Goal: Task Accomplishment & Management: Use online tool/utility

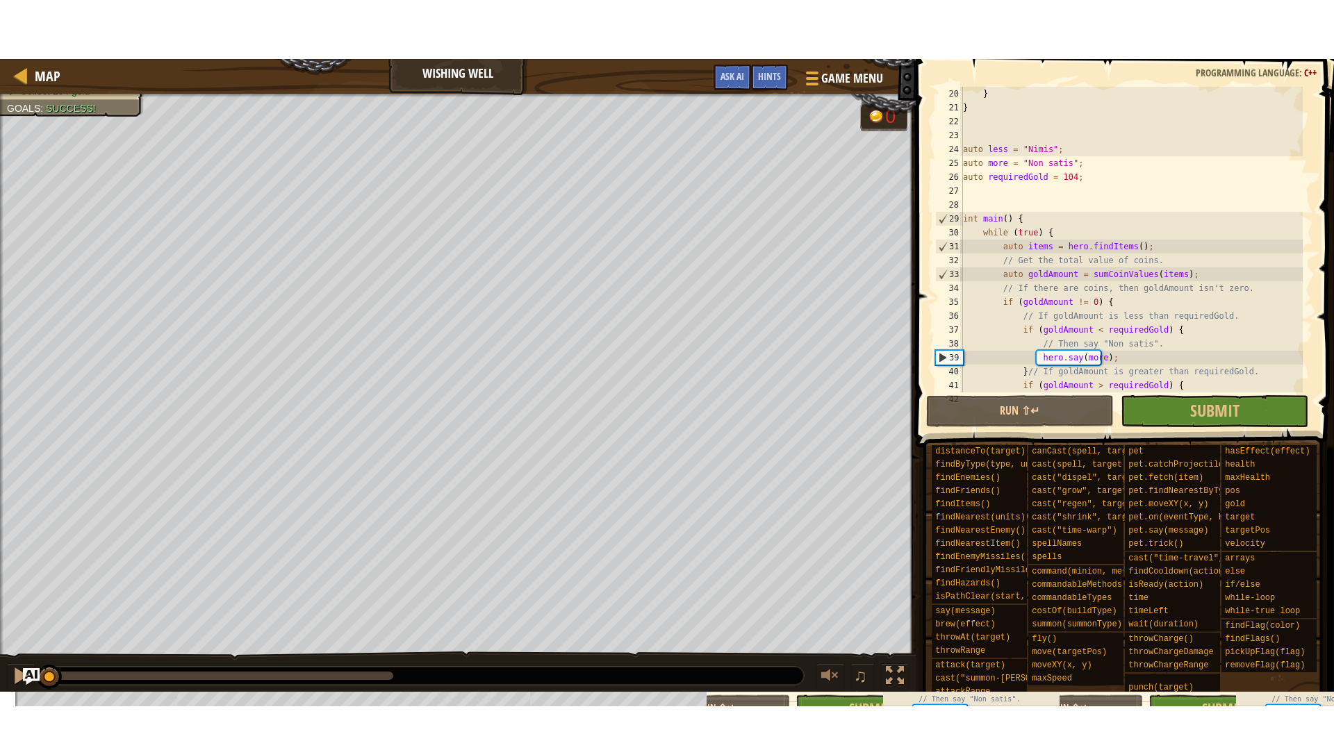
scroll to position [431, 0]
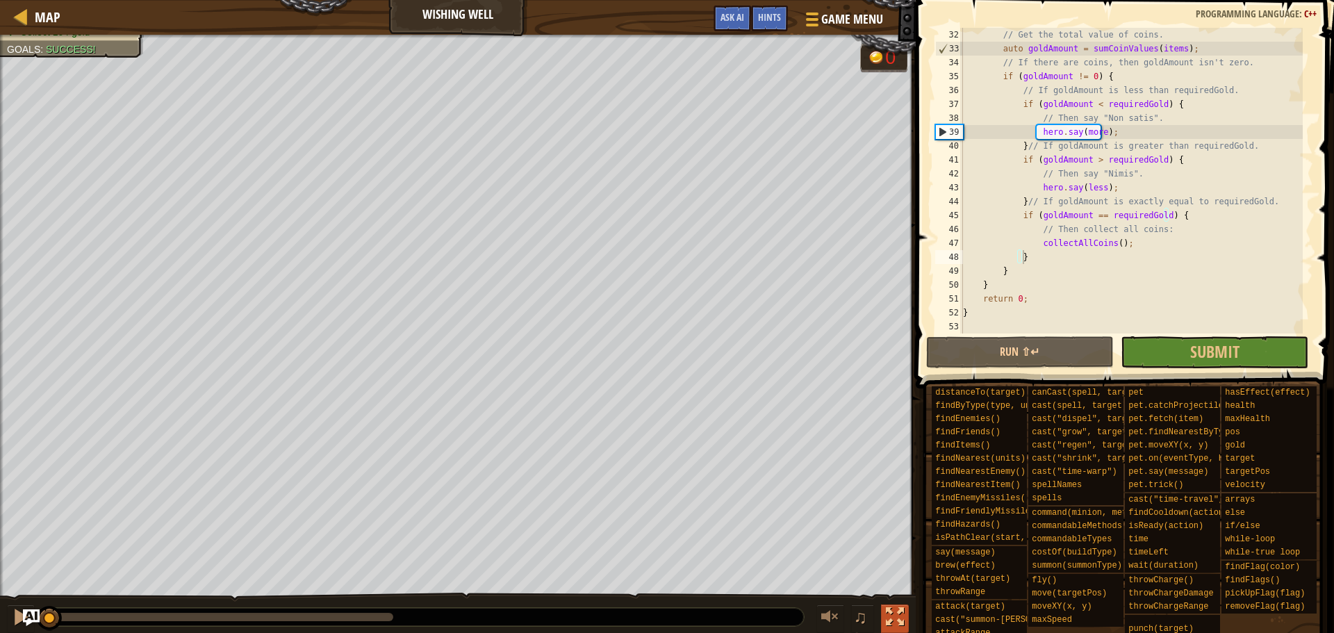
click at [893, 620] on div at bounding box center [895, 617] width 18 height 18
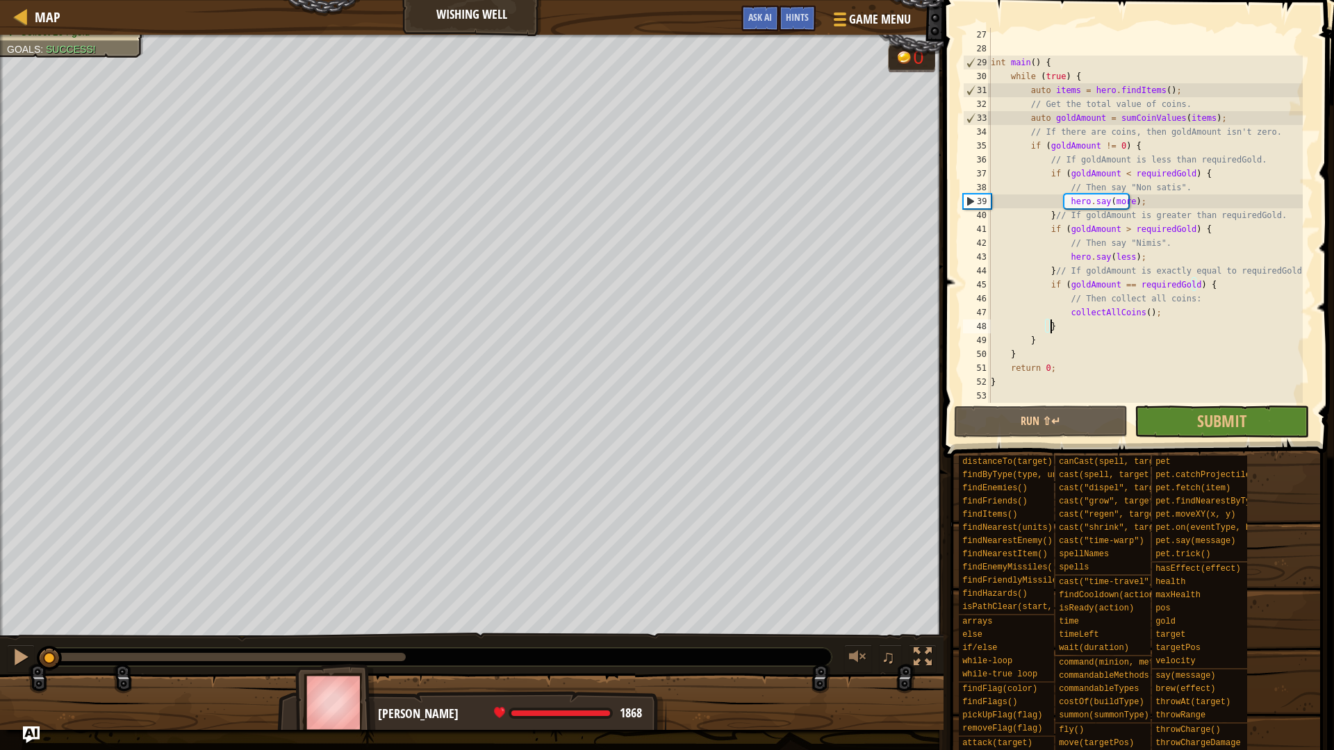
scroll to position [361, 0]
click at [1019, 418] on button "Run ⇧↵" at bounding box center [1041, 422] width 174 height 32
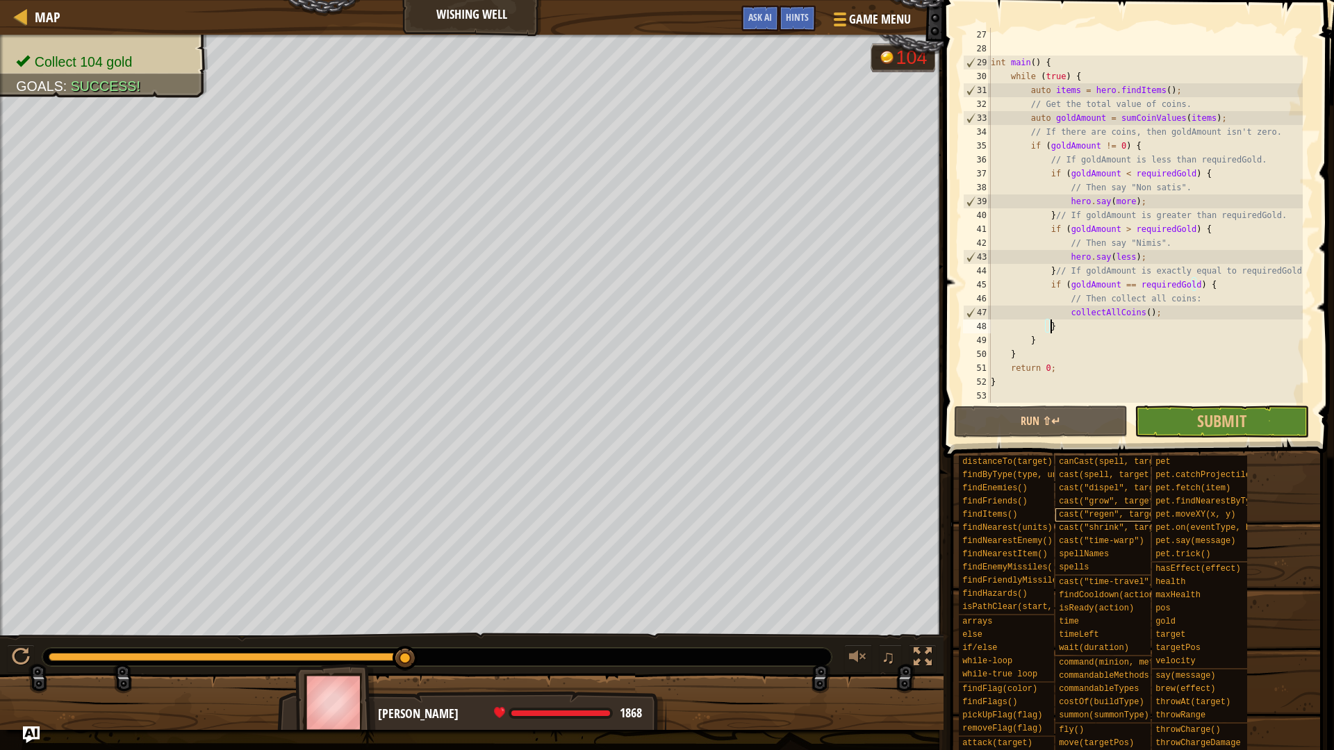
click at [699, 631] on div "Collect 104 gold Goals : Success! G reen B lack V iolet 104 ♫ Omarn 1868 x: 59 …" at bounding box center [667, 383] width 1334 height 696
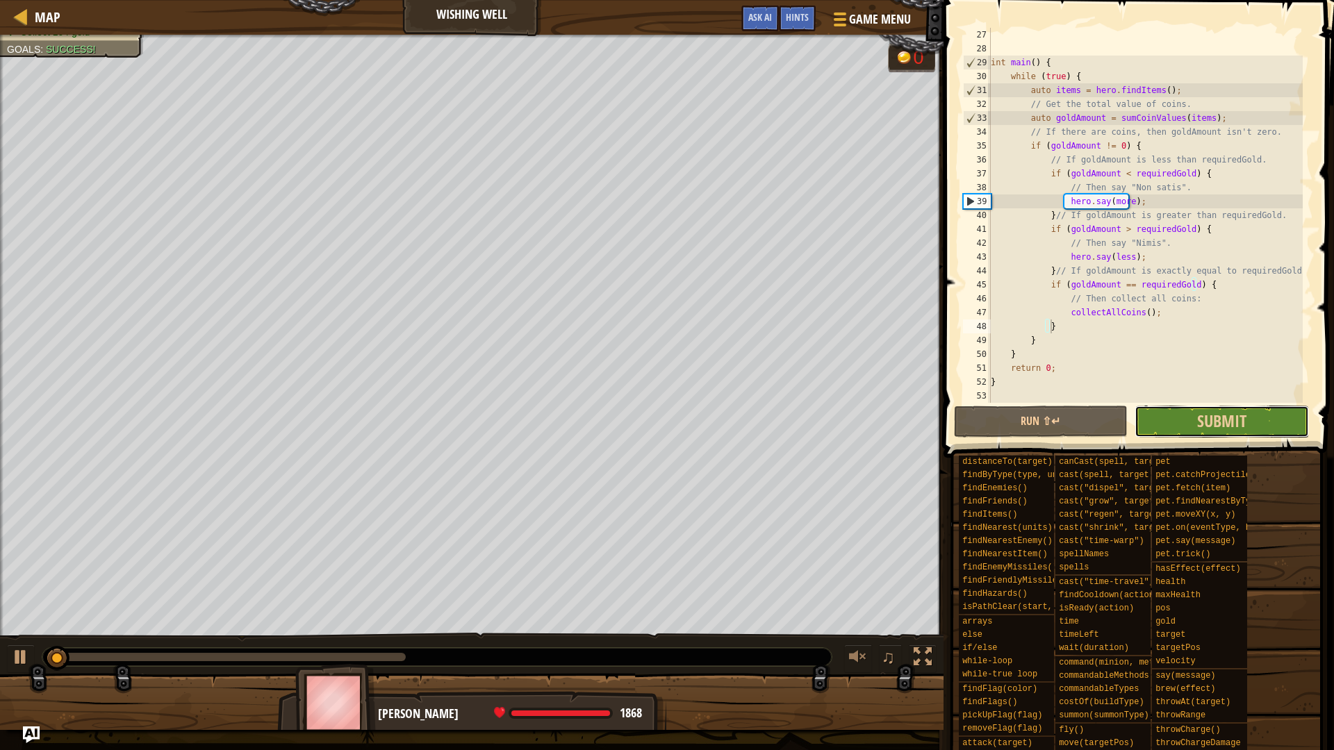
click at [1169, 409] on button "Submit" at bounding box center [1222, 422] width 174 height 32
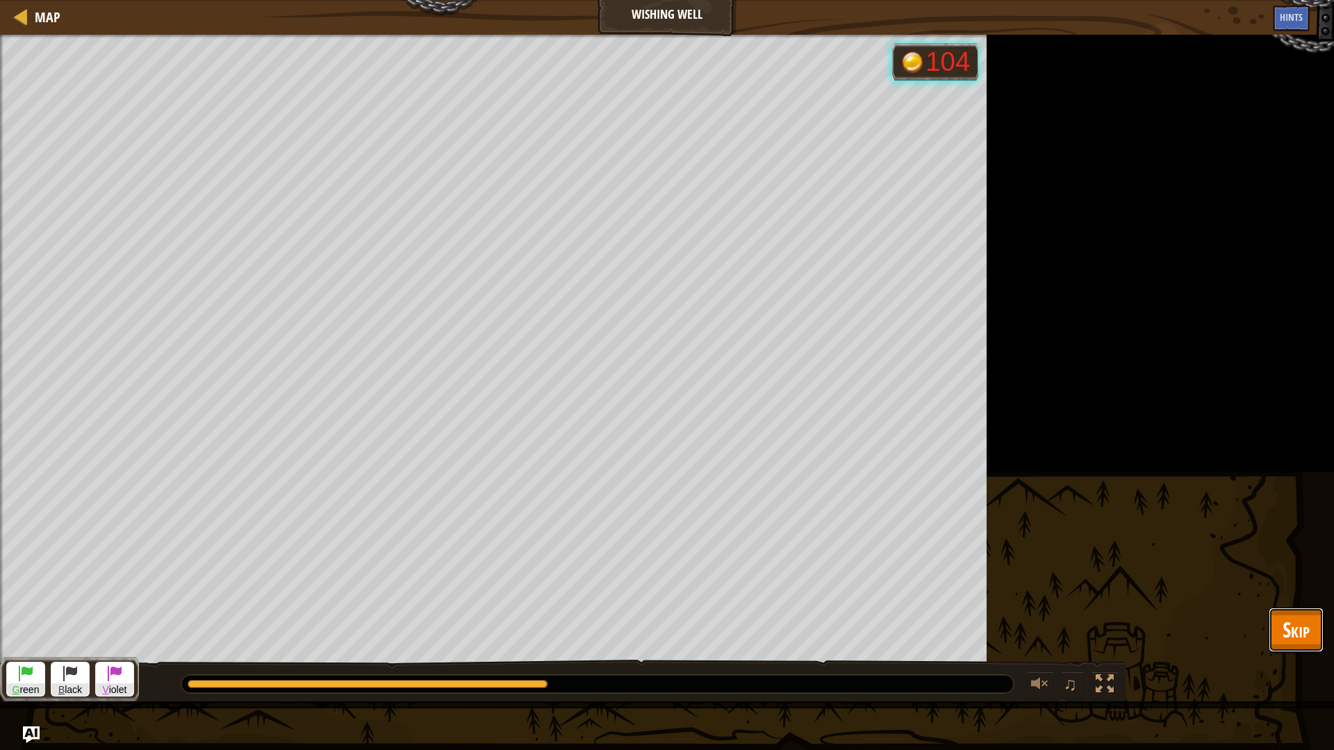
click at [1283, 618] on span "Skip" at bounding box center [1296, 630] width 27 height 28
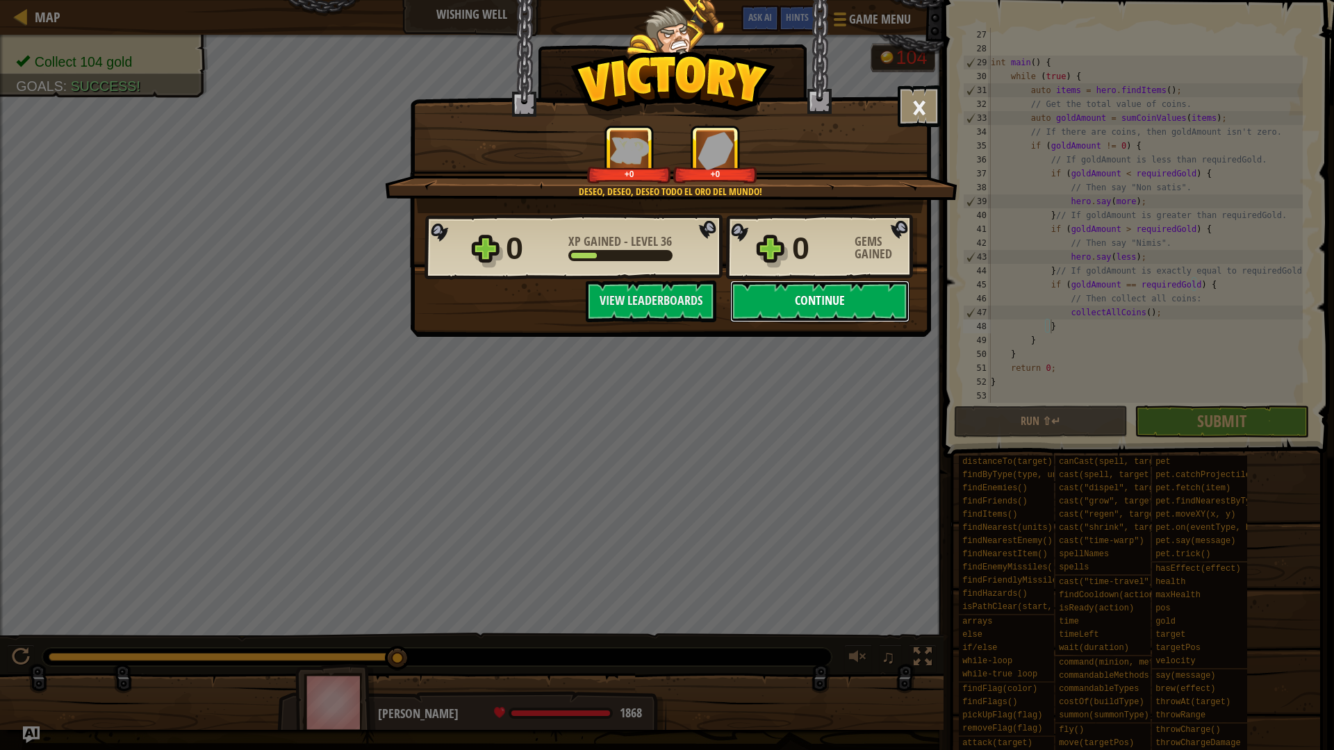
click at [860, 301] on button "Continue" at bounding box center [819, 302] width 179 height 42
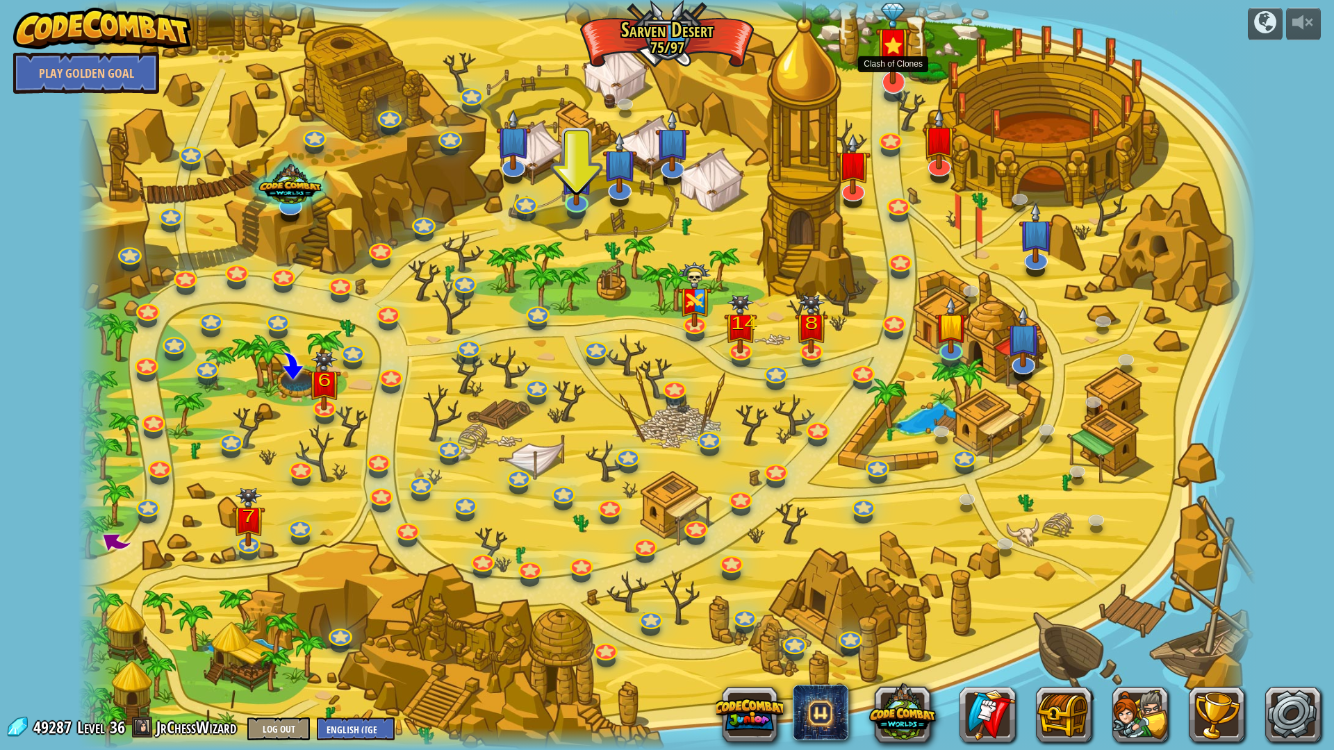
click at [886, 80] on img at bounding box center [893, 43] width 35 height 81
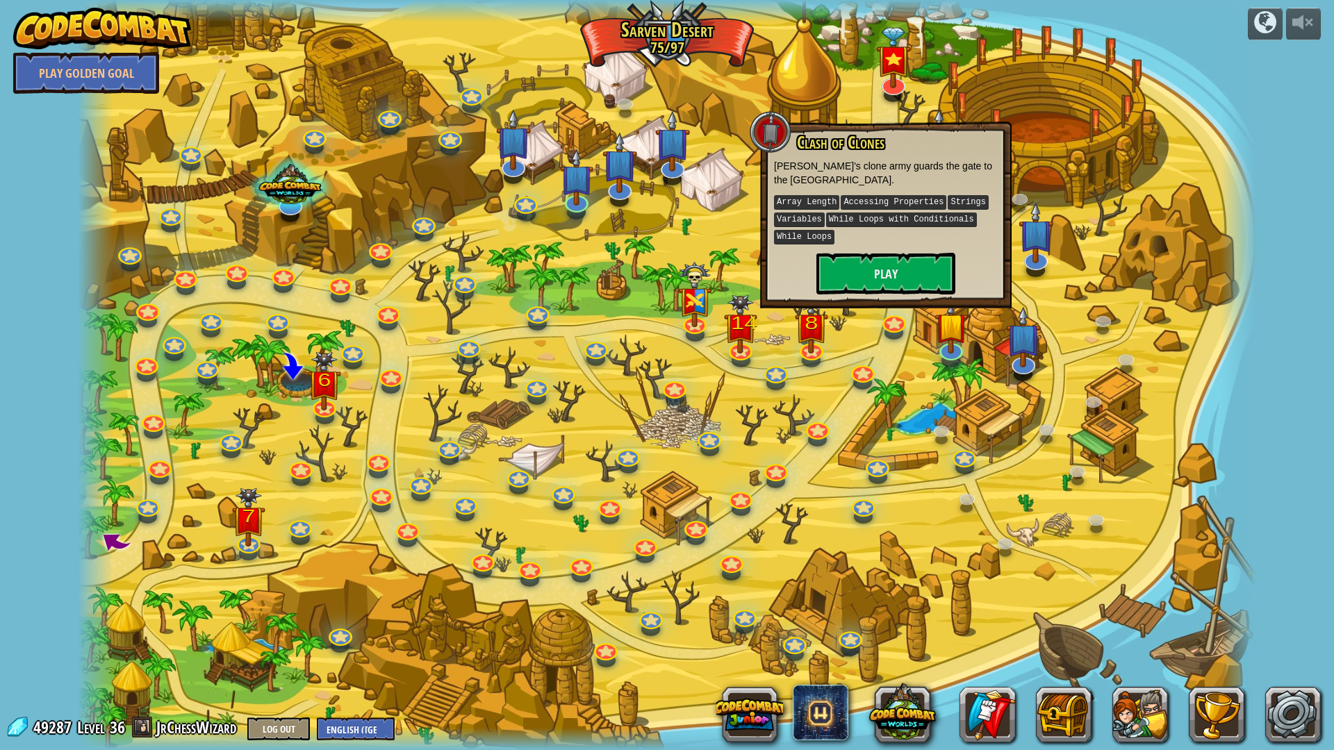
click at [725, 224] on div at bounding box center [667, 375] width 1178 height 750
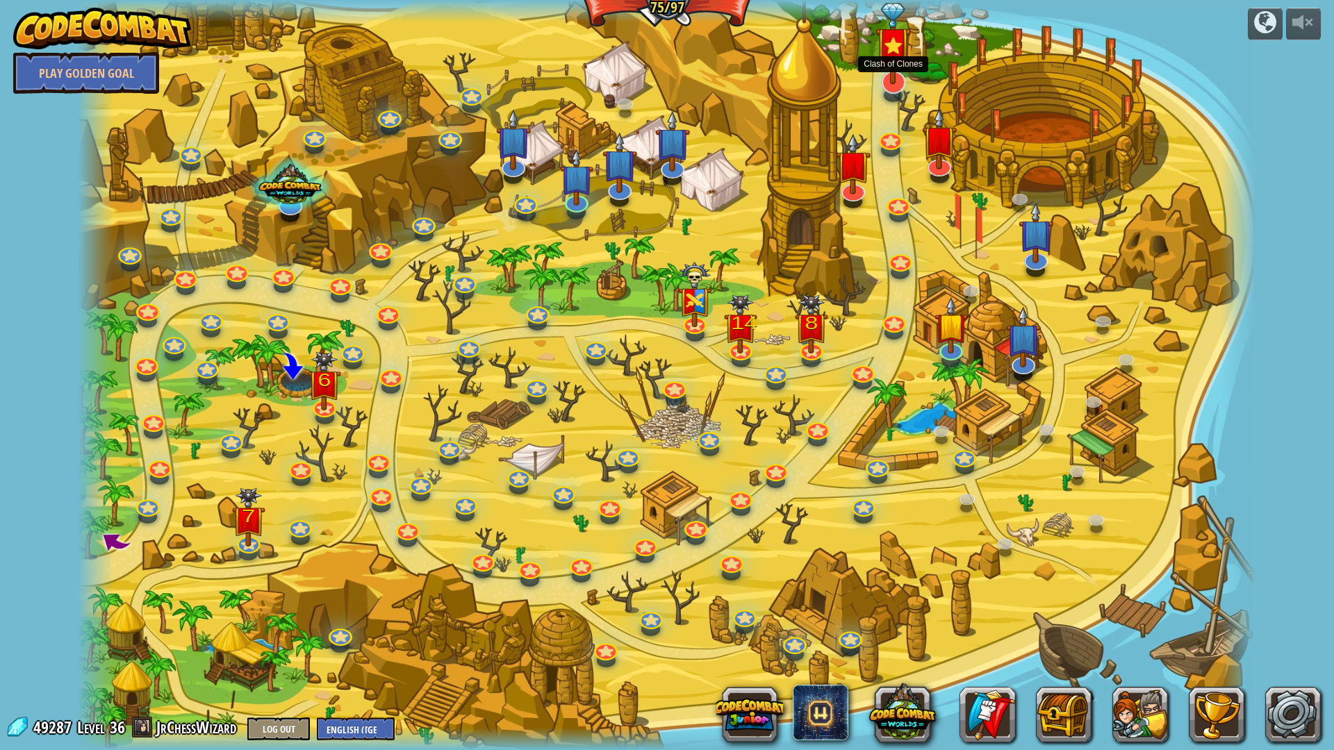
click at [877, 70] on img at bounding box center [893, 43] width 35 height 81
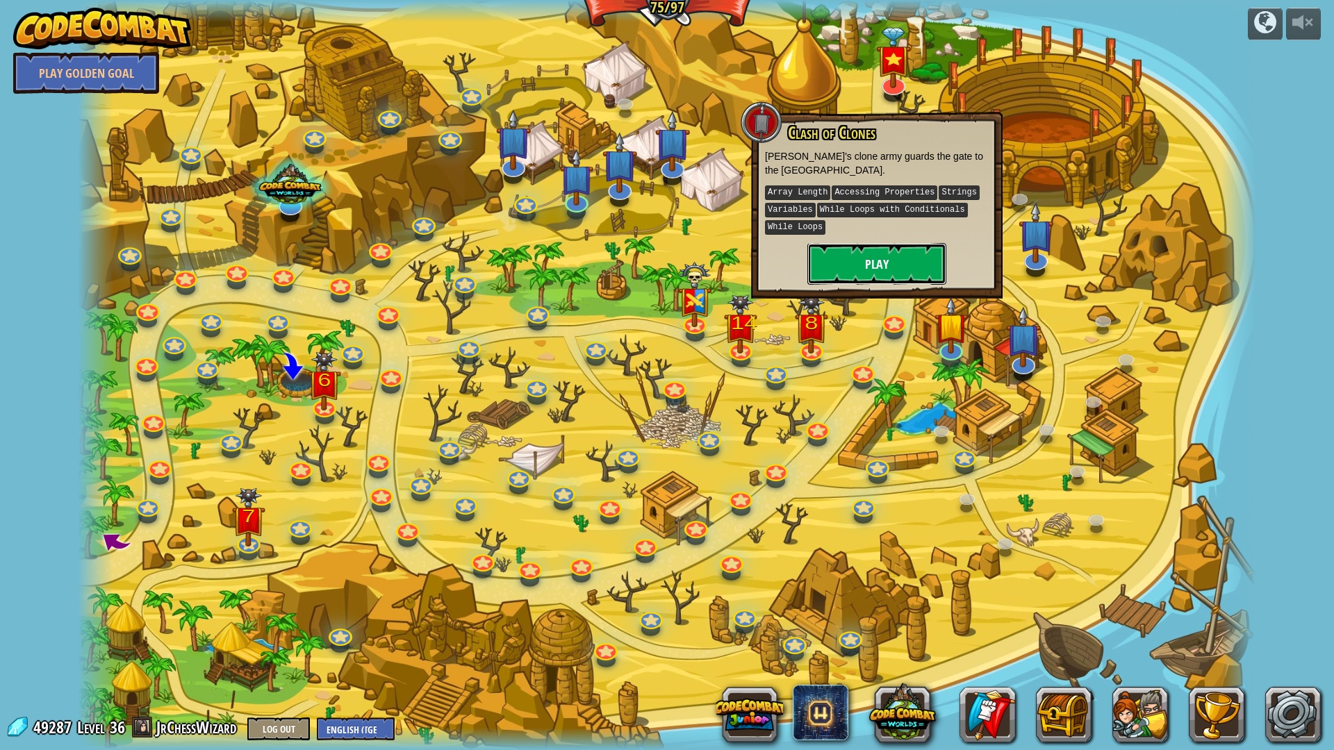
click at [914, 268] on button "Play" at bounding box center [876, 264] width 139 height 42
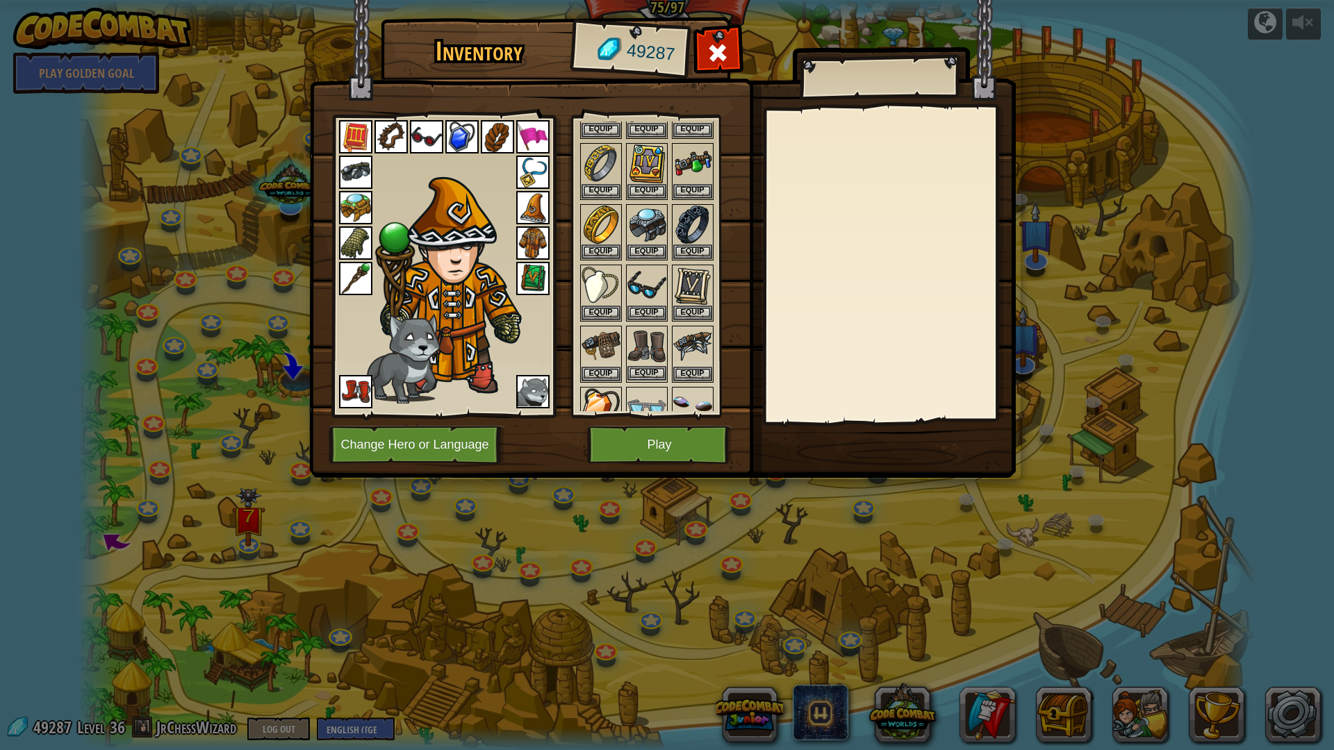
scroll to position [417, 0]
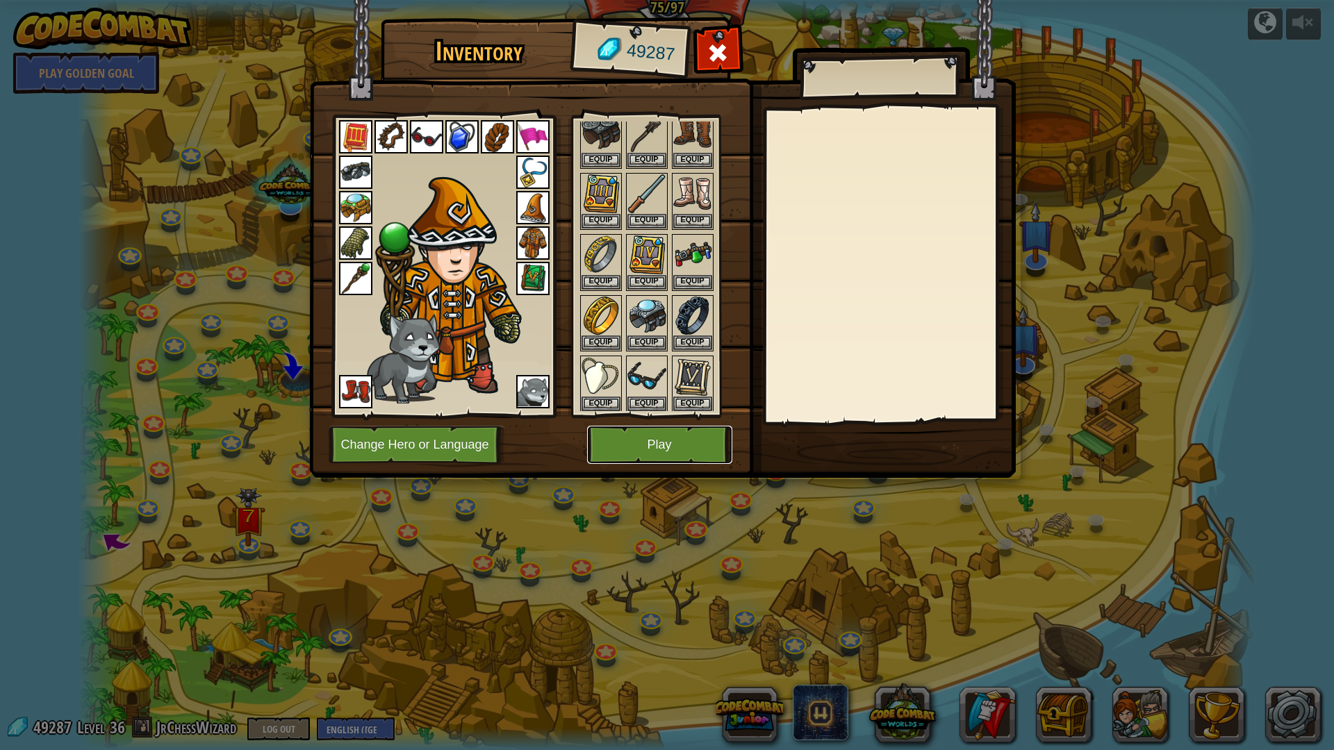
click at [623, 450] on button "Play" at bounding box center [659, 445] width 145 height 38
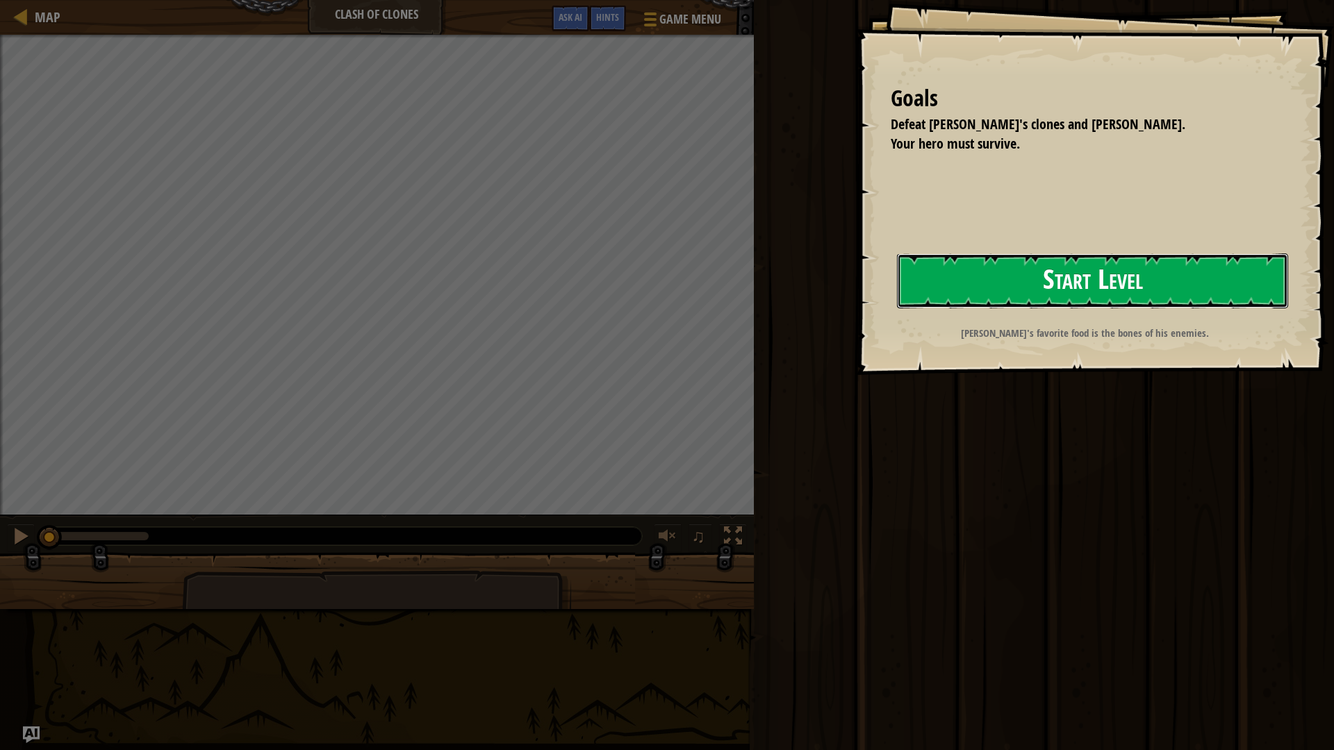
click at [977, 266] on button "Start Level" at bounding box center [1092, 281] width 391 height 55
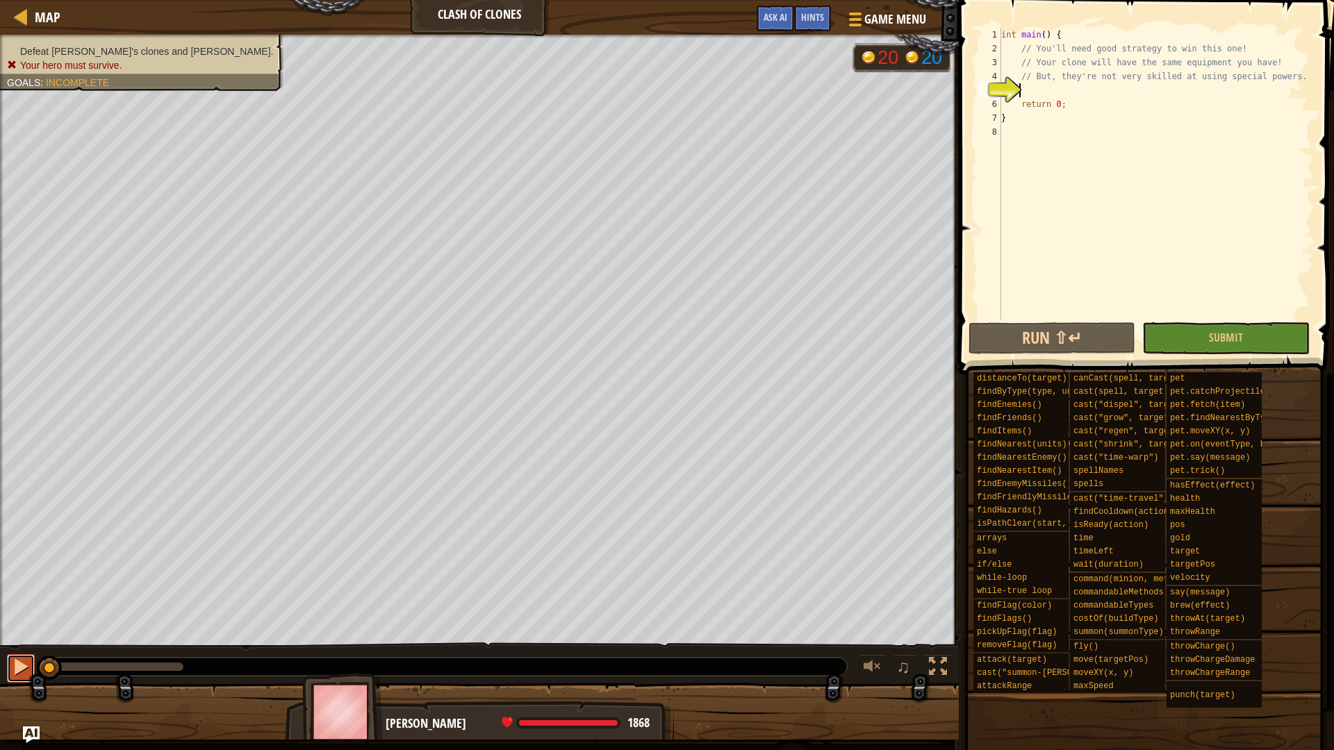
click at [31, 671] on button at bounding box center [21, 669] width 28 height 28
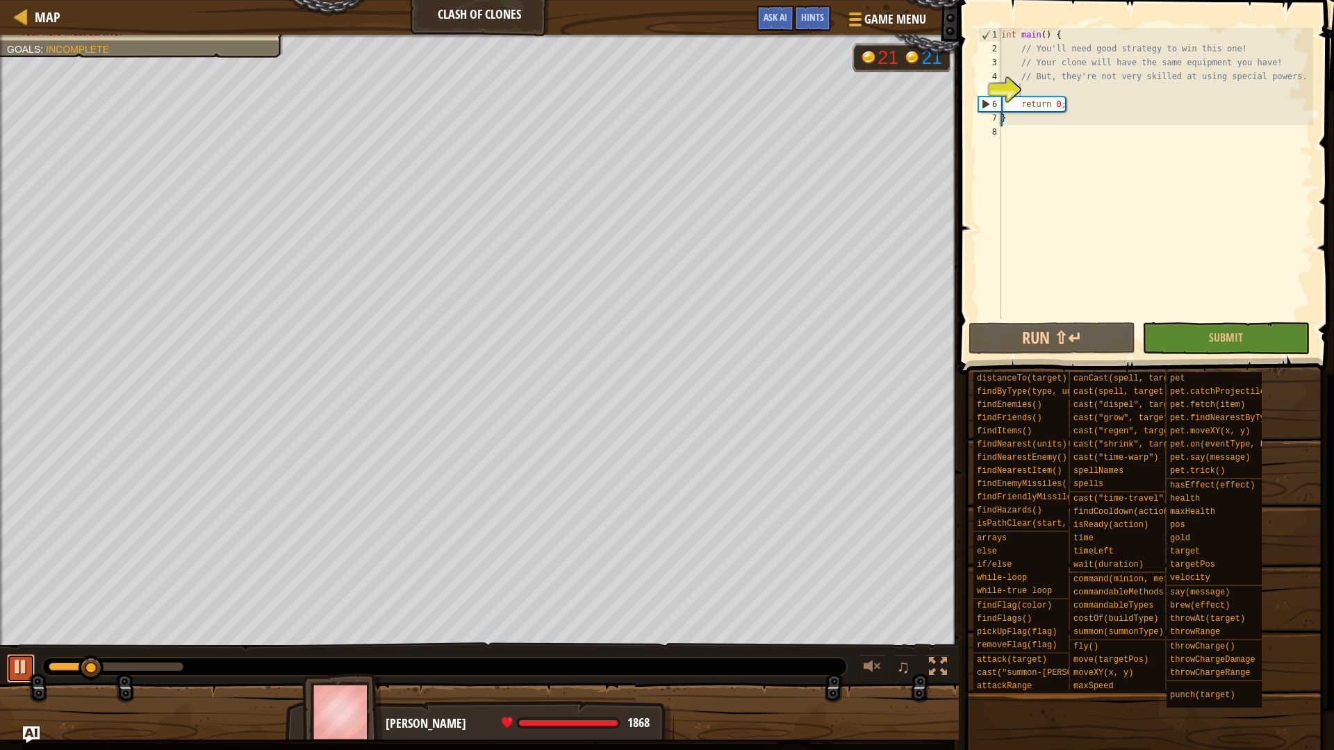
click at [26, 671] on div at bounding box center [21, 667] width 18 height 18
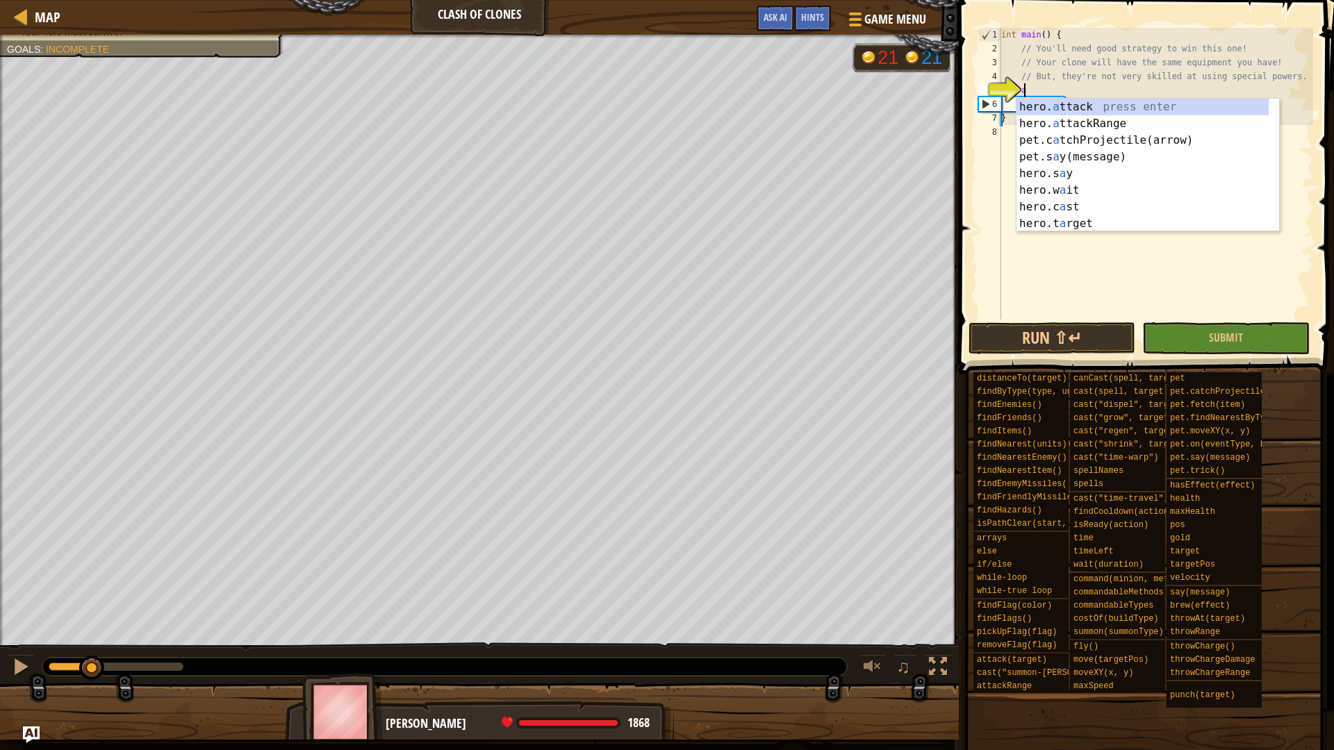
scroll to position [6, 1]
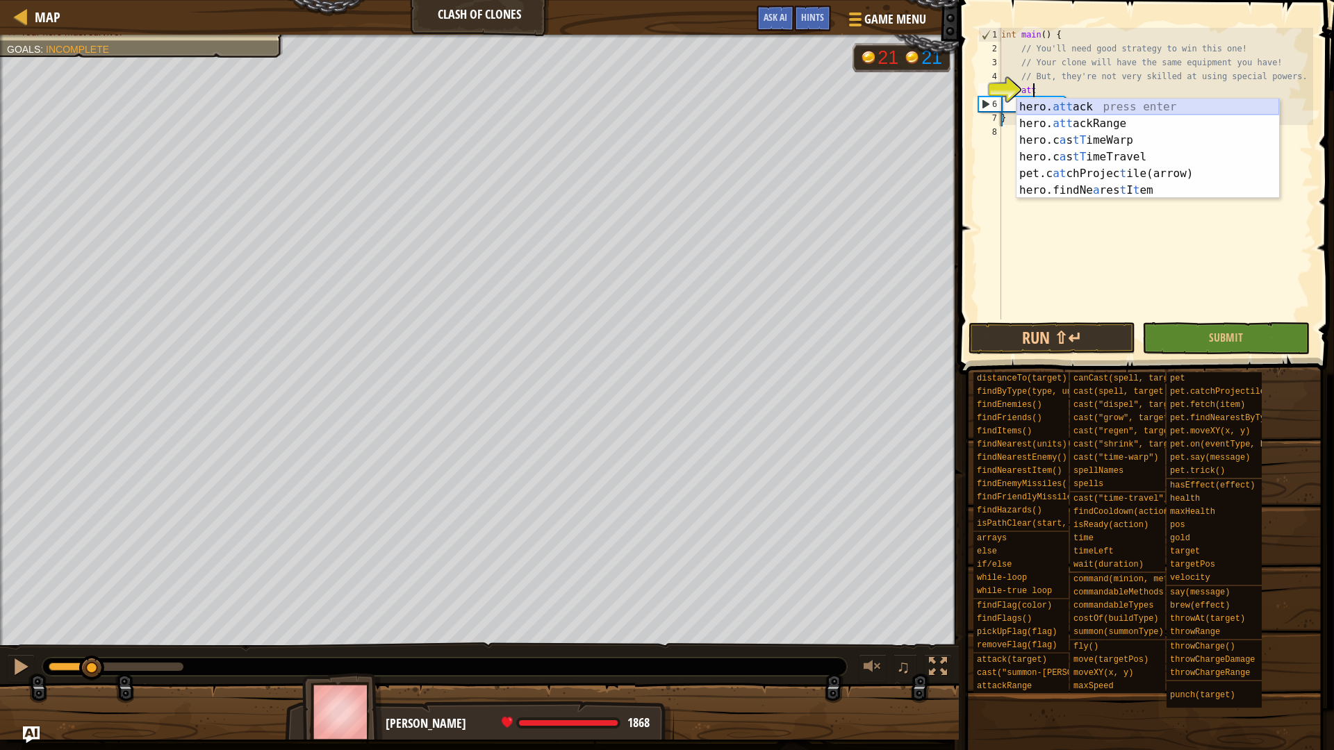
click at [1080, 110] on div "hero. att ack press enter hero. att ackRange press enter hero.c a s tT imeWarp …" at bounding box center [1148, 165] width 263 height 133
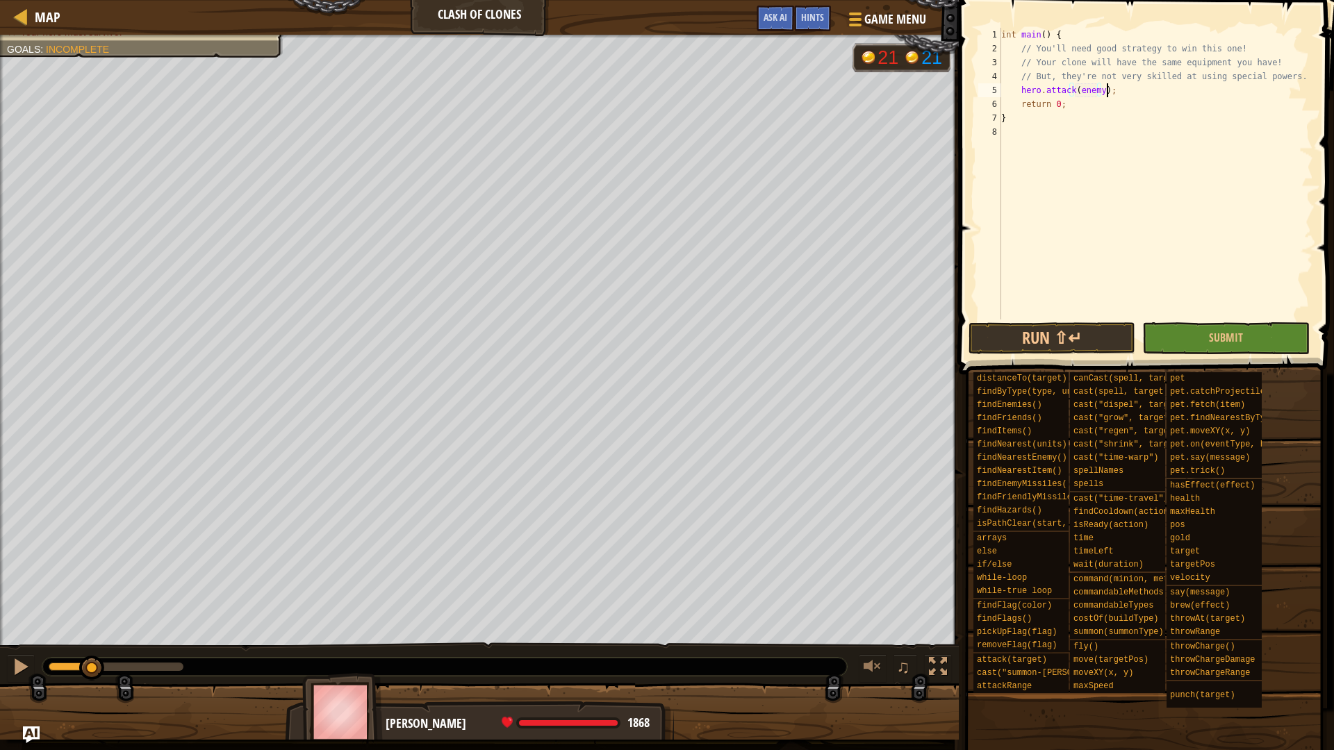
click at [1144, 89] on div "int main ( ) { // You'll need good strategy to win this one! // Your clone will…" at bounding box center [1156, 188] width 315 height 320
click at [1296, 76] on div "int main ( ) { // You'll need good strategy to win this one! // Your clone will…" at bounding box center [1156, 188] width 315 height 320
type textarea "// But, they're not very skilled at using special powers."
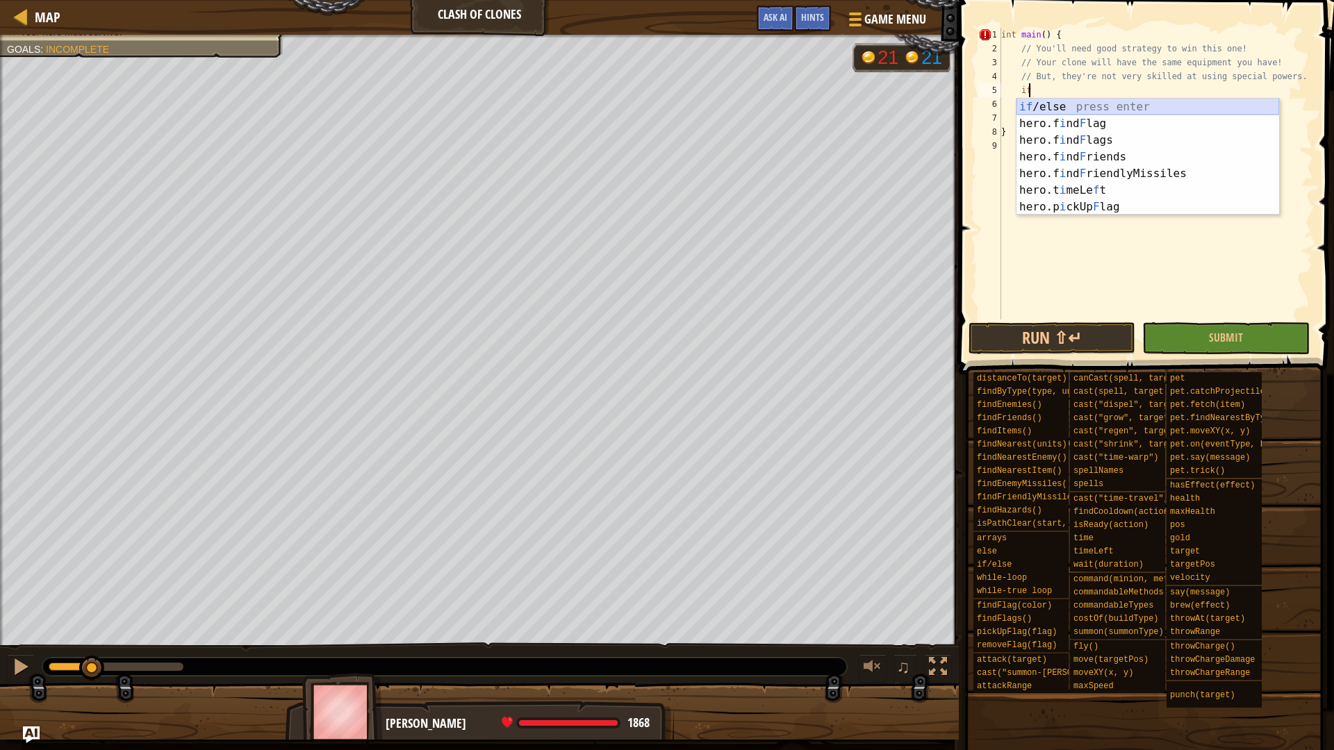
click at [1174, 107] on div "if /else press enter hero.f i nd F lag press enter hero.f i nd F lags press ent…" at bounding box center [1148, 174] width 263 height 150
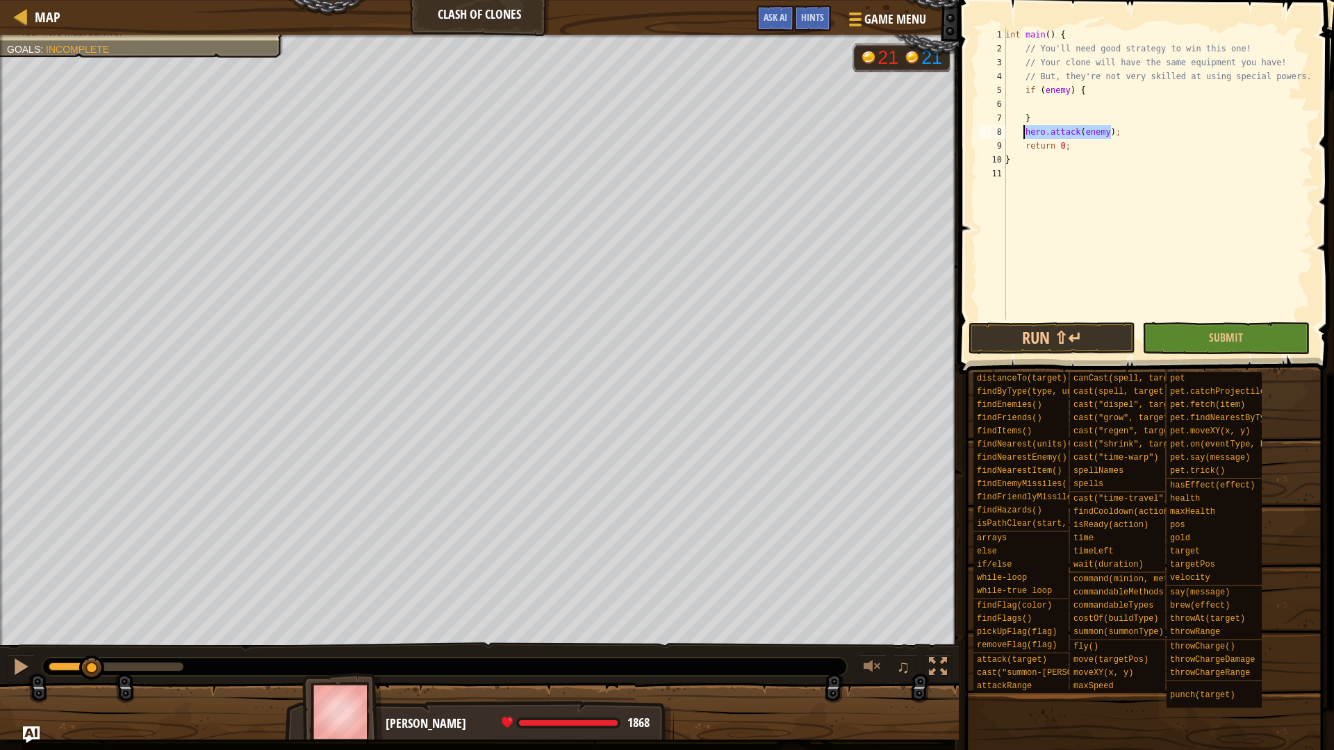
drag, startPoint x: 1124, startPoint y: 128, endPoint x: 1024, endPoint y: 133, distance: 99.5
click at [1024, 133] on div "int main ( ) { // You'll need good strategy to win this one! // Your clone will…" at bounding box center [1158, 188] width 311 height 320
type textarea "}"
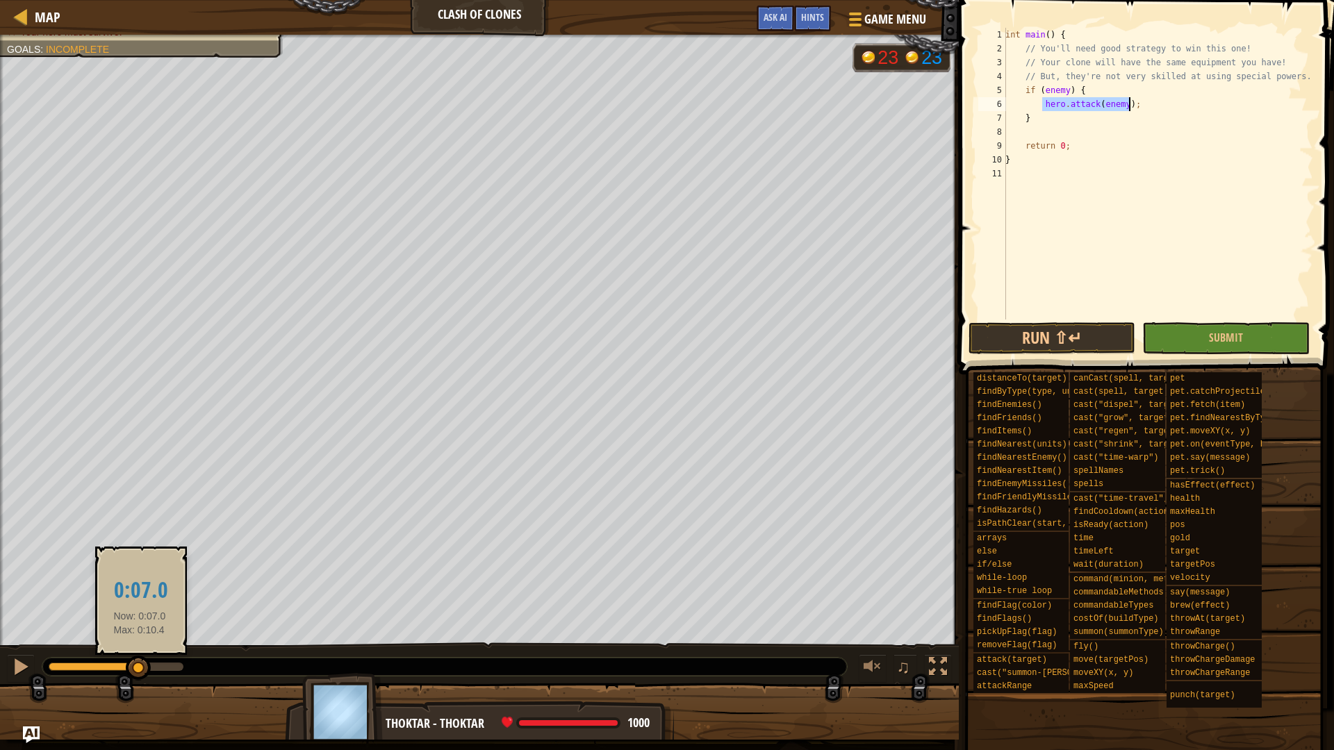
drag, startPoint x: 91, startPoint y: 664, endPoint x: 140, endPoint y: 662, distance: 48.7
click at [140, 662] on div at bounding box center [138, 668] width 25 height 25
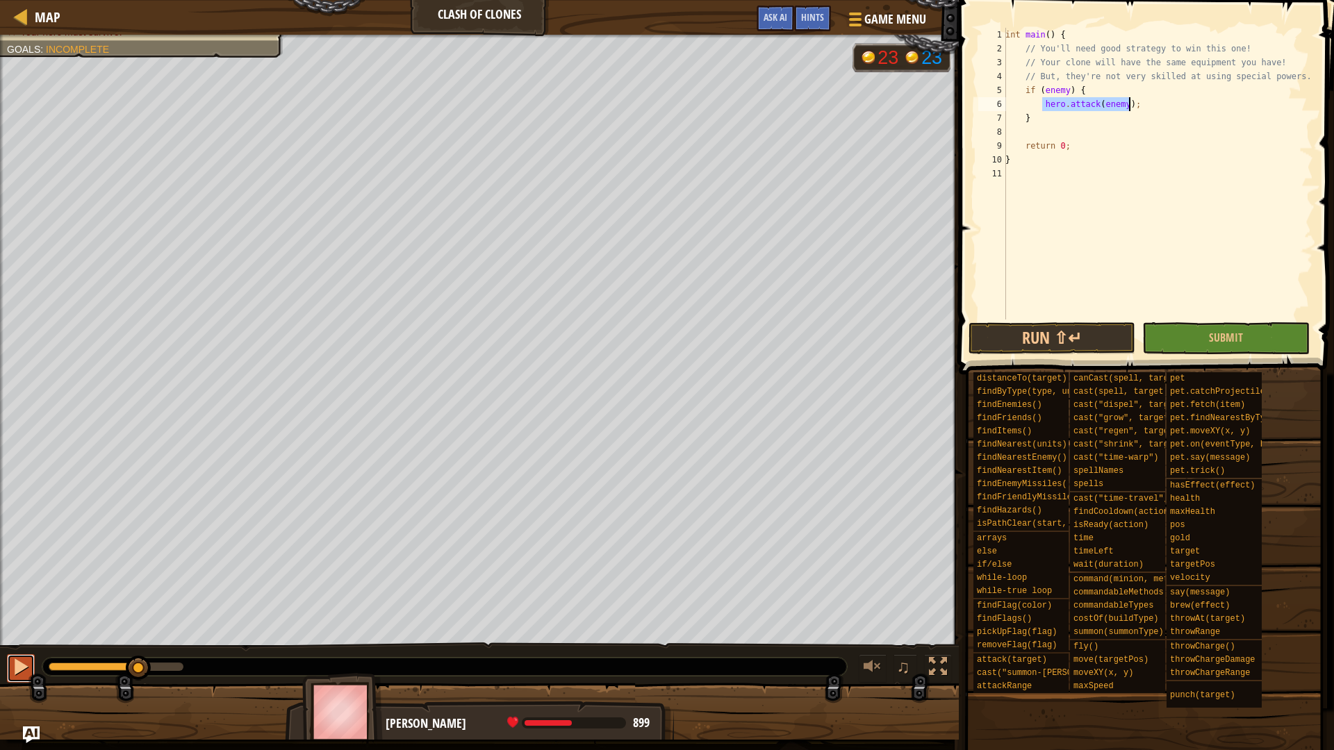
click at [28, 658] on div at bounding box center [21, 667] width 18 height 18
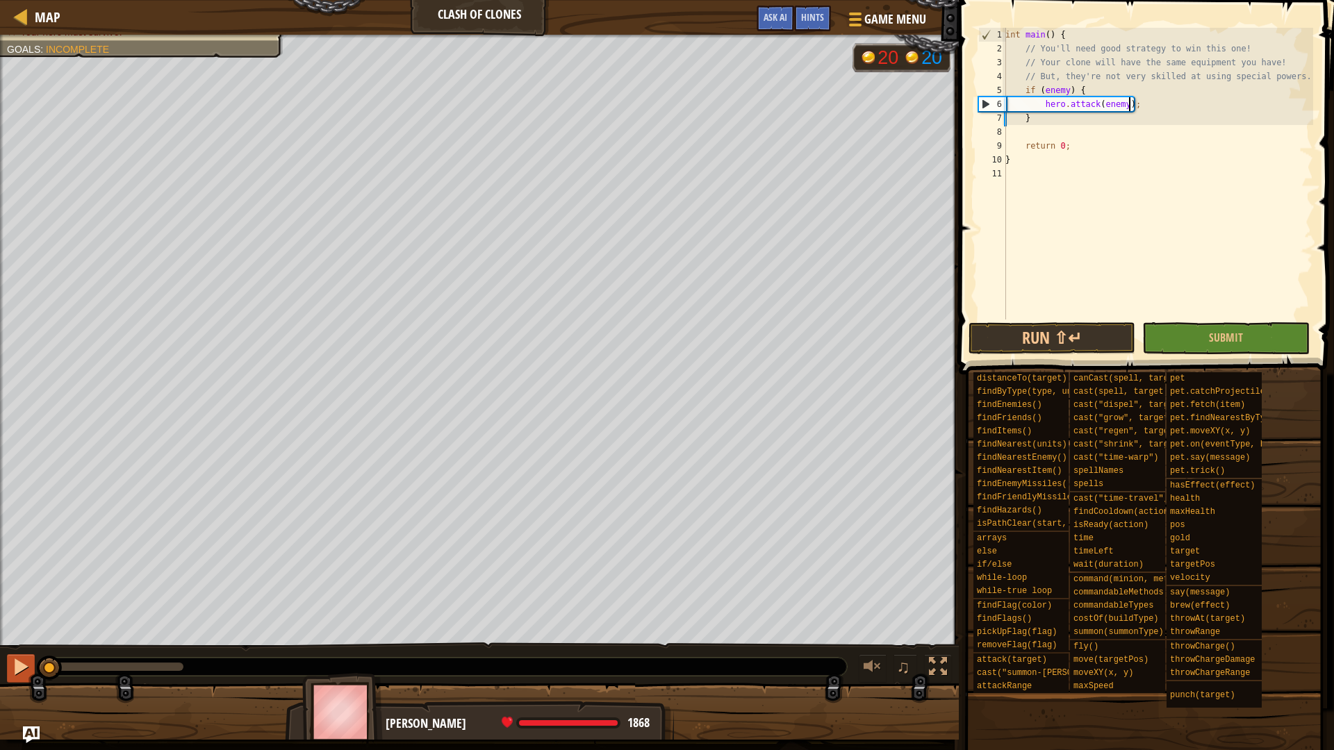
drag, startPoint x: 104, startPoint y: 663, endPoint x: 10, endPoint y: 679, distance: 95.8
click at [10, 679] on div "♫" at bounding box center [479, 664] width 959 height 42
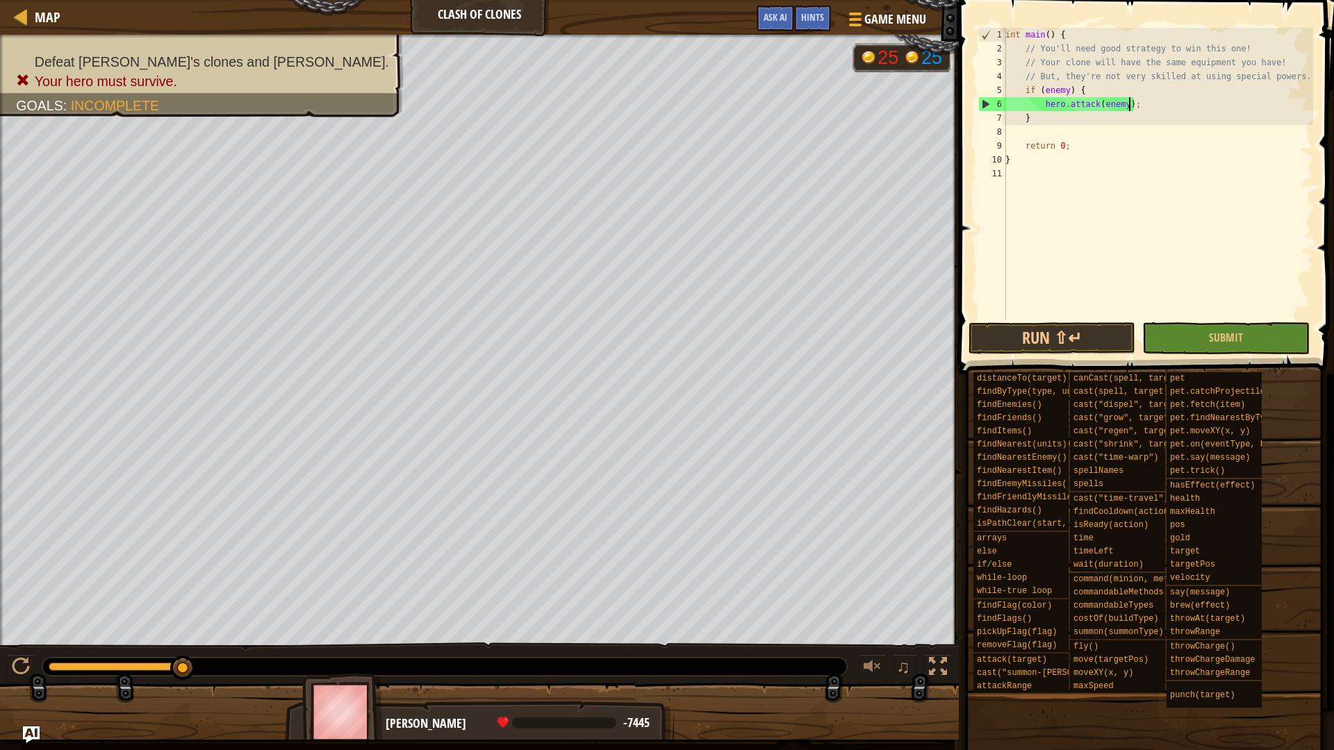
click at [1299, 79] on div "int main ( ) { // You'll need good strategy to win this one! // Your clone will…" at bounding box center [1158, 188] width 311 height 320
type textarea "// But, they're not very skilled at using special powers."
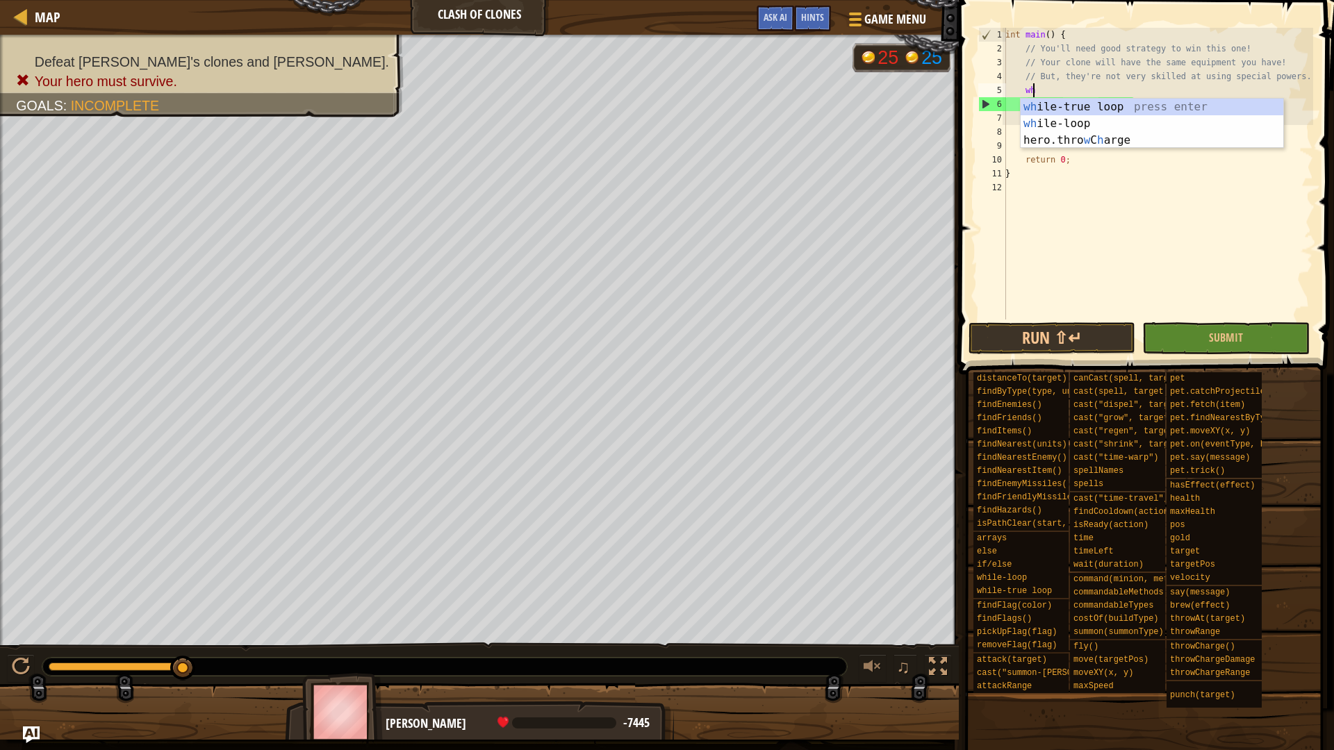
type textarea "whi"
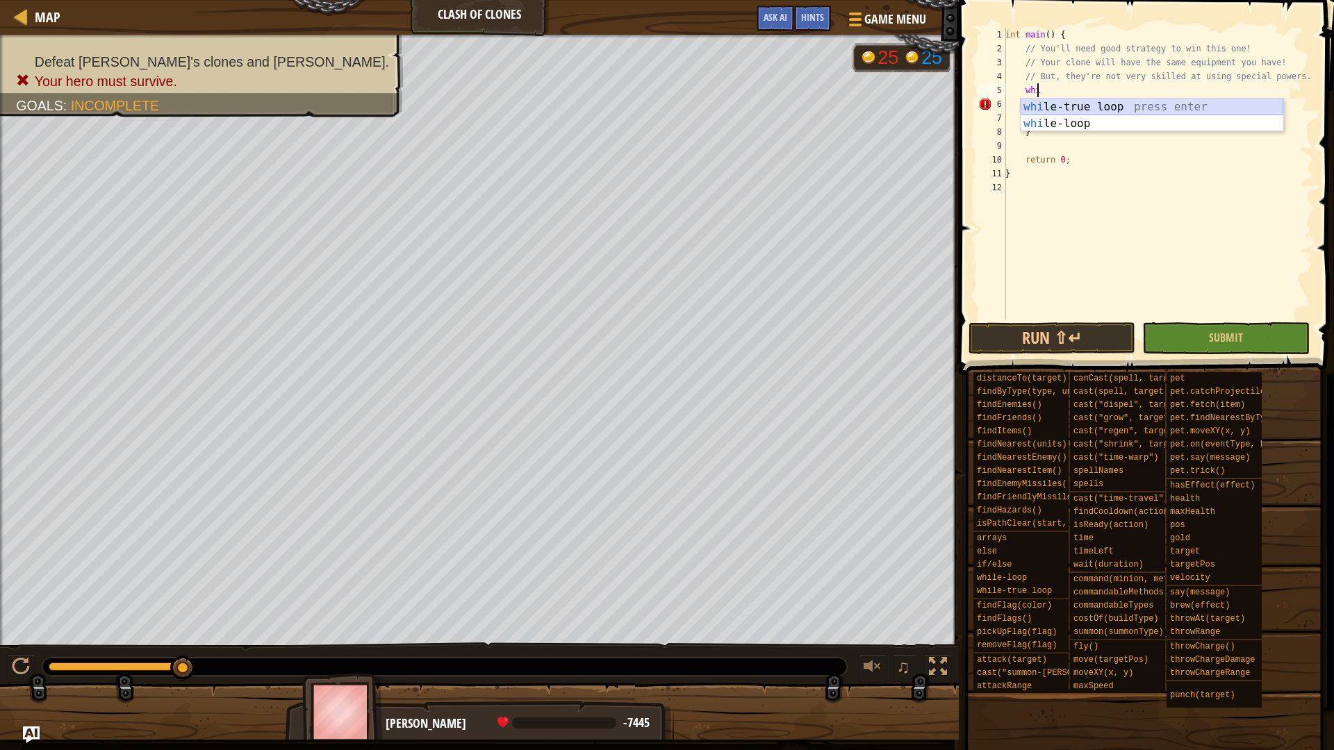
click at [1128, 103] on div "whi le-true loop press enter whi le-loop press enter" at bounding box center [1152, 132] width 263 height 67
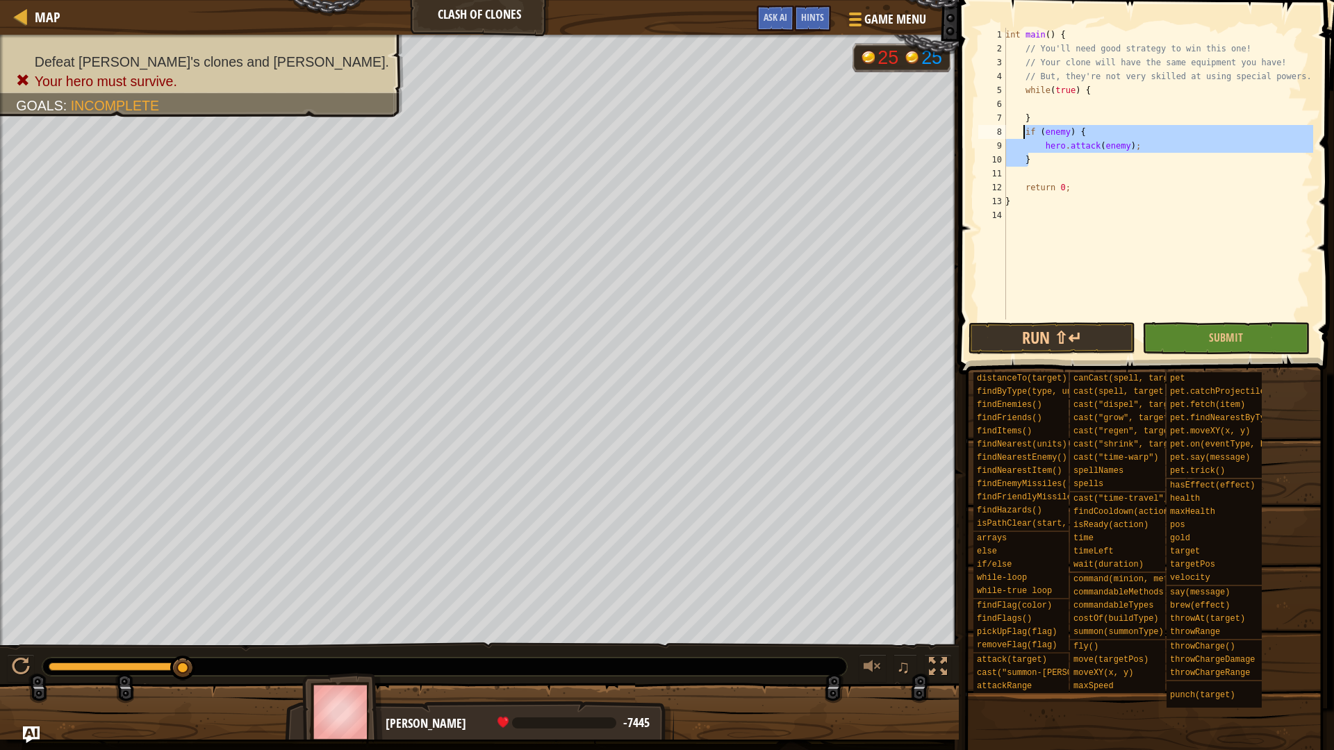
drag, startPoint x: 1038, startPoint y: 158, endPoint x: 1026, endPoint y: 132, distance: 29.2
click at [1026, 132] on div "int main ( ) { // You'll need good strategy to win this one! // Your clone will…" at bounding box center [1158, 188] width 311 height 320
type textarea "}"
type textarea "while(true) {"
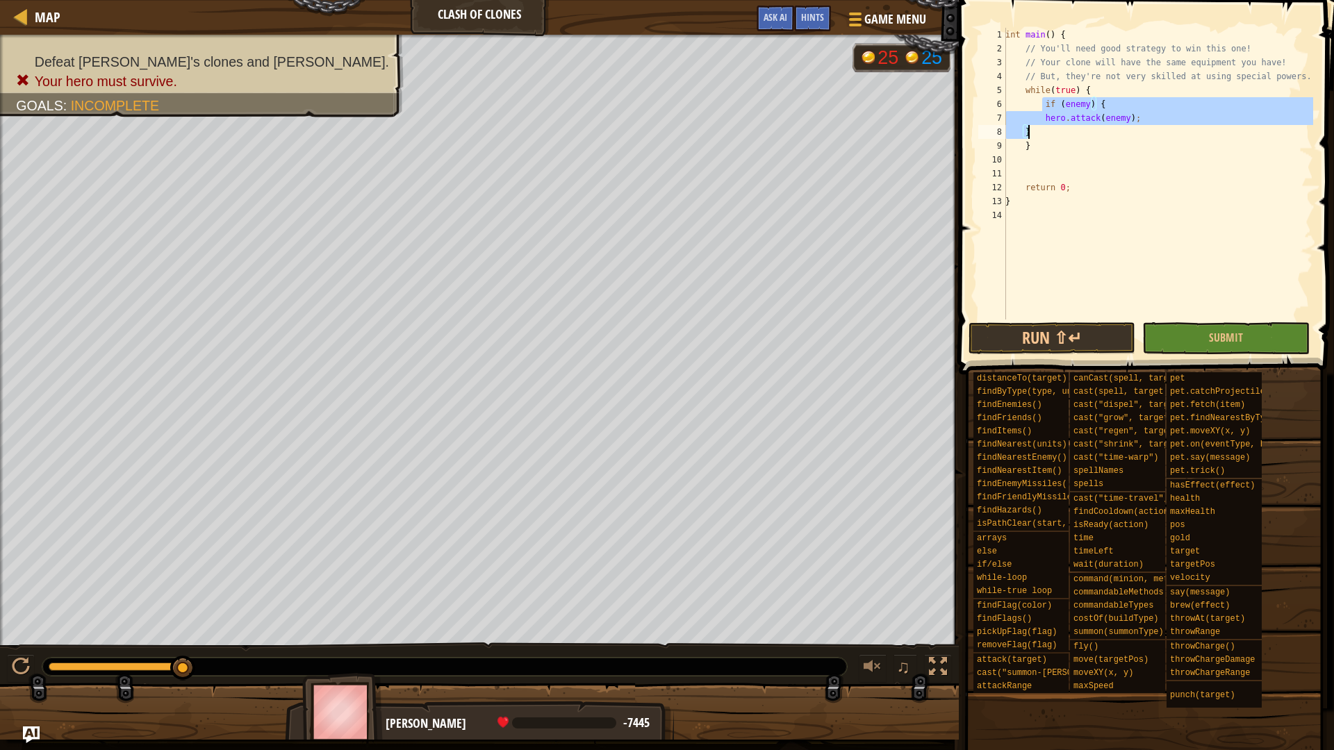
click at [1023, 131] on div "int main ( ) { // You'll need good strategy to win this one! // Your clone will…" at bounding box center [1158, 174] width 311 height 292
click at [1042, 116] on div "int main ( ) { // You'll need good strategy to win this one! // Your clone will…" at bounding box center [1158, 188] width 311 height 320
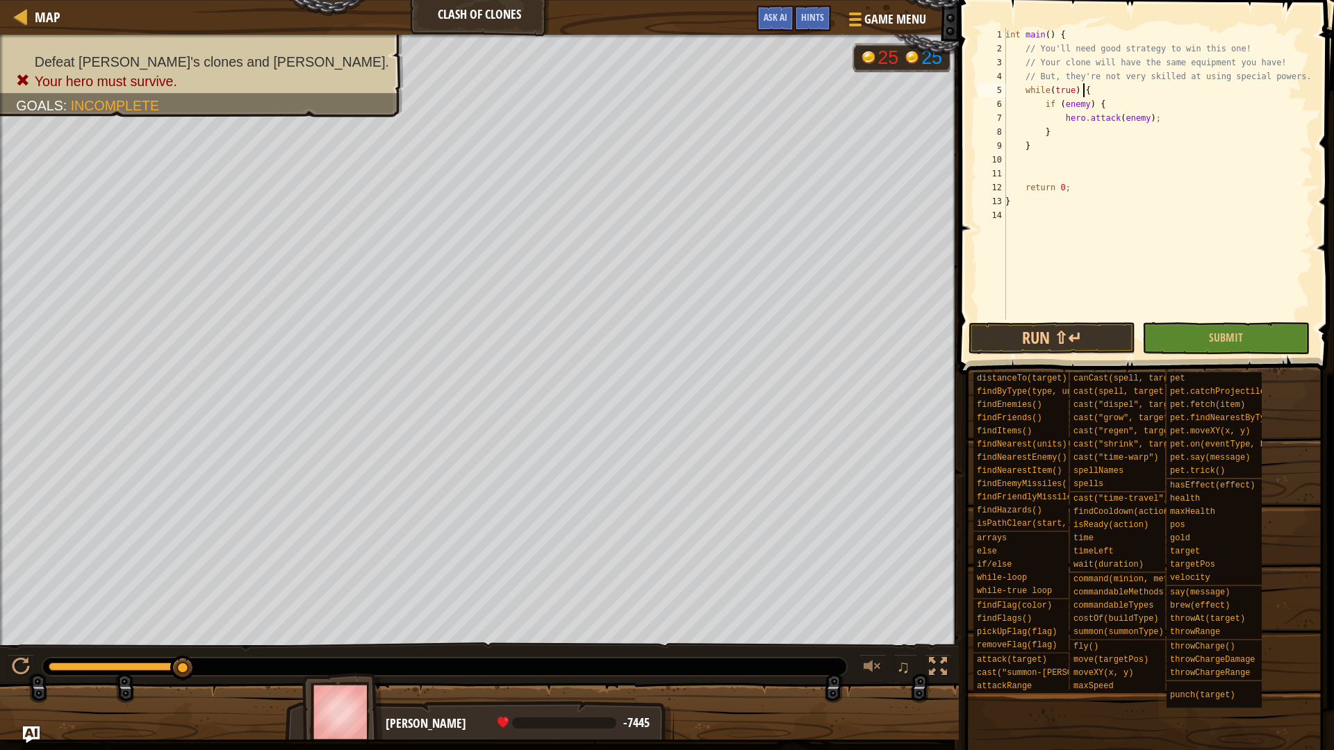
click at [1095, 89] on div "int main ( ) { // You'll need good strategy to win this one! // Your clone will…" at bounding box center [1158, 188] width 311 height 320
click at [1043, 103] on div "int main ( ) { // You'll need good strategy to win this one! // Your clone will…" at bounding box center [1158, 188] width 311 height 320
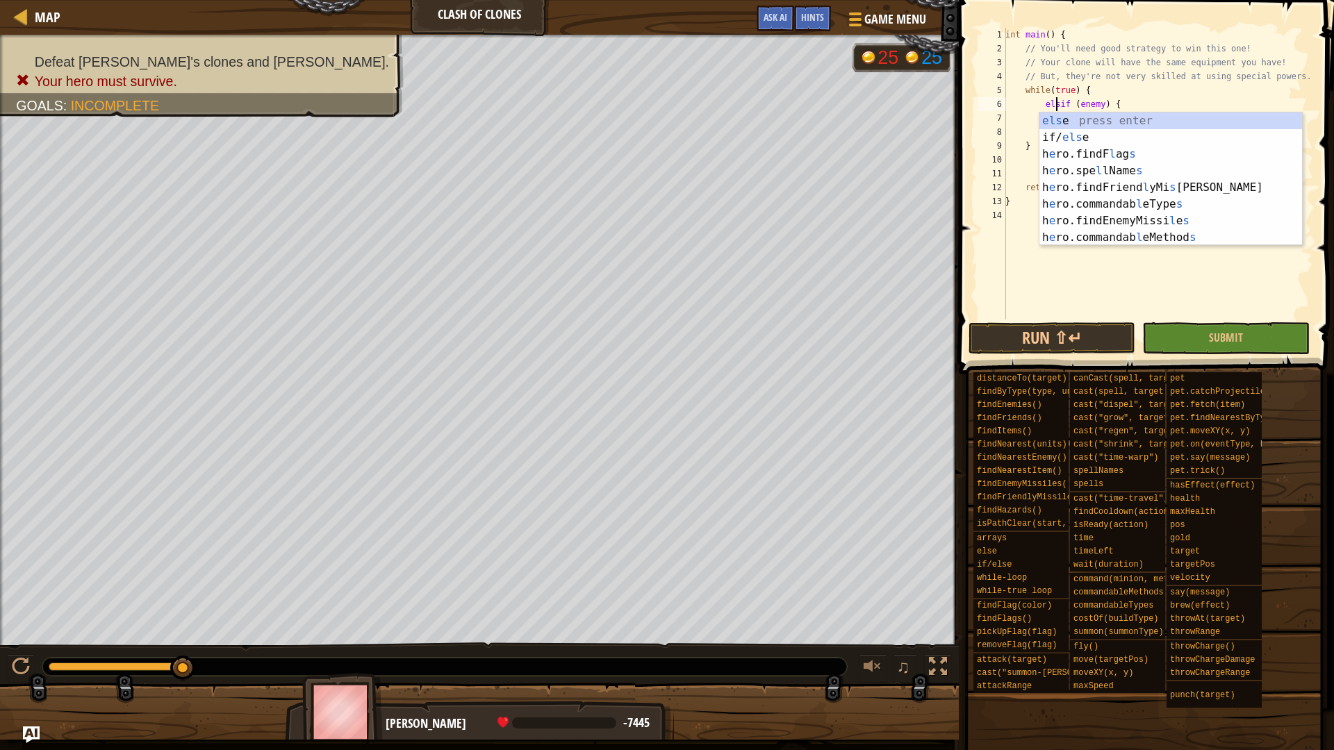
scroll to position [6, 4]
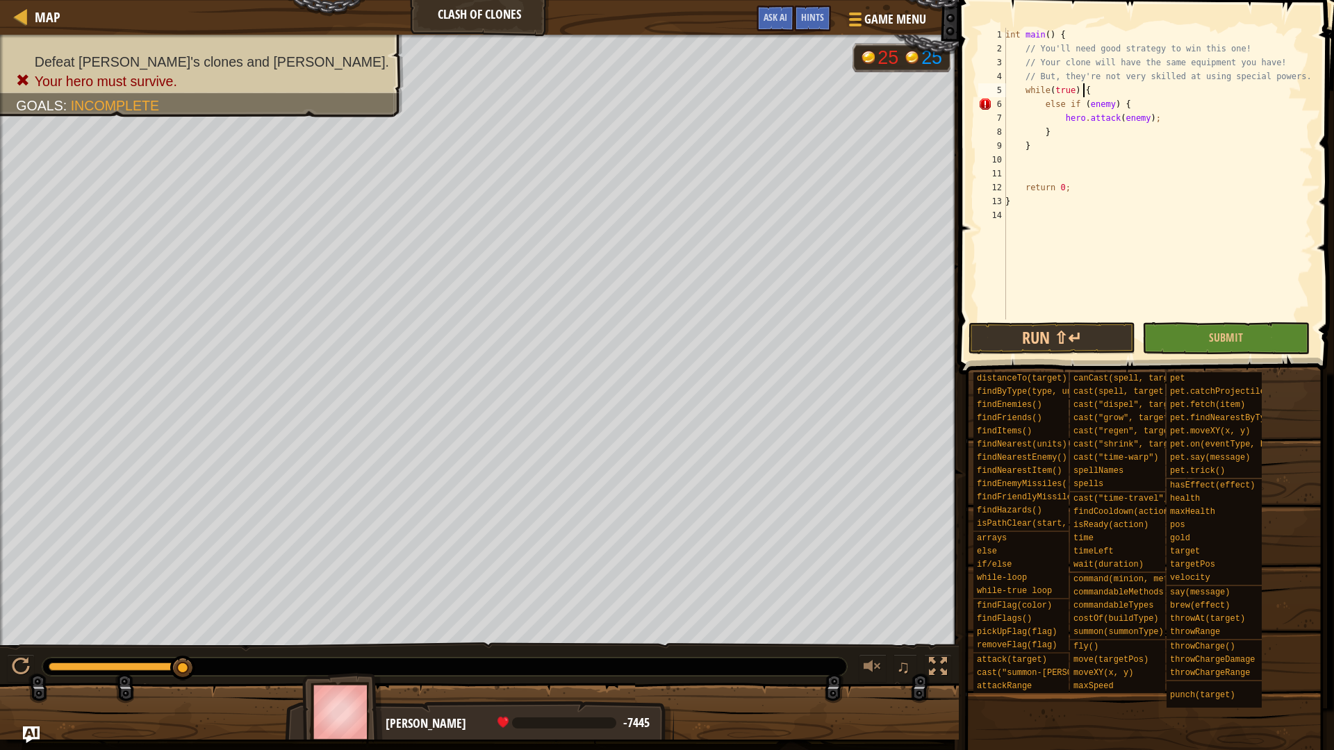
click at [1108, 84] on div "int main ( ) { // You'll need good strategy to win this one! // Your clone will…" at bounding box center [1158, 188] width 311 height 320
type textarea "while(true) {"
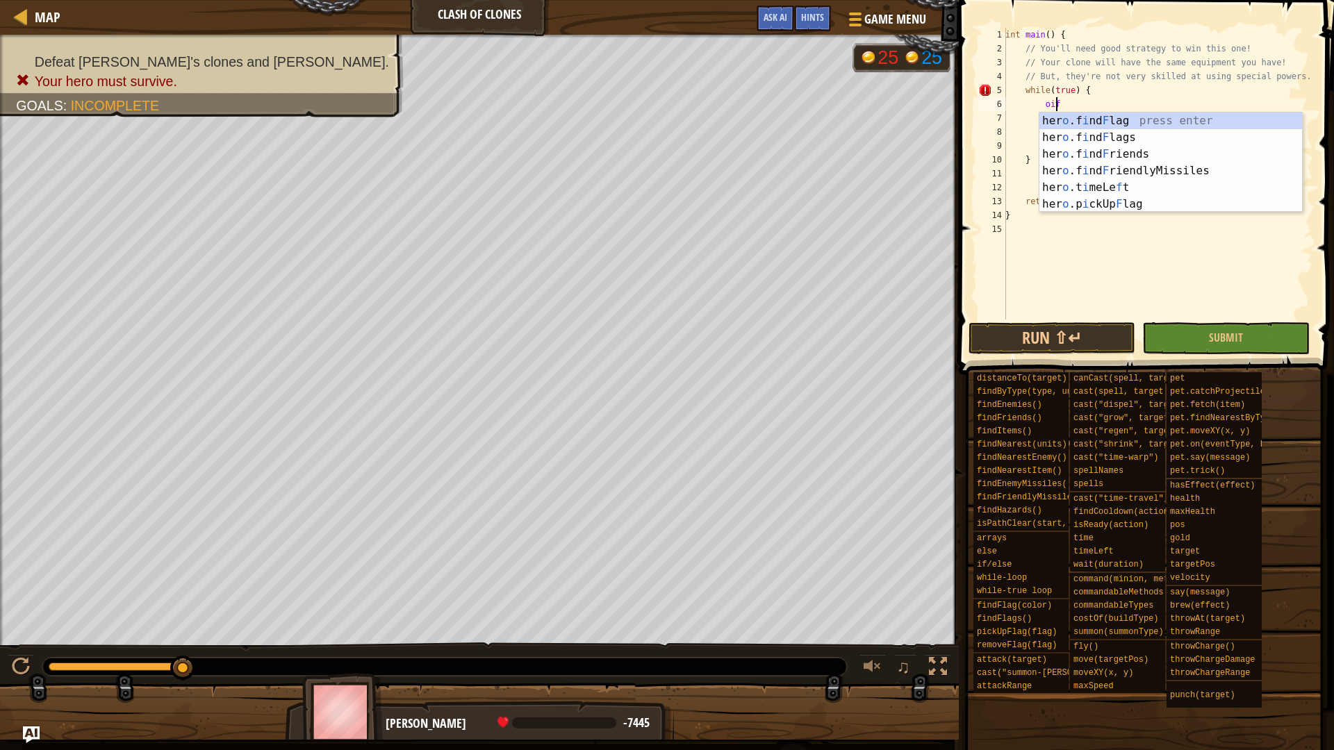
scroll to position [6, 3]
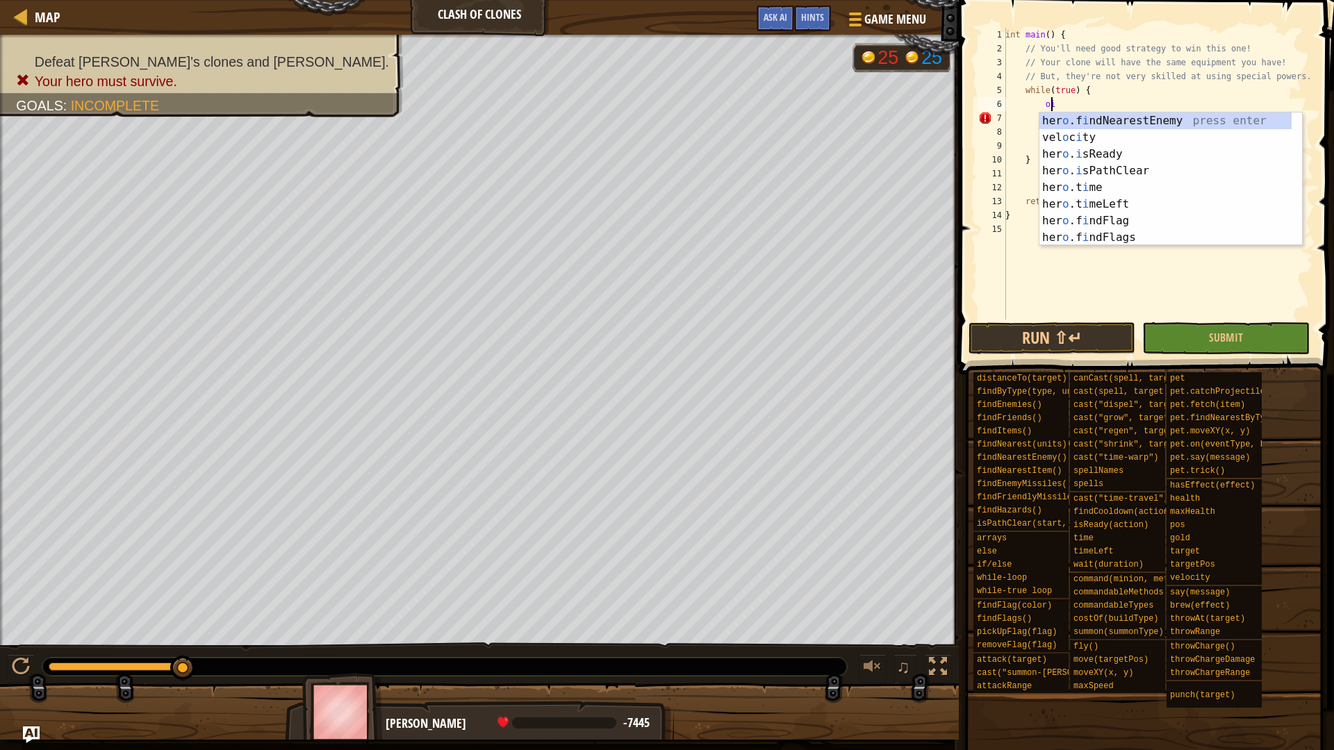
type textarea "o"
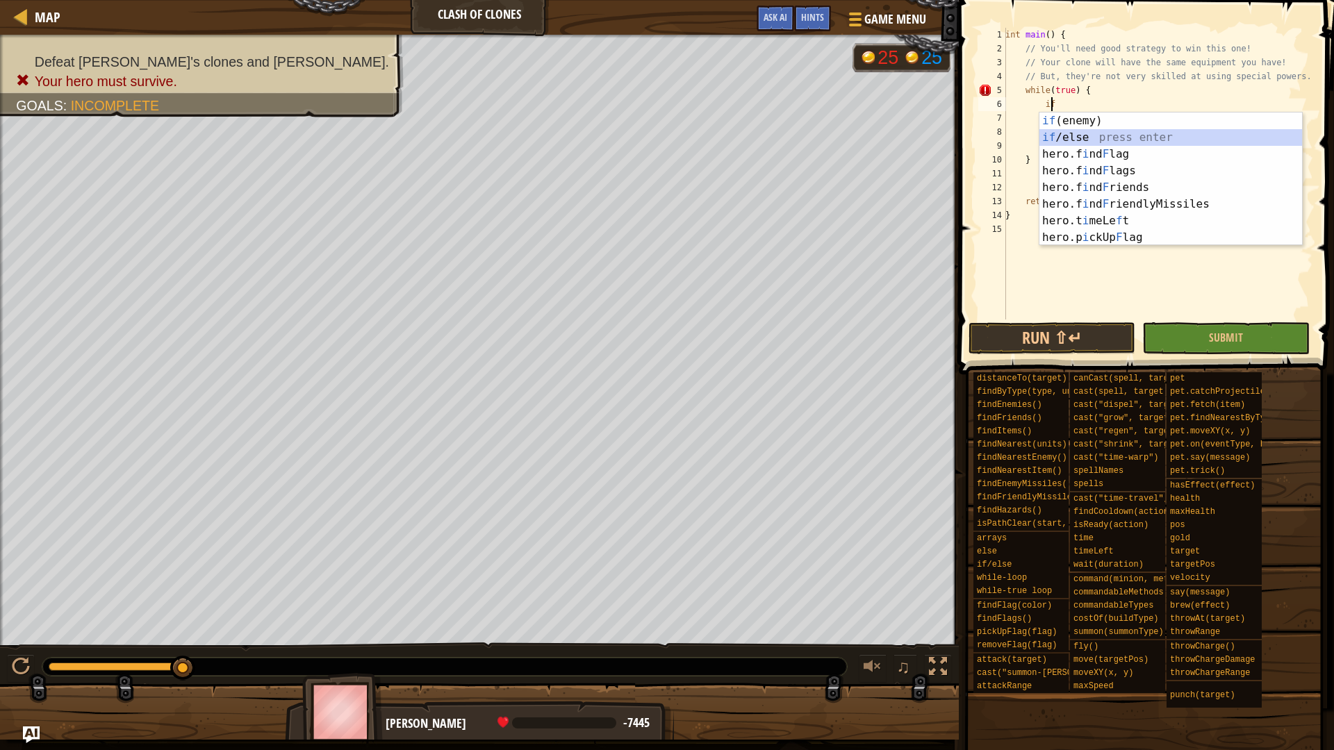
click at [1111, 137] on div "if (enemy) press enter if /else press enter hero.f i nd F lag press enter hero.…" at bounding box center [1171, 196] width 263 height 167
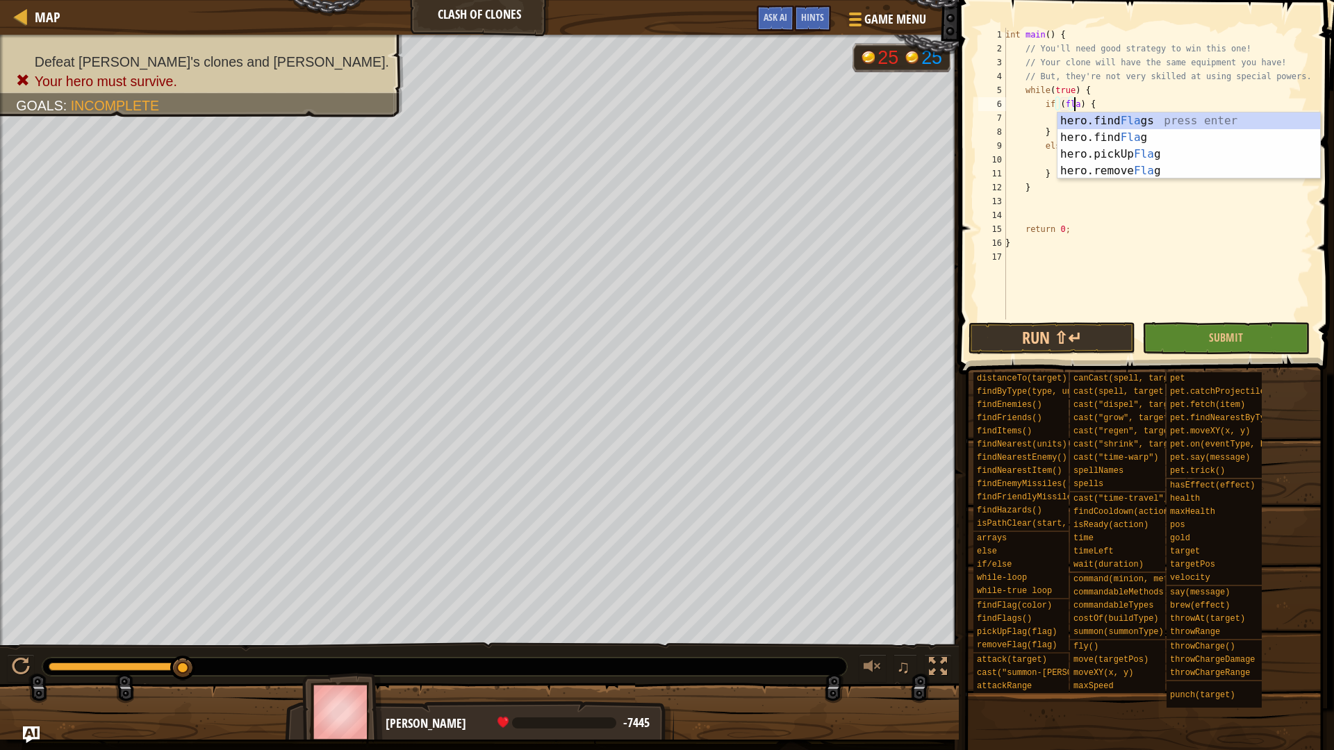
scroll to position [6, 6]
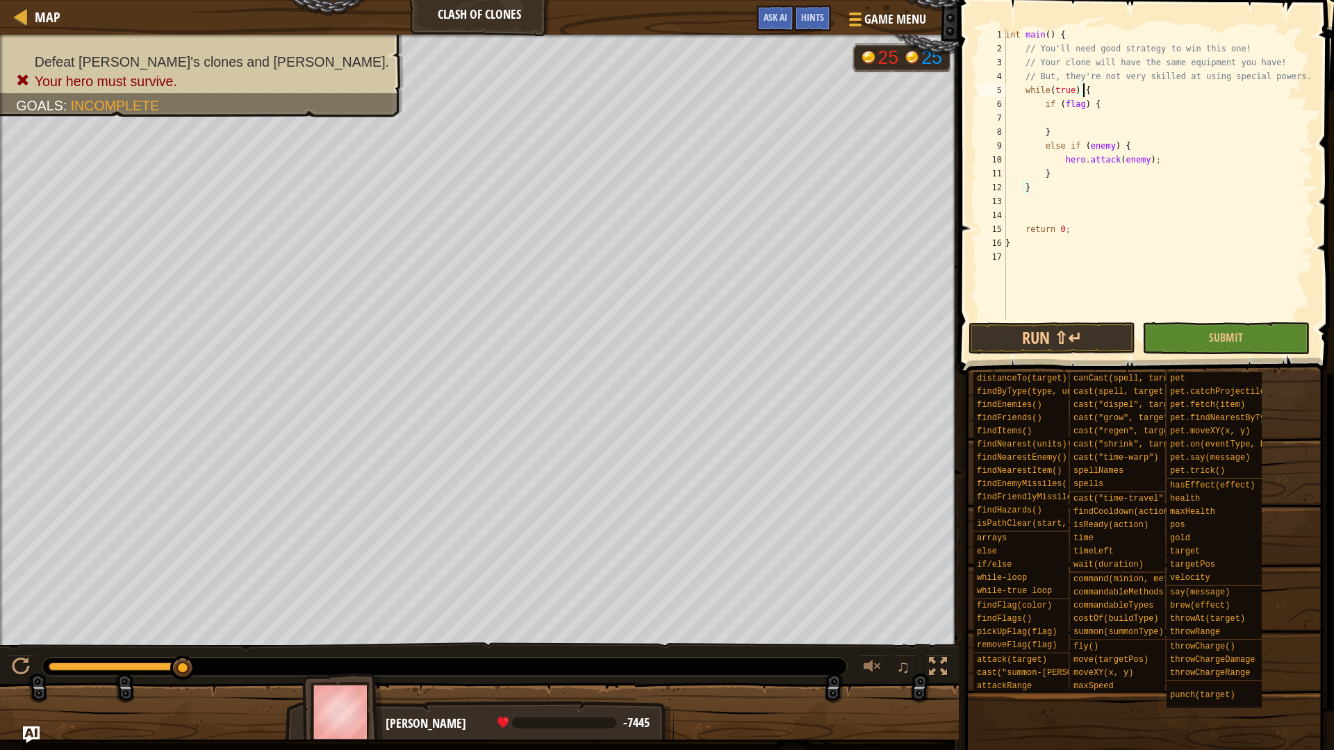
click at [1117, 94] on div "int main ( ) { // You'll need good strategy to win this one! // Your clone will…" at bounding box center [1158, 188] width 311 height 320
type textarea "while(true) {"
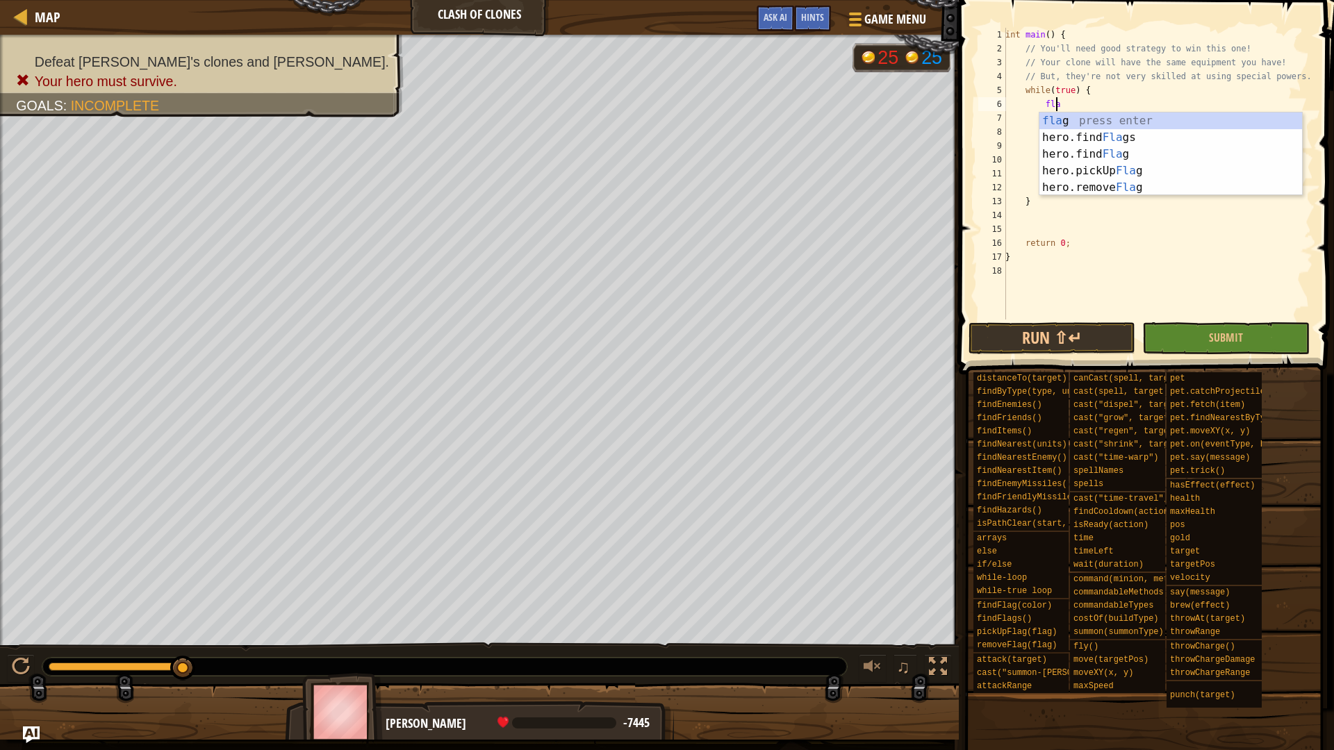
scroll to position [6, 3]
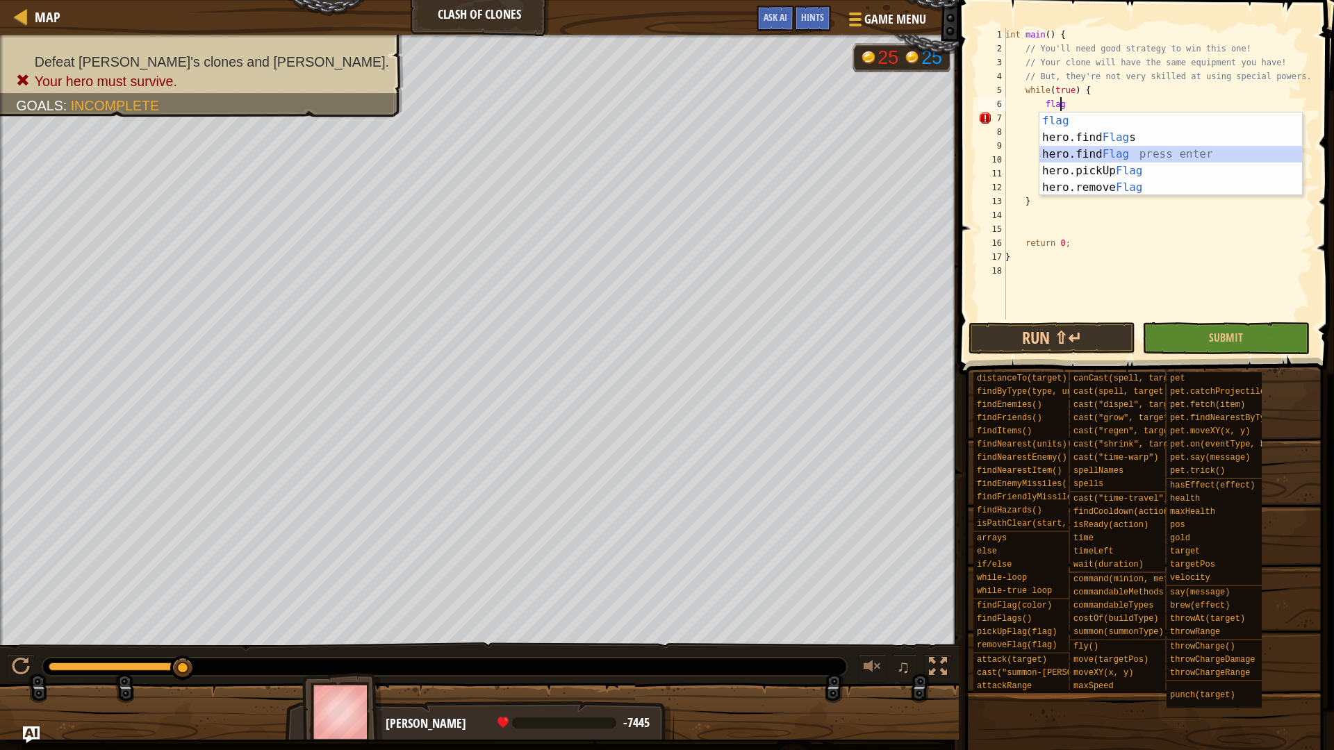
click at [1083, 147] on div "flag press enter hero.find Flag s press enter hero.find Flag press enter hero.p…" at bounding box center [1171, 171] width 263 height 117
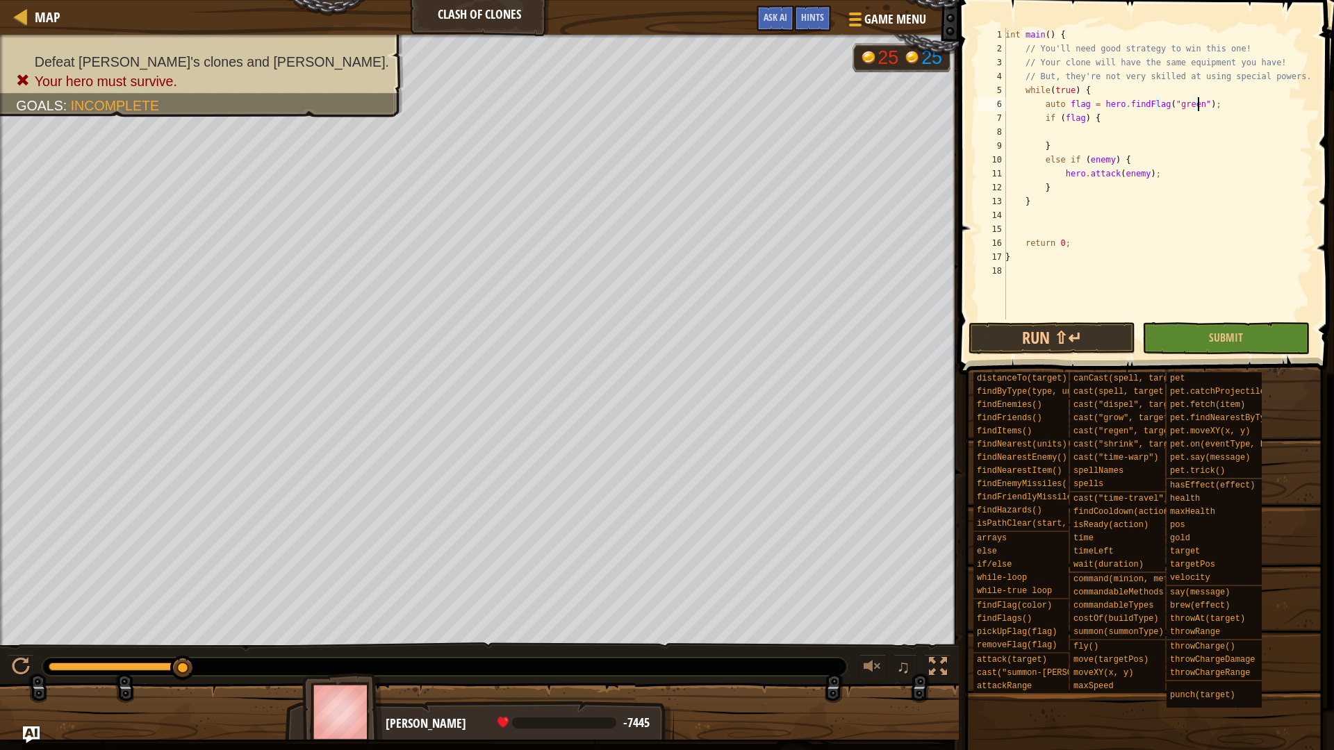
click at [1189, 98] on div "int main ( ) { // You'll need good strategy to win this one! // Your clone will…" at bounding box center [1158, 188] width 311 height 320
click at [1192, 98] on div "int main ( ) { // You'll need good strategy to win this one! // Your clone will…" at bounding box center [1158, 174] width 311 height 292
drag, startPoint x: 1192, startPoint y: 98, endPoint x: 1169, endPoint y: 101, distance: 23.8
click at [1169, 101] on div "int main ( ) { // You'll need good strategy to win this one! // Your clone will…" at bounding box center [1158, 188] width 311 height 320
click at [1146, 90] on div "int main ( ) { // You'll need good strategy to win this one! // Your clone will…" at bounding box center [1158, 188] width 311 height 320
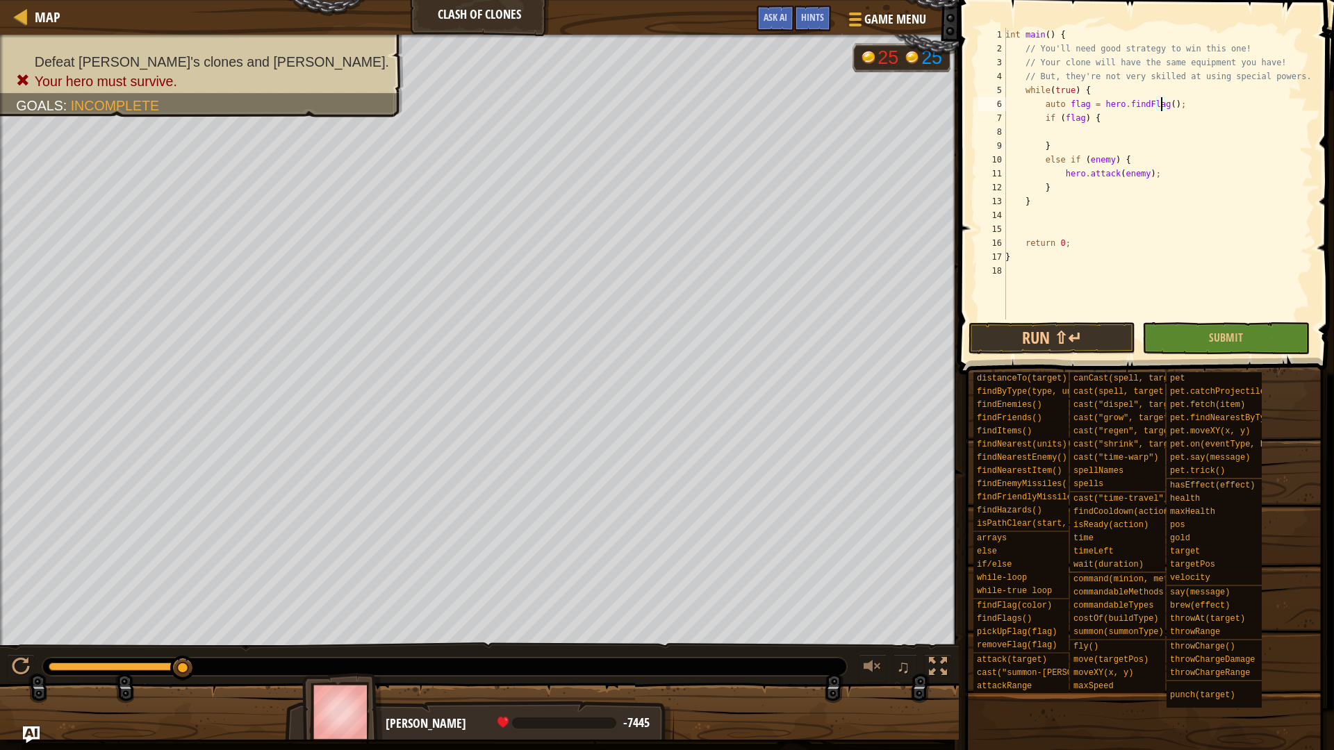
type textarea "while(true) {"
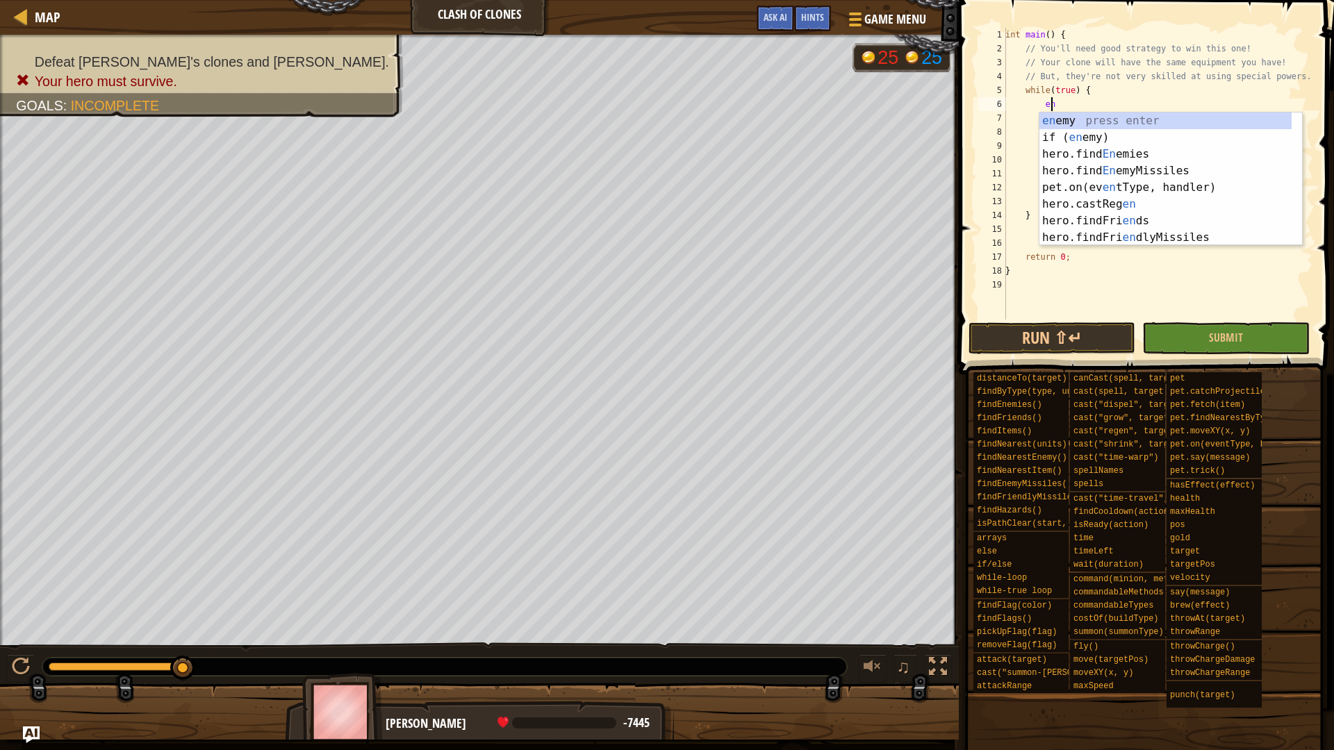
type textarea "ene"
click at [1124, 190] on div "ene my press enter if ( ene my) press enter hero.find Ene mies press enter hero…" at bounding box center [1166, 196] width 252 height 167
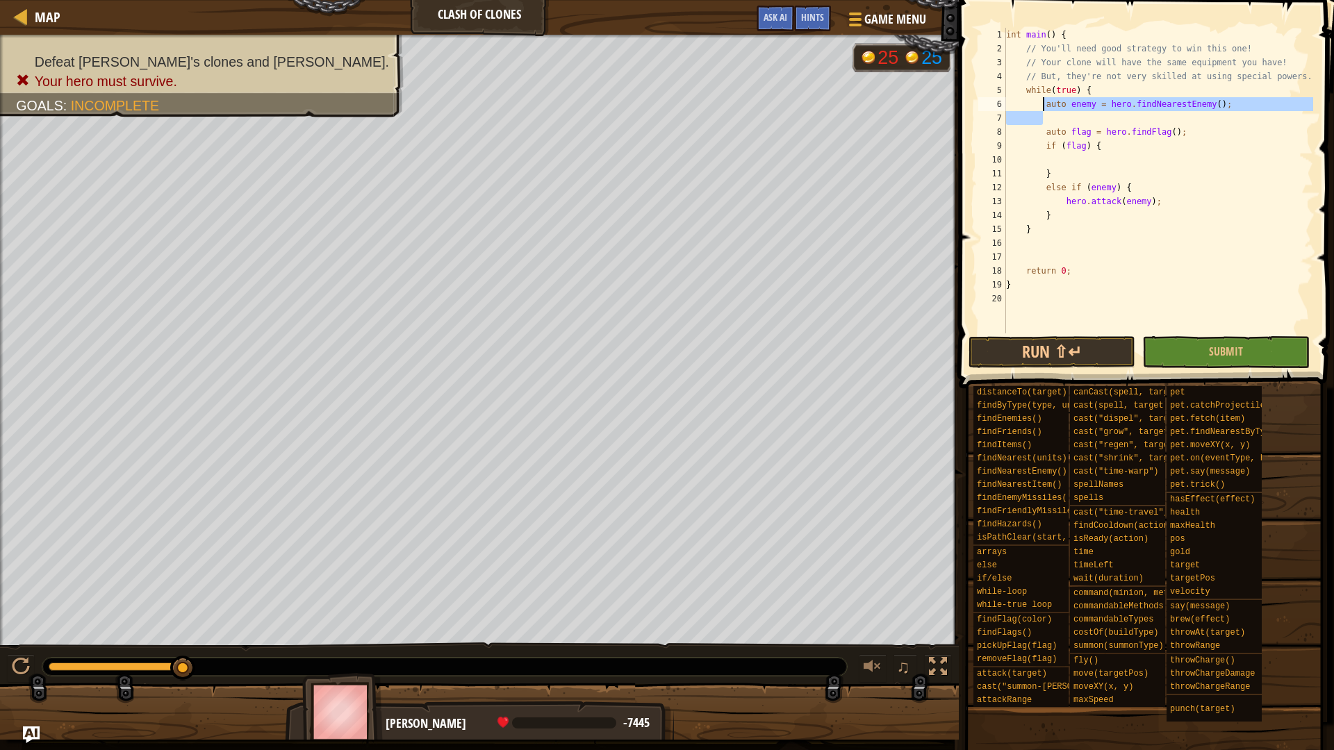
drag, startPoint x: 1055, startPoint y: 115, endPoint x: 1044, endPoint y: 105, distance: 14.7
click at [1044, 105] on div "int main ( ) { // You'll need good strategy to win this one! // Your clone will…" at bounding box center [1158, 195] width 310 height 334
type textarea "auto enemy = hero.findNearestEnemy();"
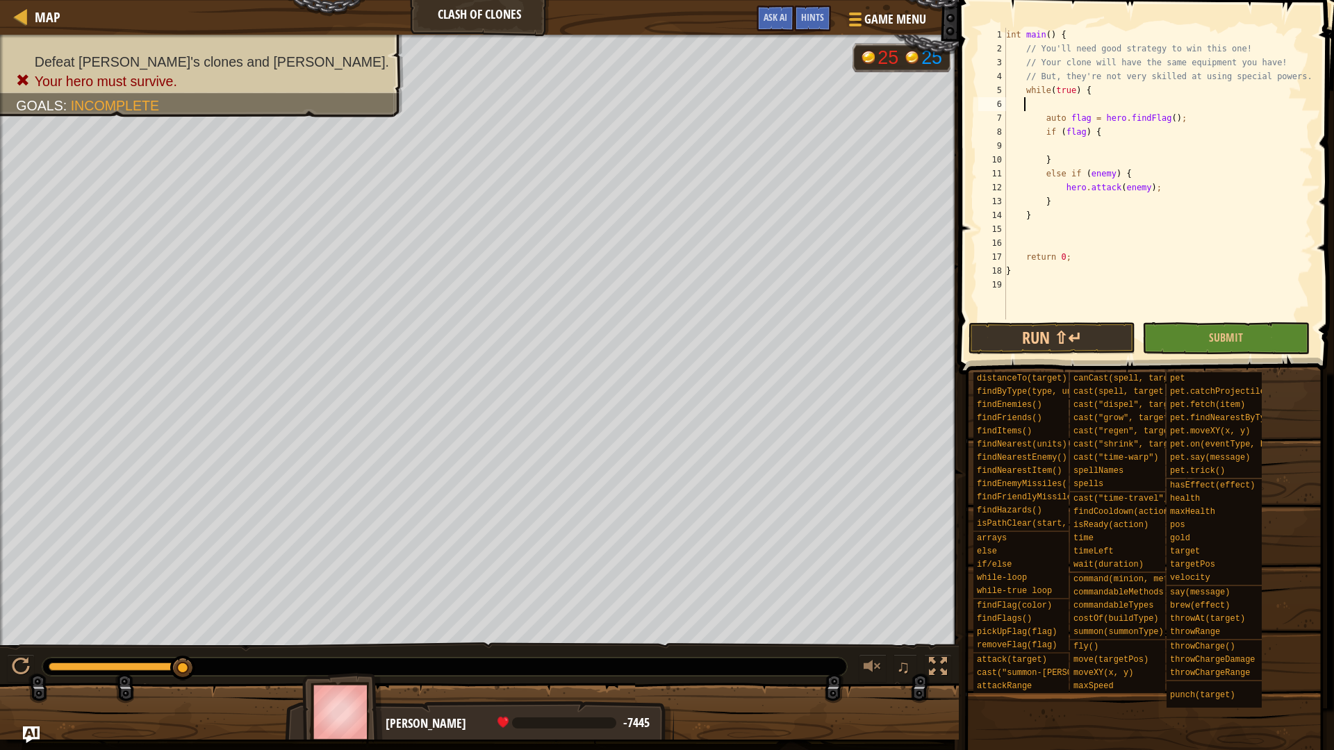
scroll to position [6, 0]
type textarea "while(true) {"
click at [1076, 132] on div "int main ( ) { // You'll need good strategy to win this one! // Your clone will…" at bounding box center [1158, 188] width 310 height 320
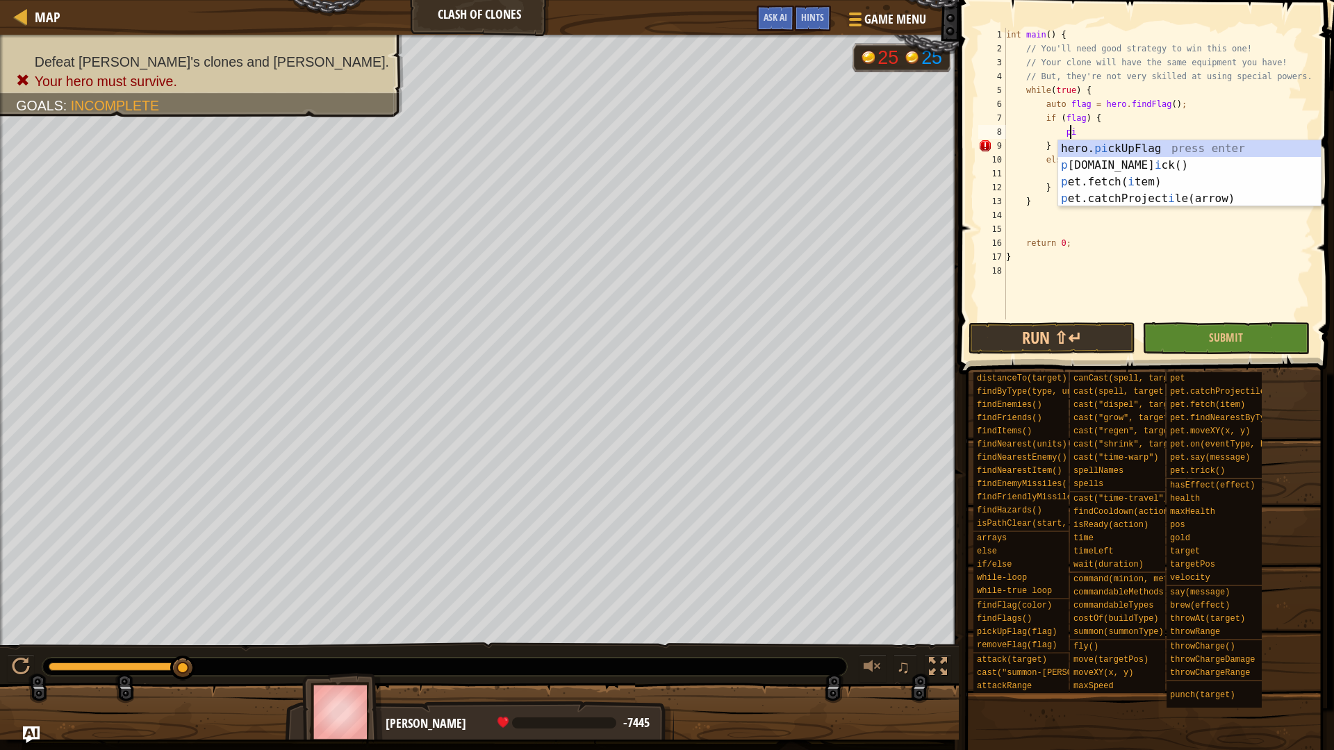
click at [1134, 144] on div "hero. pi ckUpFlag press enter p et.tr i ck() press enter p et.fetch( i tem) pre…" at bounding box center [1189, 190] width 263 height 100
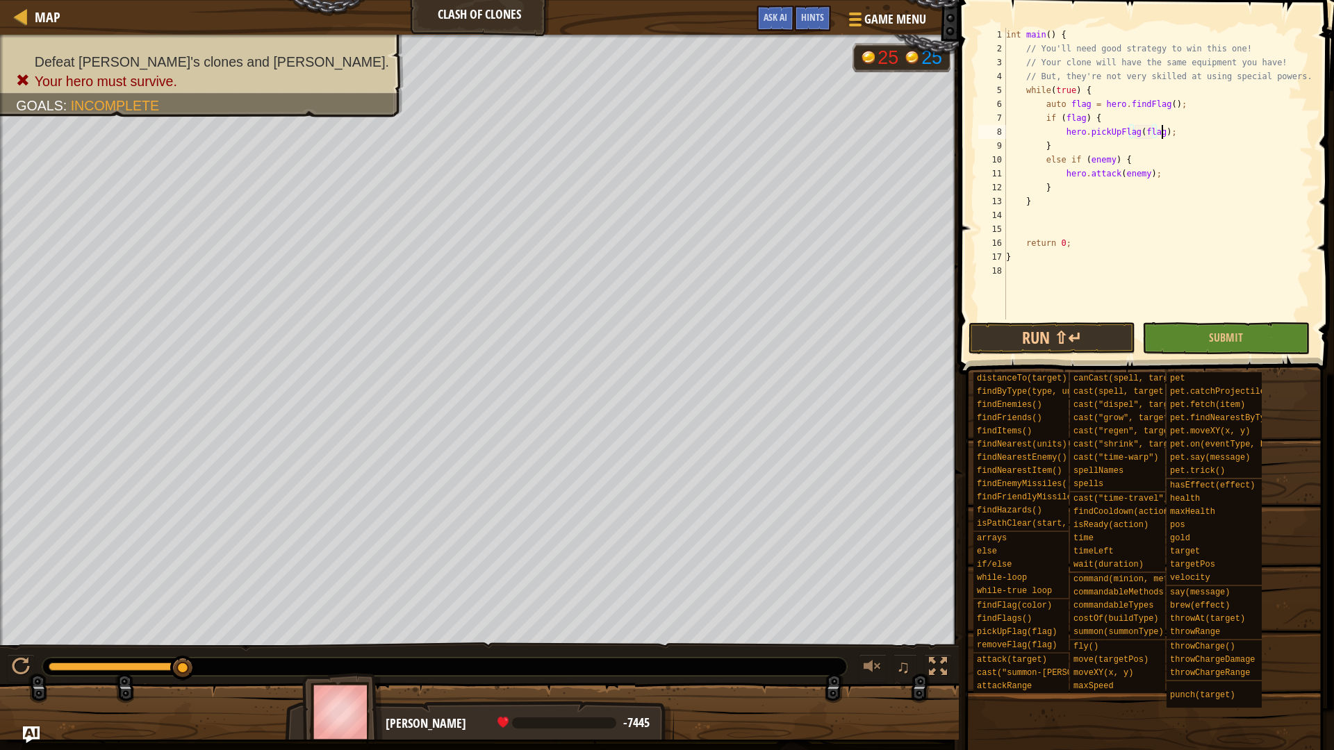
click at [1190, 131] on div "int main ( ) { // You'll need good strategy to win this one! // Your clone will…" at bounding box center [1158, 188] width 310 height 320
click at [1083, 147] on div "int main ( ) { // You'll need good strategy to win this one! // Your clone will…" at bounding box center [1158, 188] width 310 height 320
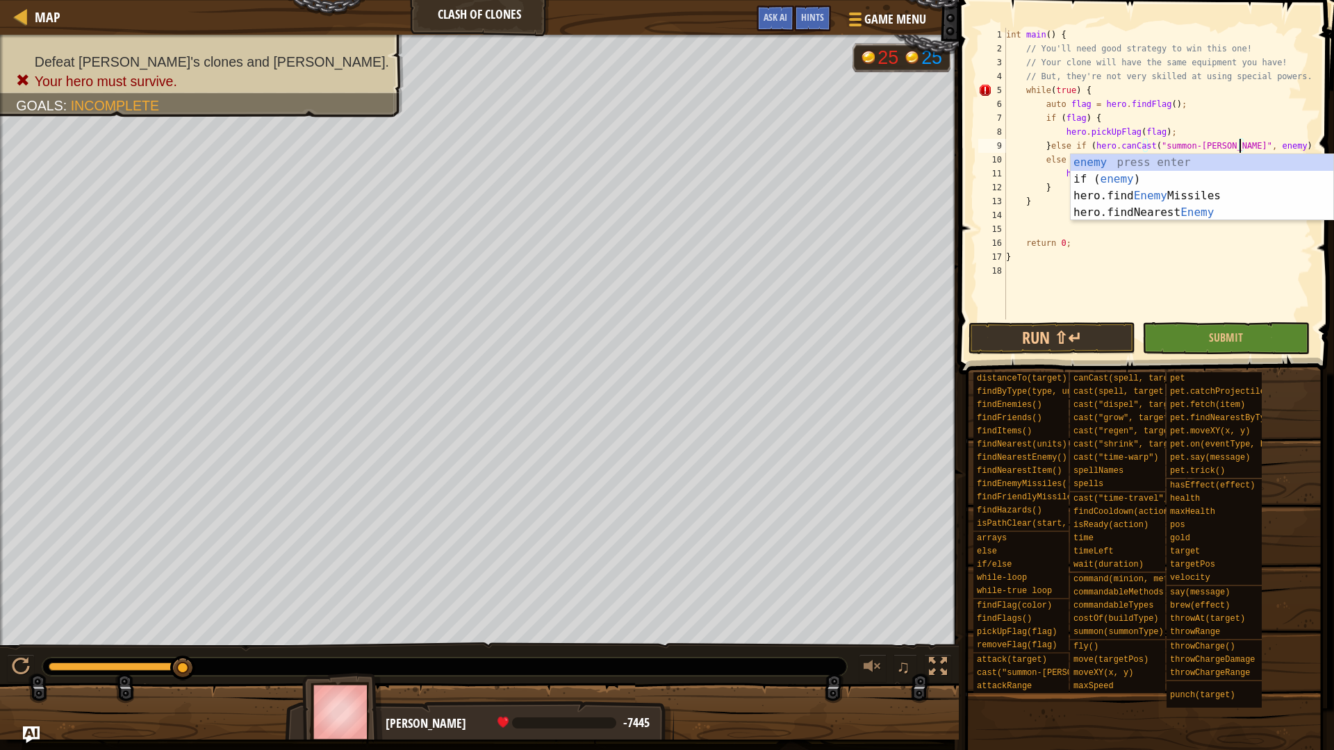
scroll to position [6, 19]
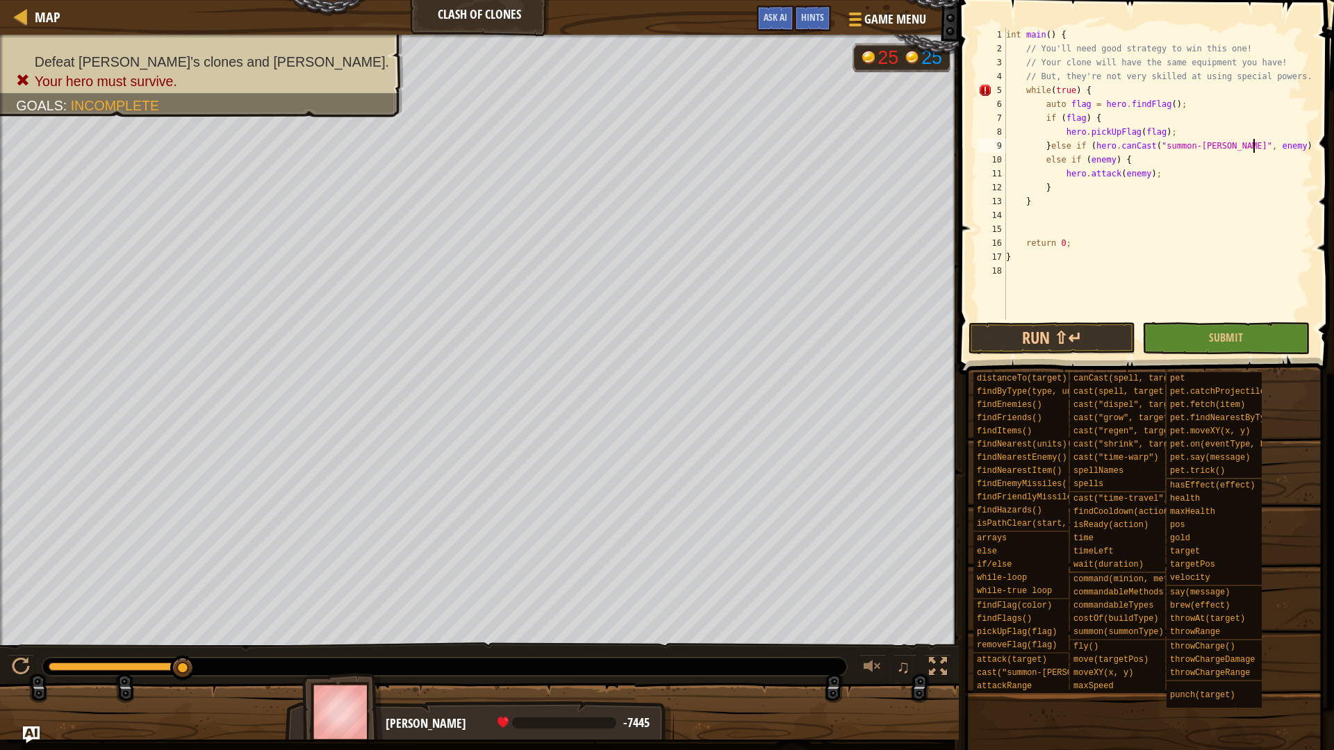
type textarea "}else if (hero.canCast("summon-burl", enemy)) {"
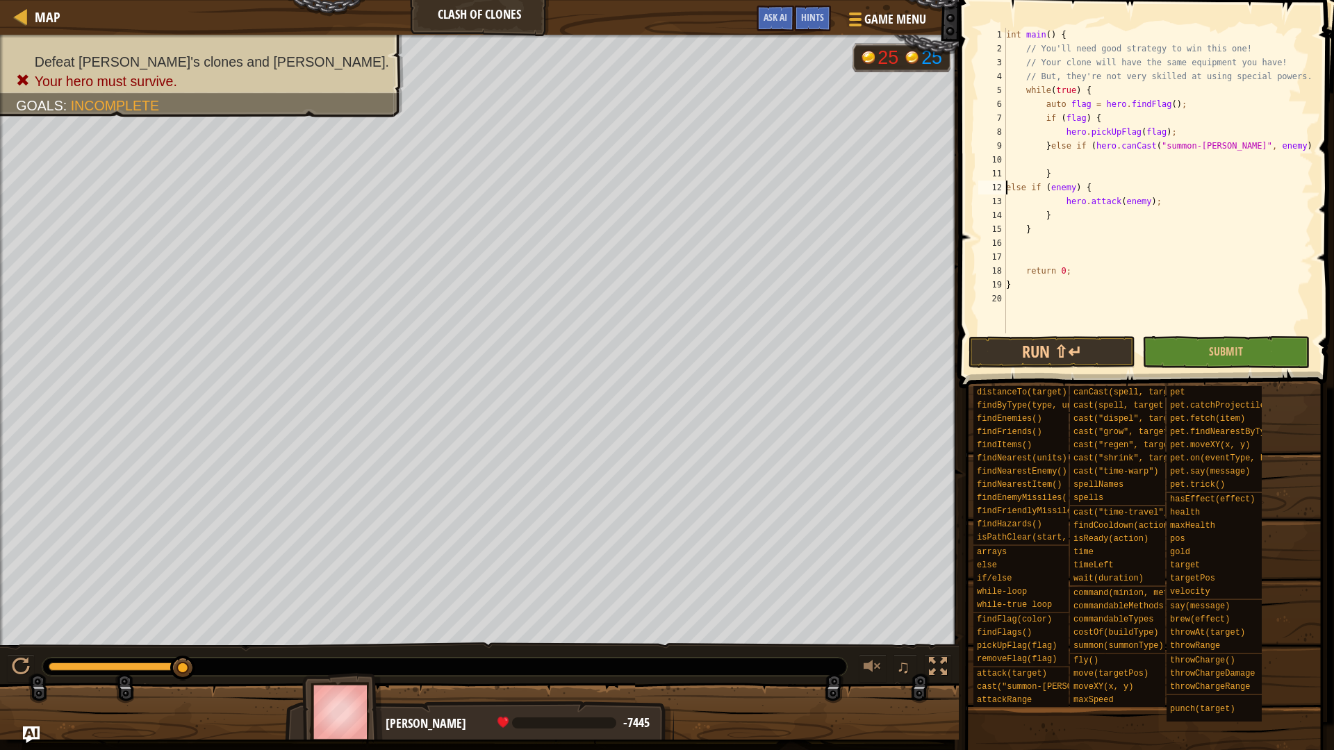
type textarea "}else if (enemy) {"
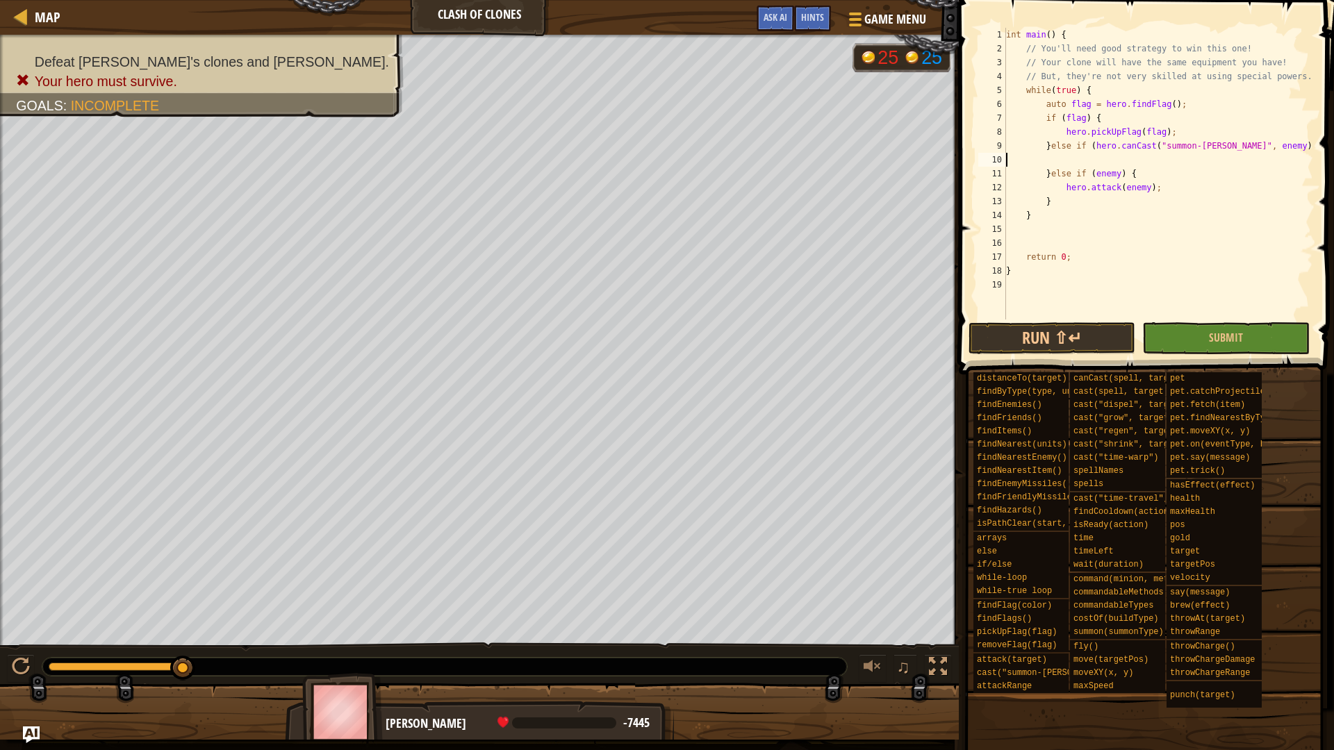
type textarea "}else if (hero.canCast("summon-burl", enemy)) {"
type textarea "}else if (enemy) {"
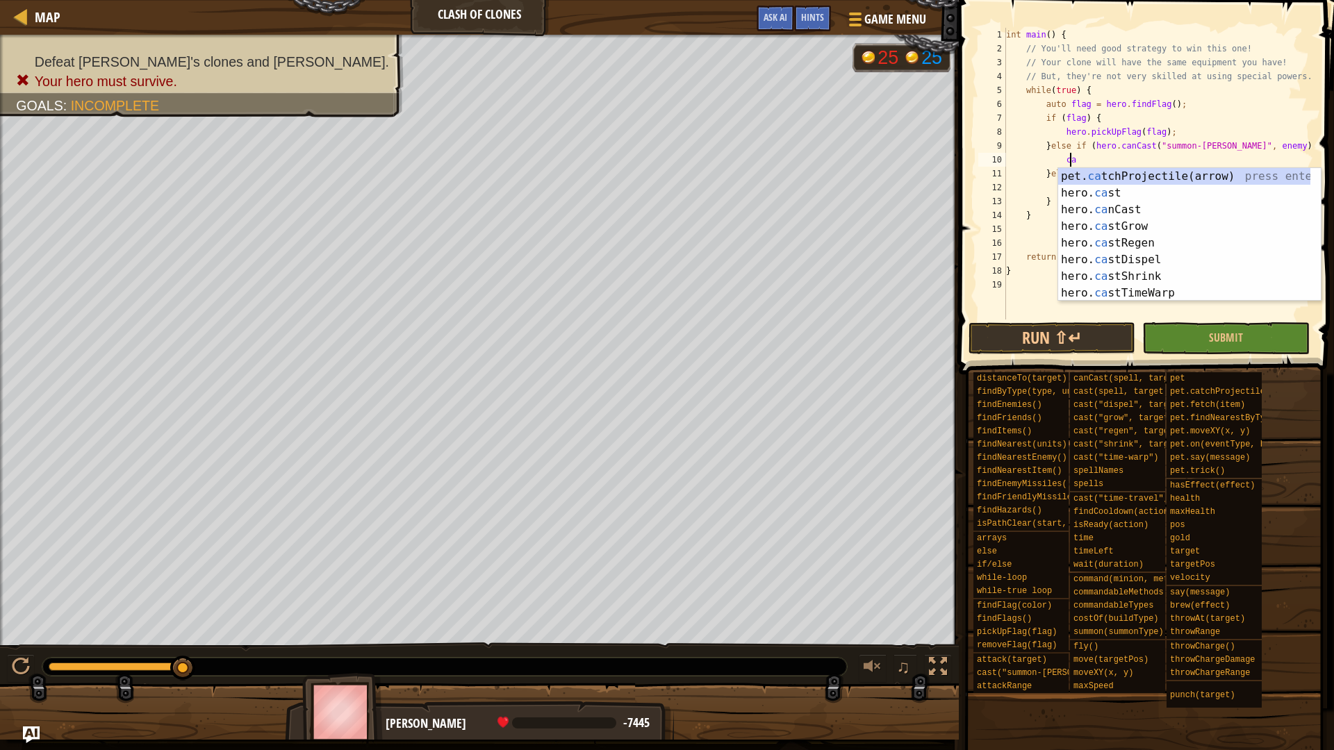
type textarea "cas"
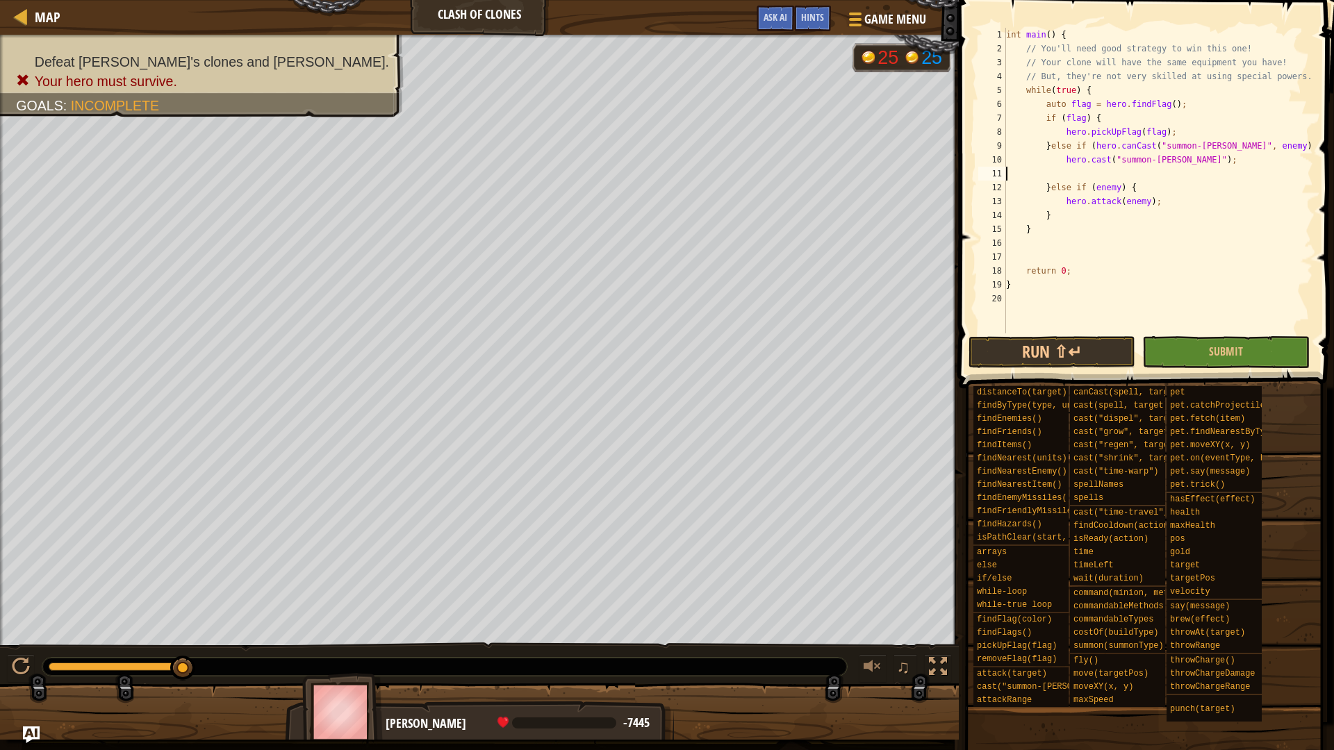
scroll to position [6, 0]
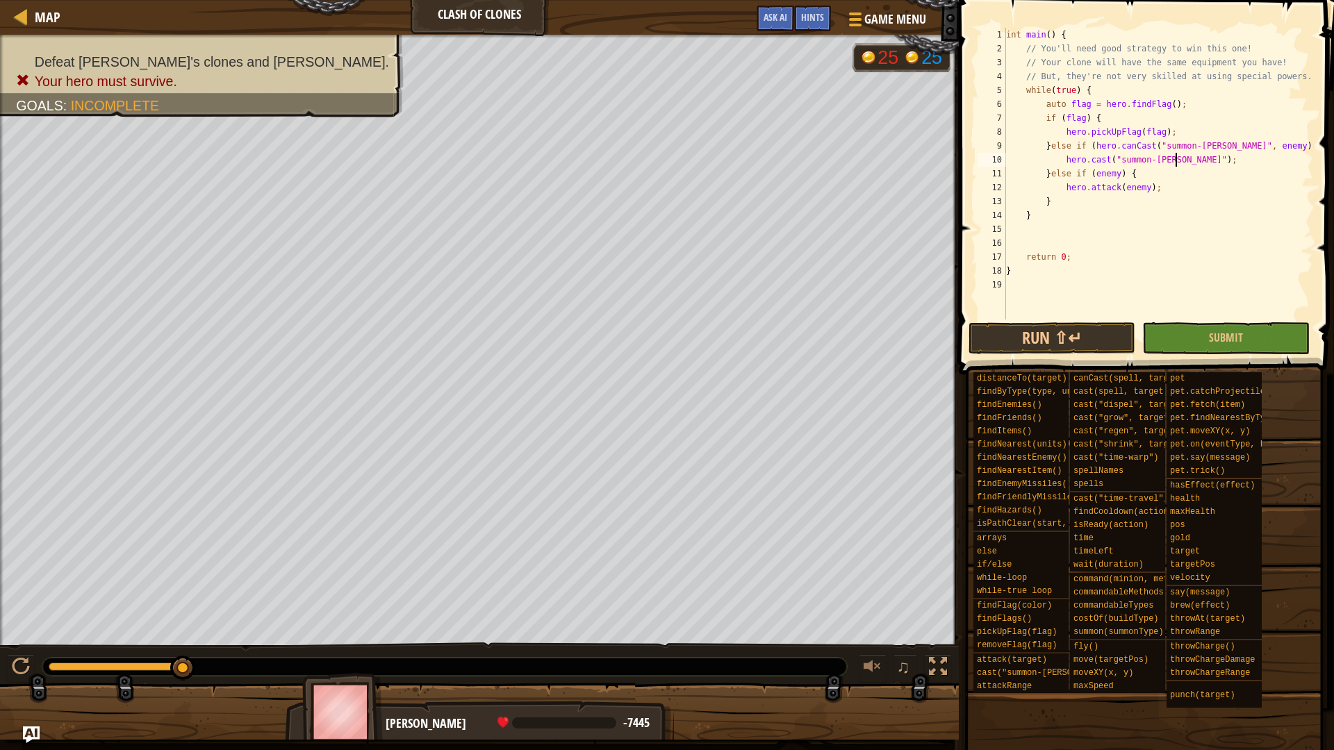
click at [1166, 157] on div "int main ( ) { // You'll need good strategy to win this one! // Your clone will…" at bounding box center [1158, 188] width 310 height 320
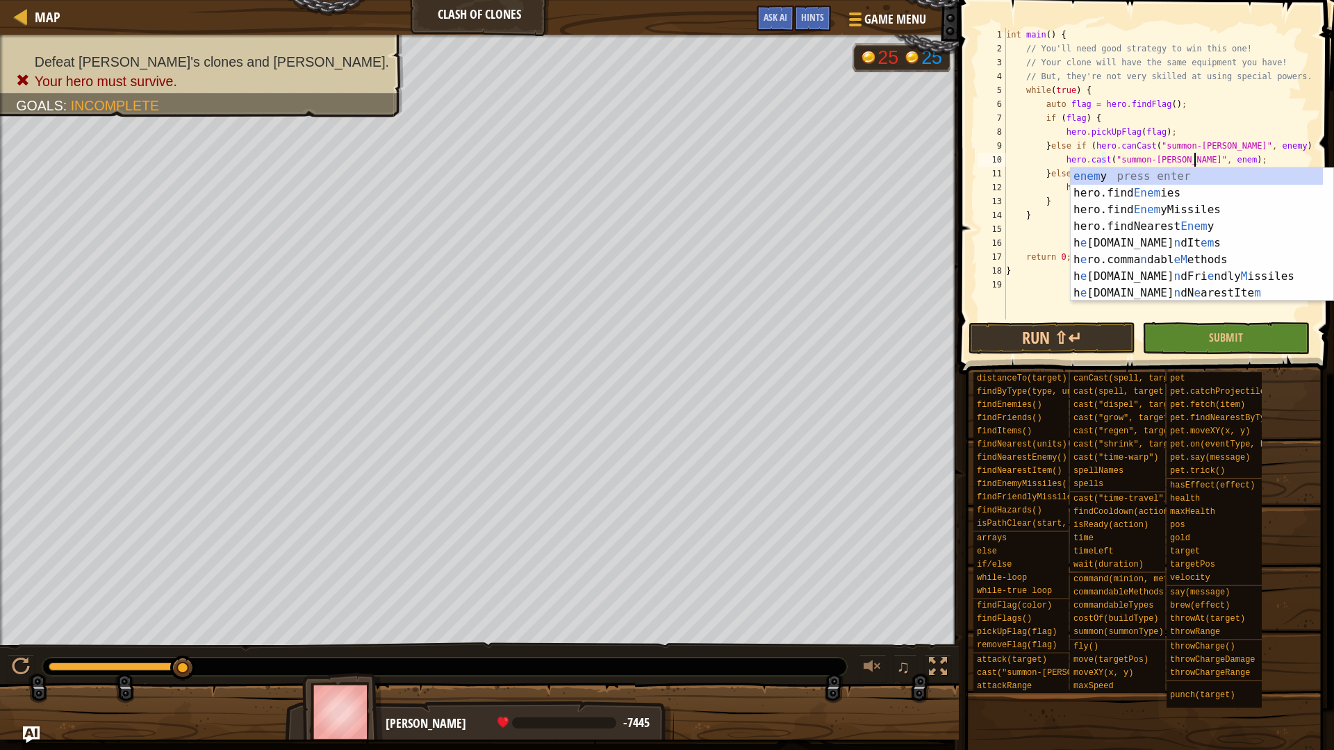
scroll to position [6, 16]
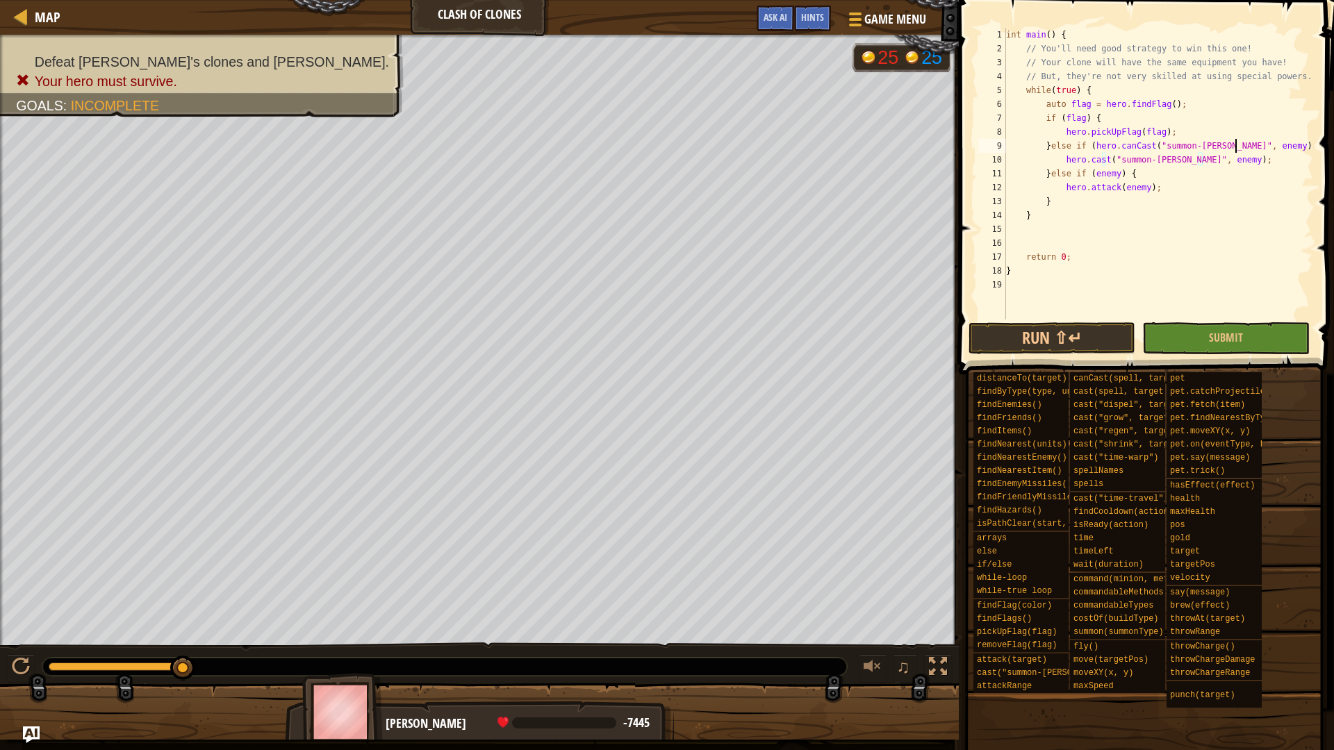
click at [1236, 151] on div "int main ( ) { // You'll need good strategy to win this one! // Your clone will…" at bounding box center [1158, 188] width 310 height 320
click at [1224, 161] on div "int main ( ) { // You'll need good strategy to win this one! // Your clone will…" at bounding box center [1158, 188] width 310 height 320
type textarea "hero.cast("summon-burl", enemy);"
click at [1103, 345] on button "Run ⇧↵" at bounding box center [1052, 338] width 167 height 32
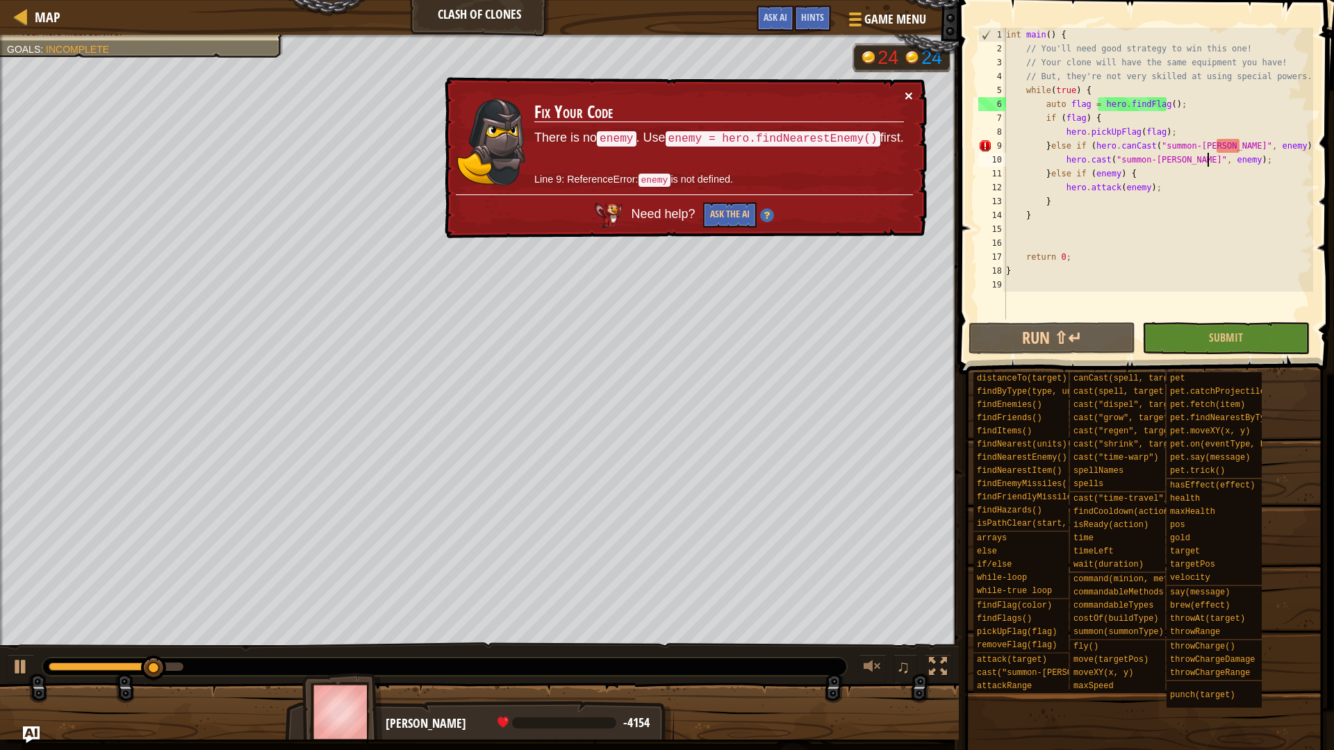
click at [908, 99] on button "×" at bounding box center [909, 95] width 8 height 15
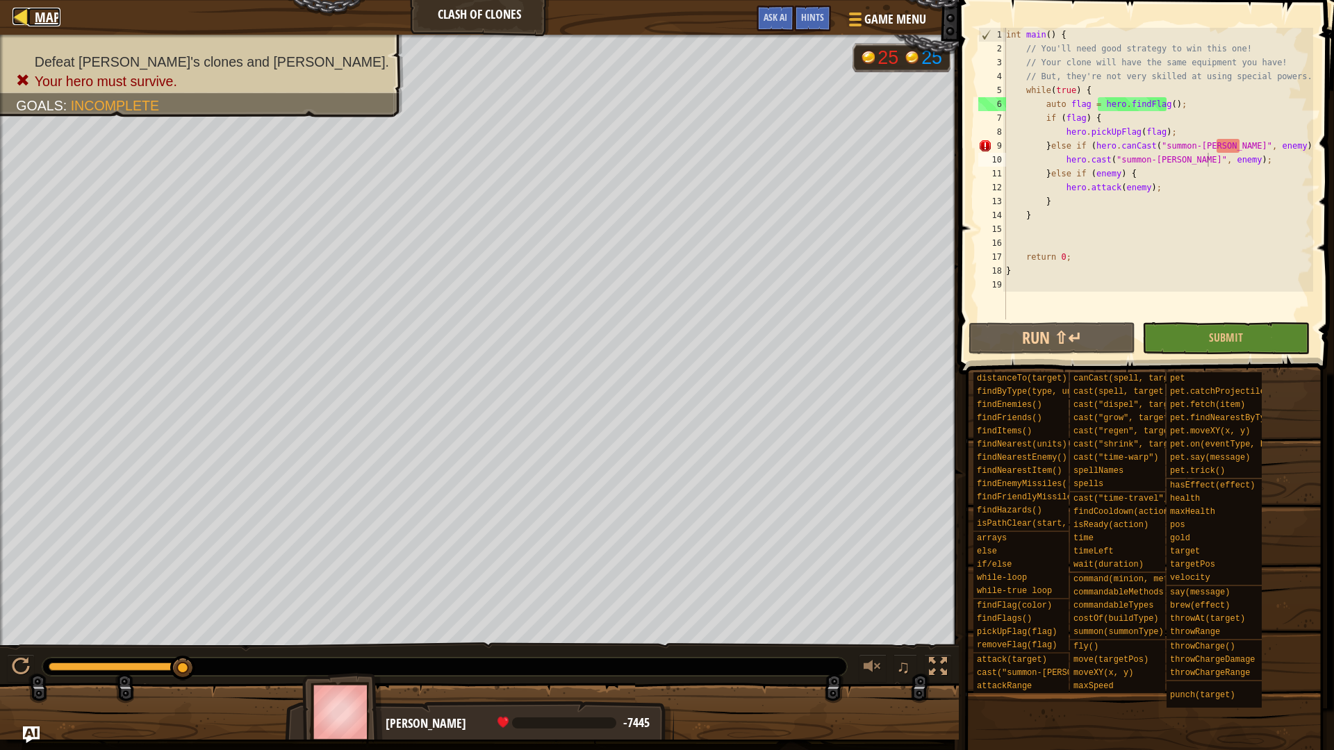
click at [25, 17] on div at bounding box center [21, 16] width 17 height 17
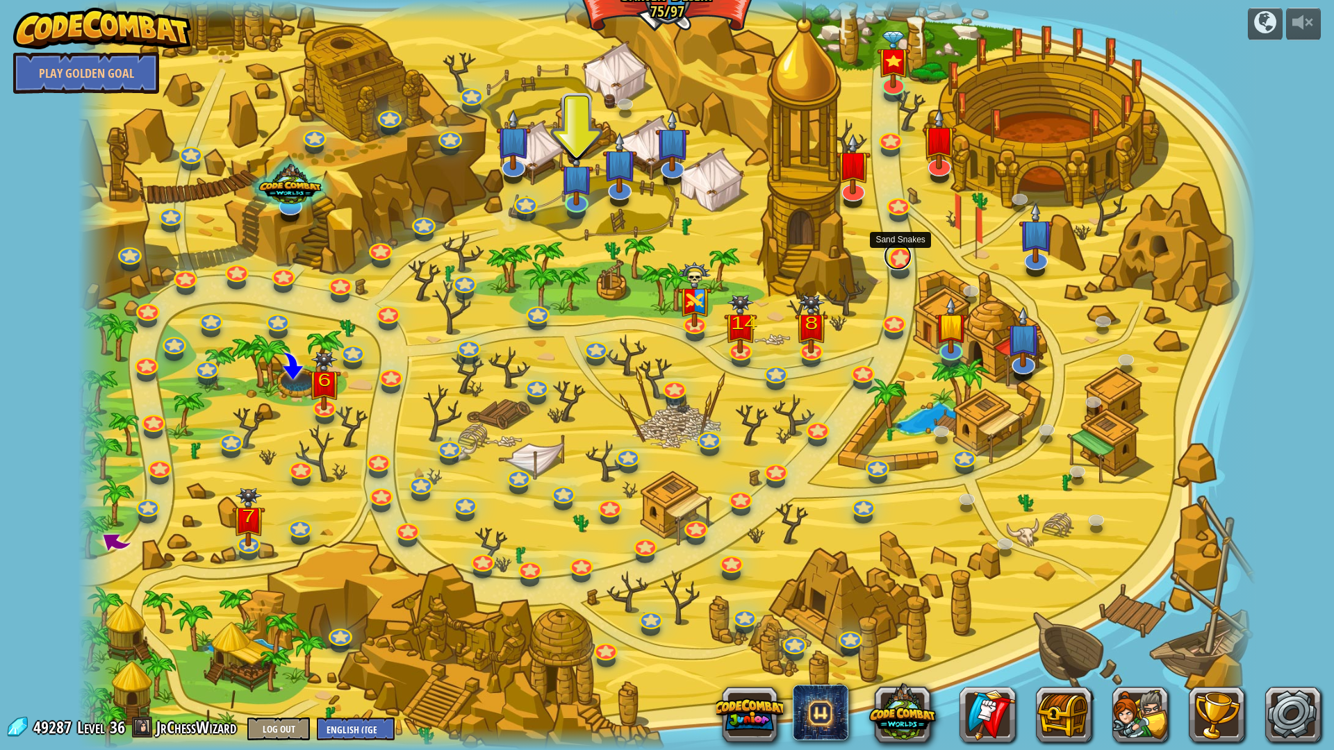
click at [905, 260] on link at bounding box center [898, 257] width 28 height 28
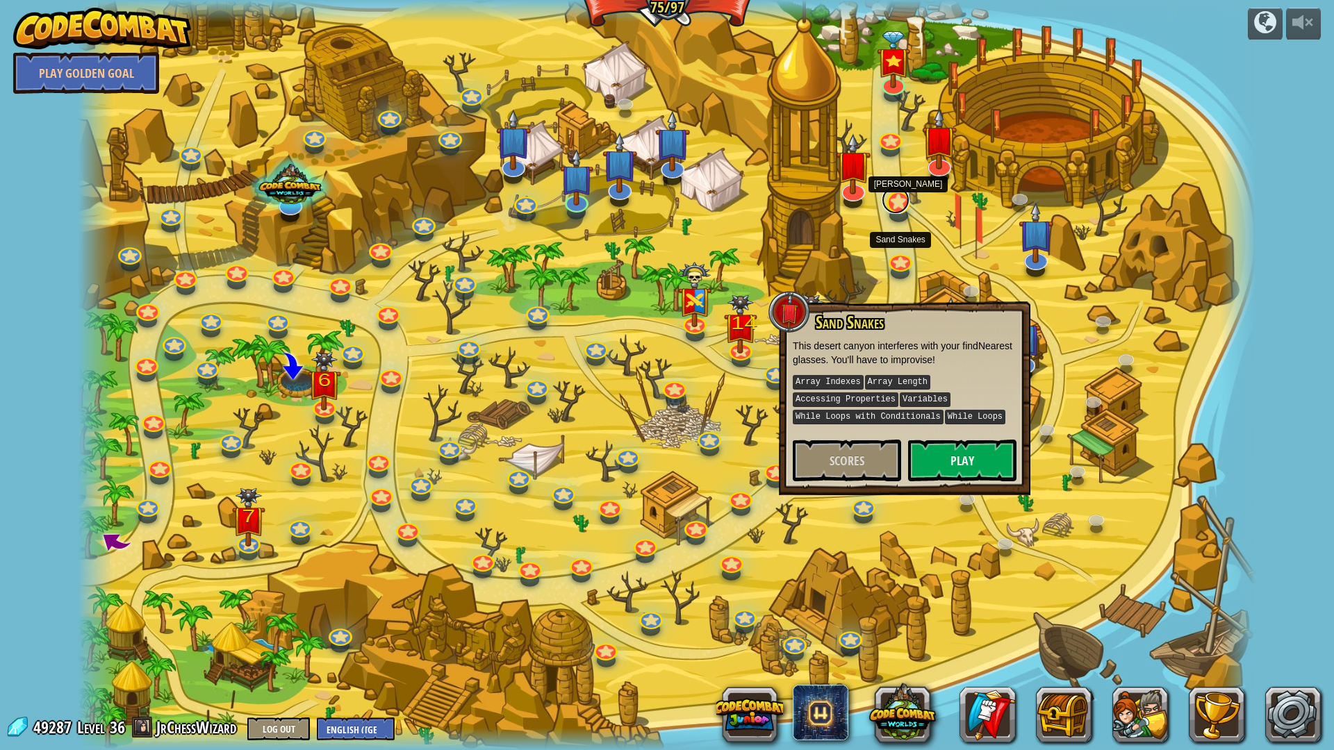
click at [898, 206] on link at bounding box center [896, 200] width 28 height 28
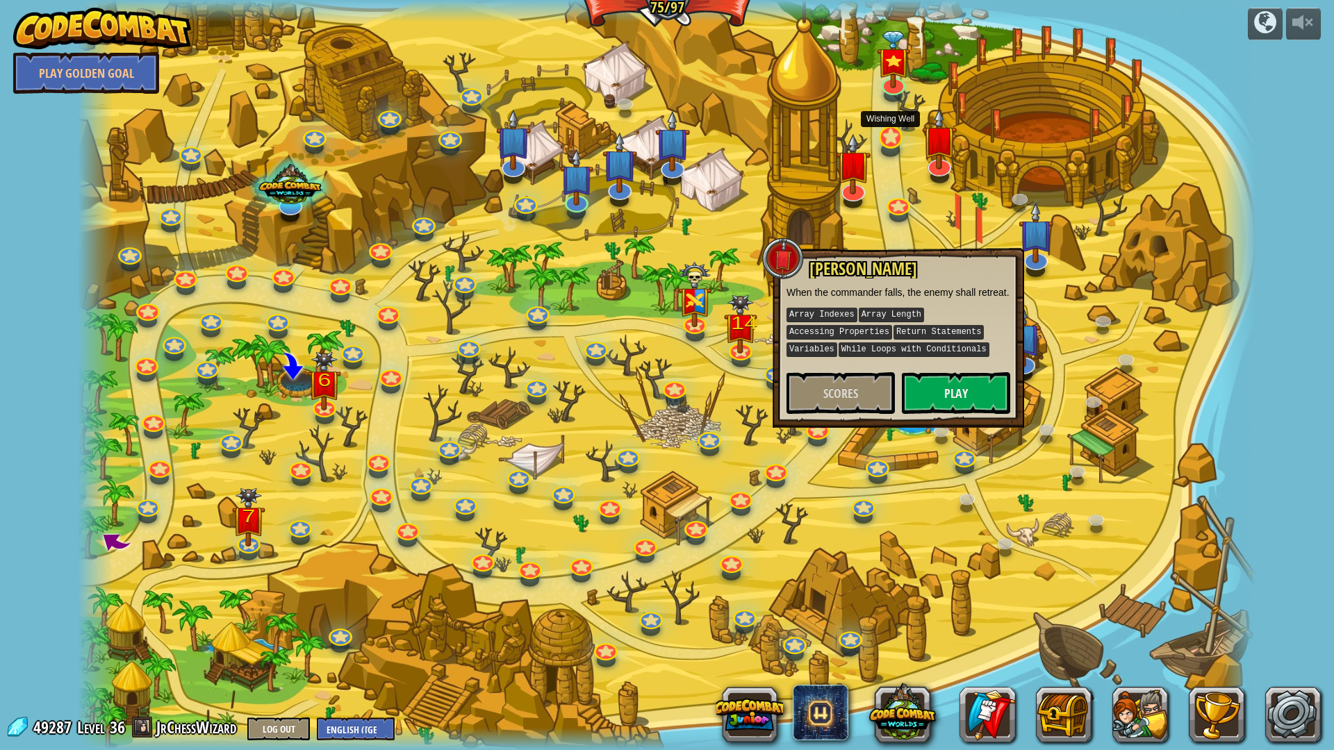
click at [898, 147] on div at bounding box center [890, 151] width 19 height 14
click at [892, 158] on div at bounding box center [667, 375] width 1178 height 750
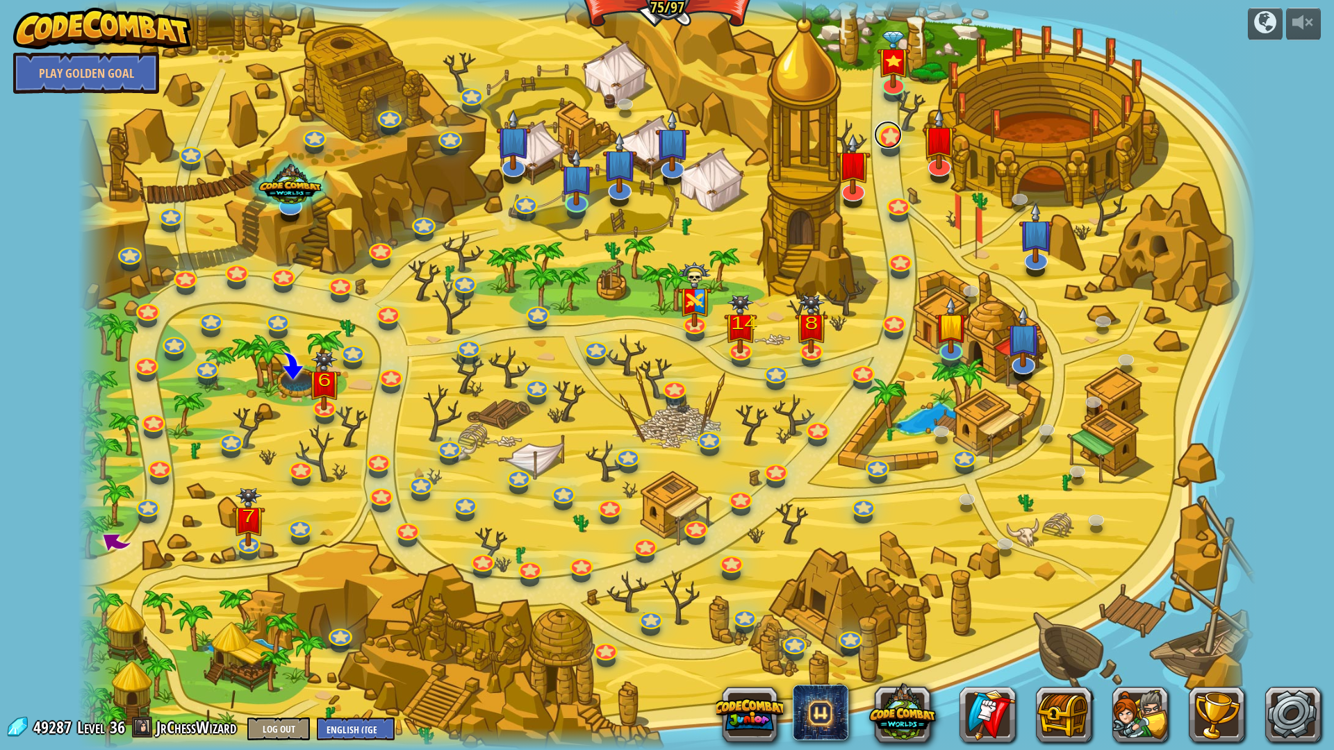
click at [894, 135] on link at bounding box center [888, 135] width 28 height 28
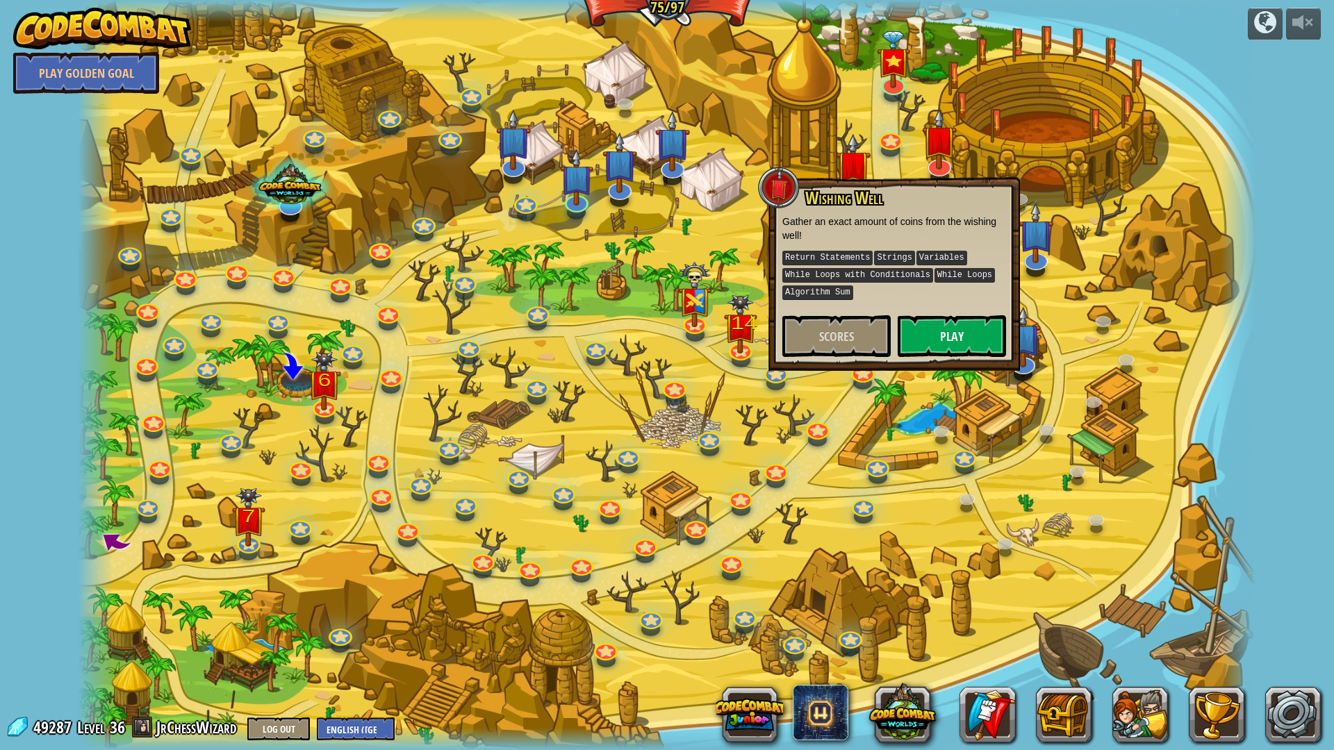
click at [805, 393] on div at bounding box center [667, 375] width 1178 height 750
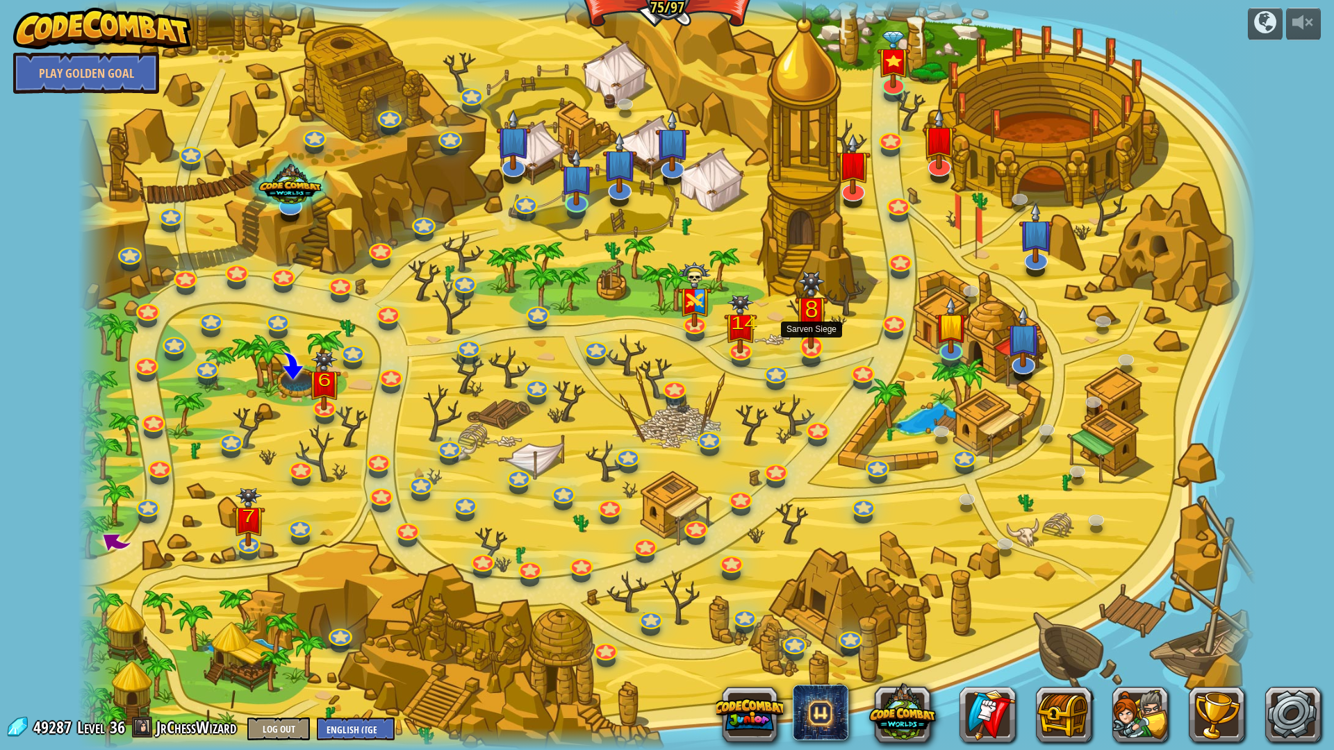
click at [801, 346] on img at bounding box center [811, 310] width 33 height 79
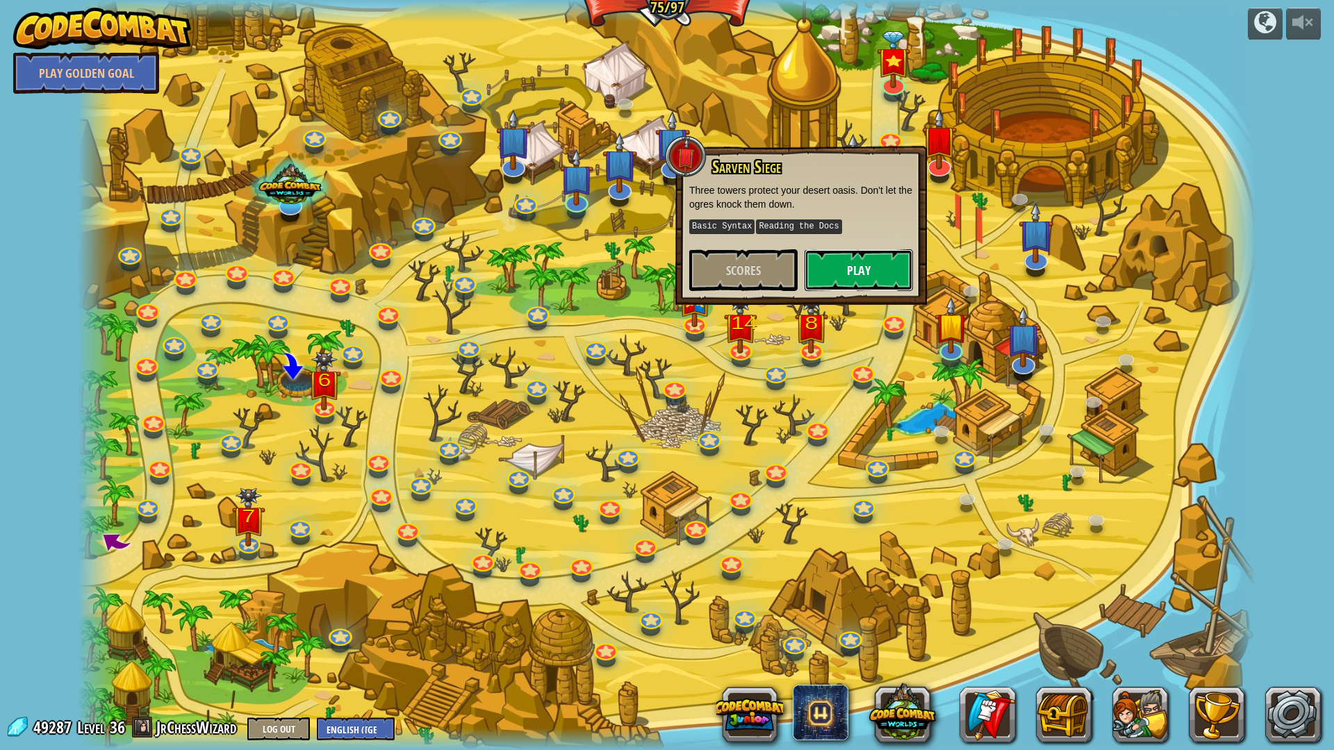
click at [848, 284] on button "Play" at bounding box center [859, 270] width 108 height 42
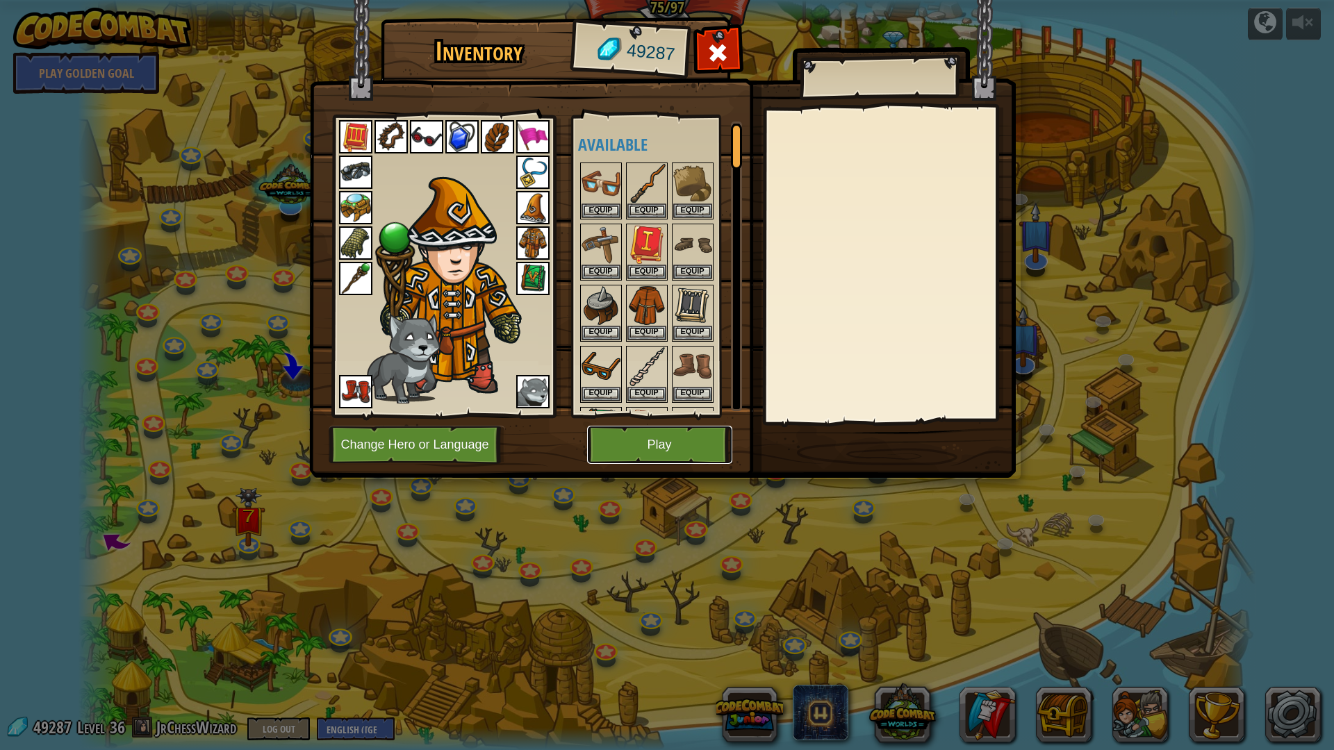
click at [638, 438] on button "Play" at bounding box center [659, 445] width 145 height 38
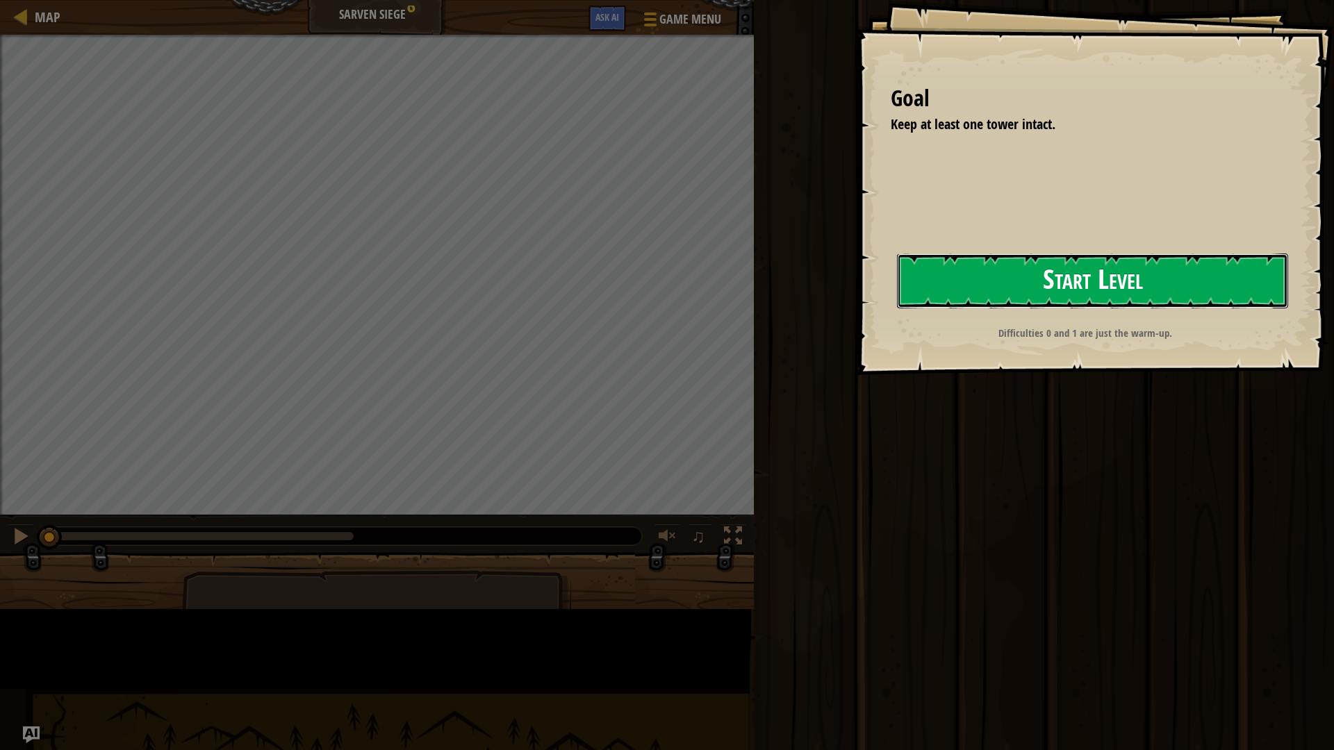
click at [897, 309] on button "Start Level" at bounding box center [1092, 281] width 391 height 55
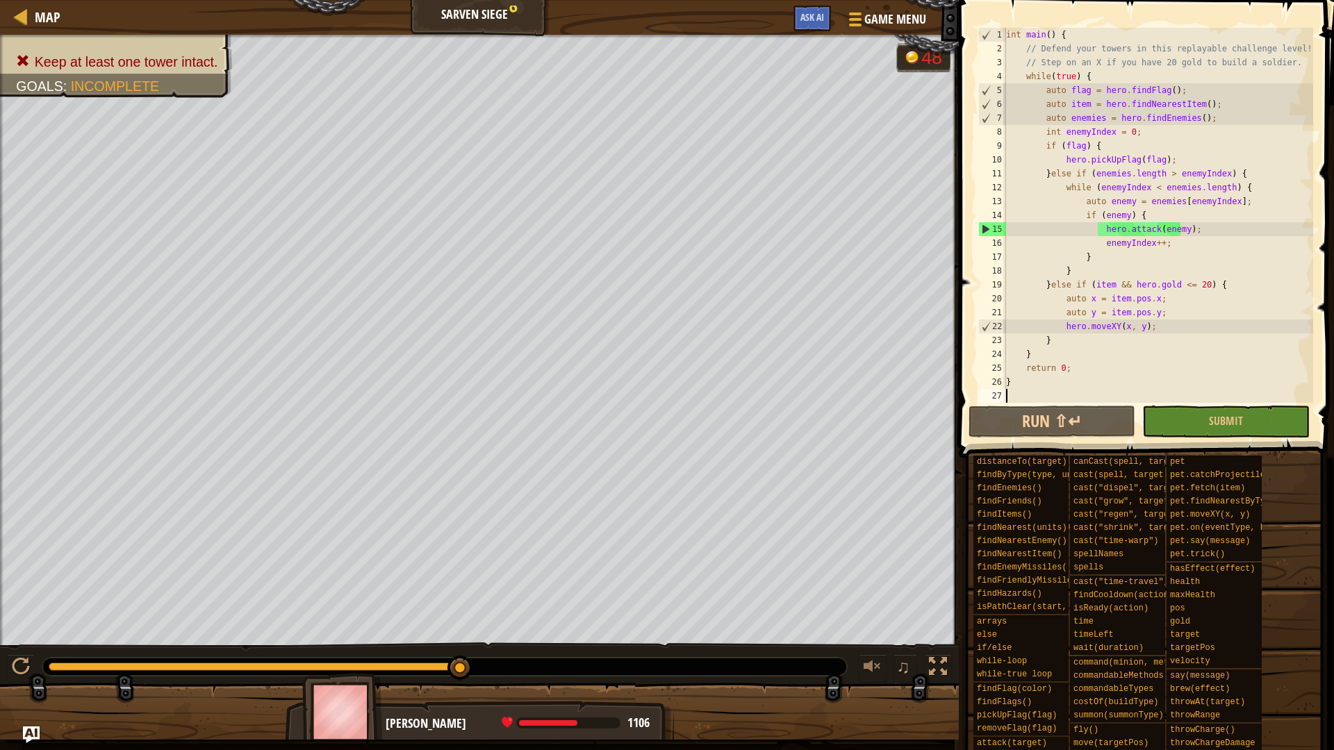
click at [619, 618] on div "Keep at least one tower intact. Goals : Incomplete G reen B lack V iolet 48 ♫ O…" at bounding box center [667, 387] width 1334 height 705
click at [1247, 174] on div "int main ( ) { // Defend your towers in this replayable challenge level! // Ste…" at bounding box center [1158, 229] width 310 height 403
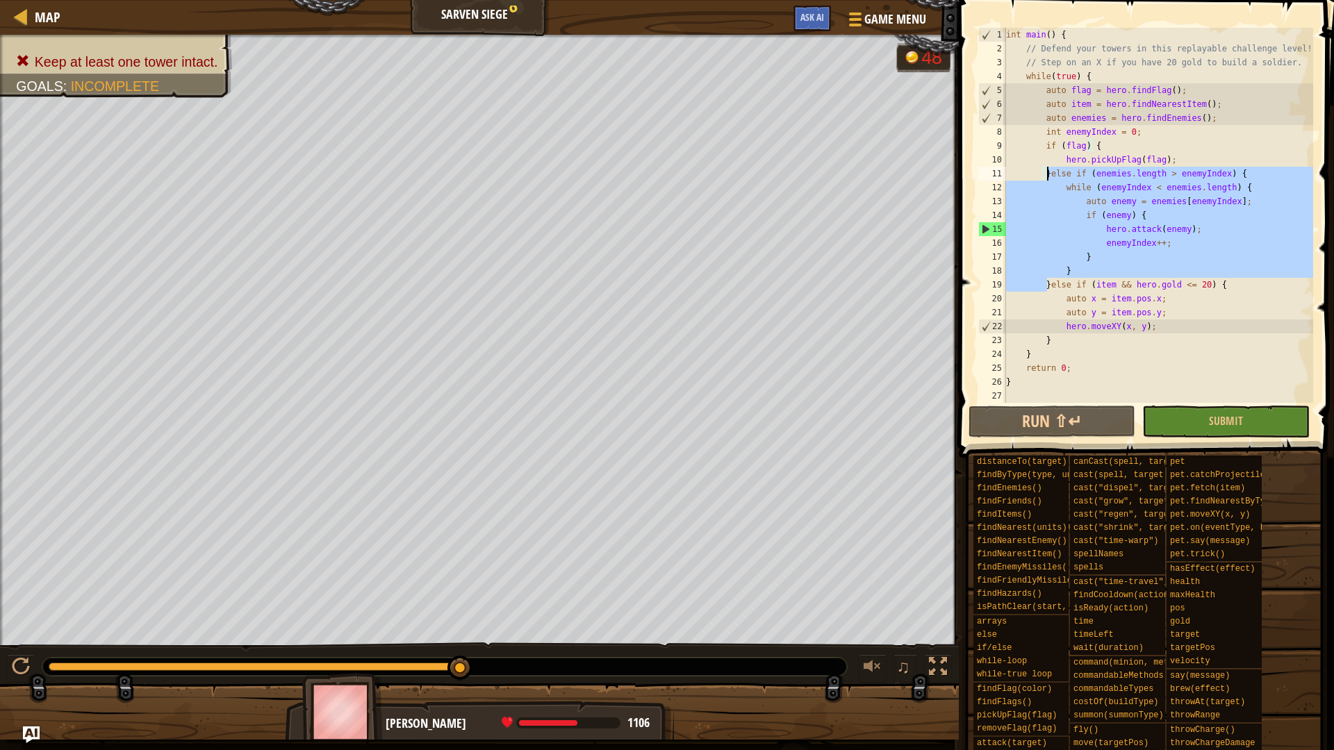
drag, startPoint x: 1047, startPoint y: 284, endPoint x: 1047, endPoint y: 177, distance: 107.0
click at [1047, 177] on div "int main ( ) { // Defend your towers in this replayable challenge level! // Ste…" at bounding box center [1158, 229] width 310 height 403
click at [1062, 250] on div "int main ( ) { // Defend your towers in this replayable challenge level! // Ste…" at bounding box center [1158, 215] width 310 height 375
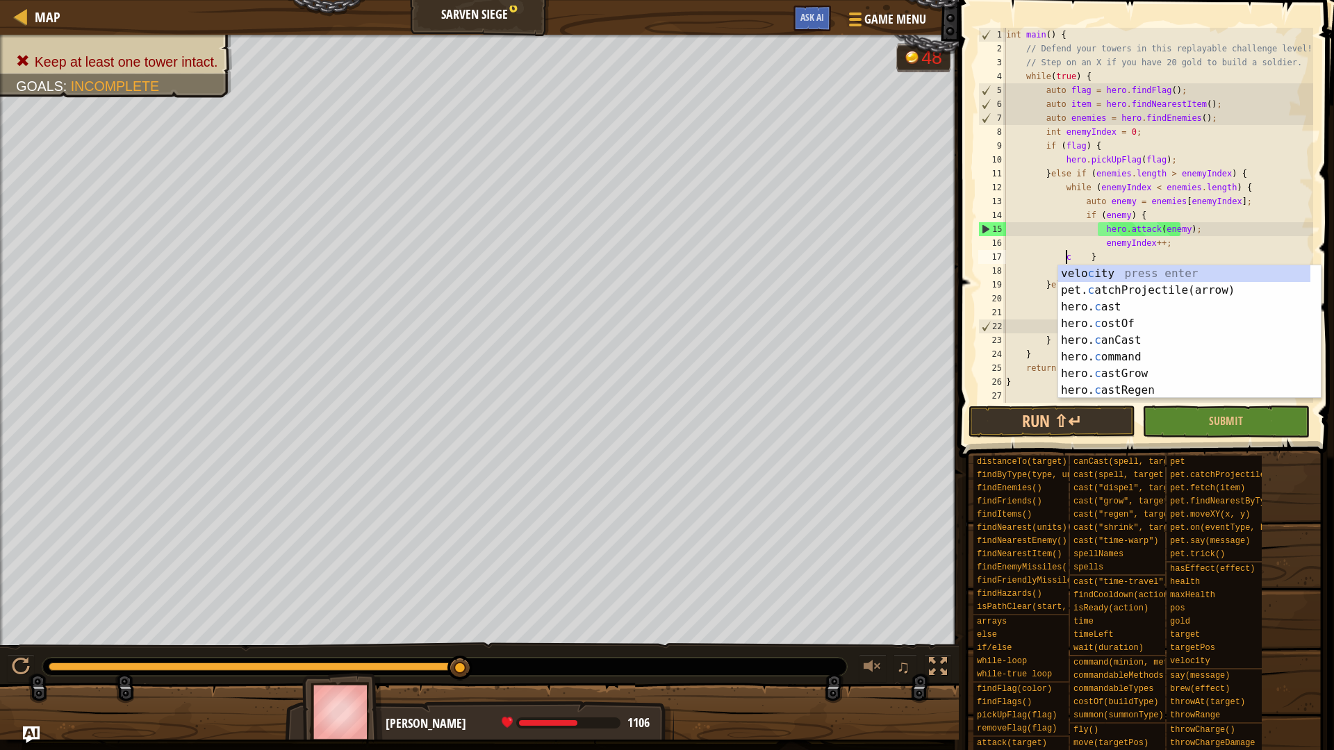
scroll to position [6, 5]
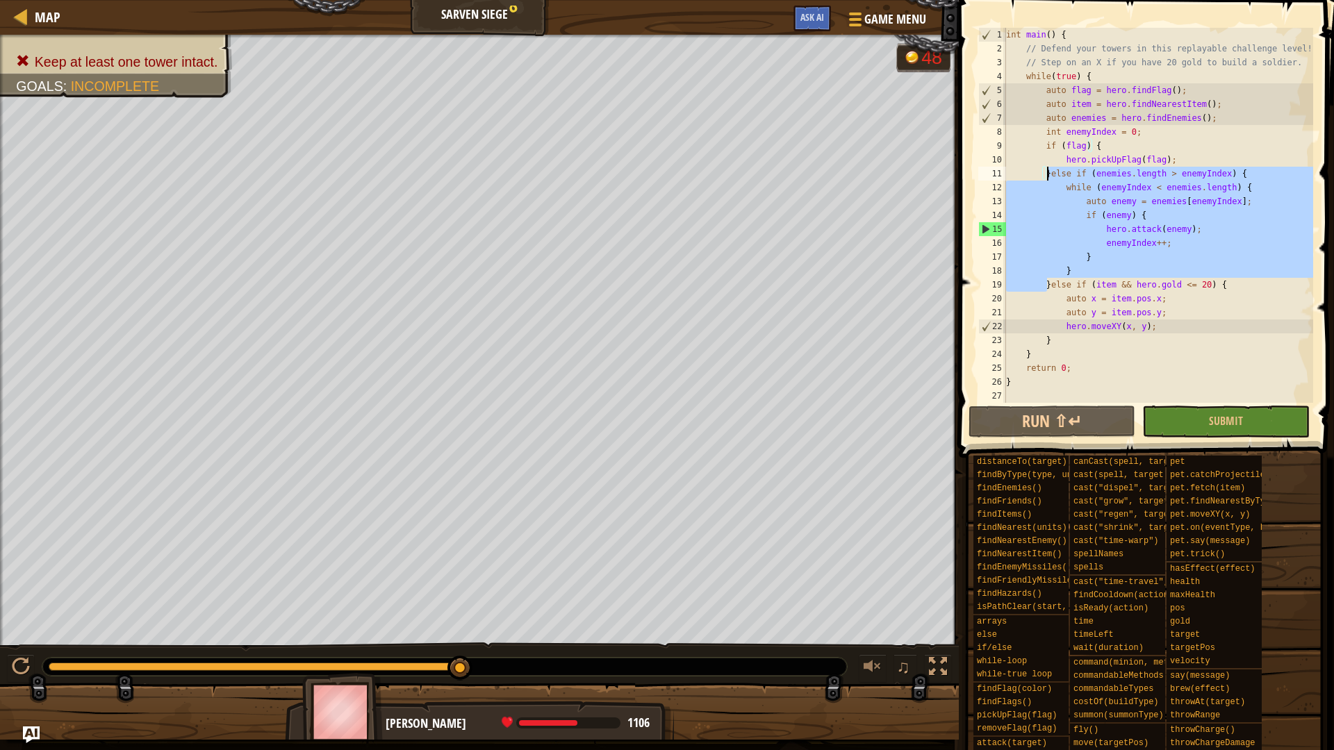
drag, startPoint x: 1049, startPoint y: 285, endPoint x: 1046, endPoint y: 172, distance: 112.6
click at [1046, 172] on div "int main ( ) { // Defend your towers in this replayable challenge level! // Ste…" at bounding box center [1158, 229] width 310 height 403
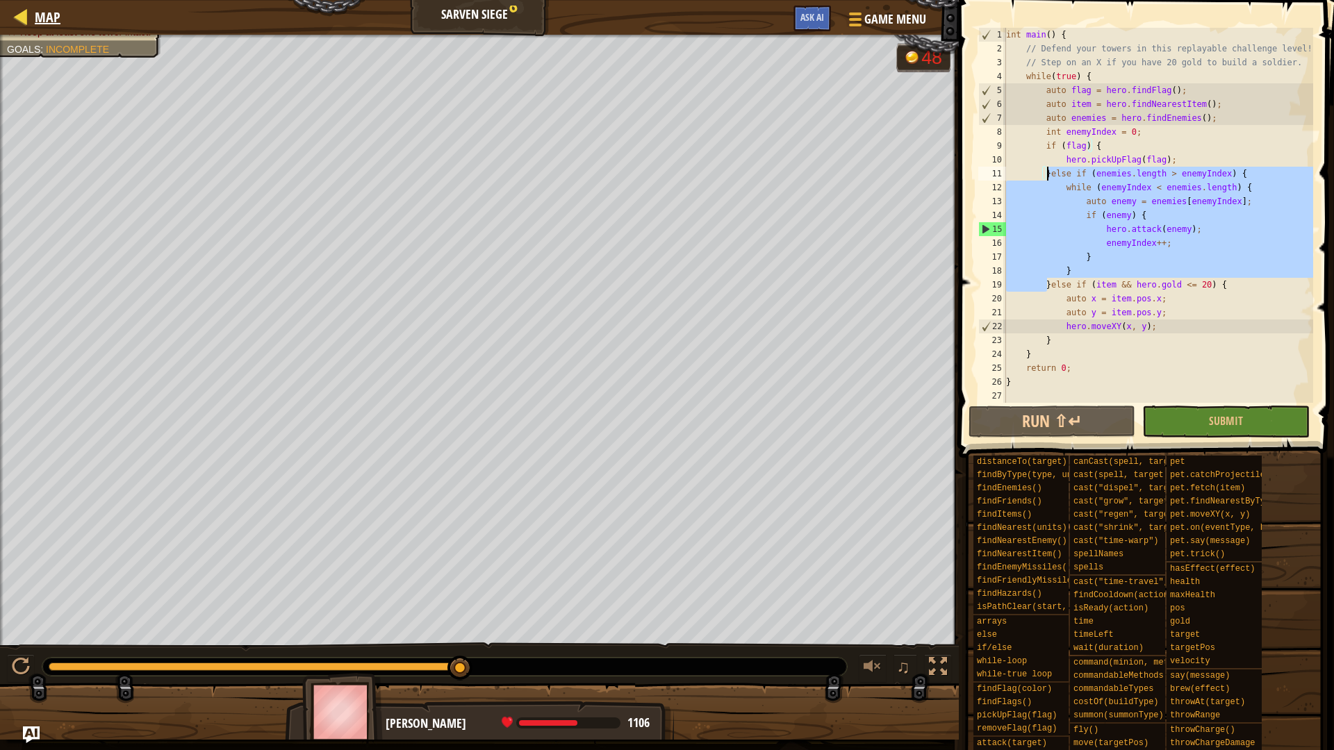
type textarea "}else if (enemies.length > enemyIndex) { while (enemyIndex < enemies.length) {"
click at [50, 19] on span "Map" at bounding box center [48, 17] width 26 height 19
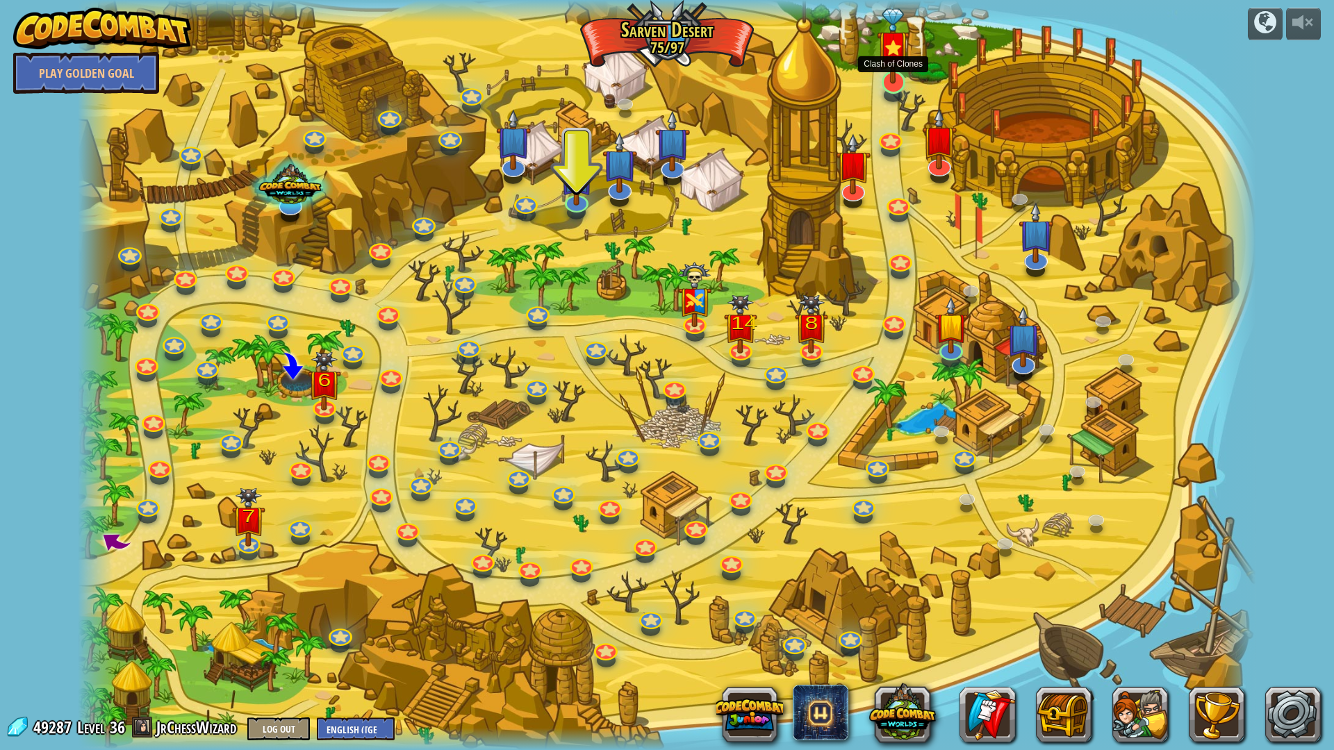
click at [878, 65] on img at bounding box center [893, 46] width 33 height 76
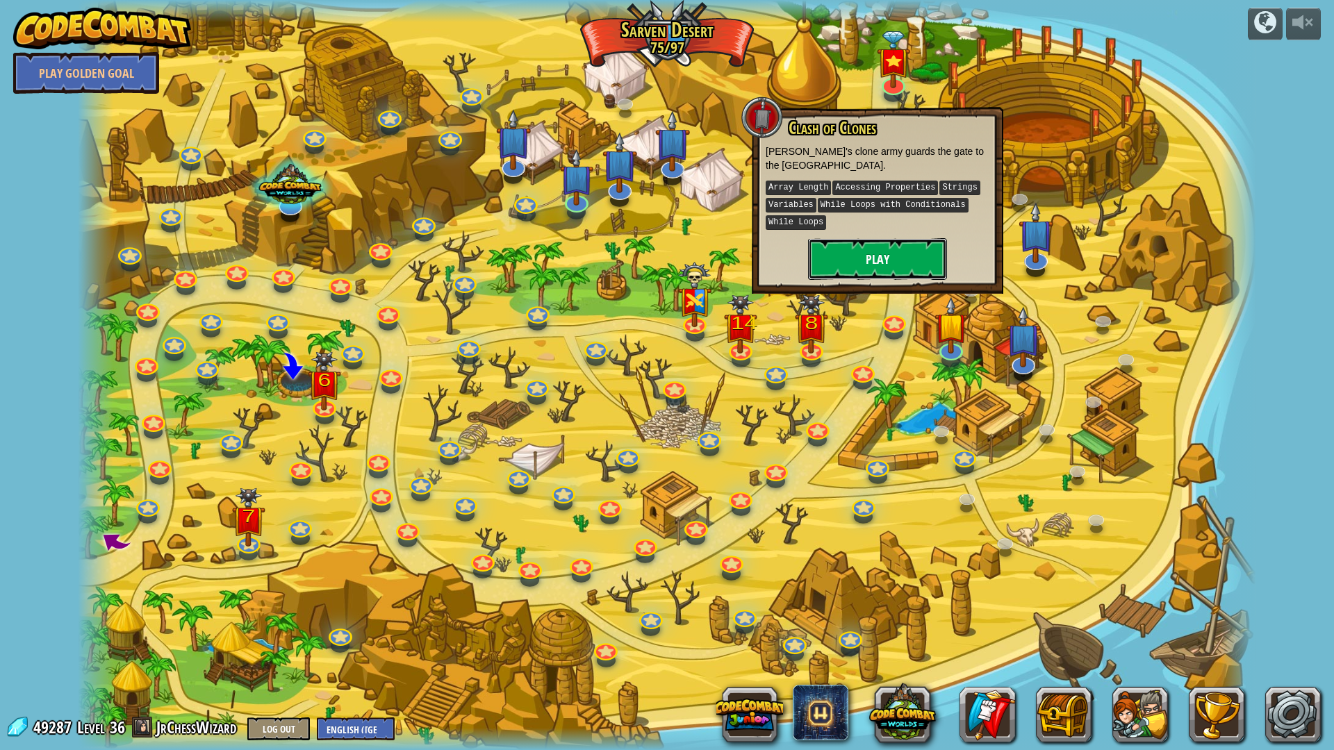
click at [882, 241] on button "Play" at bounding box center [877, 259] width 139 height 42
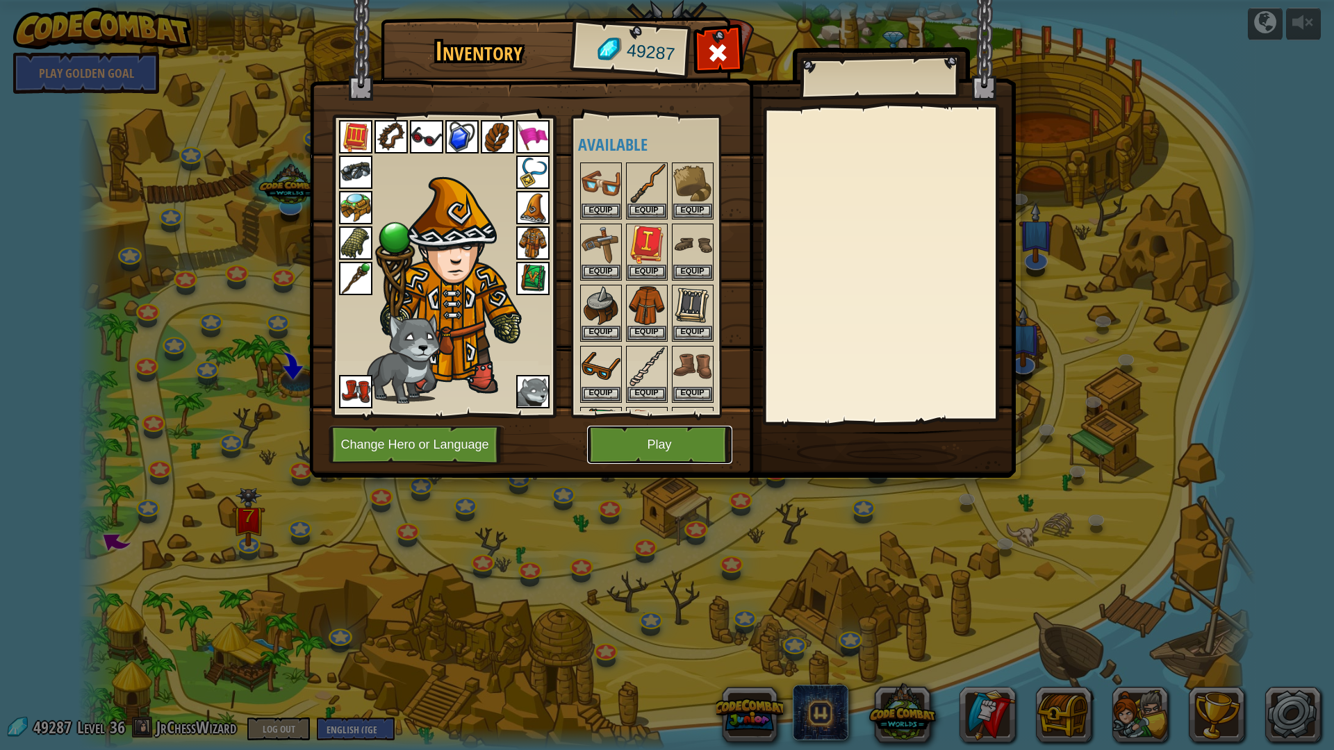
click at [668, 447] on button "Play" at bounding box center [659, 445] width 145 height 38
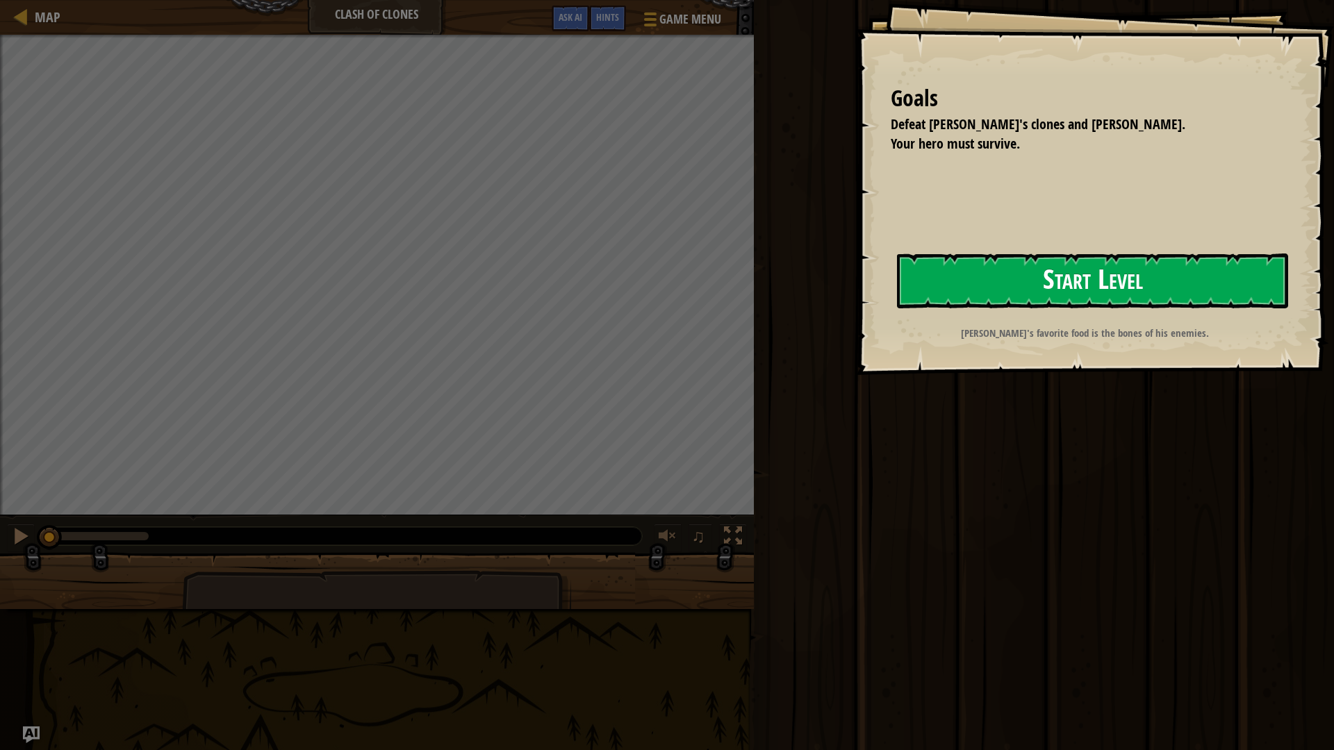
click at [897, 298] on button "Start Level" at bounding box center [1092, 281] width 391 height 55
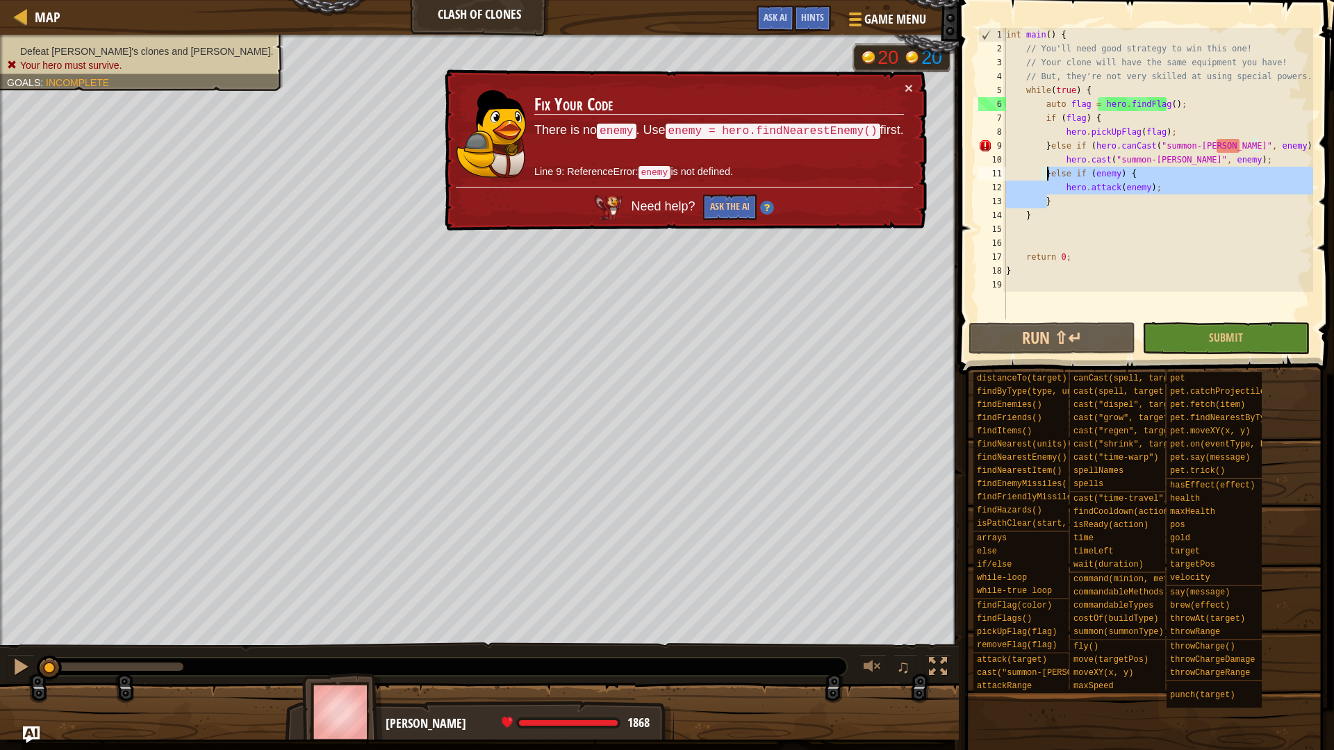
drag, startPoint x: 1052, startPoint y: 200, endPoint x: 1046, endPoint y: 174, distance: 26.3
click at [1046, 174] on div "int main ( ) { // You'll need good strategy to win this one! // Your clone will…" at bounding box center [1158, 188] width 310 height 320
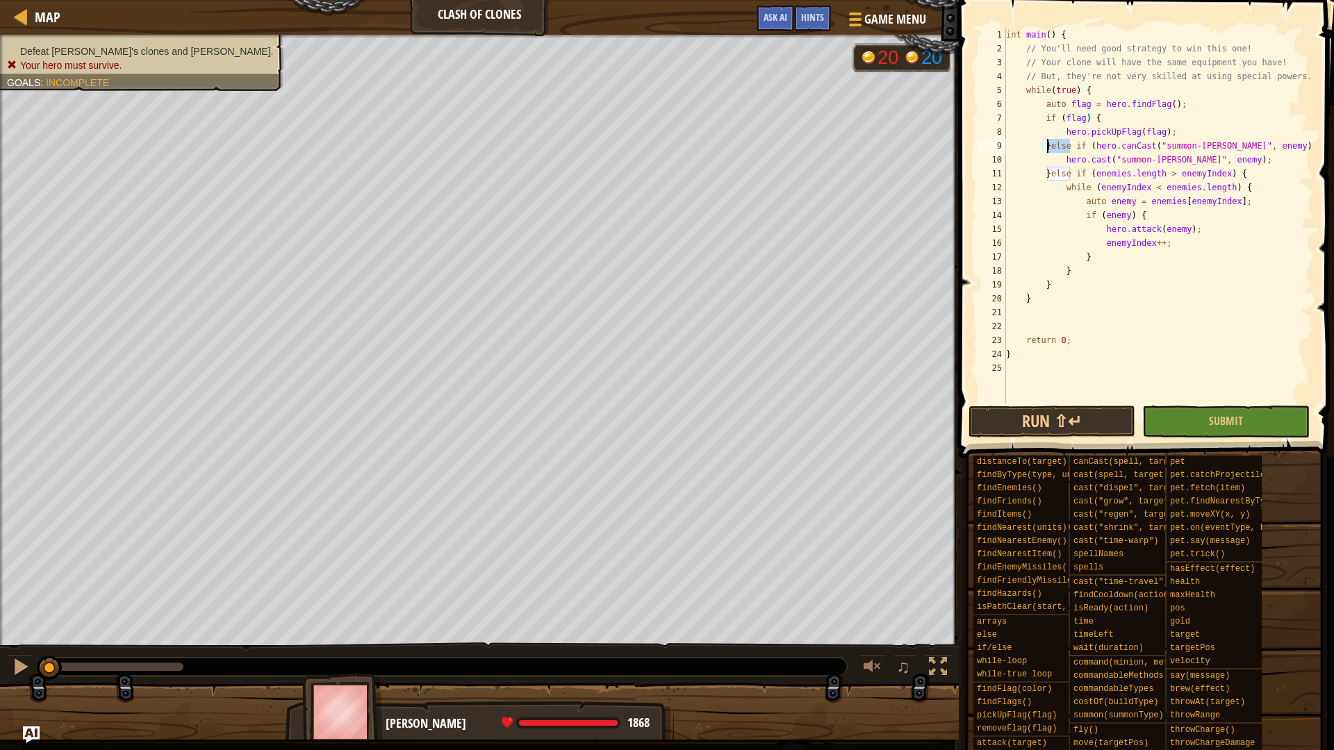
drag, startPoint x: 1071, startPoint y: 142, endPoint x: 1049, endPoint y: 144, distance: 22.3
click at [1049, 144] on div "int main ( ) { // You'll need good strategy to win this one! // Your clone will…" at bounding box center [1158, 229] width 310 height 403
drag, startPoint x: 1044, startPoint y: 174, endPoint x: 1051, endPoint y: 147, distance: 27.8
click at [1051, 147] on div "int main ( ) { // You'll need good strategy to win this one! // Your clone will…" at bounding box center [1158, 229] width 310 height 403
drag, startPoint x: 1047, startPoint y: 176, endPoint x: 1049, endPoint y: 145, distance: 32.0
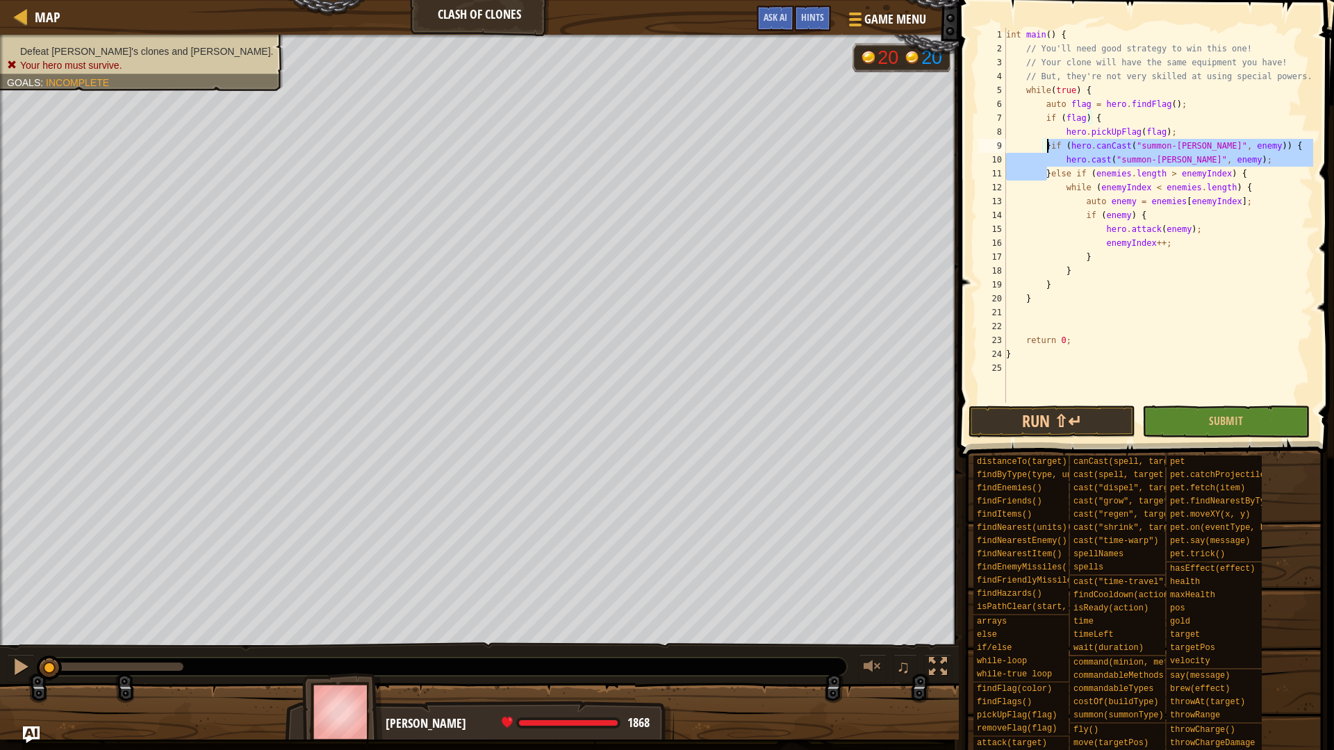
click at [1049, 145] on div "int main ( ) { // You'll need good strategy to win this one! // Your clone will…" at bounding box center [1158, 229] width 310 height 403
click at [1156, 220] on div "int main ( ) { // You'll need good strategy to win this one! // Your clone will…" at bounding box center [1158, 229] width 310 height 403
click at [1245, 206] on div "int main ( ) { // You'll need good strategy to win this one! // Your clone will…" at bounding box center [1158, 229] width 310 height 403
type textarea "auto enemy = enemies[enemyIndex];"
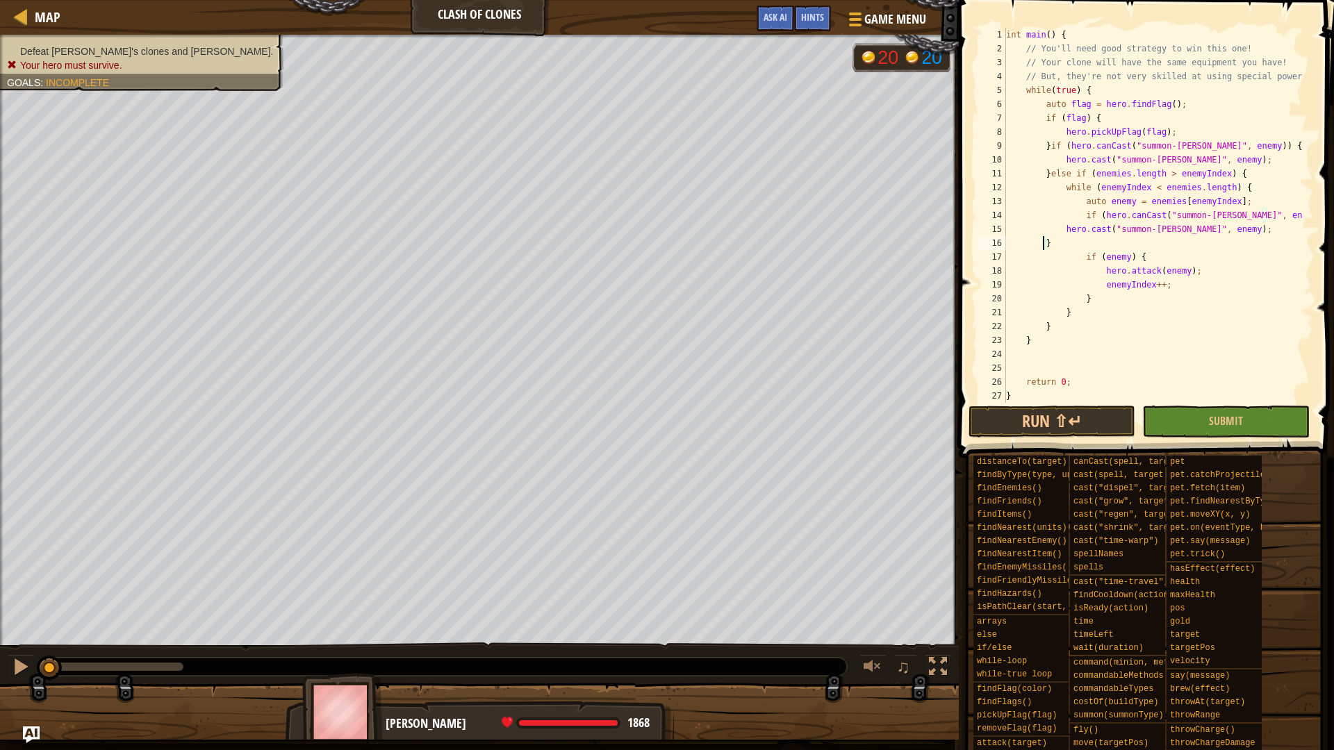
click at [1044, 241] on div "int main ( ) { // You'll need good strategy to win this one! // Your clone will…" at bounding box center [1152, 229] width 299 height 403
click at [1060, 228] on div "int main ( ) { // You'll need good strategy to win this one! // Your clone will…" at bounding box center [1152, 229] width 299 height 403
drag, startPoint x: 1080, startPoint y: 254, endPoint x: 1094, endPoint y: 244, distance: 17.9
click at [1094, 244] on div "int main ( ) { // You'll need good strategy to win this one! // Your clone will…" at bounding box center [1152, 229] width 299 height 403
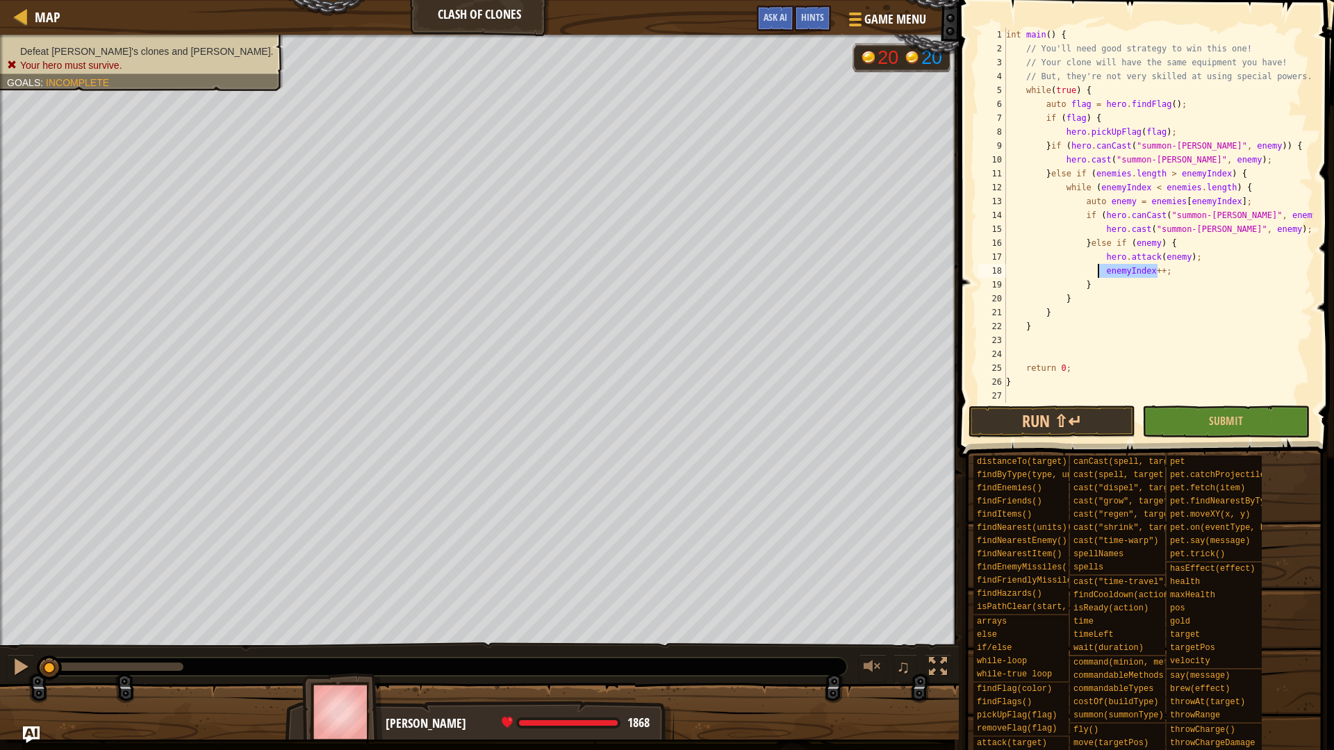
drag, startPoint x: 1163, startPoint y: 268, endPoint x: 1096, endPoint y: 270, distance: 66.7
click at [1096, 270] on div "int main ( ) { // You'll need good strategy to win this one! // Your clone will…" at bounding box center [1158, 229] width 310 height 403
click at [1256, 233] on div "int main ( ) { // You'll need good strategy to win this one! // Your clone will…" at bounding box center [1158, 229] width 310 height 403
type textarea "hero.cast("summon-burl", enemy);"
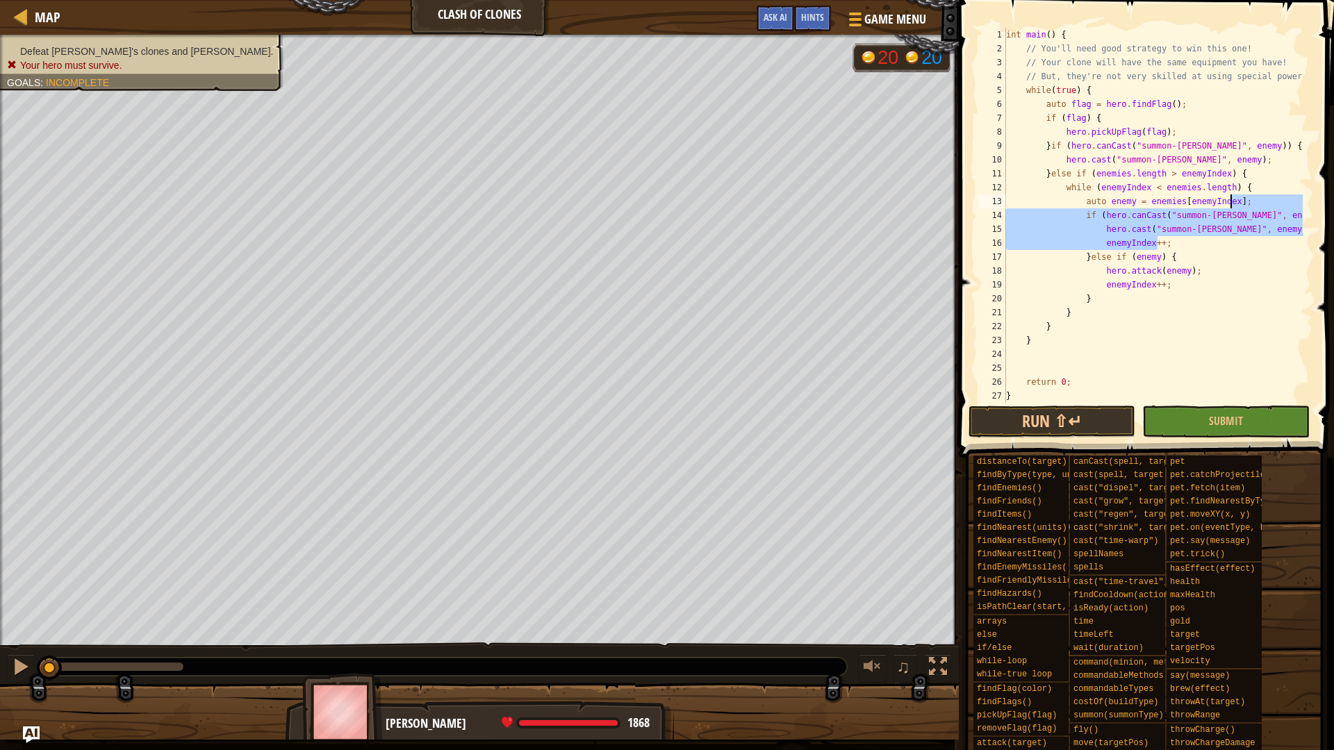
drag, startPoint x: 1165, startPoint y: 246, endPoint x: 1254, endPoint y: 206, distance: 98.0
click at [1254, 206] on div "int main ( ) { // You'll need good strategy to win this one! // Your clone will…" at bounding box center [1152, 229] width 299 height 403
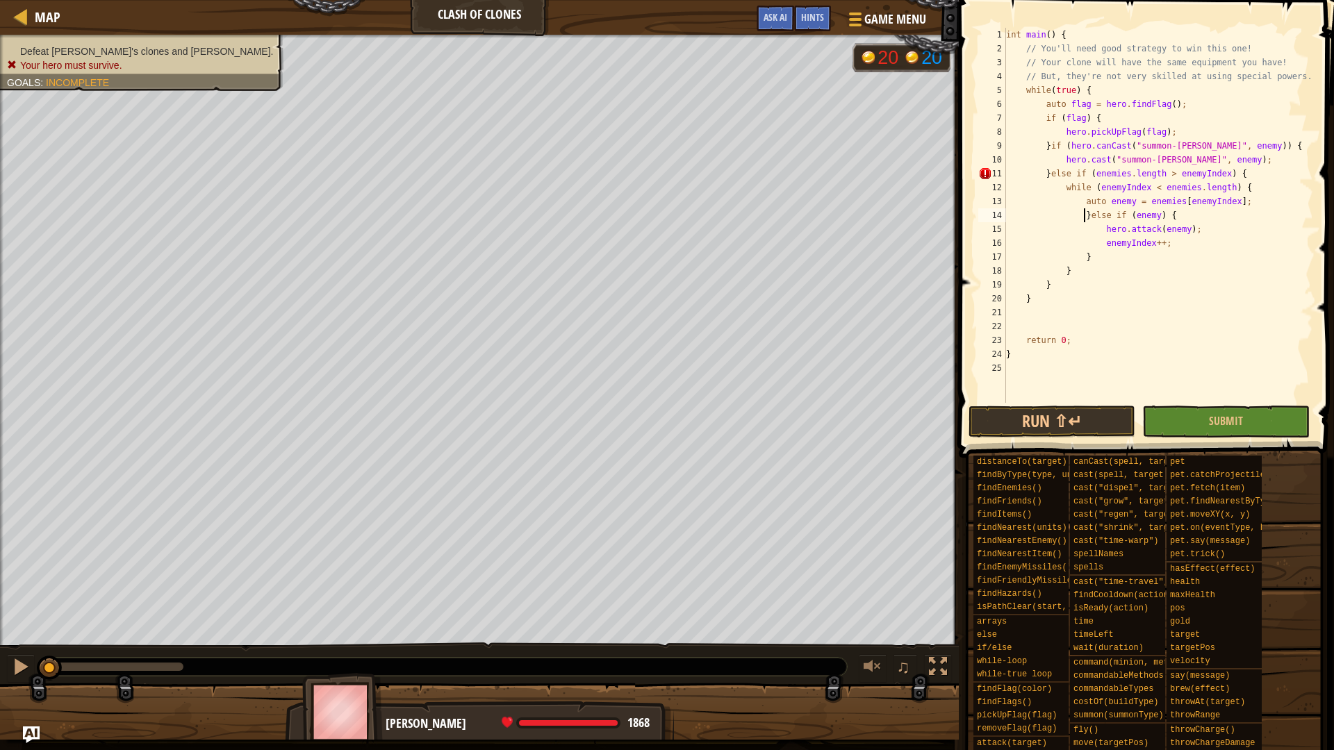
click at [1083, 215] on div "int main ( ) { // You'll need good strategy to win this one! // Your clone will…" at bounding box center [1158, 229] width 310 height 403
click at [1244, 172] on div "int main ( ) { // You'll need good strategy to win this one! // Your clone will…" at bounding box center [1158, 229] width 310 height 403
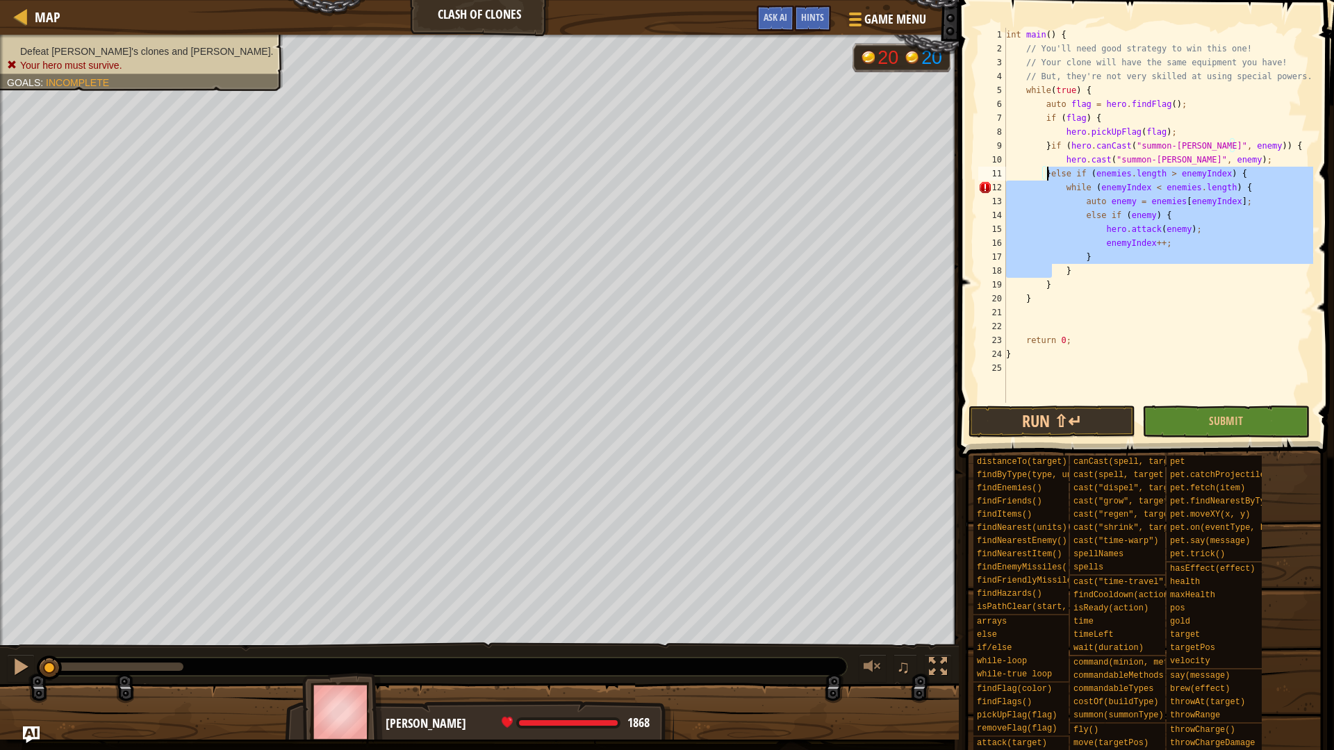
drag, startPoint x: 1053, startPoint y: 277, endPoint x: 1047, endPoint y: 172, distance: 105.1
click at [1047, 172] on div "int main ( ) { // You'll need good strategy to win this one! // Your clone will…" at bounding box center [1158, 229] width 310 height 403
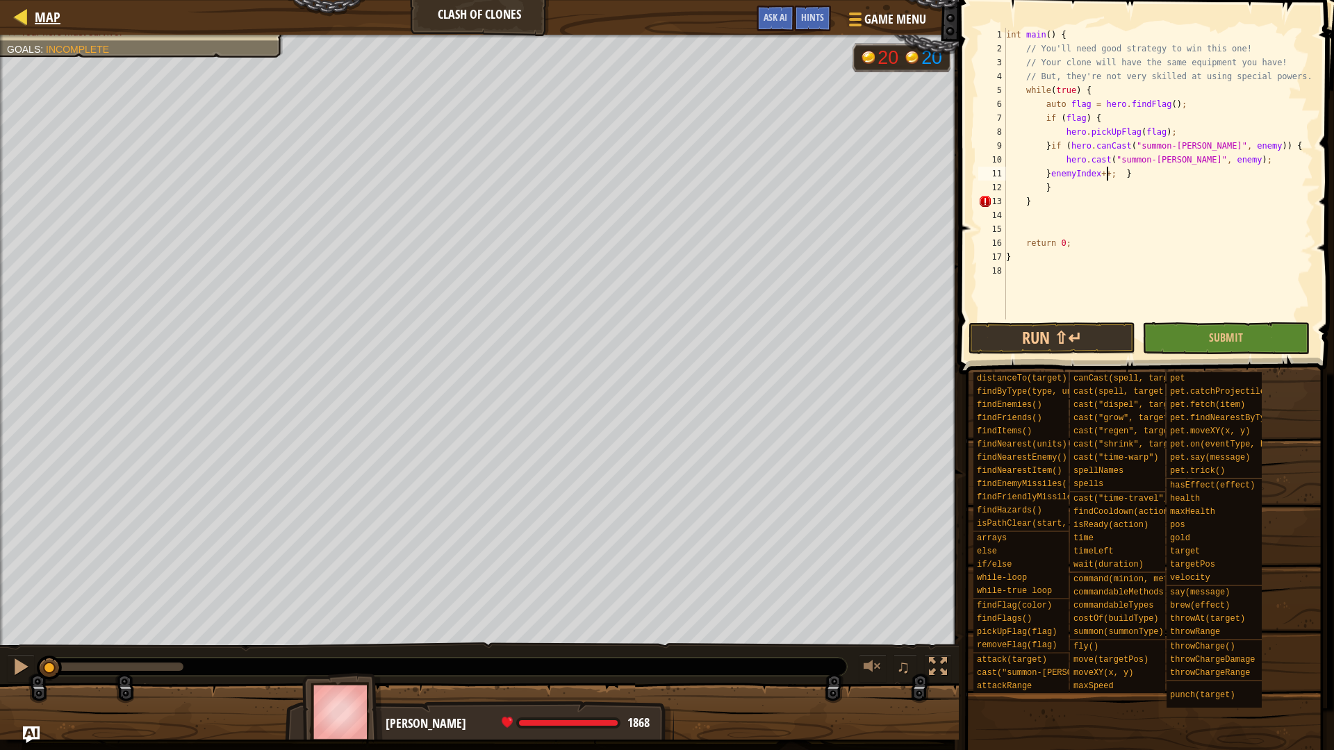
type textarea "}enemyIndex++; }"
click at [16, 15] on div at bounding box center [21, 16] width 17 height 17
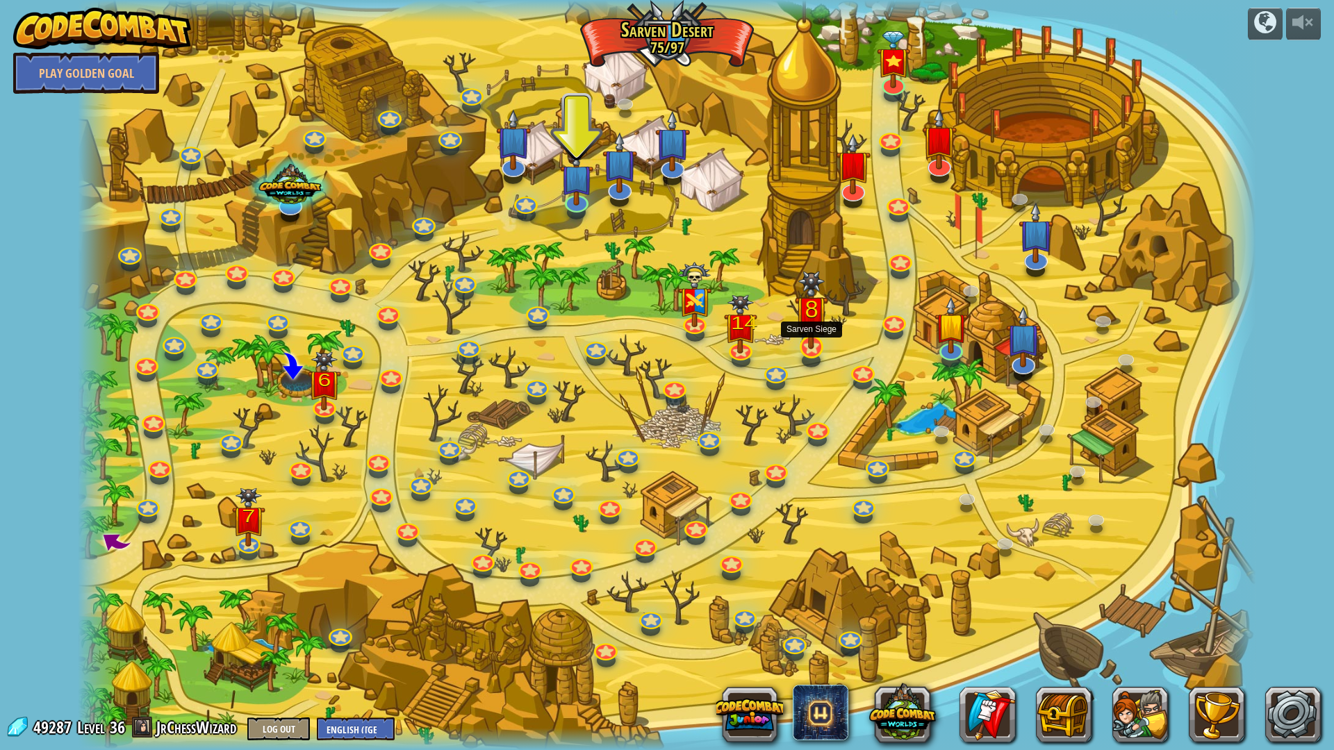
click at [817, 335] on img at bounding box center [811, 310] width 33 height 79
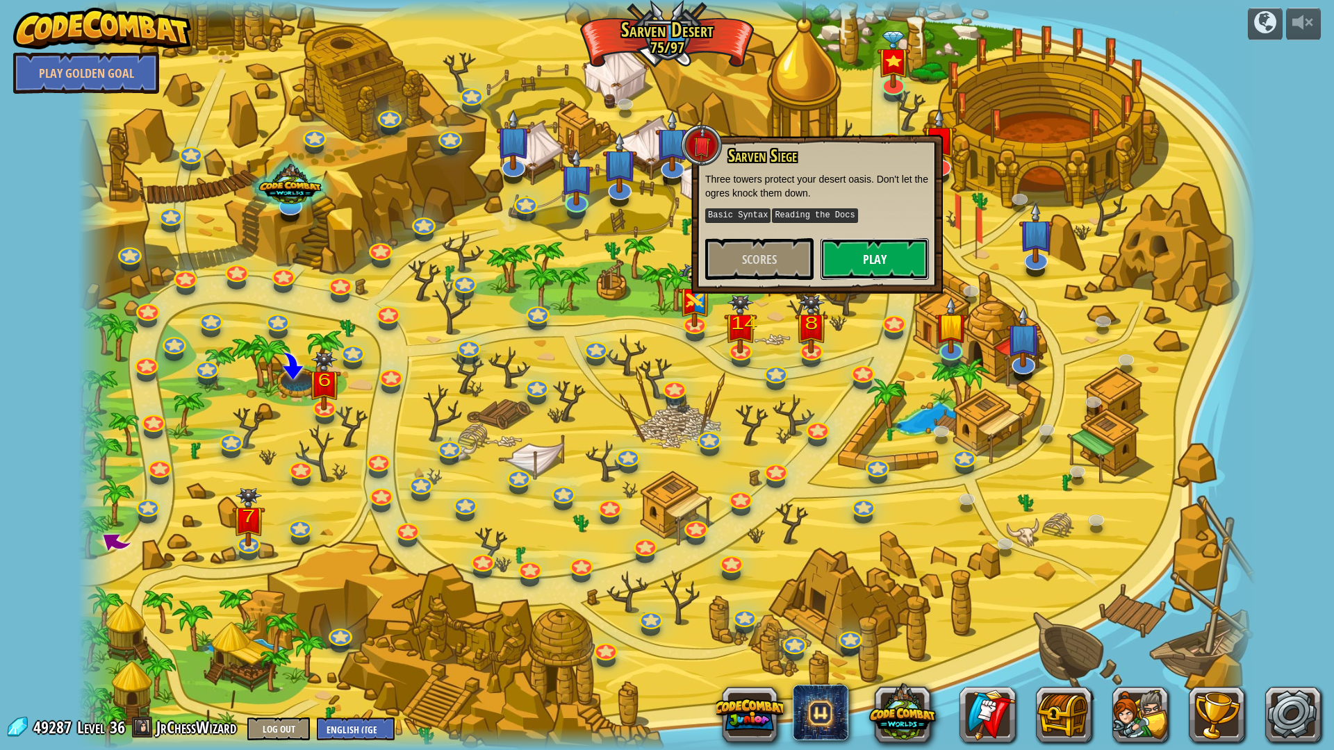
click at [841, 267] on button "Play" at bounding box center [875, 259] width 108 height 42
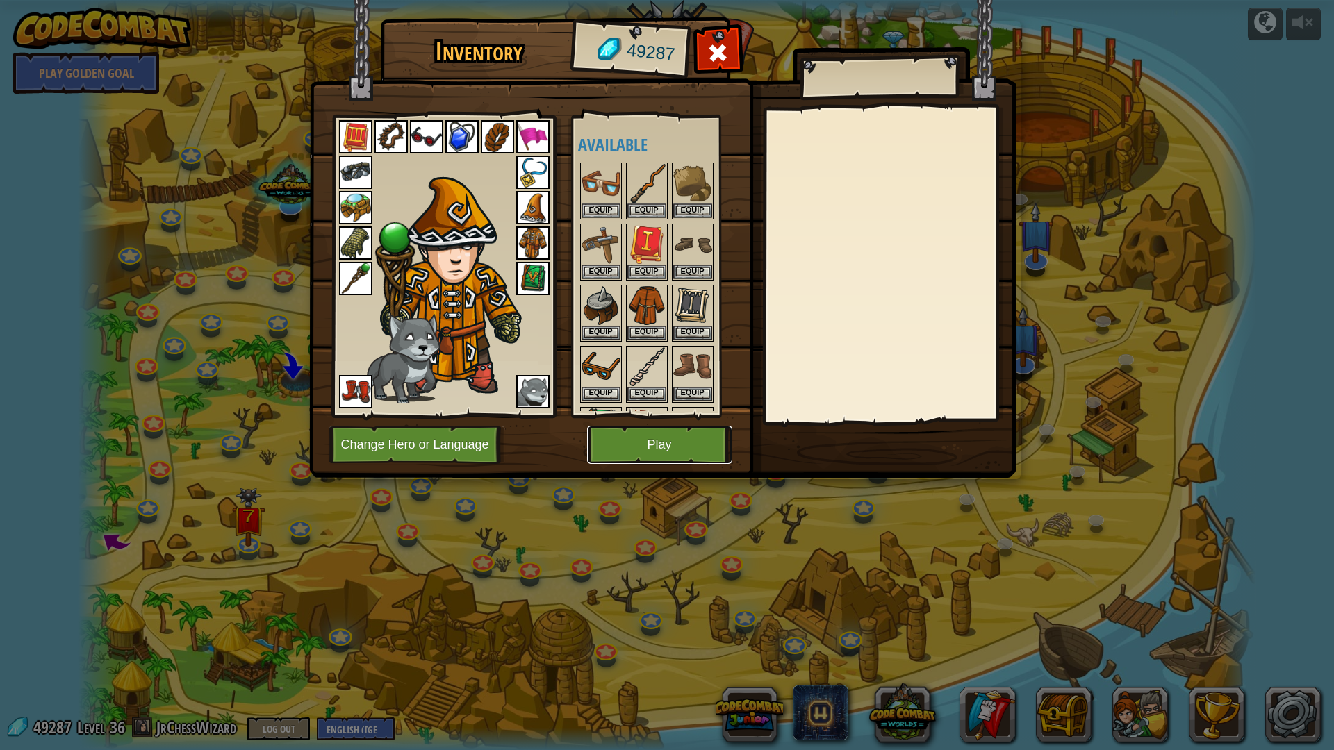
click at [680, 443] on button "Play" at bounding box center [659, 445] width 145 height 38
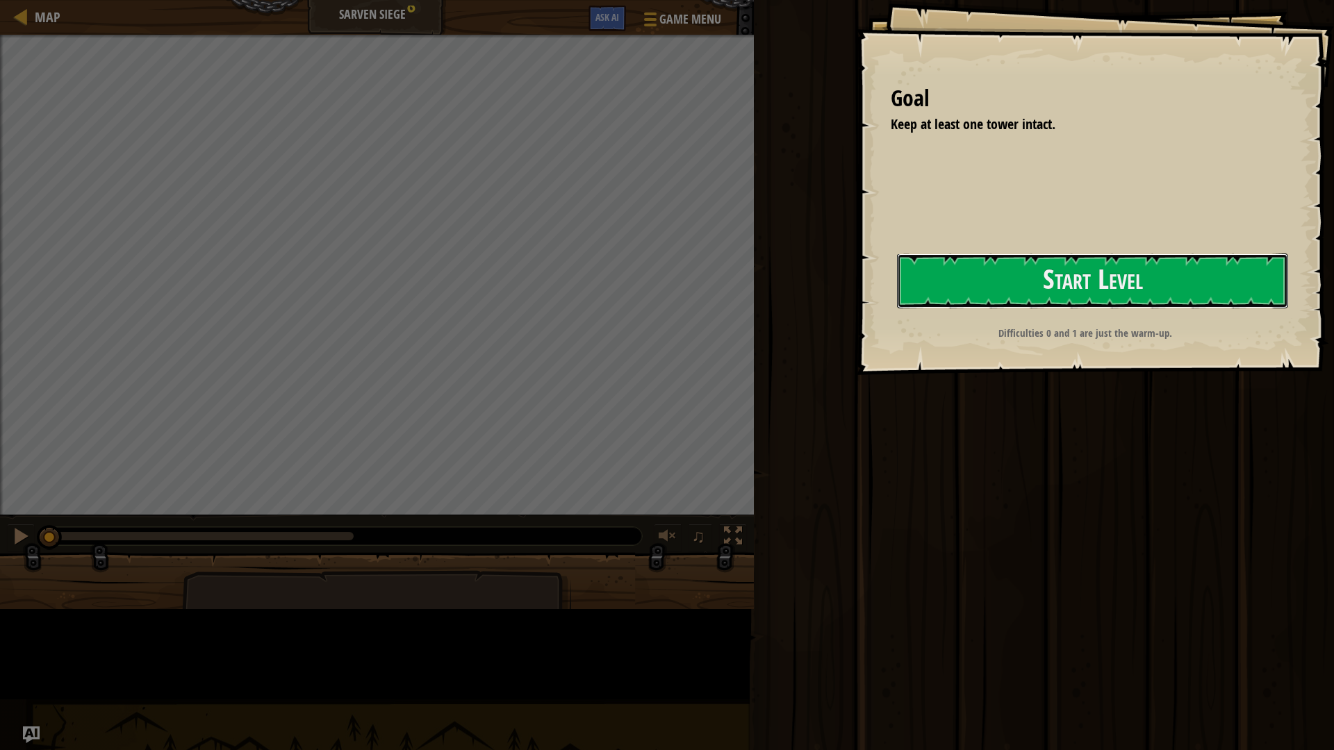
click at [897, 309] on button "Start Level" at bounding box center [1092, 281] width 391 height 55
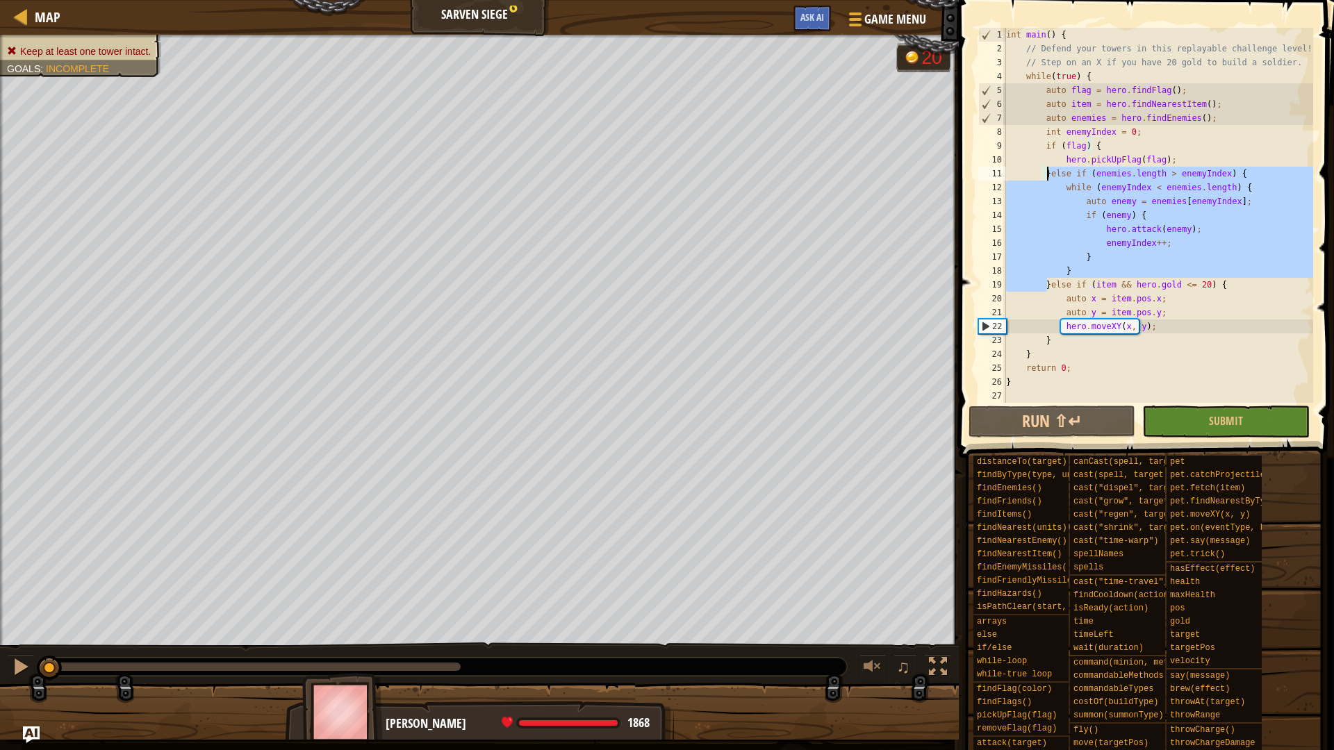
drag, startPoint x: 1047, startPoint y: 283, endPoint x: 1045, endPoint y: 171, distance: 111.9
click at [1045, 171] on div "int main ( ) { // Defend your towers in this replayable challenge level! // Ste…" at bounding box center [1158, 229] width 310 height 403
type textarea "}else if (enemies.length > enemyIndex) { while (enemyIndex < enemies.length) {"
click at [43, 17] on span "Map" at bounding box center [48, 17] width 26 height 19
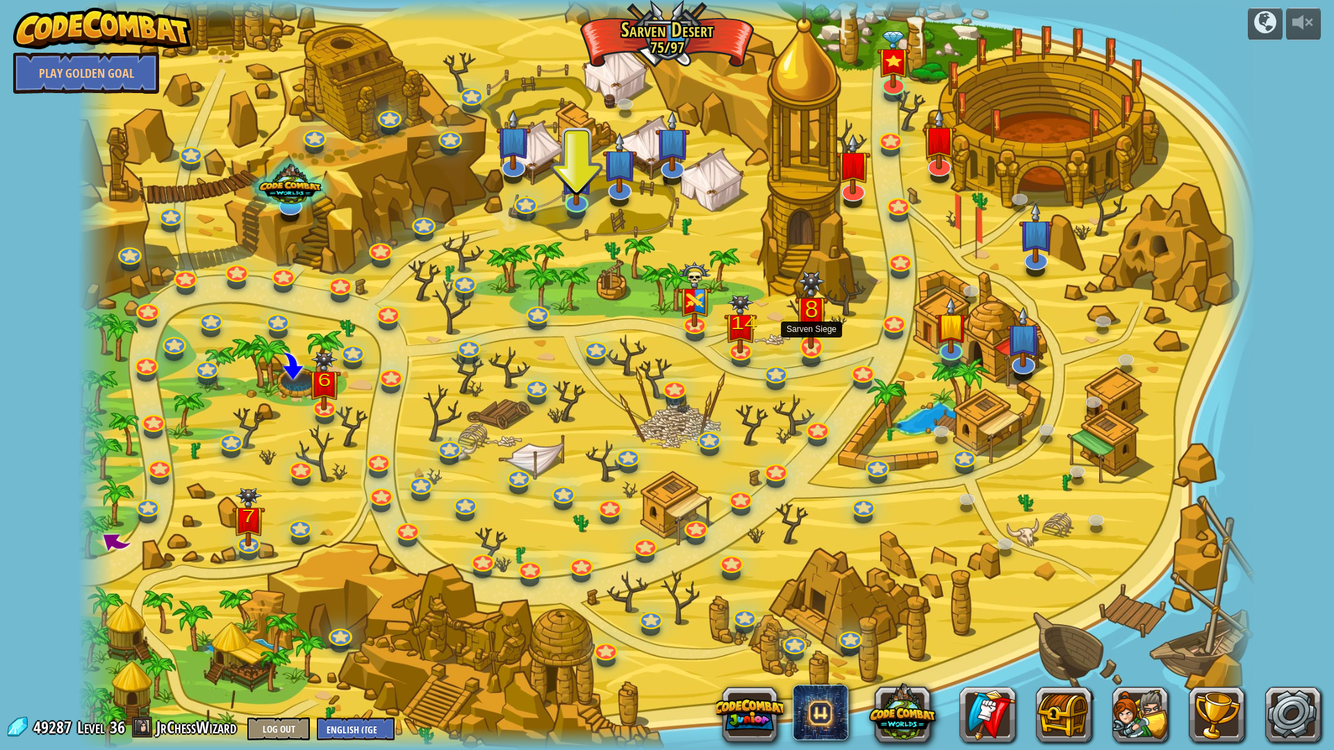
click at [820, 345] on img at bounding box center [811, 310] width 33 height 79
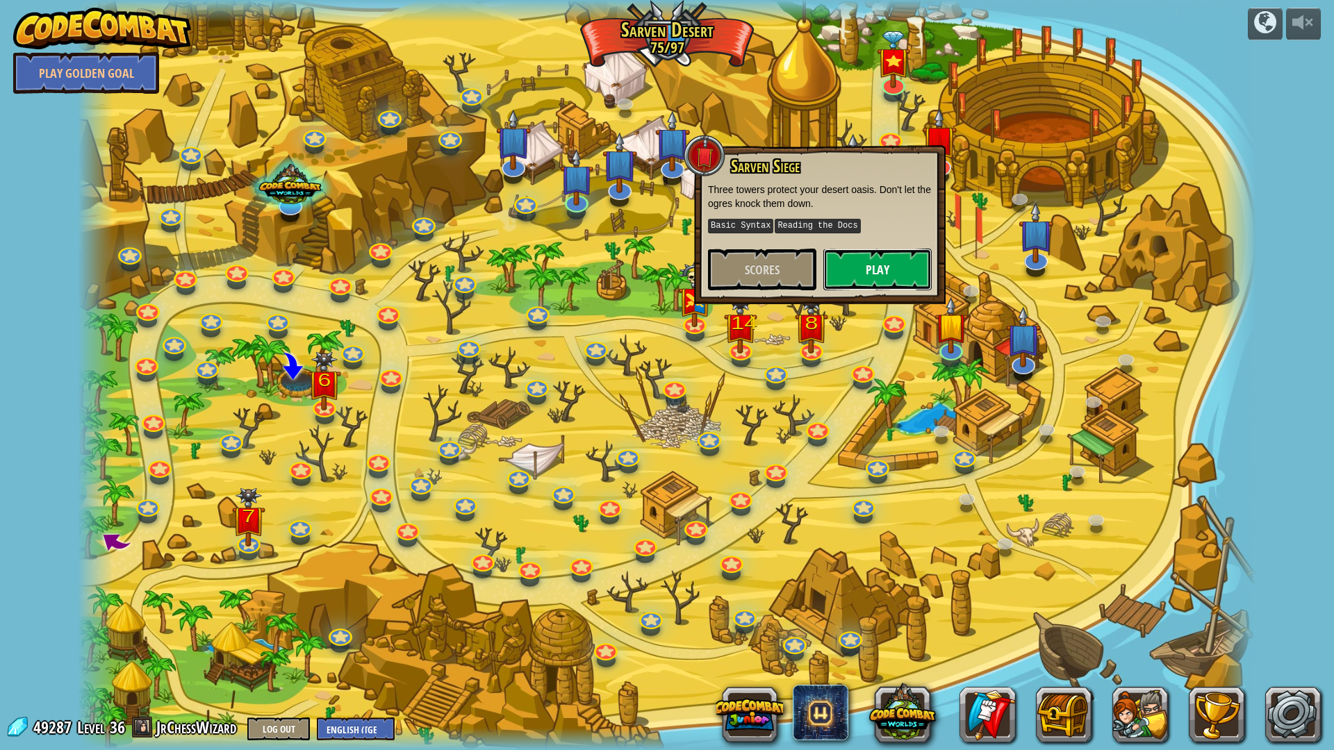
click at [869, 282] on button "Play" at bounding box center [877, 270] width 108 height 42
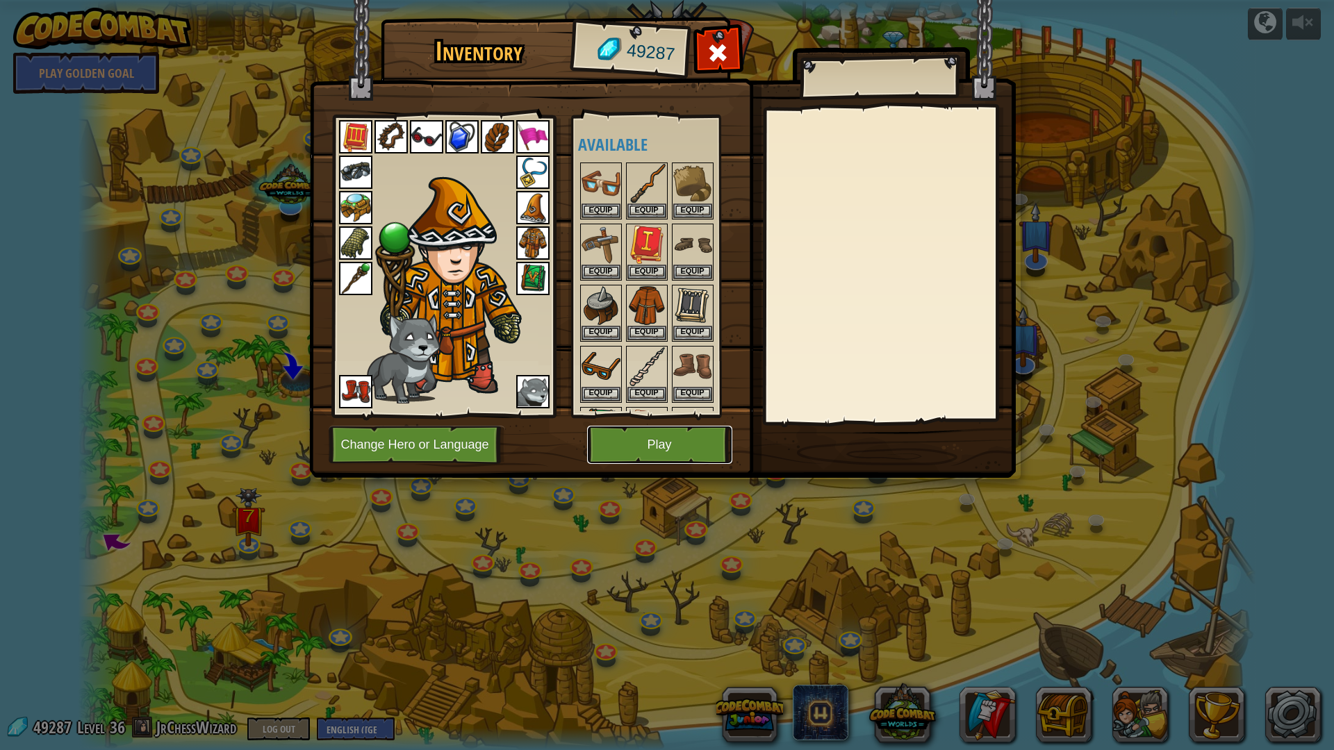
click at [676, 446] on button "Play" at bounding box center [659, 445] width 145 height 38
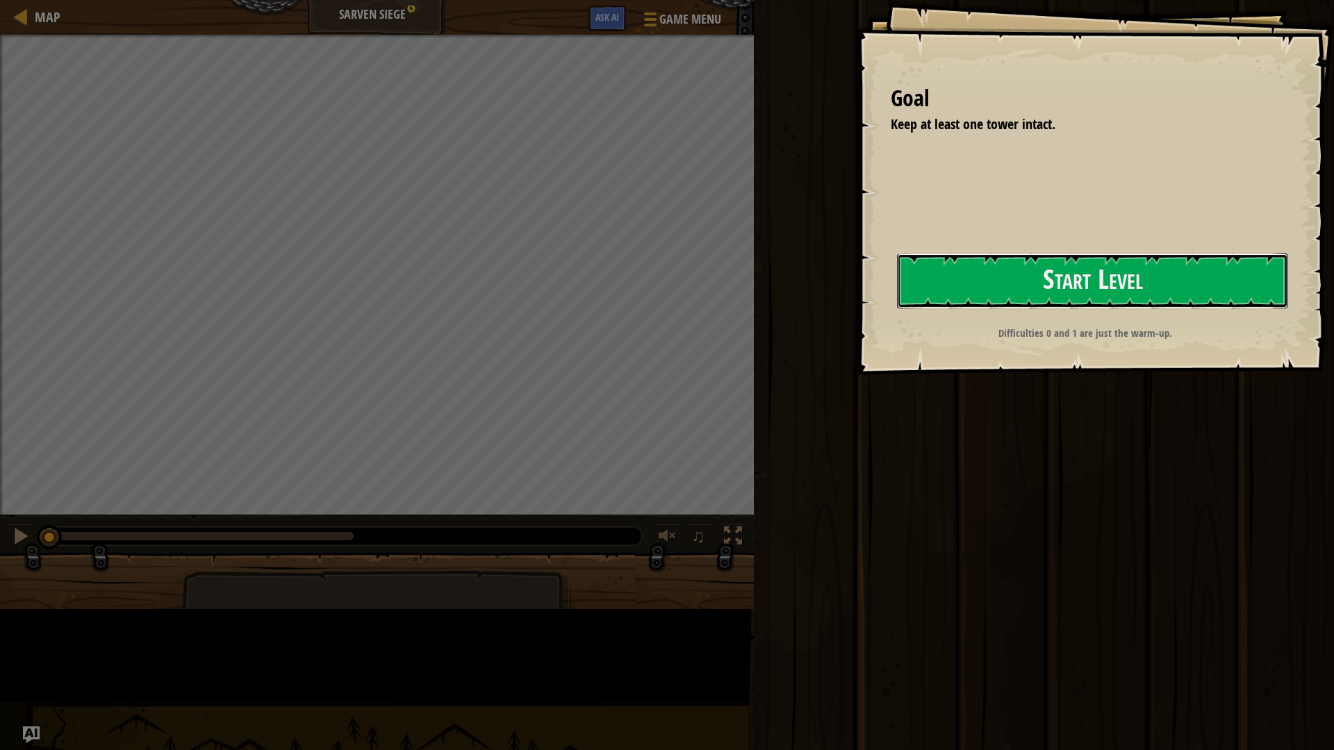
click at [897, 309] on button "Start Level" at bounding box center [1092, 281] width 391 height 55
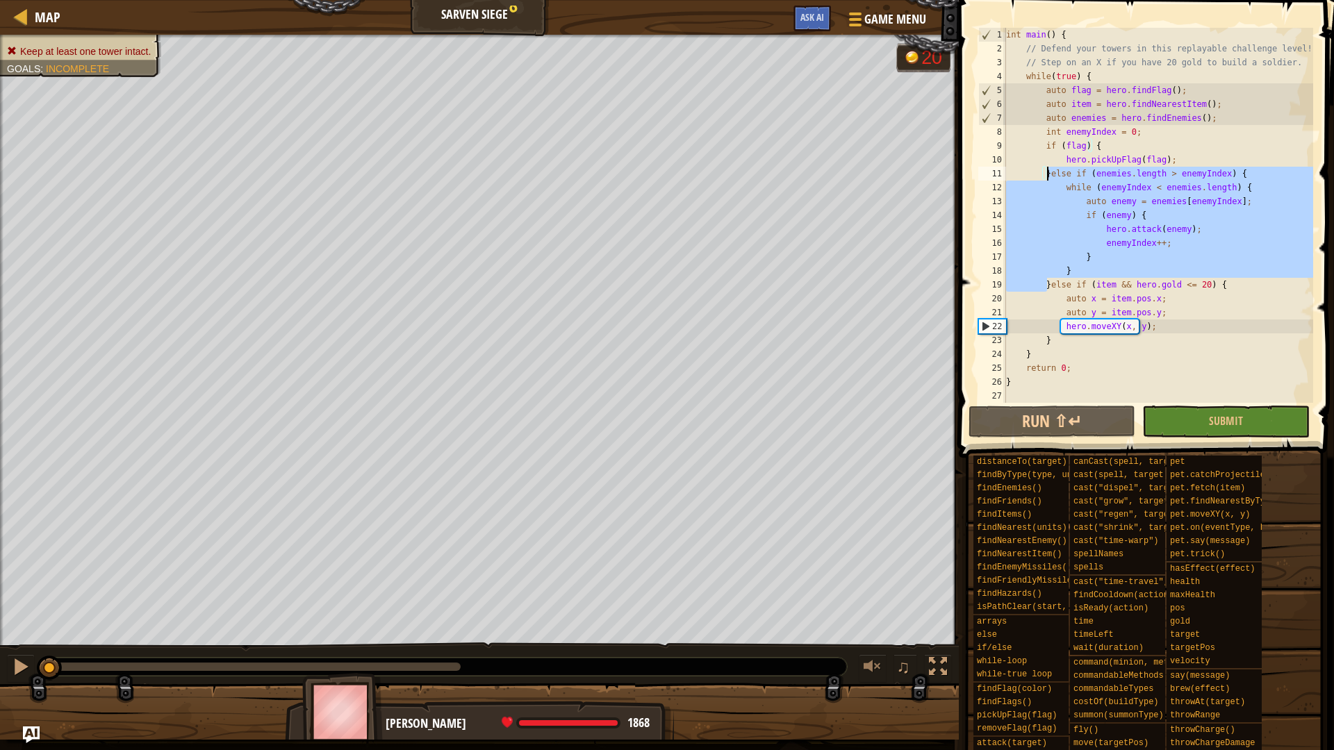
drag, startPoint x: 1047, startPoint y: 284, endPoint x: 1049, endPoint y: 170, distance: 114.0
click at [1049, 170] on div "int main ( ) { // Defend your towers in this replayable challenge level! // Ste…" at bounding box center [1158, 229] width 310 height 403
type textarea "}else if (item && hero.gold <= 20) {"
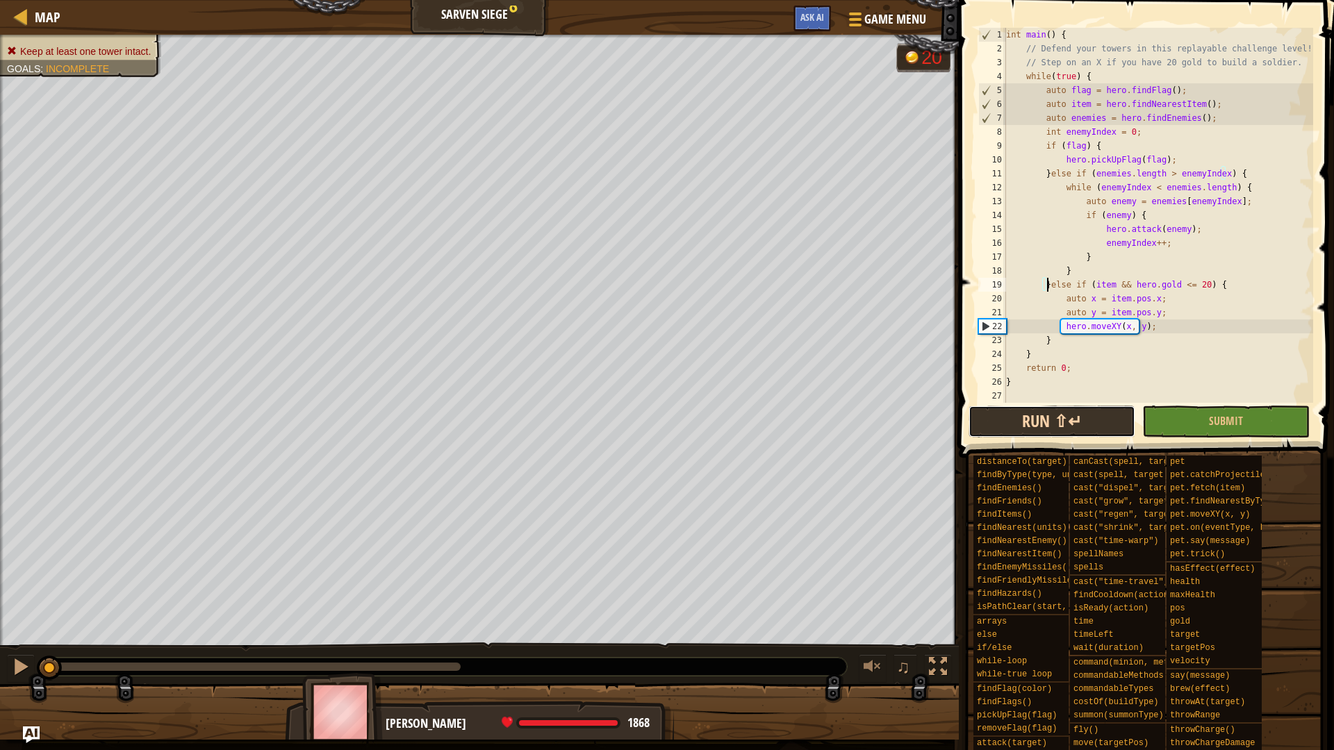
click at [1079, 427] on button "Run ⇧↵" at bounding box center [1052, 422] width 167 height 32
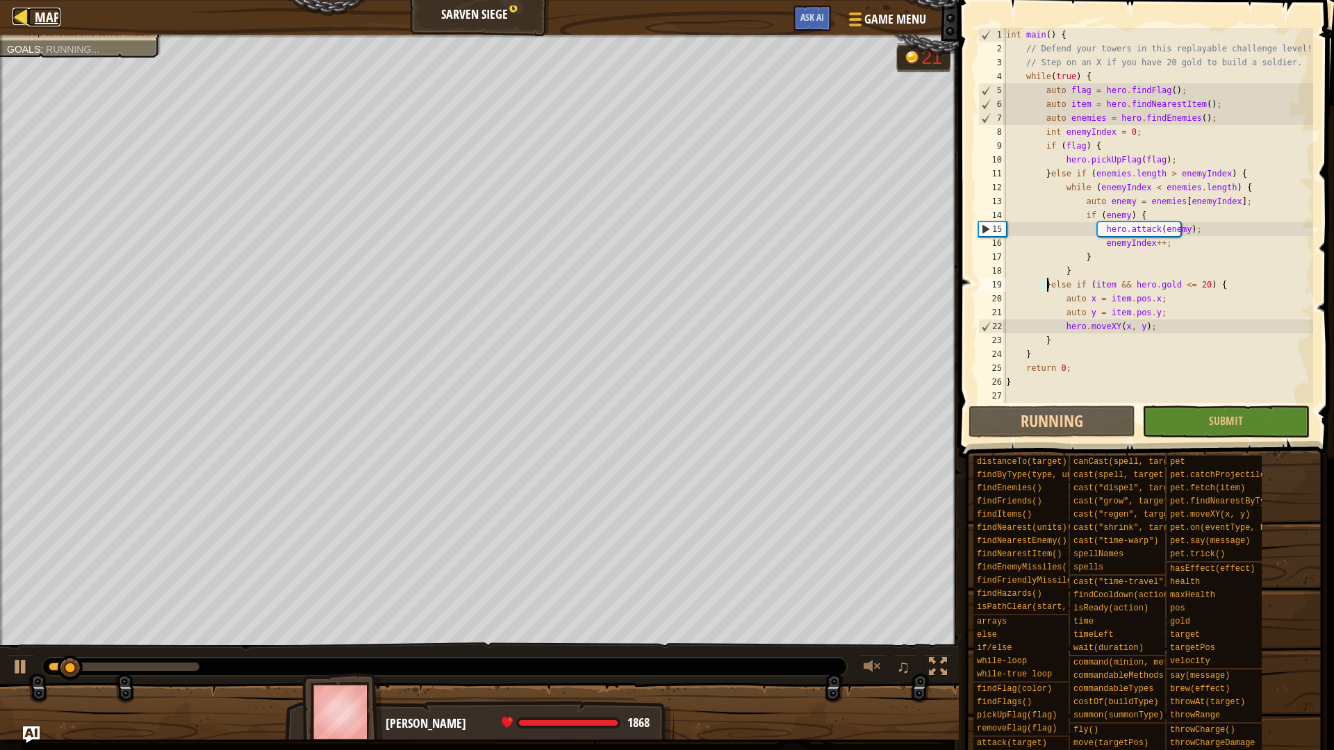
click at [30, 23] on link "Map" at bounding box center [44, 17] width 33 height 19
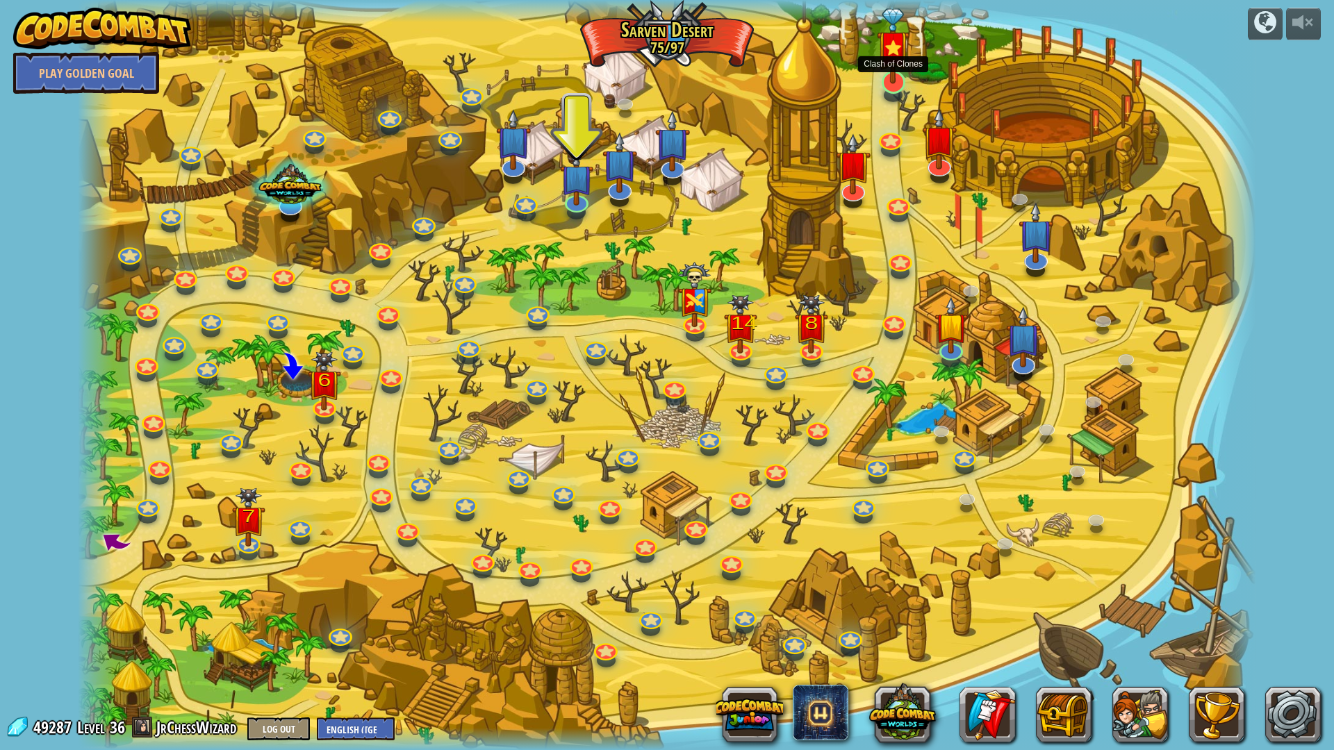
click at [892, 80] on img at bounding box center [893, 46] width 33 height 76
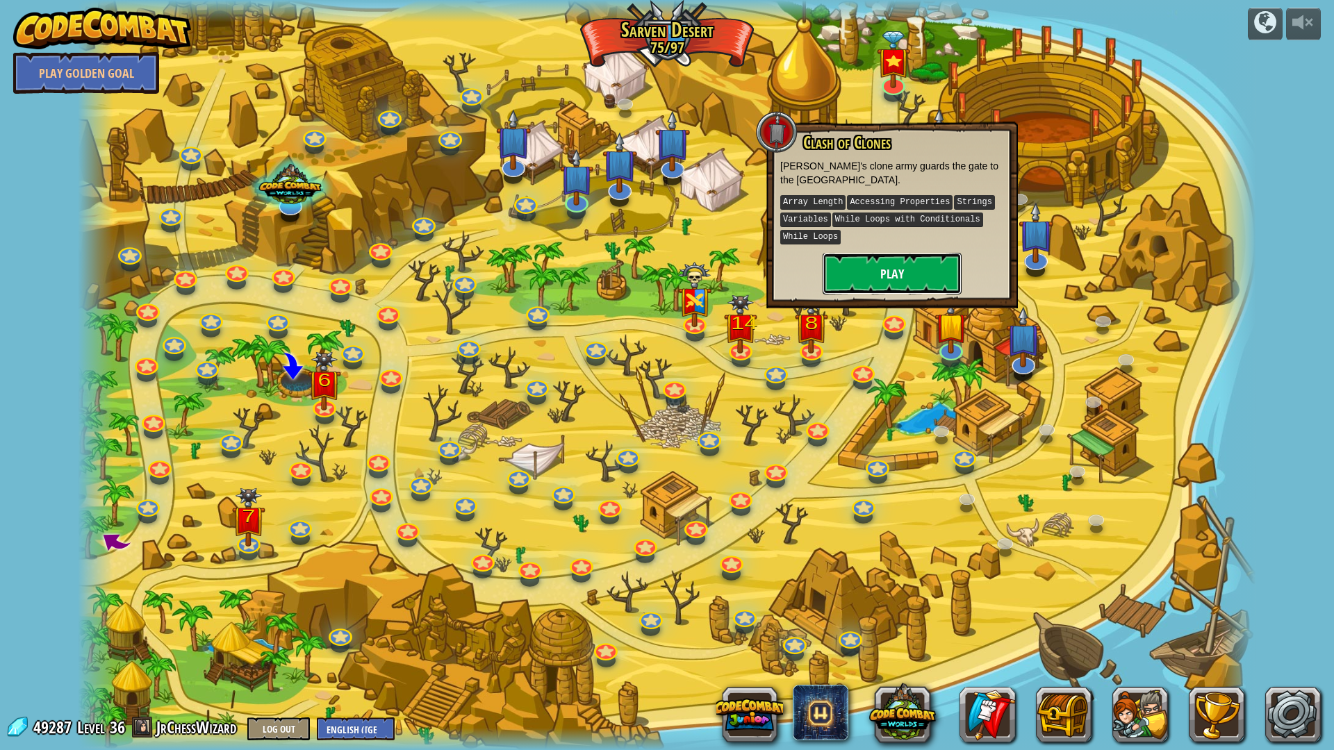
click at [883, 267] on button "Play" at bounding box center [892, 274] width 139 height 42
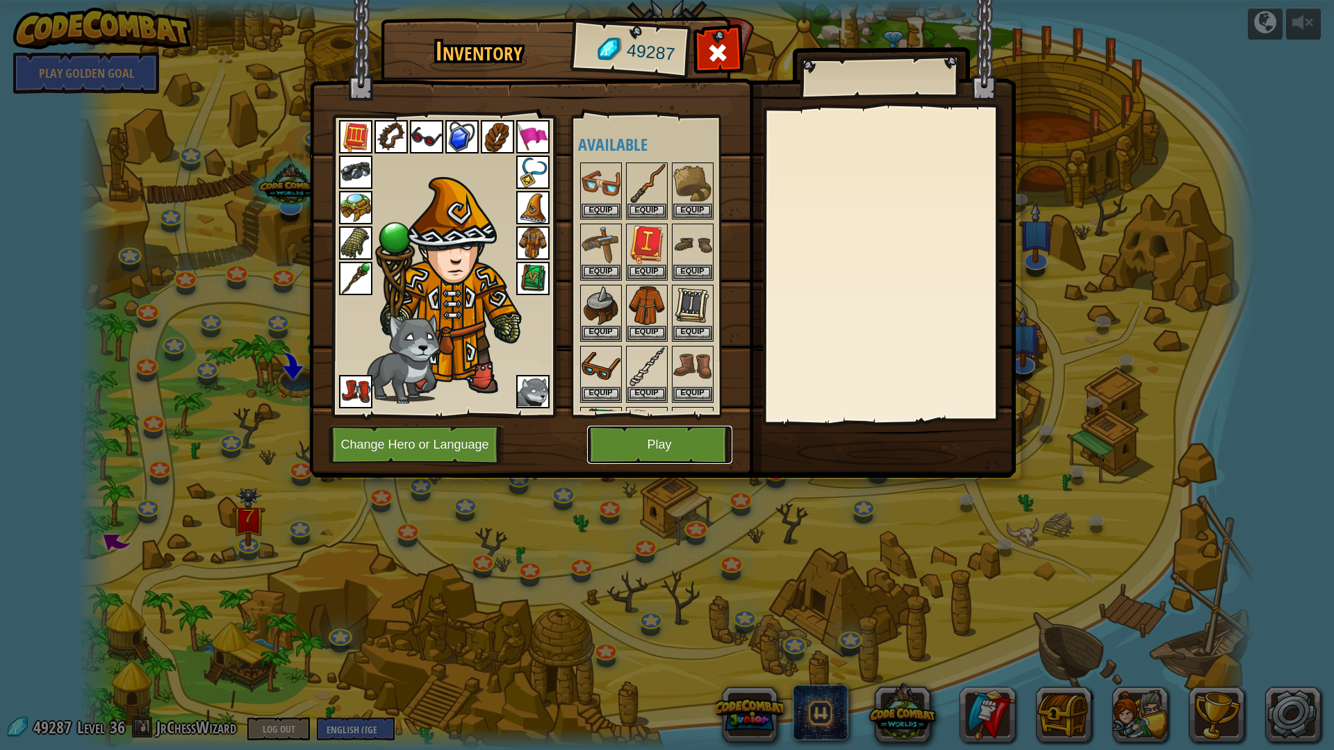
click at [700, 458] on button "Play" at bounding box center [659, 445] width 145 height 38
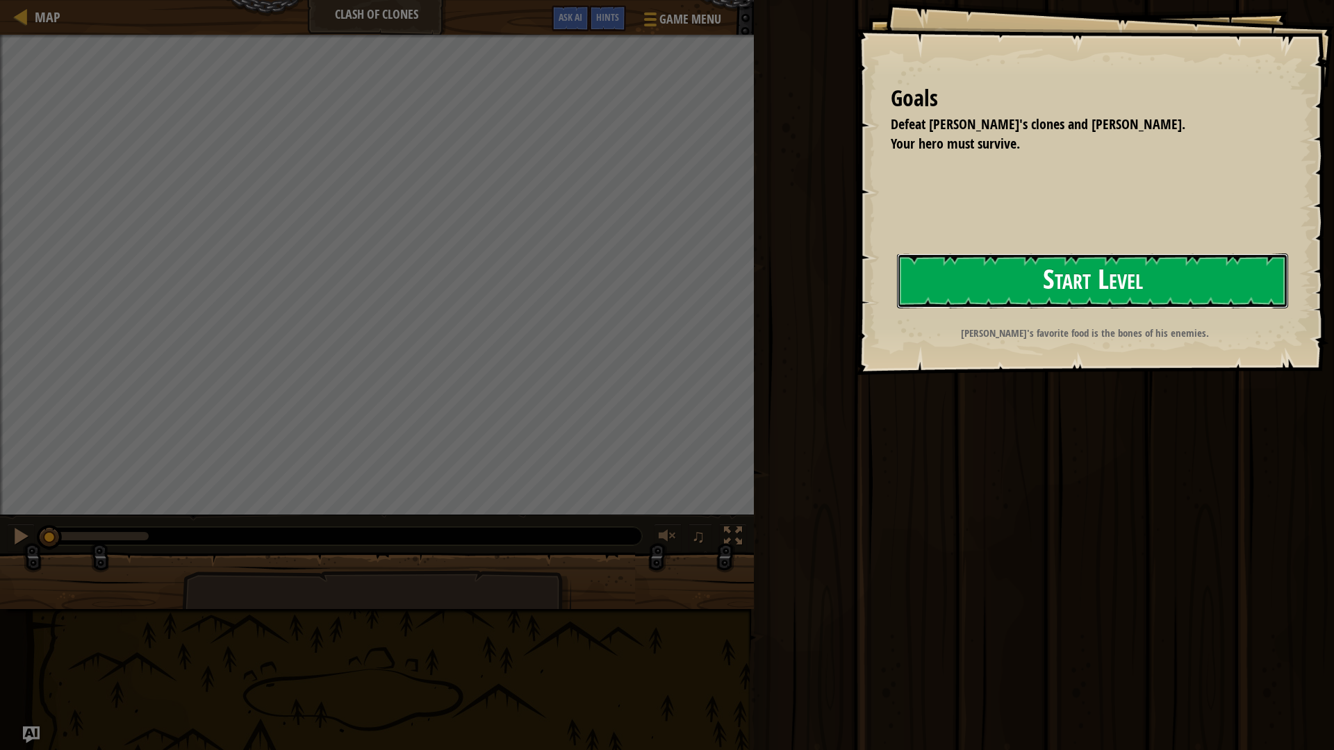
click at [897, 281] on button "Start Level" at bounding box center [1092, 281] width 391 height 55
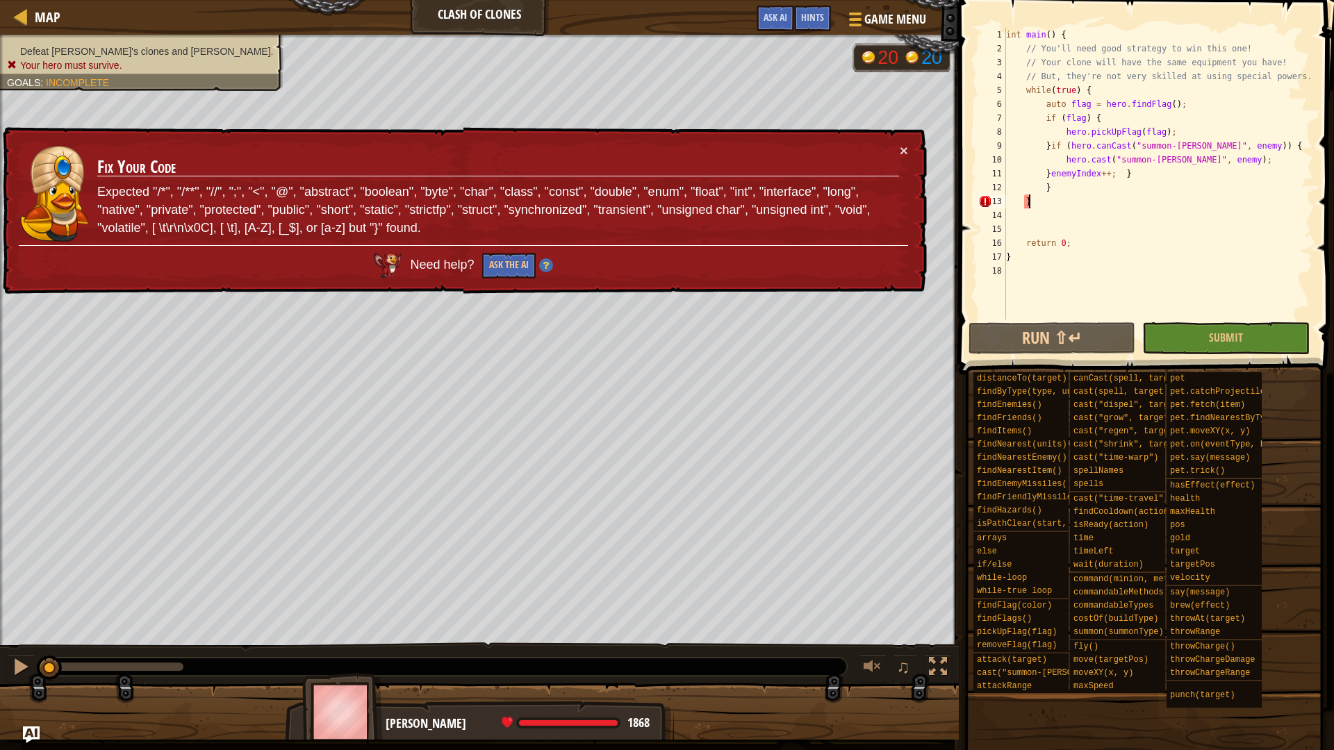
click at [1040, 204] on div "int main ( ) { // You'll need good strategy to win this one! // Your clone will…" at bounding box center [1158, 188] width 310 height 320
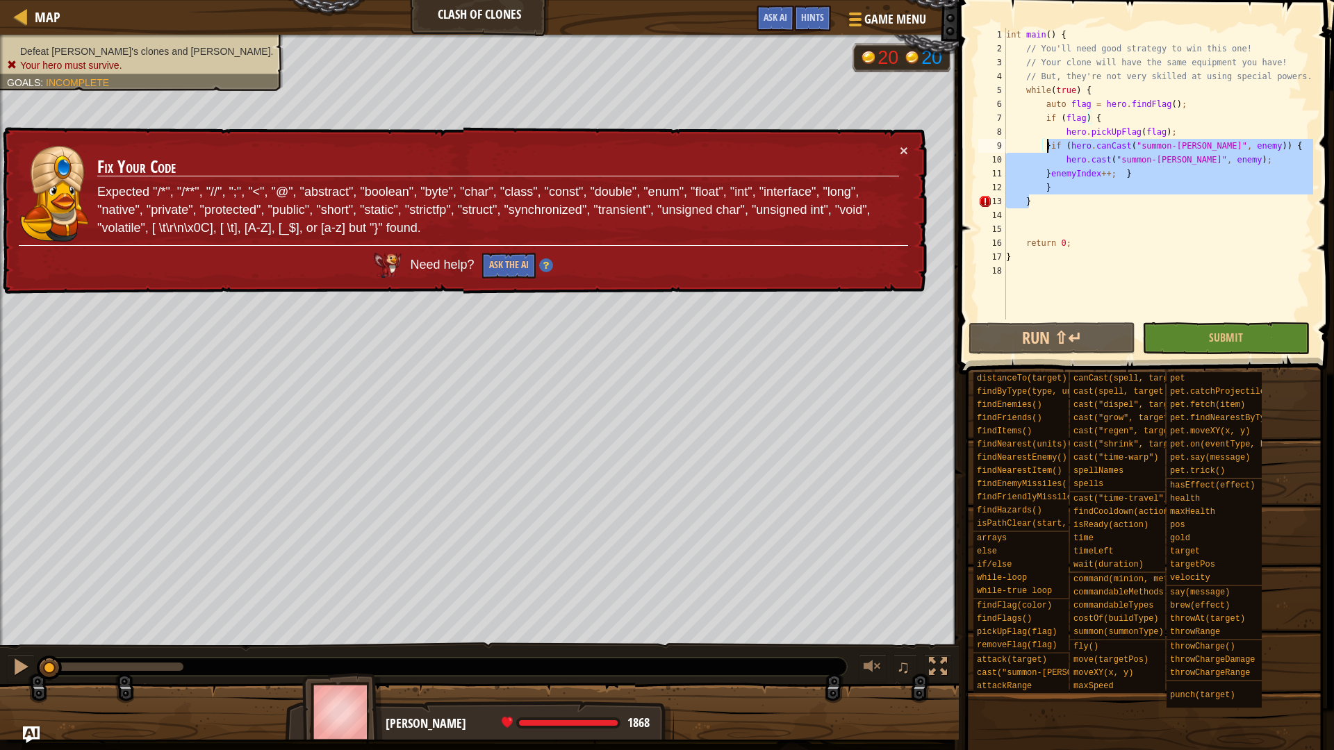
drag, startPoint x: 1041, startPoint y: 201, endPoint x: 1046, endPoint y: 141, distance: 60.0
click at [1046, 141] on div "int main ( ) { // You'll need good strategy to win this one! // Your clone will…" at bounding box center [1158, 188] width 310 height 320
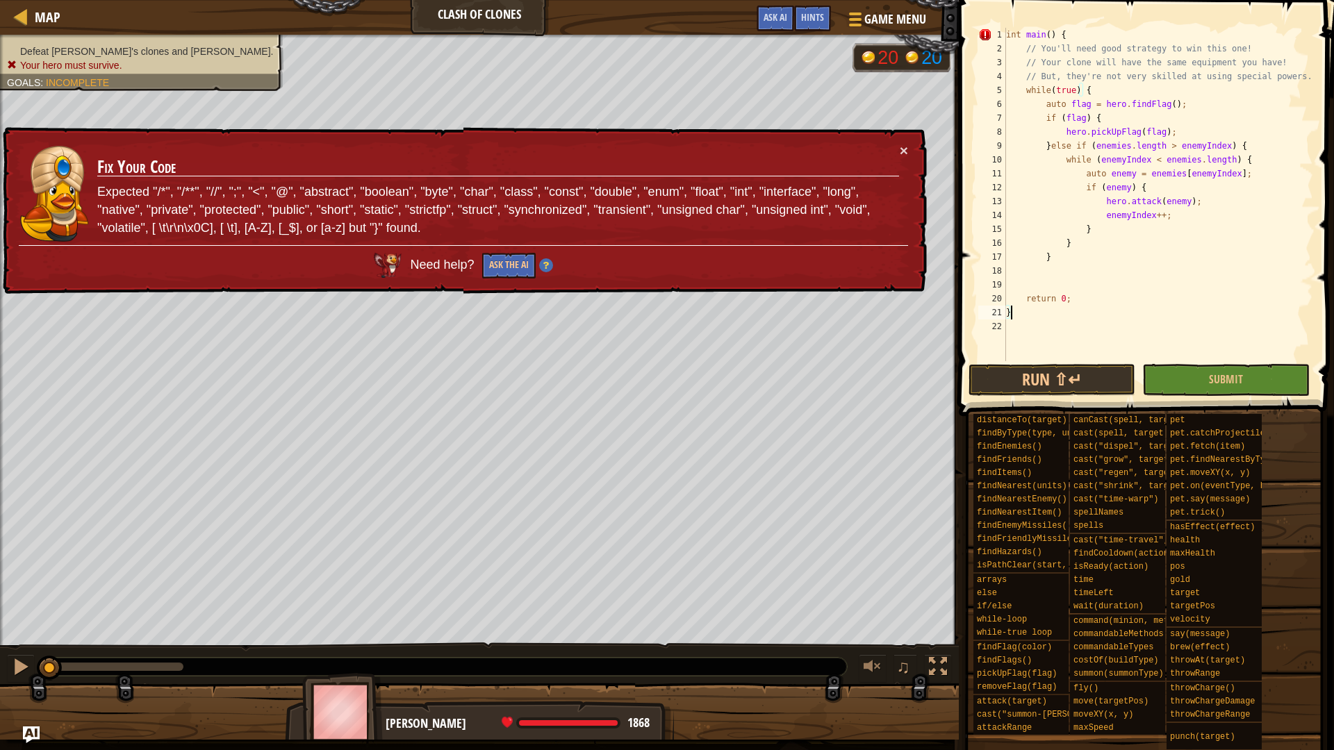
click at [1024, 317] on div "int main ( ) { // You'll need good strategy to win this one! // Your clone will…" at bounding box center [1158, 208] width 310 height 361
type textarea "}"
click at [1057, 270] on div "int main ( ) { // You'll need good strategy to win this one! // Your clone will…" at bounding box center [1158, 208] width 310 height 361
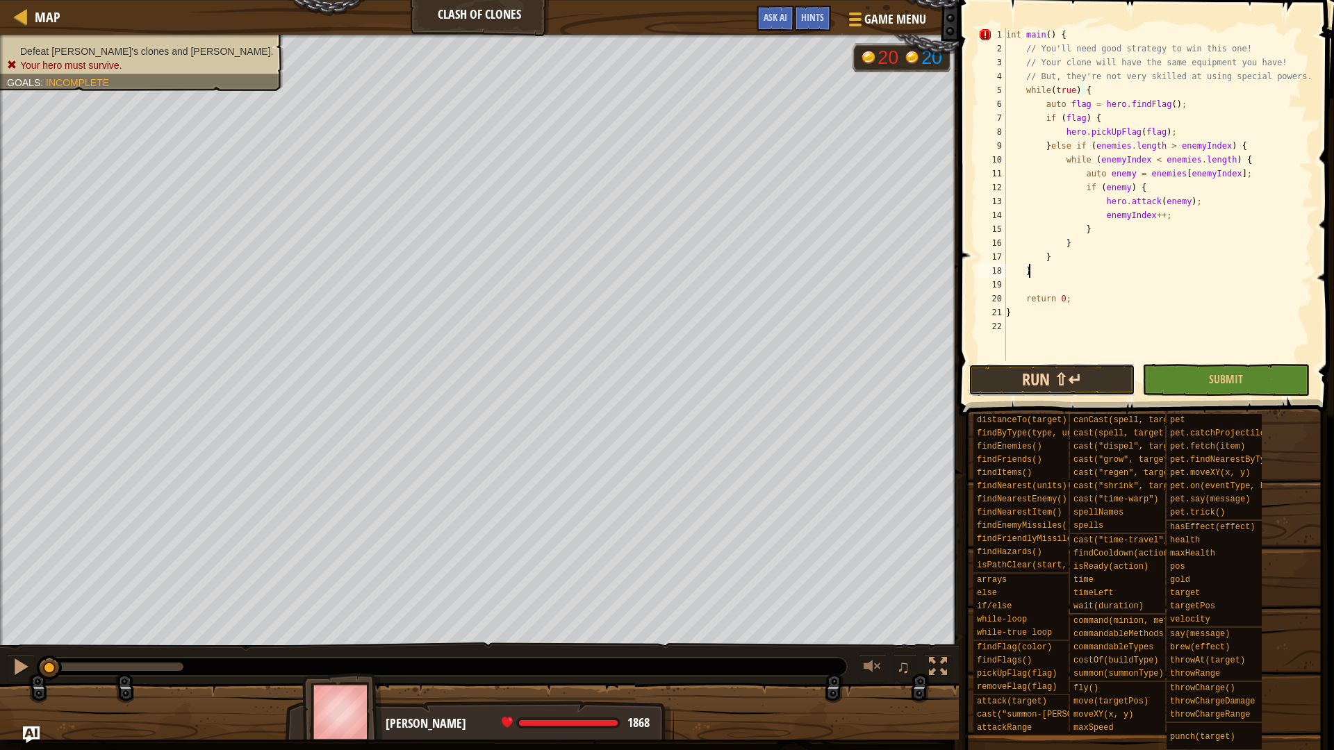
click at [1049, 384] on button "Run ⇧↵" at bounding box center [1052, 380] width 167 height 32
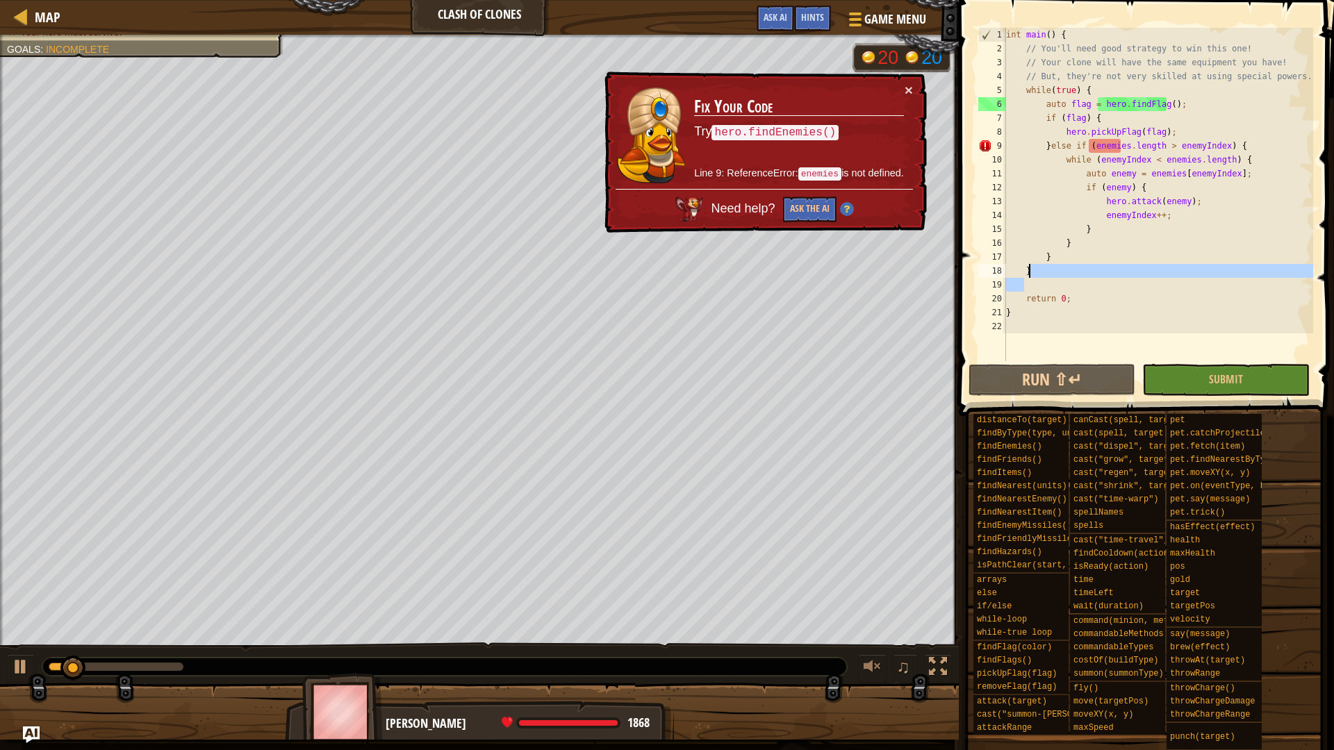
drag, startPoint x: 1051, startPoint y: 286, endPoint x: 1076, endPoint y: 270, distance: 29.1
click at [1076, 270] on div "int main ( ) { // You'll need good strategy to win this one! // Your clone will…" at bounding box center [1158, 208] width 310 height 361
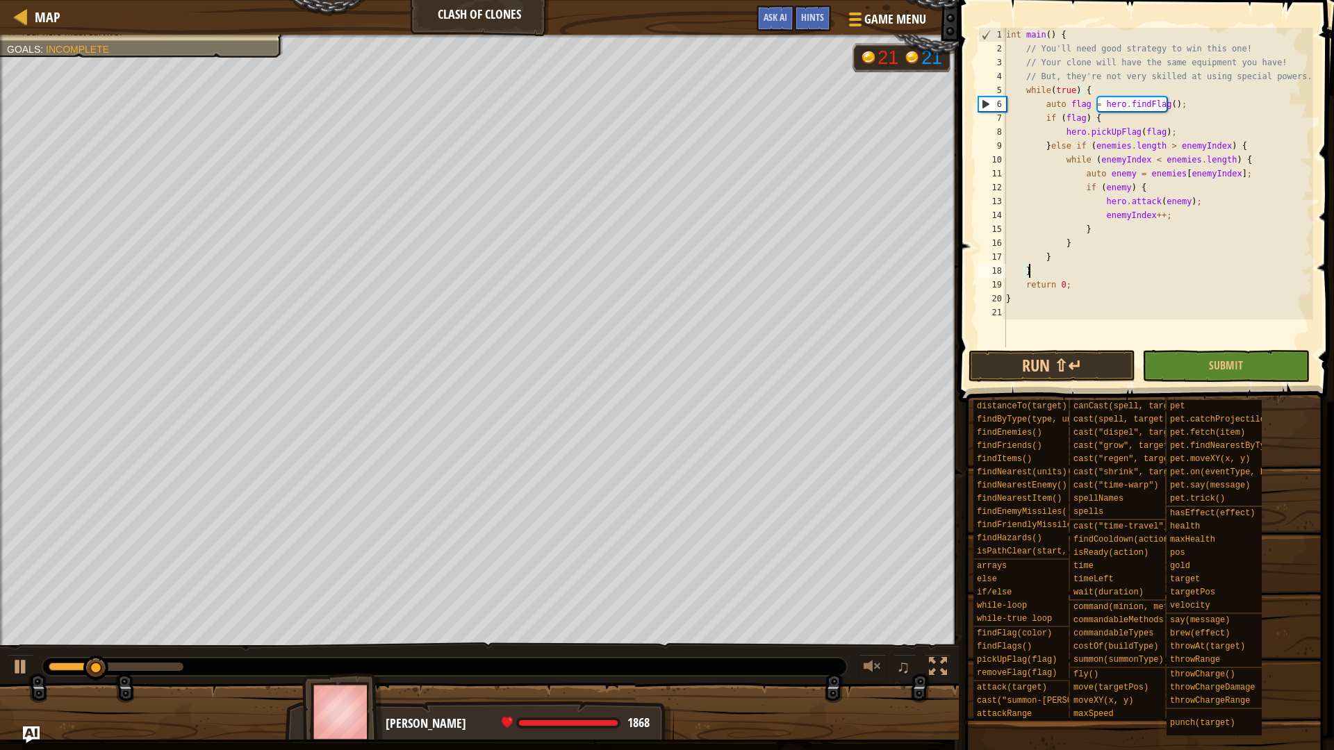
click at [1182, 126] on div "int main ( ) { // You'll need good strategy to win this one! // Your clone will…" at bounding box center [1158, 201] width 310 height 347
click at [1186, 104] on div "int main ( ) { // You'll need good strategy to win this one! // Your clone will…" at bounding box center [1158, 201] width 310 height 347
click at [1150, 90] on div "int main ( ) { // You'll need good strategy to win this one! // Your clone will…" at bounding box center [1158, 201] width 310 height 347
type textarea "while(true) {"
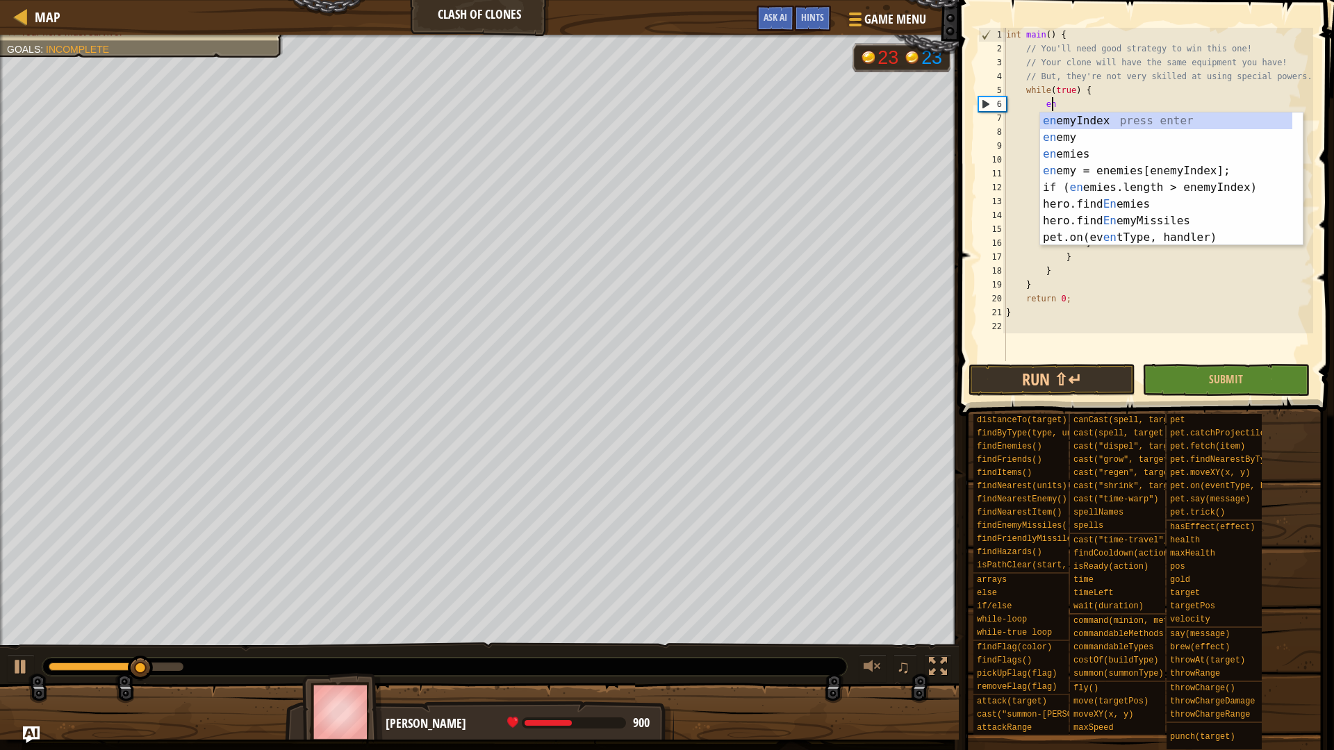
scroll to position [6, 3]
type textarea "enem"
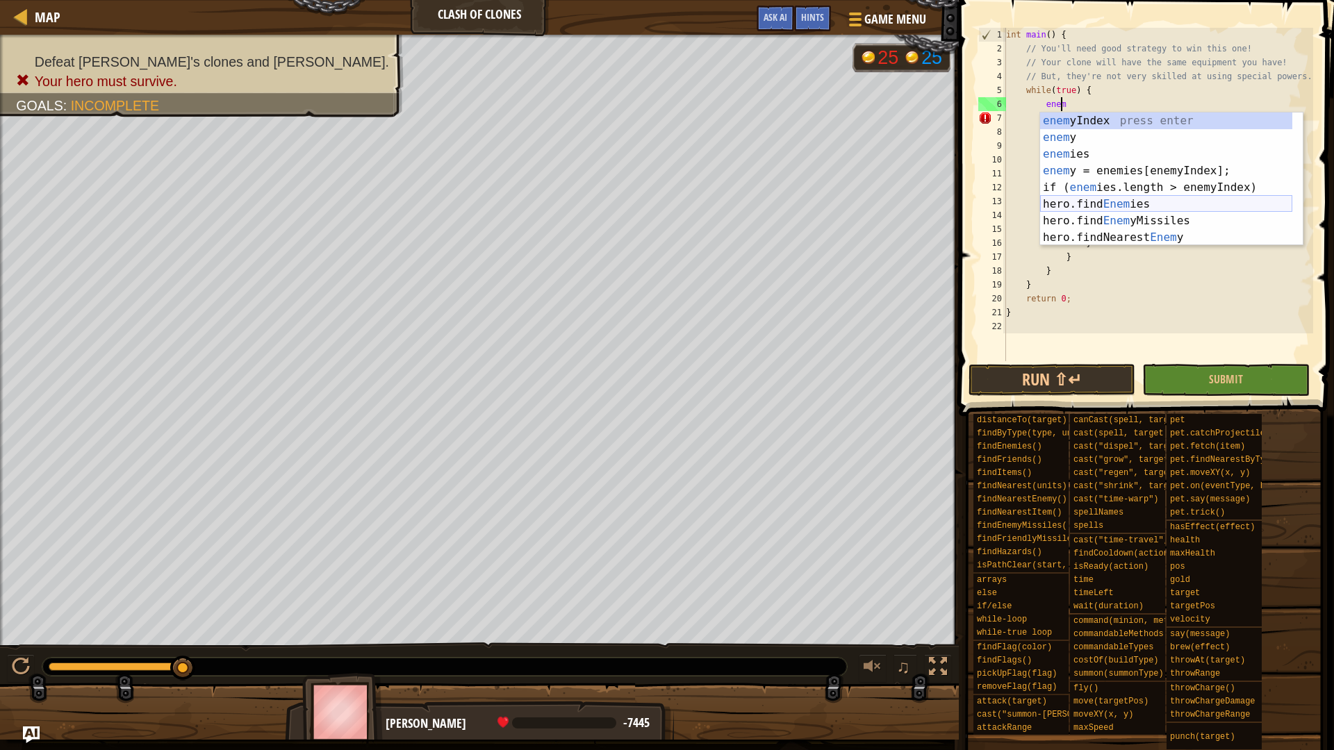
click at [1126, 206] on div "enem yIndex press enter enem y press enter enem ies press enter enem y = enemie…" at bounding box center [1166, 196] width 252 height 167
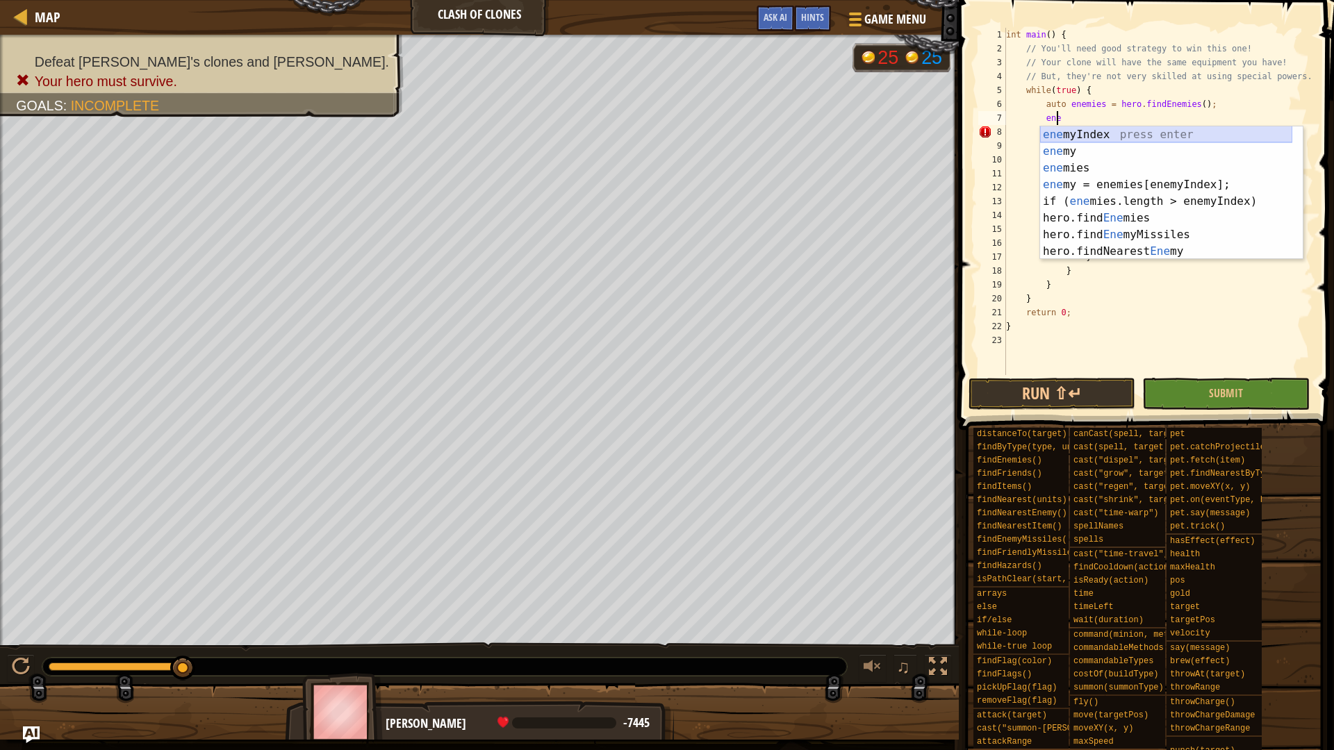
click at [1129, 133] on div "ene myIndex press enter ene my press enter ene mies press enter ene my = enemie…" at bounding box center [1166, 209] width 252 height 167
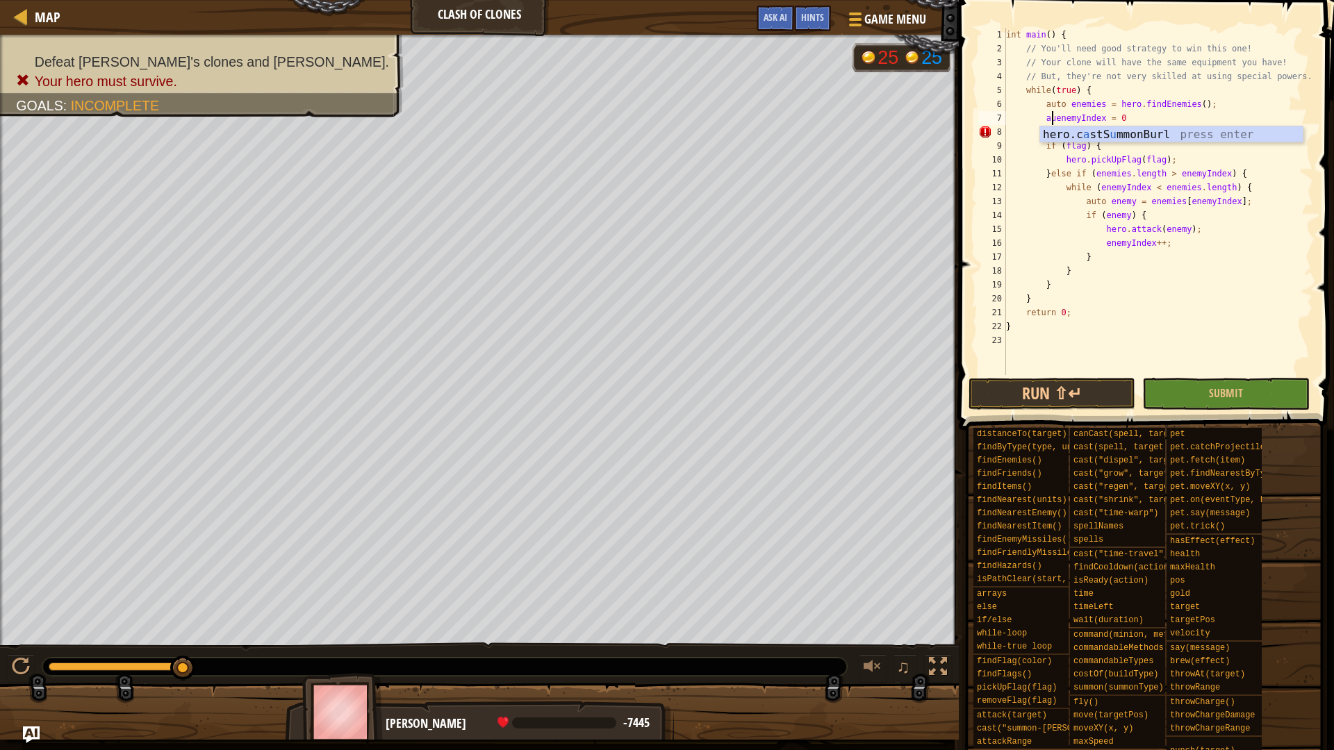
scroll to position [6, 4]
click at [1068, 391] on button "Run ⇧↵" at bounding box center [1052, 394] width 167 height 32
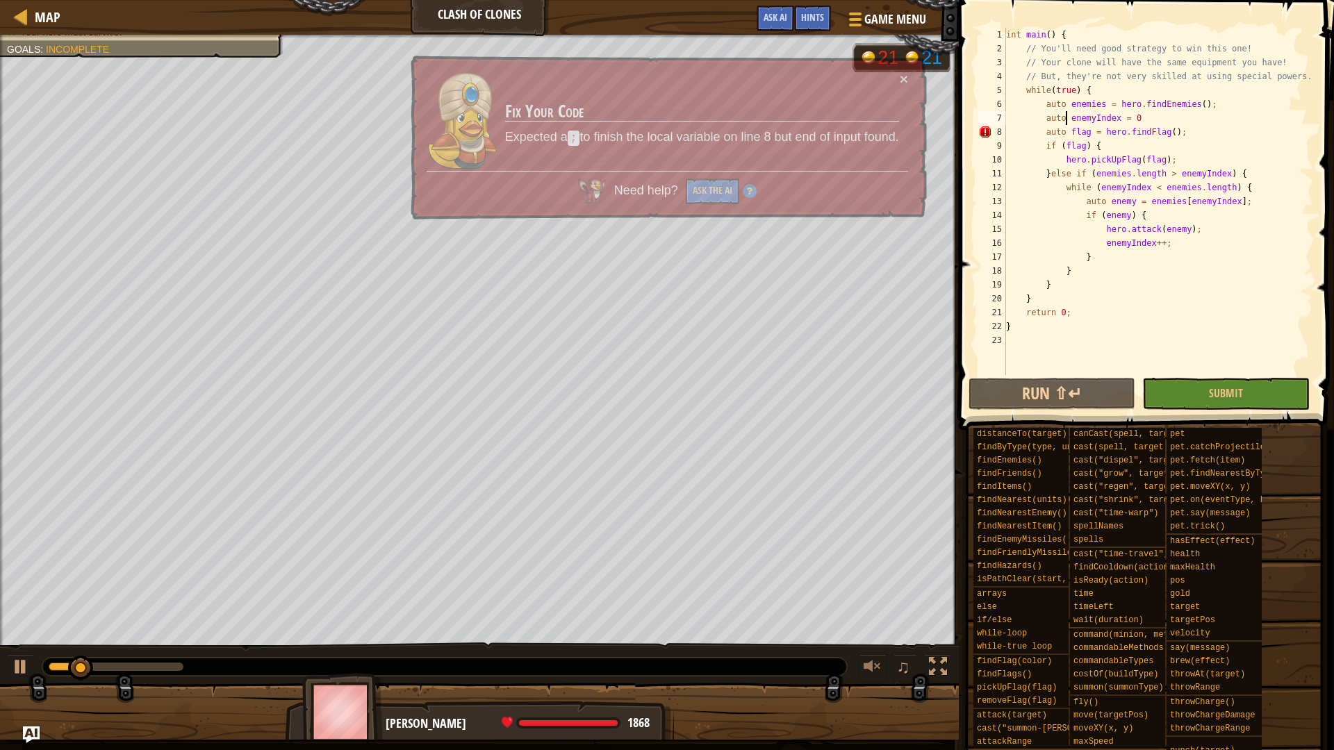
click at [1140, 113] on div "int main ( ) { // You'll need good strategy to win this one! // Your clone will…" at bounding box center [1158, 215] width 310 height 375
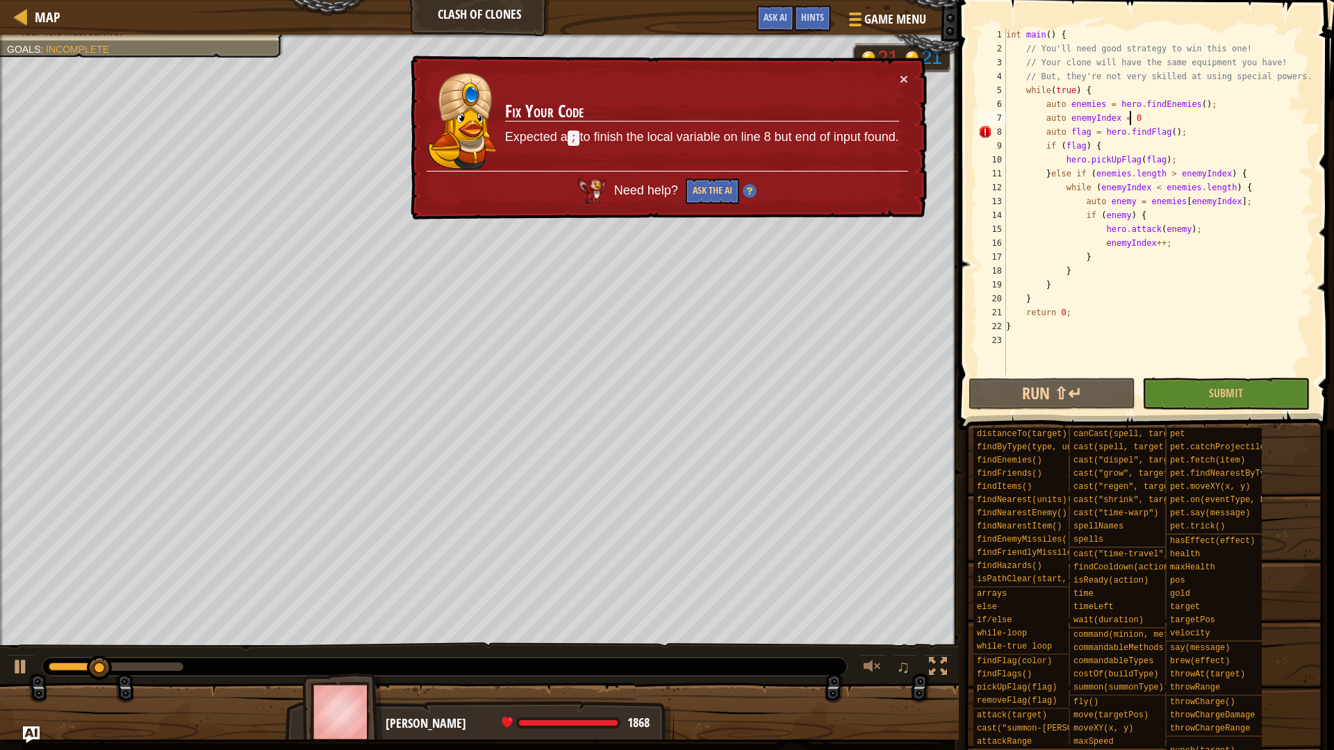
scroll to position [6, 10]
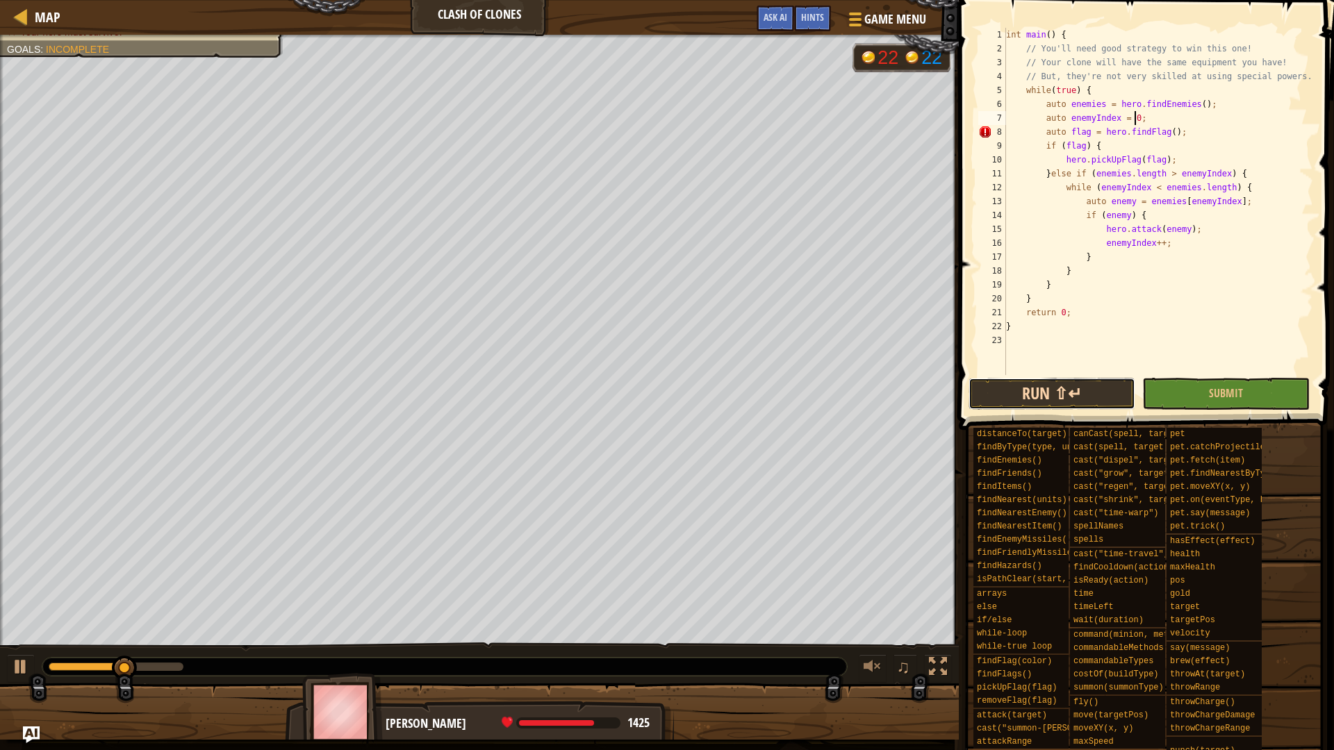
click at [1067, 397] on button "Run ⇧↵" at bounding box center [1052, 394] width 167 height 32
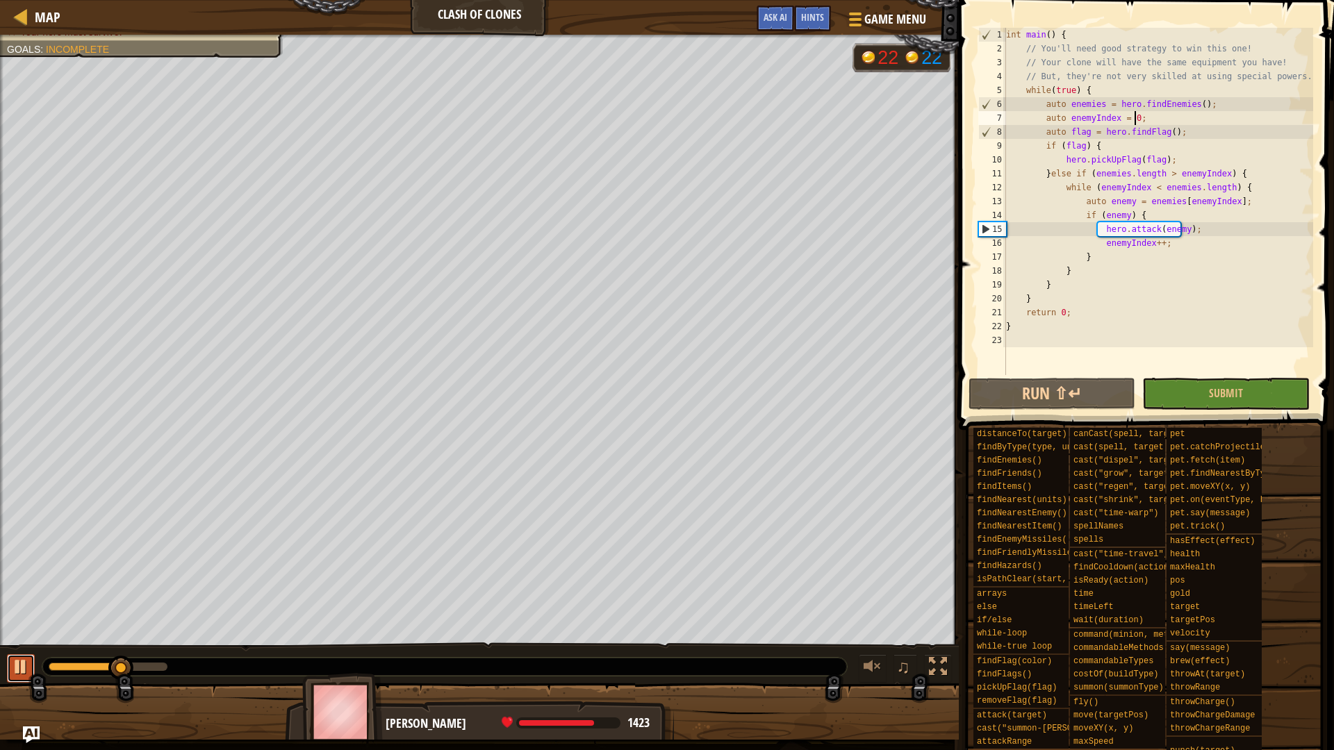
click at [11, 672] on button at bounding box center [21, 669] width 28 height 28
drag, startPoint x: 114, startPoint y: 669, endPoint x: 0, endPoint y: 671, distance: 114.0
click at [0, 671] on div "♫" at bounding box center [479, 664] width 959 height 42
click at [999, 392] on button "Run ⇧↵" at bounding box center [1052, 394] width 167 height 32
click at [27, 663] on div at bounding box center [21, 667] width 18 height 18
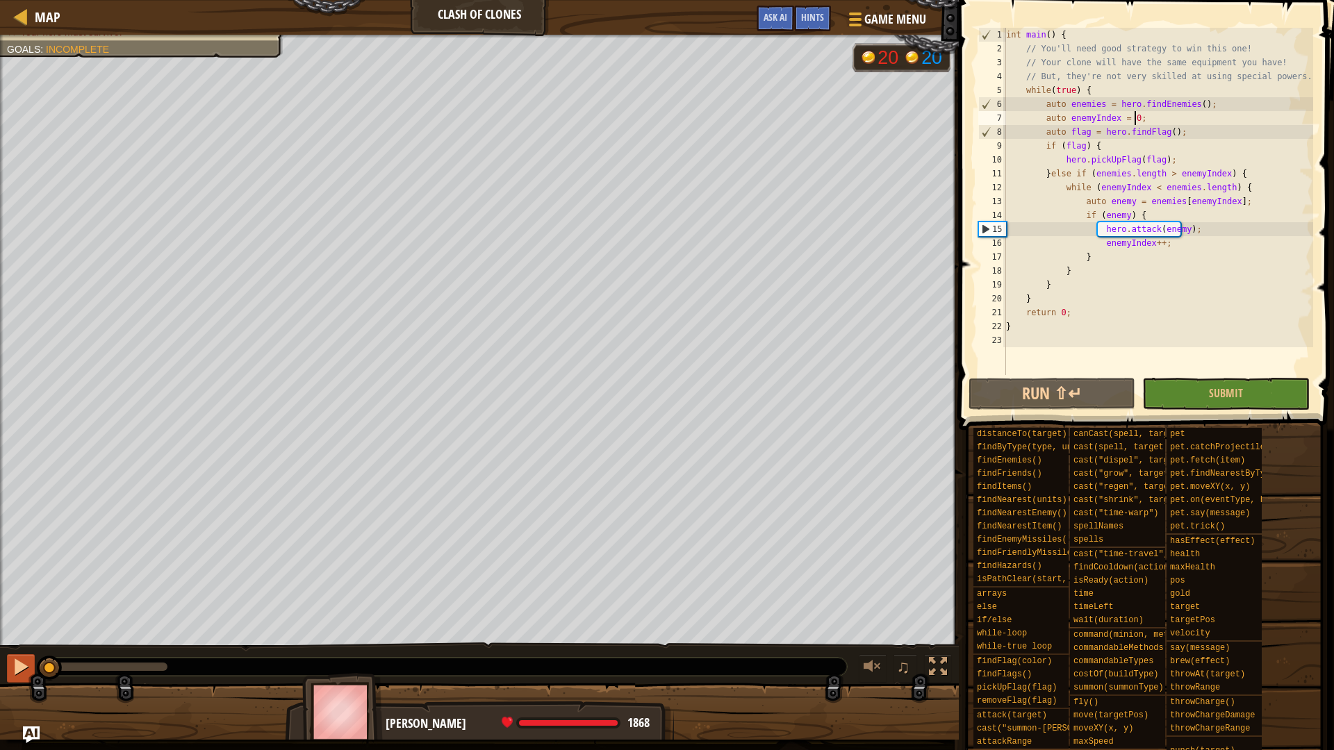
drag, startPoint x: 104, startPoint y: 672, endPoint x: 8, endPoint y: 664, distance: 96.2
click at [8, 664] on div "♫" at bounding box center [479, 664] width 959 height 42
click at [1119, 215] on div "int main ( ) { // You'll need good strategy to win this one! // Your clone will…" at bounding box center [1158, 215] width 310 height 375
type textarea "auto enemy = enemies[enemyIndex];"
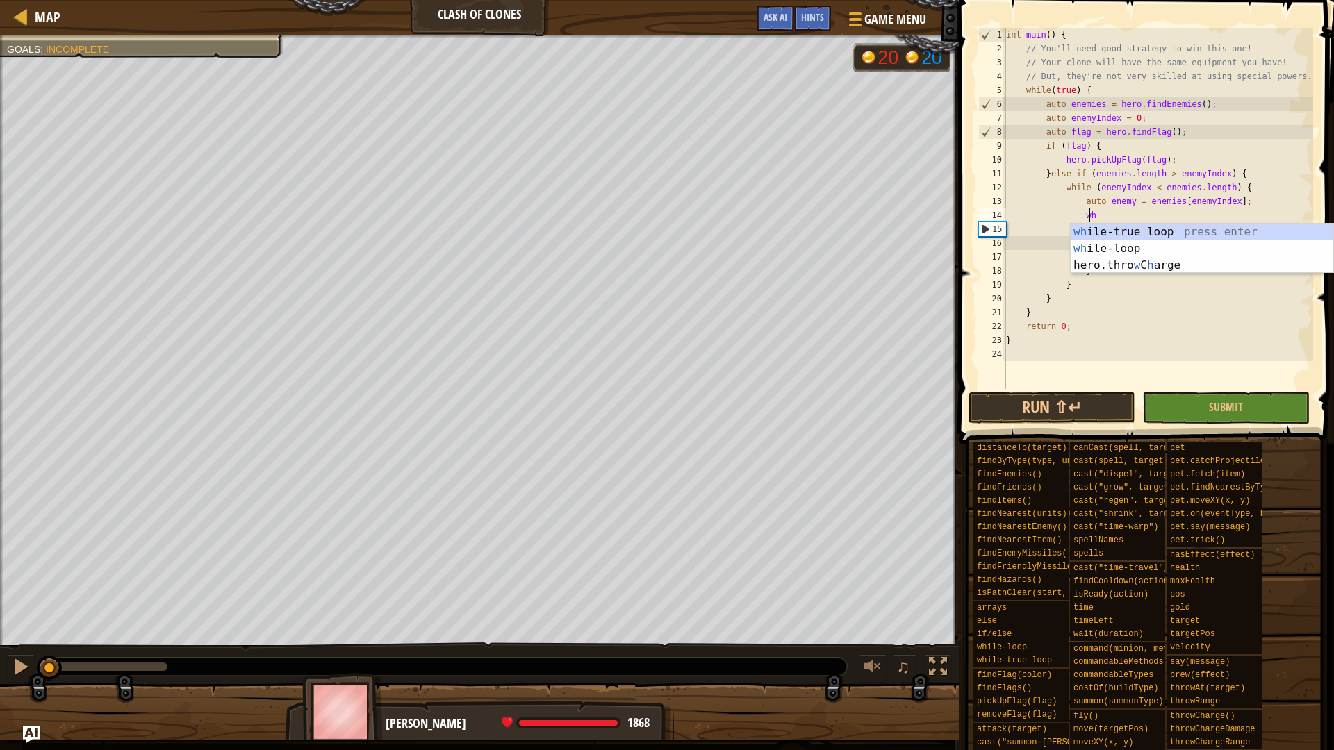
scroll to position [6, 6]
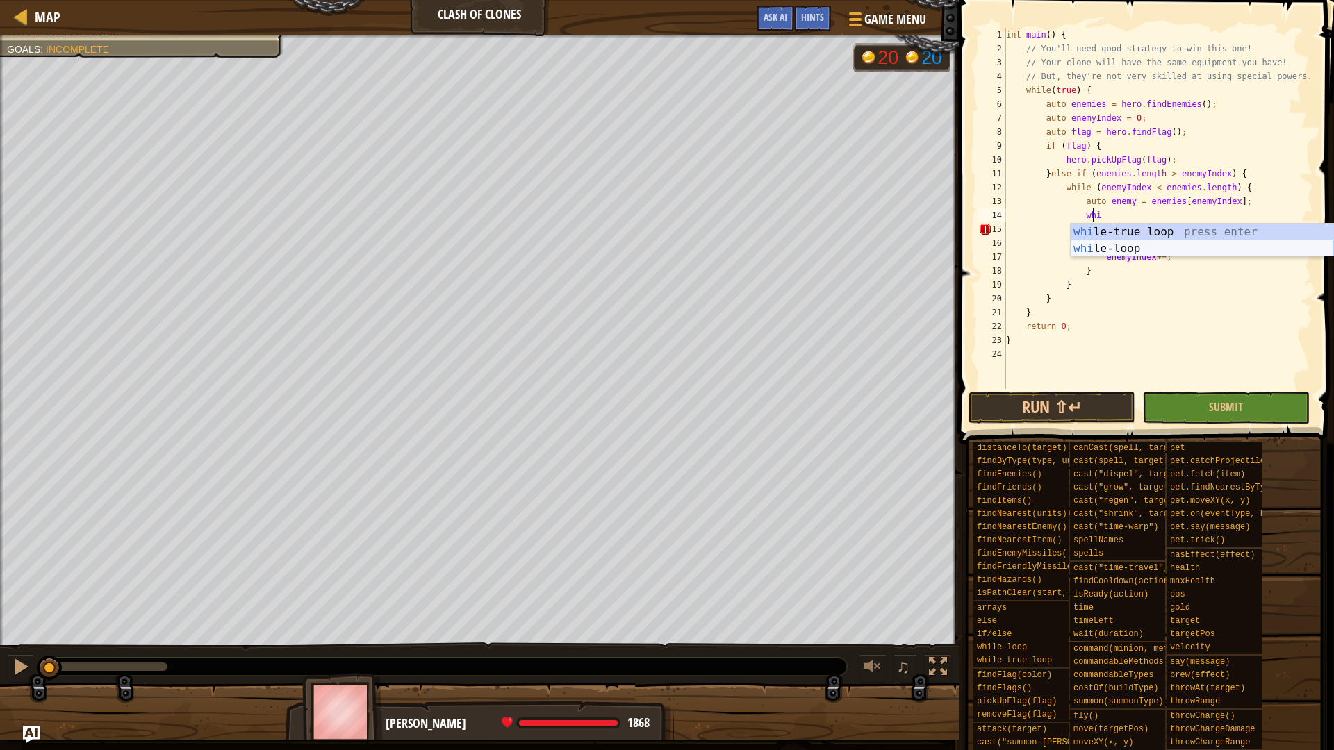
click at [1123, 243] on div "whi le-true loop press enter whi le-loop press enter" at bounding box center [1202, 257] width 263 height 67
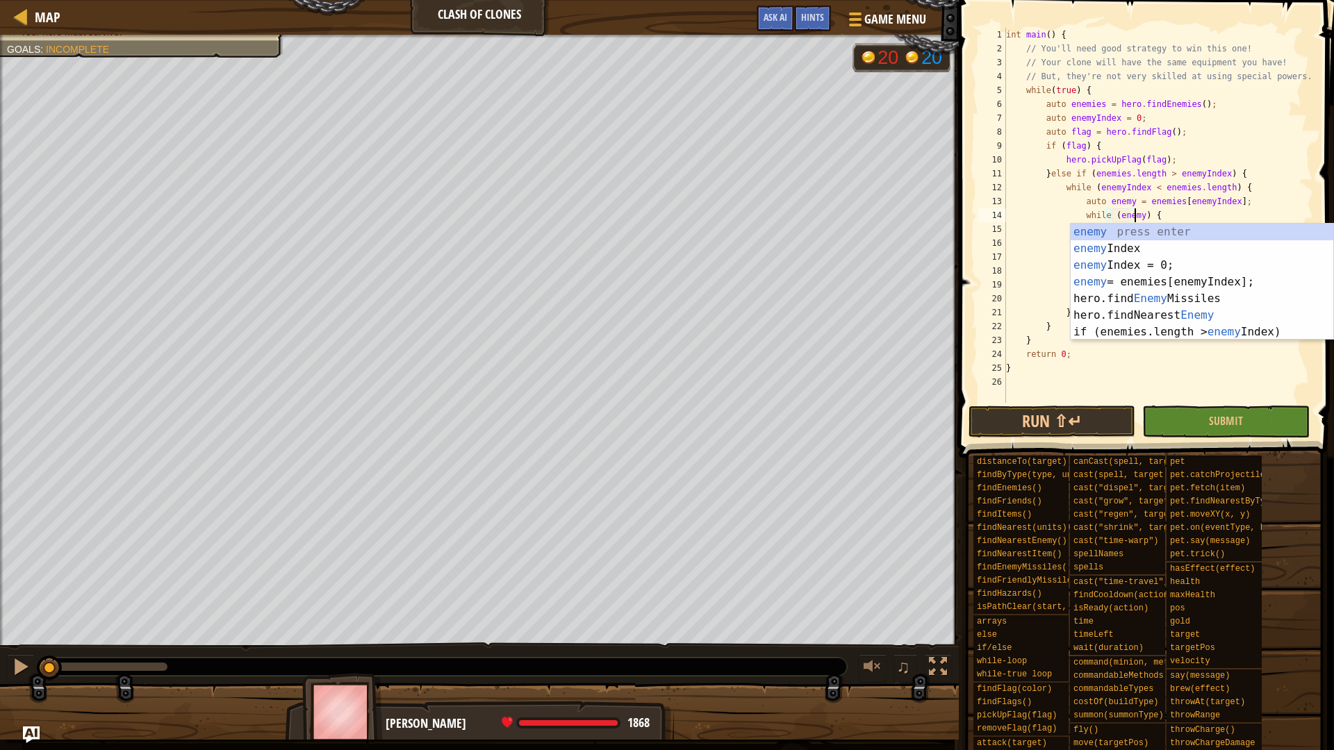
scroll to position [6, 10]
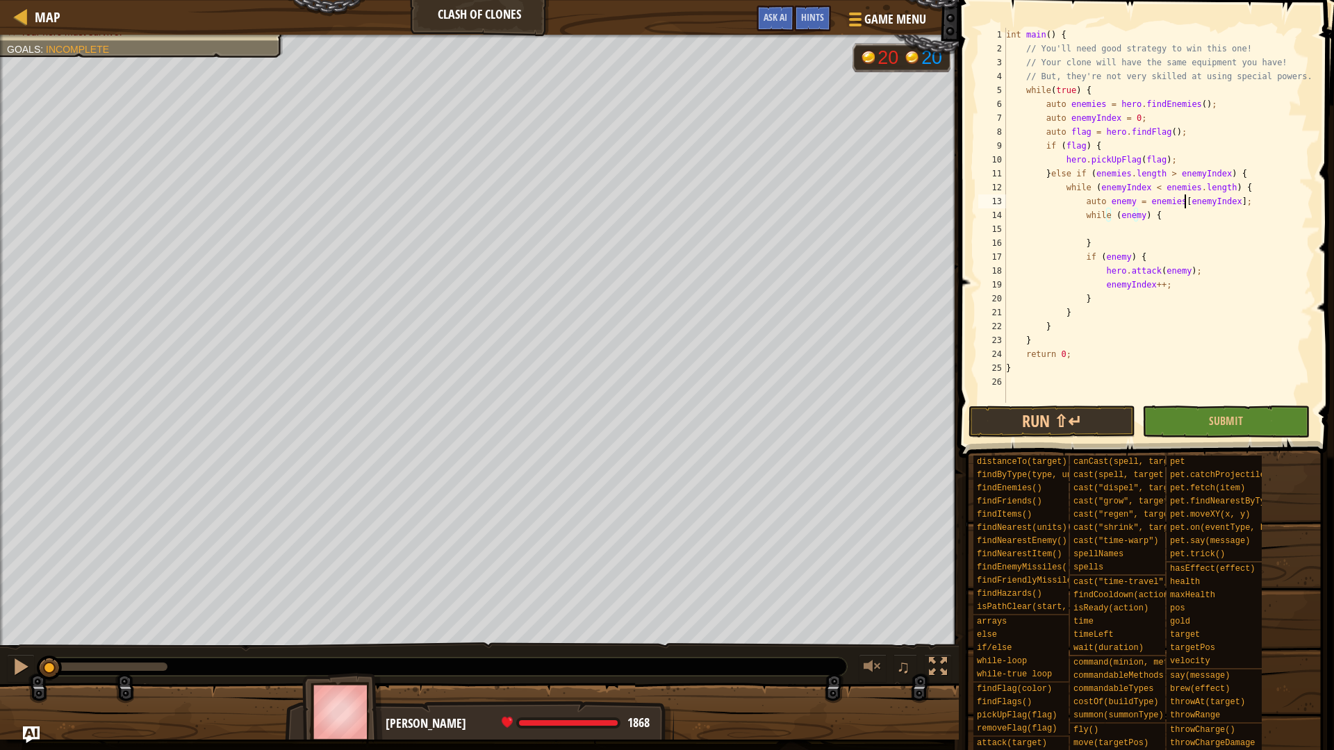
click at [1183, 204] on div "int main ( ) { // You'll need good strategy to win this one! // Your clone will…" at bounding box center [1158, 229] width 310 height 403
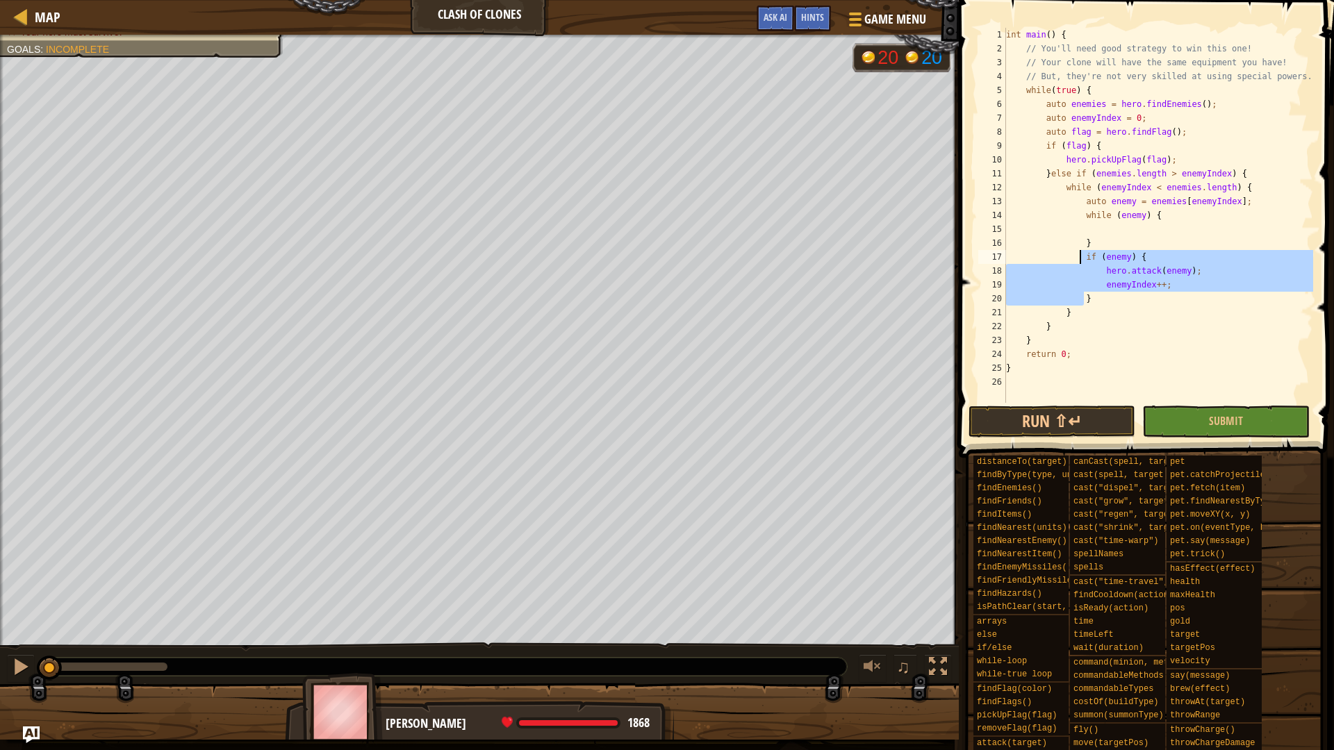
drag, startPoint x: 1087, startPoint y: 297, endPoint x: 1080, endPoint y: 258, distance: 39.5
click at [1080, 258] on div "int main ( ) { // You'll need good strategy to win this one! // Your clone will…" at bounding box center [1158, 229] width 310 height 403
type textarea "}"
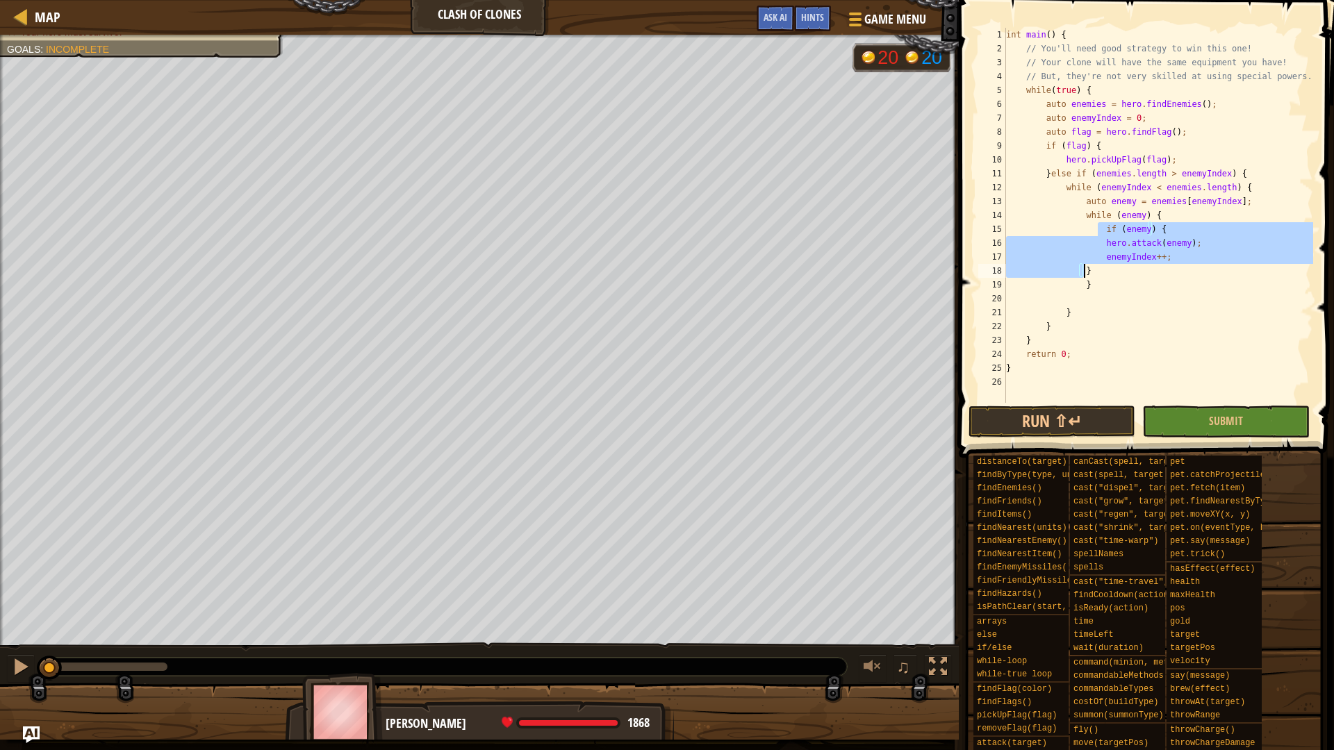
click at [1081, 268] on div "int main ( ) { // You'll need good strategy to win this one! // Your clone will…" at bounding box center [1158, 215] width 310 height 375
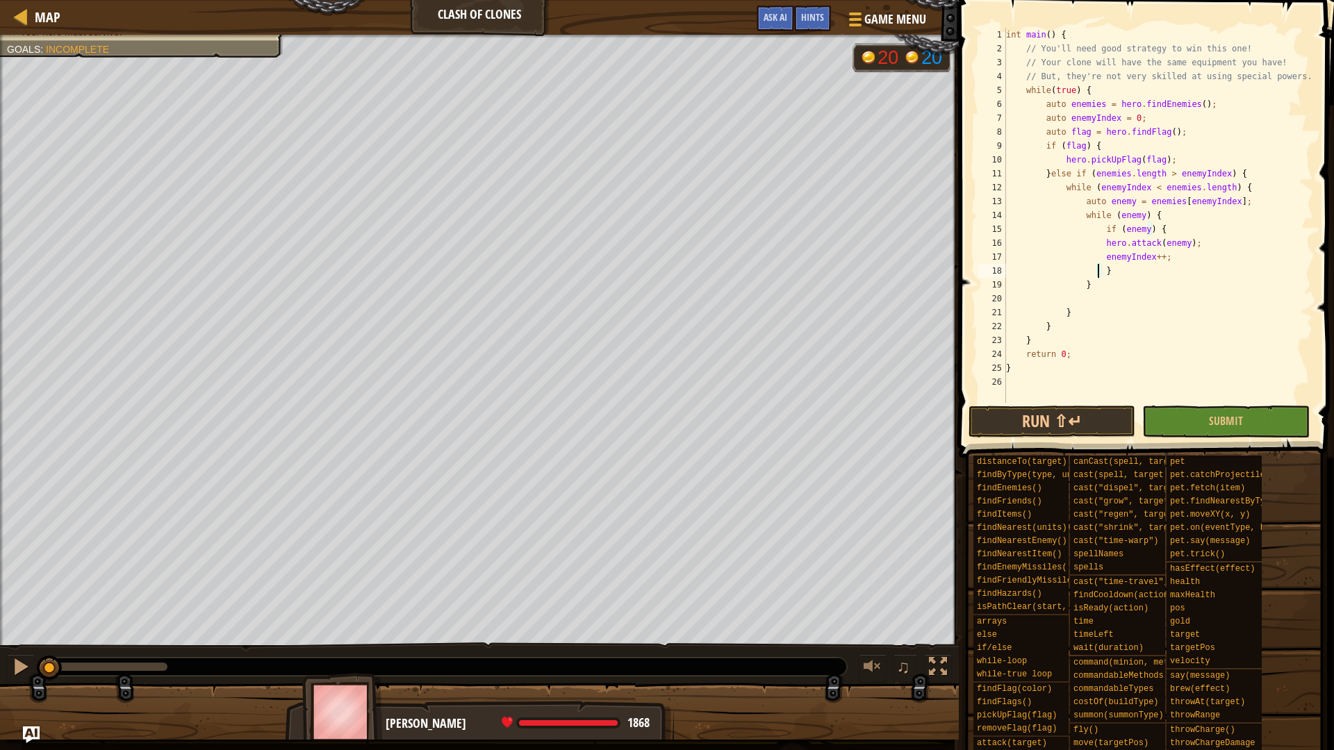
click at [1099, 254] on div "int main ( ) { // You'll need good strategy to win this one! // Your clone will…" at bounding box center [1158, 229] width 310 height 403
click at [1099, 241] on div "int main ( ) { // You'll need good strategy to win this one! // Your clone will…" at bounding box center [1158, 229] width 310 height 403
drag, startPoint x: 1092, startPoint y: 300, endPoint x: 1118, endPoint y: 281, distance: 31.8
click at [1118, 281] on div "int main ( ) { // You'll need good strategy to win this one! // Your clone will…" at bounding box center [1158, 229] width 310 height 403
click at [1048, 412] on button "Run ⇧↵" at bounding box center [1052, 422] width 167 height 32
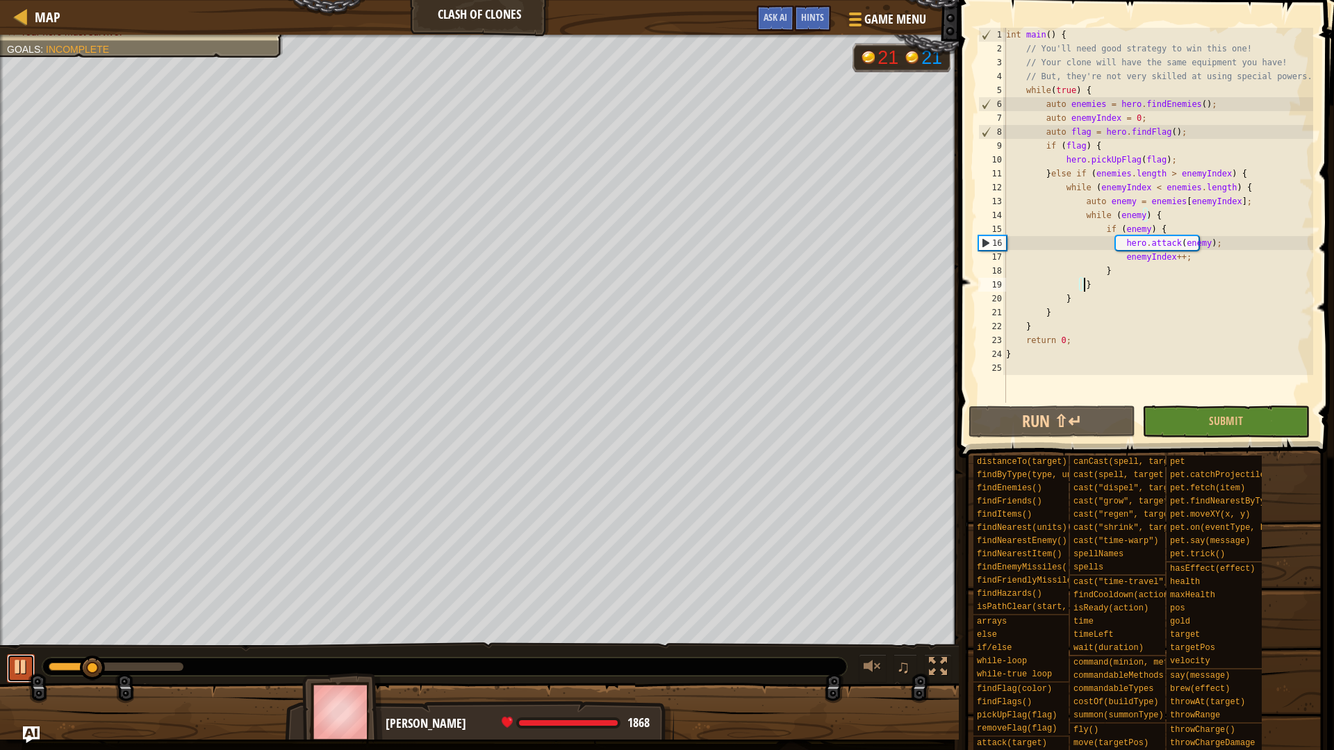
click at [22, 668] on div at bounding box center [21, 667] width 18 height 18
click at [1135, 215] on div "int main ( ) { // You'll need good strategy to win this one! // Your clone will…" at bounding box center [1158, 229] width 310 height 403
click at [1138, 229] on div "int main ( ) { // You'll need good strategy to win this one! // Your clone will…" at bounding box center [1158, 229] width 310 height 403
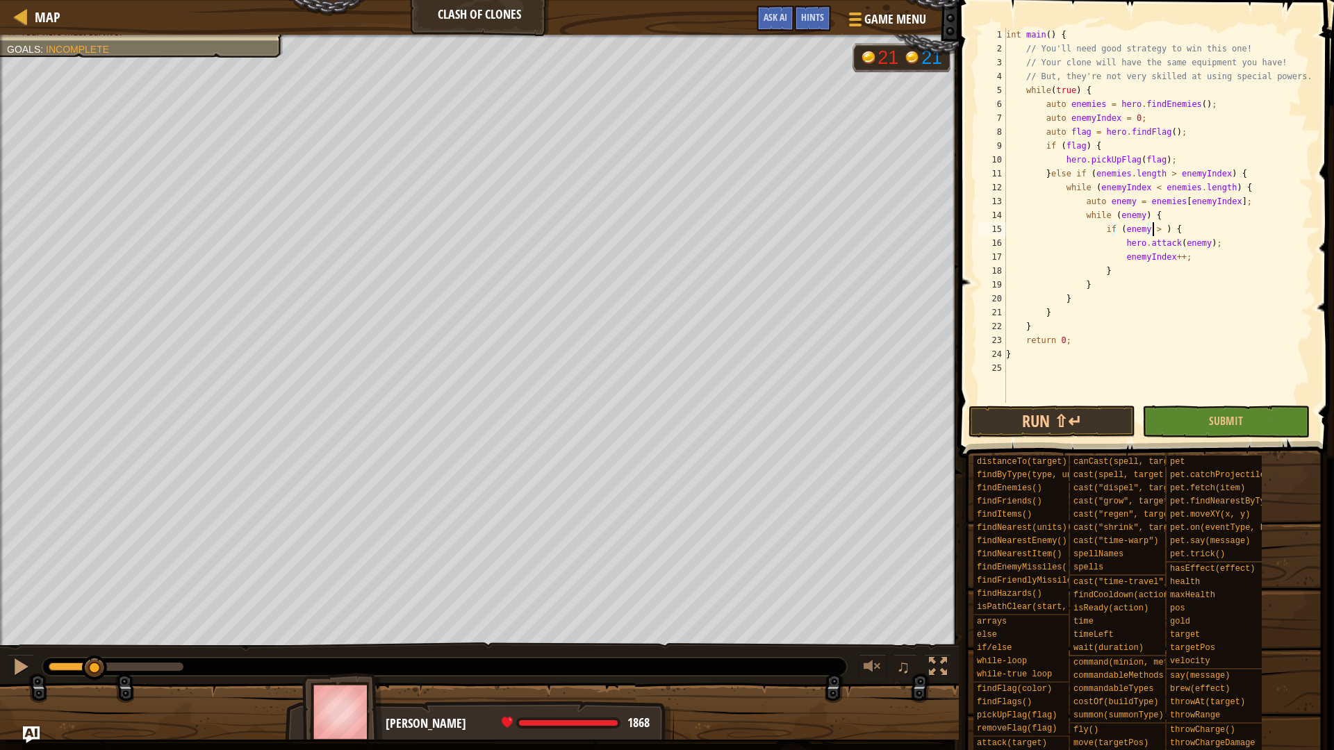
scroll to position [6, 13]
click at [1135, 229] on div "int main ( ) { // You'll need good strategy to win this one! // Your clone will…" at bounding box center [1158, 229] width 310 height 403
click at [1074, 422] on button "Run ⇧↵" at bounding box center [1052, 422] width 167 height 32
click at [17, 669] on div at bounding box center [21, 667] width 18 height 18
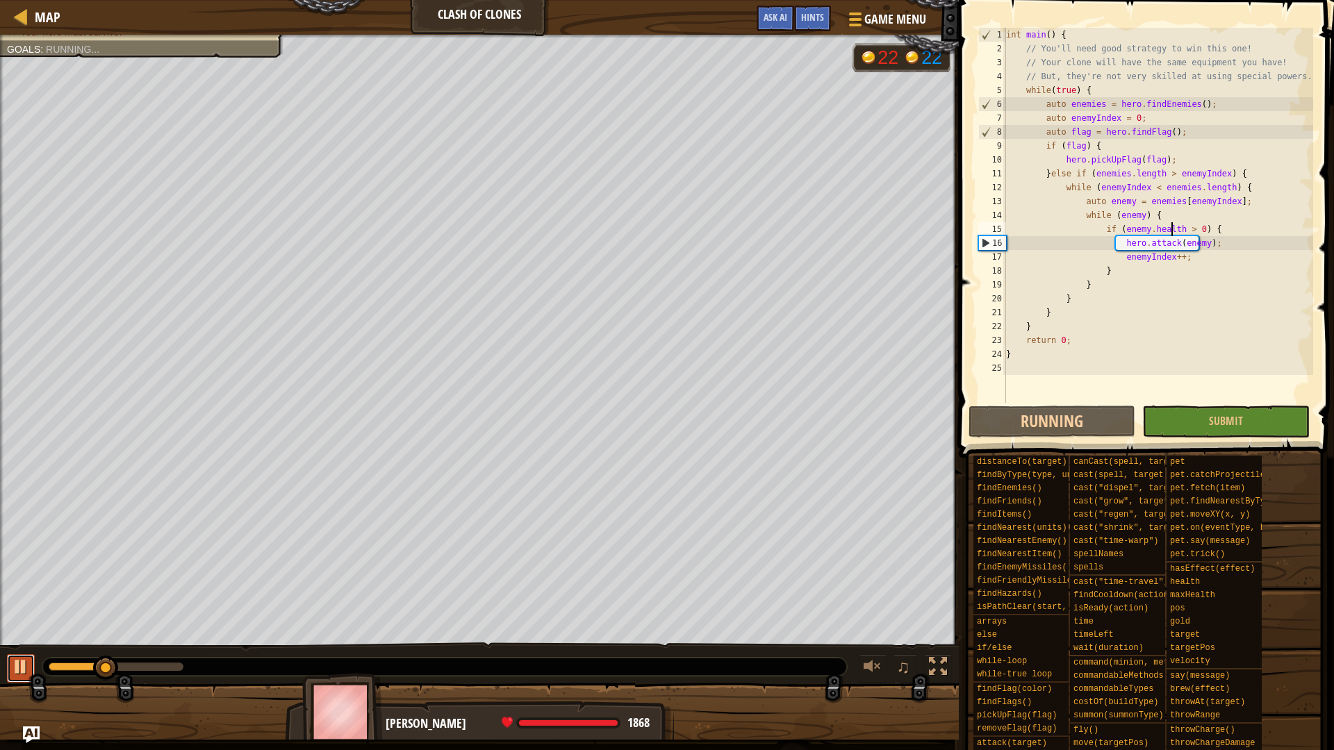
click at [15, 658] on div at bounding box center [21, 667] width 18 height 18
click at [1135, 265] on div "int main ( ) { // You'll need good strategy to win this one! // Your clone will…" at bounding box center [1158, 229] width 310 height 403
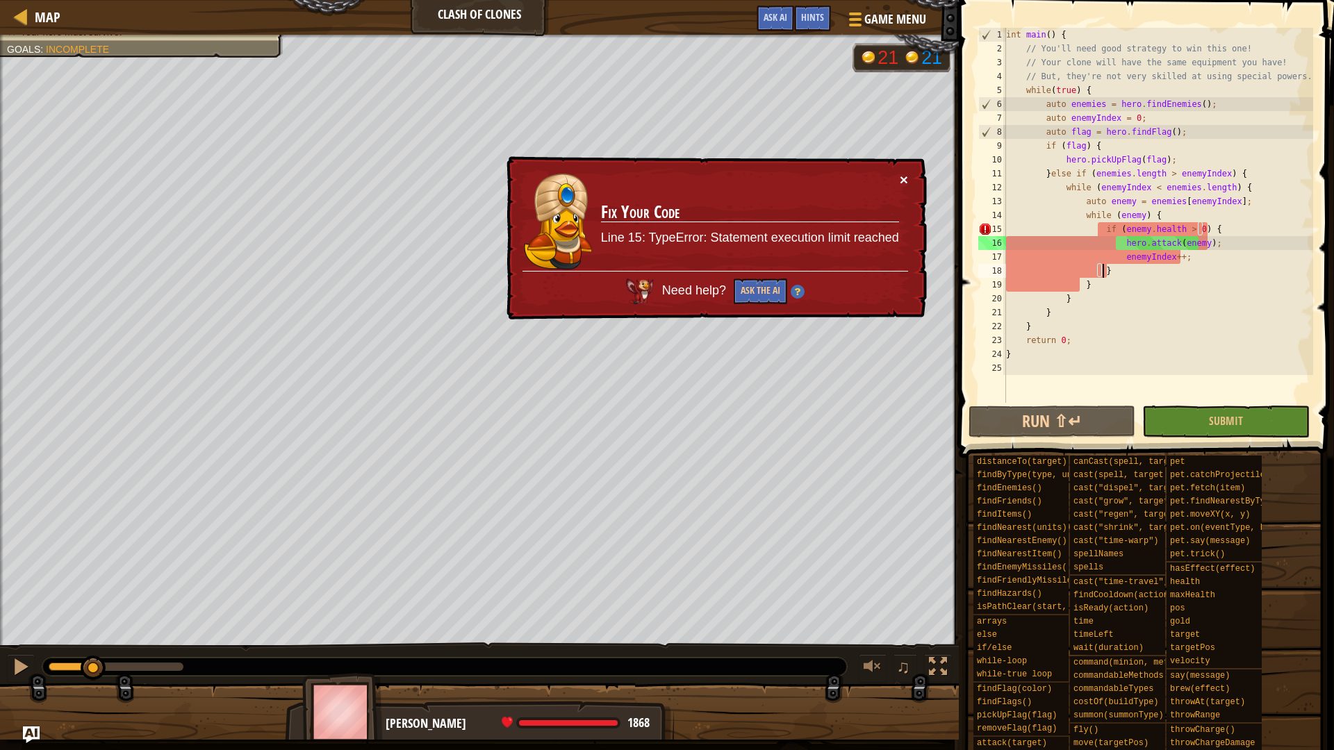
click at [903, 178] on button "×" at bounding box center [905, 182] width 9 height 15
click at [904, 178] on button "×" at bounding box center [905, 182] width 9 height 15
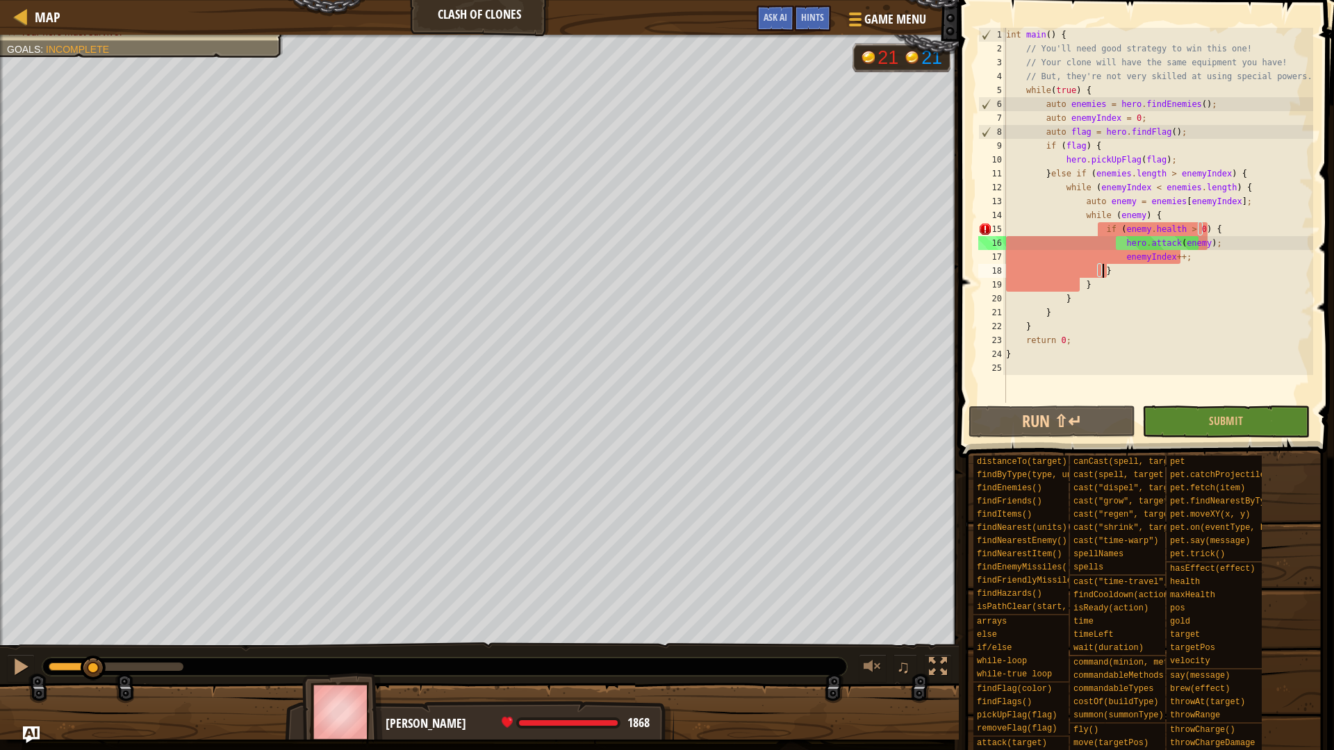
click at [1110, 270] on div "int main ( ) { // You'll need good strategy to win this one! // Your clone will…" at bounding box center [1158, 229] width 310 height 403
drag, startPoint x: 1213, startPoint y: 229, endPoint x: 1158, endPoint y: 217, distance: 55.5
click at [1158, 217] on div "int main ( ) { // You'll need good strategy to win this one! // Your clone will…" at bounding box center [1158, 229] width 310 height 403
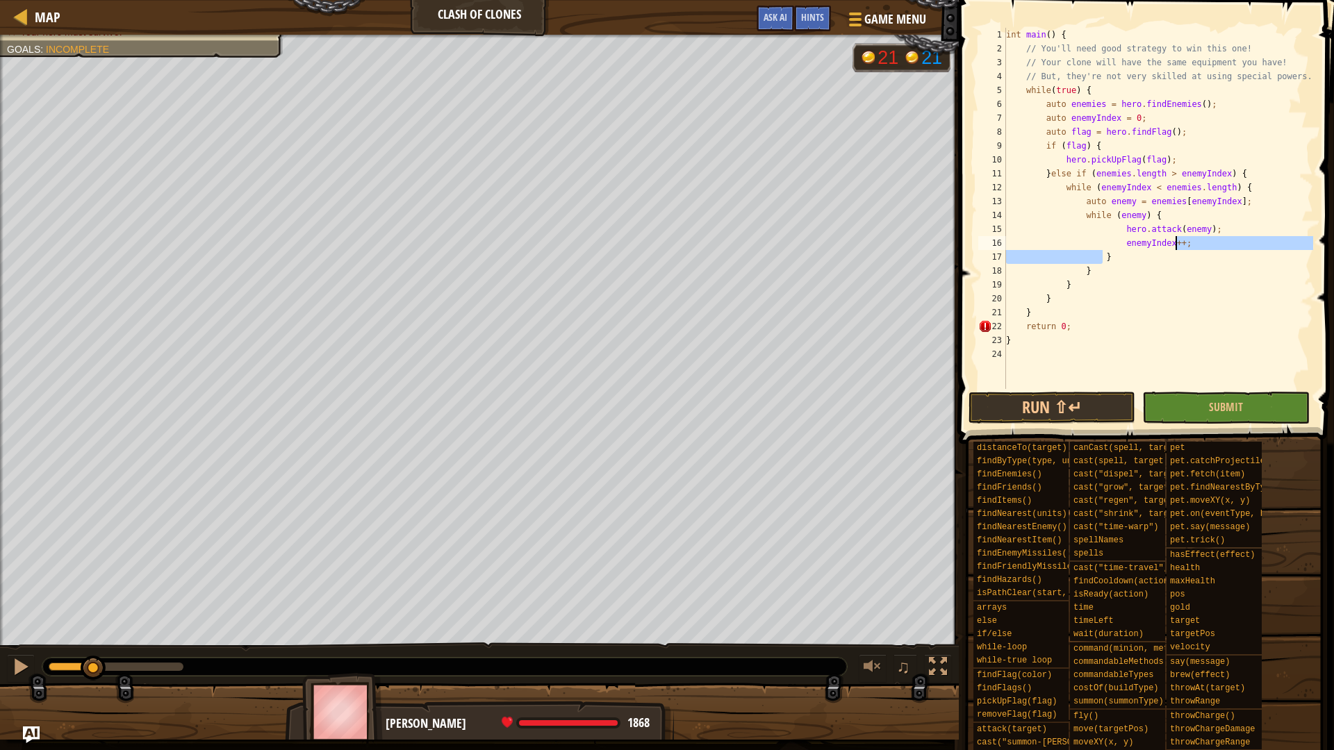
drag, startPoint x: 1113, startPoint y: 256, endPoint x: 1228, endPoint y: 245, distance: 115.1
click at [1228, 245] on div "int main ( ) { // You'll need good strategy to win this one! // Your clone will…" at bounding box center [1158, 222] width 310 height 389
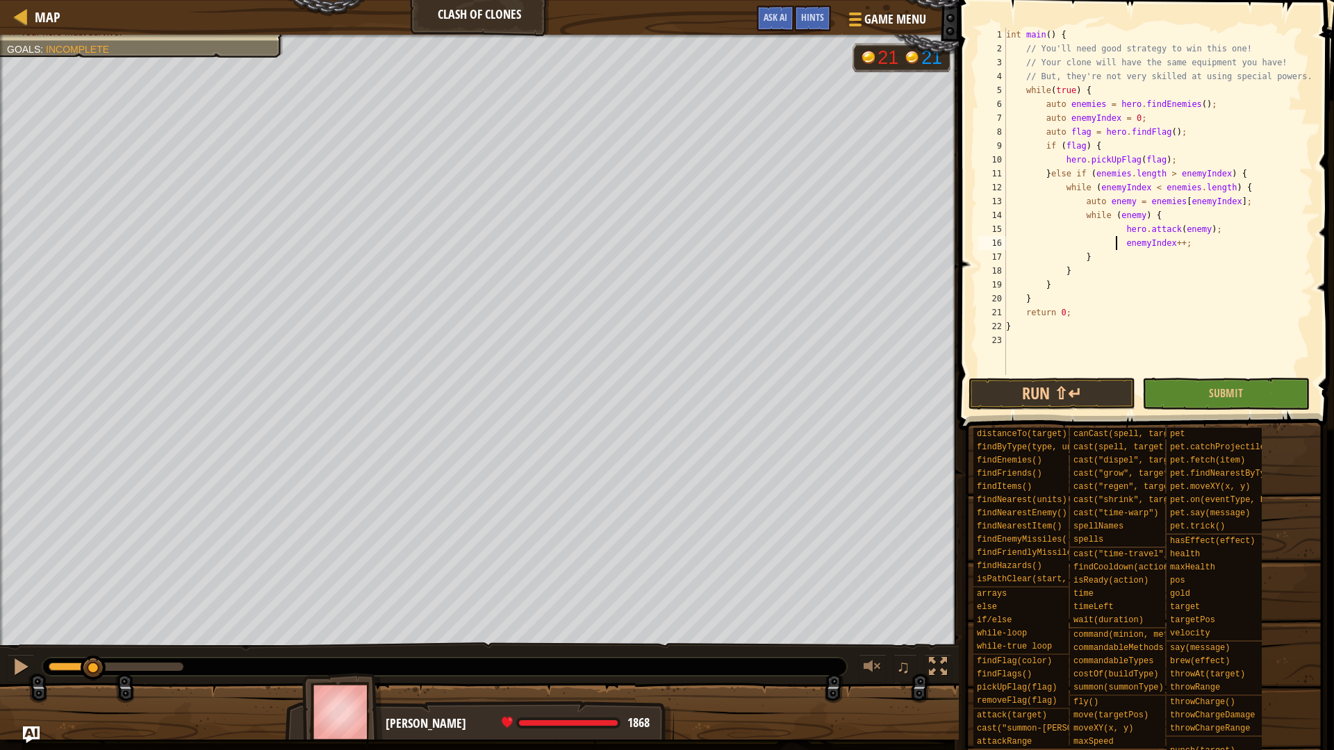
click at [1115, 238] on div "int main ( ) { // You'll need good strategy to win this one! // Your clone will…" at bounding box center [1158, 215] width 310 height 375
click at [1115, 228] on div "int main ( ) { // You'll need good strategy to win this one! // Your clone will…" at bounding box center [1158, 215] width 310 height 375
type textarea "hero.attack(enemy);"
click at [1074, 395] on button "Run ⇧↵" at bounding box center [1052, 394] width 167 height 32
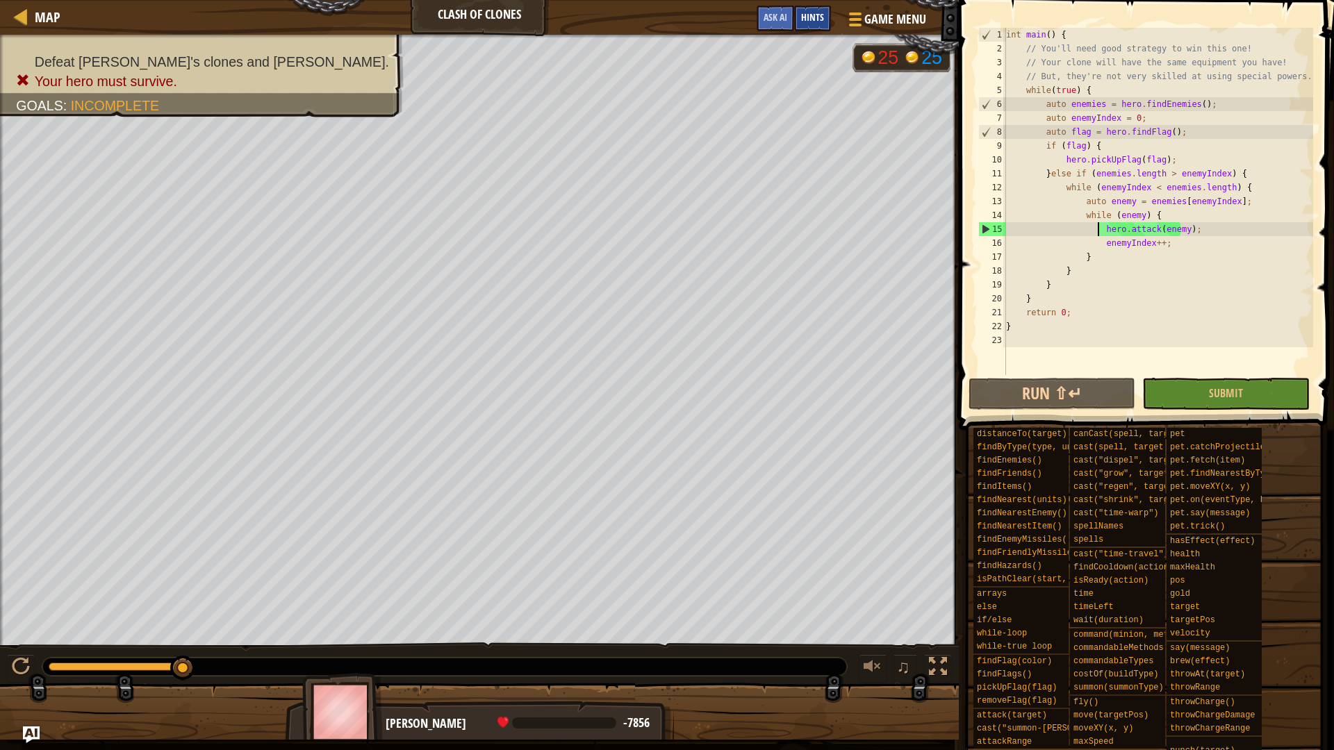
click at [807, 28] on div "Hints" at bounding box center [812, 19] width 37 height 26
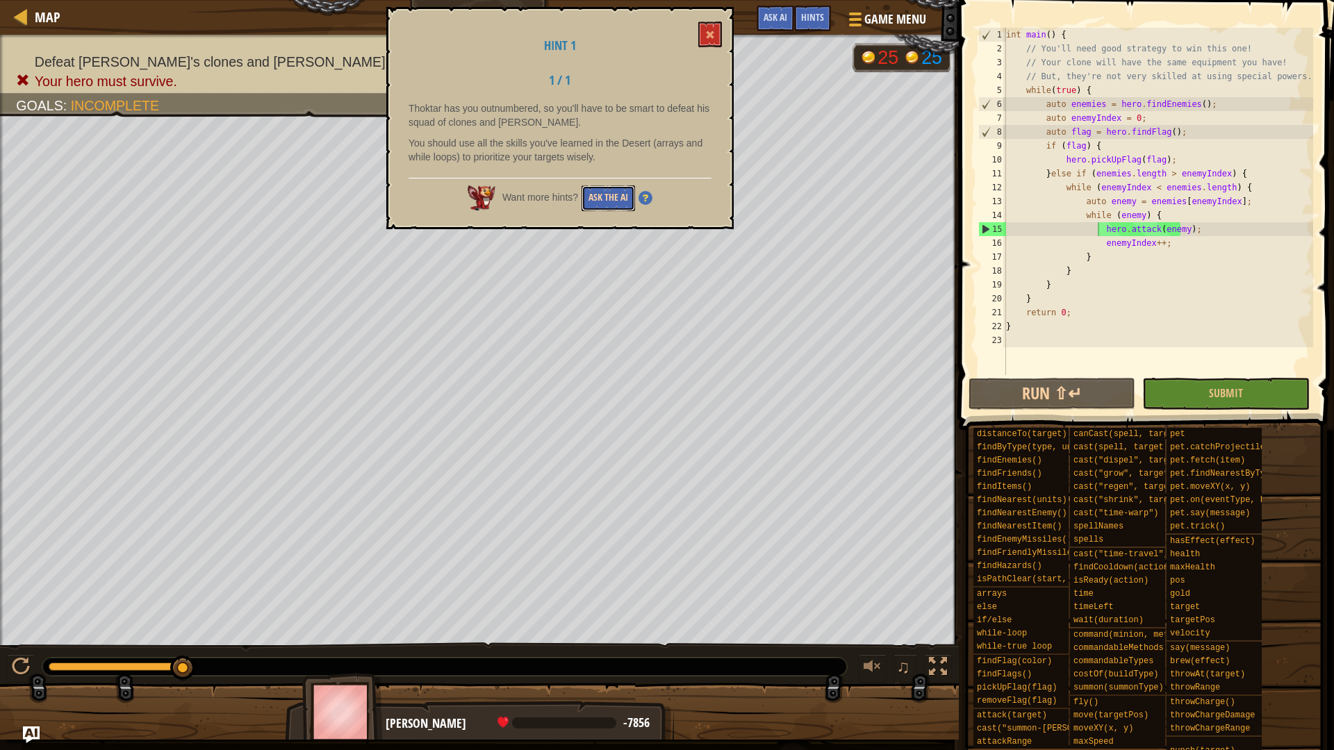
click at [612, 204] on button "Ask the AI" at bounding box center [609, 199] width 54 height 26
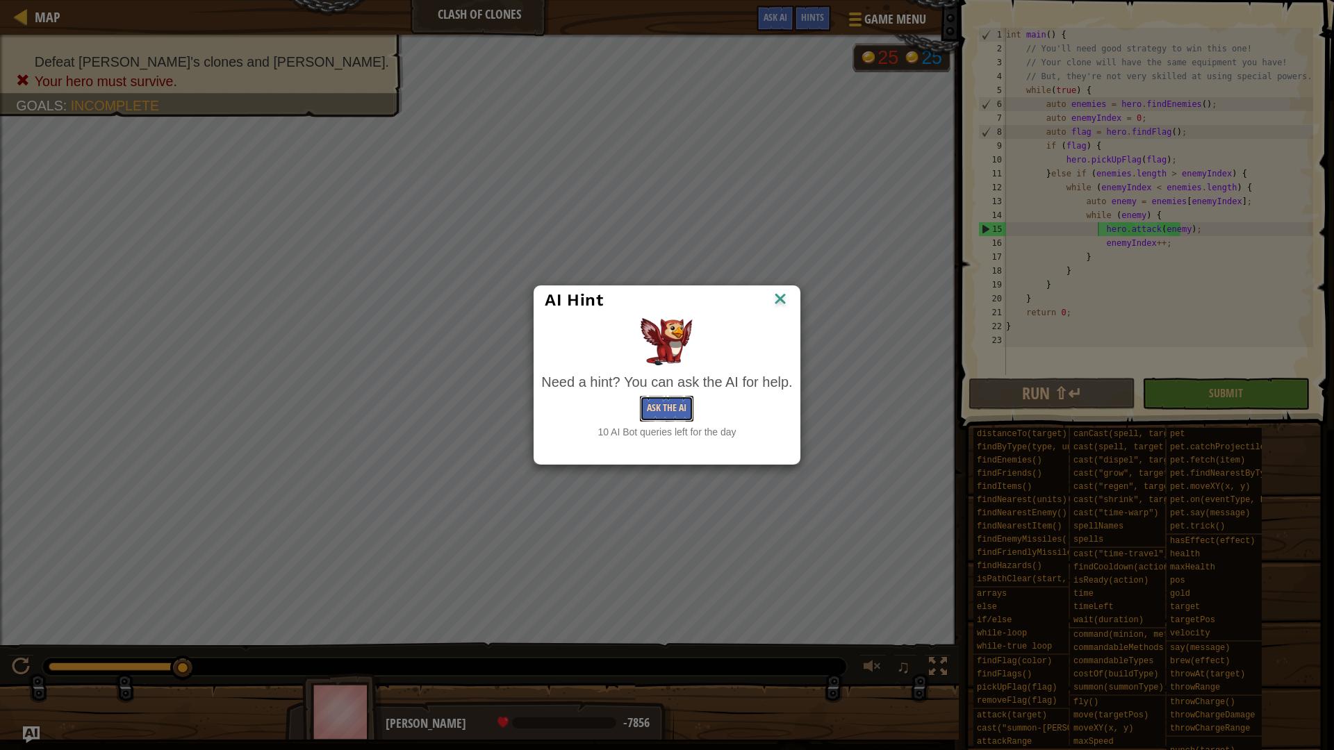
click at [666, 406] on button "Ask the AI" at bounding box center [667, 409] width 54 height 26
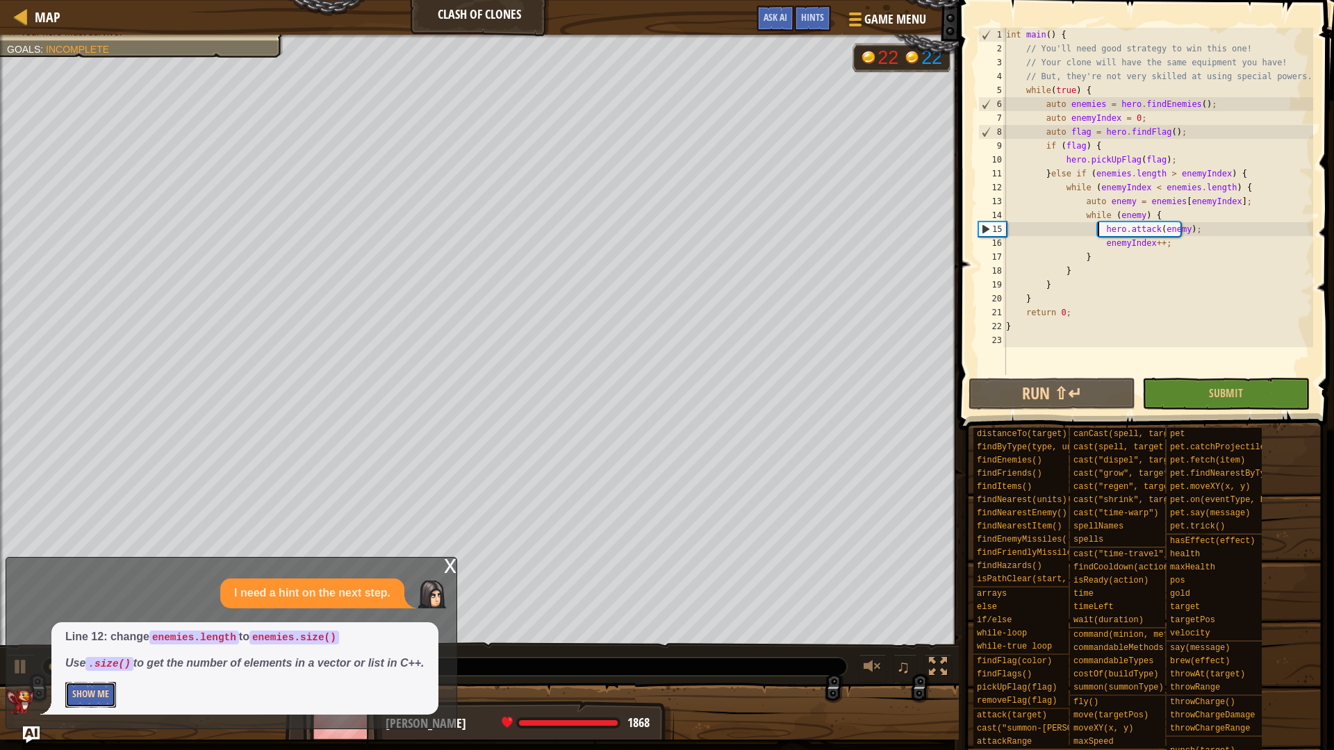
click at [96, 692] on button "Show Me" at bounding box center [90, 695] width 51 height 26
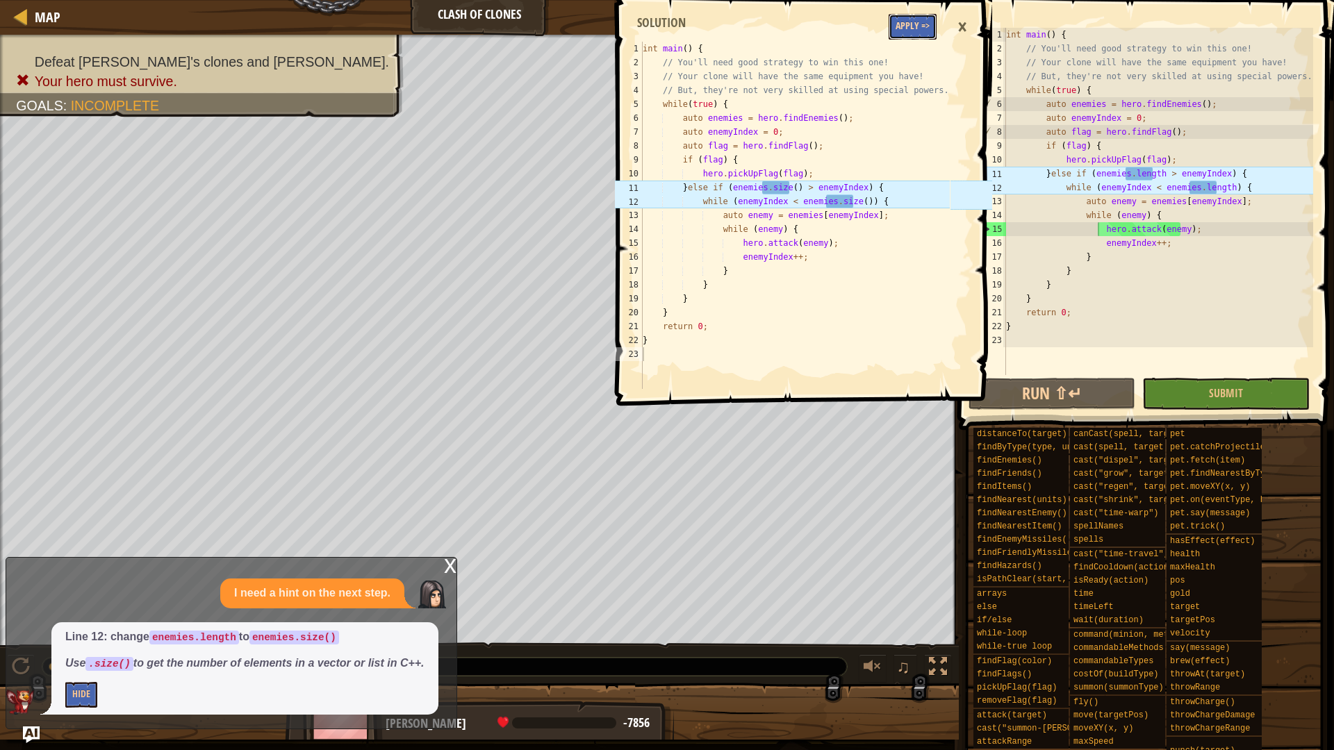
click at [905, 34] on button "Apply =>" at bounding box center [913, 27] width 48 height 26
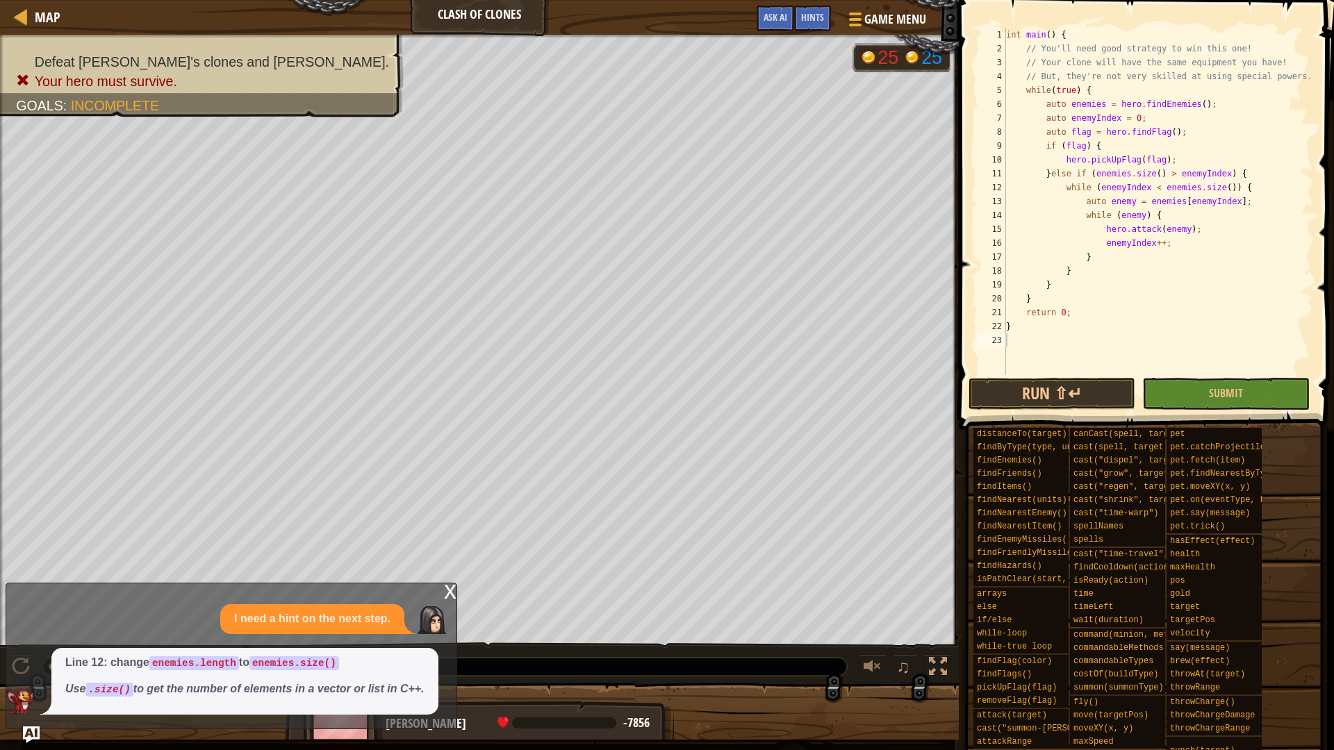
click at [447, 593] on div "x" at bounding box center [450, 591] width 13 height 14
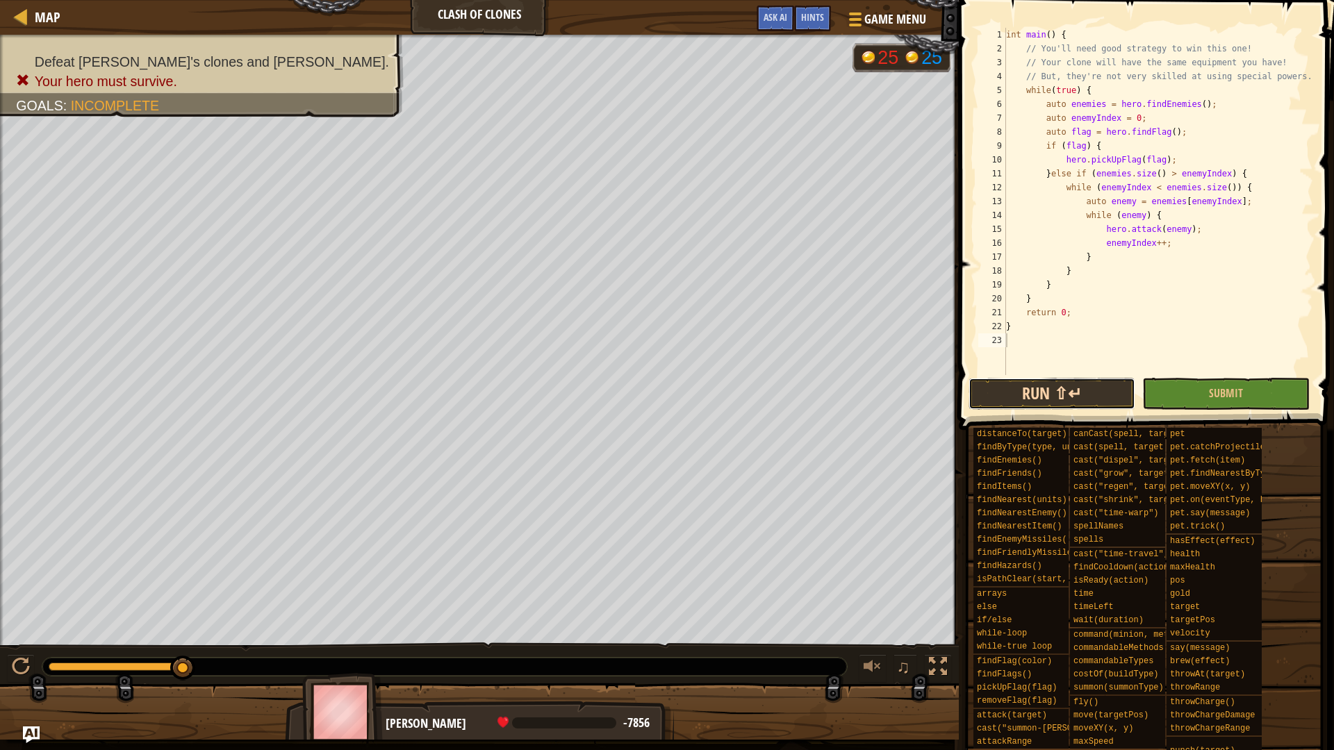
click at [1042, 397] on button "Run ⇧↵" at bounding box center [1052, 394] width 167 height 32
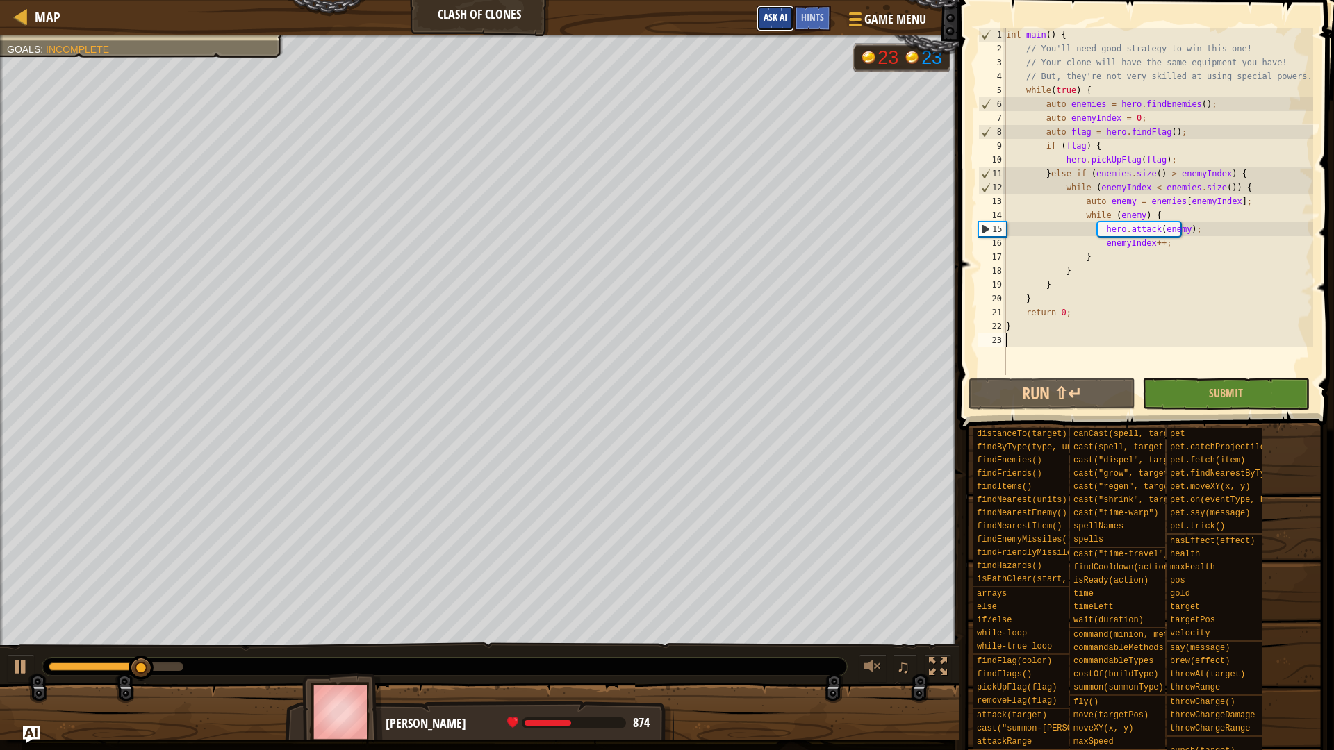
click at [778, 12] on span "Ask AI" at bounding box center [776, 16] width 24 height 13
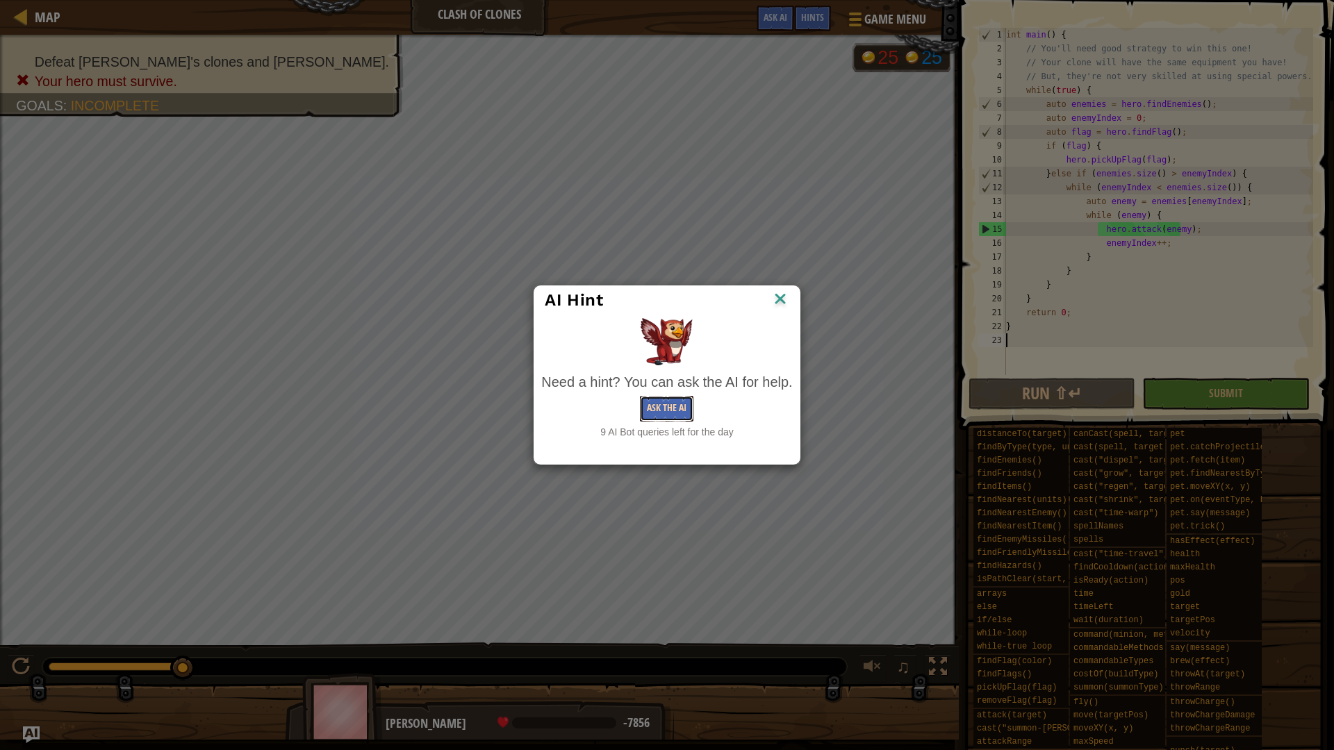
click at [679, 406] on button "Ask the AI" at bounding box center [667, 409] width 54 height 26
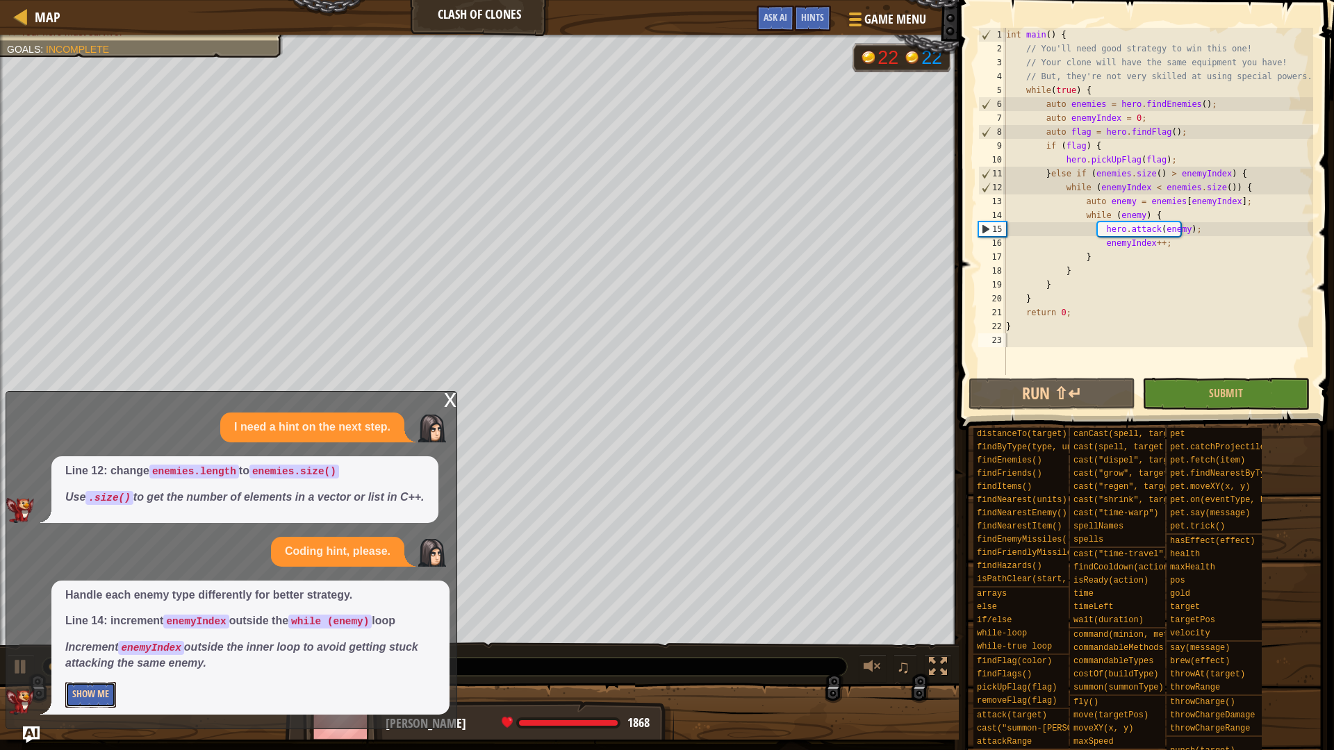
click at [96, 689] on button "Show Me" at bounding box center [90, 695] width 51 height 26
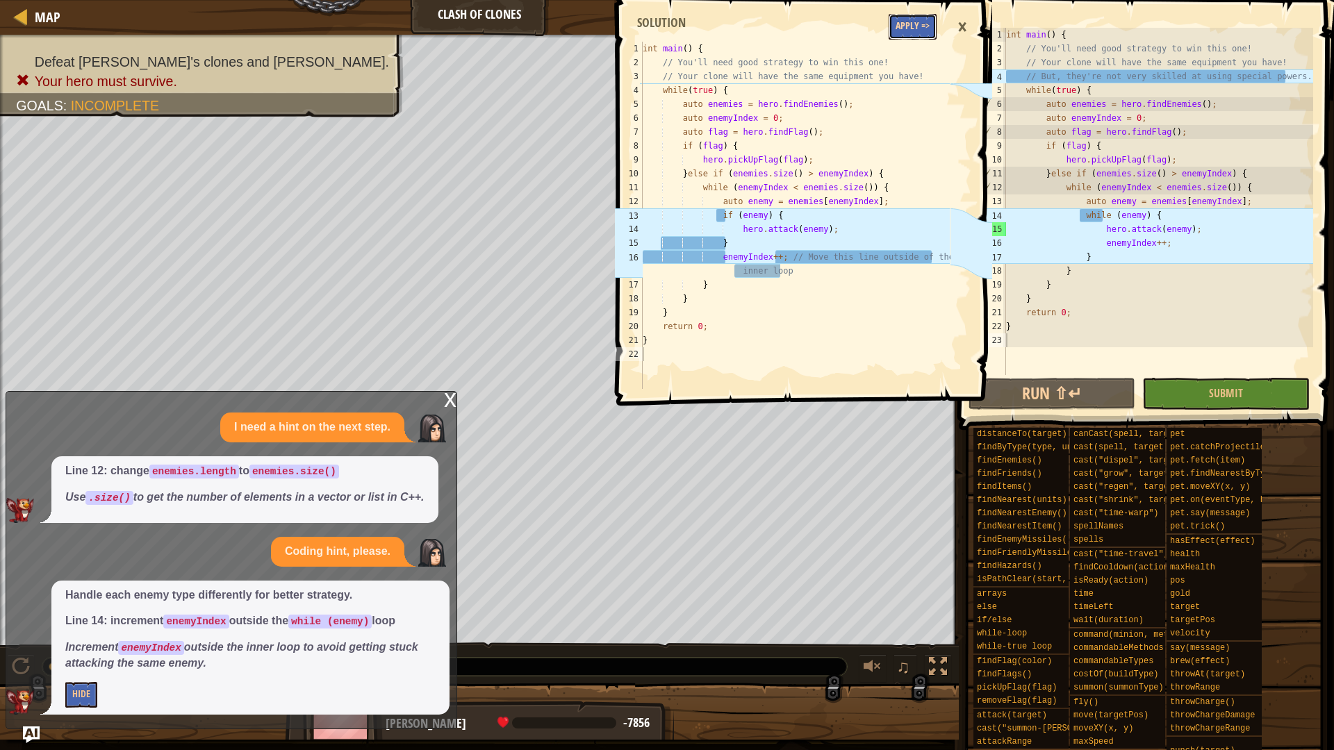
click at [905, 38] on button "Apply =>" at bounding box center [913, 27] width 48 height 26
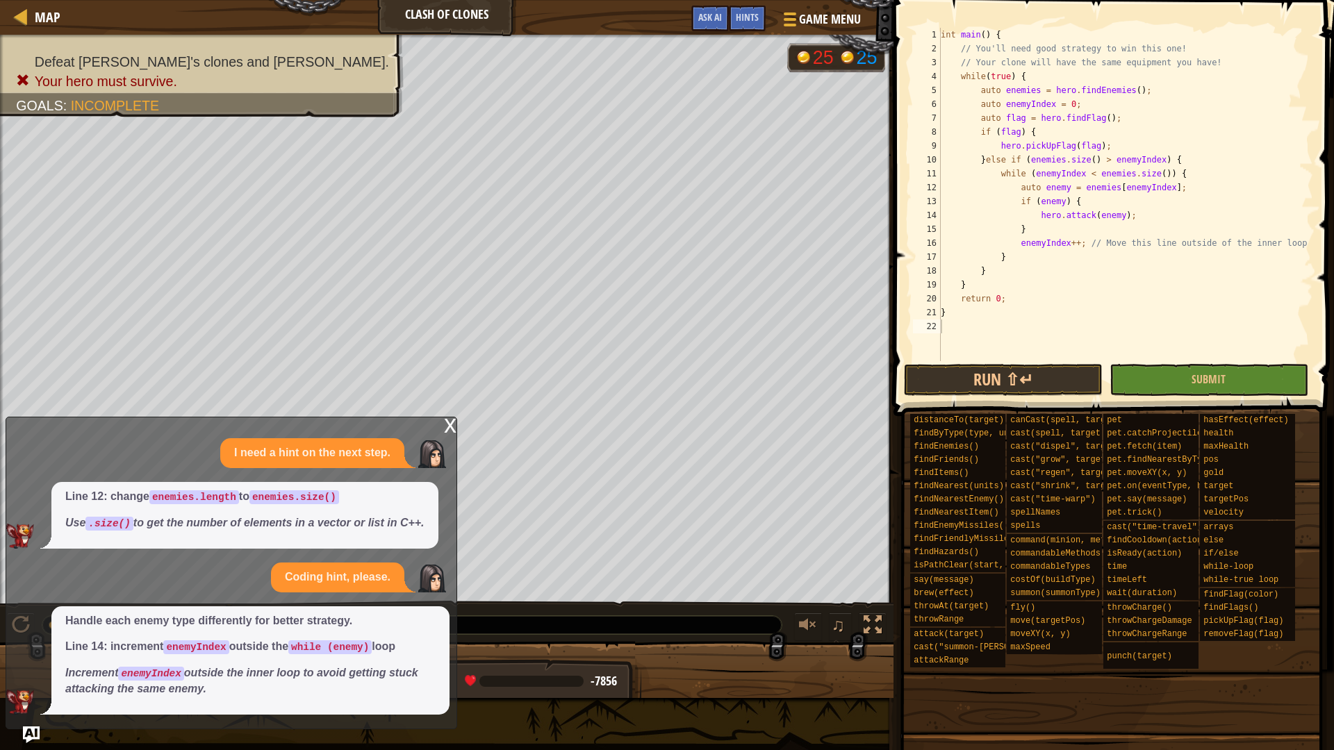
click at [454, 425] on div "x" at bounding box center [450, 425] width 13 height 14
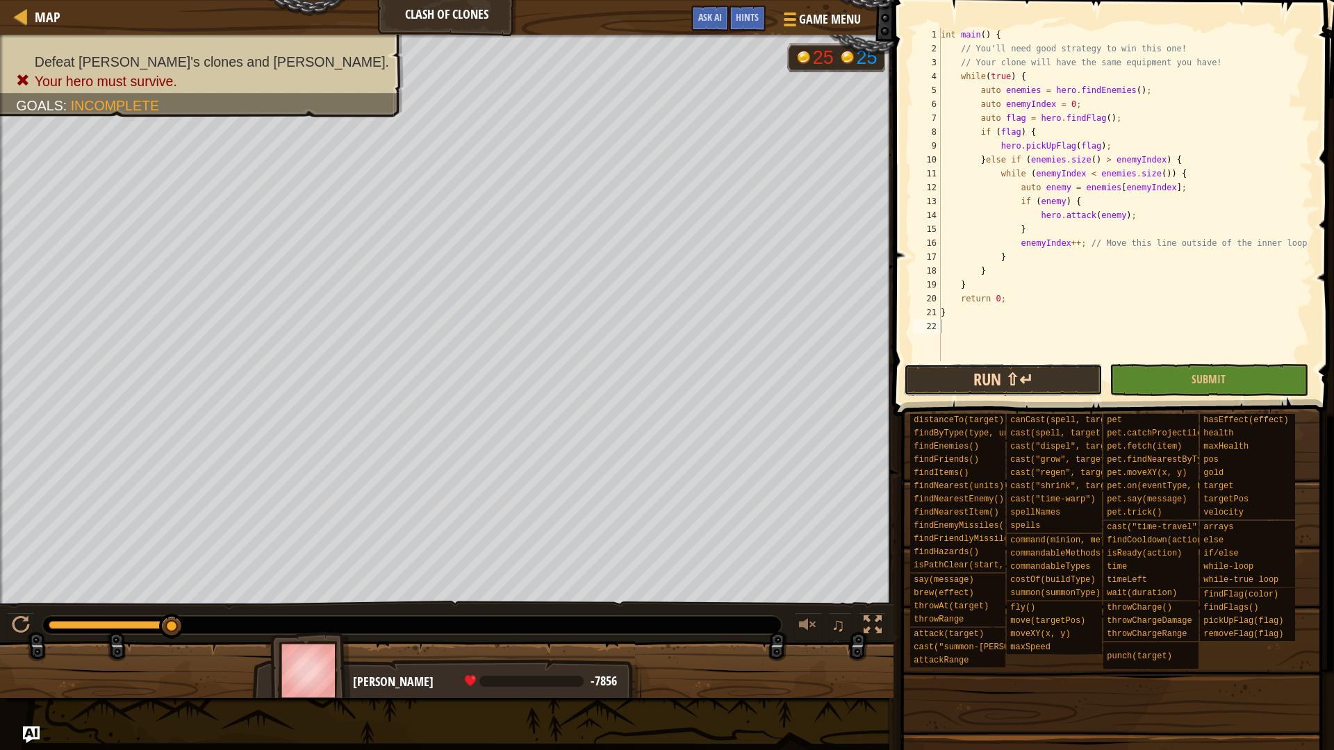
click at [999, 385] on button "Run ⇧↵" at bounding box center [1003, 380] width 199 height 32
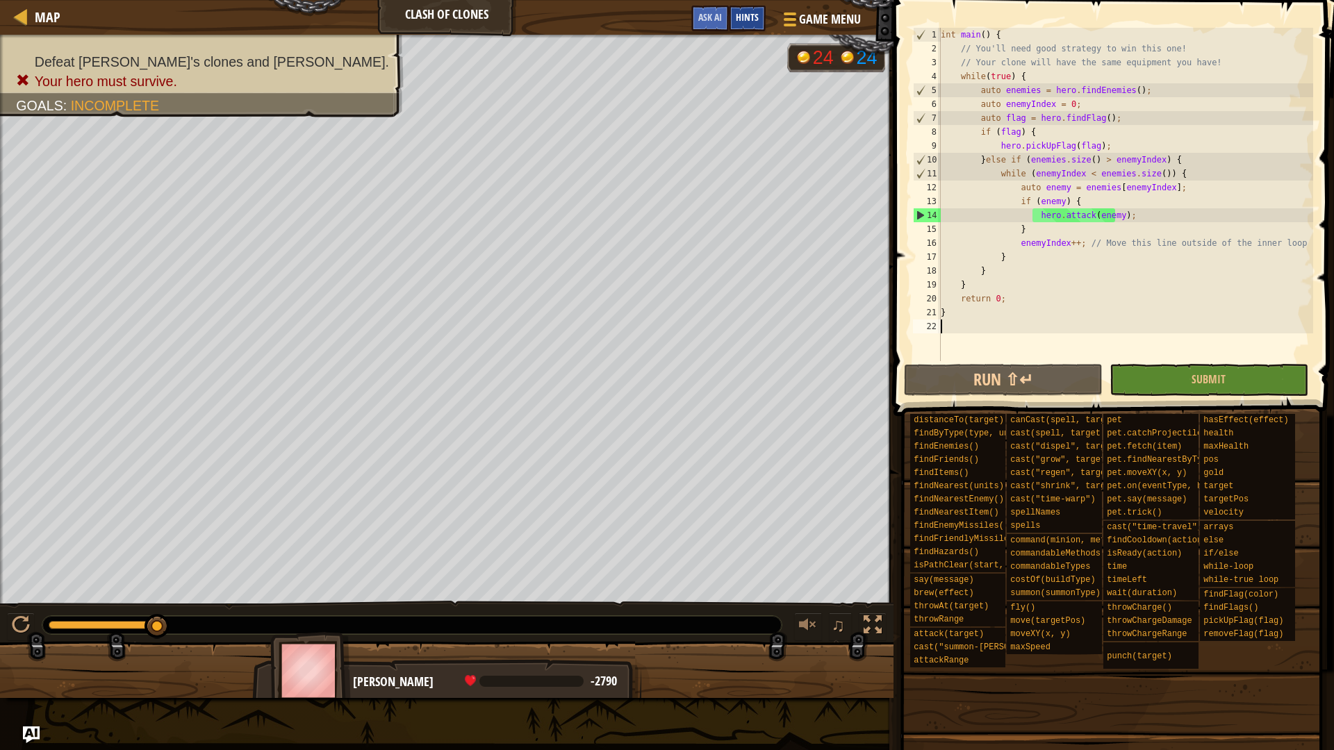
click at [750, 22] on span "Hints" at bounding box center [747, 16] width 23 height 13
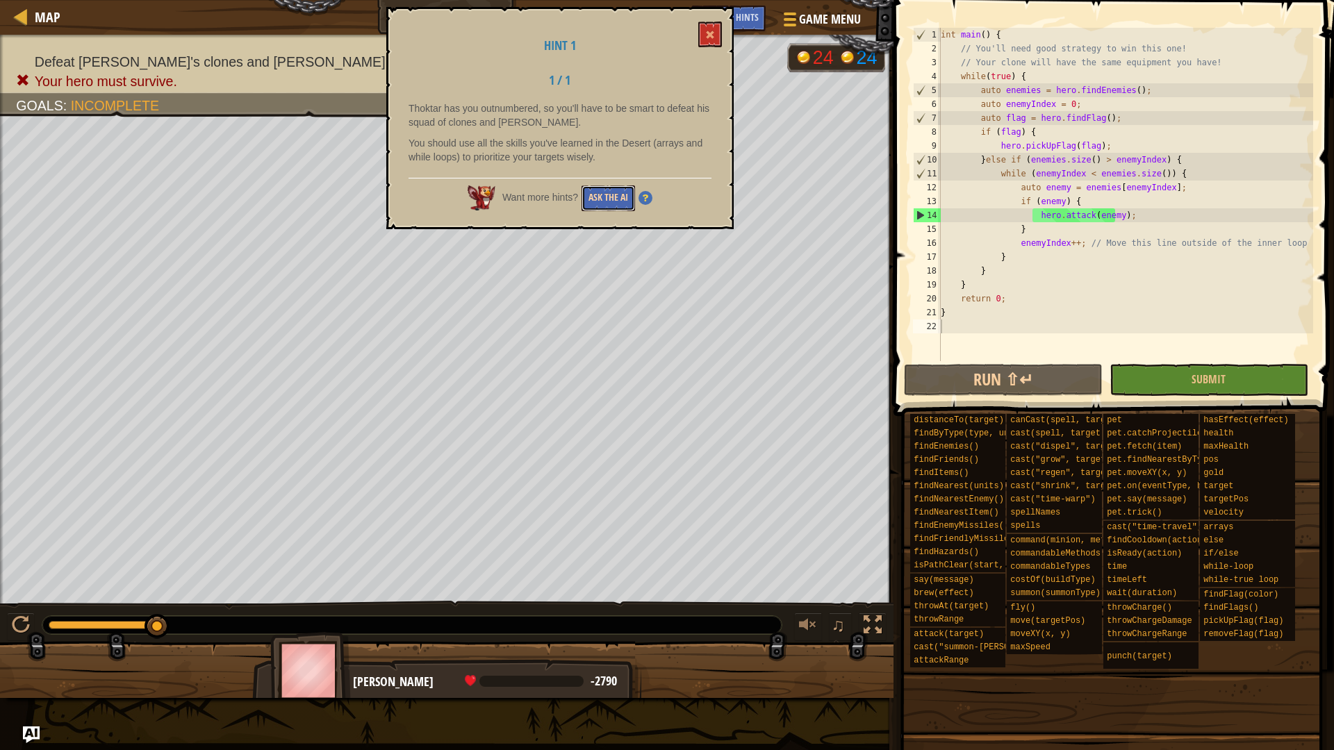
click at [616, 198] on button "Ask the AI" at bounding box center [609, 199] width 54 height 26
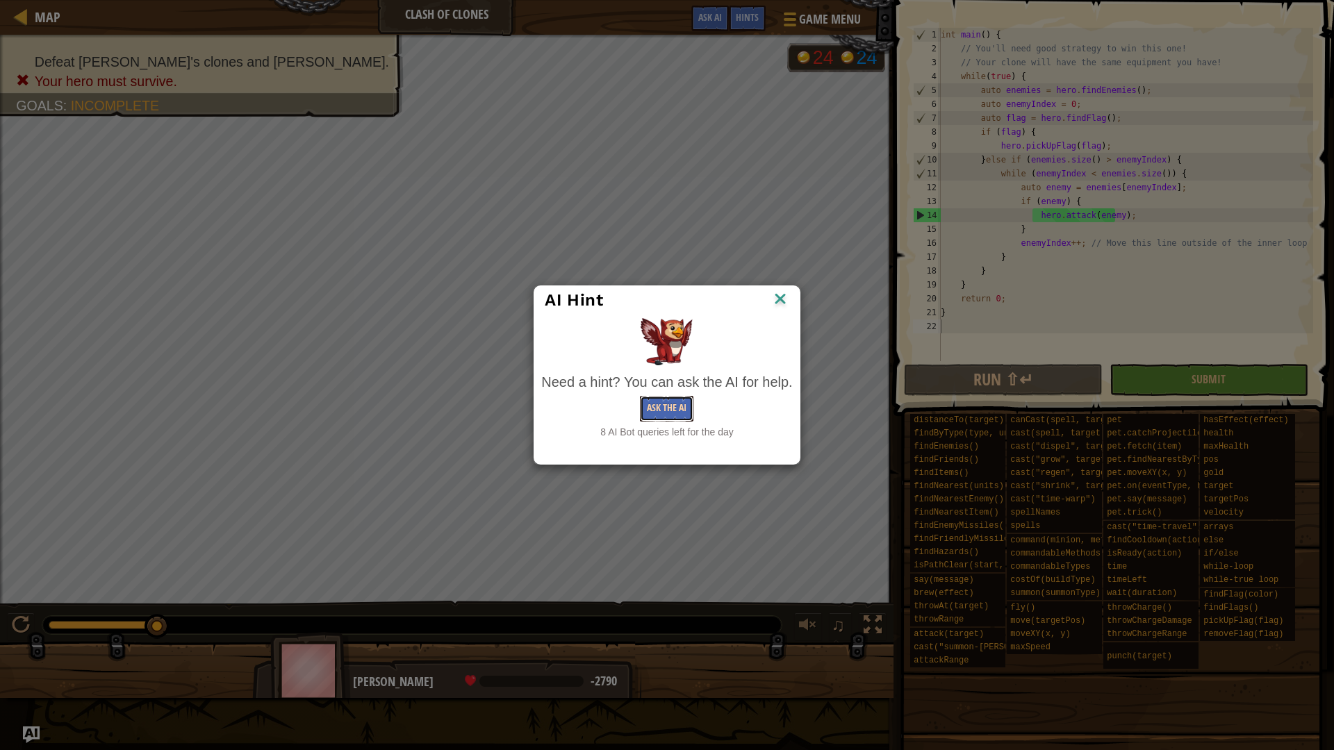
click at [682, 409] on button "Ask the AI" at bounding box center [667, 409] width 54 height 26
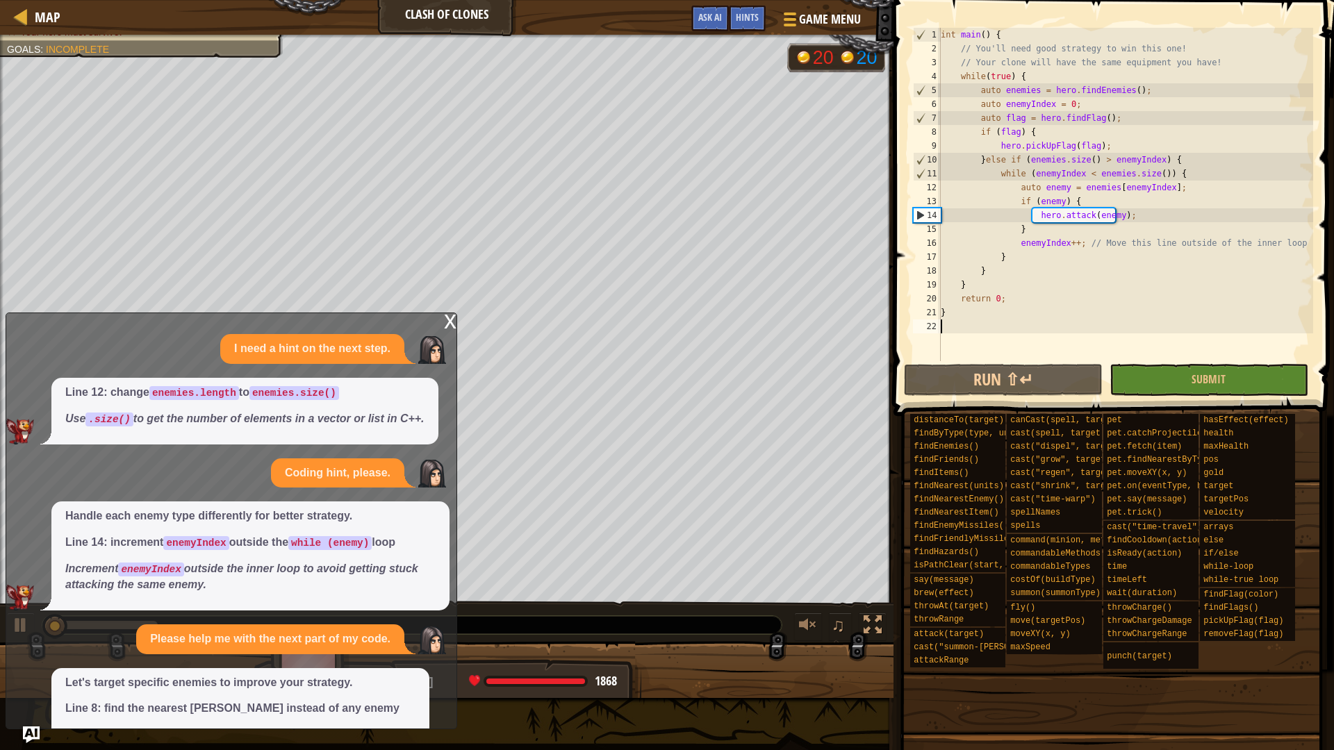
scroll to position [72, 0]
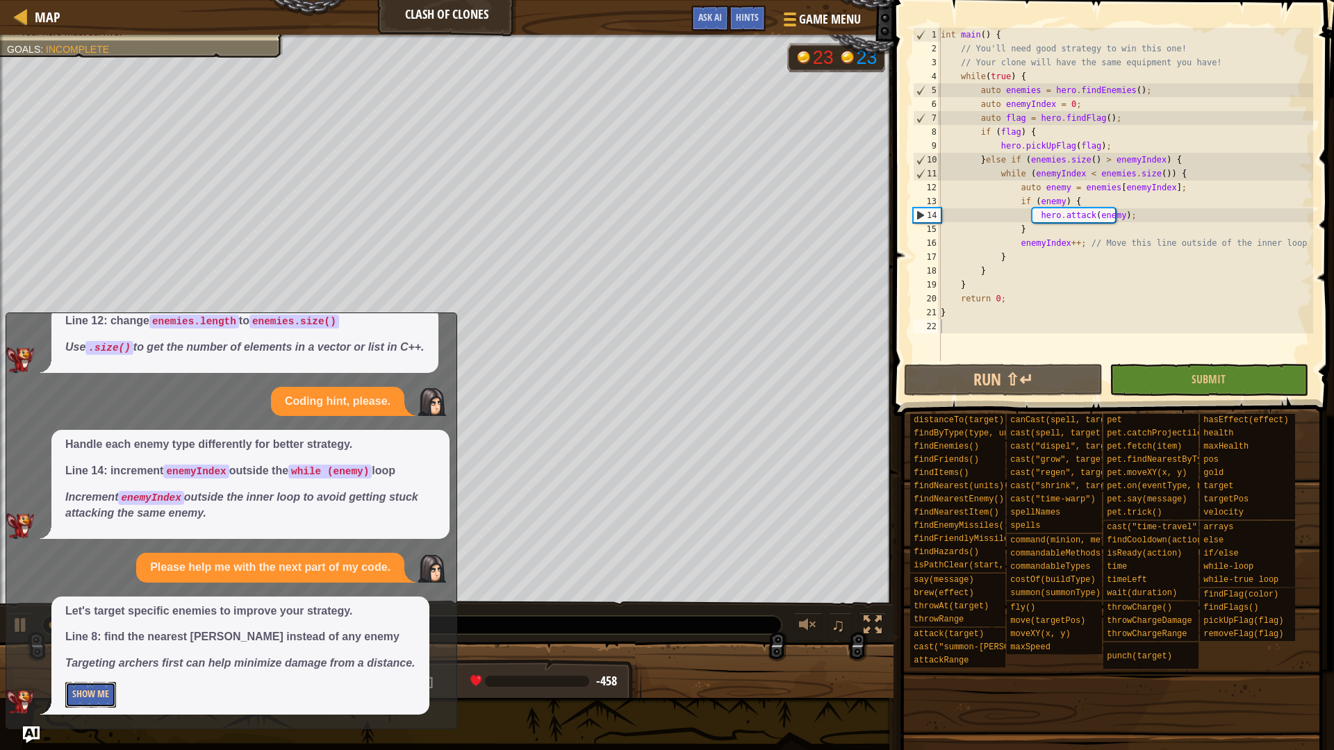
click at [106, 696] on button "Show Me" at bounding box center [90, 695] width 51 height 26
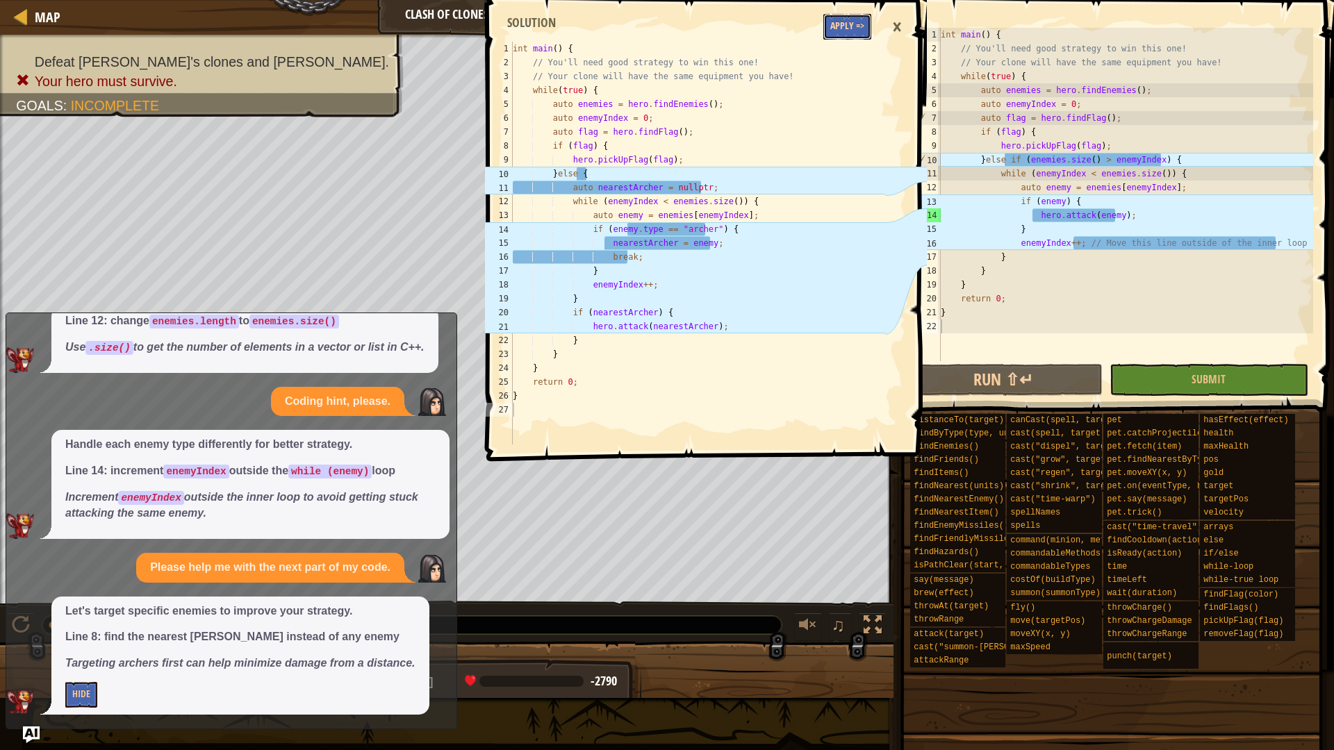
click at [845, 24] on button "Apply =>" at bounding box center [847, 27] width 48 height 26
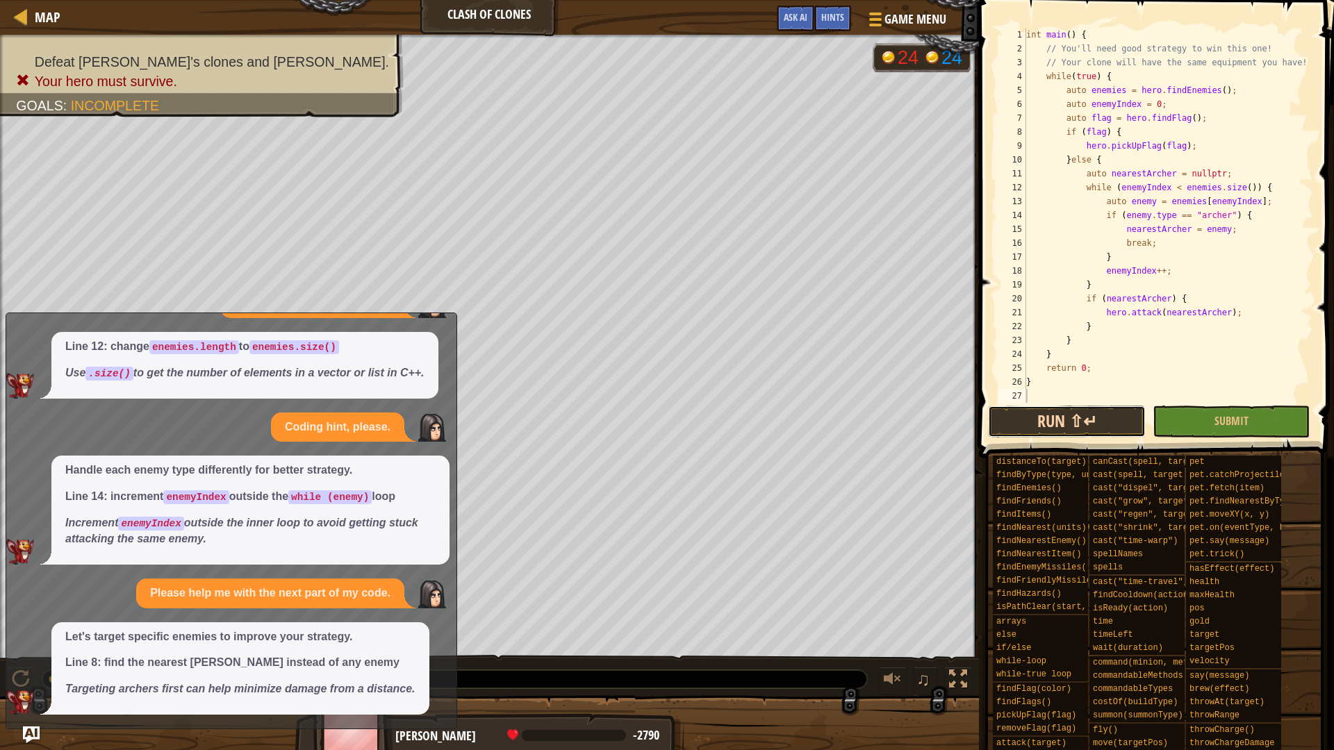
click at [1071, 421] on button "Run ⇧↵" at bounding box center [1066, 422] width 157 height 32
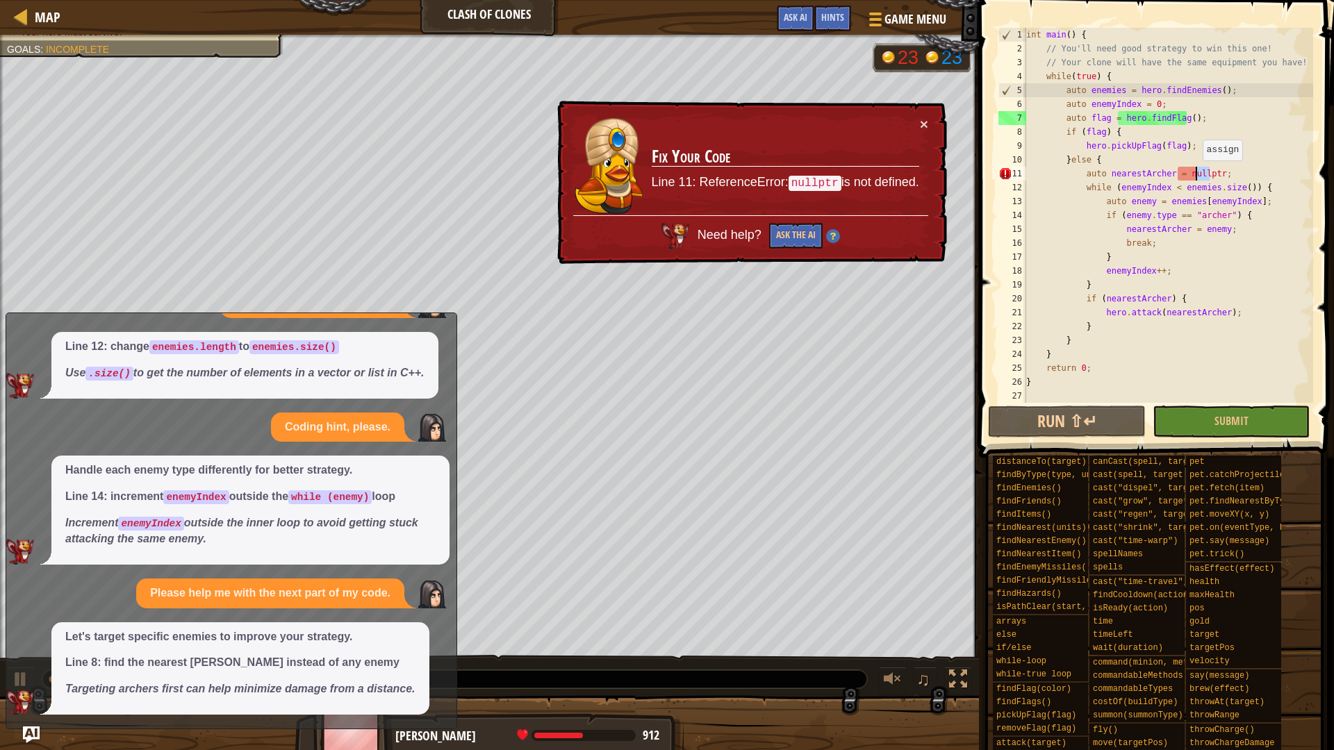
drag, startPoint x: 1208, startPoint y: 172, endPoint x: 1196, endPoint y: 174, distance: 12.8
click at [1196, 174] on div "int main ( ) { // You'll need good strategy to win this one! // Your clone will…" at bounding box center [1169, 229] width 290 height 403
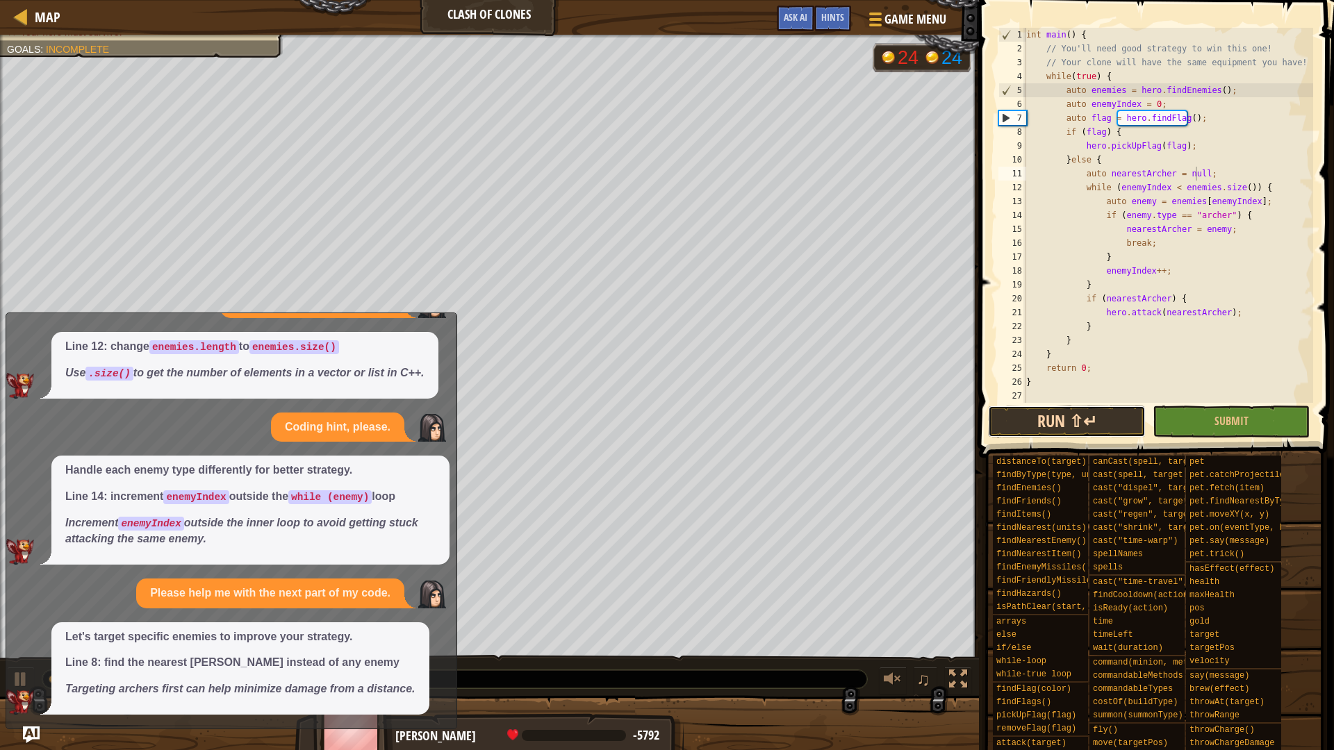
click at [1060, 421] on button "Run ⇧↵" at bounding box center [1066, 422] width 157 height 32
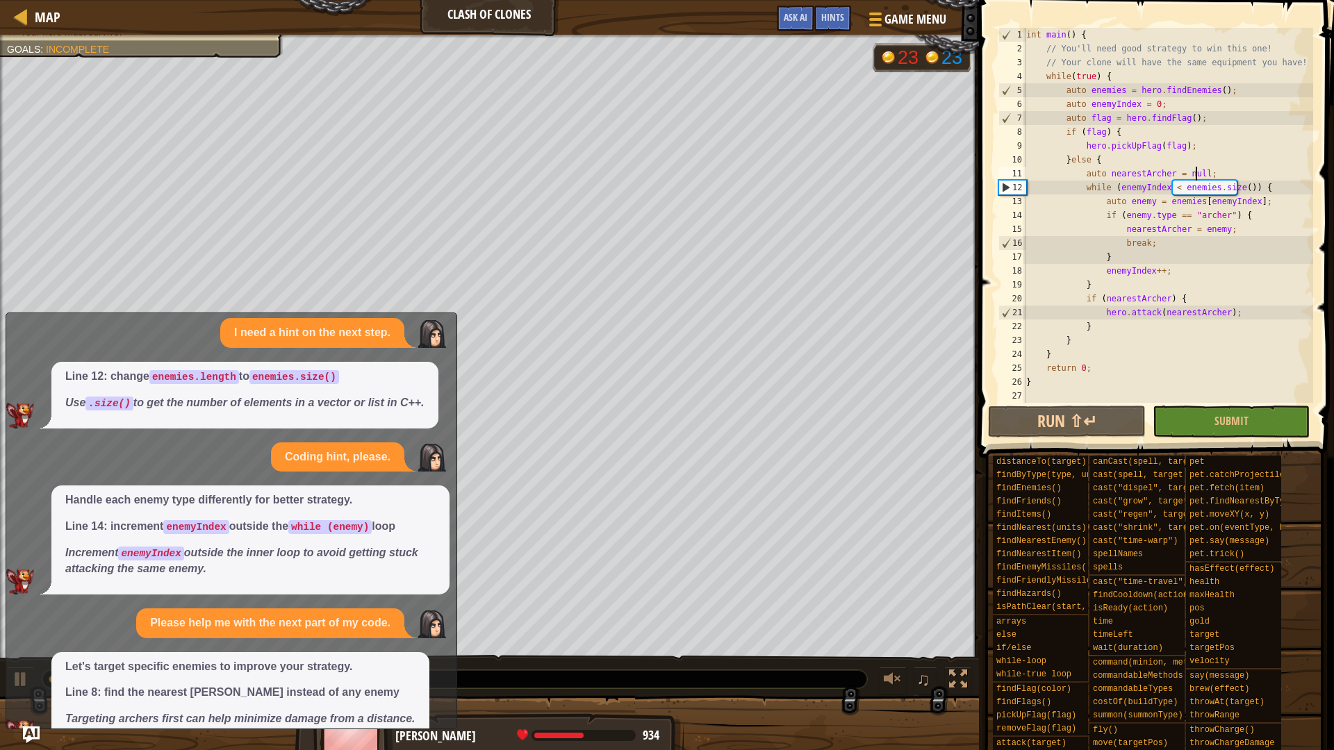
scroll to position [0, 0]
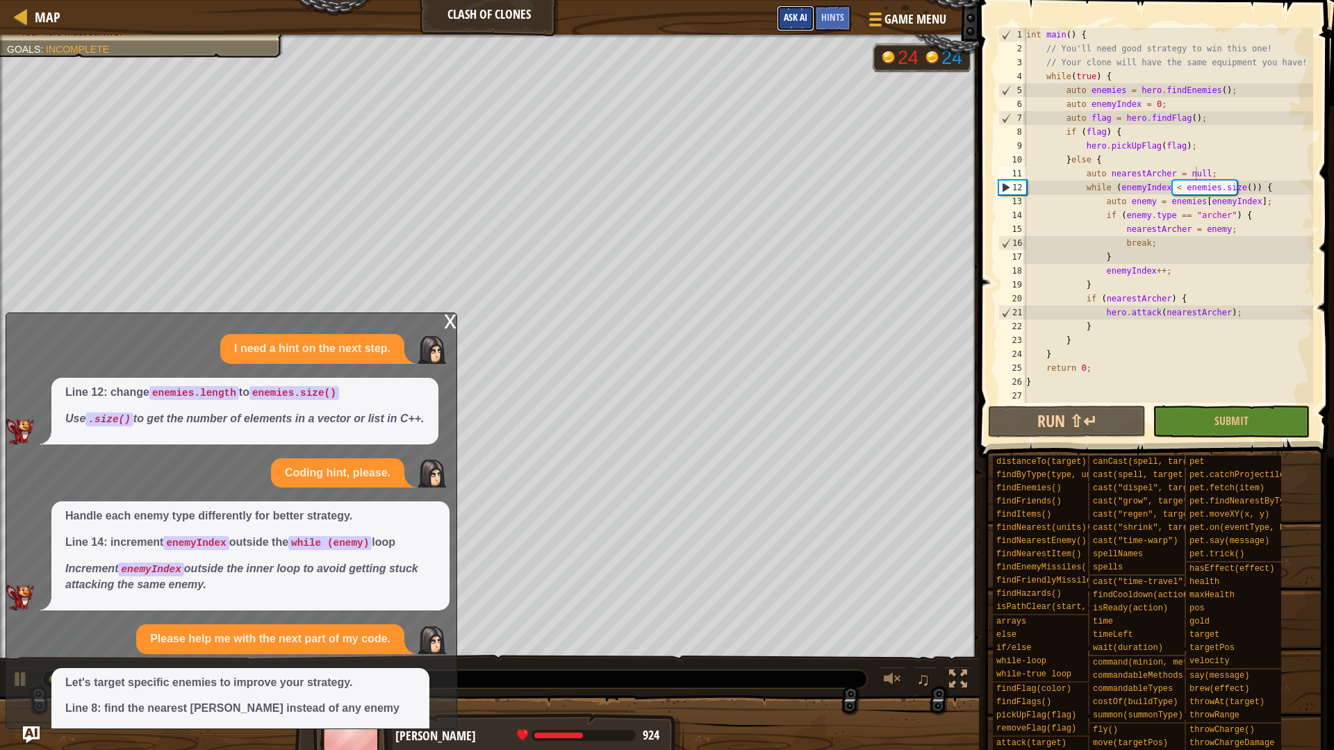
click at [796, 9] on button "Ask AI" at bounding box center [796, 19] width 38 height 26
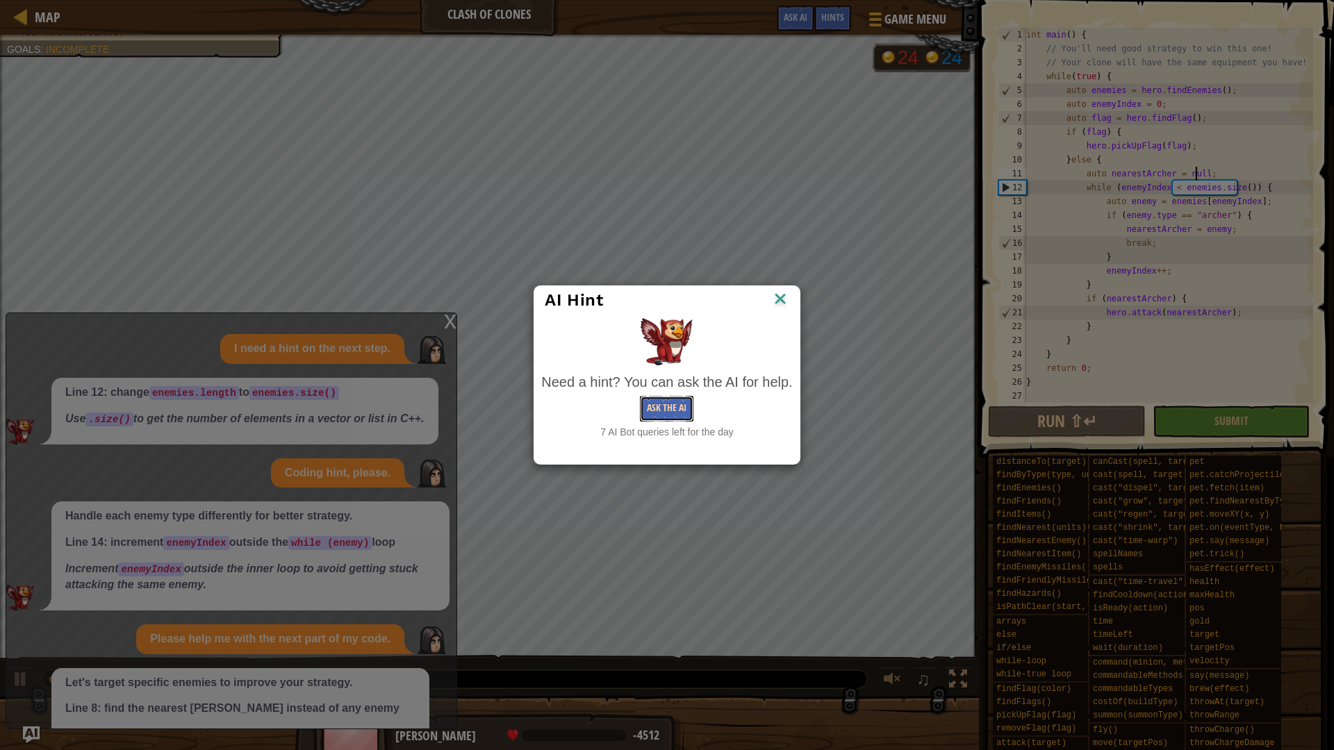
click at [682, 406] on button "Ask the AI" at bounding box center [667, 409] width 54 height 26
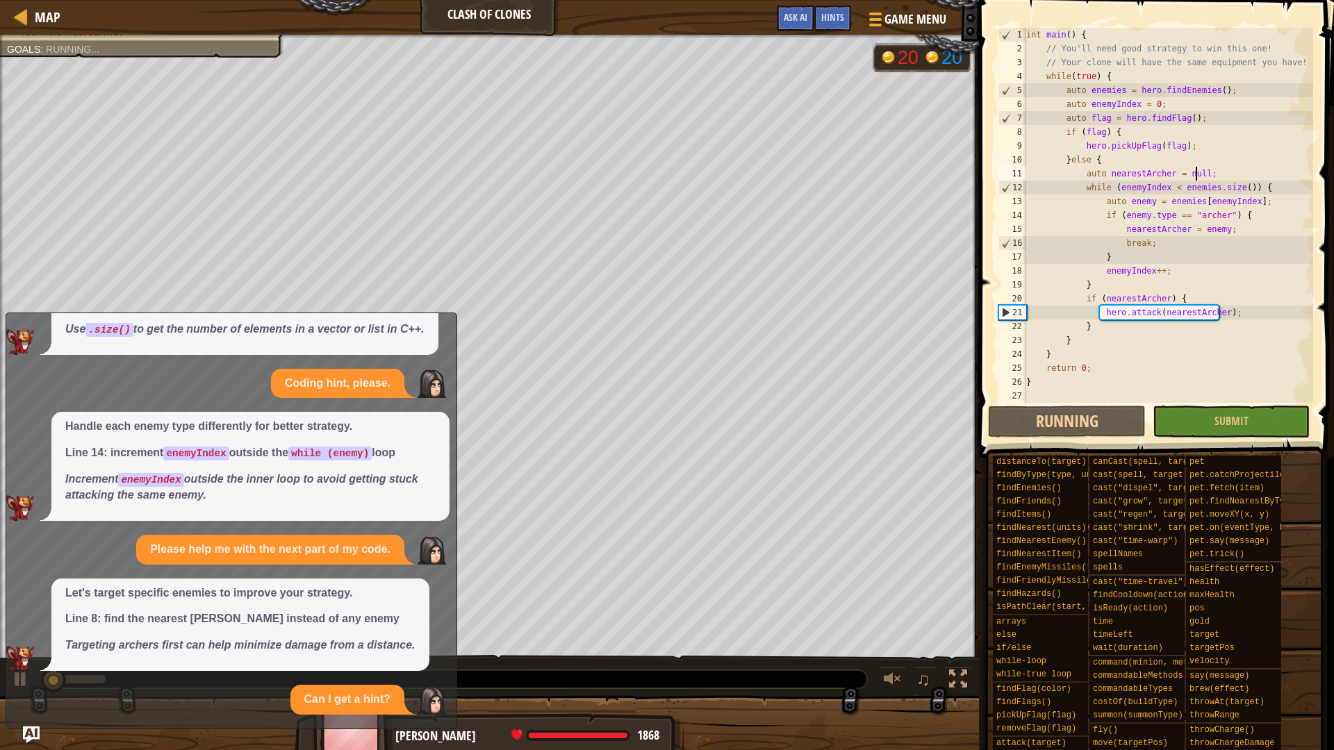
scroll to position [254, 0]
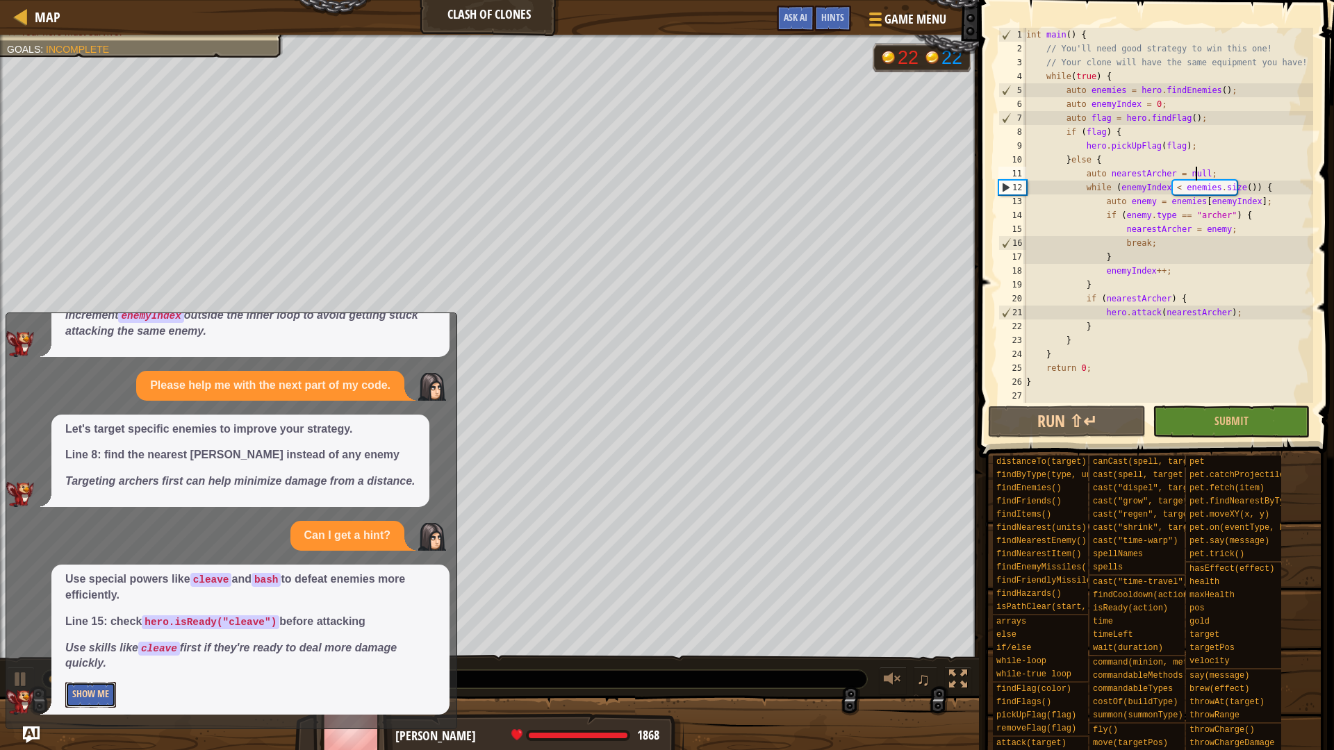
click at [103, 700] on button "Show Me" at bounding box center [90, 695] width 51 height 26
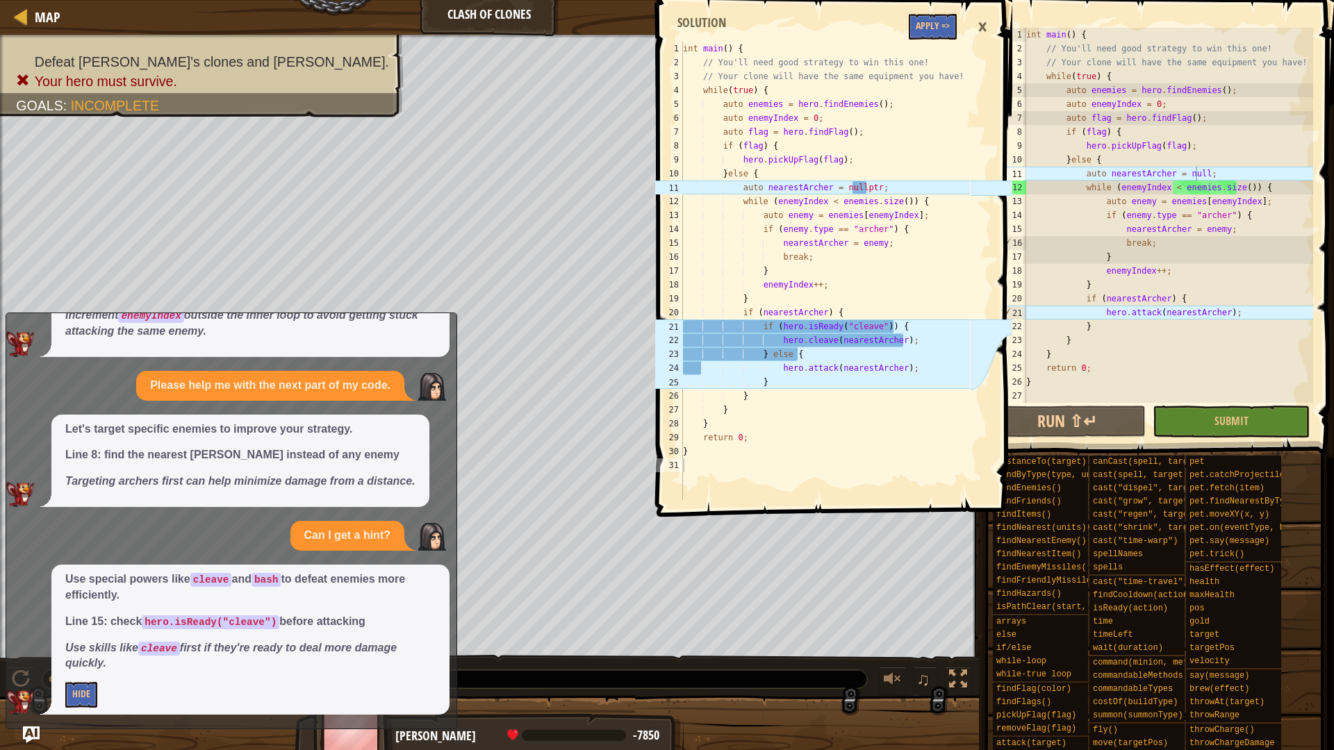
click at [986, 21] on div "×" at bounding box center [983, 27] width 24 height 32
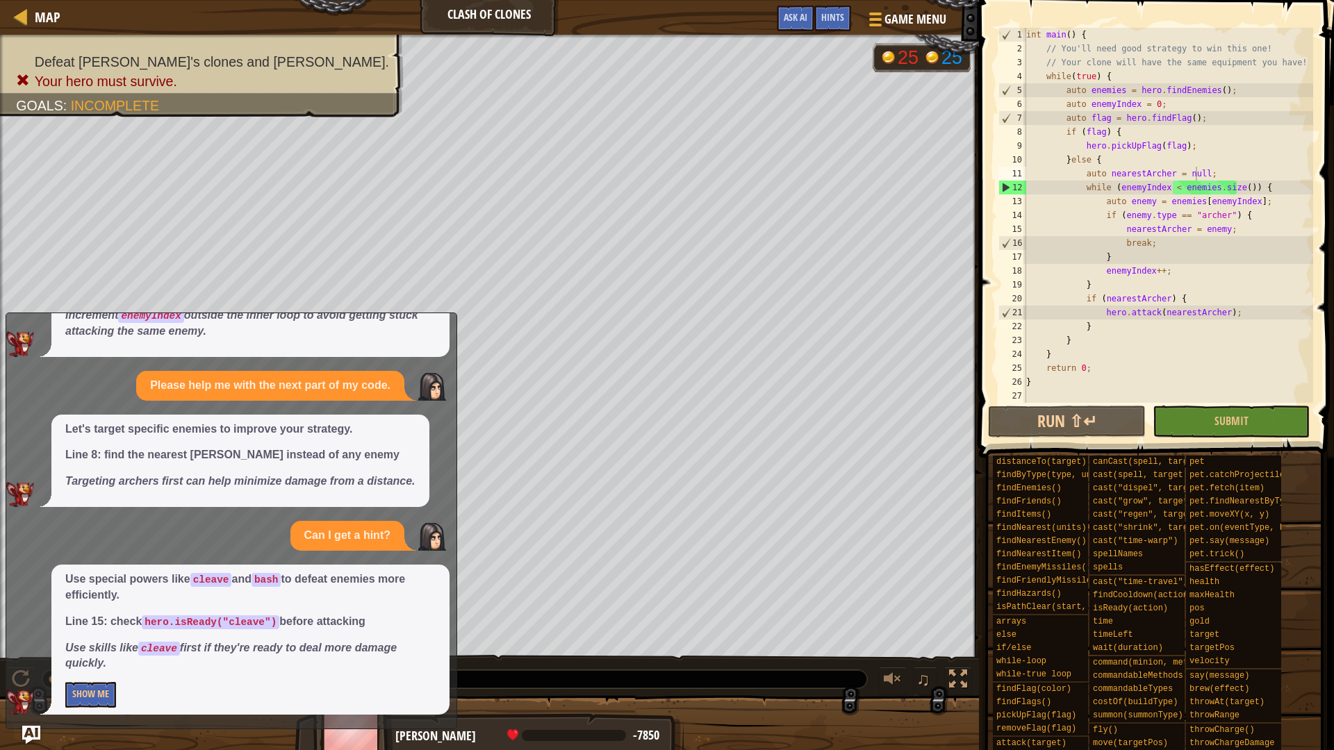
click at [32, 741] on img "Ask AI" at bounding box center [31, 735] width 18 height 18
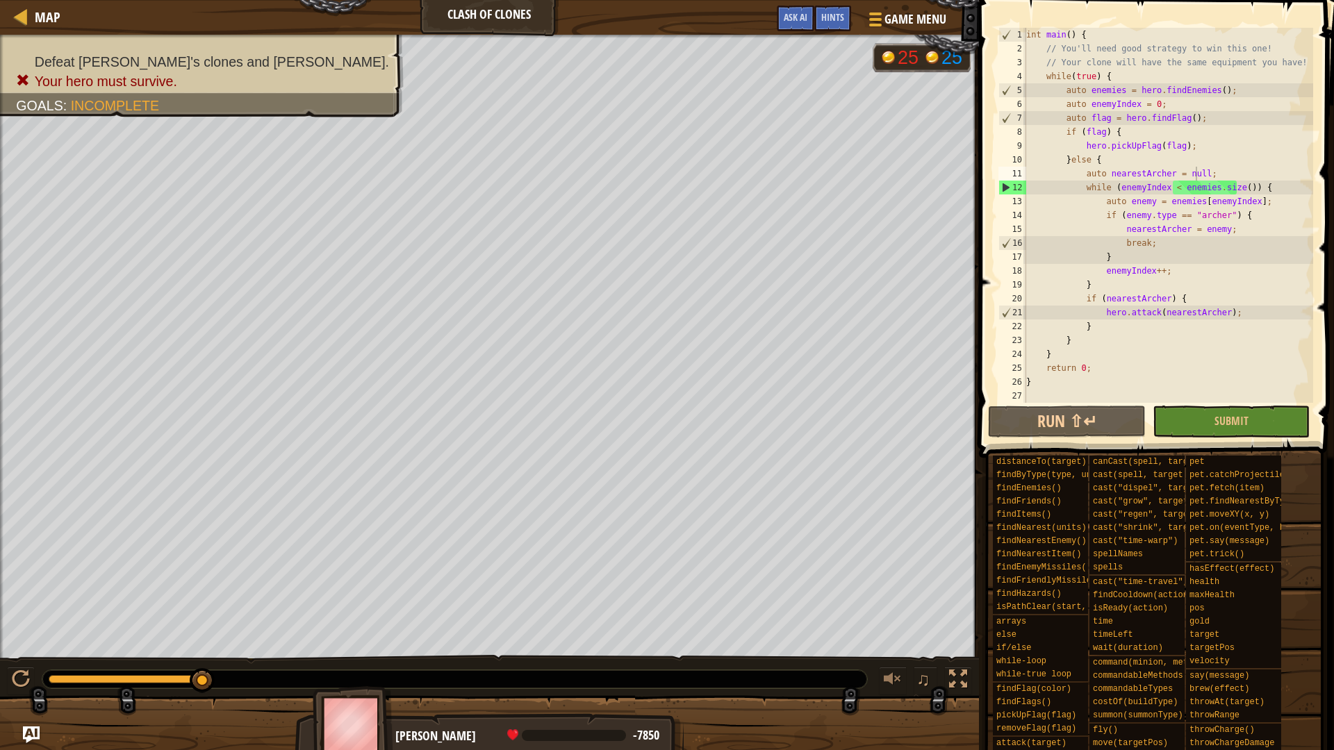
click at [1219, 244] on div "int main ( ) { // You'll need good strategy to win this one! // Your clone will…" at bounding box center [1169, 229] width 290 height 403
click at [1221, 215] on div "int main ( ) { // You'll need good strategy to win this one! // Your clone will…" at bounding box center [1169, 229] width 290 height 403
click at [1256, 206] on div "int main ( ) { // You'll need good strategy to win this one! // Your clone will…" at bounding box center [1169, 229] width 290 height 403
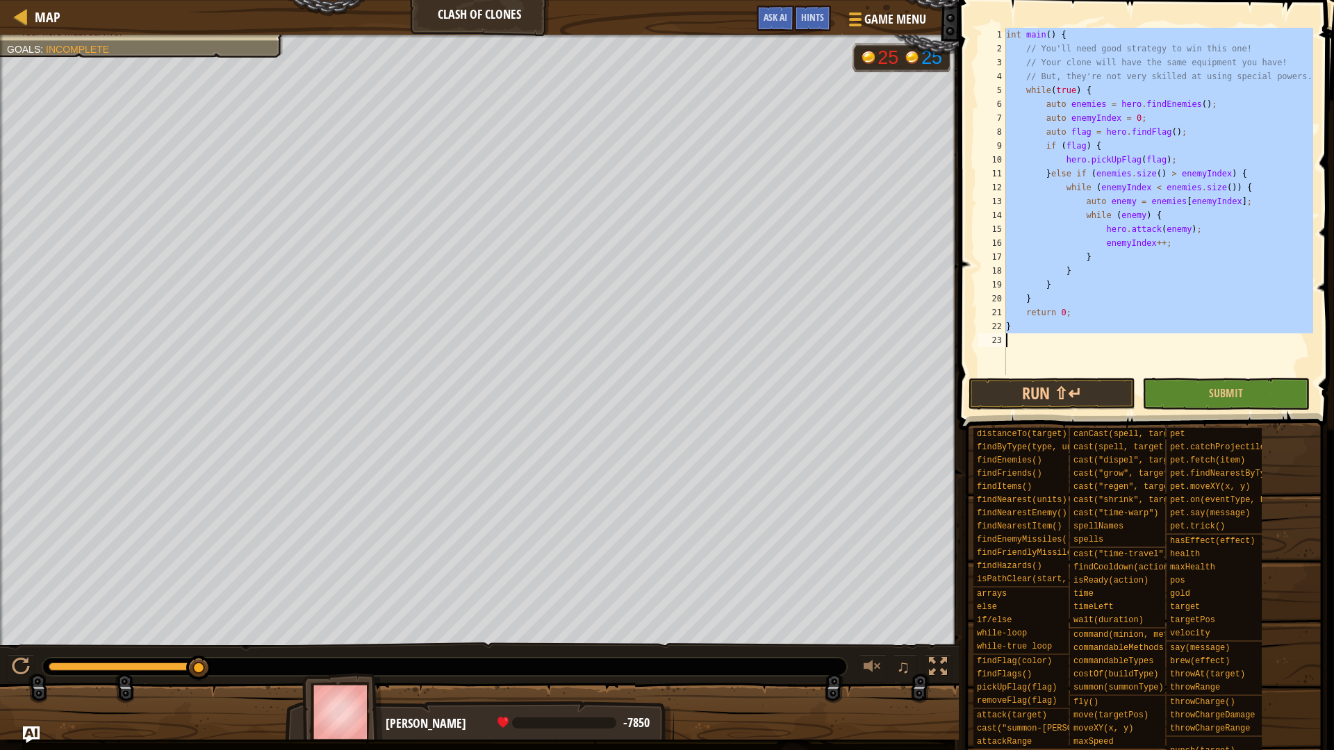
click at [1159, 256] on div "int main ( ) { // You'll need good strategy to win this one! // Your clone will…" at bounding box center [1158, 201] width 310 height 347
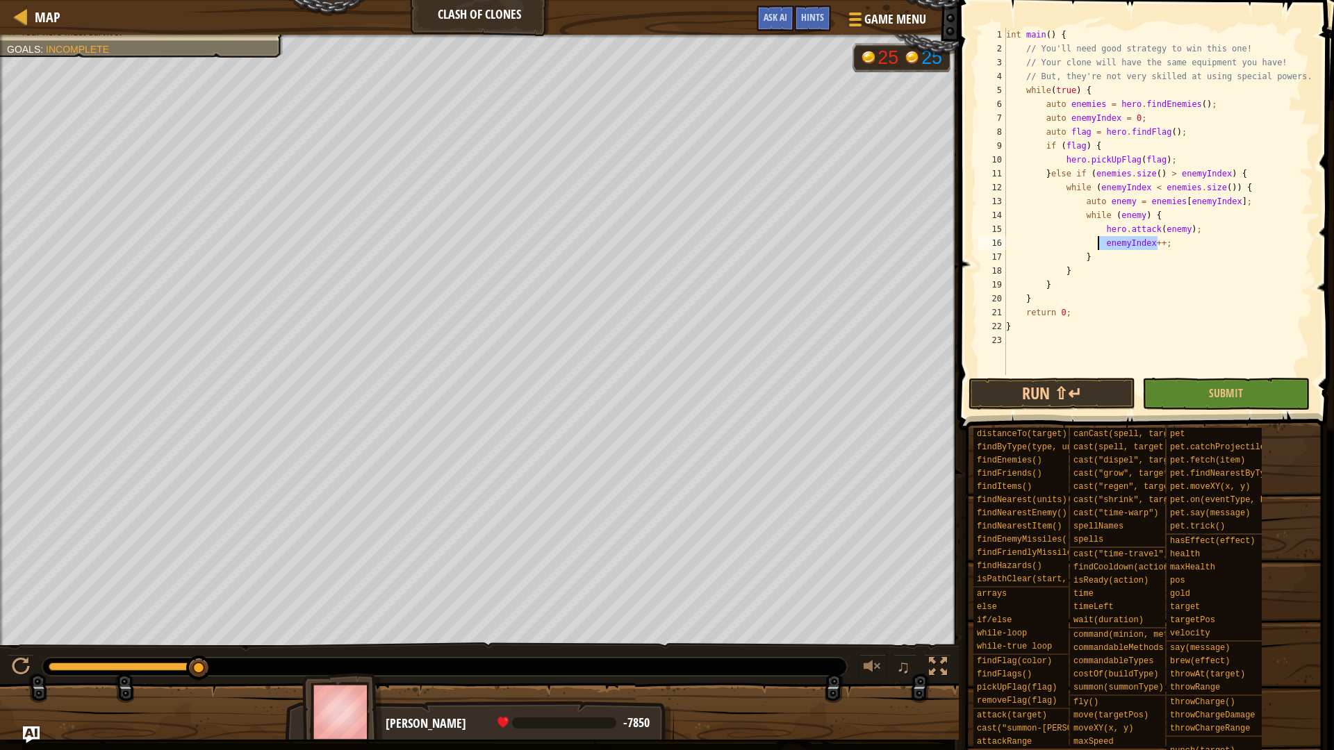
drag, startPoint x: 1167, startPoint y: 249, endPoint x: 1097, endPoint y: 246, distance: 70.2
click at [1097, 246] on div "int main ( ) { // You'll need good strategy to win this one! // Your clone will…" at bounding box center [1158, 215] width 310 height 375
click at [1169, 250] on div "int main ( ) { // You'll need good strategy to win this one! // Your clone will…" at bounding box center [1158, 215] width 310 height 375
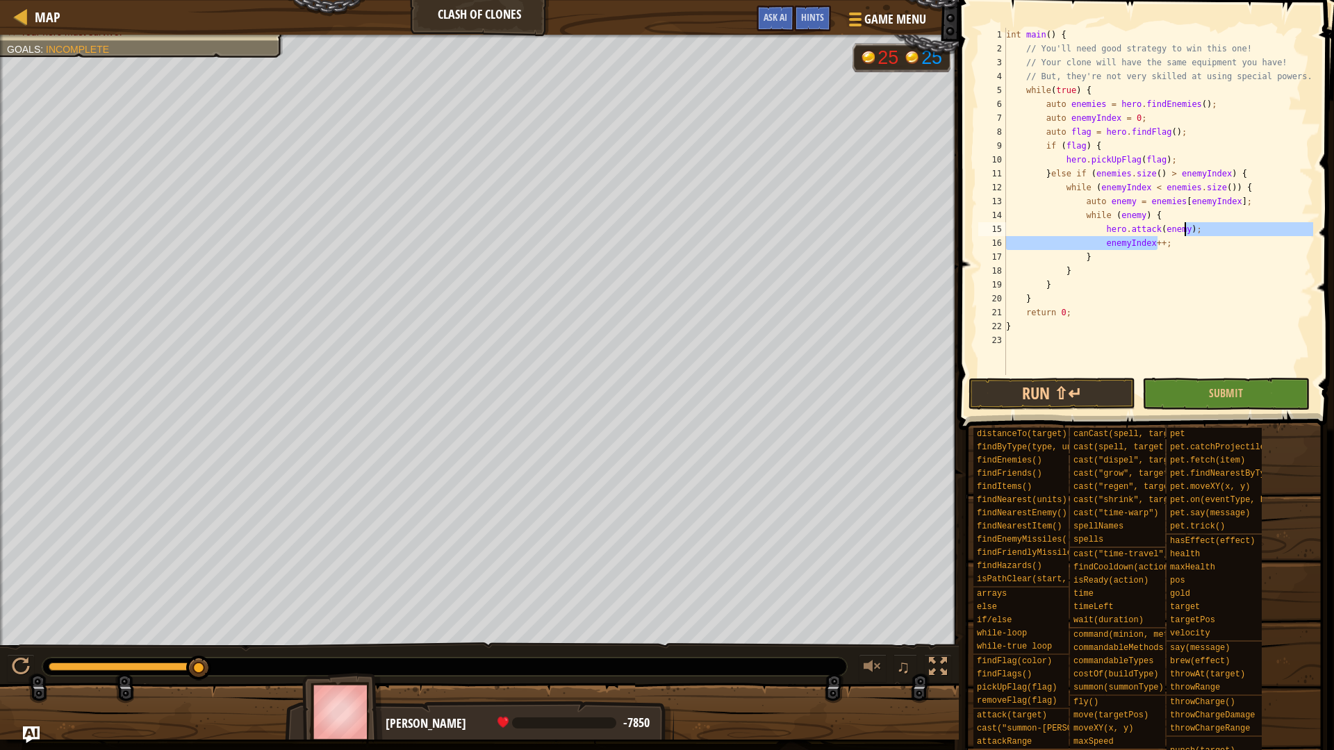
drag, startPoint x: 1167, startPoint y: 245, endPoint x: 1218, endPoint y: 231, distance: 53.5
click at [1218, 231] on div "int main ( ) { // You'll need good strategy to win this one! // Your clone will…" at bounding box center [1158, 215] width 310 height 375
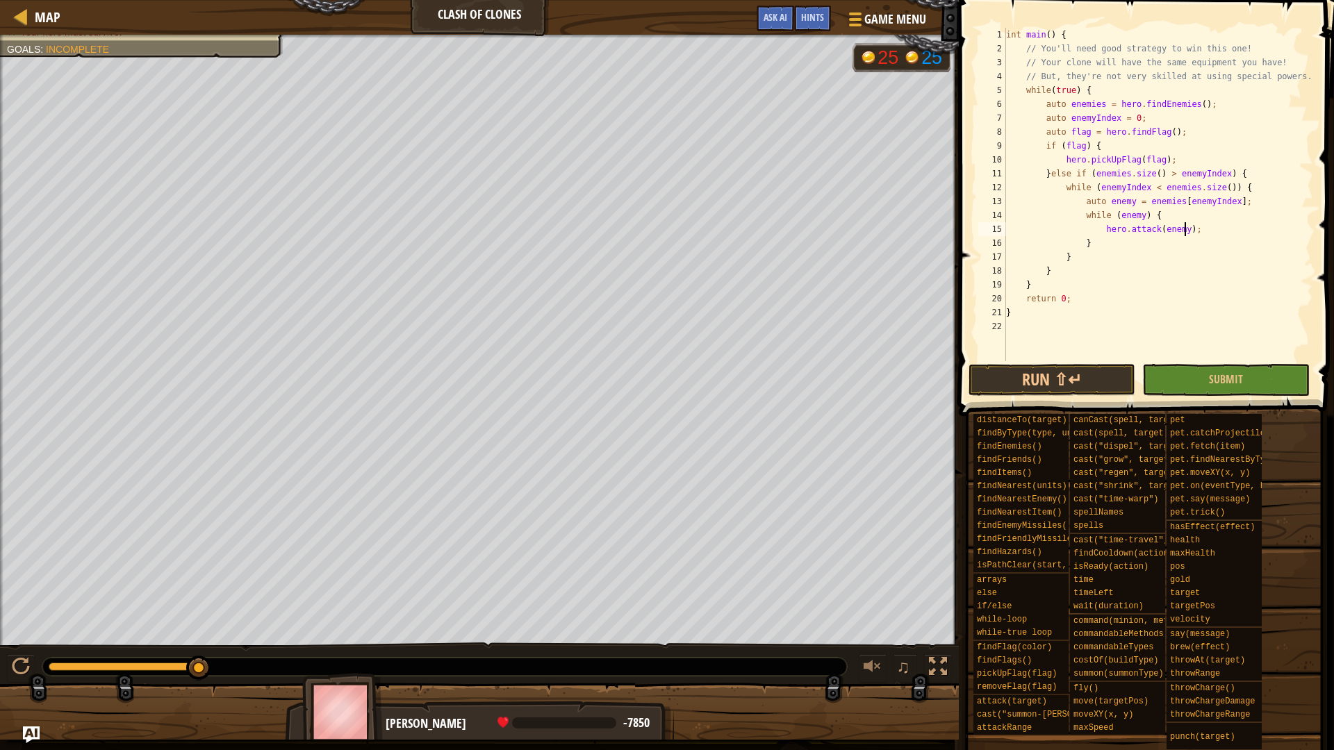
click at [1121, 244] on div "int main ( ) { // You'll need good strategy to win this one! // Your clone will…" at bounding box center [1158, 208] width 310 height 361
paste textarea "enemyIndex++;"
click at [1047, 376] on button "Run ⇧↵" at bounding box center [1052, 380] width 167 height 32
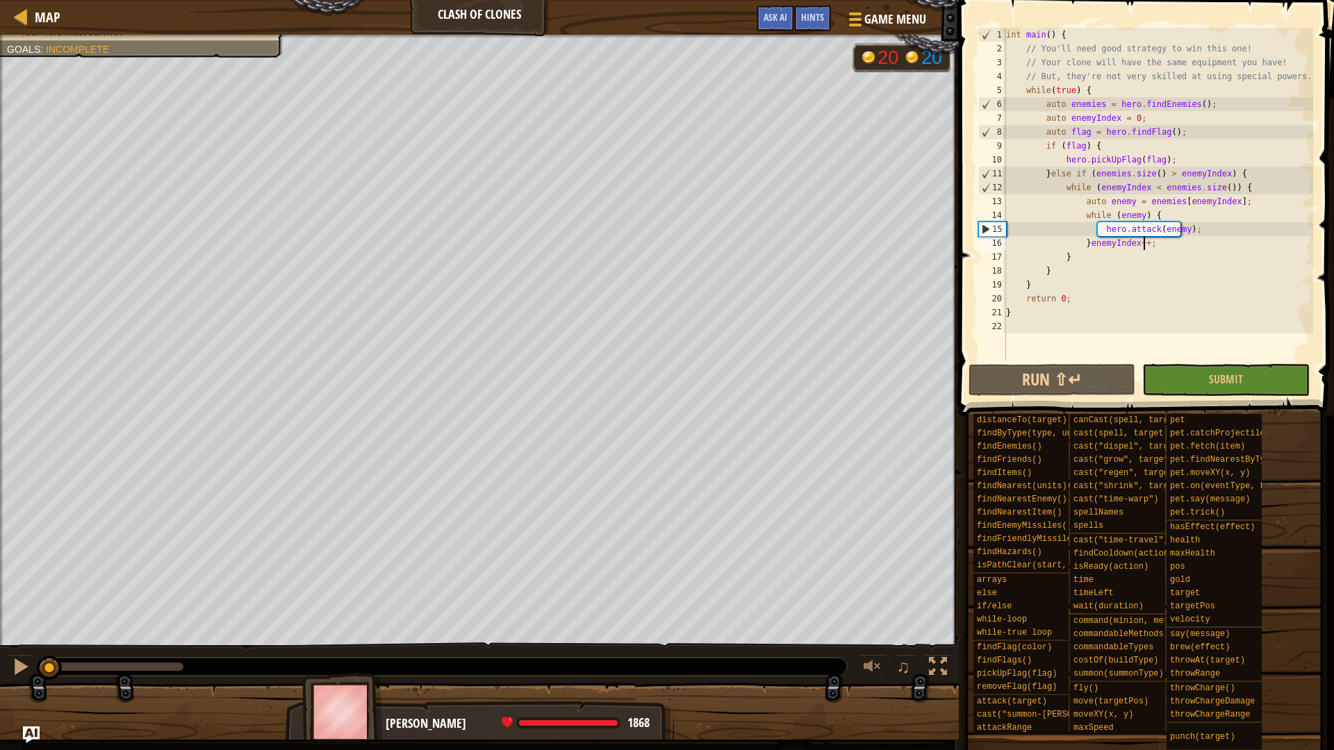
drag, startPoint x: 161, startPoint y: 671, endPoint x: 0, endPoint y: 663, distance: 160.7
click at [0, 663] on div "♫" at bounding box center [479, 664] width 959 height 42
click at [22, 670] on div at bounding box center [21, 667] width 18 height 18
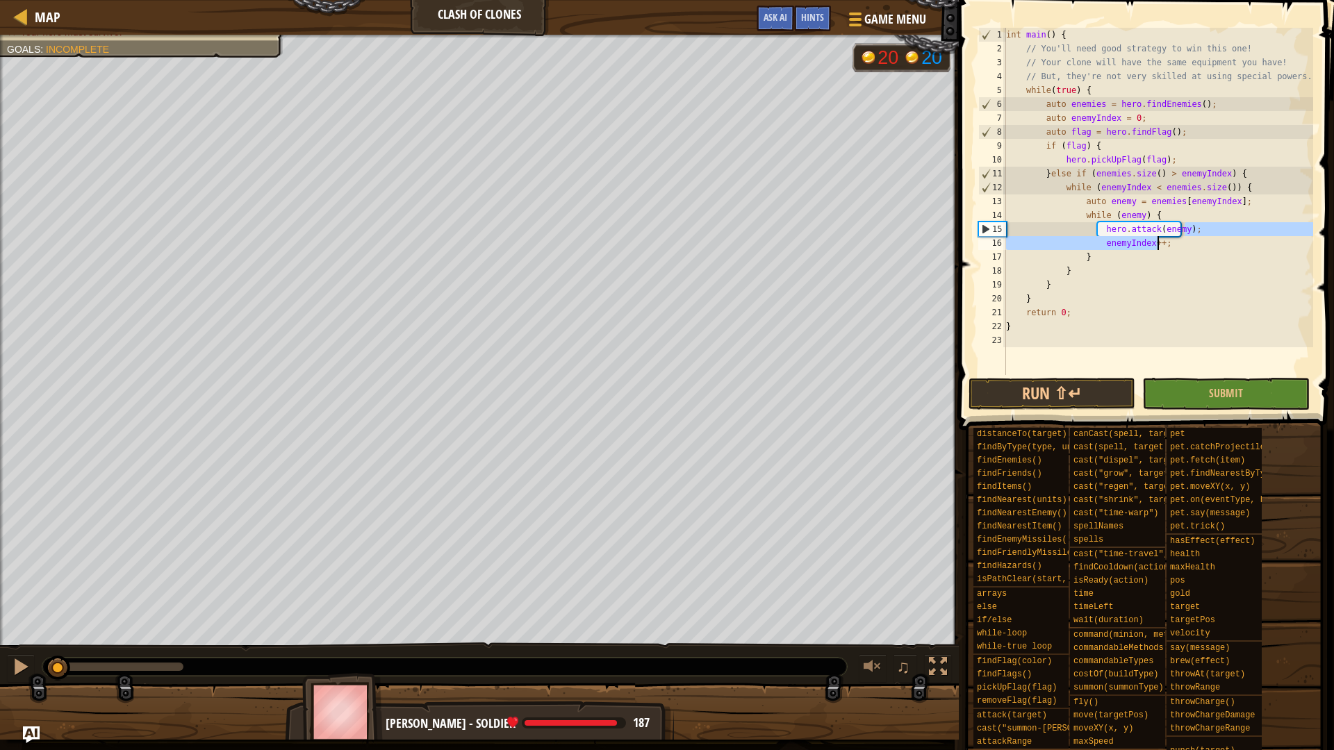
scroll to position [6, 0]
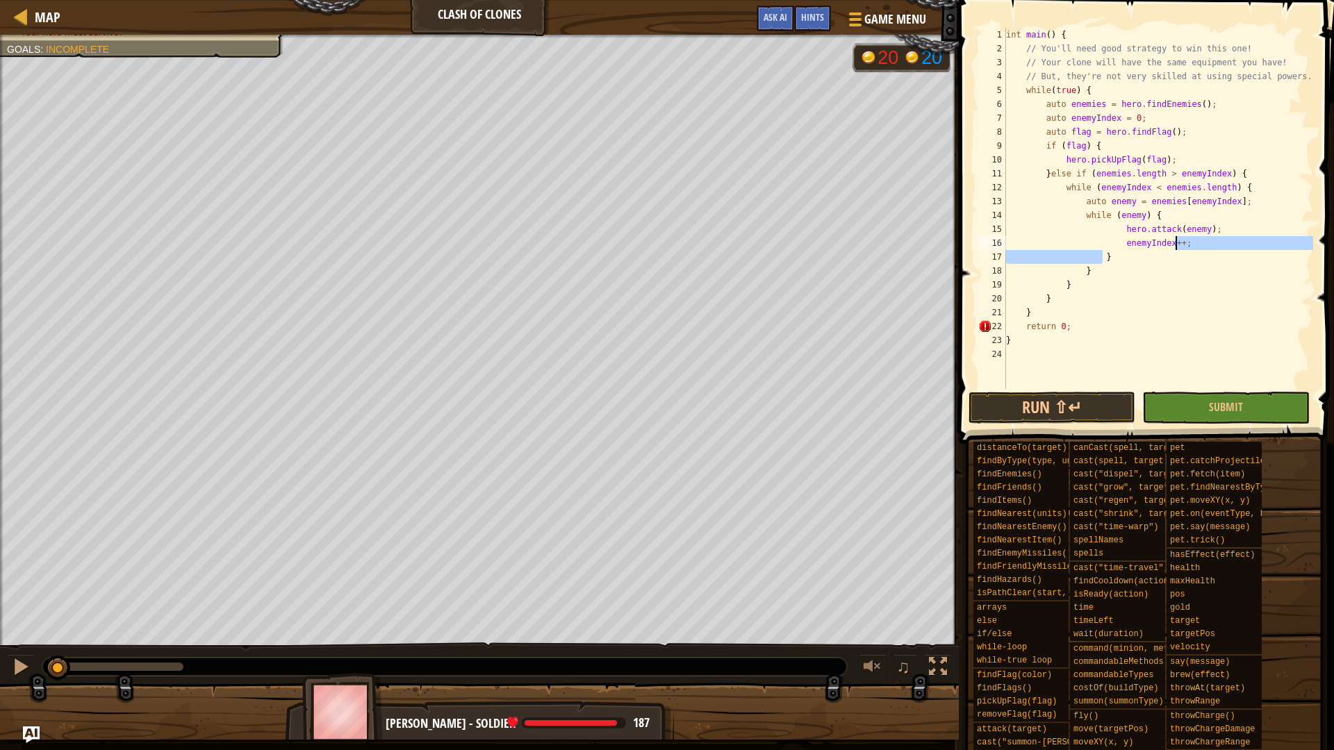
drag, startPoint x: 1118, startPoint y: 258, endPoint x: 1210, endPoint y: 245, distance: 92.7
click at [1210, 245] on div "int main ( ) { // You'll need good strategy to win this one! // Your clone will…" at bounding box center [1158, 222] width 310 height 389
type textarea "enemyIndex++;"
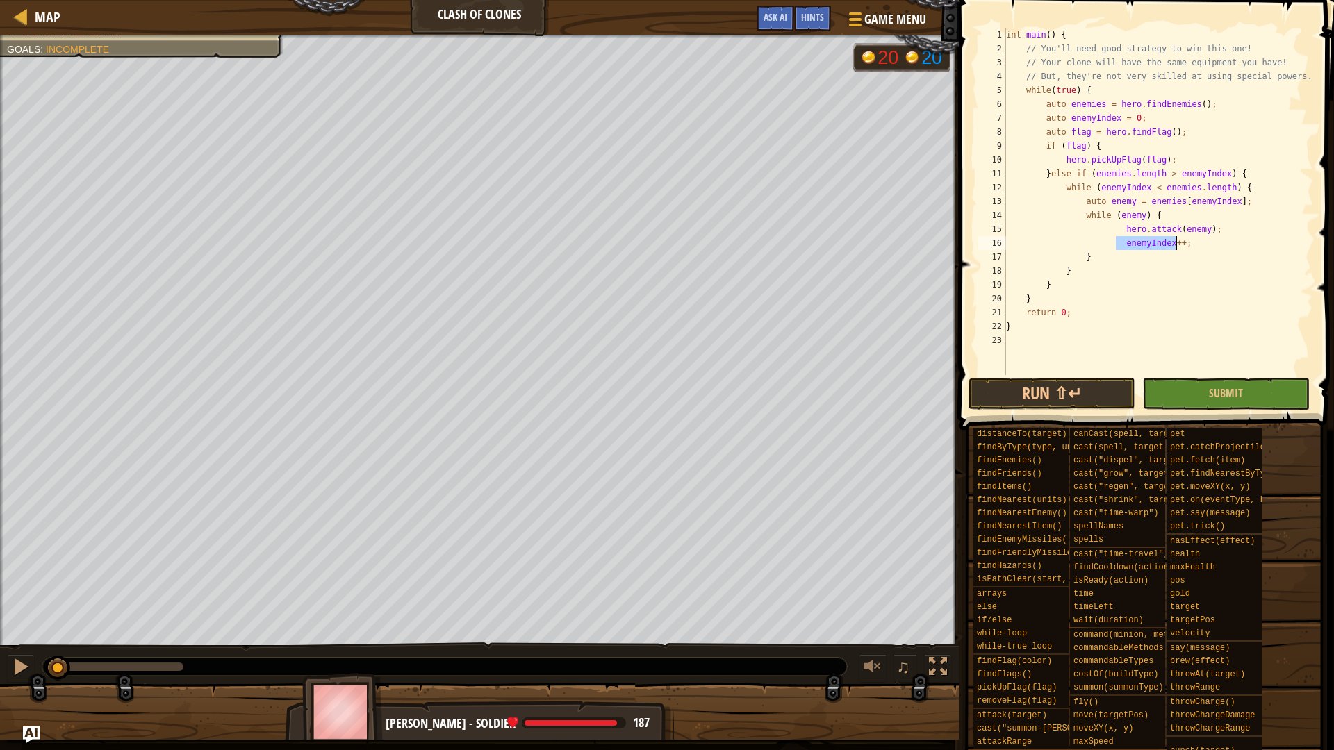
drag, startPoint x: 1118, startPoint y: 240, endPoint x: 1193, endPoint y: 243, distance: 75.1
click at [1193, 243] on div "int main ( ) { // You'll need good strategy to win this one! // Your clone will…" at bounding box center [1158, 215] width 310 height 375
click at [1113, 252] on div "int main ( ) { // You'll need good strategy to win this one! // Your clone will…" at bounding box center [1158, 215] width 310 height 375
paste textarea "enemyIndex++;"
type textarea "}enemyIndex++;"
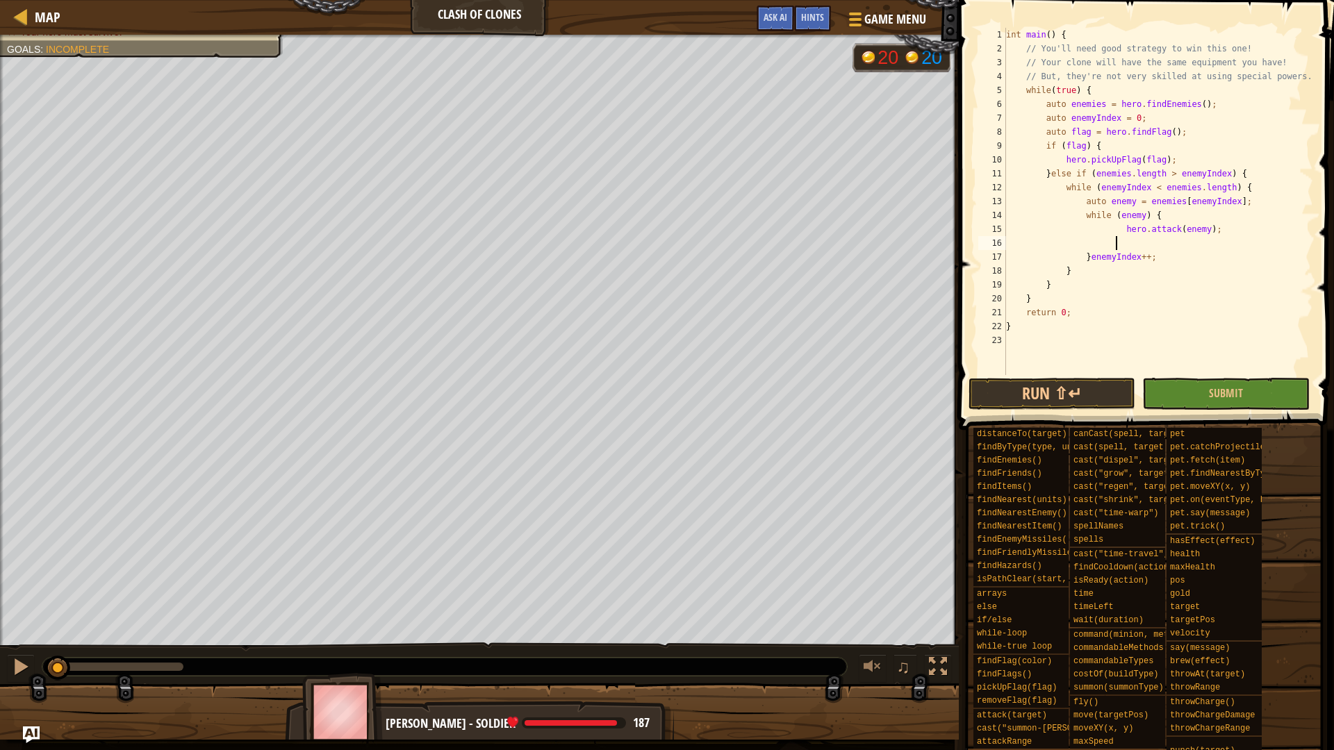
click at [1170, 240] on div "int main ( ) { // You'll need good strategy to win this one! // Your clone will…" at bounding box center [1158, 215] width 310 height 375
click at [1084, 389] on button "Run ⇧↵" at bounding box center [1052, 394] width 167 height 32
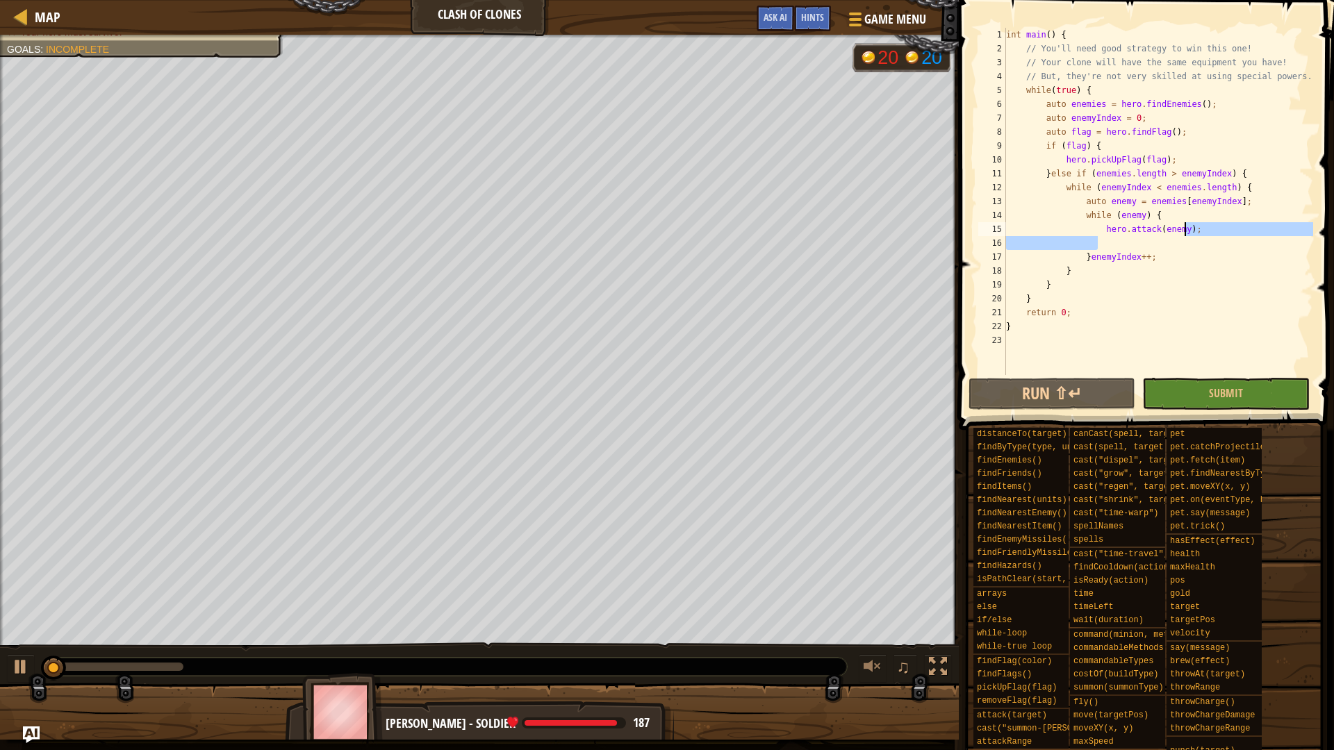
drag, startPoint x: 1158, startPoint y: 243, endPoint x: 1220, endPoint y: 233, distance: 62.7
click at [1220, 233] on div "int main ( ) { // You'll need good strategy to win this one! // Your clone will…" at bounding box center [1158, 215] width 310 height 375
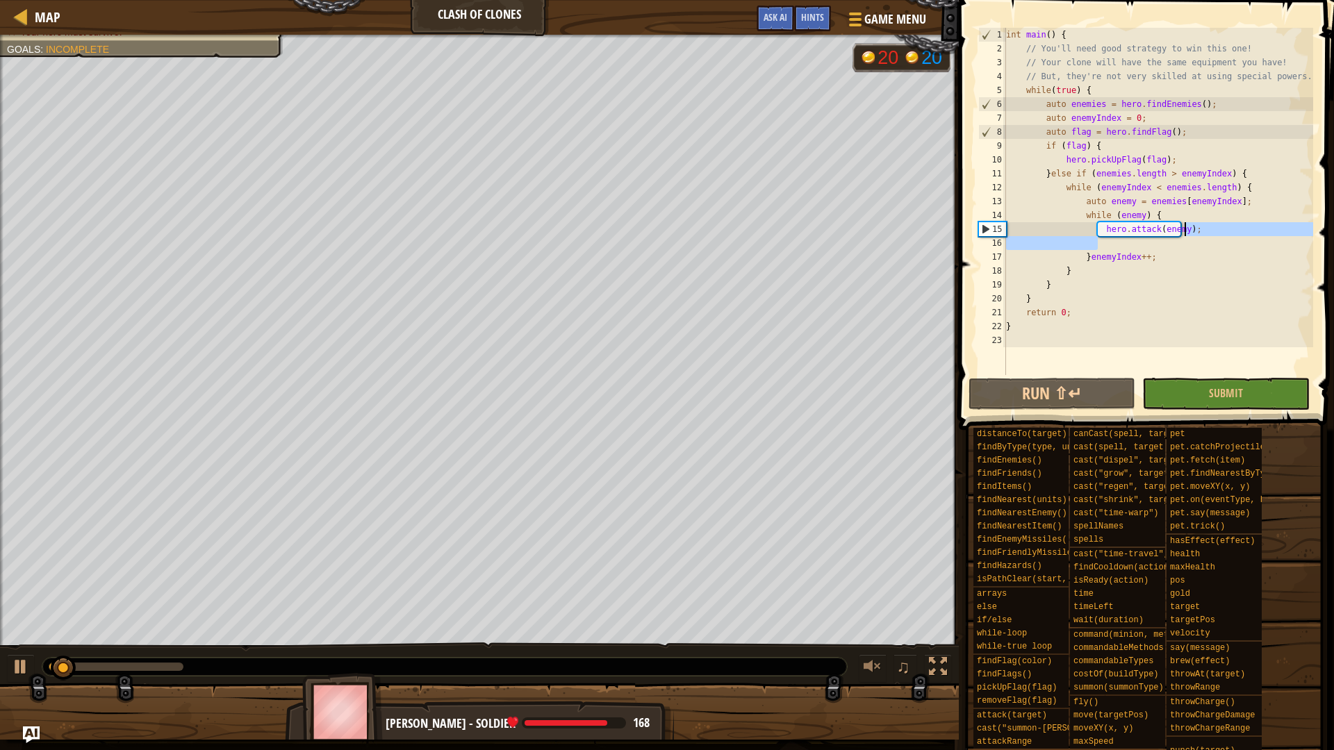
type textarea "hero.attack(enemy);"
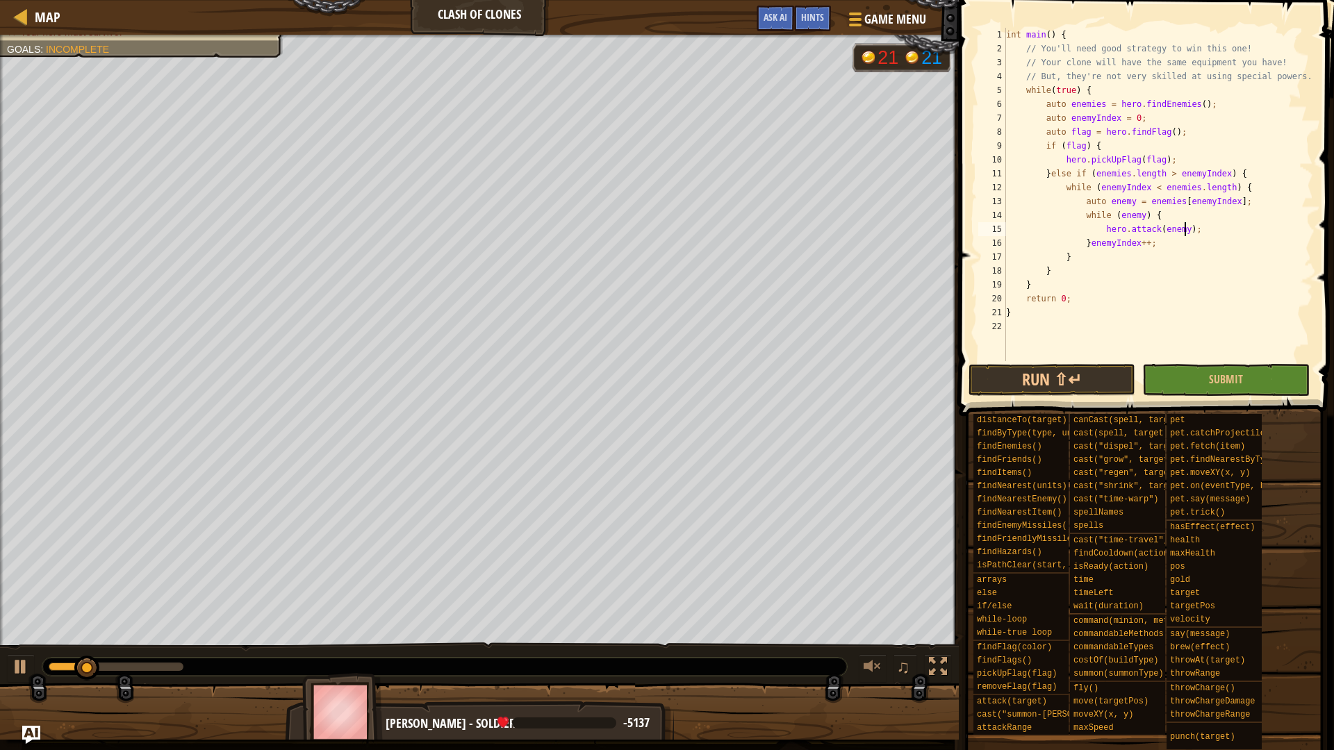
click at [33, 740] on img "Ask AI" at bounding box center [31, 735] width 18 height 18
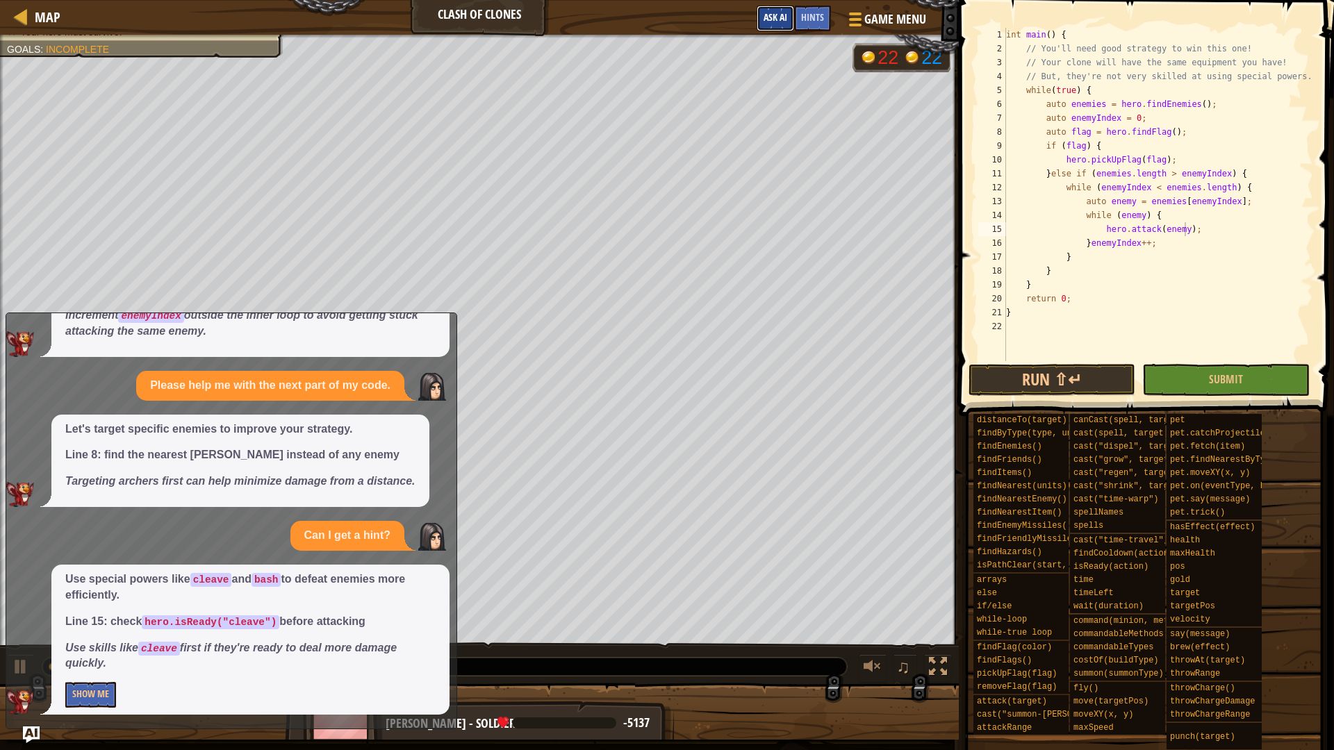
click at [778, 22] on span "Ask AI" at bounding box center [776, 16] width 24 height 13
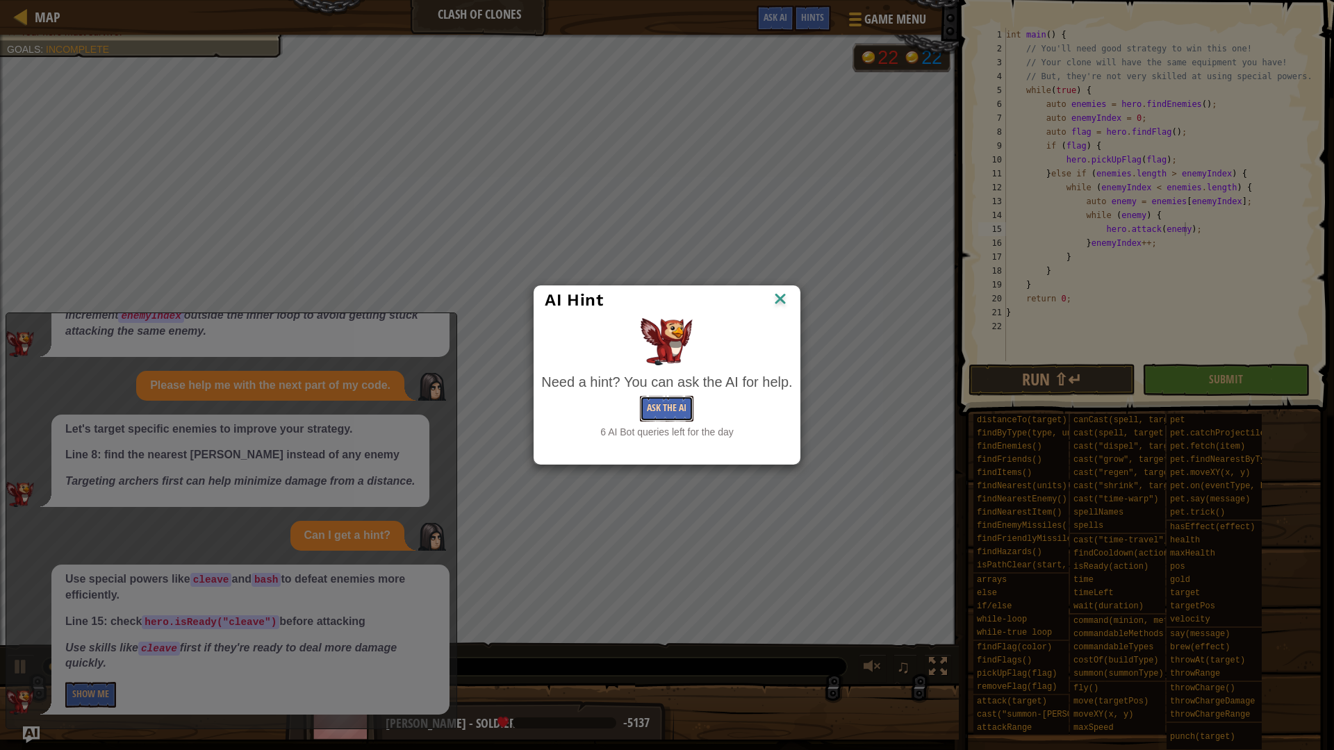
click at [662, 410] on button "Ask the AI" at bounding box center [667, 409] width 54 height 26
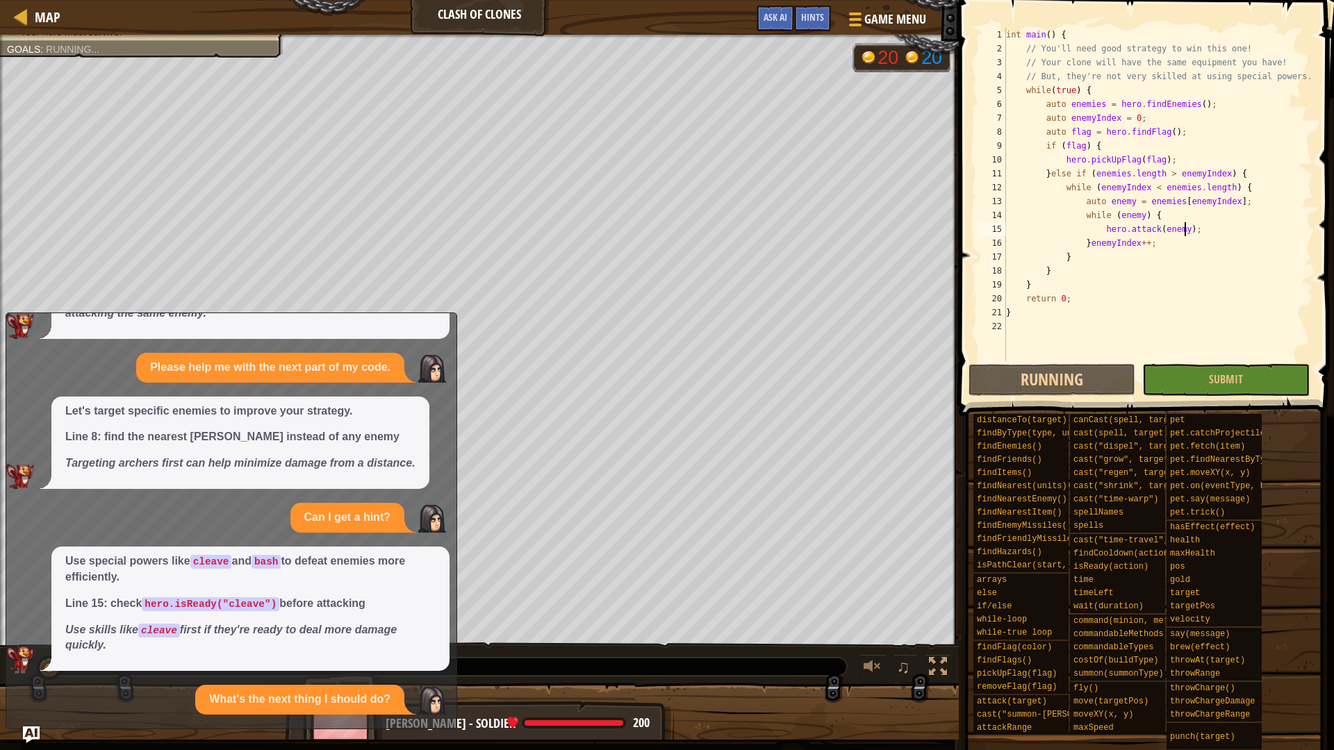
scroll to position [404, 0]
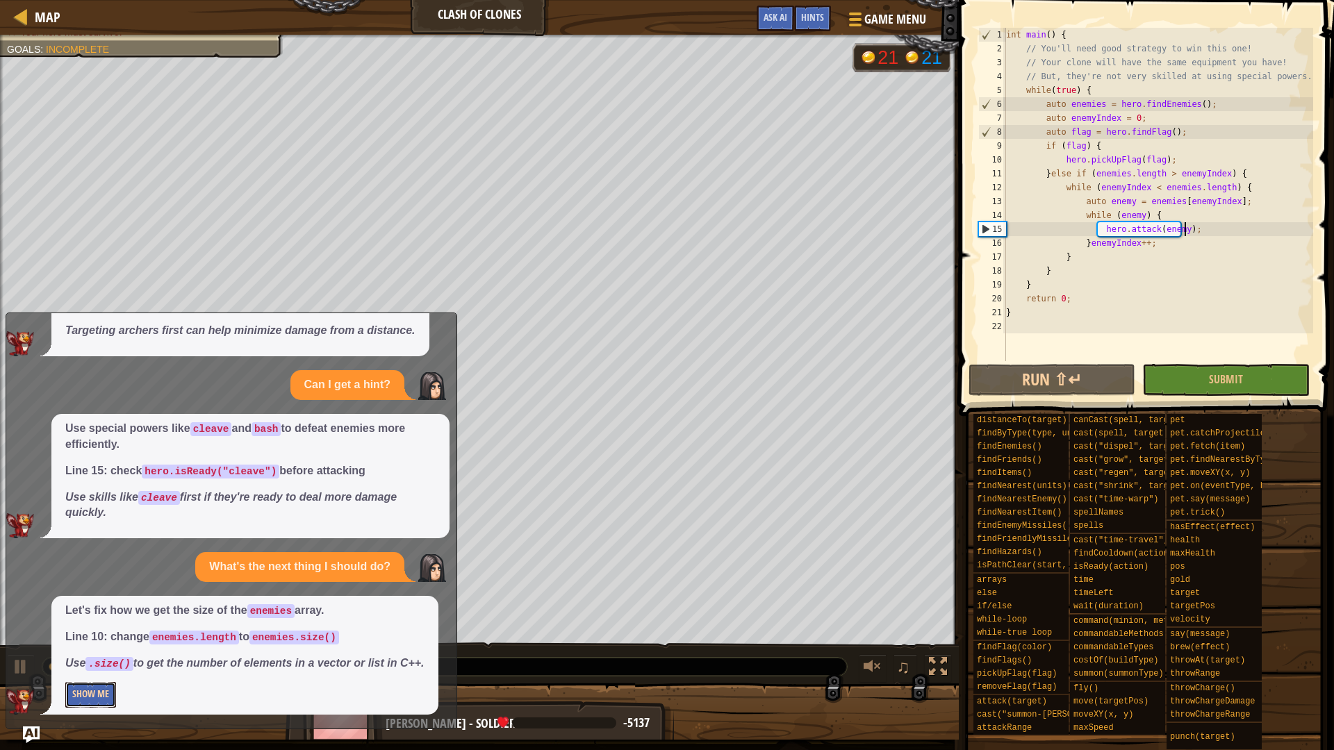
click at [97, 701] on button "Show Me" at bounding box center [90, 695] width 51 height 26
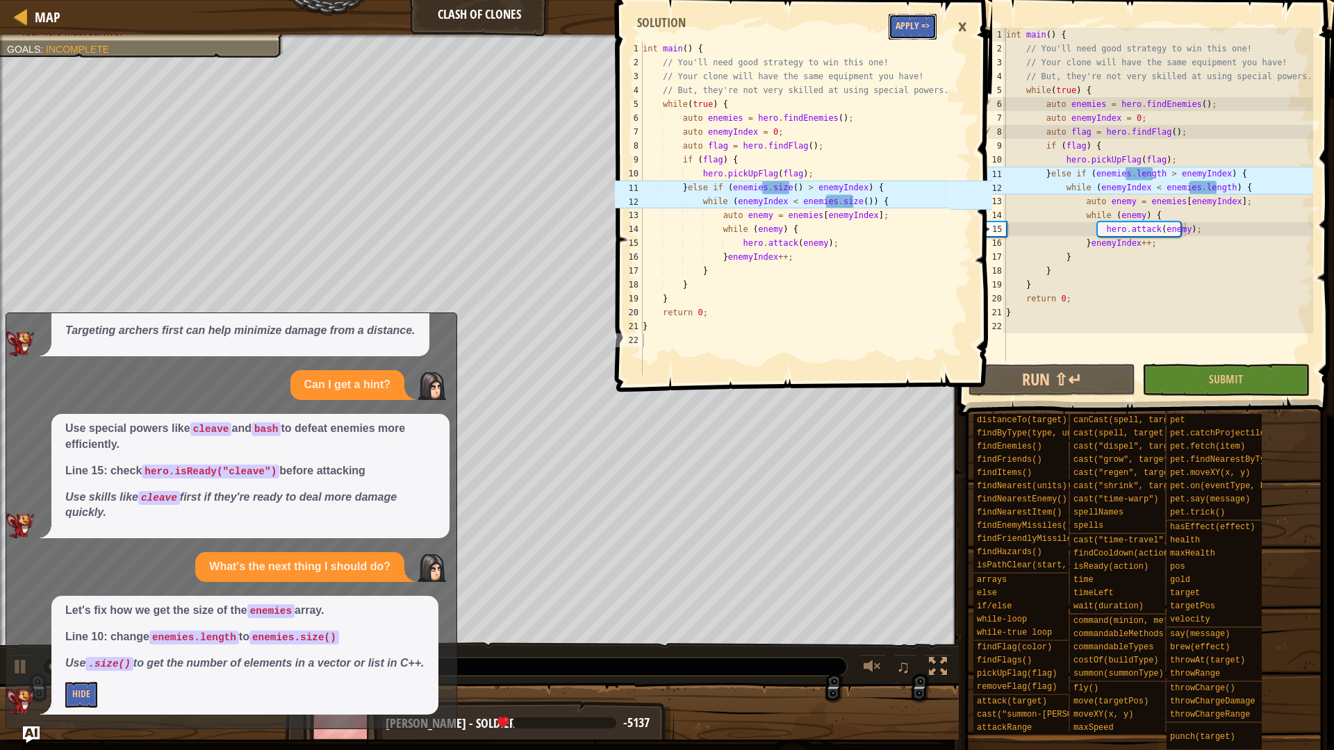
click at [912, 37] on button "Apply =>" at bounding box center [913, 27] width 48 height 26
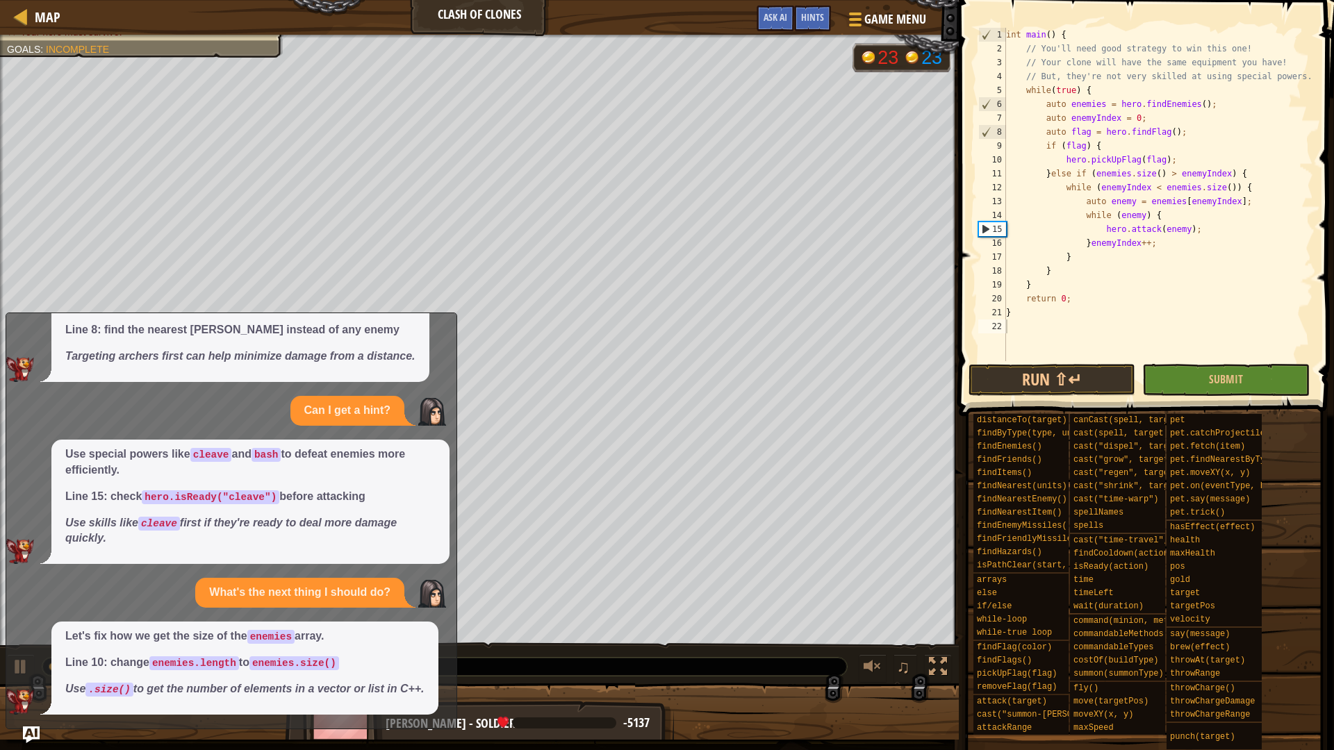
scroll to position [379, 0]
click at [775, 25] on button "Ask AI" at bounding box center [776, 19] width 38 height 26
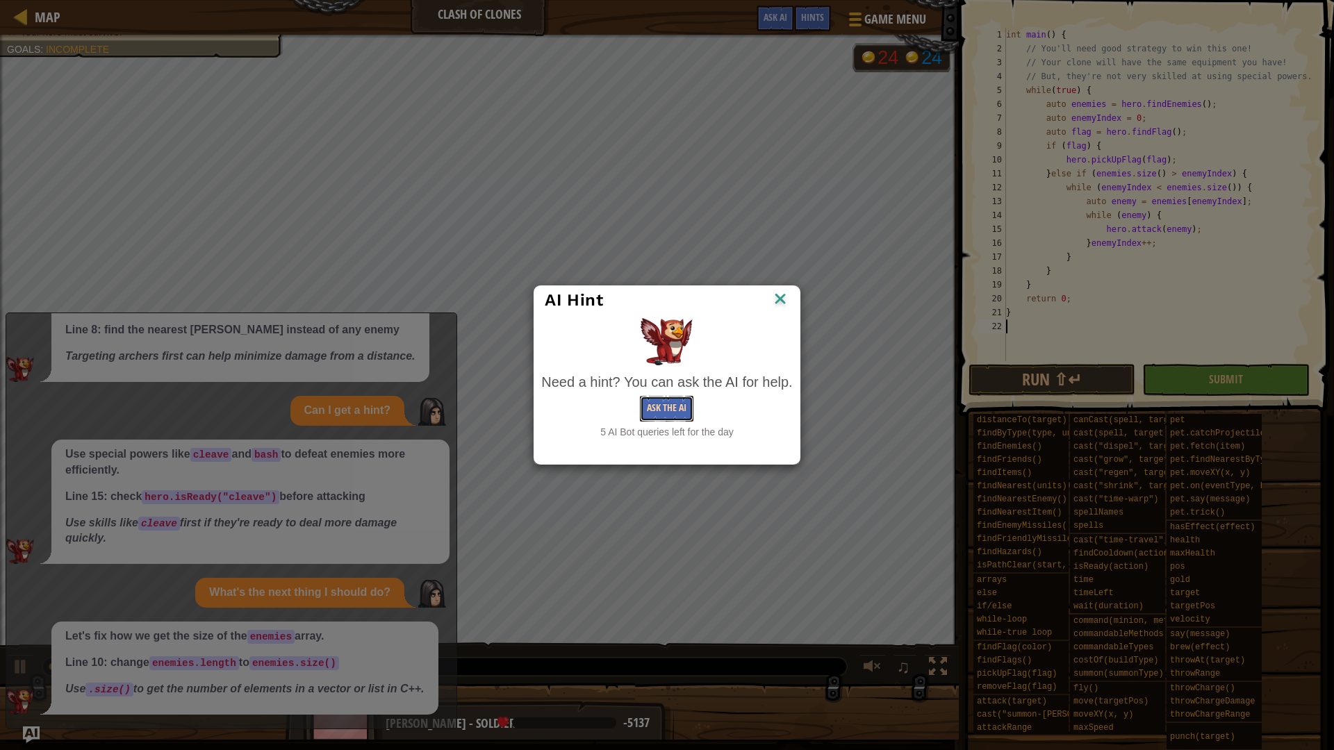
click at [651, 397] on button "Ask the AI" at bounding box center [667, 409] width 54 height 26
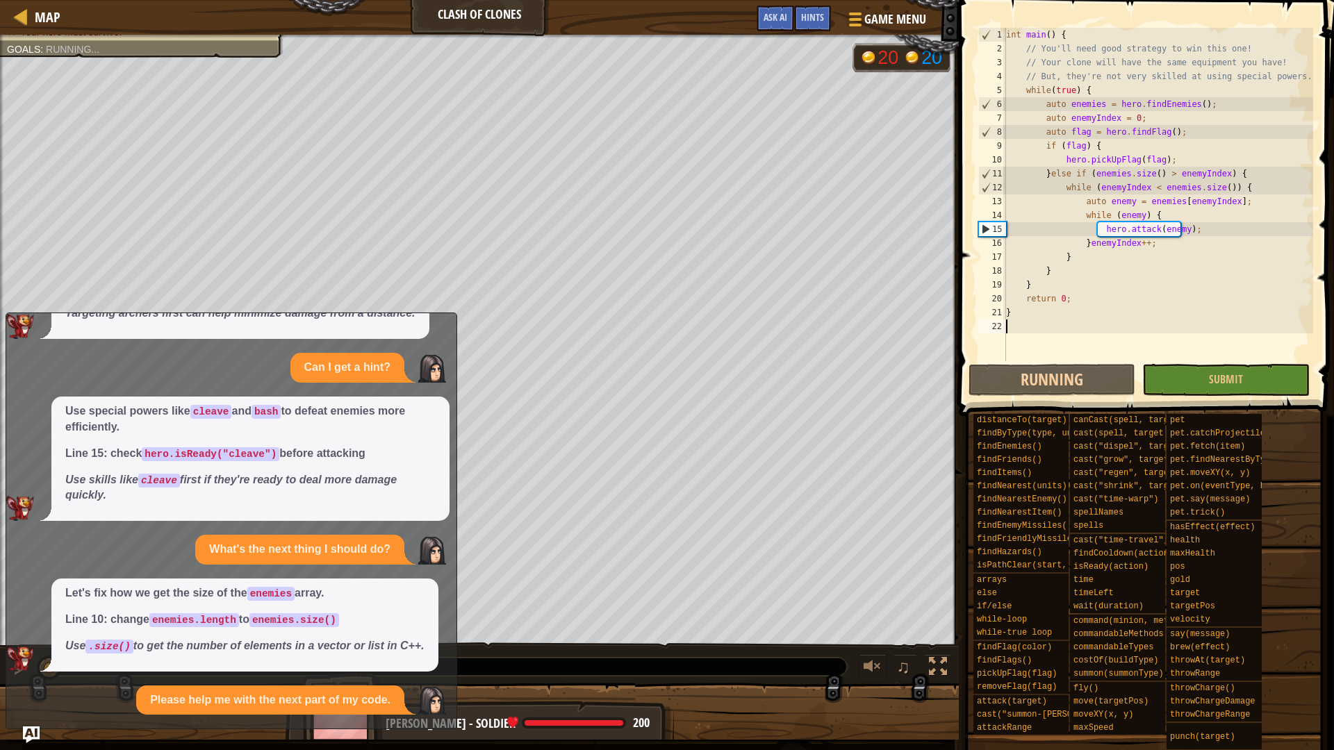
scroll to position [554, 0]
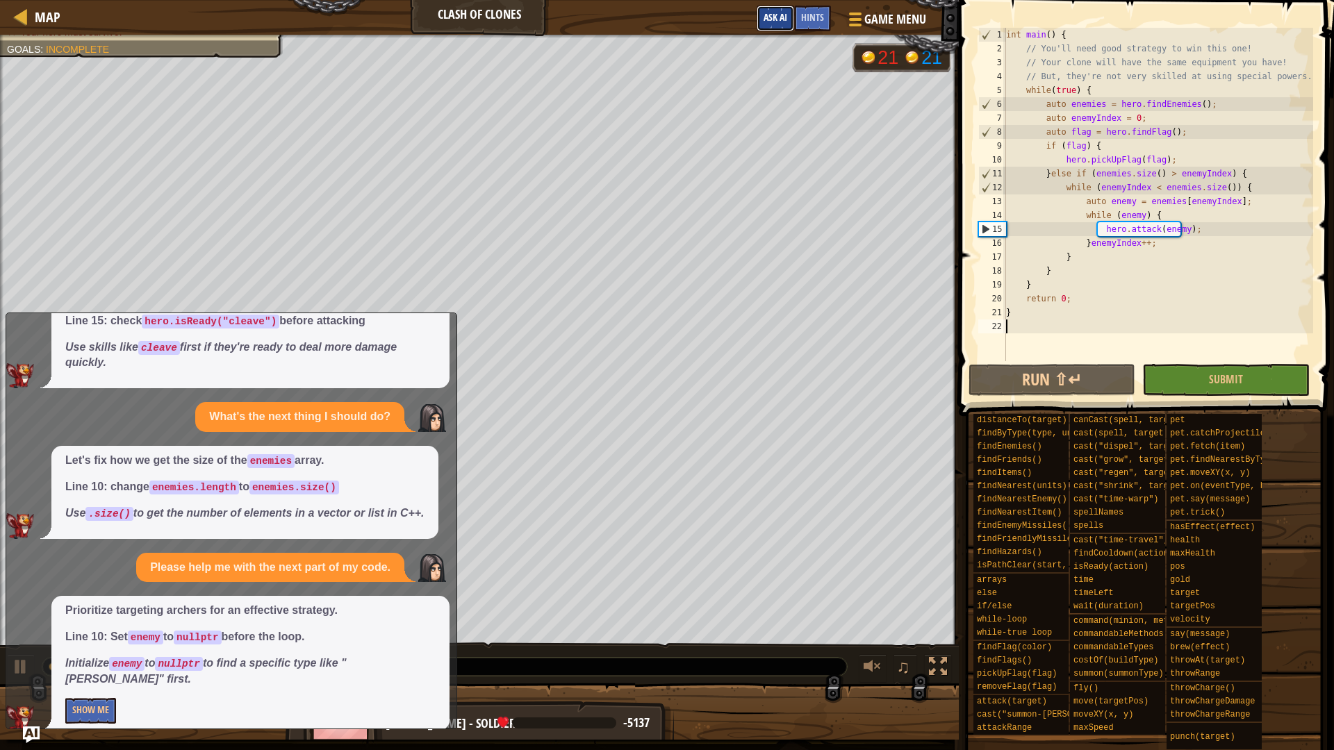
click at [775, 21] on span "Ask AI" at bounding box center [776, 16] width 24 height 13
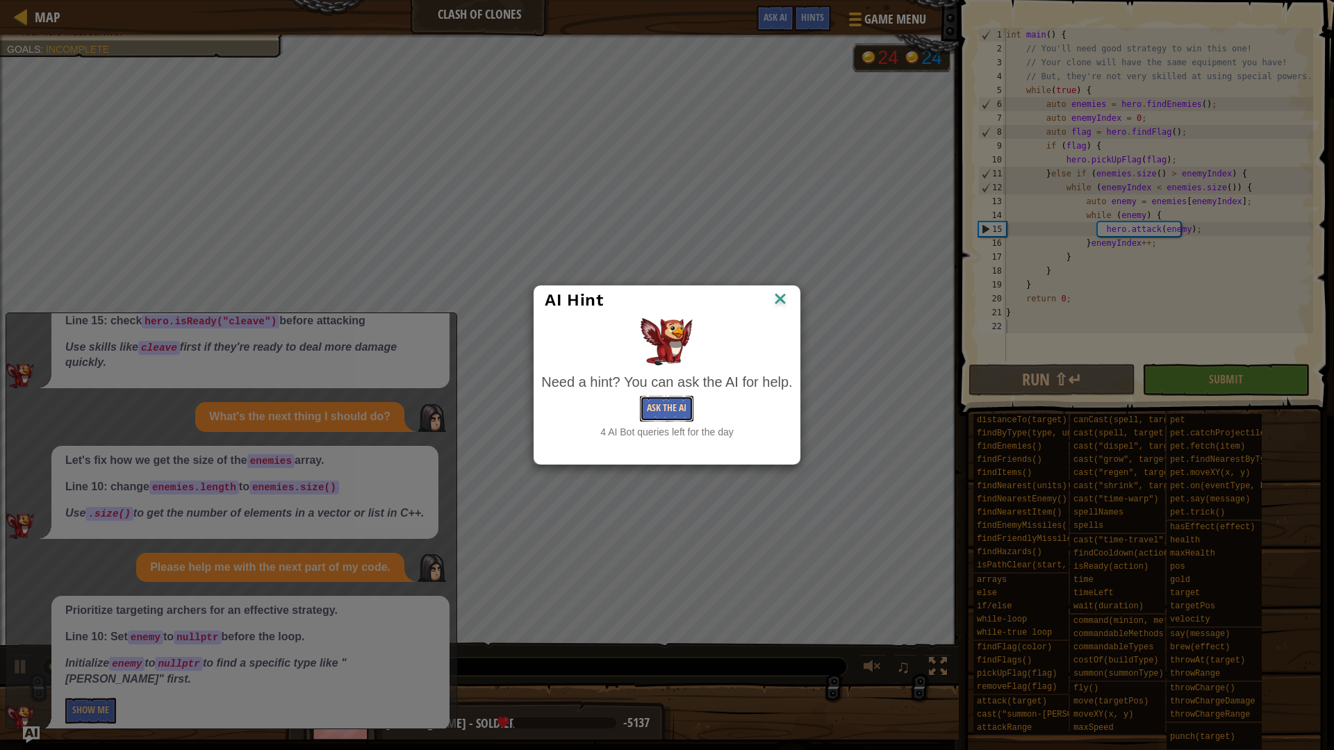
click at [669, 402] on button "Ask the AI" at bounding box center [667, 409] width 54 height 26
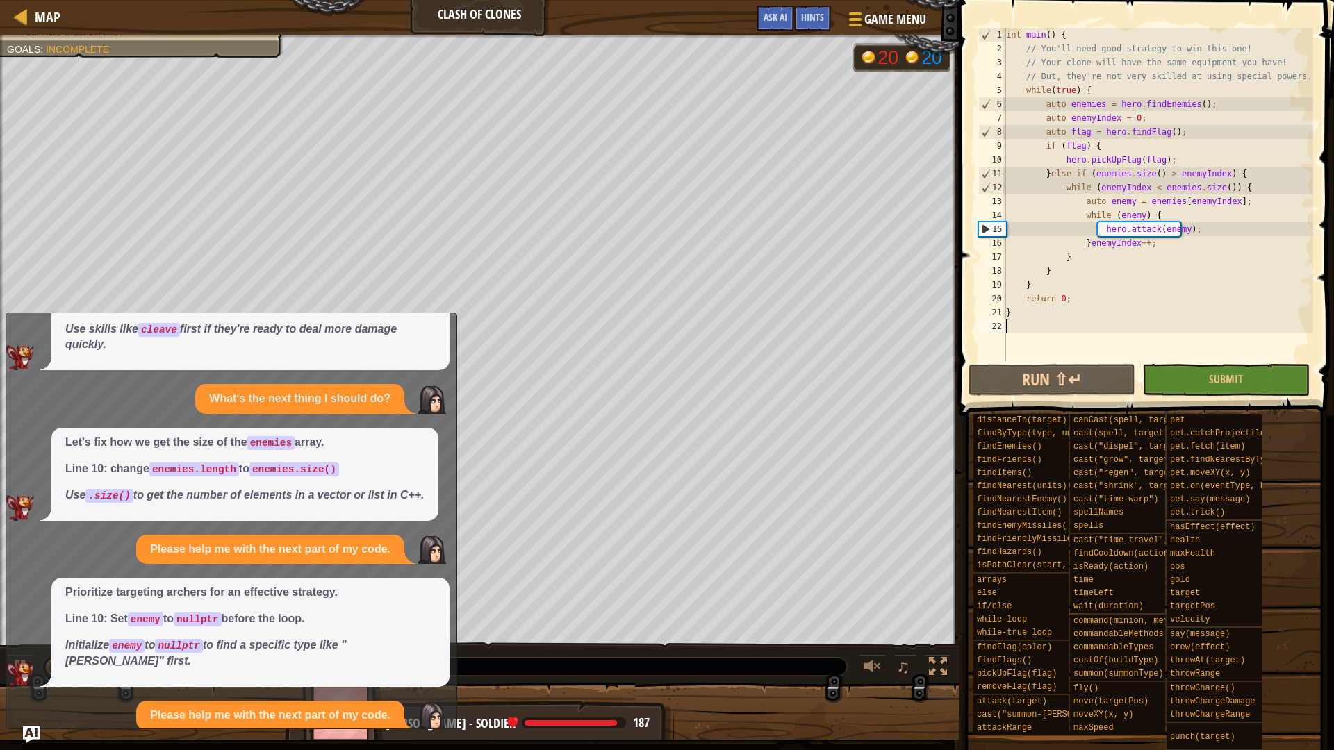
scroll to position [705, 0]
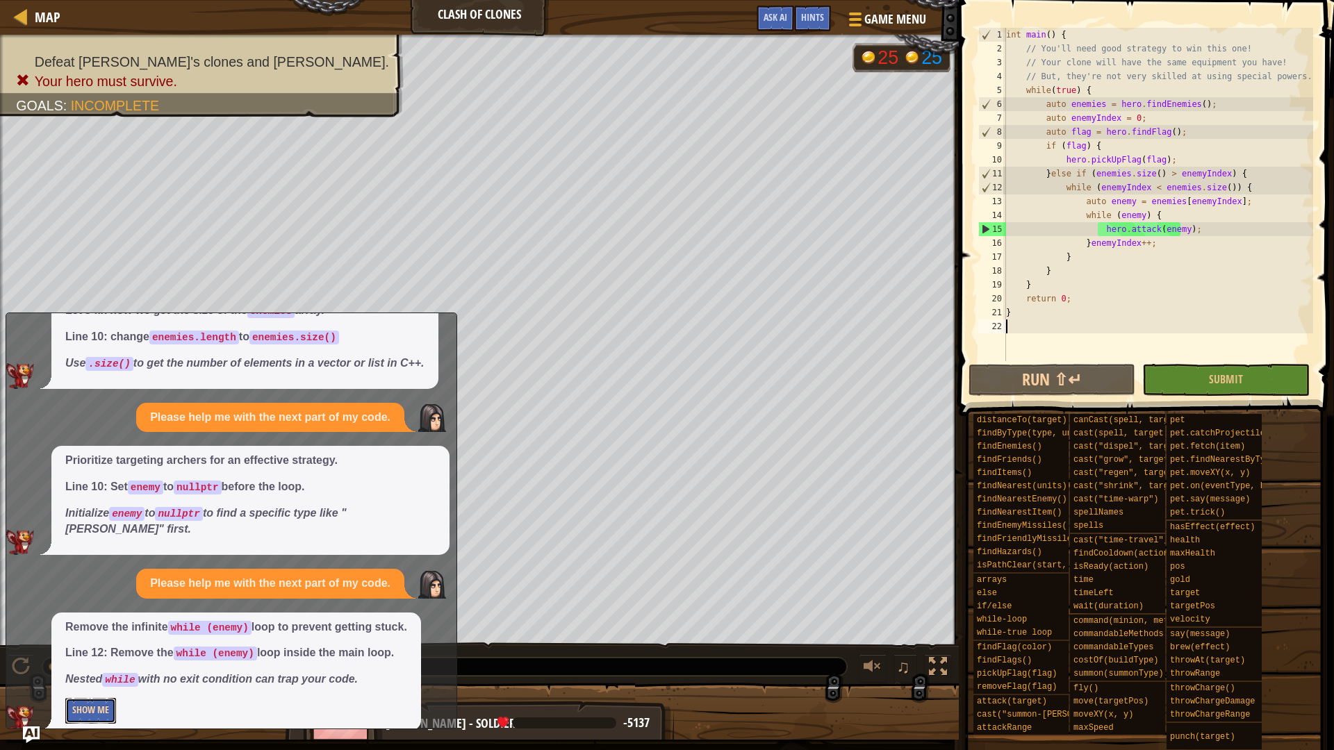
click at [81, 707] on button "Show Me" at bounding box center [90, 711] width 51 height 26
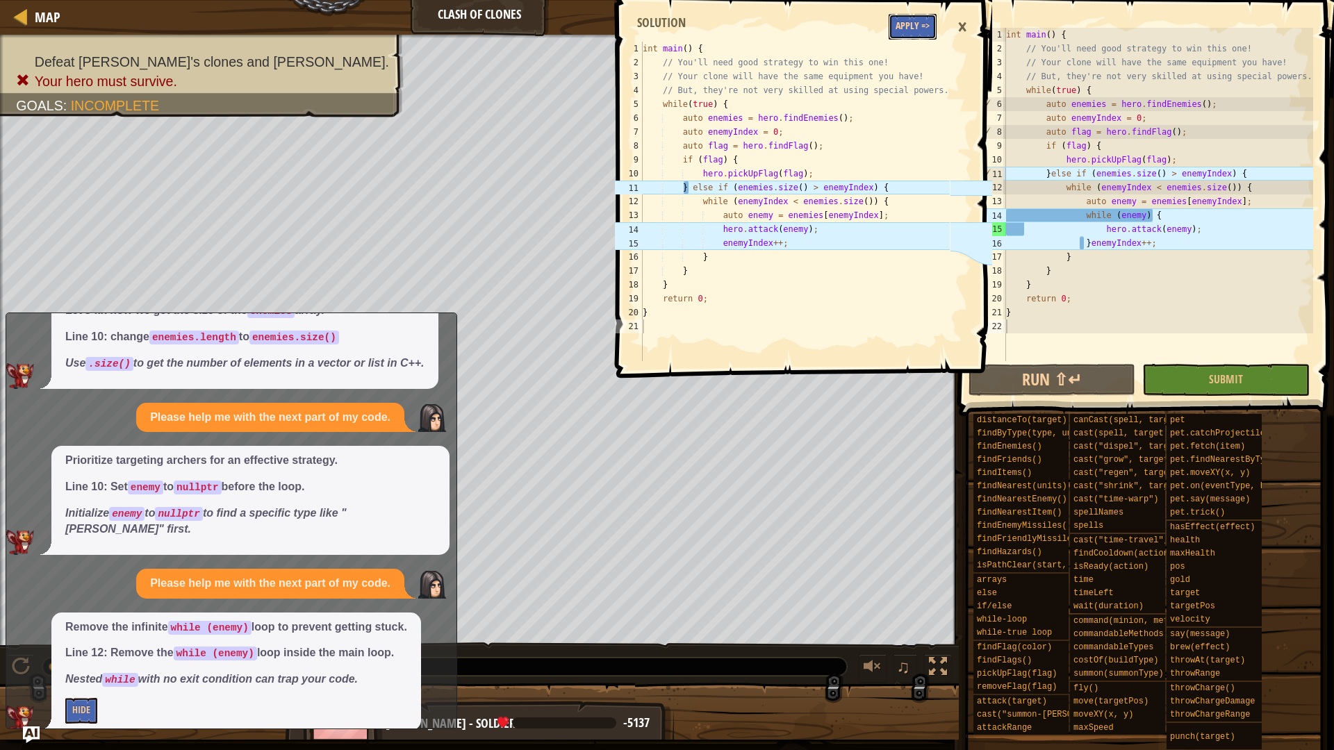
click at [910, 22] on button "Apply =>" at bounding box center [913, 27] width 48 height 26
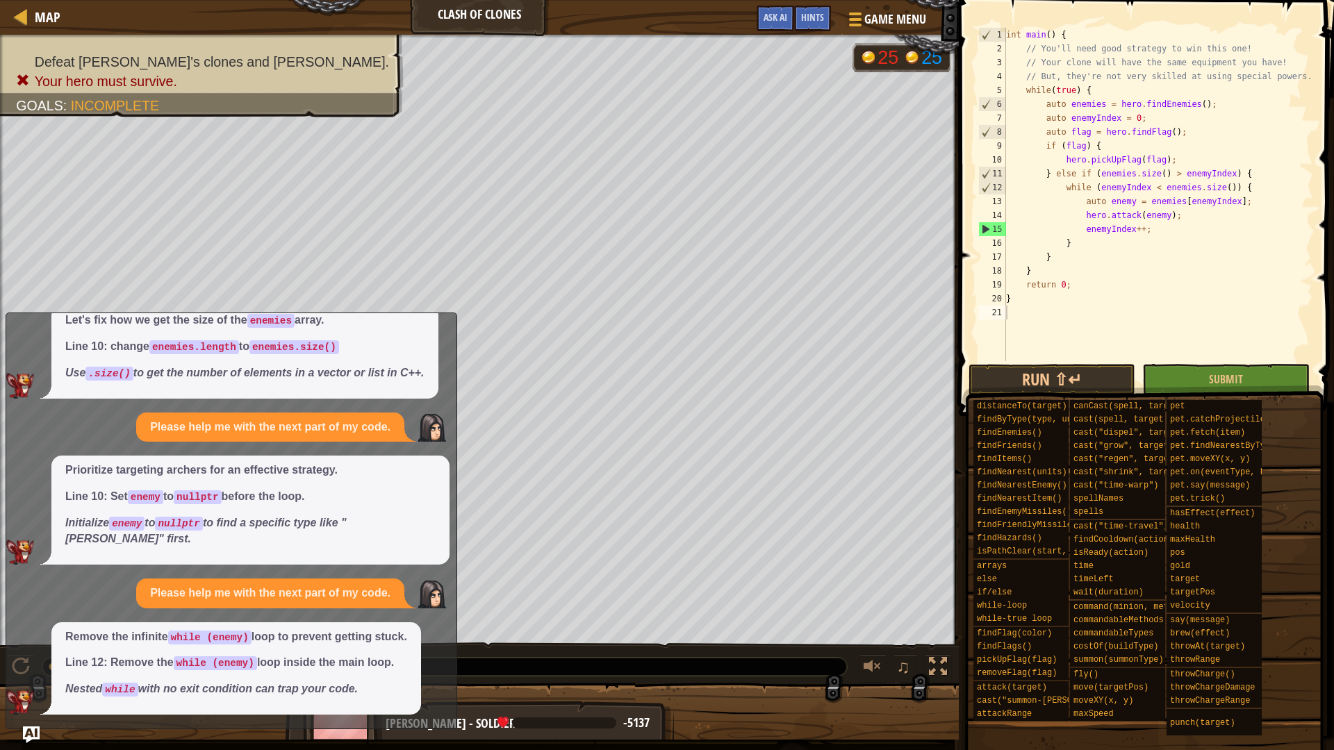
scroll to position [679, 0]
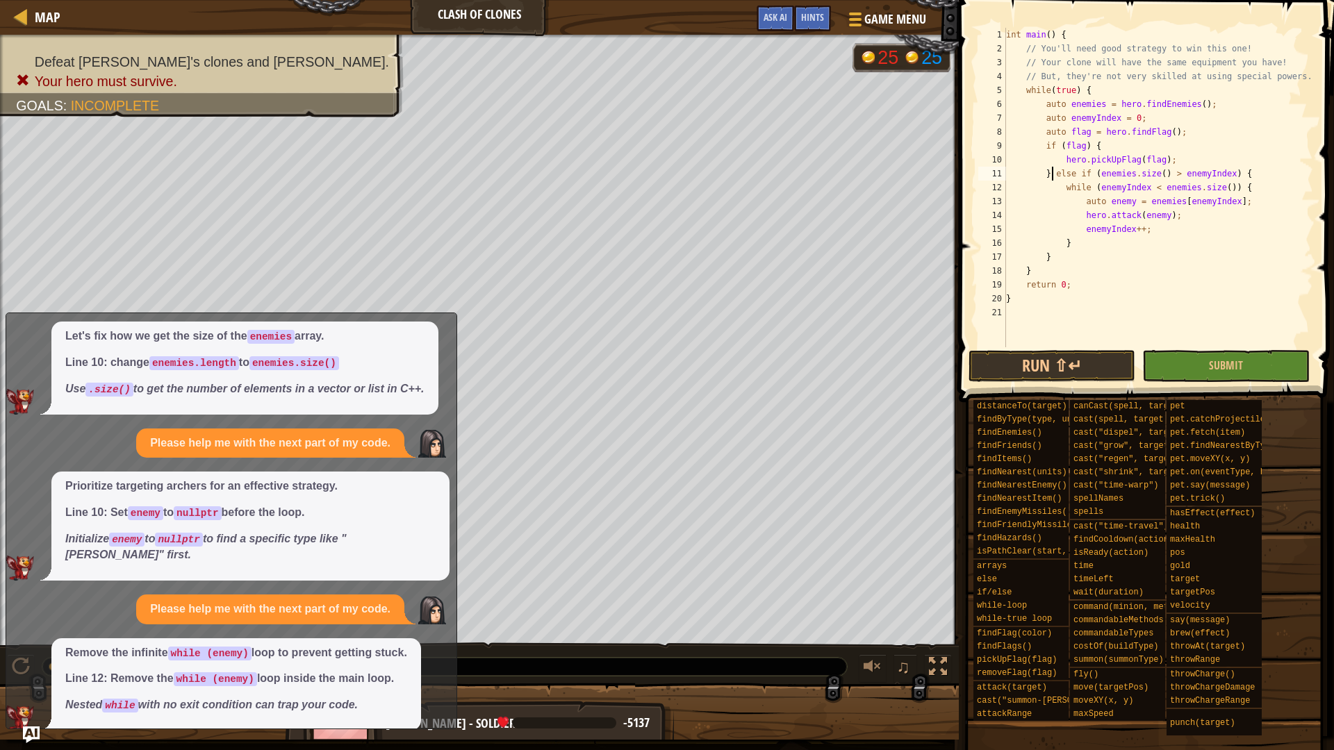
click at [1053, 175] on div "int main ( ) { // You'll need good strategy to win this one! // Your clone will…" at bounding box center [1158, 201] width 310 height 347
click at [37, 732] on img "Ask AI" at bounding box center [31, 735] width 18 height 18
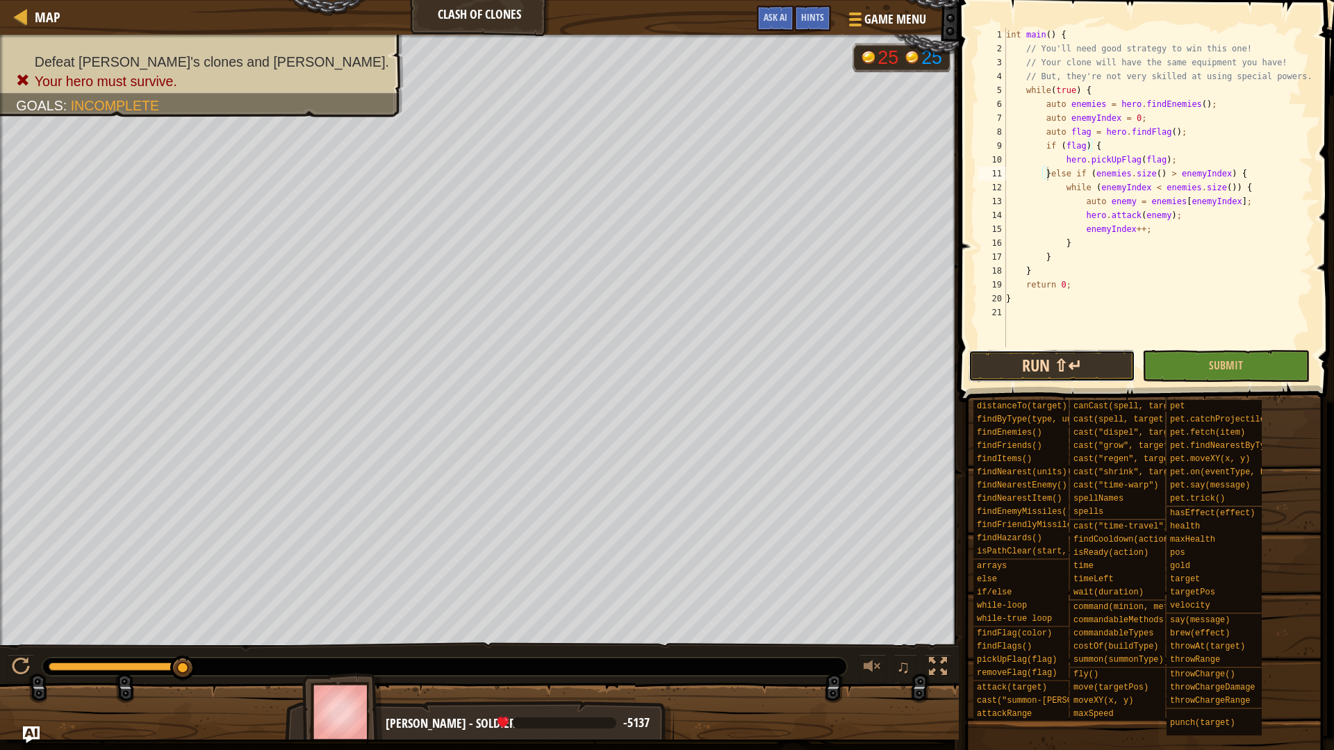
click at [1078, 363] on button "Run ⇧↵" at bounding box center [1052, 366] width 167 height 32
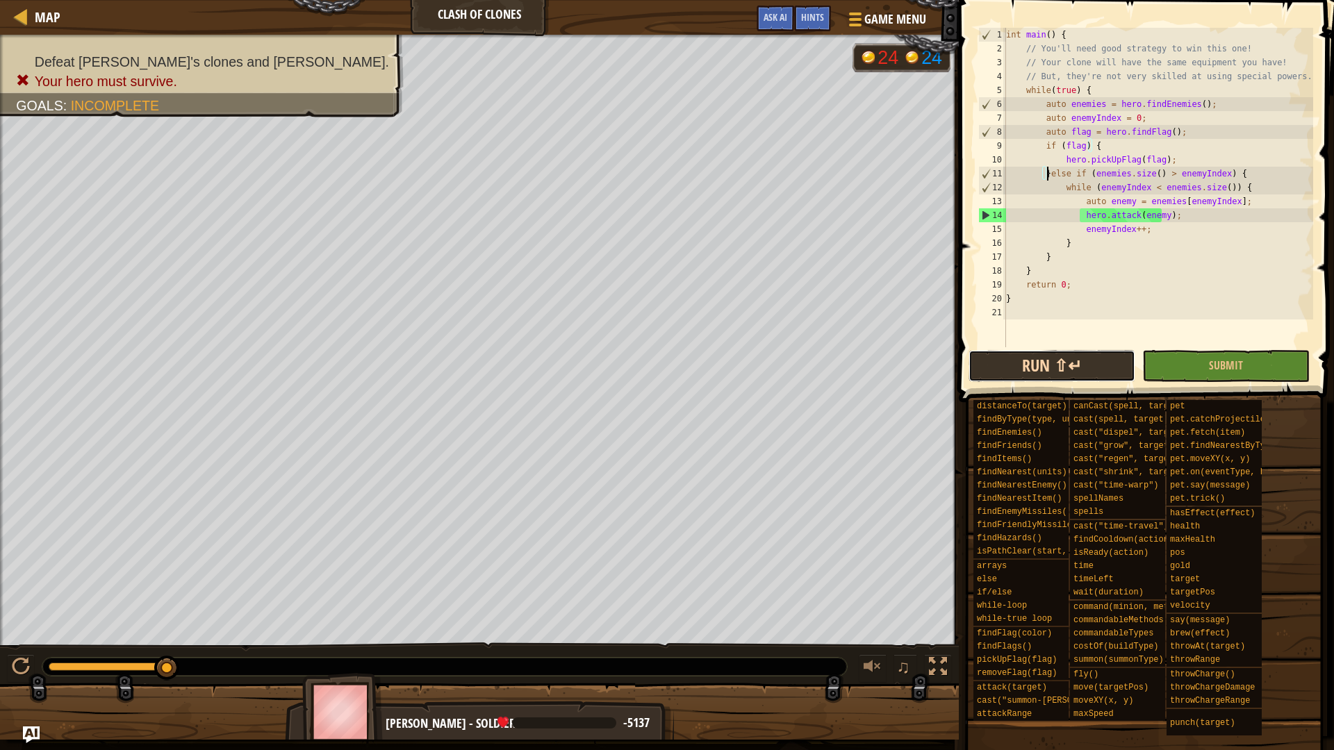
click at [1002, 368] on button "Run ⇧↵" at bounding box center [1052, 366] width 167 height 32
drag, startPoint x: 1167, startPoint y: 216, endPoint x: 1078, endPoint y: 216, distance: 89.6
click at [1078, 216] on div "int main ( ) { // You'll need good strategy to win this one! // Your clone will…" at bounding box center [1158, 201] width 310 height 347
type textarea "hero.attack(enemy);"
click at [1207, 220] on div "int main ( ) { // You'll need good strategy to win this one! // Your clone will…" at bounding box center [1158, 188] width 310 height 320
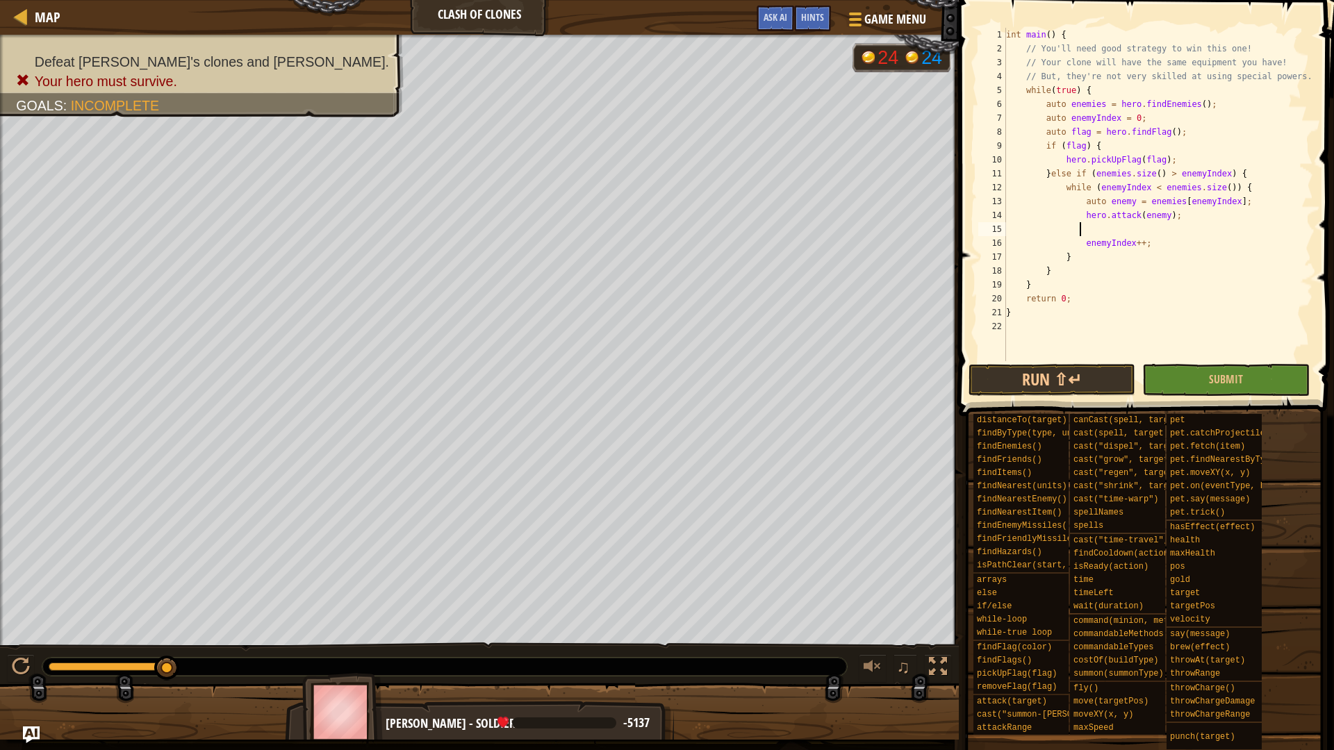
paste textarea "hero.attack(enemy);"
click at [1037, 393] on button "Run ⇧↵" at bounding box center [1052, 380] width 167 height 32
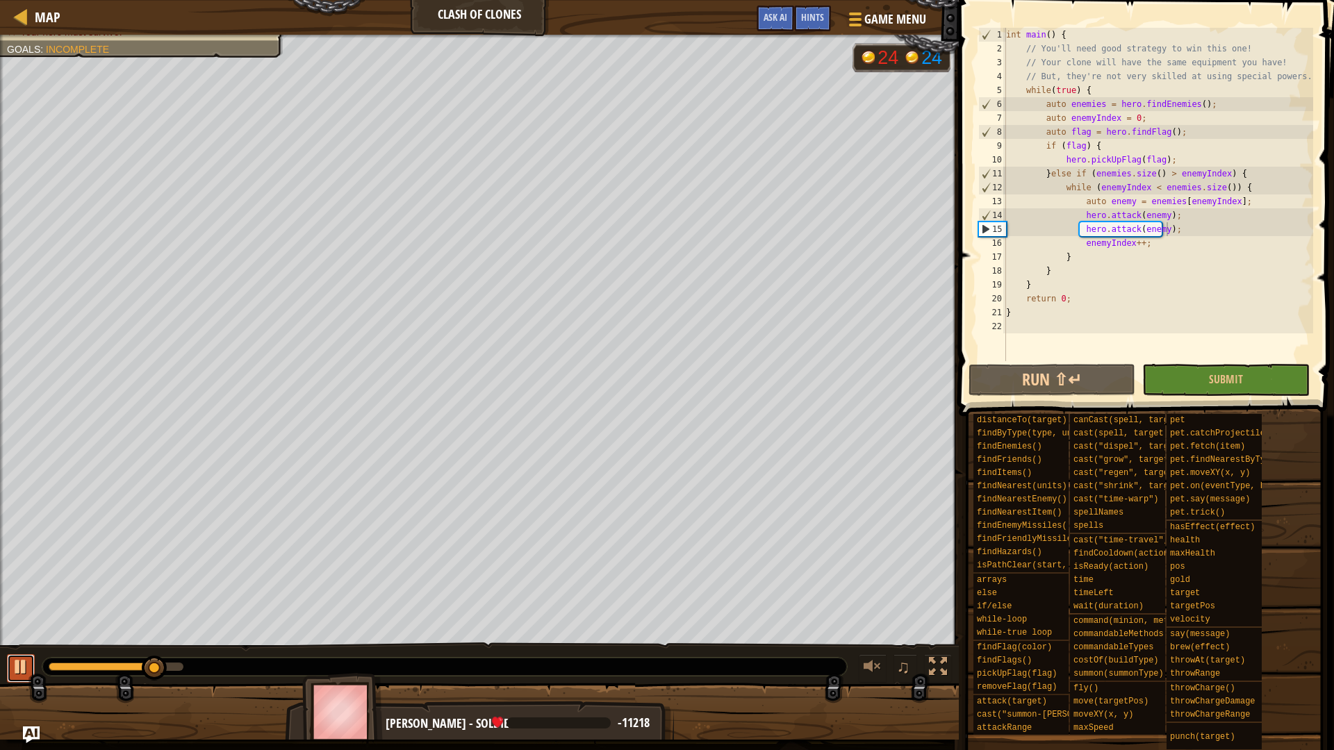
click at [17, 671] on div at bounding box center [21, 667] width 18 height 18
click at [10, 670] on button at bounding box center [21, 669] width 28 height 28
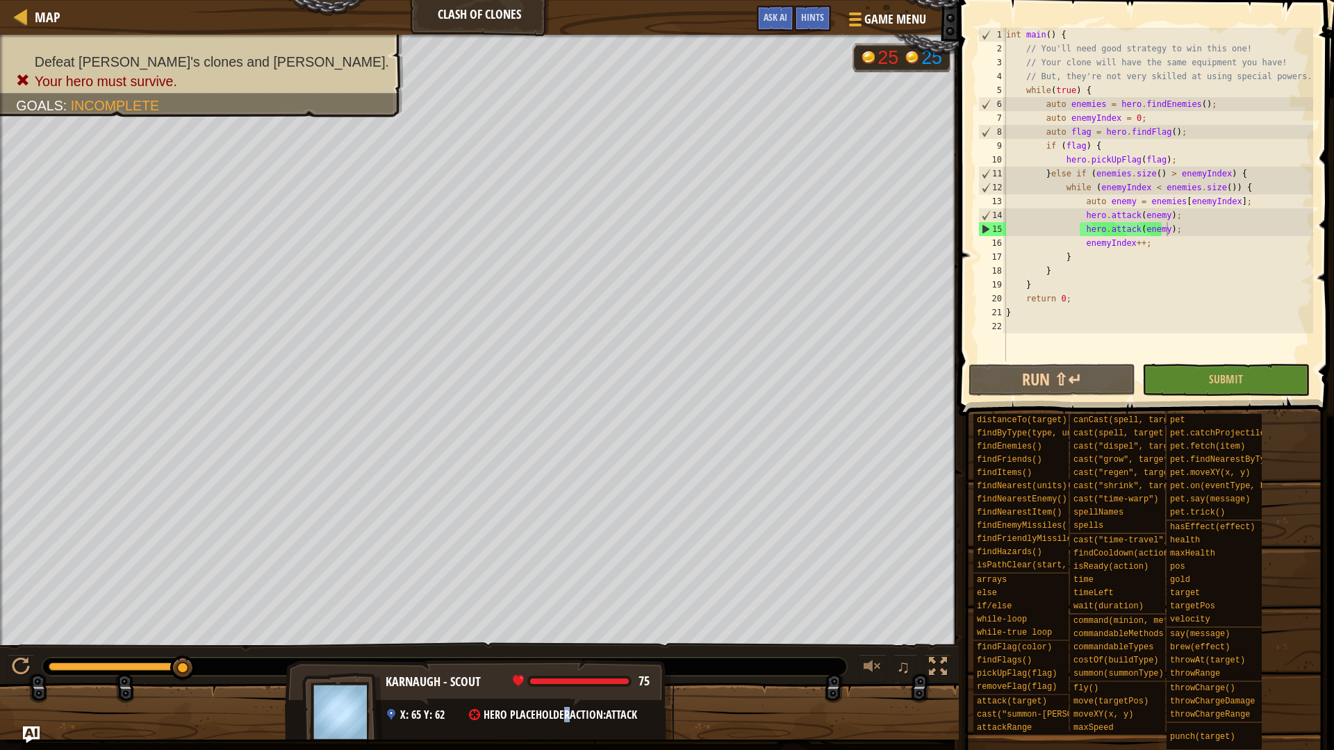
drag, startPoint x: 570, startPoint y: 709, endPoint x: 573, endPoint y: 720, distance: 11.3
click at [564, 721] on div "75 x: 65 y: 62 Hero Placeholder action: attack" at bounding box center [520, 715] width 268 height 16
click at [573, 719] on span "action:" at bounding box center [588, 714] width 36 height 15
drag, startPoint x: 569, startPoint y: 712, endPoint x: 653, endPoint y: 709, distance: 84.1
click at [653, 709] on div "Karnaugh - scout 75 x: 65 y: 62 Hero Placeholder action: attack" at bounding box center [479, 716] width 389 height 115
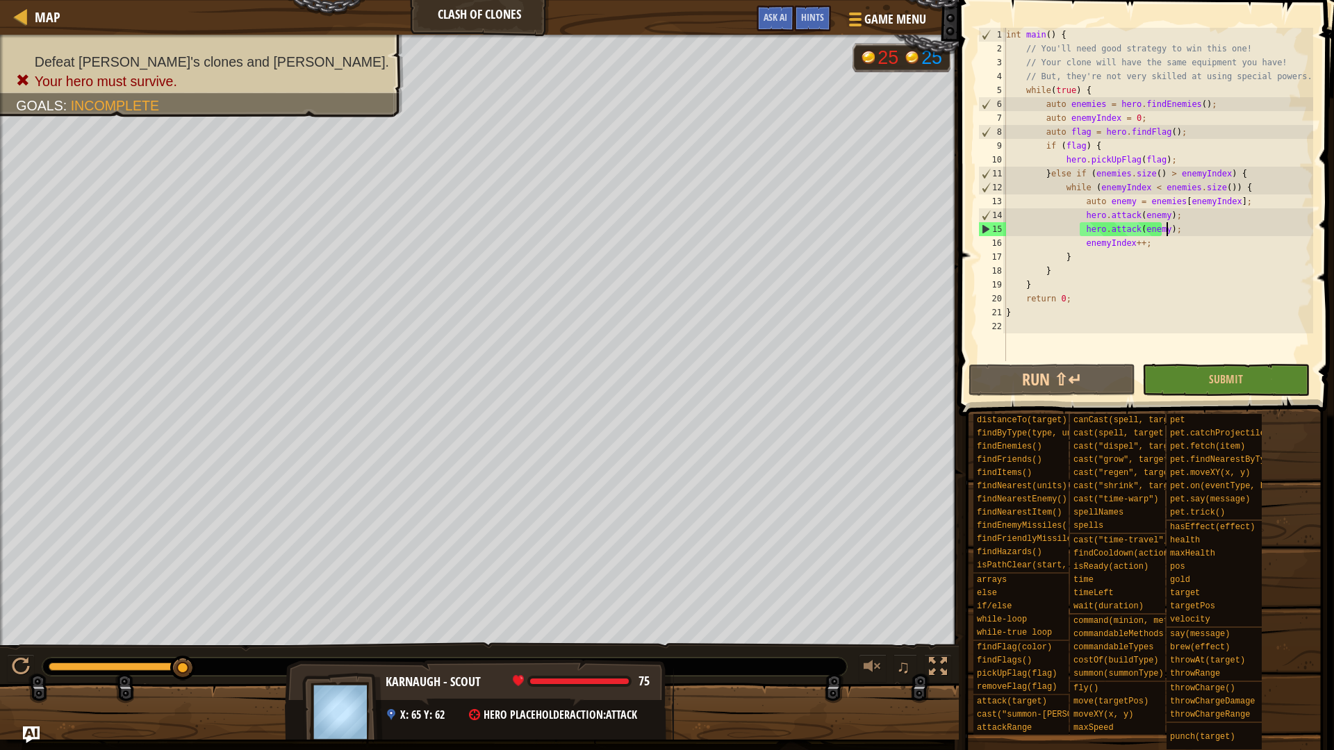
click at [635, 715] on span "attack" at bounding box center [621, 714] width 31 height 15
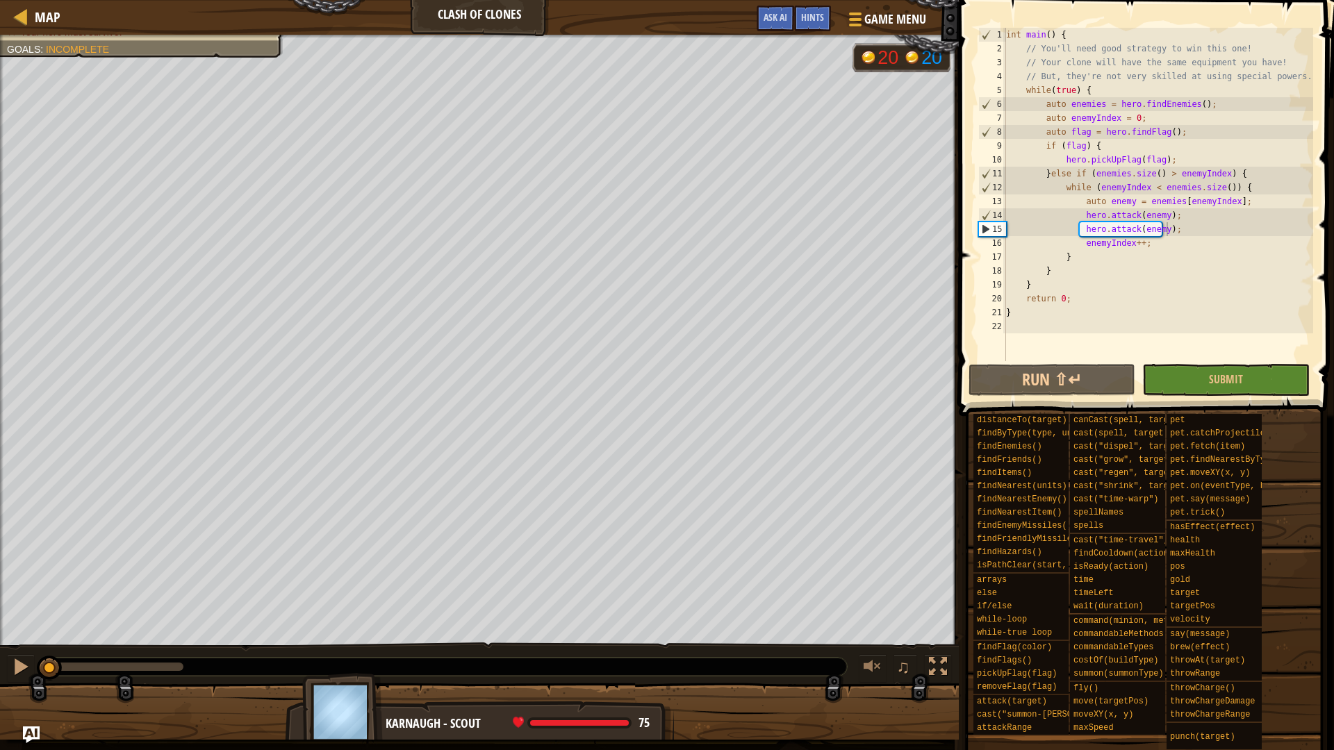
drag, startPoint x: 176, startPoint y: 666, endPoint x: 0, endPoint y: 689, distance: 177.2
click at [0, 689] on div "Defeat Thoktar's clones and ogres. Your hero must survive. Goals : Incomplete G…" at bounding box center [667, 387] width 1334 height 705
click at [1215, 188] on div "int main ( ) { // You'll need good strategy to win this one! // Your clone will…" at bounding box center [1158, 208] width 310 height 361
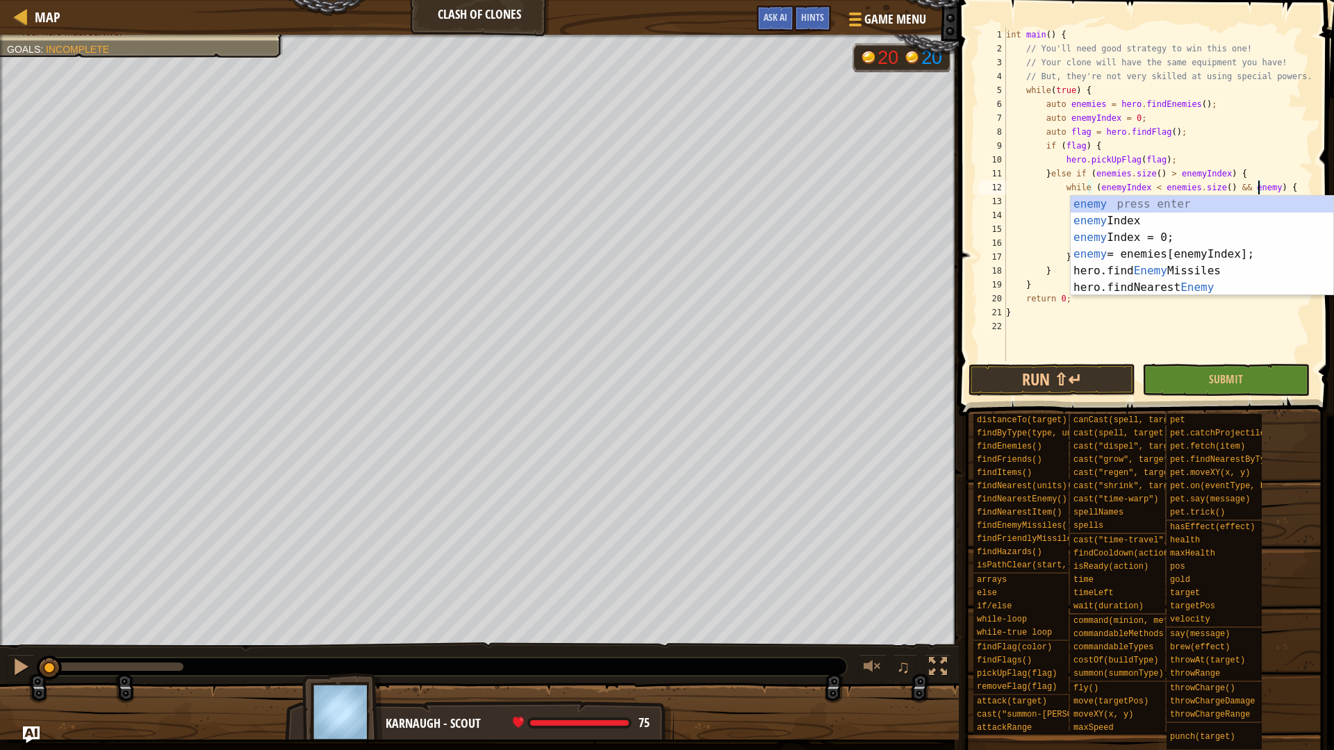
scroll to position [6, 21]
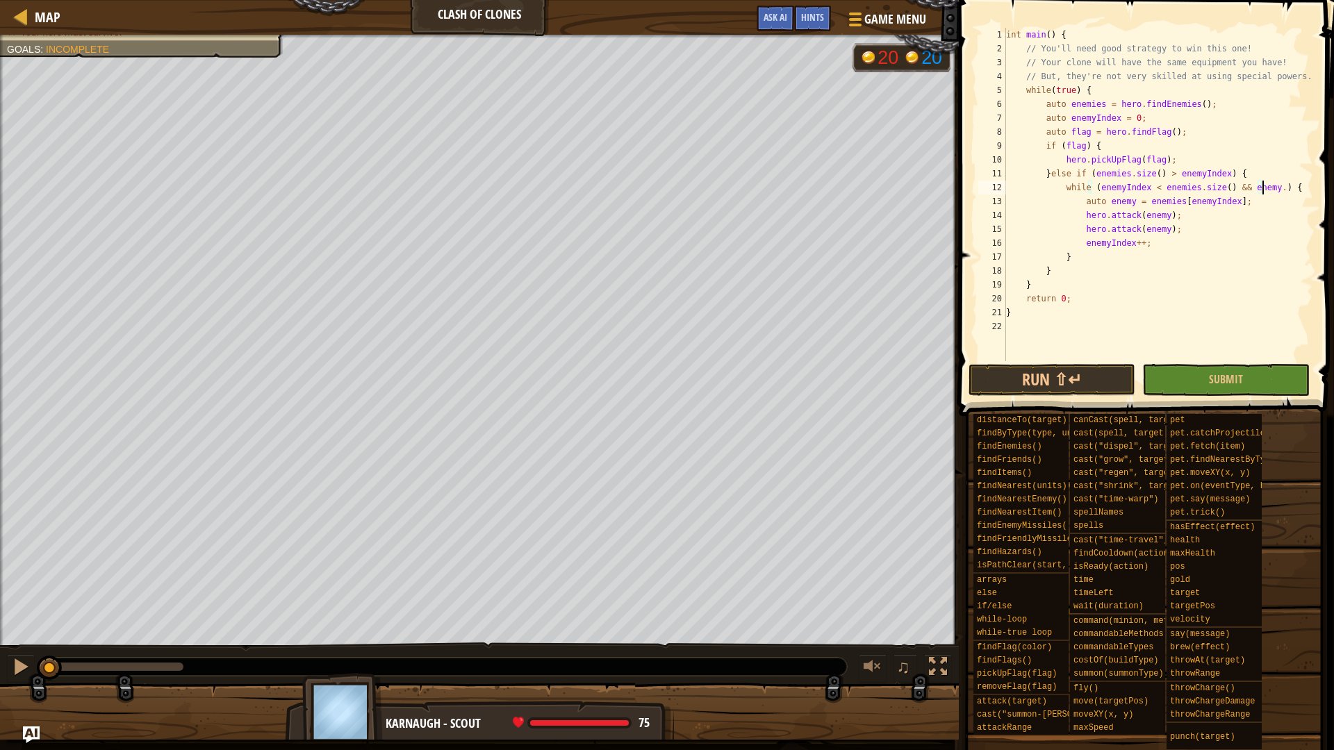
click at [1296, 0] on body "Map Clash of Clones Game Menu Done Hints Ask AI 1 2 3 4 5 6 7 8 9 10 11 12 13 1…" at bounding box center [667, 0] width 1334 height 0
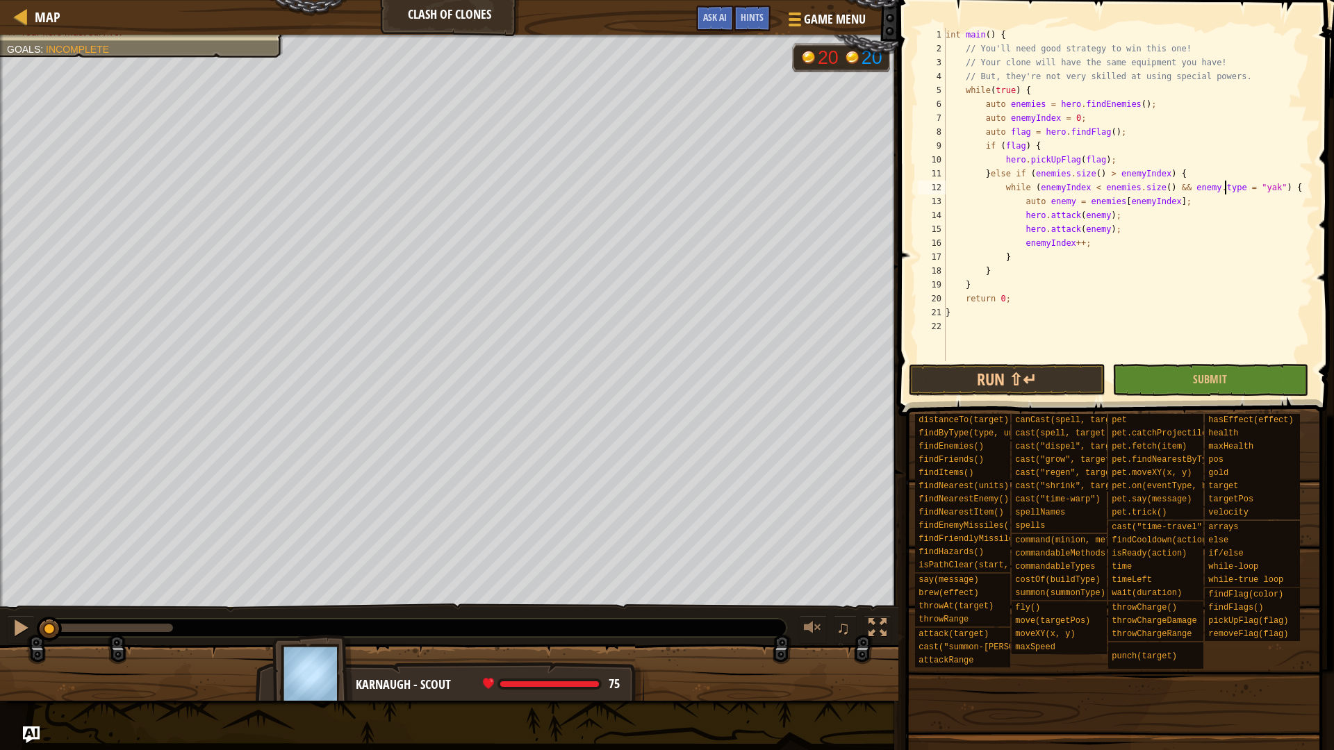
scroll to position [6, 24]
click at [1021, 370] on button "Run ⇧↵" at bounding box center [1007, 380] width 196 height 32
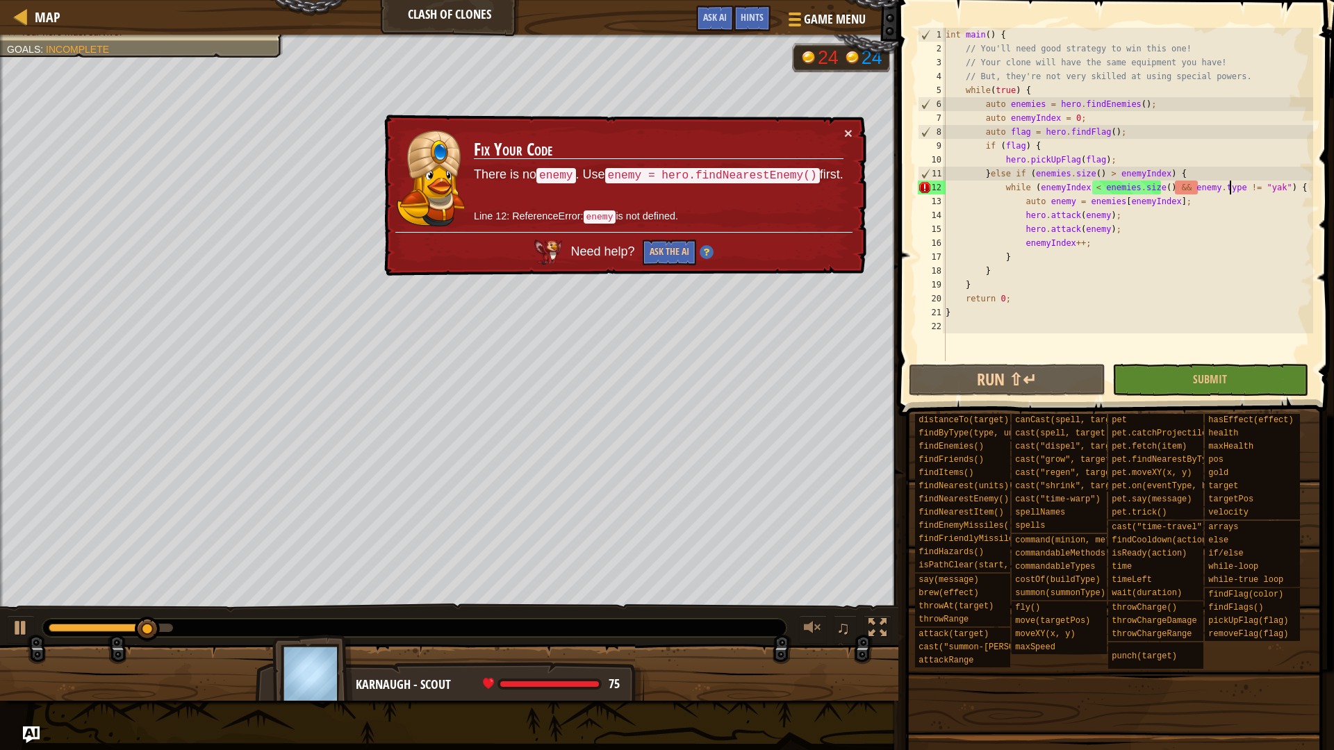
click at [1197, 188] on div "int main ( ) { // You'll need good strategy to win this one! // Your clone will…" at bounding box center [1128, 208] width 370 height 361
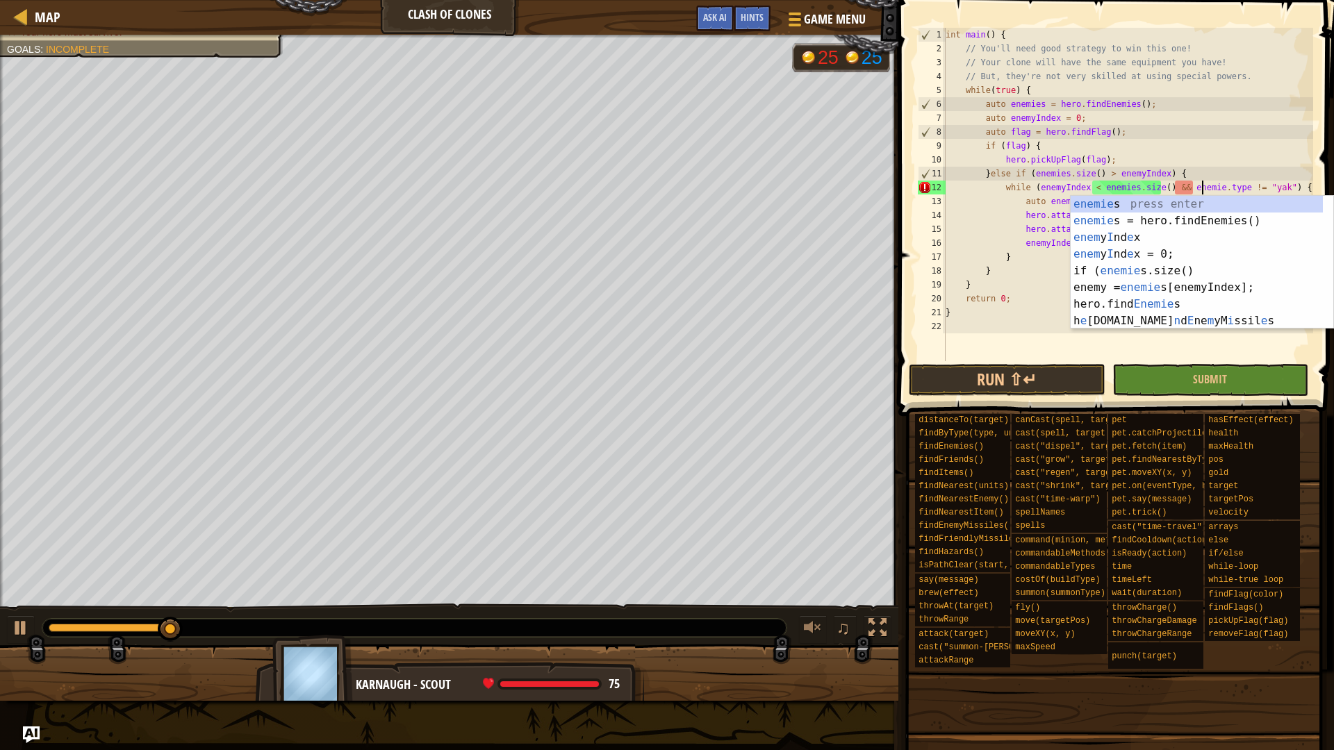
scroll to position [6, 22]
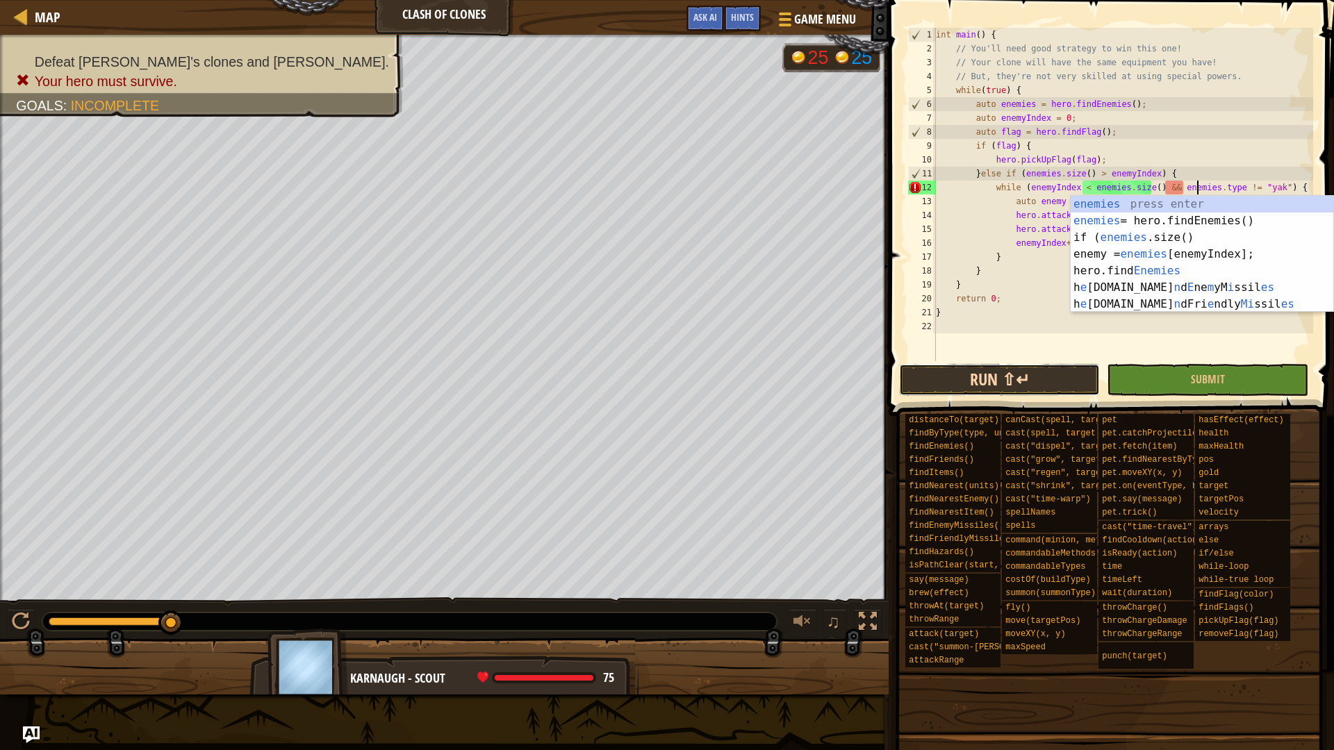
click at [1024, 390] on button "Run ⇧↵" at bounding box center [999, 380] width 201 height 32
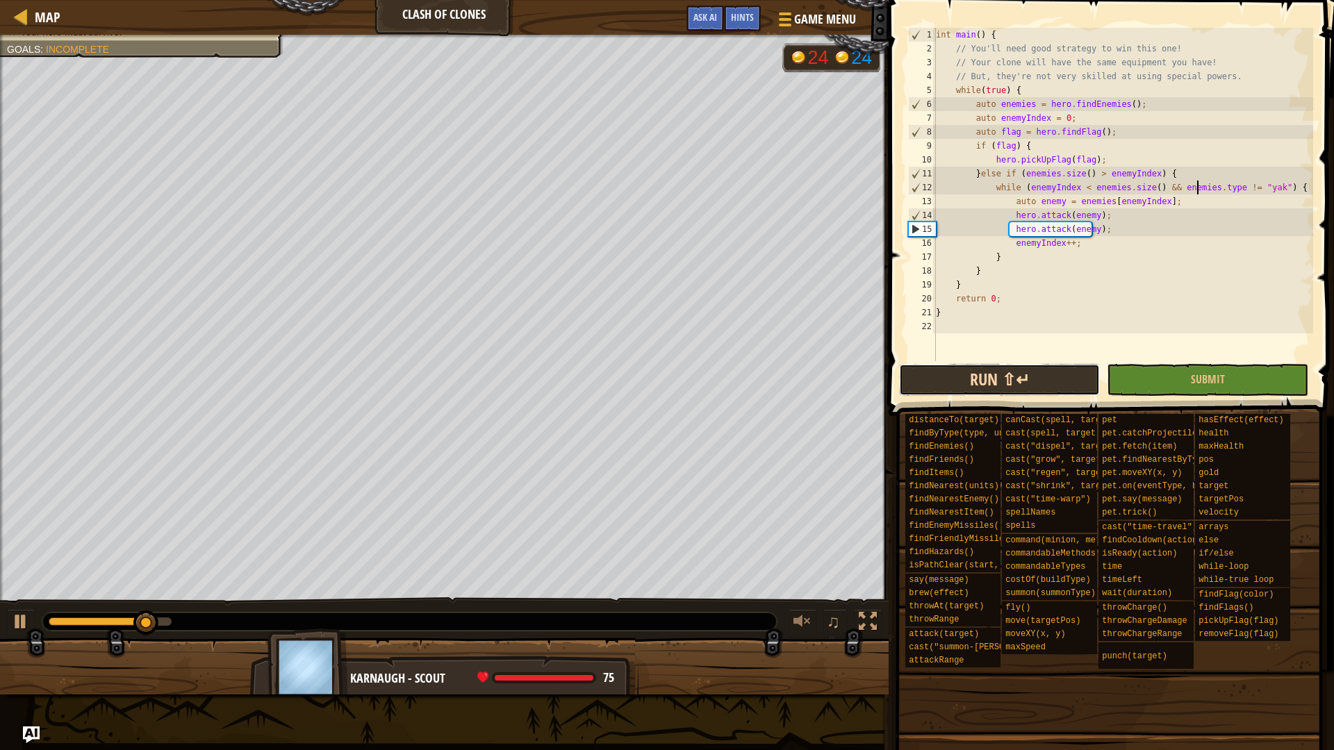
click at [970, 377] on button "Run ⇧↵" at bounding box center [999, 380] width 201 height 32
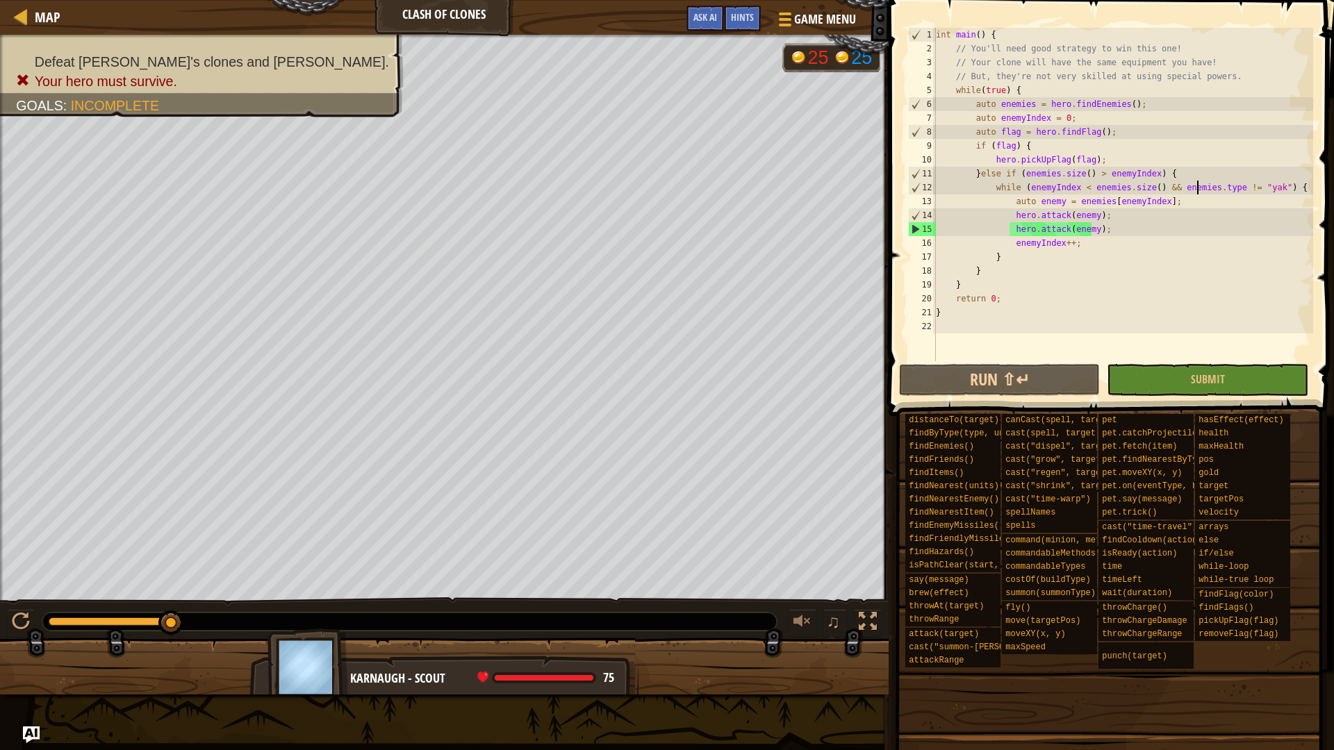
click at [1181, 206] on div "int main ( ) { // You'll need good strategy to win this one! // Your clone will…" at bounding box center [1123, 208] width 380 height 361
type textarea "auto enemy = enemies[enemyIndex];"
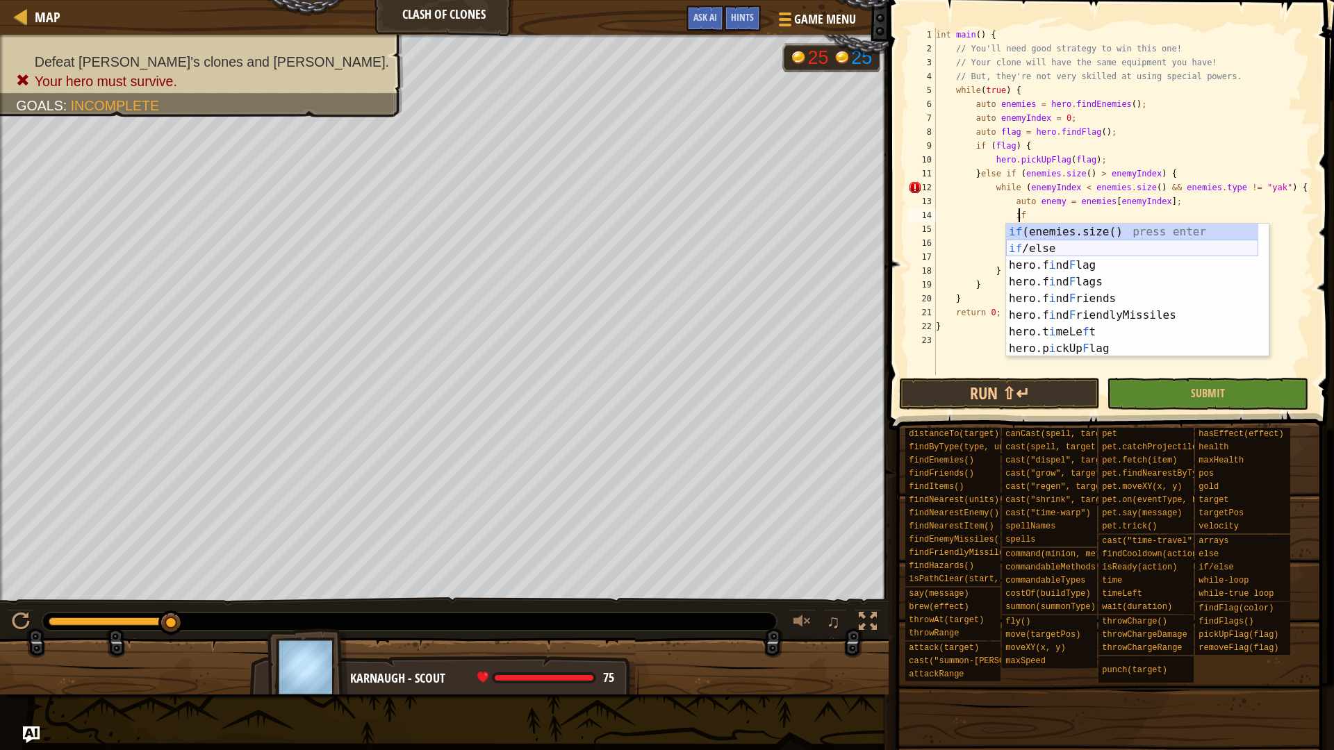
click at [1100, 254] on div "if (enemies.size() press enter if /else press enter hero.f i nd F lag press ent…" at bounding box center [1132, 307] width 252 height 167
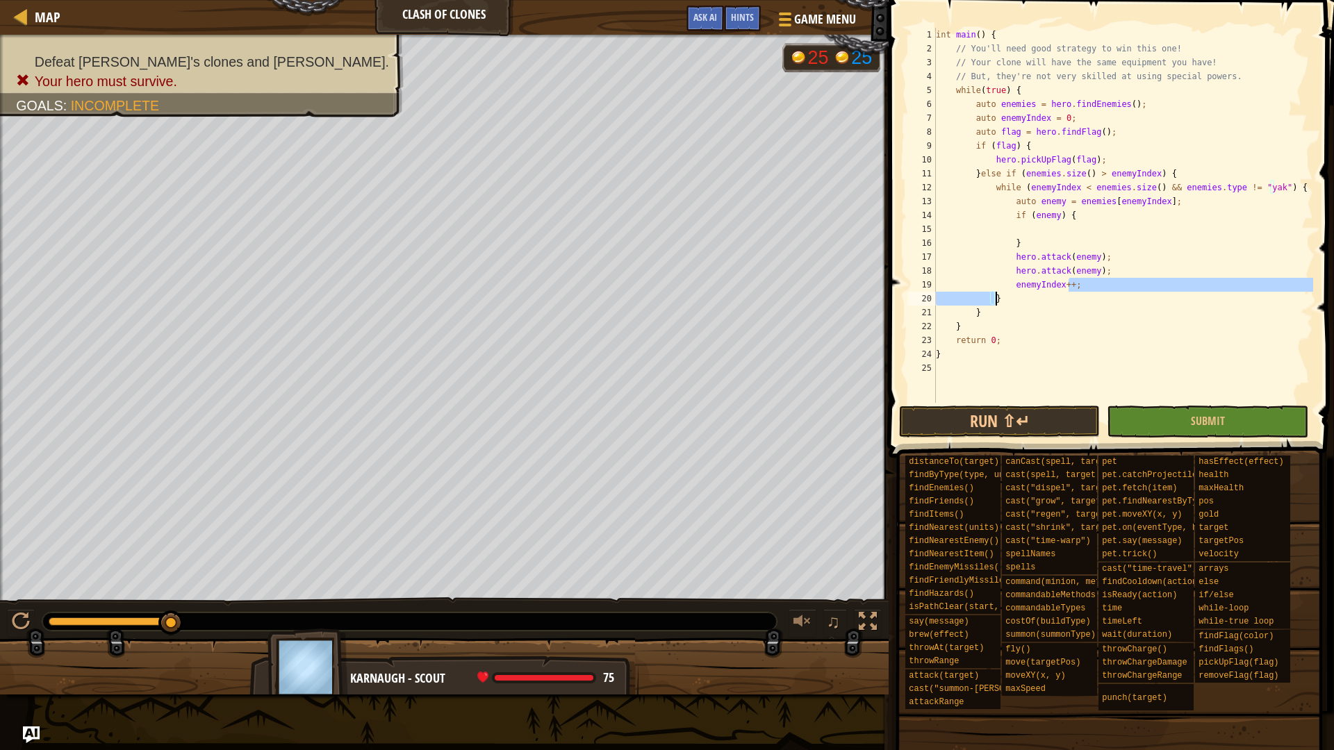
drag, startPoint x: 1071, startPoint y: 288, endPoint x: 1094, endPoint y: 286, distance: 23.7
click at [1087, 294] on div "int main ( ) { // You'll need good strategy to win this one! // Your clone will…" at bounding box center [1123, 229] width 380 height 403
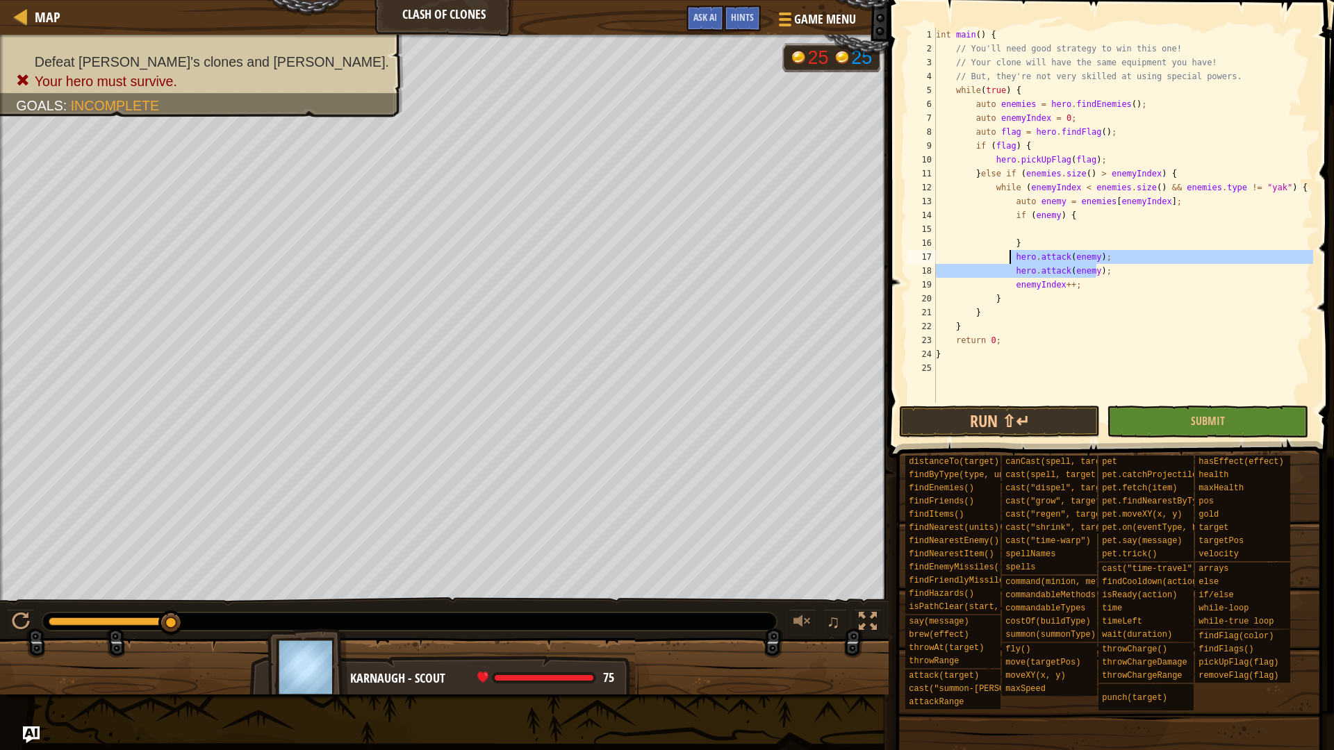
drag, startPoint x: 1092, startPoint y: 268, endPoint x: 1008, endPoint y: 253, distance: 85.5
click at [1008, 253] on div "int main ( ) { // You'll need good strategy to win this one! // Your clone will…" at bounding box center [1123, 229] width 380 height 403
type textarea "}"
type textarea "if (enemy) {"
type textarea "}"
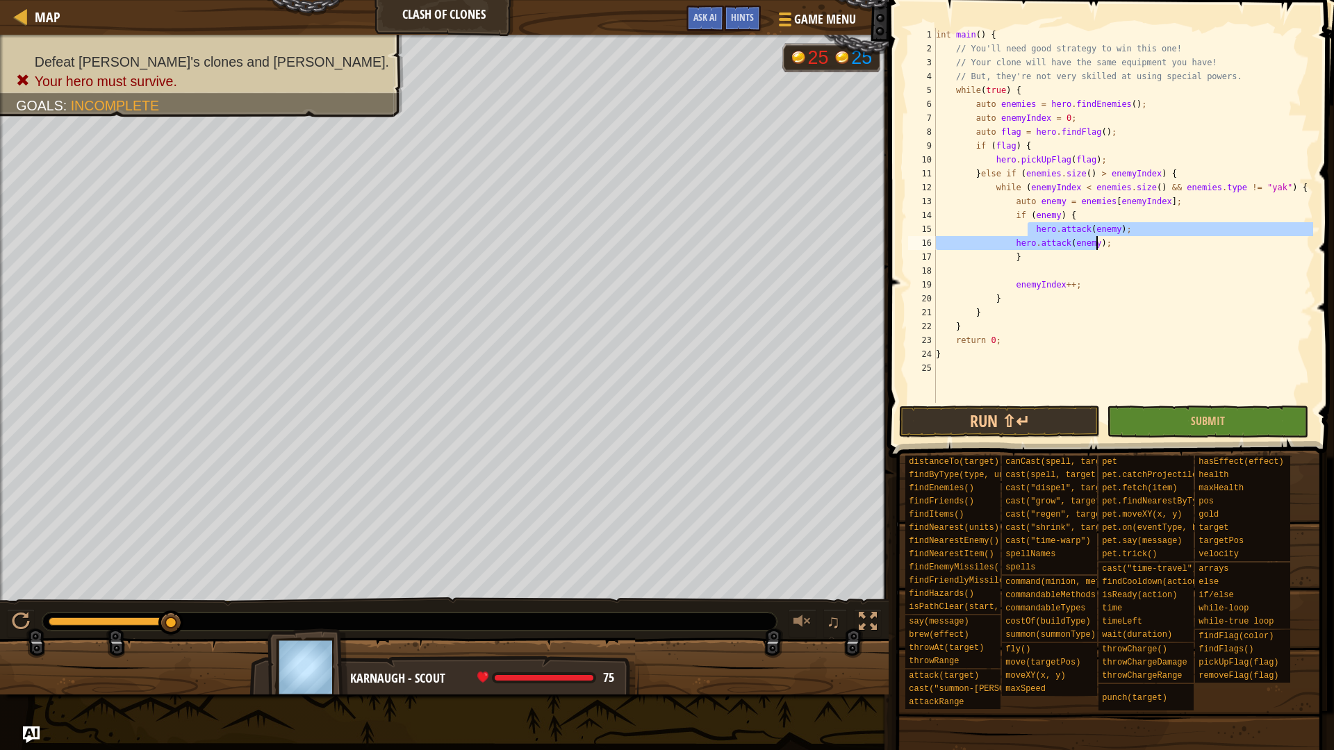
click at [1049, 213] on div "int main ( ) { // You'll need good strategy to win this one! // Your clone will…" at bounding box center [1123, 229] width 380 height 403
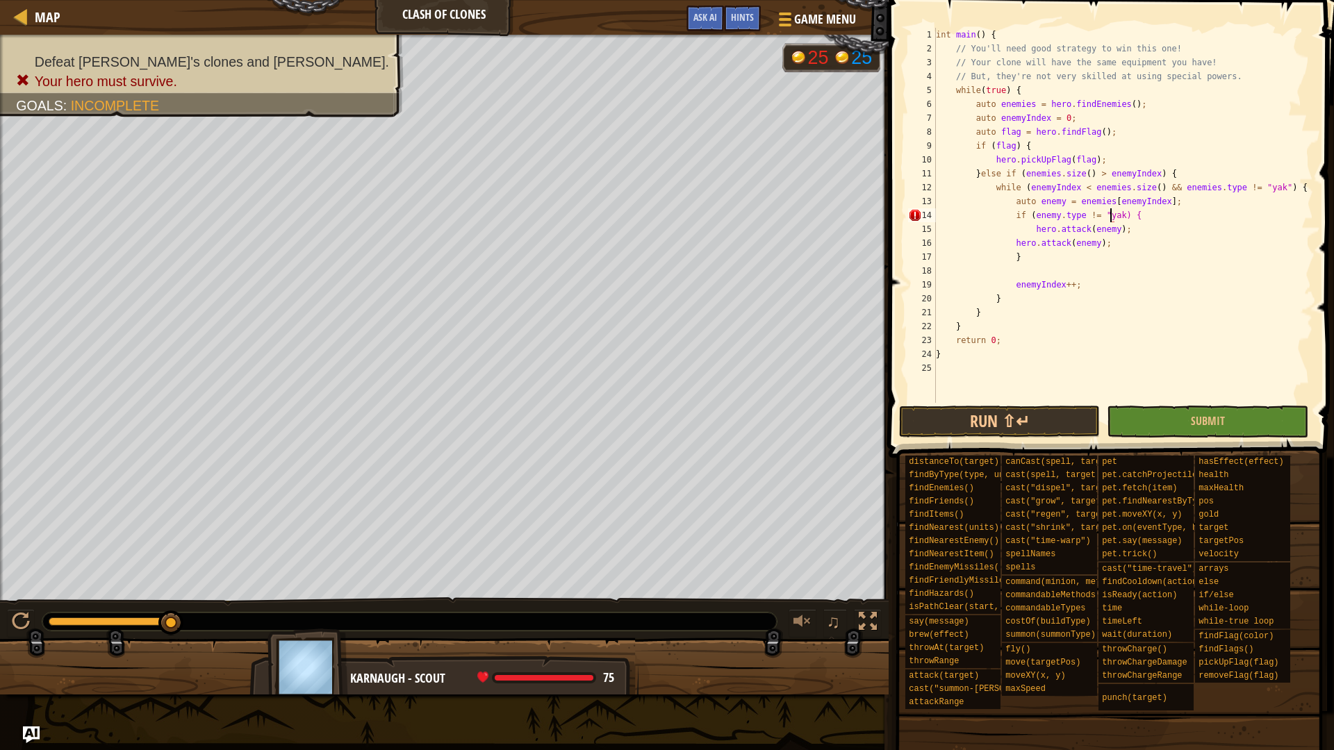
scroll to position [6, 15]
drag, startPoint x: 1260, startPoint y: 186, endPoint x: 1147, endPoint y: 188, distance: 113.3
click at [1147, 188] on div "int main ( ) { // You'll need good strategy to win this one! // Your clone will…" at bounding box center [1123, 229] width 380 height 403
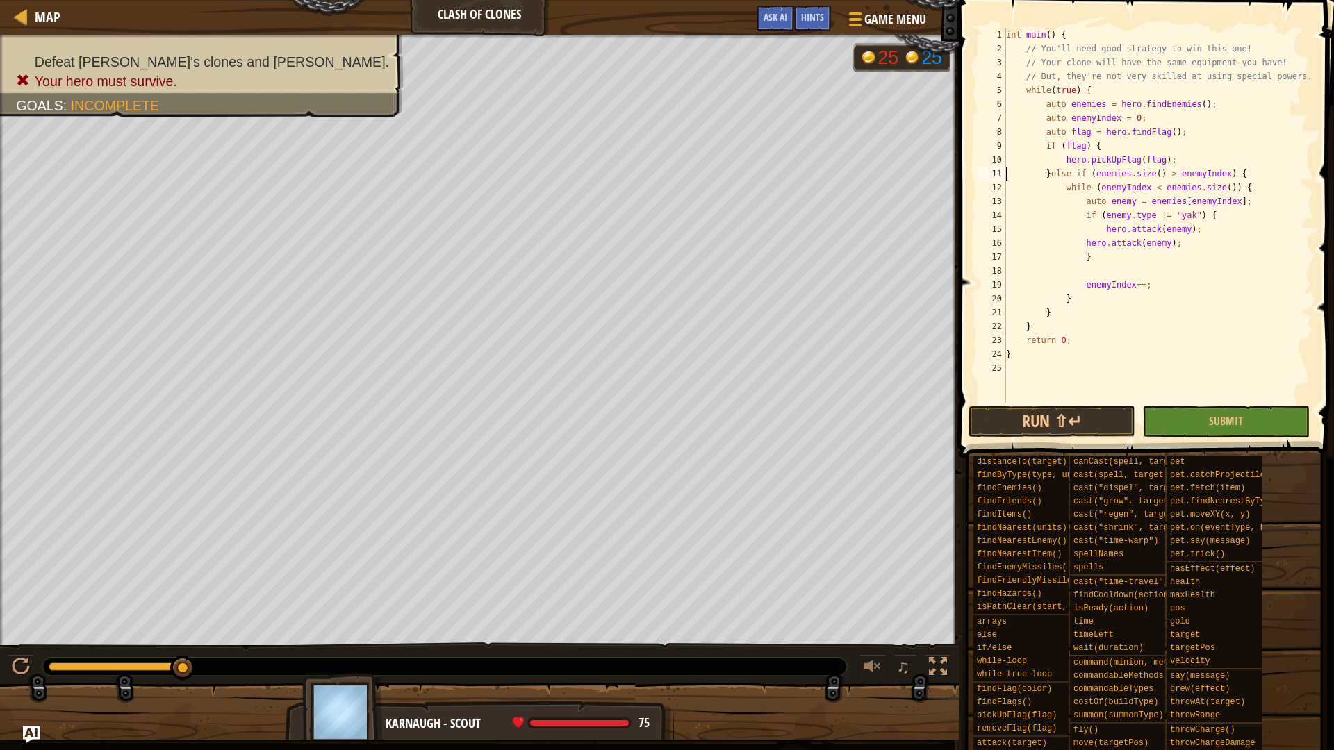
type textarea "while (enemyIndex < enemies.size()) {"
drag, startPoint x: 1109, startPoint y: 270, endPoint x: 1120, endPoint y: 251, distance: 22.4
click at [1120, 251] on div "int main ( ) { // You'll need good strategy to win this one! // Your clone will…" at bounding box center [1158, 229] width 310 height 403
type textarea "}"
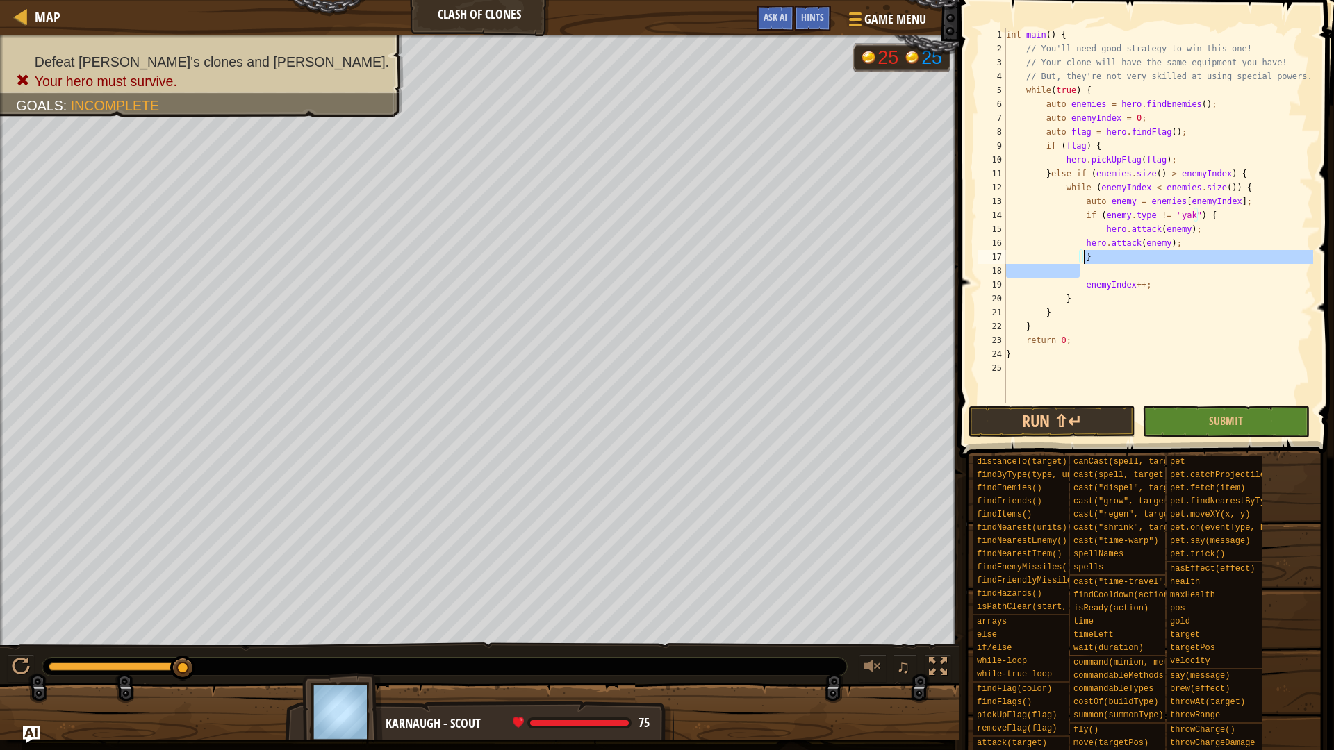
click at [1087, 275] on div "int main ( ) { // You'll need good strategy to win this one! // Your clone will…" at bounding box center [1158, 215] width 310 height 375
click at [1087, 275] on div "int main ( ) { // You'll need good strategy to win this one! // Your clone will…" at bounding box center [1158, 229] width 310 height 403
click at [1169, 255] on div "int main ( ) { // You'll need good strategy to win this one! // Your clone will…" at bounding box center [1158, 215] width 310 height 375
drag, startPoint x: 1122, startPoint y: 274, endPoint x: 1231, endPoint y: 240, distance: 113.6
click at [1231, 240] on div "int main ( ) { // You'll need good strategy to win this one! // Your clone will…" at bounding box center [1158, 229] width 310 height 403
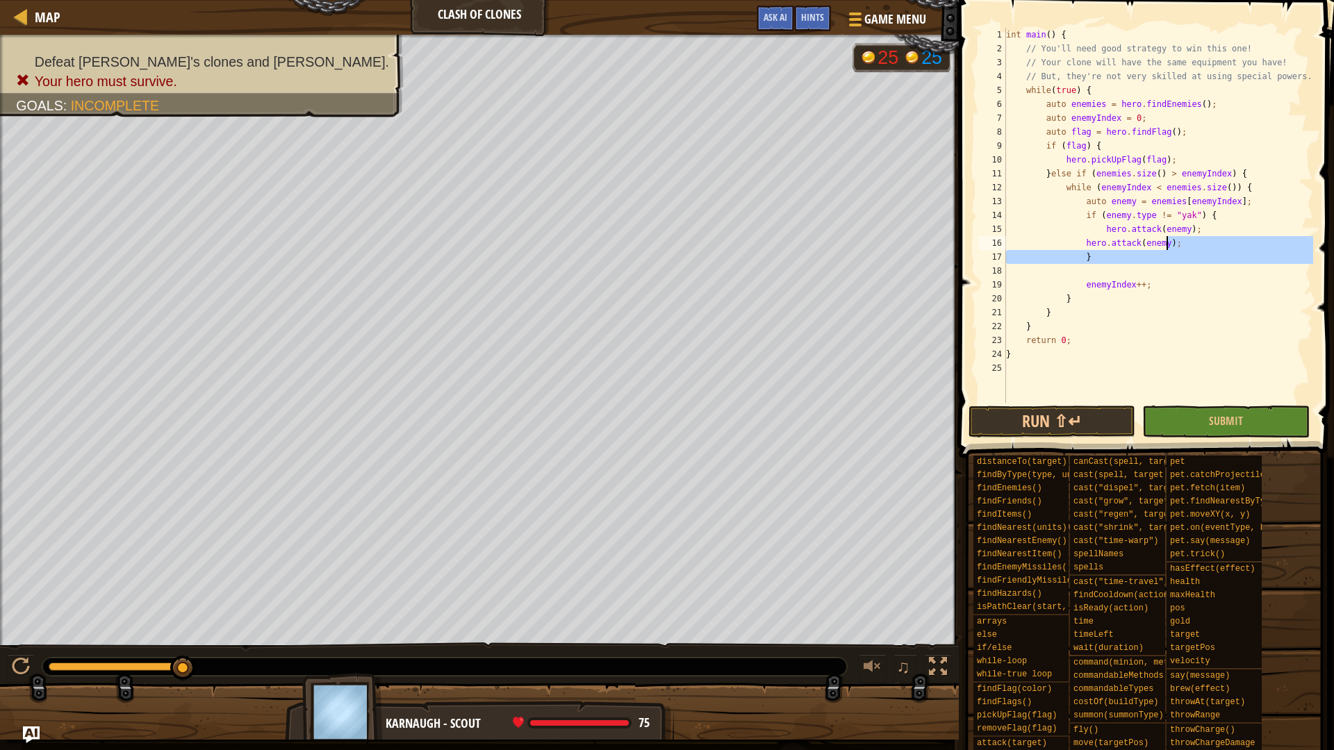
type textarea "hero.attack(enemy); }"
click at [1105, 272] on div "int main ( ) { // You'll need good strategy to win this one! // Your clone will…" at bounding box center [1158, 215] width 310 height 375
drag, startPoint x: 1105, startPoint y: 272, endPoint x: 1110, endPoint y: 263, distance: 11.2
click at [1110, 263] on div "int main ( ) { // You'll need good strategy to win this one! // Your clone will…" at bounding box center [1158, 229] width 310 height 403
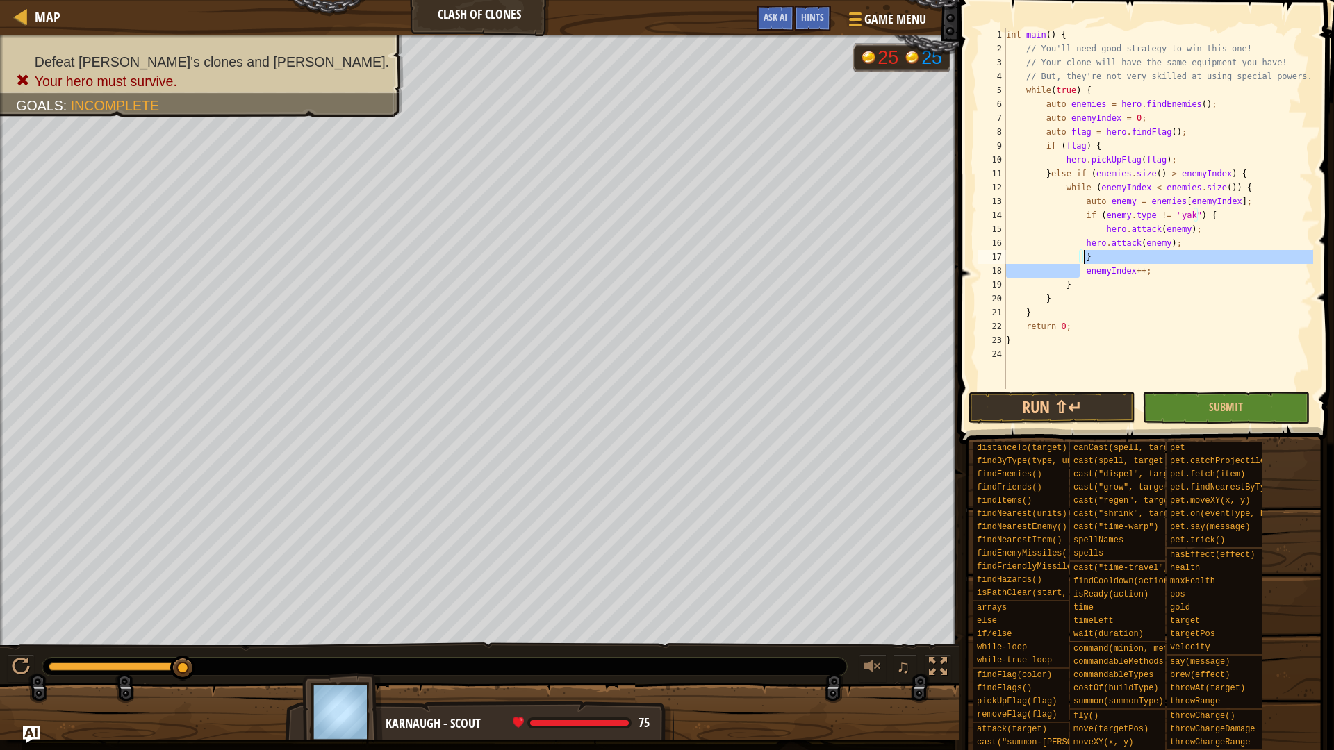
drag, startPoint x: 1081, startPoint y: 266, endPoint x: 1101, endPoint y: 255, distance: 22.4
click at [1101, 255] on div "int main ( ) { // You'll need good strategy to win this one! // Your clone will…" at bounding box center [1158, 222] width 310 height 389
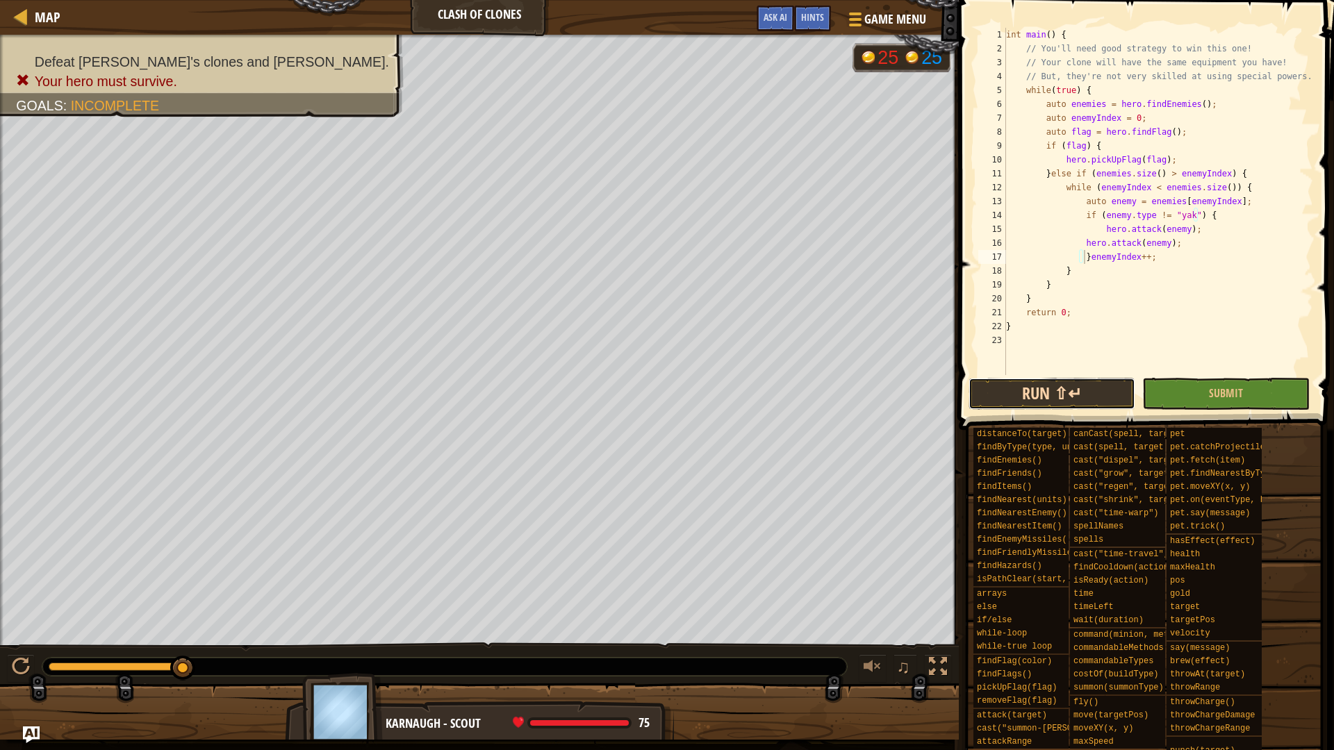
click at [1060, 398] on button "Run ⇧↵" at bounding box center [1052, 394] width 167 height 32
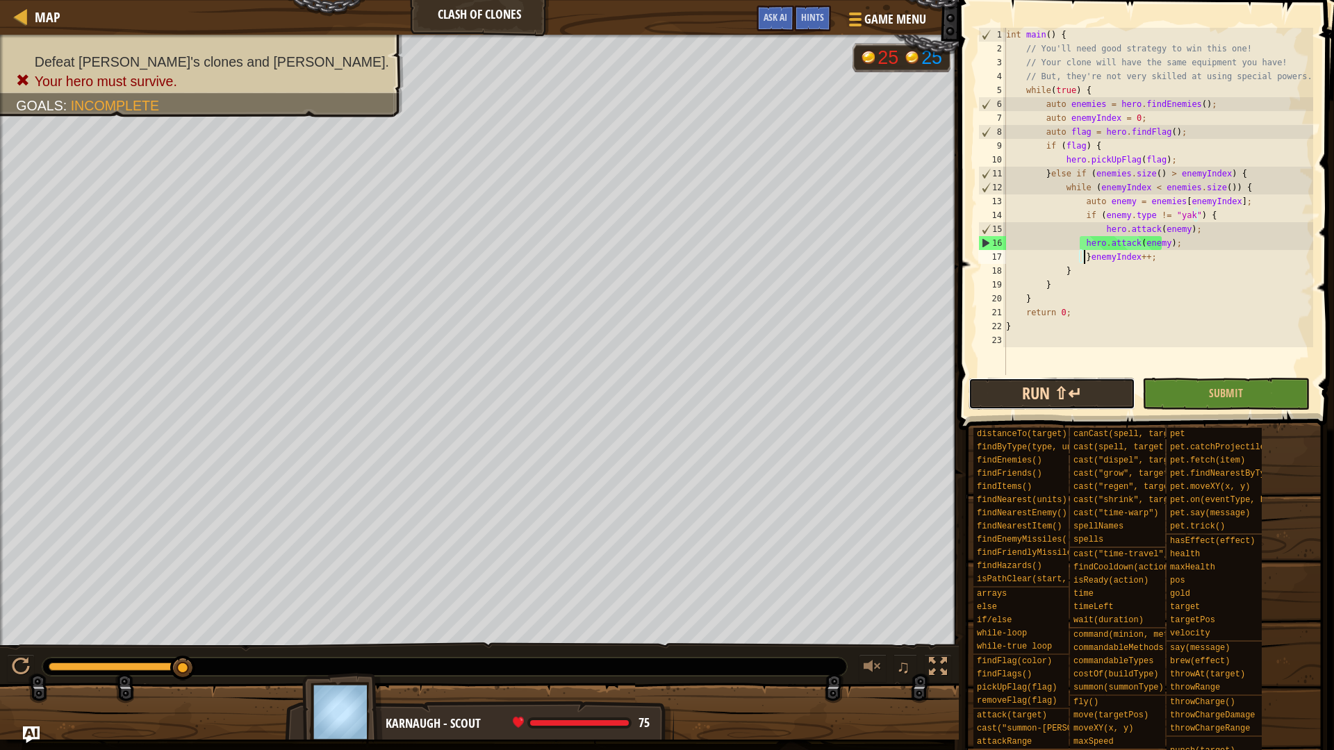
click at [1011, 394] on button "Run ⇧↵" at bounding box center [1052, 394] width 167 height 32
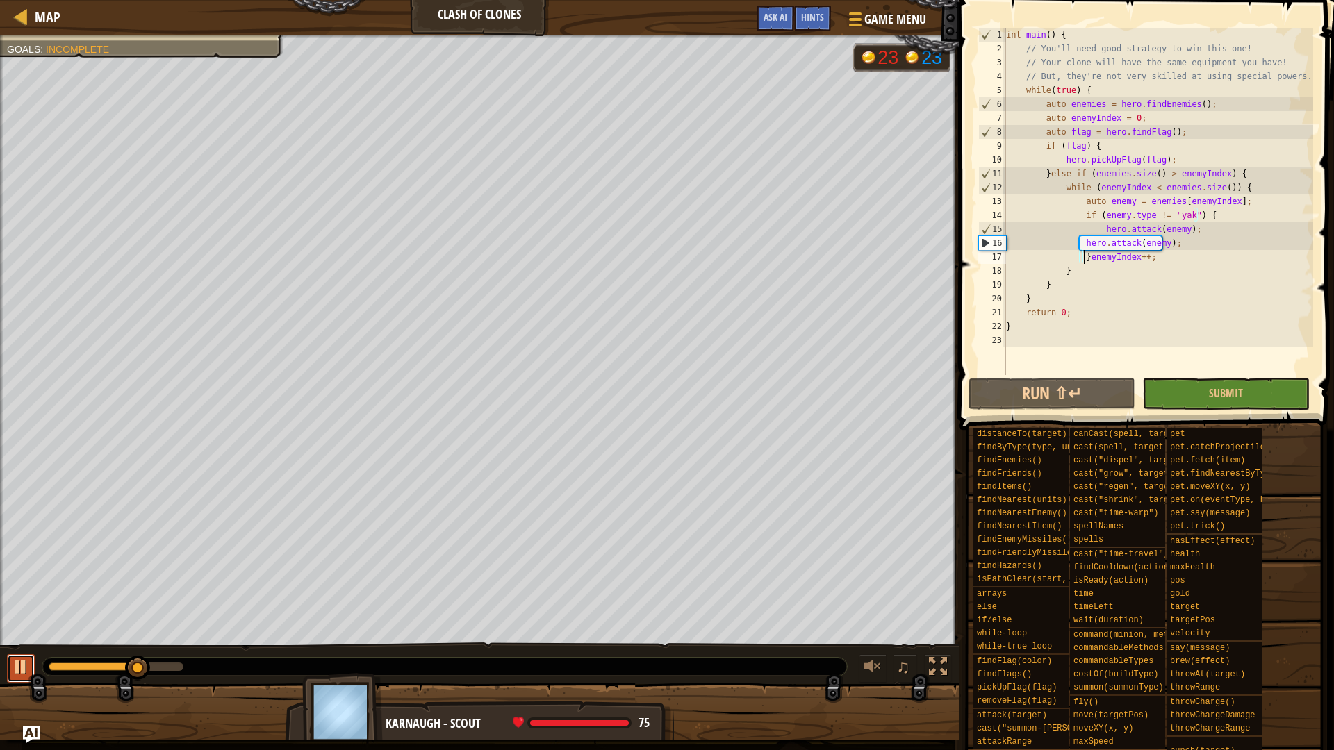
click at [13, 660] on div at bounding box center [21, 667] width 18 height 18
drag, startPoint x: 1174, startPoint y: 245, endPoint x: 1206, endPoint y: 227, distance: 36.4
click at [1206, 227] on div "int main ( ) { // You'll need good strategy to win this one! // Your clone will…" at bounding box center [1158, 215] width 310 height 375
type textarea "hero.attack(enemy);"
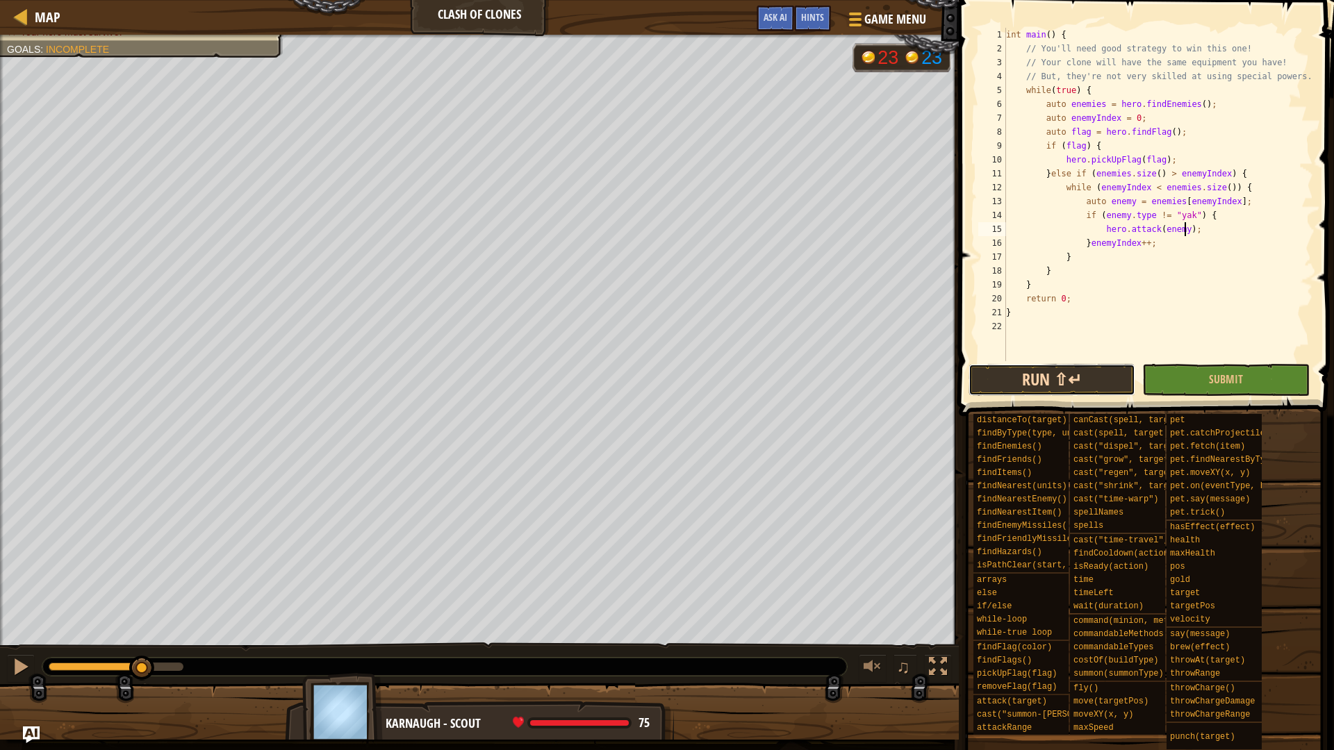
click at [1092, 375] on button "Run ⇧↵" at bounding box center [1052, 380] width 167 height 32
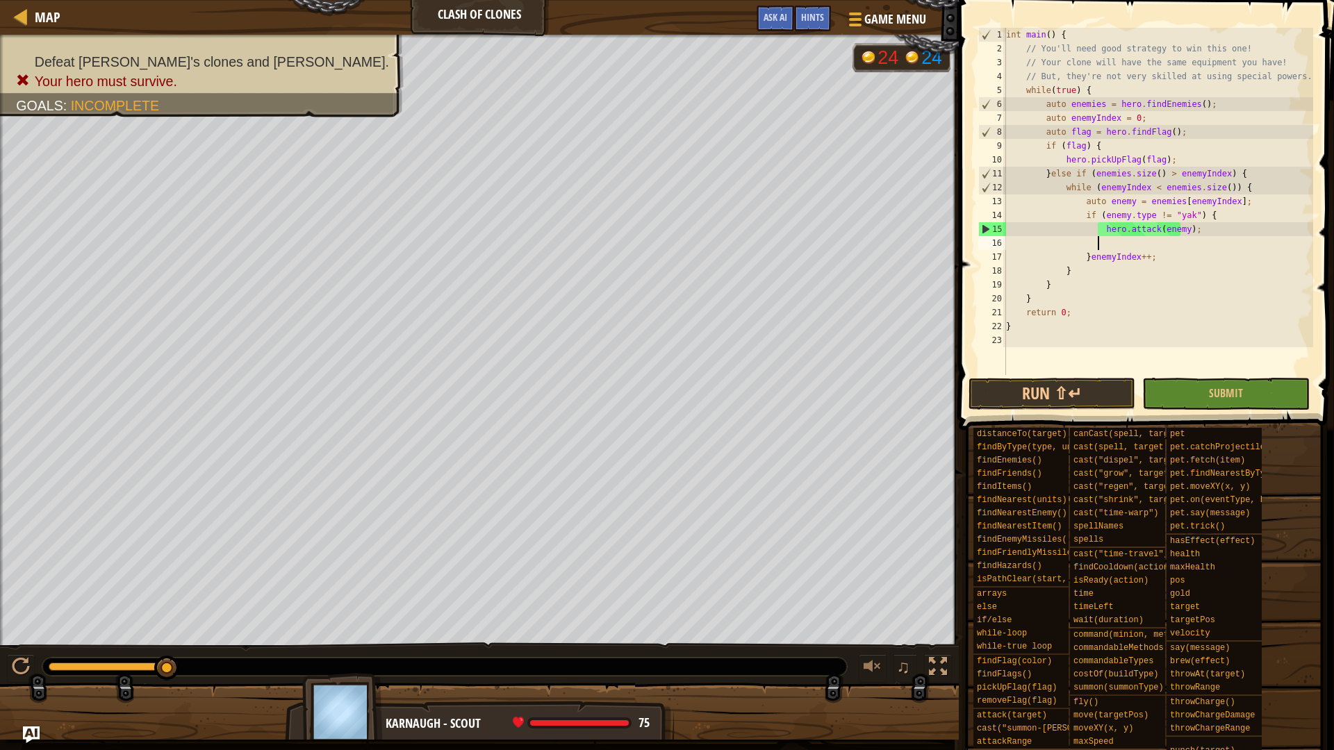
scroll to position [6, 7]
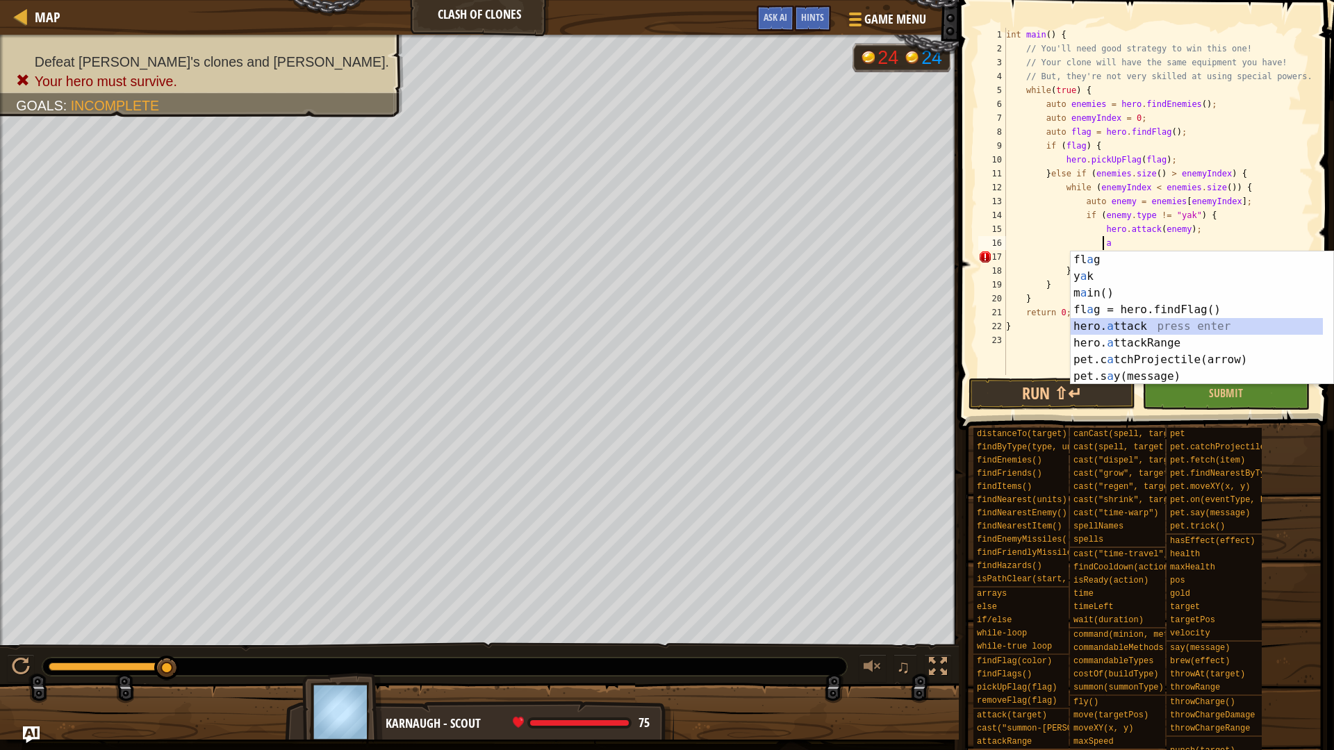
click at [1196, 322] on div "fl a g press enter y a k press enter m a in() press enter fl a g = hero.findFla…" at bounding box center [1197, 335] width 252 height 167
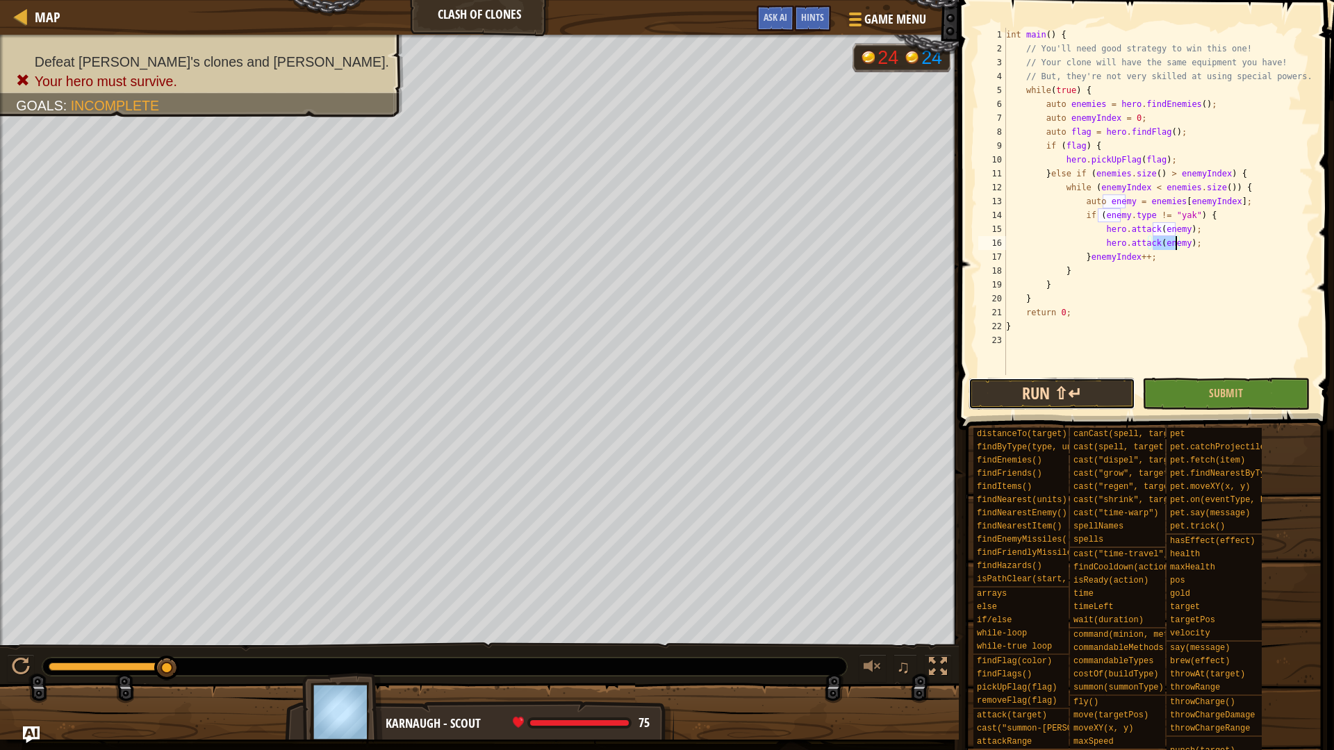
click at [1090, 407] on button "Run ⇧↵" at bounding box center [1052, 394] width 167 height 32
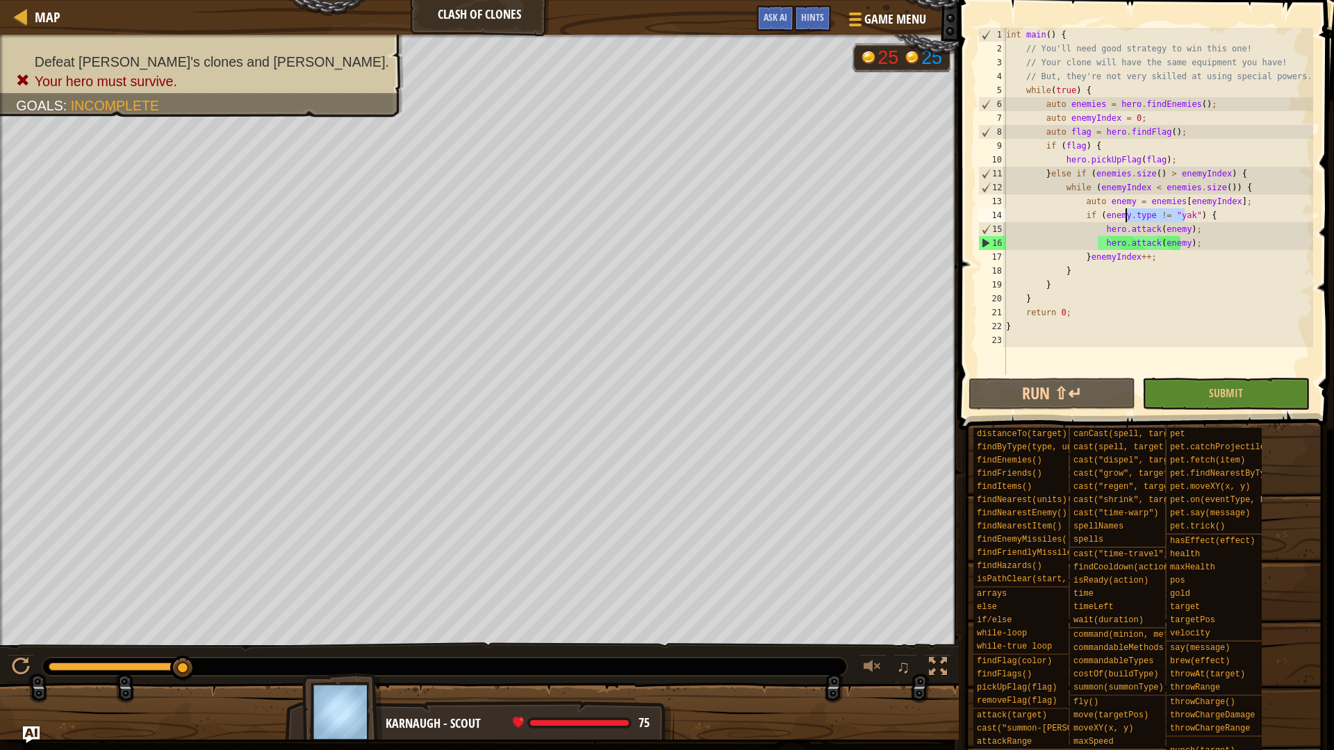
drag, startPoint x: 1185, startPoint y: 211, endPoint x: 1126, endPoint y: 218, distance: 59.6
click at [1126, 218] on div "int main ( ) { // You'll need good strategy to win this one! // Your clone will…" at bounding box center [1158, 215] width 310 height 375
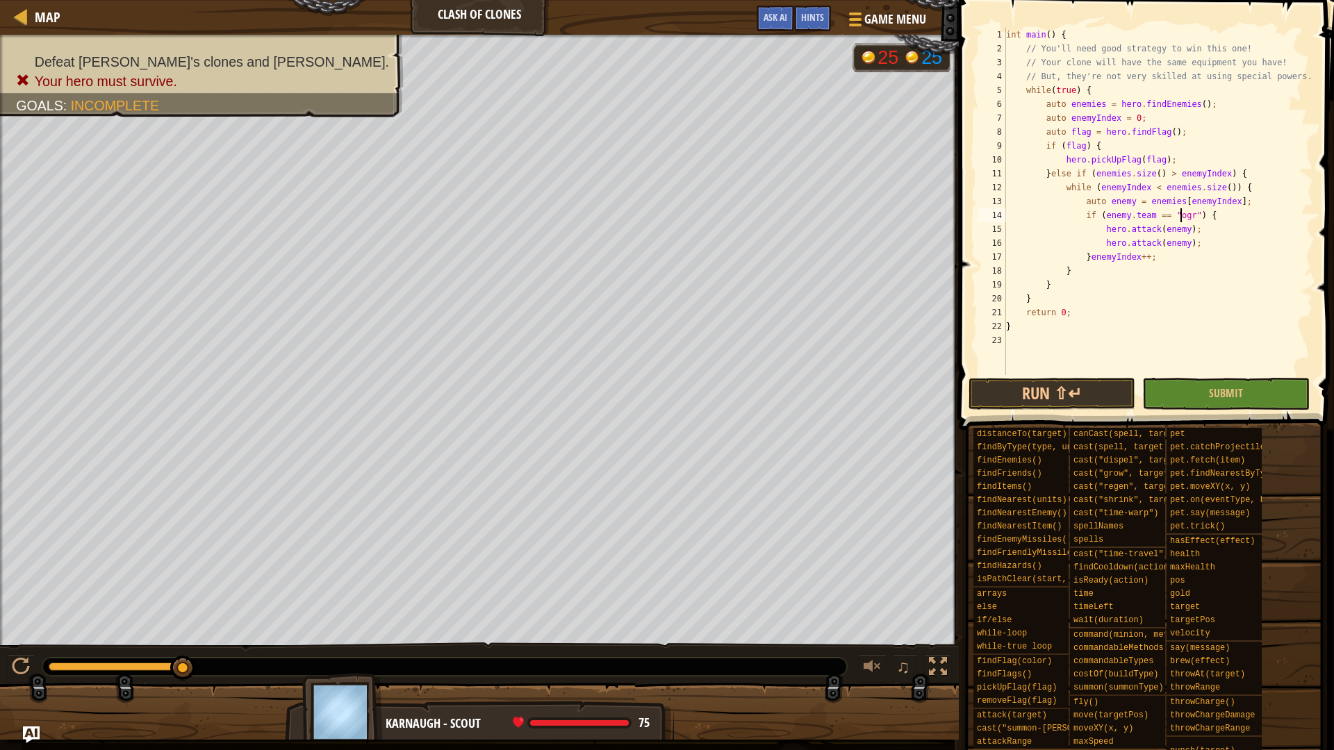
scroll to position [6, 15]
type textarea "if (enemy.team == "ogre") {"
click at [1068, 394] on button "Run ⇧↵" at bounding box center [1052, 394] width 167 height 32
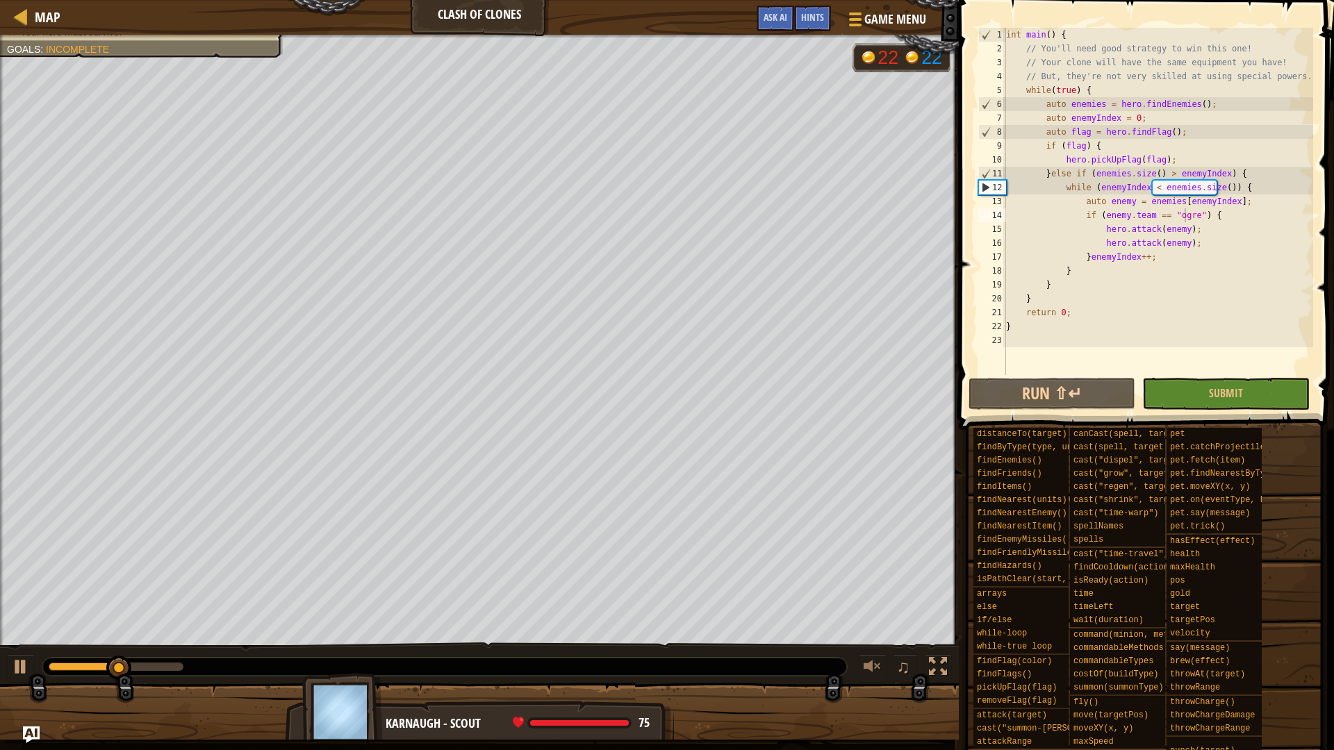
click at [6, 666] on div "♫" at bounding box center [479, 664] width 959 height 42
click at [29, 673] on div at bounding box center [21, 667] width 18 height 18
drag, startPoint x: 136, startPoint y: 675, endPoint x: 6, endPoint y: 680, distance: 130.1
click at [6, 680] on div "♫" at bounding box center [479, 664] width 959 height 42
click at [19, 669] on div at bounding box center [21, 667] width 18 height 18
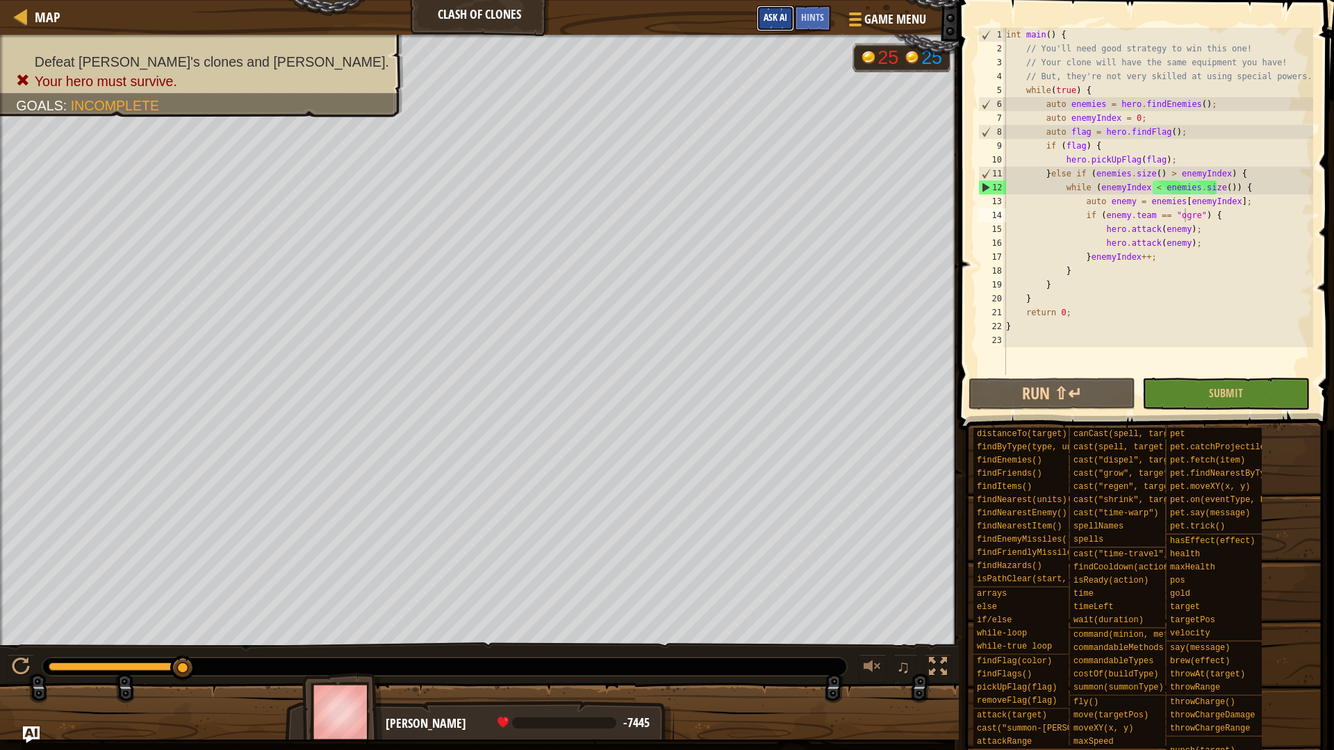
click at [772, 17] on span "Ask AI" at bounding box center [776, 16] width 24 height 13
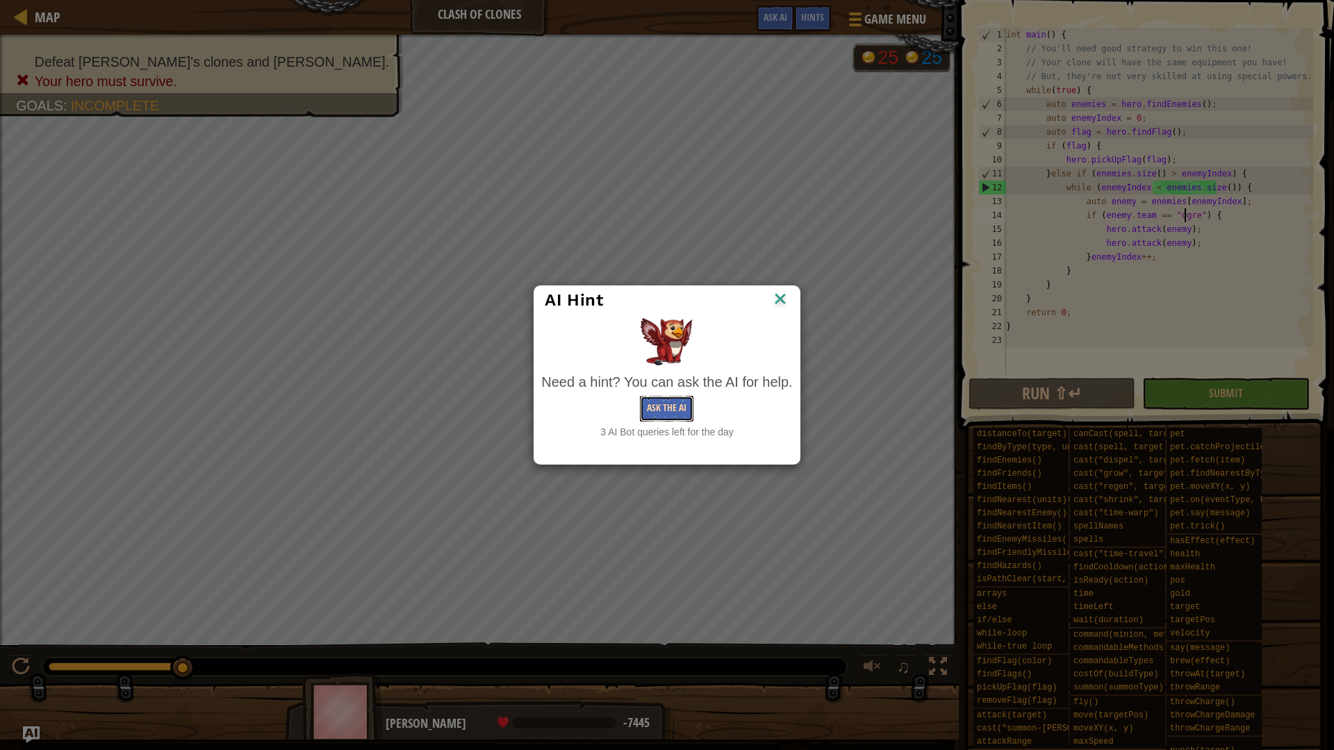
click at [661, 406] on button "Ask the AI" at bounding box center [667, 409] width 54 height 26
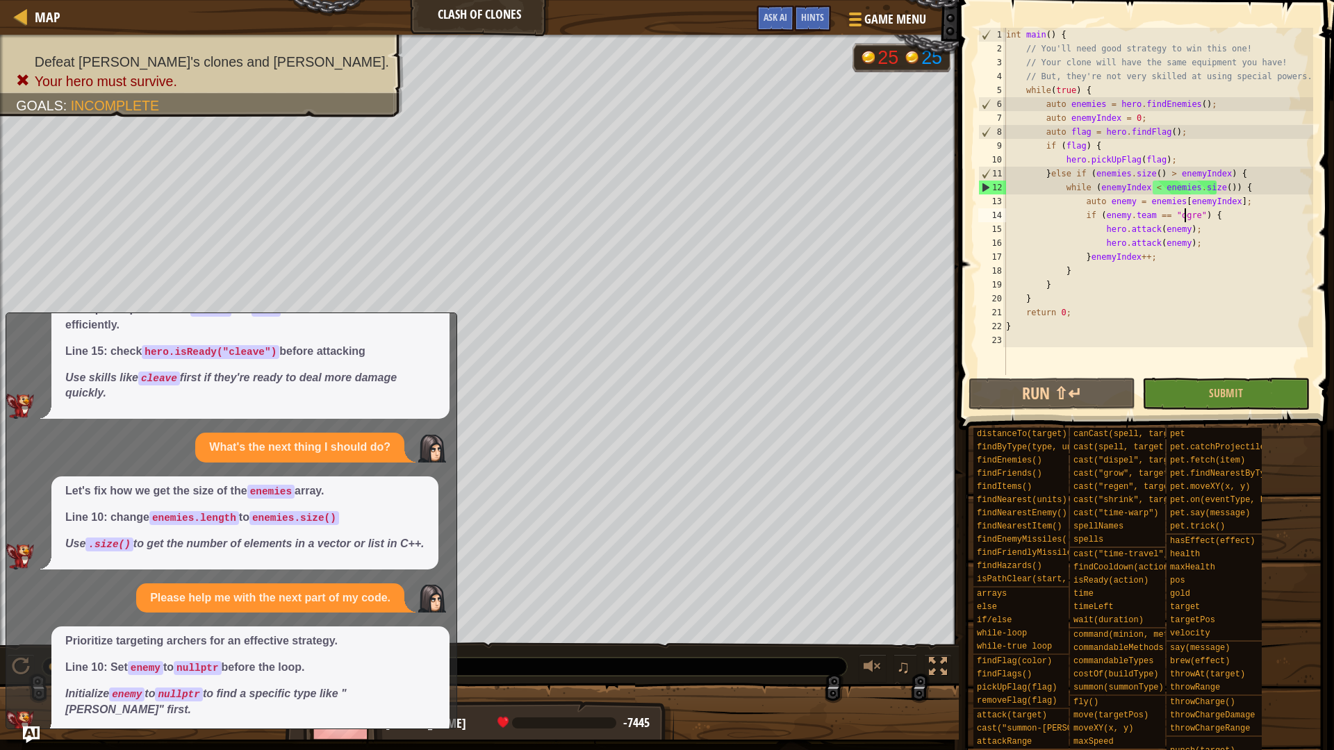
scroll to position [871, 0]
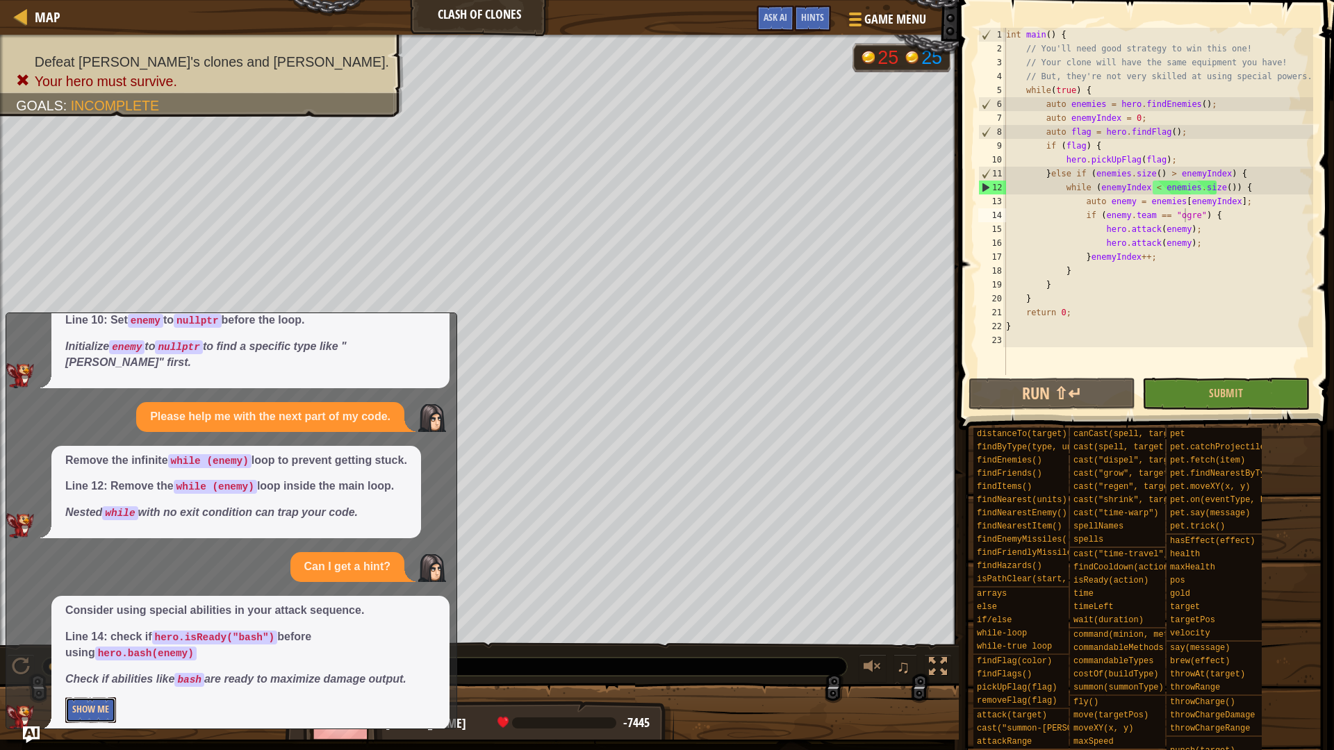
click at [85, 698] on button "Show Me" at bounding box center [90, 711] width 51 height 26
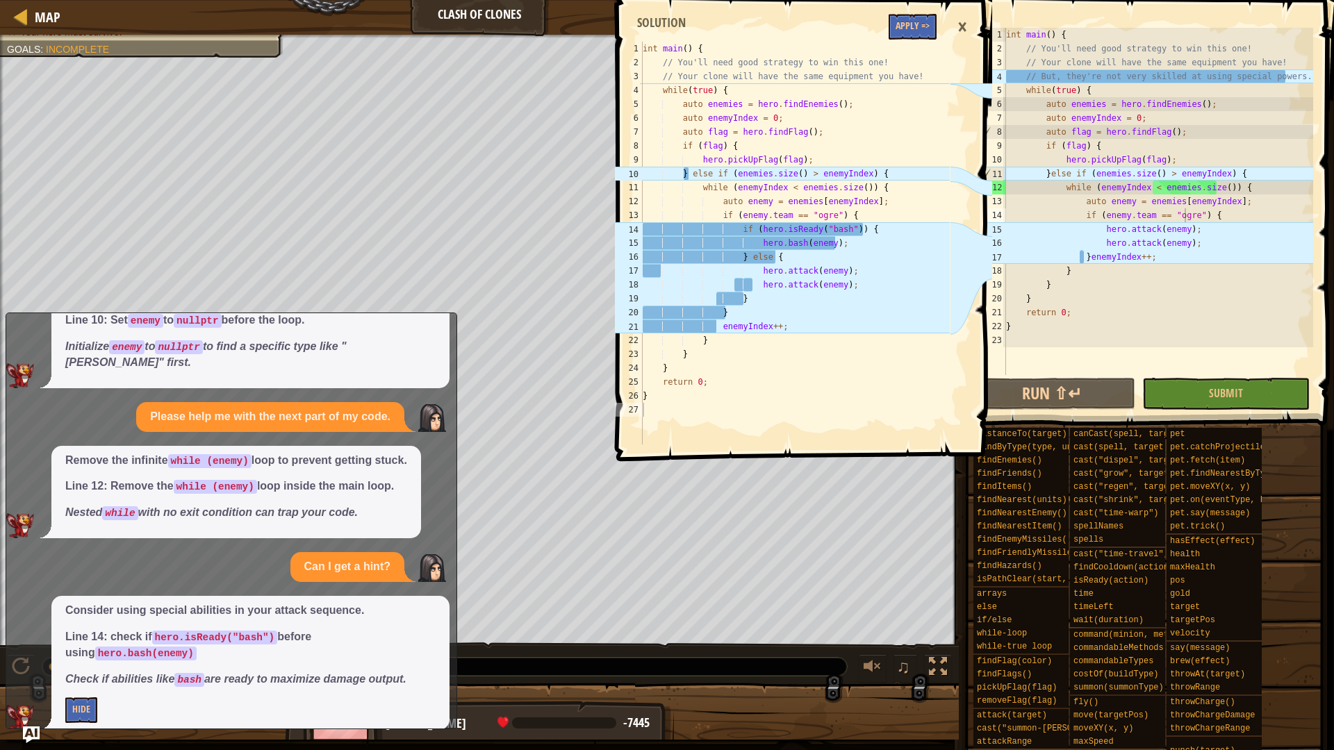
click at [967, 25] on div "×" at bounding box center [963, 27] width 24 height 32
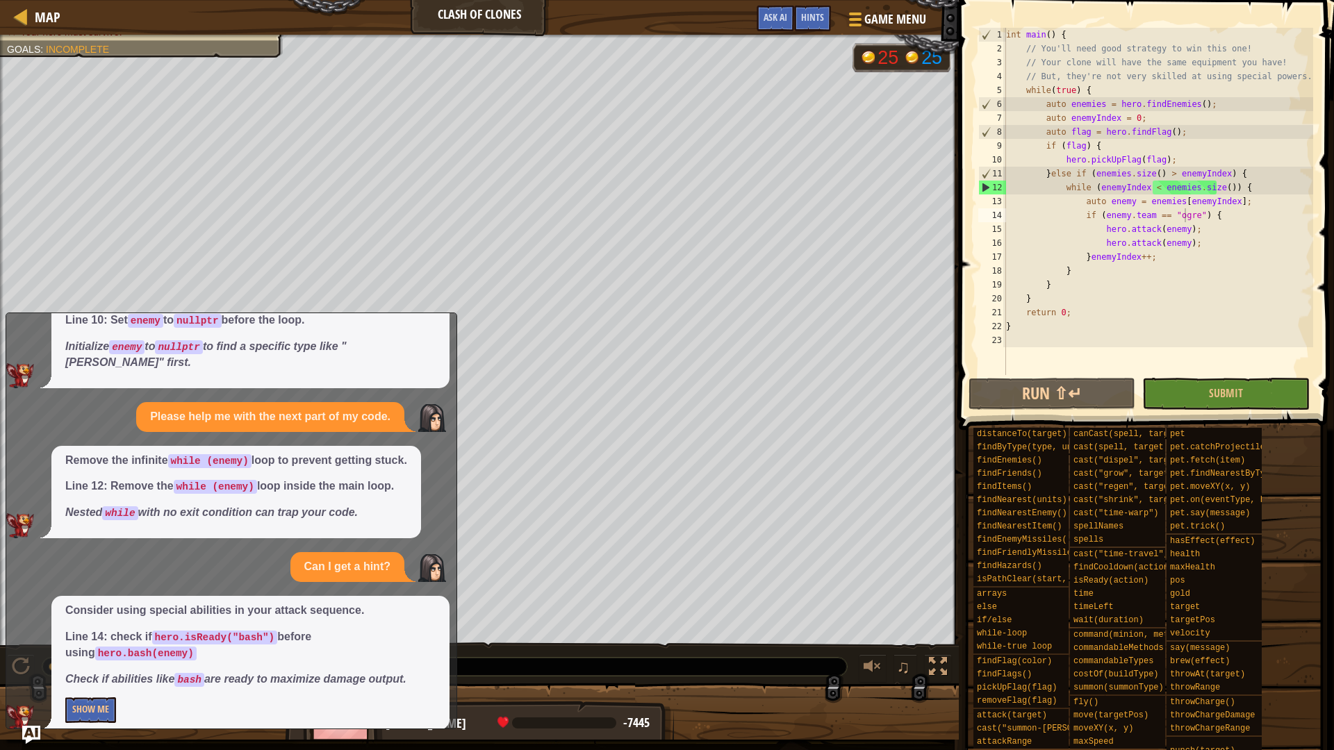
click at [33, 734] on img "Ask AI" at bounding box center [31, 735] width 18 height 18
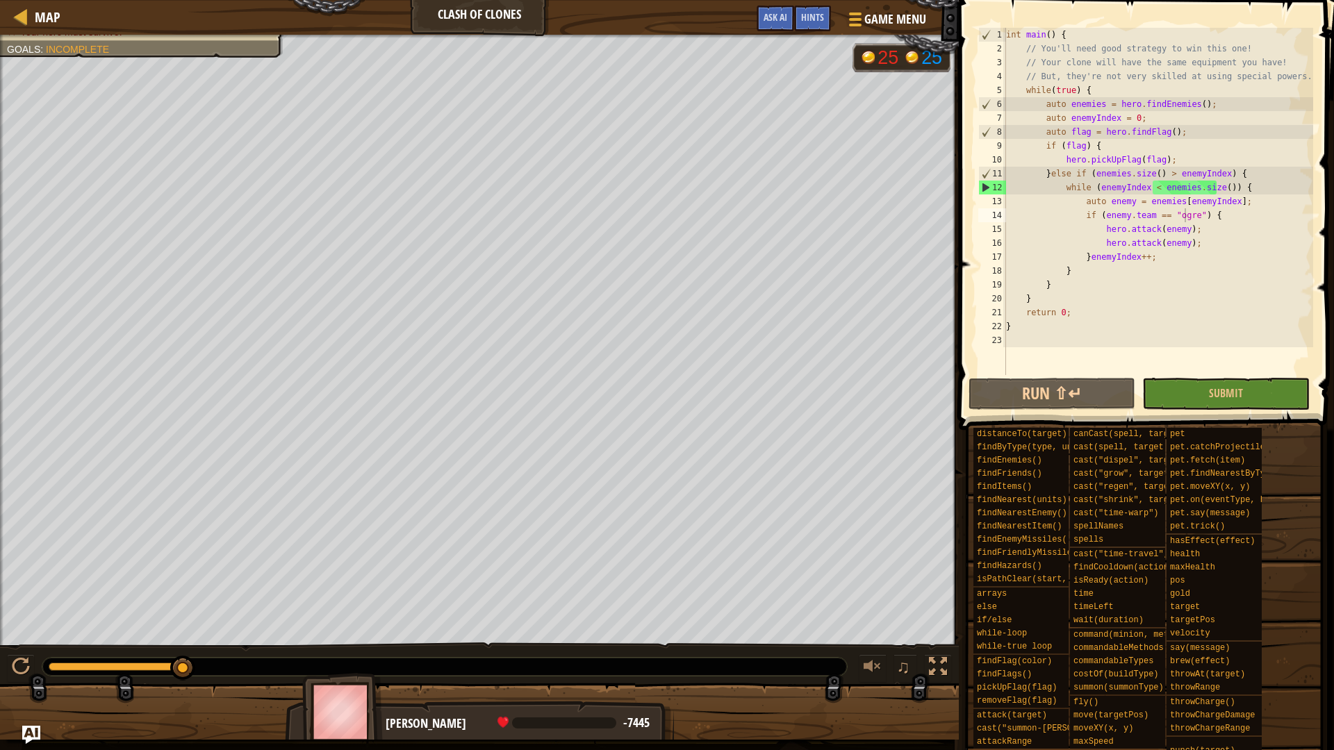
click at [33, 734] on img "Ask AI" at bounding box center [31, 735] width 18 height 18
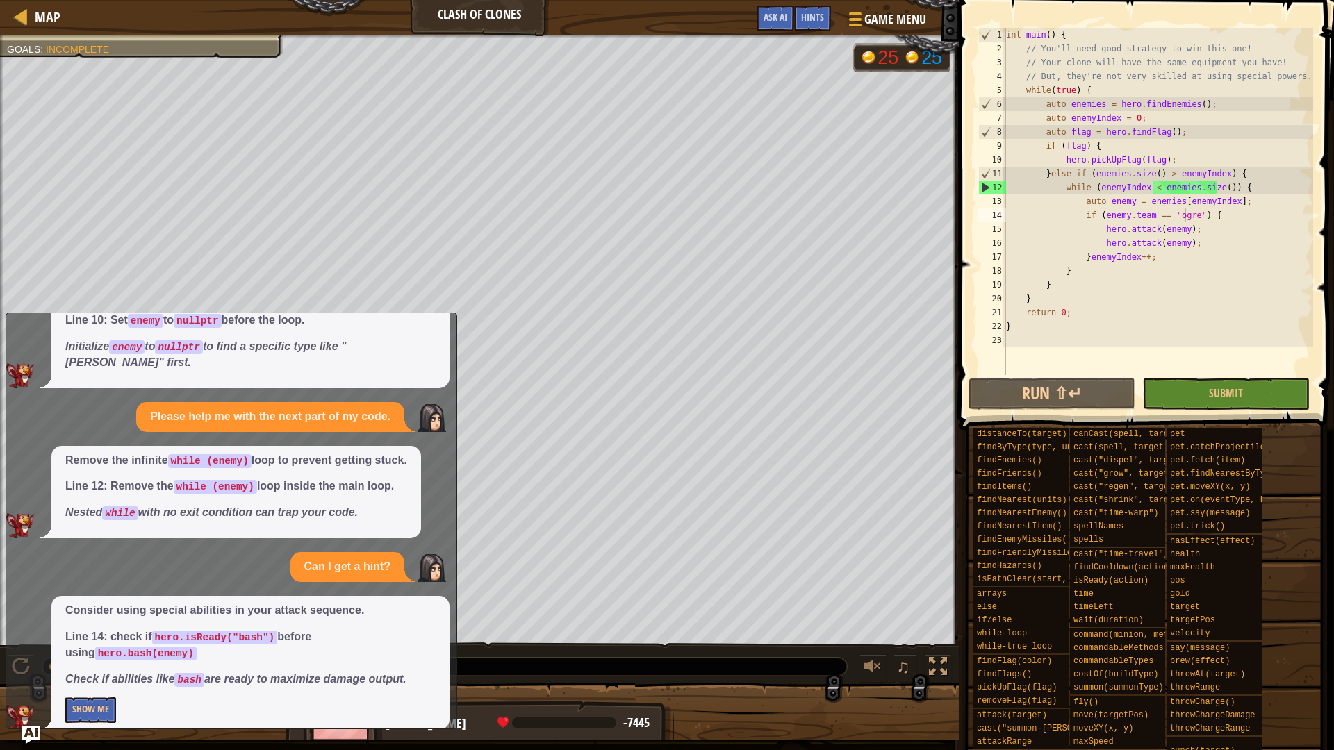
click at [27, 728] on img "Ask AI" at bounding box center [31, 735] width 18 height 18
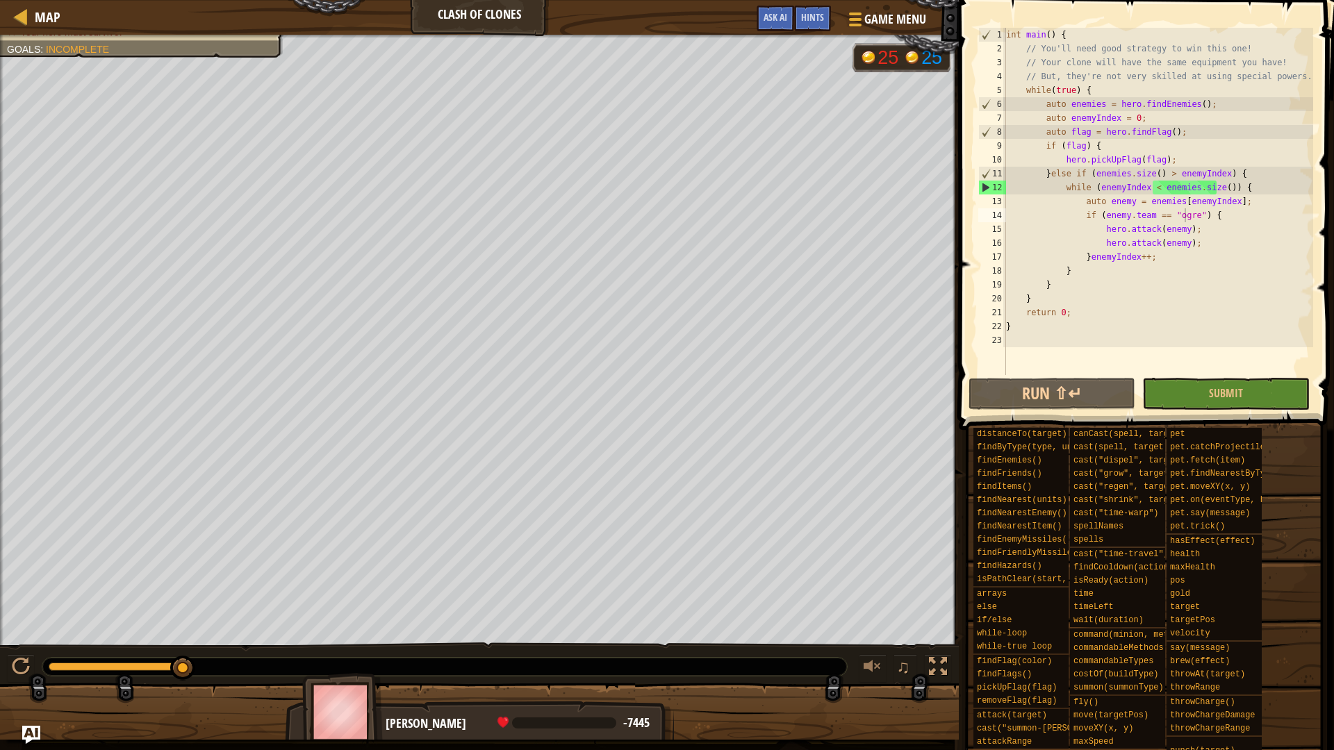
click at [27, 728] on img "Ask AI" at bounding box center [31, 735] width 18 height 18
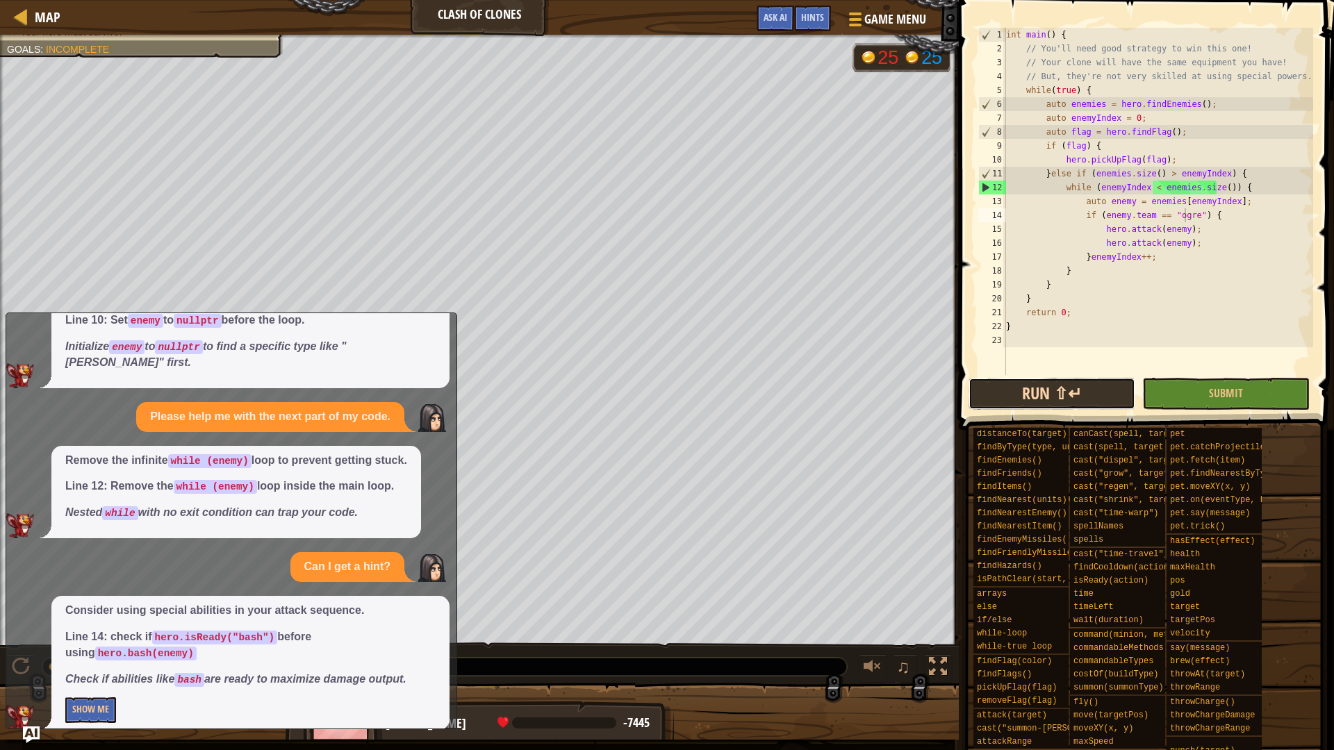
click at [1033, 389] on button "Run ⇧↵" at bounding box center [1052, 394] width 167 height 32
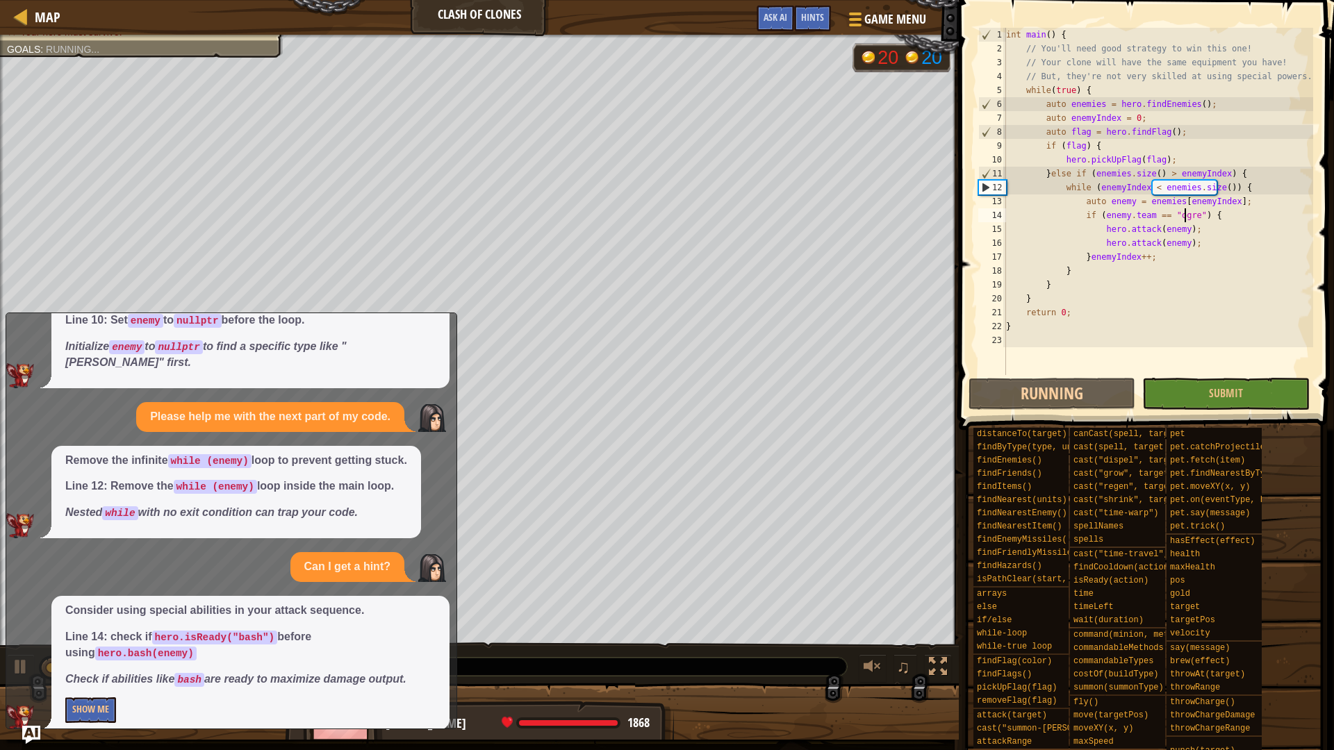
click at [30, 730] on img "Ask AI" at bounding box center [31, 735] width 18 height 18
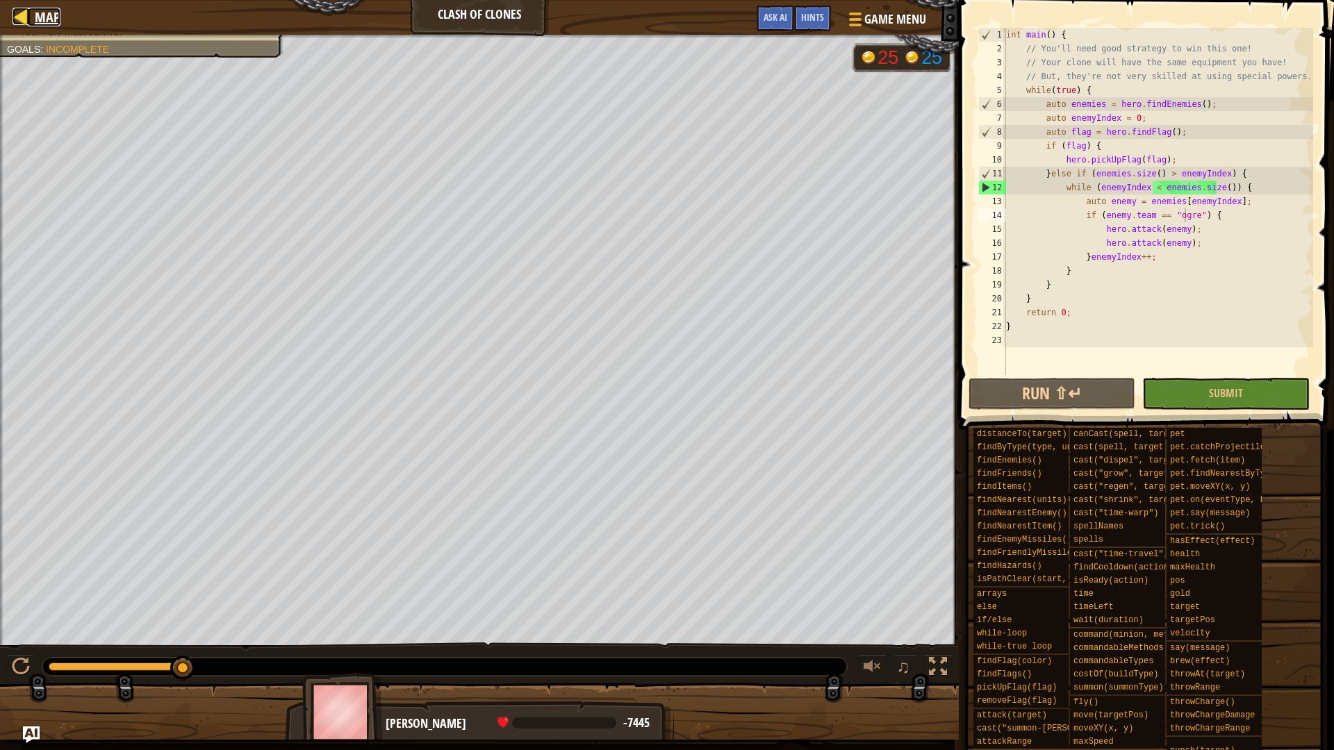
click at [35, 16] on link "Map" at bounding box center [44, 17] width 33 height 19
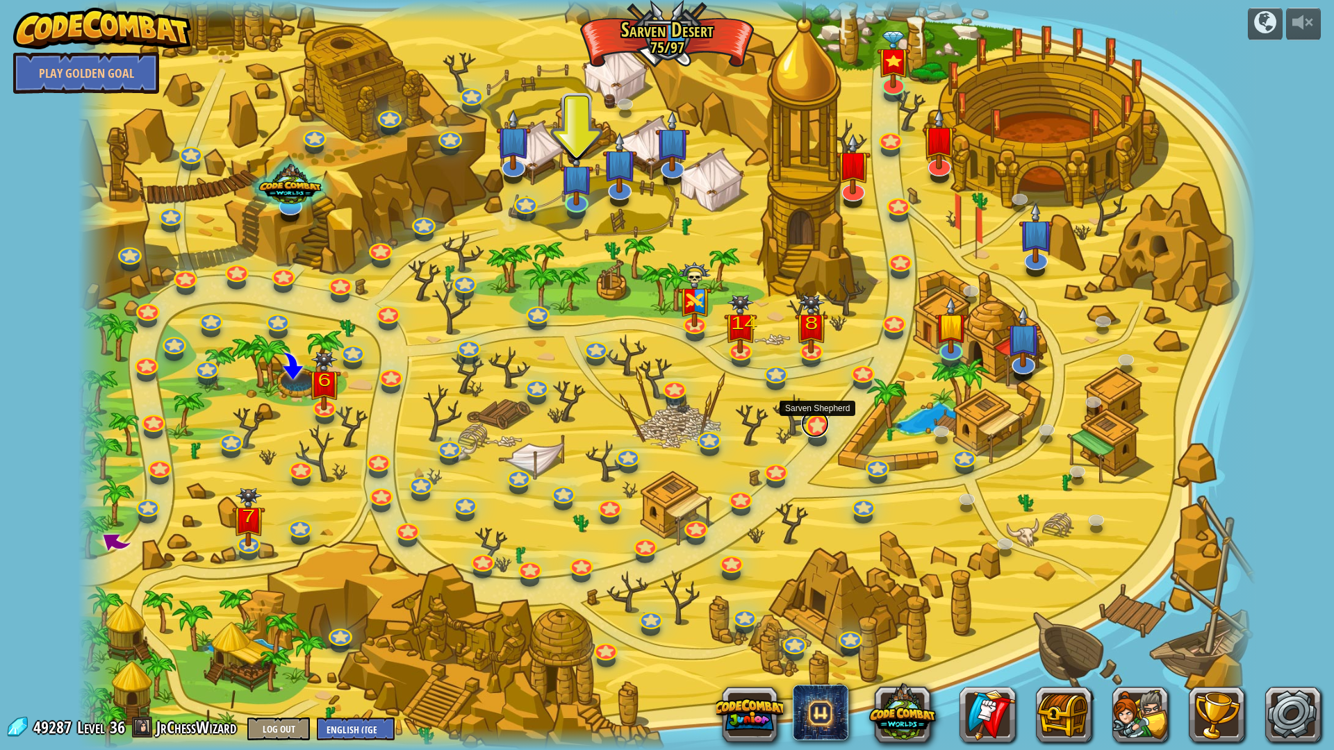
click at [825, 429] on link at bounding box center [815, 424] width 28 height 28
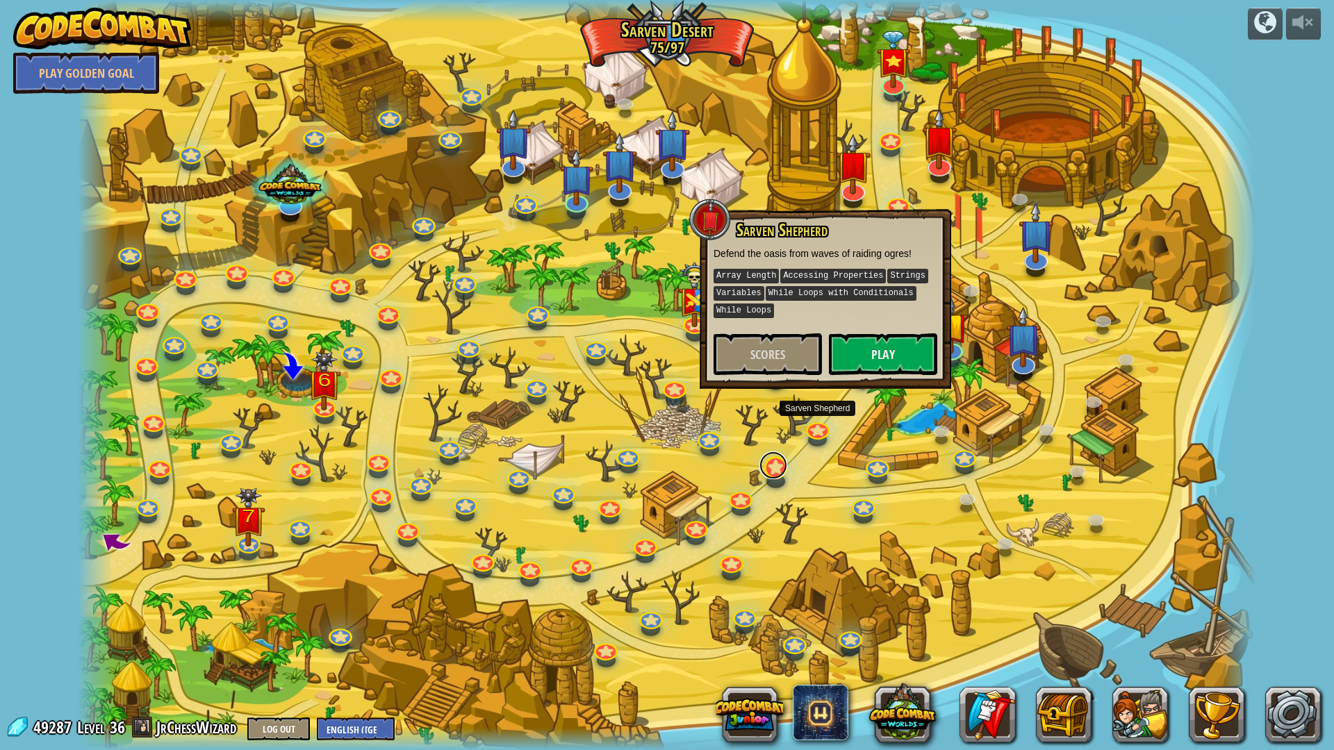
click at [773, 468] on link at bounding box center [773, 466] width 28 height 28
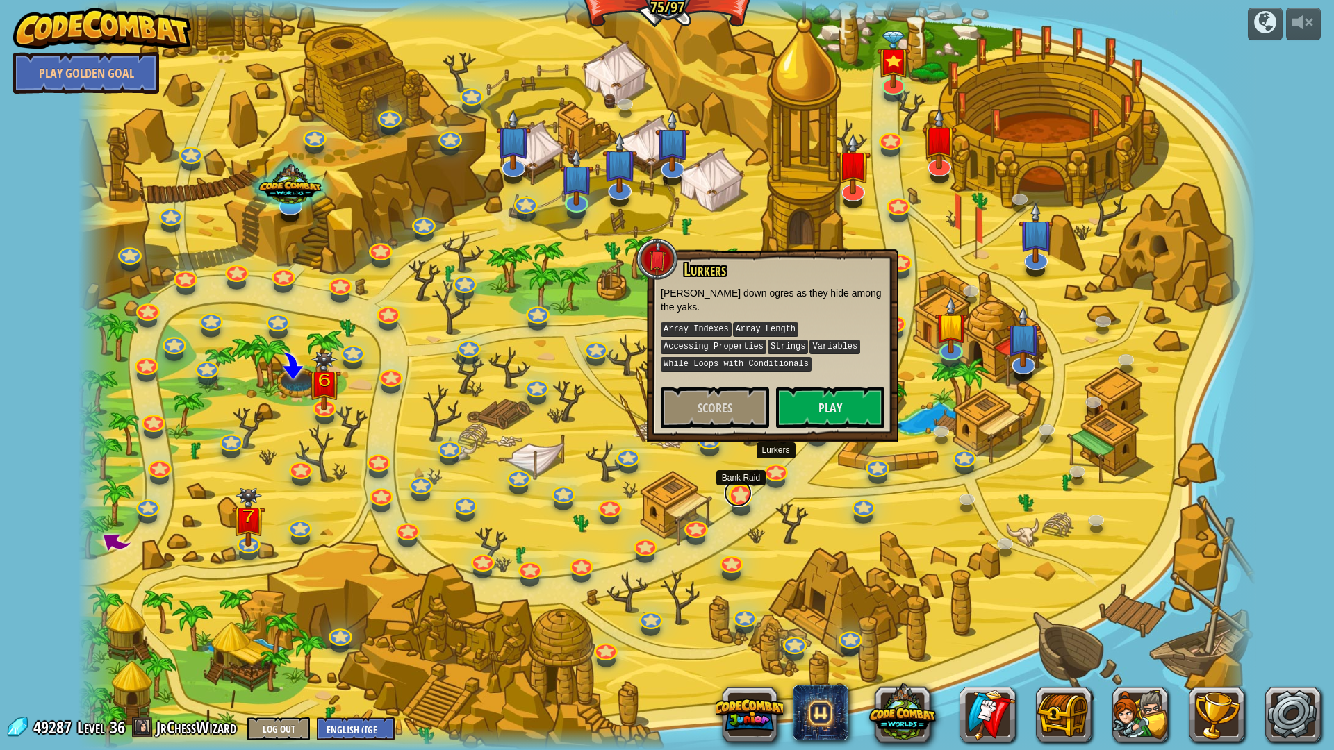
click at [738, 504] on link at bounding box center [738, 493] width 28 height 28
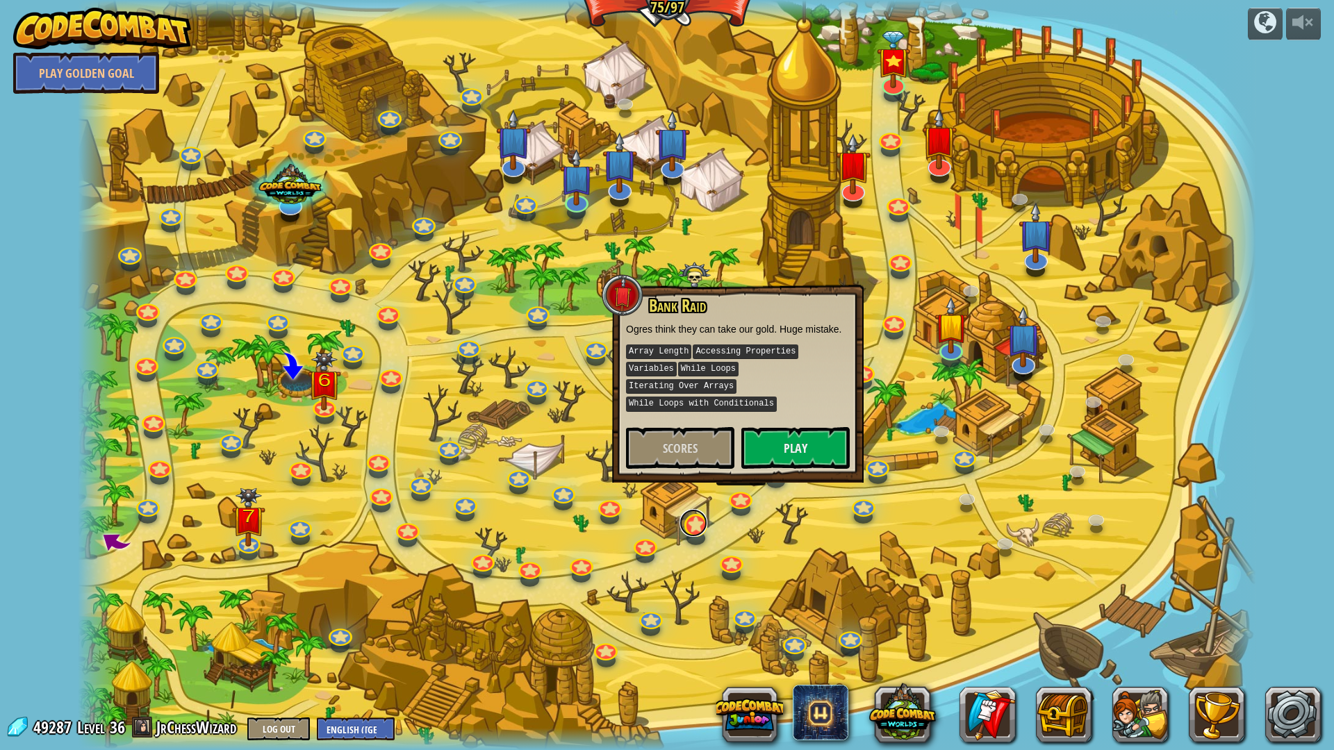
click at [695, 527] on link at bounding box center [694, 523] width 28 height 28
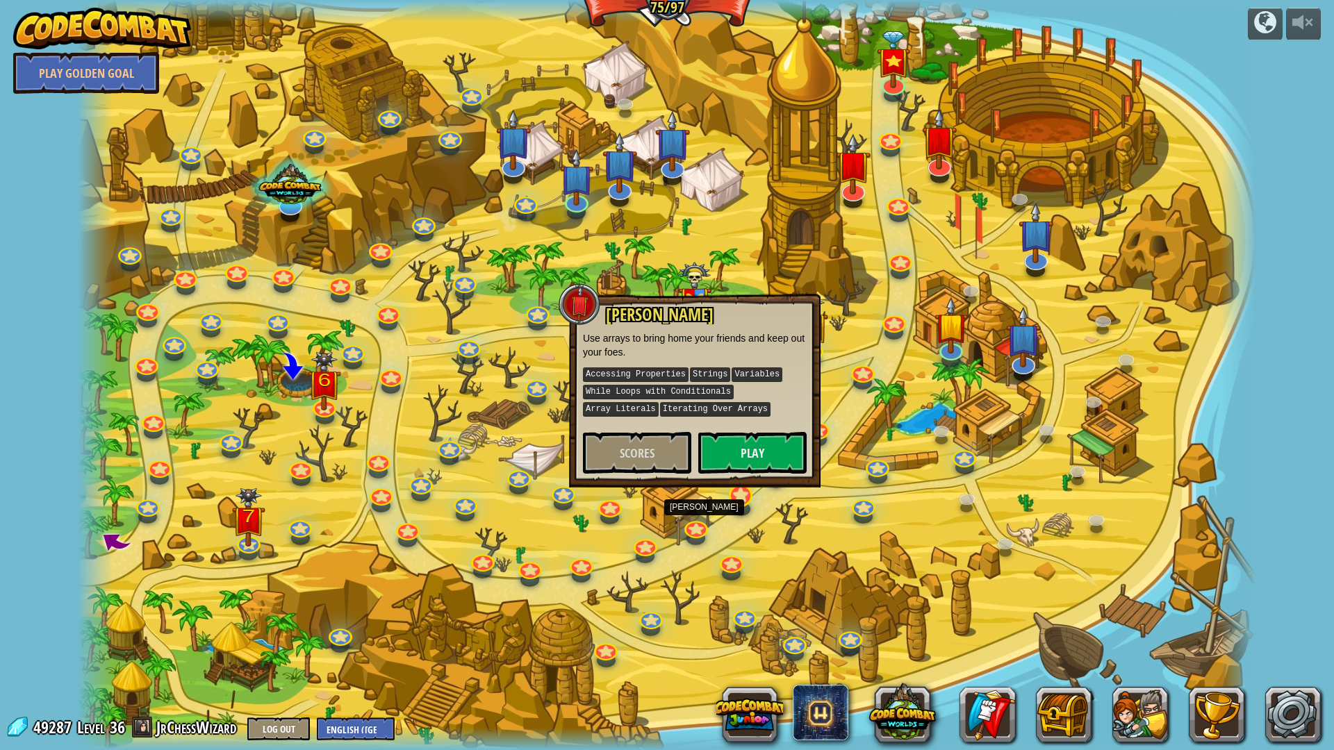
click at [748, 504] on div at bounding box center [741, 495] width 24 height 23
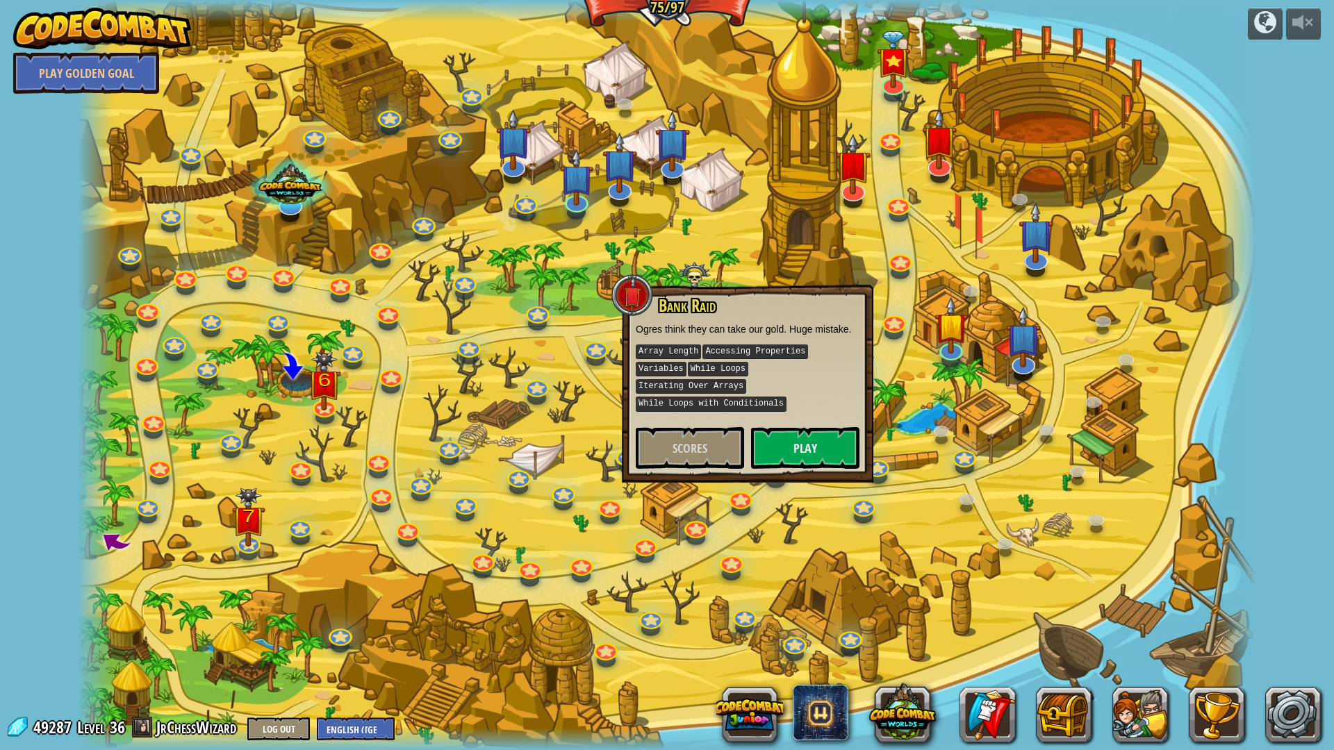
click at [789, 476] on div at bounding box center [667, 375] width 1178 height 750
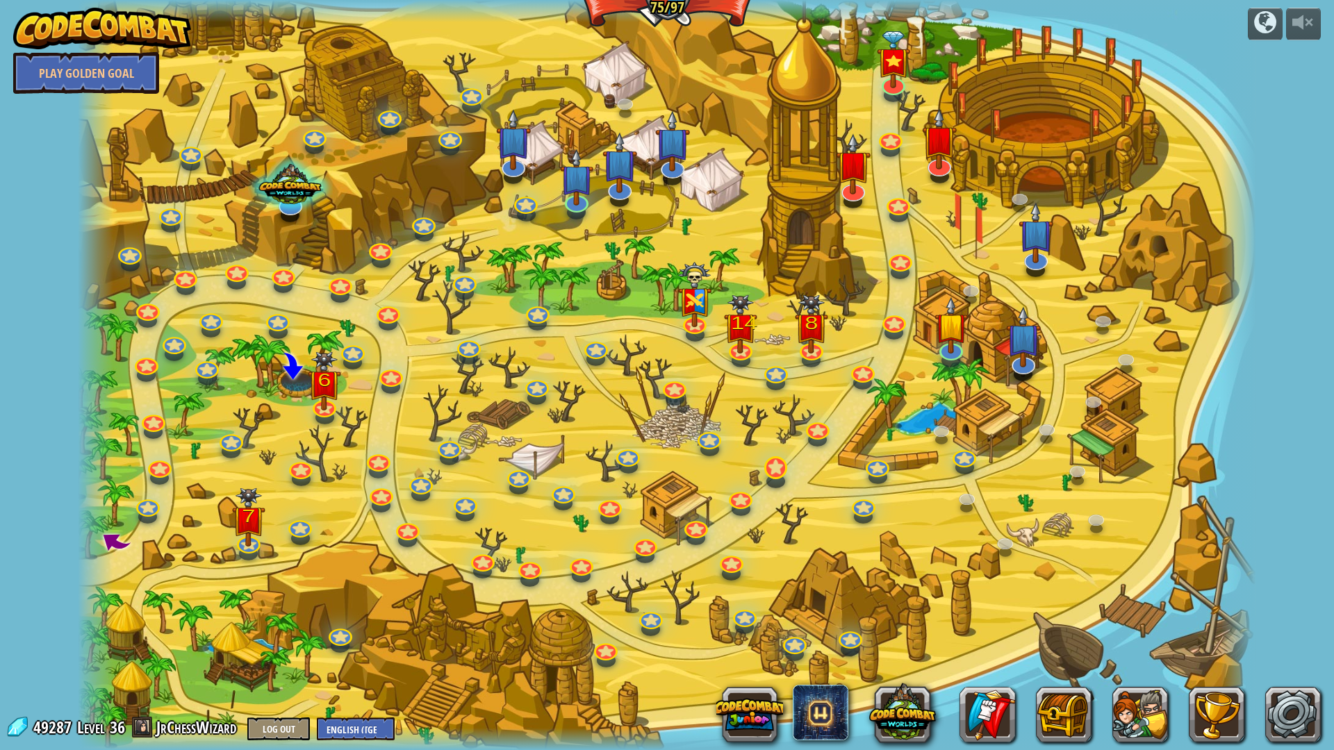
click at [786, 477] on div "Clash of Clones Thoktar's clone army guards the gate to the Cloudrip Mountains.…" at bounding box center [667, 375] width 1178 height 750
click at [772, 479] on link at bounding box center [773, 466] width 28 height 28
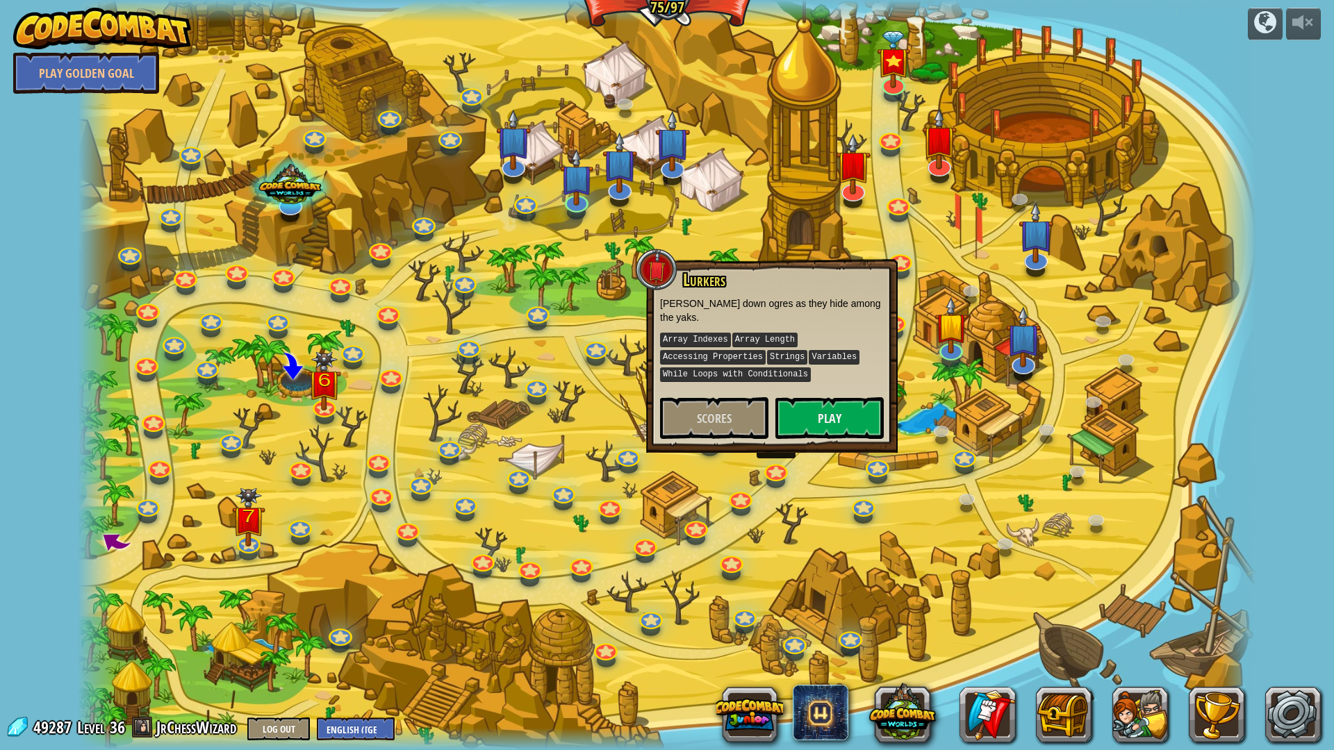
click at [813, 438] on div "Clash of Clones Thoktar's clone army guards the gate to the Cloudrip Mountains.…" at bounding box center [667, 375] width 1178 height 750
click at [818, 439] on div "Clash of Clones Thoktar's clone army guards the gate to the Cloudrip Mountains.…" at bounding box center [667, 375] width 1178 height 750
click at [821, 434] on div "Lurkers Hunt down ogres as they hide among the yaks. Array Indexes Array Length…" at bounding box center [772, 356] width 252 height 194
click at [821, 438] on div at bounding box center [817, 440] width 19 height 14
click at [811, 471] on div at bounding box center [667, 375] width 1178 height 750
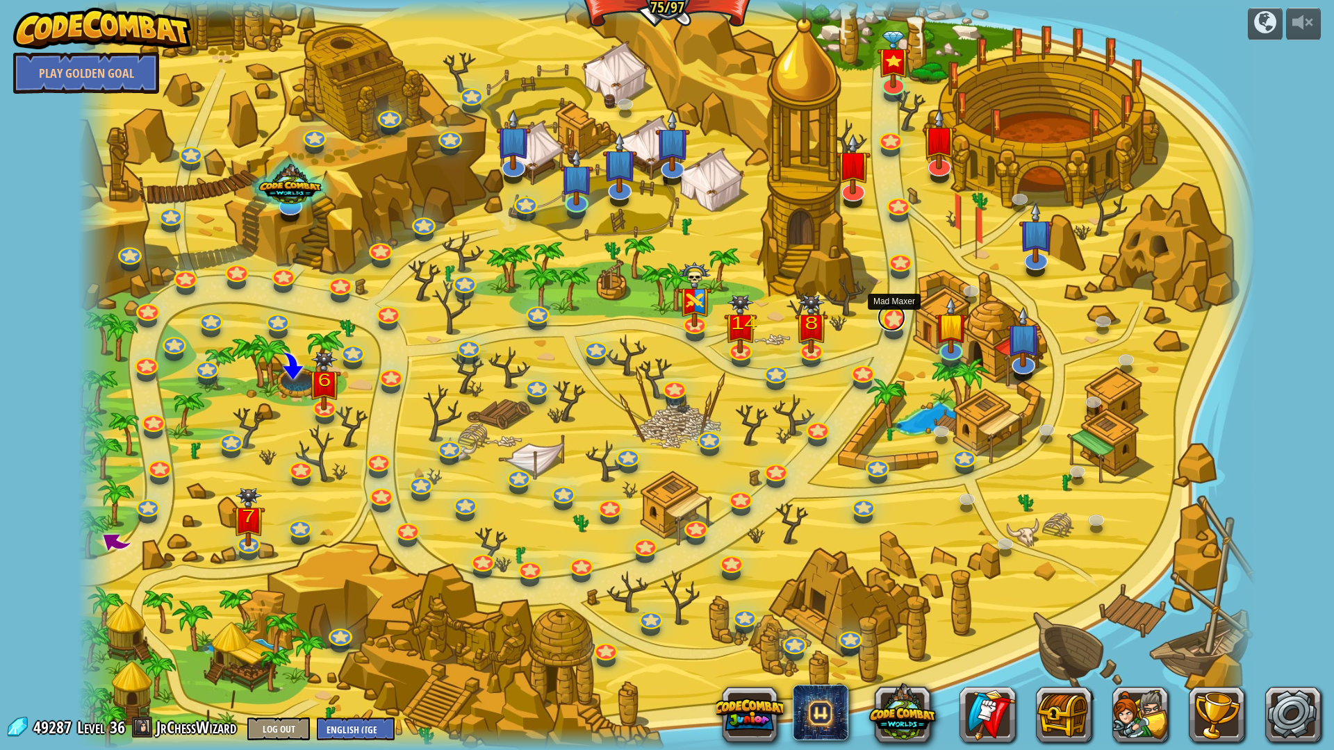
click at [896, 323] on link at bounding box center [892, 318] width 28 height 28
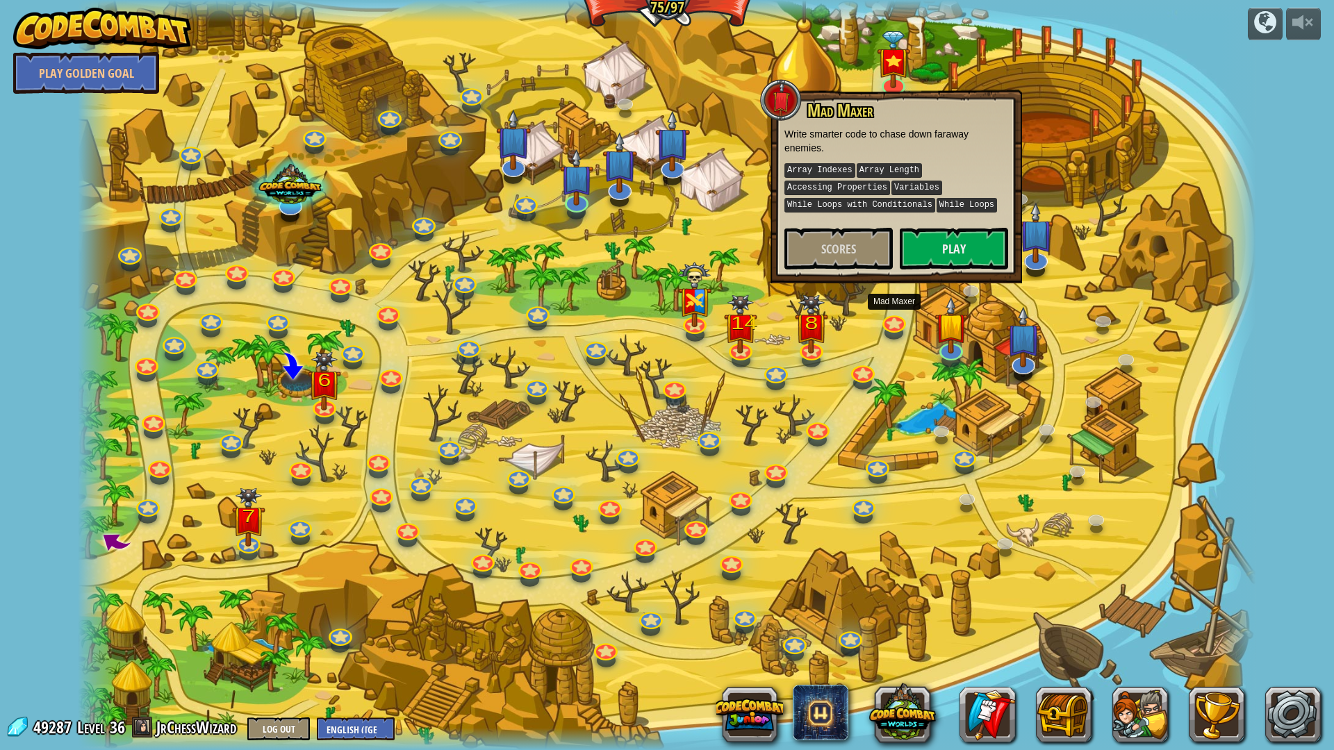
click at [879, 371] on div at bounding box center [667, 375] width 1178 height 750
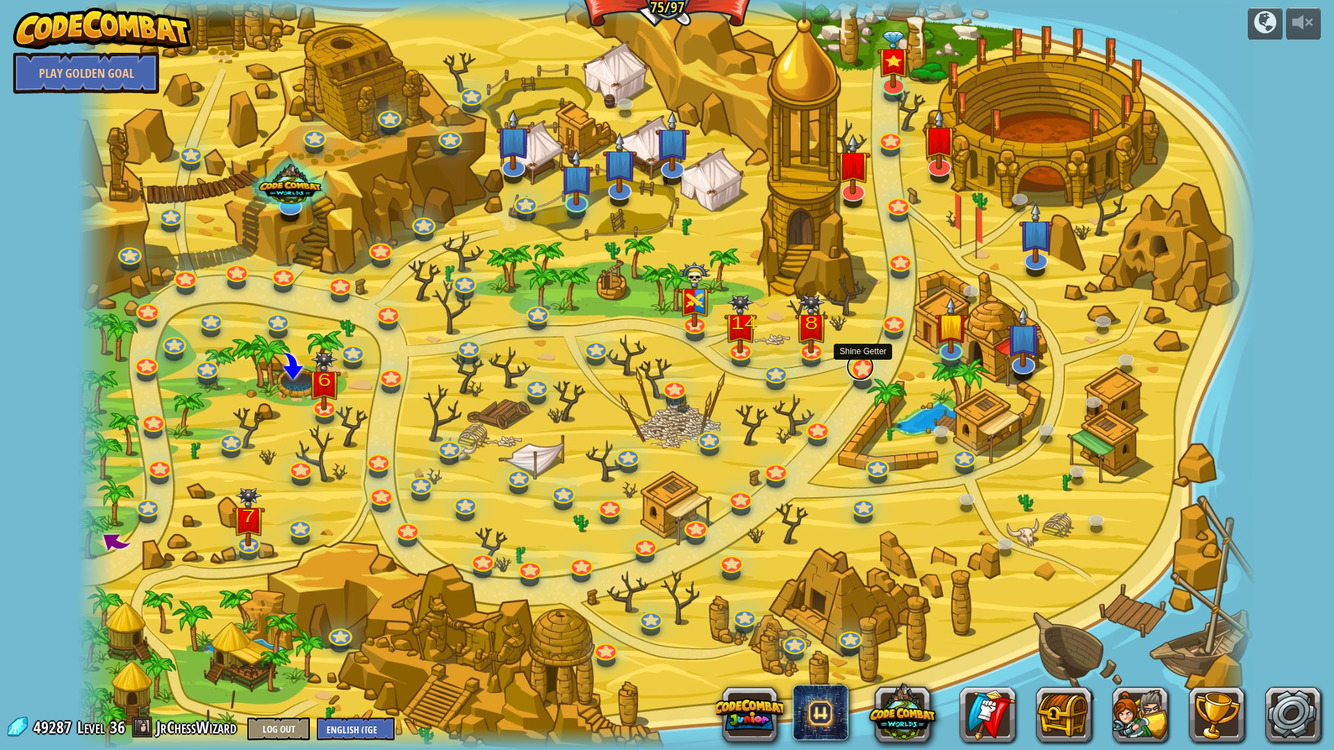
click at [855, 377] on link at bounding box center [860, 367] width 28 height 28
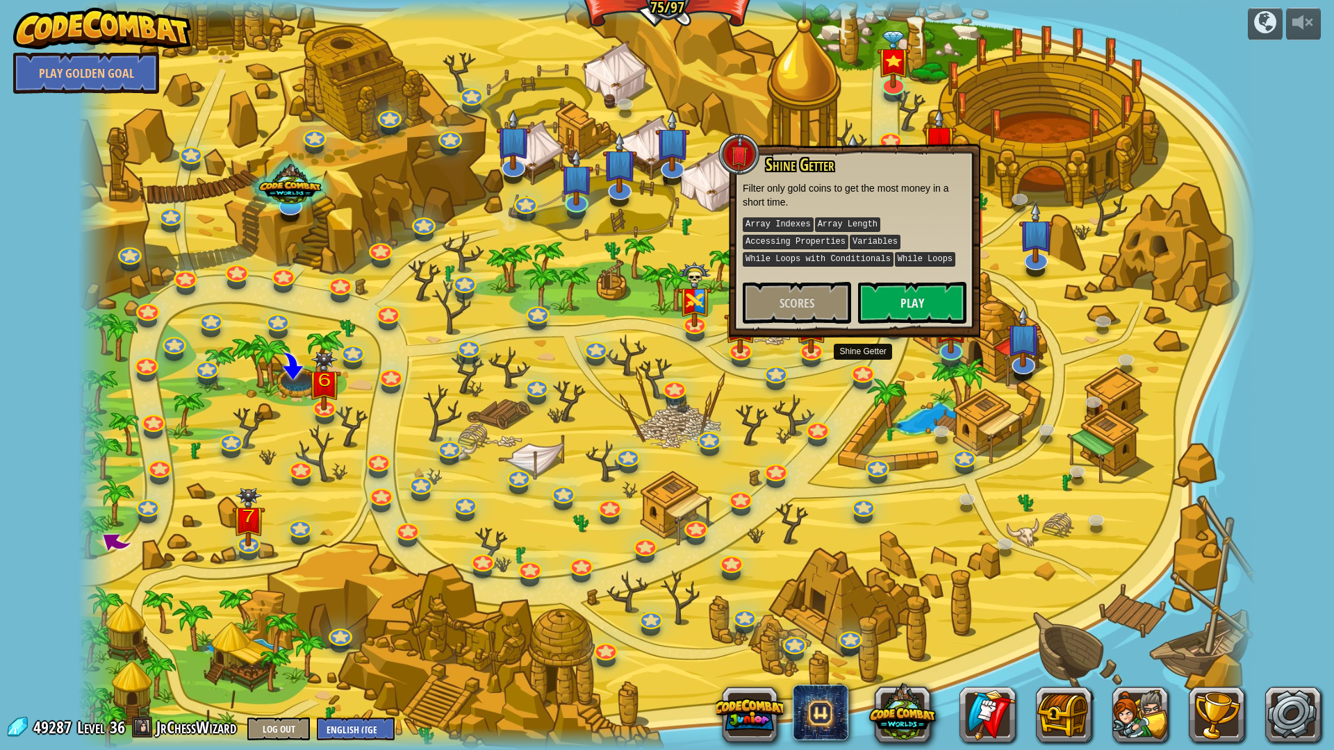
click at [833, 412] on div at bounding box center [667, 375] width 1178 height 750
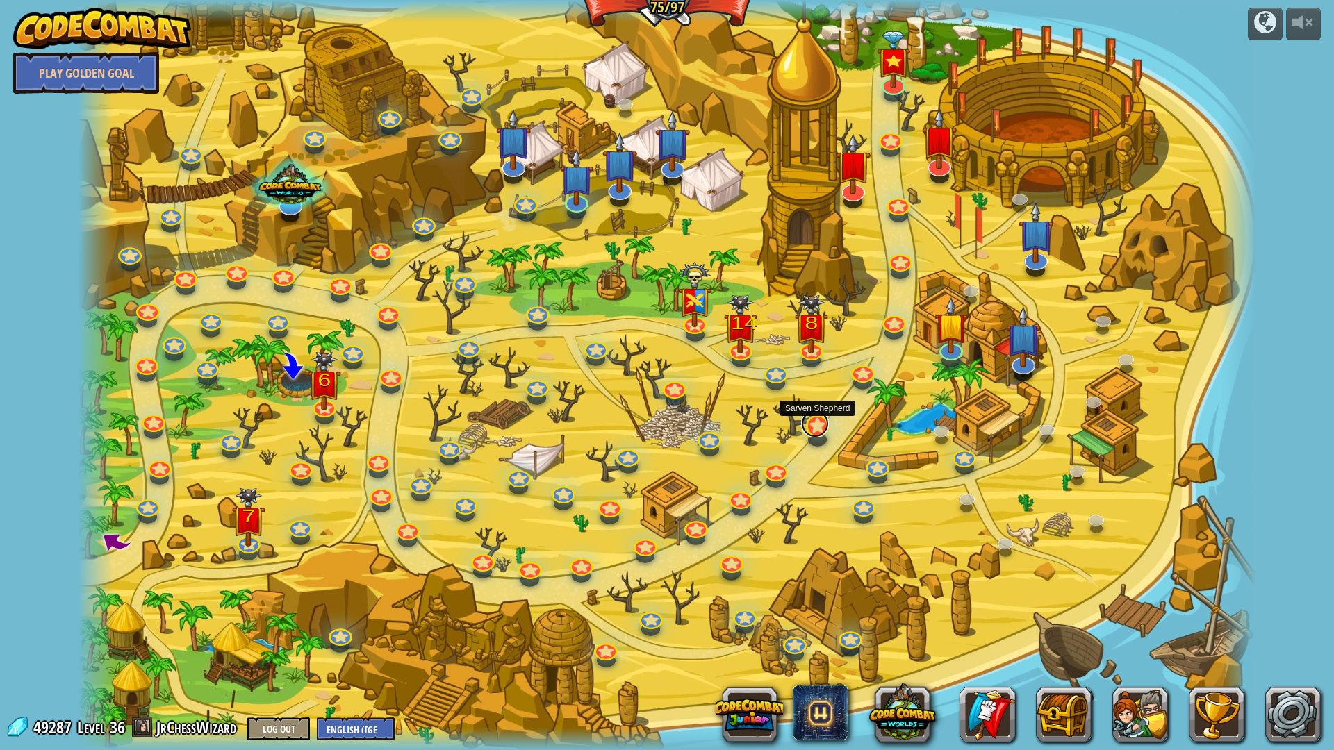
click at [818, 425] on link at bounding box center [815, 424] width 28 height 28
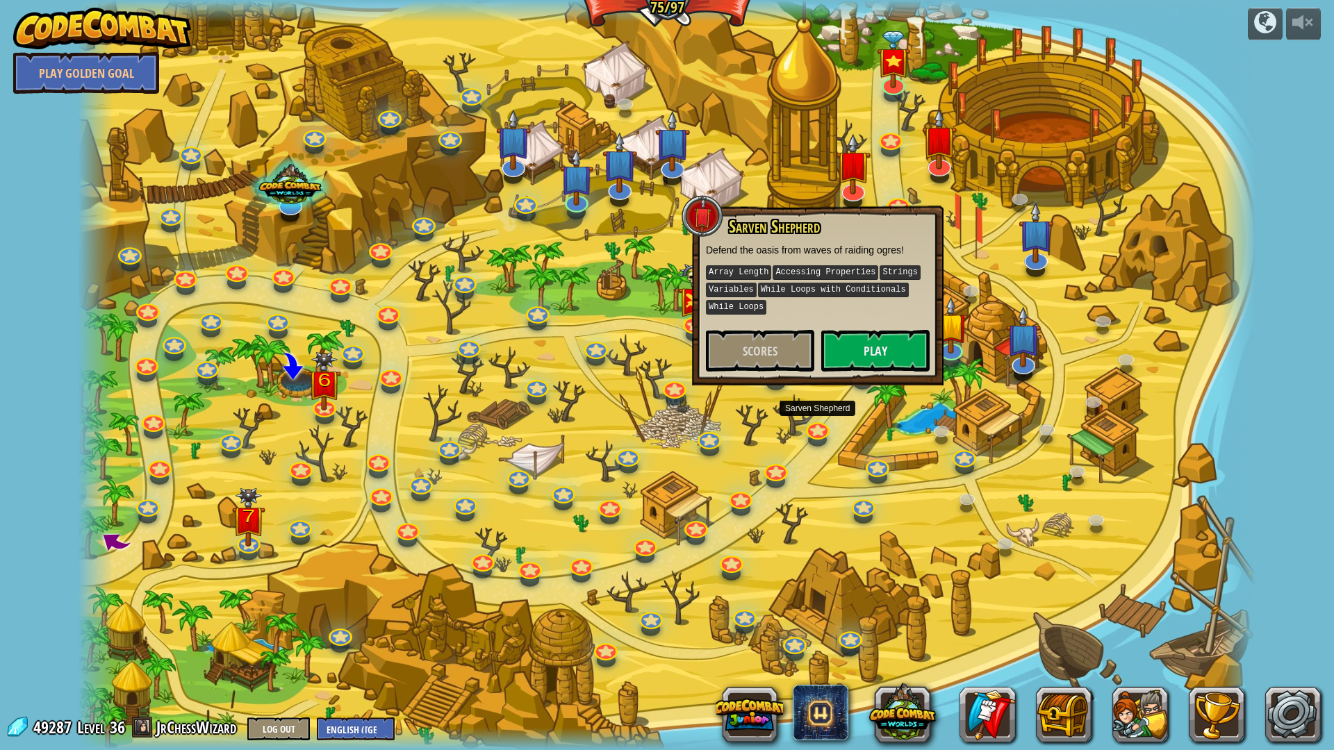
click at [835, 420] on div at bounding box center [667, 375] width 1178 height 750
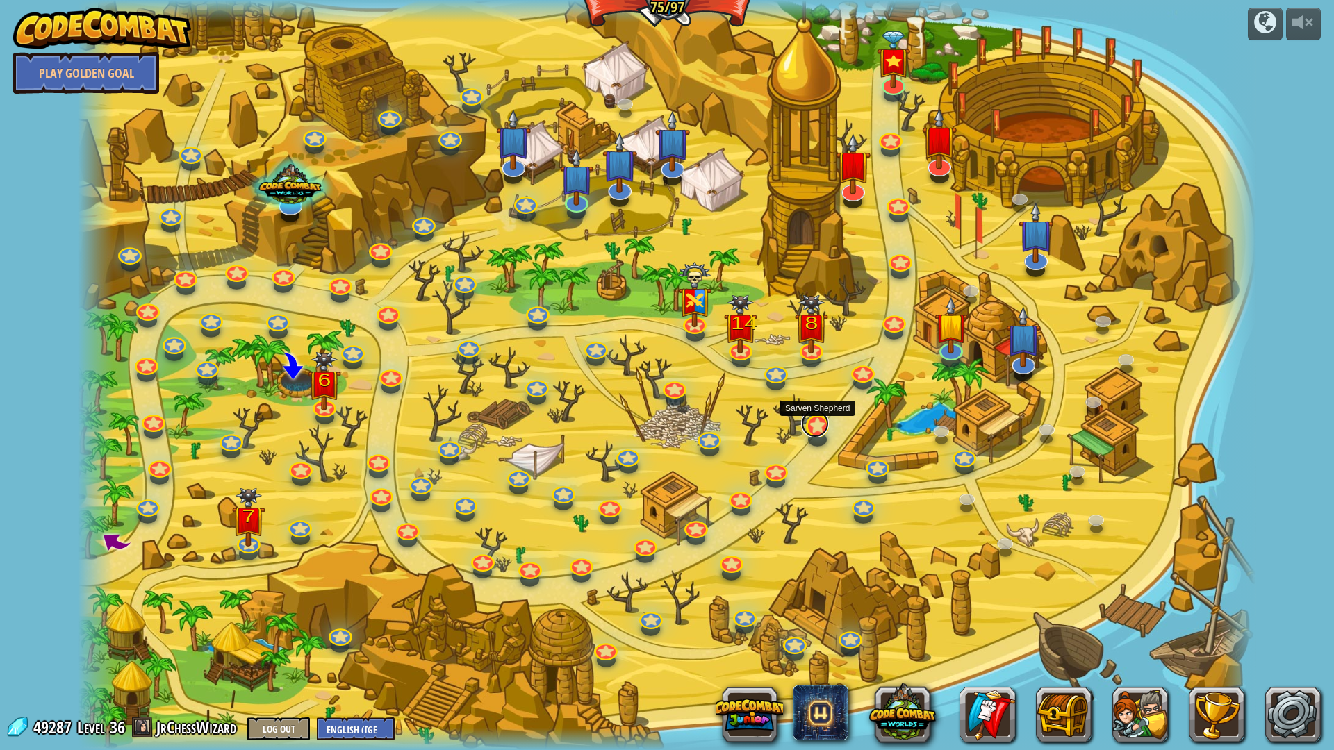
click at [819, 429] on link at bounding box center [815, 424] width 28 height 28
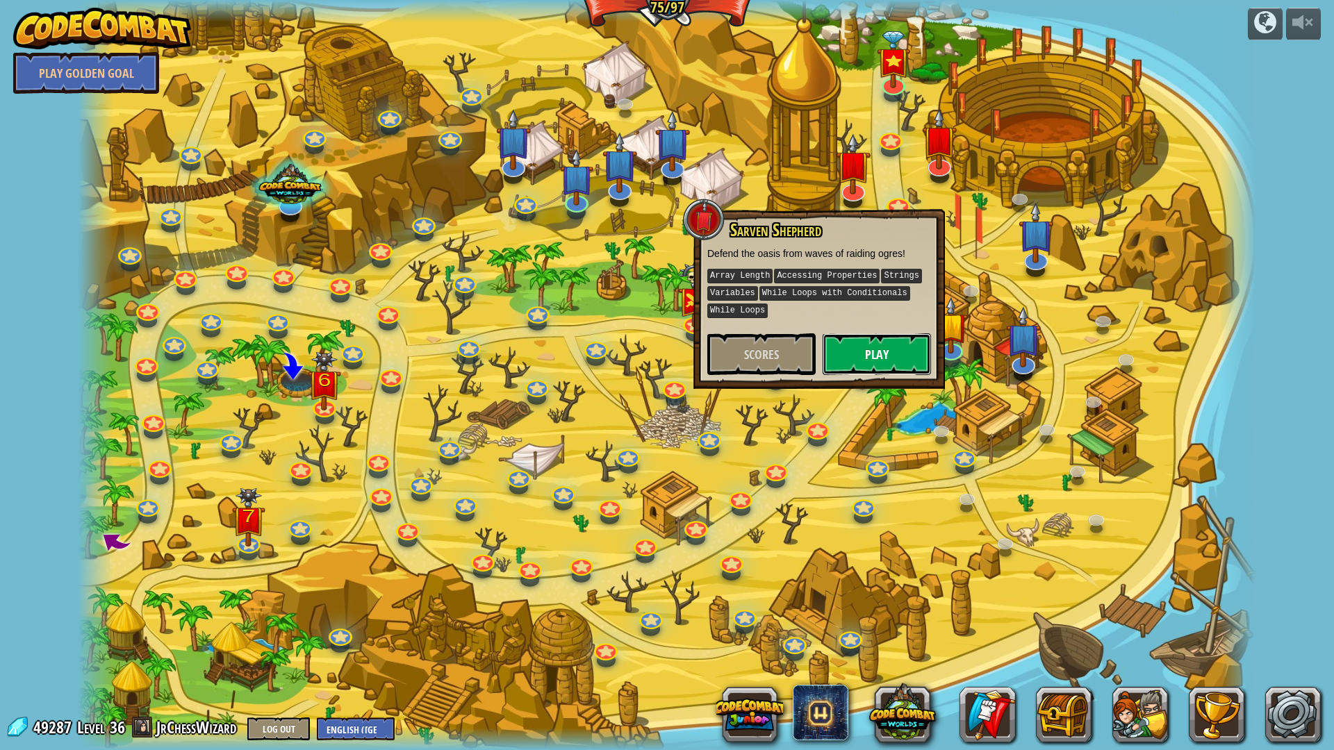
click at [848, 350] on button "Play" at bounding box center [877, 355] width 108 height 42
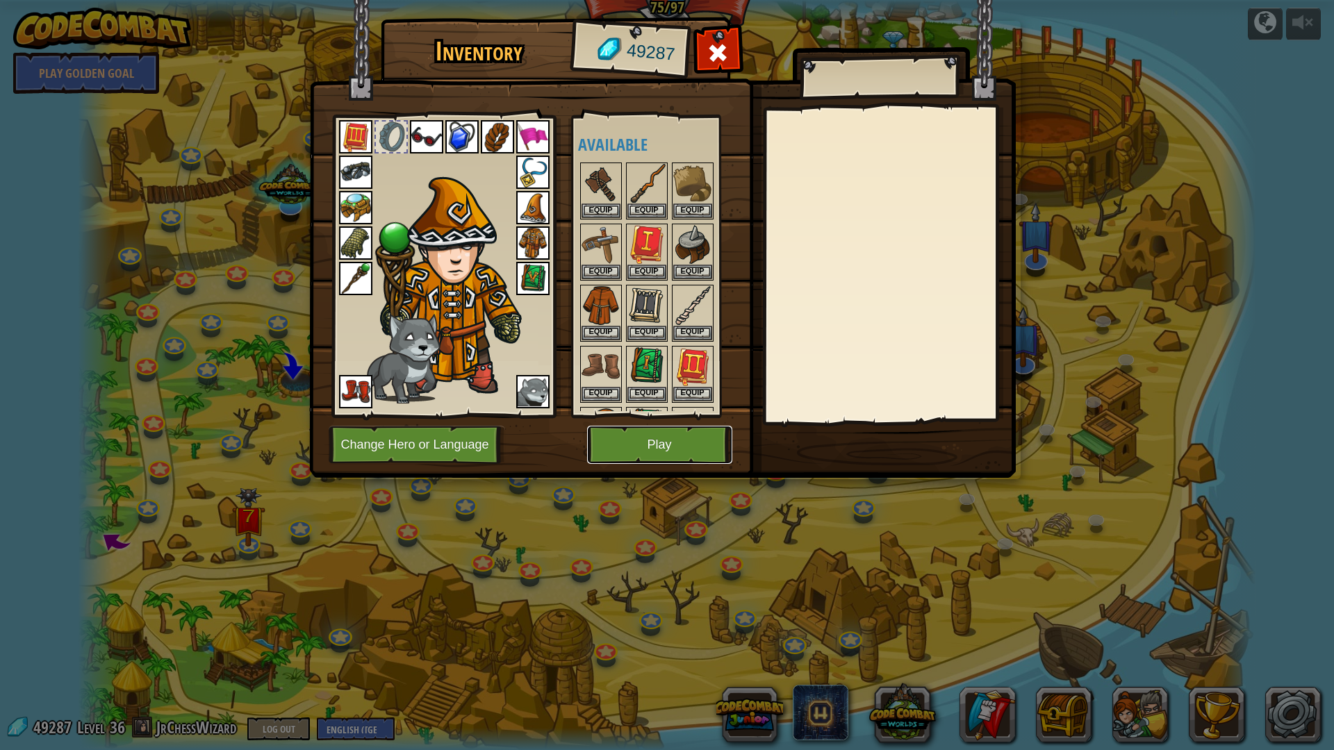
click at [675, 453] on button "Play" at bounding box center [659, 445] width 145 height 38
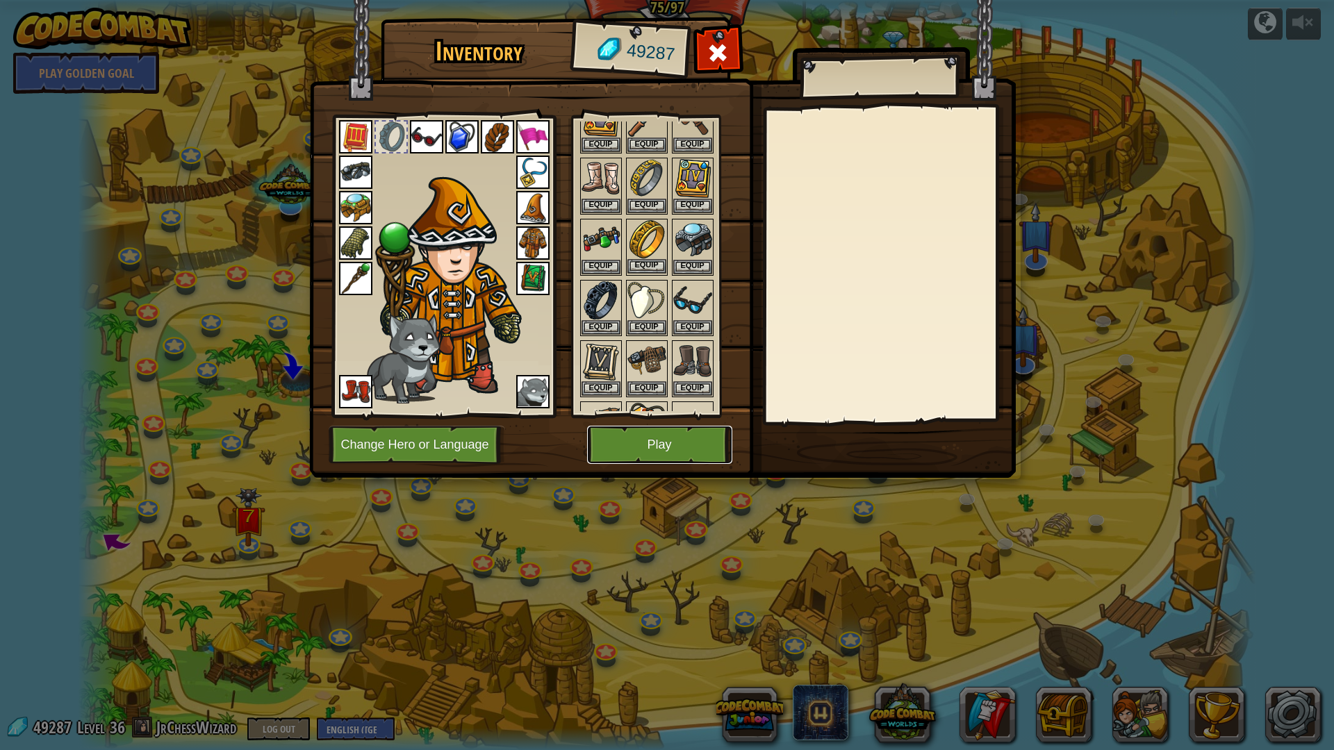
scroll to position [417, 0]
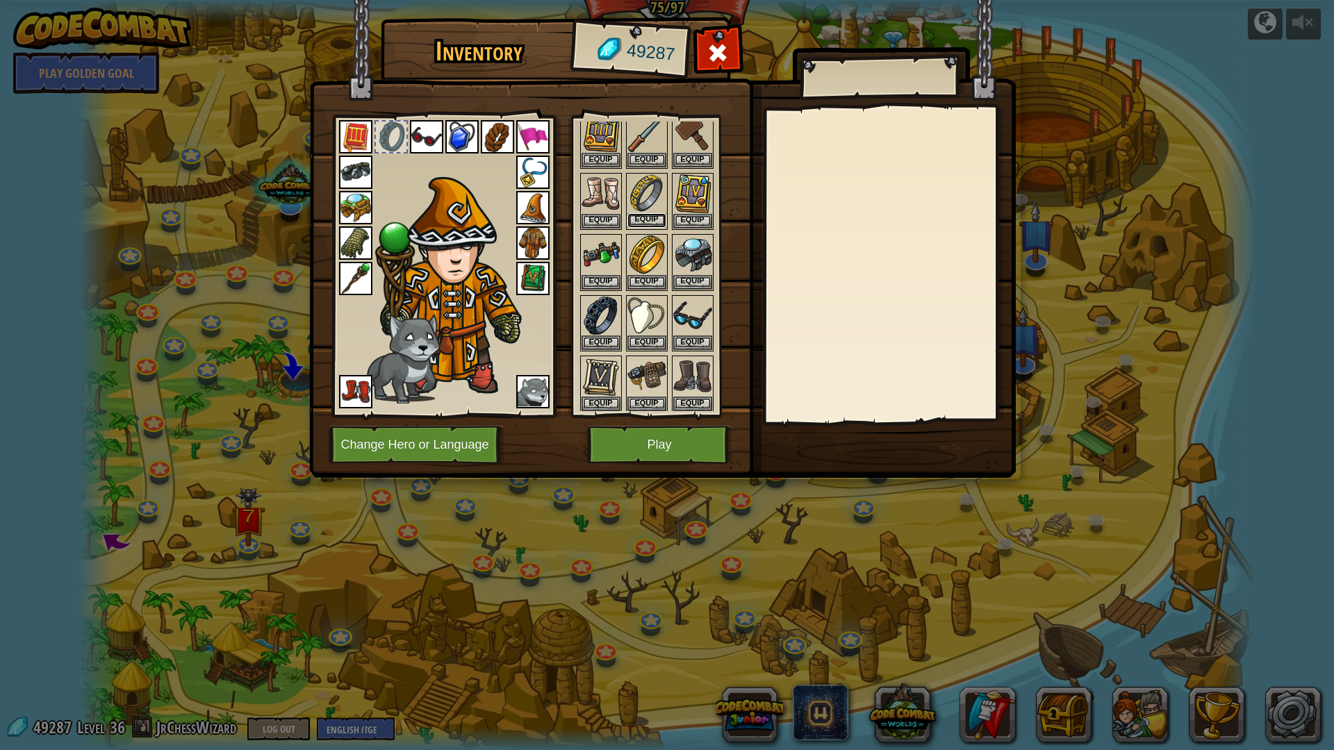
click at [657, 220] on button "Equip" at bounding box center [646, 220] width 39 height 15
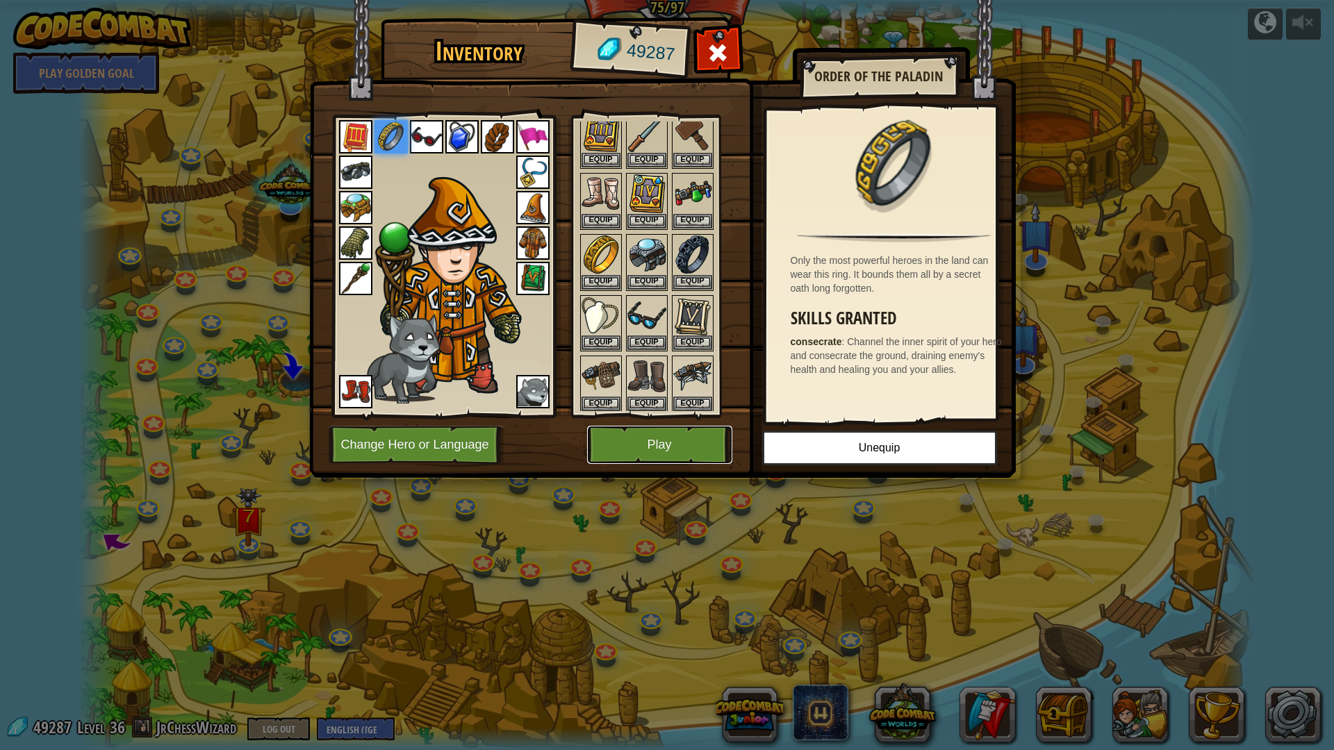
click at [611, 444] on button "Play" at bounding box center [659, 445] width 145 height 38
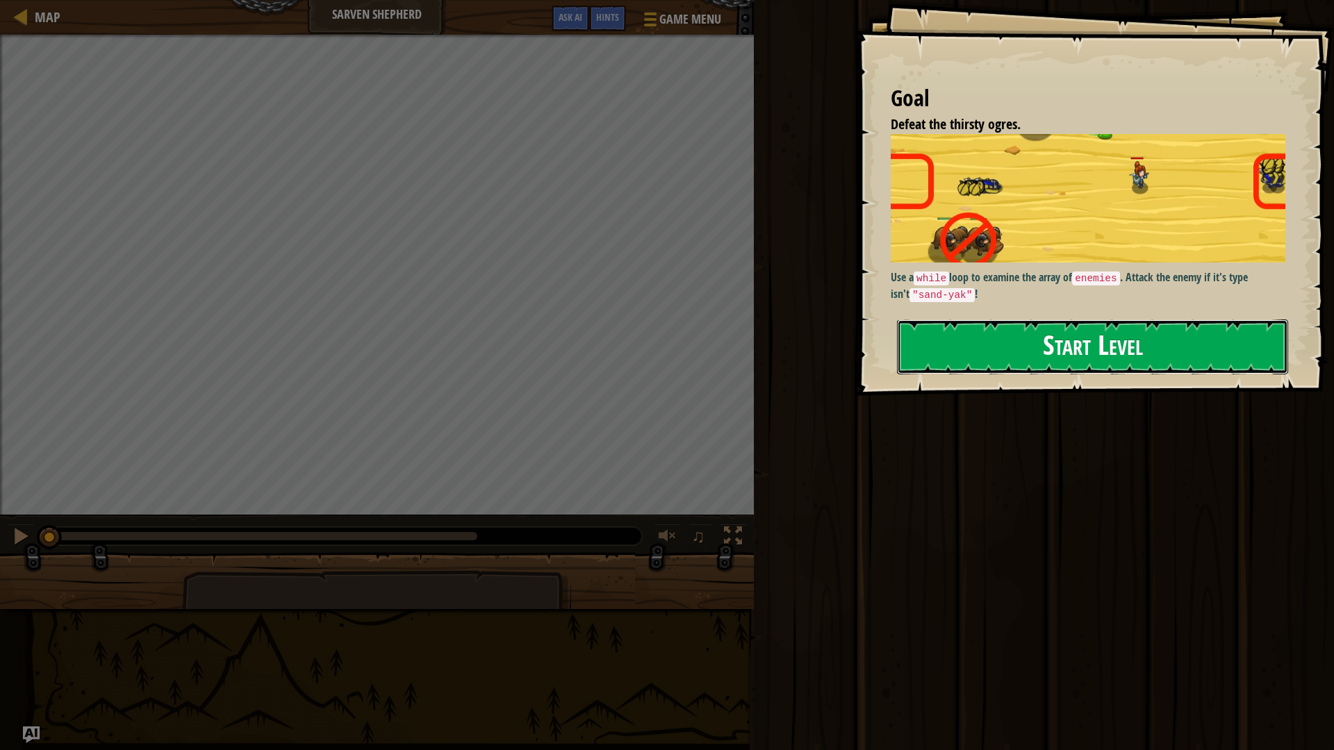
click at [999, 362] on button "Start Level" at bounding box center [1092, 347] width 391 height 55
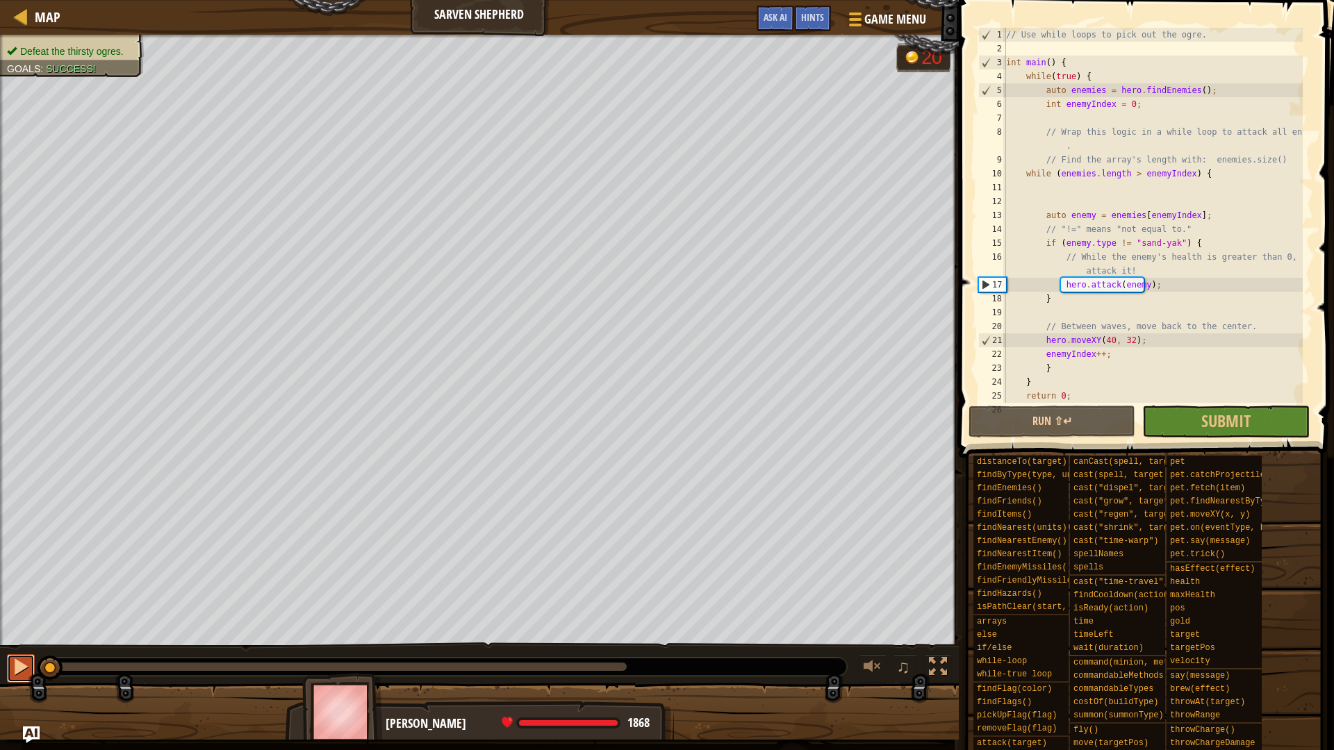
click at [17, 667] on div at bounding box center [21, 667] width 18 height 18
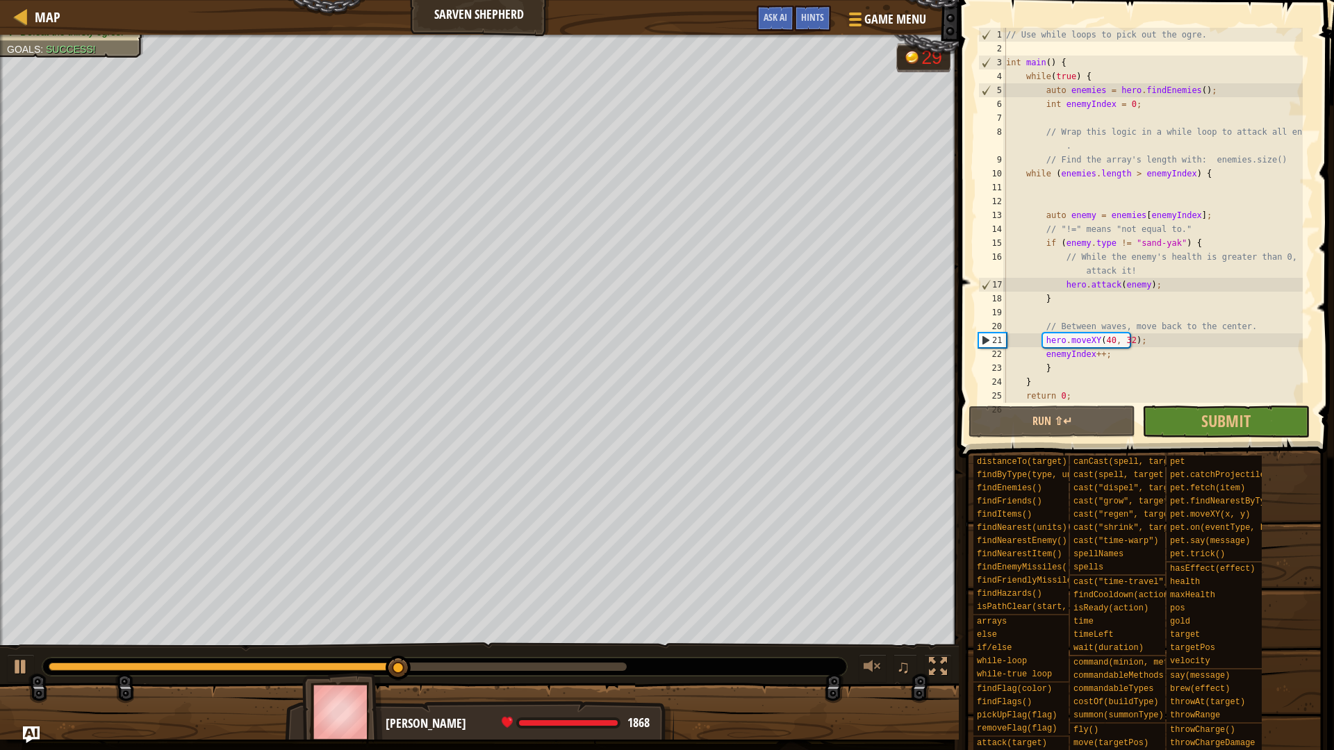
click at [1065, 298] on div "// Use while loops to pick out the ogre. int main ( ) { while ( true ) { auto e…" at bounding box center [1152, 229] width 299 height 403
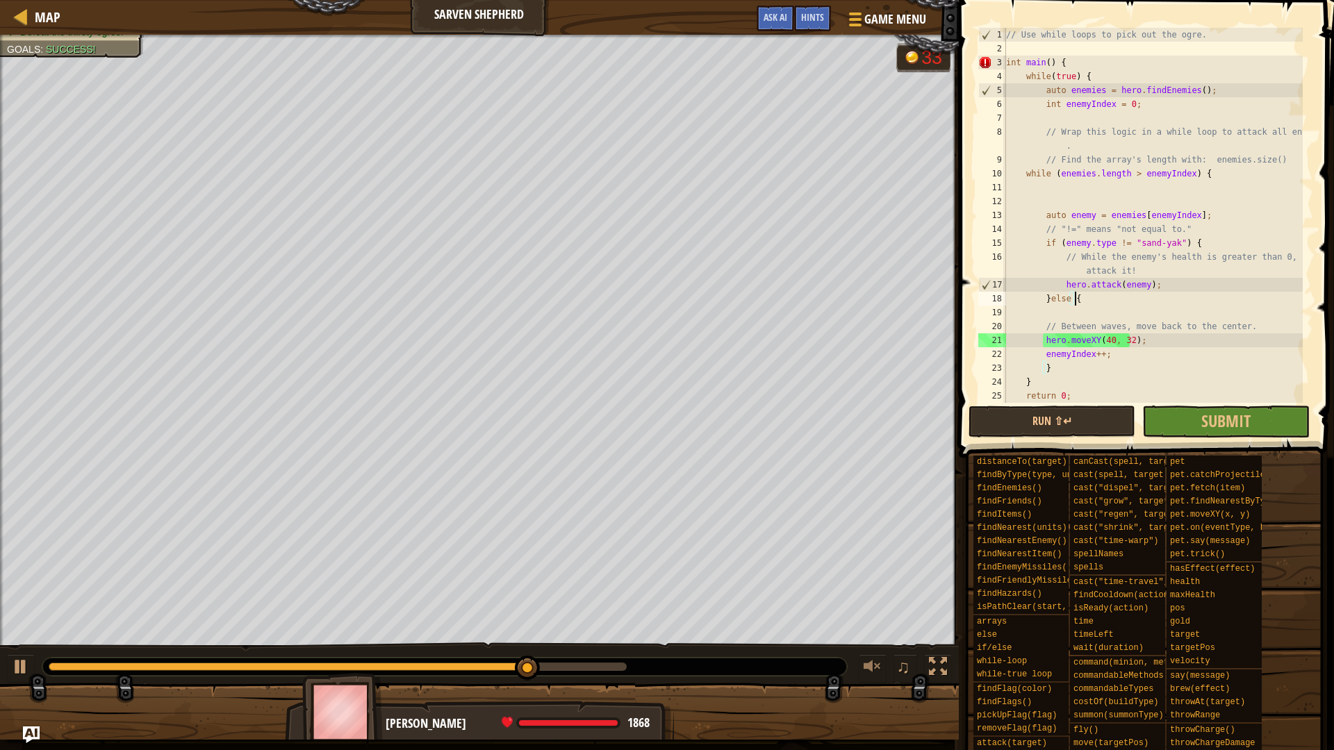
click at [1152, 338] on div "// Use while loops to pick out the ogre. int main ( ) { while ( true ) { auto e…" at bounding box center [1152, 229] width 299 height 403
type textarea "hero.moveXY(40, 32);"
click at [1044, 335] on div "// Use while loops to pick out the ogre. int main ( ) { while ( true ) { auto e…" at bounding box center [1152, 229] width 299 height 403
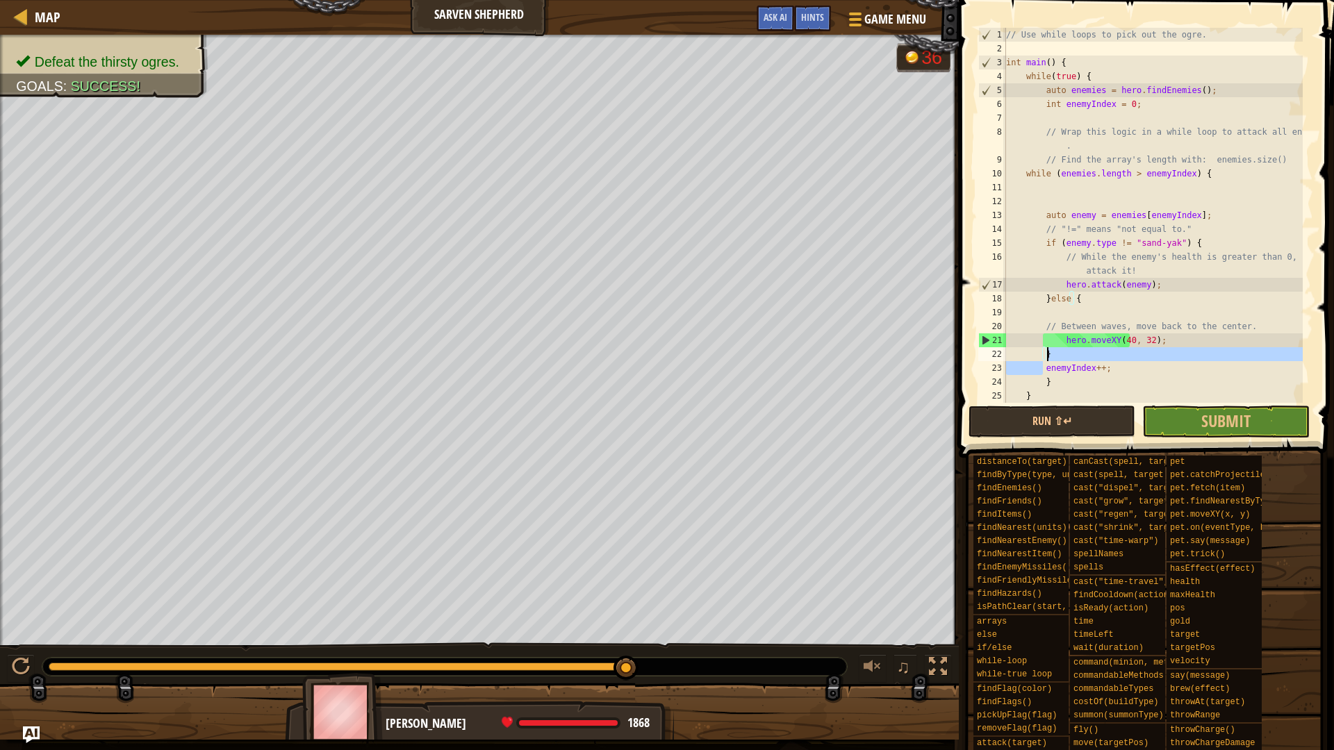
drag, startPoint x: 1043, startPoint y: 367, endPoint x: 1060, endPoint y: 353, distance: 21.7
click at [1060, 353] on div "// Use while loops to pick out the ogre. int main ( ) { while ( true ) { auto e…" at bounding box center [1152, 229] width 299 height 403
click at [1050, 422] on button "Run ⇧↵" at bounding box center [1052, 422] width 167 height 32
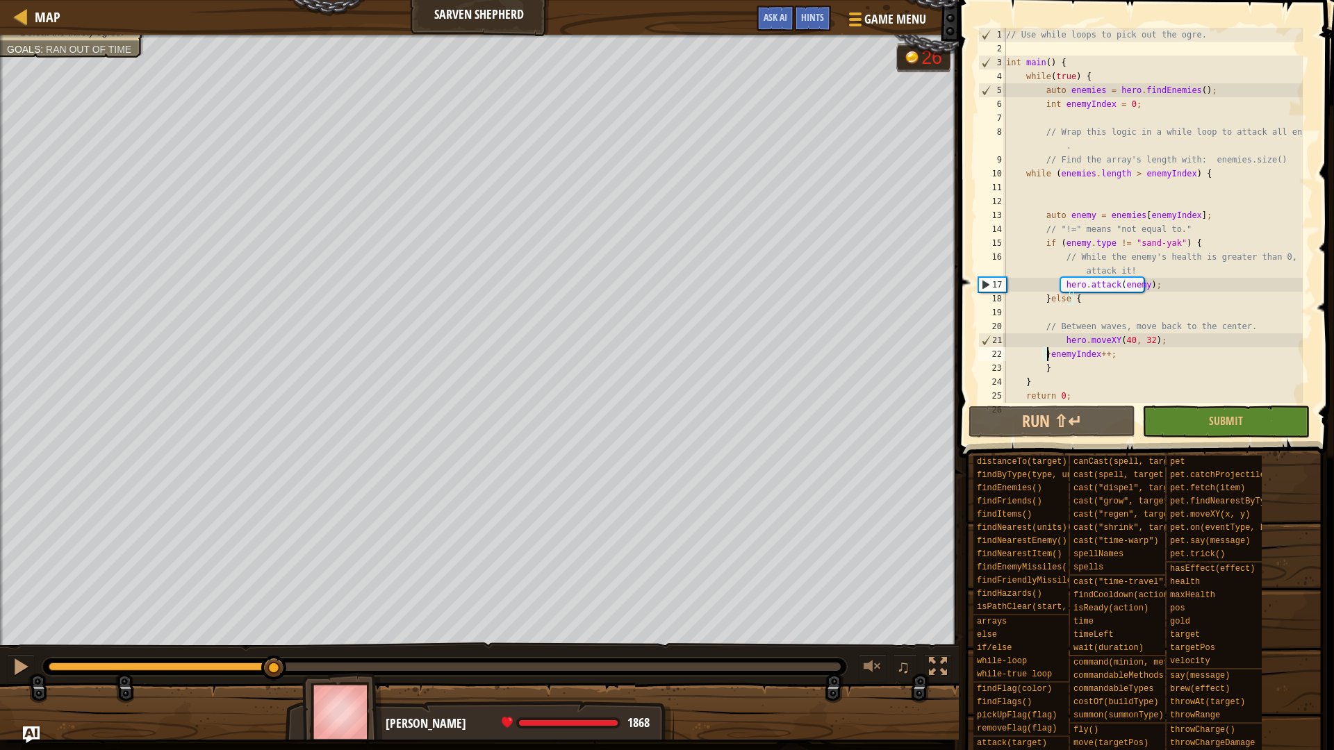
click at [275, 595] on div "Defeat the thirsty ogres. Goals : Ran out of time G reen B lack V iolet 26 ♫ Om…" at bounding box center [667, 387] width 1334 height 705
drag, startPoint x: 1080, startPoint y: 301, endPoint x: 1046, endPoint y: 304, distance: 34.2
click at [1046, 304] on div "// Use while loops to pick out the ogre. int main ( ) { while ( true ) { auto e…" at bounding box center [1152, 229] width 299 height 403
click at [1047, 354] on div "// Use while loops to pick out the ogre. int main ( ) { while ( true ) { auto e…" at bounding box center [1152, 229] width 299 height 403
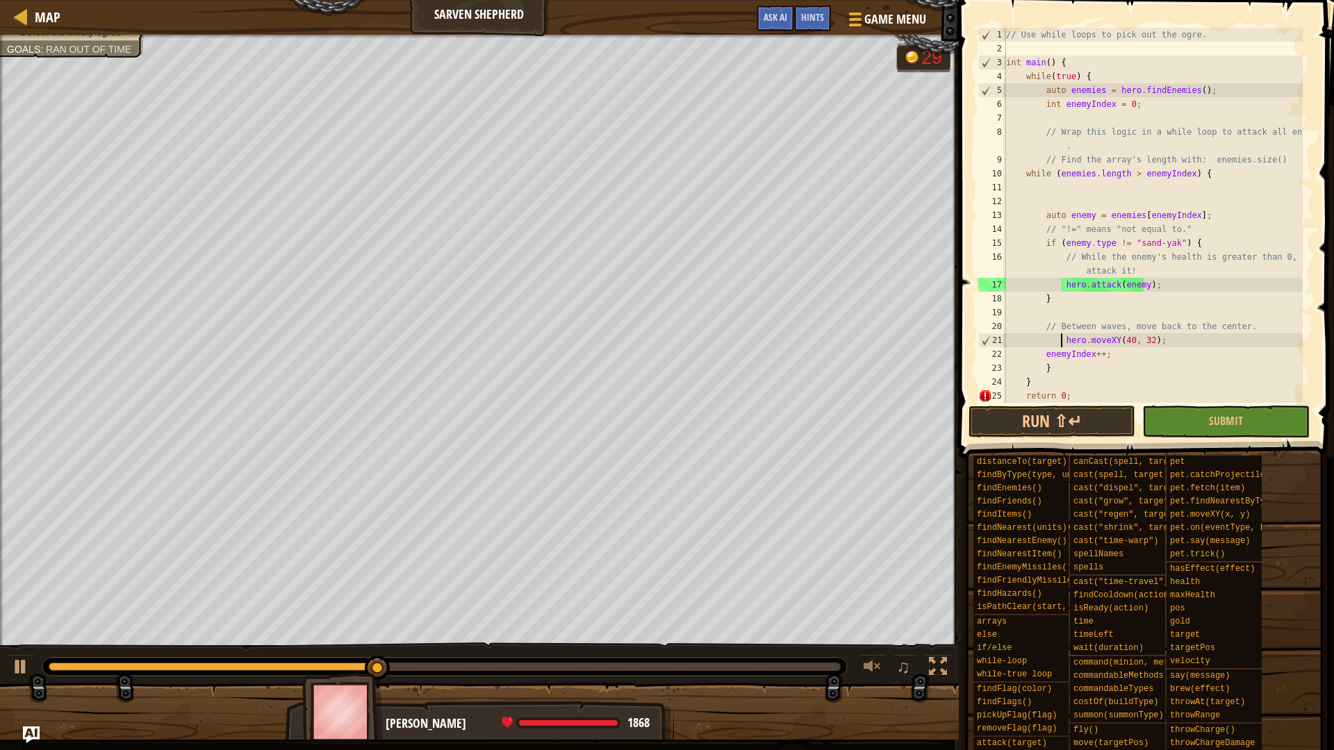
click at [1061, 338] on div "// Use while loops to pick out the ogre. int main ( ) { while ( true ) { auto e…" at bounding box center [1152, 229] width 299 height 403
type textarea "hero.moveXY(40, 32);"
click at [34, 19] on link "Map" at bounding box center [44, 17] width 33 height 19
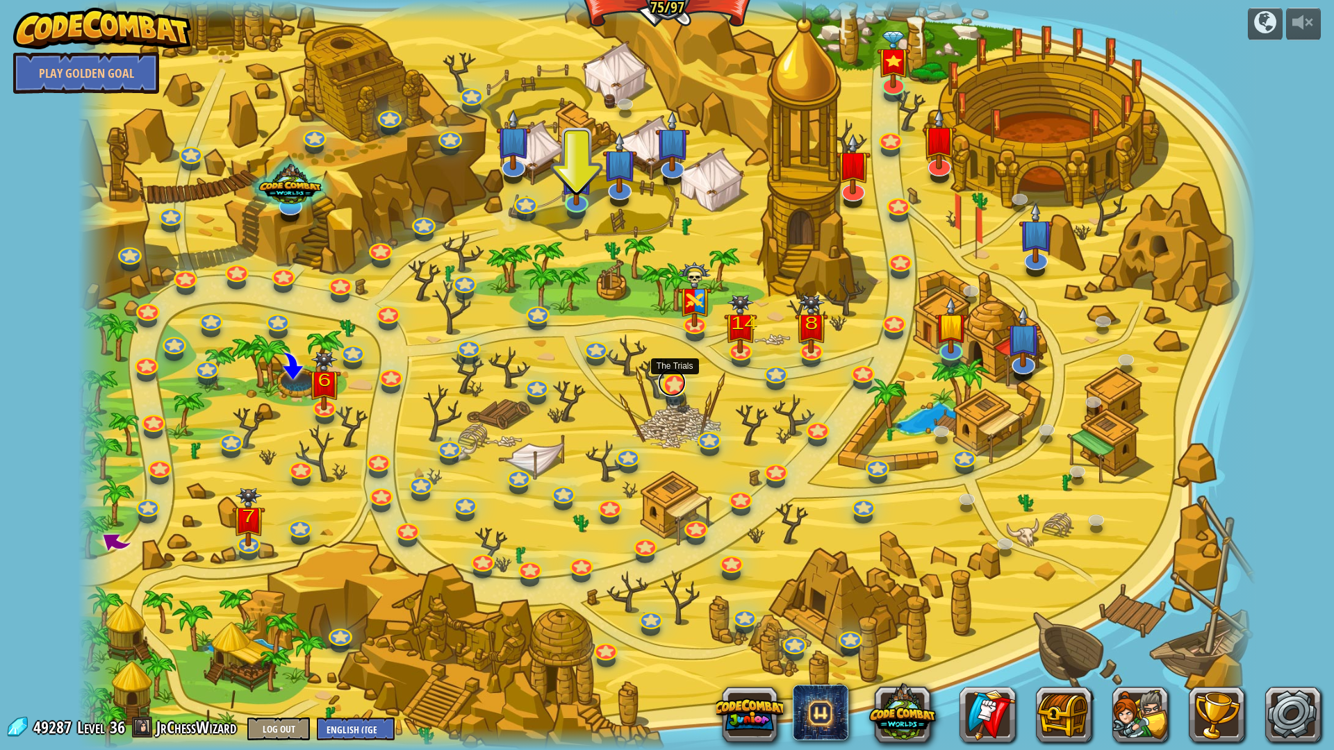
click at [682, 390] on link at bounding box center [672, 383] width 28 height 28
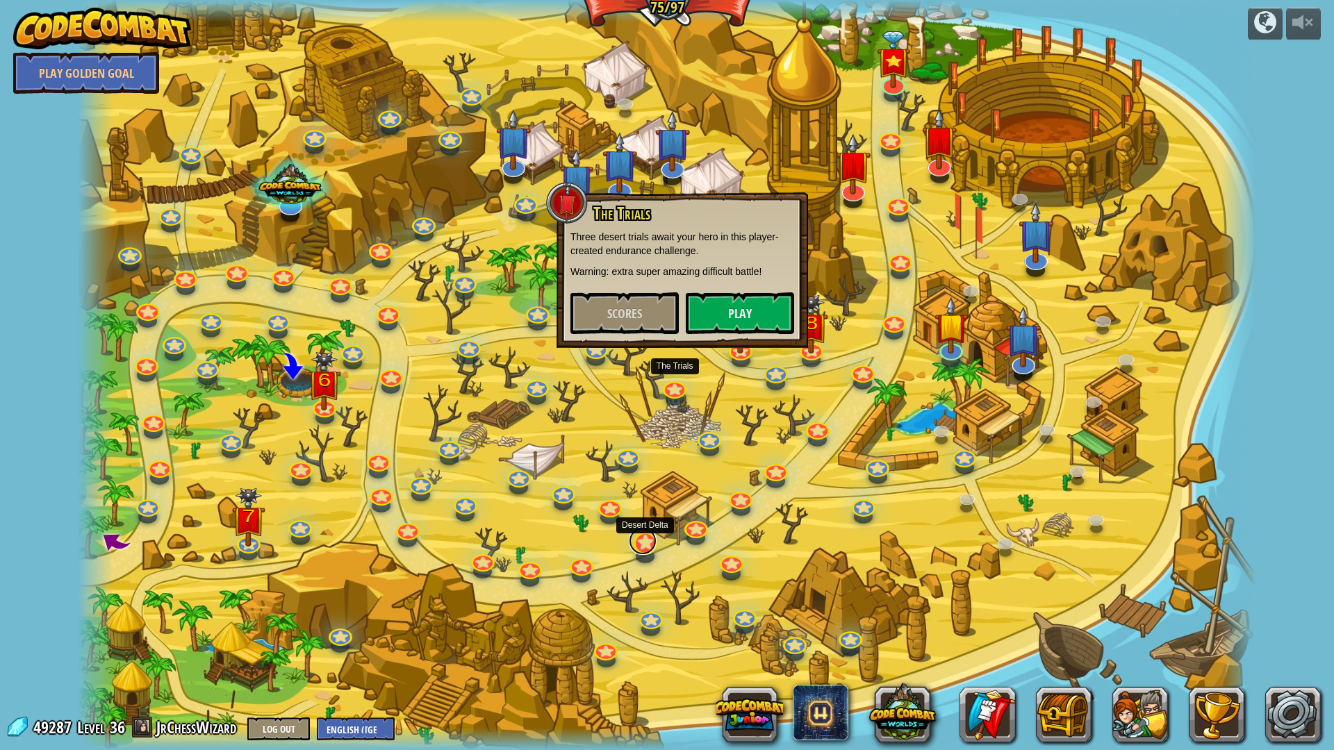
click at [643, 545] on link at bounding box center [643, 541] width 28 height 28
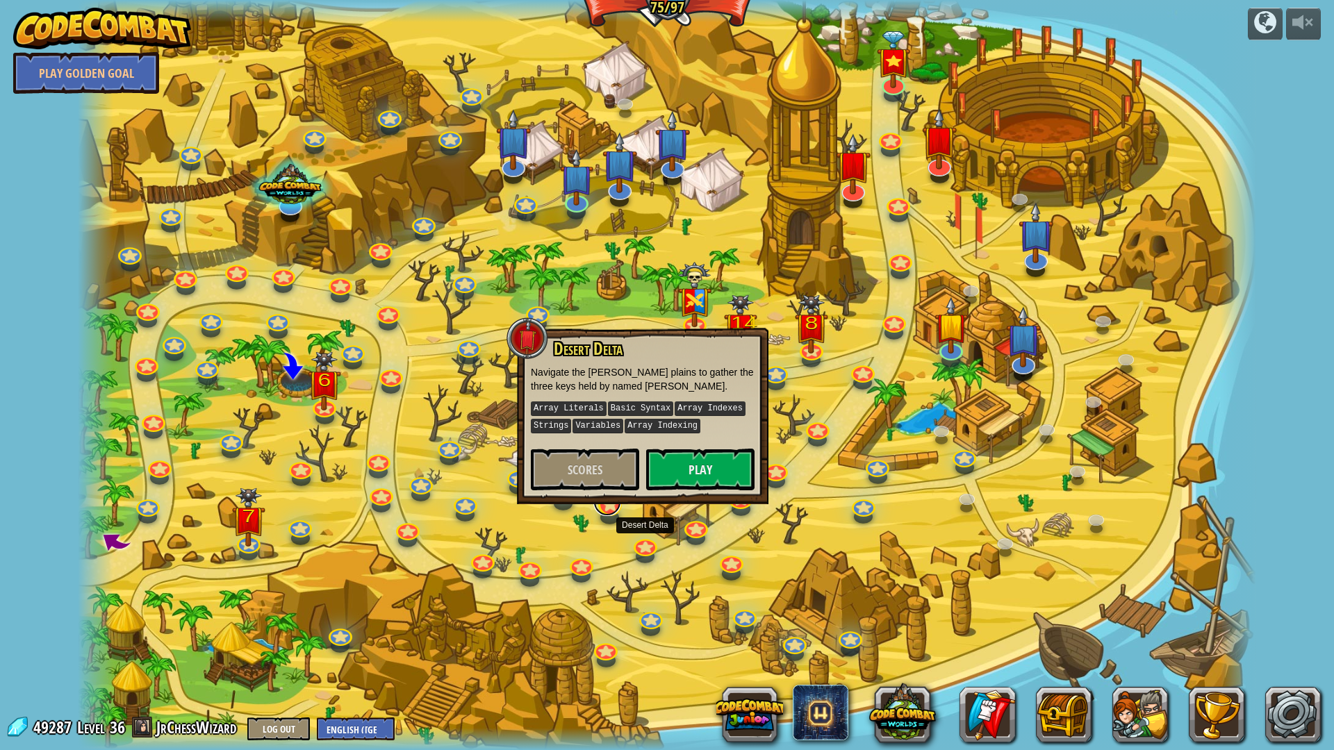
click at [609, 509] on link at bounding box center [607, 502] width 28 height 28
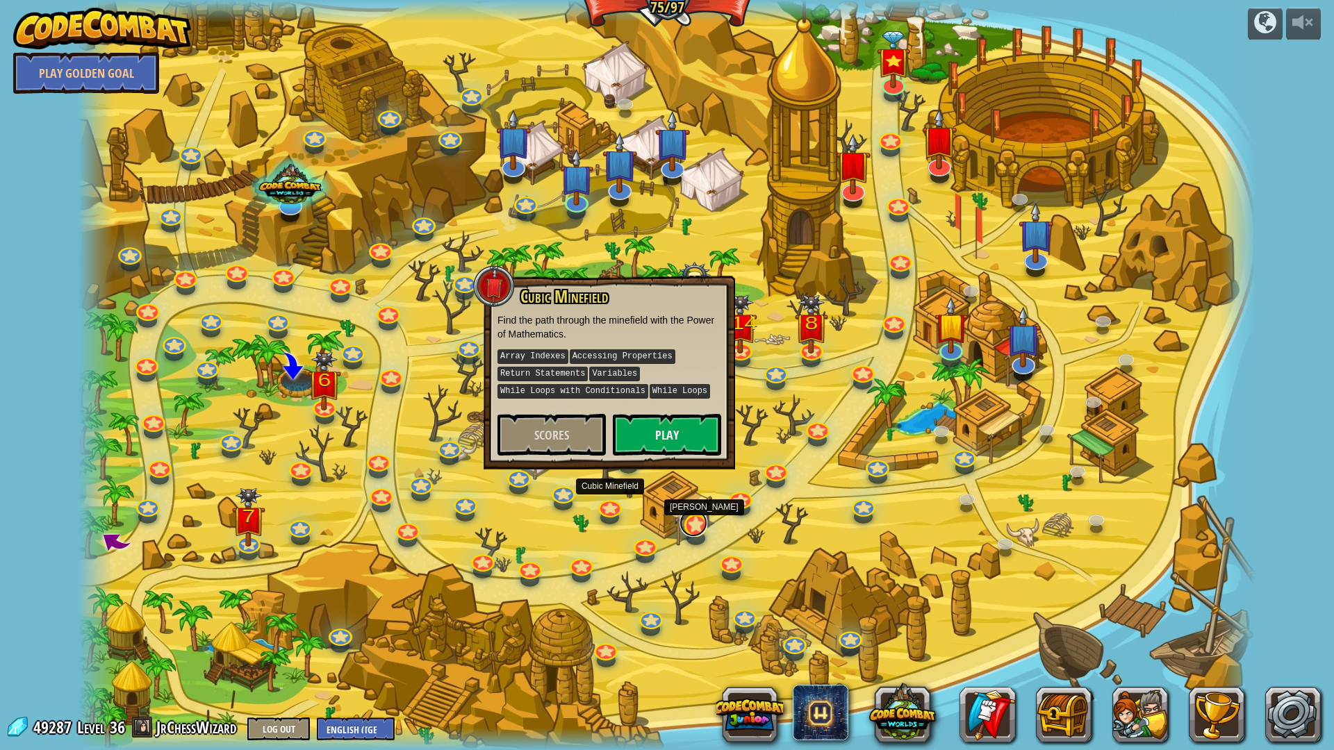
click at [693, 519] on link at bounding box center [694, 523] width 28 height 28
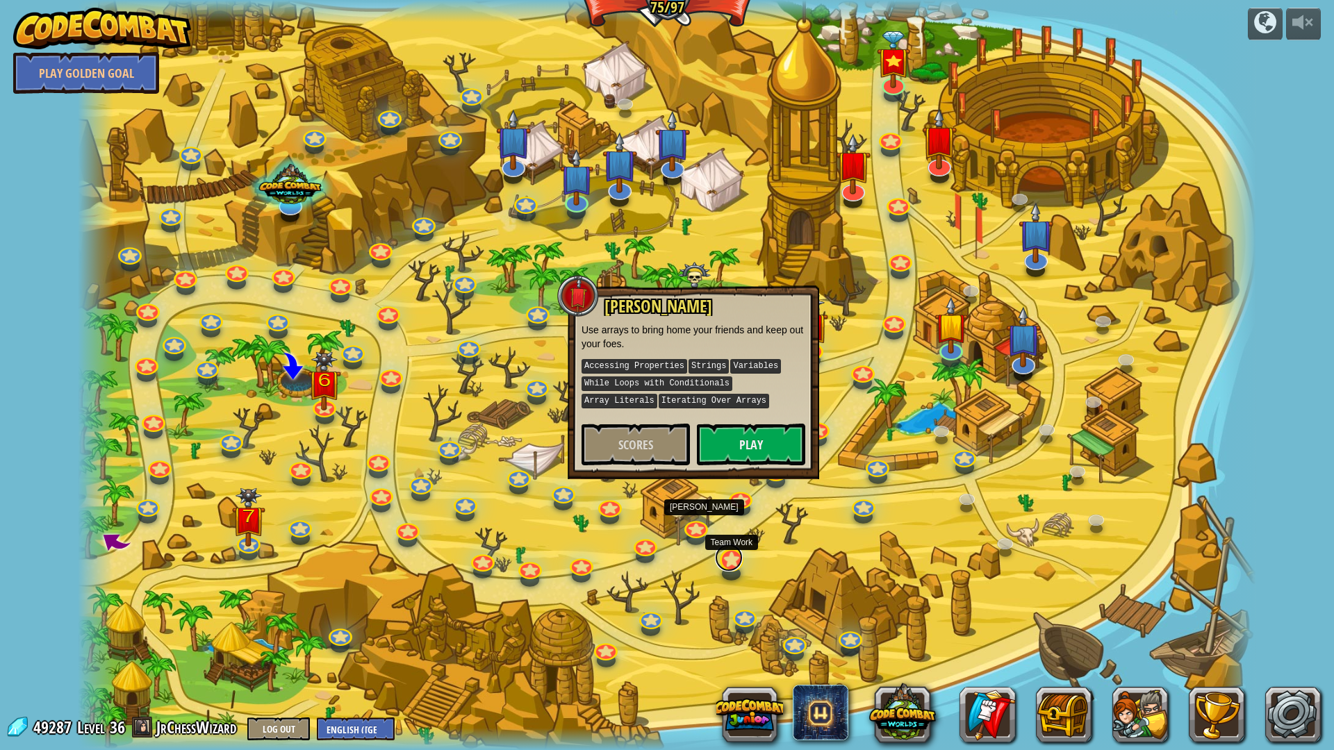
click at [731, 565] on link at bounding box center [729, 558] width 28 height 28
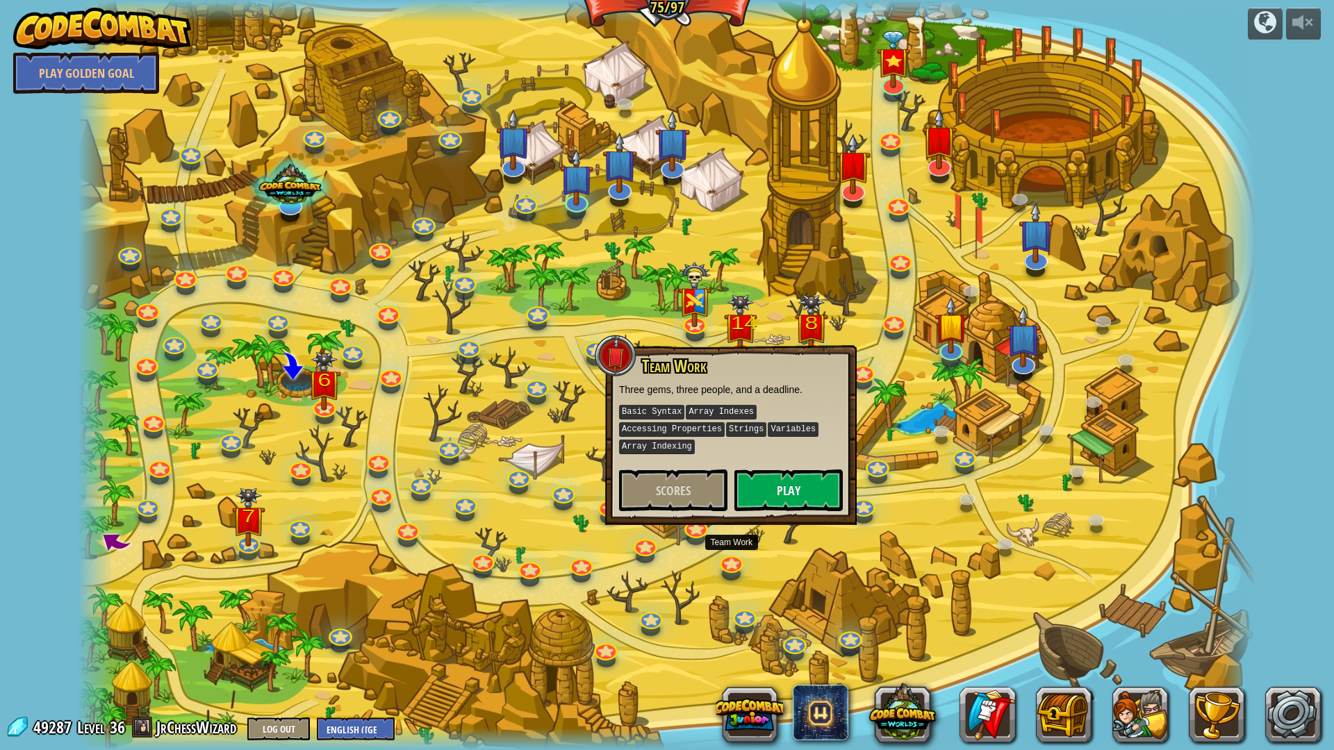
click at [762, 542] on div at bounding box center [667, 375] width 1178 height 750
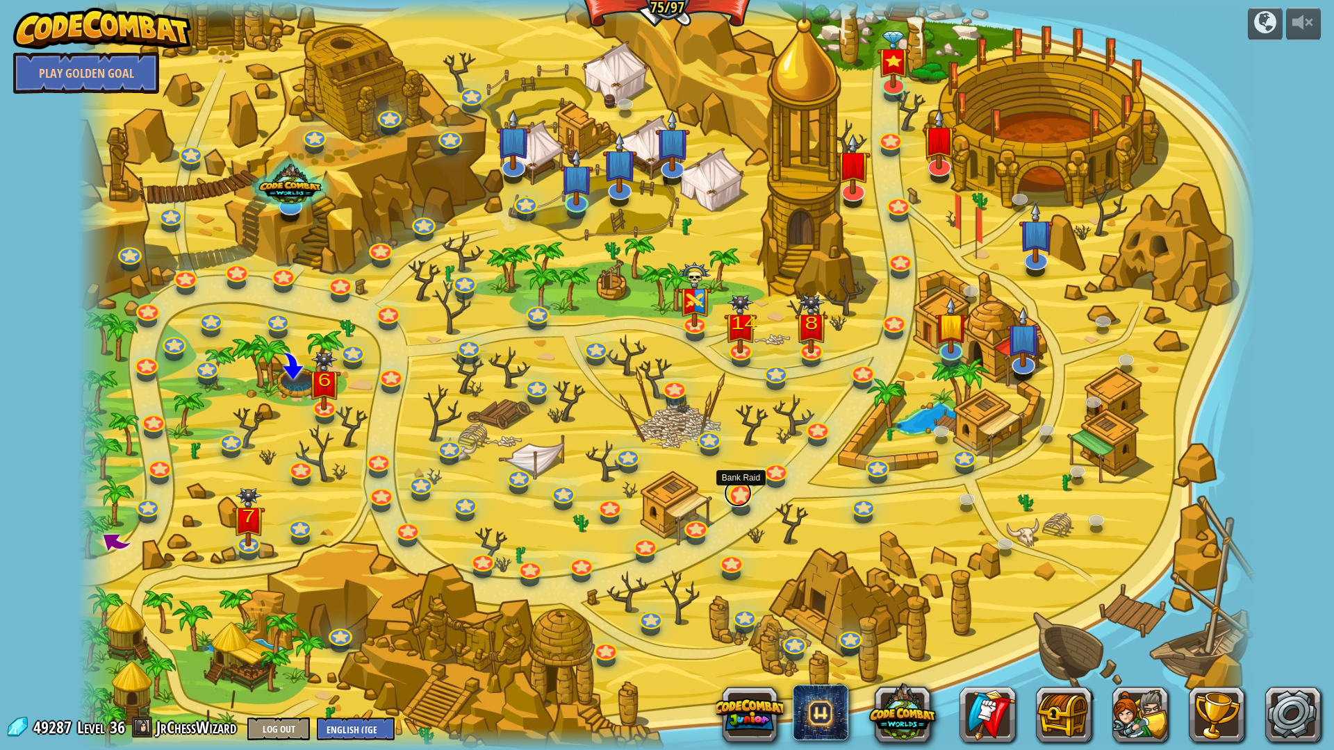
click at [739, 500] on link at bounding box center [738, 493] width 28 height 28
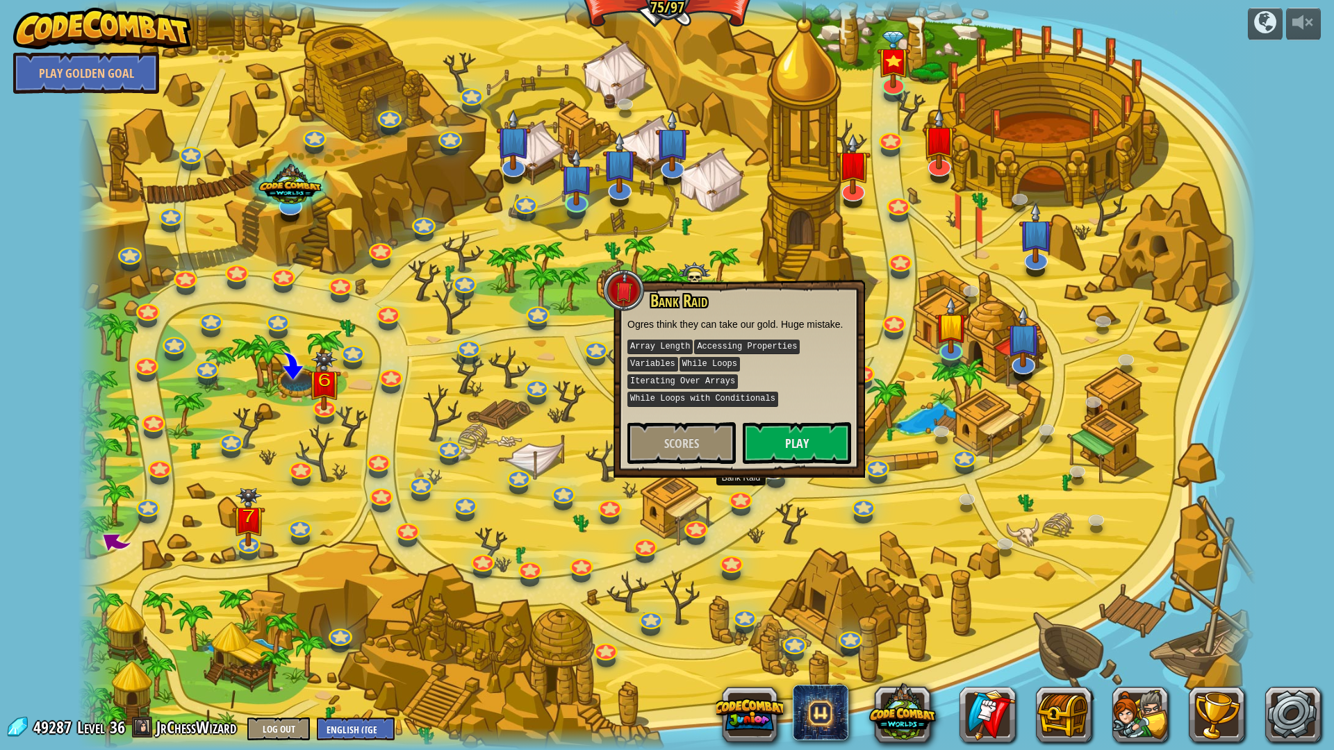
click at [778, 475] on link at bounding box center [773, 466] width 28 height 28
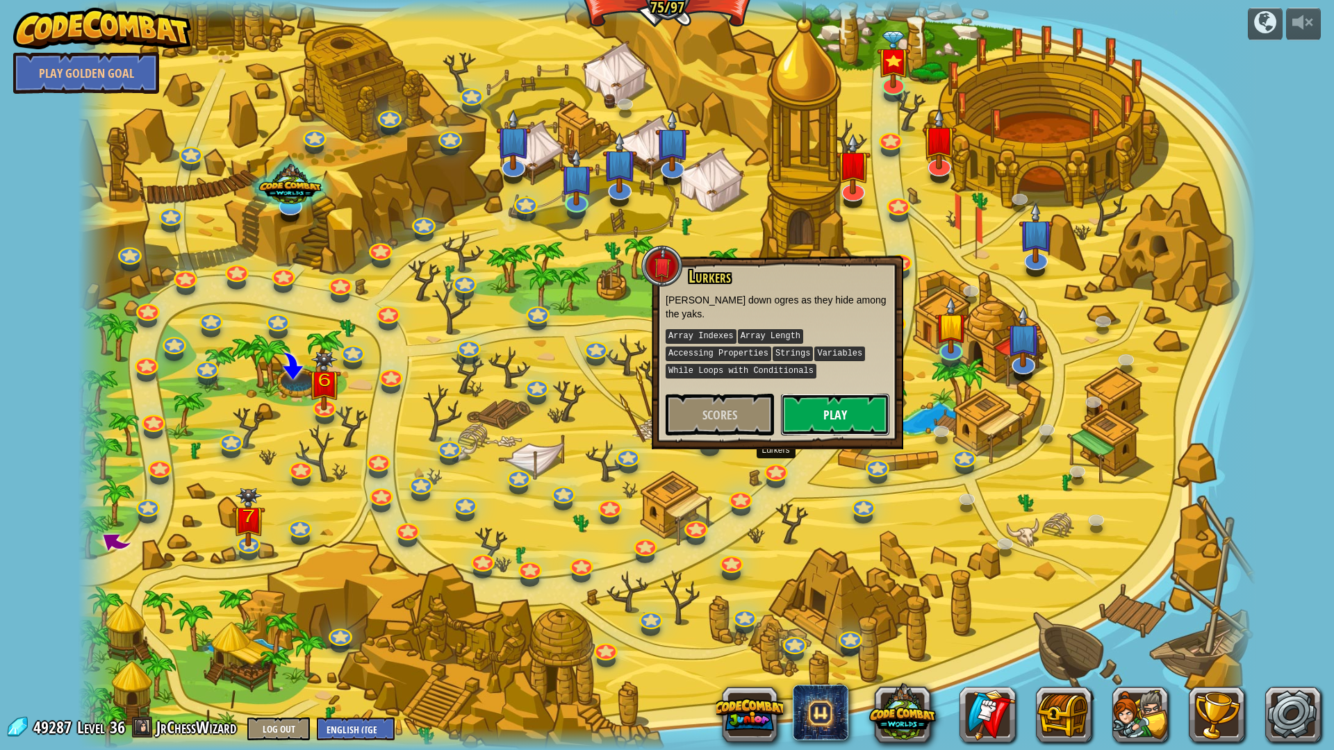
click at [874, 402] on button "Play" at bounding box center [835, 415] width 108 height 42
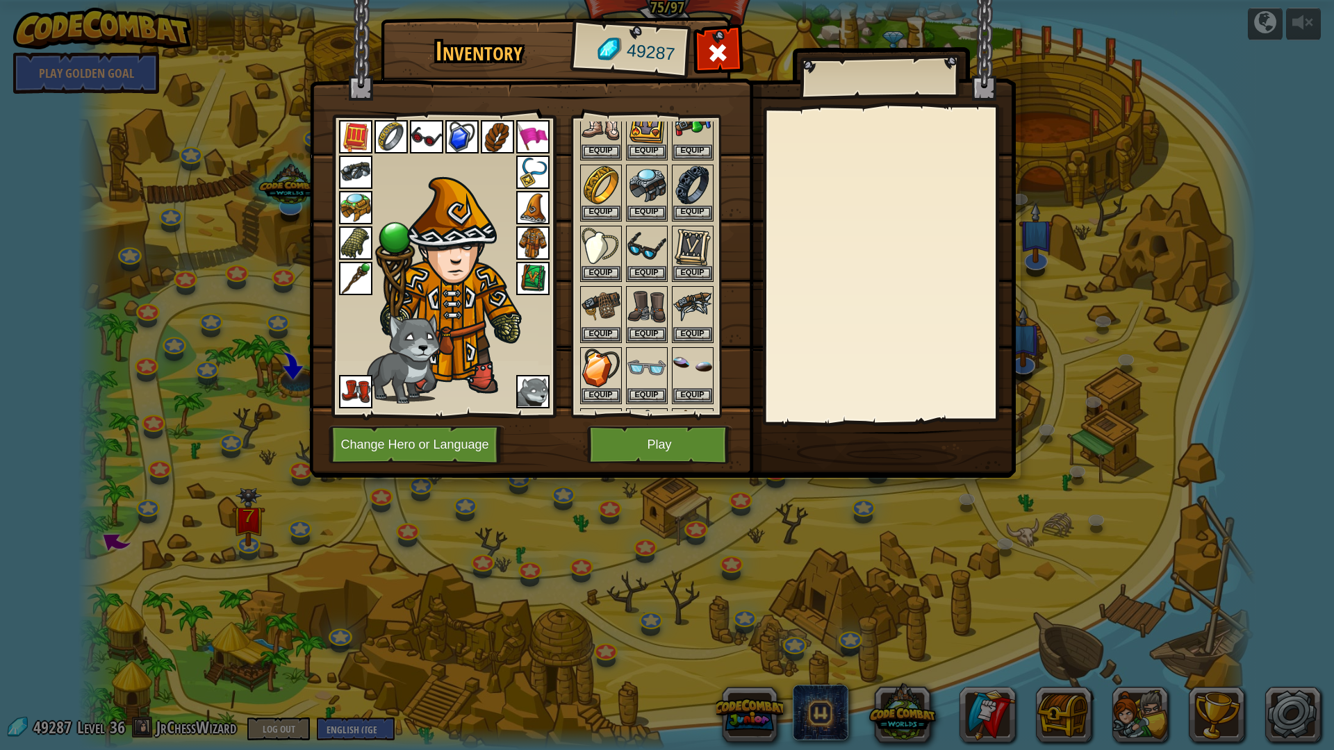
scroll to position [208, 0]
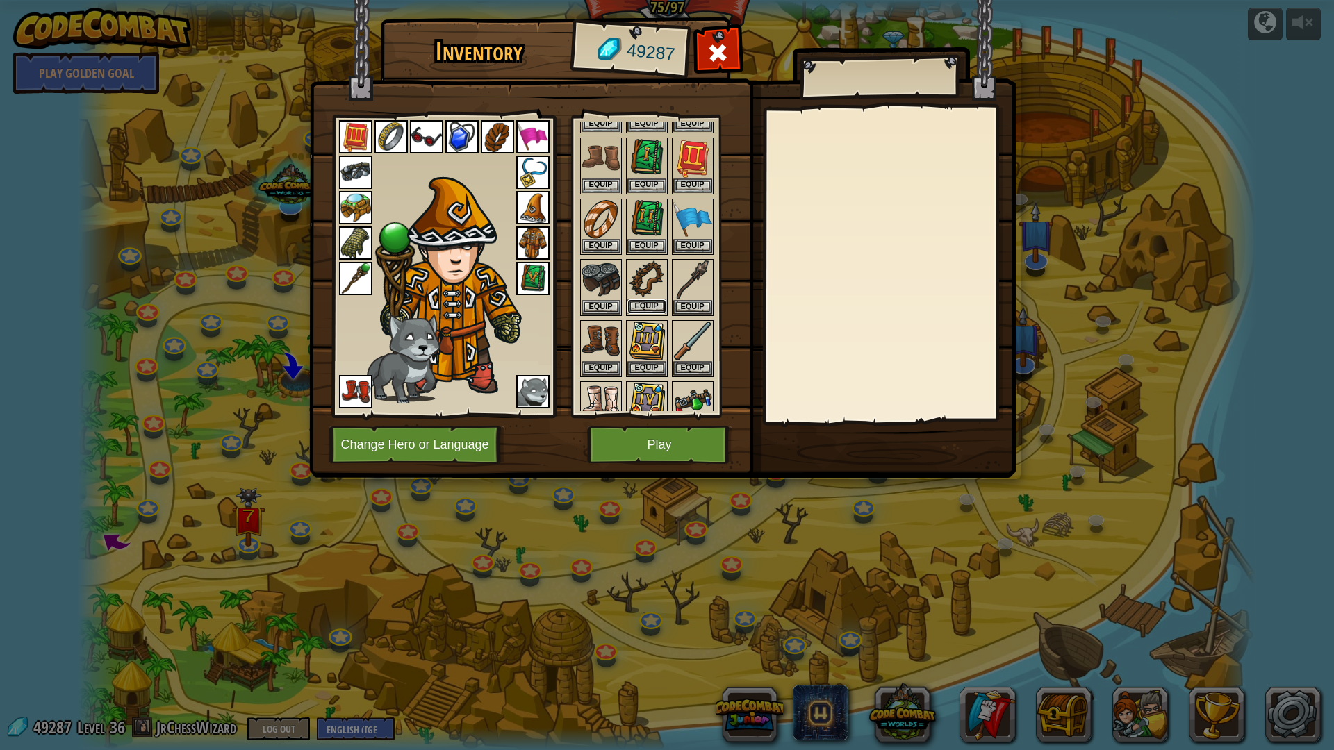
click at [647, 304] on button "Equip" at bounding box center [646, 306] width 39 height 15
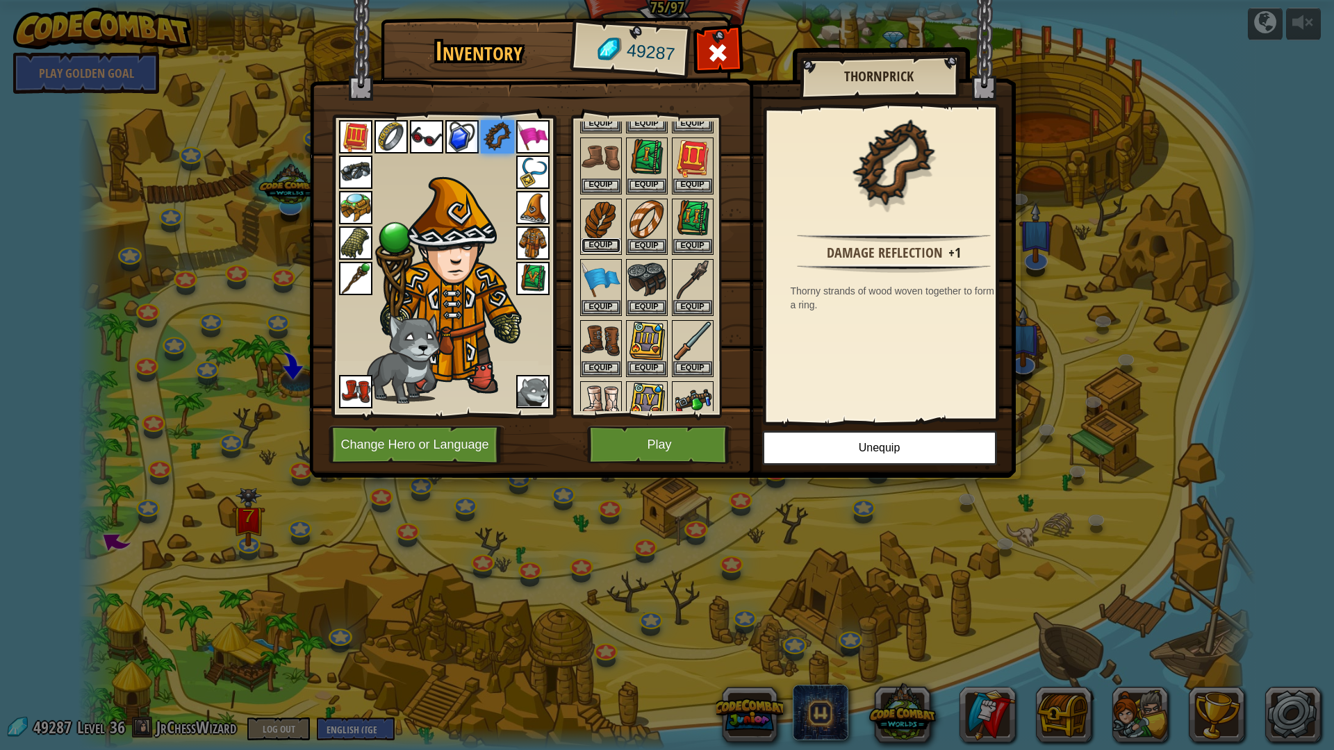
click at [607, 240] on button "Equip" at bounding box center [601, 245] width 39 height 15
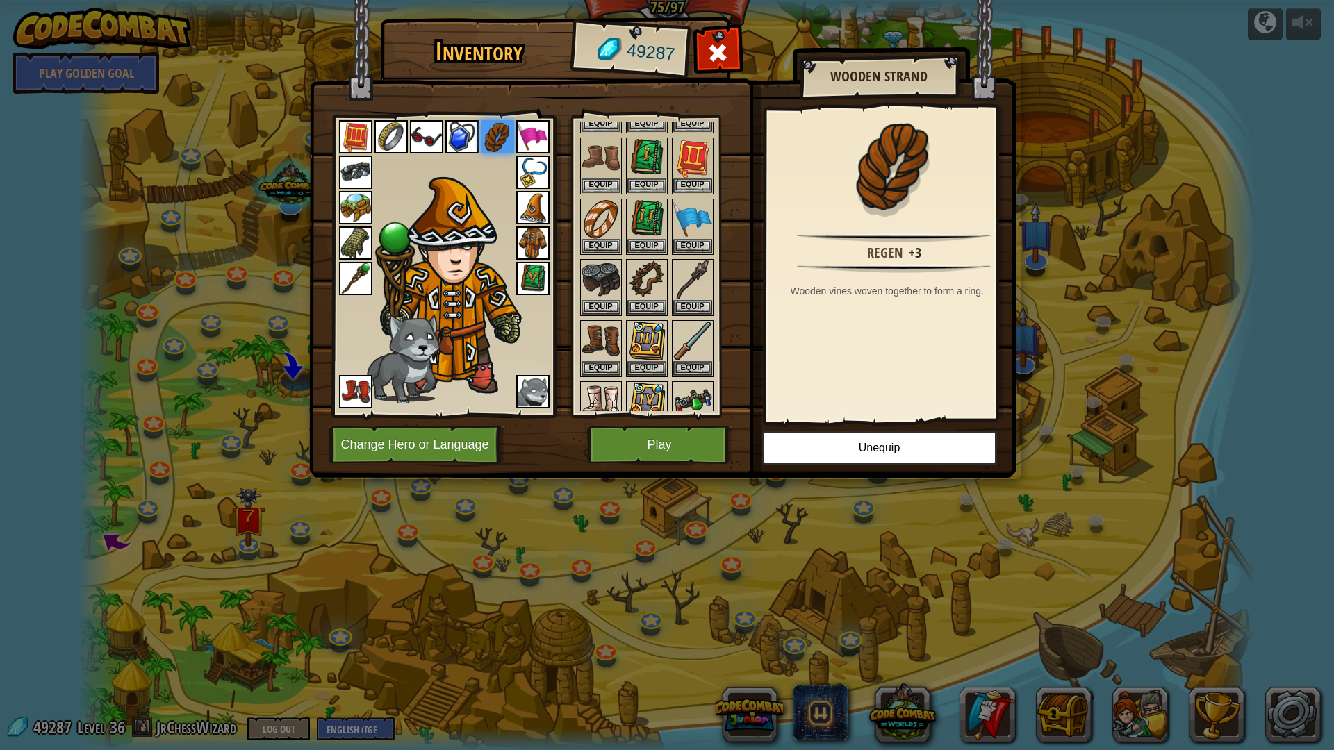
click at [394, 145] on img at bounding box center [391, 136] width 33 height 33
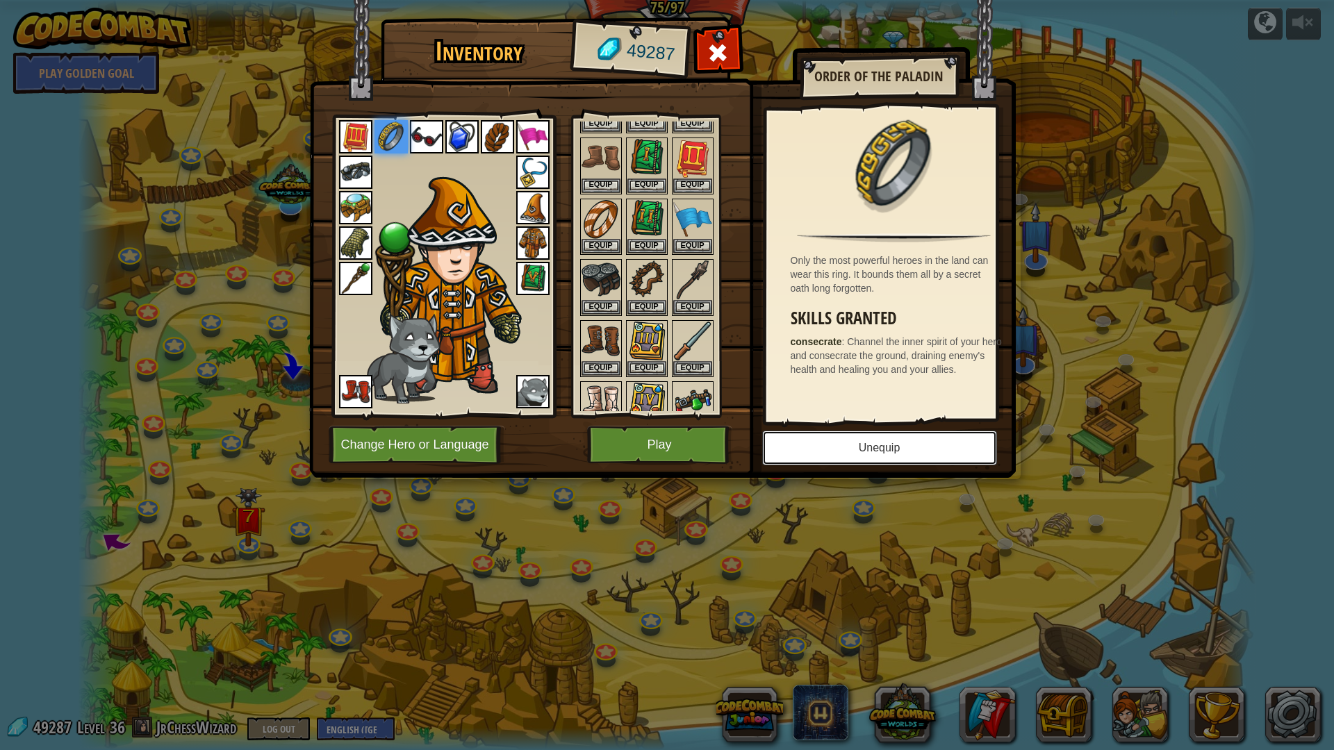
click at [859, 440] on button "Unequip" at bounding box center [879, 448] width 235 height 35
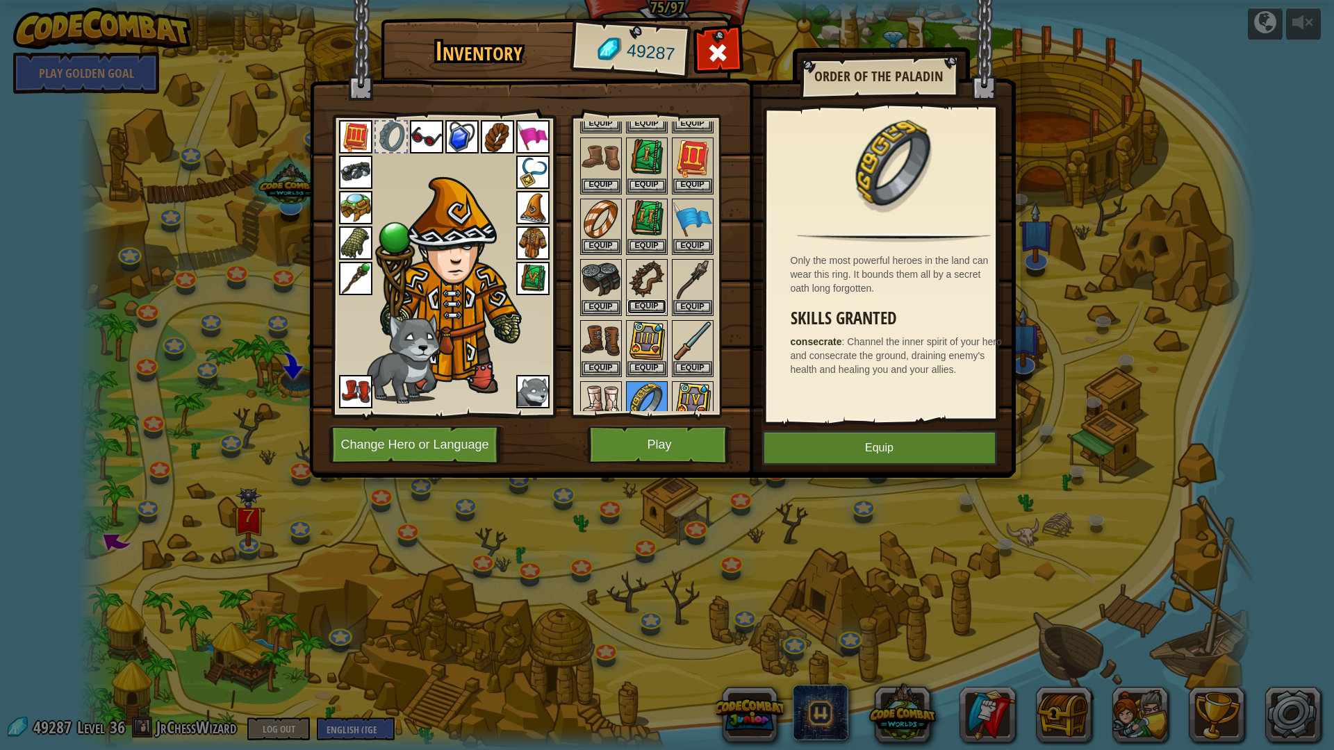
click at [635, 309] on button "Equip" at bounding box center [646, 306] width 39 height 15
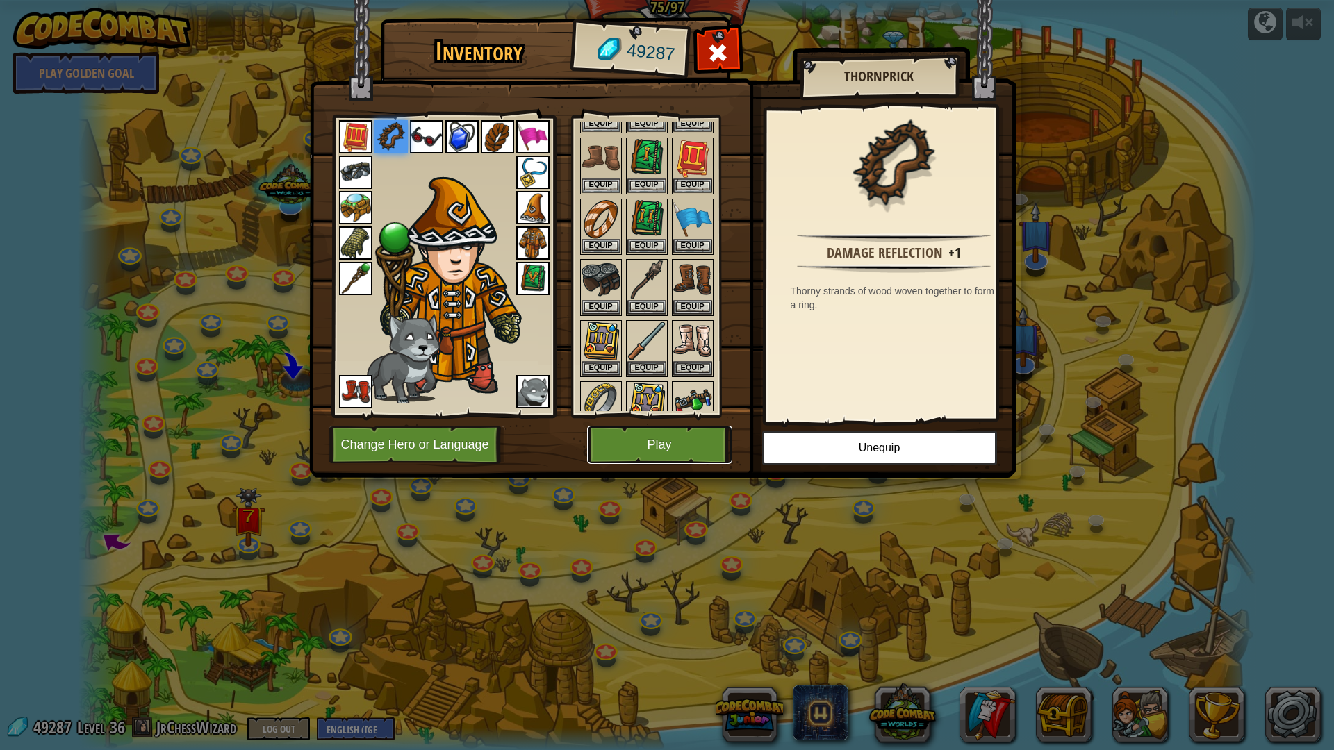
click at [647, 447] on button "Play" at bounding box center [659, 445] width 145 height 38
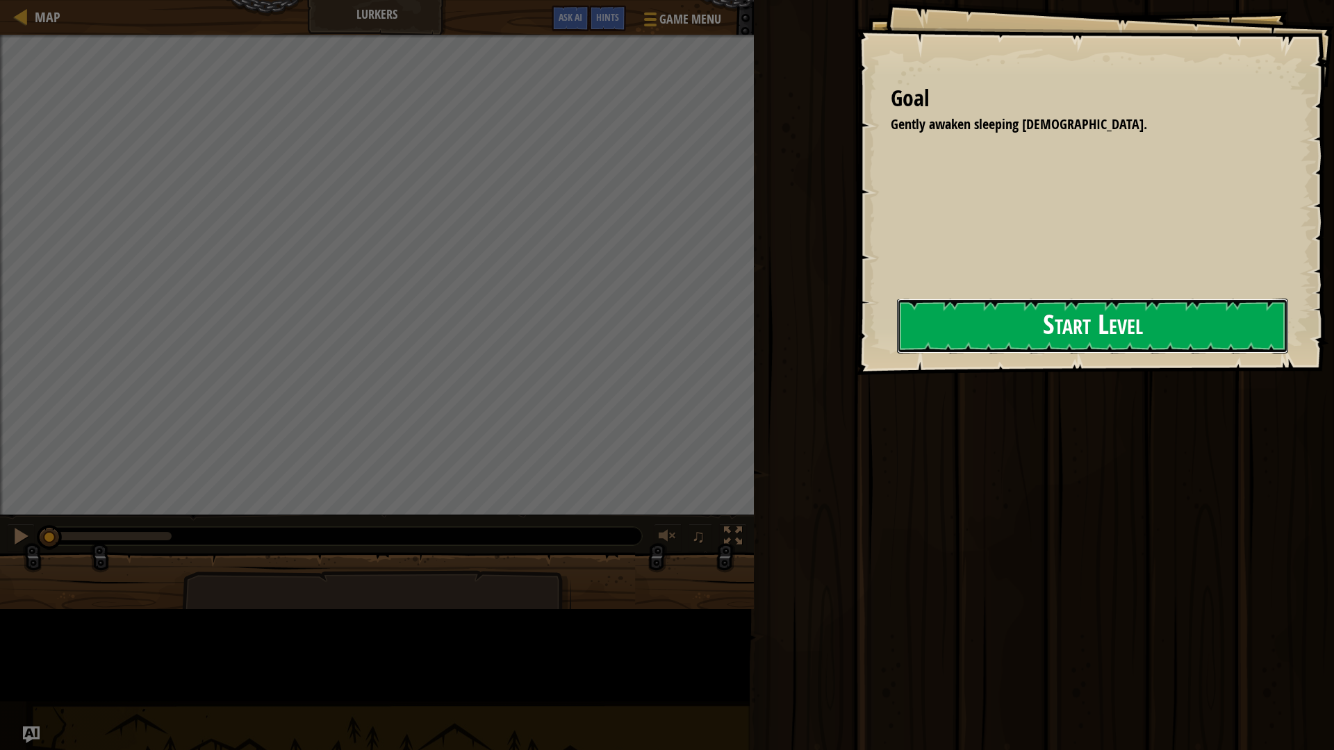
click at [897, 347] on button "Start Level" at bounding box center [1092, 326] width 391 height 55
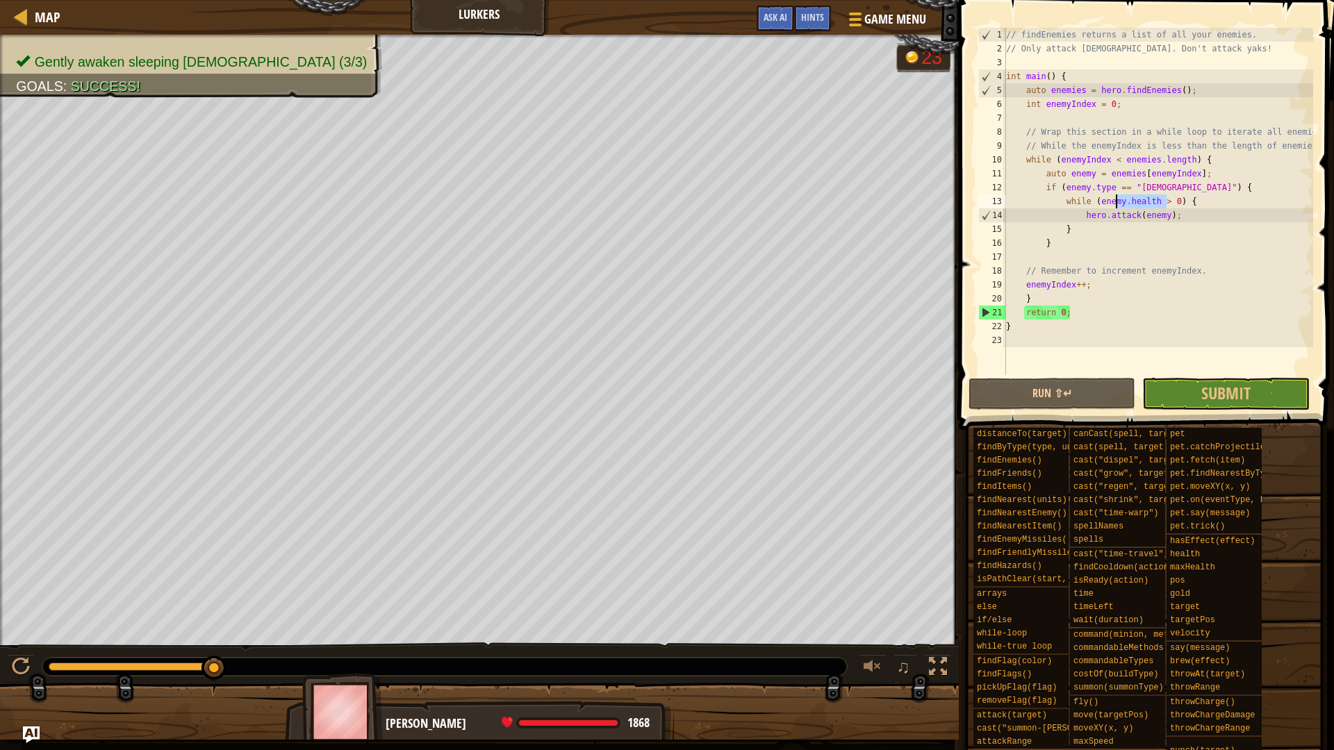
drag, startPoint x: 1167, startPoint y: 202, endPoint x: 1115, endPoint y: 203, distance: 52.1
click at [1115, 203] on div "// findEnemies returns a list of all your enemies. // Only attack shamans. Don'…" at bounding box center [1158, 215] width 310 height 375
click at [1047, 393] on button "Run ⇧↵" at bounding box center [1052, 394] width 167 height 32
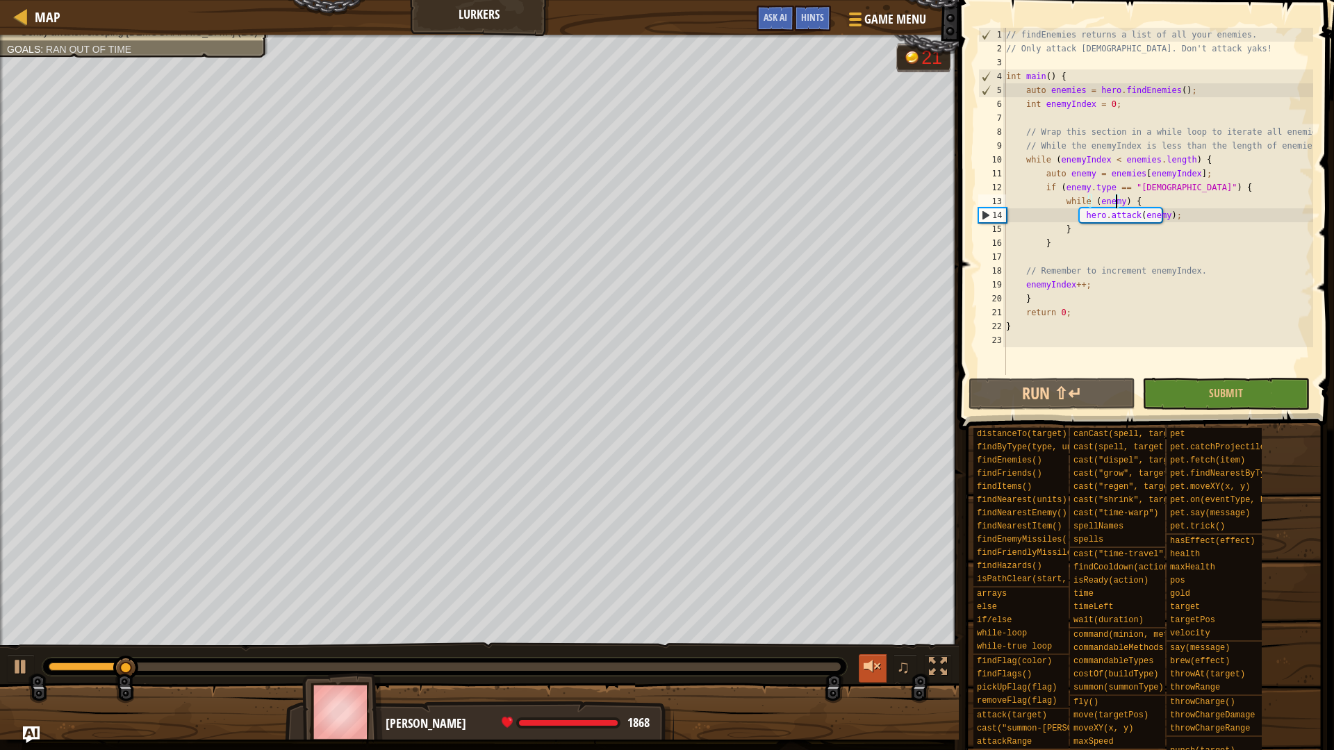
paste textarea ".health > 0"
type textarea "while (enemy.health > 0) {"
click at [1059, 399] on button "Run ⇧↵" at bounding box center [1052, 394] width 167 height 32
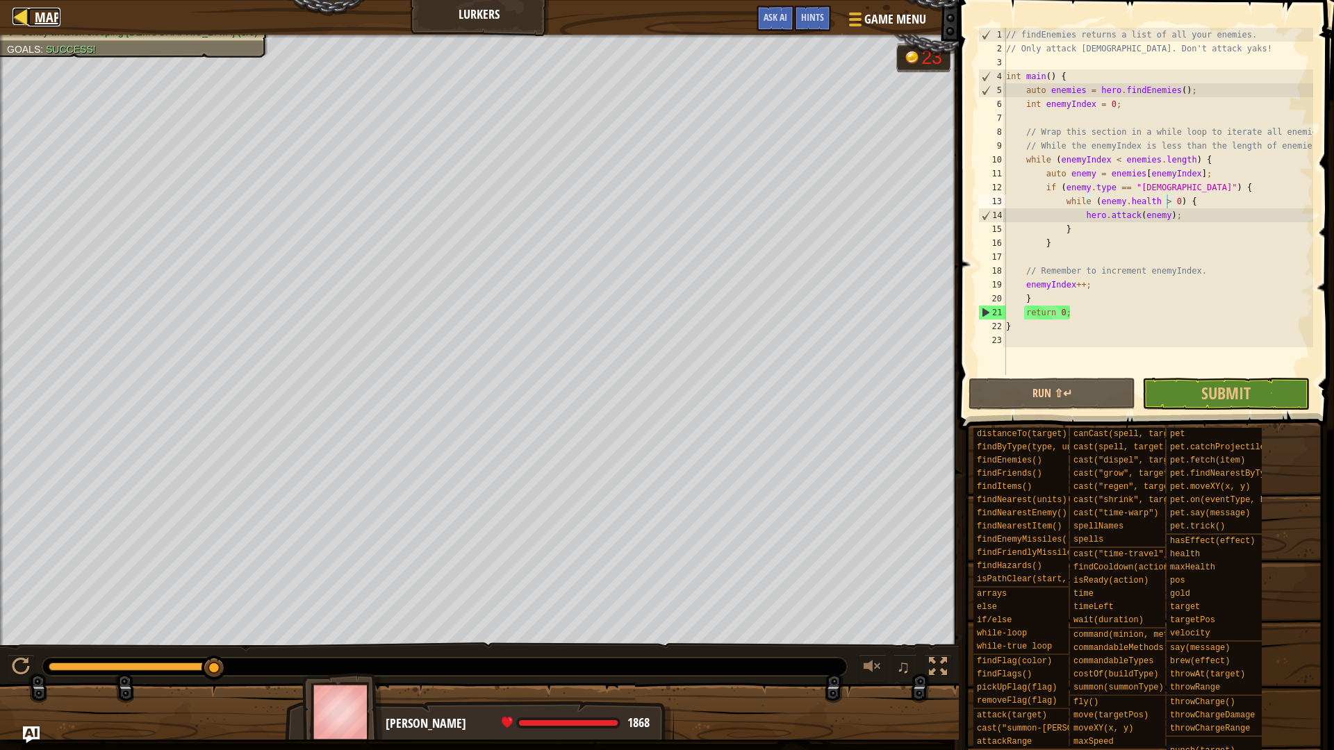
click at [38, 19] on span "Map" at bounding box center [48, 17] width 26 height 19
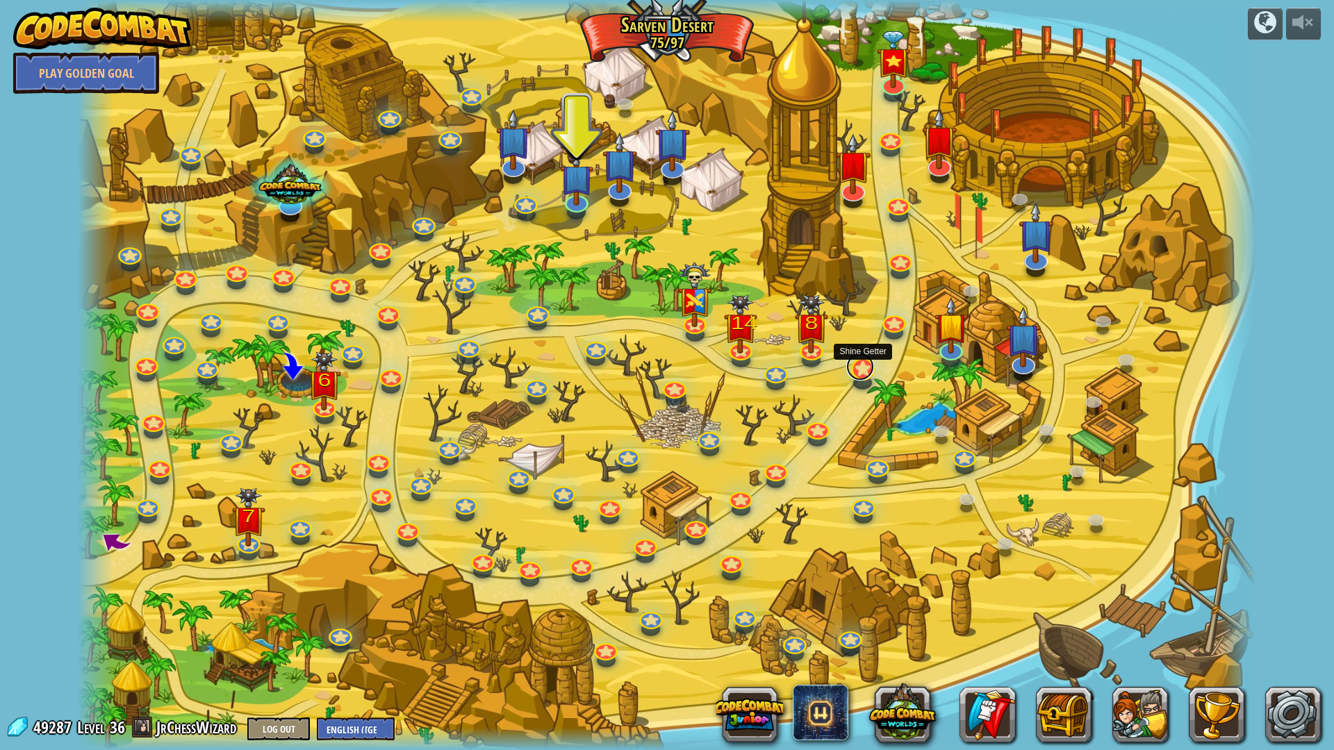
click at [866, 368] on link at bounding box center [860, 367] width 28 height 28
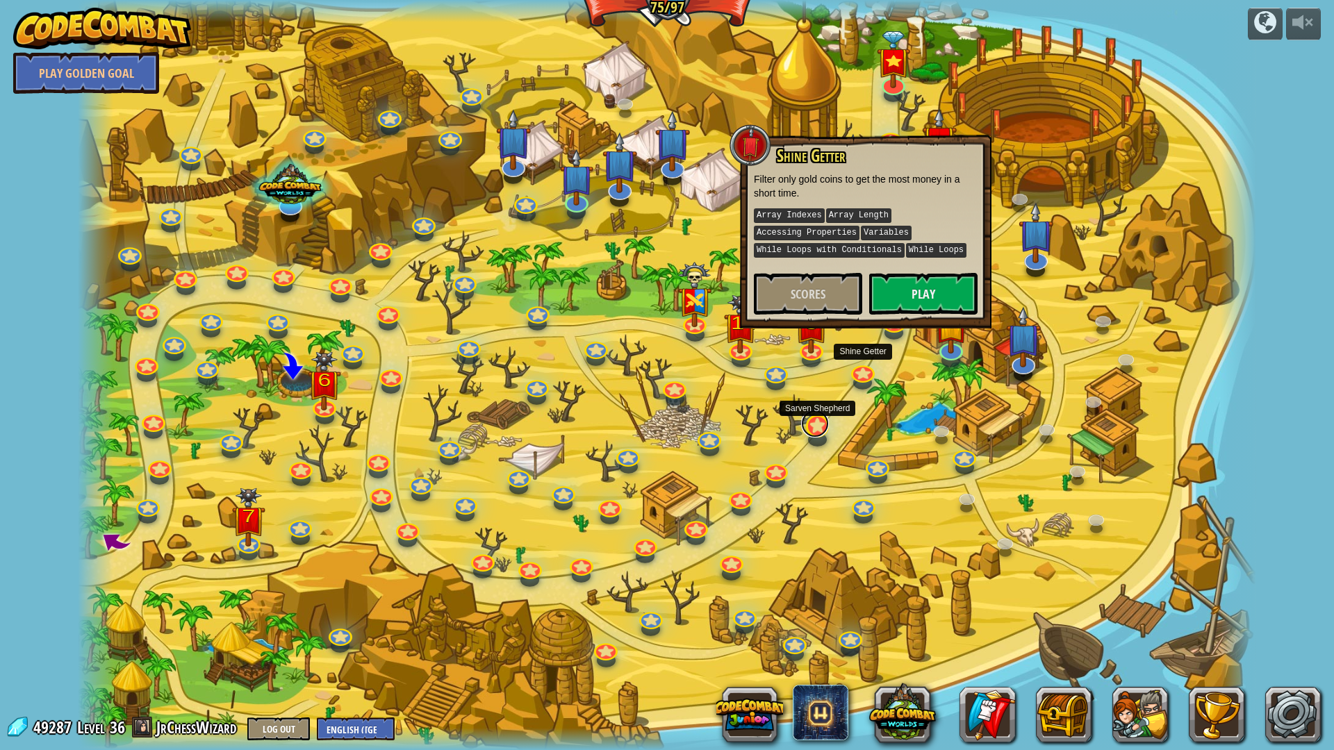
click at [814, 428] on link at bounding box center [815, 424] width 28 height 28
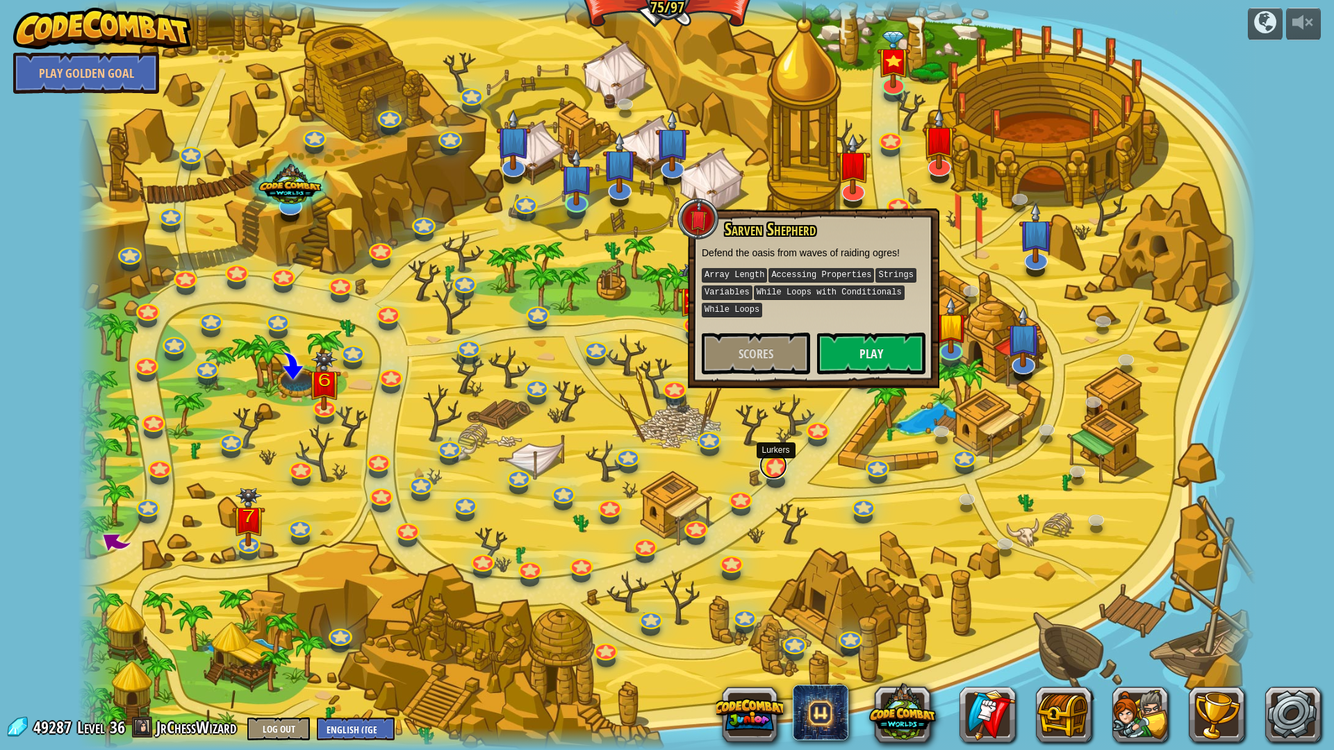
click at [774, 471] on link at bounding box center [773, 466] width 28 height 28
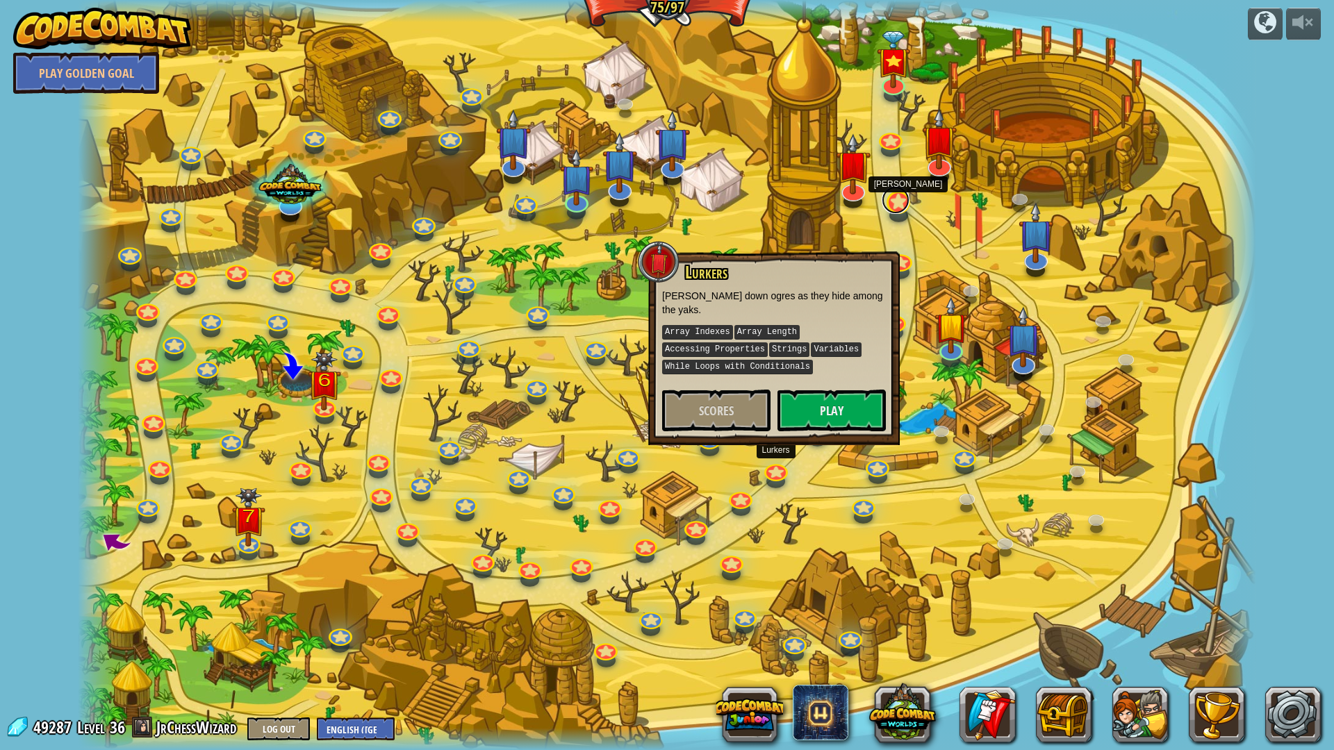
click at [892, 200] on link at bounding box center [896, 200] width 28 height 28
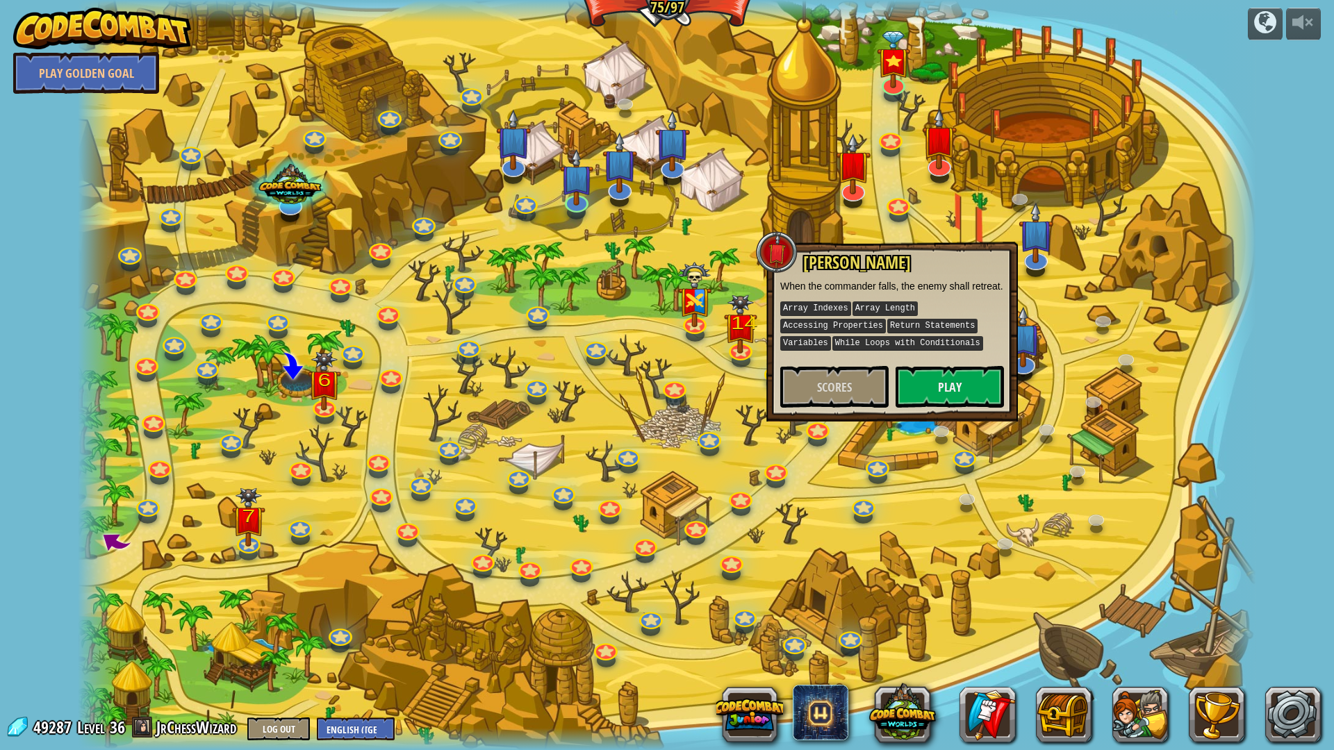
click at [916, 236] on div at bounding box center [667, 375] width 1178 height 750
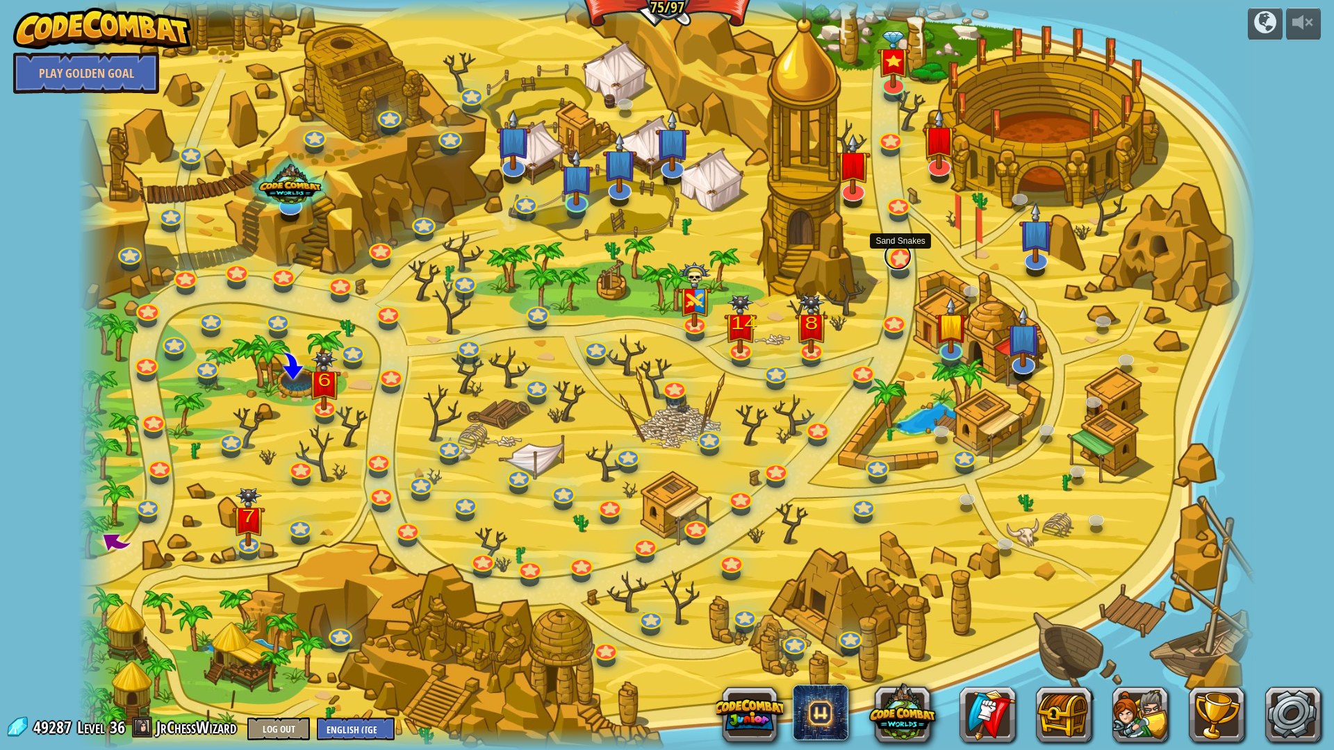
click at [898, 261] on link at bounding box center [898, 257] width 28 height 28
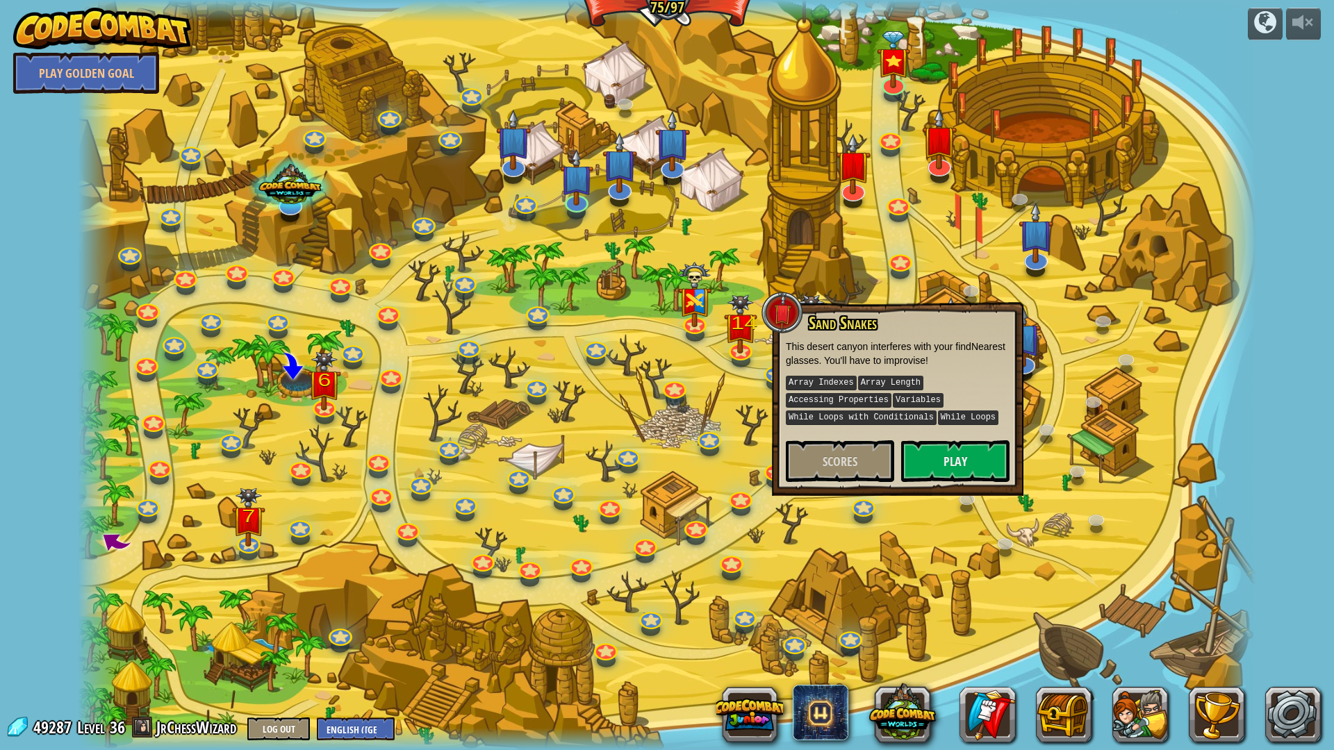
click at [932, 252] on div at bounding box center [667, 375] width 1178 height 750
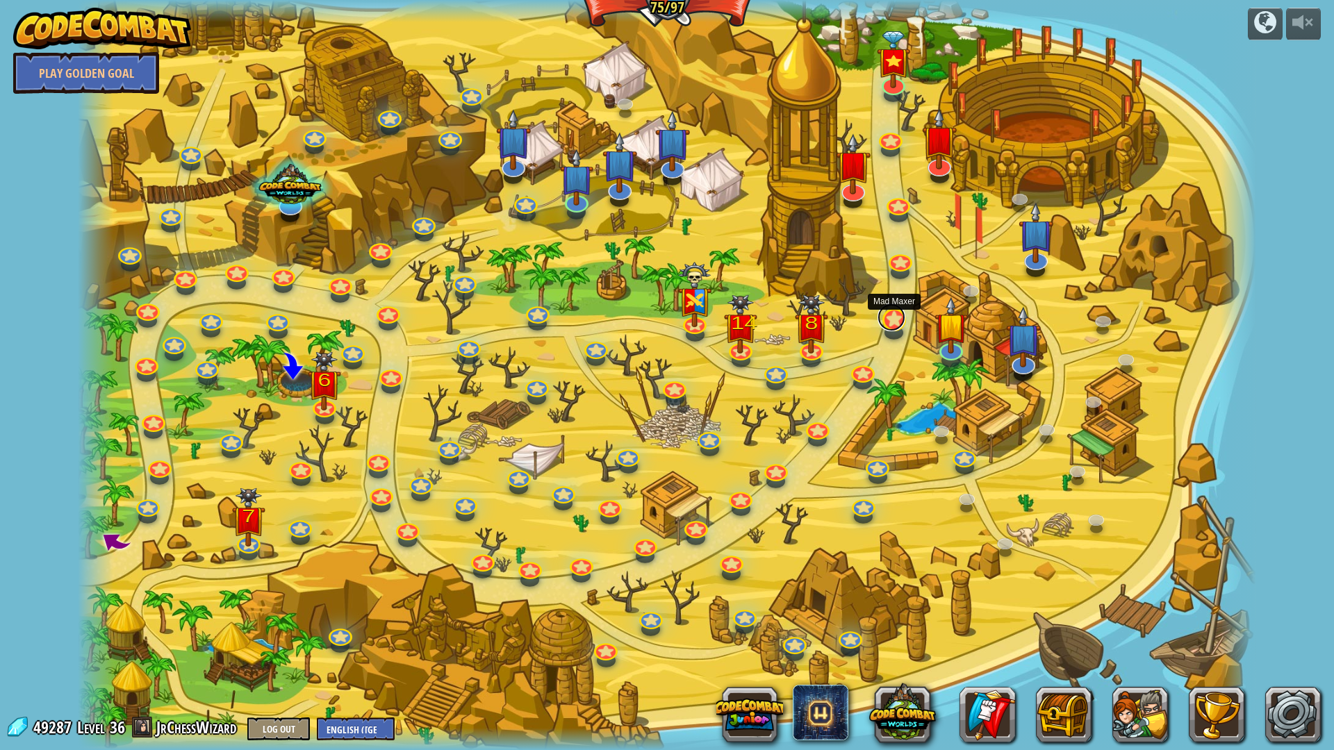
click at [894, 318] on link at bounding box center [892, 318] width 28 height 28
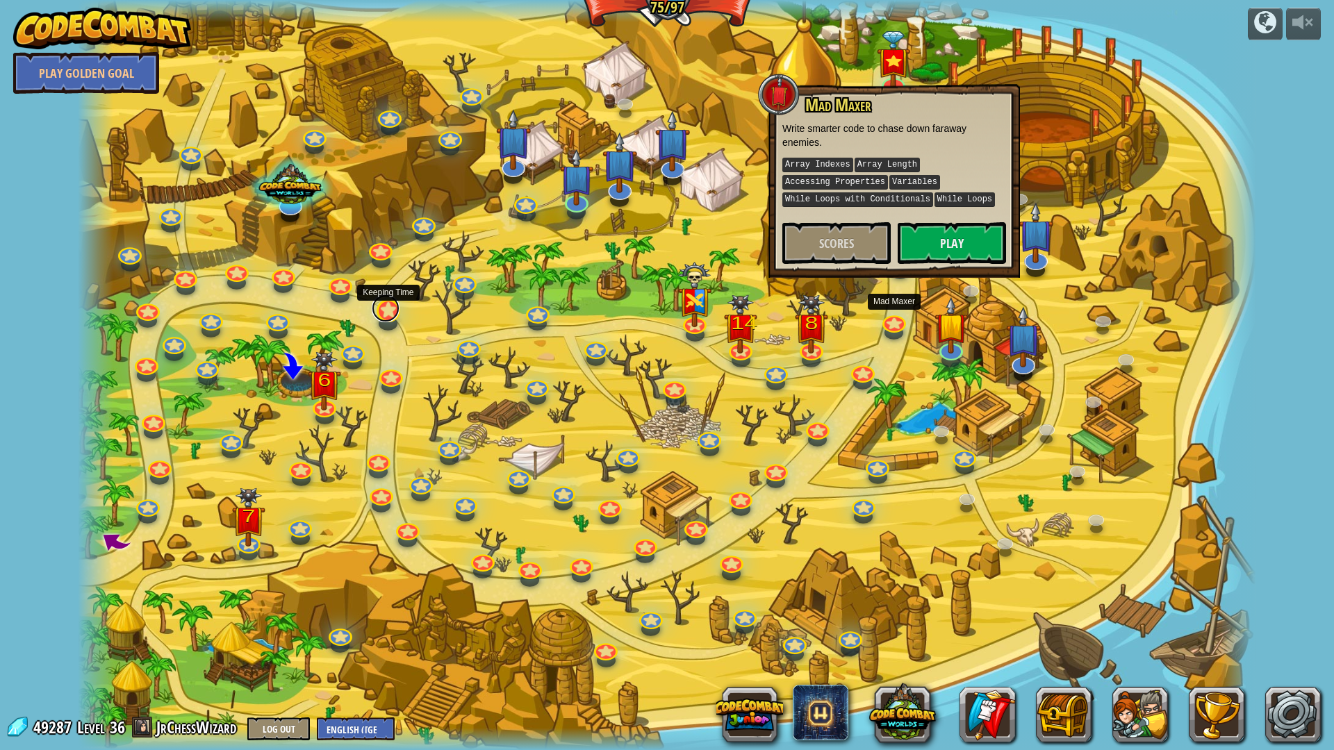
click at [379, 314] on link at bounding box center [386, 309] width 28 height 28
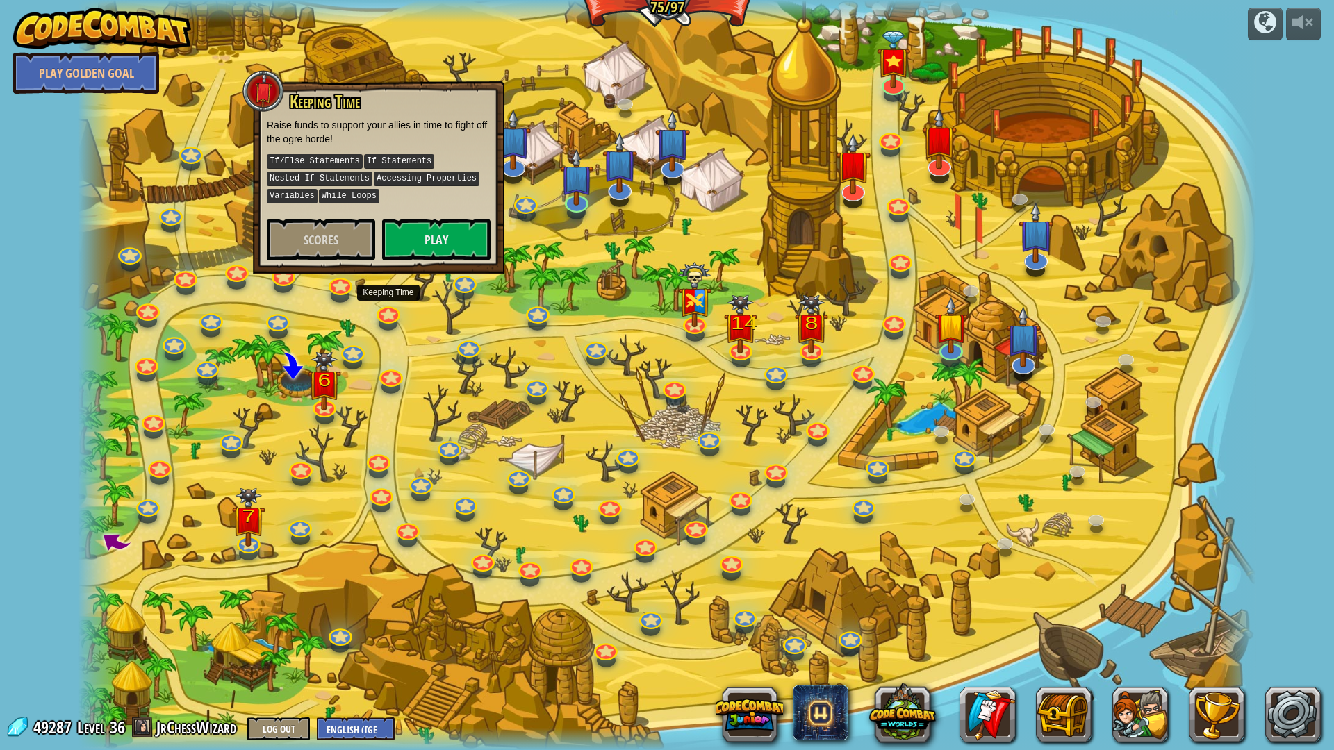
click at [397, 367] on div at bounding box center [667, 375] width 1178 height 750
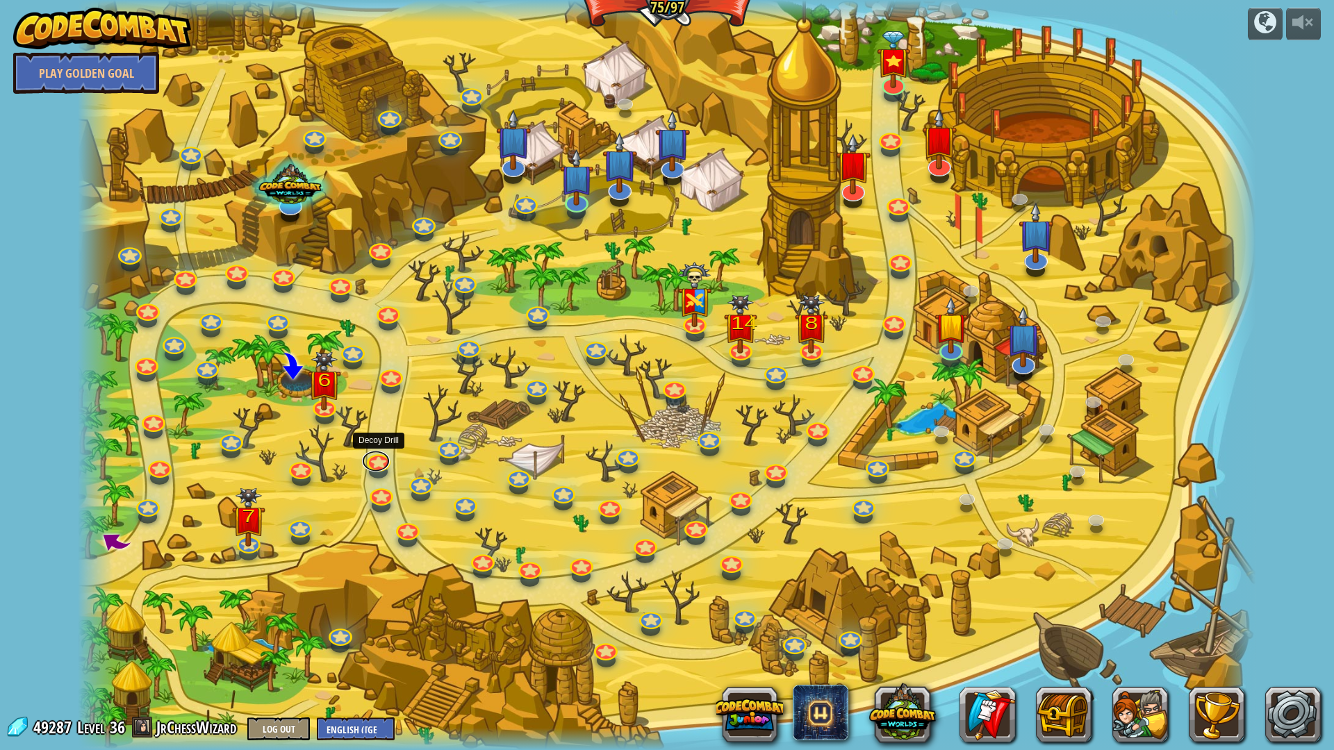
click at [377, 469] on div "Clash of Clones Thoktar's clone army guards the gate to the Cloudrip Mountains.…" at bounding box center [667, 375] width 1178 height 750
click at [377, 469] on link at bounding box center [376, 461] width 28 height 21
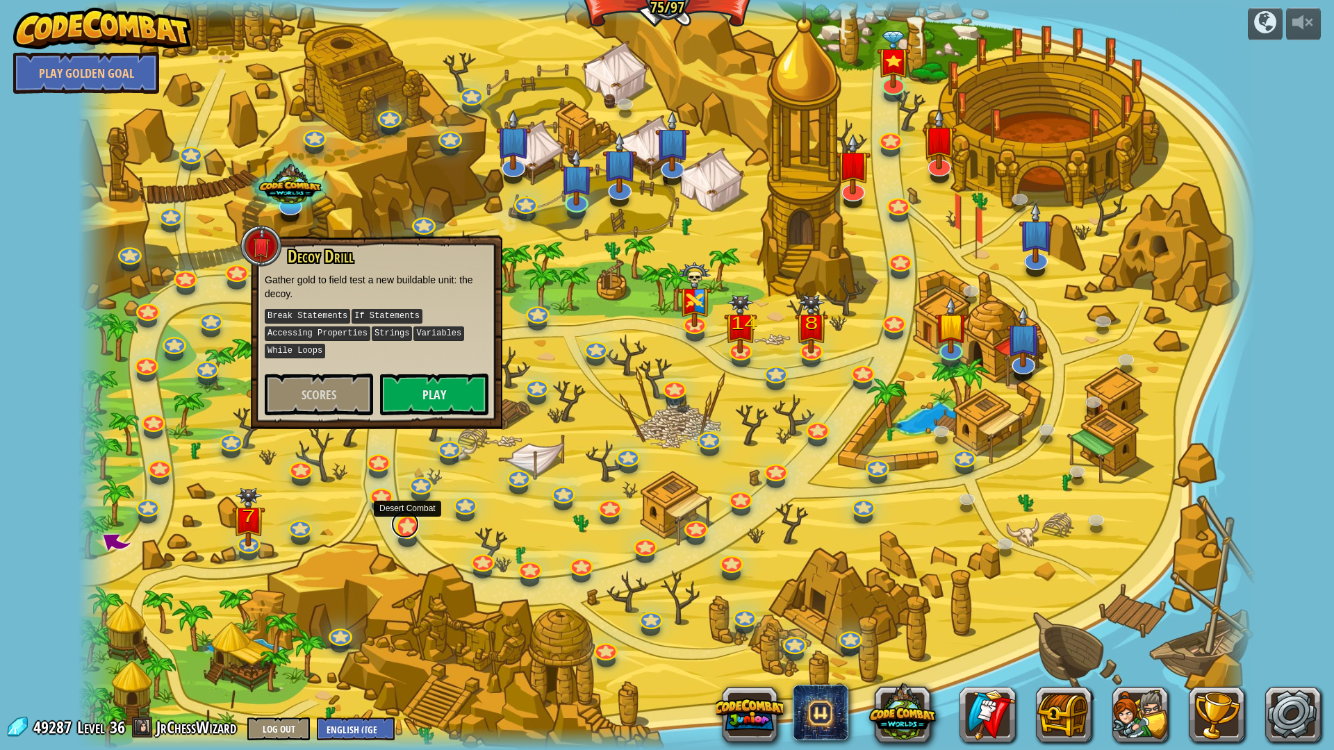
click at [410, 534] on link at bounding box center [405, 525] width 28 height 28
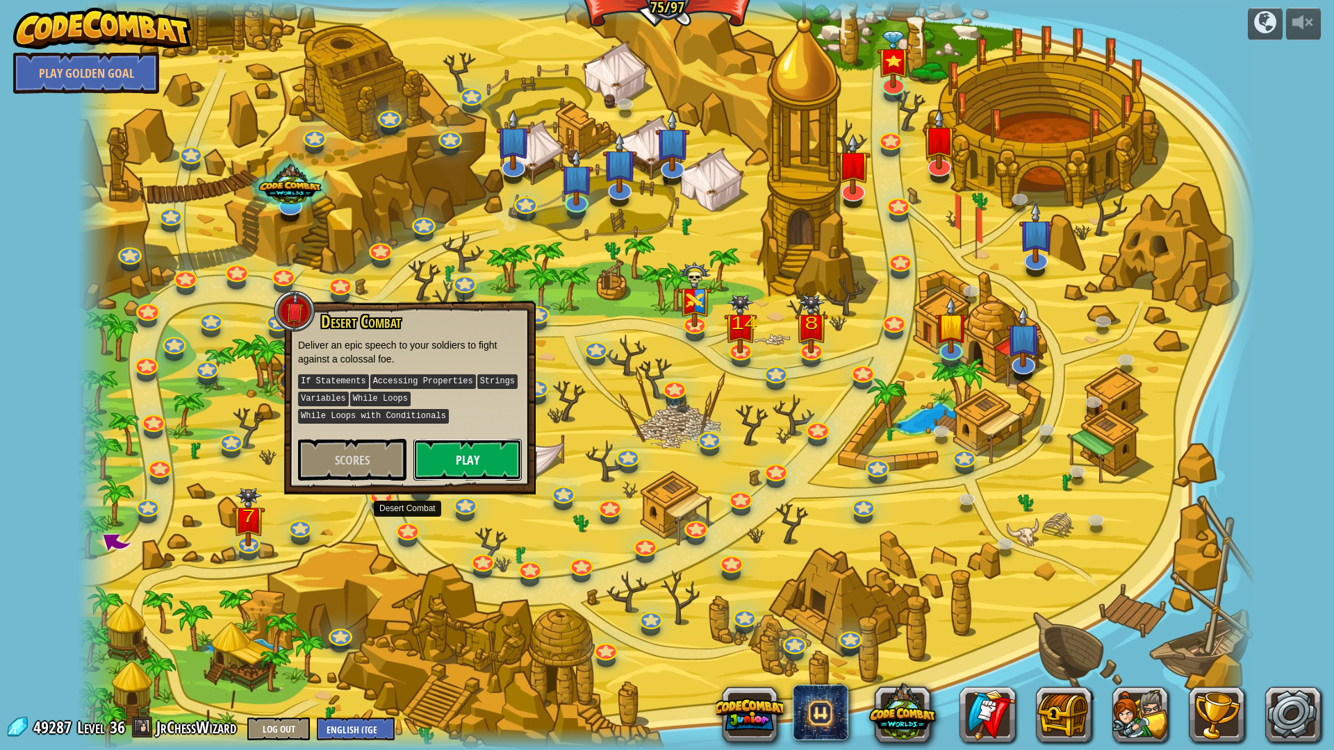
click at [448, 443] on button "Play" at bounding box center [467, 460] width 108 height 42
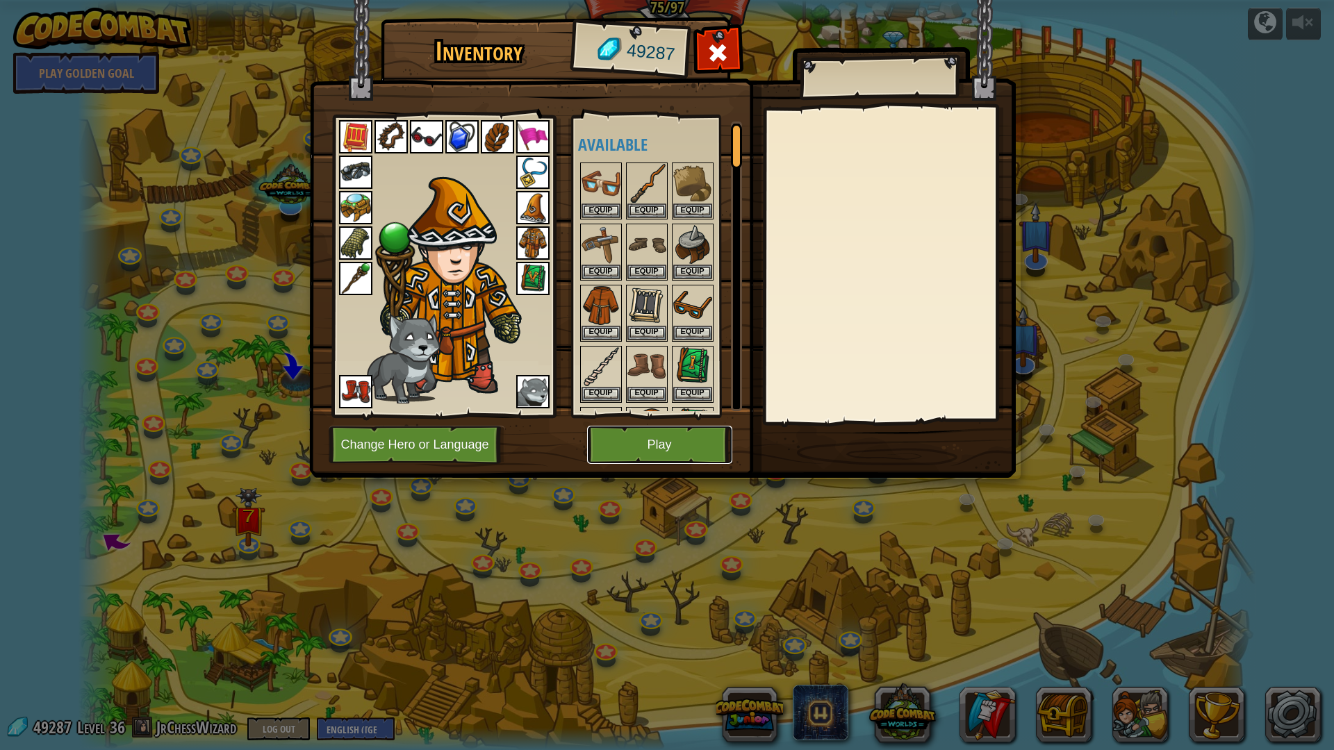
click at [686, 438] on button "Play" at bounding box center [659, 445] width 145 height 38
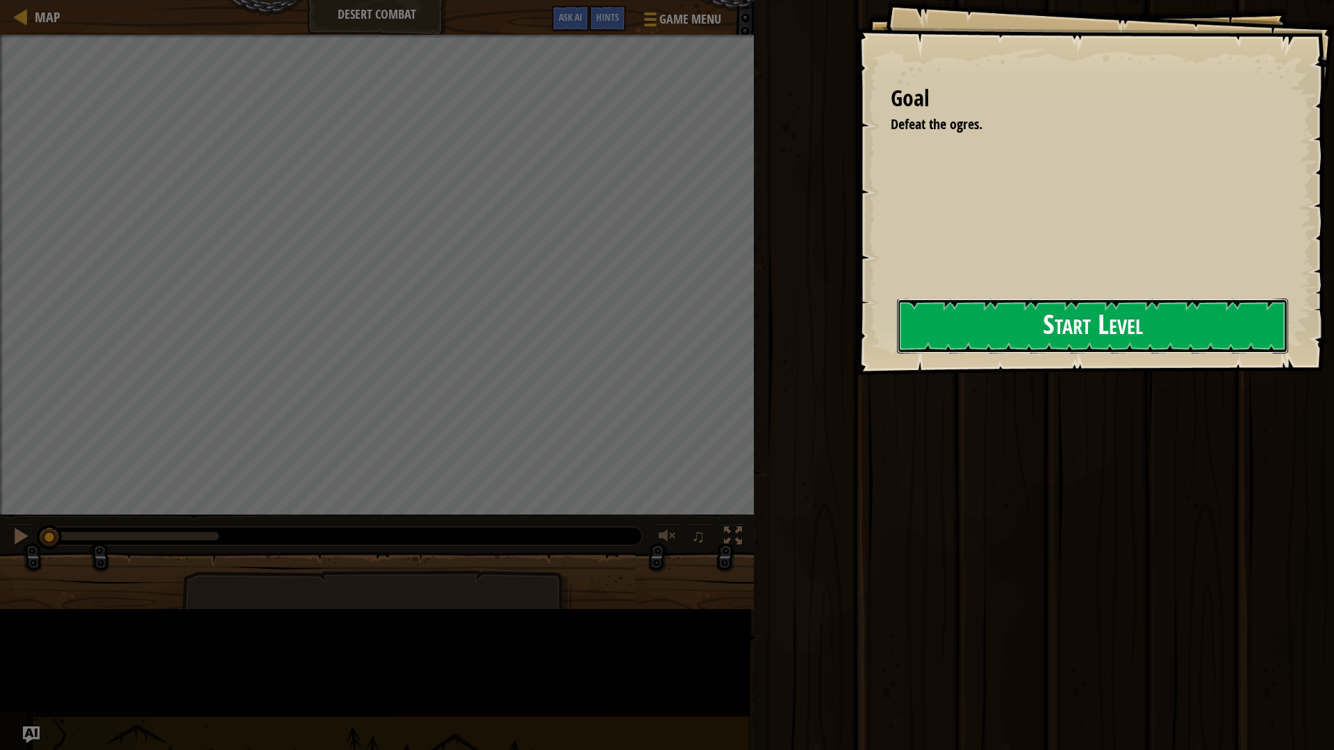
click at [897, 354] on button "Start Level" at bounding box center [1092, 326] width 391 height 55
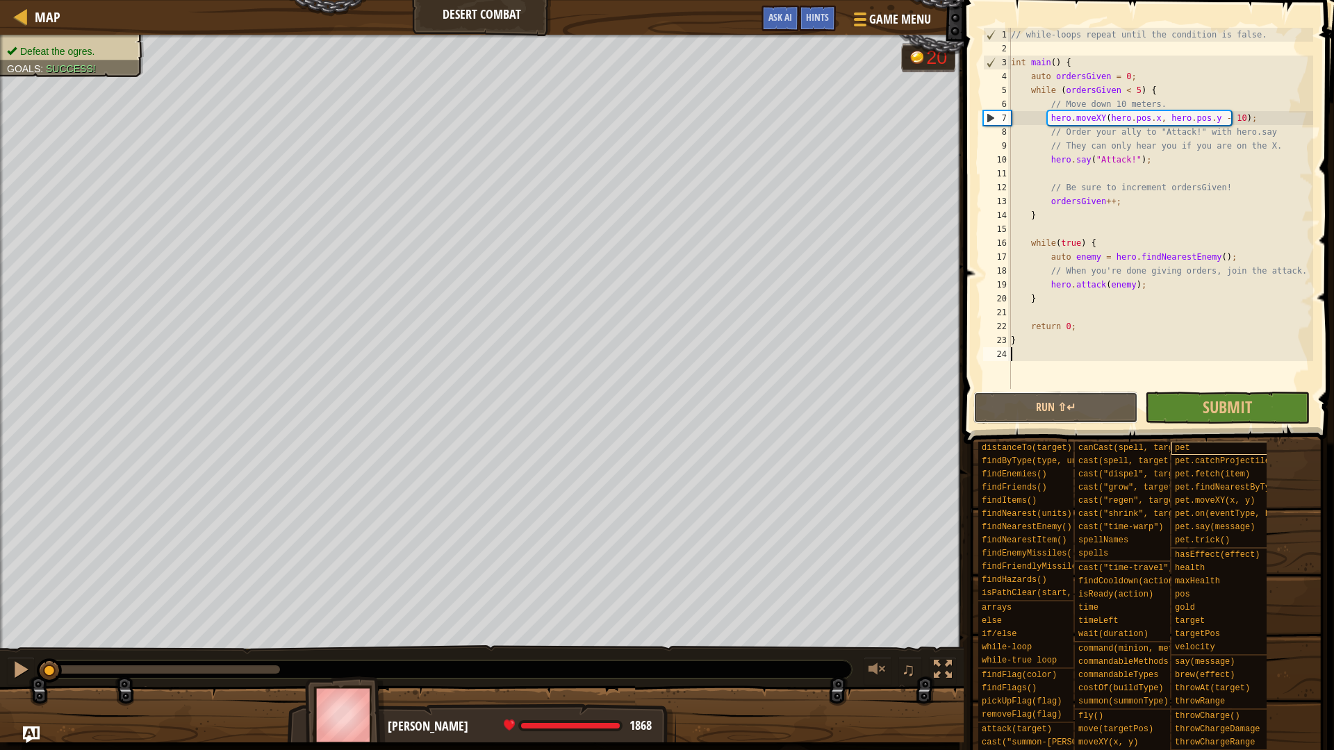
drag, startPoint x: 1092, startPoint y: 418, endPoint x: 1173, endPoint y: 443, distance: 84.4
click at [1094, 418] on button "Run ⇧↵" at bounding box center [1056, 408] width 165 height 32
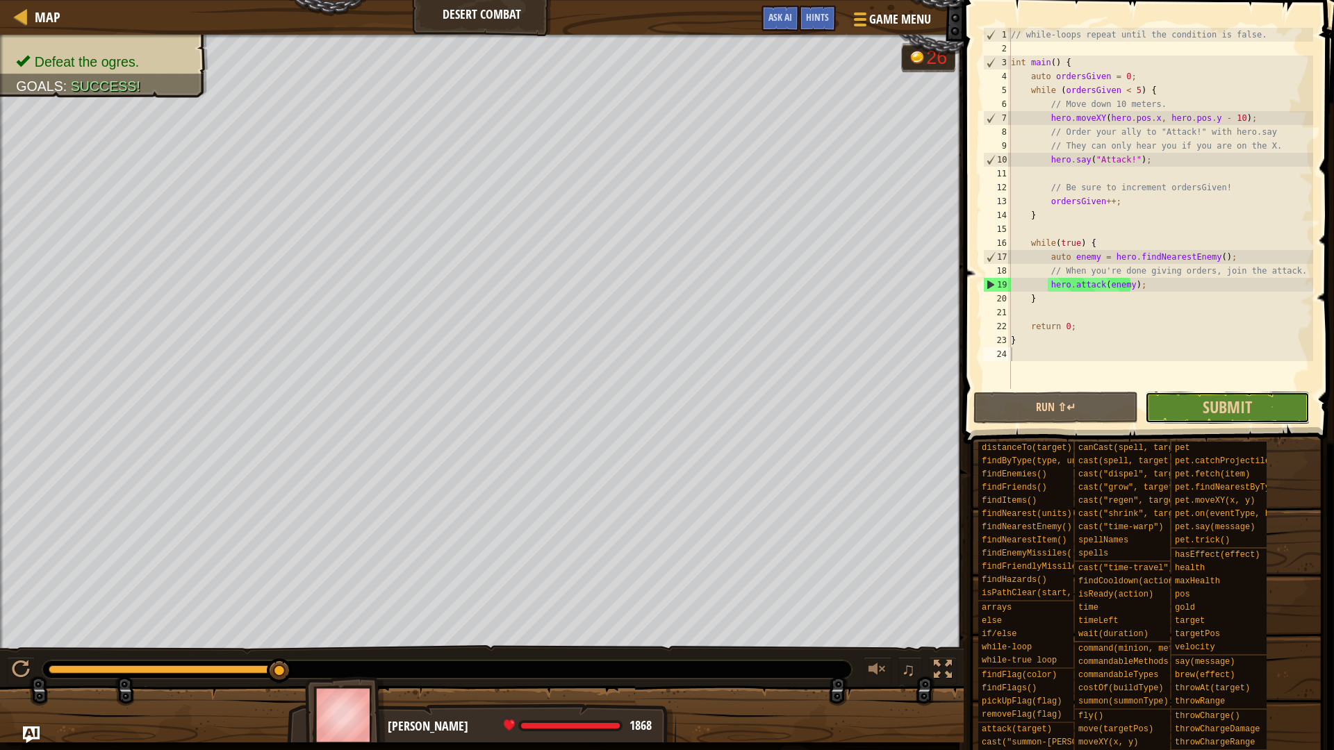
click at [1194, 398] on button "Submit" at bounding box center [1227, 408] width 165 height 32
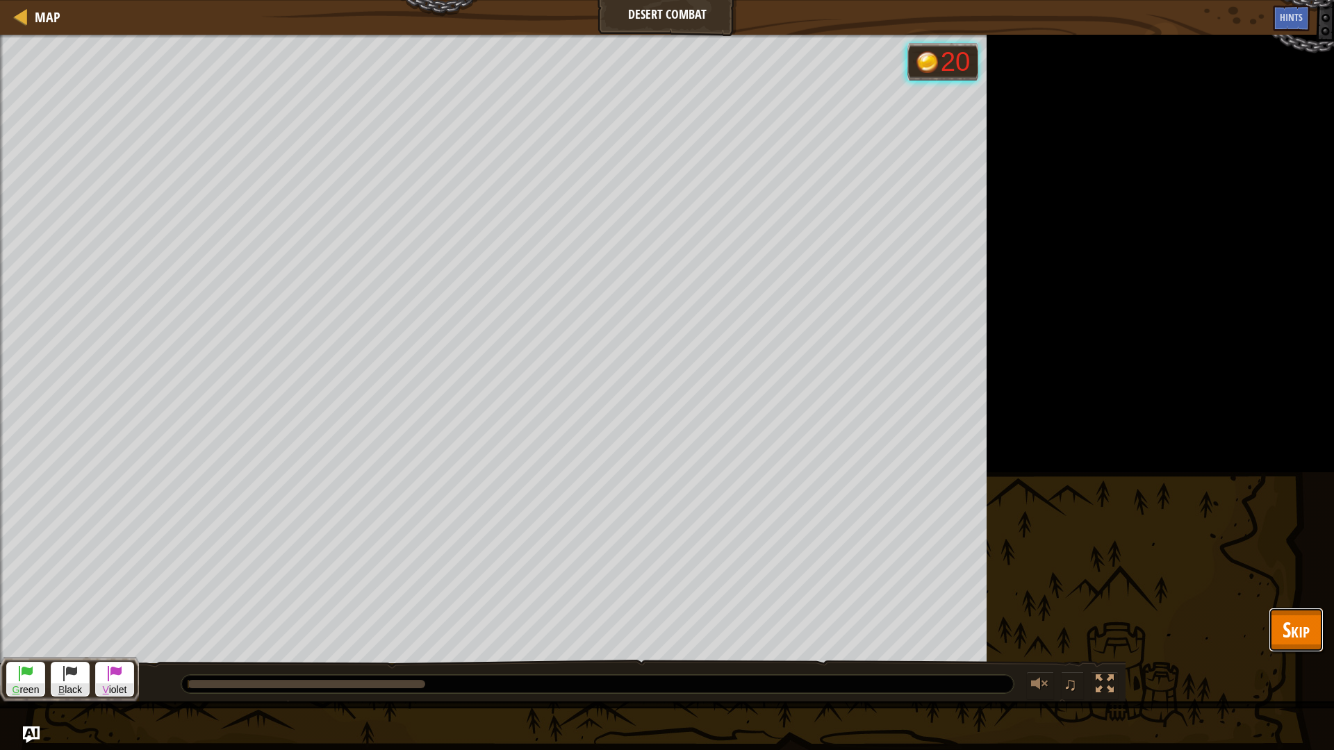
click at [1315, 624] on button "Skip" at bounding box center [1296, 630] width 55 height 44
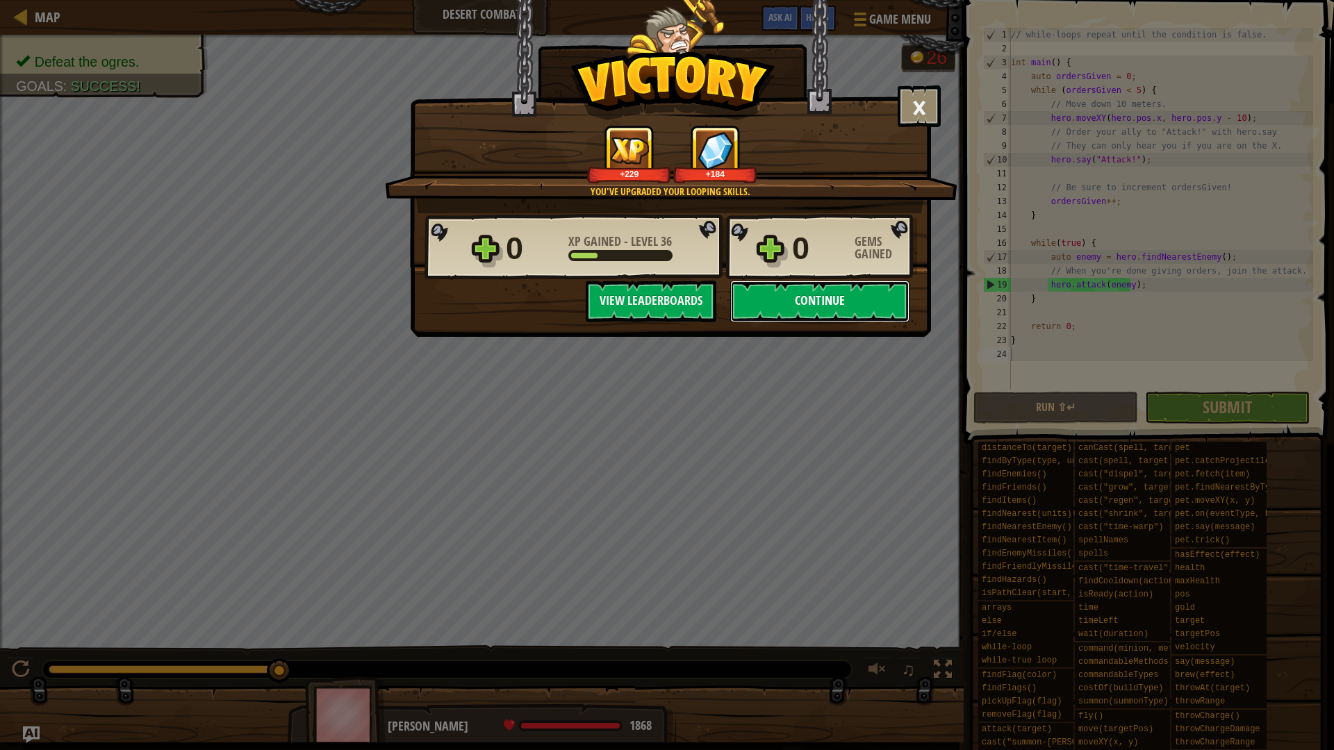
click at [803, 305] on button "Continue" at bounding box center [819, 302] width 179 height 42
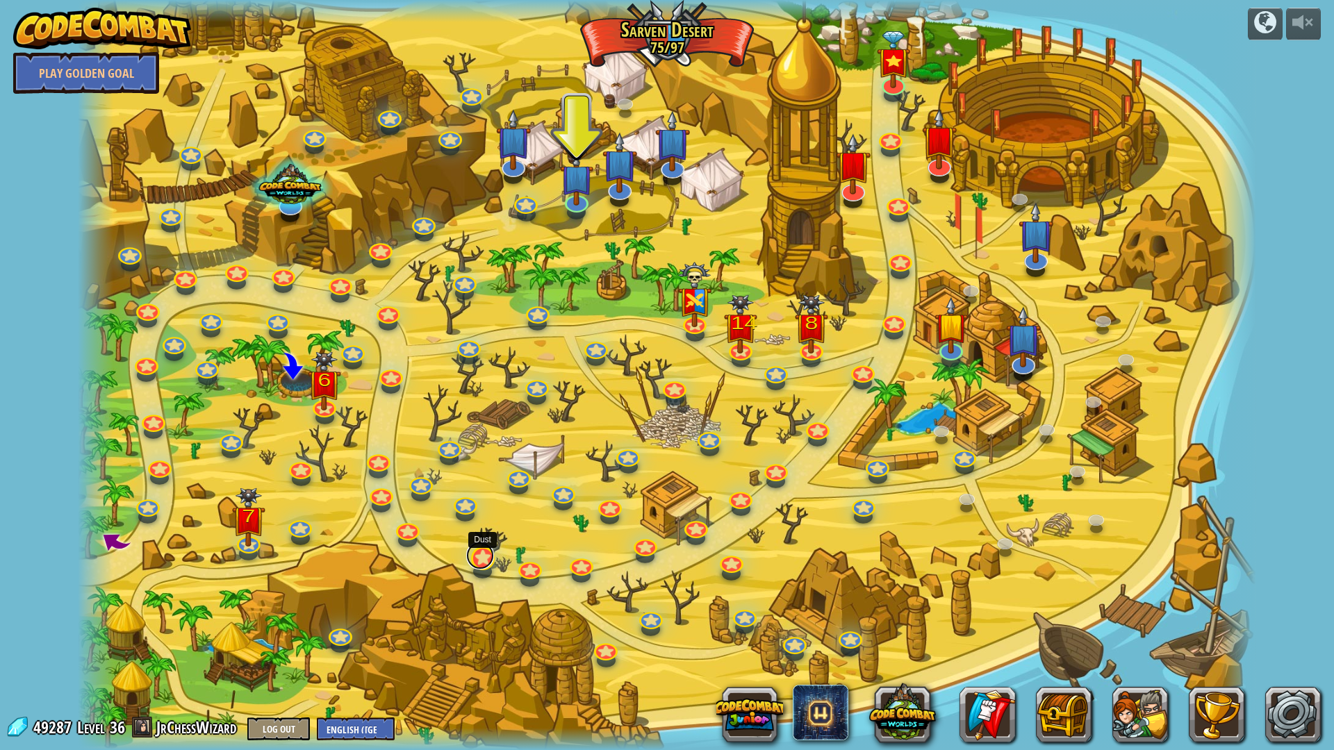
click at [480, 557] on link at bounding box center [480, 556] width 28 height 28
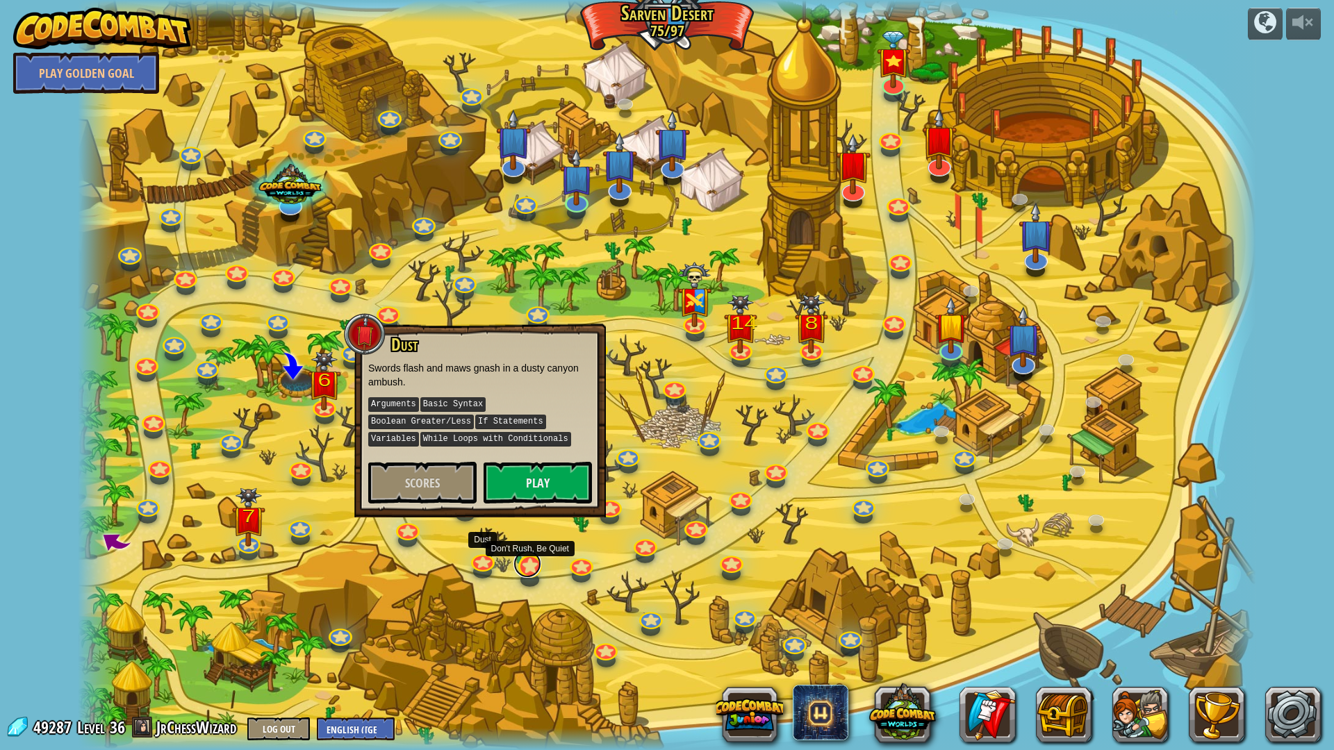
click at [531, 564] on link at bounding box center [528, 564] width 28 height 28
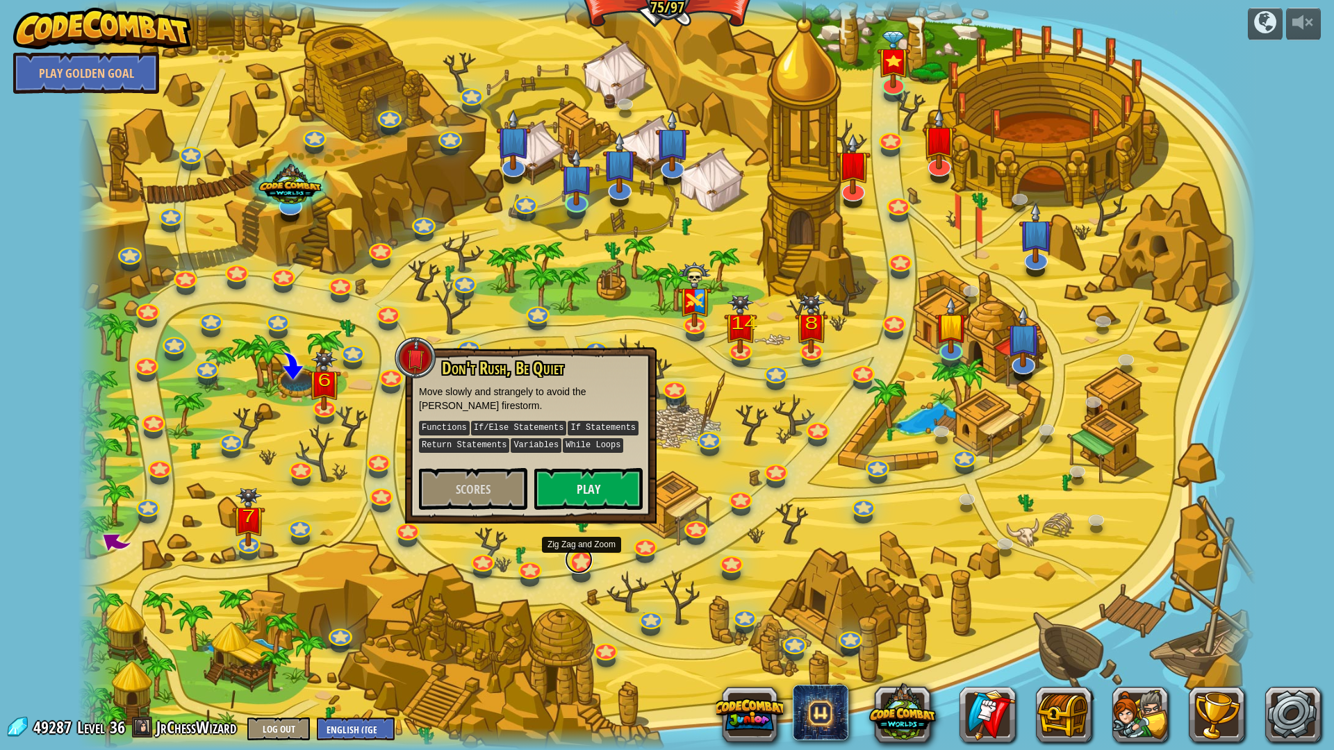
click at [575, 561] on link at bounding box center [579, 560] width 28 height 28
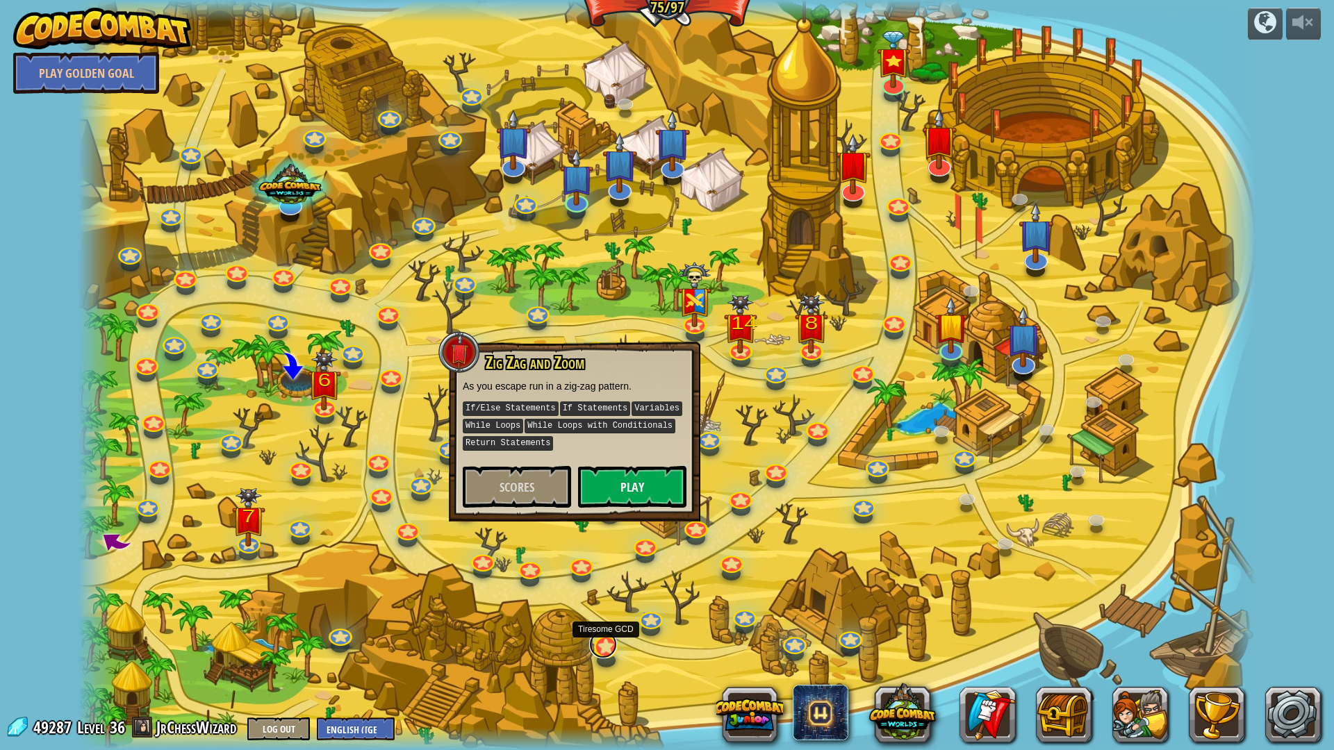
click at [602, 656] on div "Clash of Clones Thoktar's clone army guards the gate to the Cloudrip Mountains.…" at bounding box center [667, 375] width 1178 height 750
click at [612, 646] on link at bounding box center [603, 645] width 28 height 28
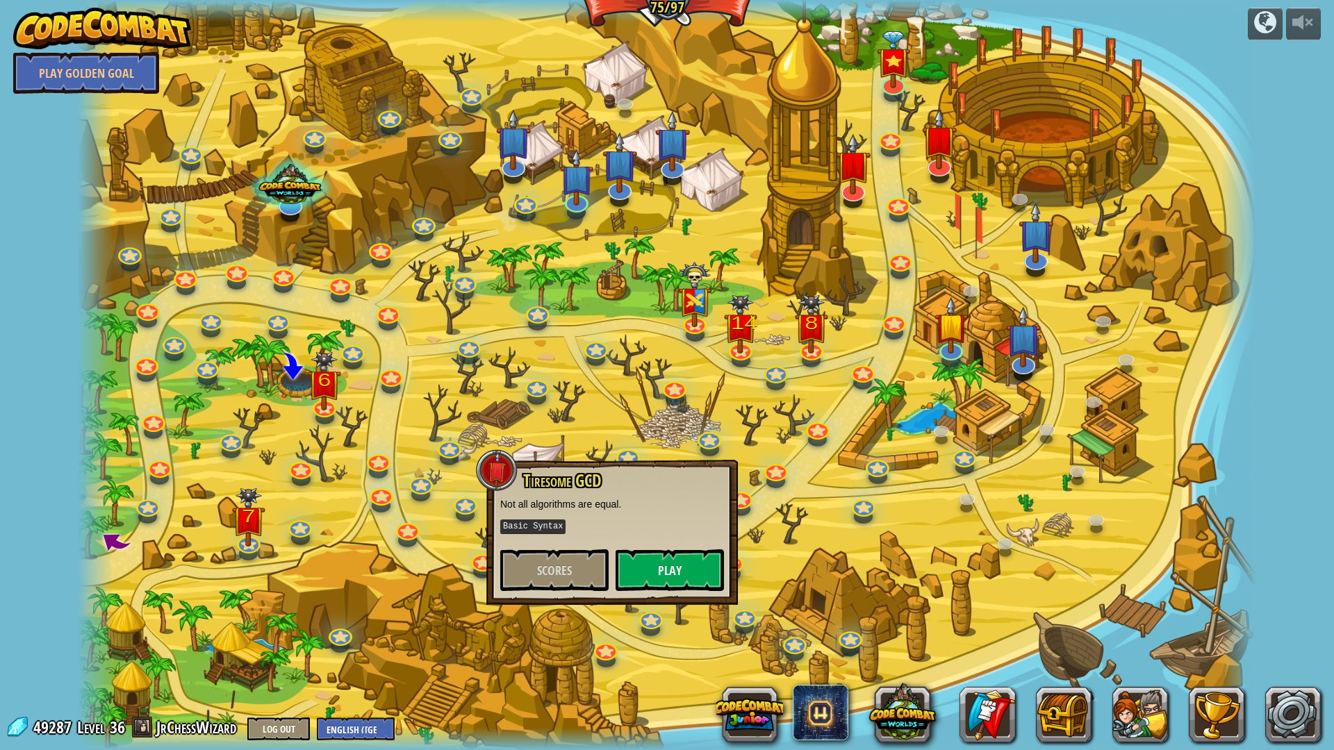
click at [607, 624] on div at bounding box center [667, 375] width 1178 height 750
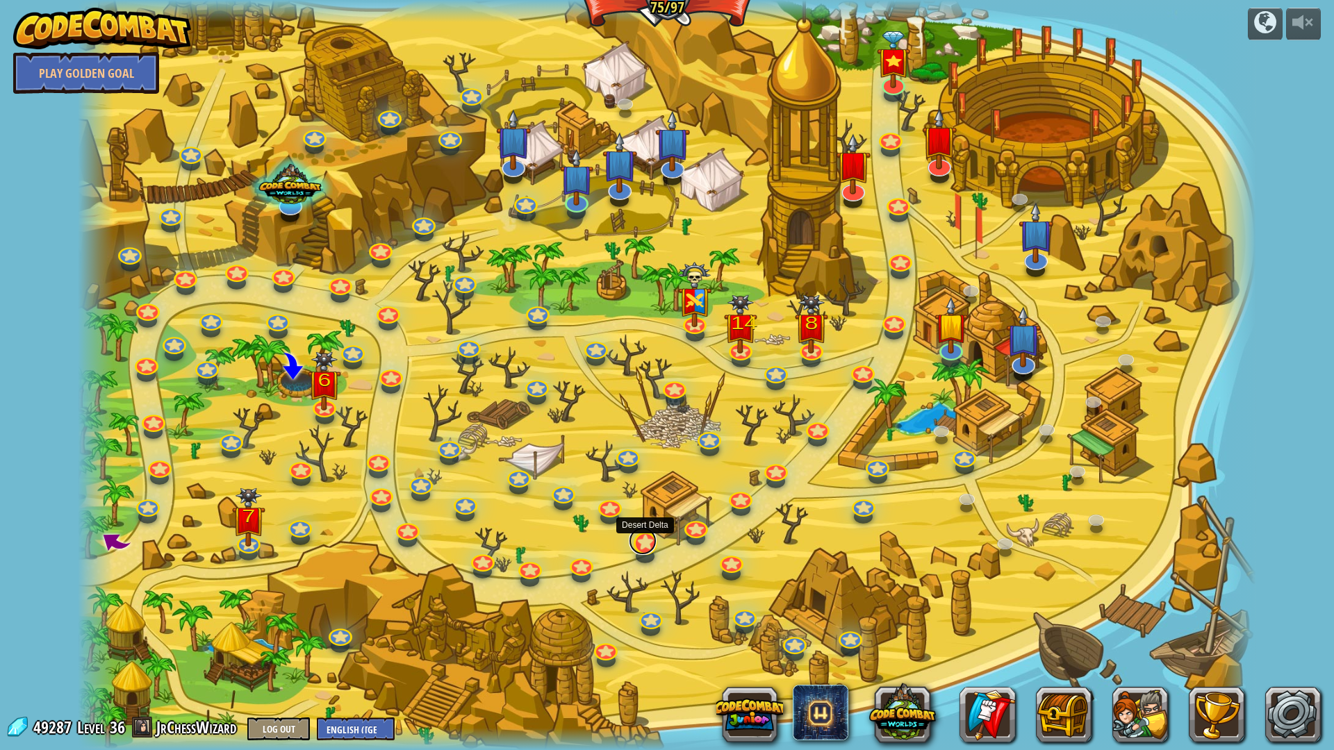
click at [644, 548] on link at bounding box center [643, 541] width 28 height 28
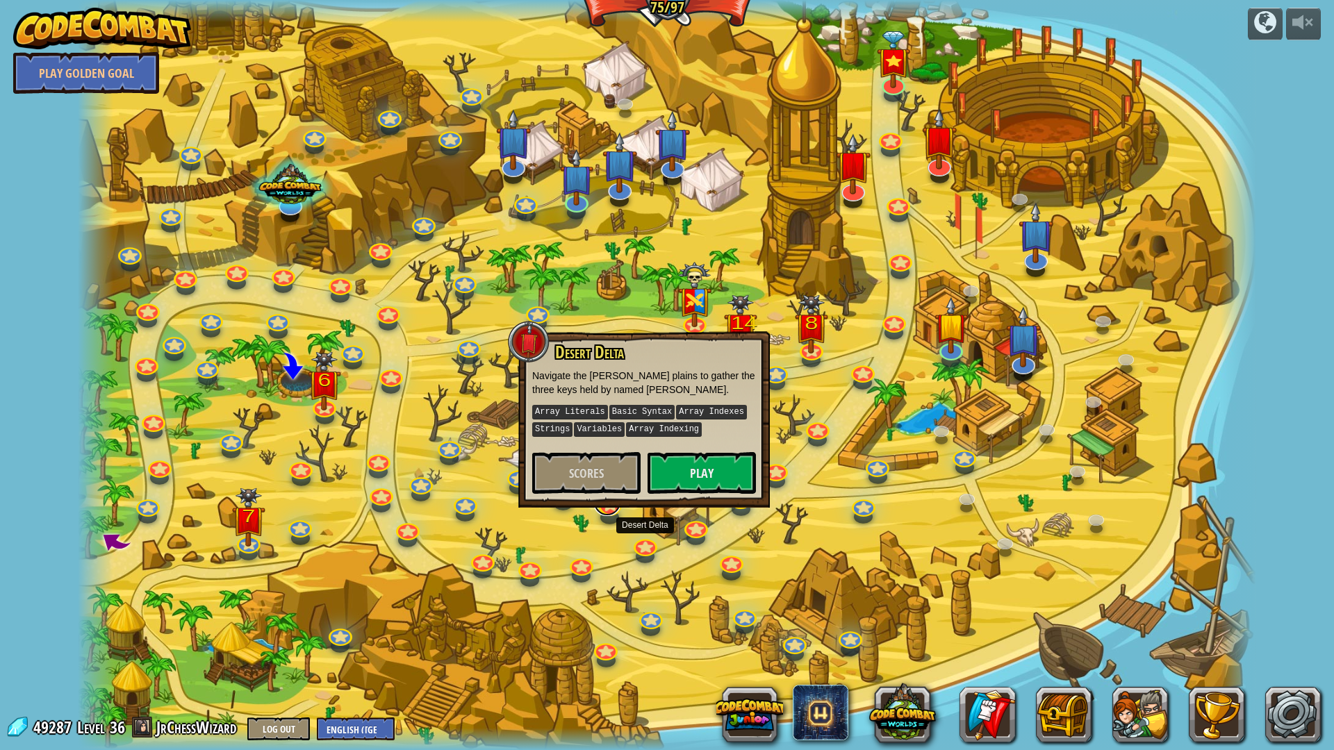
click at [612, 510] on link at bounding box center [607, 502] width 28 height 28
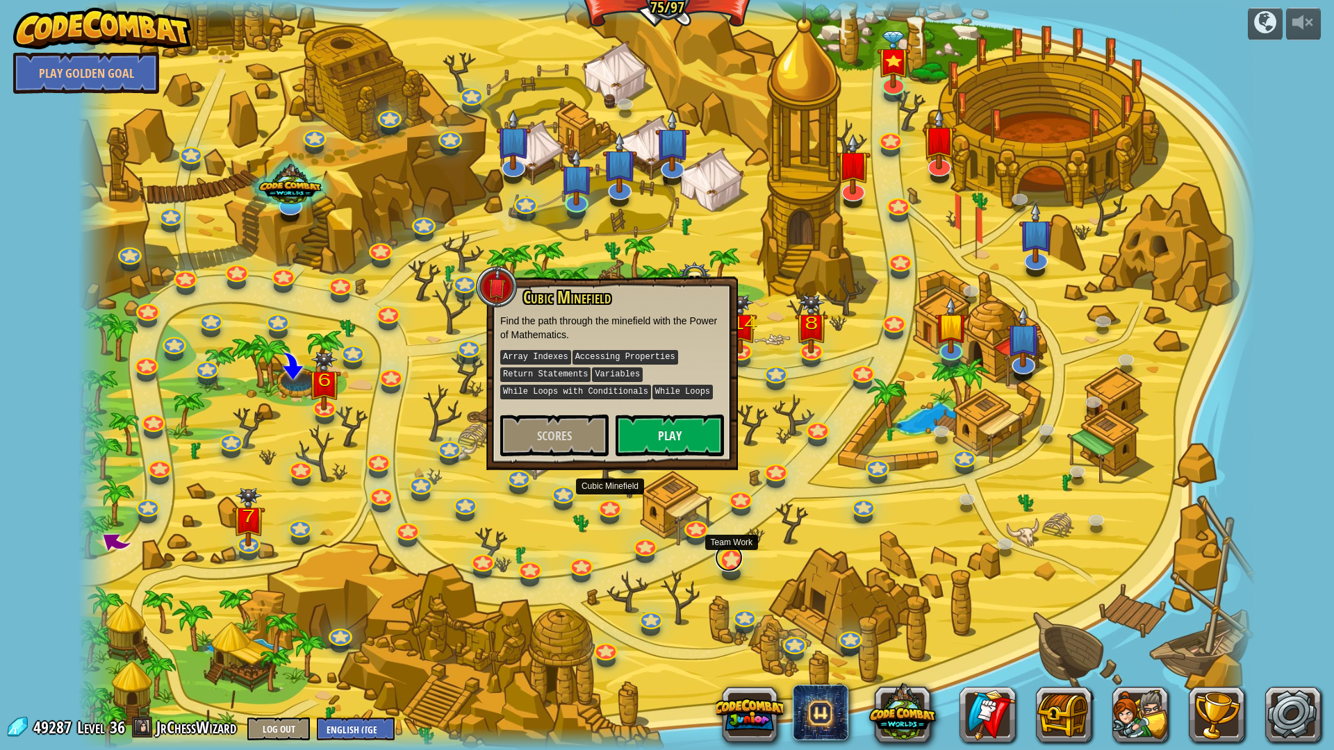
click at [734, 555] on link at bounding box center [729, 558] width 28 height 28
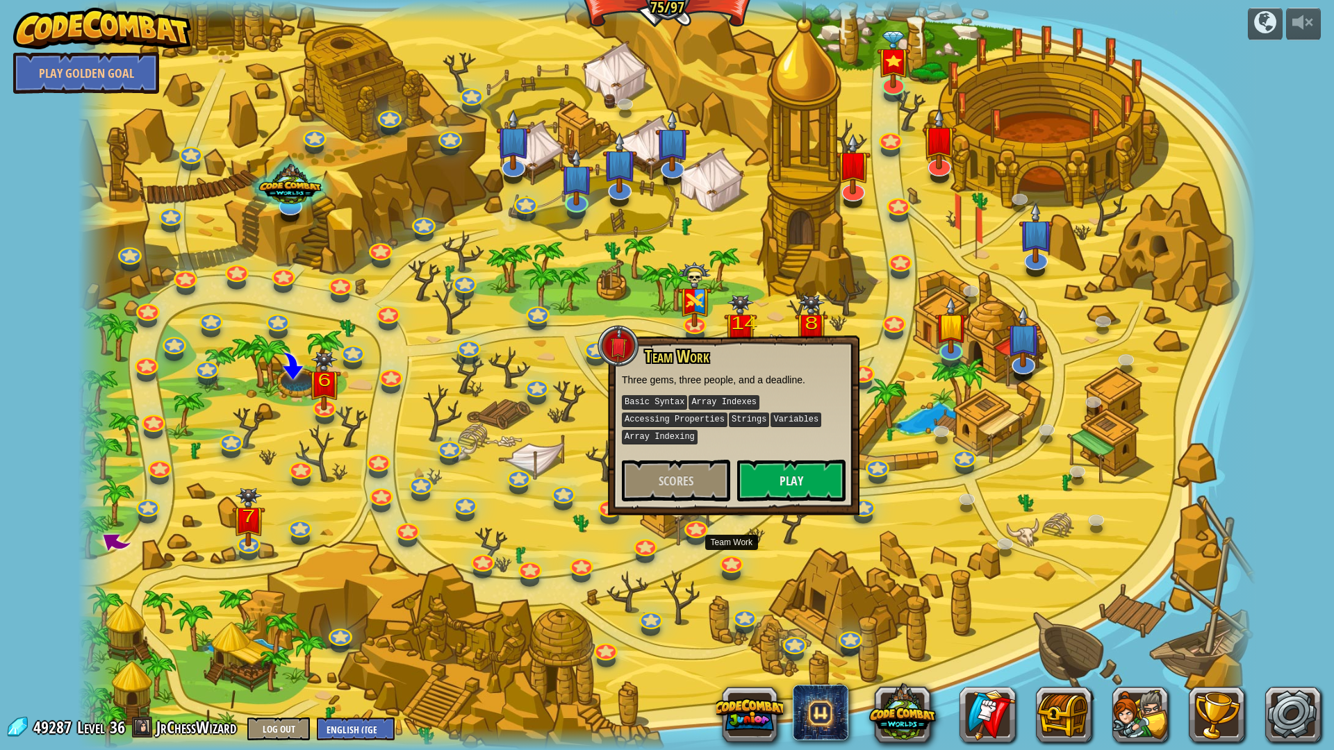
click at [780, 541] on div at bounding box center [667, 375] width 1178 height 750
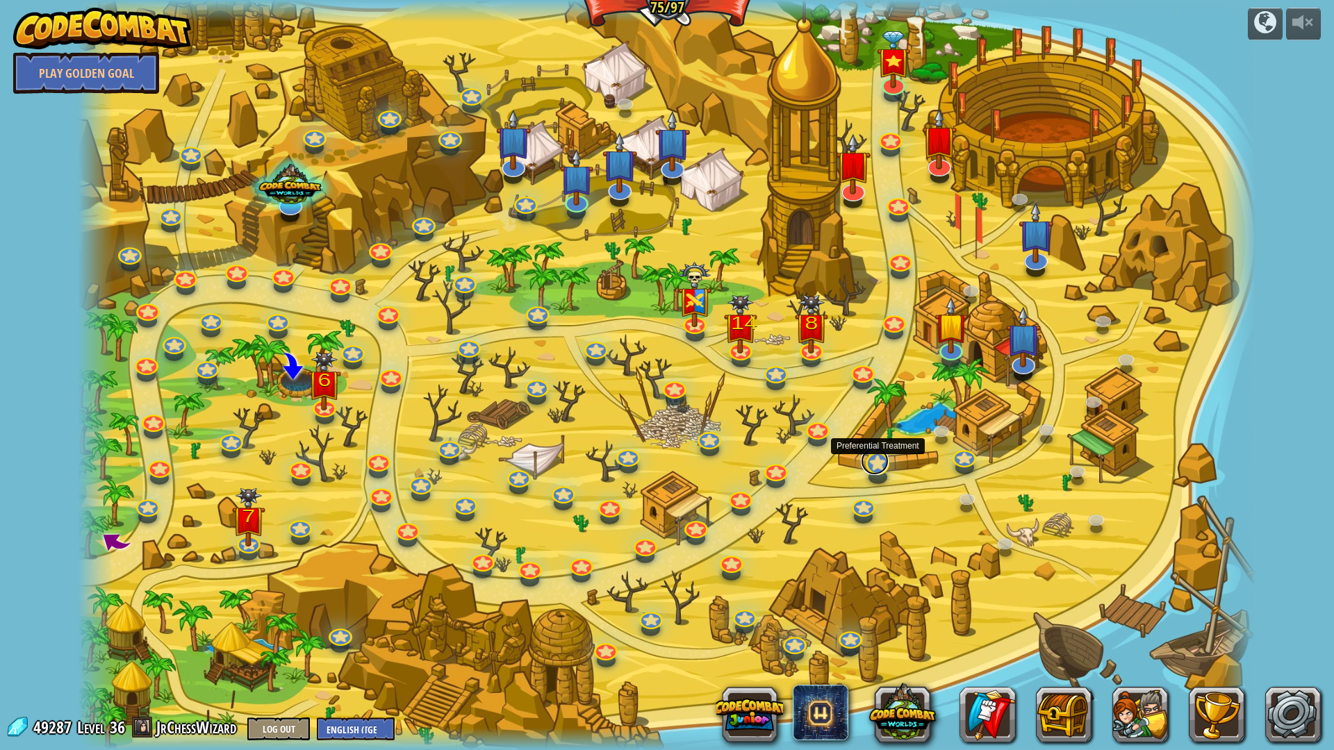
click at [878, 470] on link at bounding box center [875, 461] width 28 height 28
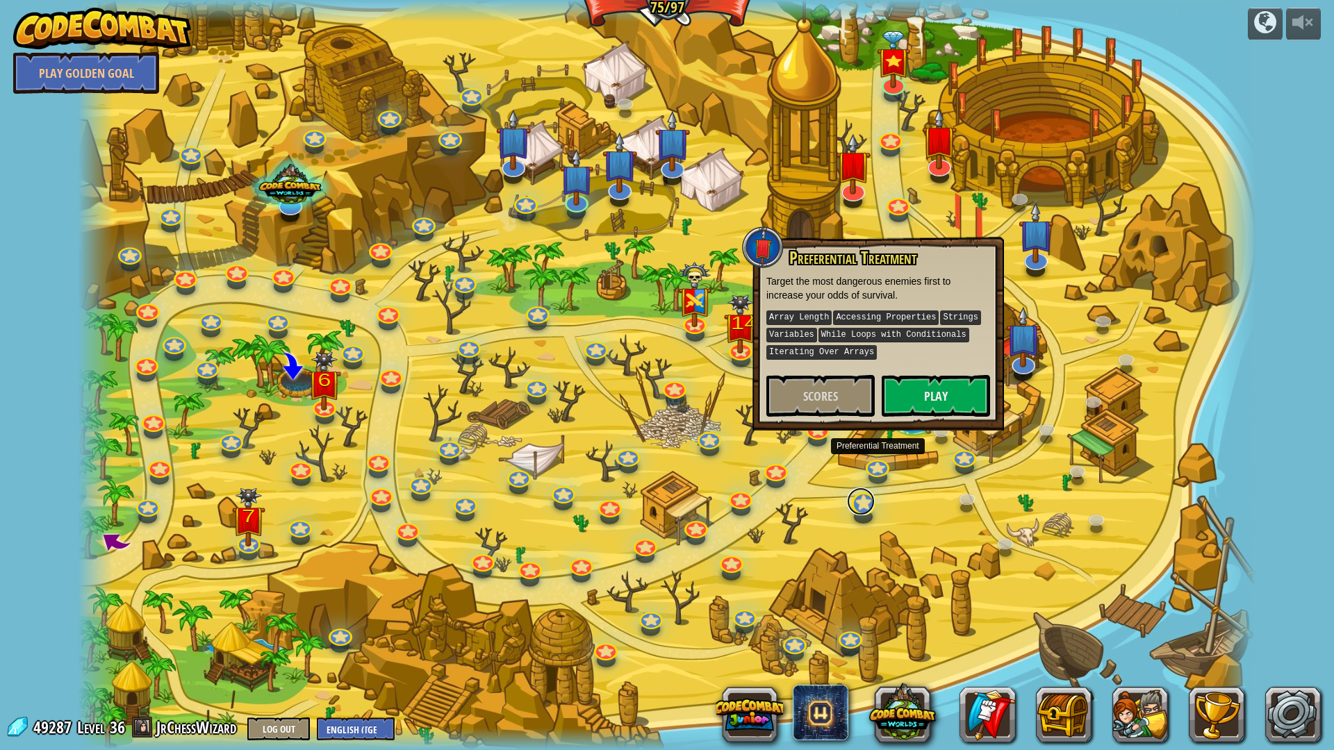
click at [860, 510] on link at bounding box center [861, 502] width 28 height 28
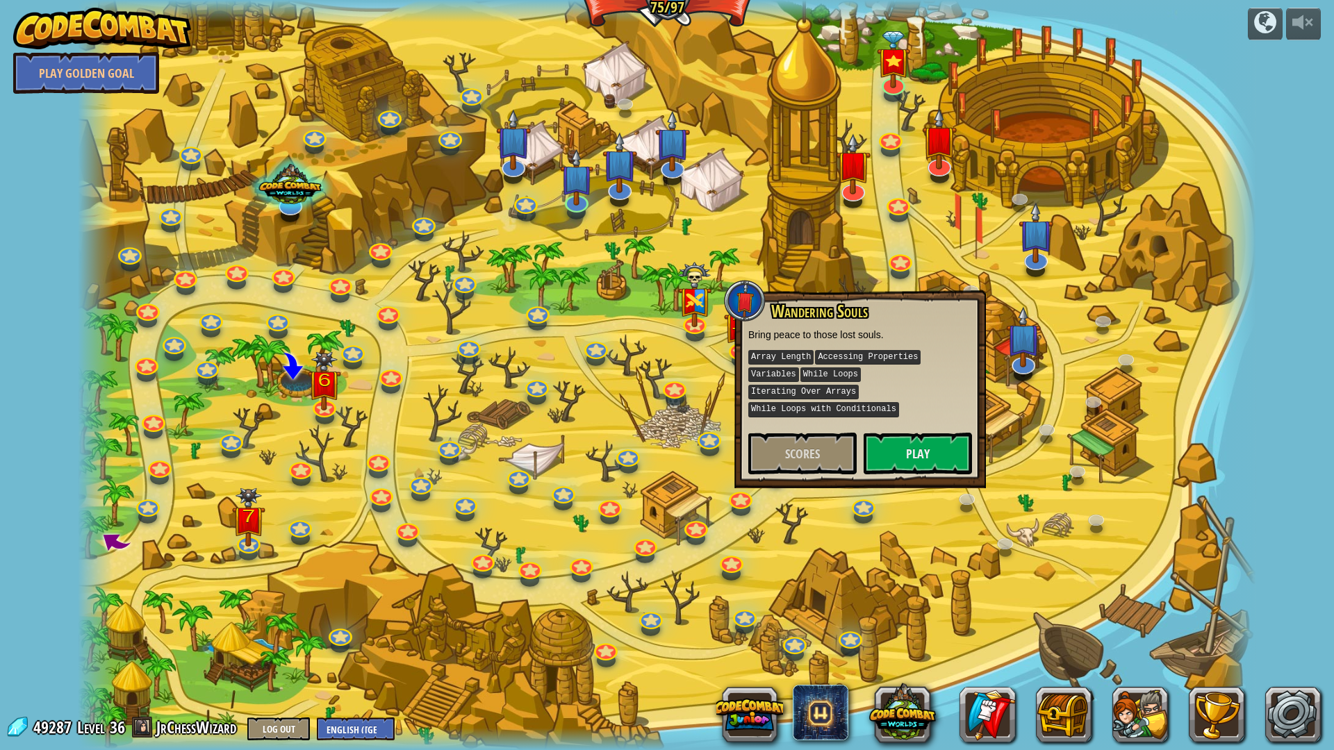
click at [812, 533] on div at bounding box center [667, 375] width 1178 height 750
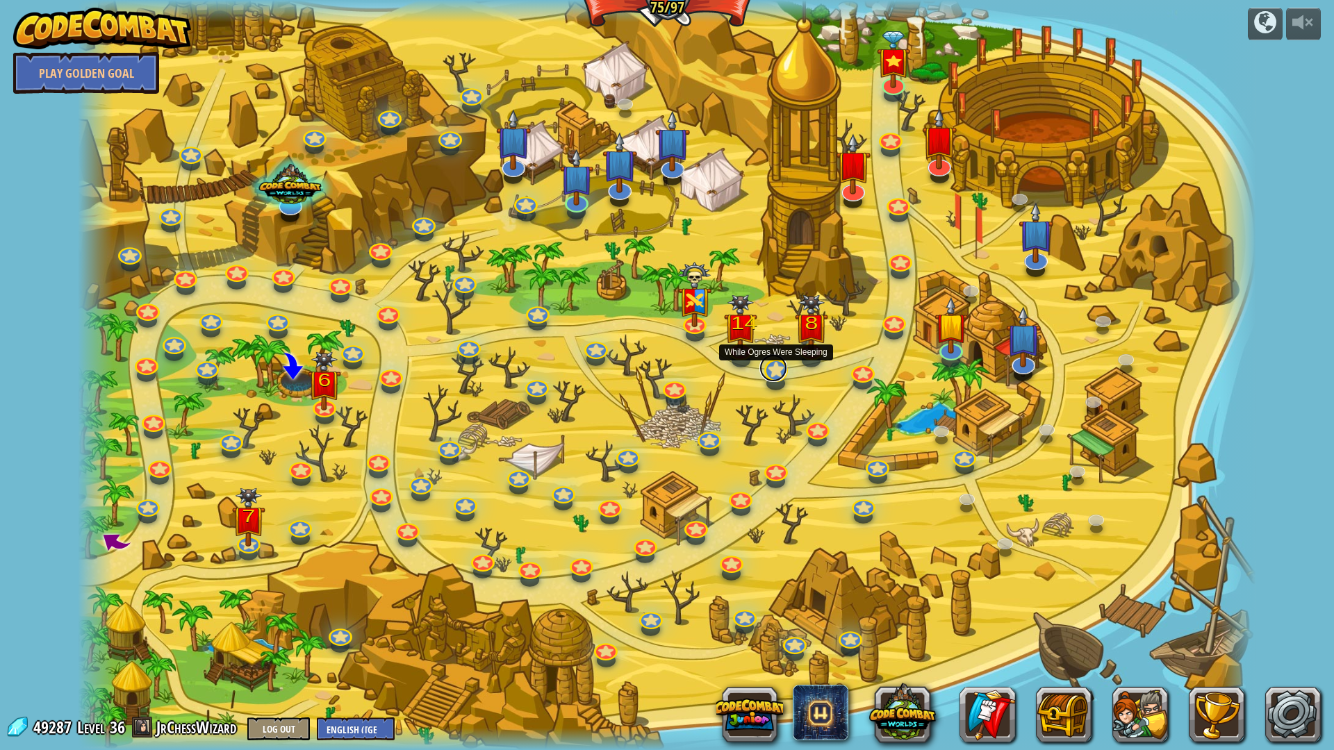
click at [769, 377] on link at bounding box center [773, 368] width 28 height 28
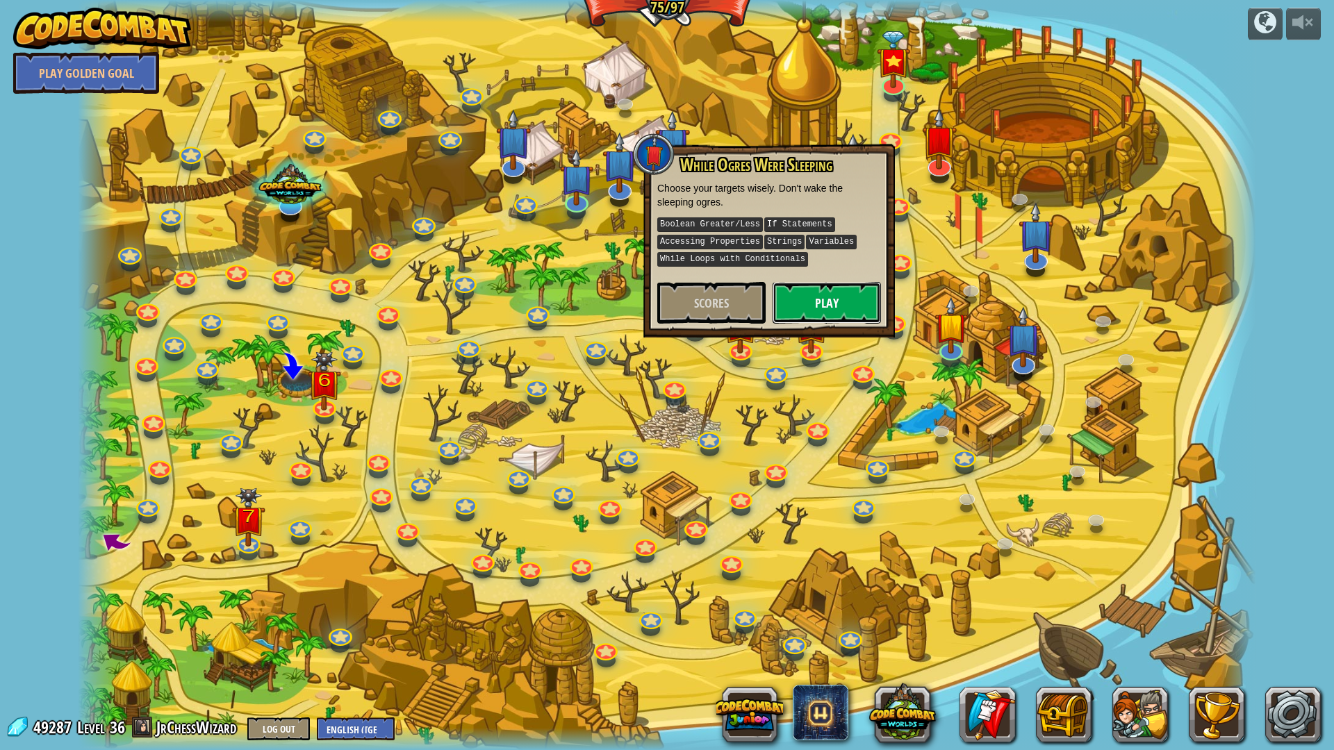
click at [821, 302] on button "Play" at bounding box center [827, 303] width 108 height 42
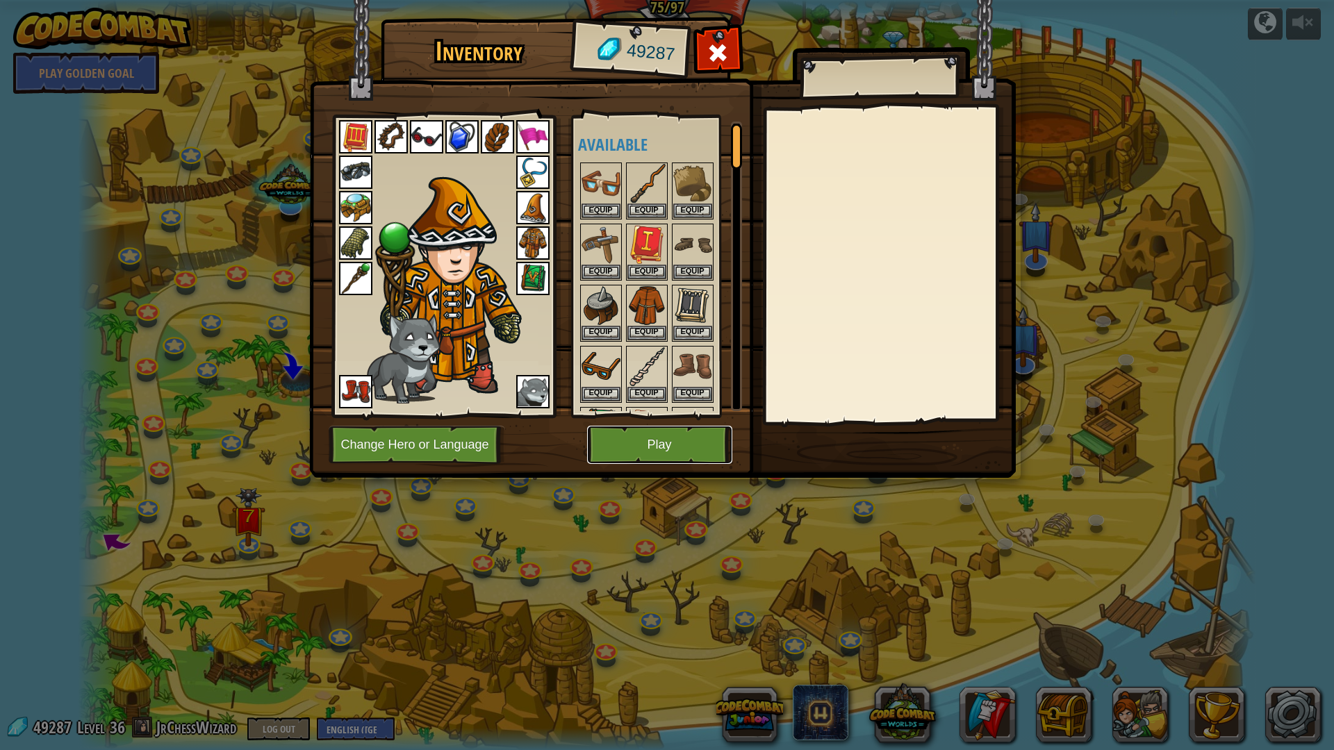
click at [661, 438] on button "Play" at bounding box center [659, 445] width 145 height 38
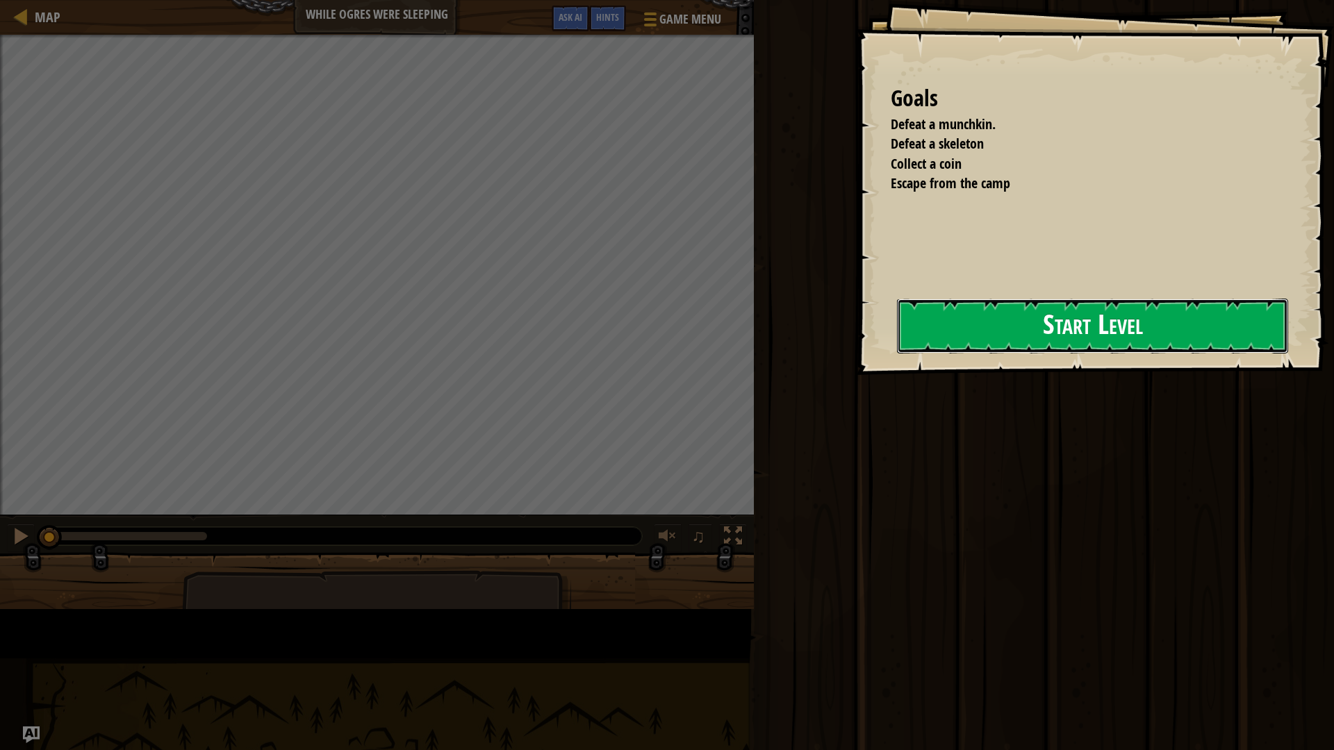
drag, startPoint x: 765, startPoint y: 320, endPoint x: 767, endPoint y: 332, distance: 12.0
click at [897, 325] on button "Start Level" at bounding box center [1092, 326] width 391 height 55
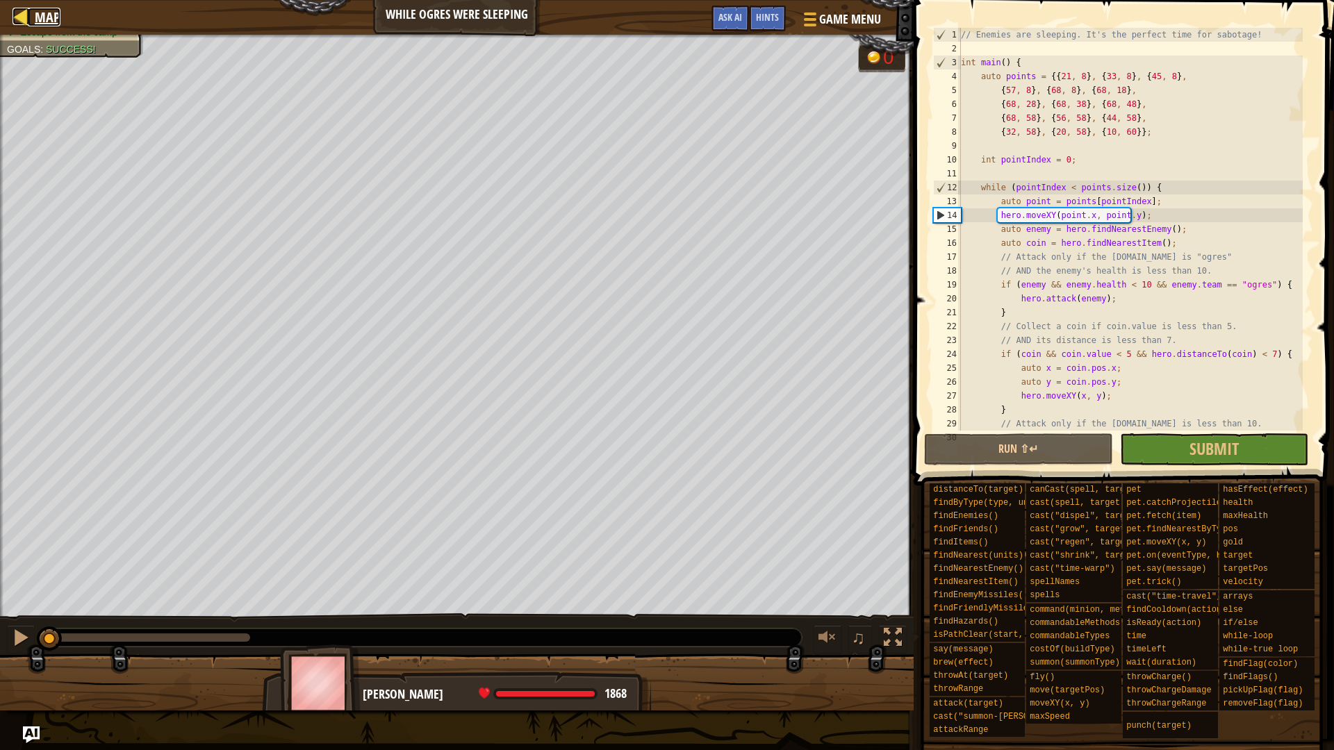
click at [53, 23] on span "Map" at bounding box center [48, 17] width 26 height 19
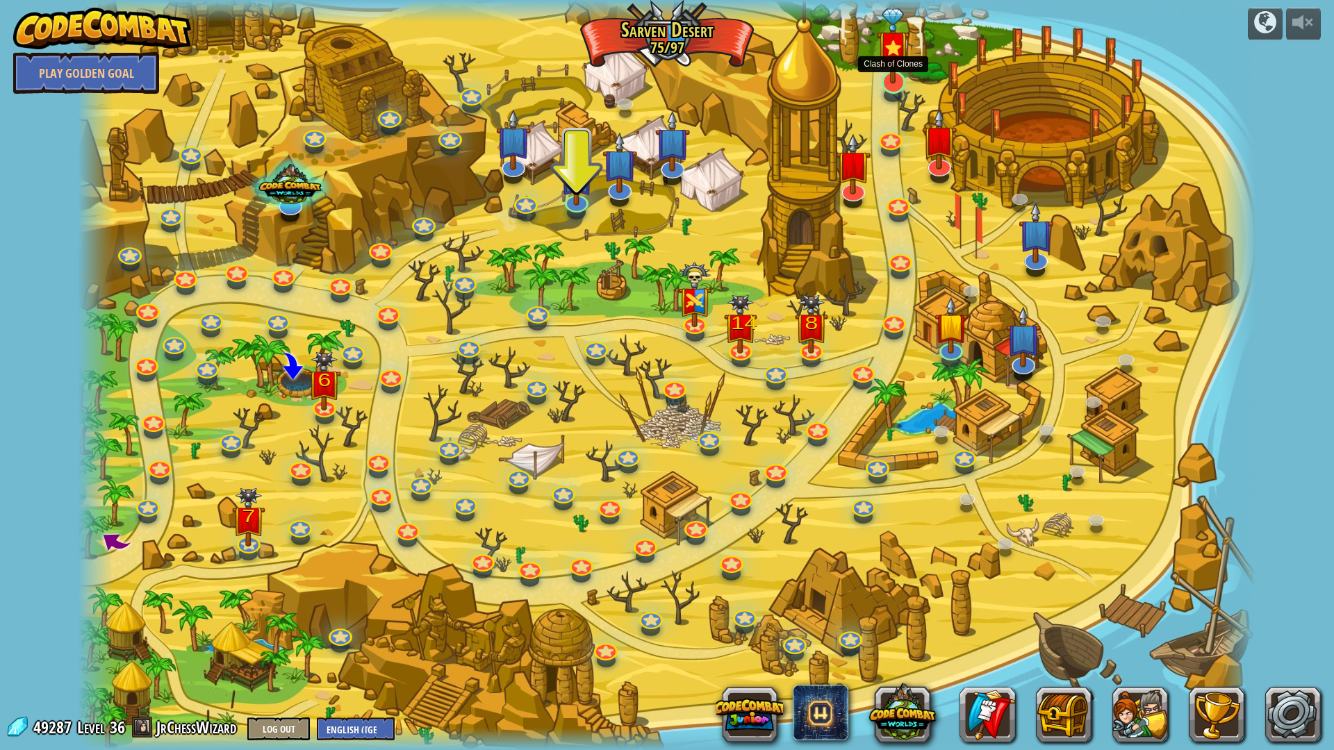
click at [880, 74] on img at bounding box center [893, 46] width 33 height 76
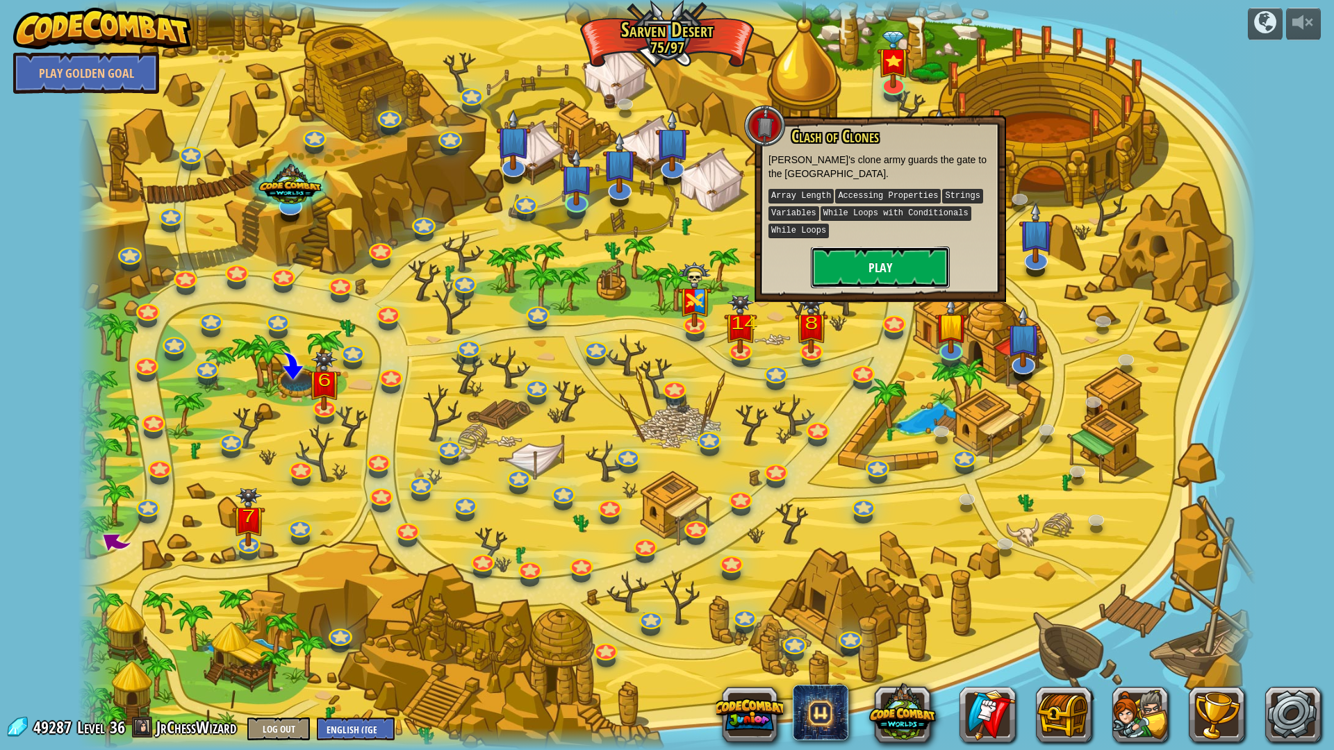
click at [869, 266] on button "Play" at bounding box center [880, 268] width 139 height 42
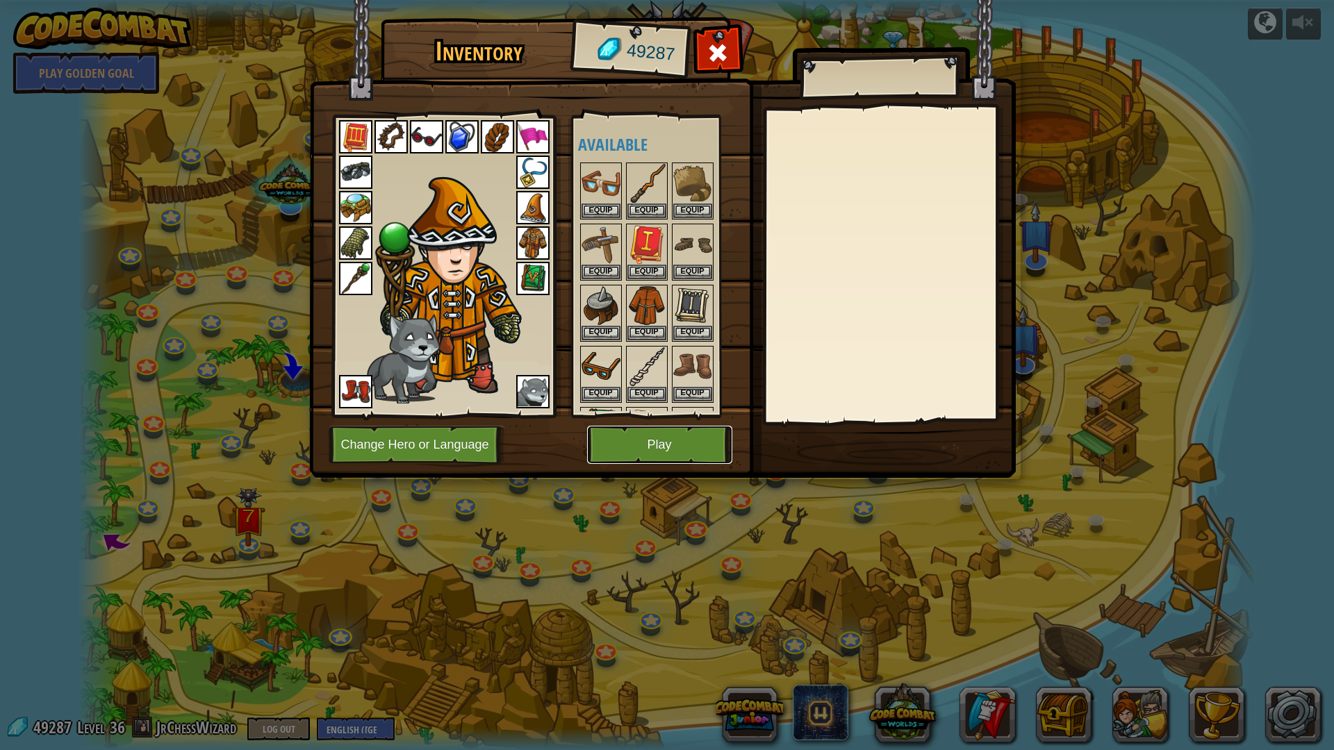
click at [649, 448] on button "Play" at bounding box center [659, 445] width 145 height 38
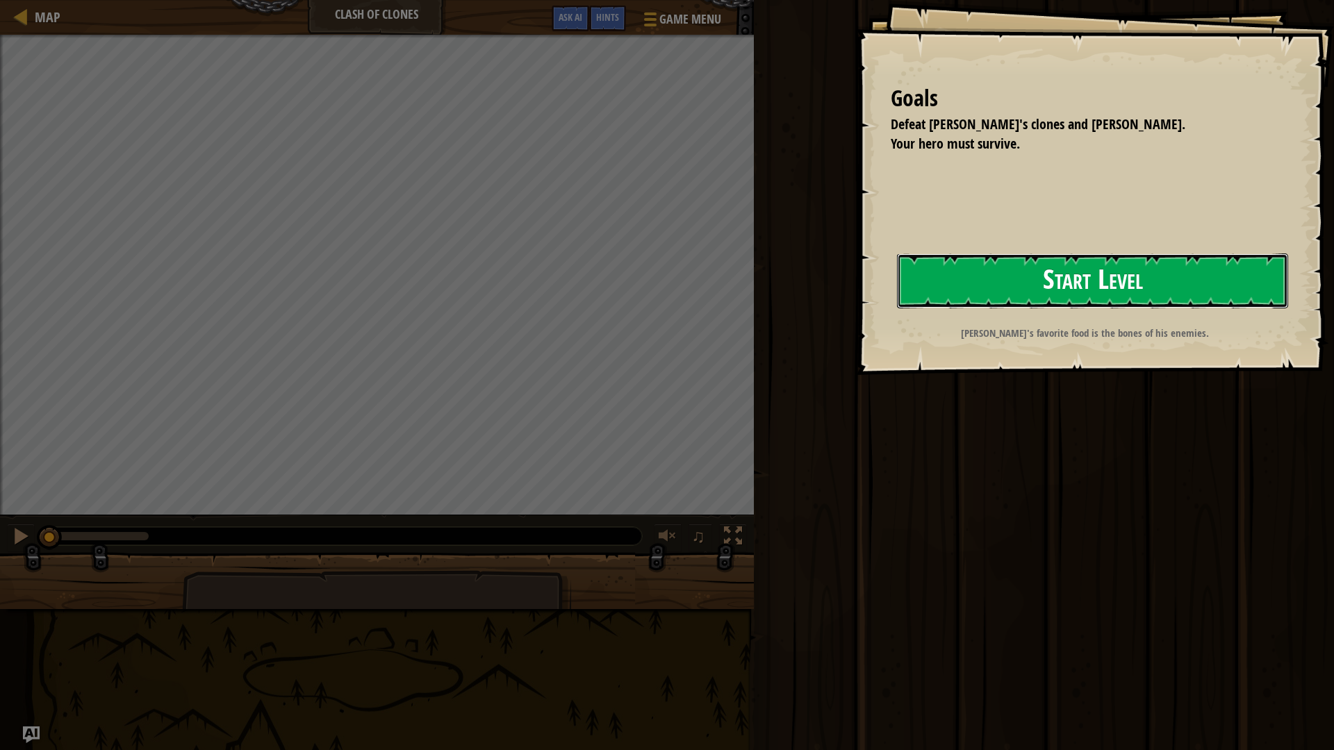
click at [897, 288] on button "Start Level" at bounding box center [1092, 281] width 391 height 55
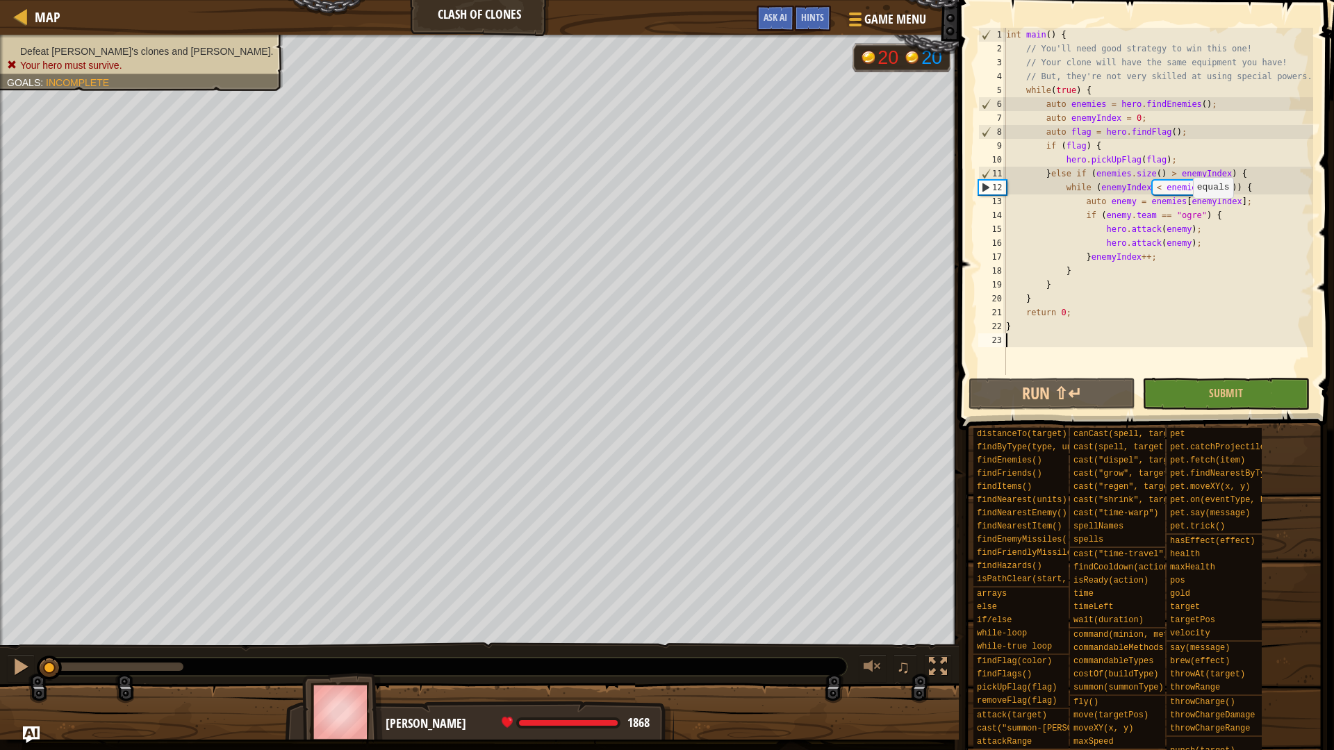
click at [1186, 212] on div "int main ( ) { // You'll need good strategy to win this one! // Your clone will…" at bounding box center [1158, 215] width 310 height 375
click at [1059, 398] on button "Run ⇧↵" at bounding box center [1052, 394] width 167 height 32
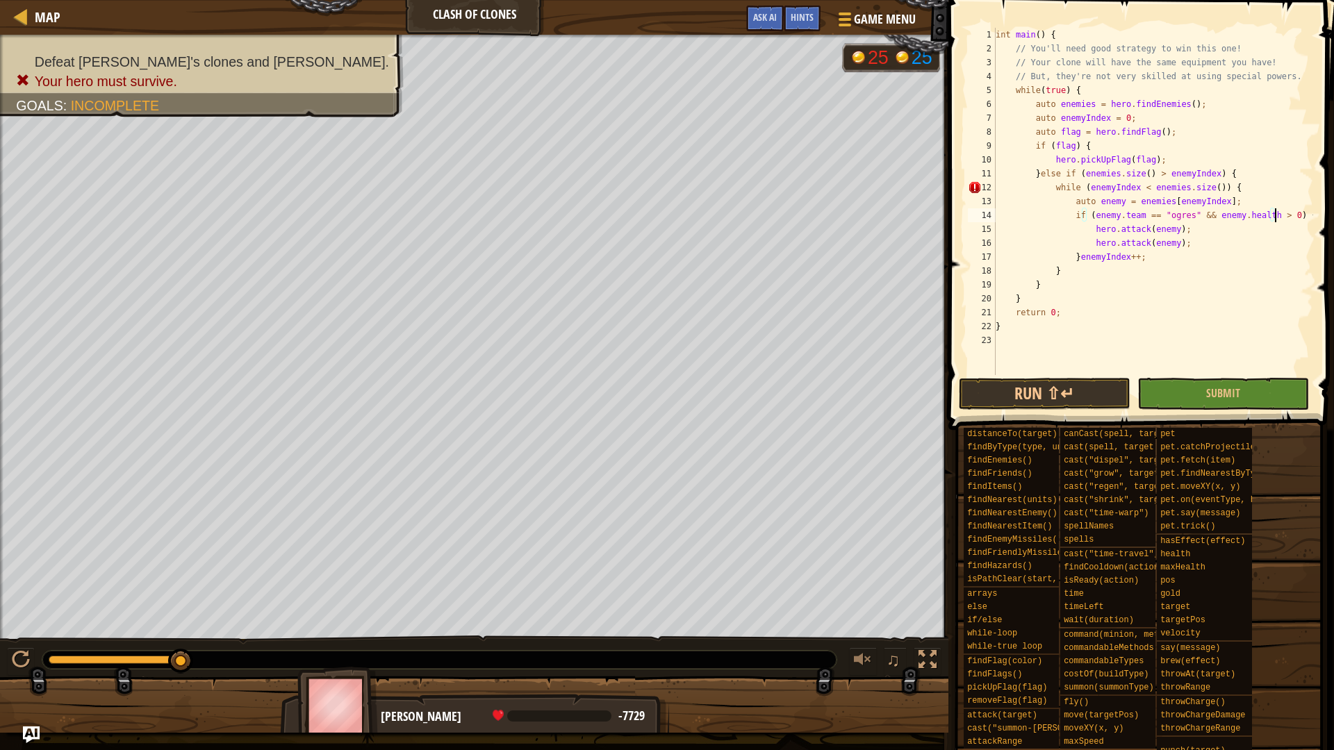
scroll to position [6, 24]
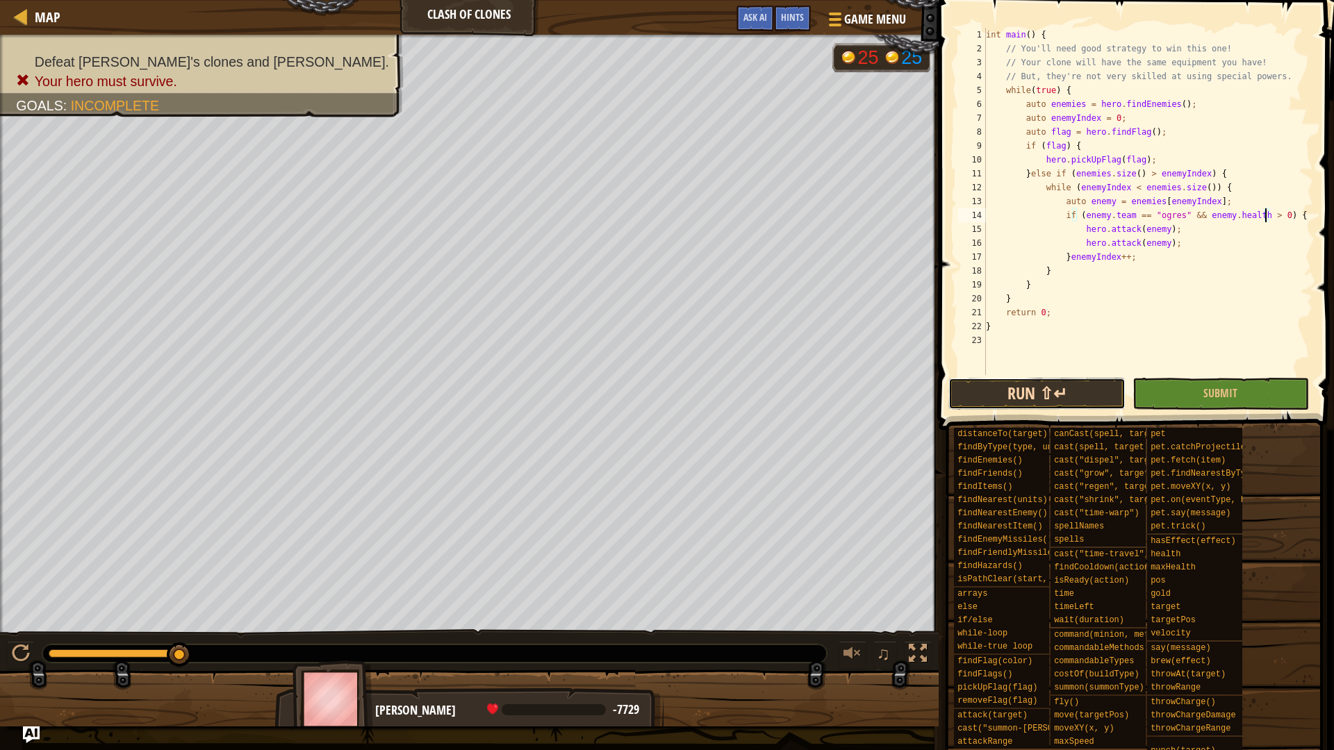
click at [1068, 402] on button "Run ⇧↵" at bounding box center [1036, 394] width 176 height 32
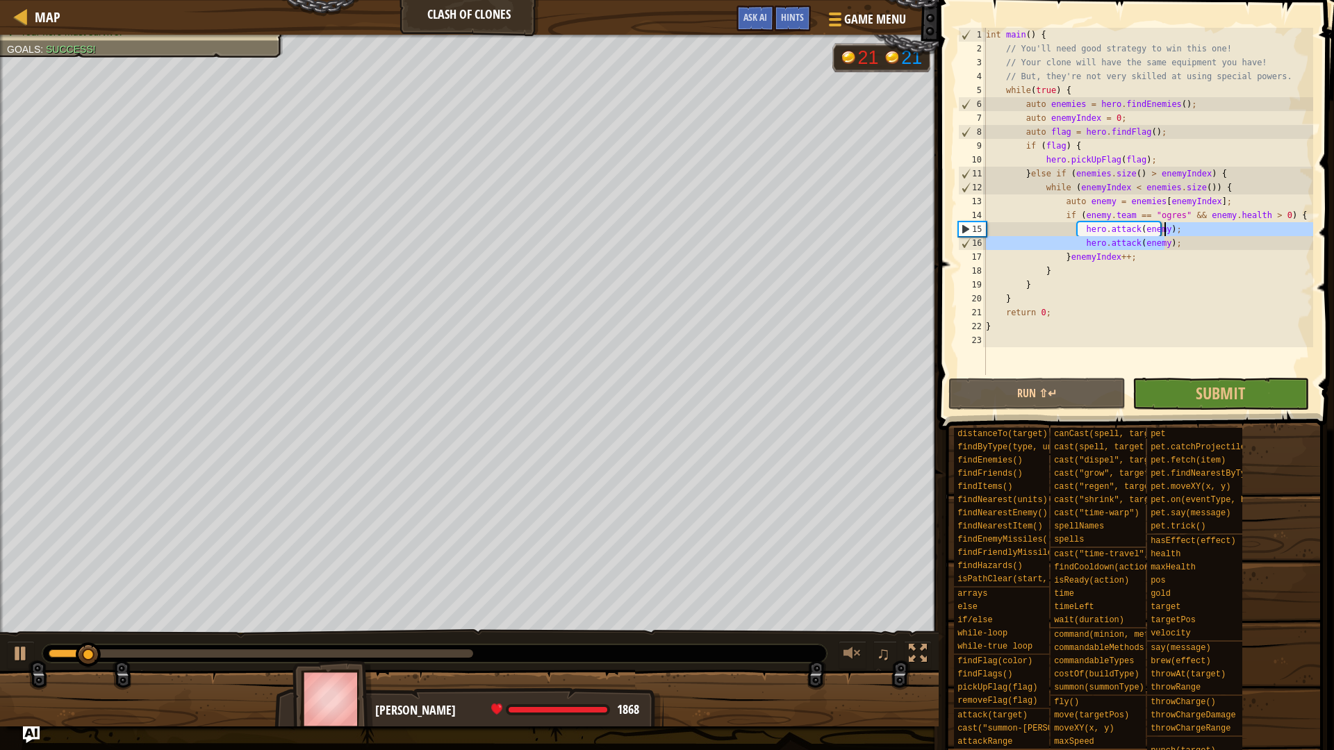
drag, startPoint x: 1169, startPoint y: 249, endPoint x: 1191, endPoint y: 225, distance: 32.4
click at [1191, 225] on div "int main ( ) { // You'll need good strategy to win this one! // Your clone will…" at bounding box center [1148, 215] width 330 height 375
type textarea "hero.attack(enemy);"
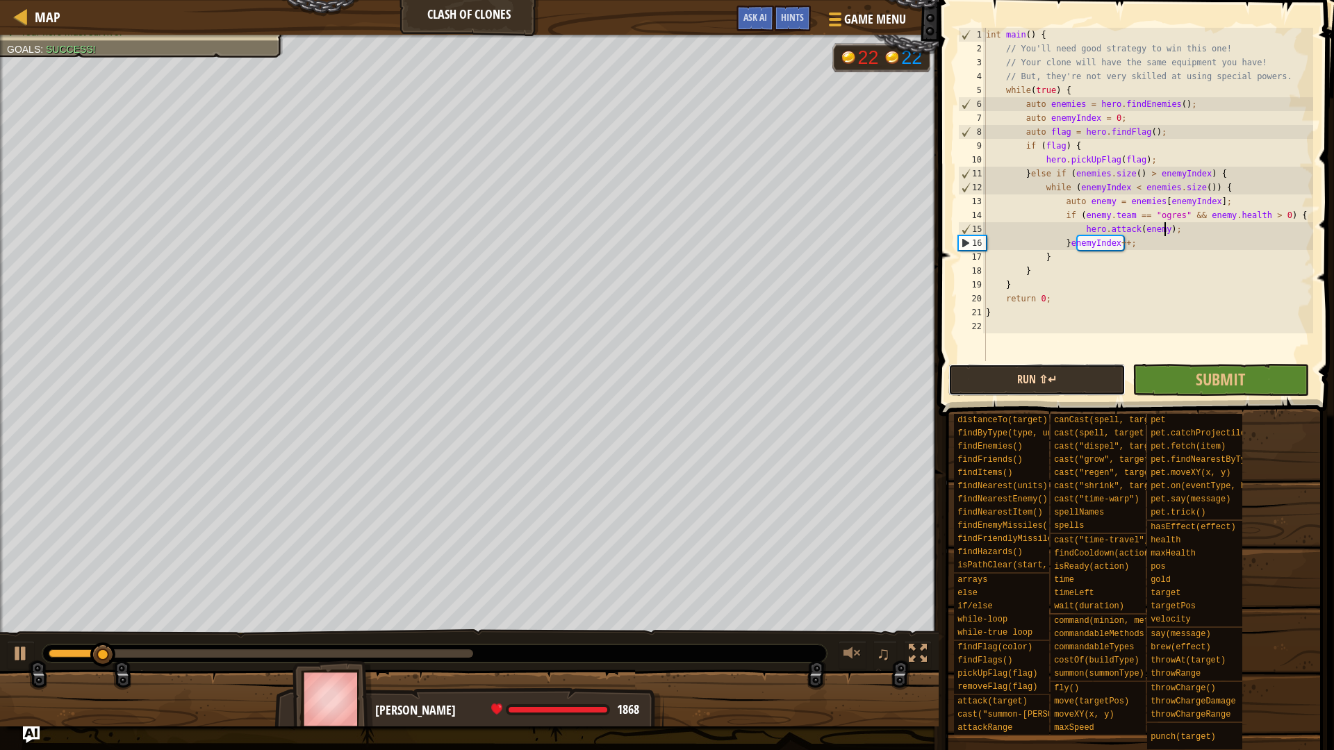
drag, startPoint x: 1017, startPoint y: 379, endPoint x: 1030, endPoint y: 381, distance: 13.4
click at [1022, 379] on button "Run ⇧↵" at bounding box center [1036, 380] width 176 height 32
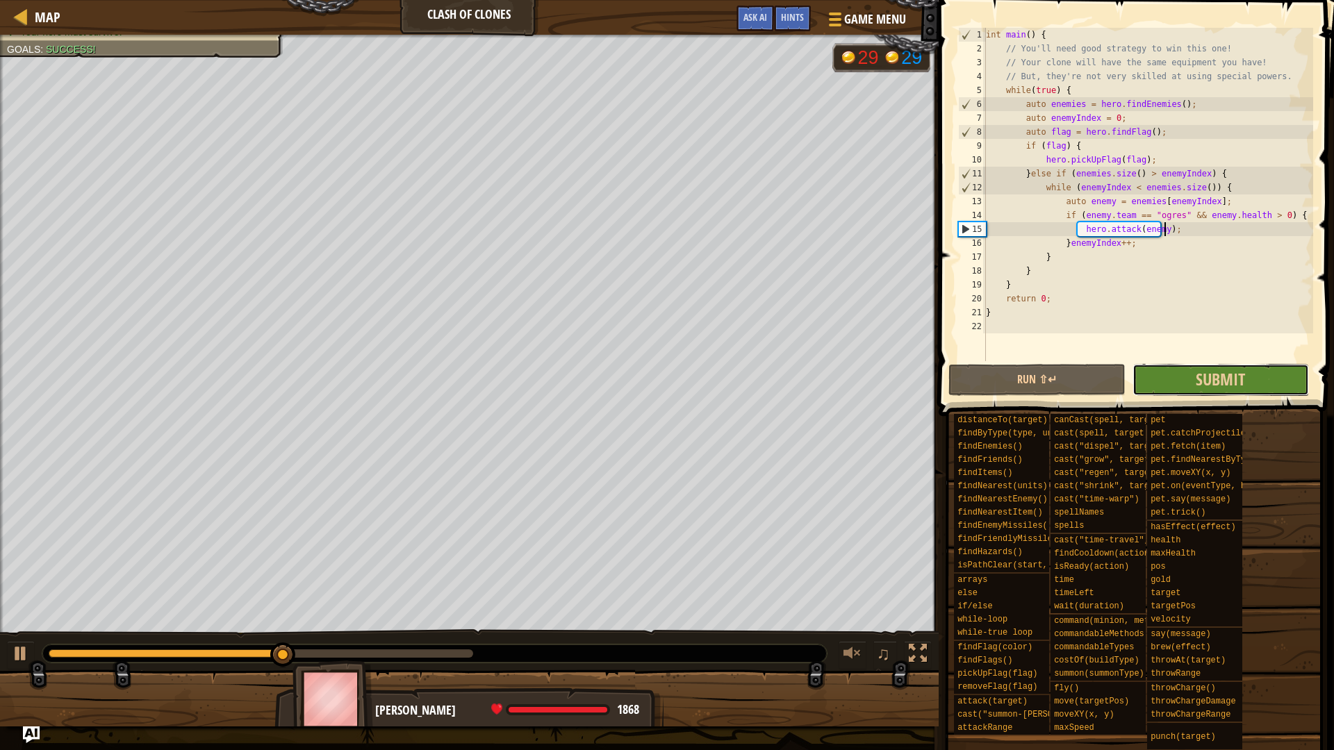
click at [1178, 372] on button "Submit" at bounding box center [1221, 380] width 176 height 32
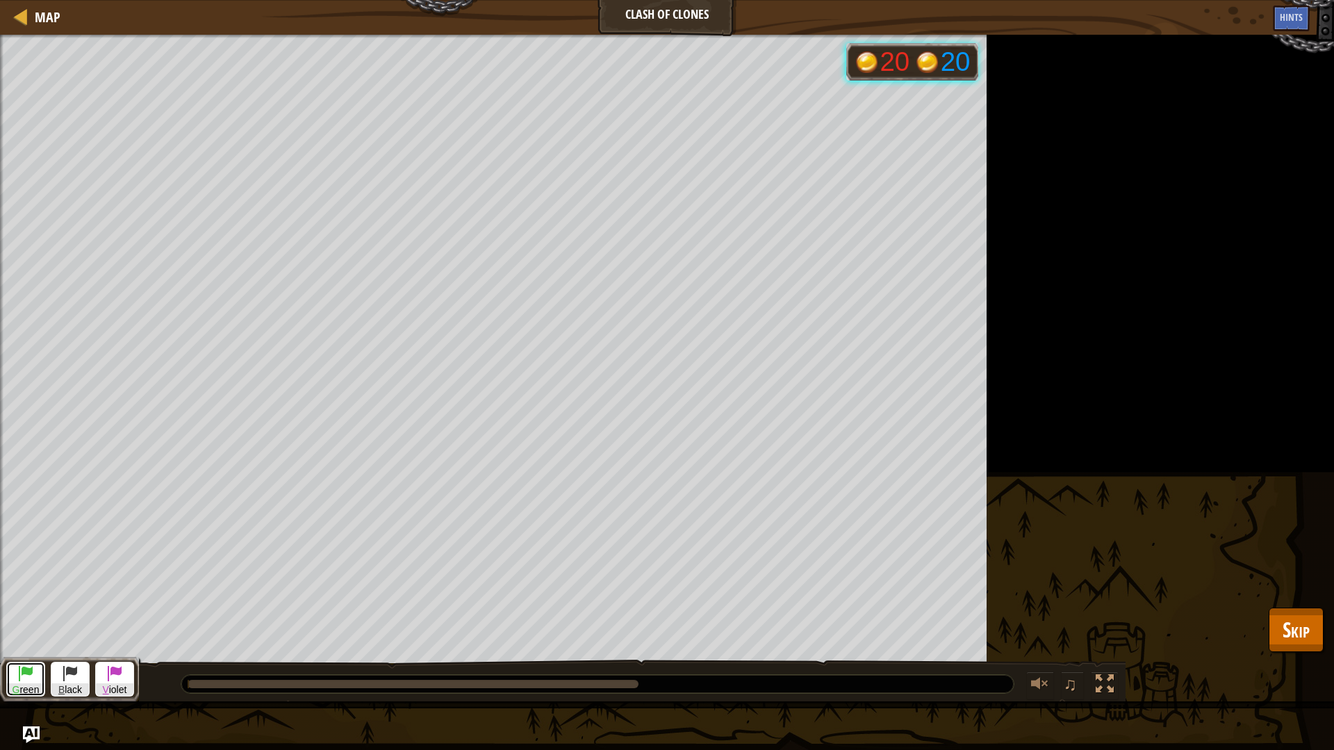
click at [31, 674] on span at bounding box center [25, 673] width 17 height 17
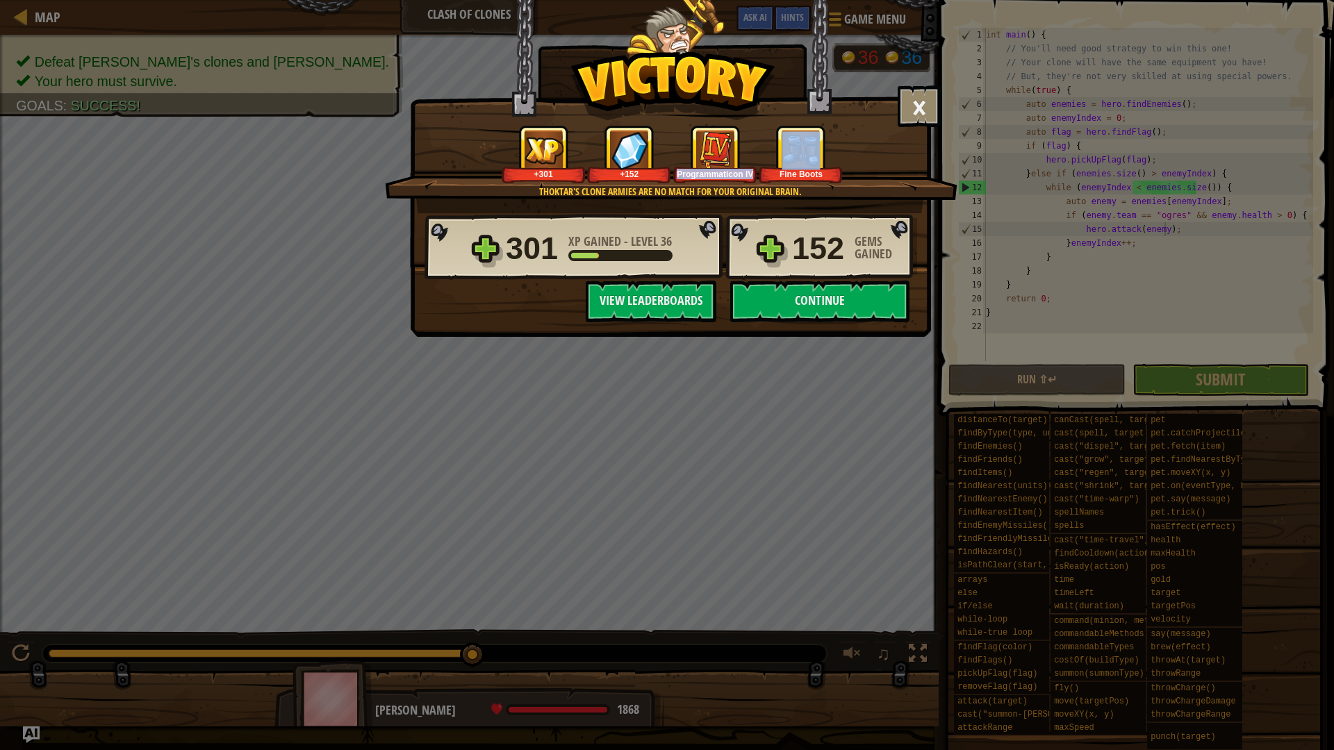
drag, startPoint x: 682, startPoint y: 173, endPoint x: 758, endPoint y: 176, distance: 76.5
click at [758, 176] on div "+301 +152 Programmaticon IV Fine Boots" at bounding box center [671, 154] width 539 height 58
drag, startPoint x: 783, startPoint y: 173, endPoint x: 836, endPoint y: 172, distance: 52.8
click at [836, 172] on div "Fine Boots" at bounding box center [801, 174] width 79 height 10
click at [814, 174] on div "Fine Boots" at bounding box center [801, 174] width 79 height 10
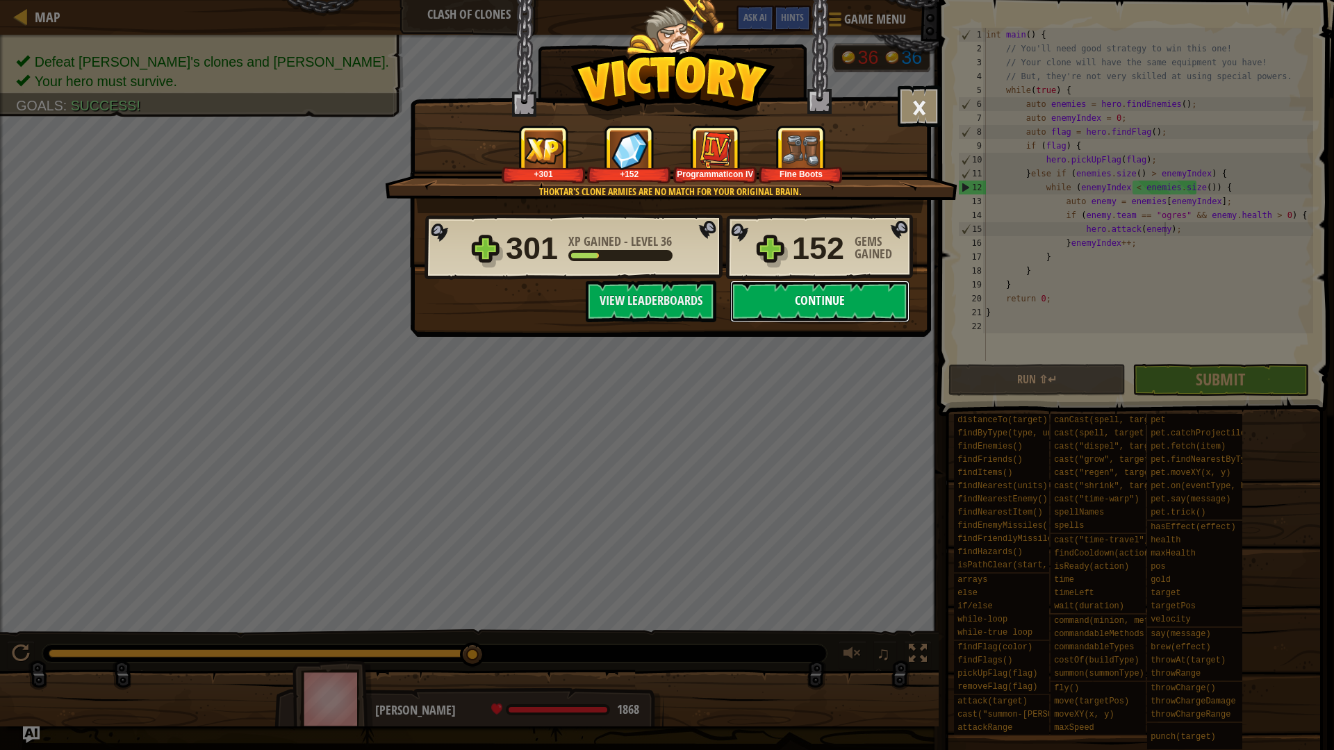
click at [819, 311] on button "Continue" at bounding box center [819, 302] width 179 height 42
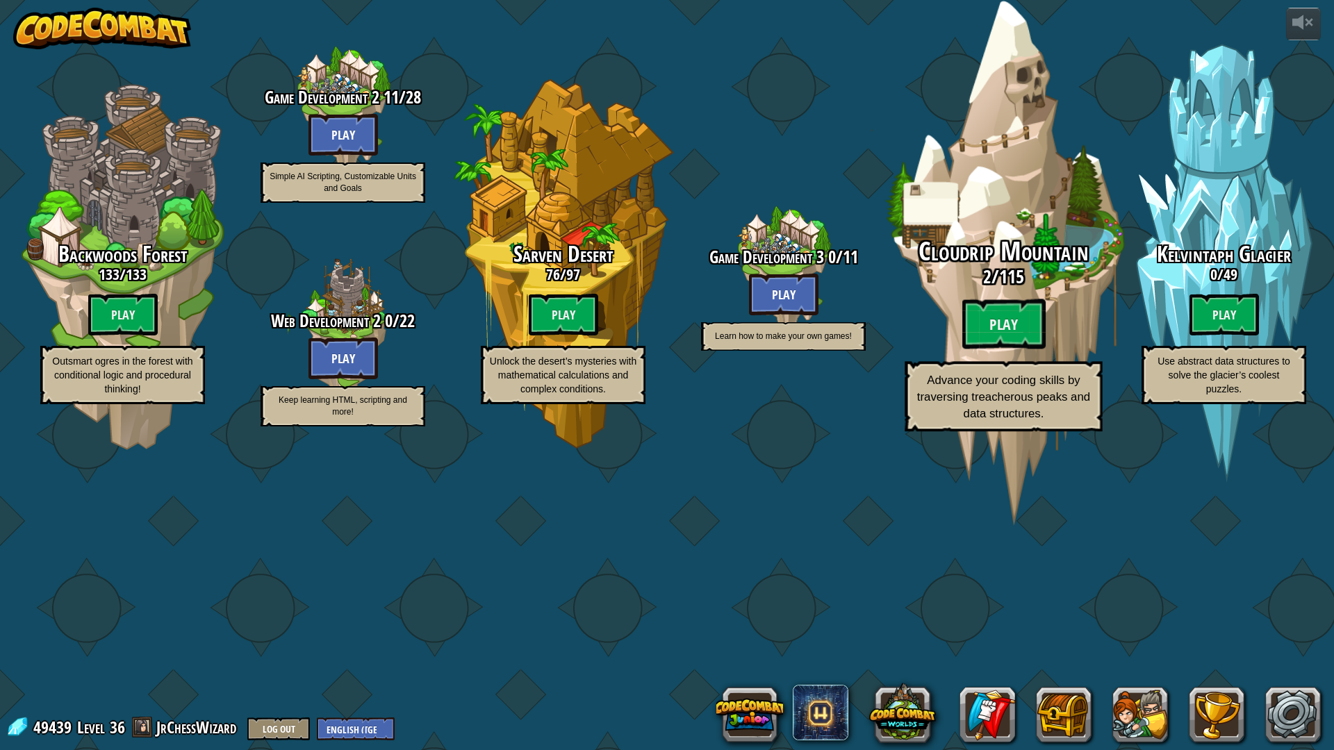
click at [1024, 289] on span "115" at bounding box center [1011, 276] width 25 height 25
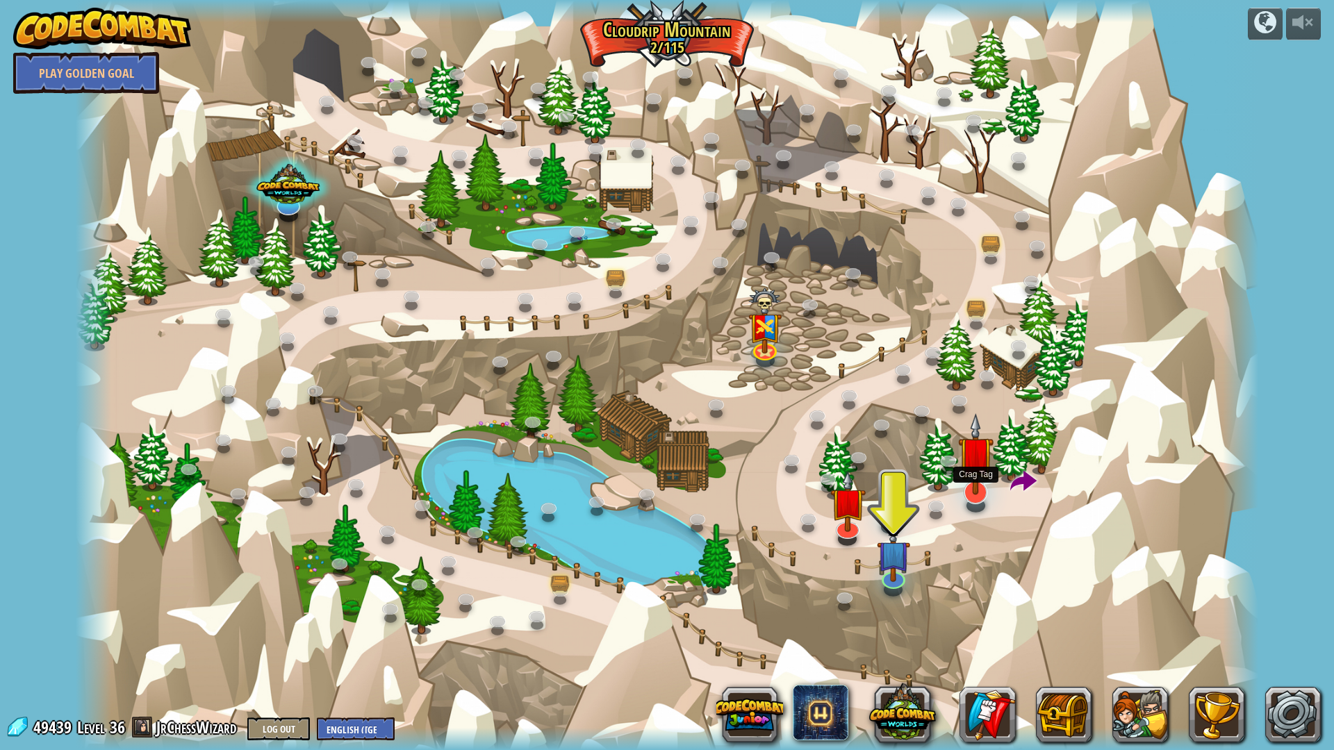
click at [973, 493] on img at bounding box center [975, 453] width 35 height 81
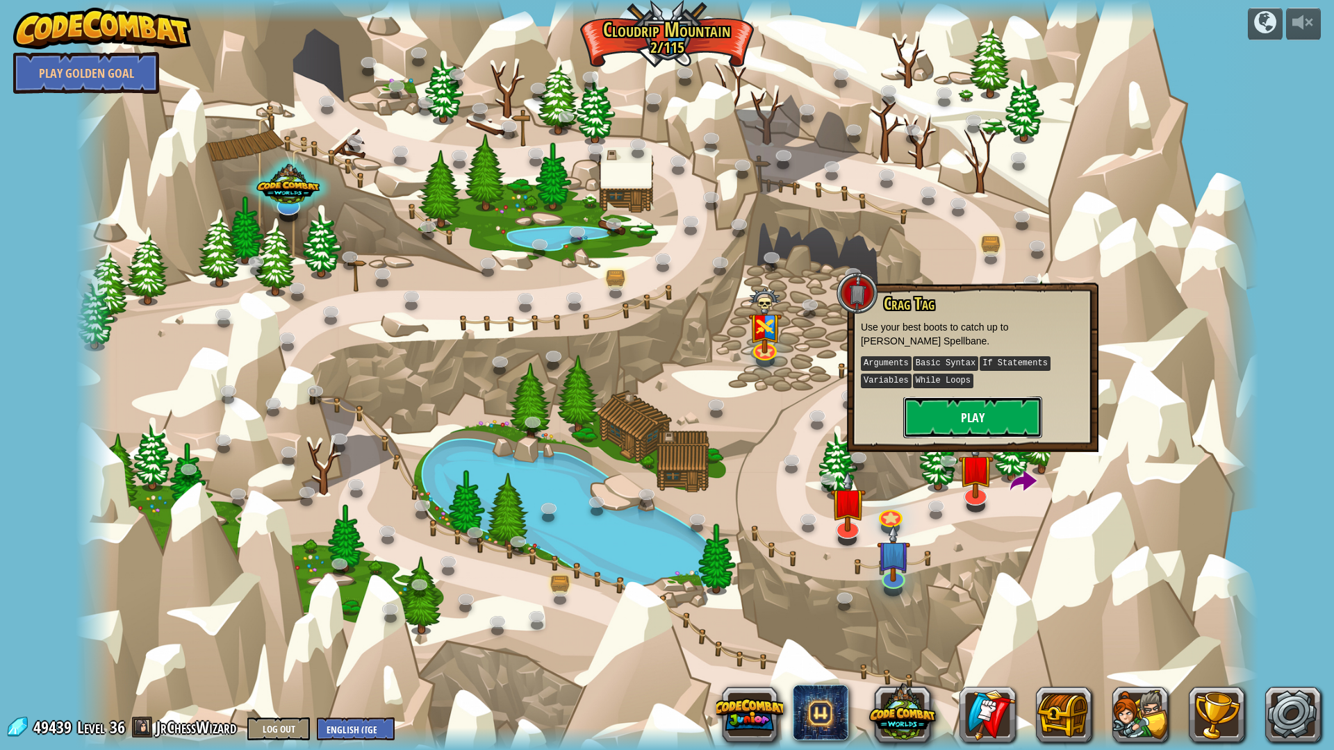
click at [987, 414] on button "Play" at bounding box center [972, 418] width 139 height 42
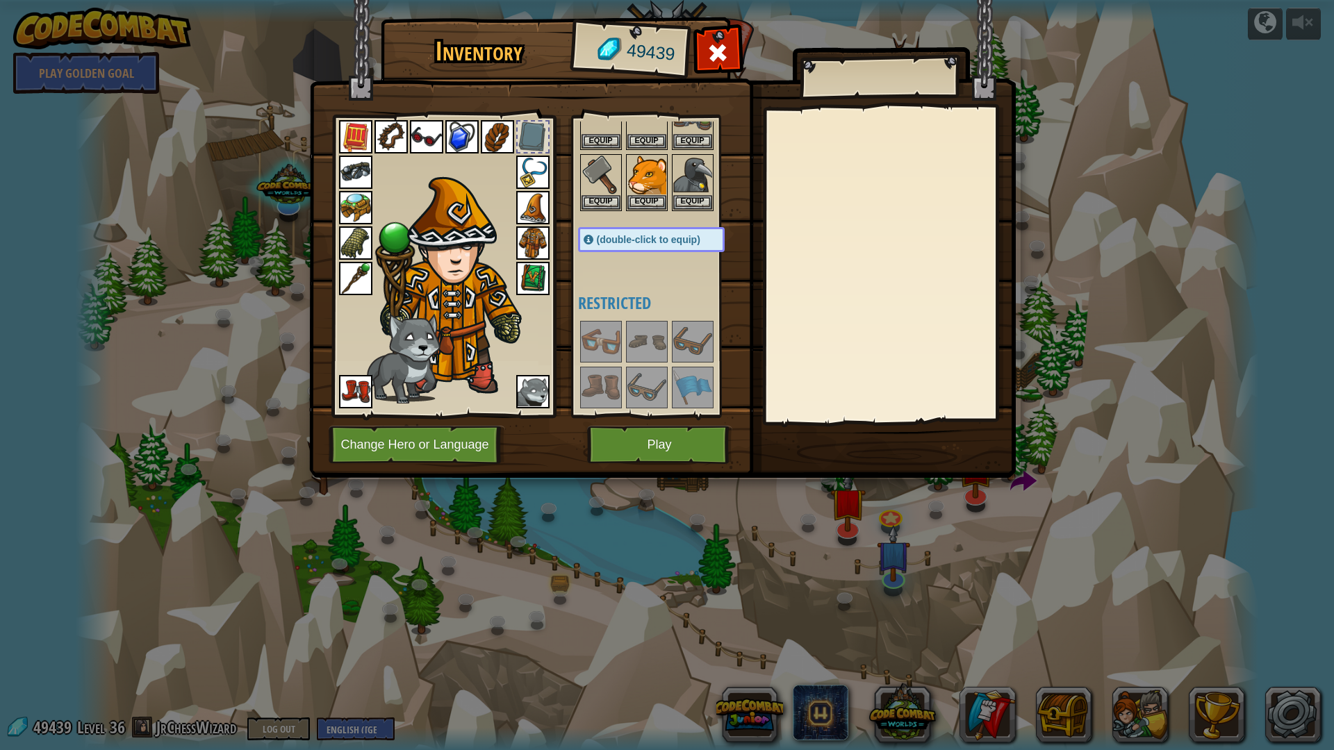
scroll to position [764, 0]
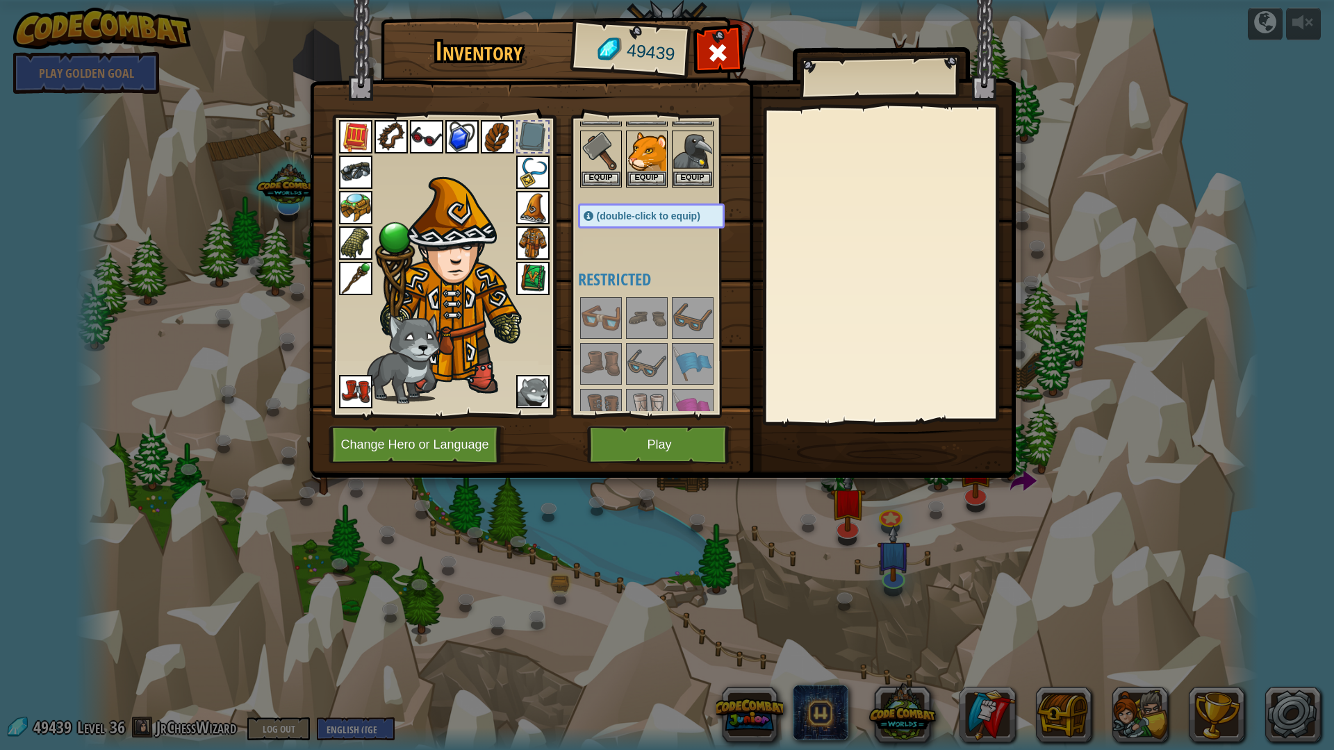
click at [609, 403] on img at bounding box center [601, 410] width 39 height 39
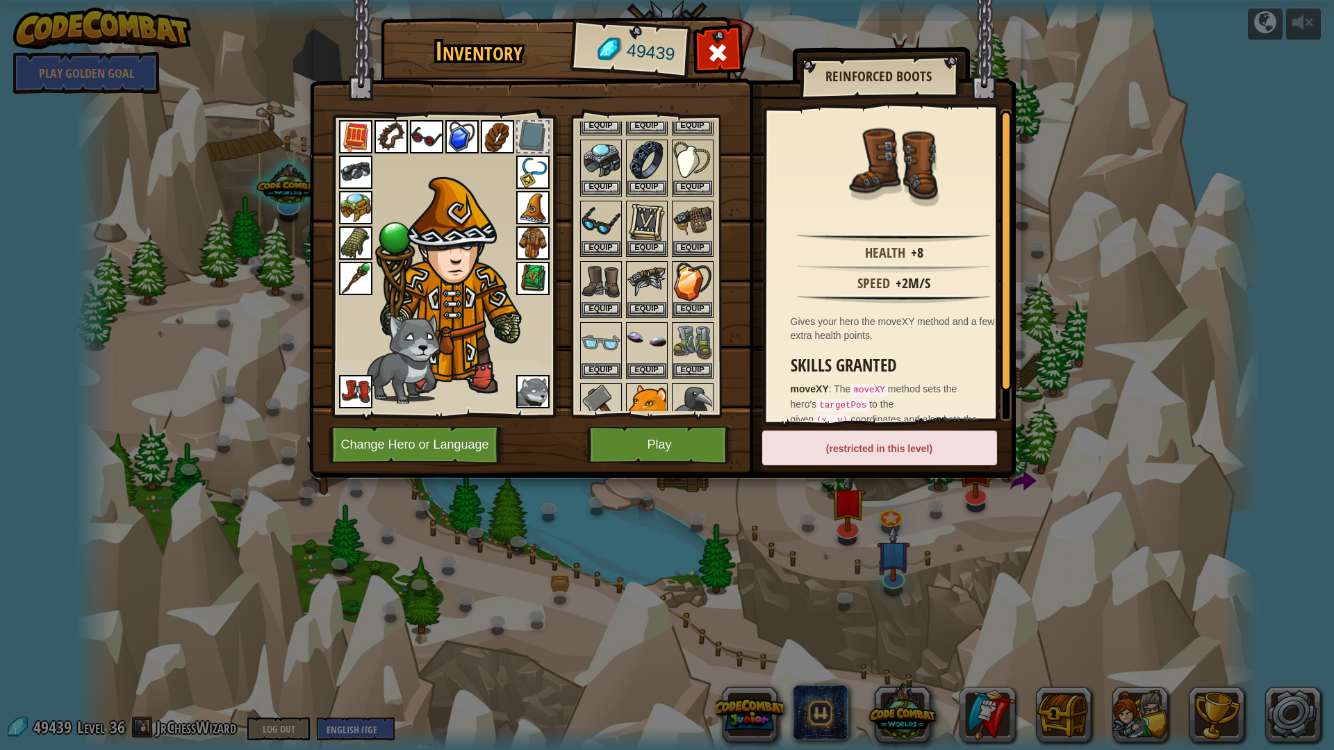
scroll to position [486, 0]
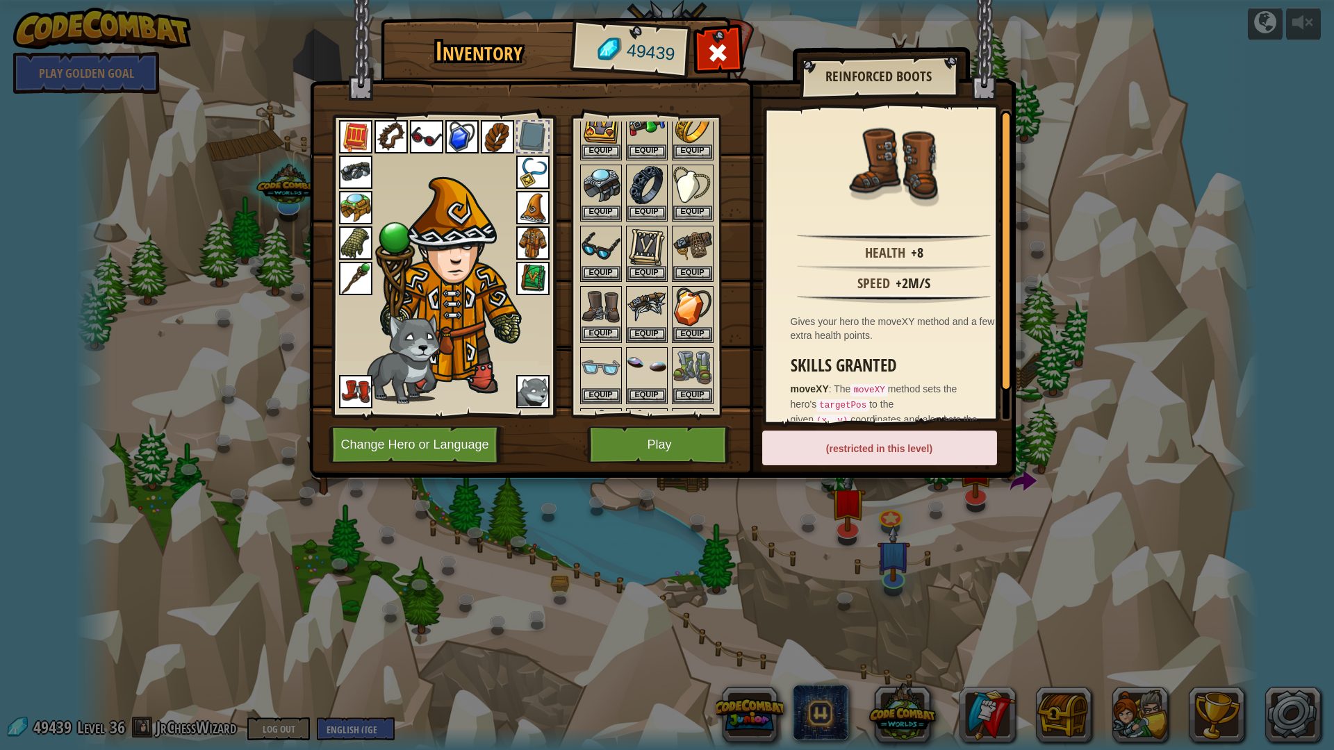
click at [602, 299] on img at bounding box center [601, 307] width 39 height 39
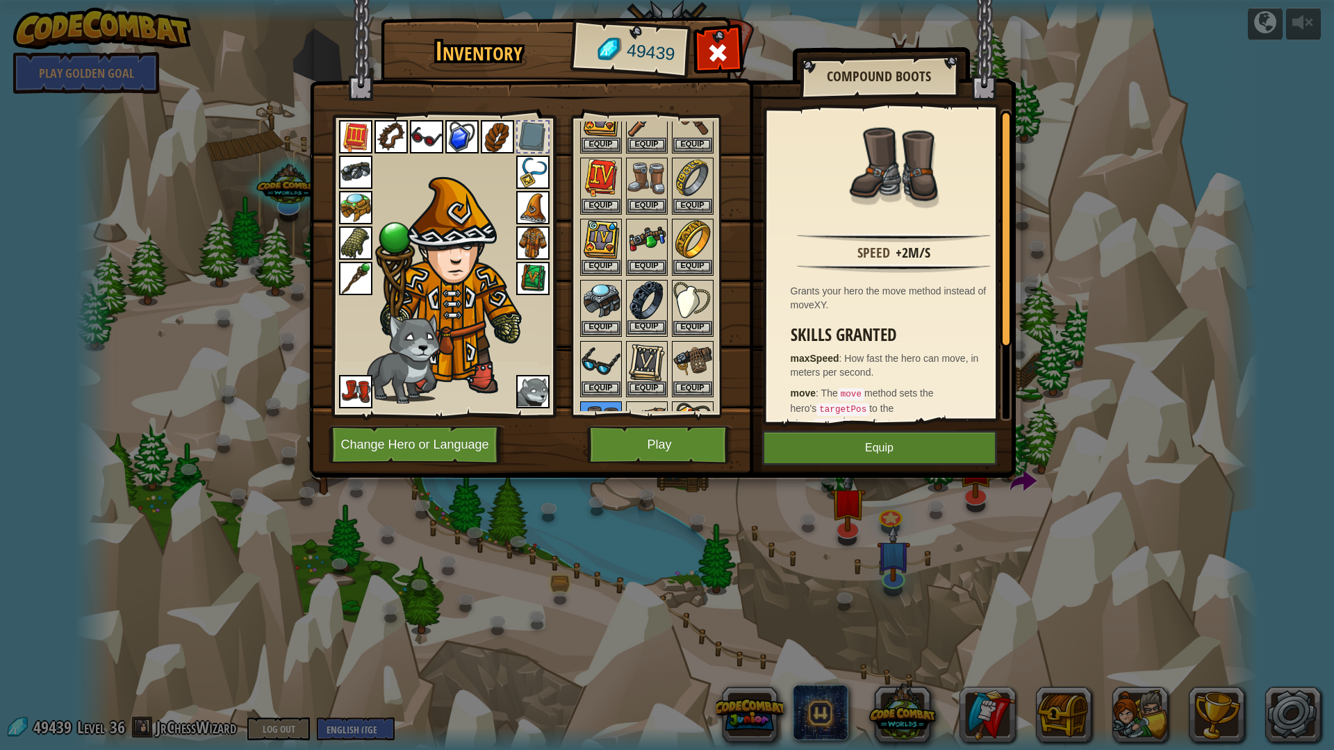
scroll to position [347, 0]
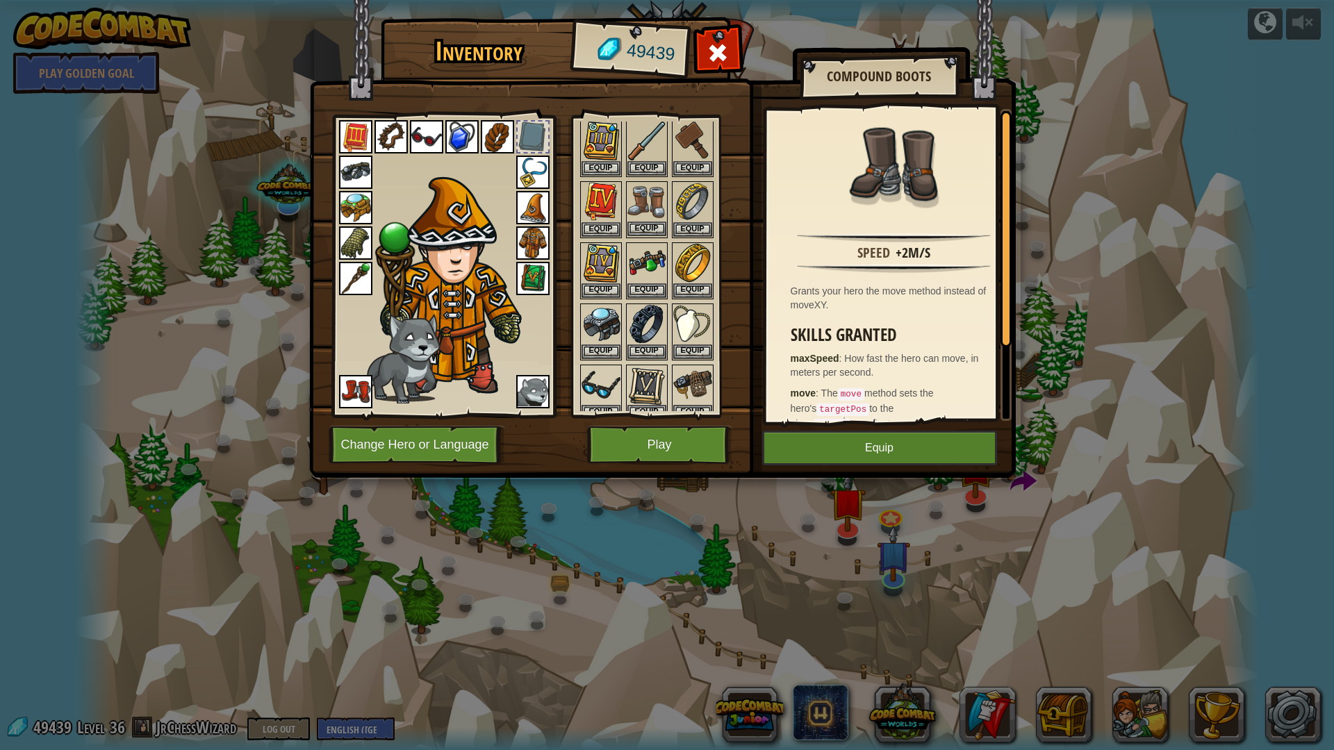
click at [651, 198] on img at bounding box center [646, 202] width 39 height 39
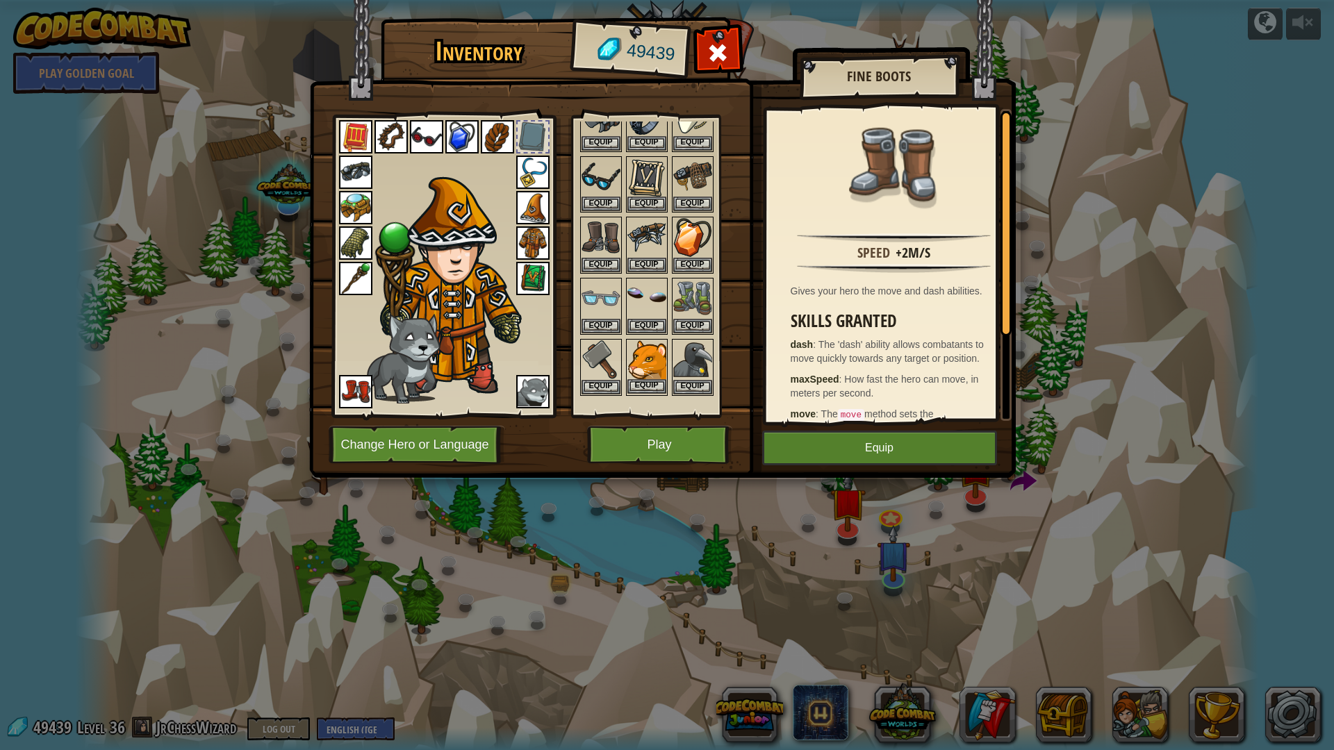
scroll to position [486, 0]
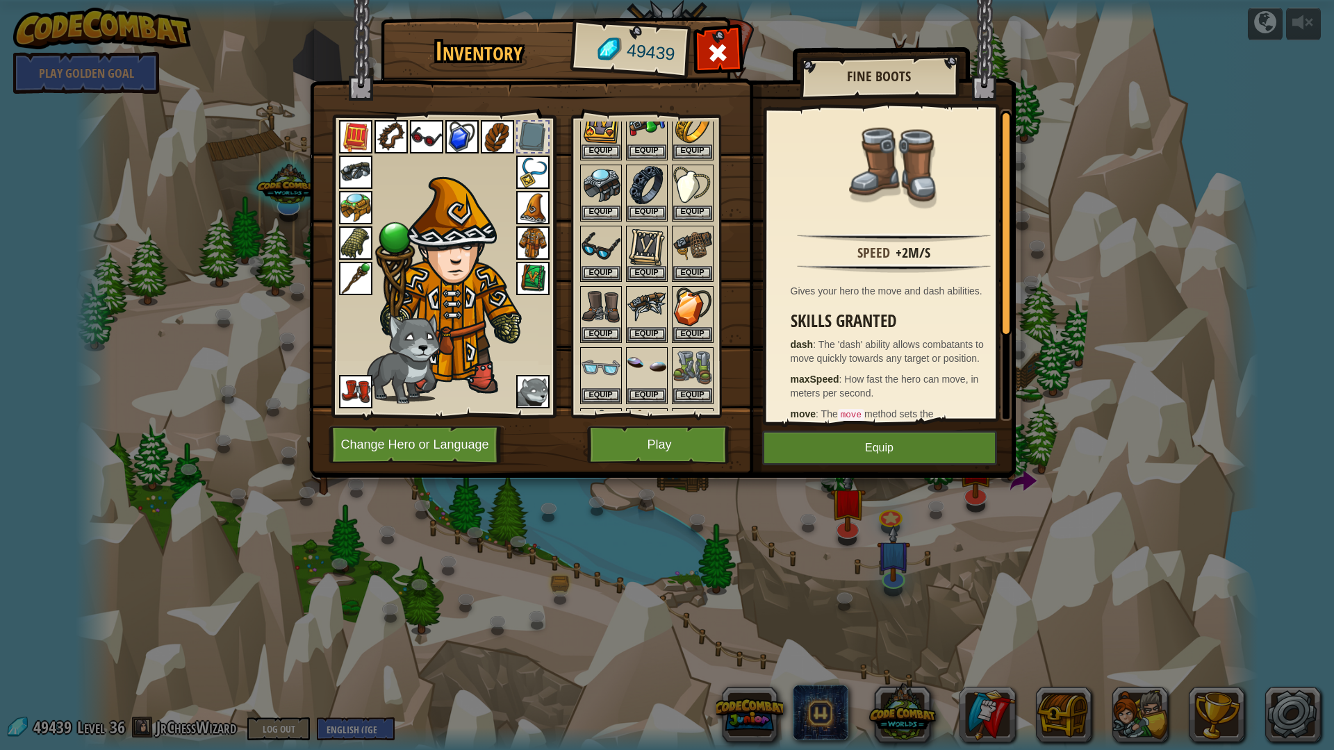
click at [359, 393] on img at bounding box center [355, 391] width 33 height 33
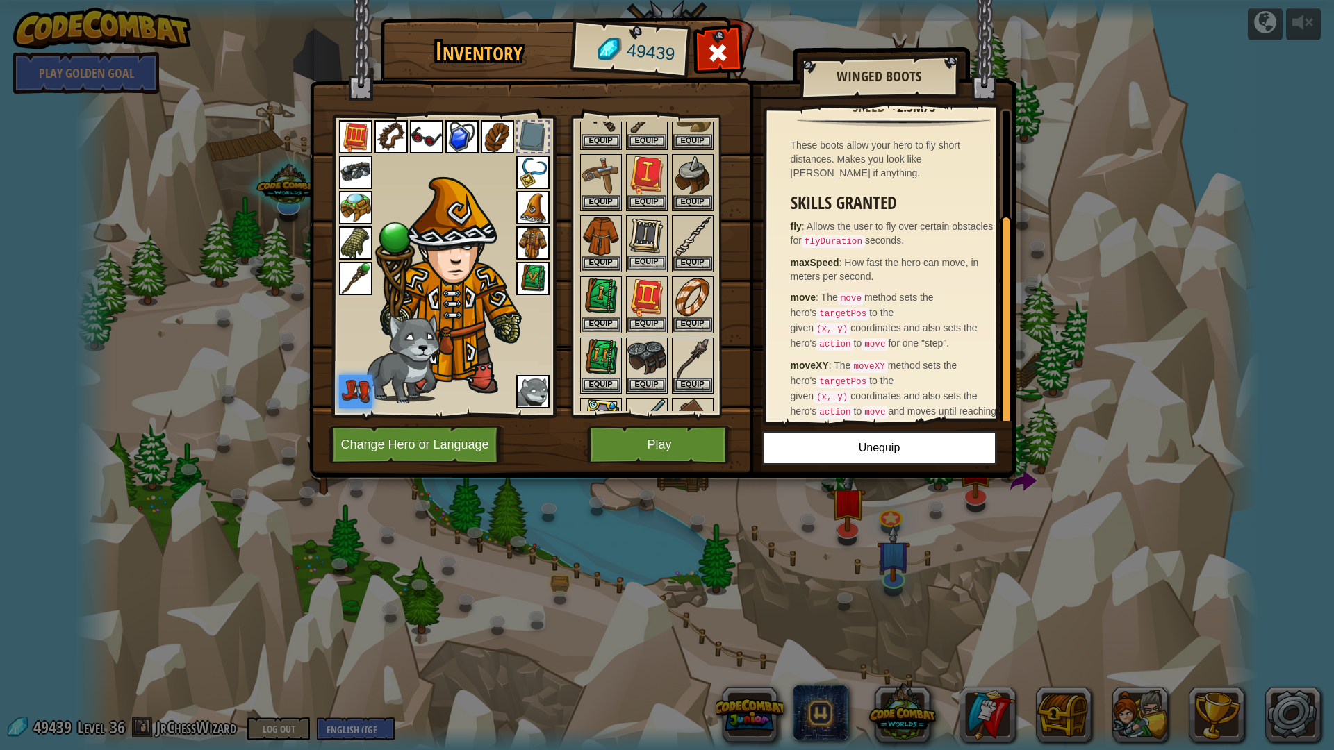
scroll to position [0, 0]
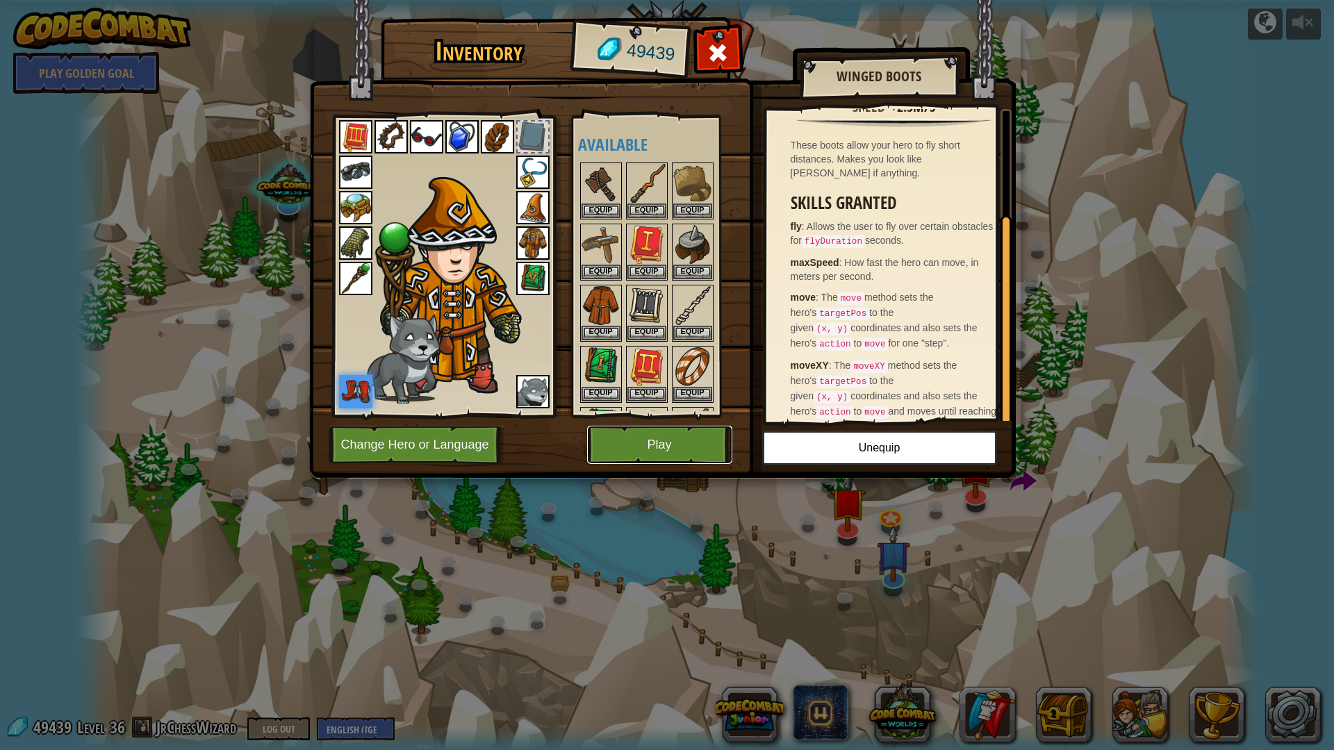
click at [648, 447] on button "Play" at bounding box center [659, 445] width 145 height 38
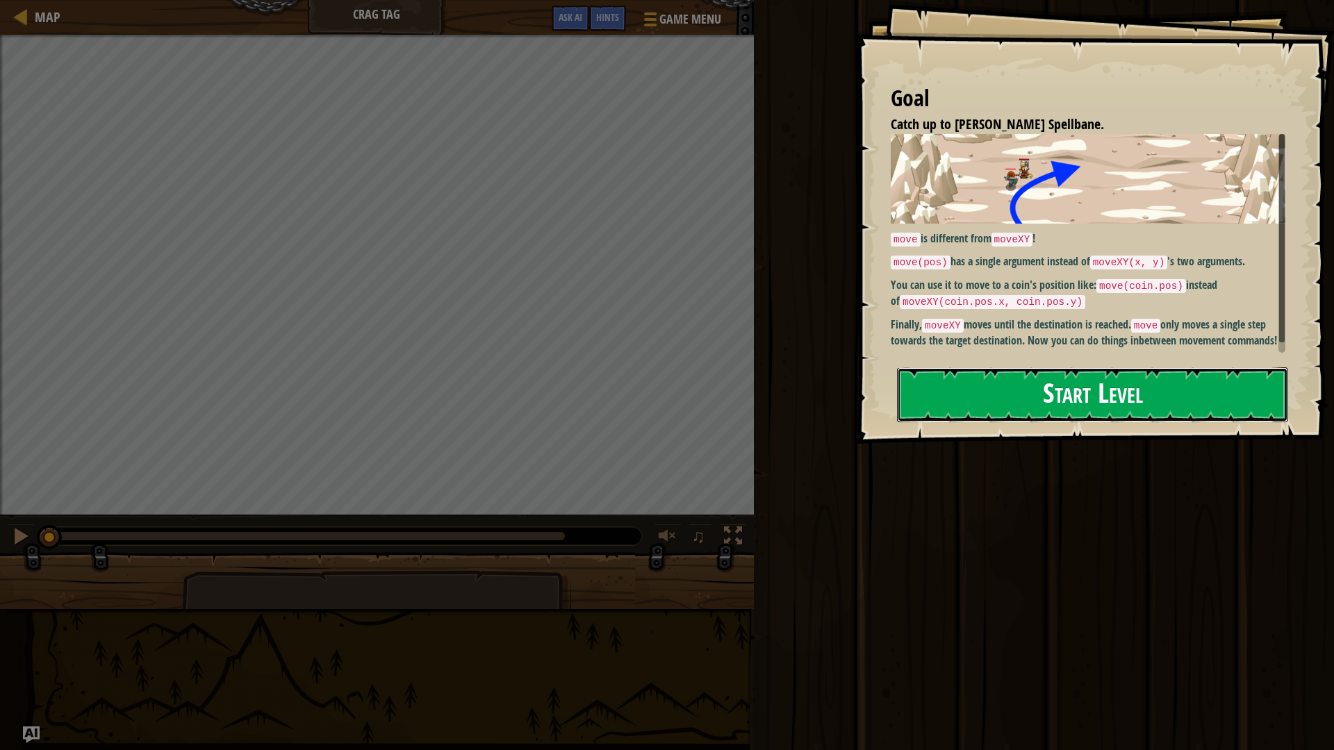
click at [1004, 383] on button "Start Level" at bounding box center [1092, 395] width 391 height 55
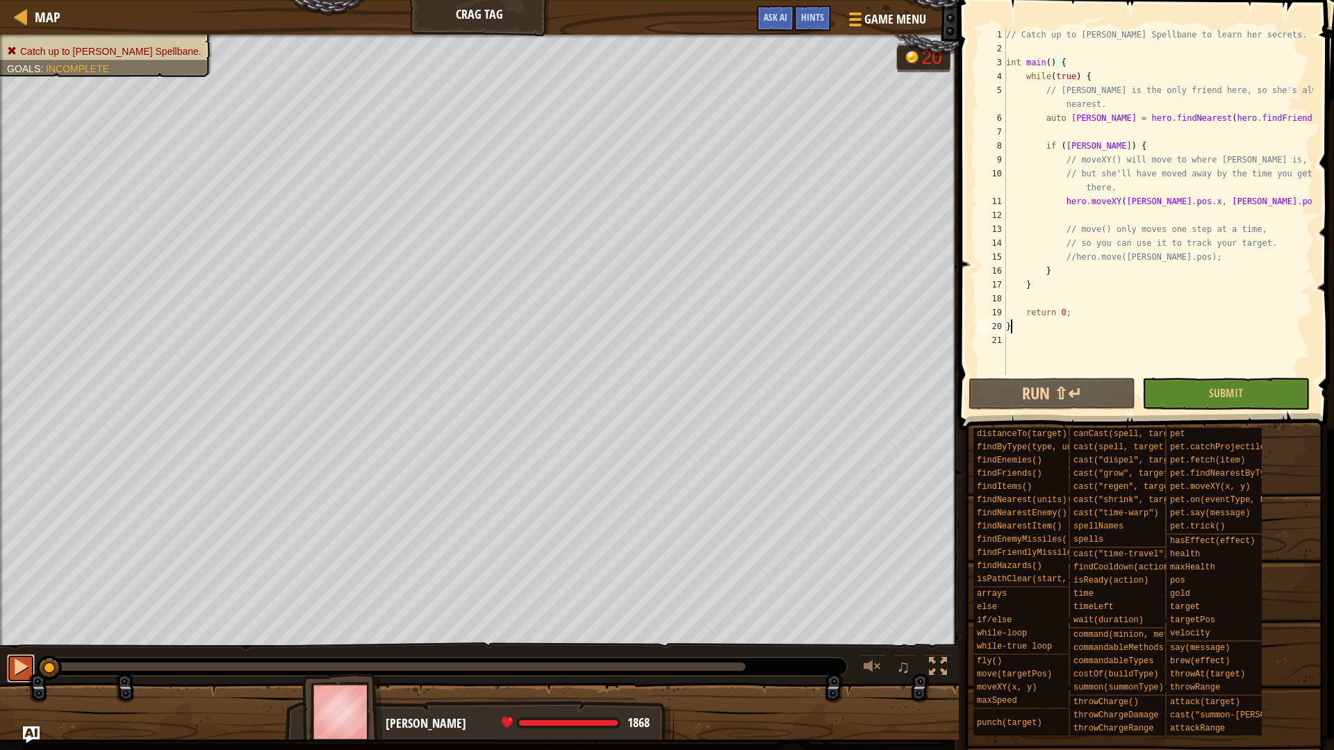
click at [16, 671] on div at bounding box center [21, 667] width 18 height 18
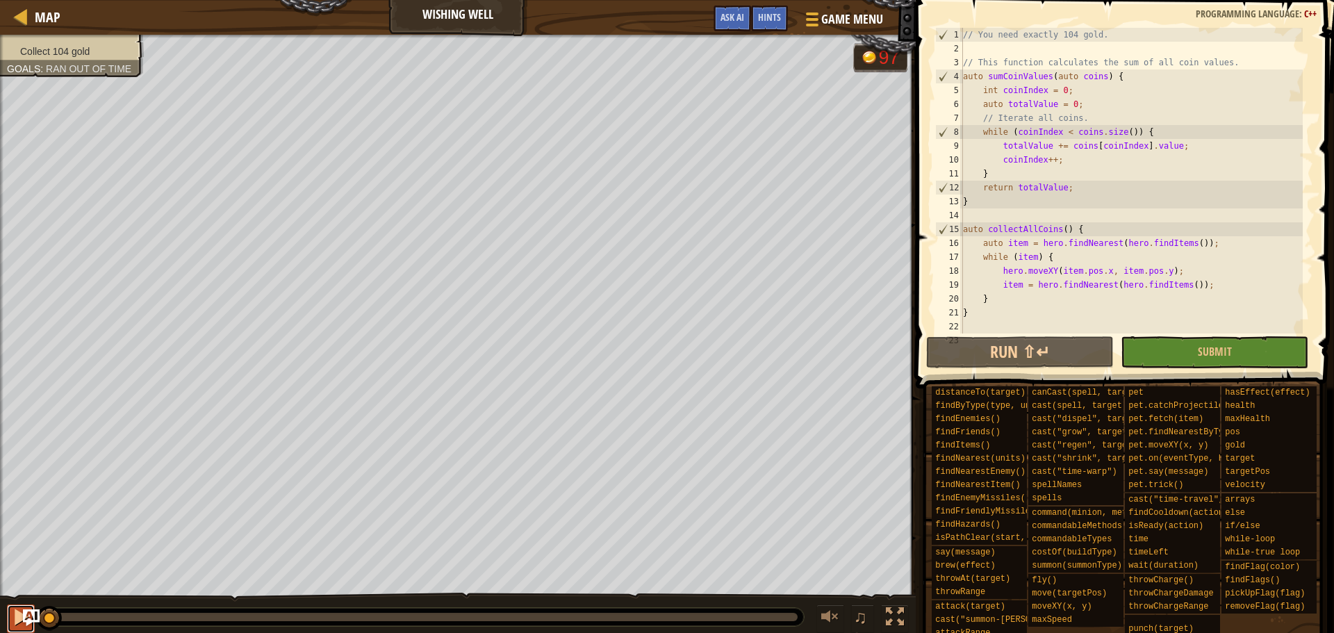
click at [14, 616] on div at bounding box center [21, 617] width 18 height 18
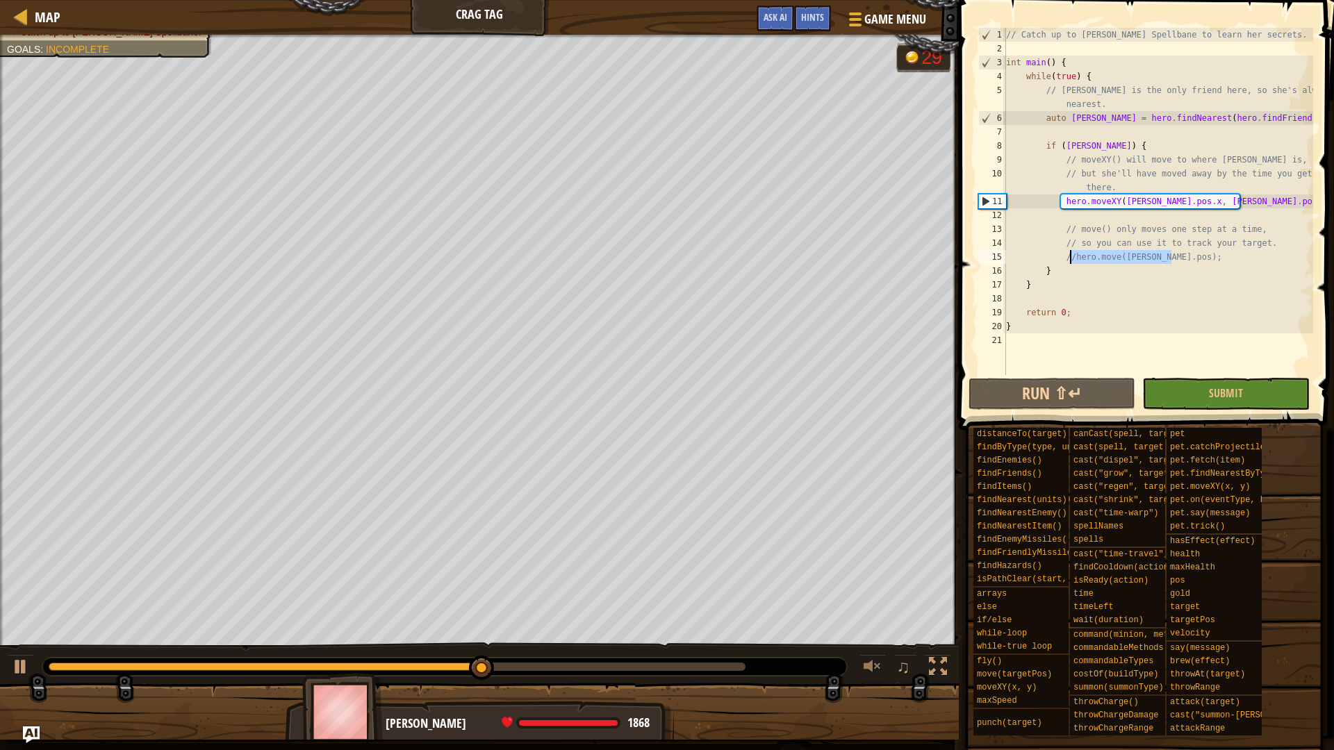
drag, startPoint x: 1174, startPoint y: 259, endPoint x: 1071, endPoint y: 260, distance: 102.8
click at [1071, 260] on div "// Catch up to [PERSON_NAME] Spellbane to learn her secrets. int main ( ) { whi…" at bounding box center [1158, 215] width 310 height 375
type textarea "//hero.move([PERSON_NAME].pos);"
click at [1198, 254] on div "// Catch up to [PERSON_NAME] Spellbane to learn her secrets. int main ( ) { whi…" at bounding box center [1158, 201] width 310 height 347
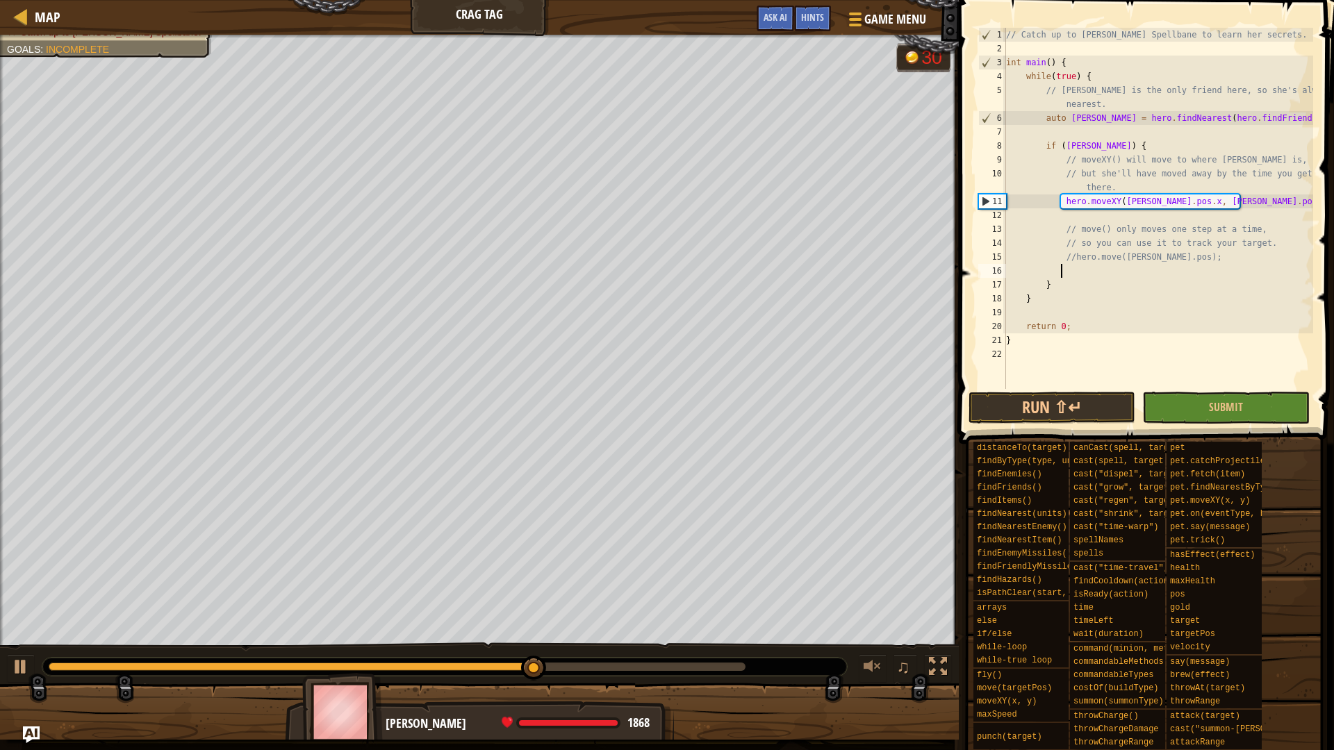
paste textarea "hero.move([PERSON_NAME].pos);"
click at [1085, 397] on button "Run ⇧↵" at bounding box center [1052, 408] width 167 height 32
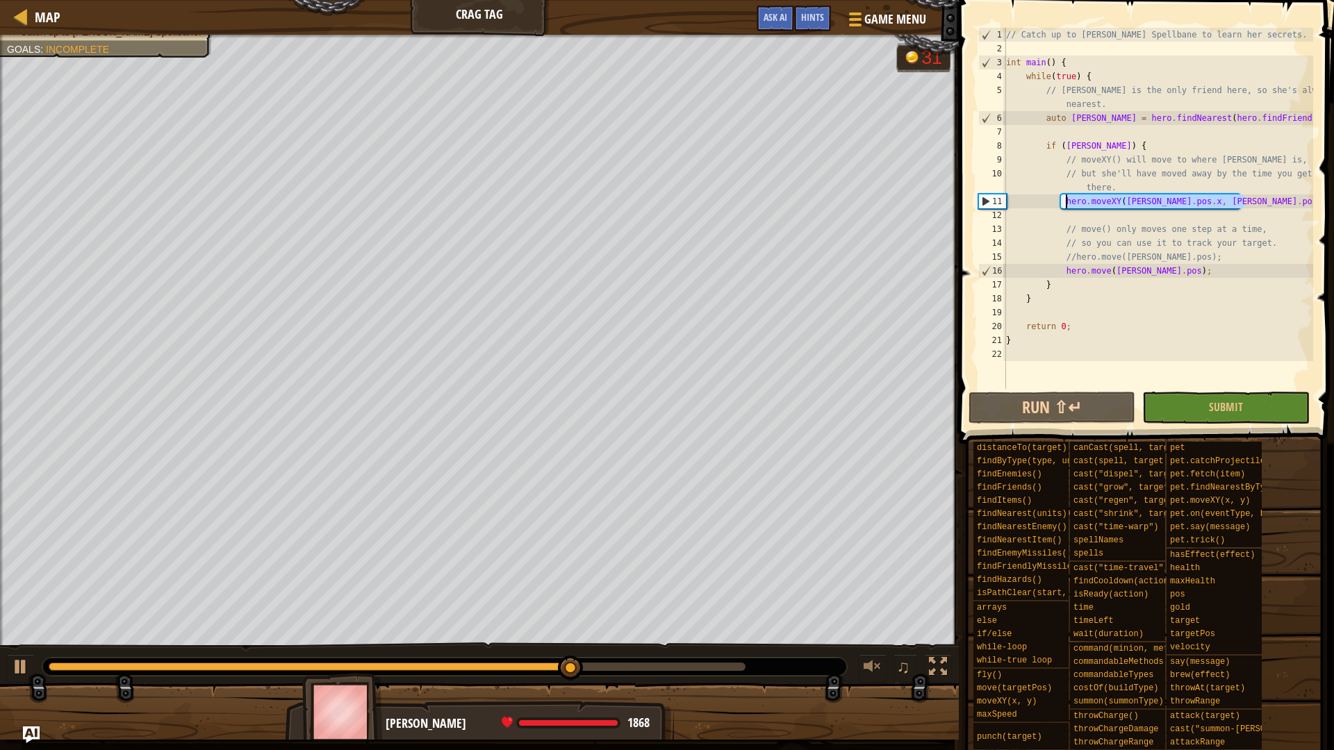
drag, startPoint x: 1253, startPoint y: 202, endPoint x: 1063, endPoint y: 201, distance: 189.7
click at [1063, 201] on div "// Catch up to [PERSON_NAME] Spellbane to learn her secrets. int main ( ) { whi…" at bounding box center [1158, 222] width 310 height 389
click at [1063, 201] on div "// Catch up to [PERSON_NAME] Spellbane to learn her secrets. int main ( ) { whi…" at bounding box center [1158, 208] width 310 height 361
type textarea "//hero.moveXY([PERSON_NAME].pos.x, [PERSON_NAME].pos.y);"
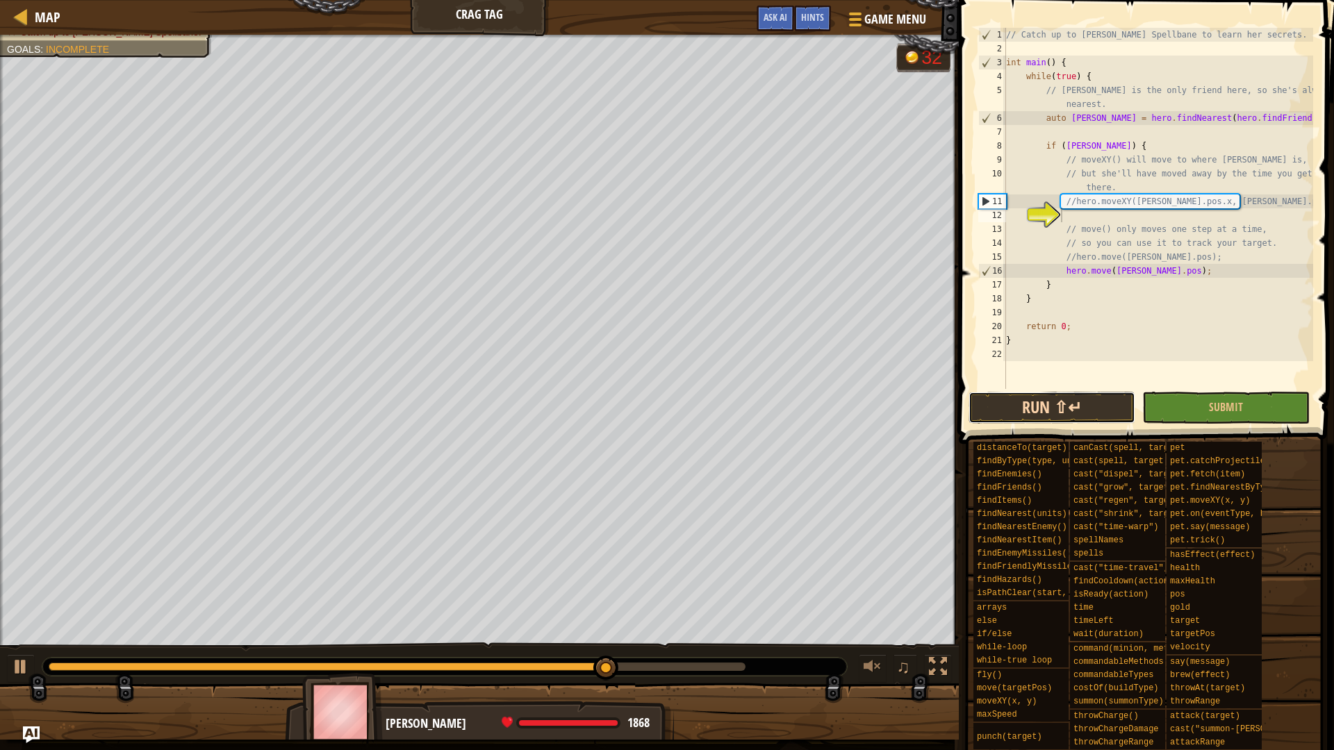
click at [1080, 402] on button "Run ⇧↵" at bounding box center [1052, 408] width 167 height 32
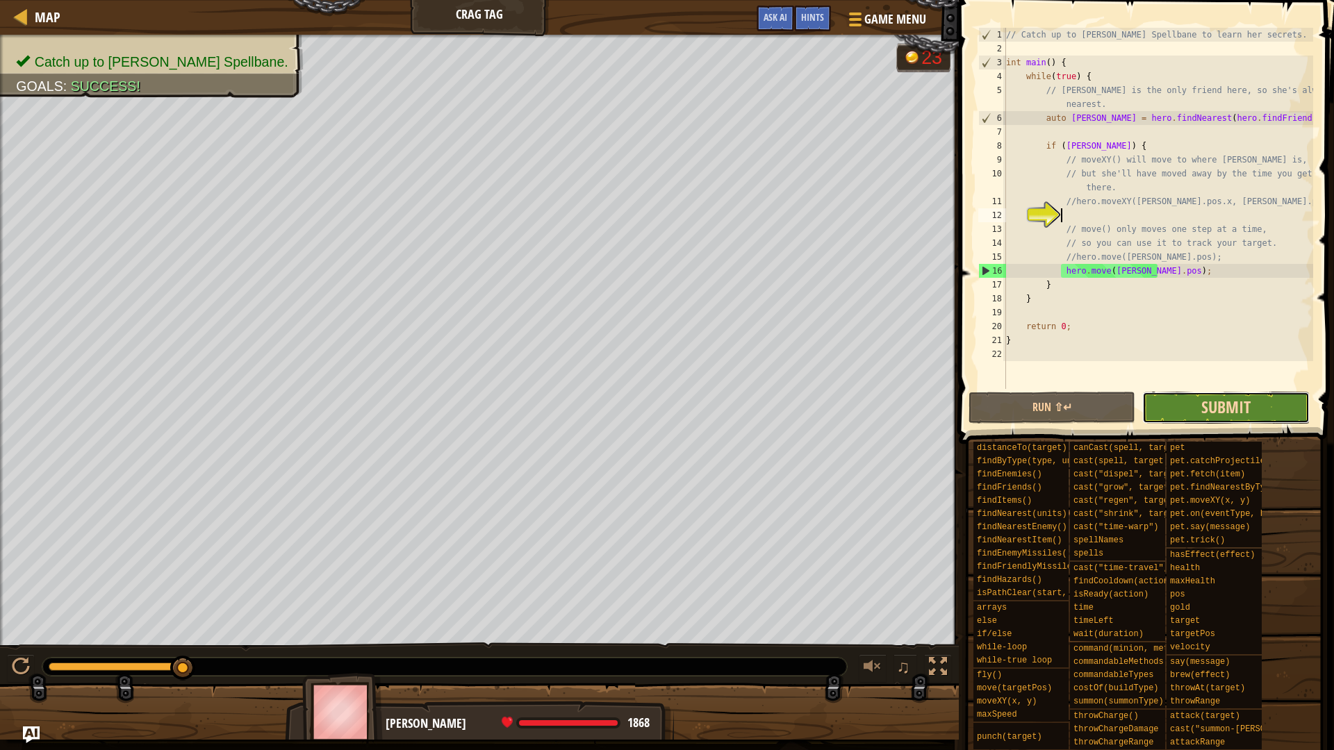
click at [1236, 413] on span "Submit" at bounding box center [1225, 407] width 49 height 22
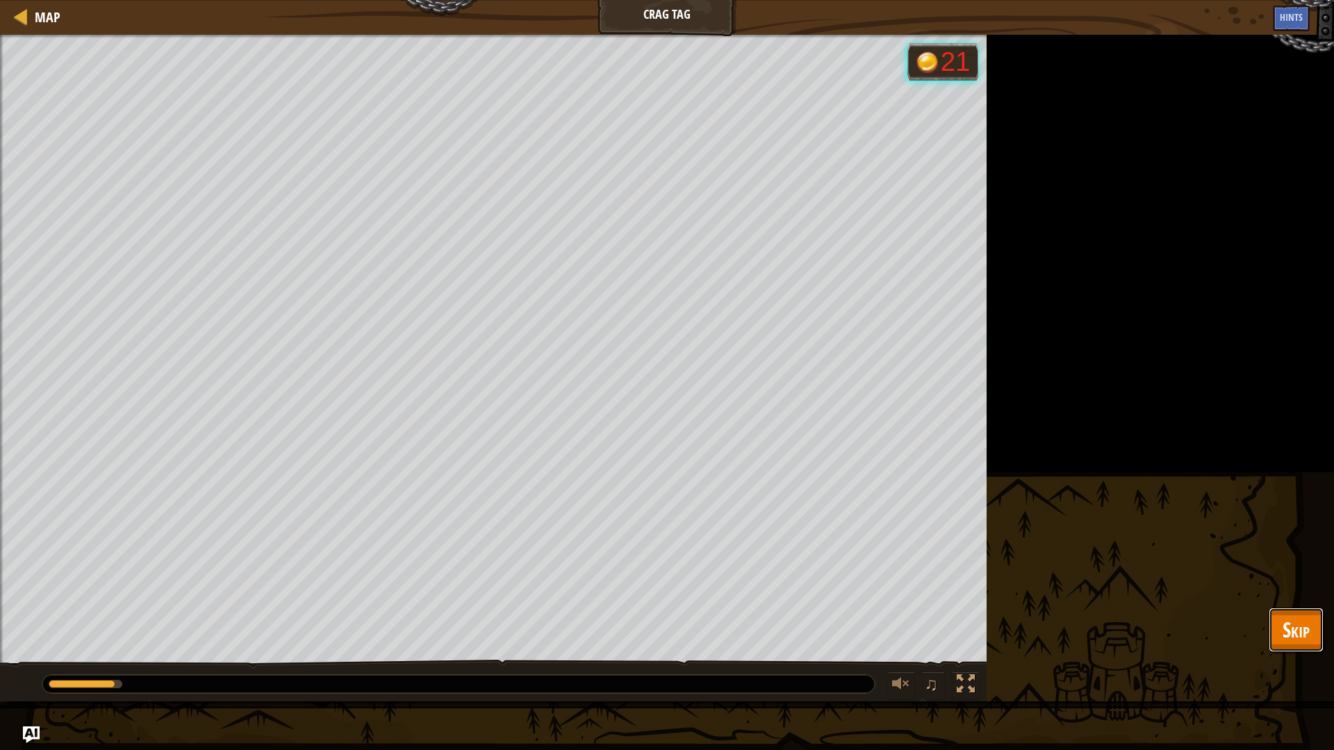
click at [1285, 634] on span "Skip" at bounding box center [1296, 630] width 27 height 28
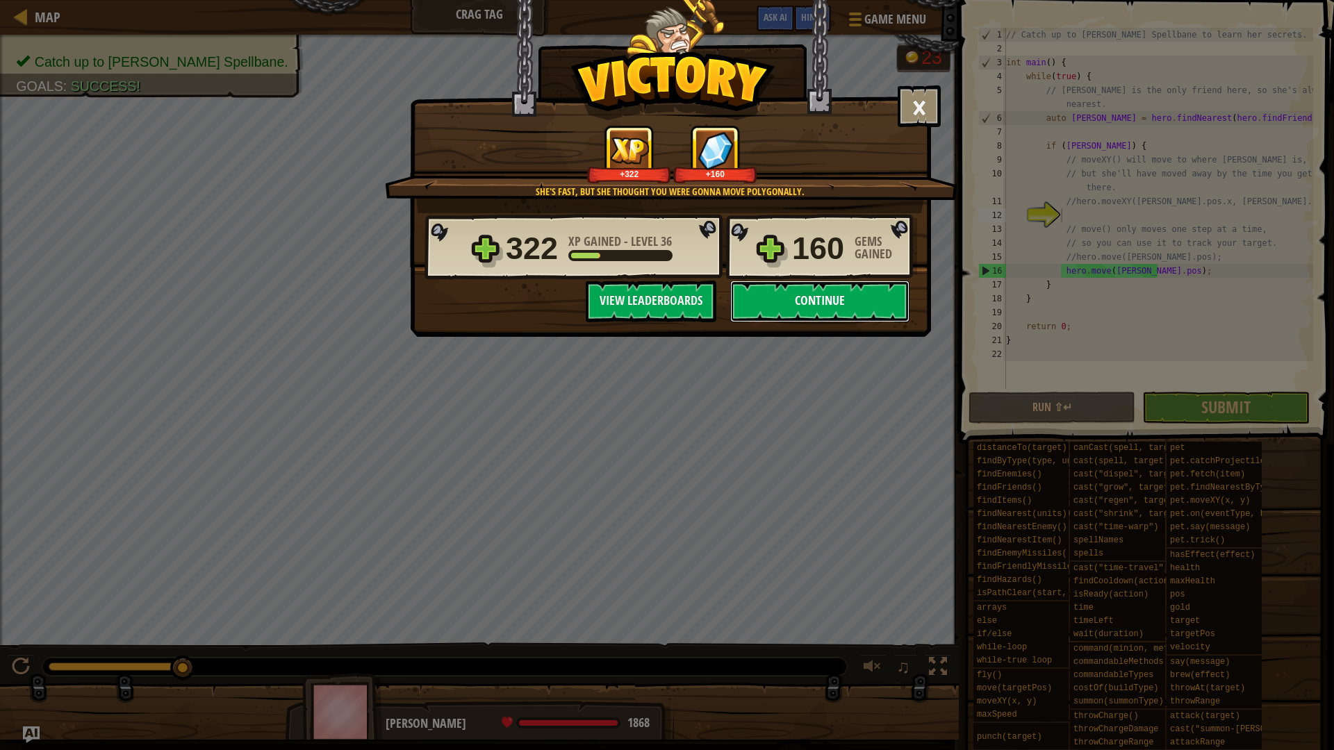
click at [845, 301] on button "Continue" at bounding box center [819, 302] width 179 height 42
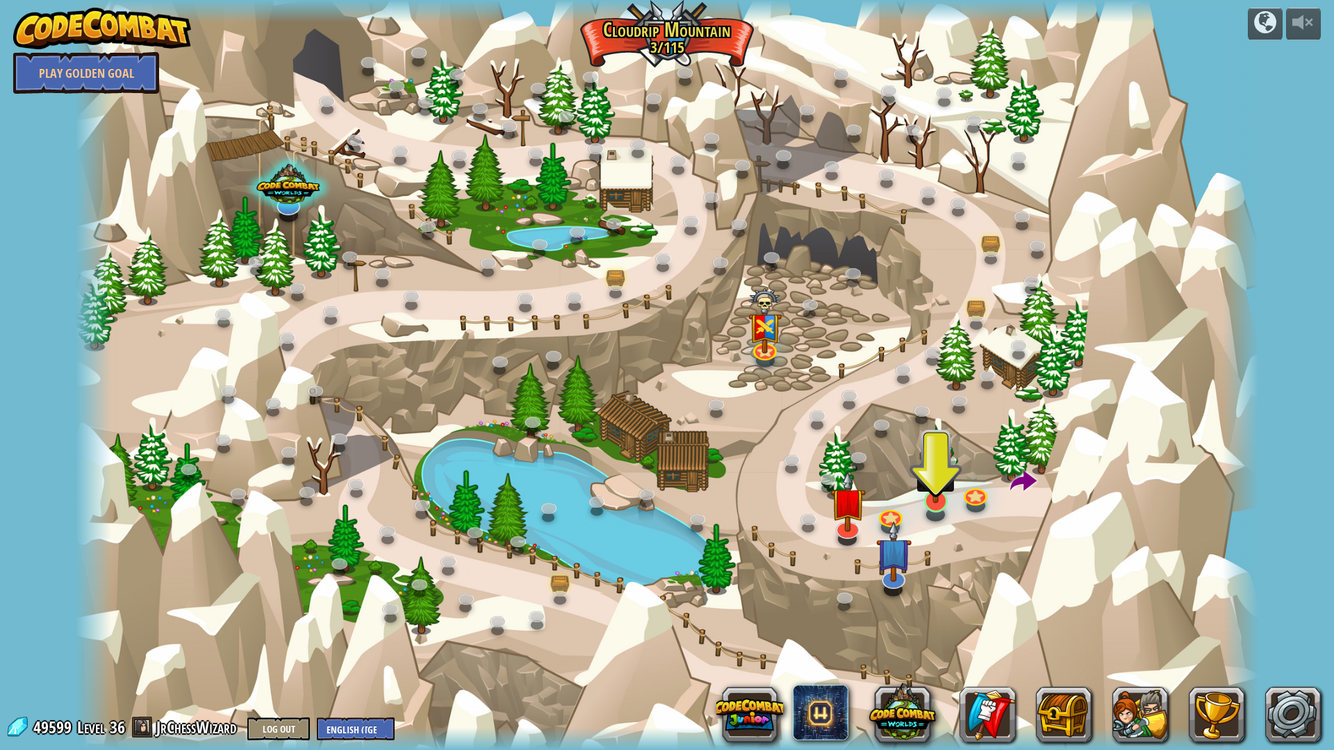
click at [933, 492] on img at bounding box center [935, 466] width 33 height 76
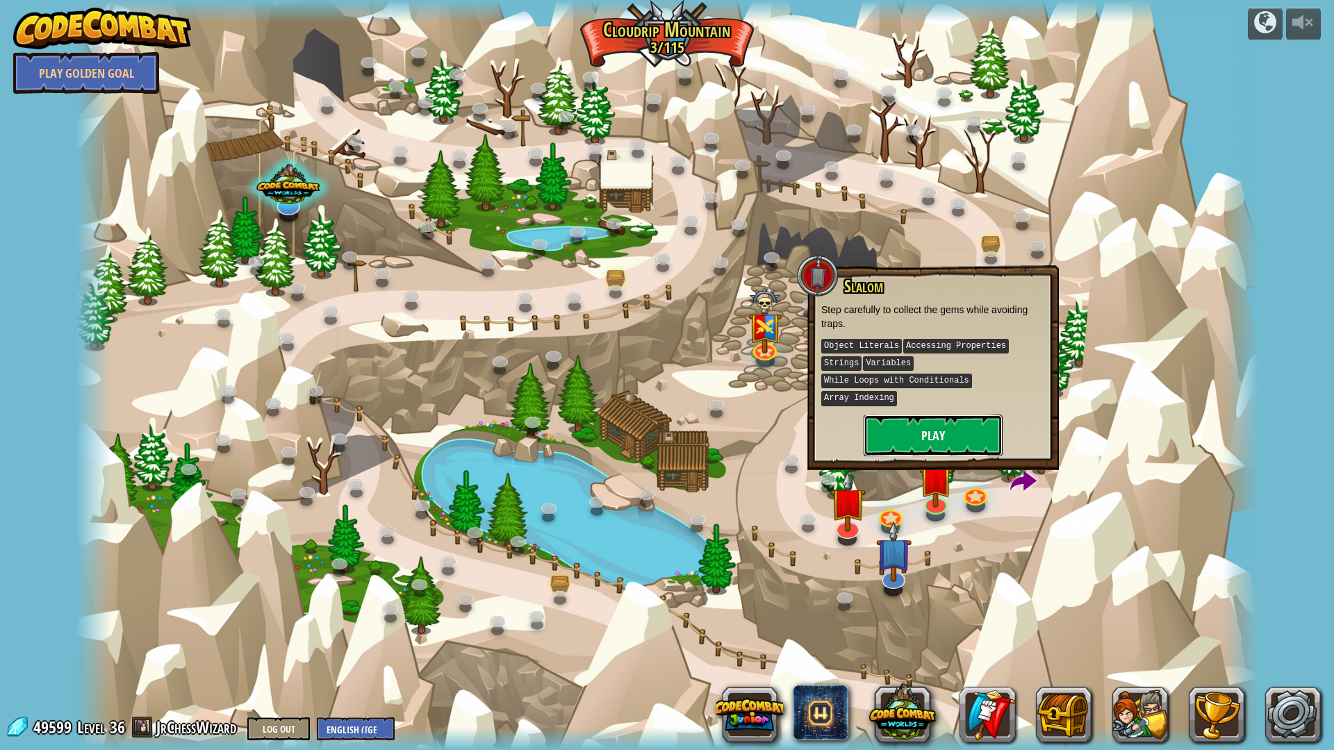
click at [935, 416] on button "Play" at bounding box center [933, 436] width 139 height 42
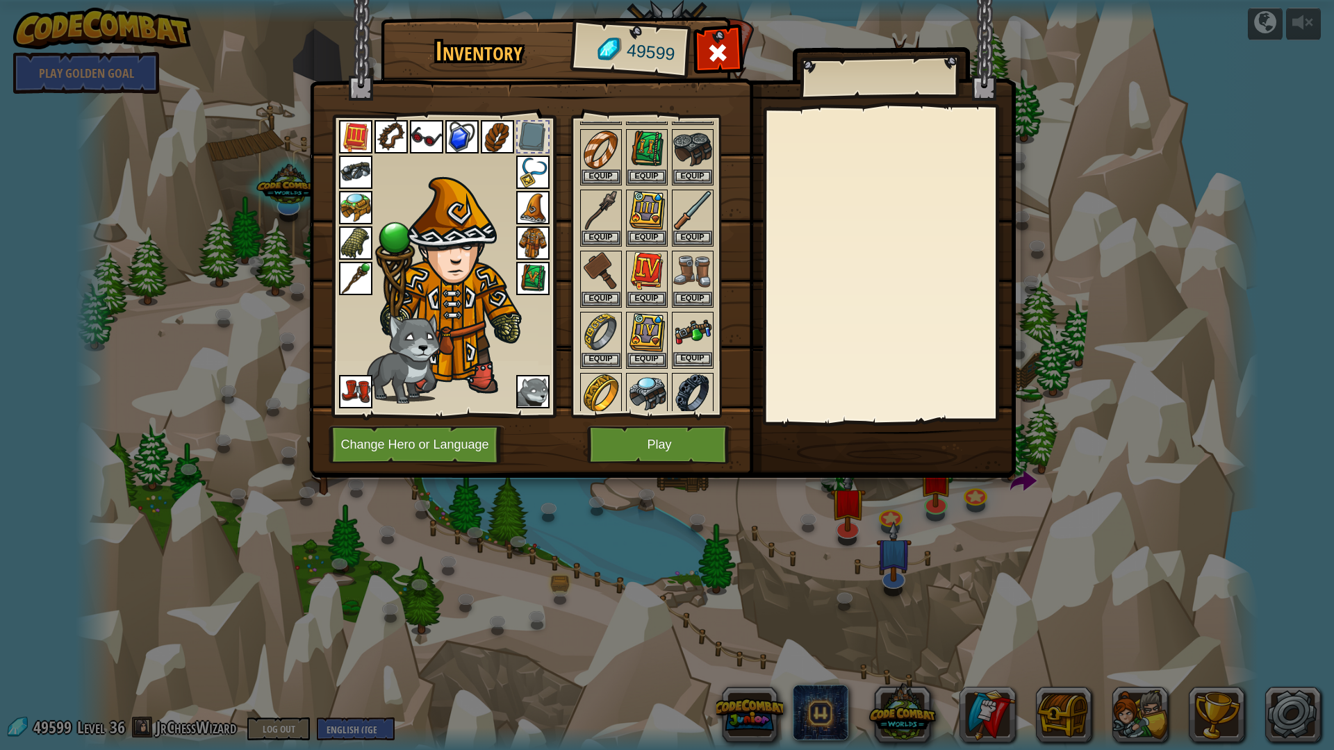
scroll to position [347, 0]
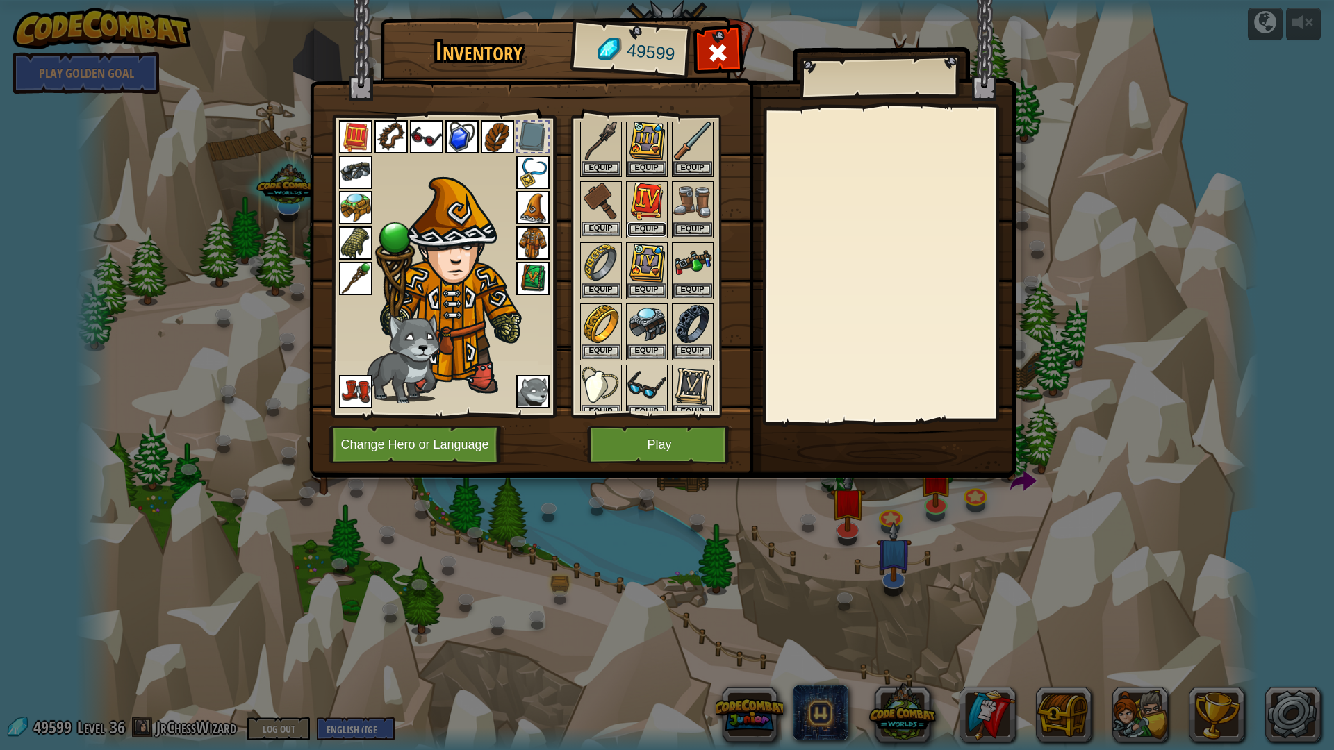
click at [653, 225] on button "Equip" at bounding box center [646, 229] width 39 height 15
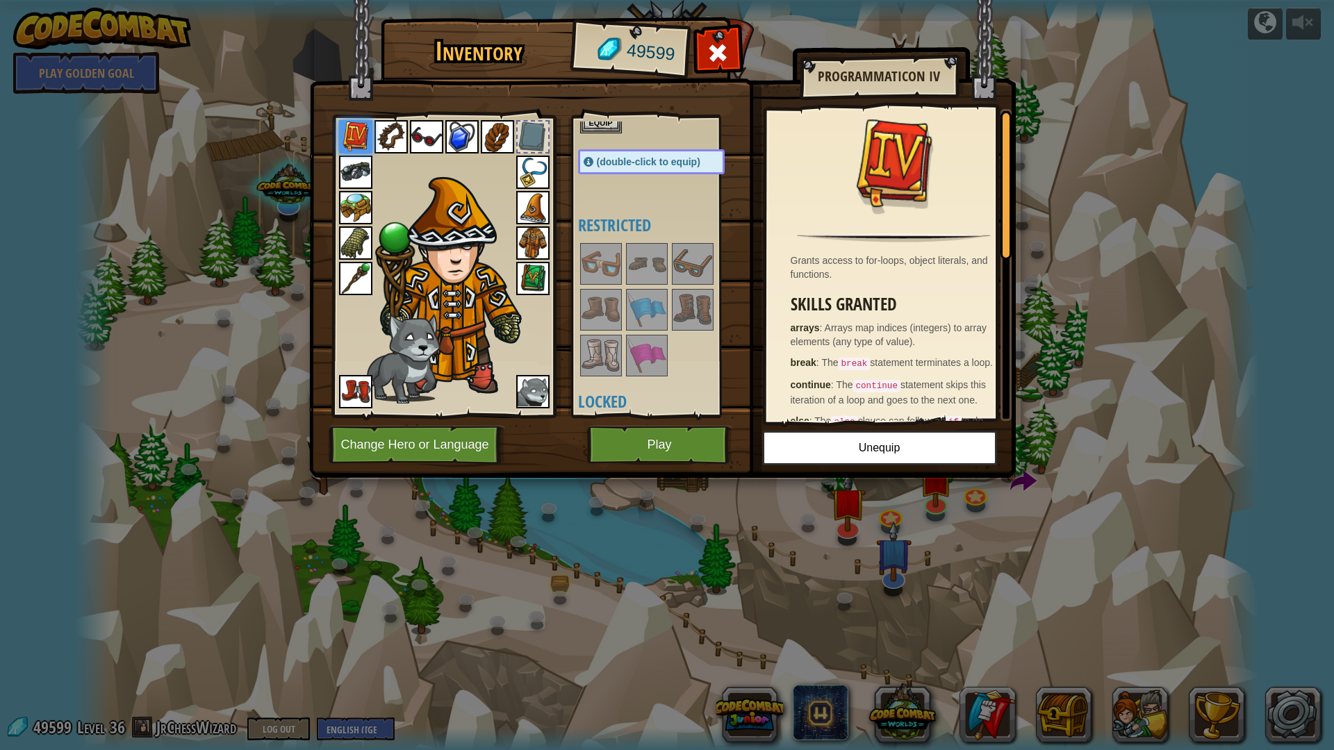
scroll to position [903, 0]
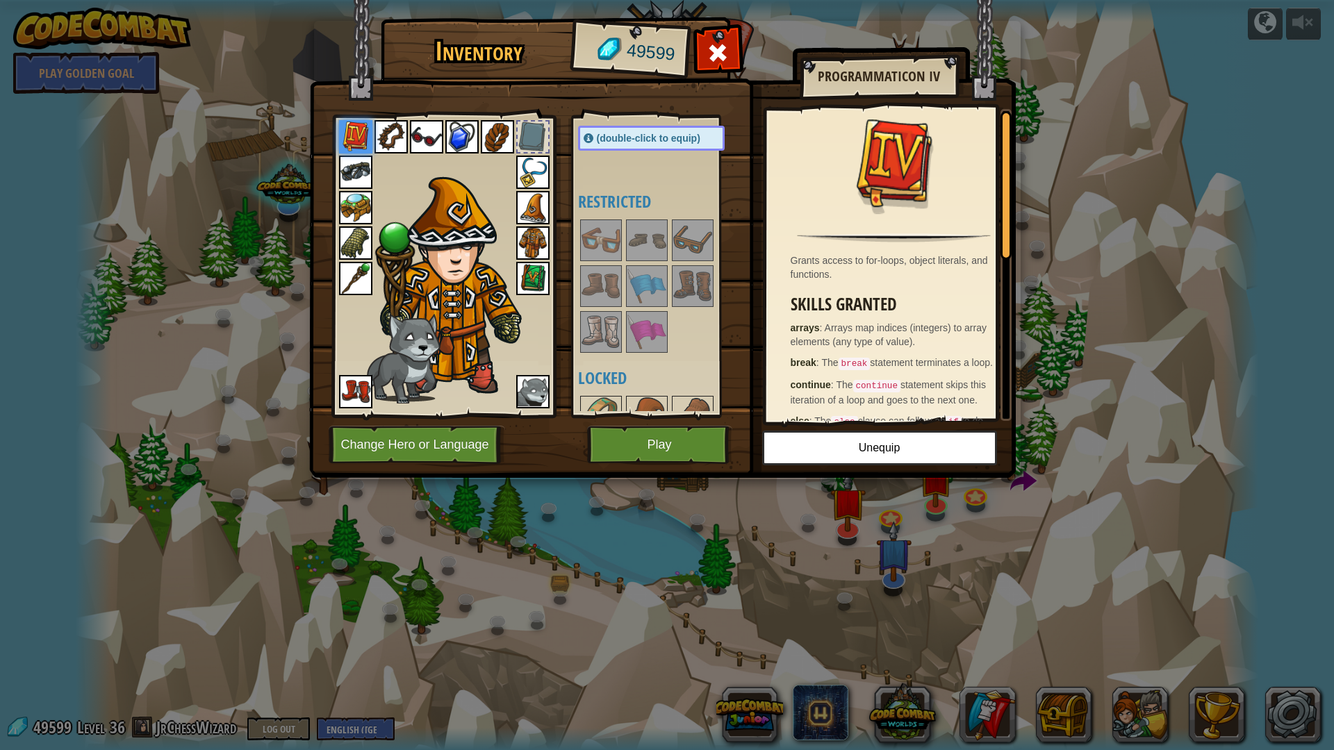
click at [607, 258] on img at bounding box center [601, 240] width 39 height 39
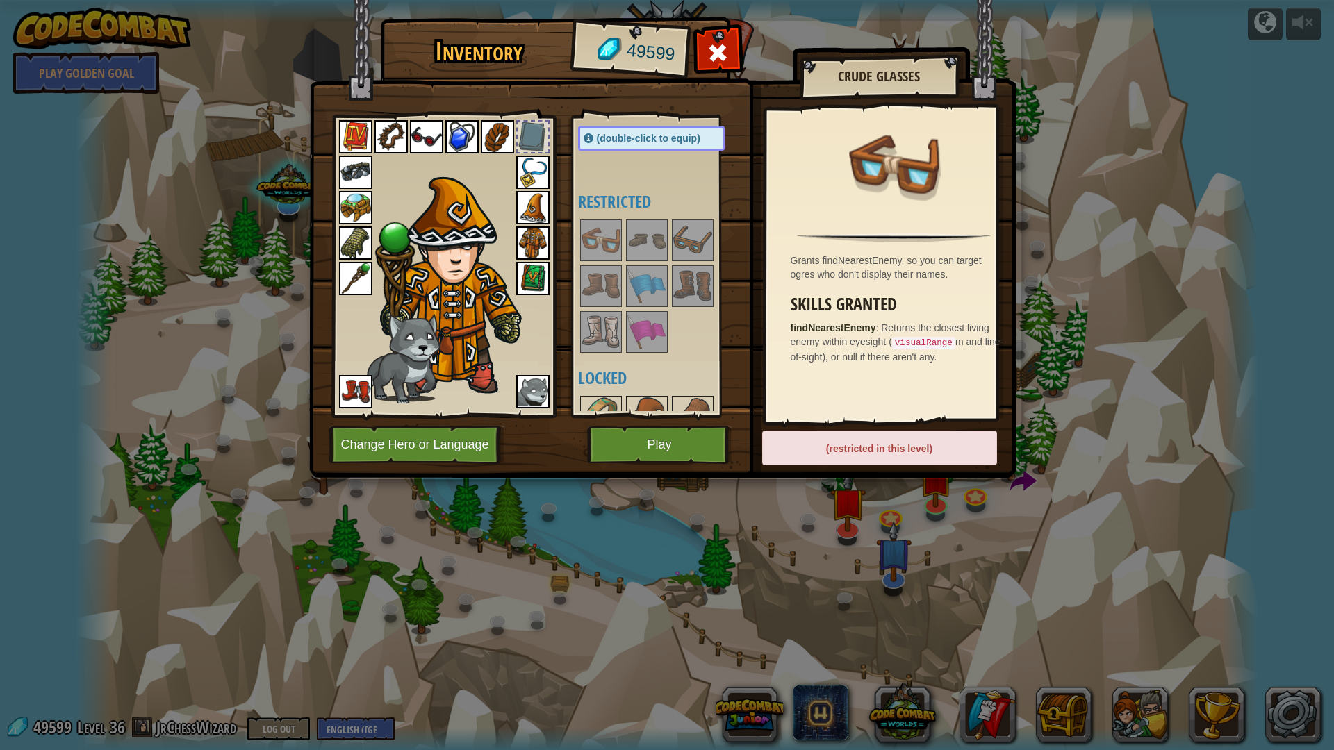
click at [692, 246] on img at bounding box center [692, 240] width 39 height 39
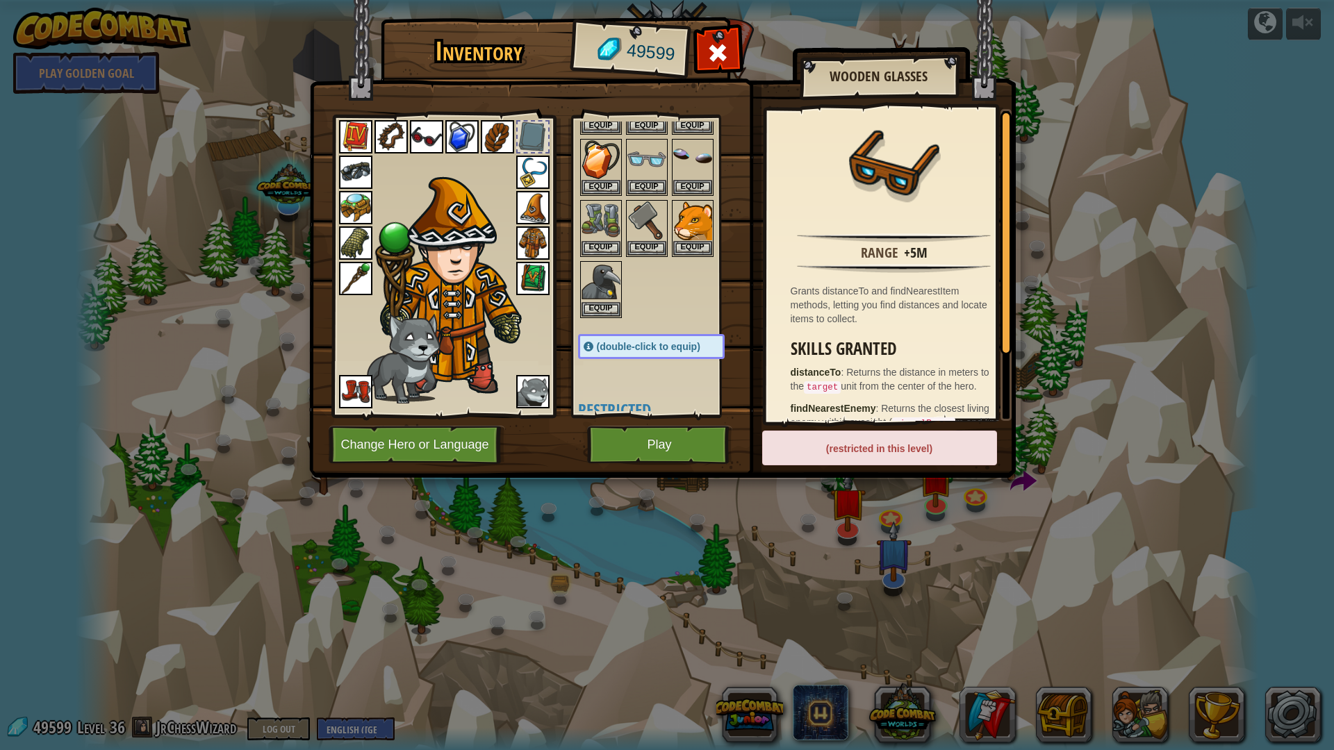
scroll to position [486, 0]
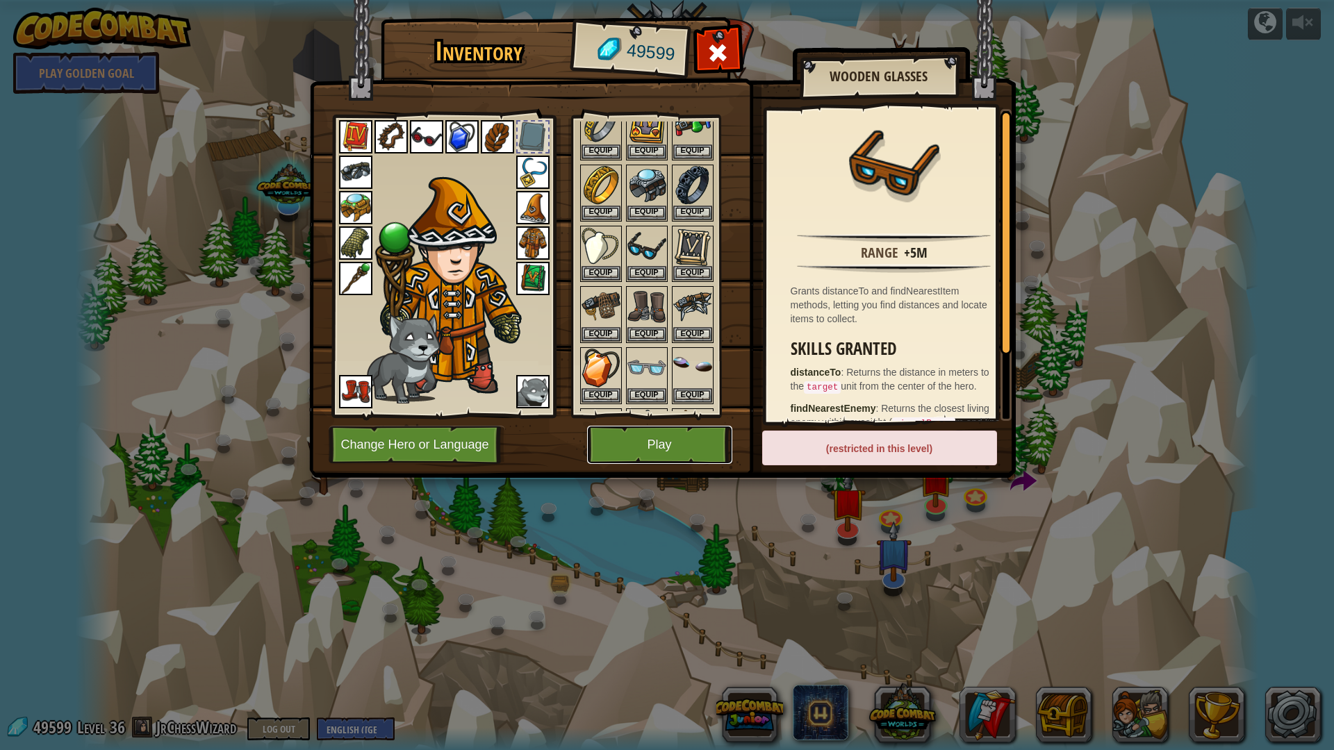
click at [669, 447] on button "Play" at bounding box center [659, 445] width 145 height 38
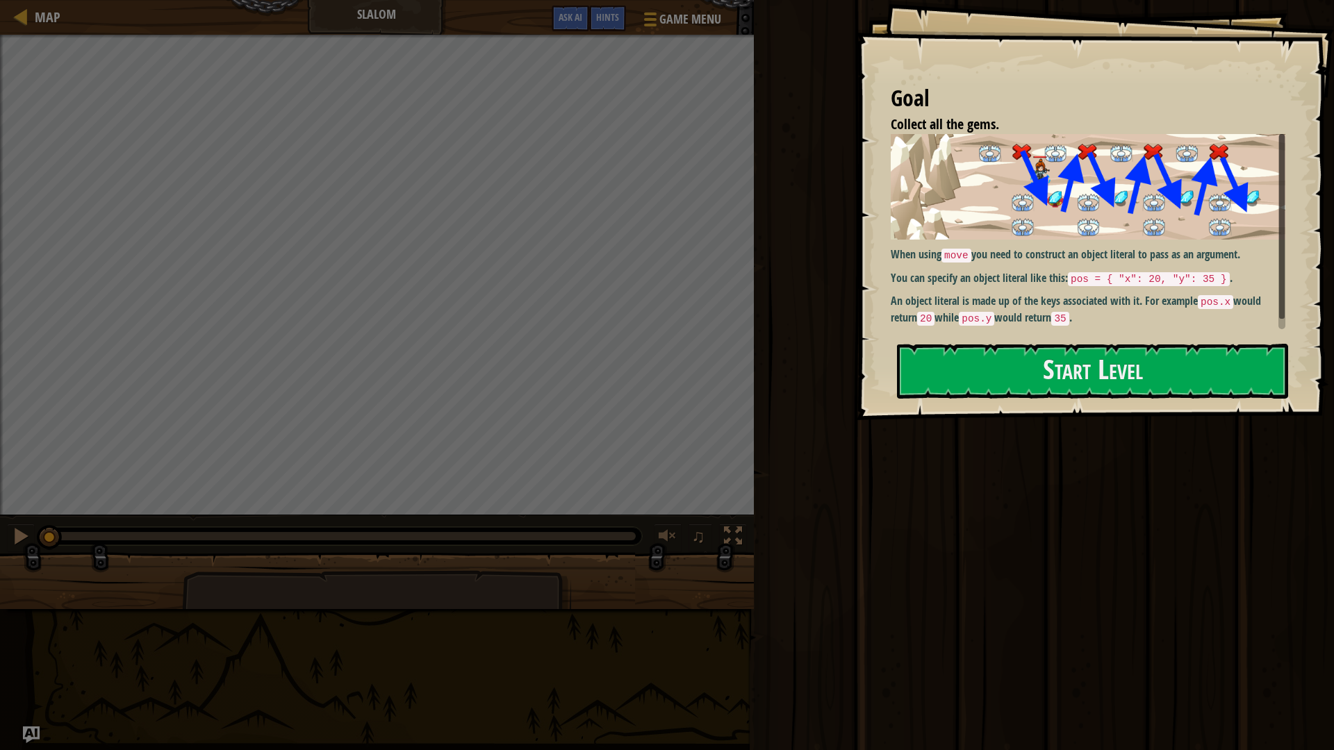
click at [895, 335] on div "Goal Collect all the gems. When using move you need to construct an object lite…" at bounding box center [1095, 210] width 478 height 420
click at [952, 388] on button "Start Level" at bounding box center [1092, 371] width 391 height 55
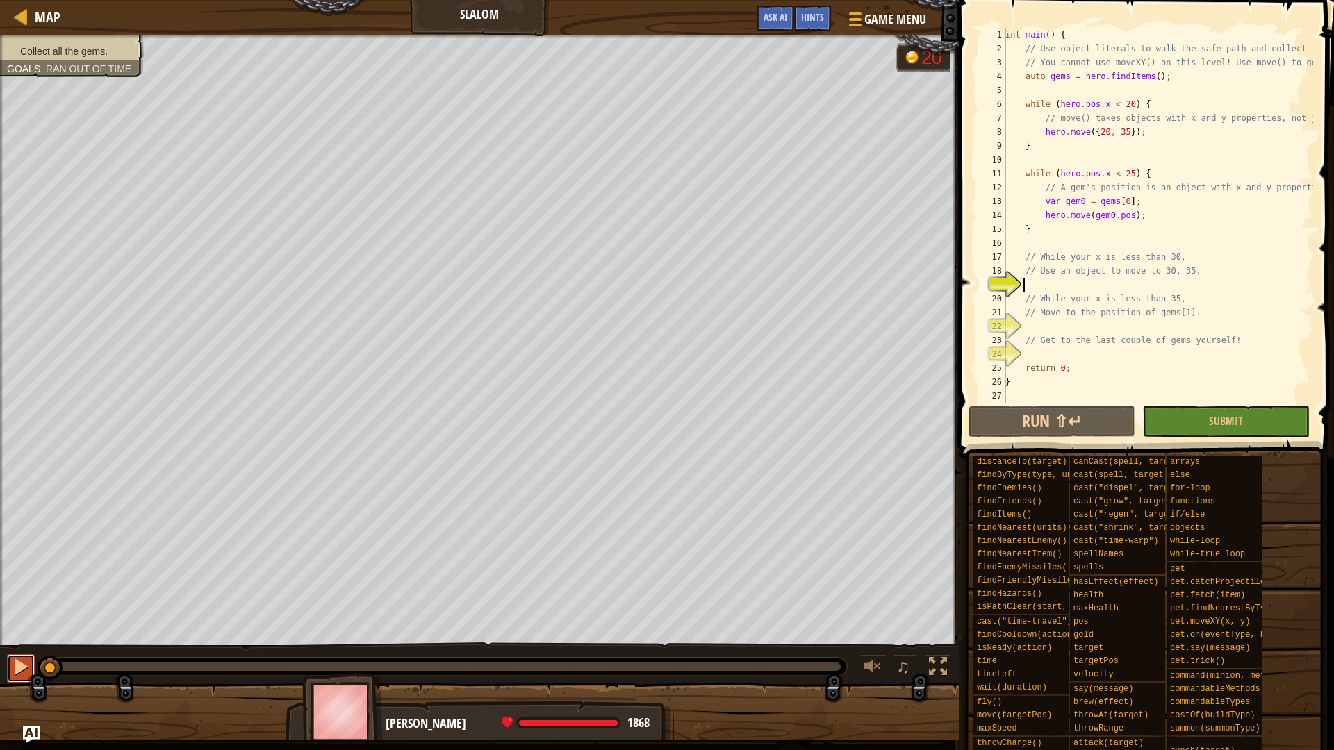
scroll to position [56, 0]
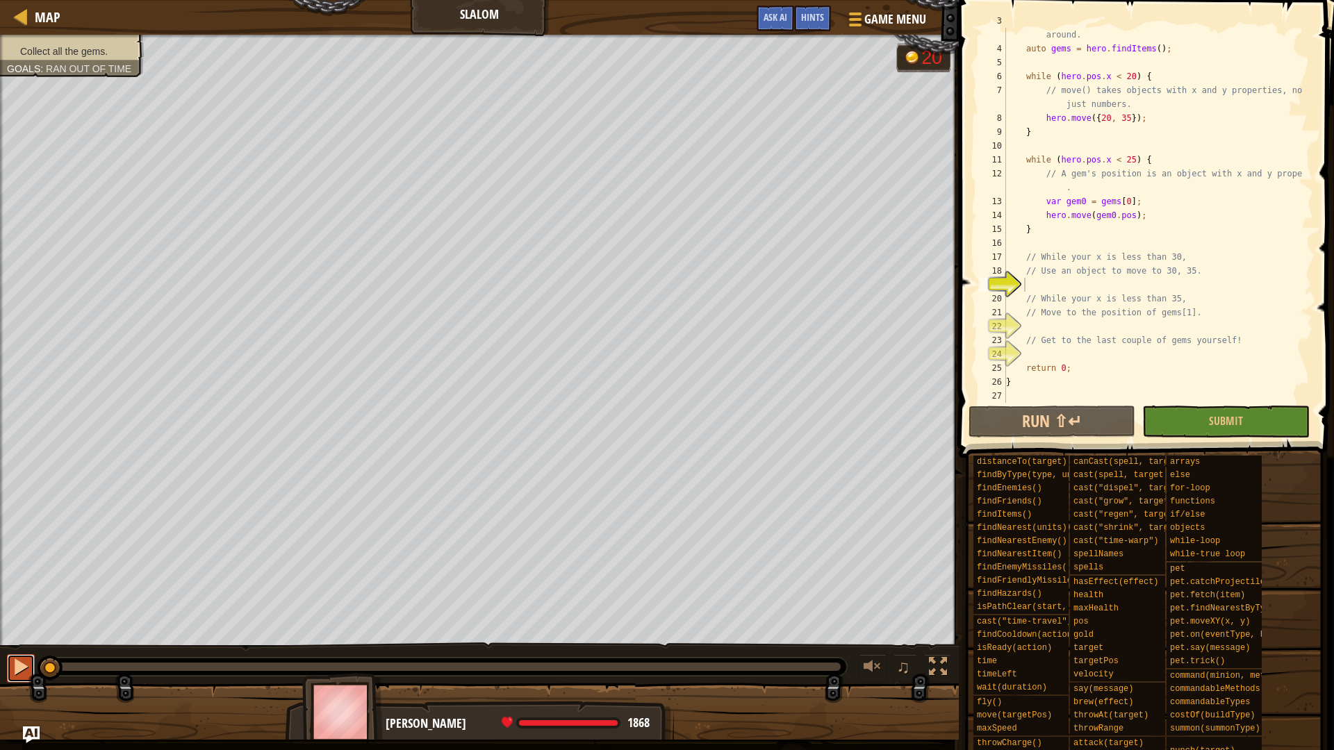
click at [13, 666] on div at bounding box center [21, 667] width 18 height 18
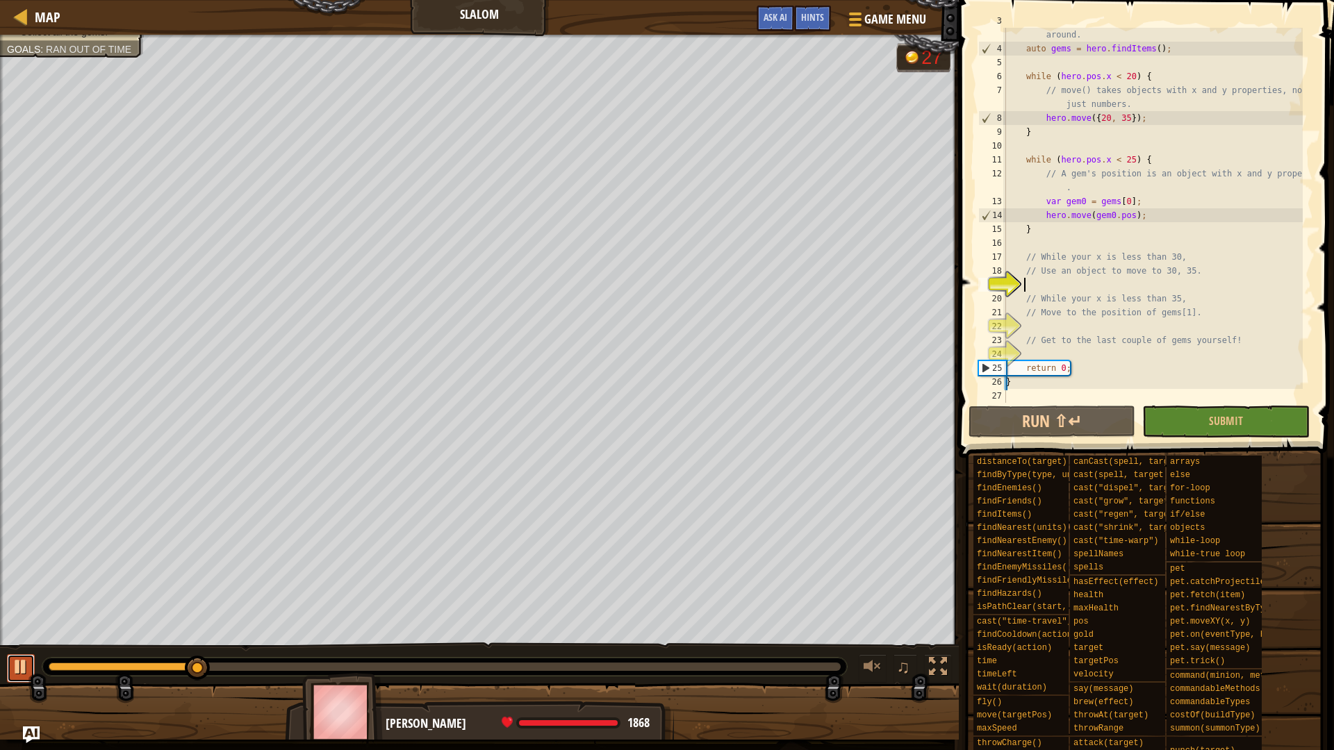
click at [13, 666] on div at bounding box center [21, 667] width 18 height 18
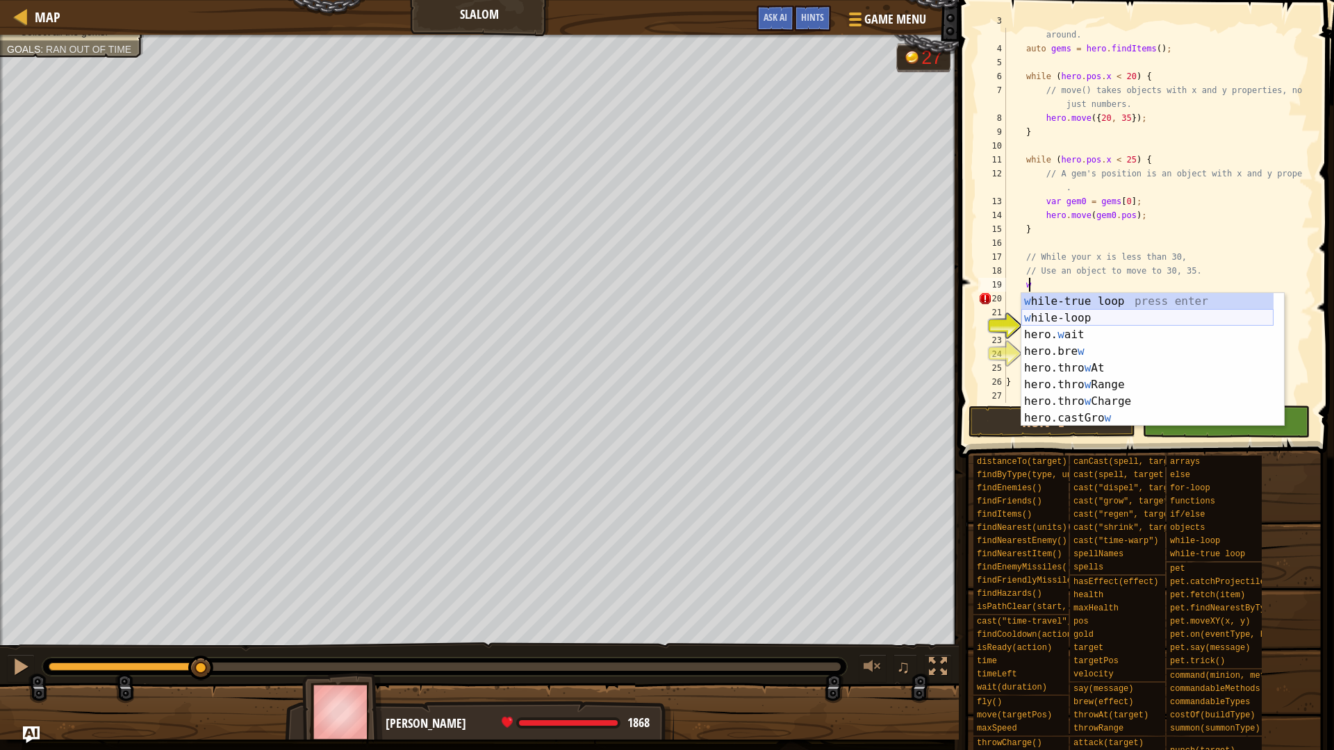
click at [1085, 314] on div "w [PERSON_NAME]-true loop press enter w [PERSON_NAME]-loop press enter hero. w …" at bounding box center [1147, 376] width 252 height 167
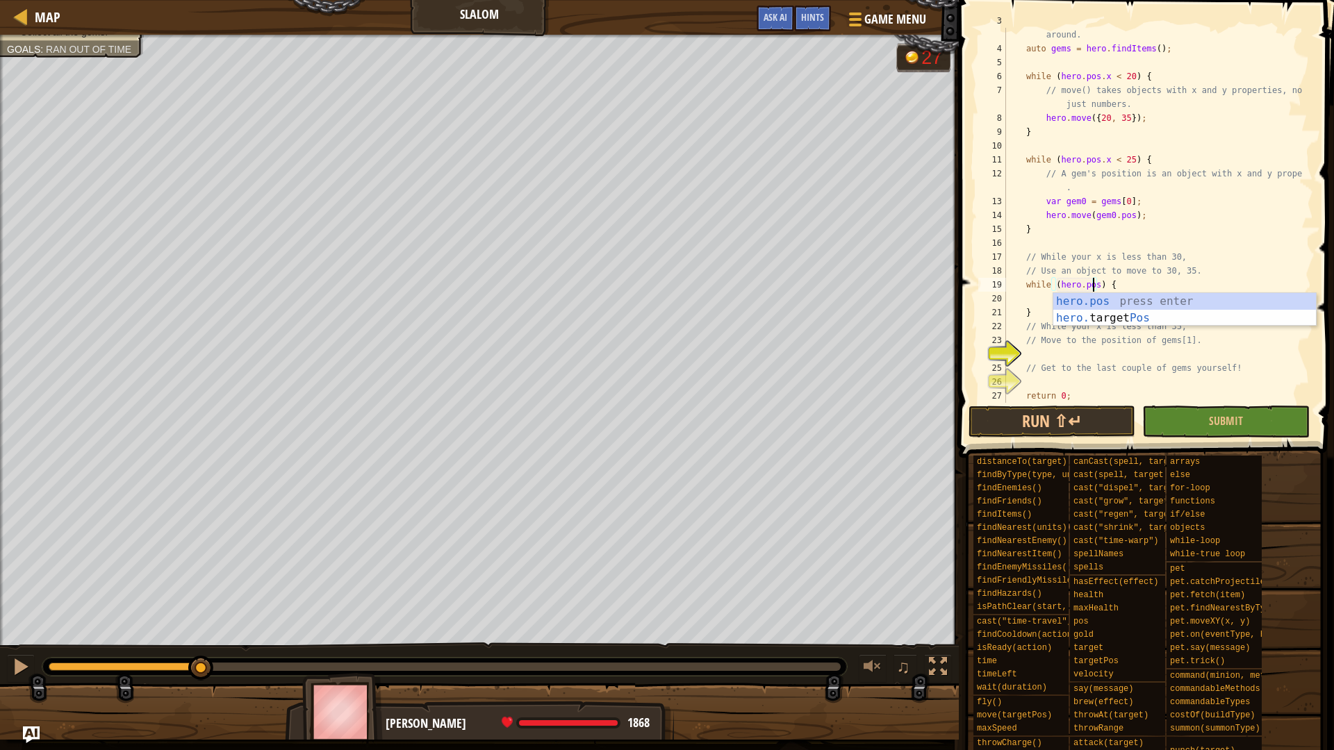
scroll to position [6, 8]
type textarea "while (hero.pos.x < 30) {"
click at [1081, 298] on div "// You cannot use moveXY() on this level! Use move() to get around. auto gems =…" at bounding box center [1152, 222] width 299 height 417
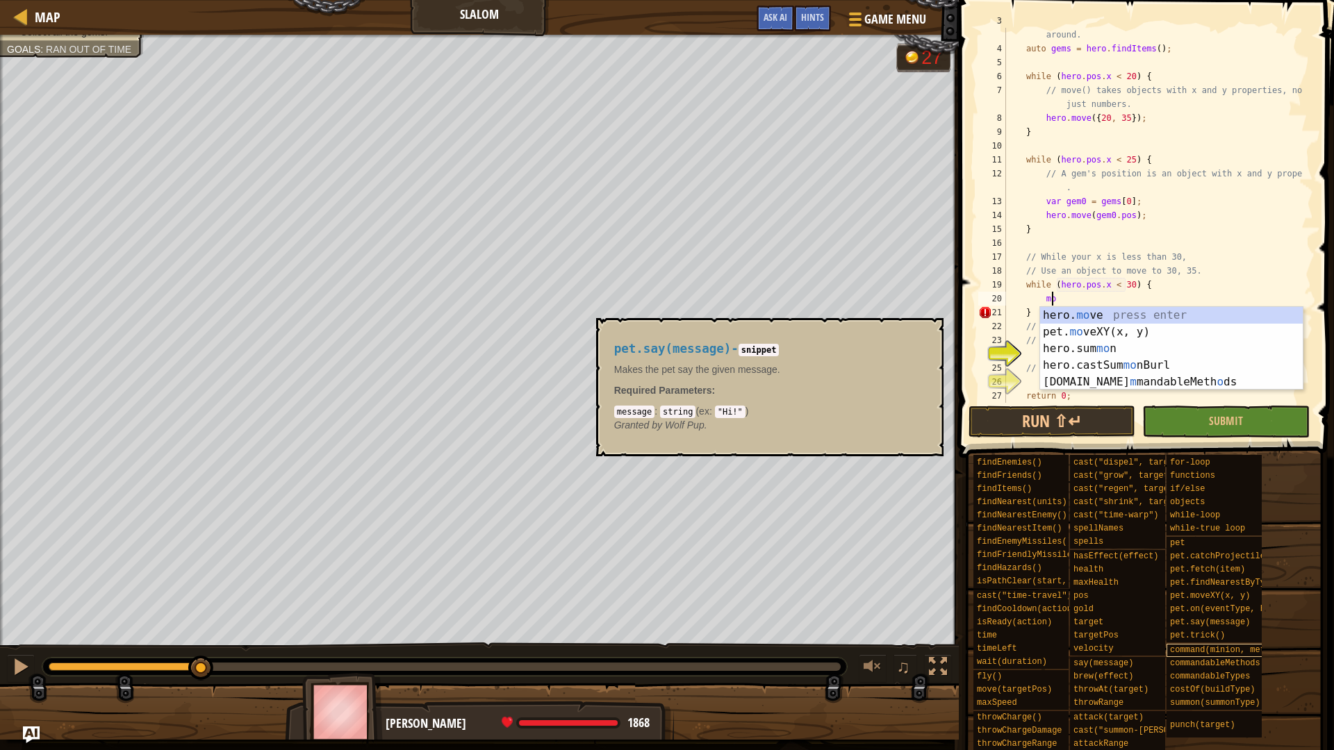
scroll to position [27, 0]
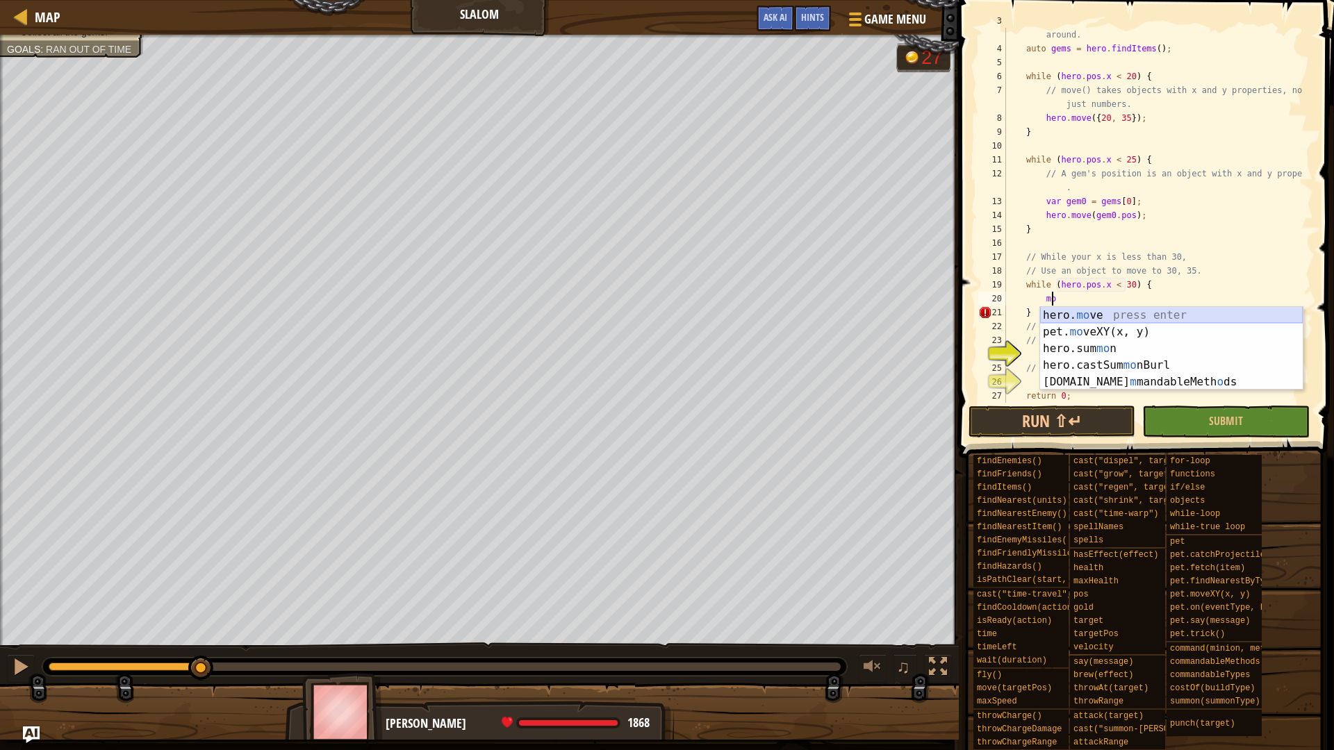
click at [1090, 318] on div "hero. mo ve press enter pet. mo veXY(x, y) press enter hero.sum mo n press ente…" at bounding box center [1171, 365] width 263 height 117
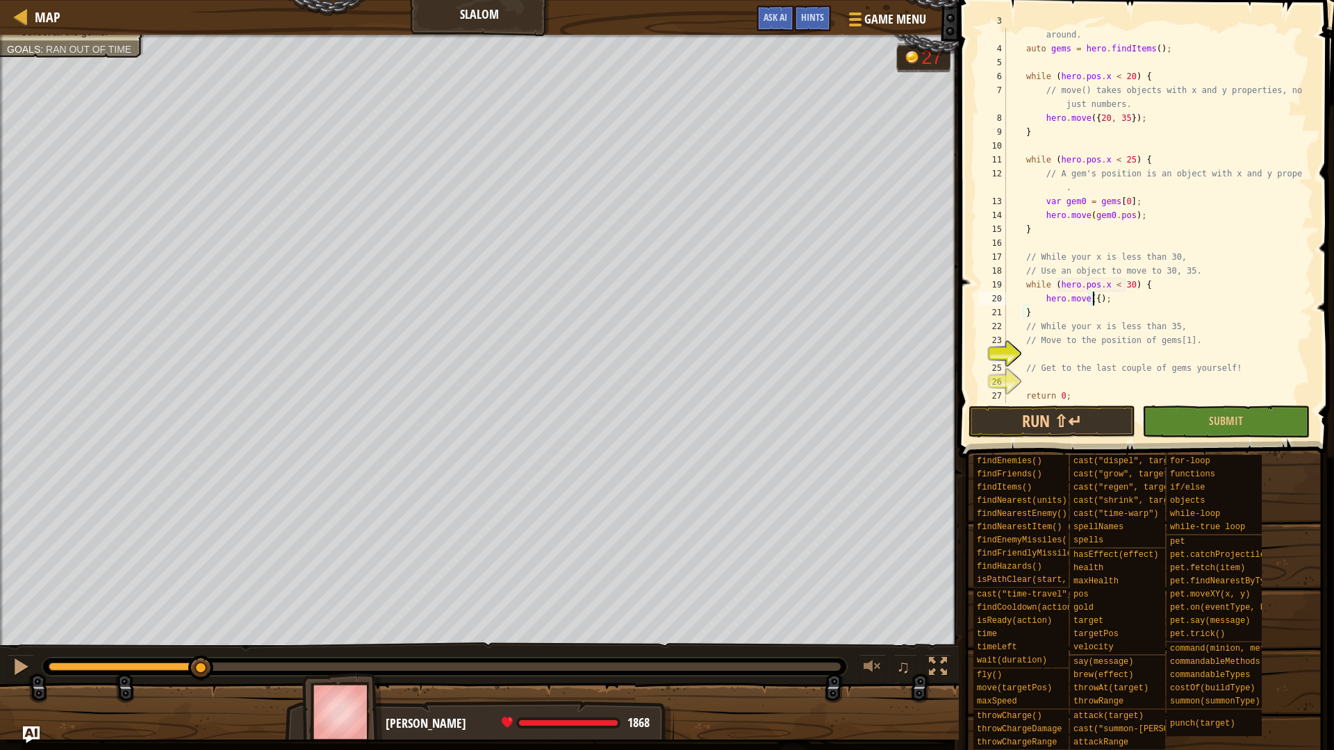
scroll to position [6, 8]
click at [1137, 123] on div "// You cannot use moveXY() on this level! Use move() to get around. auto gems =…" at bounding box center [1152, 222] width 299 height 417
click at [1137, 120] on div "// You cannot use moveXY() on this level! Use move() to get around. auto gems =…" at bounding box center [1152, 215] width 299 height 375
drag, startPoint x: 1151, startPoint y: 115, endPoint x: 1043, endPoint y: 113, distance: 107.7
click at [1043, 113] on div "// You cannot use moveXY() on this level! Use move() to get around. auto gems =…" at bounding box center [1152, 222] width 299 height 417
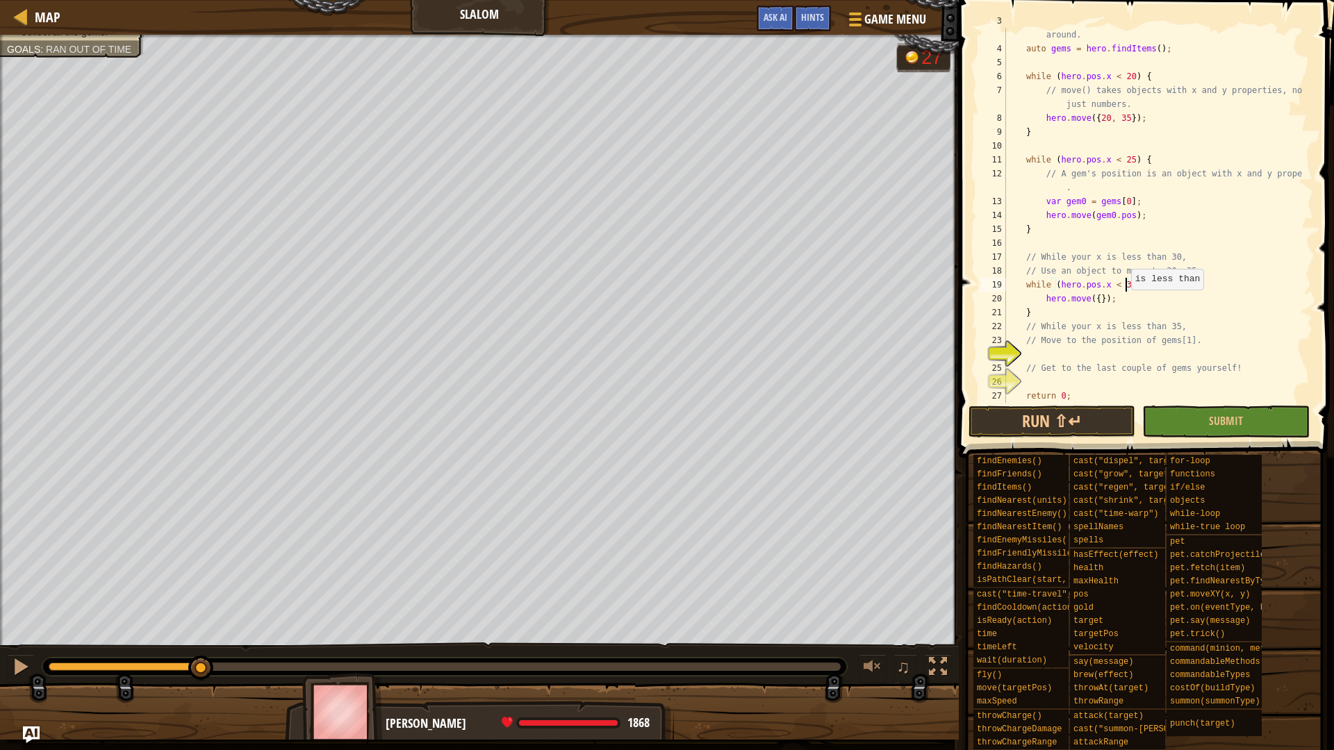
click at [1124, 290] on div "// You cannot use moveXY() on this level! Use move() to get around. auto gems =…" at bounding box center [1152, 222] width 299 height 417
drag, startPoint x: 1115, startPoint y: 300, endPoint x: 1043, endPoint y: 293, distance: 72.6
click at [1043, 293] on div "// You cannot use moveXY() on this level! Use move() to get around. auto gems =…" at bounding box center [1152, 222] width 299 height 417
paste textarea "20, 35"
click at [1100, 297] on div "// You cannot use moveXY() on this level! Use move() to get around. auto gems =…" at bounding box center [1152, 222] width 299 height 417
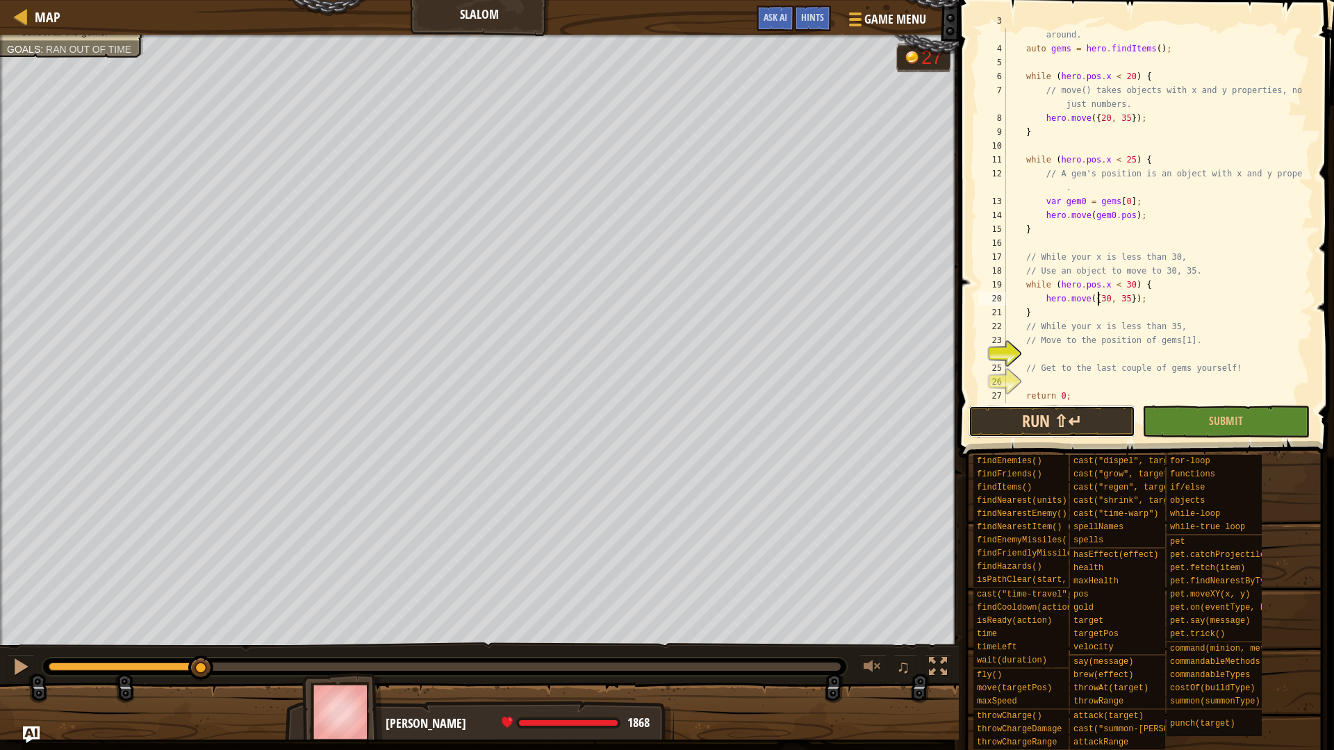
click at [1078, 418] on button "Run ⇧↵" at bounding box center [1052, 422] width 167 height 32
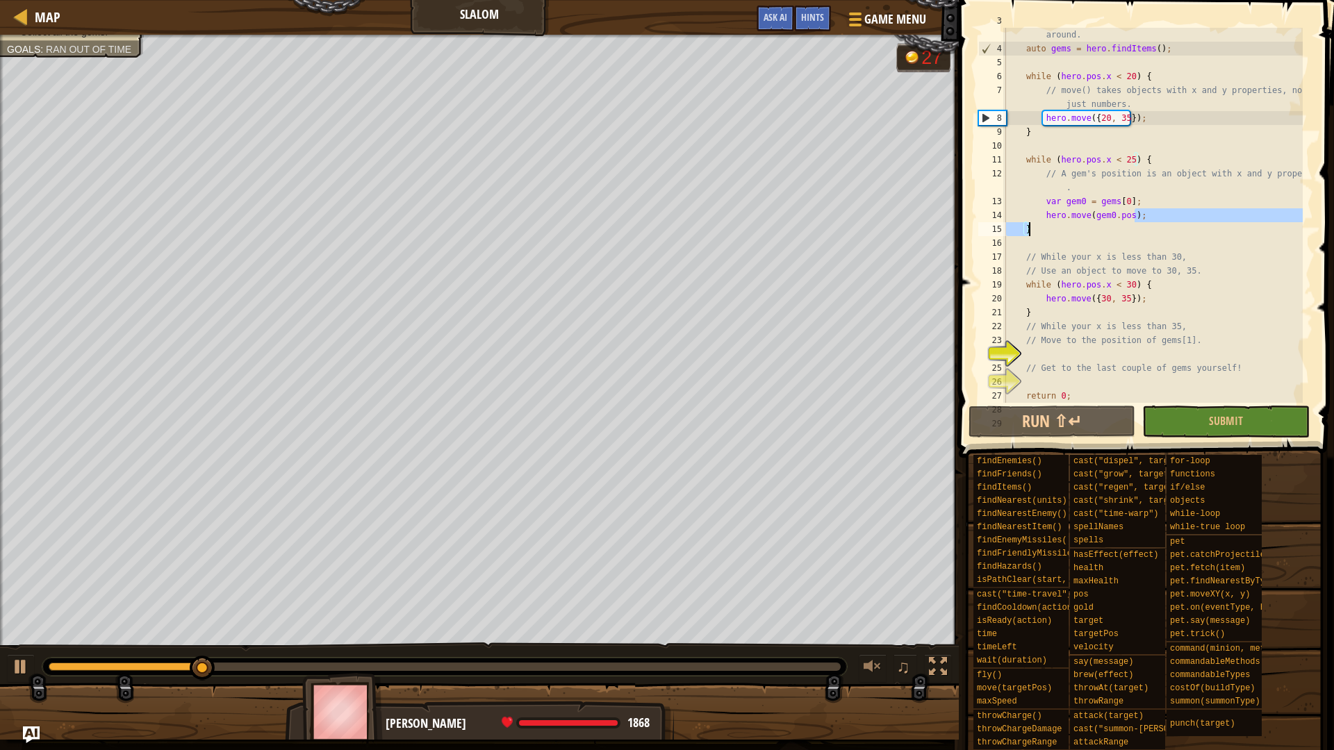
drag, startPoint x: 1140, startPoint y: 217, endPoint x: 1154, endPoint y: 225, distance: 16.5
click at [1154, 225] on div "// You cannot use moveXY() on this level! Use move() to get around. auto gems =…" at bounding box center [1152, 222] width 299 height 417
click at [1150, 216] on div "// You cannot use moveXY() on this level! Use move() to get around. auto gems =…" at bounding box center [1152, 215] width 299 height 375
drag, startPoint x: 1022, startPoint y: 285, endPoint x: 1040, endPoint y: 318, distance: 37.3
click at [1040, 318] on div "// You cannot use moveXY() on this level! Use move() to get around. auto gems =…" at bounding box center [1152, 222] width 299 height 417
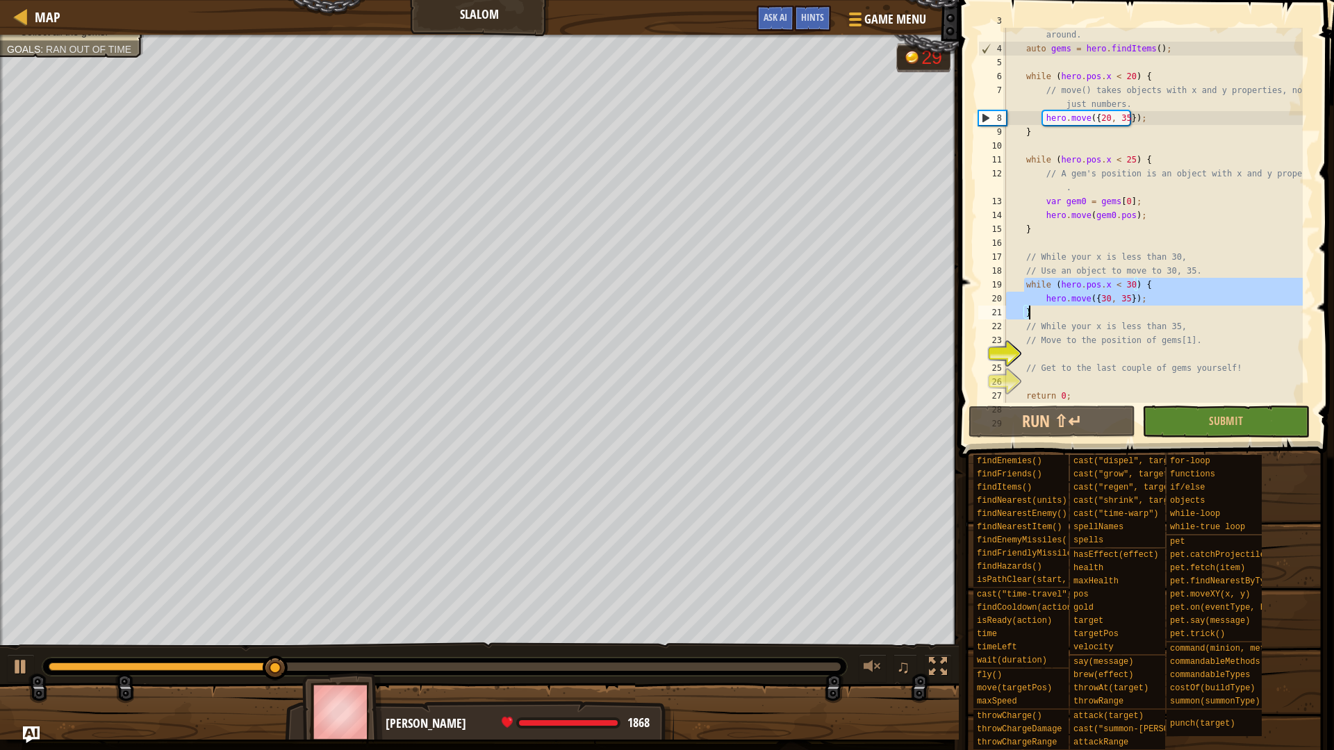
click at [1040, 313] on div "// You cannot use moveXY() on this level! Use move() to get around. auto gems =…" at bounding box center [1152, 215] width 299 height 375
drag, startPoint x: 1040, startPoint y: 311, endPoint x: 1001, endPoint y: 284, distance: 47.4
click at [1001, 284] on div "} 3 4 5 6 7 8 9 10 11 12 13 14 15 16 17 18 19 20 21 22 23 24 25 26 27 28 29 // …" at bounding box center [1145, 215] width 338 height 375
type textarea "while (hero.pos.x < 30) { hero.move({30, 35});"
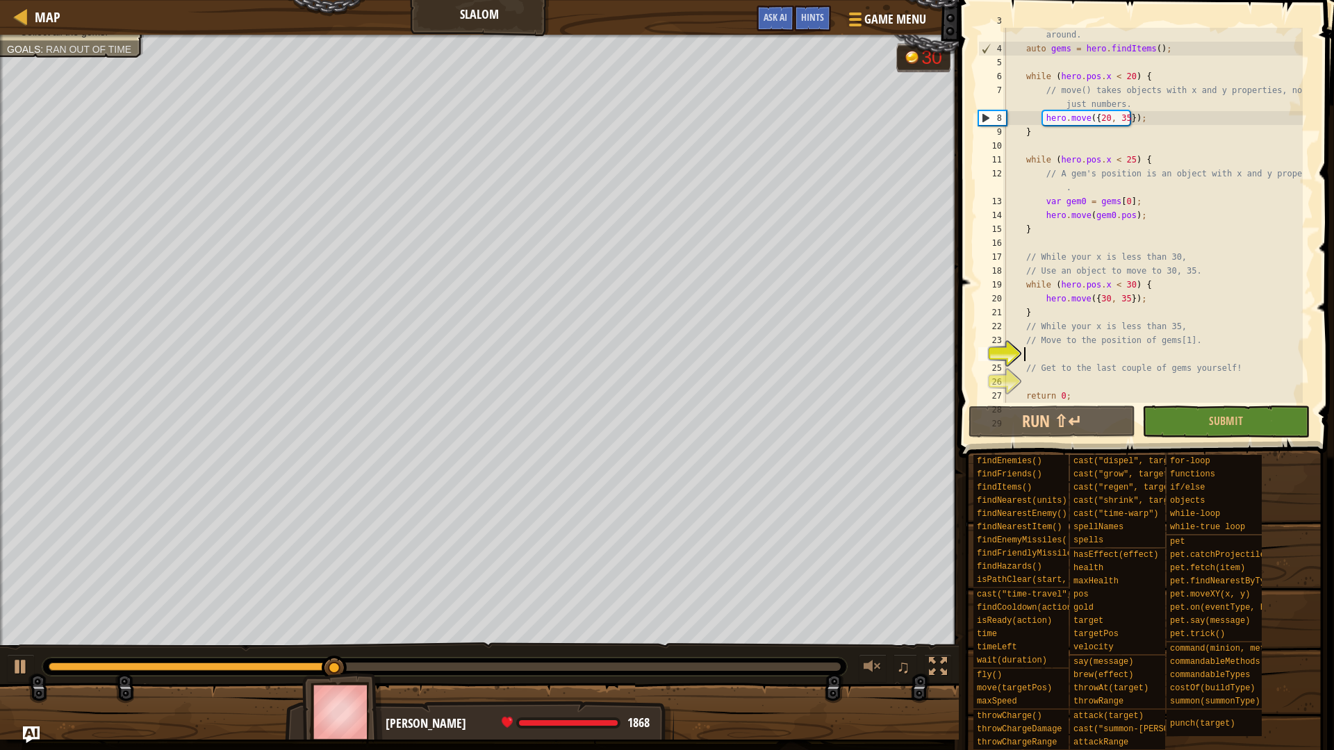
click at [1074, 349] on div "// You cannot use moveXY() on this level! Use move() to get around. auto gems =…" at bounding box center [1152, 222] width 299 height 417
paste textarea "}"
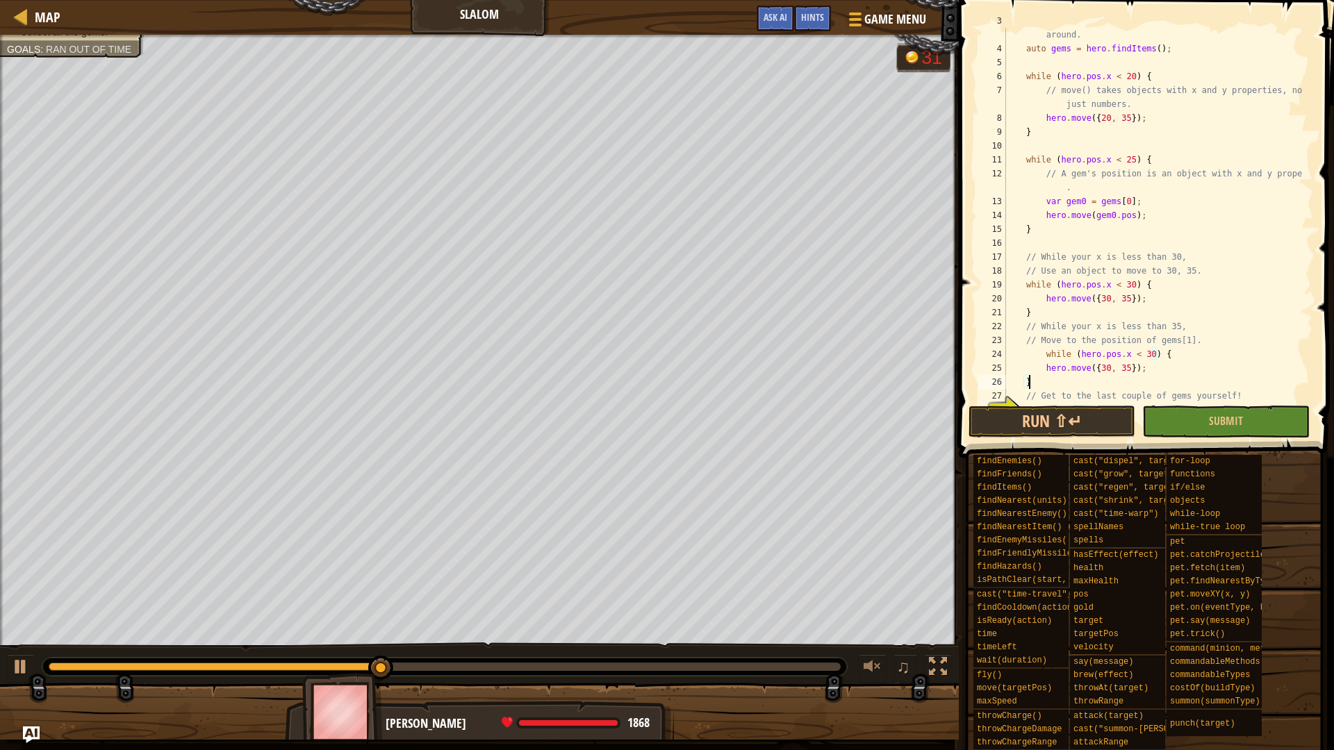
click at [1043, 352] on div "// You cannot use moveXY() on this level! Use move() to get around. auto gems =…" at bounding box center [1152, 222] width 299 height 417
drag, startPoint x: 1126, startPoint y: 366, endPoint x: 1090, endPoint y: 366, distance: 36.8
click at [1090, 366] on div "// You cannot use moveXY() on this level! Use move() to get around. auto gems =…" at bounding box center [1152, 222] width 299 height 417
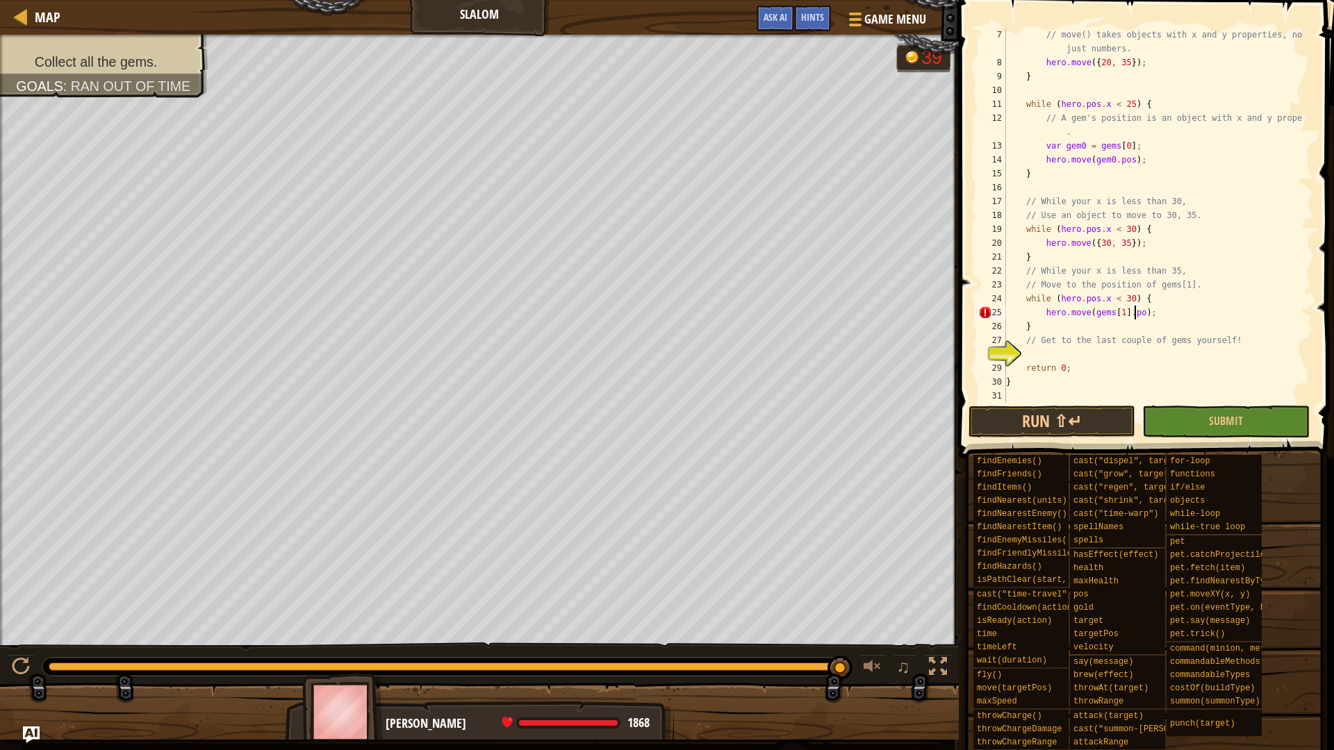
scroll to position [6, 10]
click at [1005, 415] on button "Run ⇧↵" at bounding box center [1052, 422] width 167 height 32
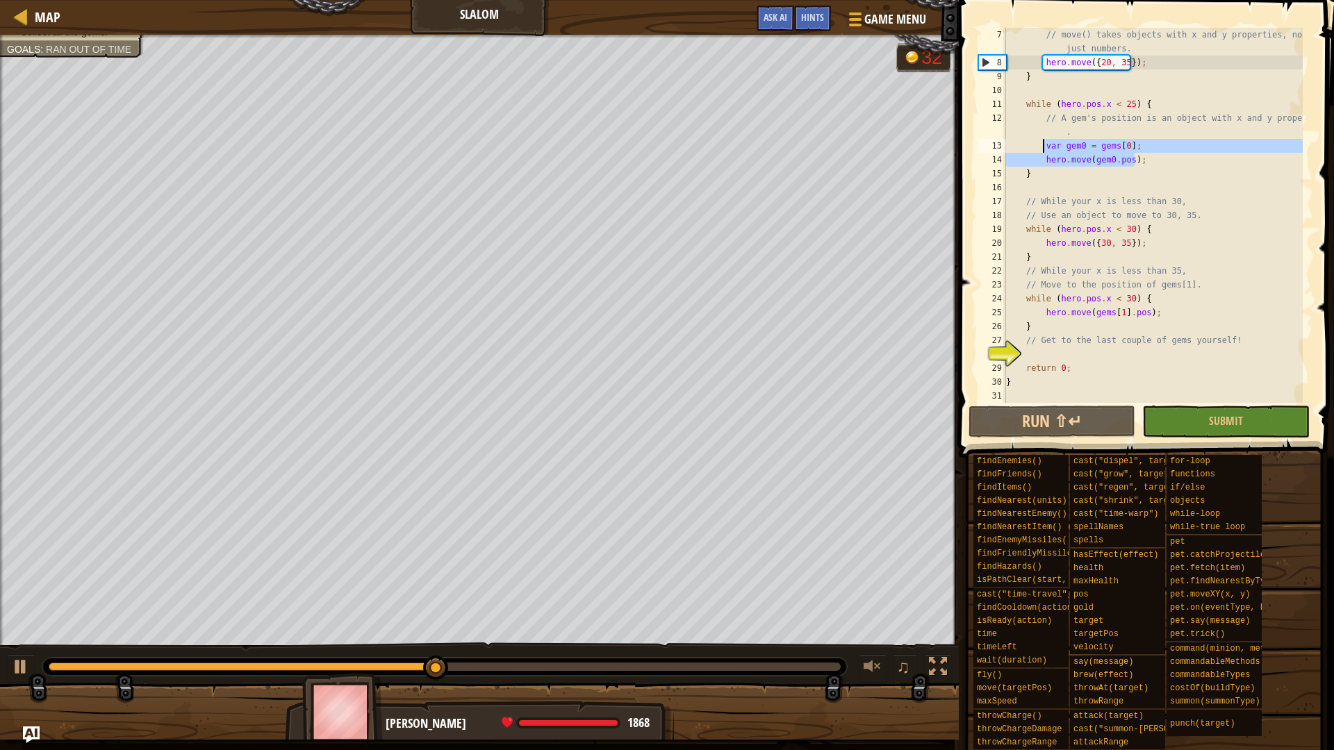
drag, startPoint x: 1136, startPoint y: 158, endPoint x: 1044, endPoint y: 144, distance: 93.6
click at [1044, 144] on div "// move() takes objects with x and y properties, not just numbers. hero . move …" at bounding box center [1152, 236] width 299 height 417
drag, startPoint x: 1155, startPoint y: 313, endPoint x: 1041, endPoint y: 313, distance: 114.0
click at [1041, 313] on div "// move() takes objects with x and y properties, not just numbers. hero . move …" at bounding box center [1152, 236] width 299 height 417
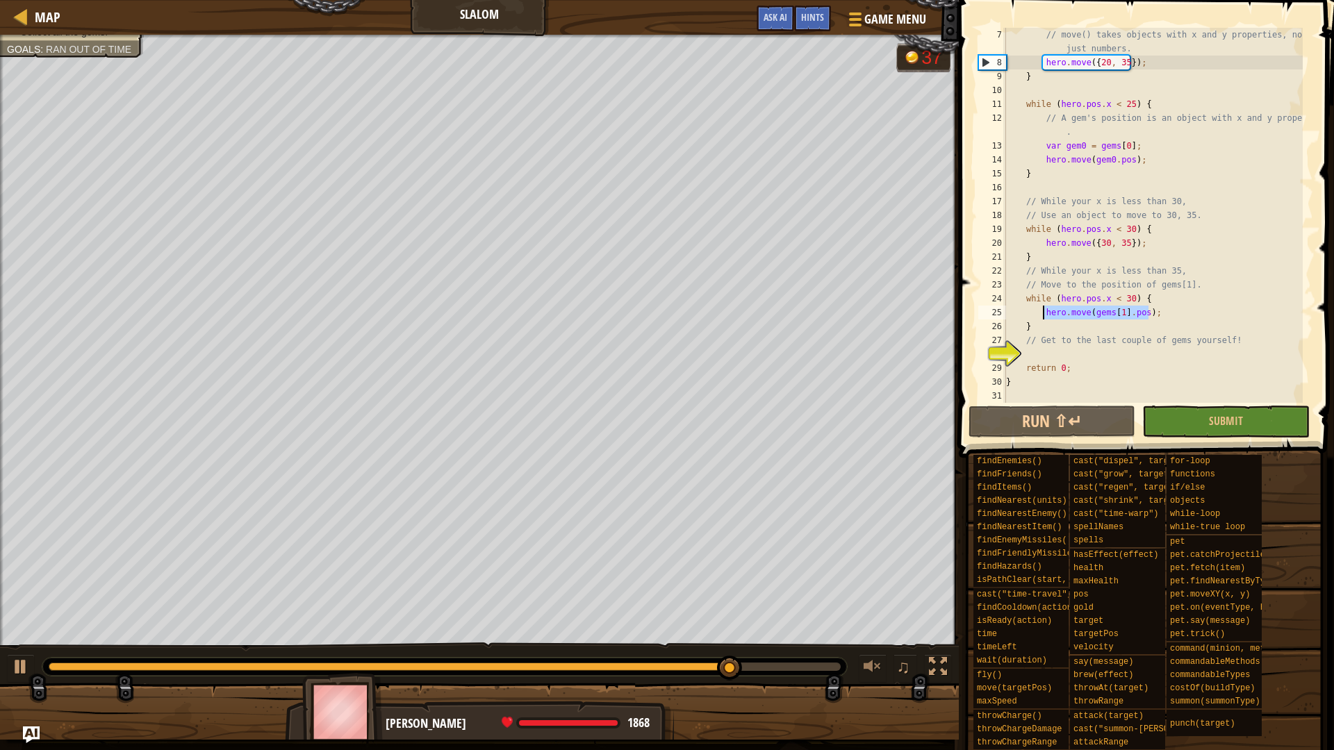
paste textarea "hero.move(gem0"
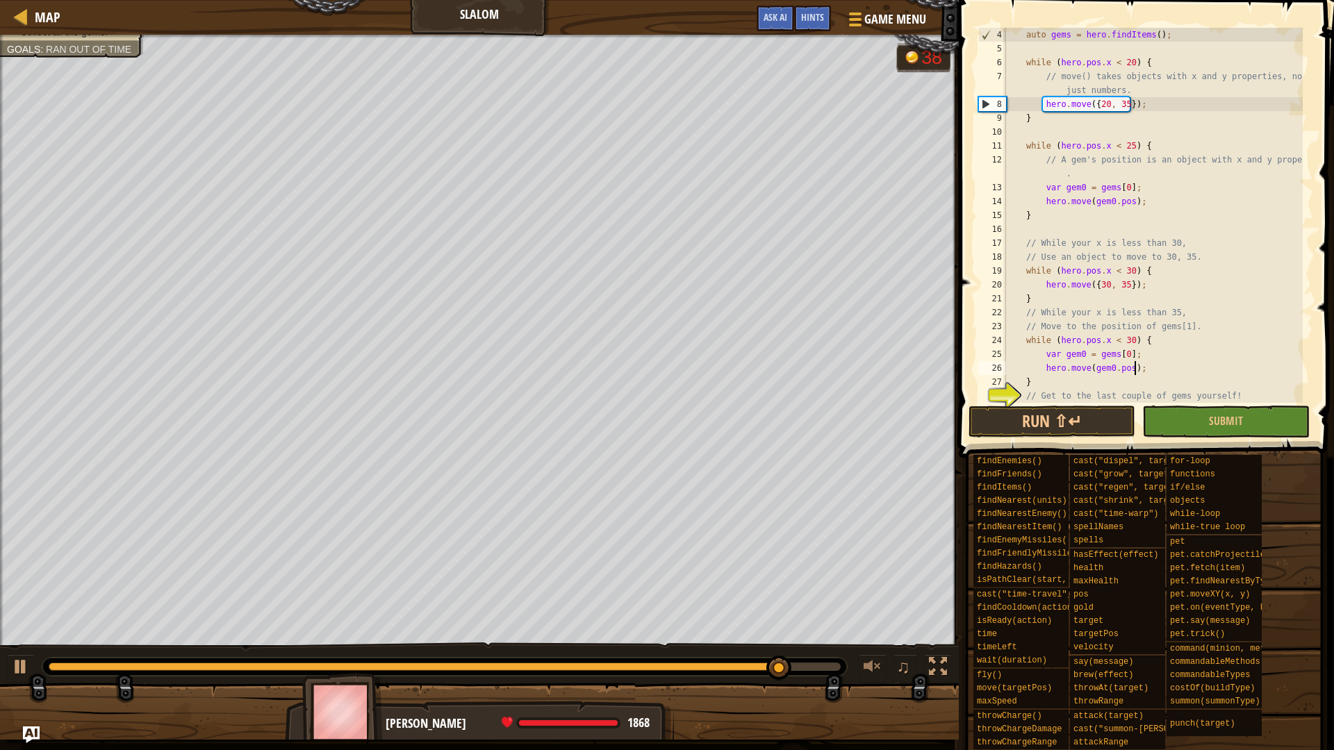
scroll to position [0, 0]
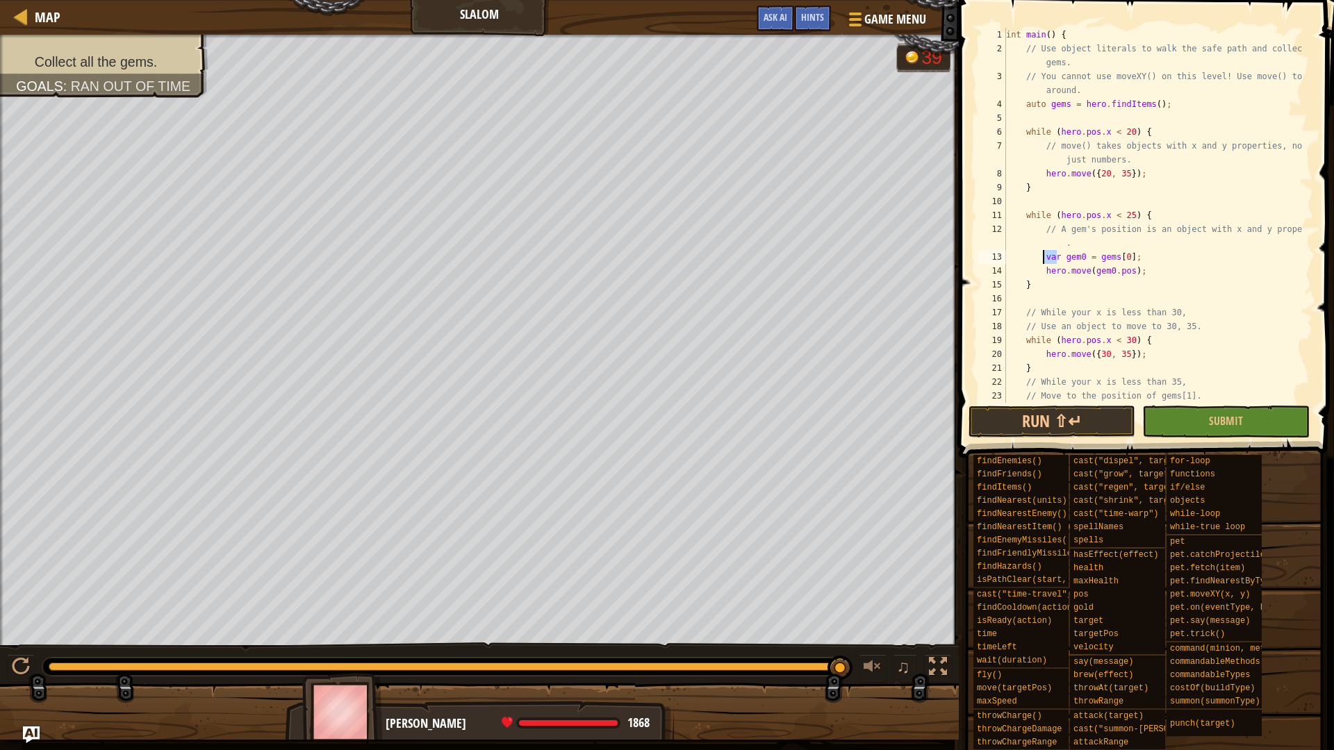
drag, startPoint x: 1058, startPoint y: 256, endPoint x: 1042, endPoint y: 254, distance: 16.0
click at [1042, 254] on div "int main ( ) { // Use object literals to walk the safe path and collect the gem…" at bounding box center [1152, 229] width 299 height 403
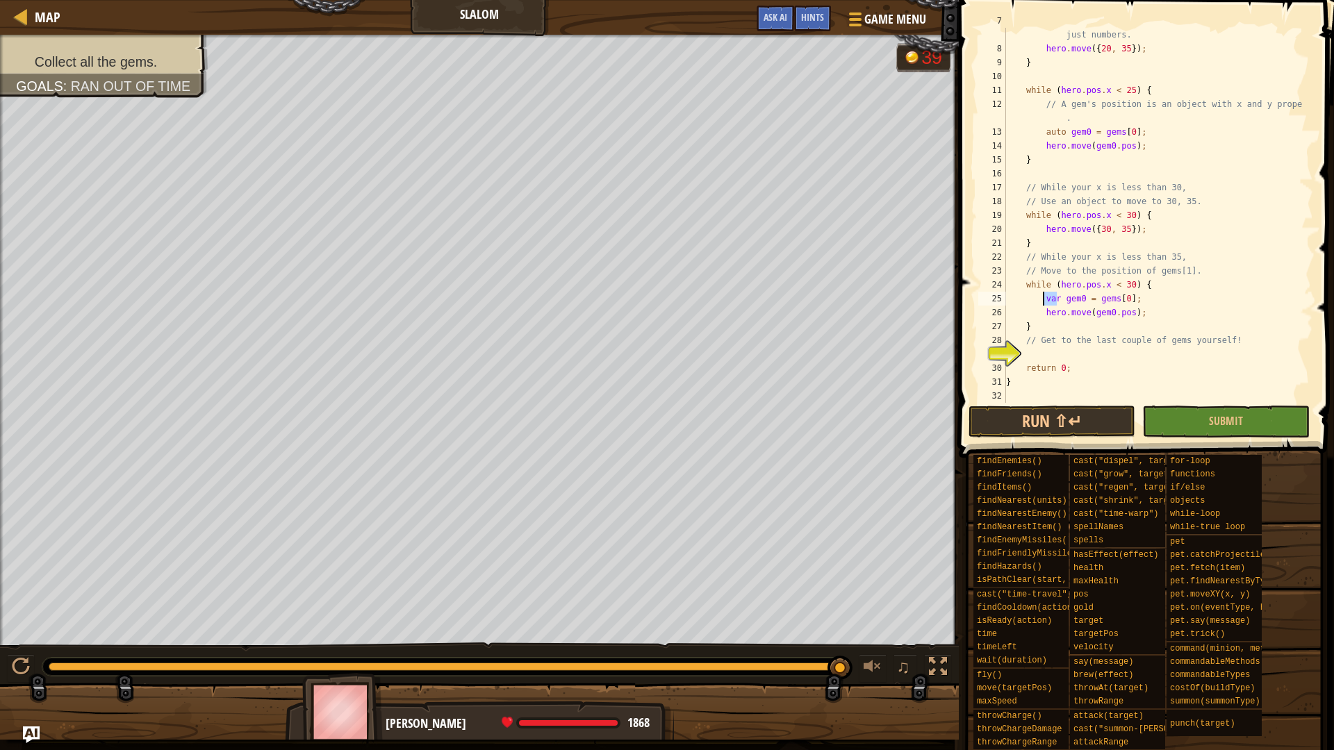
drag, startPoint x: 1055, startPoint y: 298, endPoint x: 1044, endPoint y: 302, distance: 12.5
click at [1044, 302] on div "// move() takes objects with x and y properties, not just numbers. hero . move …" at bounding box center [1152, 222] width 299 height 417
click at [1060, 426] on button "Run ⇧↵" at bounding box center [1052, 422] width 167 height 32
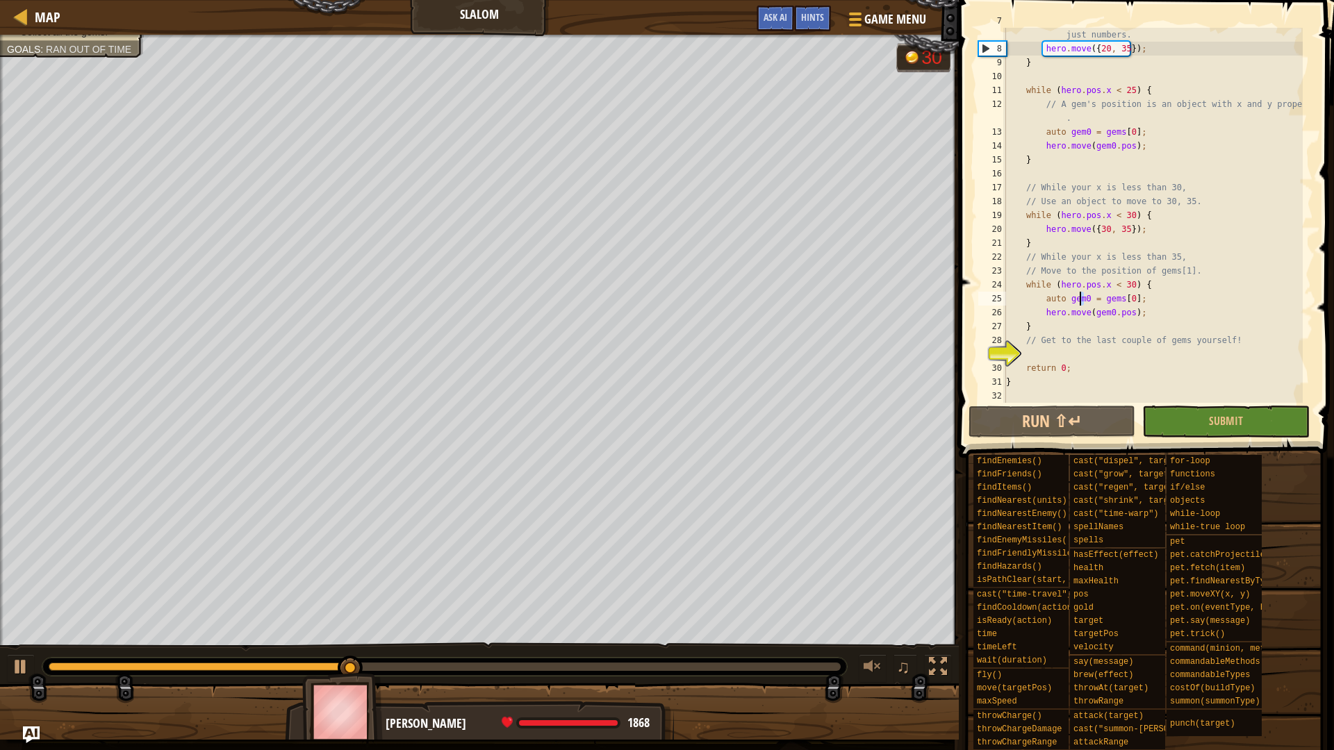
click at [1079, 295] on div "// move() takes objects with x and y properties, not just numbers. hero . move …" at bounding box center [1152, 222] width 299 height 417
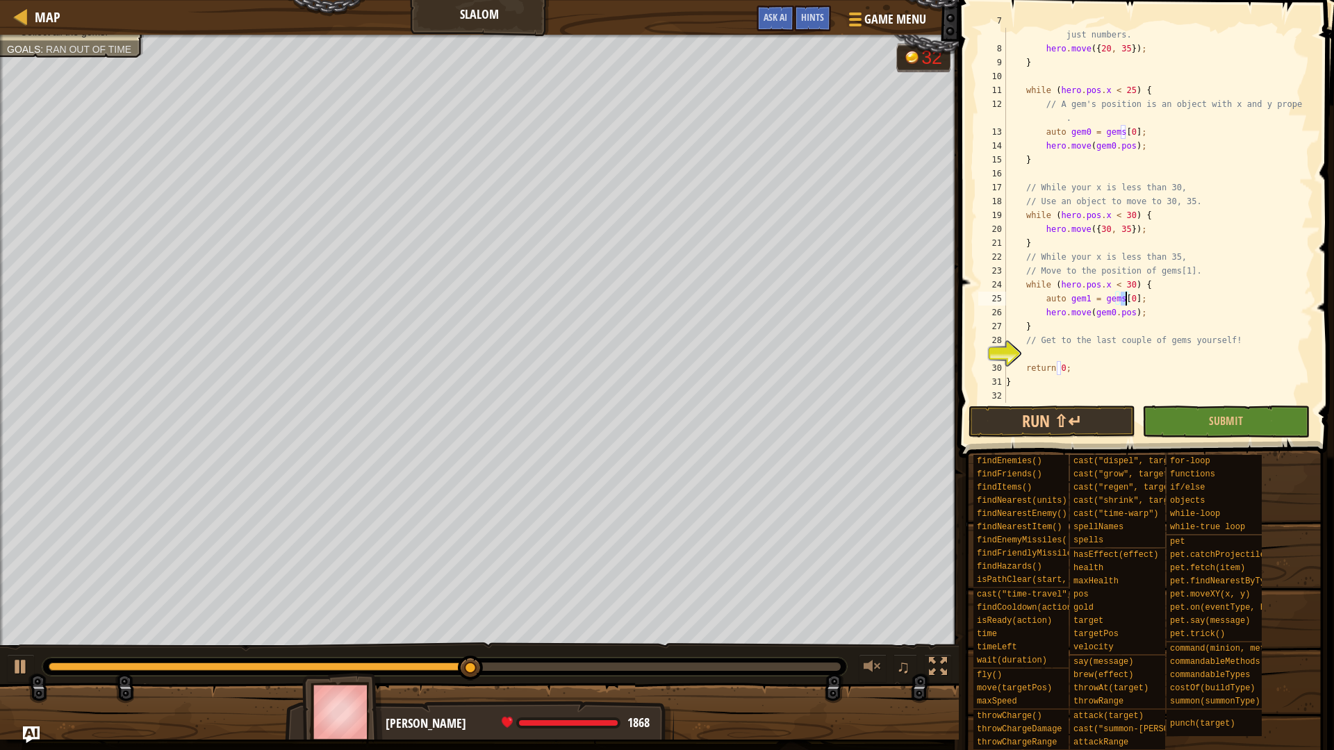
click at [1126, 297] on div "// move() takes objects with x and y properties, not just numbers. hero . move …" at bounding box center [1152, 222] width 299 height 417
click at [1107, 312] on div "// move() takes objects with x and y properties, not just numbers. hero . move …" at bounding box center [1152, 222] width 299 height 417
click at [1110, 410] on button "Run ⇧↵" at bounding box center [1052, 422] width 167 height 32
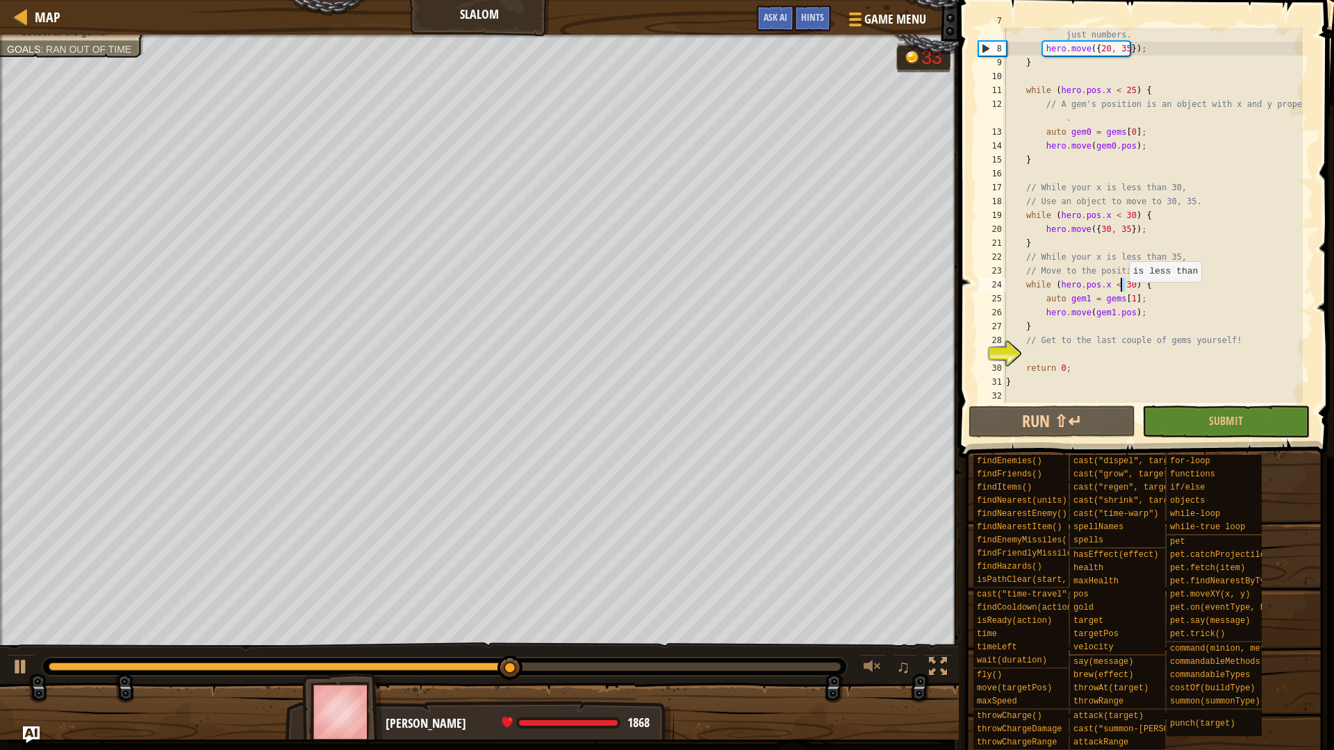
click at [1122, 282] on div "// move() takes objects with x and y properties, not just numbers. hero . move …" at bounding box center [1152, 222] width 299 height 417
click at [1100, 417] on button "Run ⇧↵" at bounding box center [1052, 422] width 167 height 32
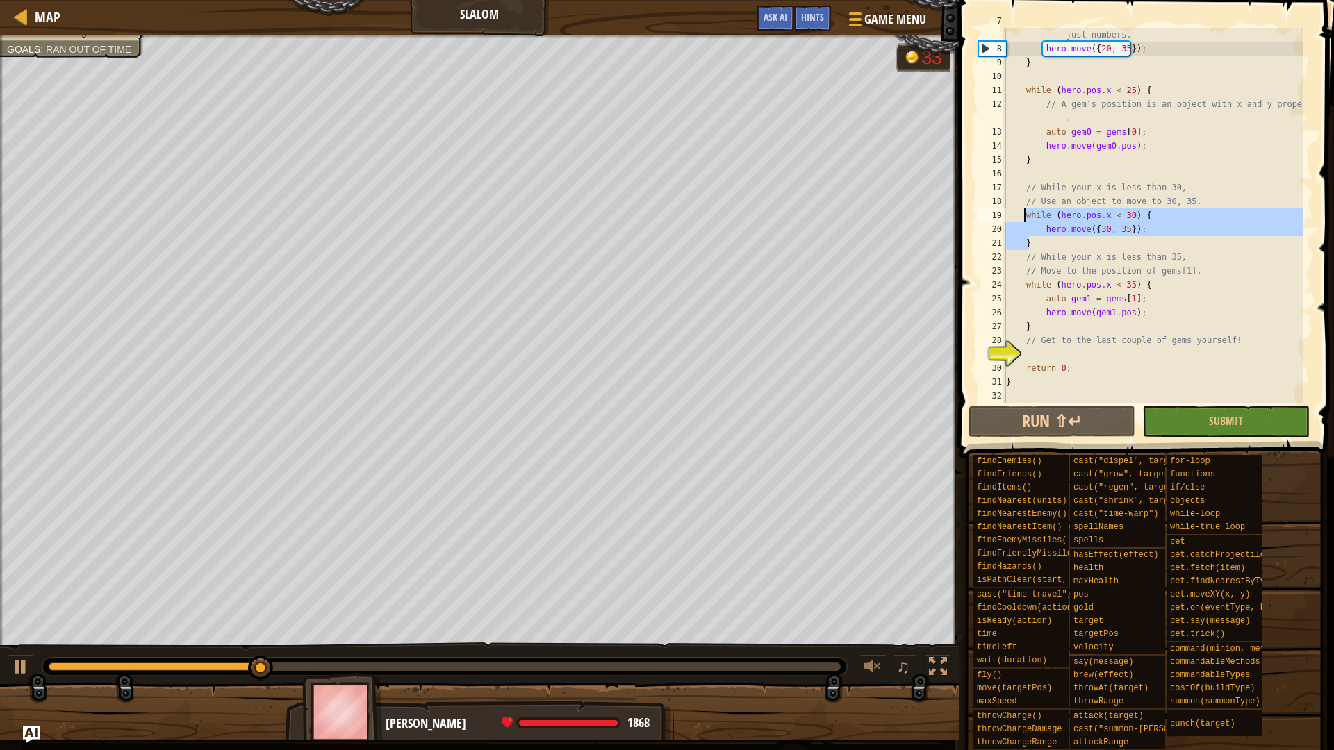
drag, startPoint x: 1045, startPoint y: 239, endPoint x: 1024, endPoint y: 215, distance: 32.0
click at [1024, 215] on div "// move() takes objects with x and y properties, not just numbers. hero . move …" at bounding box center [1152, 222] width 299 height 417
type textarea "while (hero.pos.x < 30) { hero.move({30, 35});"
click at [1058, 350] on div "// move() takes objects with x and y properties, not just numbers. hero . move …" at bounding box center [1152, 222] width 299 height 417
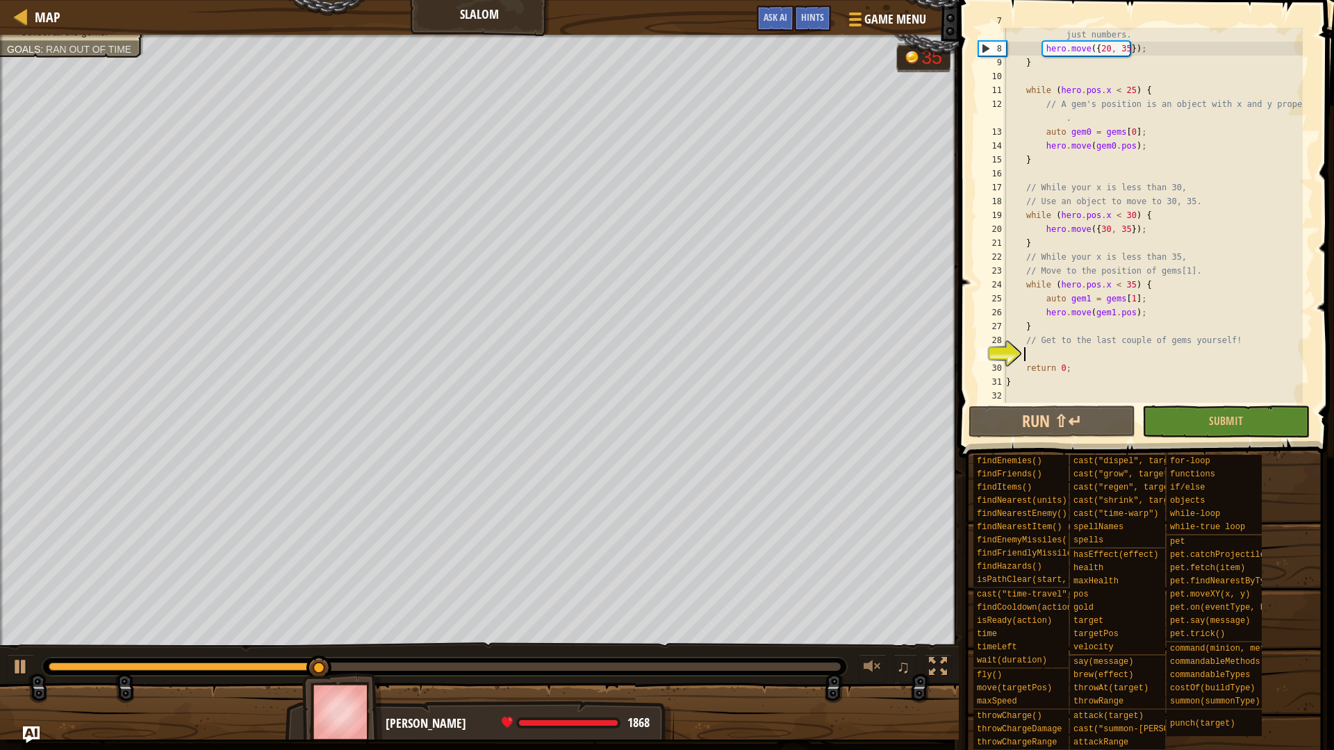
paste textarea "}"
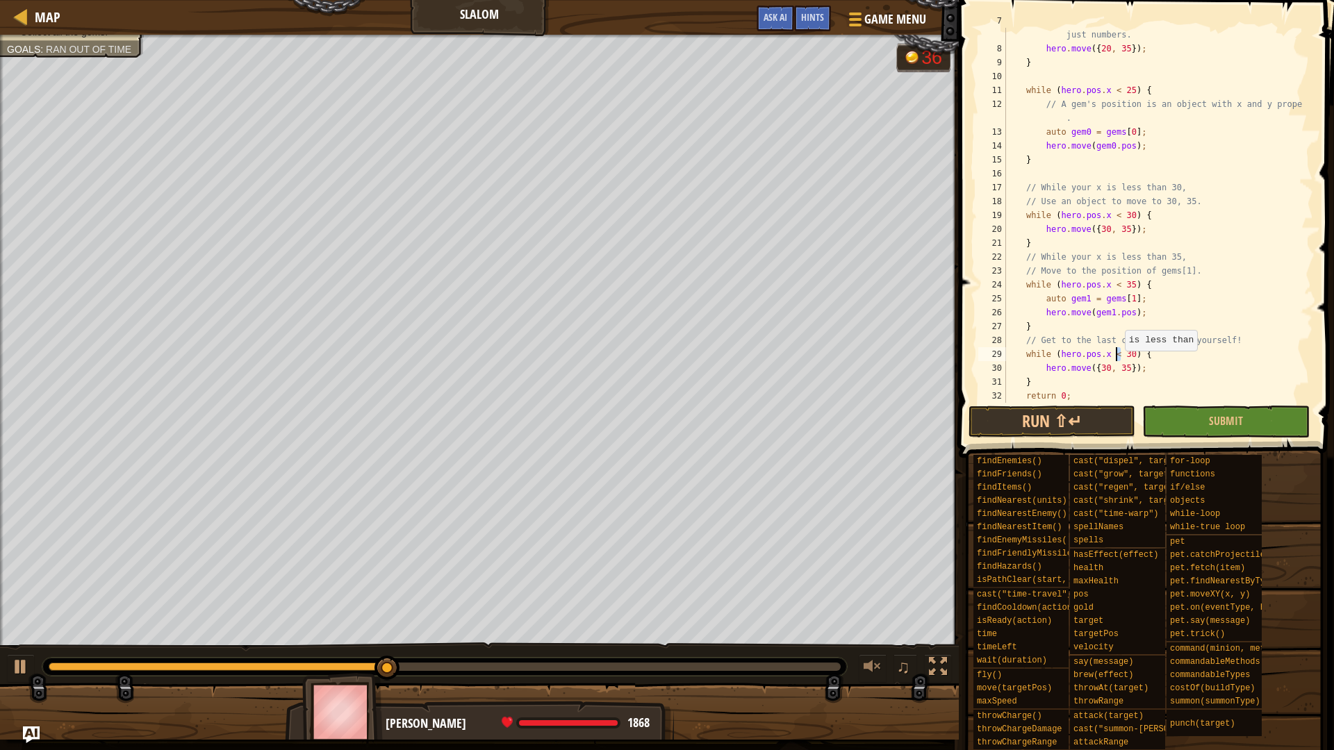
click at [1118, 351] on div "// move() takes objects with x and y properties, not just numbers. hero . move …" at bounding box center [1152, 222] width 299 height 417
click at [1094, 365] on div "// move() takes objects with x and y properties, not just numbers. hero . move …" at bounding box center [1152, 222] width 299 height 417
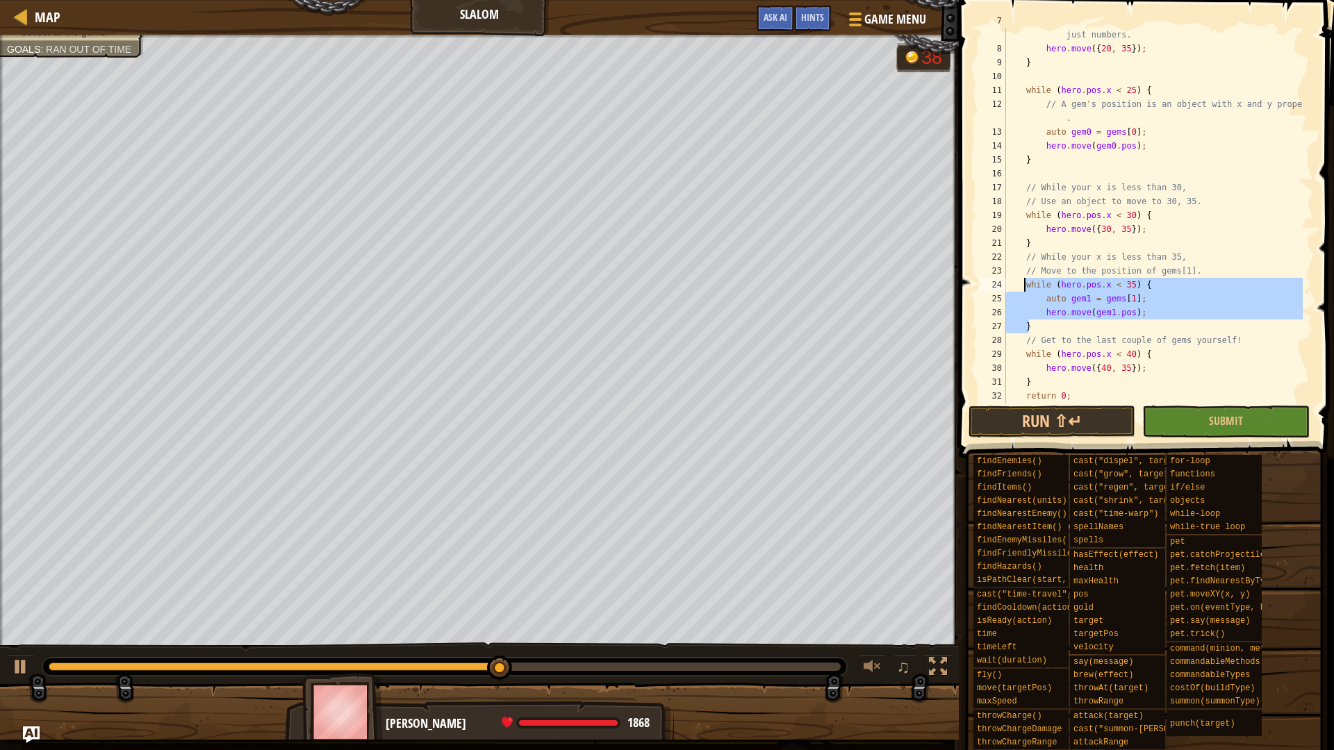
drag, startPoint x: 1049, startPoint y: 322, endPoint x: 1024, endPoint y: 284, distance: 45.1
click at [1024, 284] on div "// move() takes objects with x and y properties, not just numbers. hero . move …" at bounding box center [1152, 222] width 299 height 417
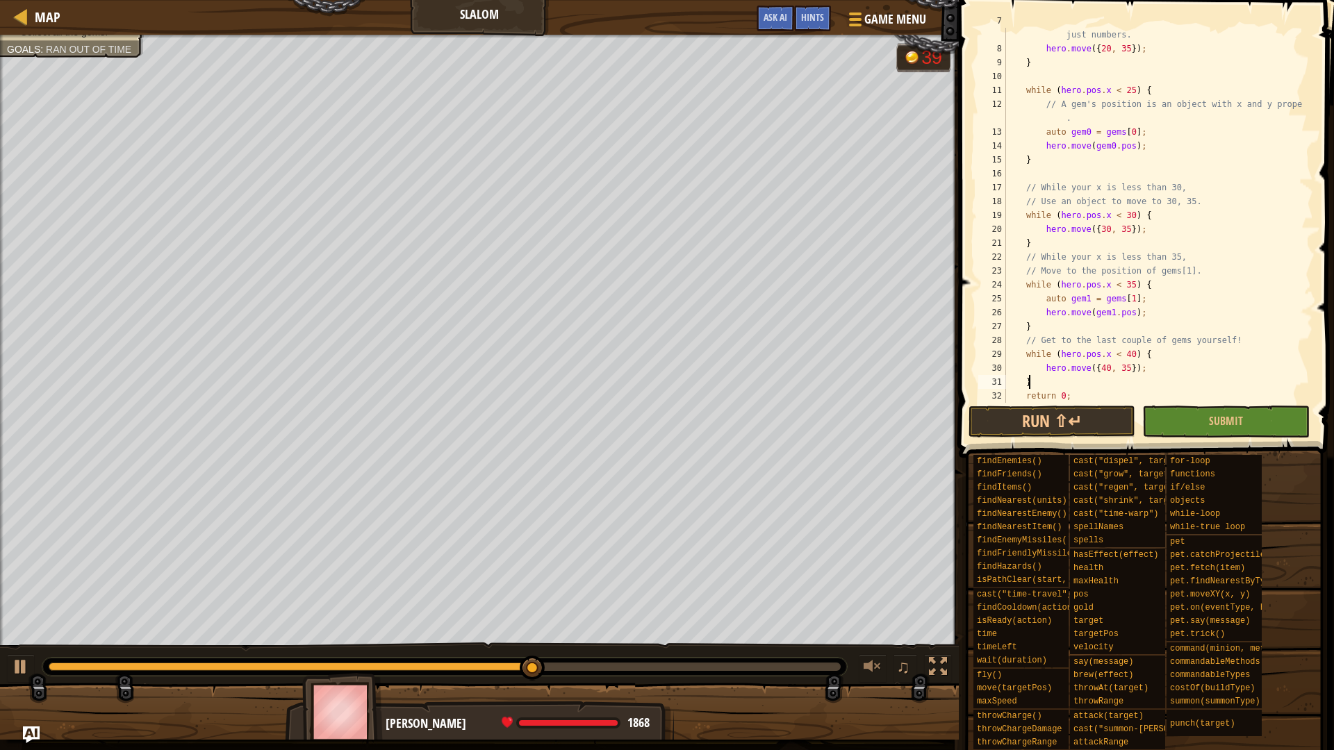
click at [1053, 378] on div "// move() takes objects with x and y properties, not just numbers. hero . move …" at bounding box center [1152, 222] width 299 height 417
paste textarea "while (hero.pos.x < 35) {"
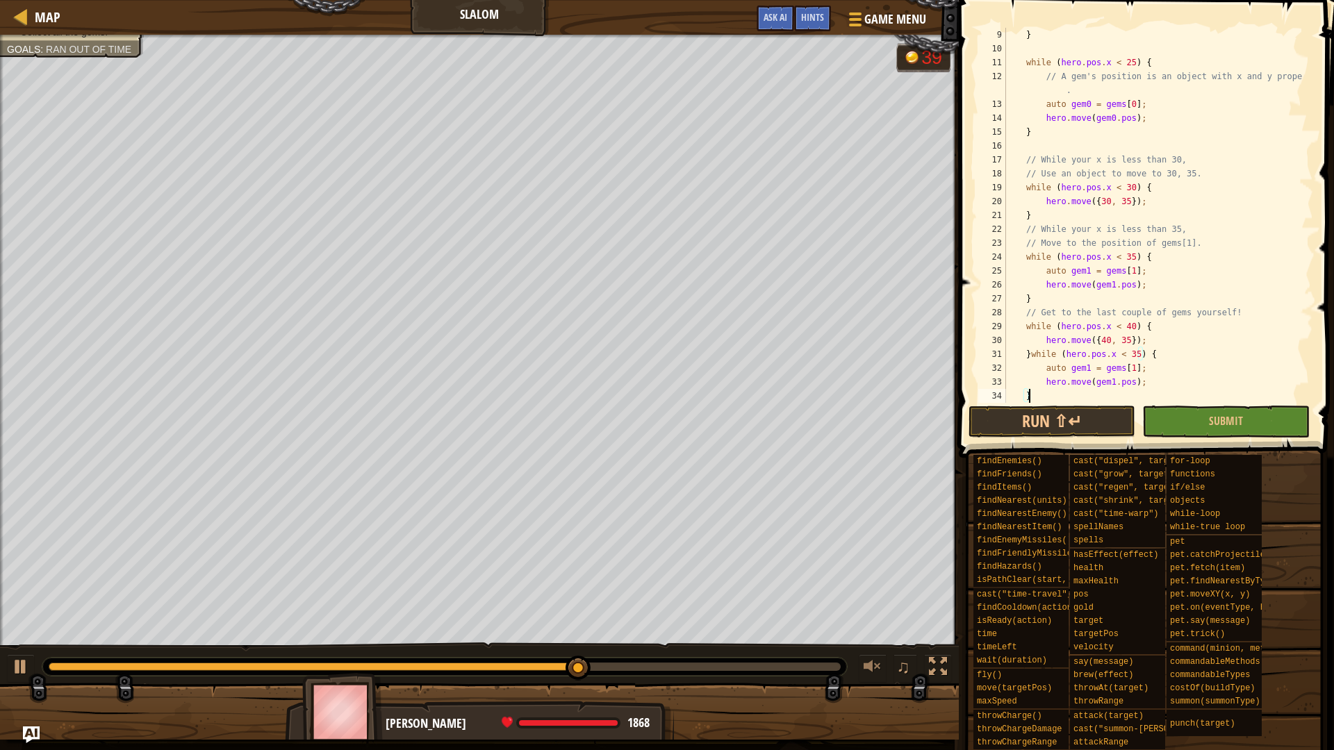
scroll to position [195, 0]
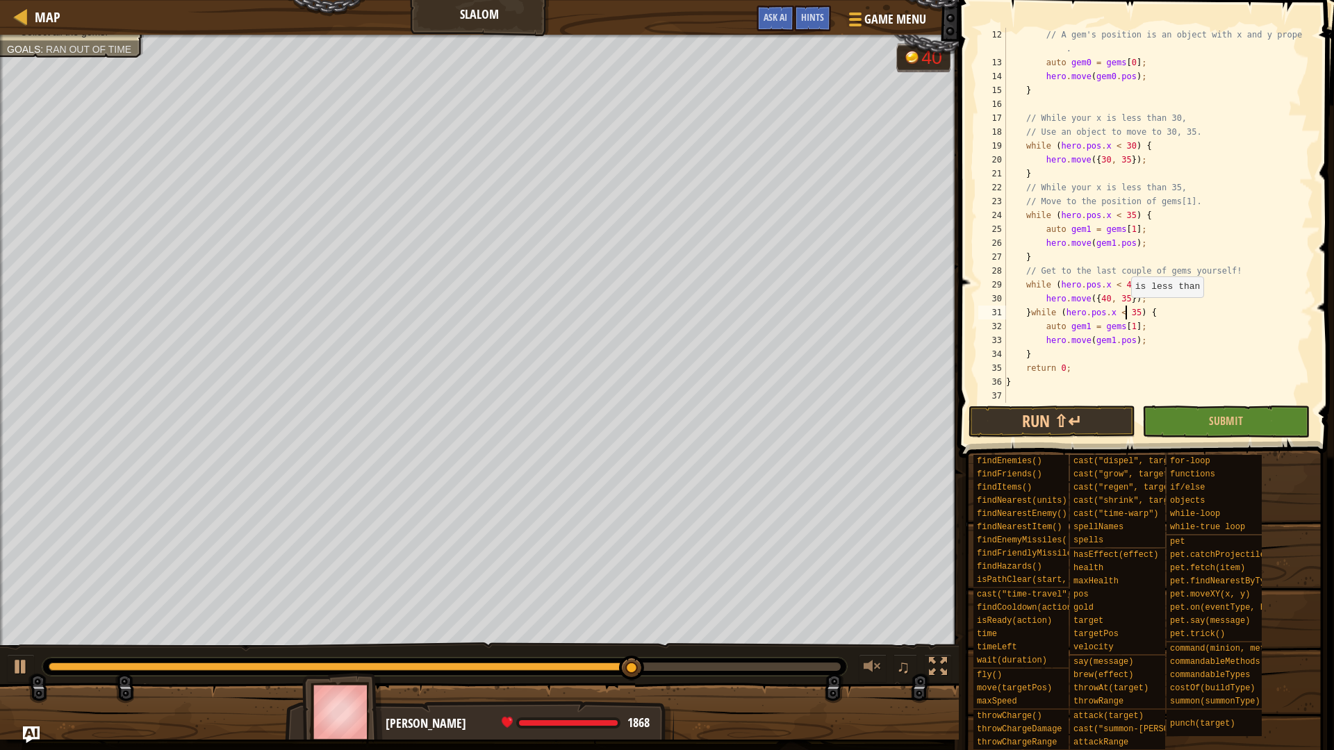
click at [1124, 311] on div "// A gem's position is an object with x and y properties . auto gem0 = gems [ 0…" at bounding box center [1152, 236] width 299 height 417
click at [1085, 323] on div "// A gem's position is an object with x and y properties . auto gem0 = gems [ 0…" at bounding box center [1152, 236] width 299 height 417
click at [1124, 325] on div "// A gem's position is an object with x and y properties . auto gem0 = gems [ 0…" at bounding box center [1152, 236] width 299 height 417
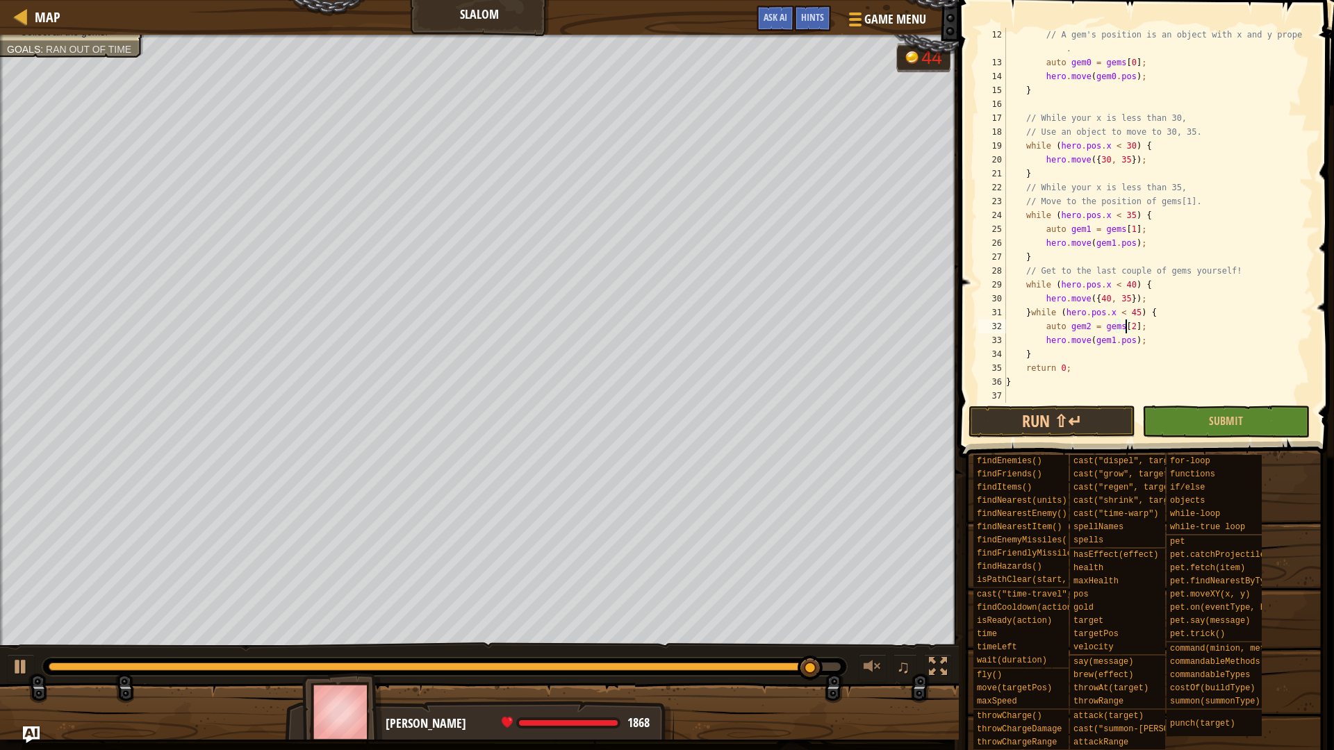
scroll to position [6, 10]
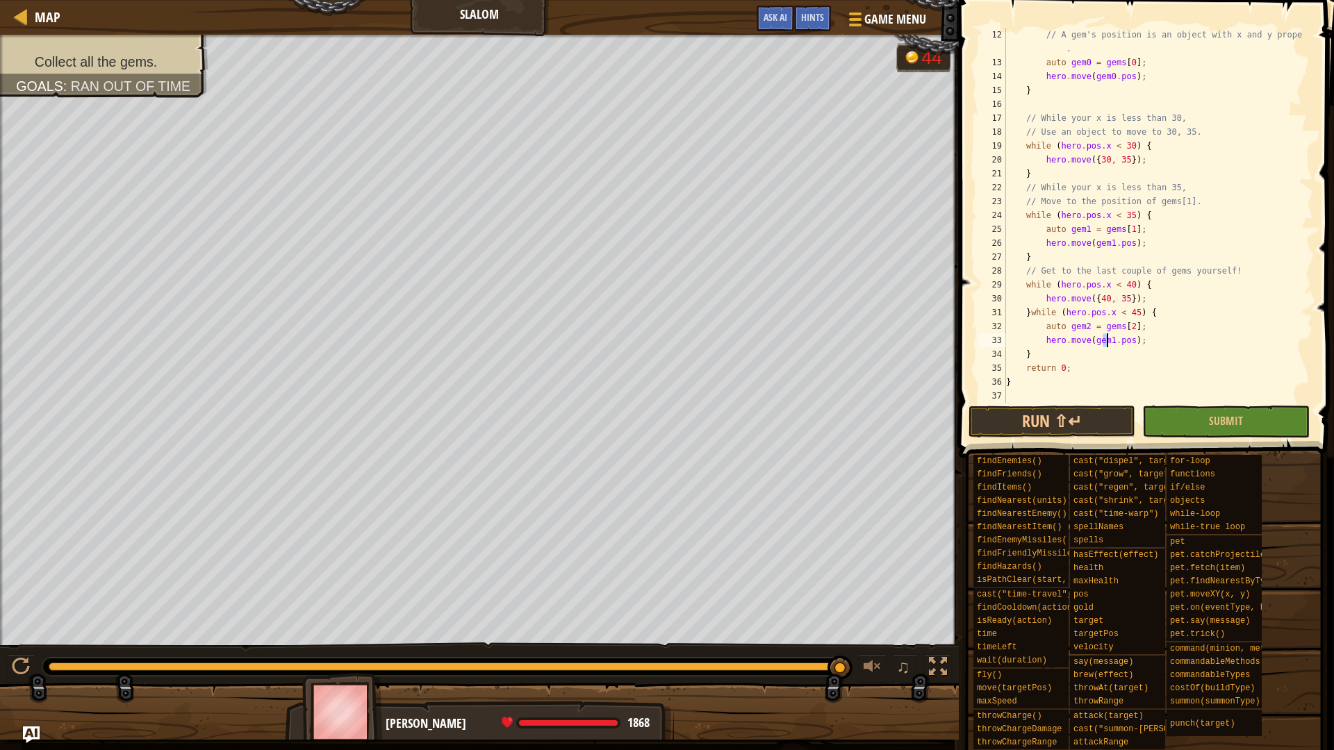
click at [1108, 336] on div "// A gem's position is an object with x and y properties . auto gem0 = gems [ 0…" at bounding box center [1152, 236] width 299 height 417
drag, startPoint x: 1092, startPoint y: 415, endPoint x: 1103, endPoint y: 404, distance: 15.2
click at [1094, 413] on button "Run ⇧↵" at bounding box center [1052, 422] width 167 height 32
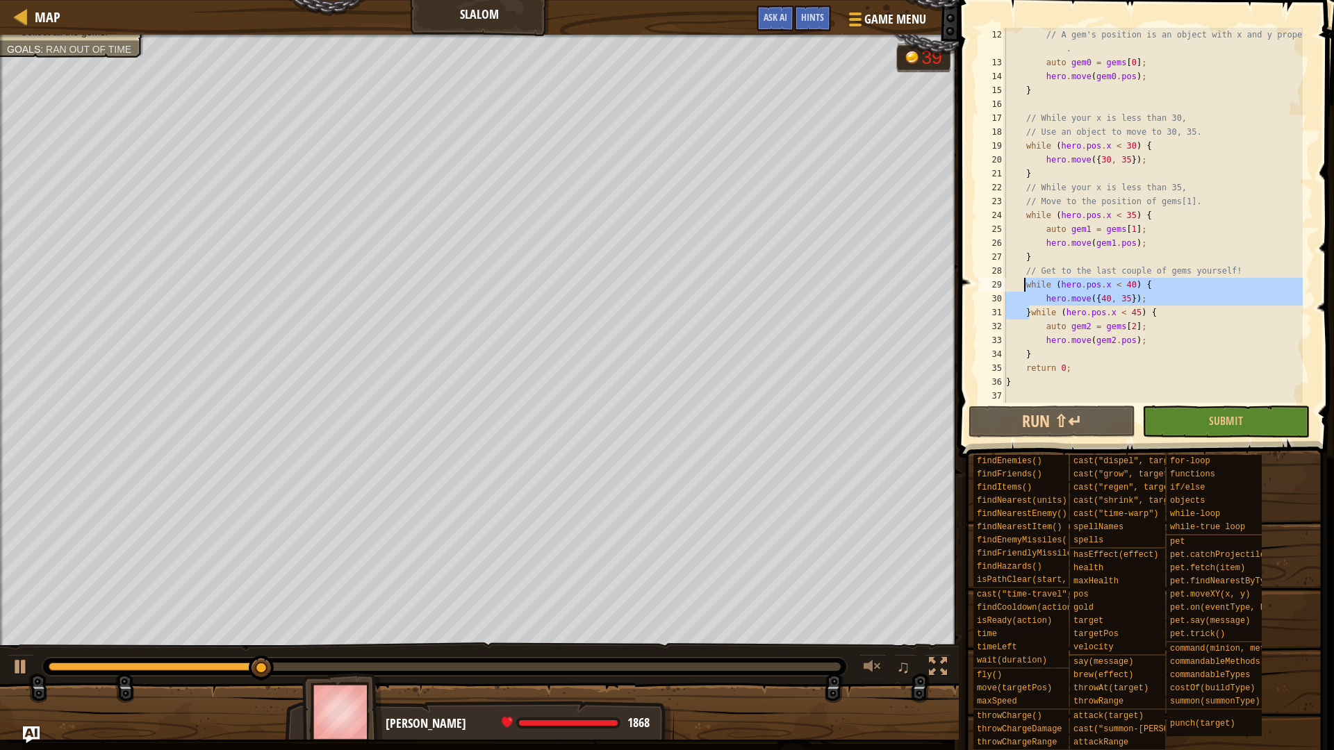
drag, startPoint x: 1027, startPoint y: 309, endPoint x: 1024, endPoint y: 283, distance: 26.6
click at [1024, 283] on div "// A gem's position is an object with x and y properties . auto gem0 = gems [ 0…" at bounding box center [1152, 236] width 299 height 417
click at [1085, 358] on div "// A gem's position is an object with x and y properties . auto gem0 = gems [ 0…" at bounding box center [1152, 236] width 299 height 417
paste textarea "while (hero.pos.x < 40) {"
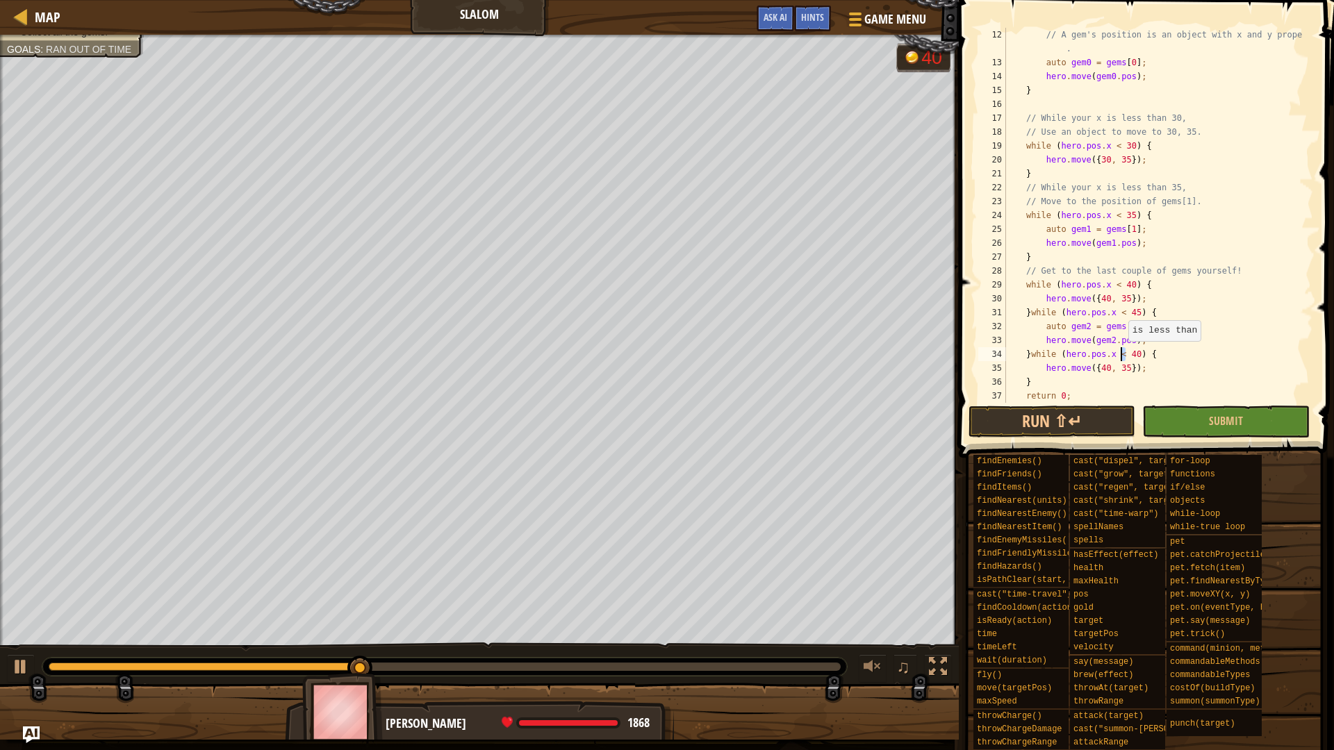
click at [1122, 355] on div "// A gem's position is an object with x and y properties . auto gem0 = gems [ 0…" at bounding box center [1152, 236] width 299 height 417
click at [1095, 368] on div "// A gem's position is an object with x and y properties . auto gem0 = gems [ 0…" at bounding box center [1152, 236] width 299 height 417
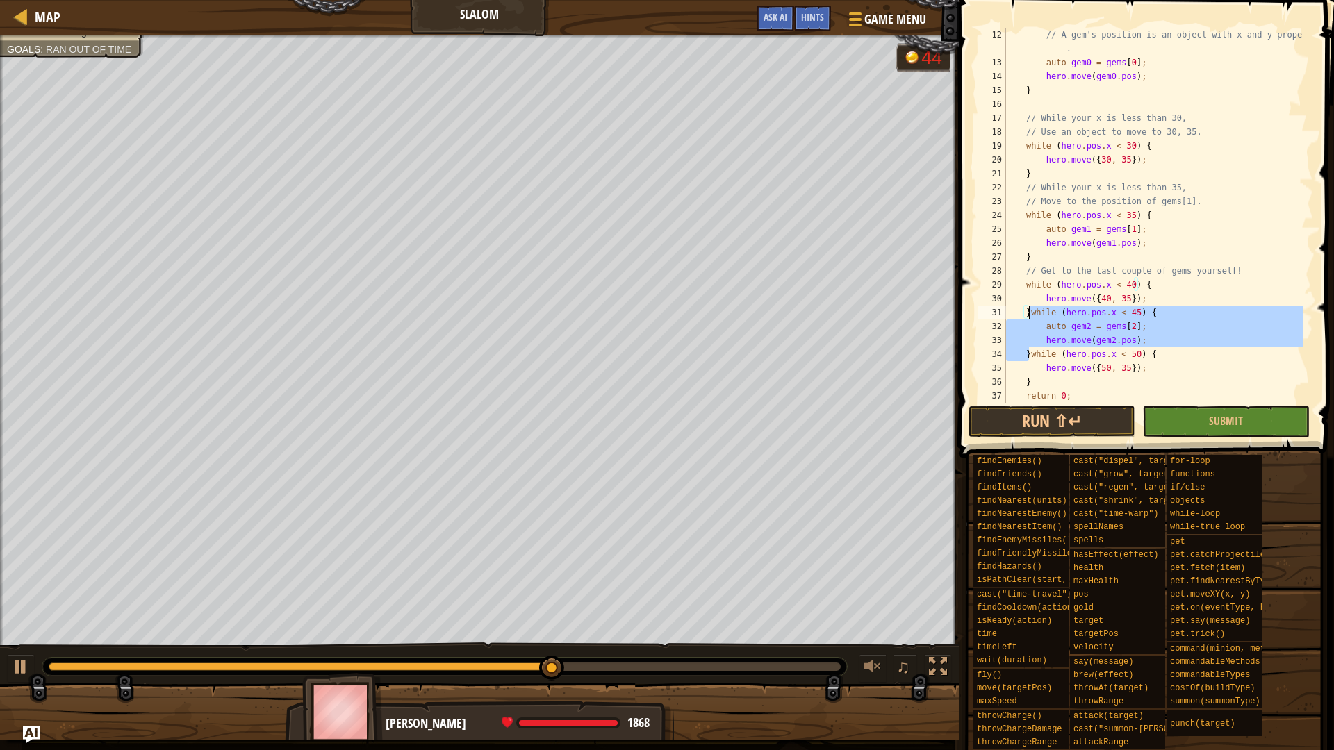
drag, startPoint x: 1027, startPoint y: 353, endPoint x: 1028, endPoint y: 312, distance: 41.0
click at [1028, 312] on div "// A gem's position is an object with x and y properties . auto gem0 = gems [ 0…" at bounding box center [1152, 236] width 299 height 417
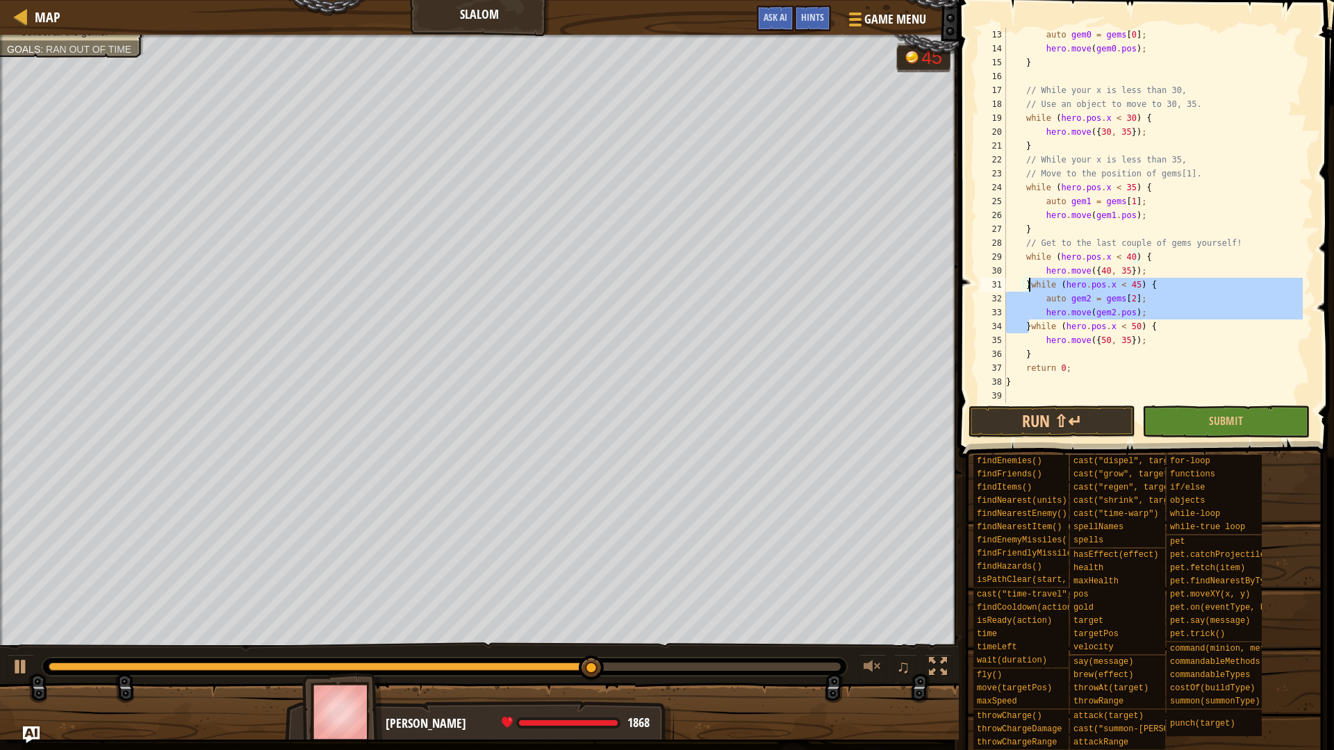
click at [1040, 354] on div "auto gem0 = gems [ 0 ] ; hero . move ( gem0 . pos ) ; } // While your x is less…" at bounding box center [1152, 229] width 299 height 403
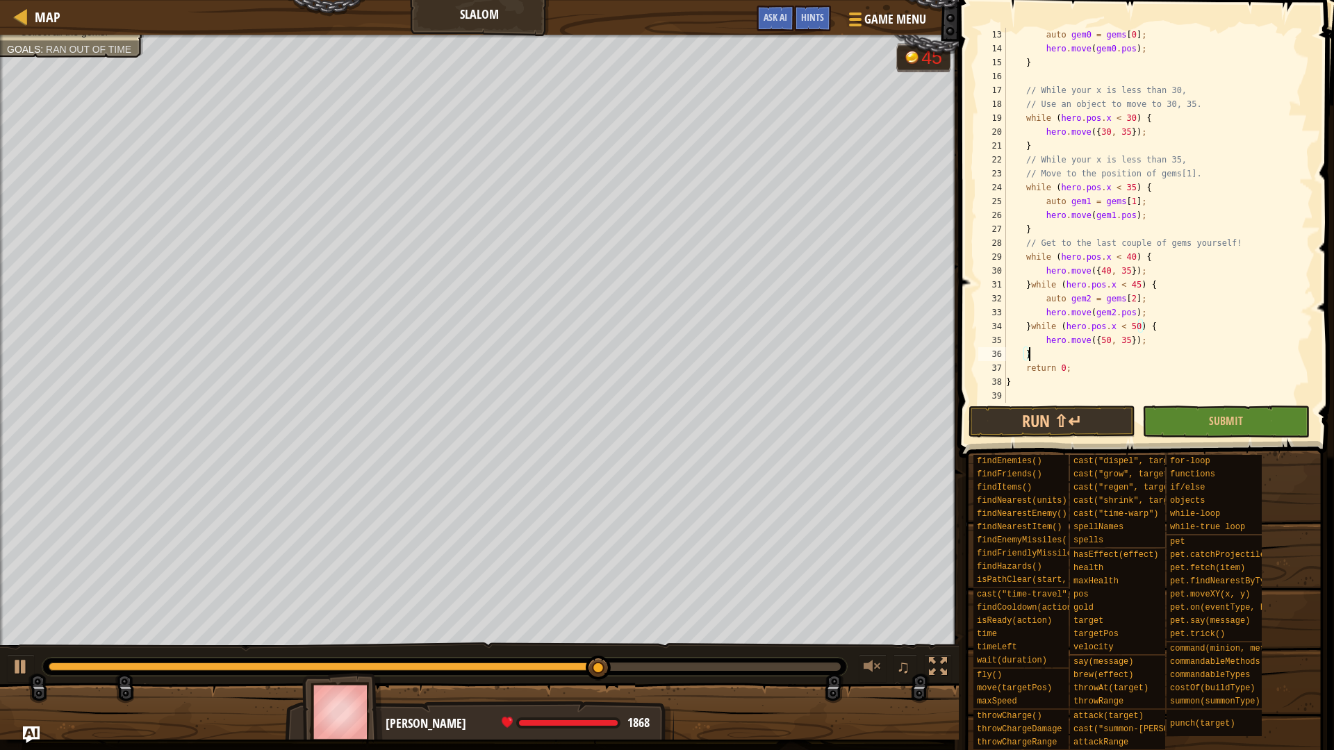
scroll to position [6, 1]
paste textarea "while (hero.pos.x < 45) {"
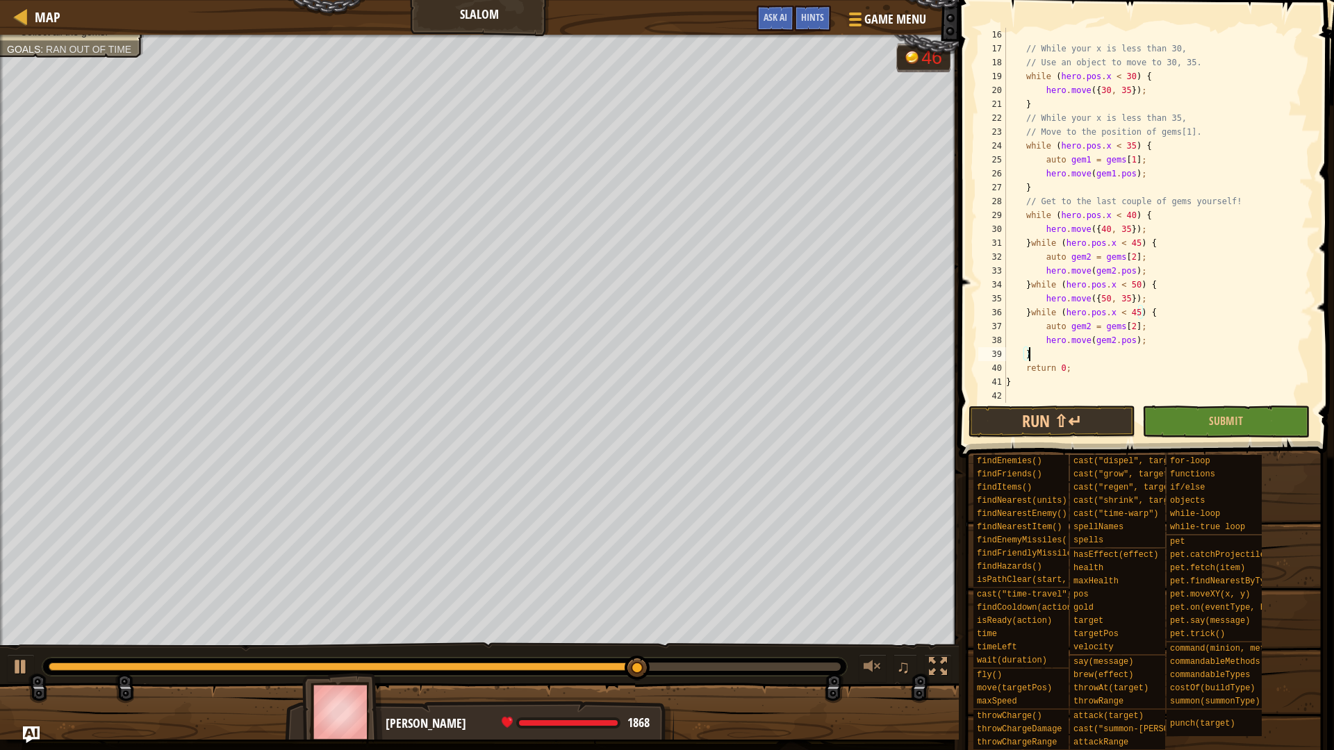
scroll to position [264, 0]
click at [1122, 309] on div "// While your x is less than 30, // Use an object to move to 30, 35. while ( he…" at bounding box center [1152, 229] width 299 height 403
click at [1122, 327] on div "// While your x is less than 30, // Use an object to move to 30, 35. while ( he…" at bounding box center [1152, 229] width 299 height 403
click at [1081, 326] on div "// While your x is less than 30, // Use an object to move to 30, 35. while ( he…" at bounding box center [1152, 229] width 299 height 403
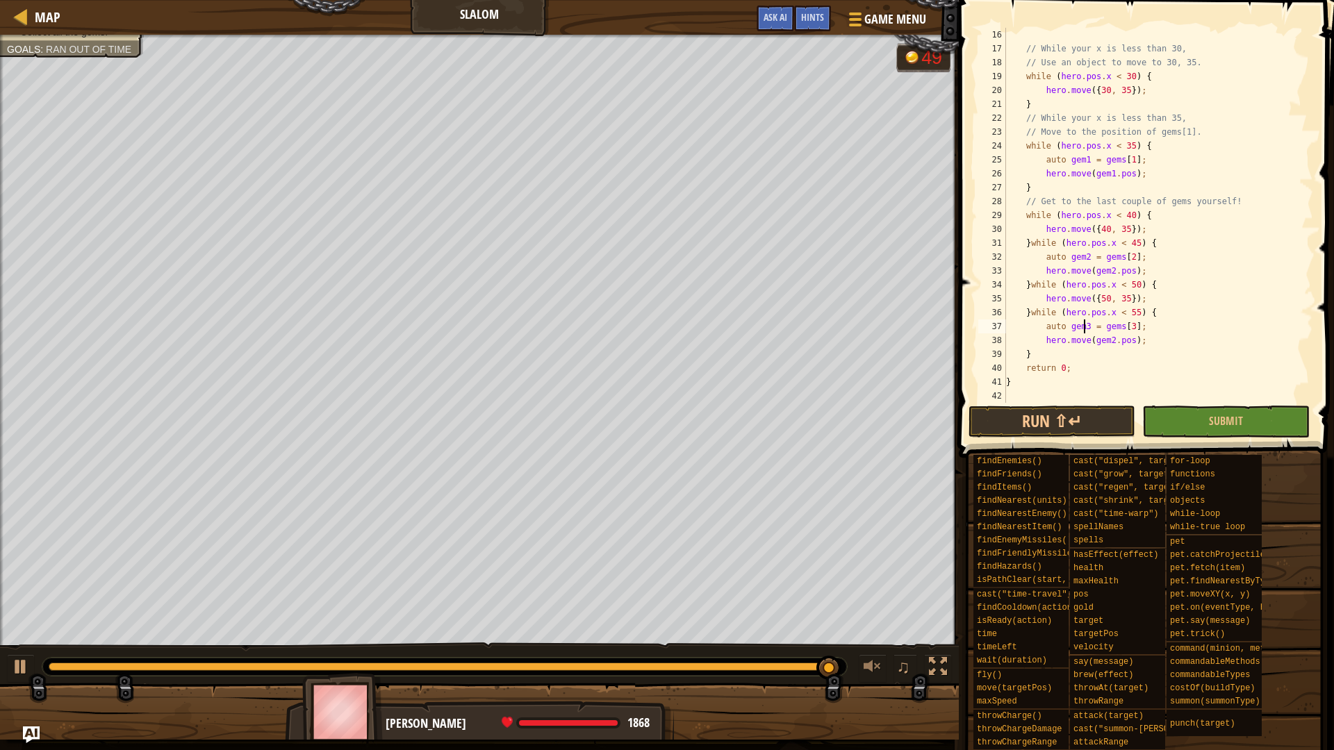
scroll to position [6, 6]
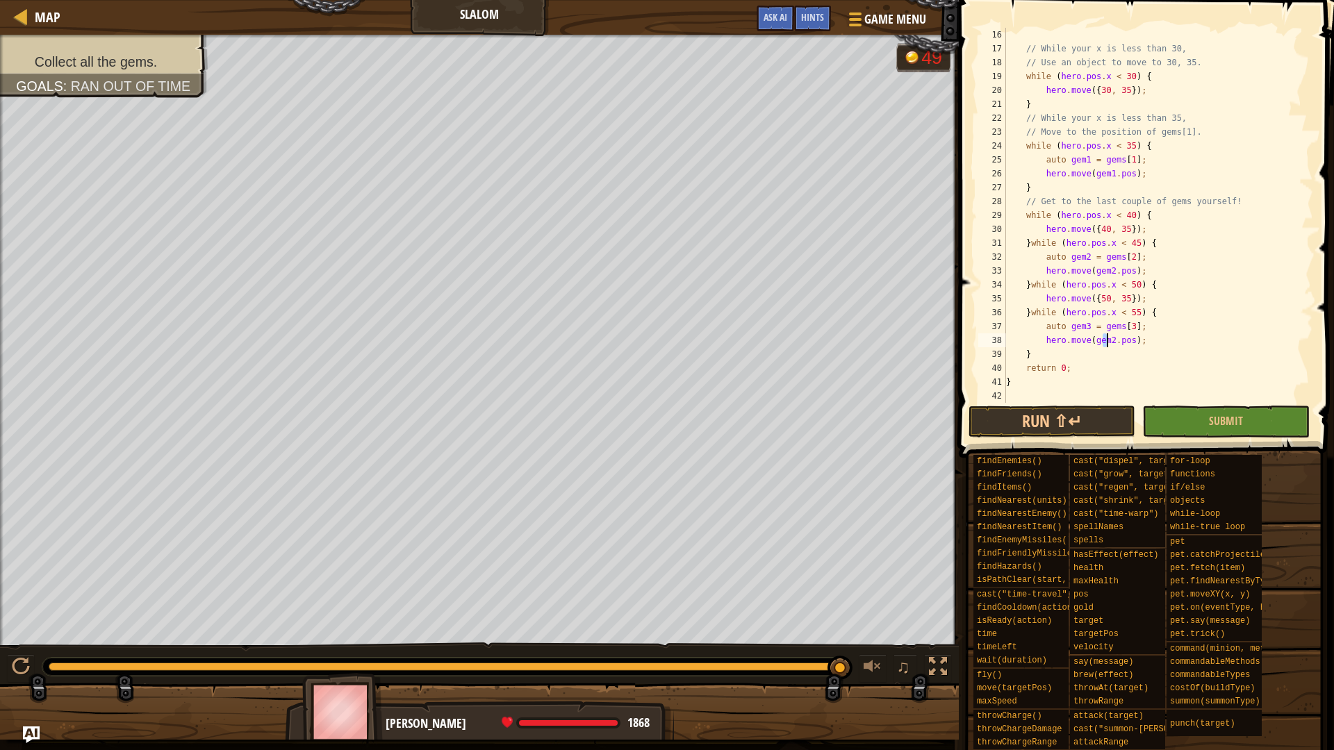
click at [1108, 341] on div "// While your x is less than 30, // Use an object to move to 30, 35. while ( he…" at bounding box center [1152, 229] width 299 height 403
type textarea "hero.move(gem3.pos);"
click at [1103, 406] on button "Run ⇧↵" at bounding box center [1052, 422] width 167 height 32
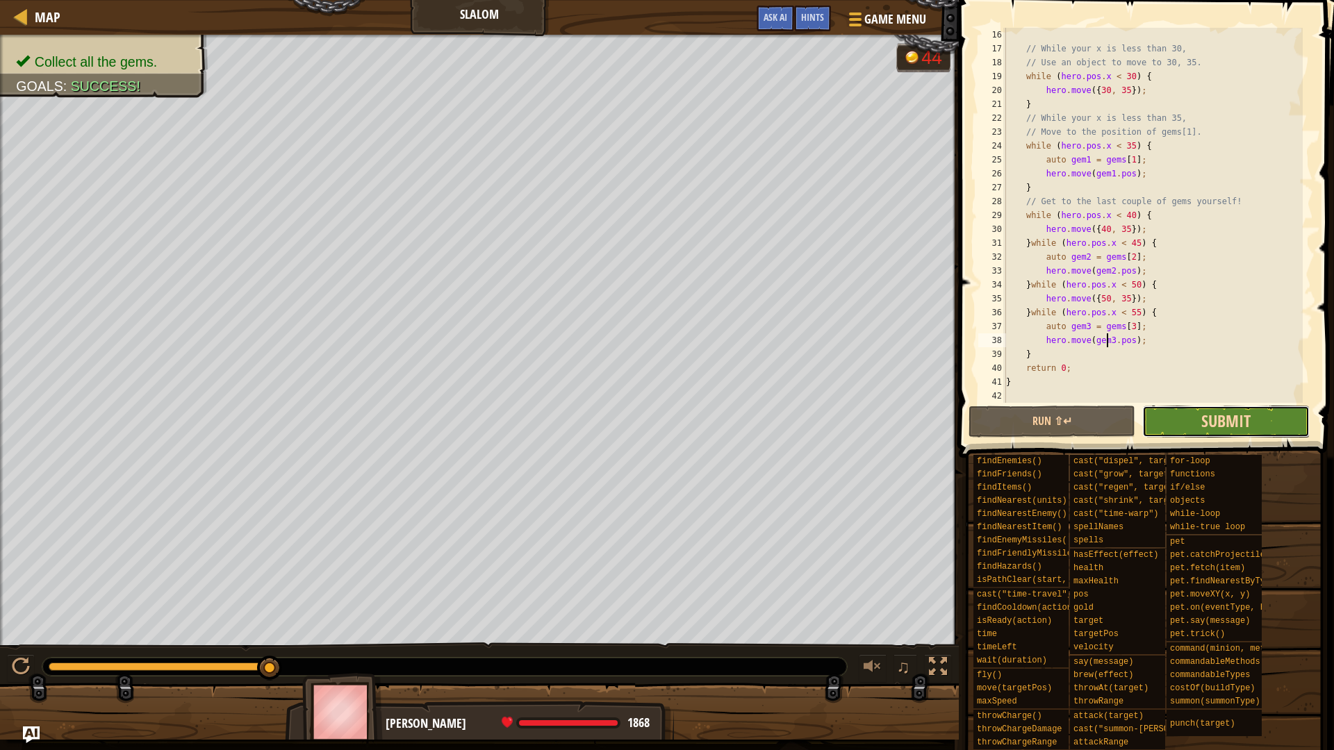
click at [1217, 427] on span "Submit" at bounding box center [1225, 421] width 49 height 22
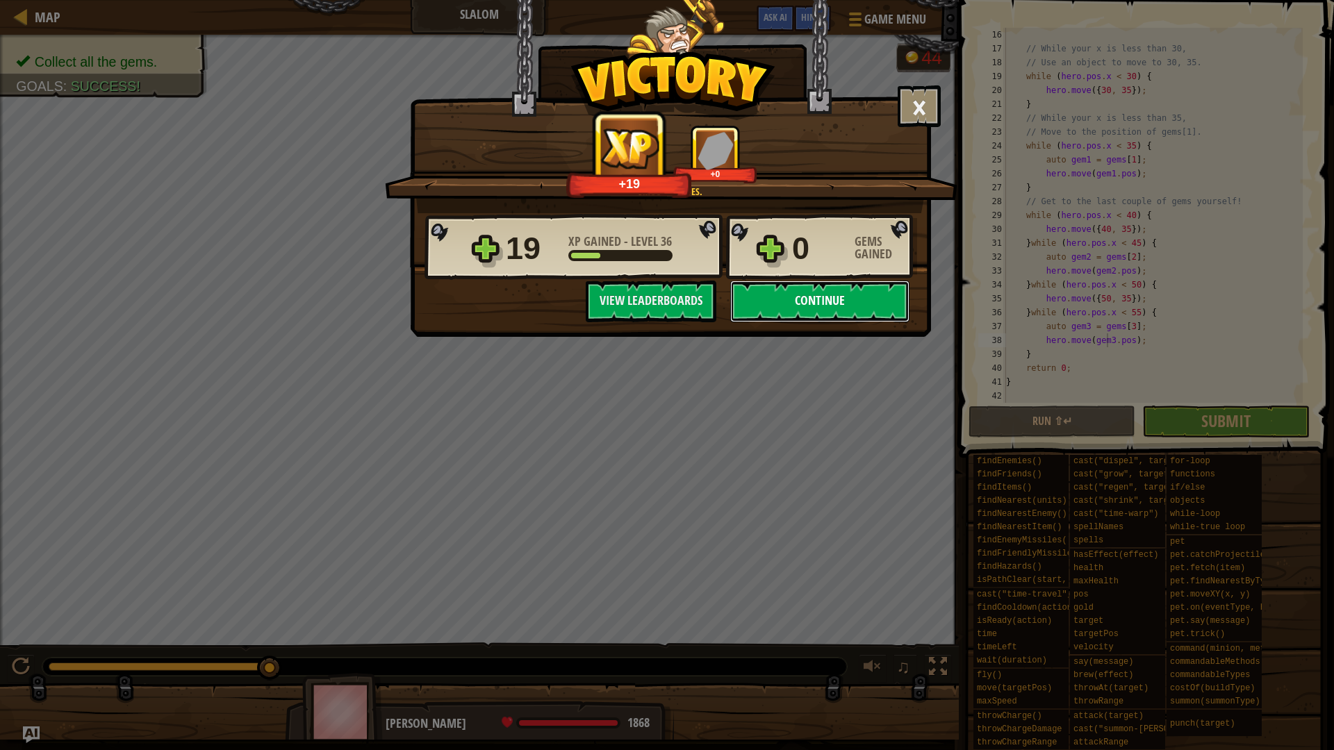
click at [845, 311] on button "Continue" at bounding box center [819, 302] width 179 height 42
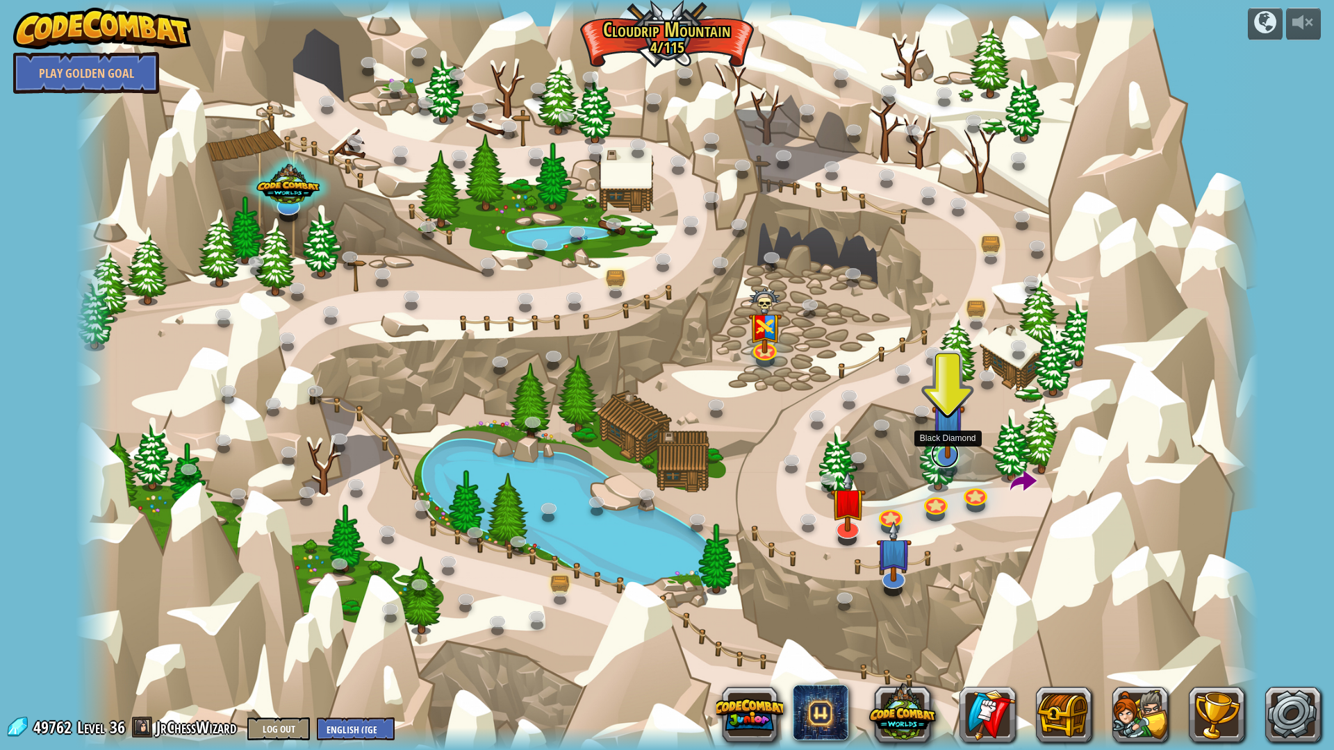
click at [950, 463] on link at bounding box center [945, 455] width 28 height 28
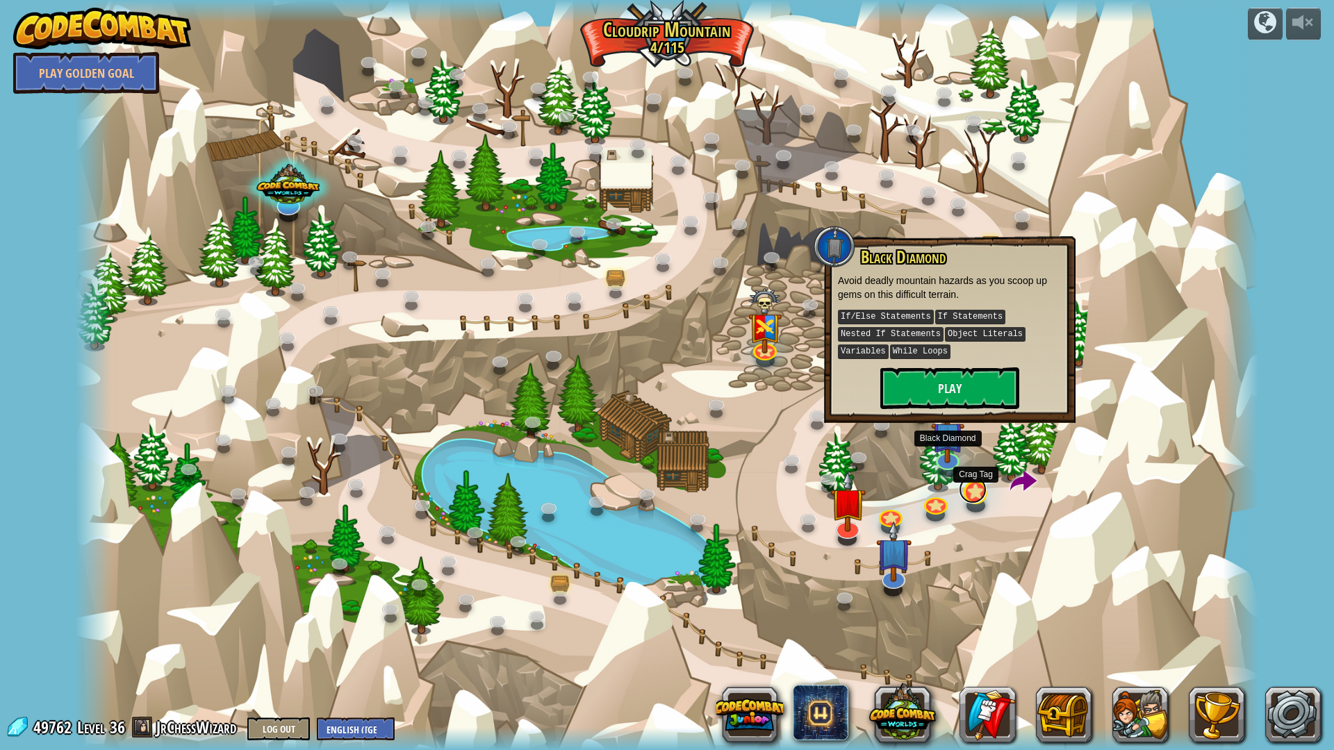
click at [976, 496] on link at bounding box center [973, 490] width 28 height 28
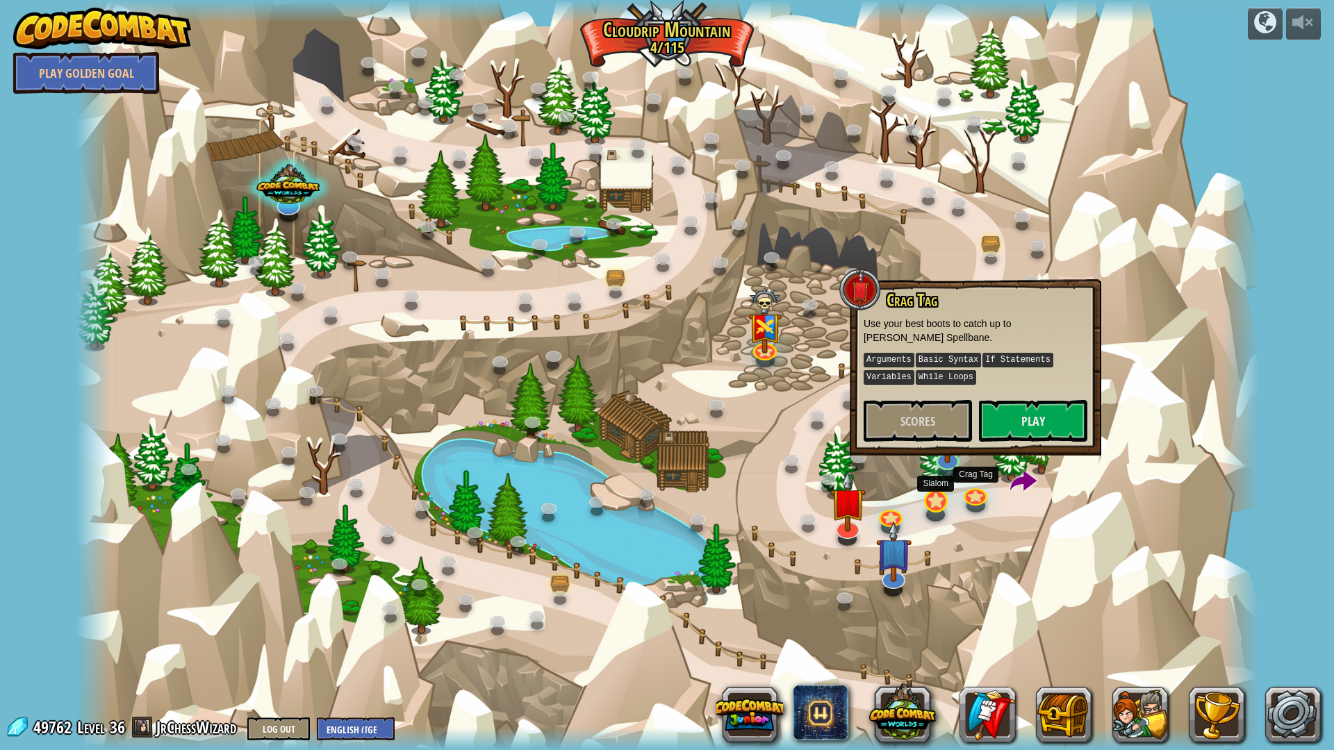
click at [945, 508] on div at bounding box center [667, 375] width 1183 height 750
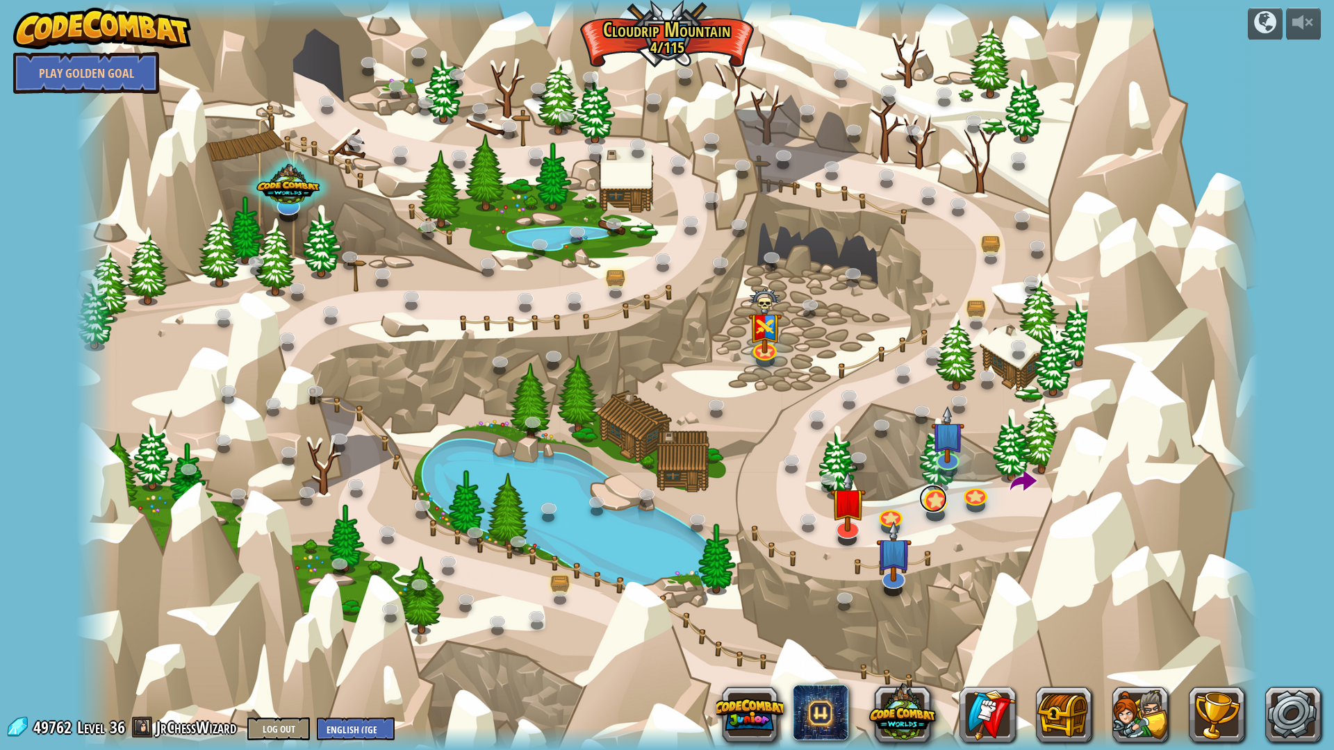
click at [941, 504] on link at bounding box center [933, 499] width 28 height 28
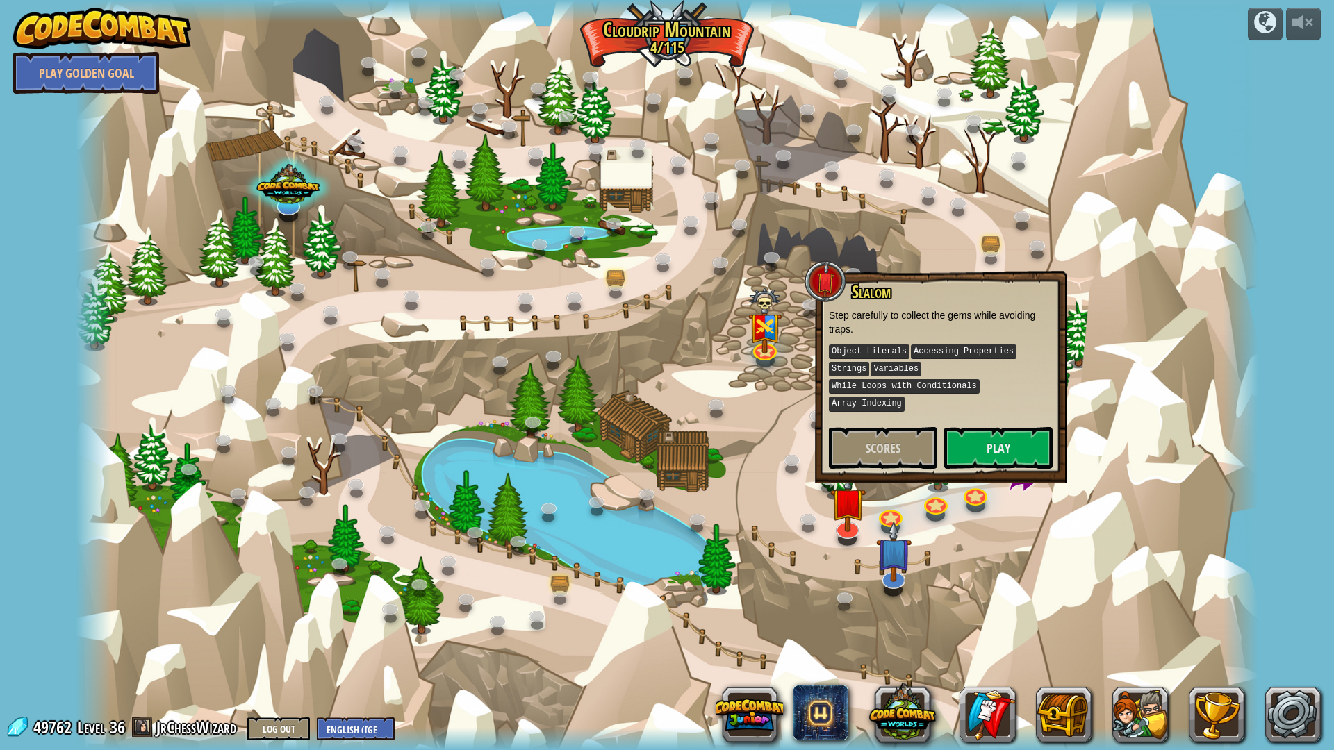
click at [951, 520] on div at bounding box center [667, 375] width 1183 height 750
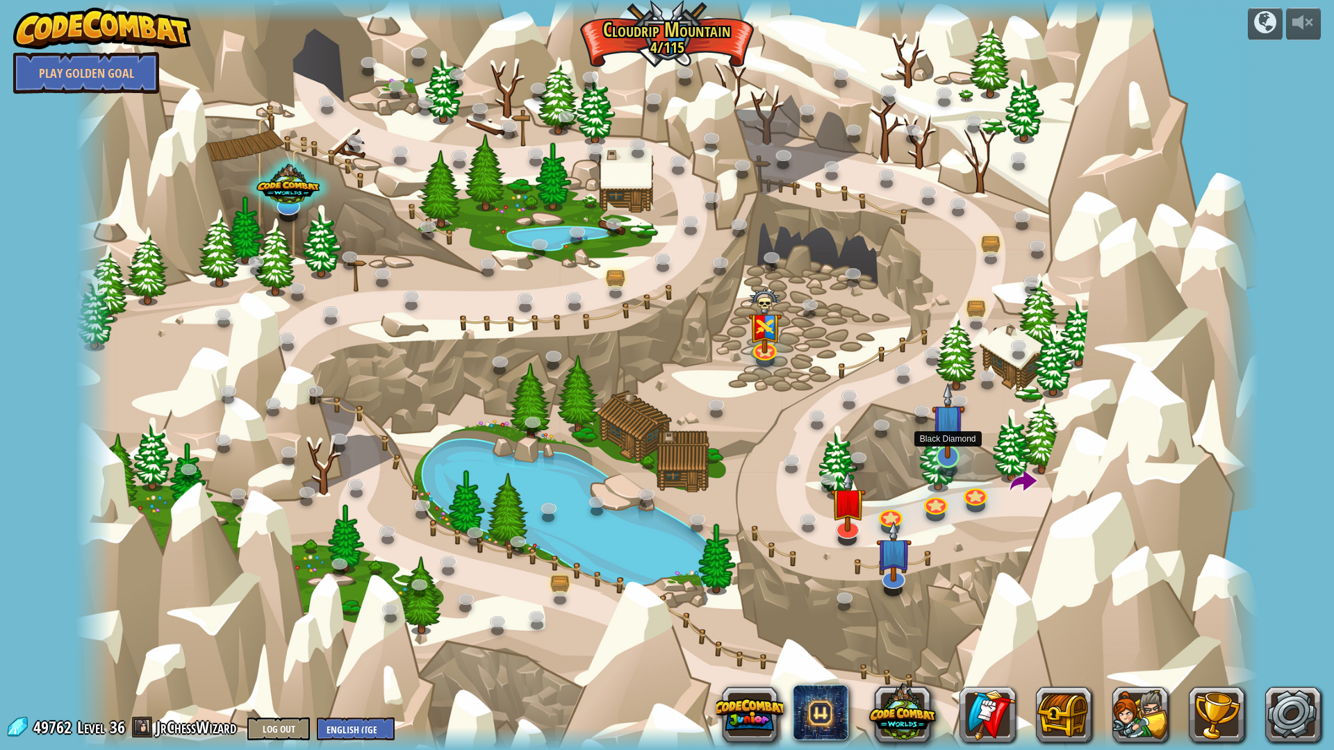
click at [946, 452] on img at bounding box center [948, 421] width 33 height 76
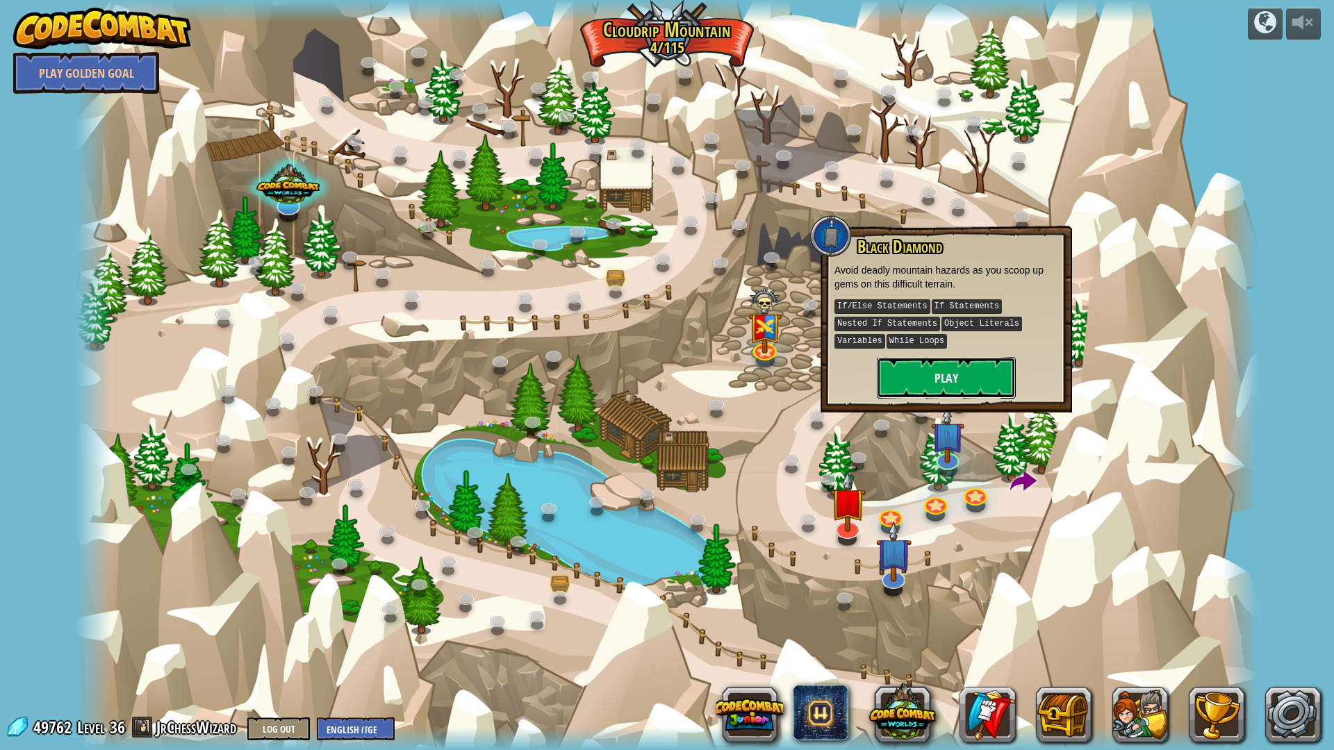
click at [965, 375] on button "Play" at bounding box center [946, 378] width 139 height 42
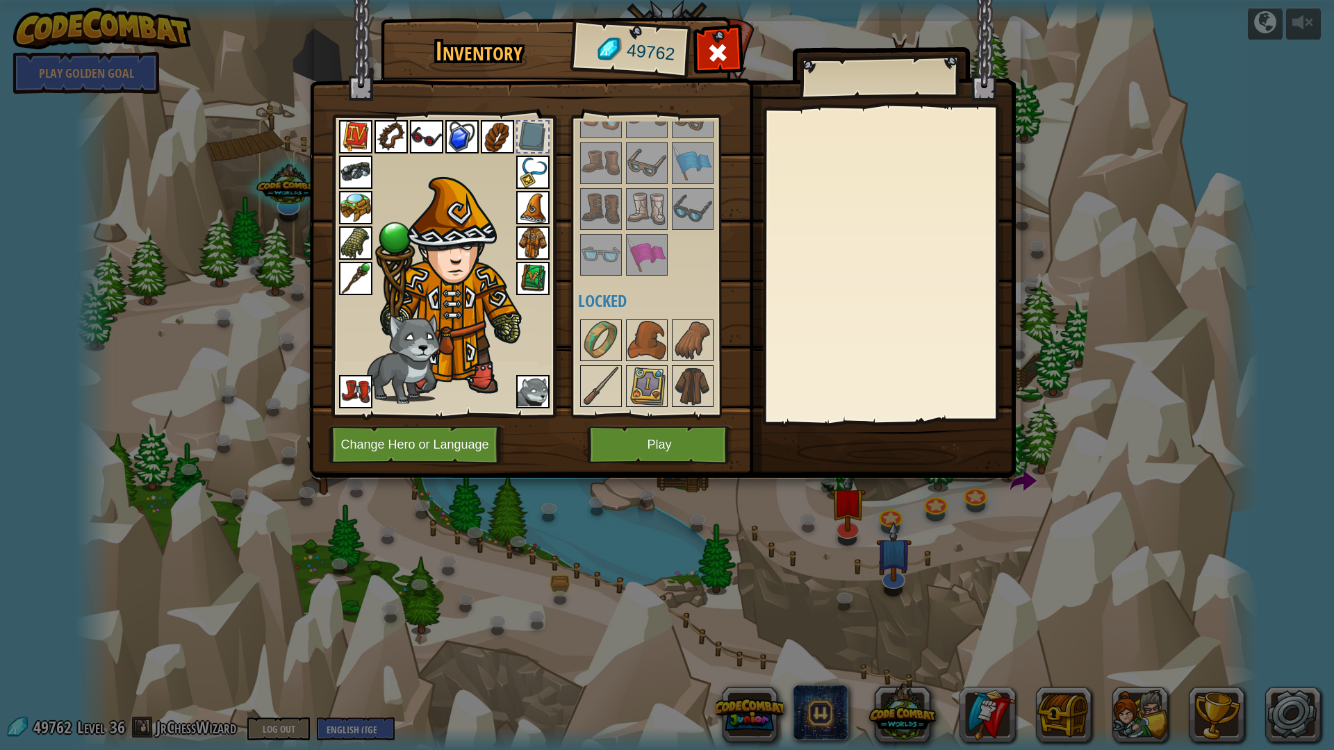
scroll to position [973, 0]
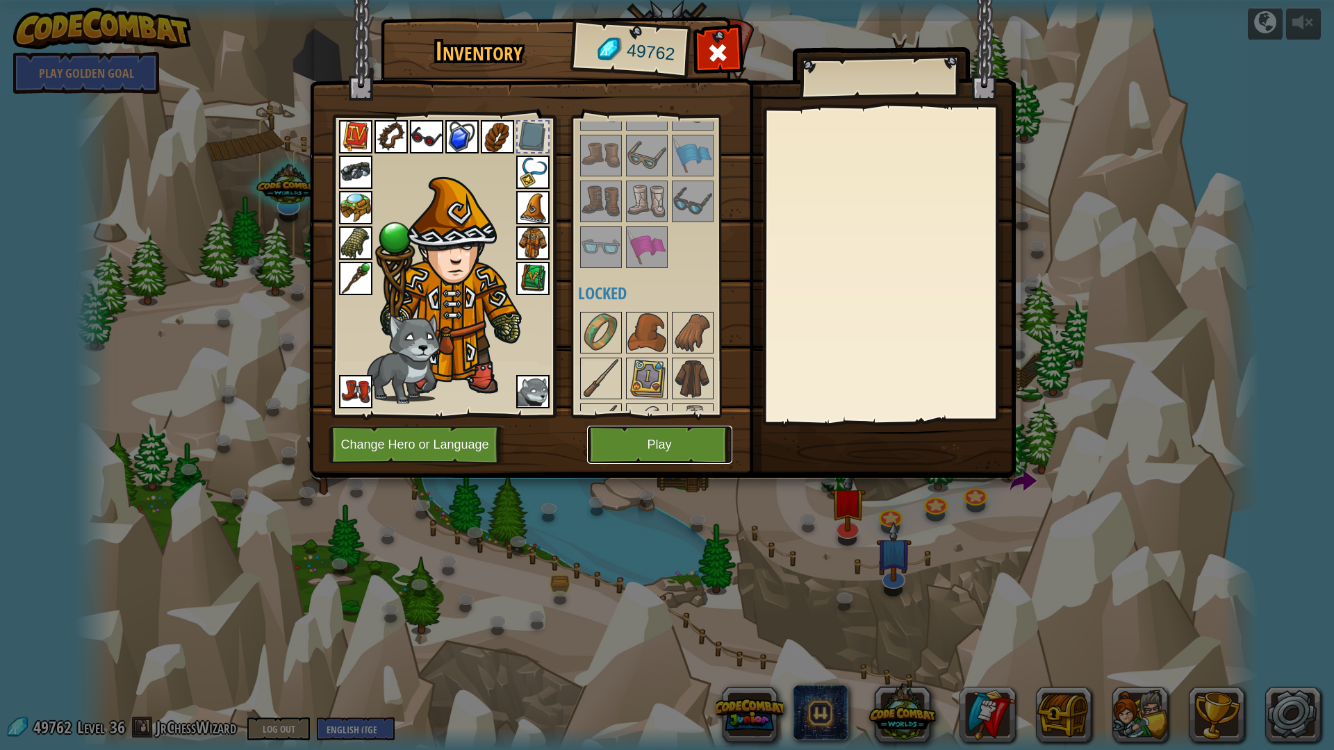
click at [649, 448] on button "Play" at bounding box center [659, 445] width 145 height 38
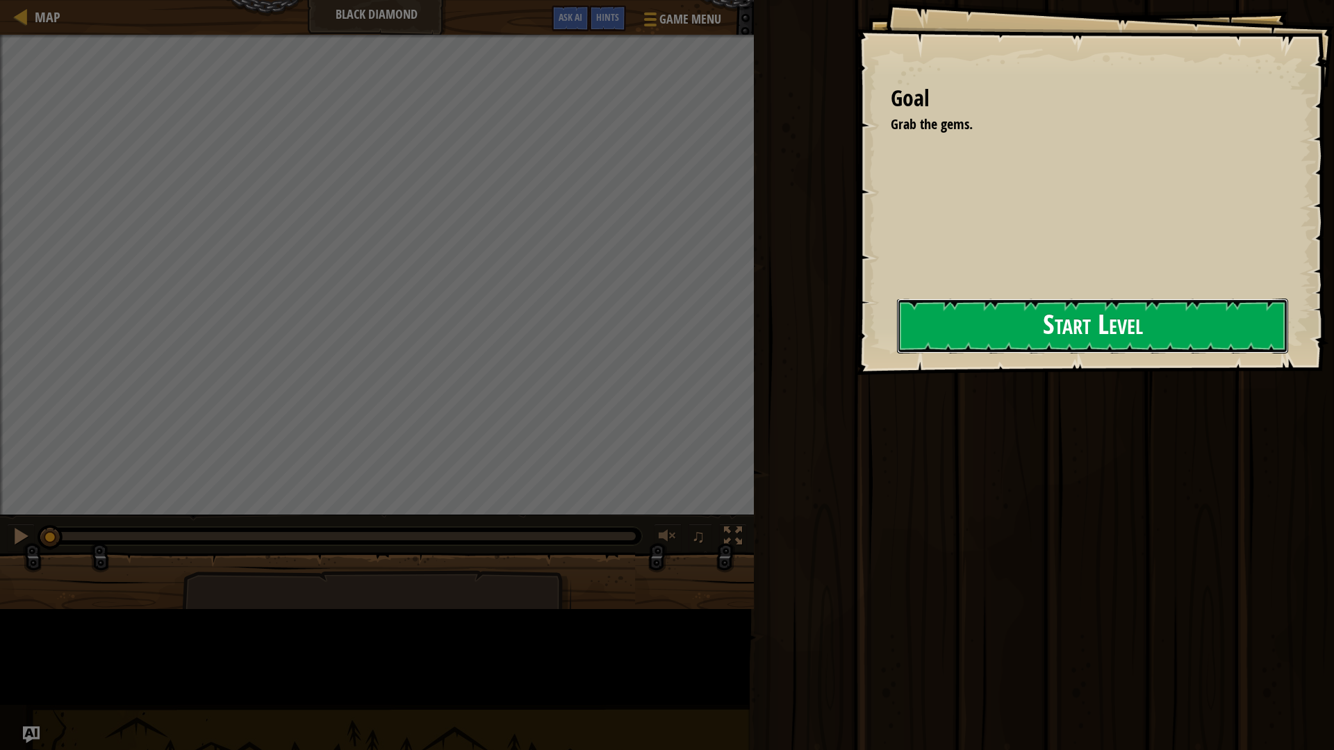
click at [897, 342] on button "Start Level" at bounding box center [1092, 326] width 391 height 55
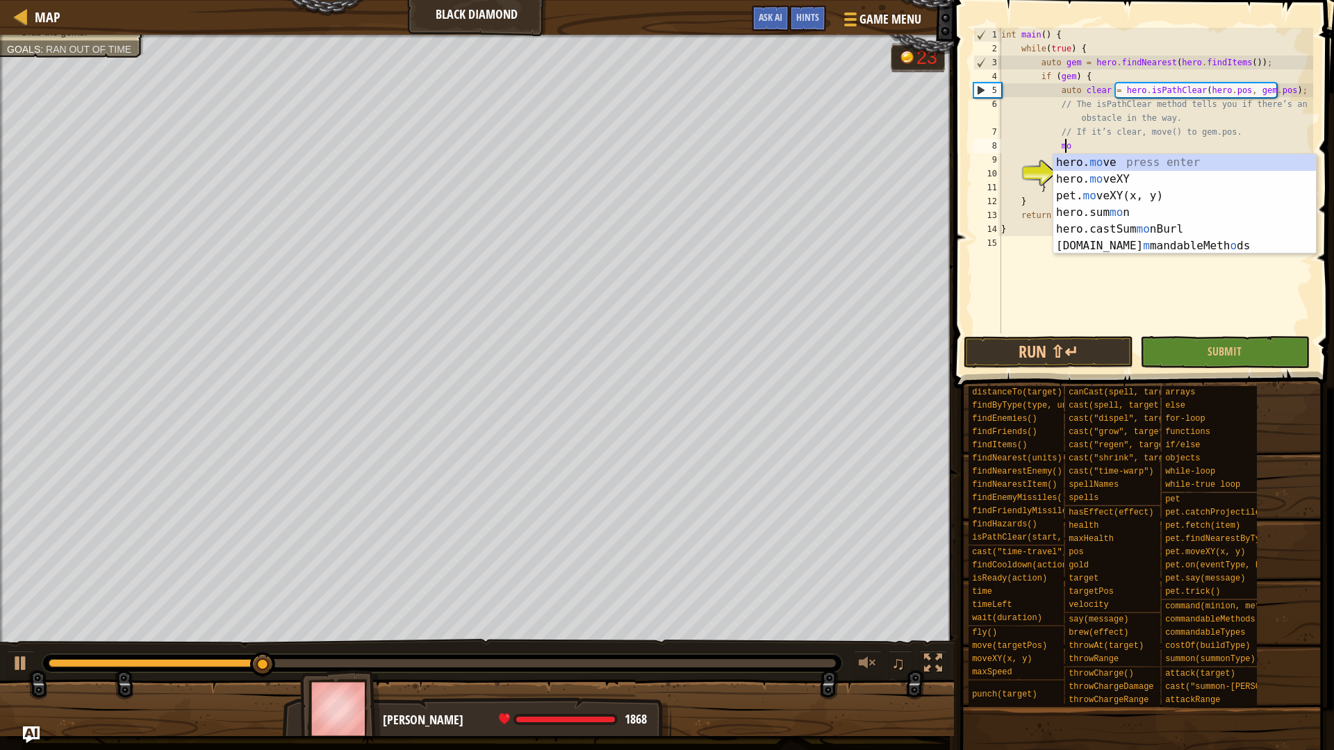
scroll to position [6, 5]
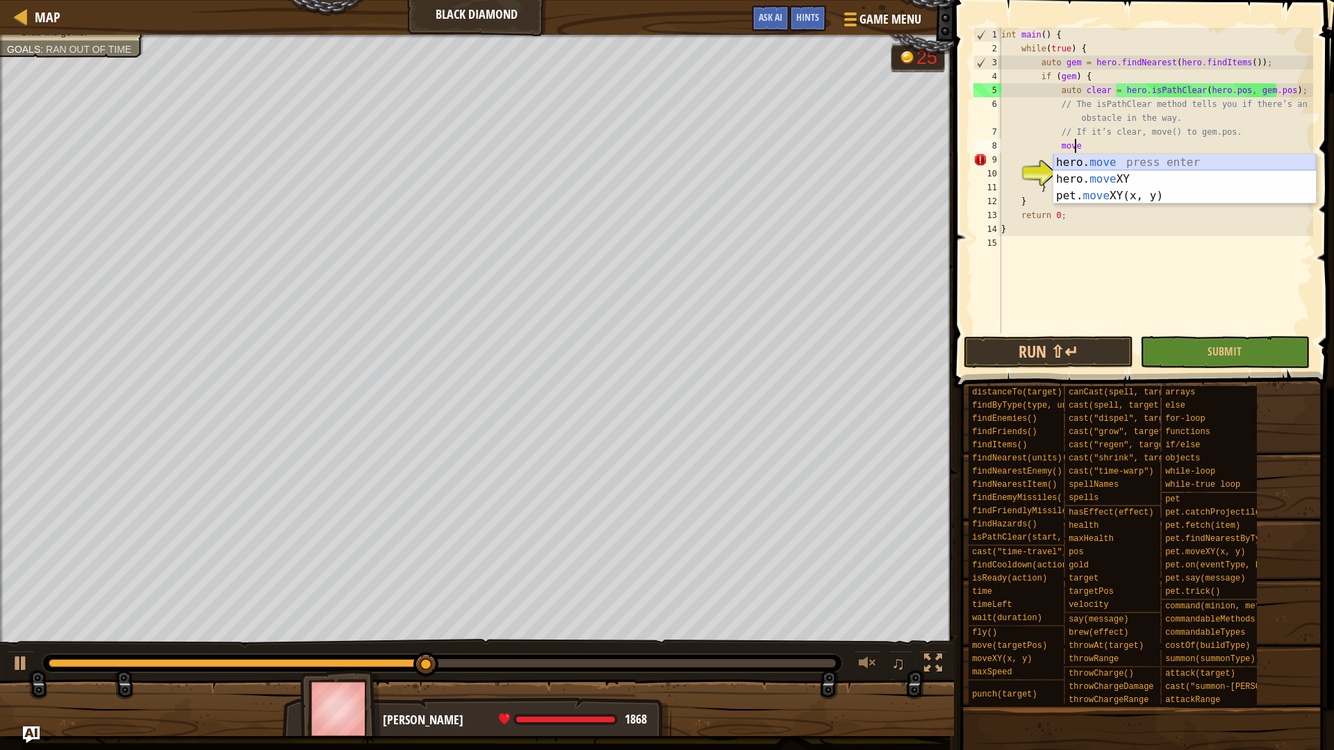
click at [1144, 163] on div "hero. move press enter hero. move XY press enter pet. move XY(x, y) press enter" at bounding box center [1184, 195] width 263 height 83
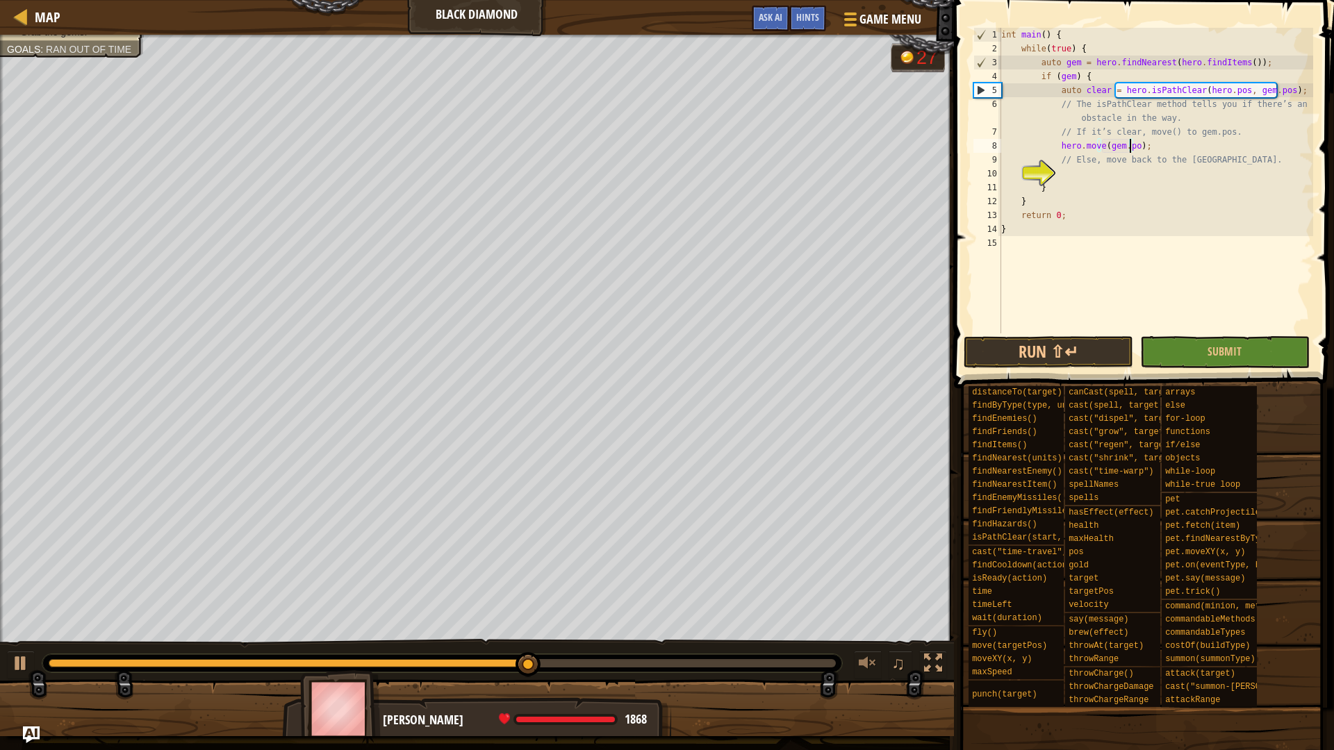
scroll to position [6, 10]
type textarea "hero.move(gem.pos);"
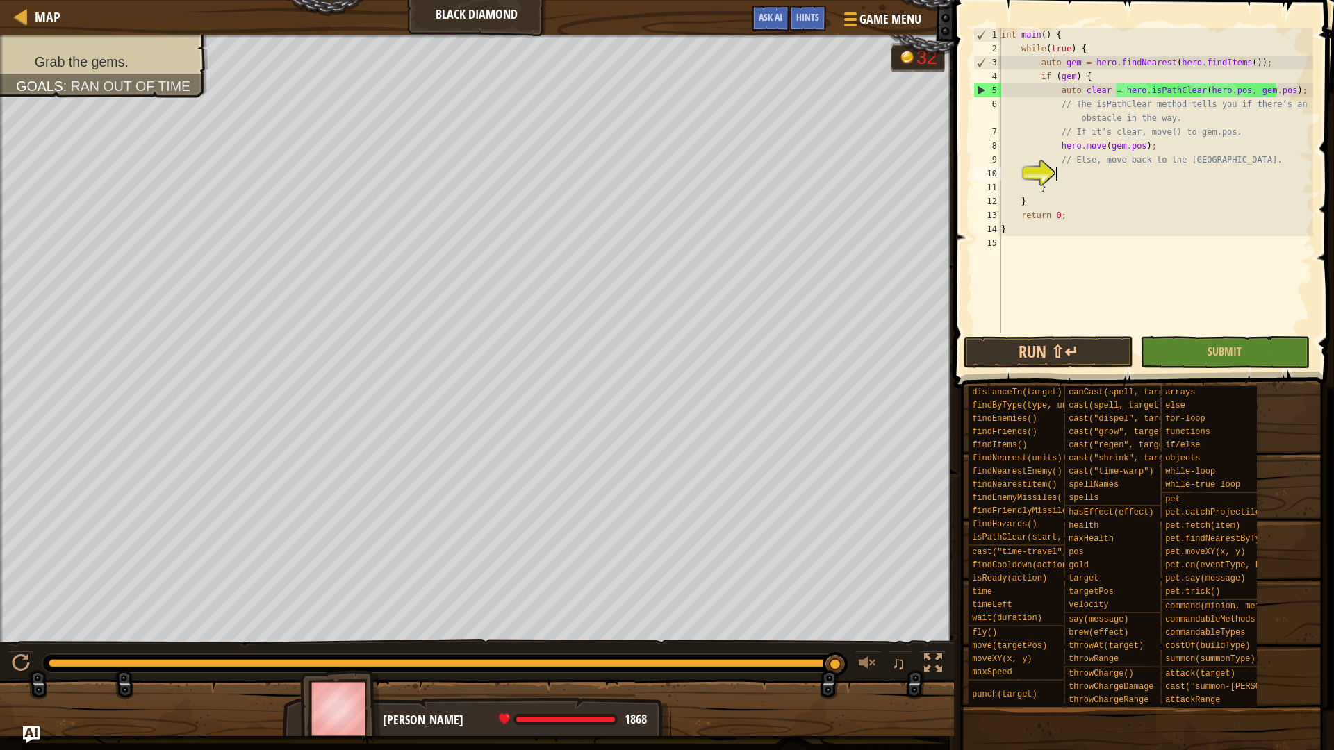
click at [1070, 176] on div "int main ( ) { while ( true ) { auto gem = hero . findNearest ( hero . findItem…" at bounding box center [1156, 195] width 315 height 334
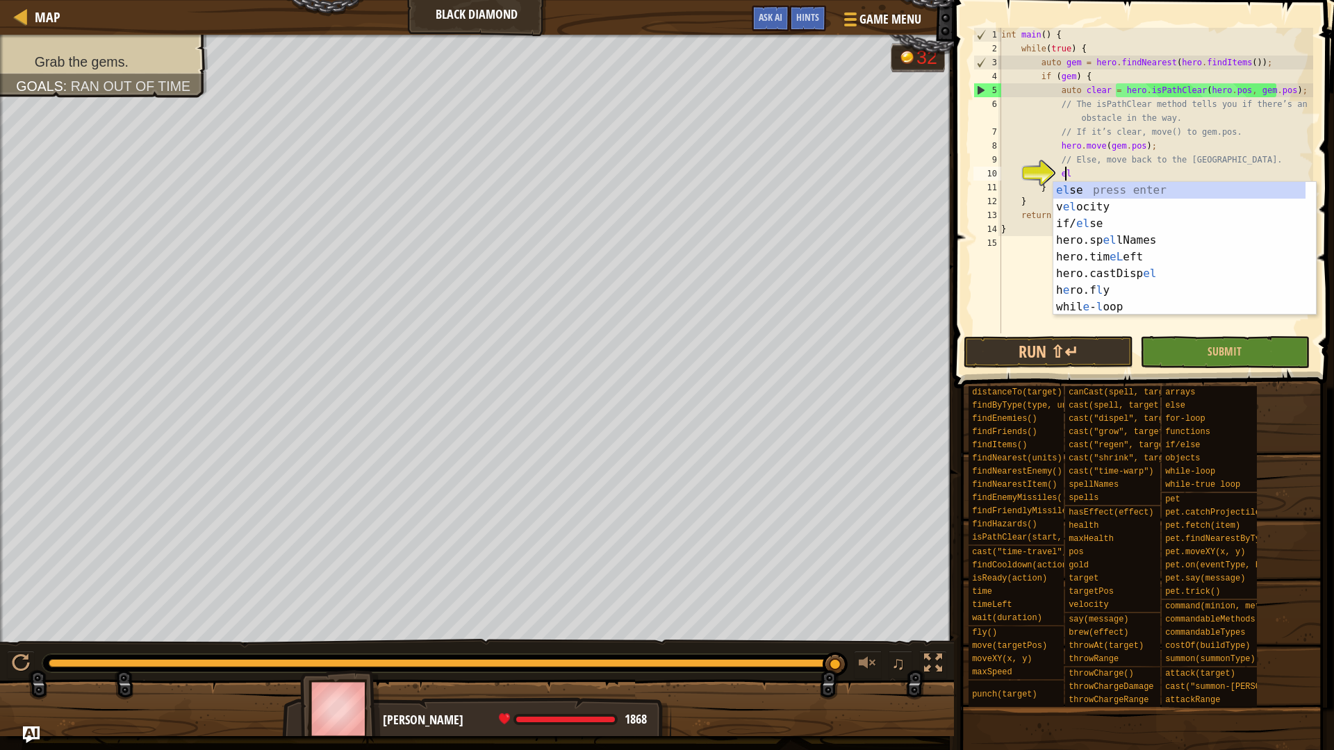
scroll to position [6, 5]
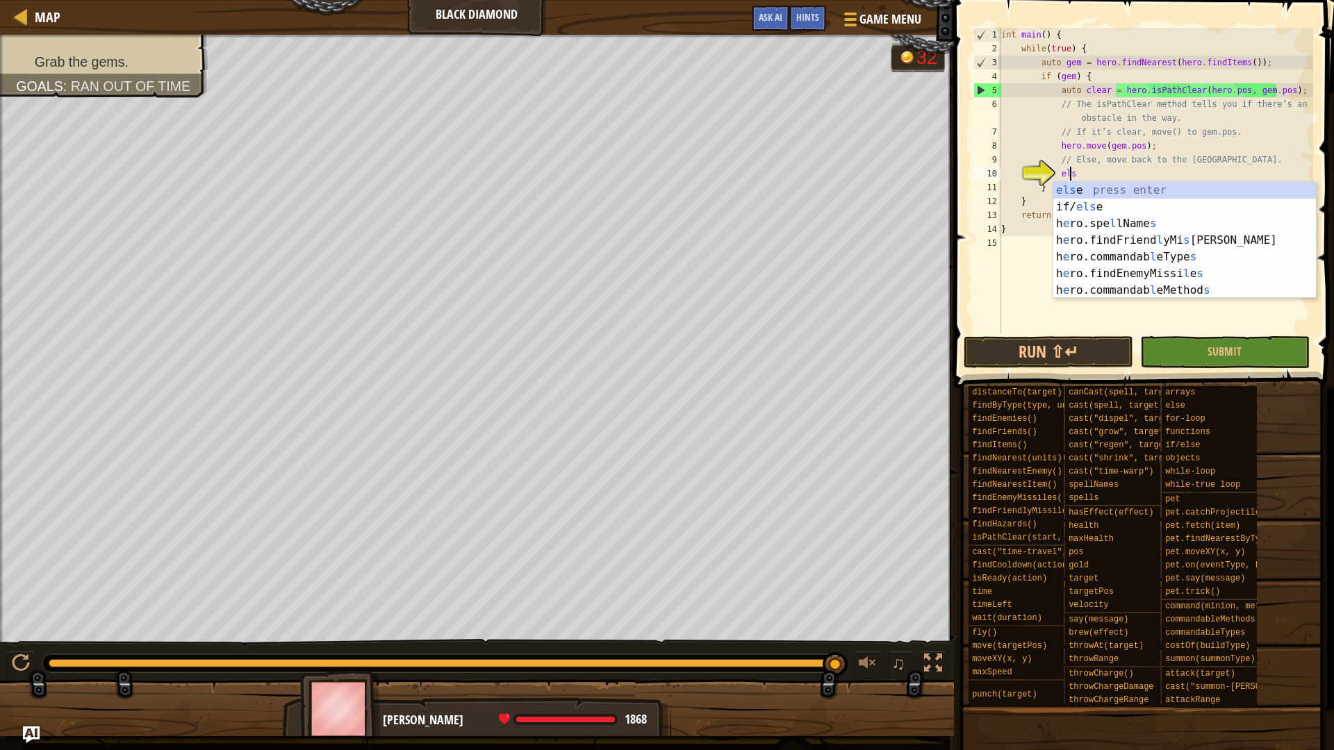
type textarea "else"
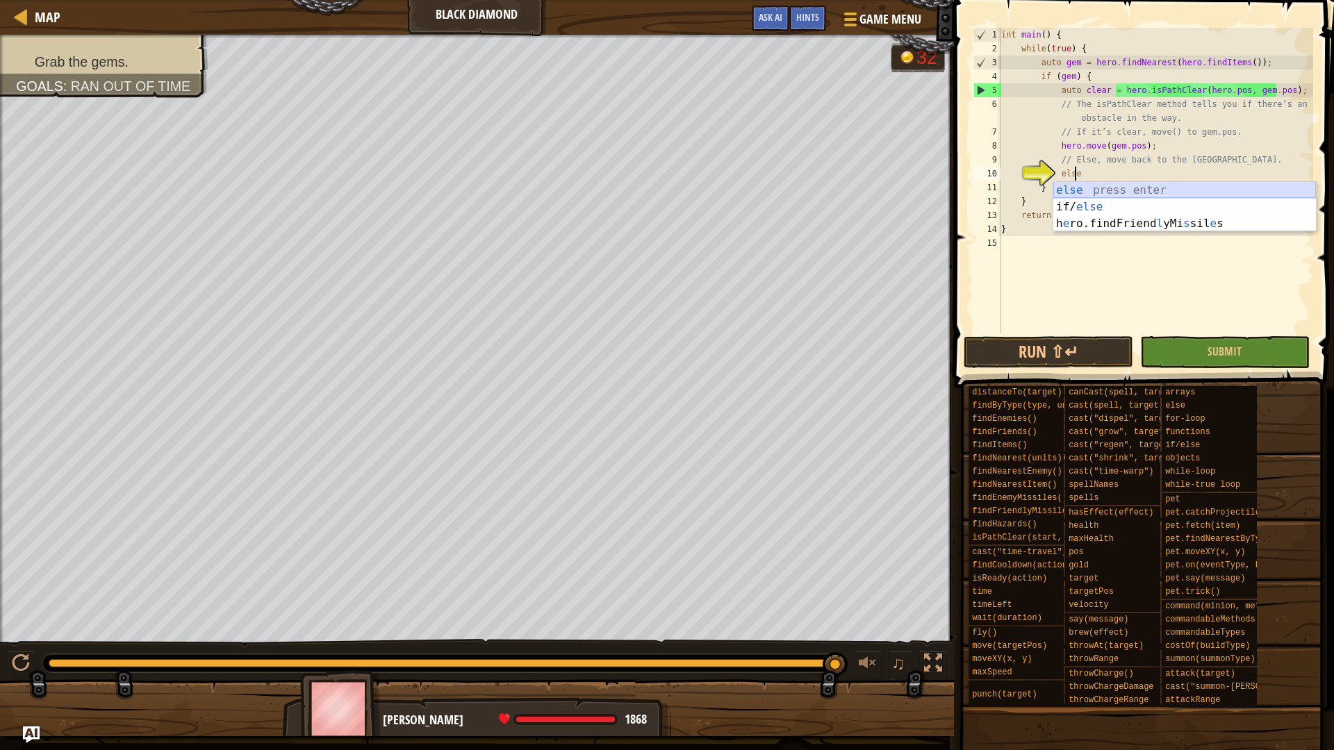
click at [1141, 195] on div "else press enter if/ else press enter h e ro.findFriend l yMi s sil e s press e…" at bounding box center [1184, 223] width 263 height 83
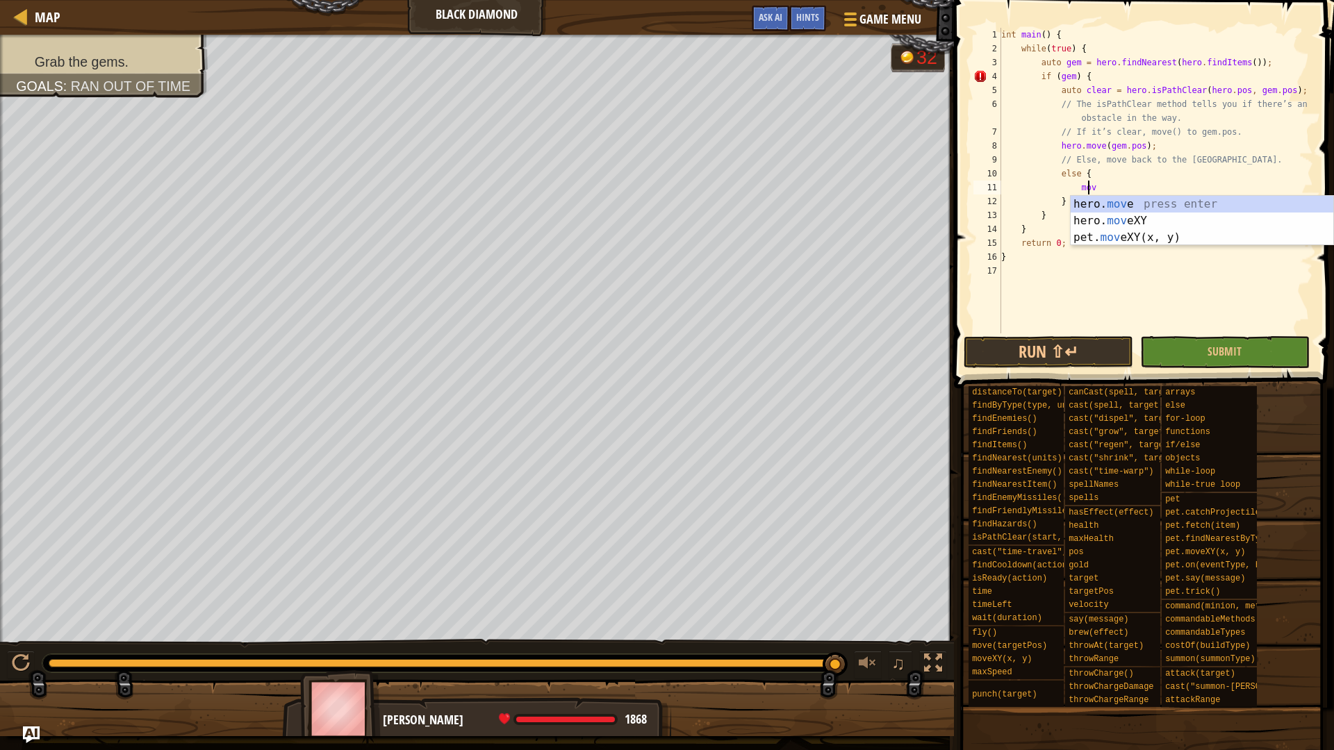
scroll to position [6, 7]
click at [1115, 217] on div "hero. move press enter hero. move XY press enter pet. move XY(x, y) press enter" at bounding box center [1202, 237] width 263 height 83
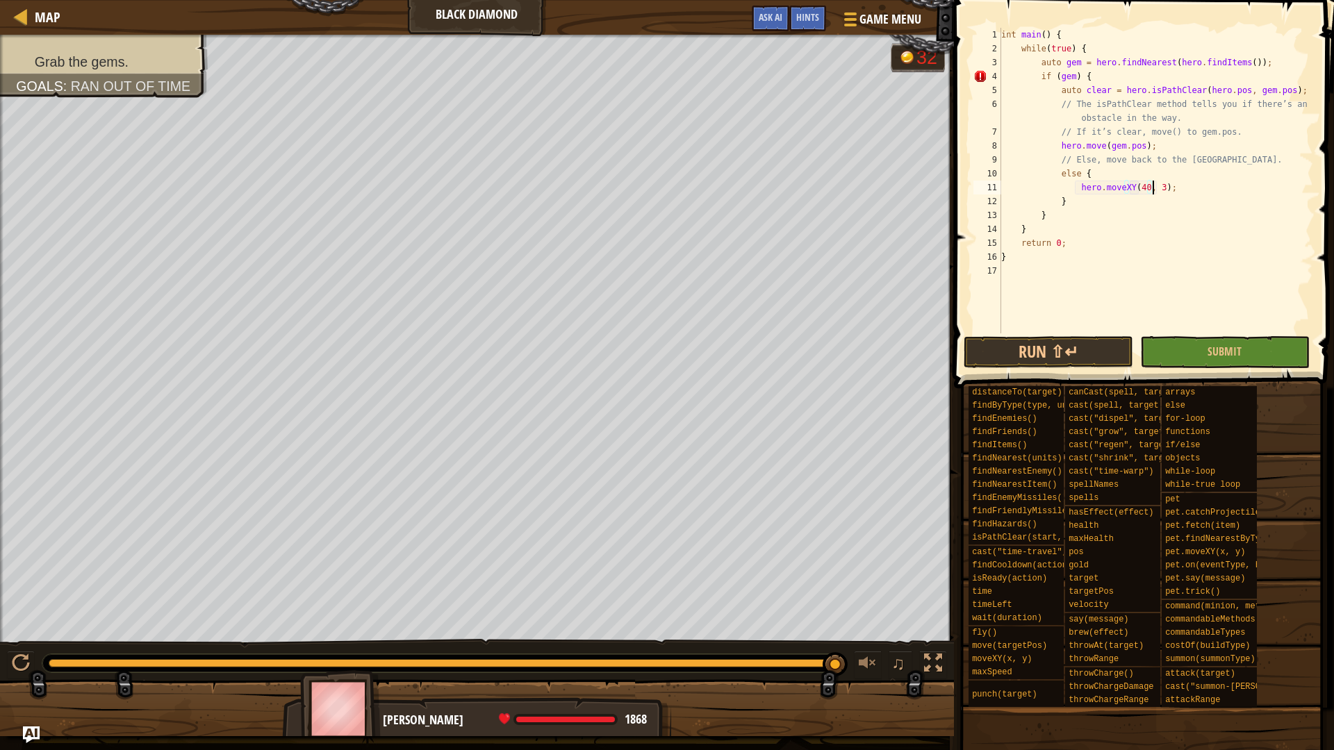
scroll to position [6, 13]
click at [1089, 359] on button "Run ⇧↵" at bounding box center [1049, 352] width 170 height 32
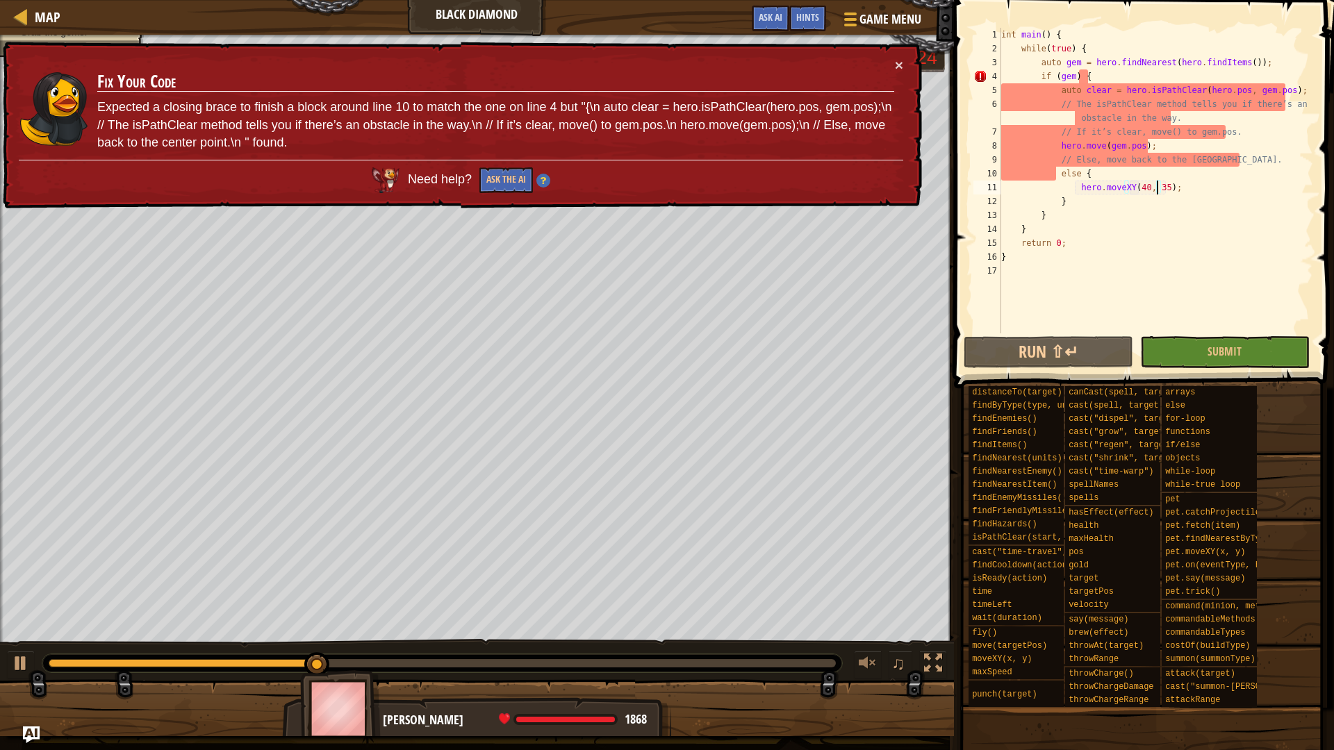
click at [1016, 256] on div "int main ( ) { while ( true ) { auto gem = hero . findNearest ( hero . findItem…" at bounding box center [1156, 195] width 315 height 334
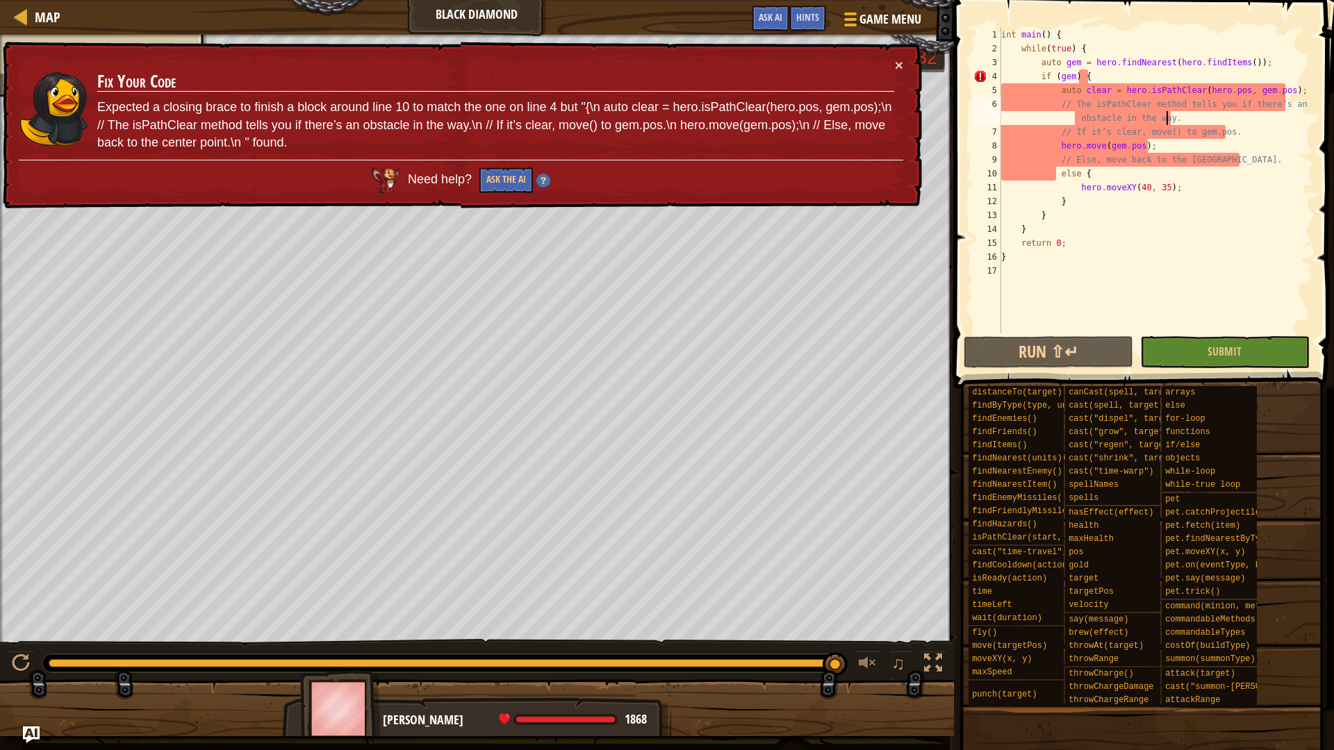
click at [1244, 122] on div "int main ( ) { while ( true ) { auto gem = hero . findNearest ( hero . findItem…" at bounding box center [1156, 195] width 315 height 334
click at [1231, 131] on div "int main ( ) { while ( true ) { auto gem = hero . findNearest ( hero . findItem…" at bounding box center [1156, 195] width 315 height 334
type textarea "// If it’s clear, move() to gem.pos."
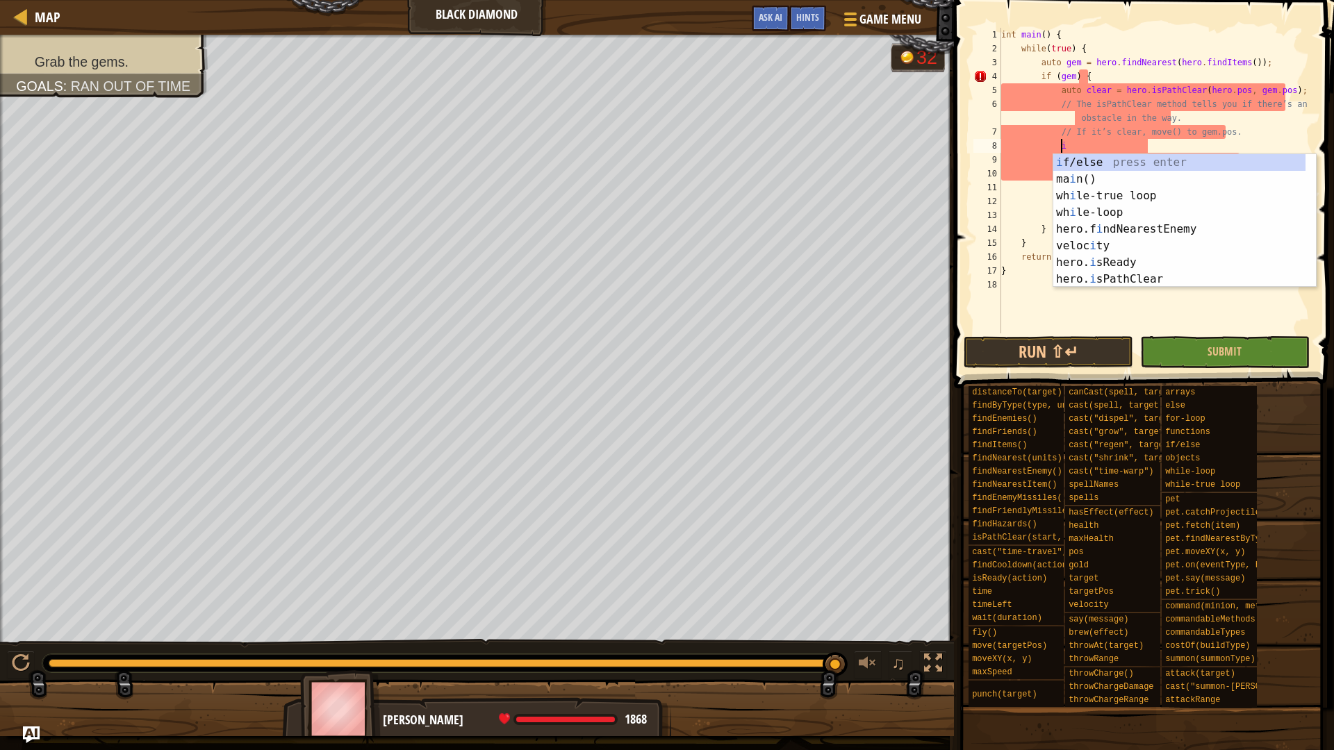
scroll to position [6, 4]
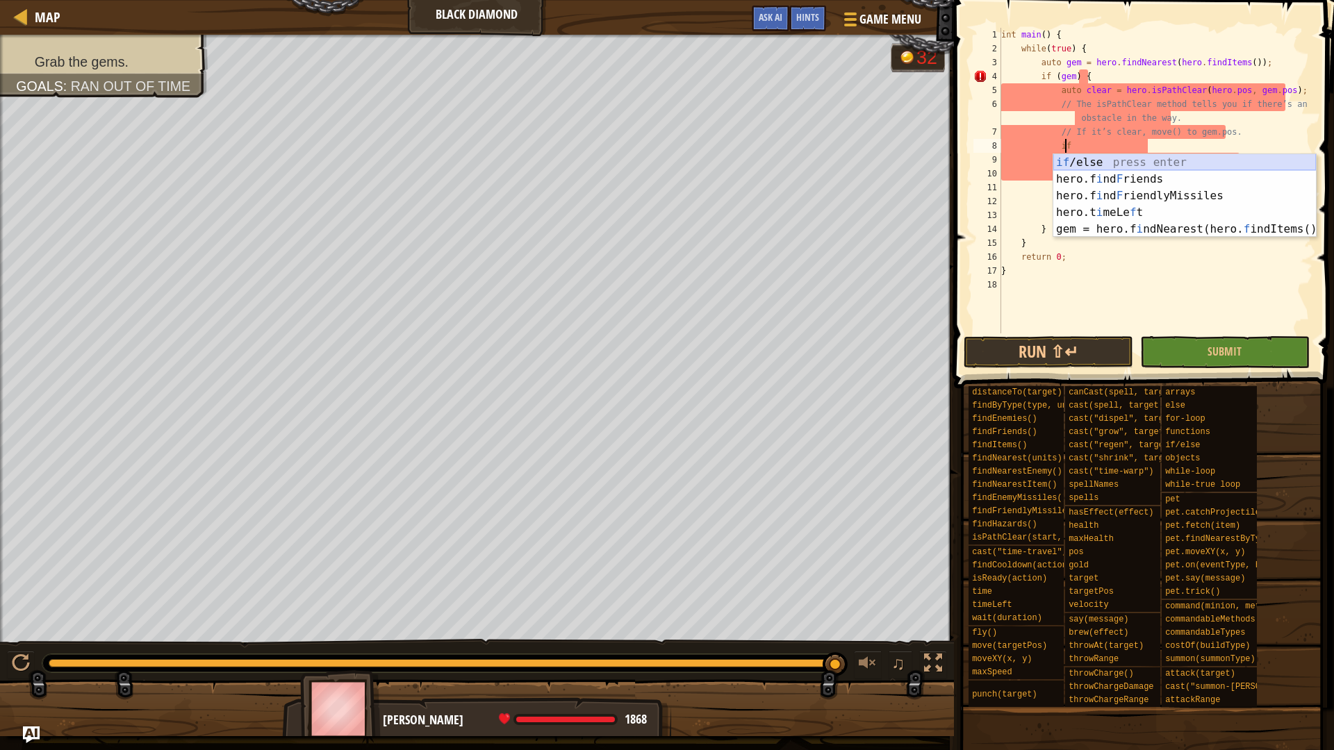
click at [1093, 162] on div "if /else press enter hero.f i nd F riends press enter hero.f i nd F riendlyMiss…" at bounding box center [1184, 212] width 263 height 117
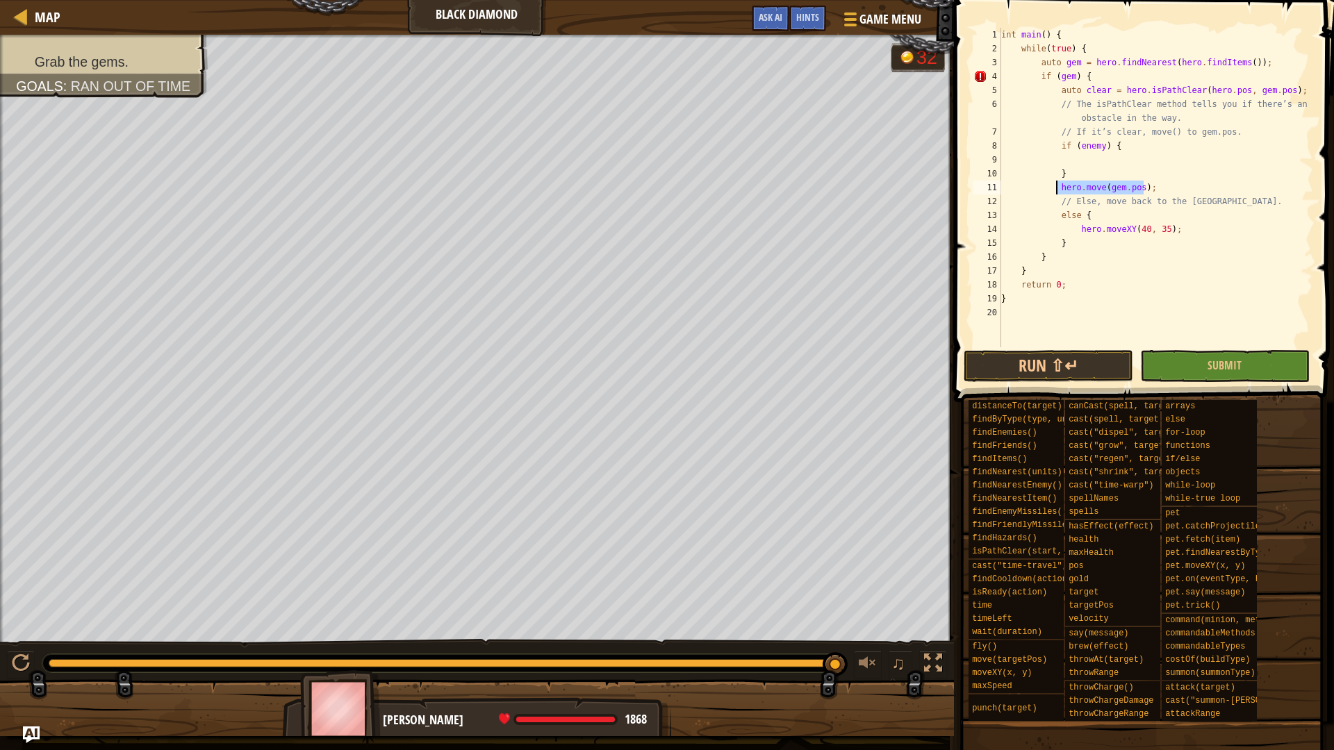
drag, startPoint x: 1133, startPoint y: 190, endPoint x: 1055, endPoint y: 192, distance: 77.9
click at [1055, 192] on div "int main ( ) { while ( true ) { auto gem = hero . findNearest ( hero . findItem…" at bounding box center [1156, 201] width 315 height 347
type textarea "}"
drag, startPoint x: 1070, startPoint y: 187, endPoint x: 1077, endPoint y: 174, distance: 14.9
click at [1077, 174] on div "int main ( ) { while ( true ) { auto gem = hero . findNearest ( hero . findItem…" at bounding box center [1156, 201] width 315 height 347
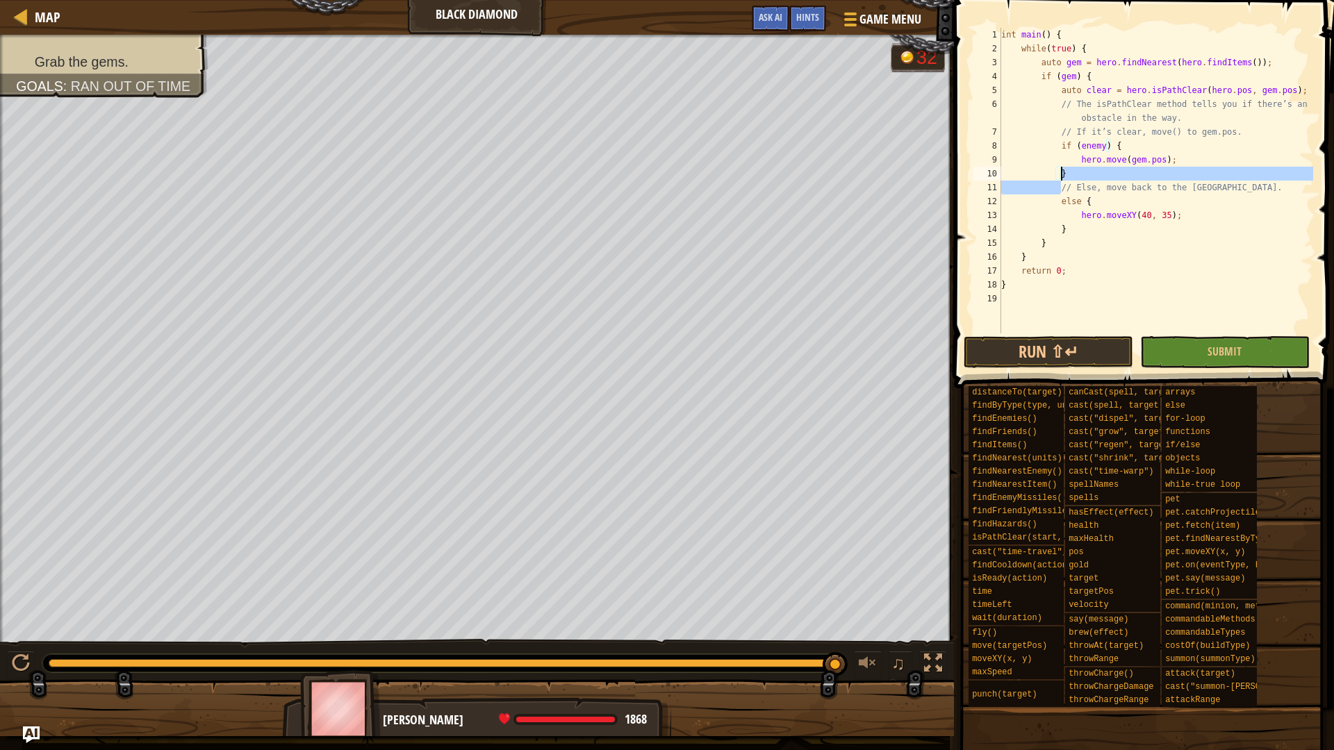
drag, startPoint x: 1059, startPoint y: 183, endPoint x: 1067, endPoint y: 179, distance: 9.7
click at [1077, 170] on div "int main ( ) { while ( true ) { auto gem = hero . findNearest ( hero . findItem…" at bounding box center [1156, 195] width 315 height 334
click at [1055, 185] on div "int main ( ) { while ( true ) { auto gem = hero . findNearest ( hero . findItem…" at bounding box center [1156, 181] width 315 height 306
click at [1055, 184] on div "int main ( ) { while ( true ) { auto gem = hero . findNearest ( hero . findItem…" at bounding box center [1156, 195] width 315 height 334
click at [1058, 184] on div "int main ( ) { while ( true ) { auto gem = hero . findNearest ( hero . findItem…" at bounding box center [1156, 181] width 315 height 306
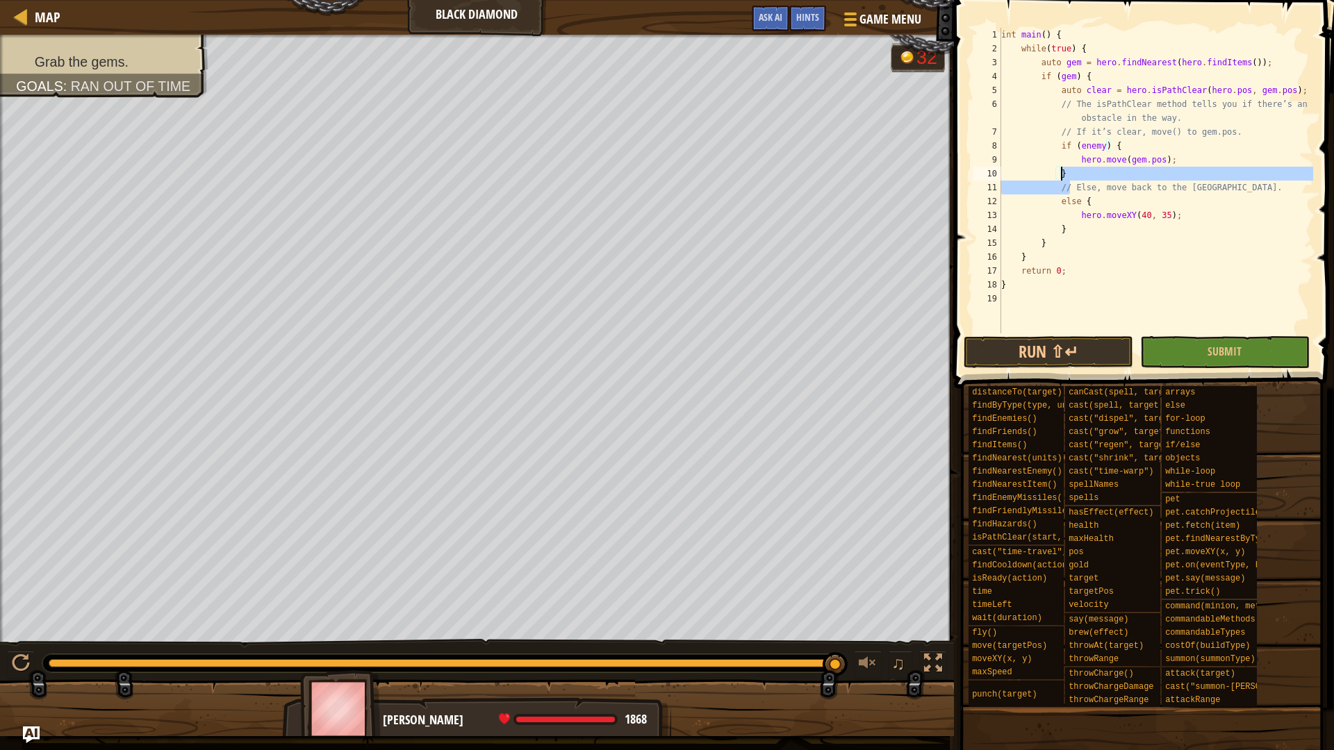
drag, startPoint x: 1058, startPoint y: 184, endPoint x: 1067, endPoint y: 169, distance: 18.1
click at [1067, 169] on div "int main ( ) { while ( true ) { auto gem = hero . findNearest ( hero . findItem…" at bounding box center [1156, 195] width 315 height 334
click at [1057, 185] on div "int main ( ) { while ( true ) { auto gem = hero . findNearest ( hero . findItem…" at bounding box center [1156, 181] width 315 height 306
drag, startPoint x: 1057, startPoint y: 186, endPoint x: 1065, endPoint y: 174, distance: 13.9
click at [1065, 174] on div "int main ( ) { while ( true ) { auto gem = hero . findNearest ( hero . findItem…" at bounding box center [1156, 195] width 315 height 334
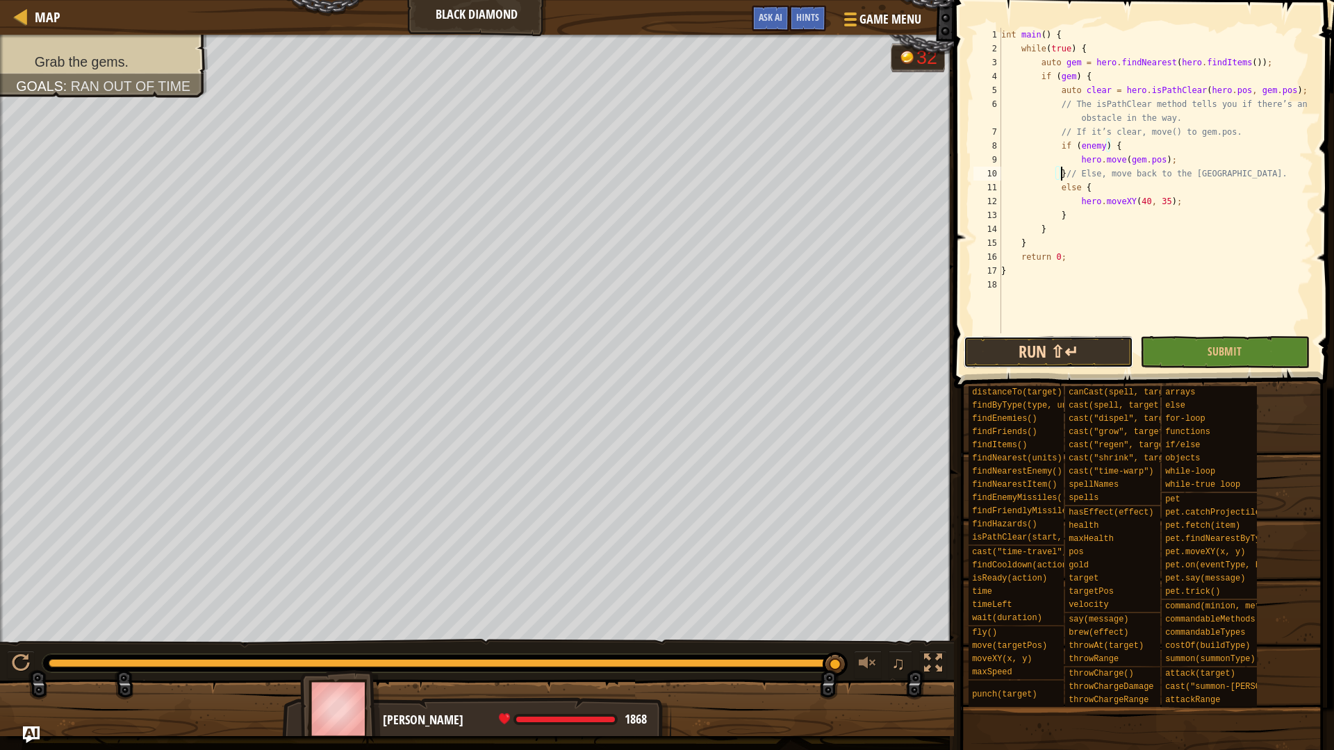
click at [1060, 343] on button "Run ⇧↵" at bounding box center [1049, 352] width 170 height 32
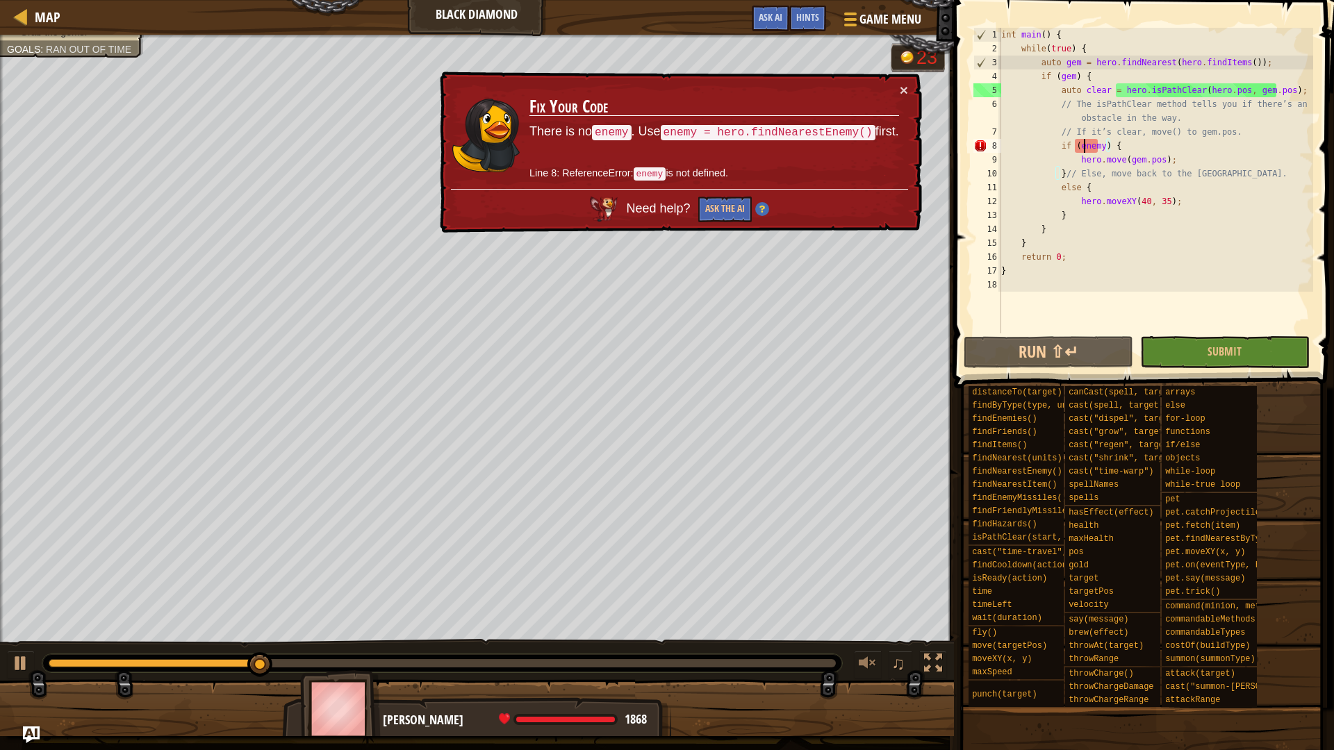
click at [1083, 145] on div "int main ( ) { while ( true ) { auto gem = hero . findNearest ( hero . findItem…" at bounding box center [1156, 195] width 315 height 334
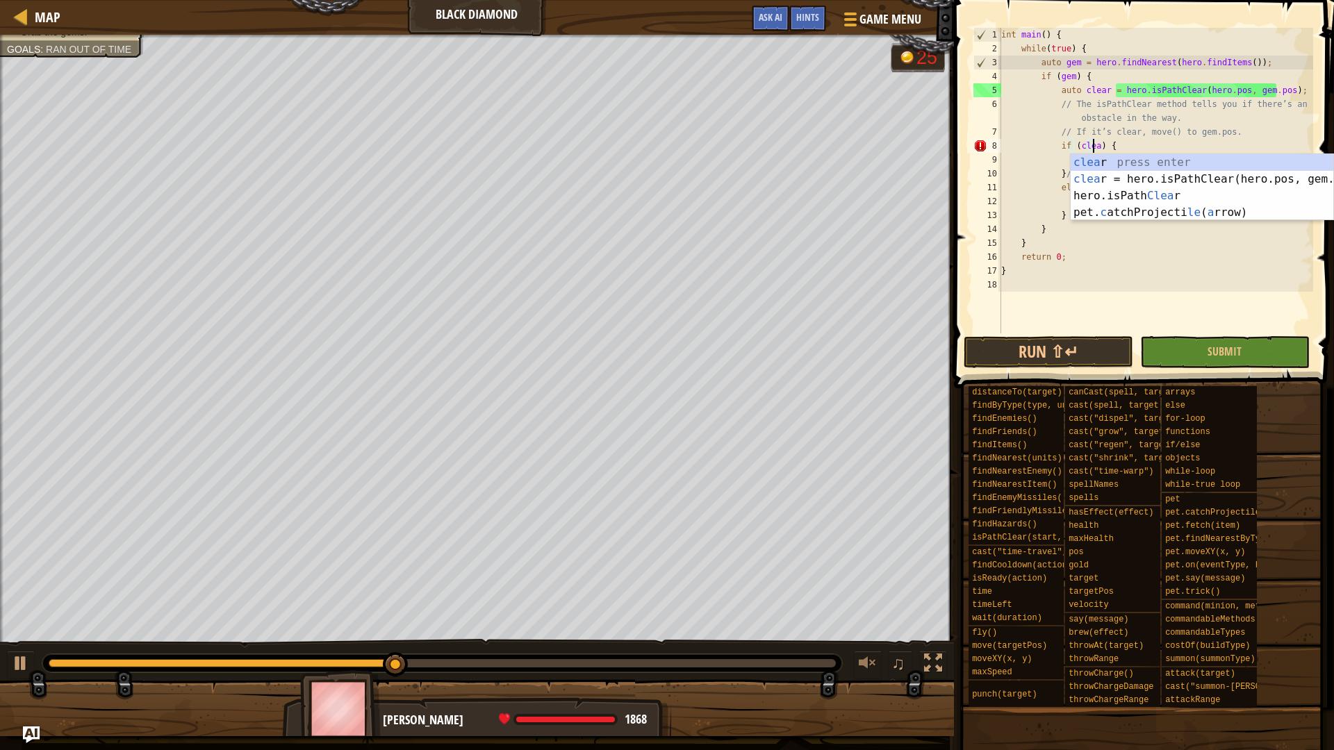
scroll to position [6, 8]
click at [1053, 343] on button "Run ⇧↵" at bounding box center [1049, 352] width 170 height 32
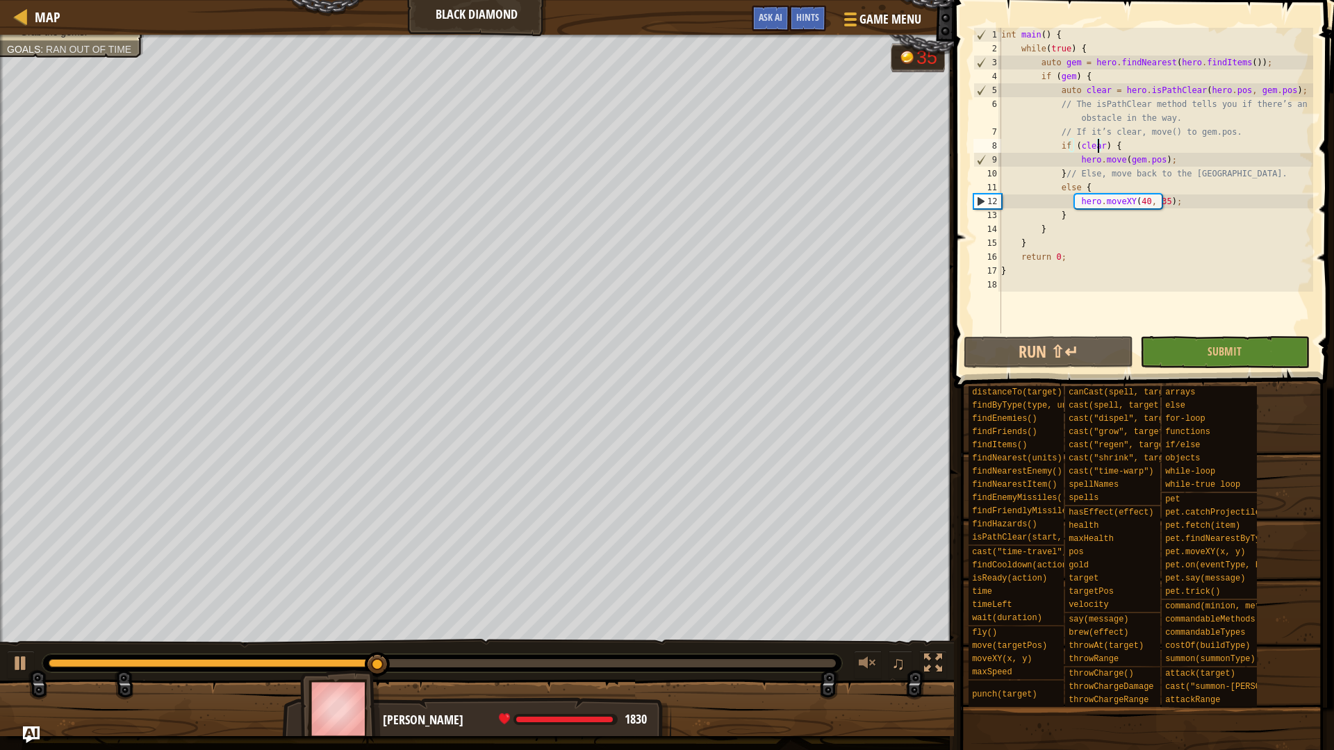
click at [1080, 182] on div "int main ( ) { while ( true ) { auto gem = hero . findNearest ( hero . findItem…" at bounding box center [1156, 195] width 315 height 334
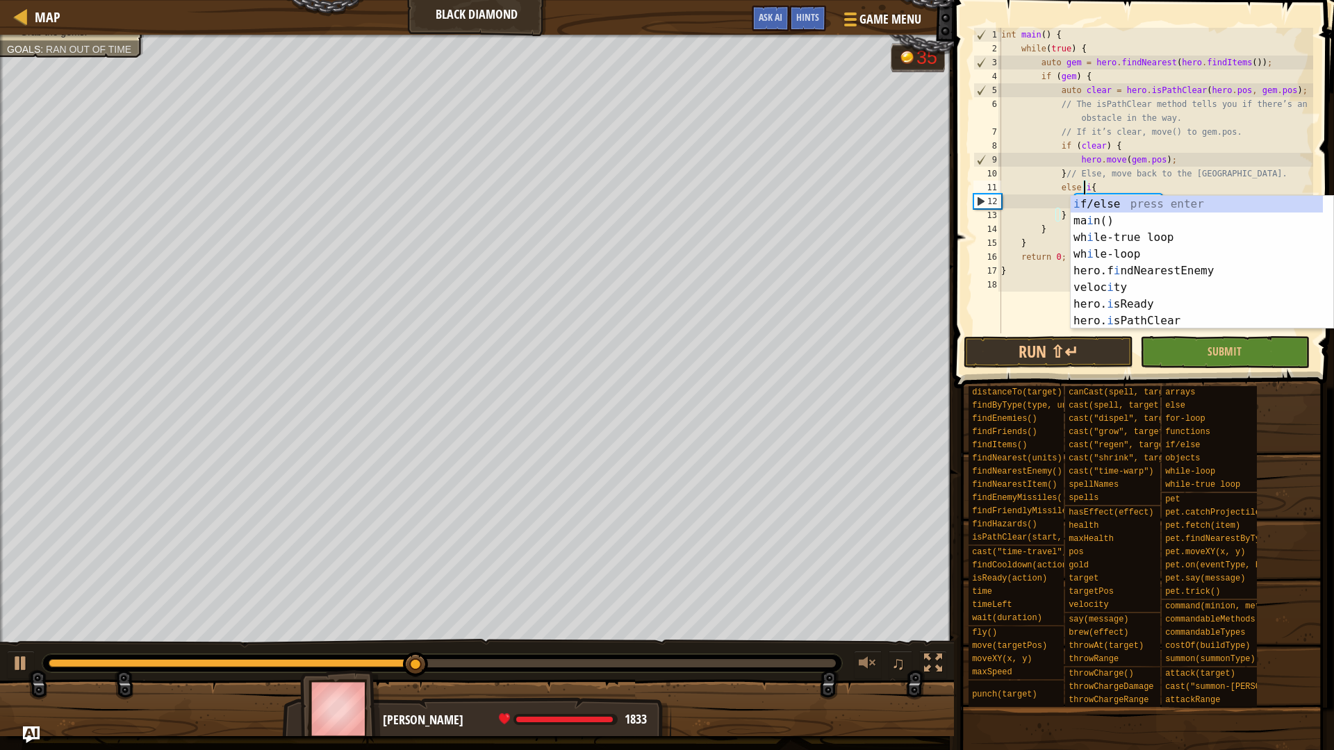
scroll to position [6, 7]
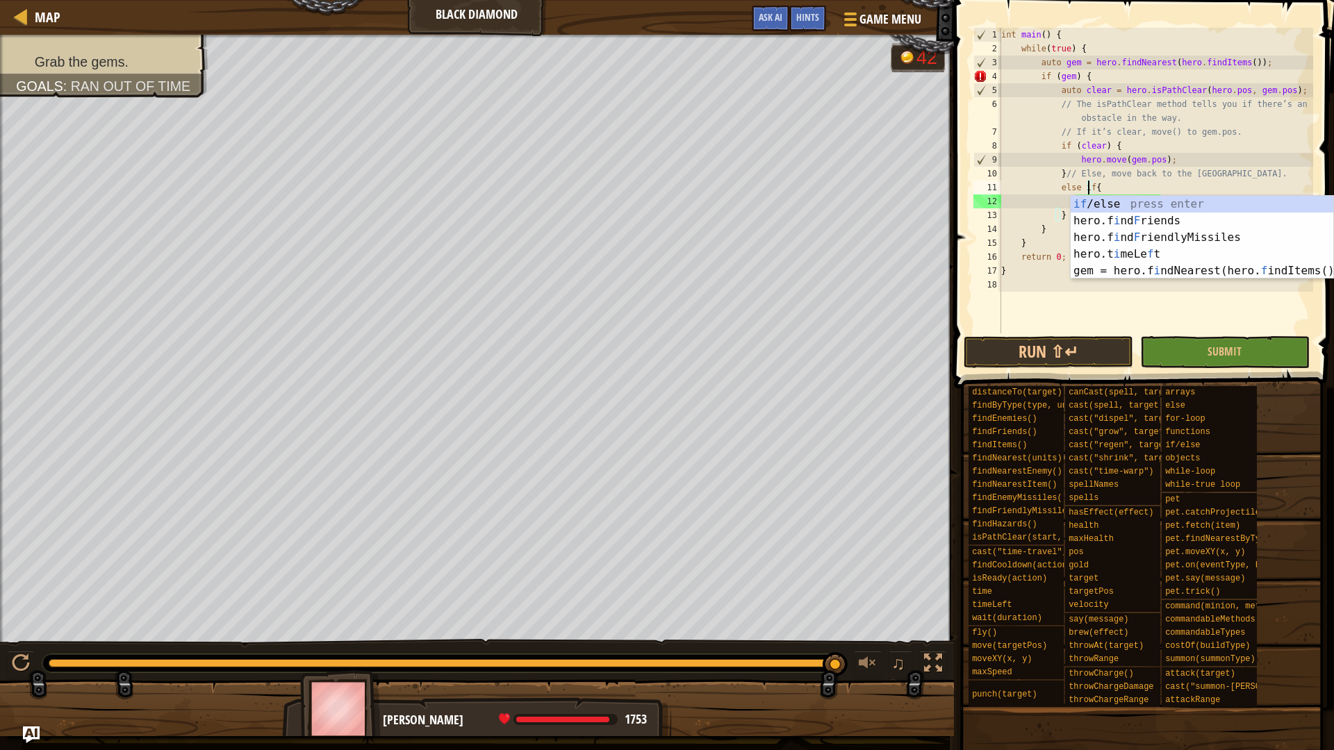
drag, startPoint x: 616, startPoint y: 671, endPoint x: 962, endPoint y: 669, distance: 346.7
click at [962, 669] on div "Map Black Diamond Game Menu Done Hints Ask AI 1 ההההההההההההההההההההההההההההההה…" at bounding box center [667, 375] width 1334 height 750
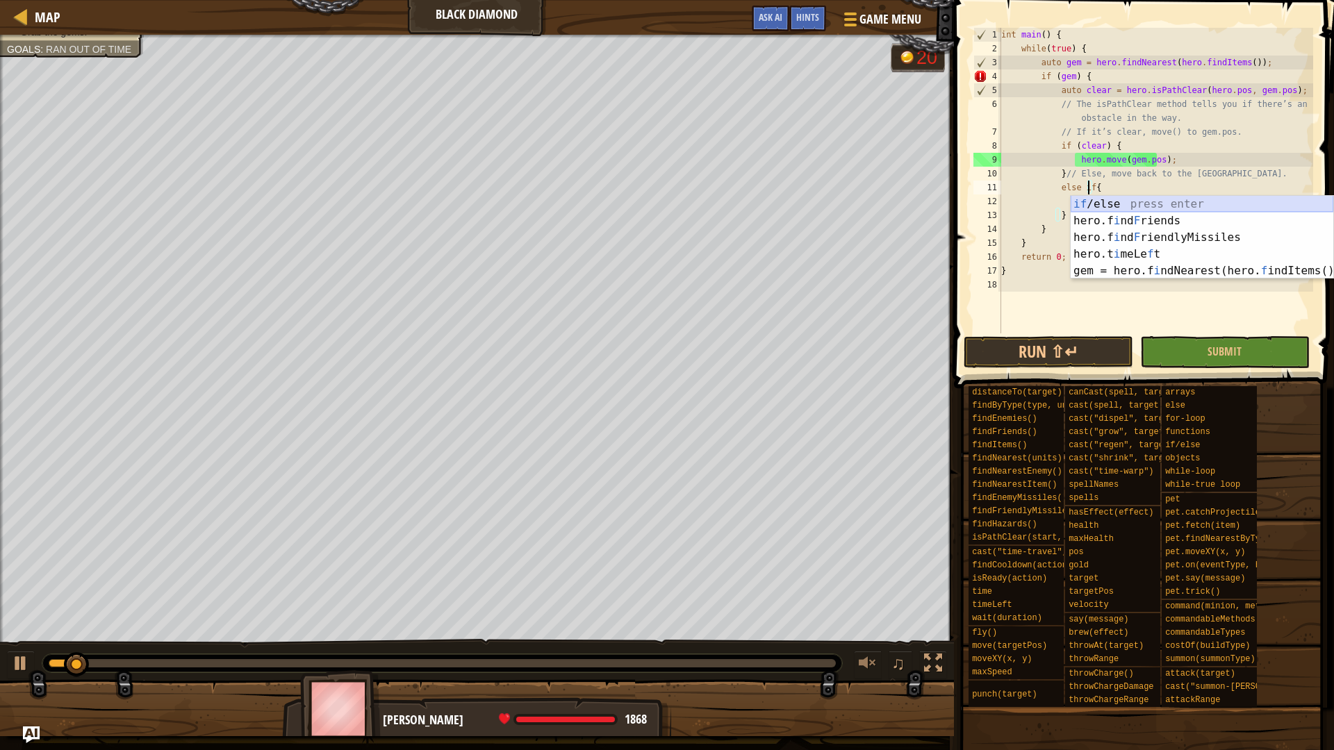
click at [1101, 202] on div "if /else press enter hero.f i nd F riends press enter hero.f i nd F riendlyMiss…" at bounding box center [1202, 254] width 263 height 117
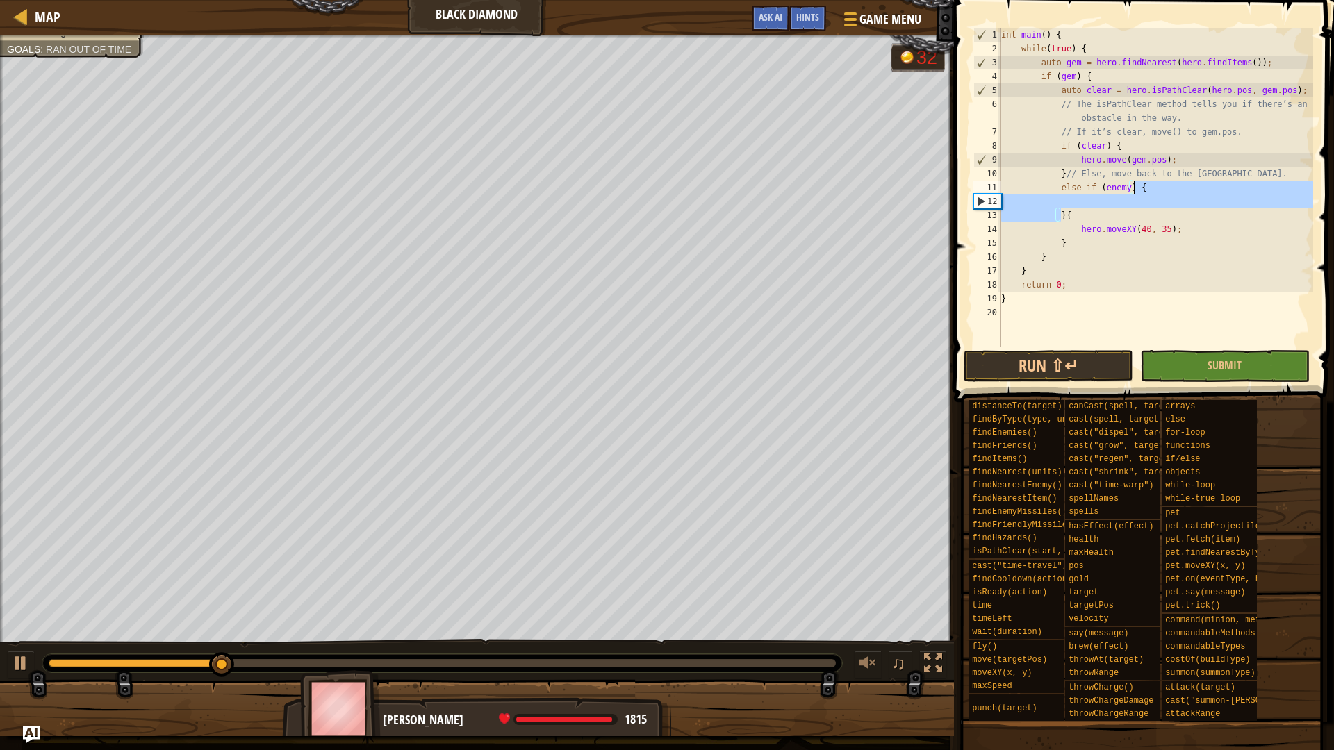
drag, startPoint x: 1060, startPoint y: 217, endPoint x: 1167, endPoint y: 182, distance: 113.2
click at [1167, 182] on div "int main ( ) { while ( true ) { auto gem = hero . findNearest ( hero . findItem…" at bounding box center [1156, 201] width 315 height 347
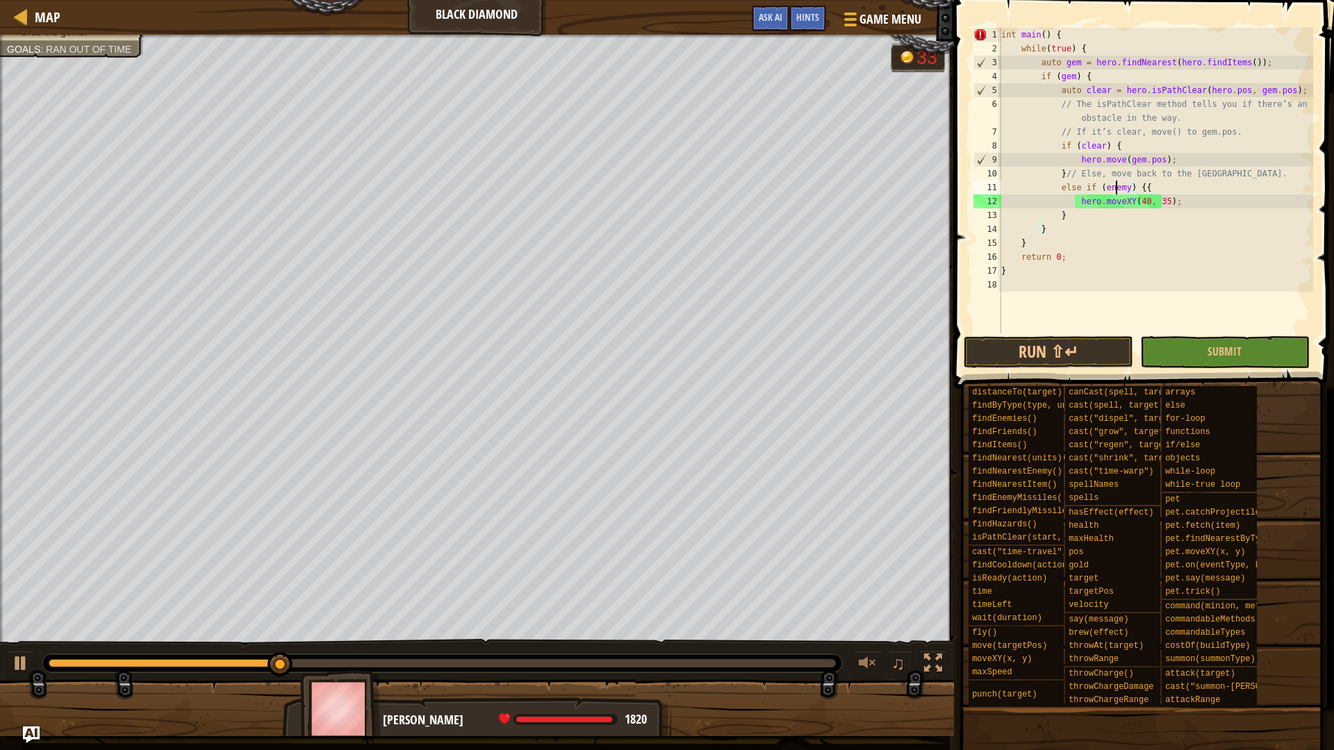
click at [1117, 187] on div "int main ( ) { while ( true ) { auto gem = hero . findNearest ( hero . findItem…" at bounding box center [1156, 195] width 315 height 334
drag, startPoint x: 1119, startPoint y: 188, endPoint x: 1099, endPoint y: 192, distance: 20.4
click at [1099, 192] on div "int main ( ) { while ( true ) { auto gem = hero . findNearest ( hero . findItem…" at bounding box center [1156, 195] width 315 height 334
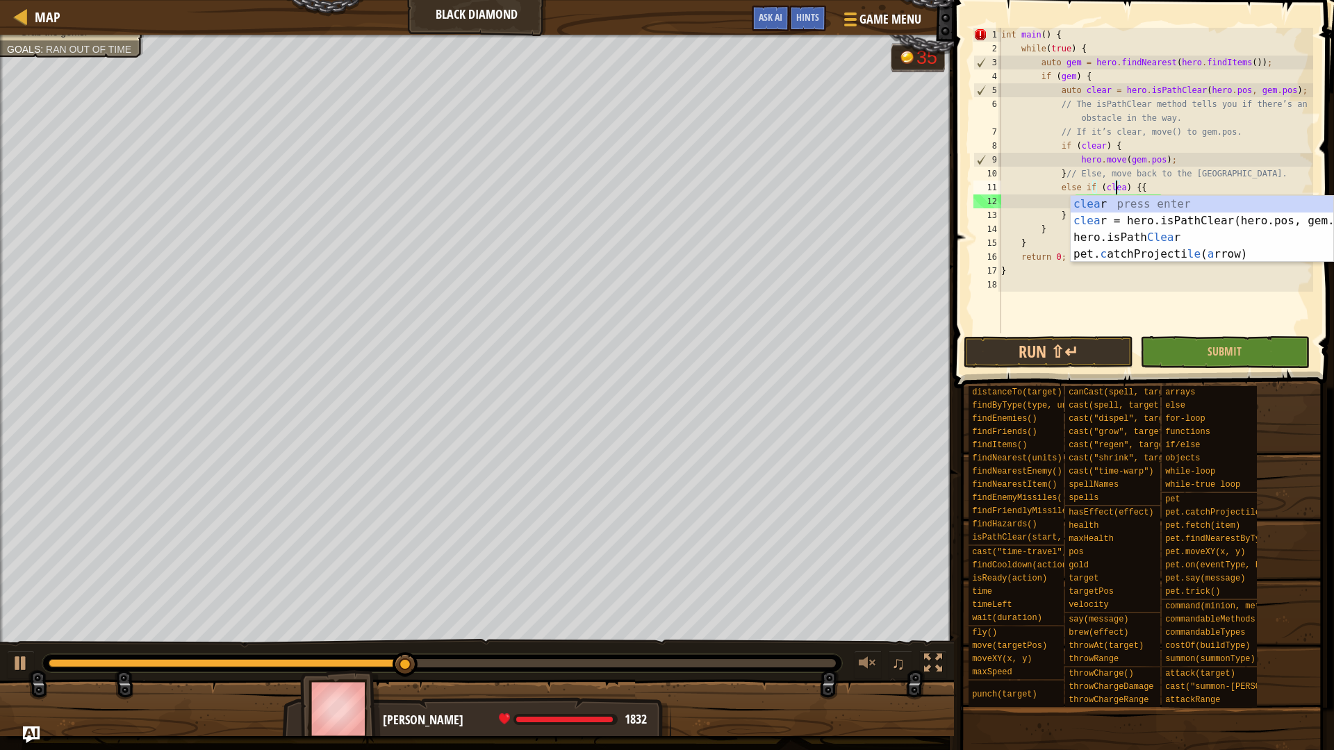
scroll to position [6, 10]
click at [1146, 190] on div "int main ( ) { while ( true ) { auto gem = hero . findNearest ( hero . findItem…" at bounding box center [1156, 195] width 315 height 334
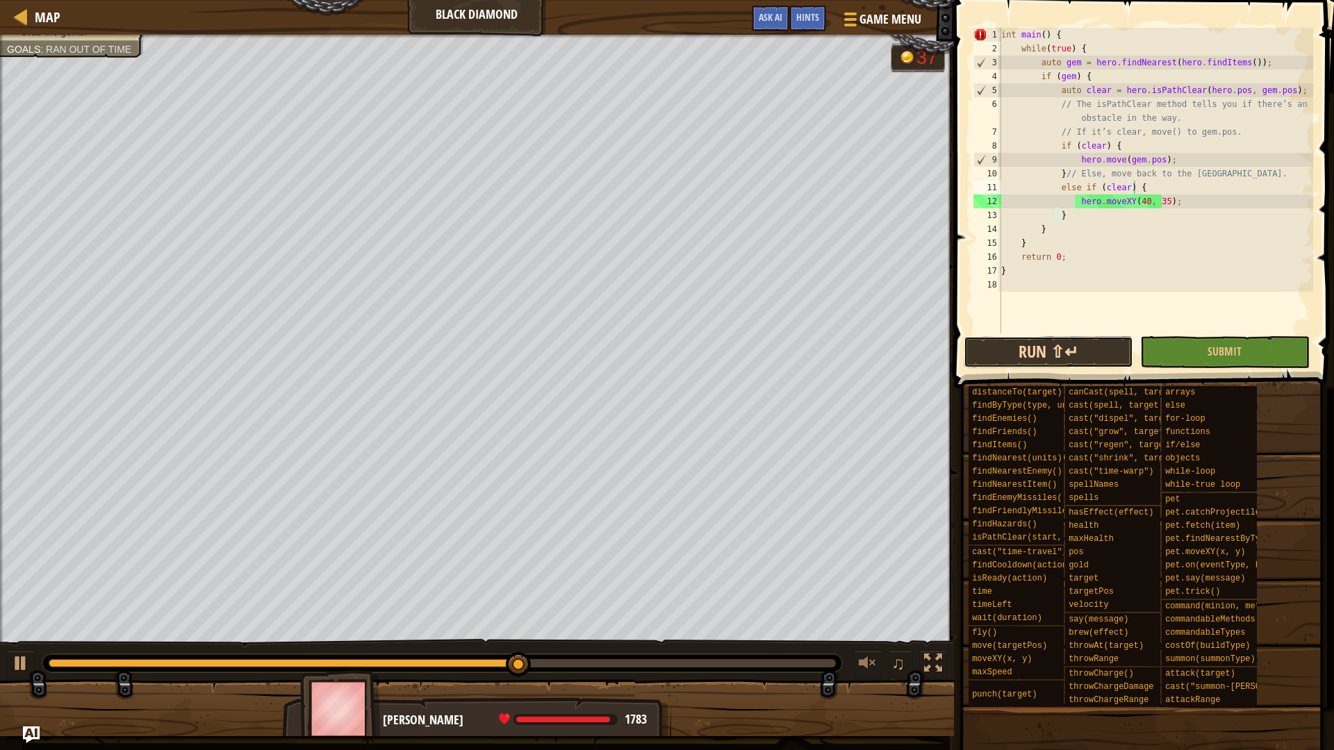
click at [1093, 349] on button "Run ⇧↵" at bounding box center [1049, 352] width 170 height 32
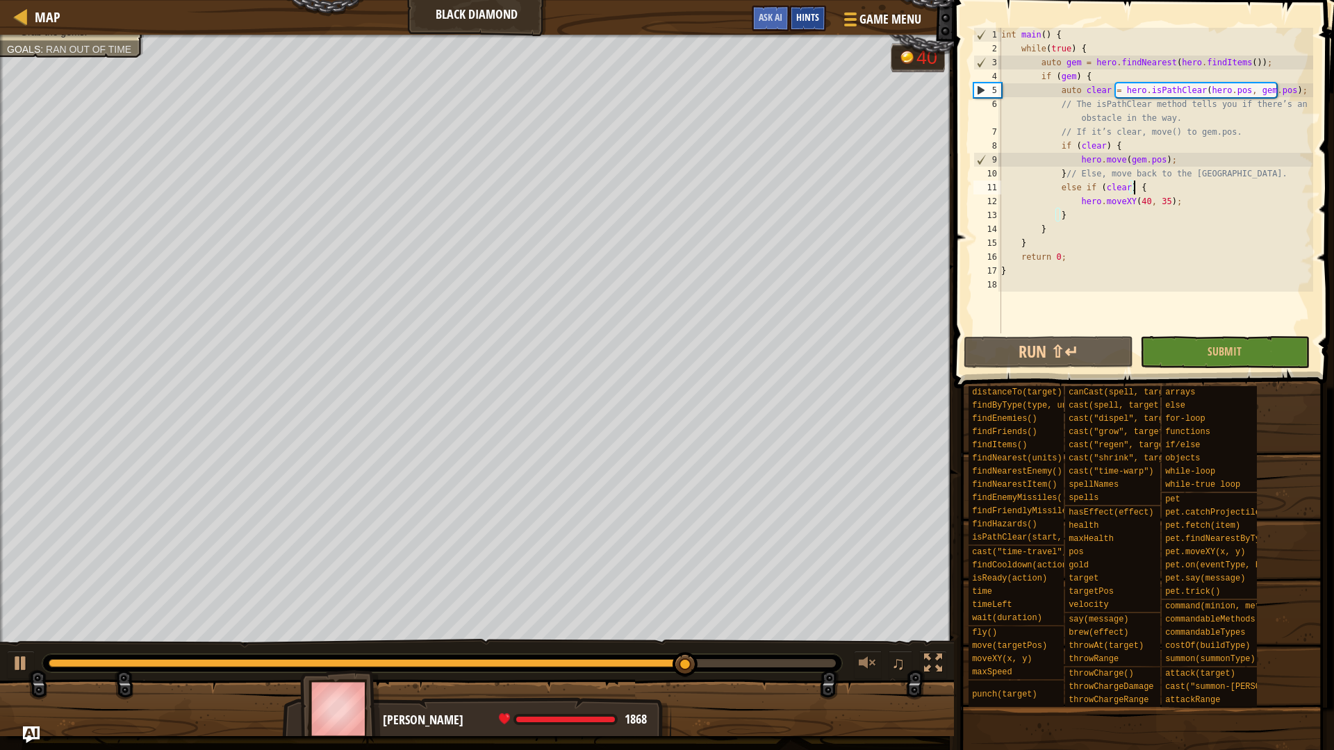
click at [809, 17] on span "Hints" at bounding box center [807, 16] width 23 height 13
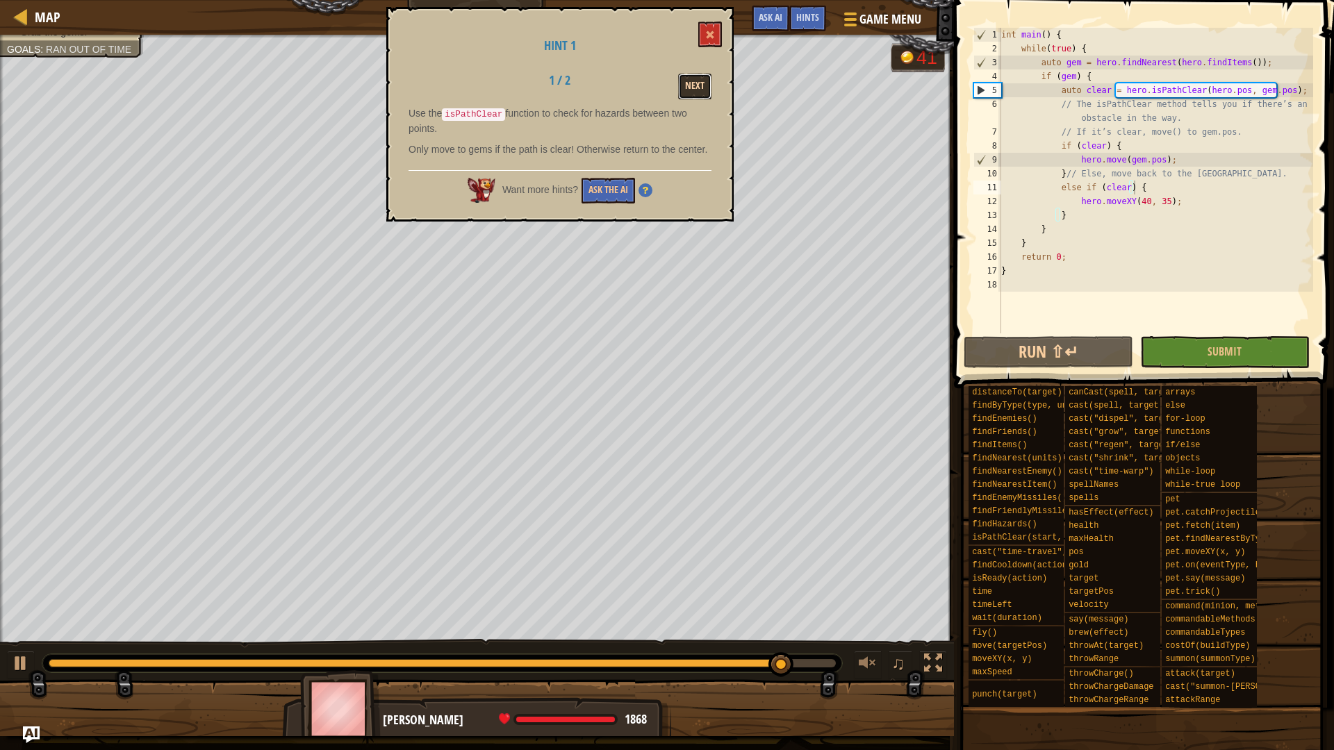
click at [695, 89] on button "Next" at bounding box center [694, 87] width 33 height 26
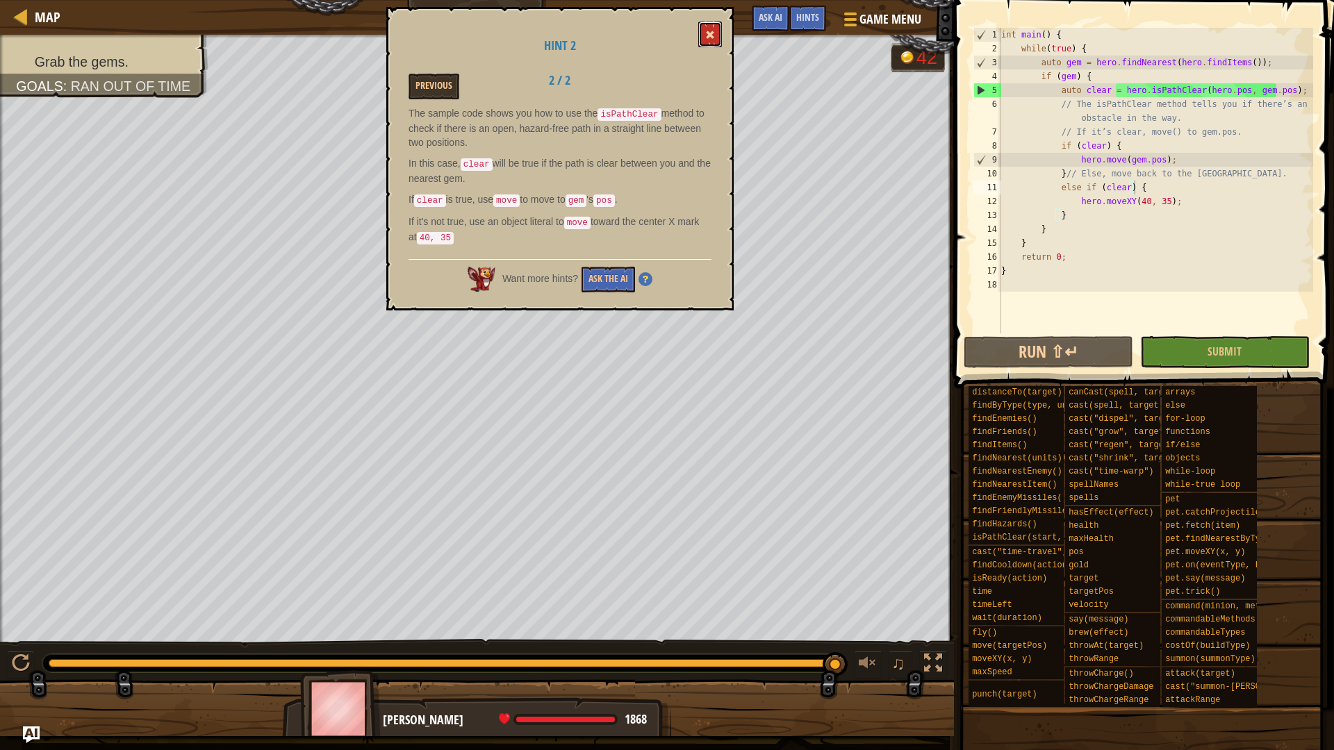
click at [710, 37] on span at bounding box center [710, 35] width 10 height 10
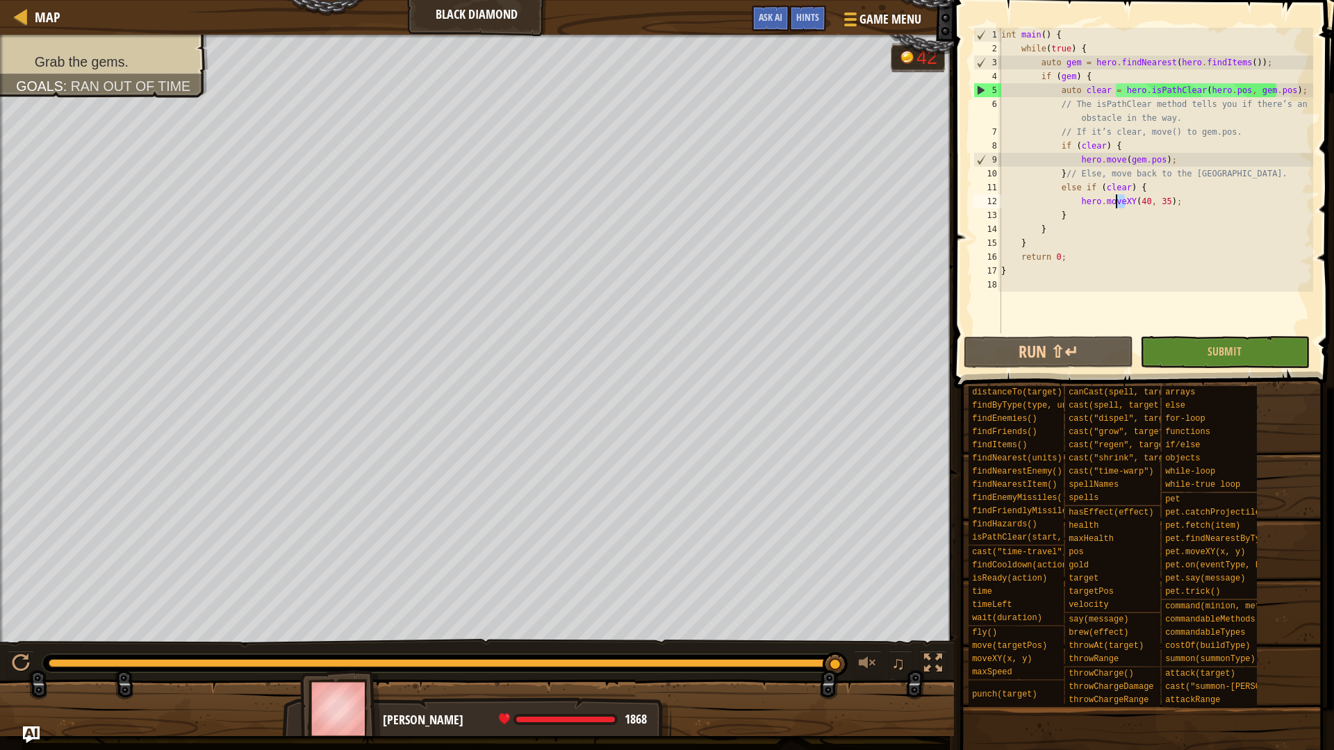
drag, startPoint x: 1126, startPoint y: 200, endPoint x: 1115, endPoint y: 199, distance: 10.4
click at [1115, 199] on div "int main ( ) { while ( true ) { auto gem = hero . findNearest ( hero . findItem…" at bounding box center [1156, 195] width 315 height 334
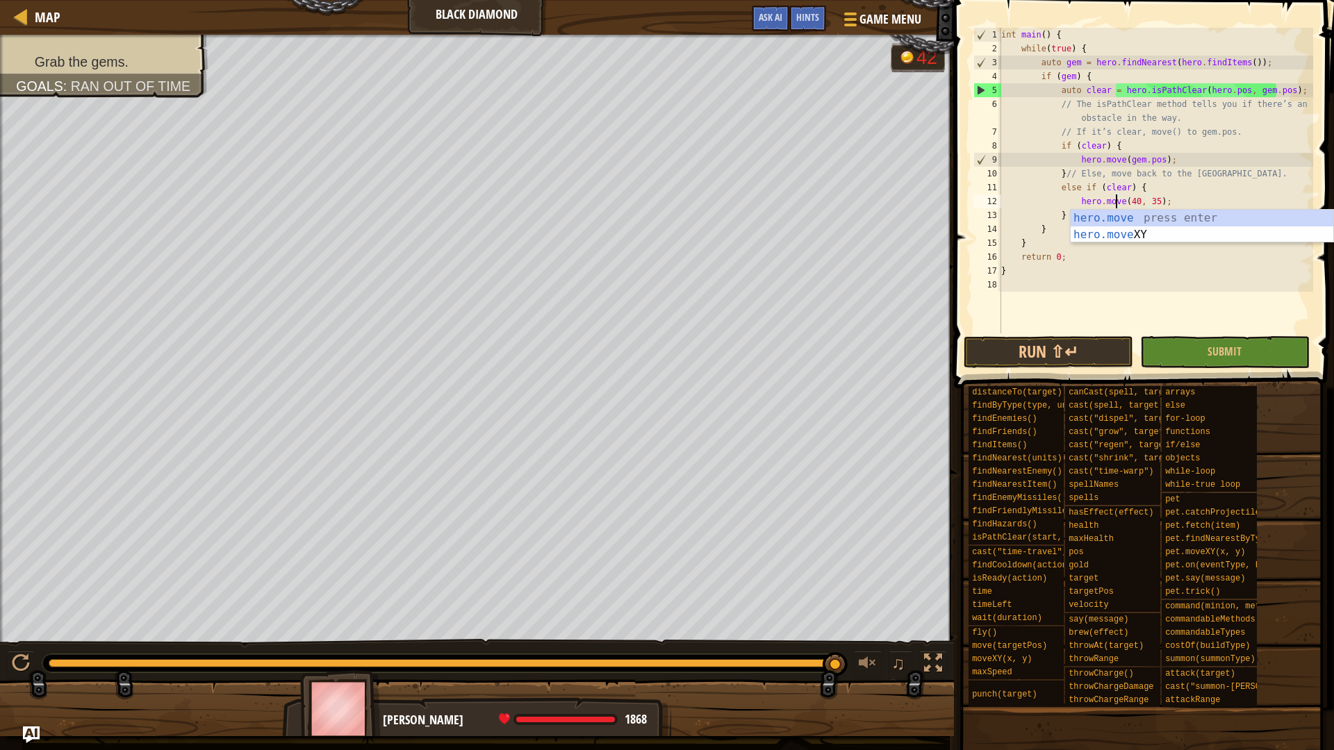
click at [1124, 199] on div "int main ( ) { while ( true ) { auto gem = hero . findNearest ( hero . findItem…" at bounding box center [1156, 195] width 315 height 334
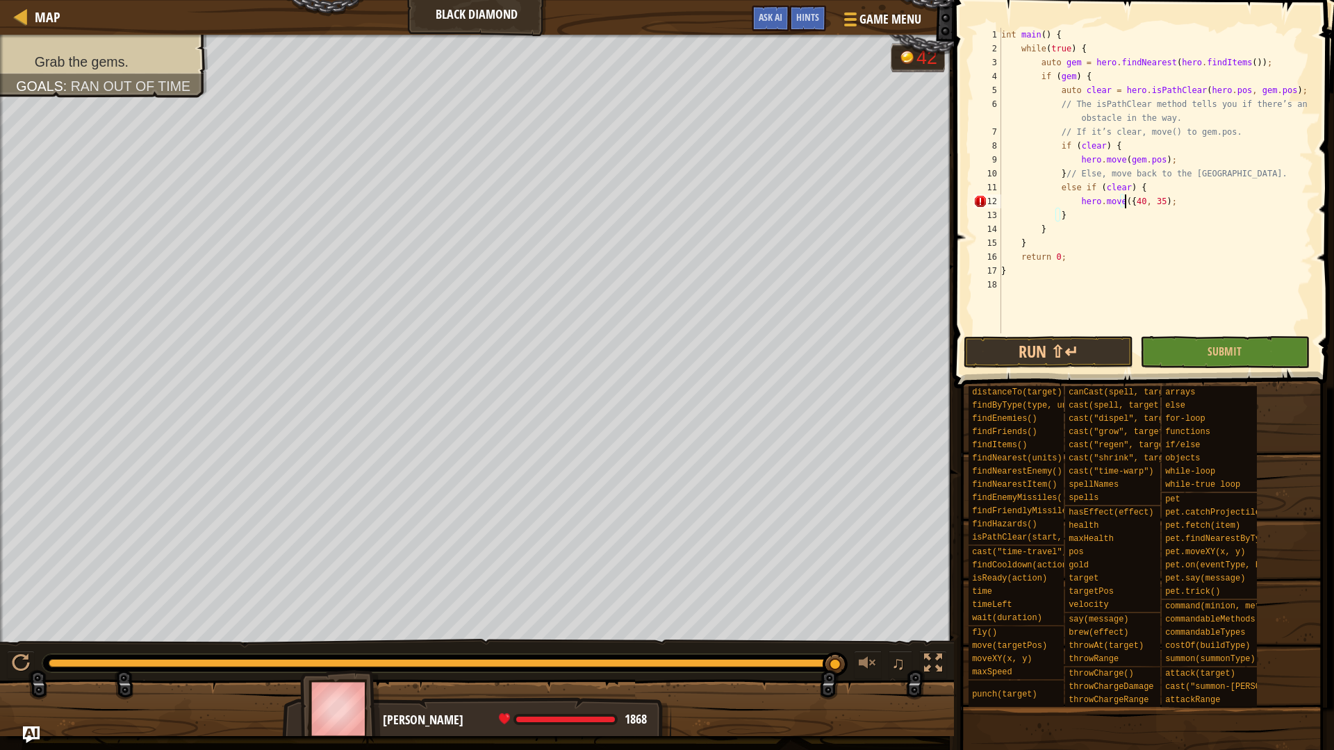
click at [1153, 199] on div "int main ( ) { while ( true ) { auto gem = hero . findNearest ( hero . findItem…" at bounding box center [1156, 195] width 315 height 334
click at [1074, 339] on button "Run ⇧↵" at bounding box center [1049, 352] width 170 height 32
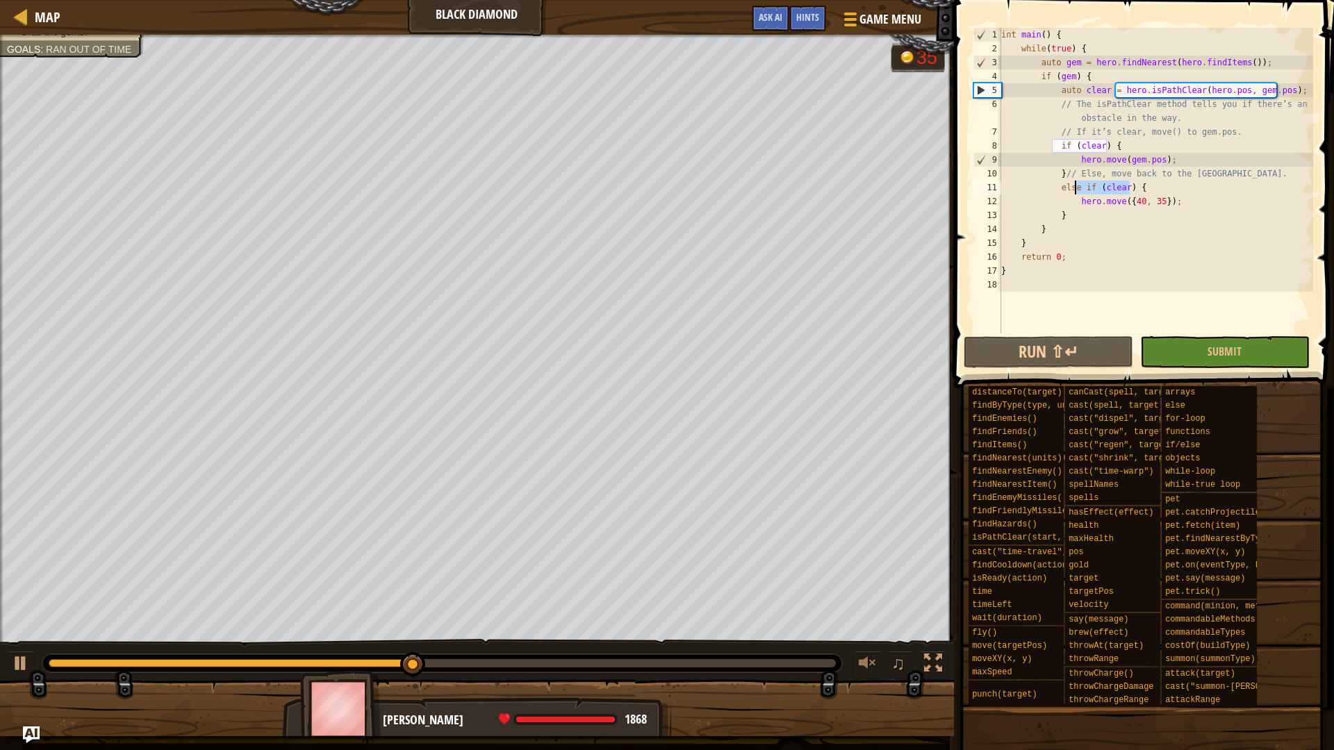
drag, startPoint x: 1131, startPoint y: 186, endPoint x: 1073, endPoint y: 189, distance: 58.4
click at [1073, 189] on div "int main ( ) { while ( true ) { auto gem = hero . findNearest ( hero . findItem…" at bounding box center [1156, 195] width 315 height 334
type textarea "else {"
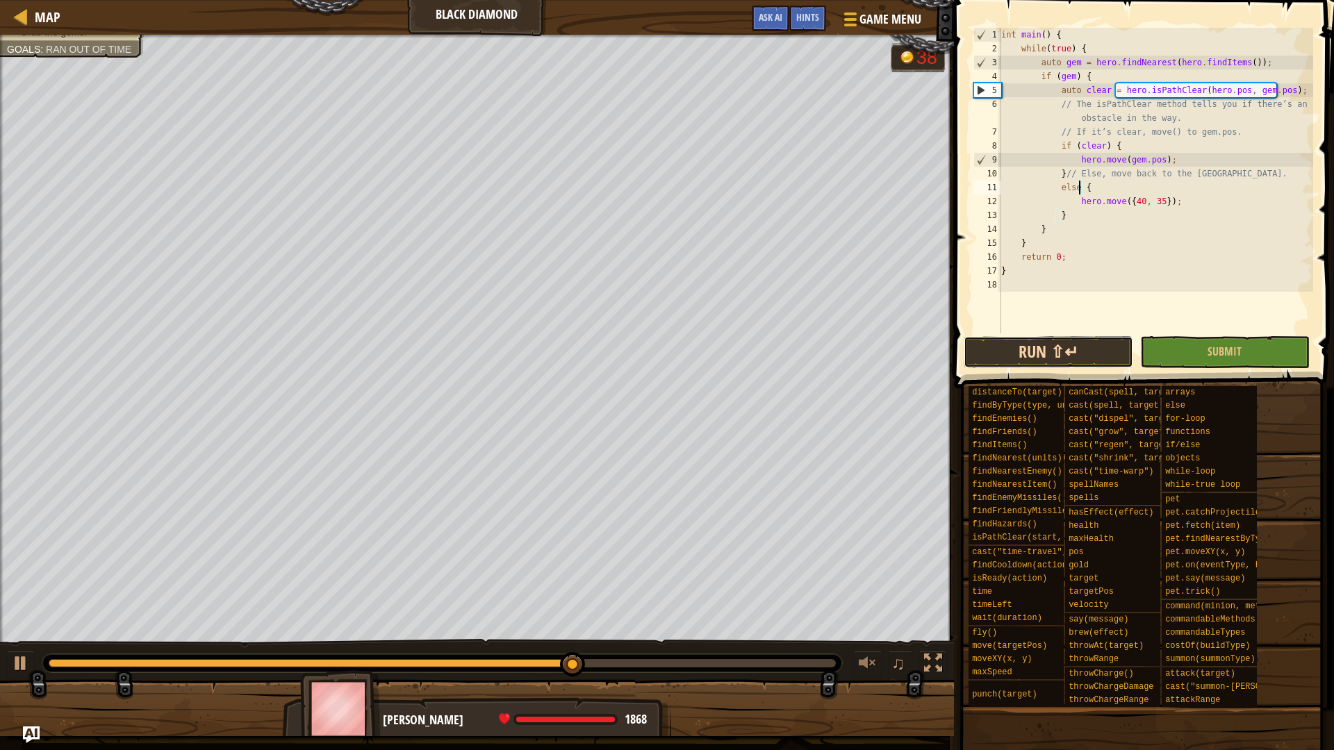
click at [1064, 352] on button "Run ⇧↵" at bounding box center [1049, 352] width 170 height 32
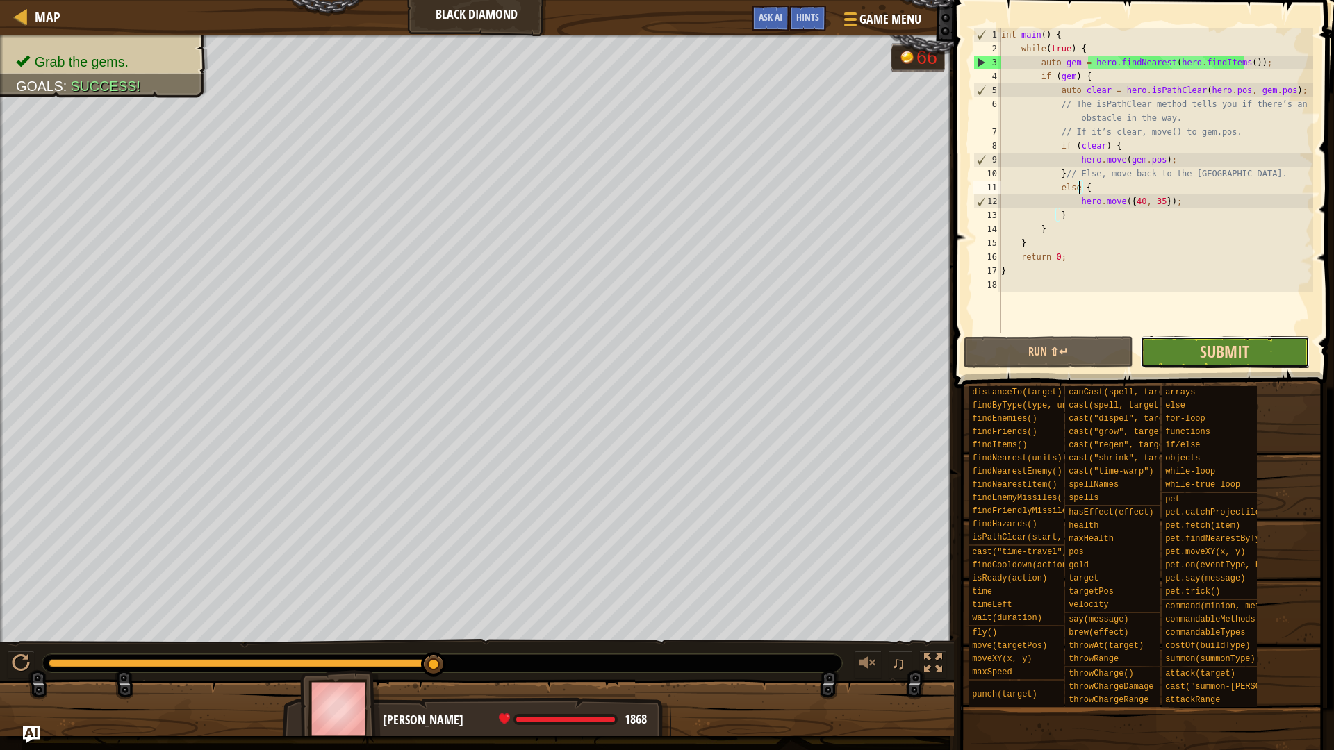
click at [1226, 359] on span "Submit" at bounding box center [1224, 351] width 49 height 22
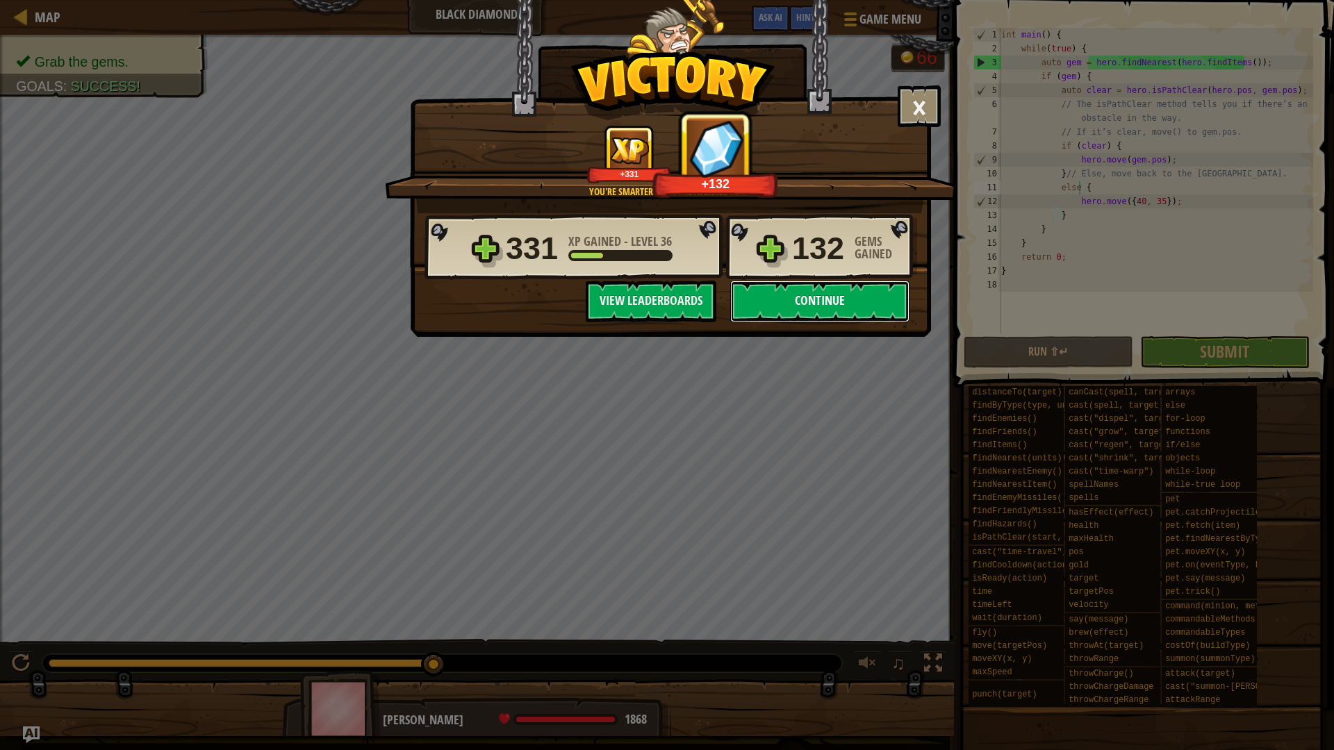
click at [846, 307] on button "Continue" at bounding box center [819, 302] width 179 height 42
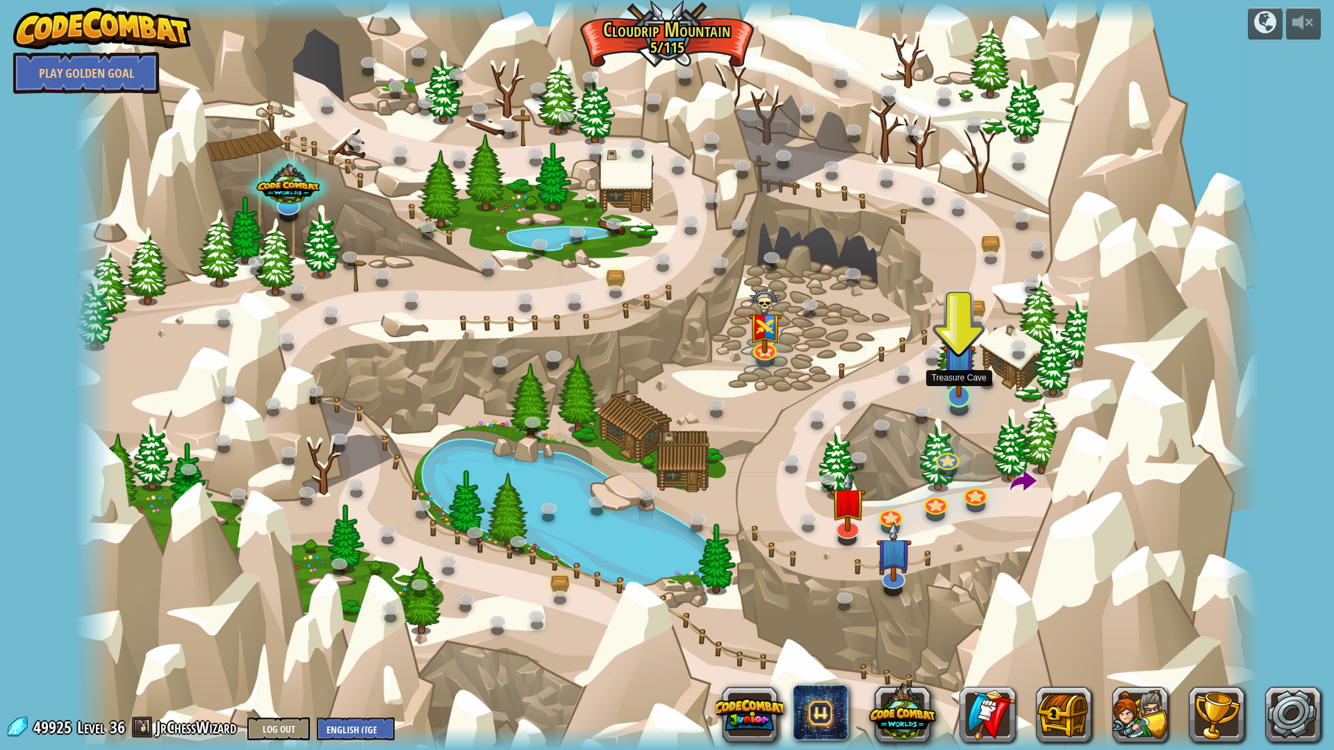
click at [964, 394] on img at bounding box center [959, 360] width 33 height 76
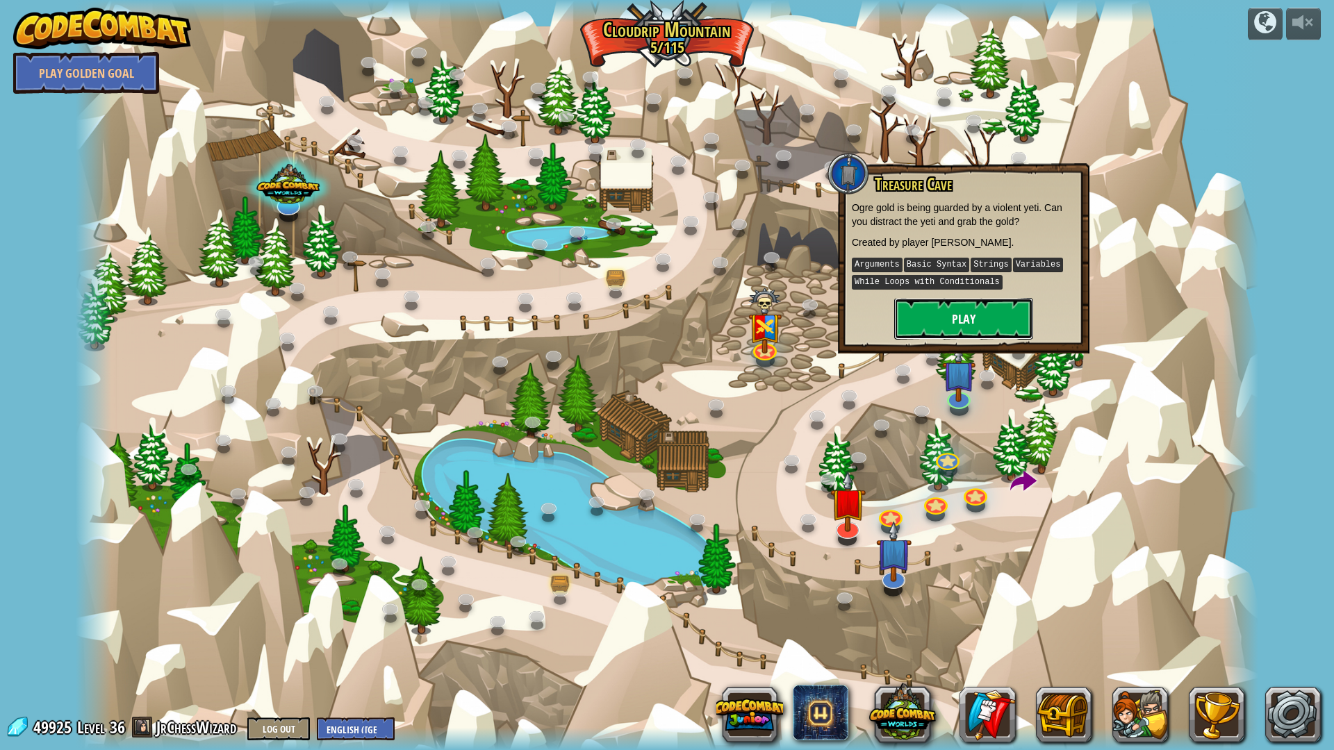
click at [982, 317] on button "Play" at bounding box center [963, 319] width 139 height 42
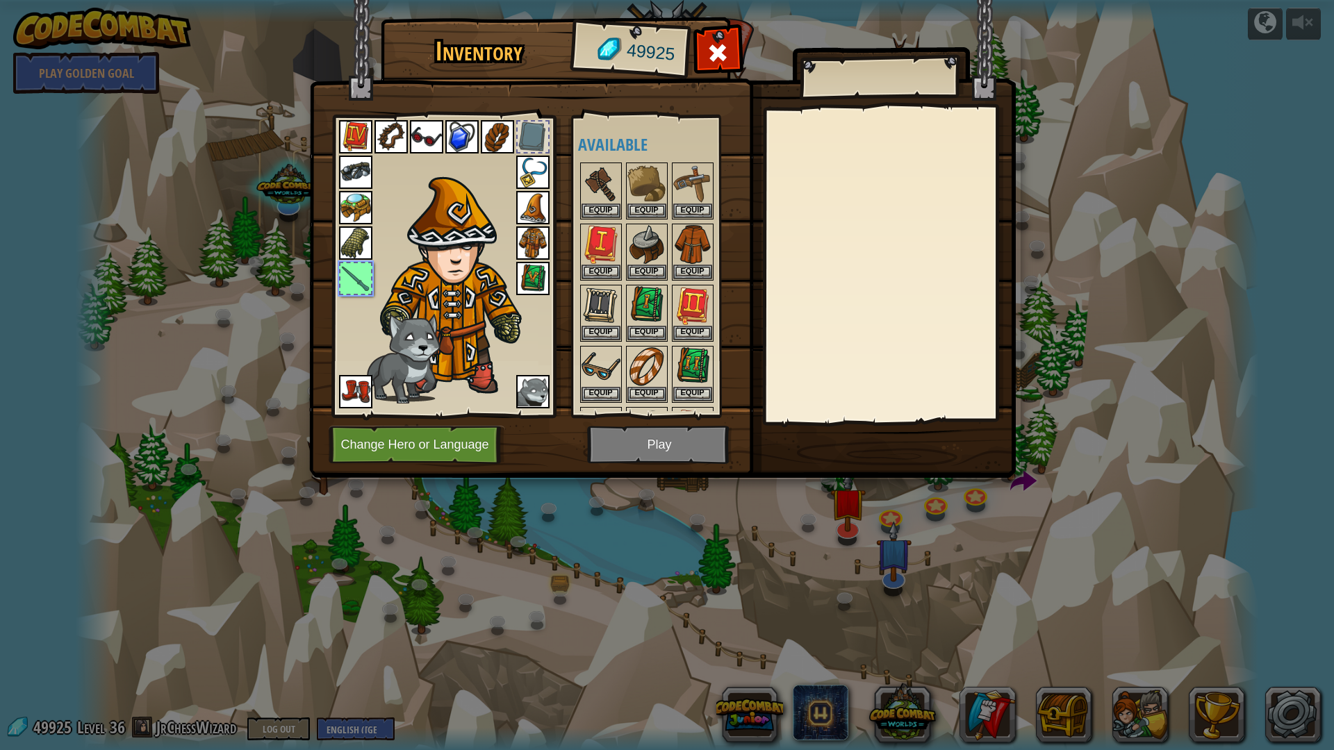
scroll to position [484, 0]
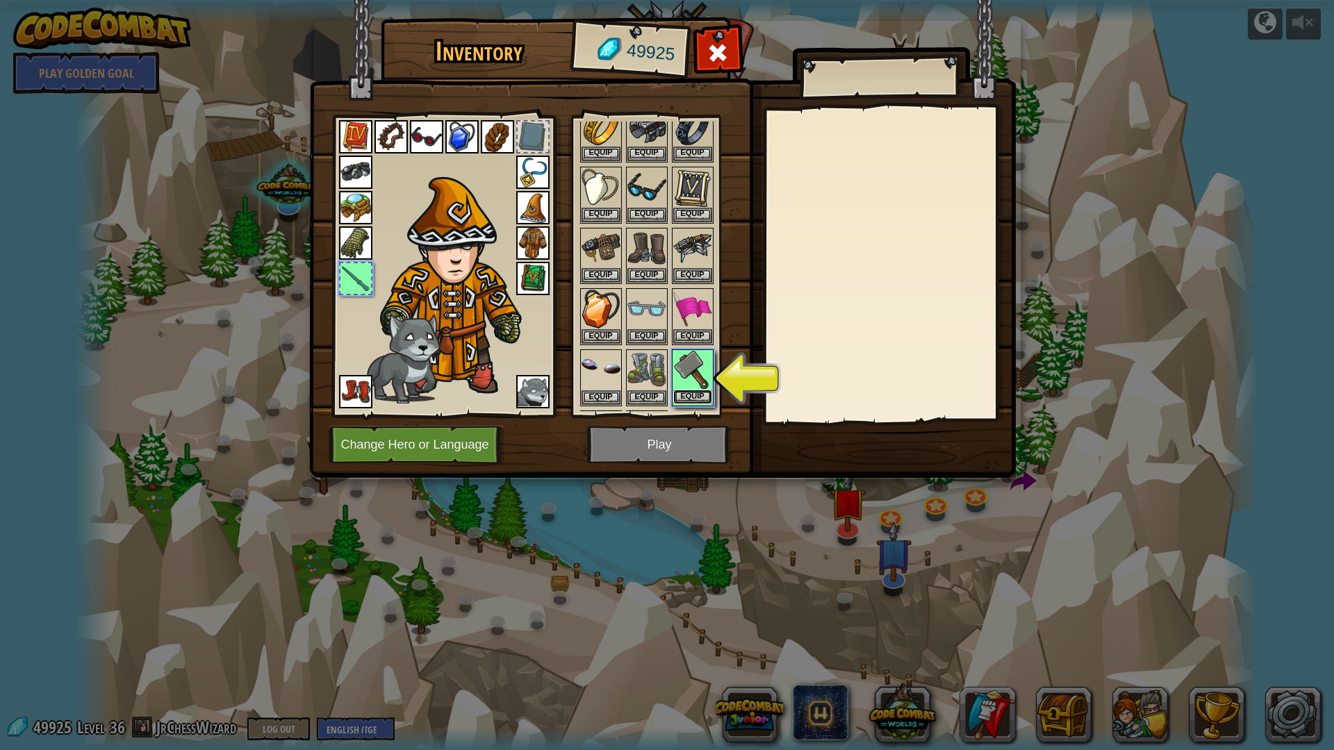
click at [705, 397] on button "Equip" at bounding box center [692, 397] width 39 height 15
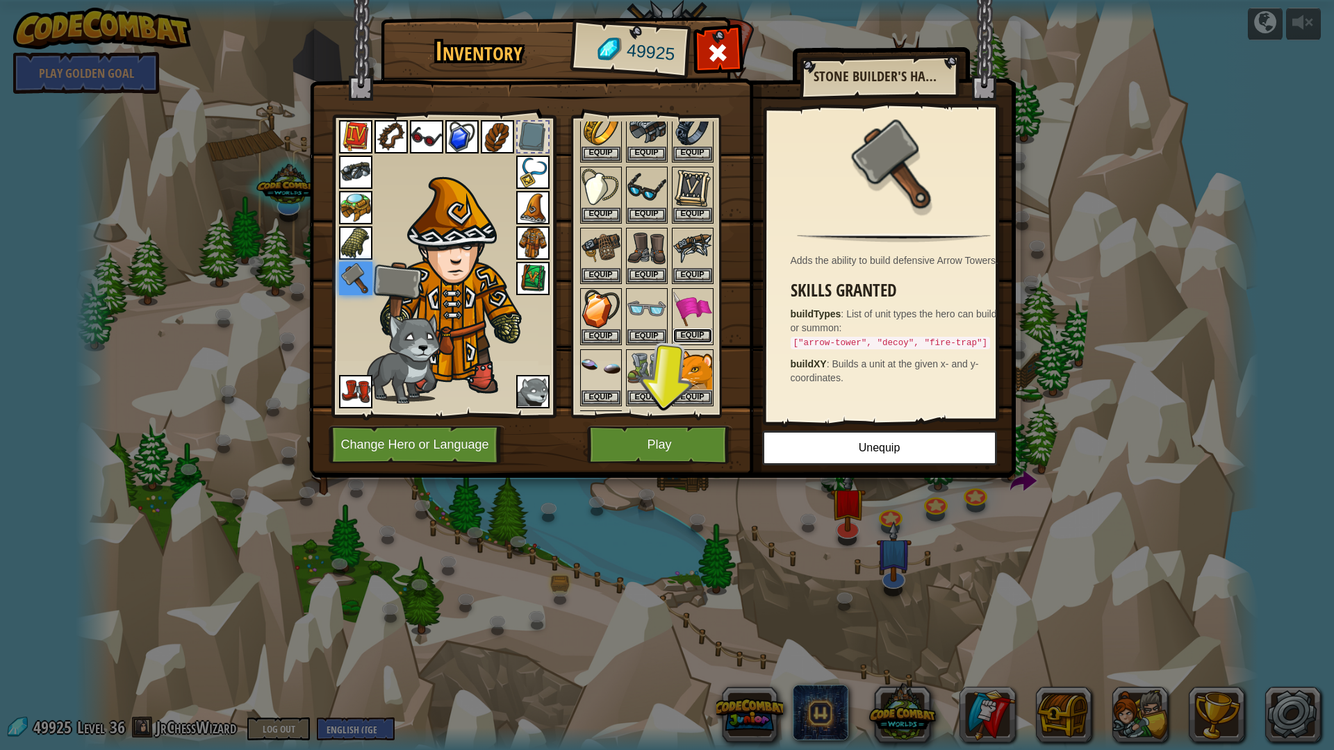
click at [699, 342] on button "Equip" at bounding box center [692, 336] width 39 height 15
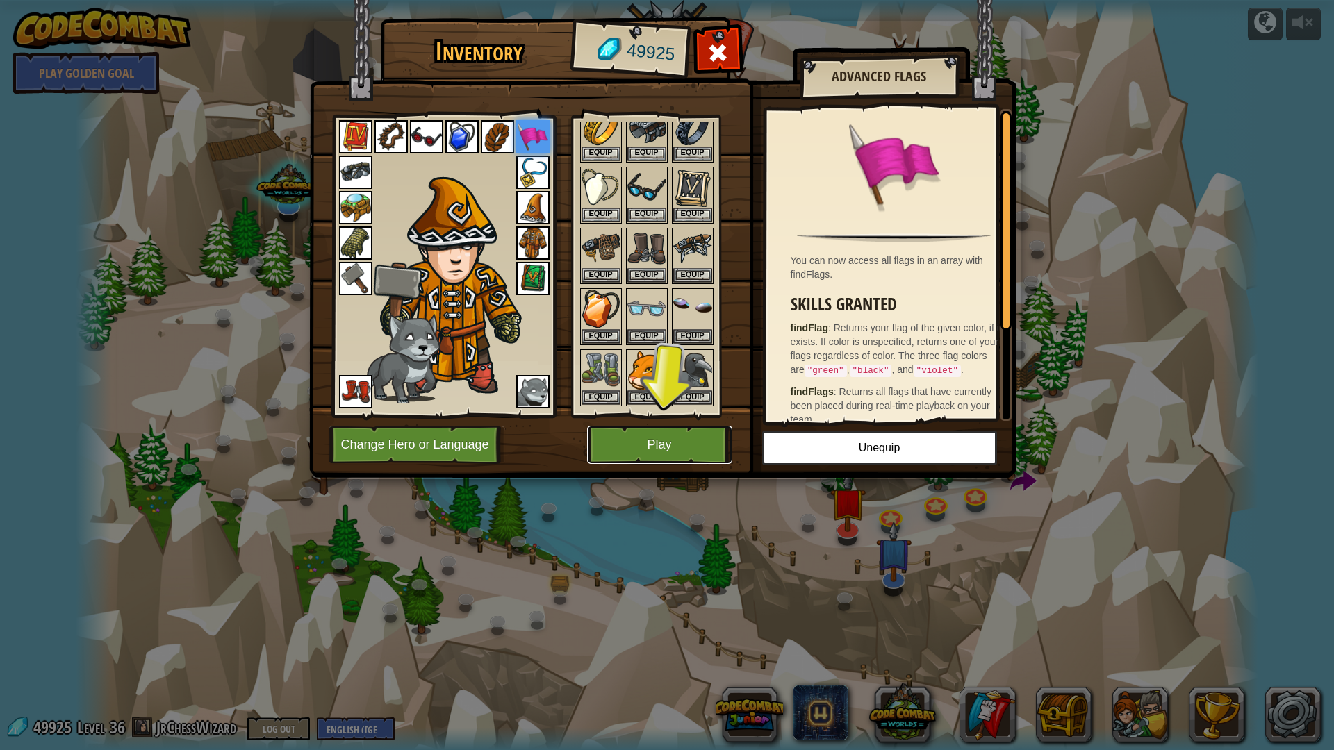
click at [661, 457] on button "Play" at bounding box center [659, 445] width 145 height 38
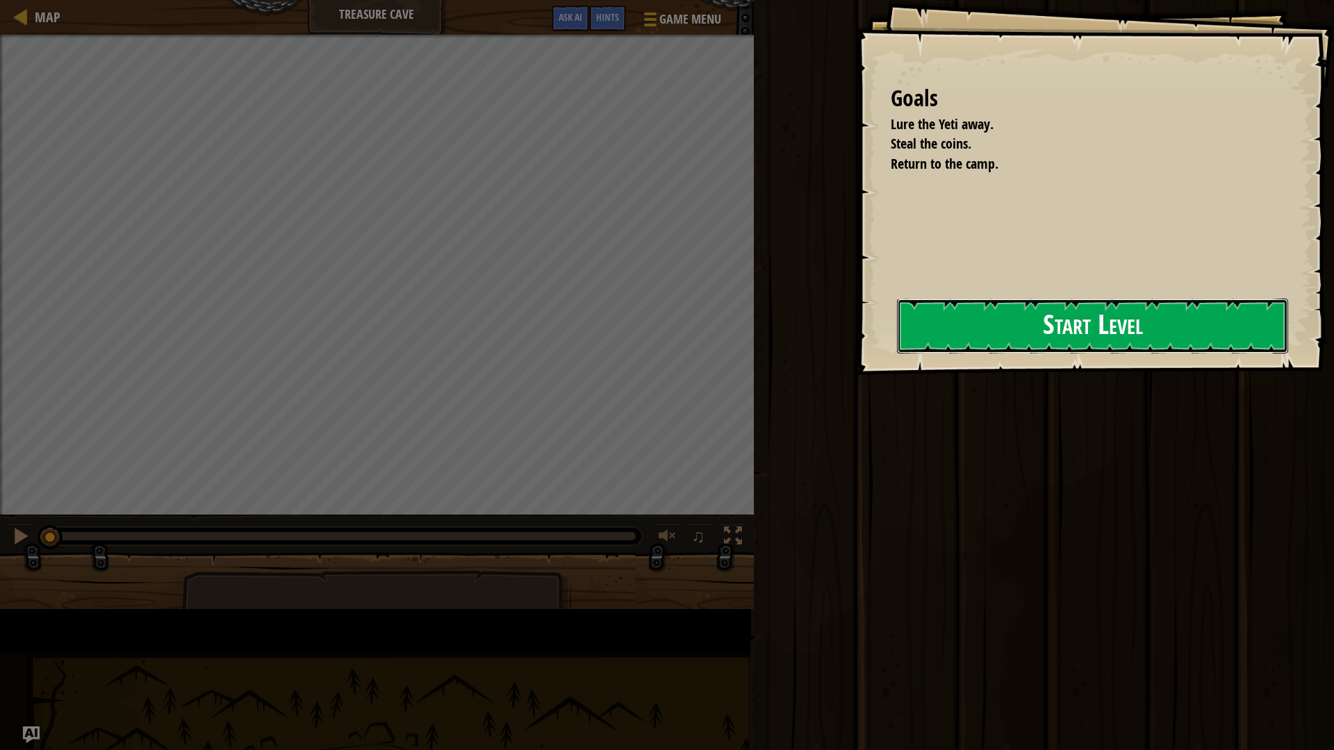
click at [897, 350] on button "Start Level" at bounding box center [1092, 326] width 391 height 55
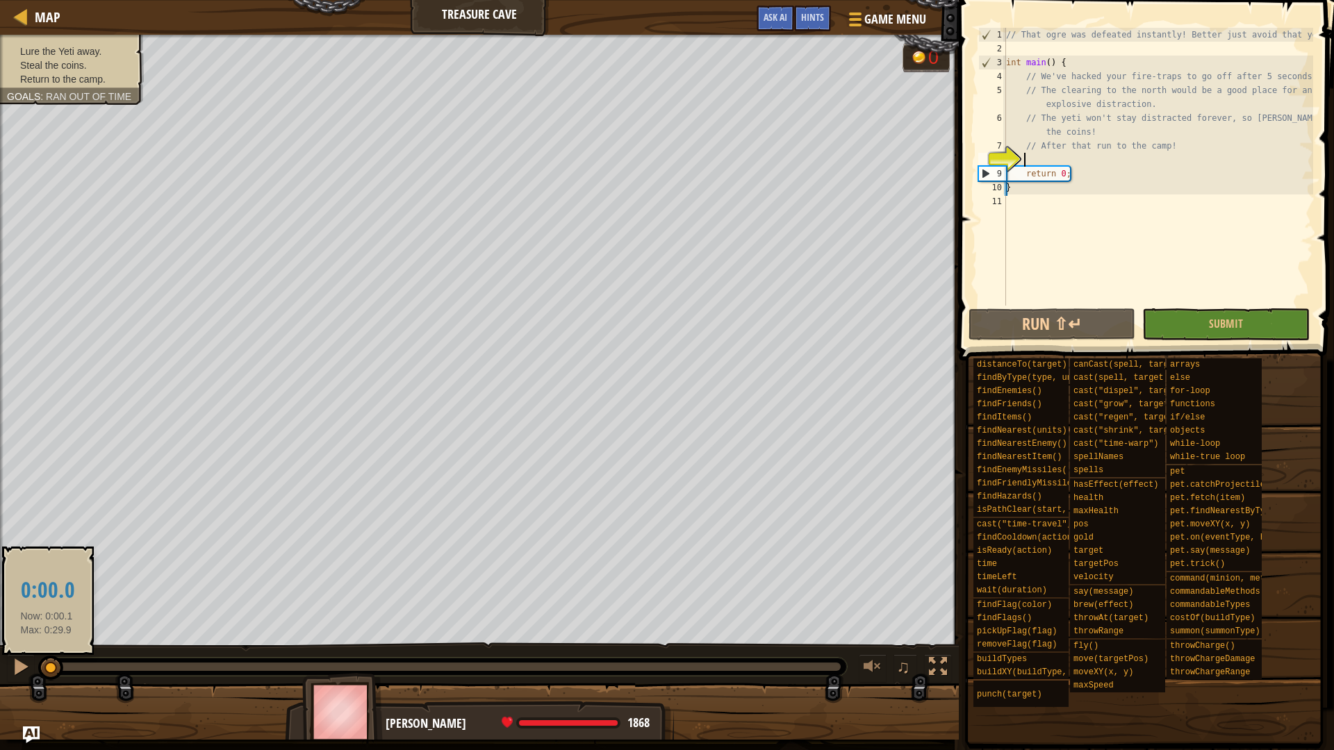
drag, startPoint x: 54, startPoint y: 666, endPoint x: 47, endPoint y: 671, distance: 8.5
click at [47, 671] on div at bounding box center [50, 668] width 25 height 25
click at [17, 671] on div at bounding box center [21, 667] width 18 height 18
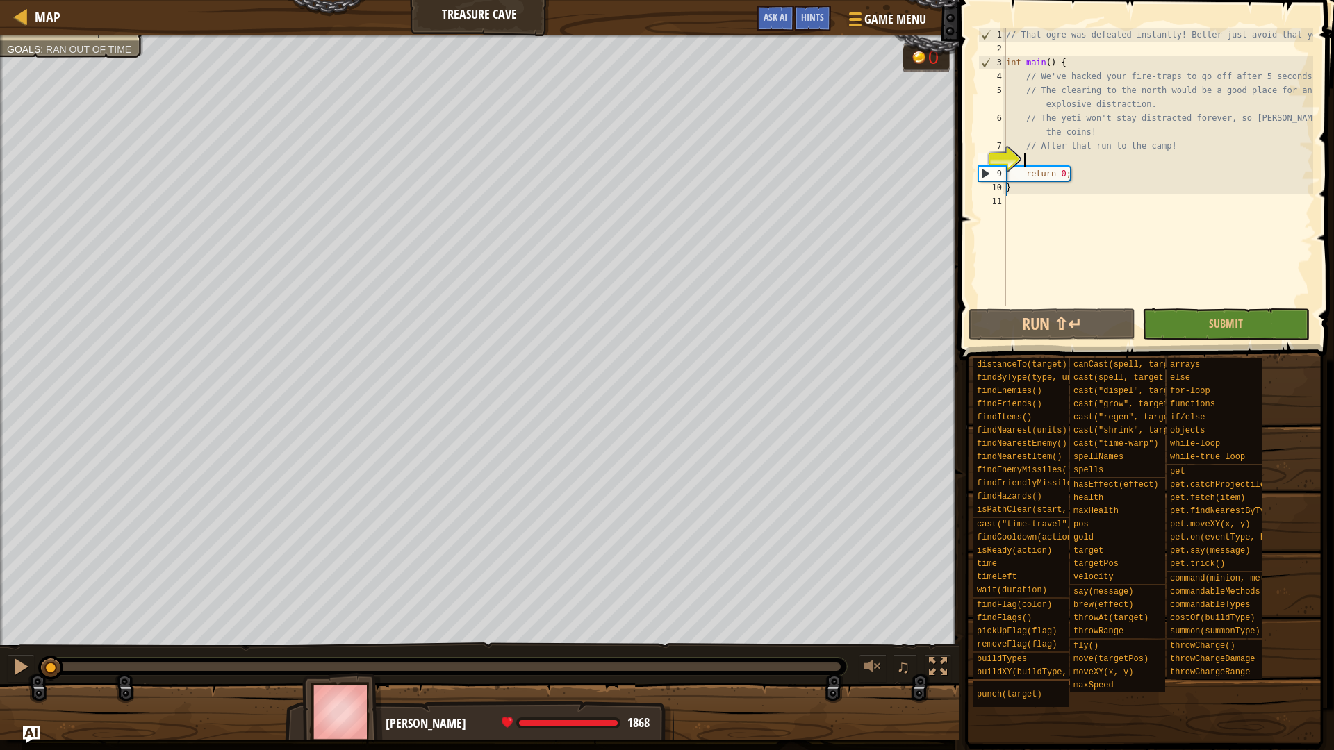
drag, startPoint x: 129, startPoint y: 662, endPoint x: 51, endPoint y: 686, distance: 81.3
click at [51, 686] on div "Lure the Yeti away. Steal the coins. Return to the camp. Goals : Ran out of tim…" at bounding box center [667, 387] width 1334 height 705
click at [15, 671] on div at bounding box center [21, 667] width 18 height 18
click at [805, 13] on span "Hints" at bounding box center [812, 16] width 23 height 13
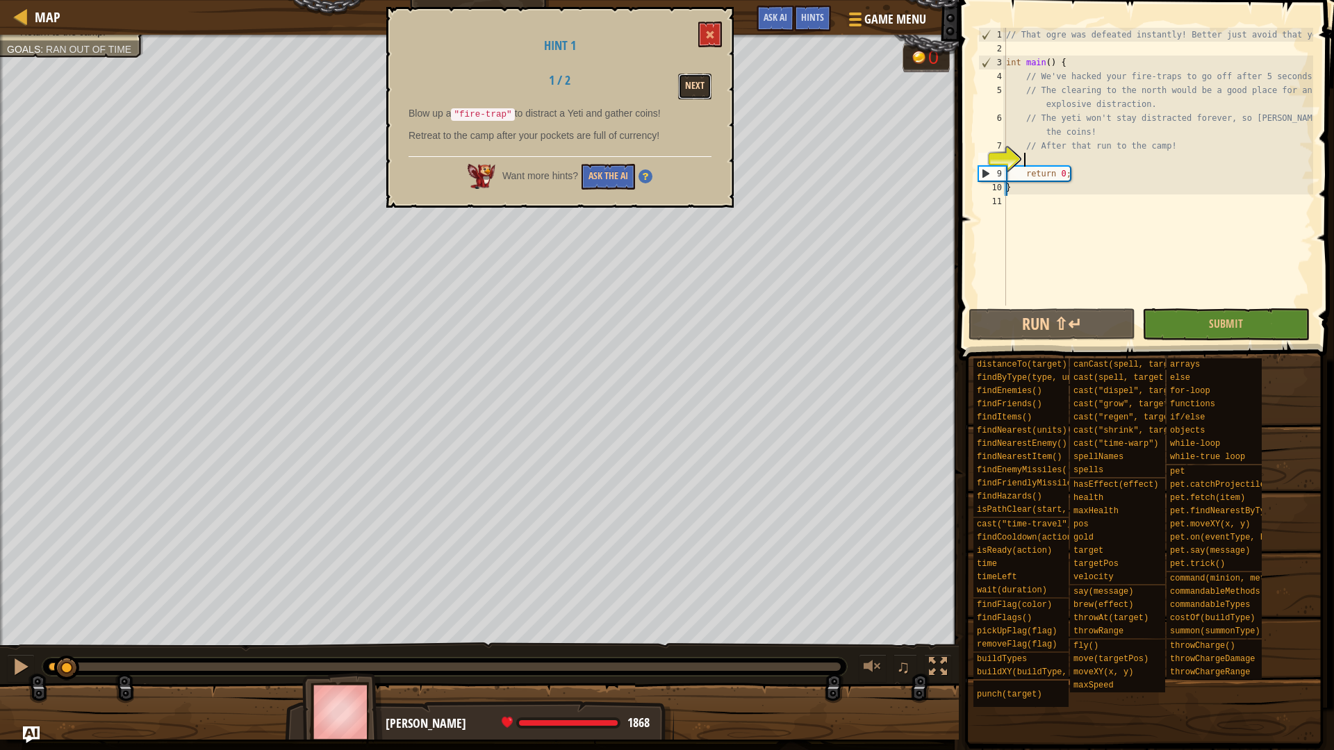
click at [692, 85] on button "Next" at bounding box center [694, 87] width 33 height 26
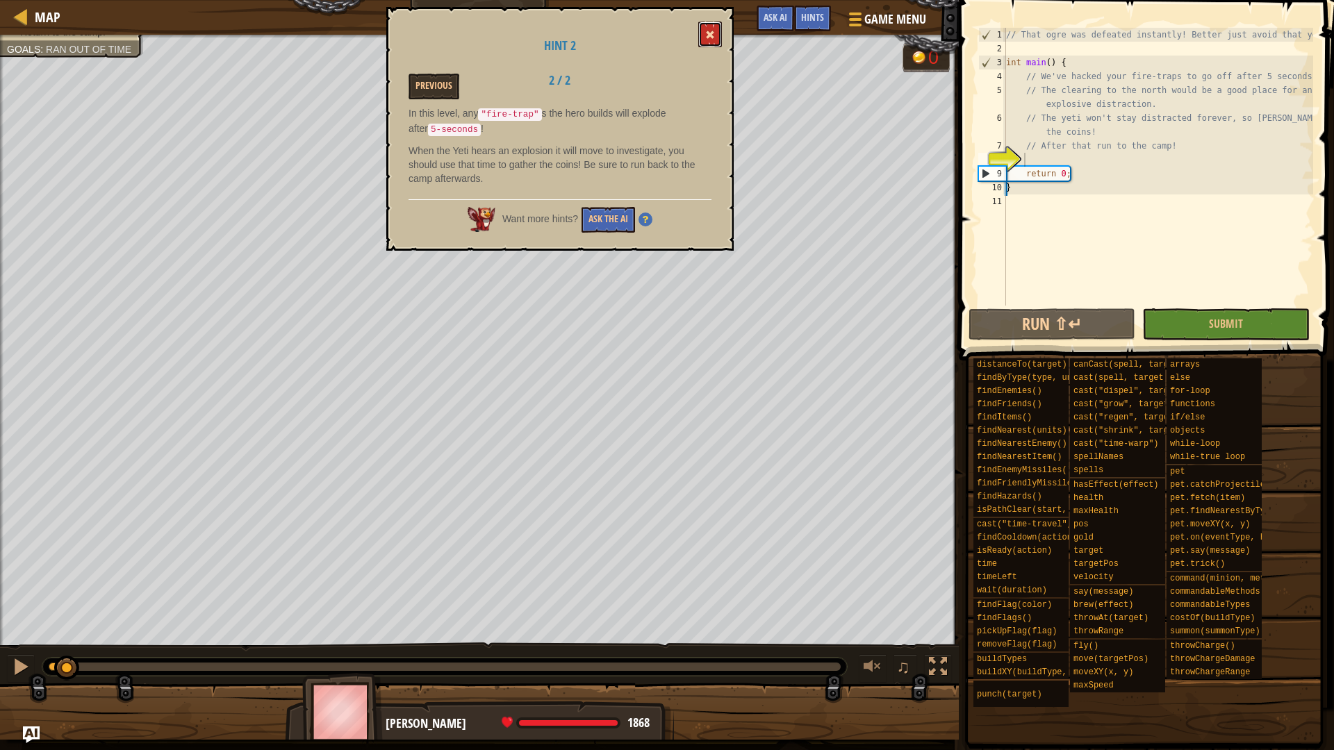
click at [706, 39] on button at bounding box center [710, 35] width 24 height 26
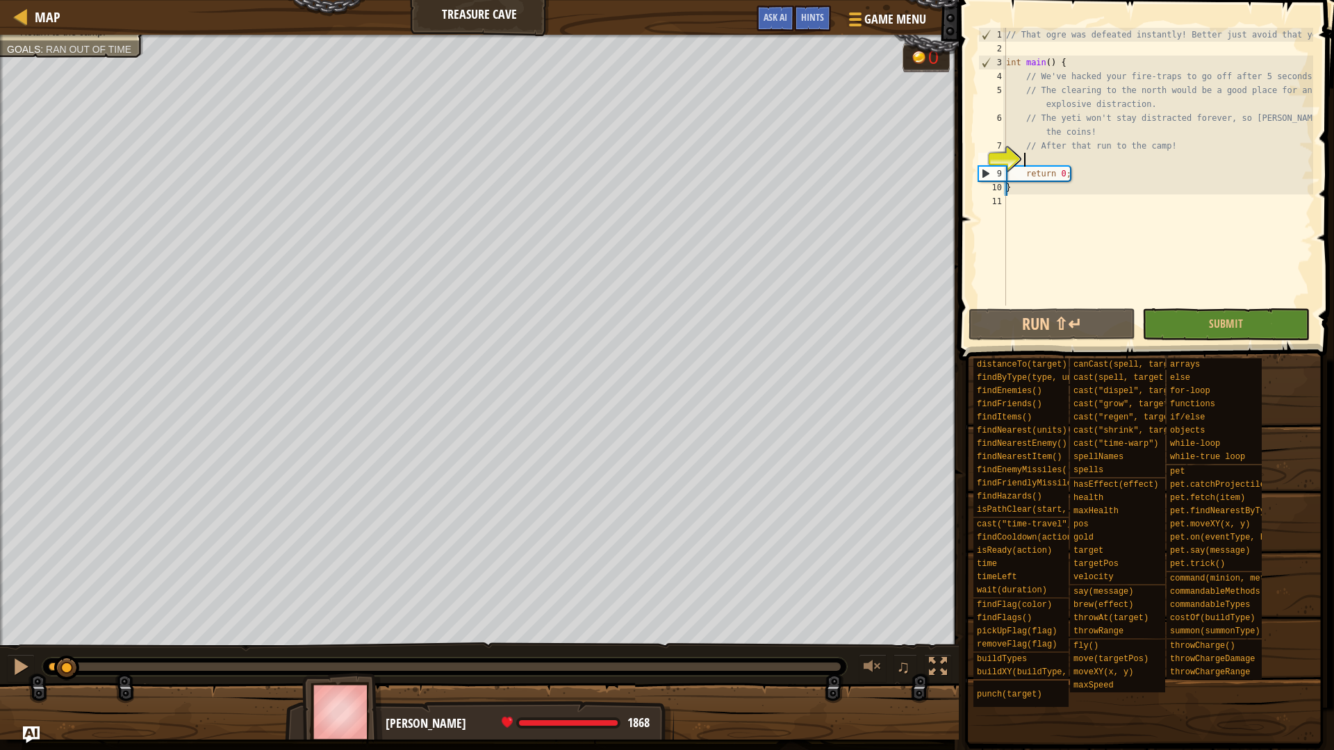
click at [1071, 158] on div "// That ogre was defeated instantly! Better just avoid that yeti. int main ( ) …" at bounding box center [1158, 181] width 310 height 306
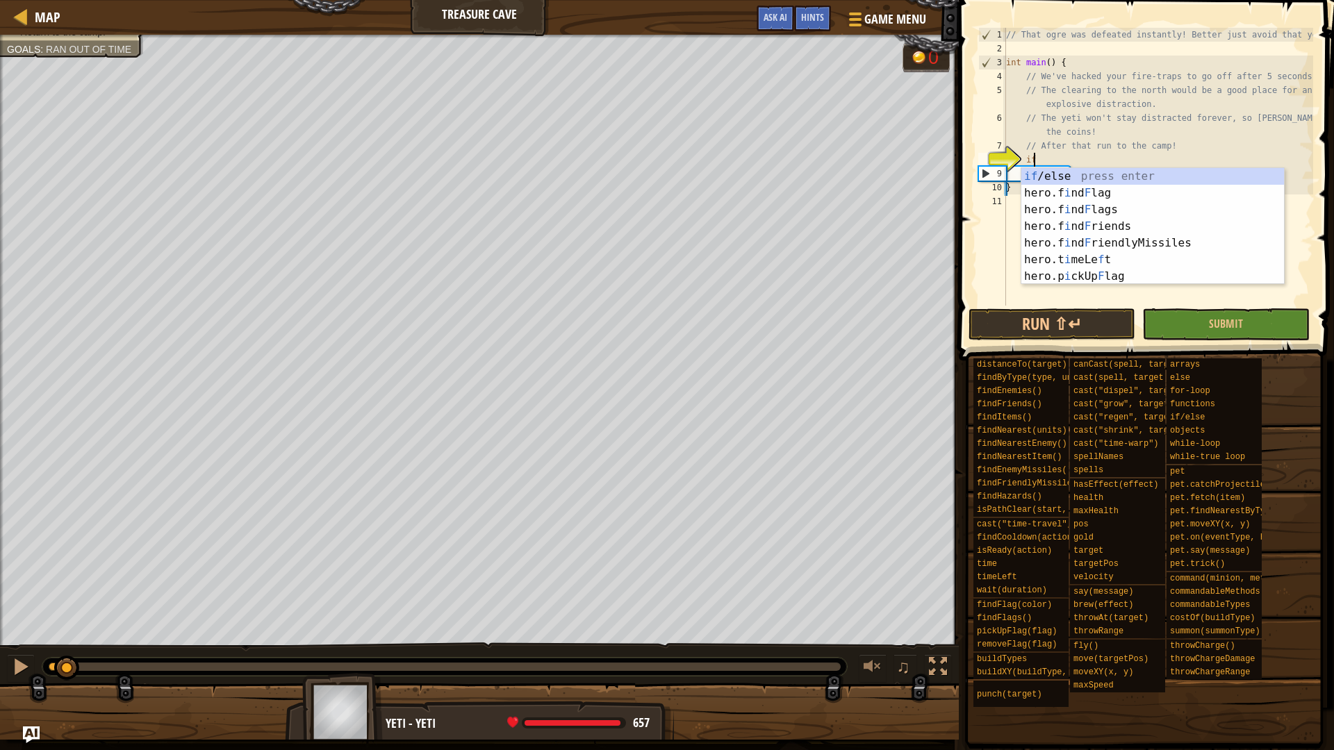
scroll to position [6, 1]
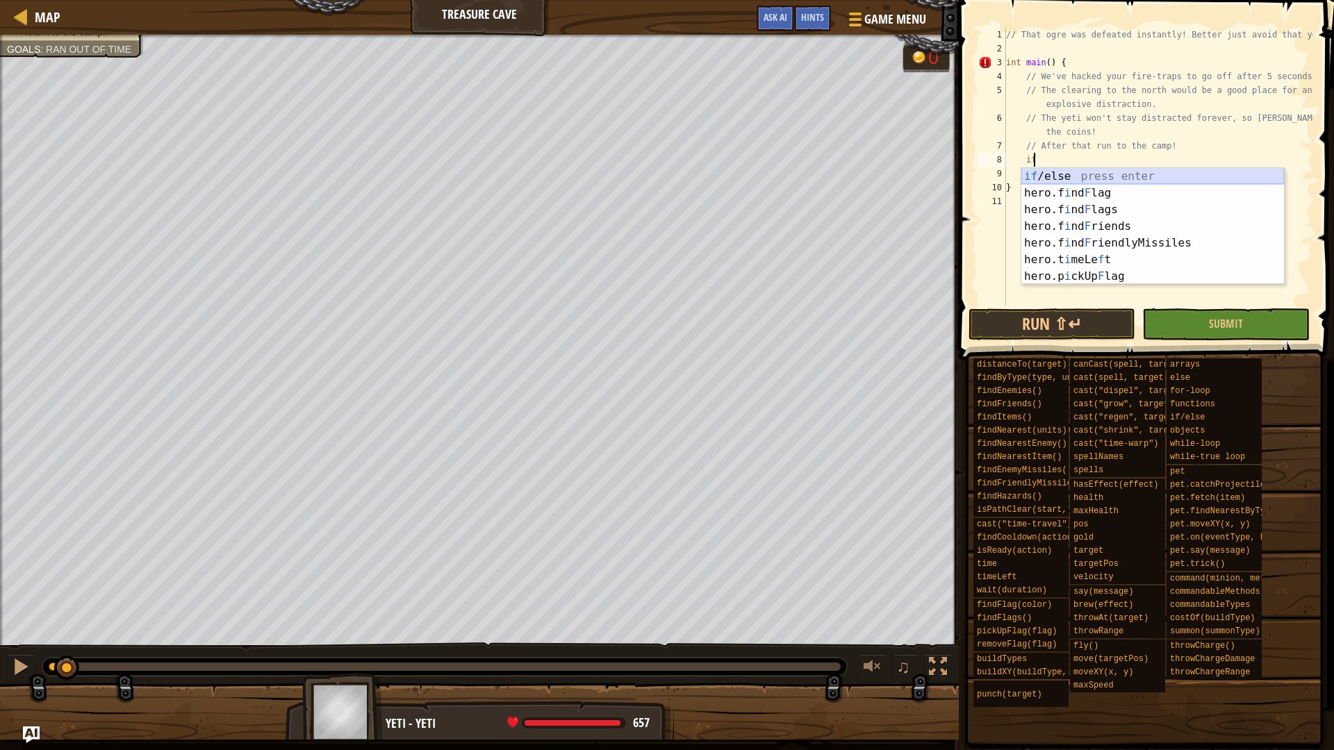
click at [1065, 174] on div "if /else press enter hero.f i nd F lag press enter hero.f i nd F lags press ent…" at bounding box center [1152, 243] width 263 height 150
type textarea "if (enemy) {"
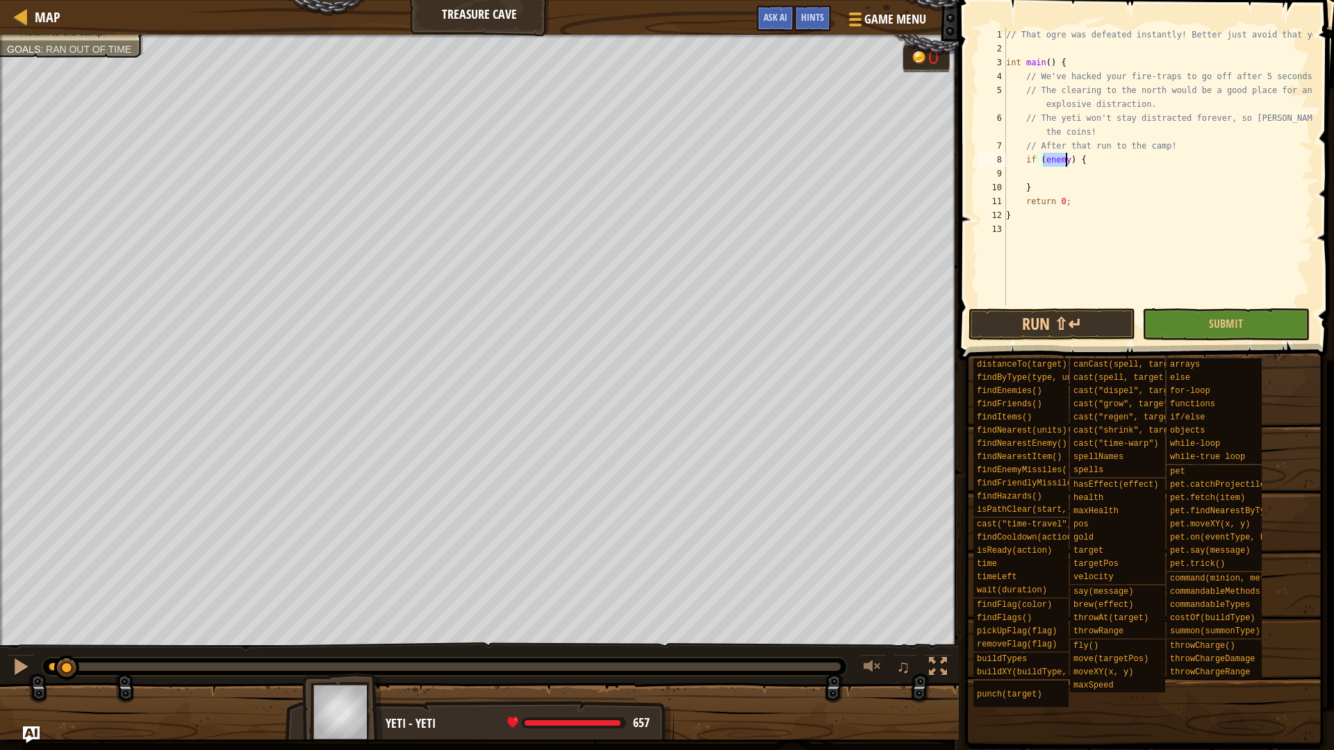
click at [1071, 174] on div "// That ogre was defeated instantly! Better just avoid that yeti. int main ( ) …" at bounding box center [1158, 181] width 310 height 306
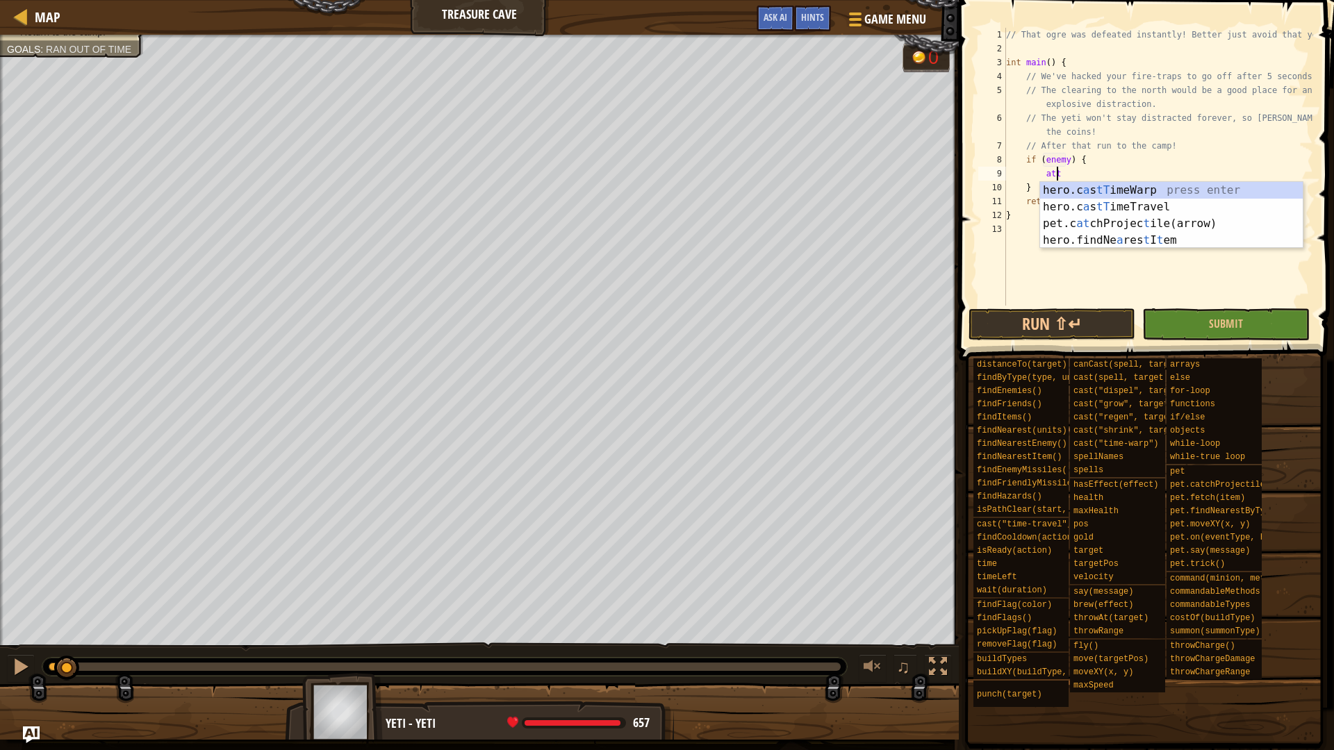
scroll to position [6, 3]
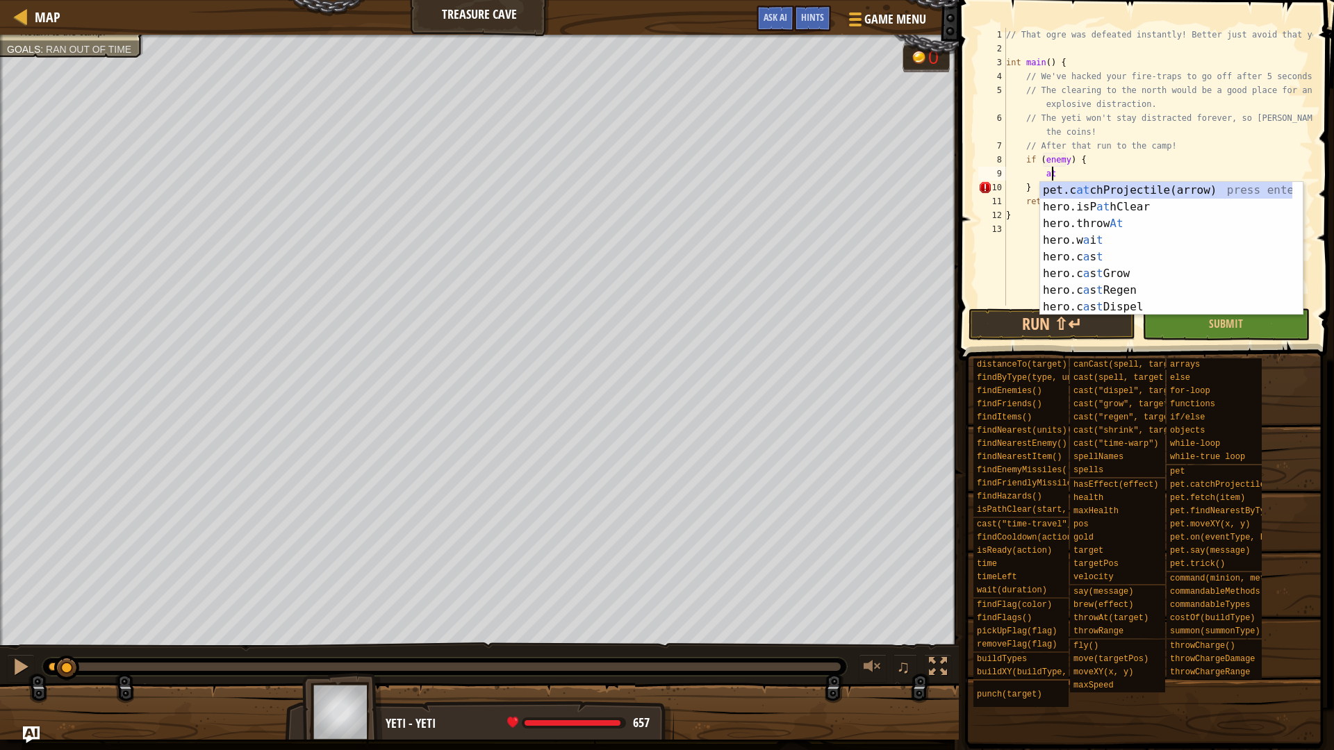
type textarea "a"
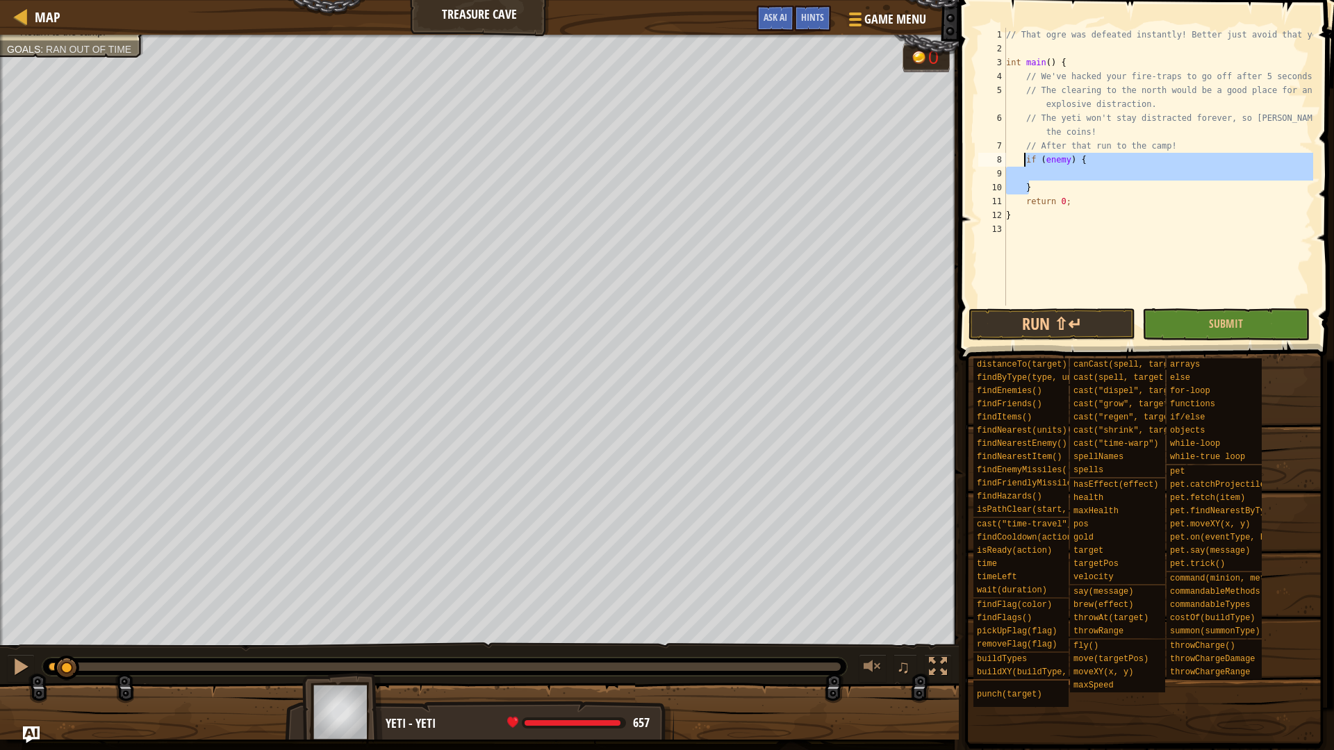
drag, startPoint x: 1042, startPoint y: 188, endPoint x: 1024, endPoint y: 156, distance: 36.7
click at [1024, 156] on div "// That ogre was defeated instantly! Better just avoid that yeti. int main ( ) …" at bounding box center [1158, 181] width 310 height 306
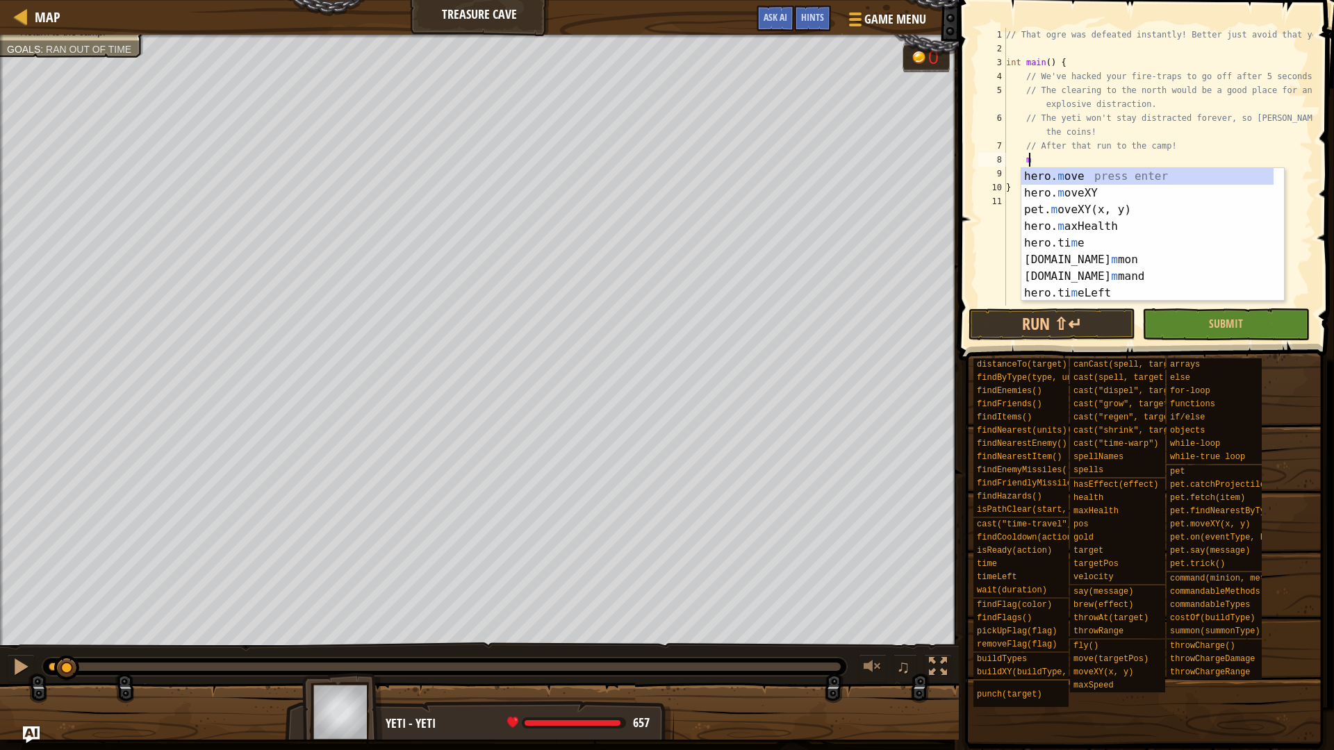
scroll to position [6, 1]
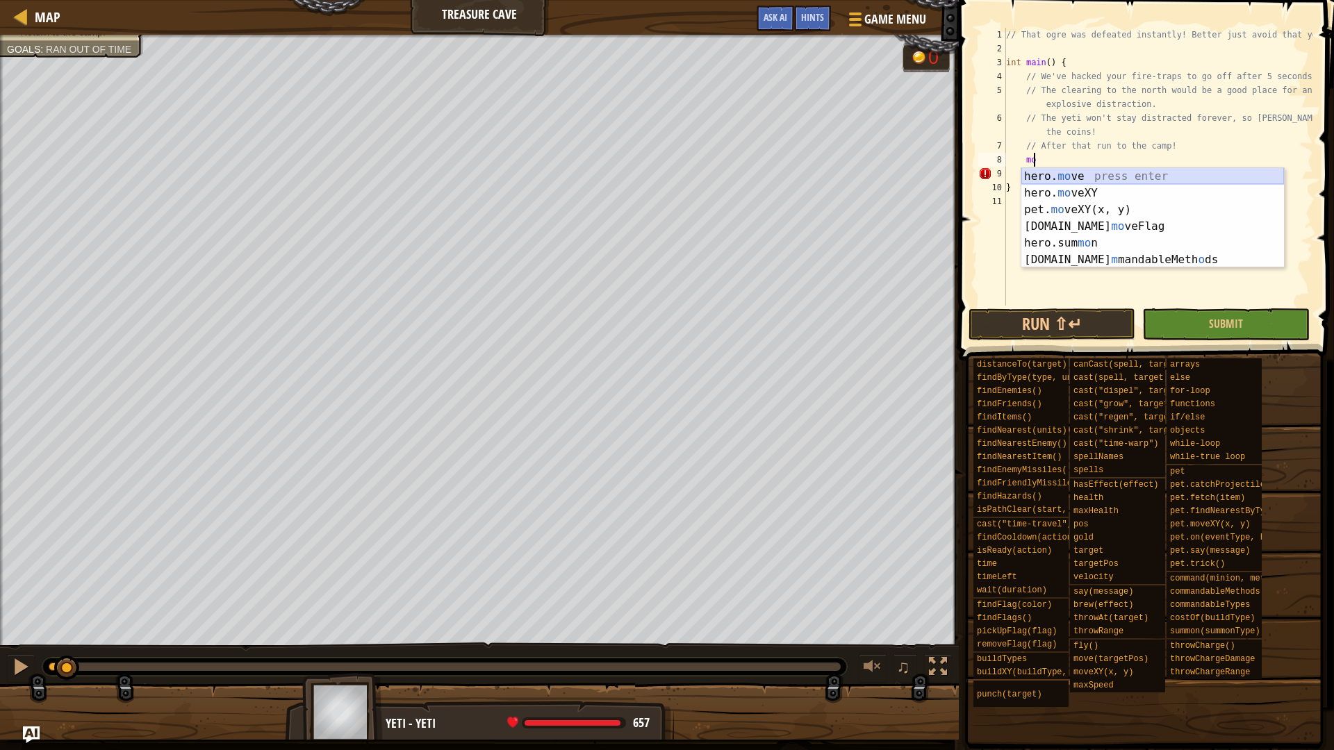
click at [1068, 176] on div "hero. mo ve press enter hero. mo veXY press enter pet. mo veXY(x, y) press ente…" at bounding box center [1152, 234] width 263 height 133
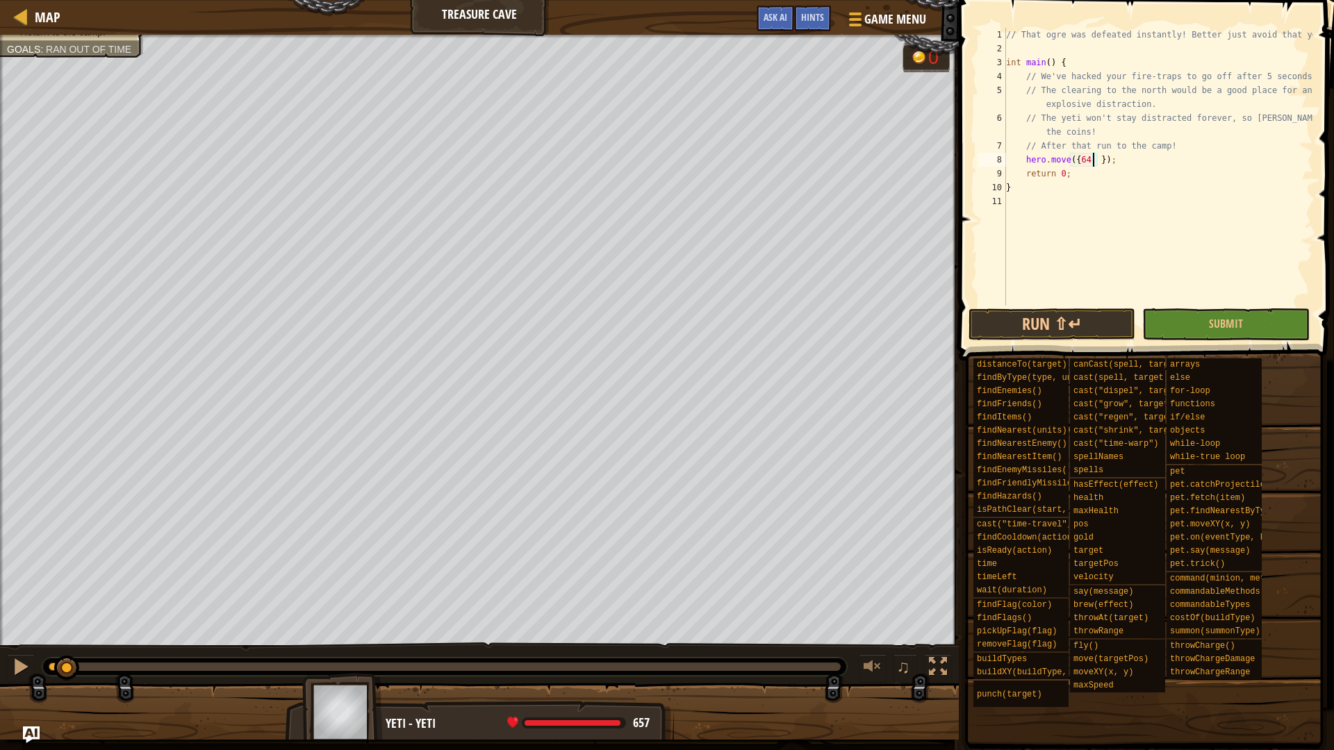
scroll to position [6, 8]
click at [1126, 161] on div "// That ogre was defeated instantly! Better just avoid that yeti. int main ( ) …" at bounding box center [1158, 181] width 310 height 306
type textarea "hero.move({64, 44});"
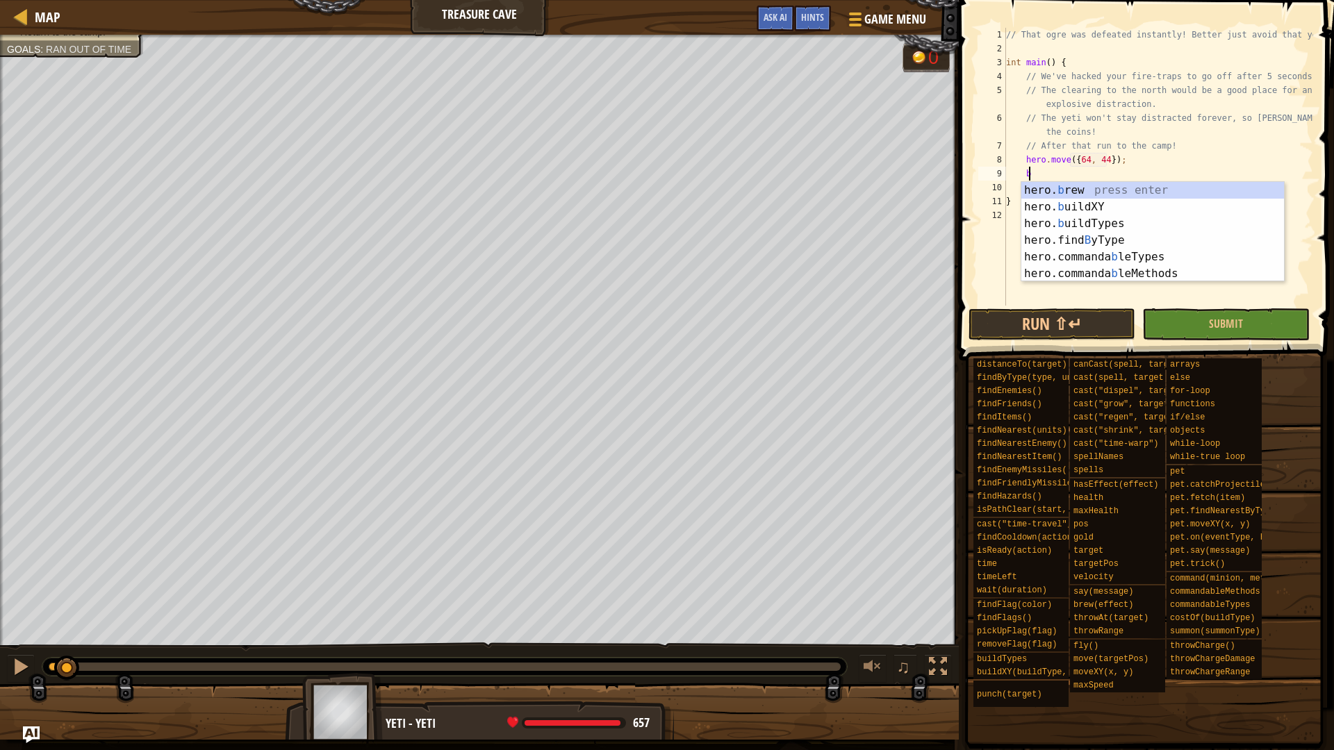
scroll to position [6, 1]
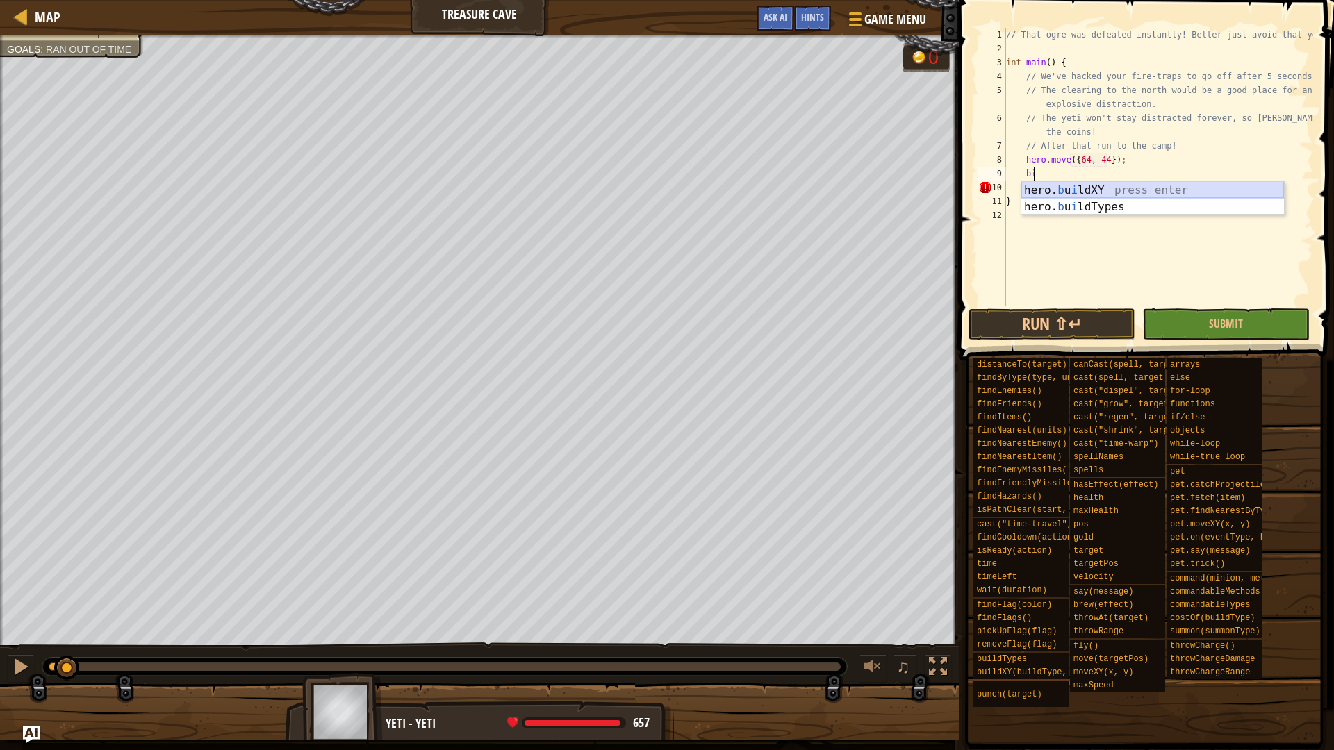
click at [1140, 187] on div "hero. [PERSON_NAME] ldXY press enter hero. [PERSON_NAME] ldTypes press enter" at bounding box center [1152, 215] width 263 height 67
click at [1111, 174] on div "// That ogre was defeated instantly! Better just avoid that yeti. int main ( ) …" at bounding box center [1158, 167] width 310 height 278
drag, startPoint x: 1101, startPoint y: 159, endPoint x: 1073, endPoint y: 160, distance: 27.8
click at [1073, 160] on div "// That ogre was defeated instantly! Better just avoid that yeti. int main ( ) …" at bounding box center [1158, 181] width 310 height 306
drag, startPoint x: 1154, startPoint y: 173, endPoint x: 1124, endPoint y: 173, distance: 29.9
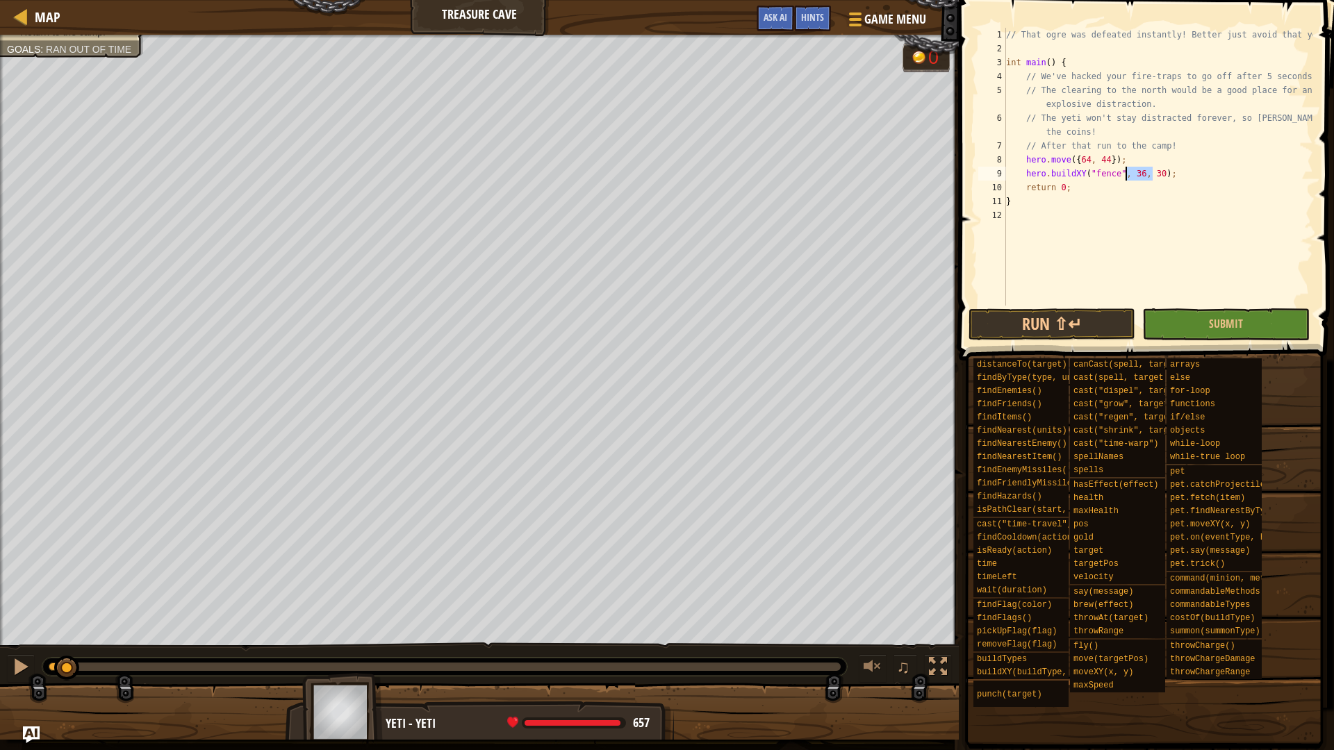
click at [1124, 173] on div "// That ogre was defeated instantly! Better just avoid that yeti. int main ( ) …" at bounding box center [1158, 181] width 310 height 306
paste textarea "64, 44"
drag, startPoint x: 1110, startPoint y: 171, endPoint x: 1092, endPoint y: 171, distance: 18.1
click at [1092, 171] on div "// That ogre was defeated instantly! Better just avoid that yeti. int main ( ) …" at bounding box center [1158, 181] width 310 height 306
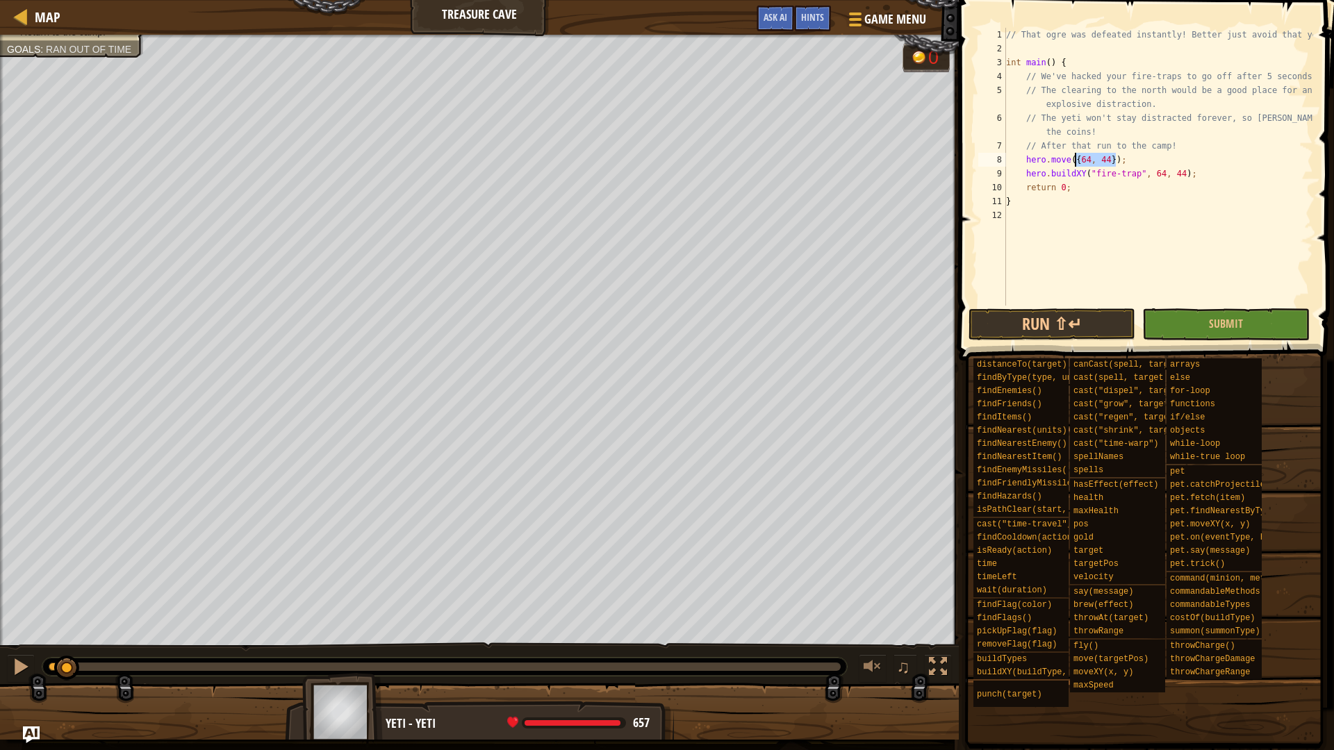
drag, startPoint x: 1124, startPoint y: 156, endPoint x: 1061, endPoint y: 158, distance: 62.6
click at [1062, 158] on div "// That ogre was defeated instantly! Better just avoid that yeti. int main ( ) …" at bounding box center [1158, 181] width 310 height 306
click at [1025, 158] on div "// That ogre was defeated instantly! Better just avoid that yeti. int main ( ) …" at bounding box center [1158, 181] width 310 height 306
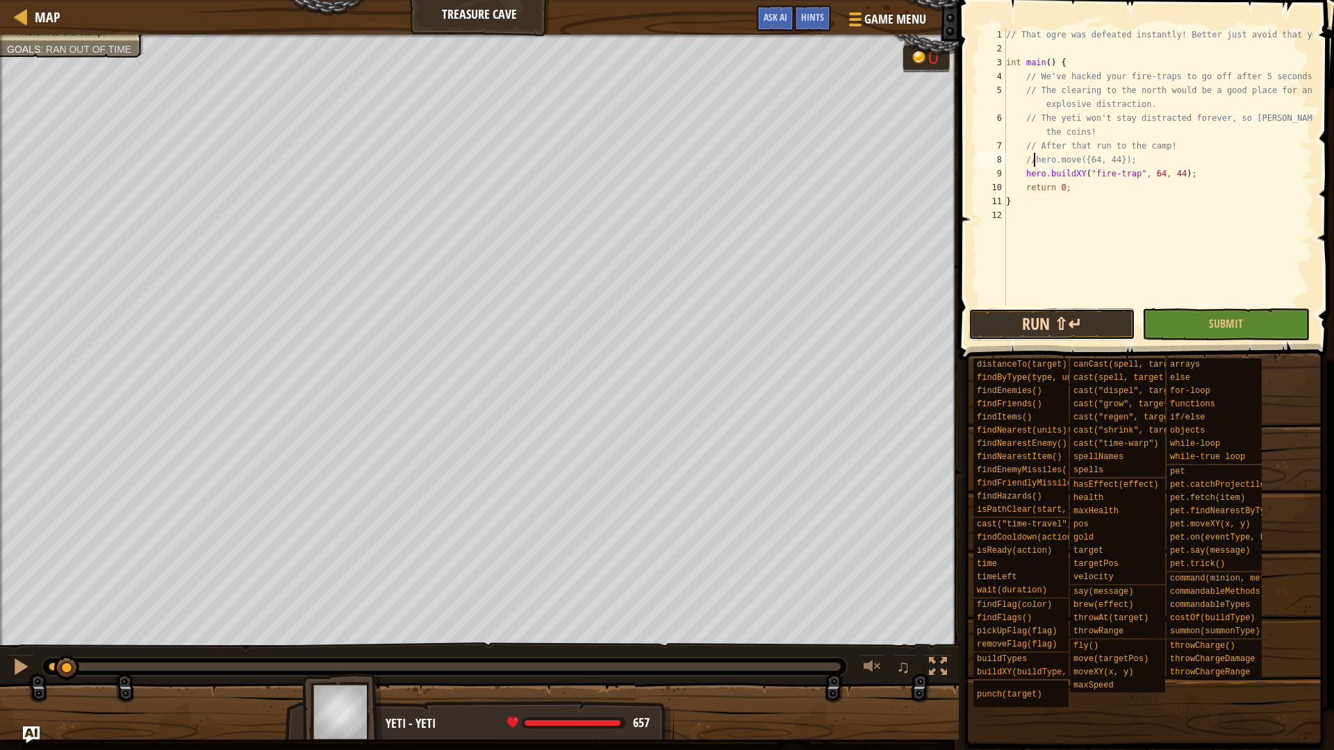
click at [1071, 325] on button "Run ⇧↵" at bounding box center [1052, 325] width 167 height 32
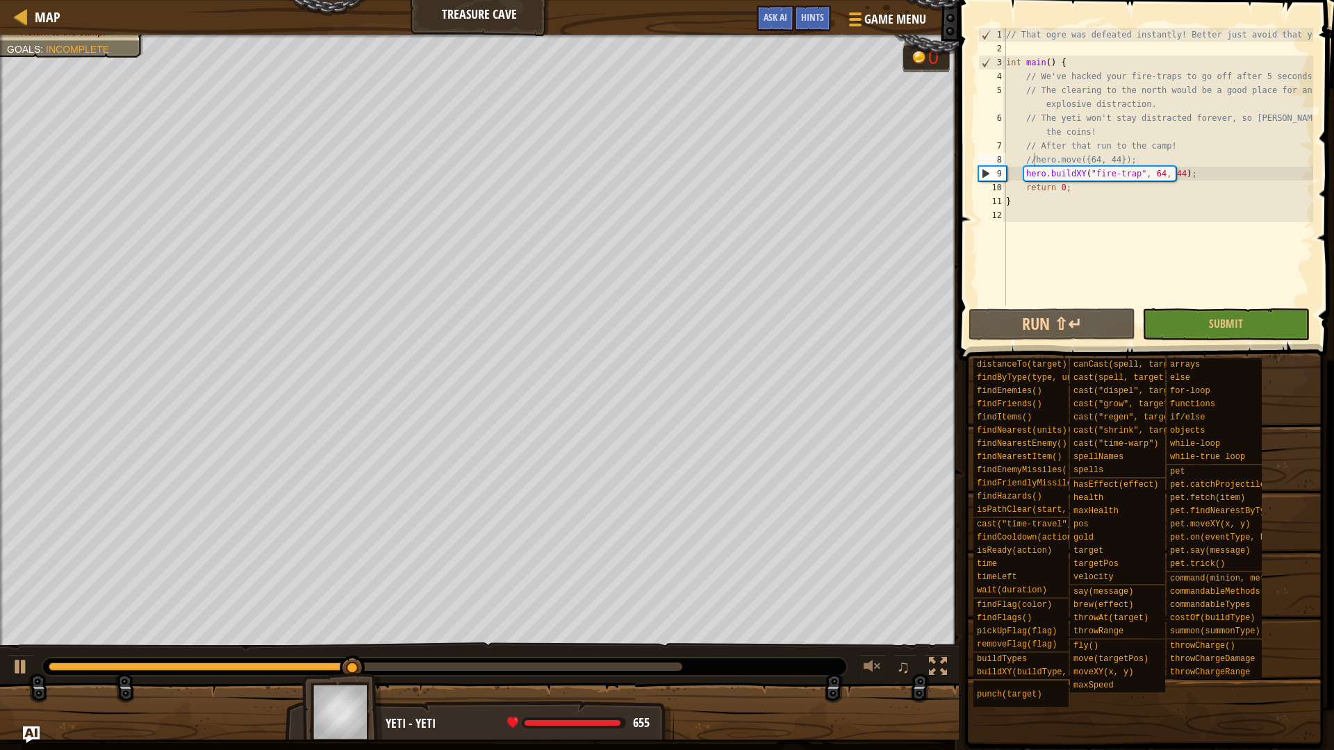
click at [5, 665] on div "♫" at bounding box center [479, 664] width 959 height 42
click at [27, 671] on div at bounding box center [21, 667] width 18 height 18
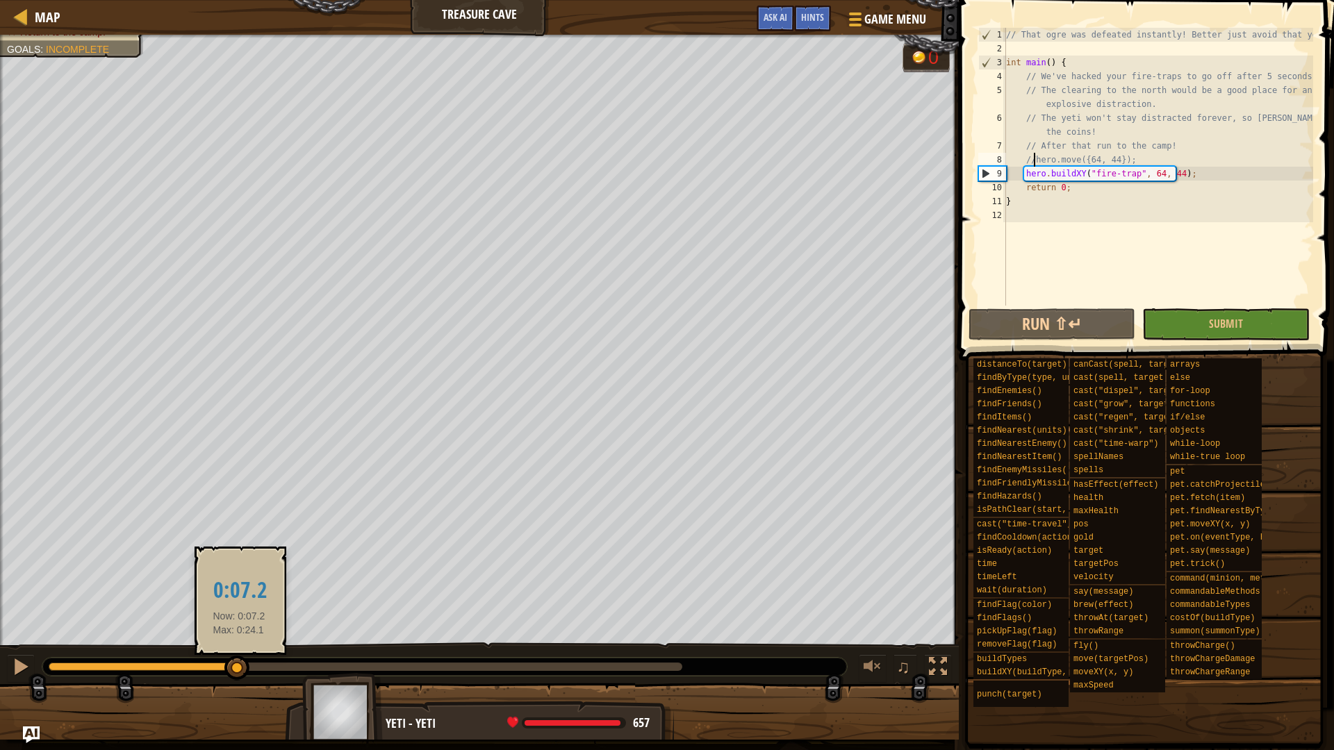
drag, startPoint x: 397, startPoint y: 668, endPoint x: 239, endPoint y: 668, distance: 157.7
click at [239, 668] on div at bounding box center [236, 668] width 25 height 25
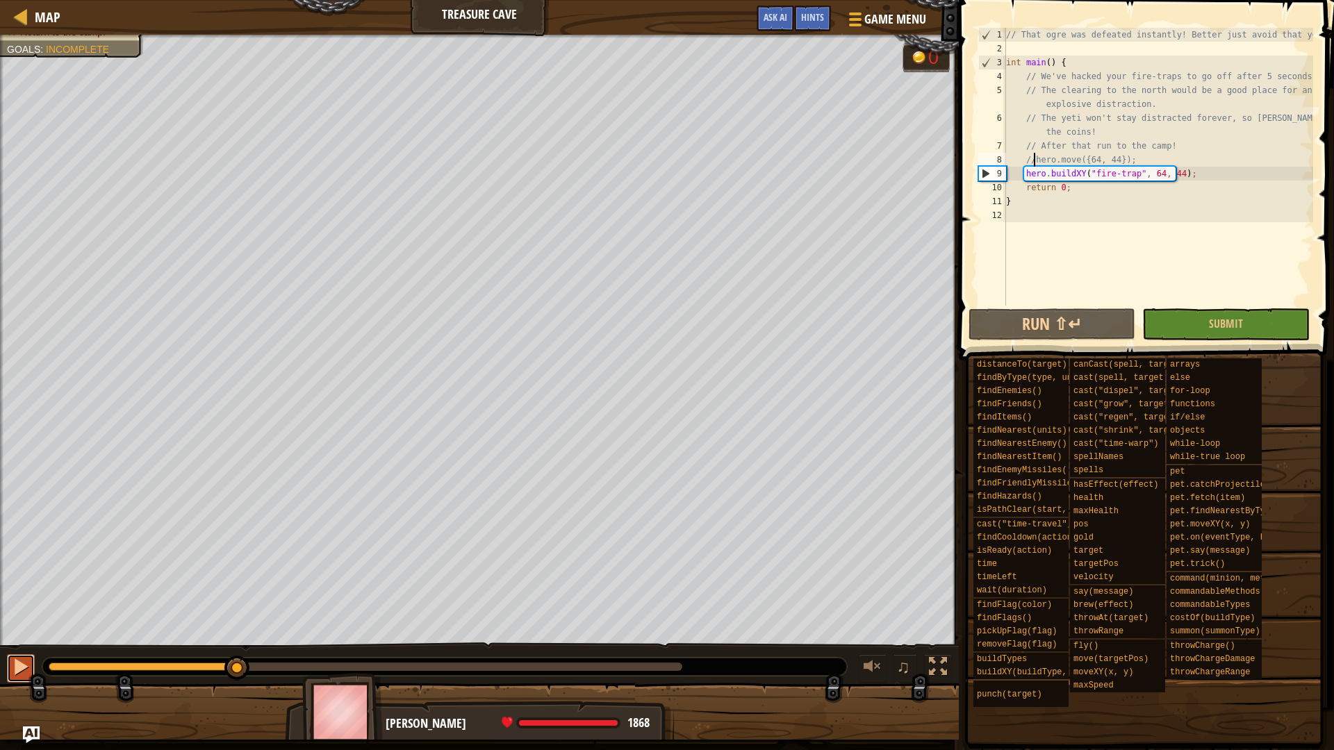
click at [18, 669] on div at bounding box center [21, 667] width 18 height 18
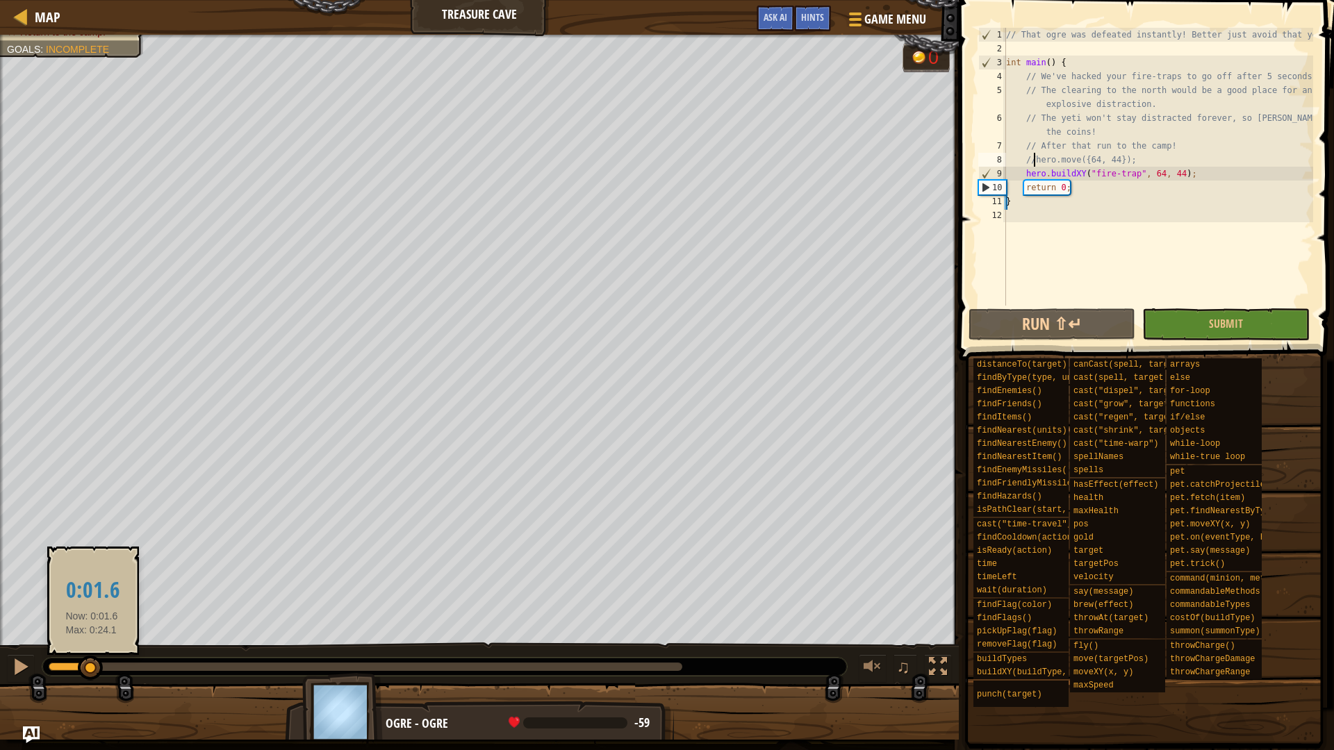
drag, startPoint x: 677, startPoint y: 668, endPoint x: 92, endPoint y: 676, distance: 585.1
click at [92, 676] on div at bounding box center [90, 668] width 25 height 25
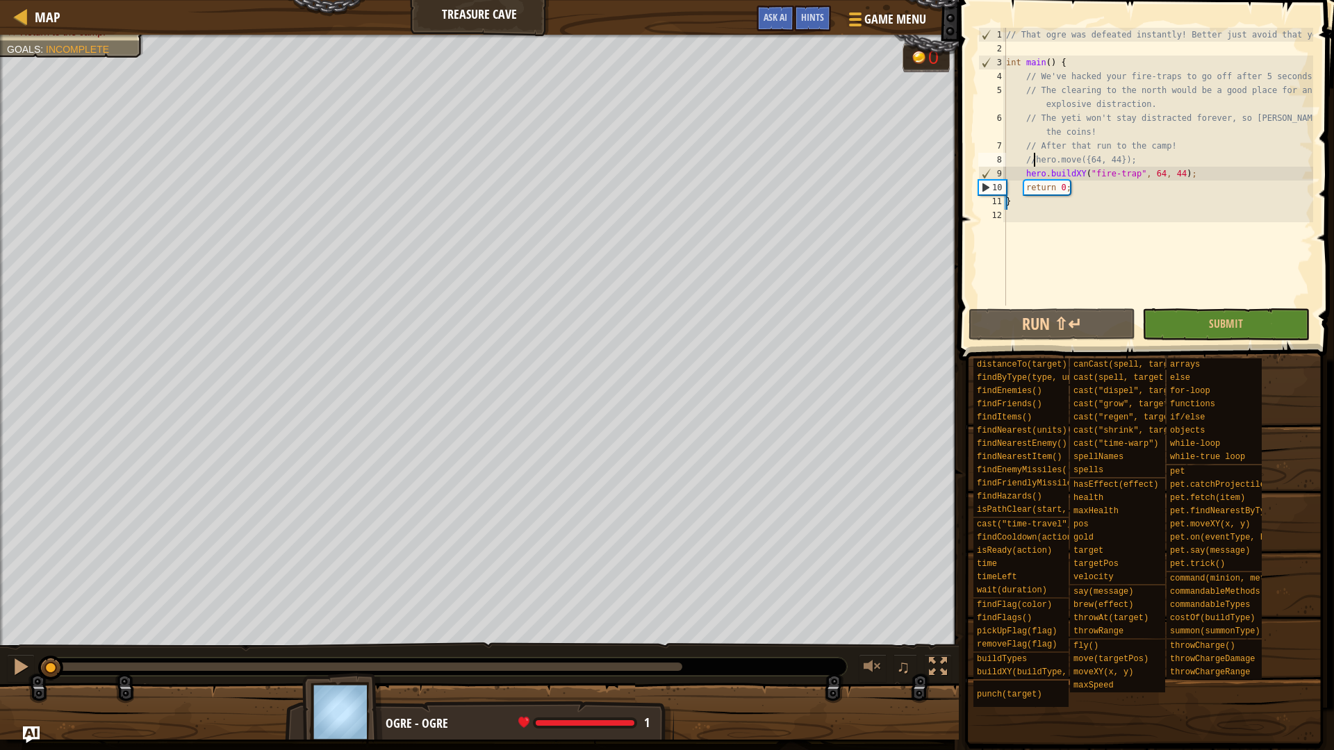
drag, startPoint x: 89, startPoint y: 669, endPoint x: 25, endPoint y: 682, distance: 65.3
click at [25, 682] on div "Lure the Yeti away. Steal the coins. Return to the camp. Goals : Incomplete G r…" at bounding box center [667, 387] width 1334 height 705
click at [18, 668] on div at bounding box center [21, 667] width 18 height 18
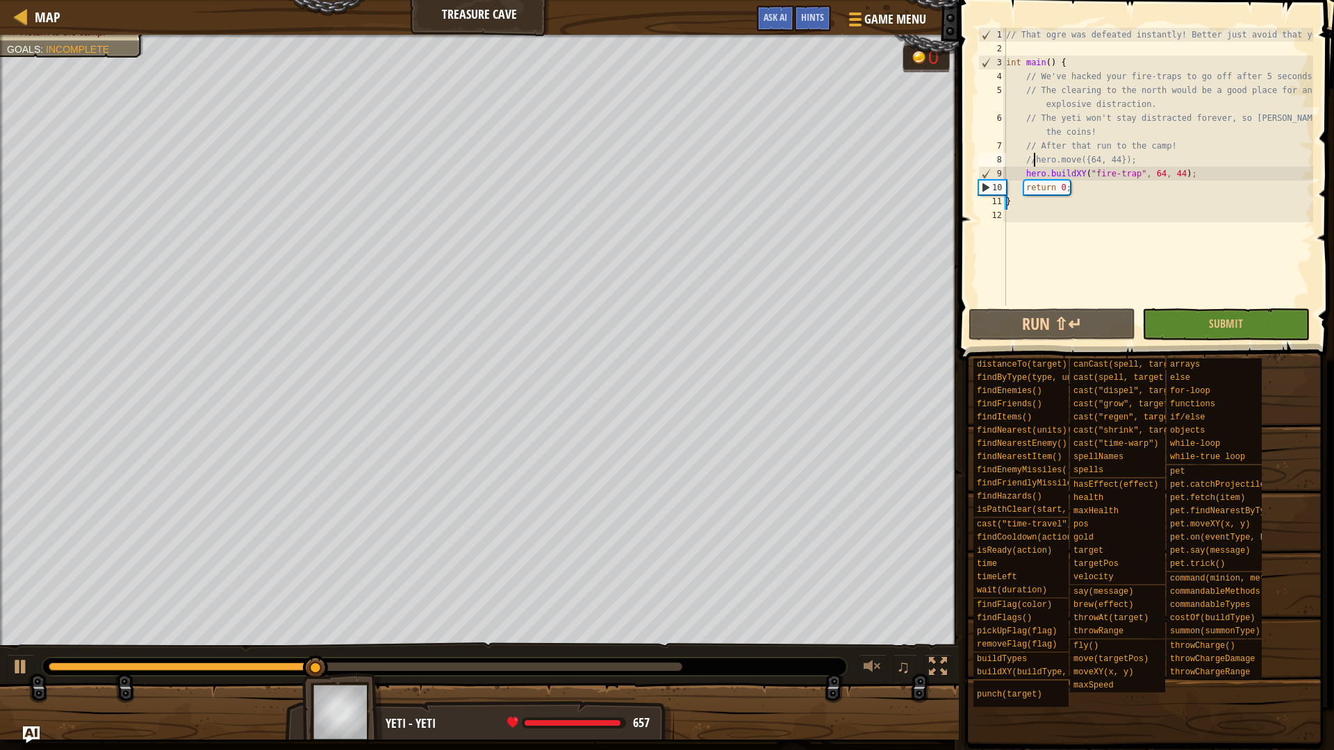
click at [1190, 167] on div "// That ogre was defeated instantly! Better just avoid that yeti. int main ( ) …" at bounding box center [1158, 181] width 310 height 306
type textarea "hero.buildXY("fire-trap", 64, 44);"
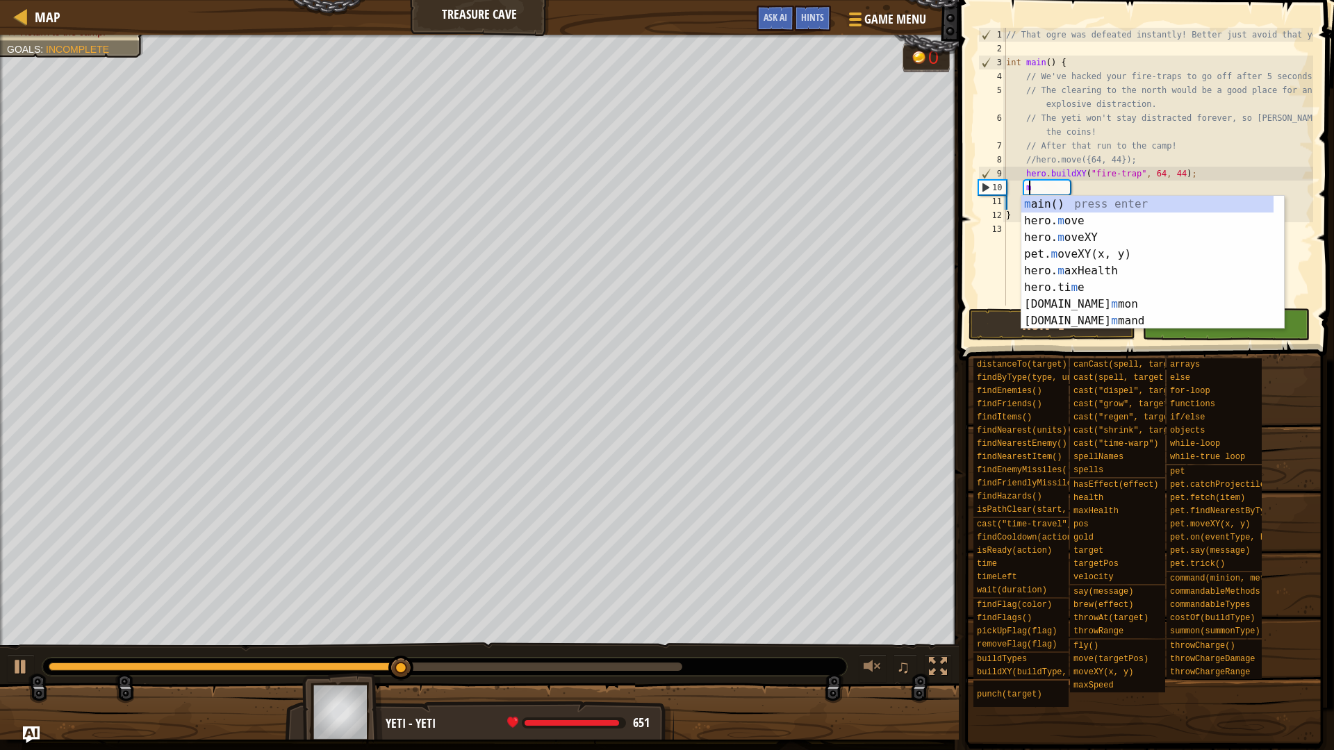
scroll to position [6, 1]
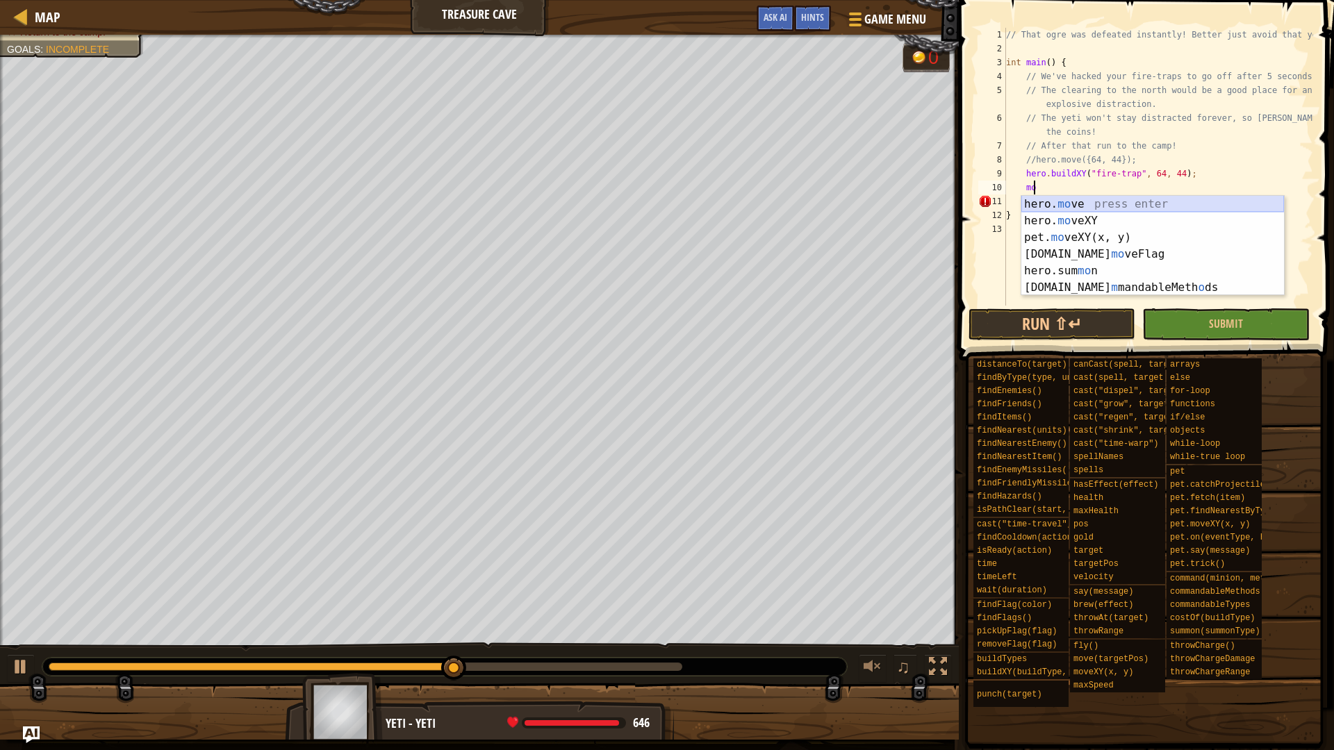
click at [1099, 200] on div "hero. mo ve press enter hero. mo veXY press enter pet. mo veXY(x, y) press ente…" at bounding box center [1152, 262] width 263 height 133
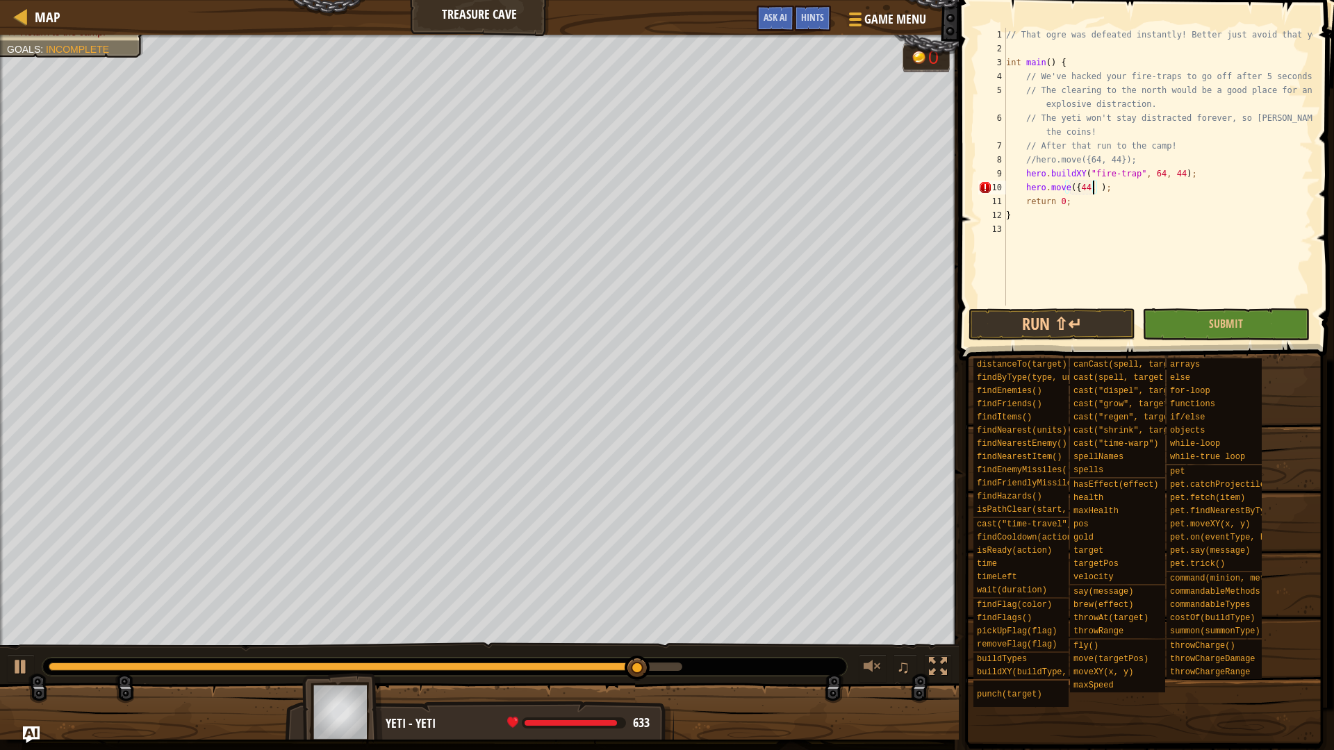
scroll to position [6, 8]
type textarea "hero.move({44, 8});"
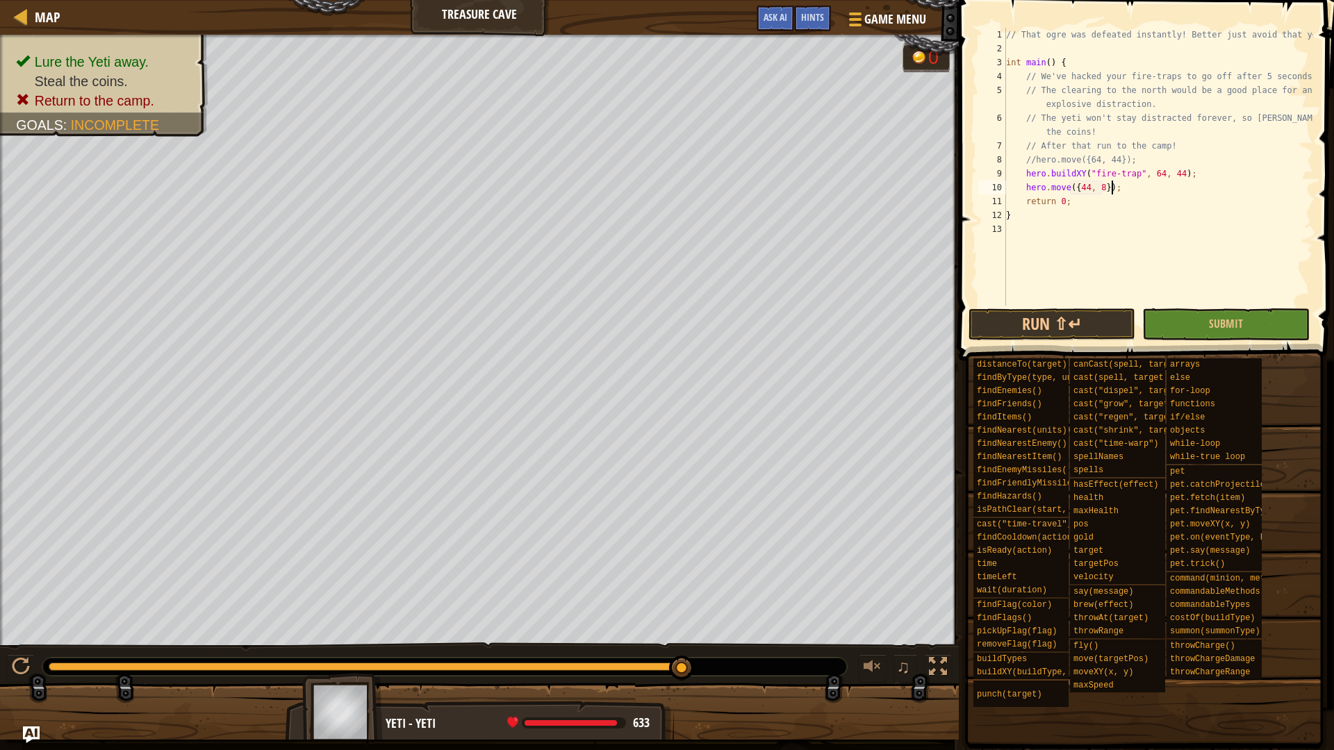
click at [1135, 184] on div "// That ogre was defeated instantly! Better just avoid that yeti. int main ( ) …" at bounding box center [1158, 181] width 310 height 306
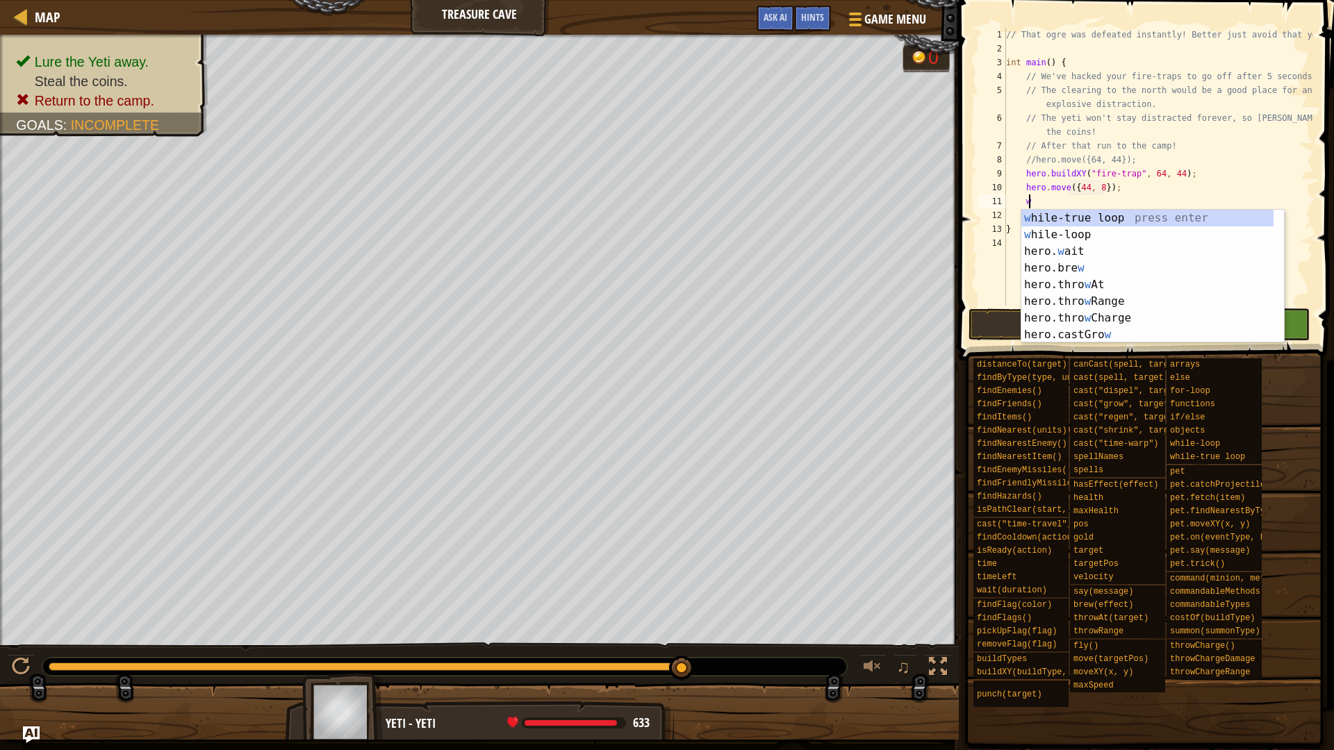
scroll to position [6, 1]
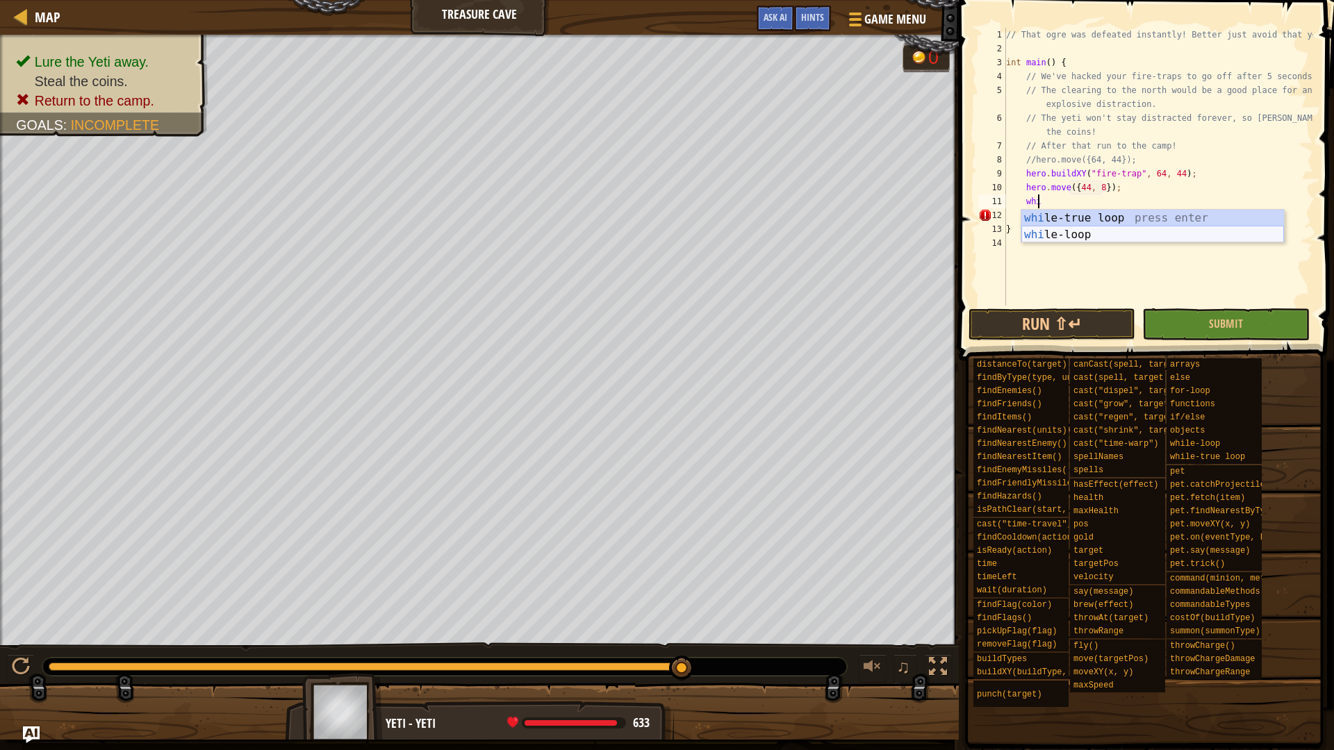
click at [1097, 236] on div "whi le-true loop press enter whi le-loop press enter" at bounding box center [1152, 243] width 263 height 67
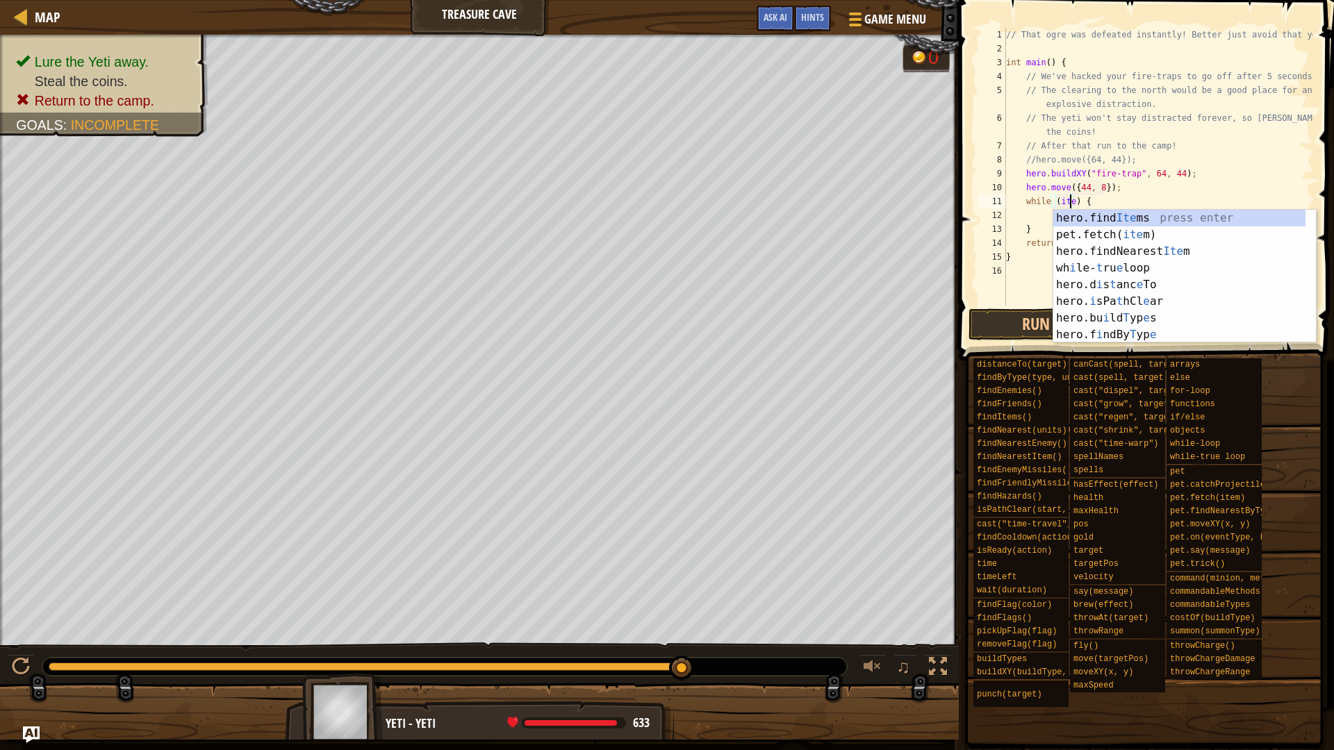
scroll to position [6, 6]
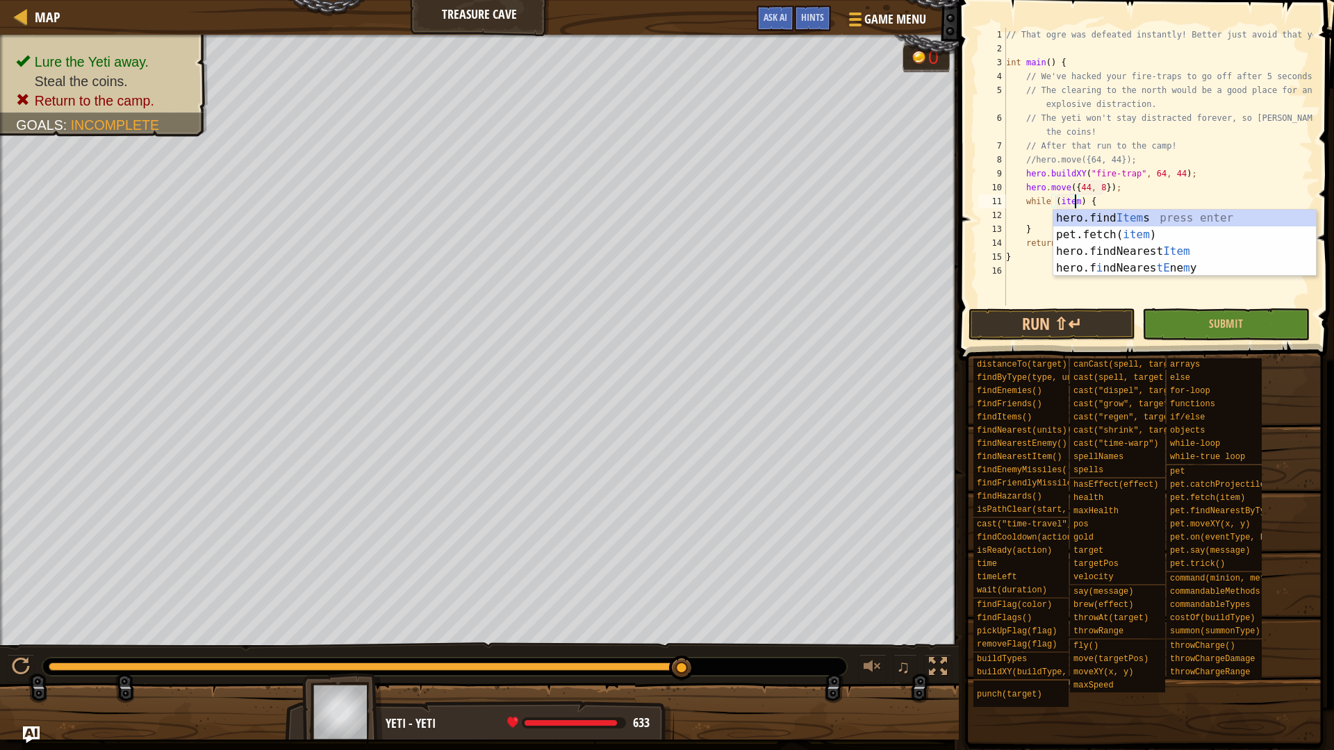
click at [1140, 188] on div "// That ogre was defeated instantly! Better just avoid that yeti. int main ( ) …" at bounding box center [1158, 181] width 310 height 306
type textarea "hero.move({44, 8});"
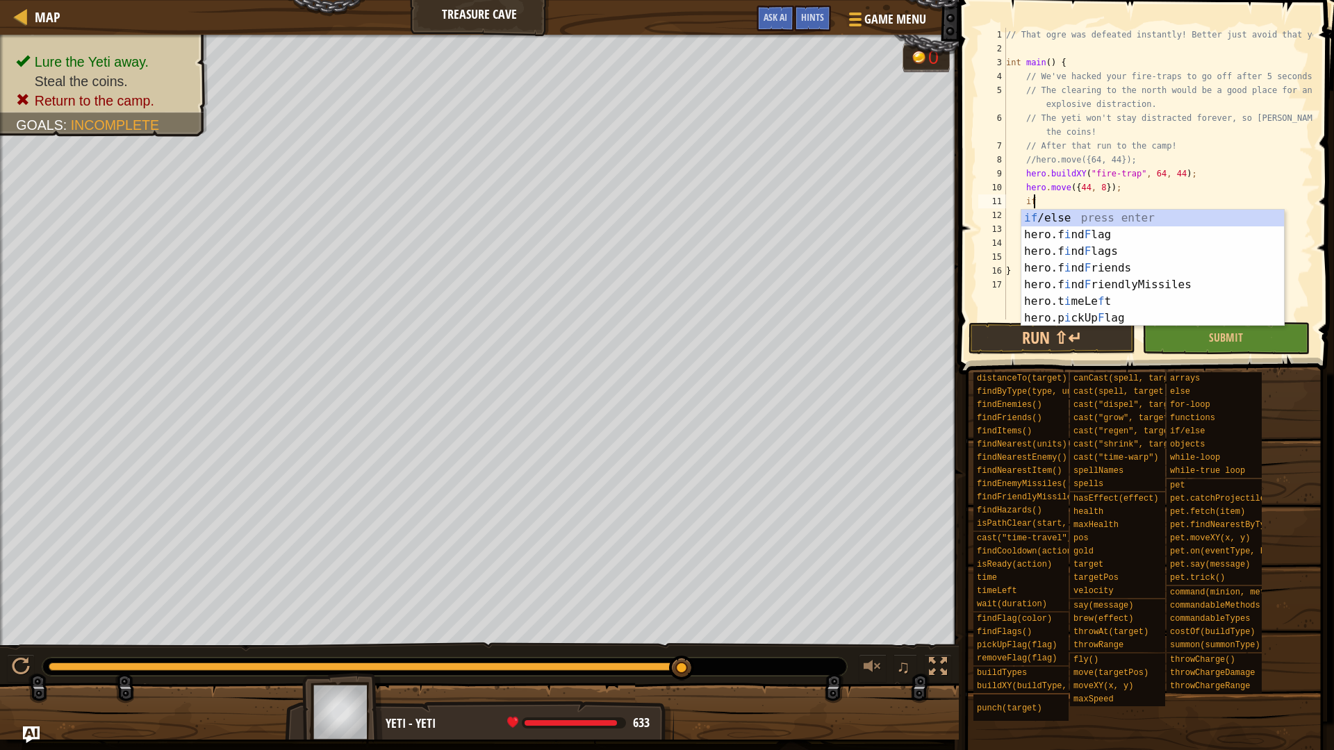
scroll to position [6, 1]
click at [1132, 218] on div "if /else press enter hero.f i nd F lag press enter hero.f i nd F lags press ent…" at bounding box center [1152, 285] width 263 height 150
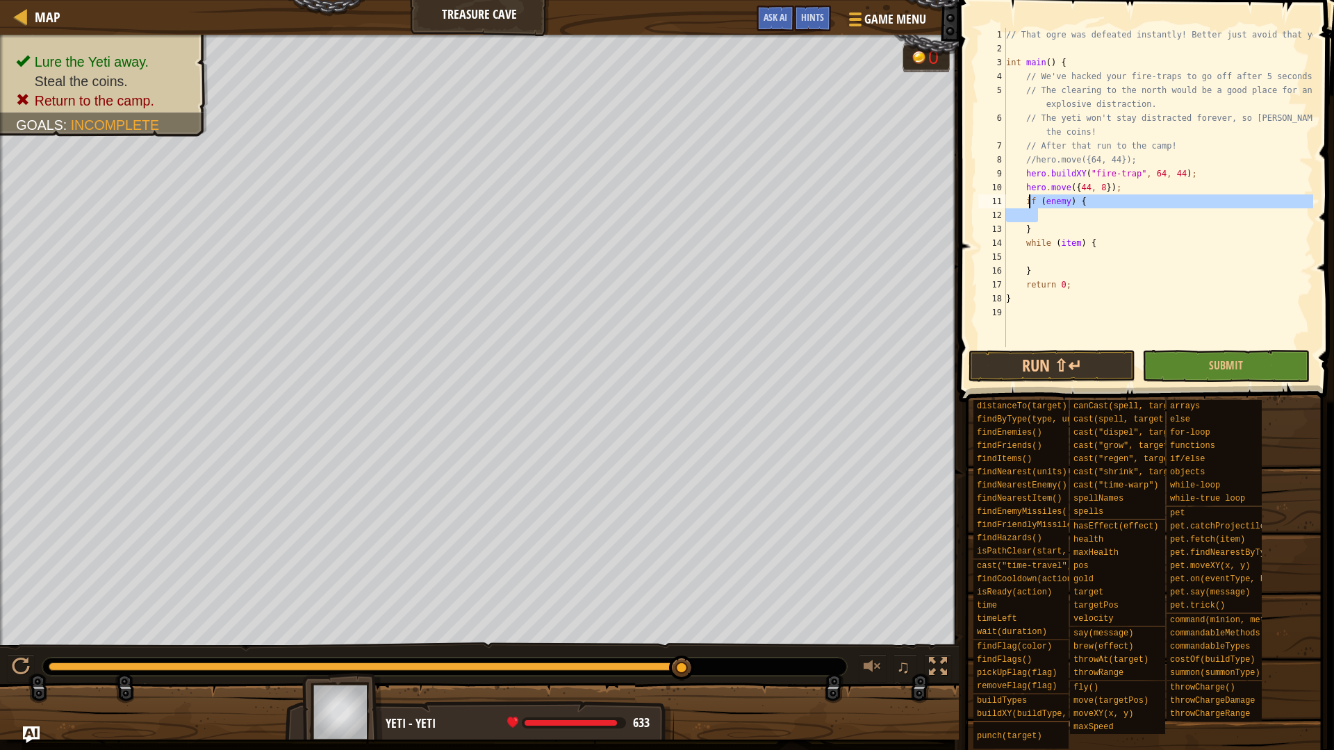
drag, startPoint x: 1036, startPoint y: 217, endPoint x: 1028, endPoint y: 206, distance: 13.3
click at [1028, 206] on div "// That ogre was defeated instantly! Better just avoid that yeti. int main ( ) …" at bounding box center [1158, 201] width 310 height 347
drag, startPoint x: 1041, startPoint y: 232, endPoint x: 1026, endPoint y: 199, distance: 36.1
click at [1026, 199] on div "// That ogre was defeated instantly! Better just avoid that yeti. int main ( ) …" at bounding box center [1158, 201] width 310 height 347
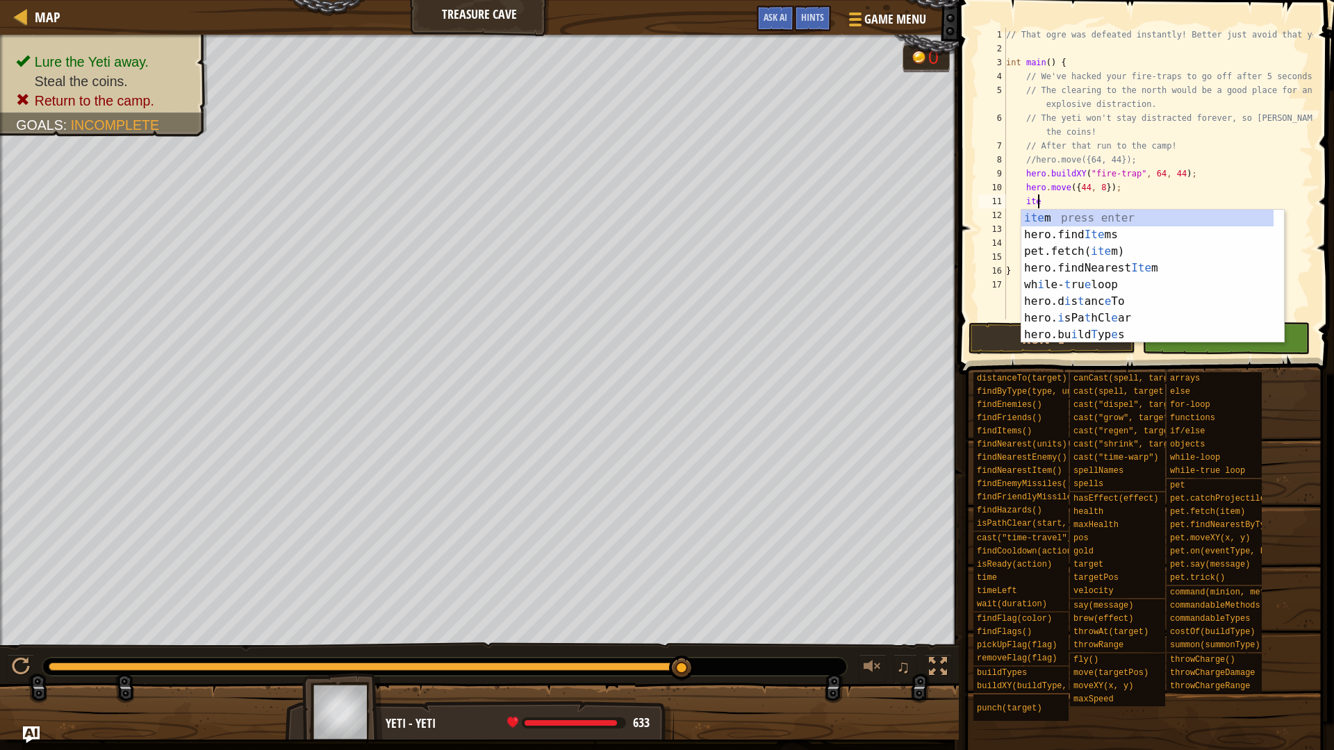
type textarea "item"
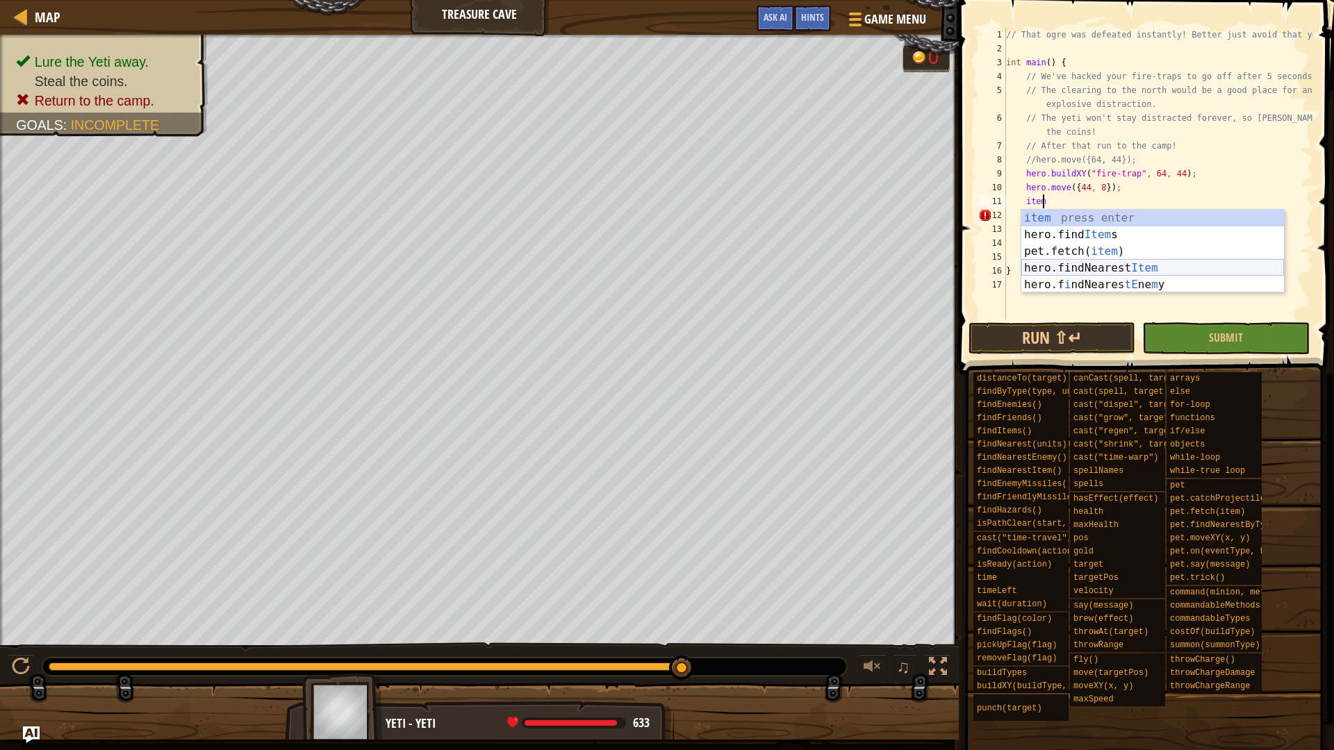
click at [1158, 266] on div "item press enter hero.find Item s press enter pet.fetch( item ) press enter her…" at bounding box center [1152, 268] width 263 height 117
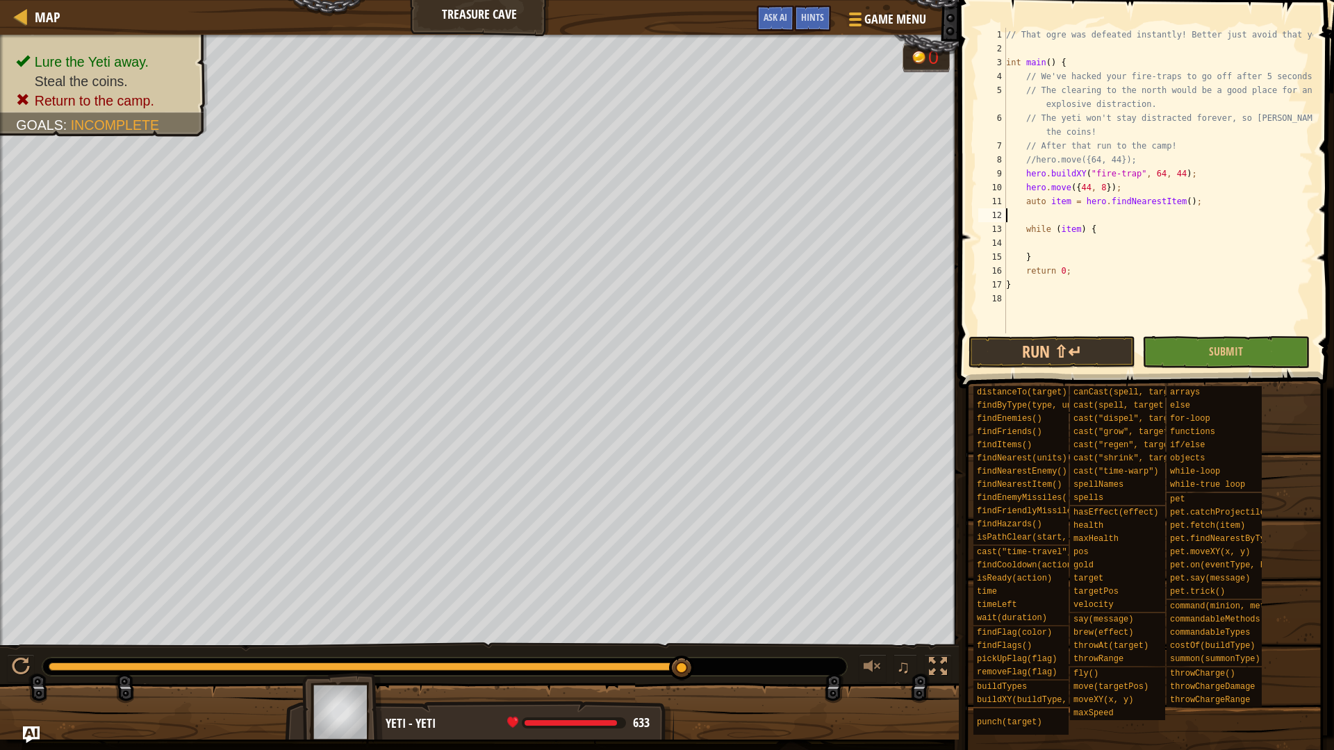
scroll to position [6, 0]
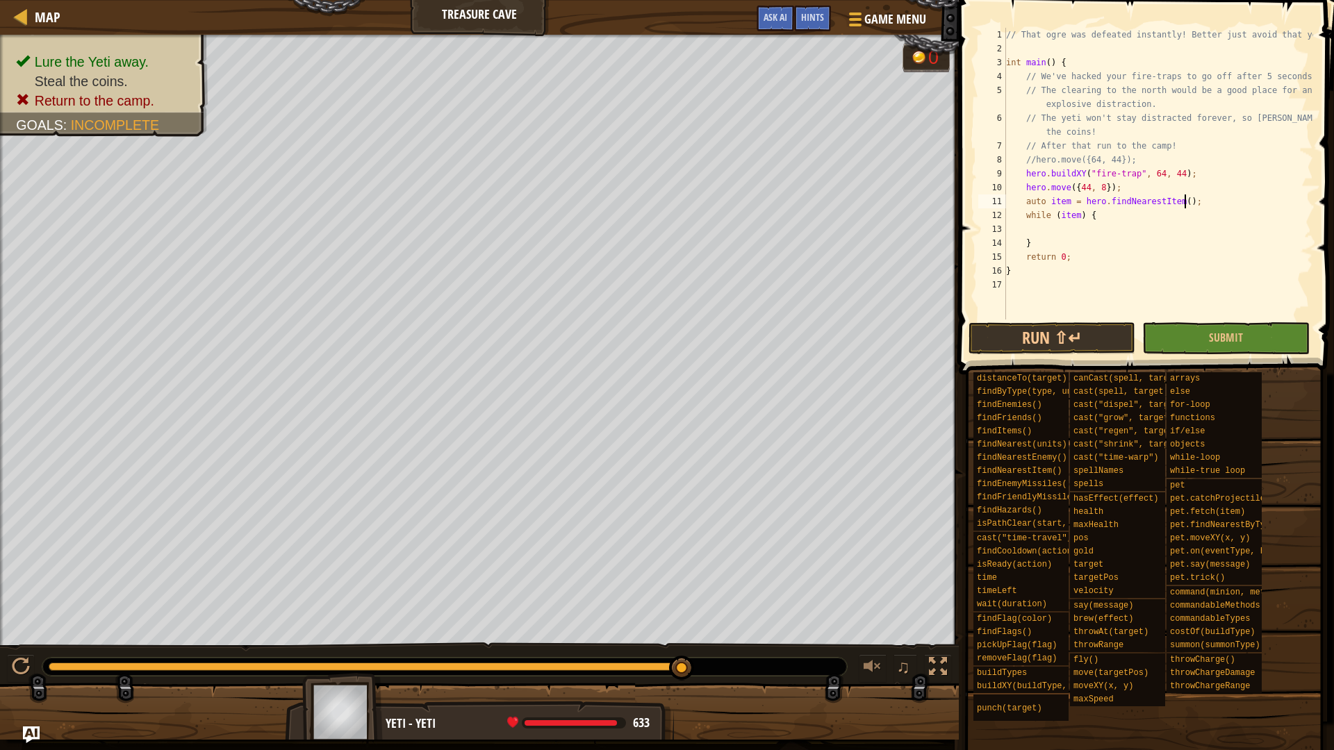
click at [1052, 215] on div "// That ogre was defeated instantly! Better just avoid that yeti. int main ( ) …" at bounding box center [1158, 188] width 310 height 320
type textarea "while (item) {"
click at [1059, 230] on div "// That ogre was defeated instantly! Better just avoid that yeti. int main ( ) …" at bounding box center [1158, 188] width 310 height 320
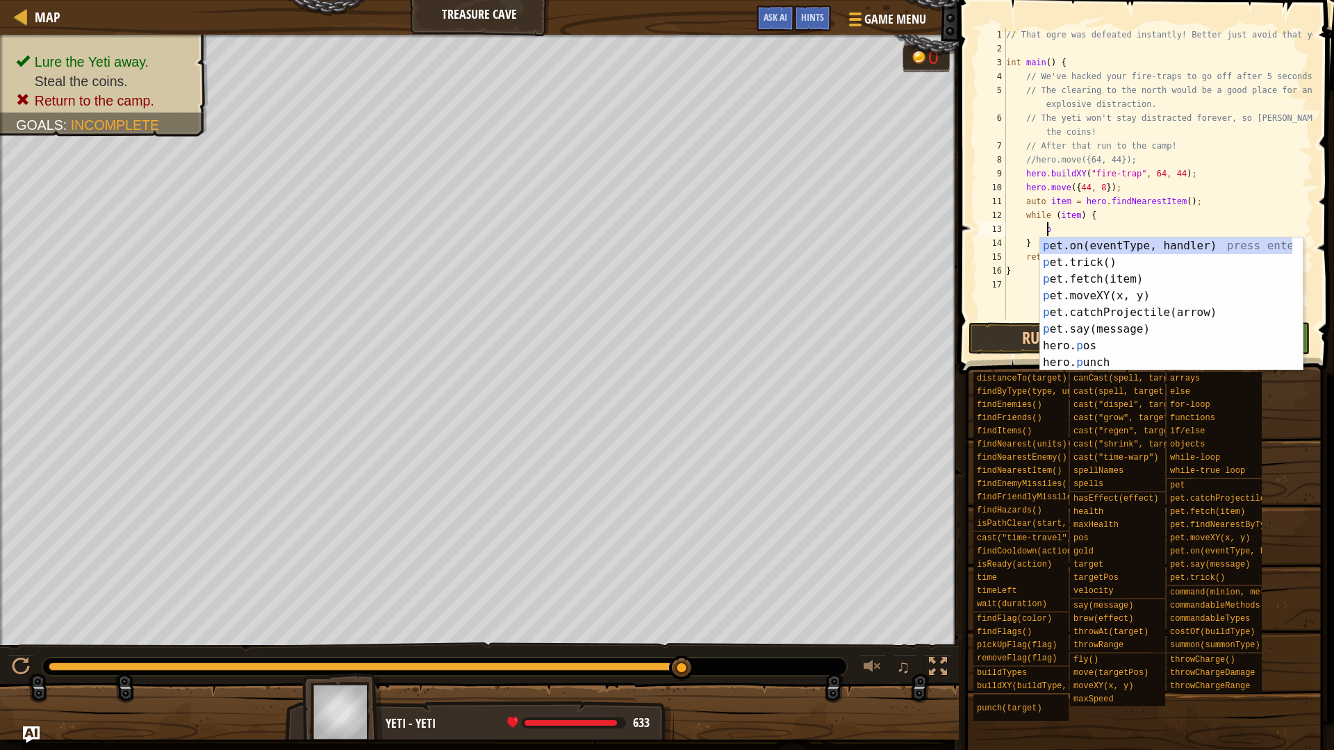
scroll to position [6, 3]
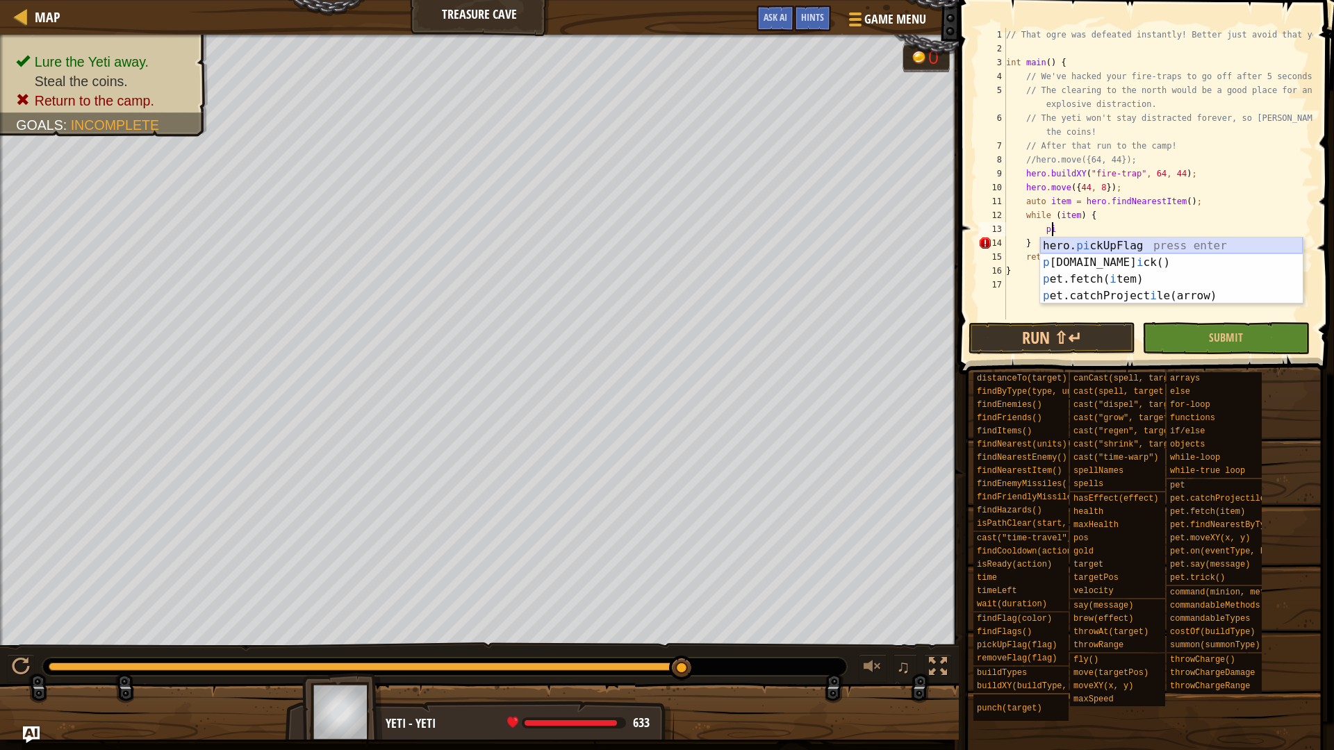
type textarea "p"
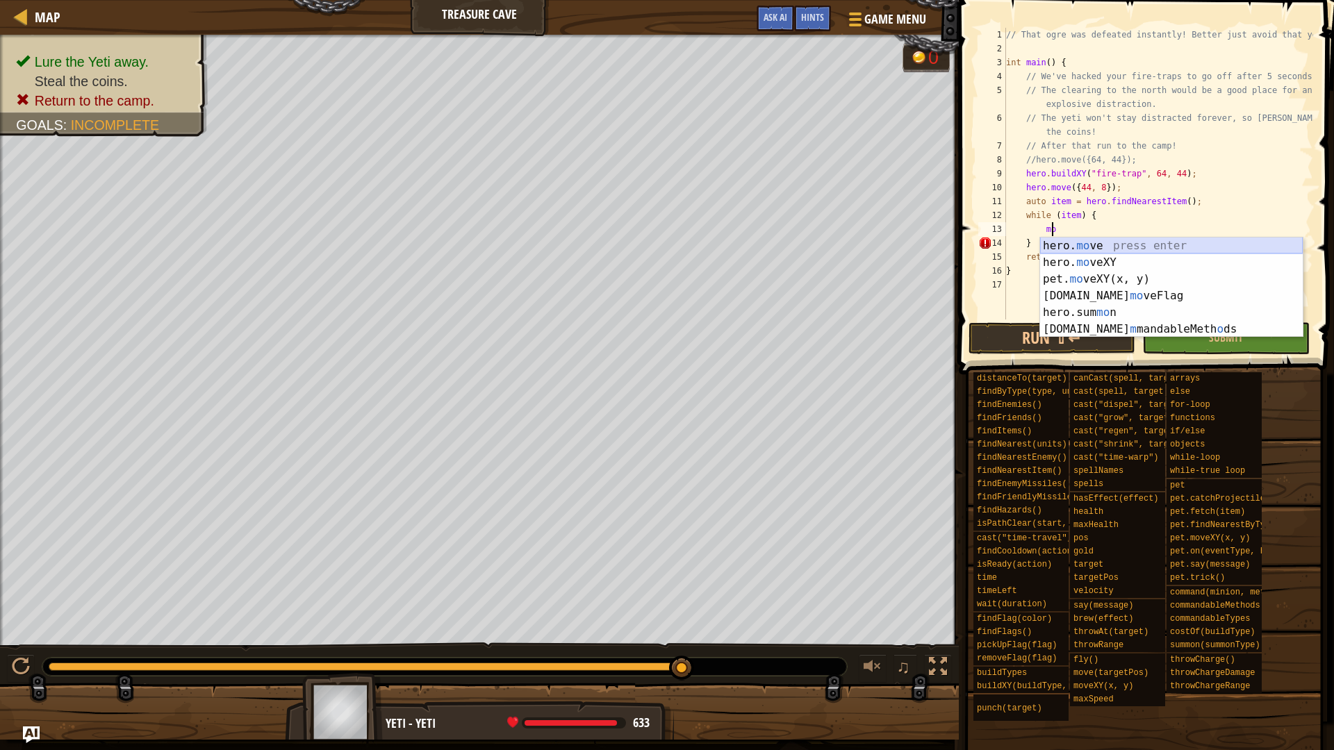
click at [1106, 245] on div "hero. mo ve press enter hero. mo veXY press enter pet. mo veXY(x, y) press ente…" at bounding box center [1171, 304] width 263 height 133
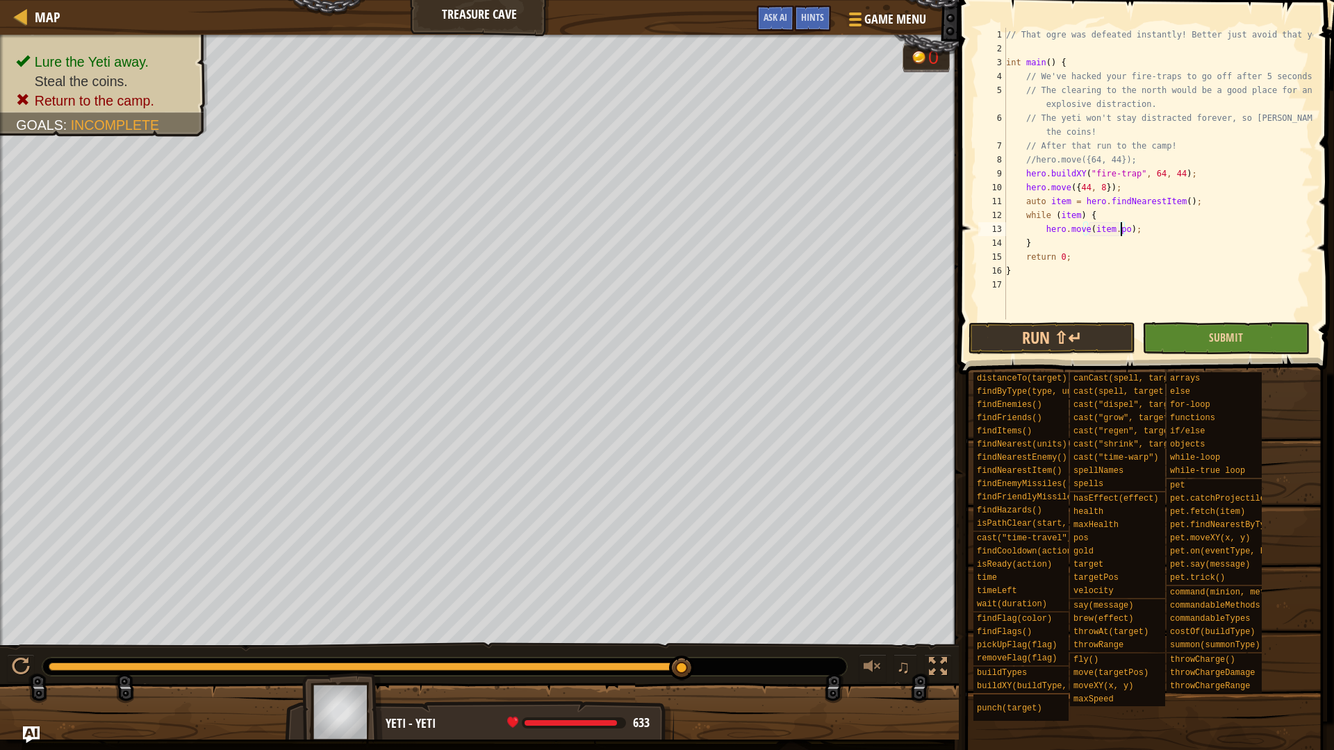
scroll to position [6, 10]
click at [1087, 338] on button "Run ⇧↵" at bounding box center [1052, 338] width 167 height 32
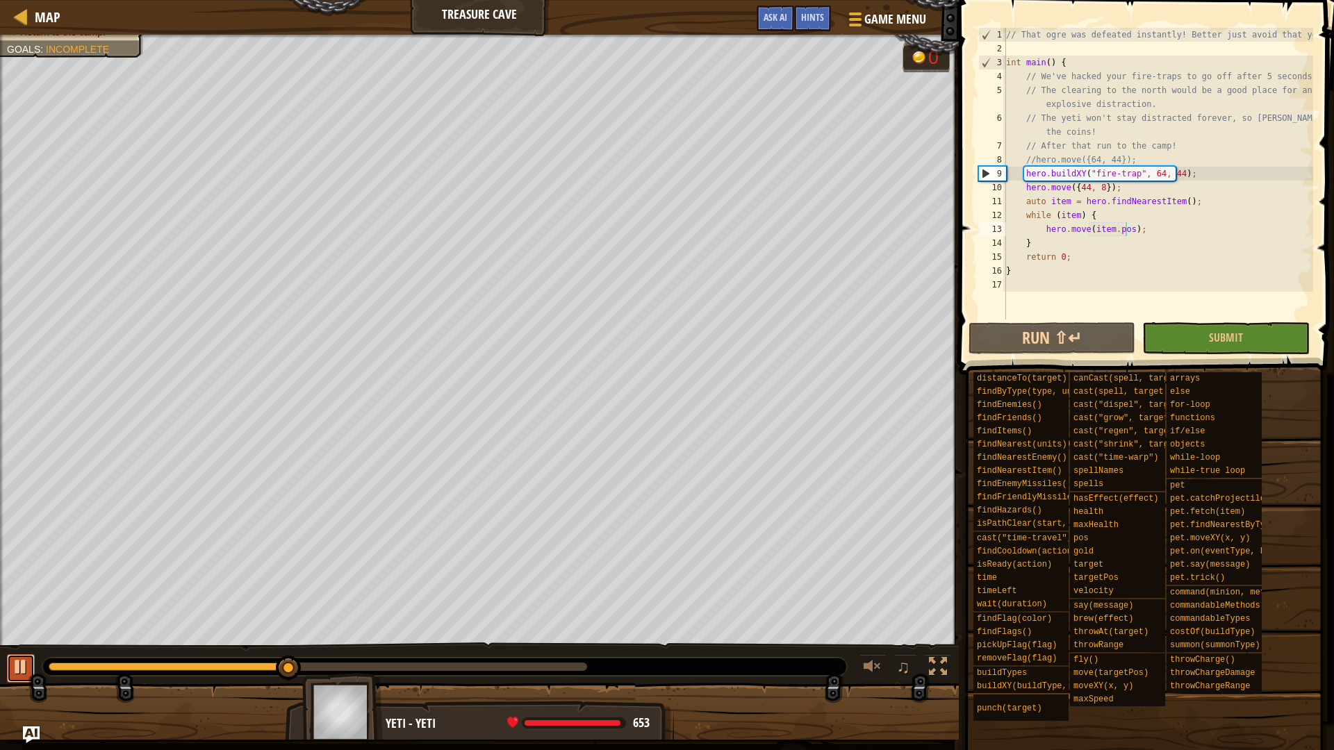
click at [19, 669] on div at bounding box center [21, 667] width 18 height 18
click at [18, 658] on div at bounding box center [21, 667] width 18 height 18
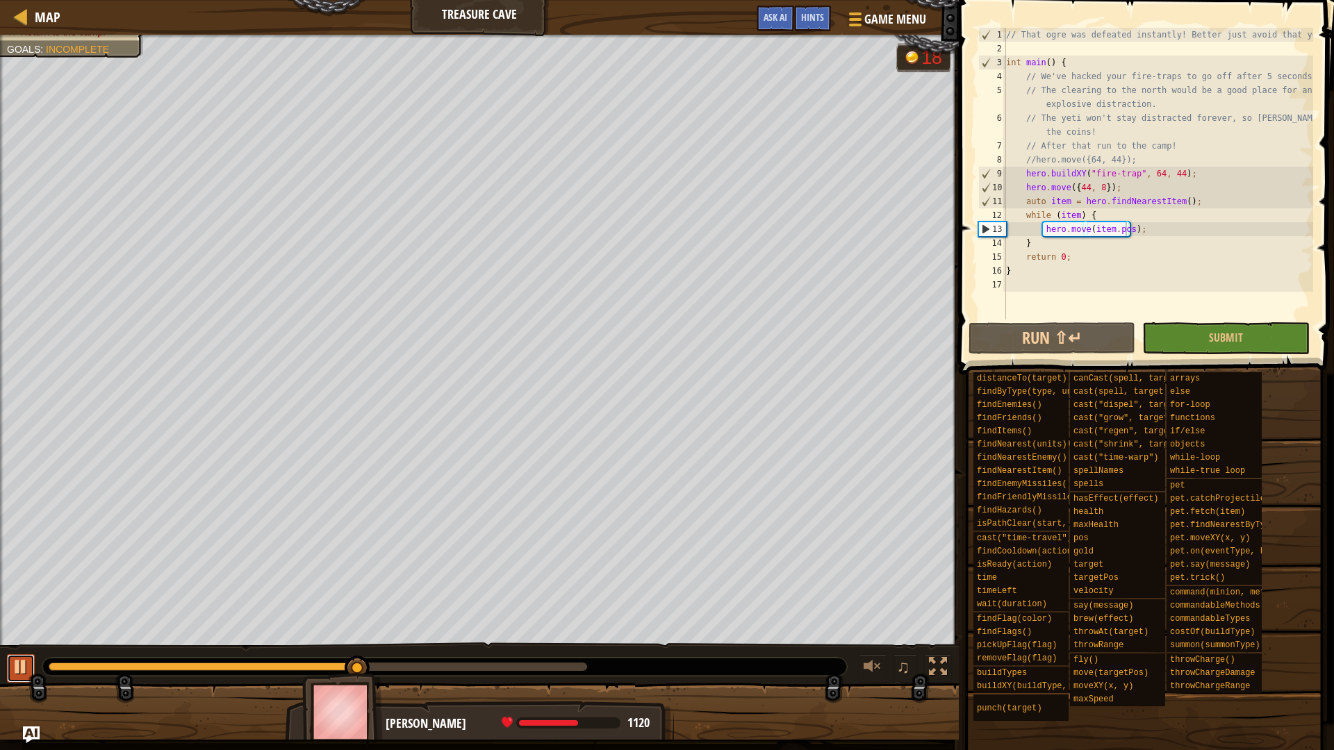
click at [16, 666] on div at bounding box center [21, 667] width 18 height 18
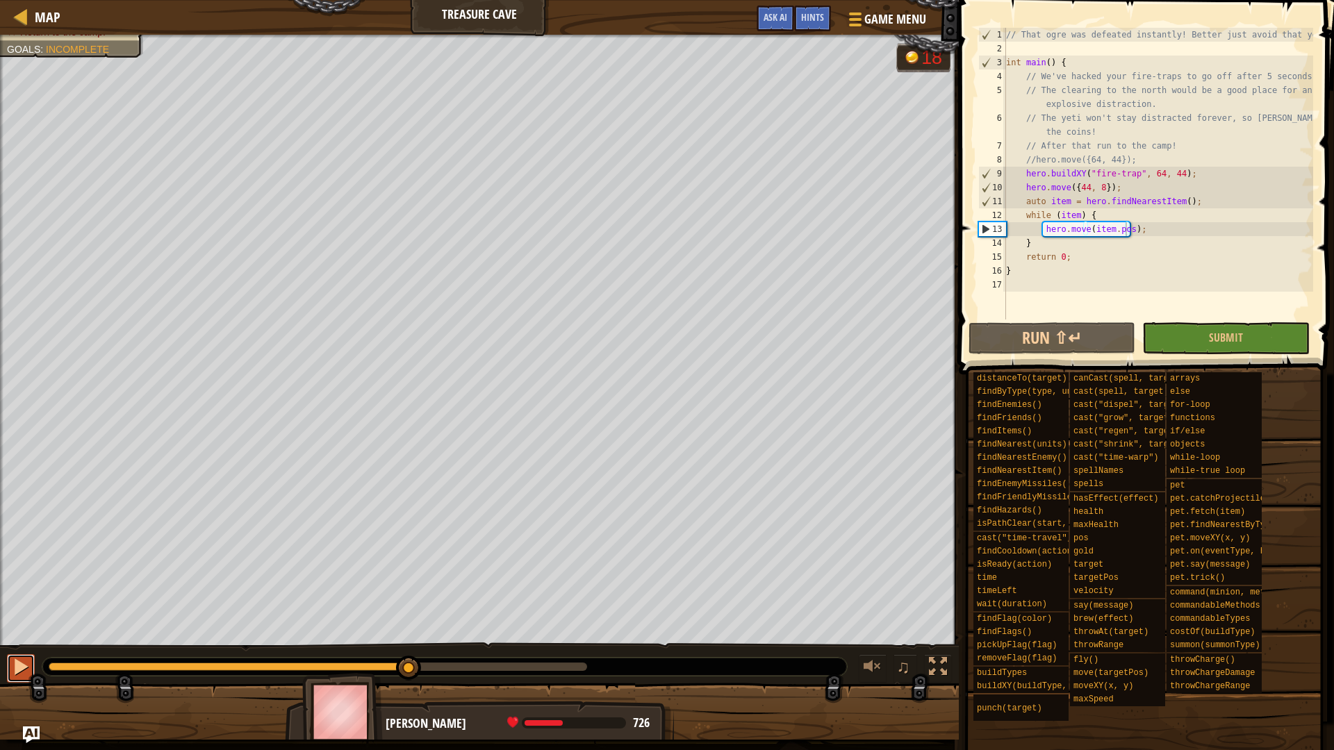
click at [15, 668] on div at bounding box center [21, 667] width 18 height 18
click at [1133, 215] on div "// That ogre was defeated instantly! Better just avoid that yeti. int main ( ) …" at bounding box center [1158, 188] width 310 height 320
click at [1215, 197] on div "// That ogre was defeated instantly! Better just avoid that yeti. int main ( ) …" at bounding box center [1158, 188] width 310 height 320
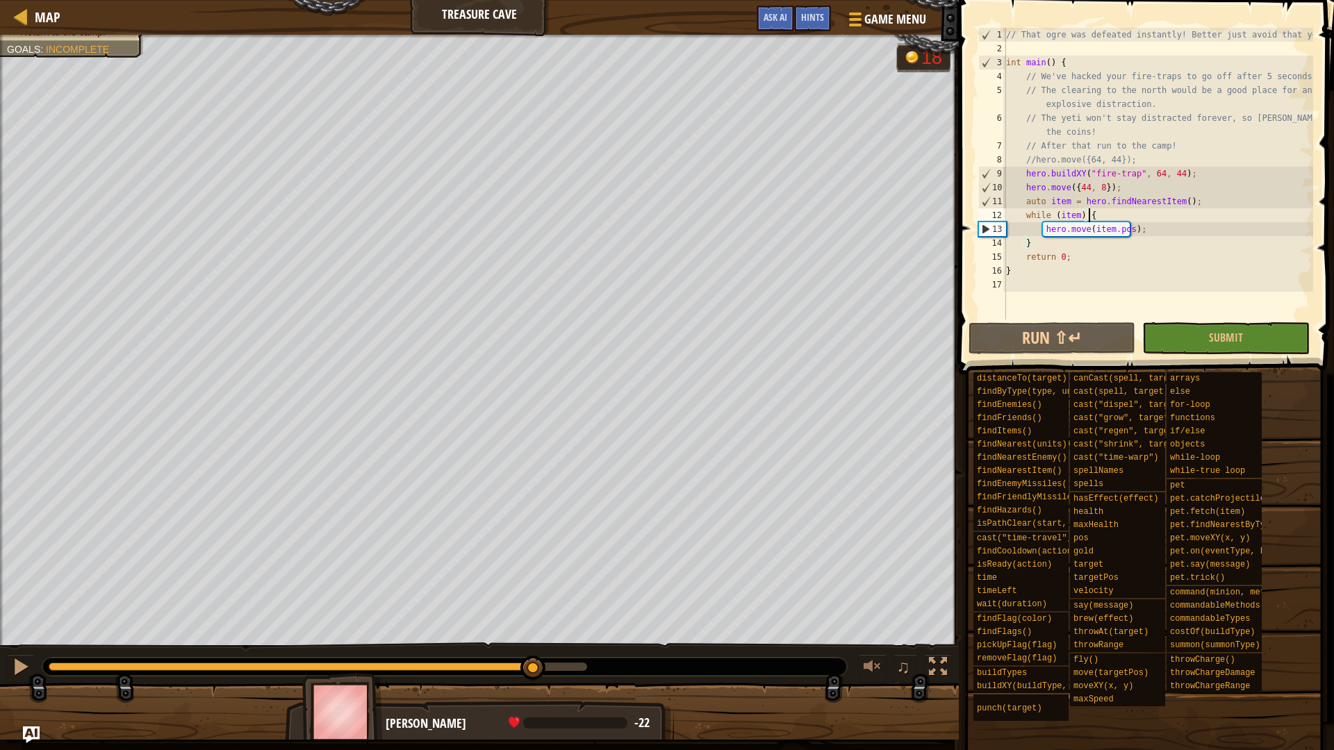
type textarea "auto item = hero.findNearestItem();"
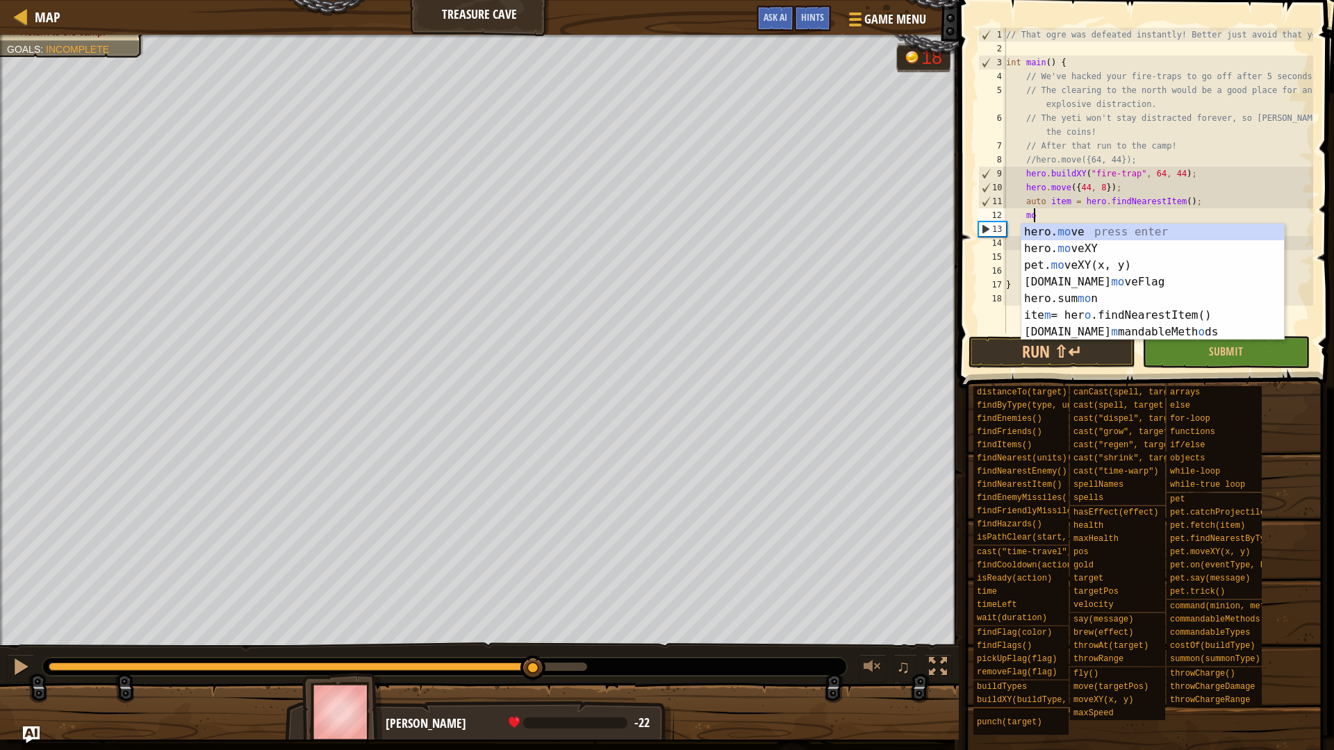
scroll to position [6, 1]
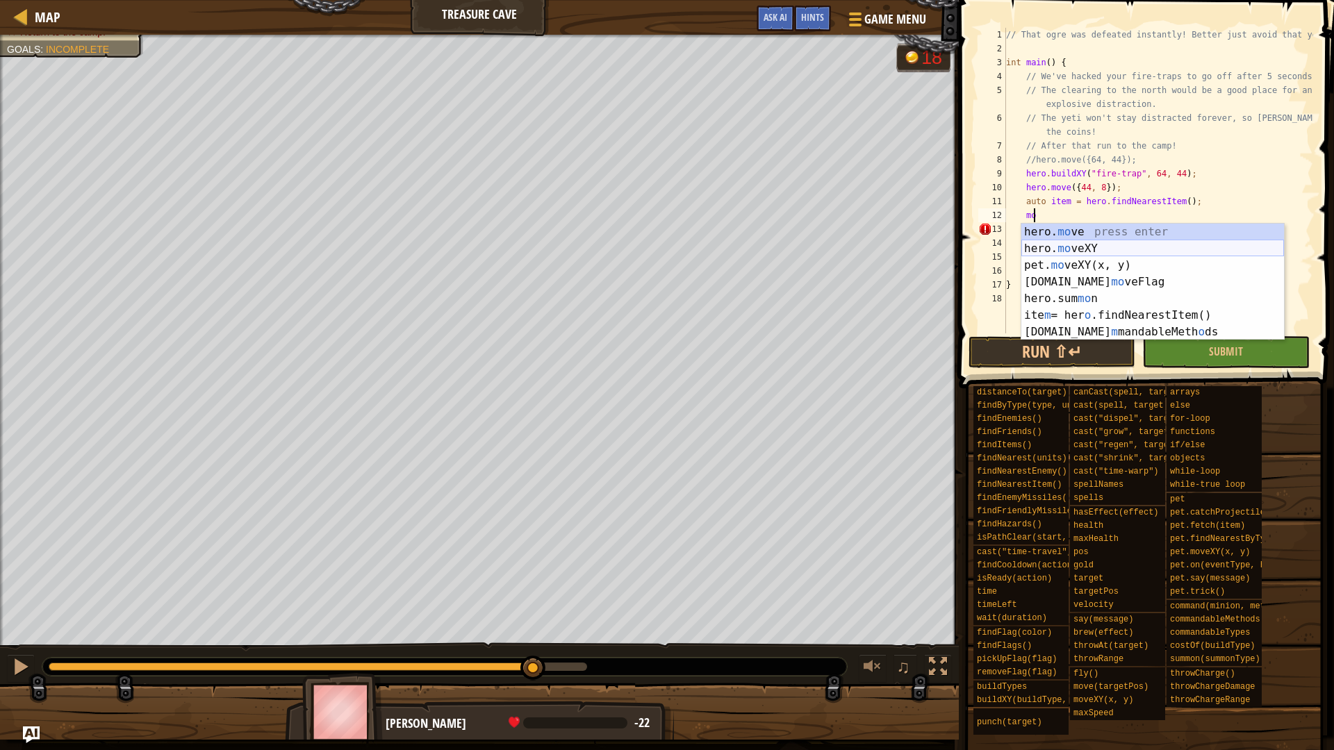
click at [1126, 243] on div "hero. mo ve press enter hero. mo veXY press enter pet. mo veXY(x, y) press ente…" at bounding box center [1152, 299] width 263 height 150
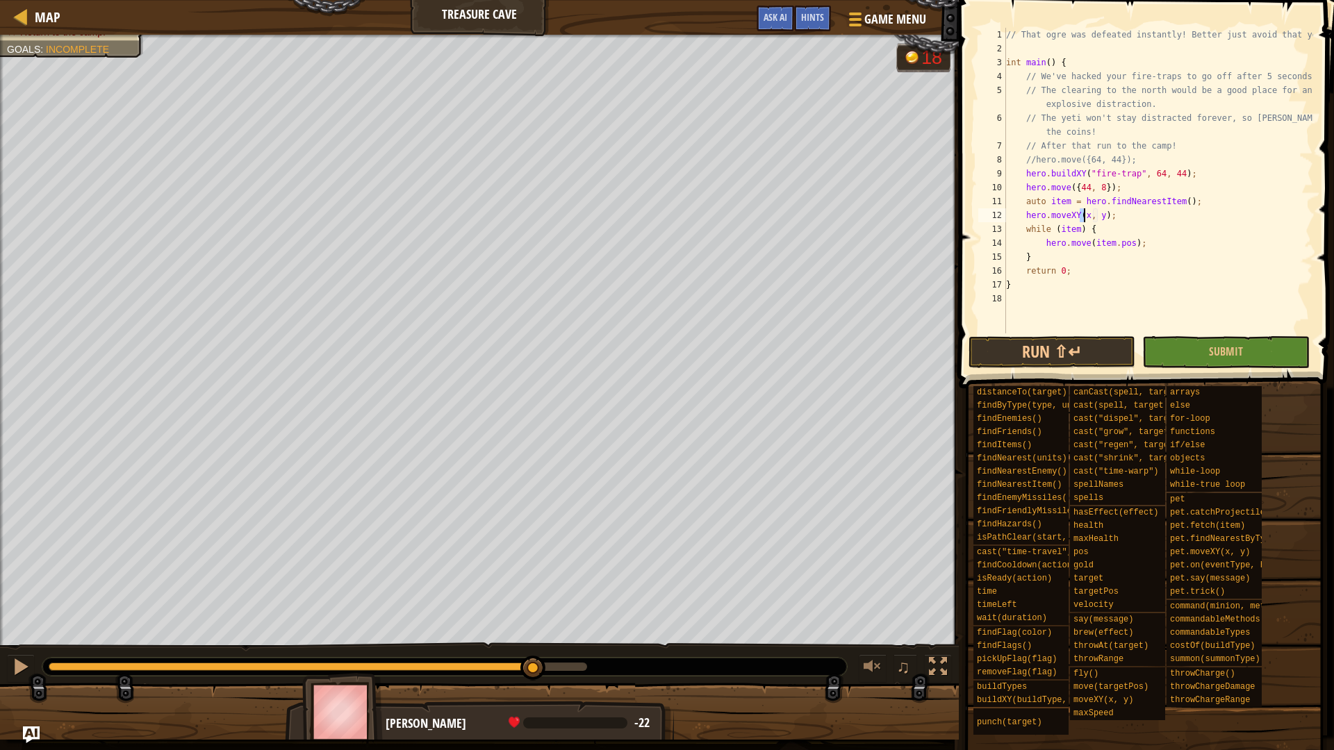
scroll to position [6, 6]
click at [1102, 215] on div "// That ogre was defeated instantly! Better just avoid that yeti. int main ( ) …" at bounding box center [1158, 195] width 310 height 334
click at [1091, 356] on button "Run ⇧↵" at bounding box center [1052, 352] width 167 height 32
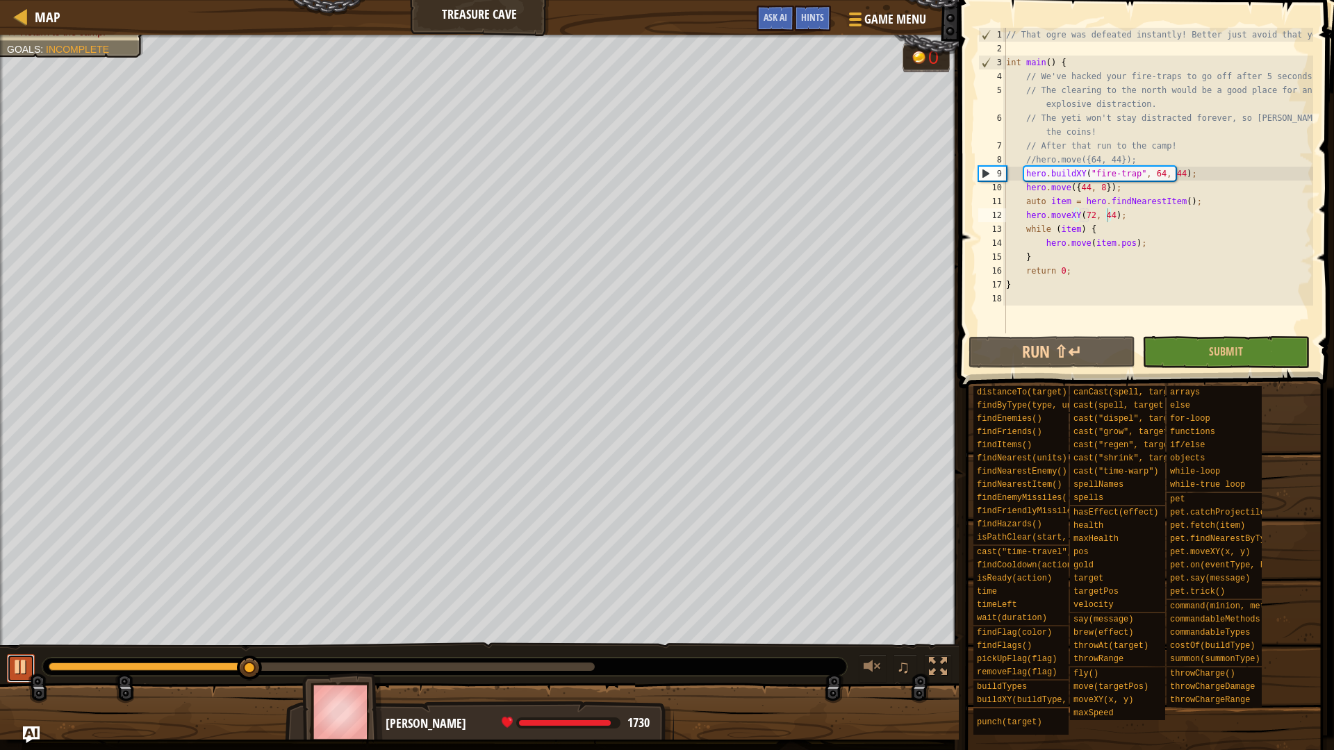
click at [15, 664] on div at bounding box center [21, 667] width 18 height 18
drag, startPoint x: 1125, startPoint y: 217, endPoint x: 1026, endPoint y: 217, distance: 98.7
click at [1026, 217] on div "// That ogre was defeated instantly! Better just avoid that yeti. int main ( ) …" at bounding box center [1158, 195] width 310 height 334
click at [1181, 171] on div "// That ogre was defeated instantly! Better just avoid that yeti. int main ( ) …" at bounding box center [1158, 181] width 310 height 306
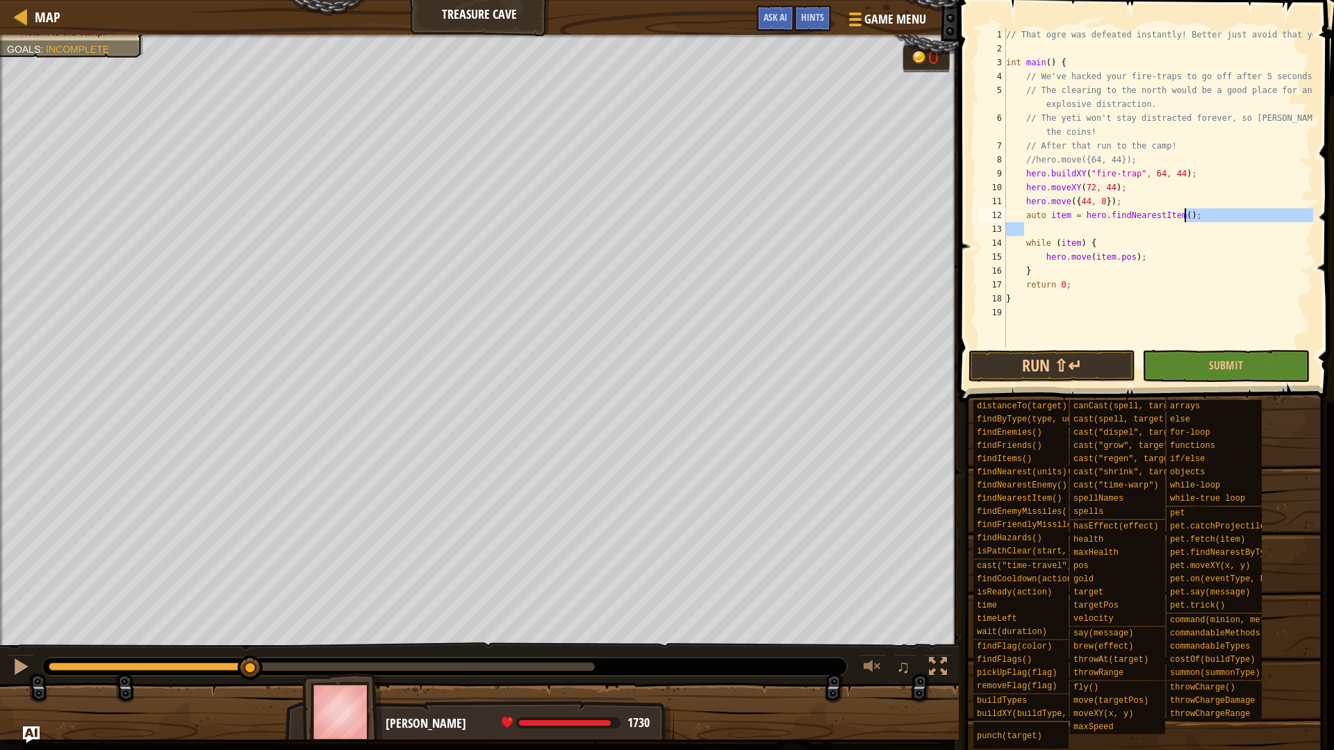
drag, startPoint x: 1081, startPoint y: 229, endPoint x: 1231, endPoint y: 217, distance: 149.8
click at [1231, 217] on div "// That ogre was defeated instantly! Better just avoid that yeti. int main ( ) …" at bounding box center [1158, 201] width 310 height 347
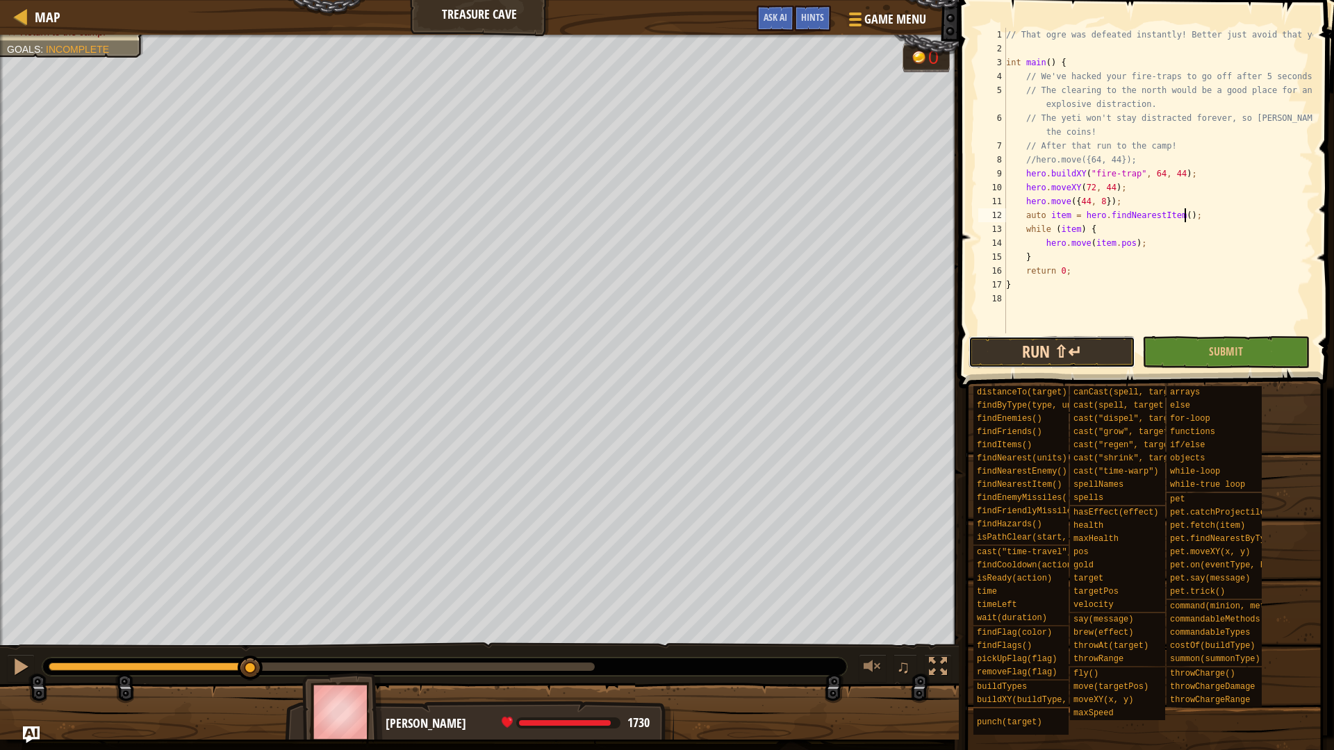
click at [1071, 354] on button "Run ⇧↵" at bounding box center [1052, 352] width 167 height 32
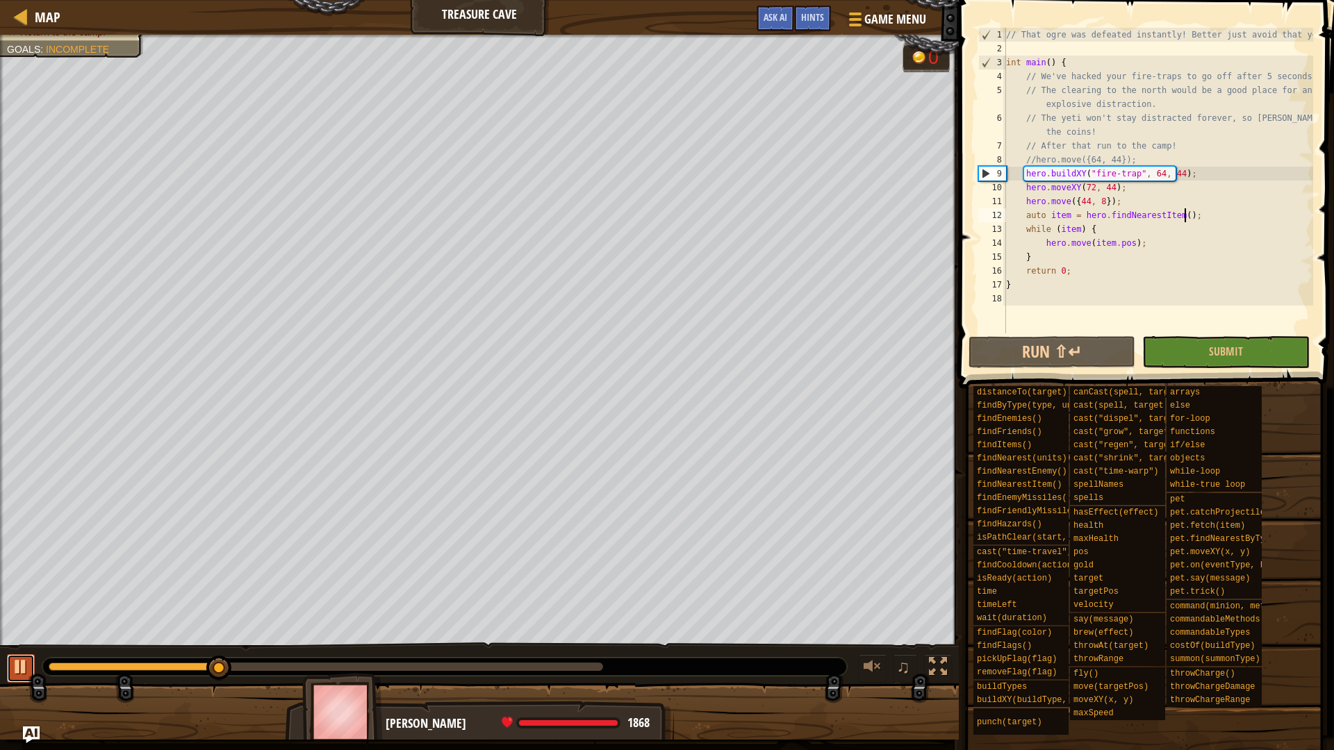
click at [17, 665] on div at bounding box center [21, 667] width 18 height 18
click at [1066, 201] on div "// That ogre was defeated instantly! Better just avoid that yeti. int main ( ) …" at bounding box center [1158, 195] width 310 height 334
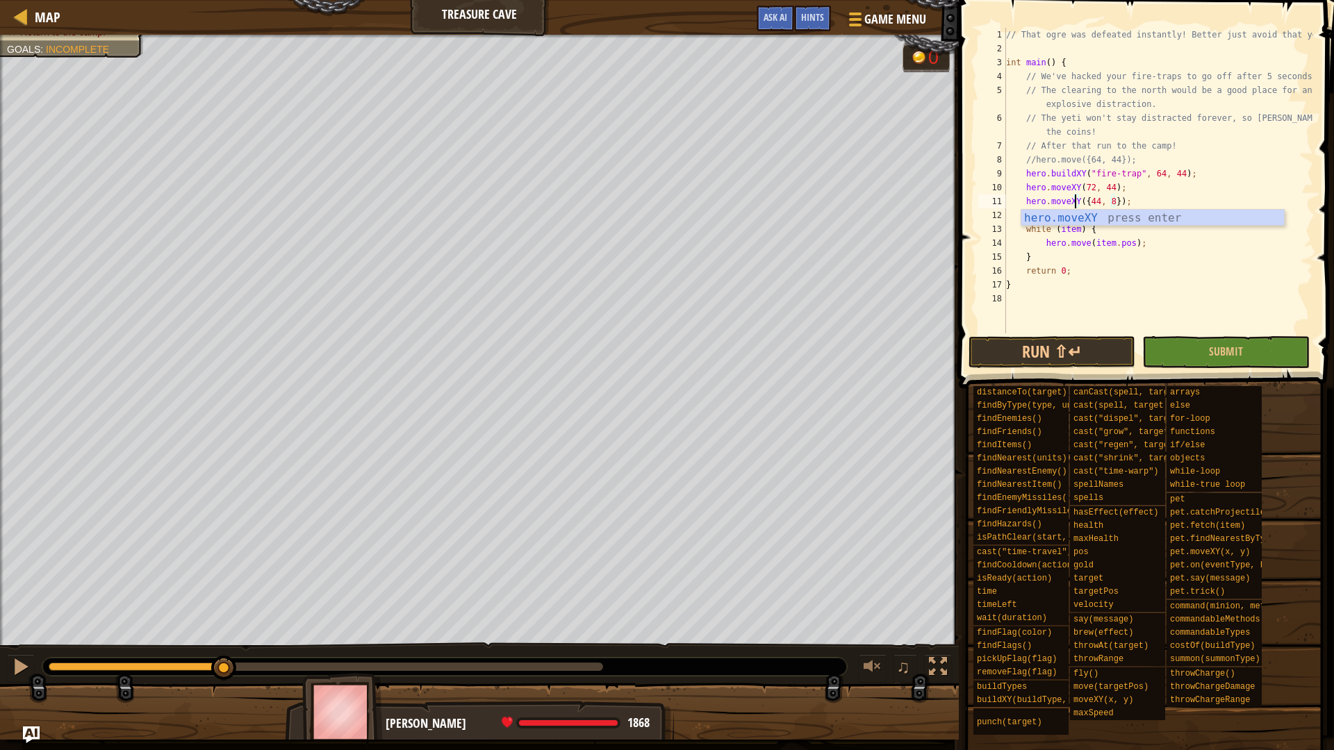
scroll to position [6, 6]
click at [1081, 199] on div "// That ogre was defeated instantly! Better just avoid that yeti. int main ( ) …" at bounding box center [1158, 195] width 310 height 334
click at [1108, 201] on div "// That ogre was defeated instantly! Better just avoid that yeti. int main ( ) …" at bounding box center [1158, 195] width 310 height 334
click at [1091, 350] on button "Run ⇧↵" at bounding box center [1052, 352] width 167 height 32
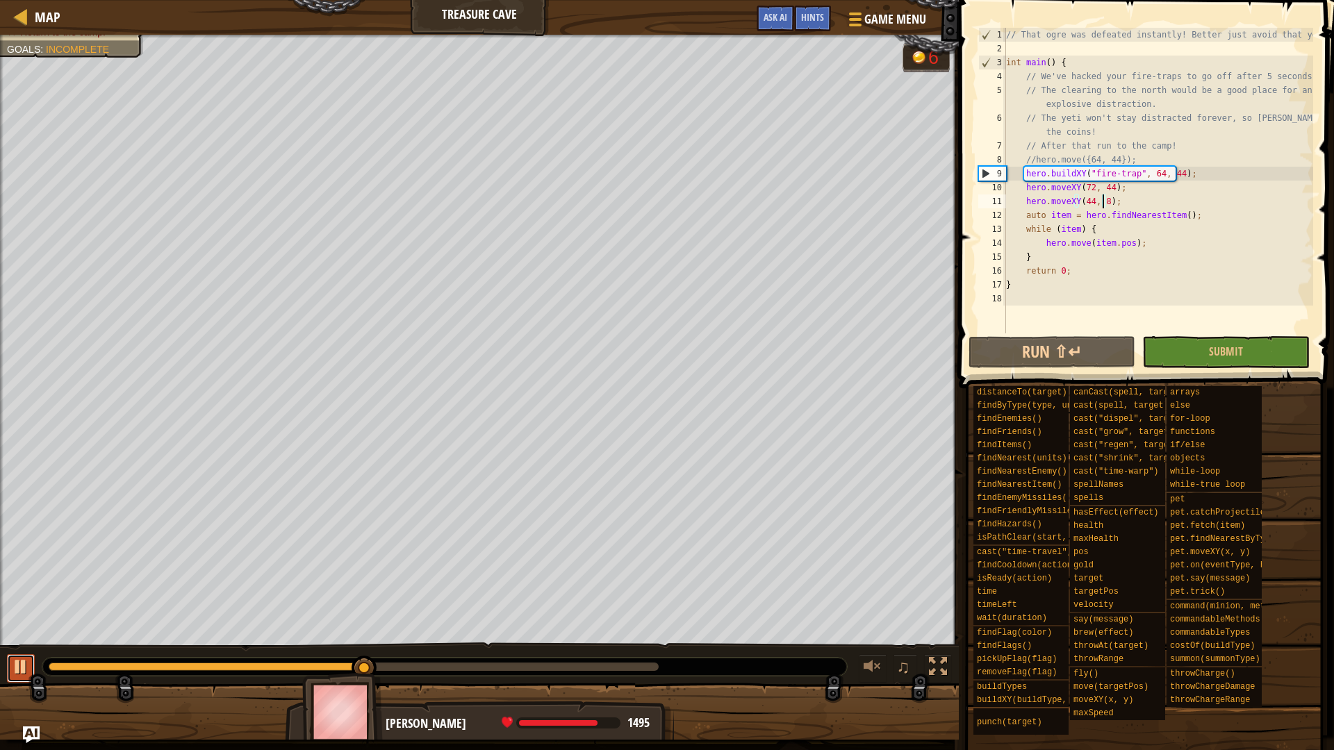
click at [15, 669] on div at bounding box center [21, 667] width 18 height 18
click at [1201, 218] on div "// That ogre was defeated instantly! Better just avoid that yeti. int main ( ) …" at bounding box center [1158, 195] width 310 height 334
type textarea "auto item = hero.findNearestItem();"
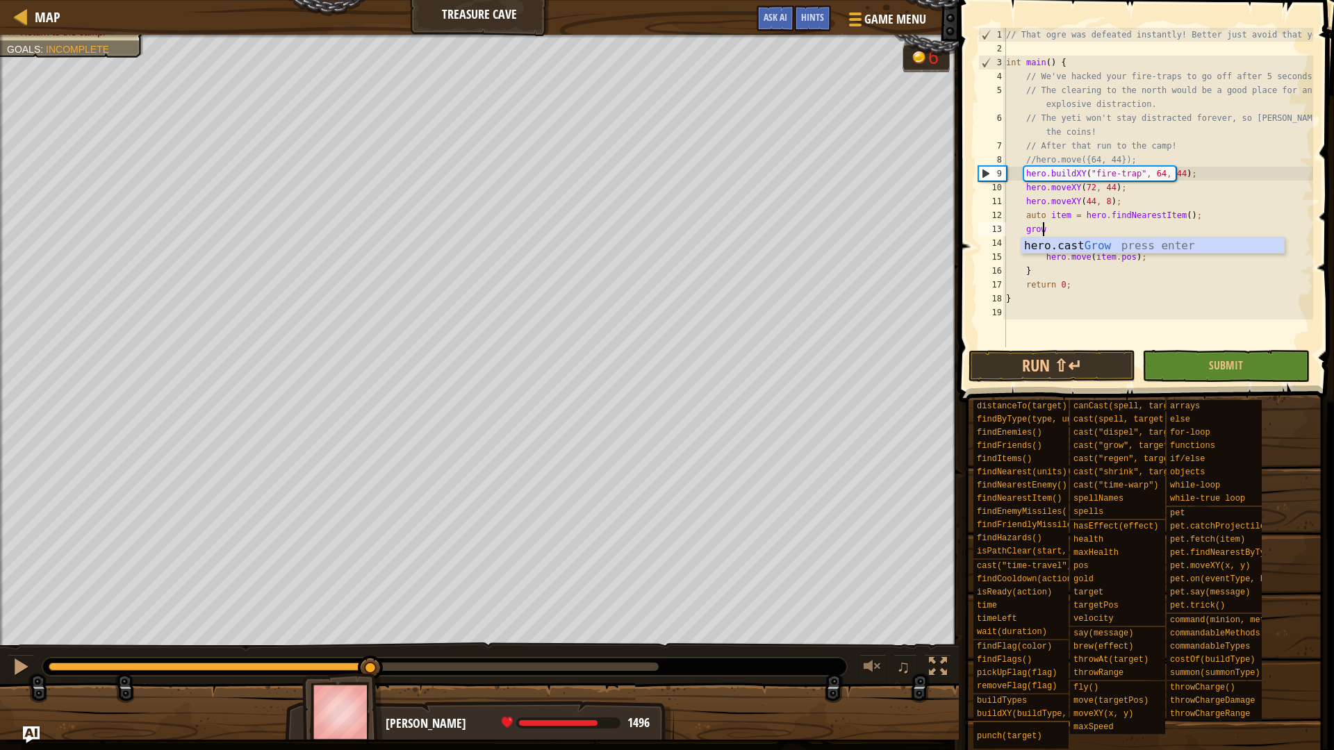
scroll to position [6, 2]
click at [1140, 245] on div "hero.cast Grow press enter" at bounding box center [1152, 263] width 263 height 50
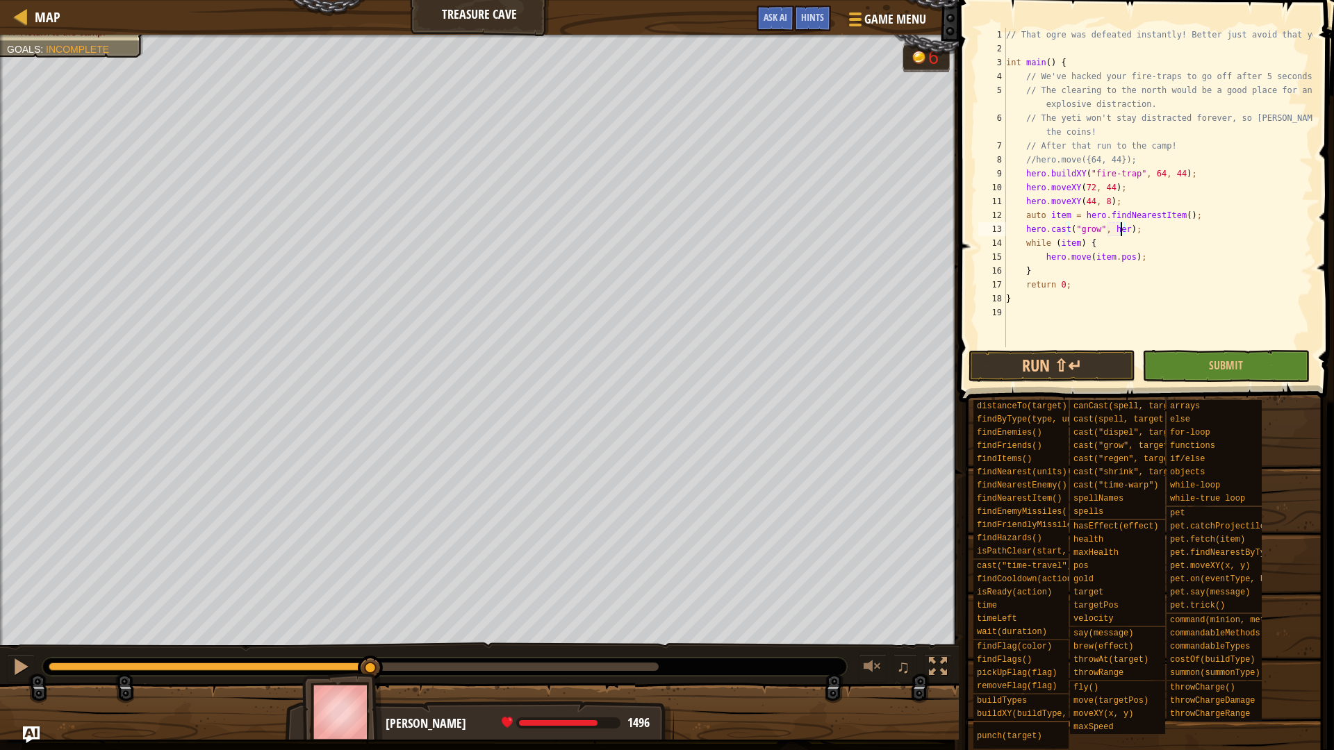
scroll to position [6, 10]
click at [1090, 374] on button "Run ⇧↵" at bounding box center [1052, 366] width 167 height 32
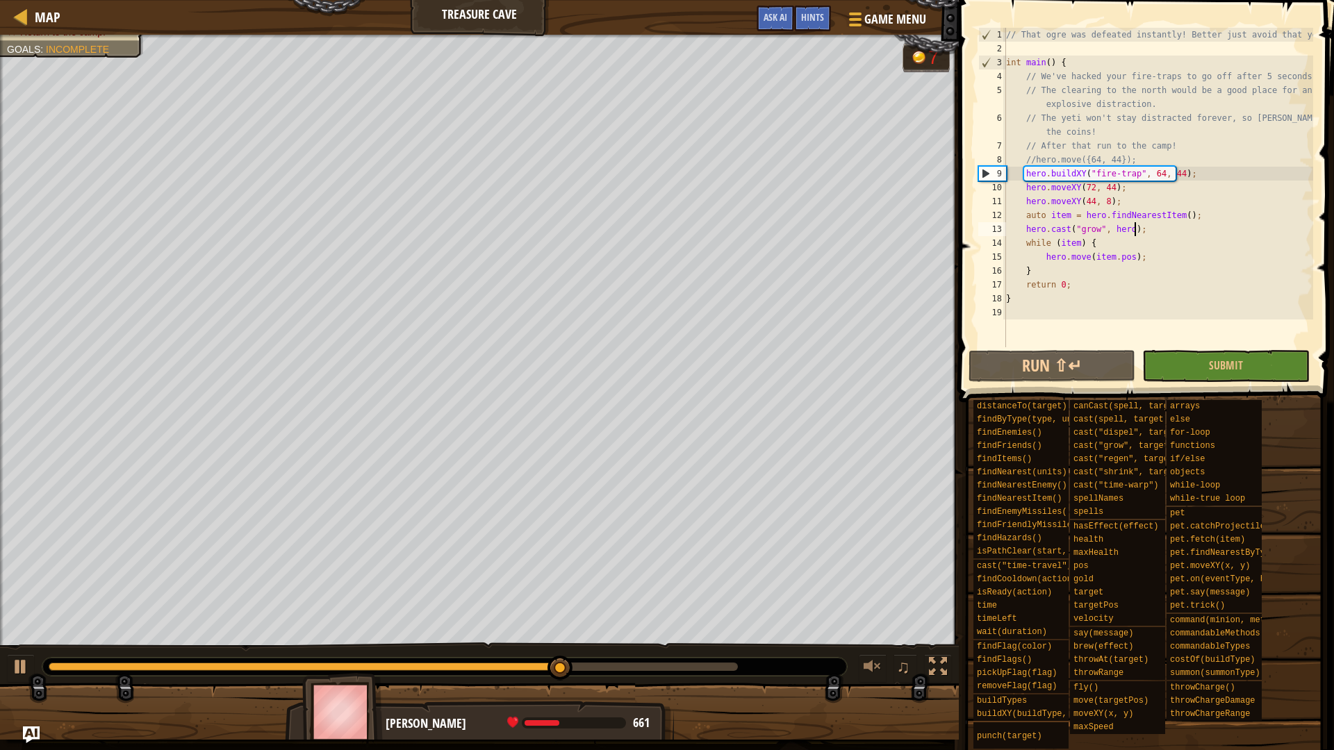
click at [1153, 229] on div "// That ogre was defeated instantly! Better just avoid that yeti. int main ( ) …" at bounding box center [1158, 201] width 310 height 347
click at [1126, 256] on div "// That ogre was defeated instantly! Better just avoid that yeti. int main ( ) …" at bounding box center [1158, 201] width 310 height 347
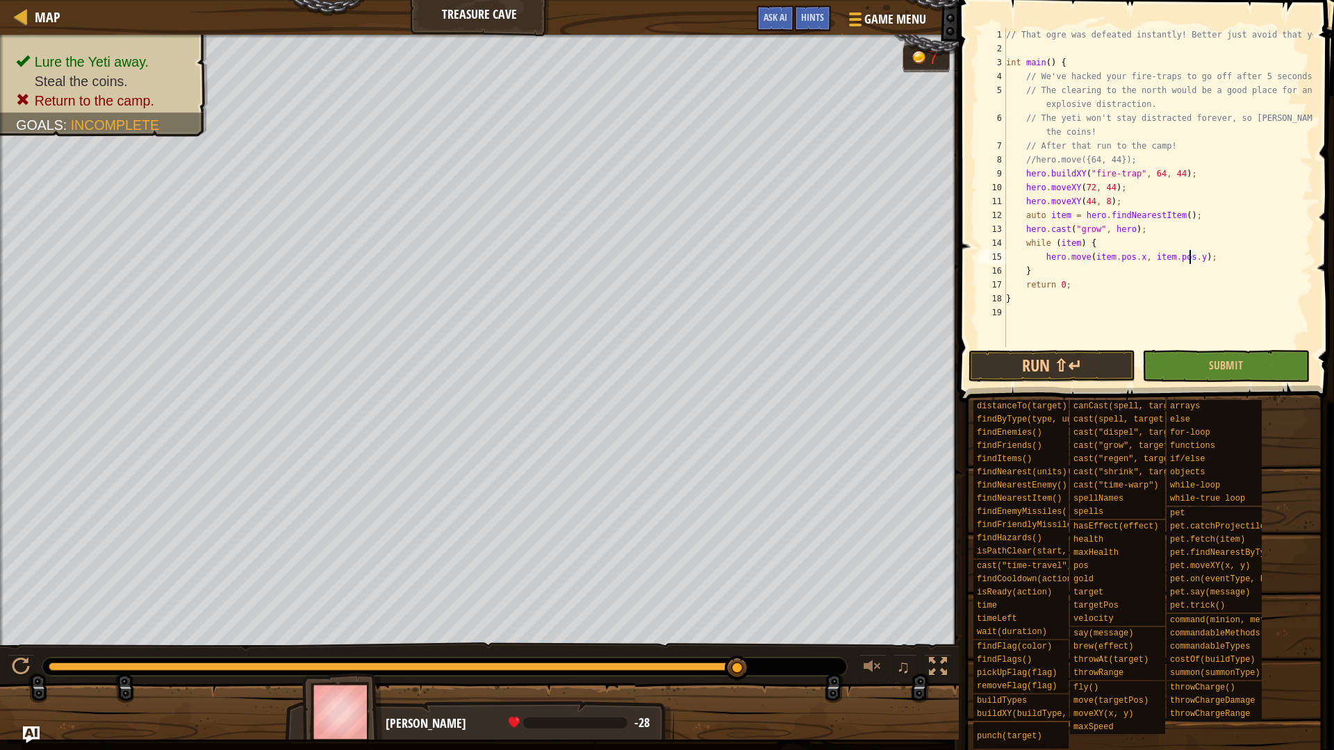
scroll to position [6, 15]
click at [1083, 255] on div "// That ogre was defeated instantly! Better just avoid that yeti. int main ( ) …" at bounding box center [1158, 201] width 310 height 347
click at [1094, 355] on button "Run ⇧↵" at bounding box center [1052, 366] width 167 height 32
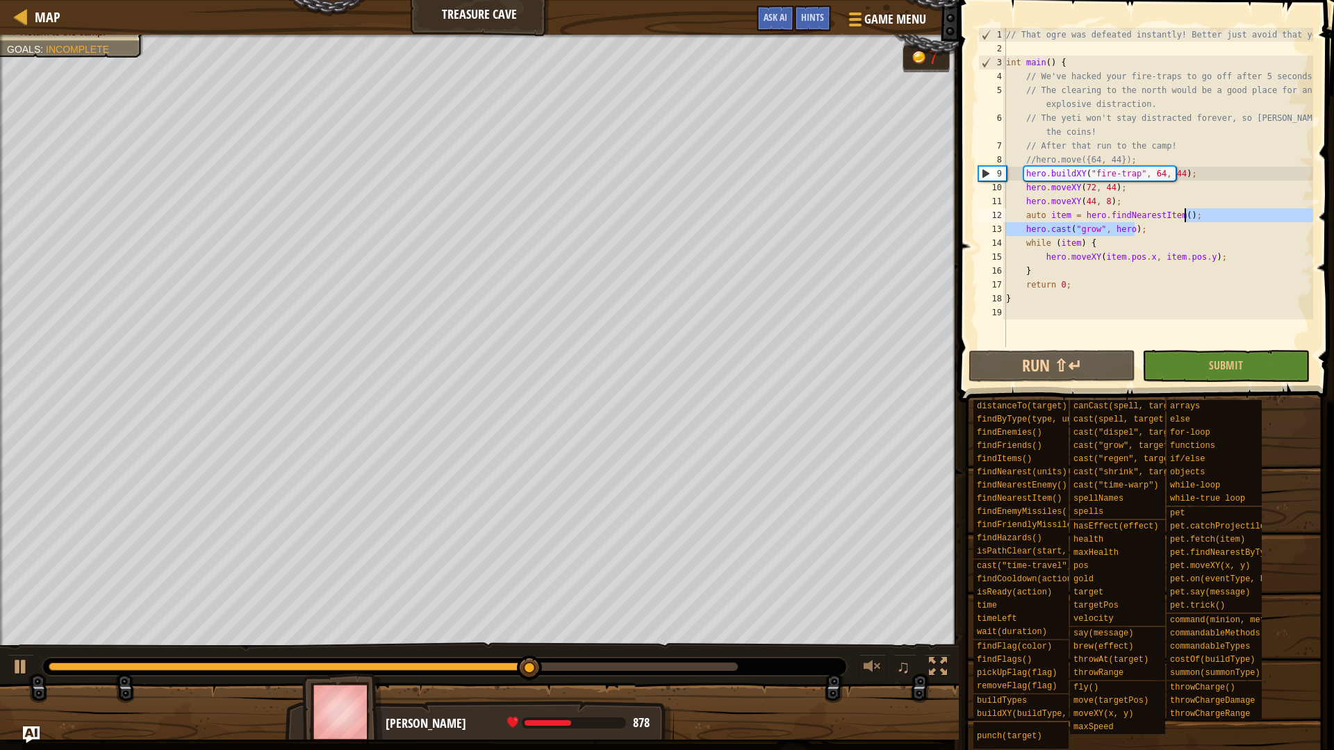
drag, startPoint x: 1156, startPoint y: 230, endPoint x: 1217, endPoint y: 211, distance: 63.3
click at [1217, 211] on div "// That ogre was defeated instantly! Better just avoid that yeti. int main ( ) …" at bounding box center [1158, 201] width 310 height 347
type textarea "auto item = hero.findNearestItem();"
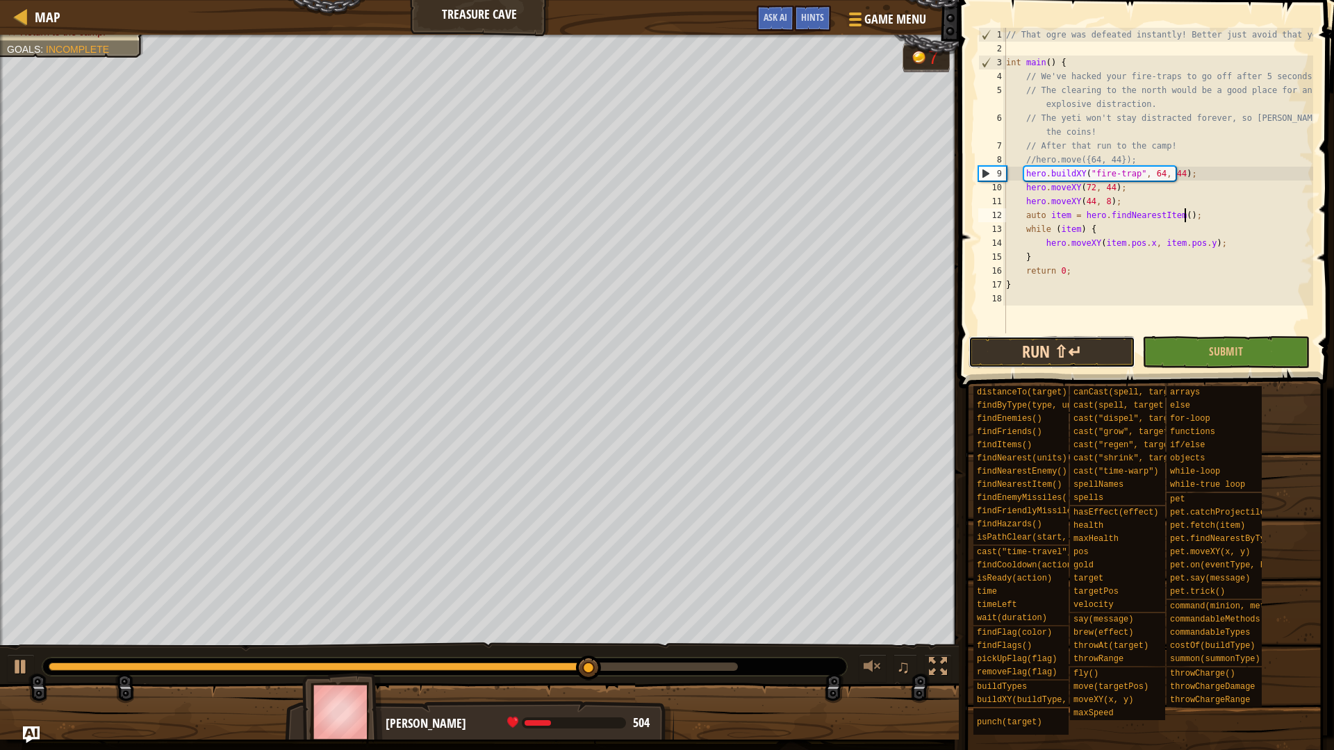
click at [1090, 352] on button "Run ⇧↵" at bounding box center [1052, 352] width 167 height 32
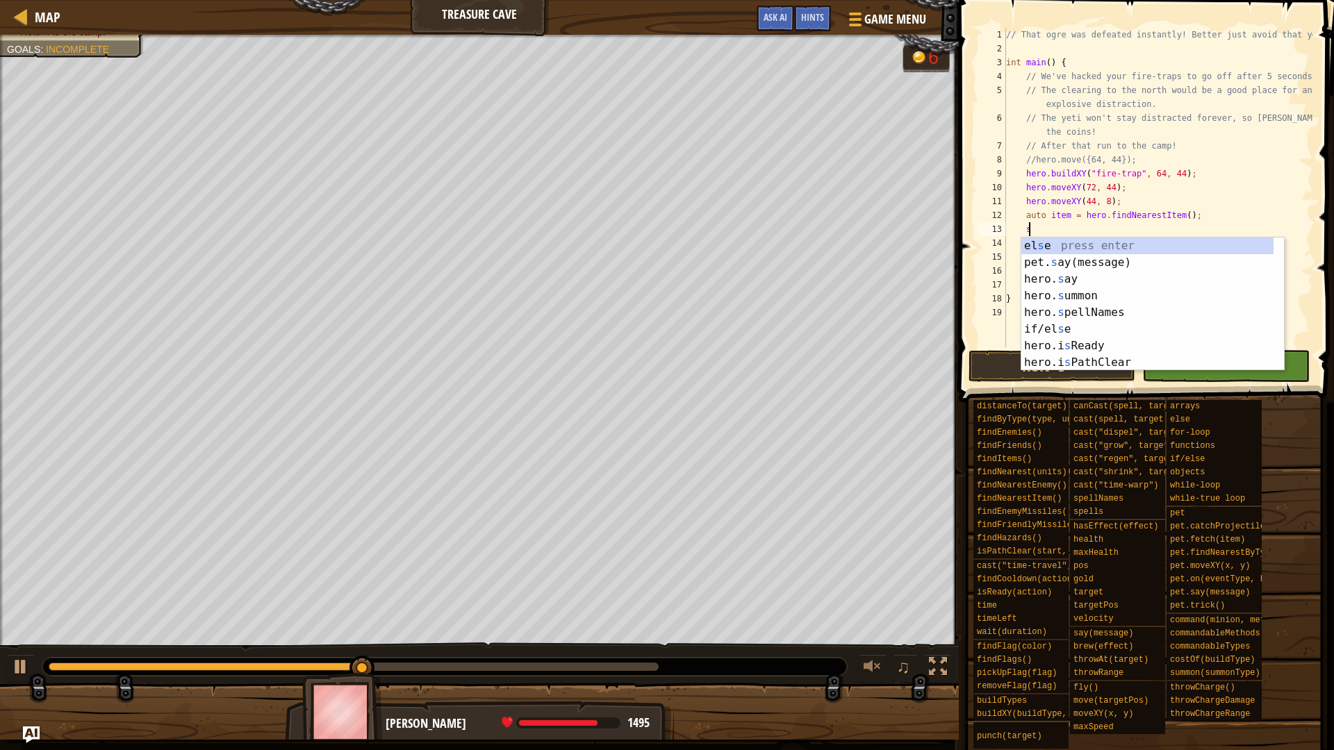
scroll to position [6, 1]
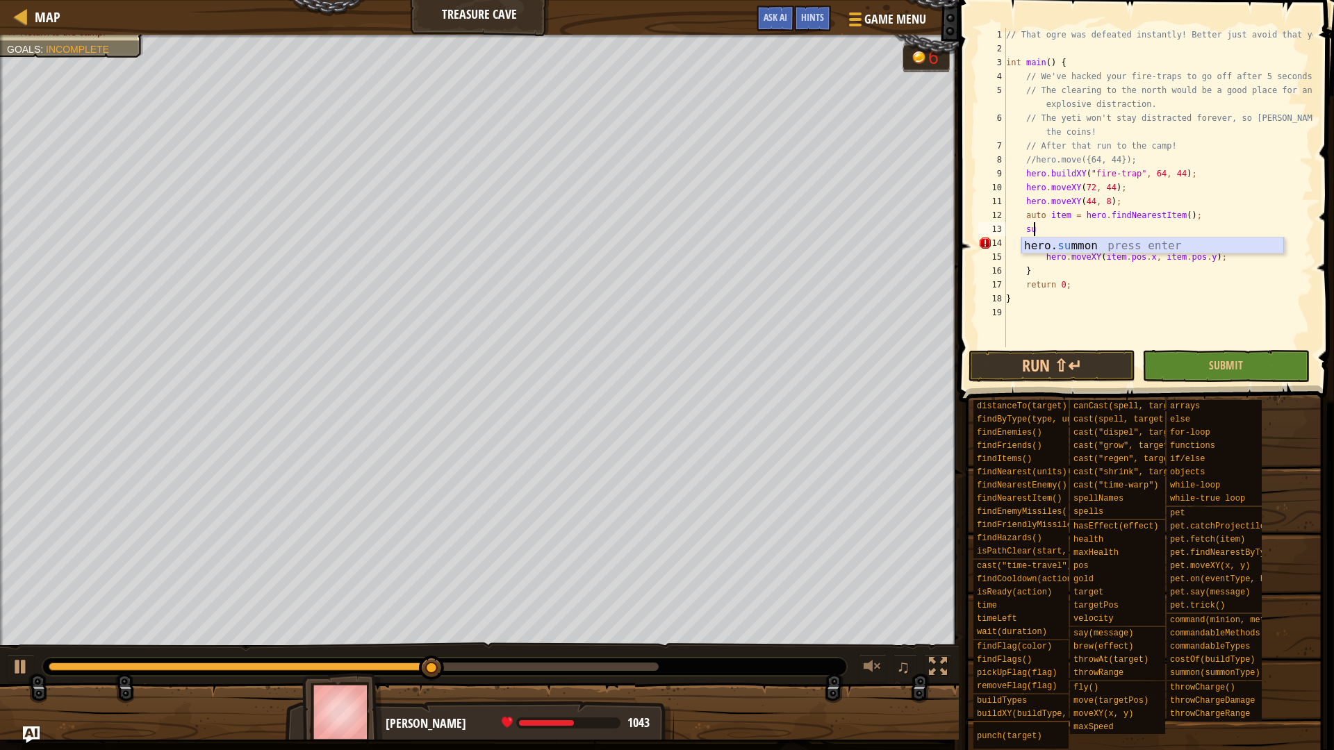
click at [1106, 244] on div "hero. su mmon press enter" at bounding box center [1152, 263] width 263 height 50
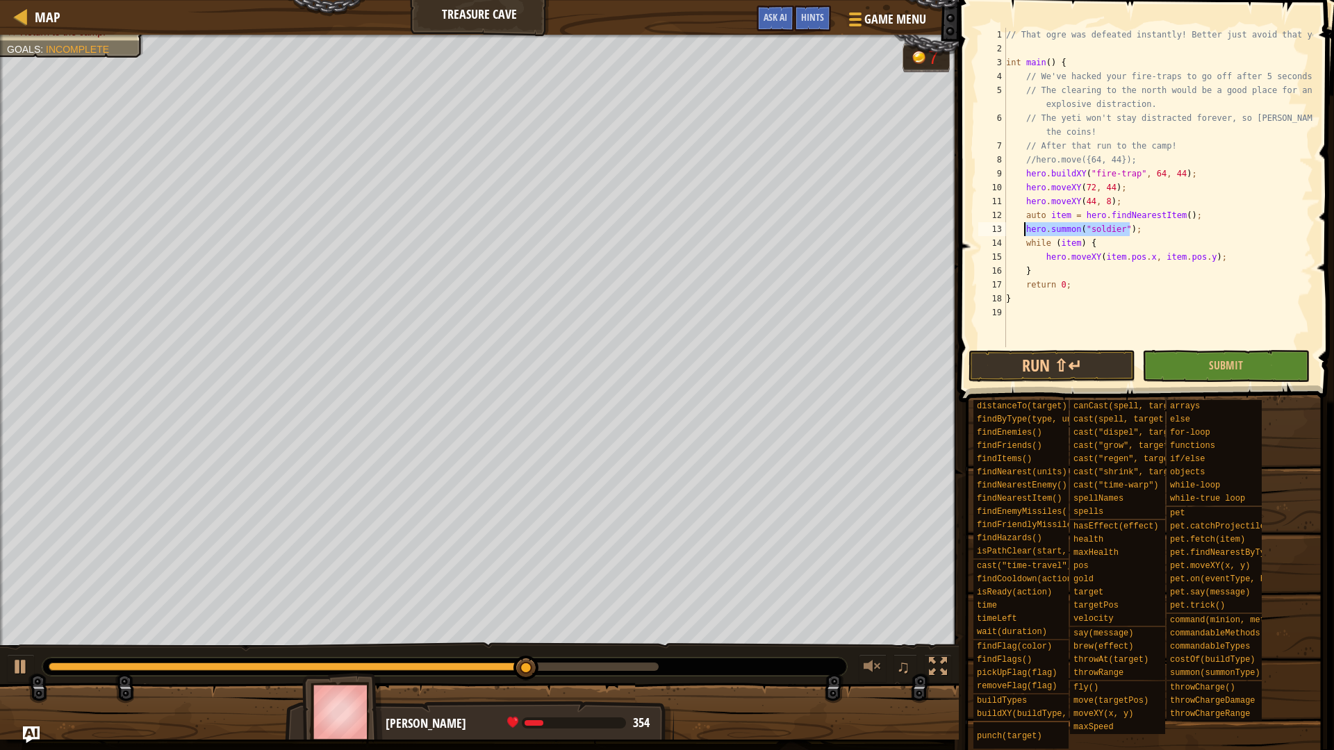
drag, startPoint x: 1135, startPoint y: 227, endPoint x: 1024, endPoint y: 229, distance: 111.9
click at [1024, 229] on div "// That ogre was defeated instantly! Better just avoid that yeti. int main ( ) …" at bounding box center [1158, 201] width 310 height 347
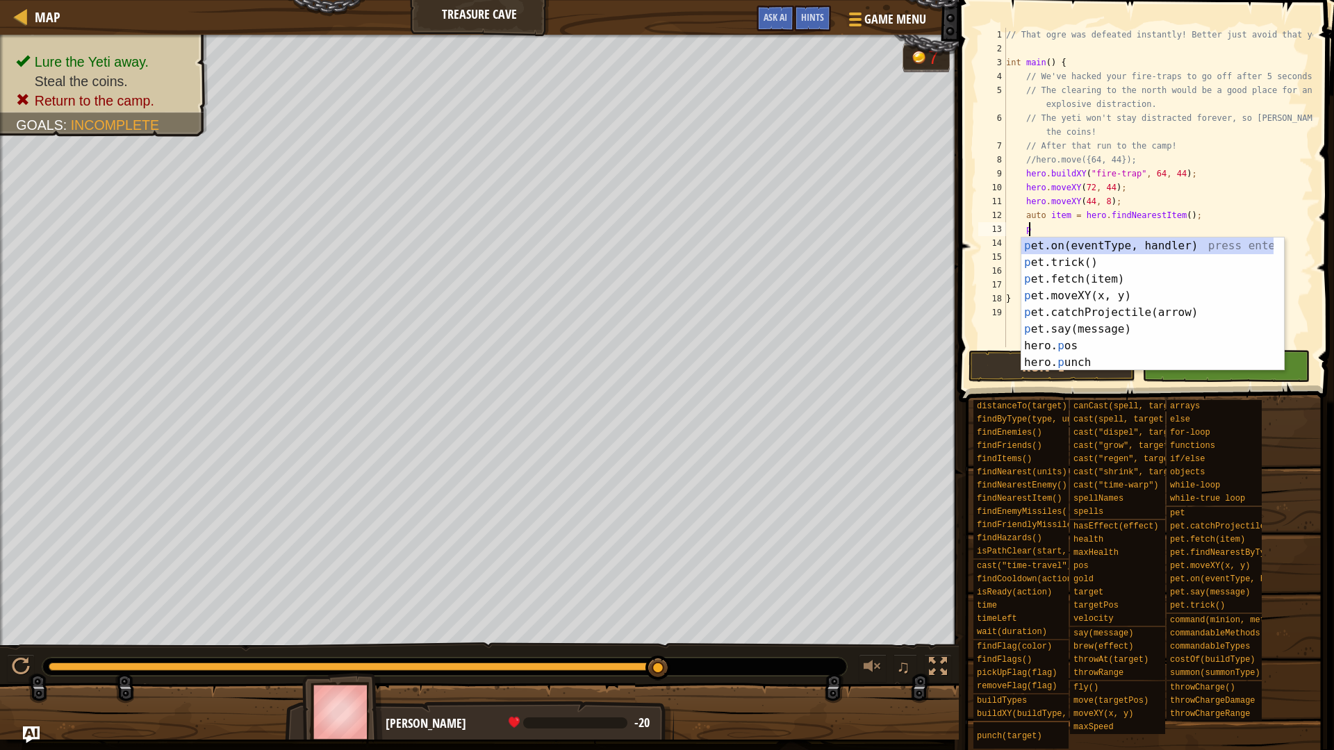
type textarea "pe"
click at [1158, 259] on div "pe t.on(eventType, handler) press enter pe t.trick() press enter pe t.fetch(ite…" at bounding box center [1147, 321] width 252 height 167
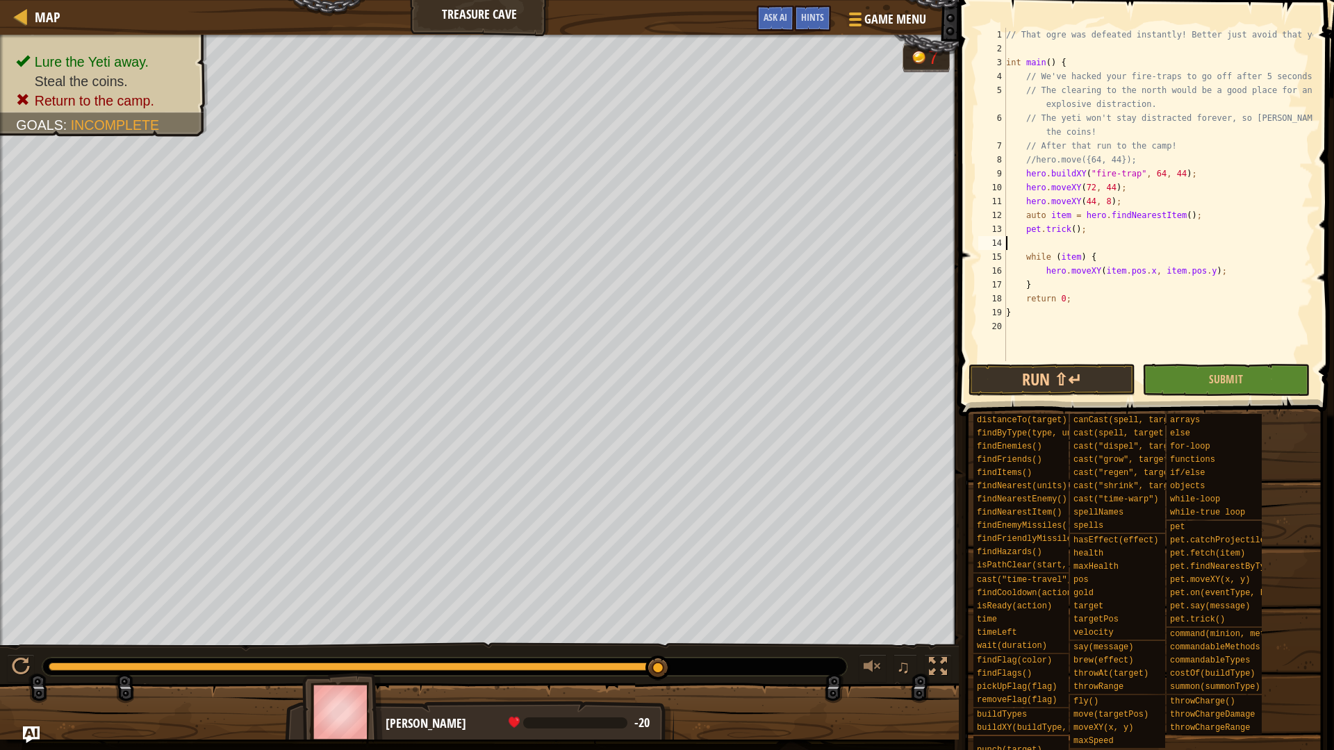
scroll to position [6, 0]
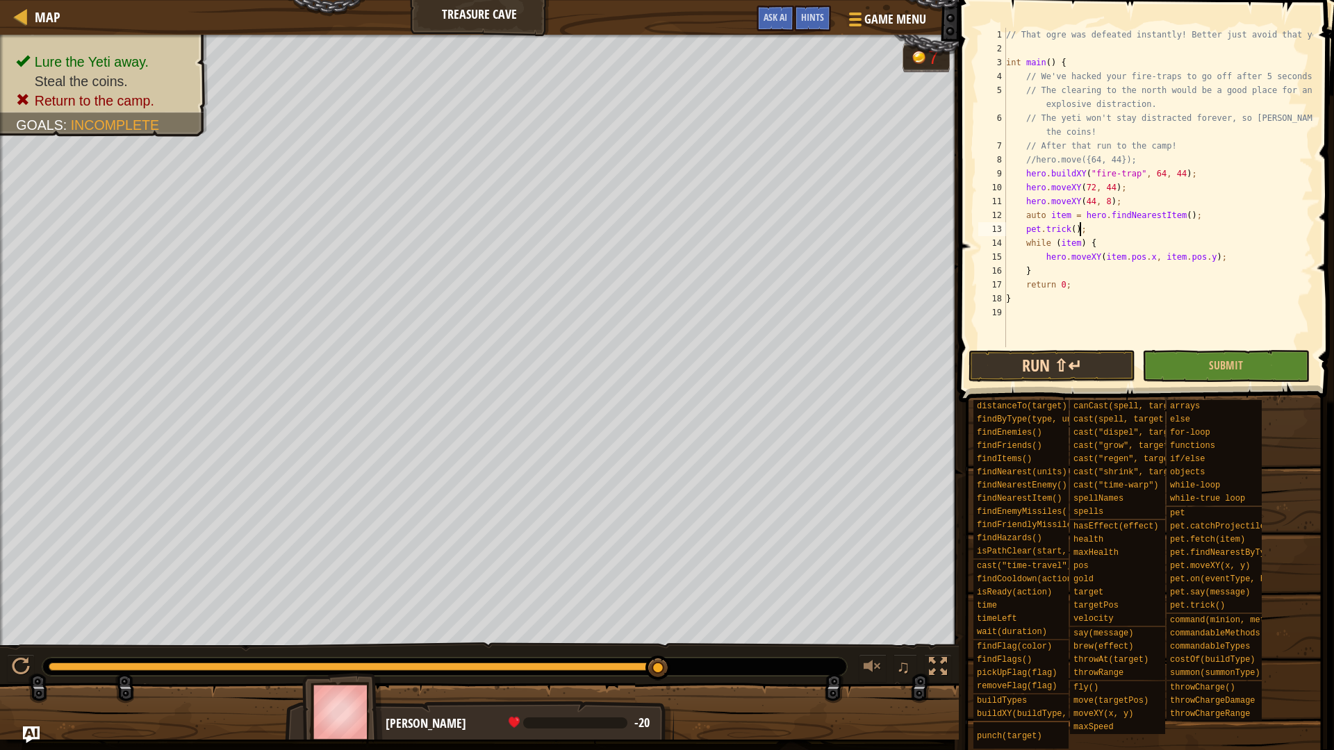
type textarea "pet.trick();"
click at [1052, 361] on button "Run ⇧↵" at bounding box center [1052, 366] width 167 height 32
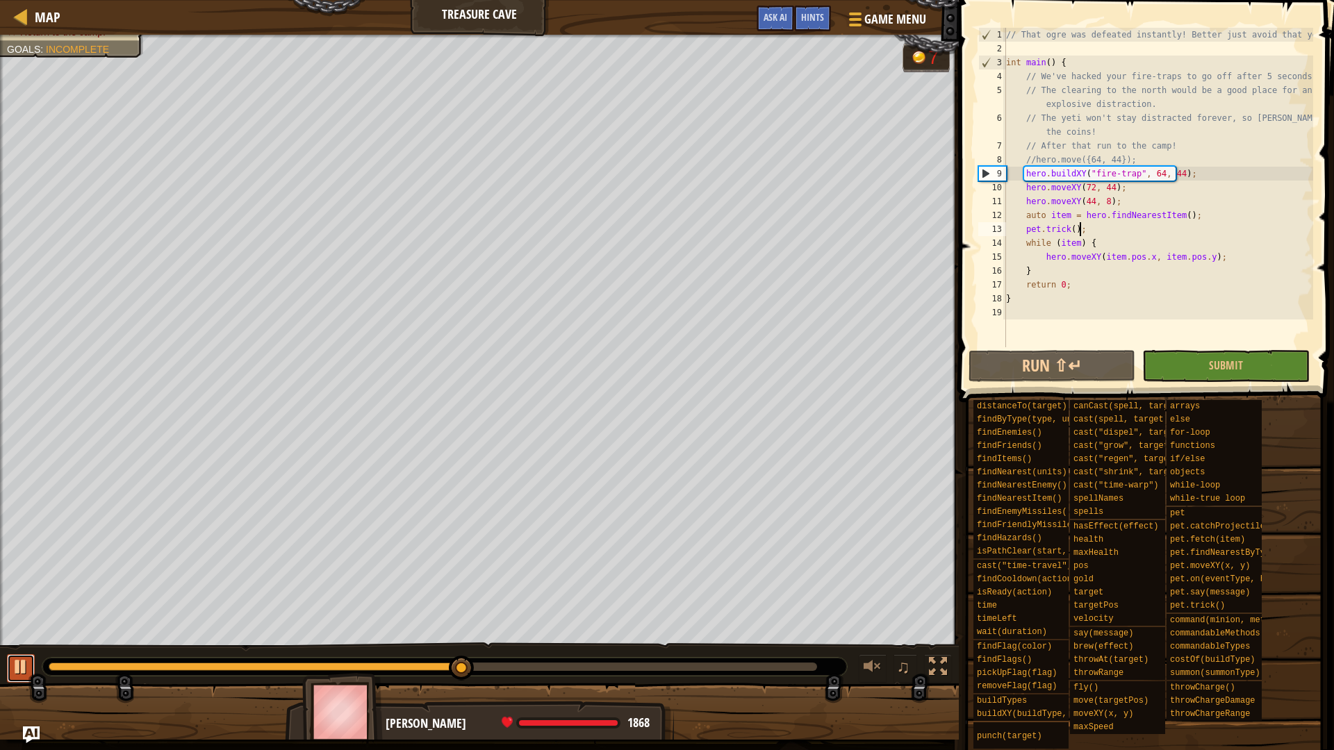
click at [10, 665] on button at bounding box center [21, 669] width 28 height 28
click at [25, 671] on div at bounding box center [21, 667] width 18 height 18
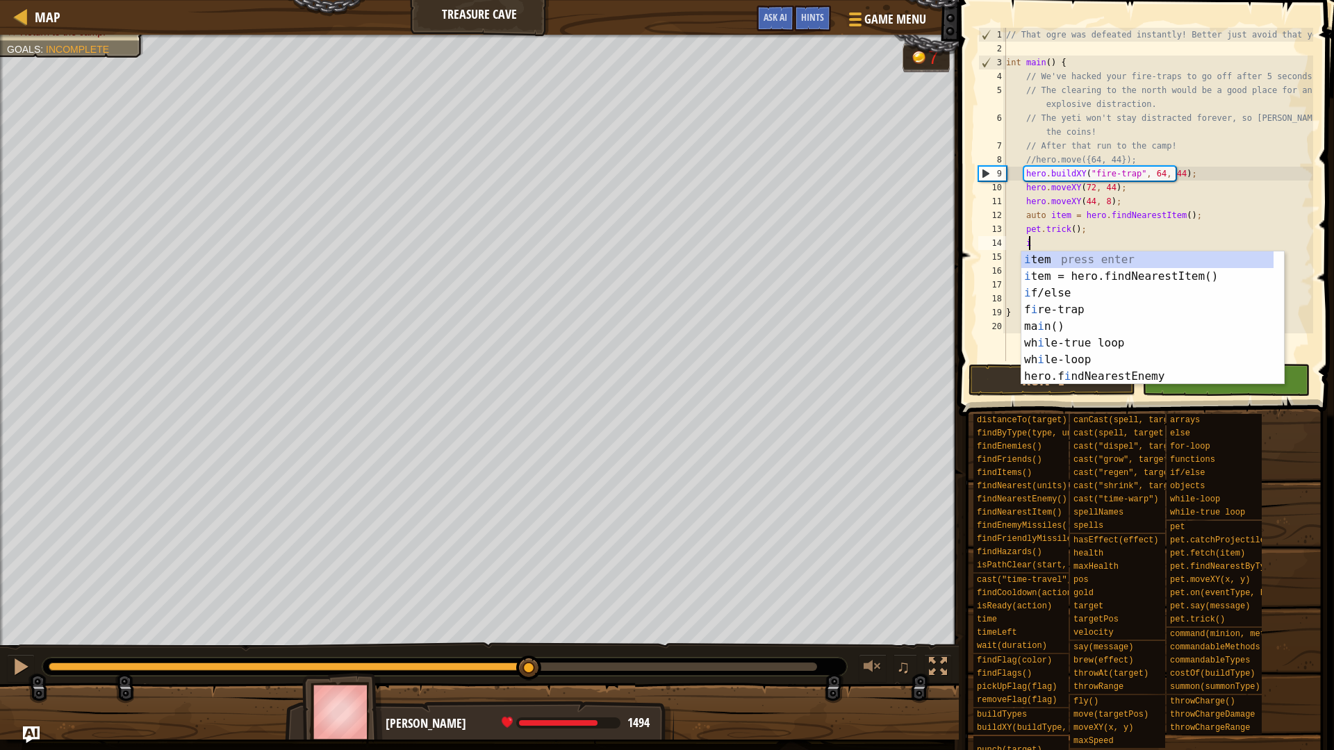
scroll to position [6, 1]
click at [1084, 256] on div "if /else press enter i tem = hero. f indNearestItem() press enter hero.f i nd F…" at bounding box center [1152, 335] width 263 height 167
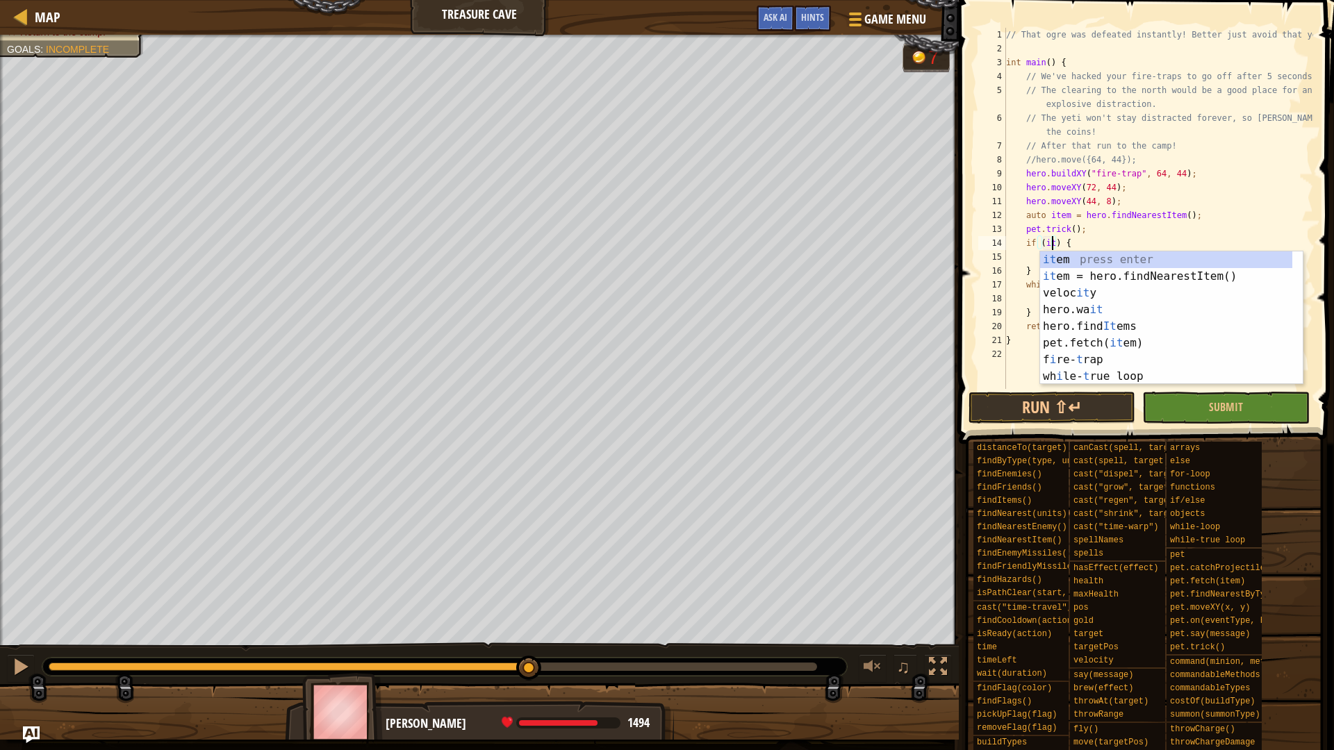
scroll to position [6, 4]
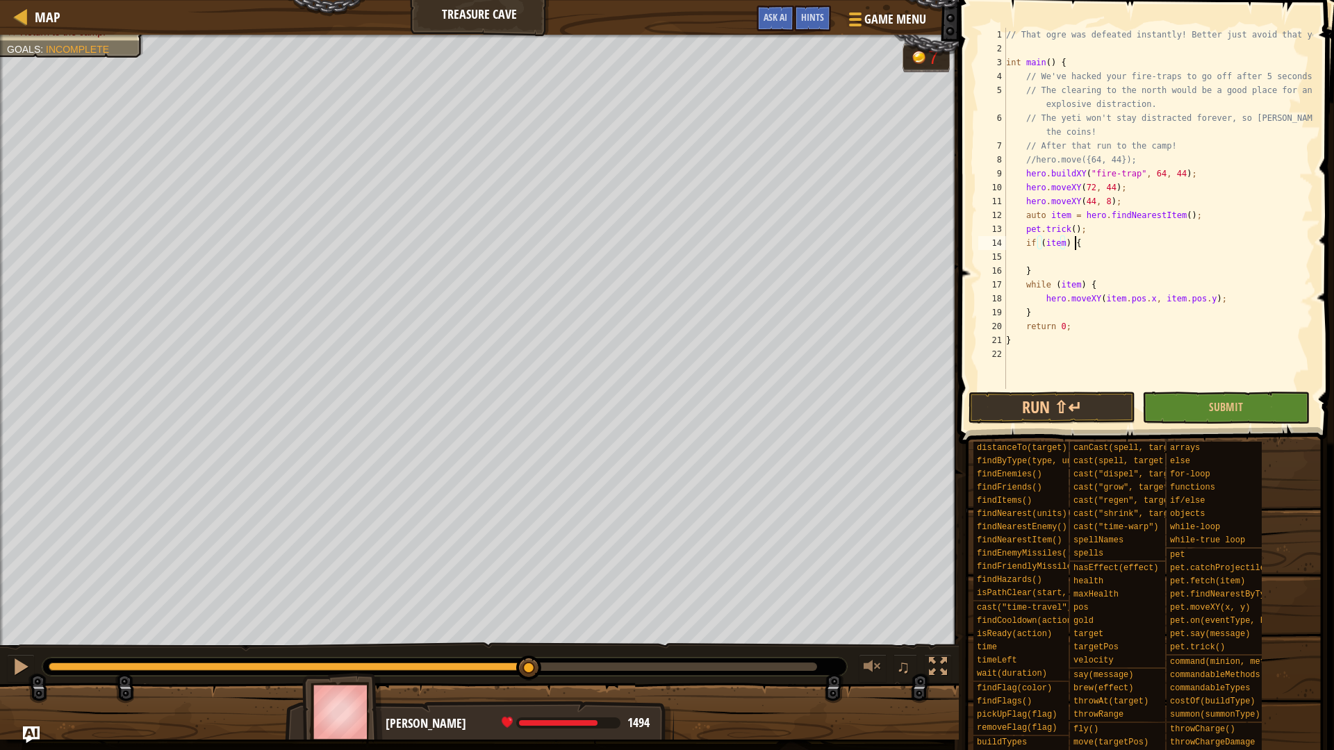
click at [1098, 238] on div "// That ogre was defeated instantly! Better just avoid that yeti. int main ( ) …" at bounding box center [1158, 222] width 310 height 389
drag, startPoint x: 1035, startPoint y: 312, endPoint x: 1024, endPoint y: 286, distance: 27.7
click at [1024, 286] on div "// That ogre was defeated instantly! Better just avoid that yeti. int main ( ) …" at bounding box center [1158, 222] width 310 height 389
type textarea "}"
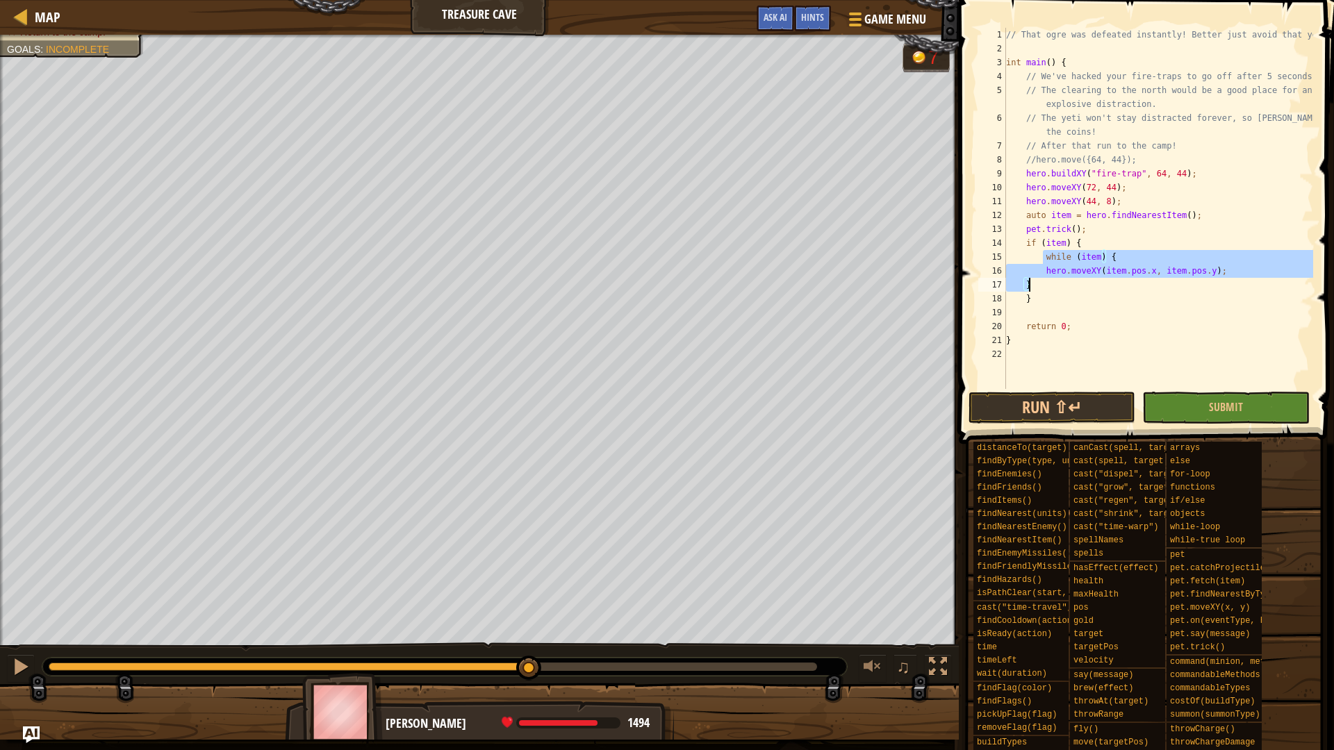
click at [1024, 281] on div "// That ogre was defeated instantly! Better just avoid that yeti. int main ( ) …" at bounding box center [1158, 208] width 310 height 361
click at [1042, 270] on div "// That ogre was defeated instantly! Better just avoid that yeti. int main ( ) …" at bounding box center [1158, 222] width 310 height 389
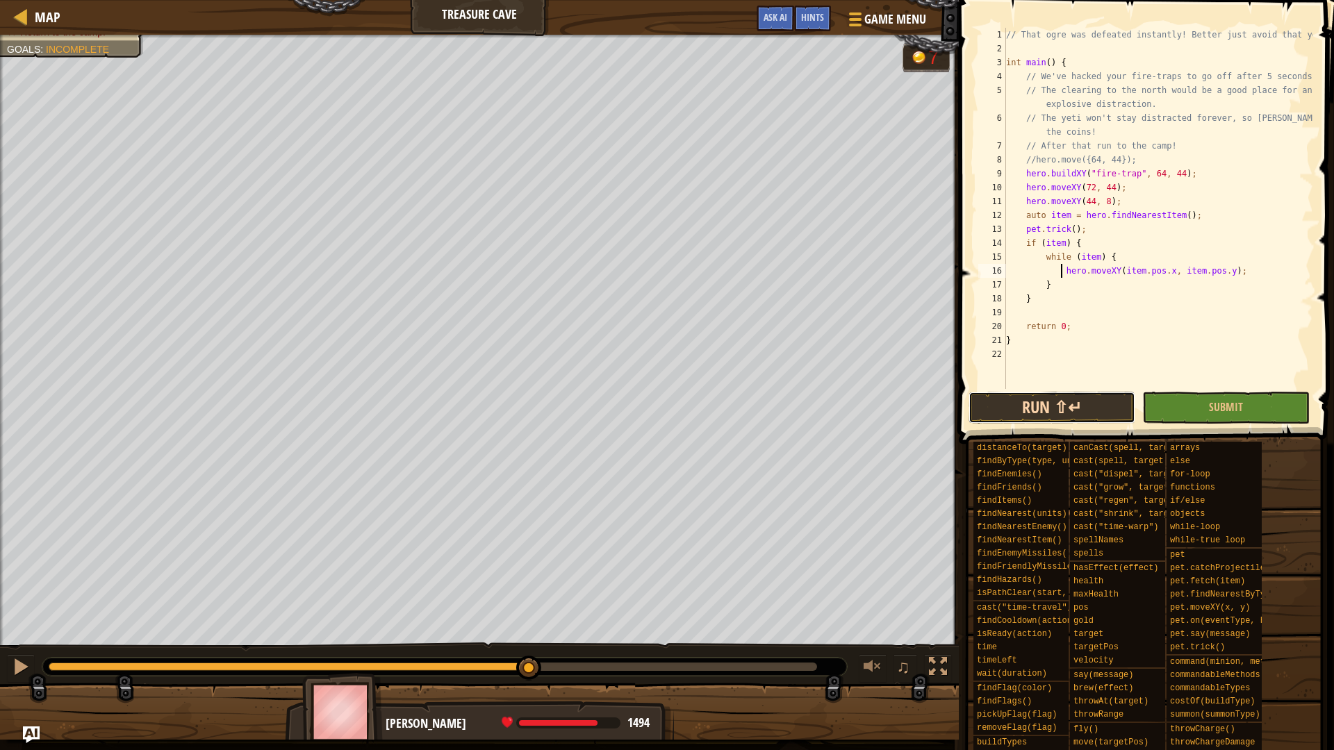
click at [1044, 406] on button "Run ⇧↵" at bounding box center [1052, 408] width 167 height 32
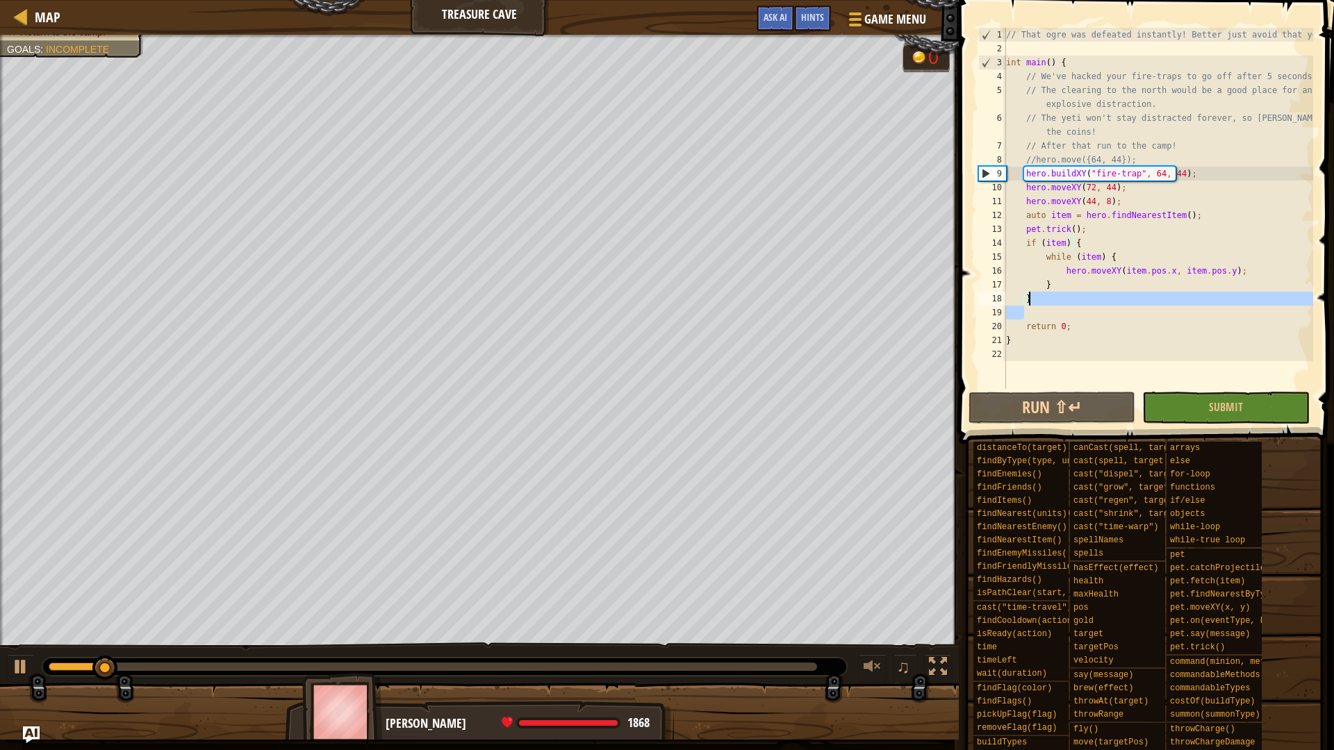
drag, startPoint x: 1032, startPoint y: 313, endPoint x: 1055, endPoint y: 295, distance: 28.8
click at [1055, 295] on div "// That ogre was defeated instantly! Better just avoid that yeti. int main ( ) …" at bounding box center [1158, 222] width 310 height 389
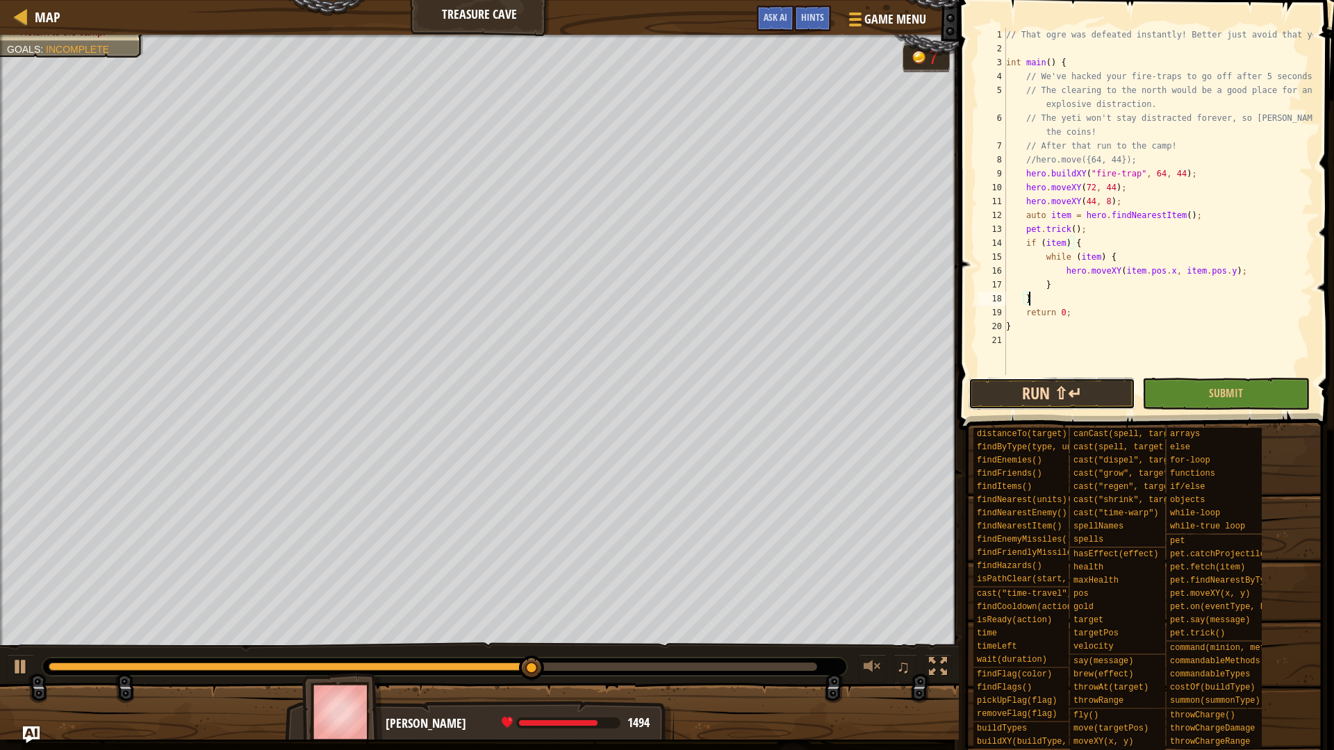
click at [1033, 388] on button "Run ⇧↵" at bounding box center [1052, 394] width 167 height 32
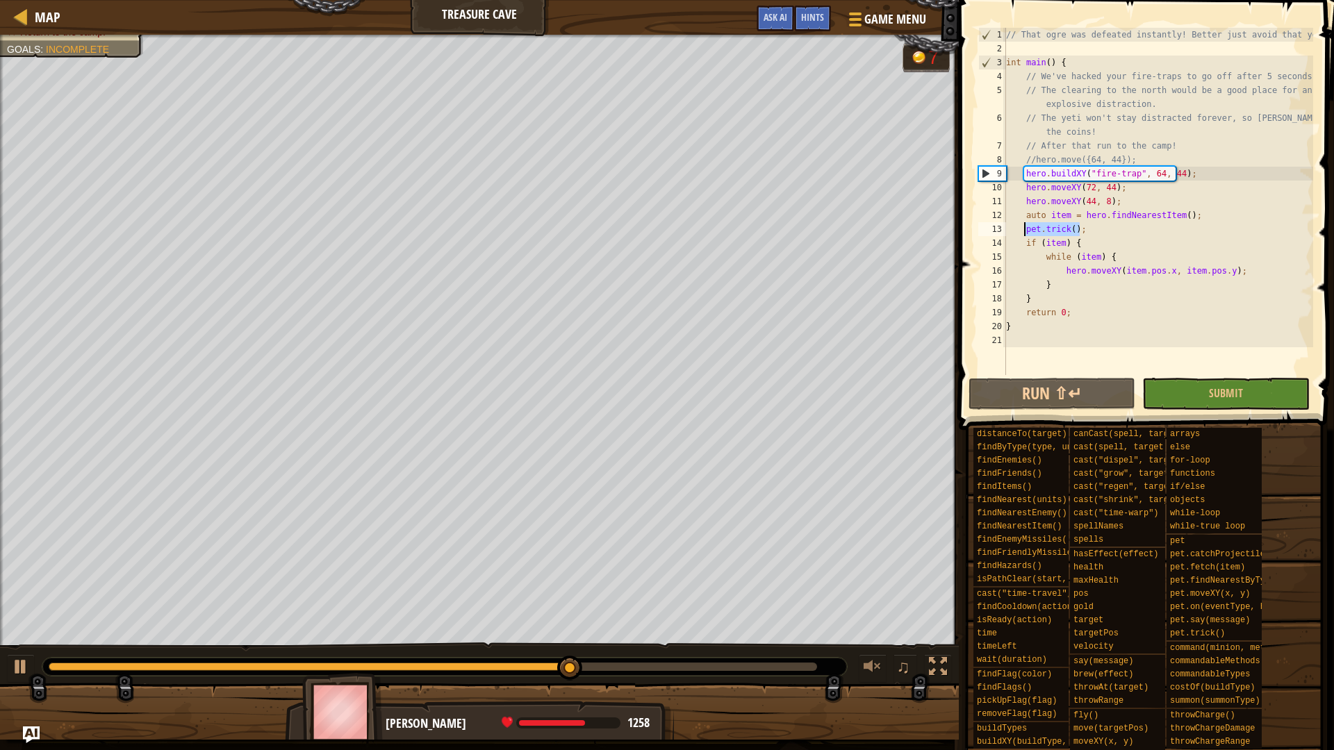
drag, startPoint x: 1085, startPoint y: 224, endPoint x: 1026, endPoint y: 228, distance: 59.9
click at [1026, 228] on div "// That ogre was defeated instantly! Better just avoid that yeti. int main ( ) …" at bounding box center [1158, 215] width 310 height 375
type textarea "pet.trick();"
click at [1116, 229] on div "// That ogre was defeated instantly! Better just avoid that yeti. int main ( ) …" at bounding box center [1158, 201] width 310 height 347
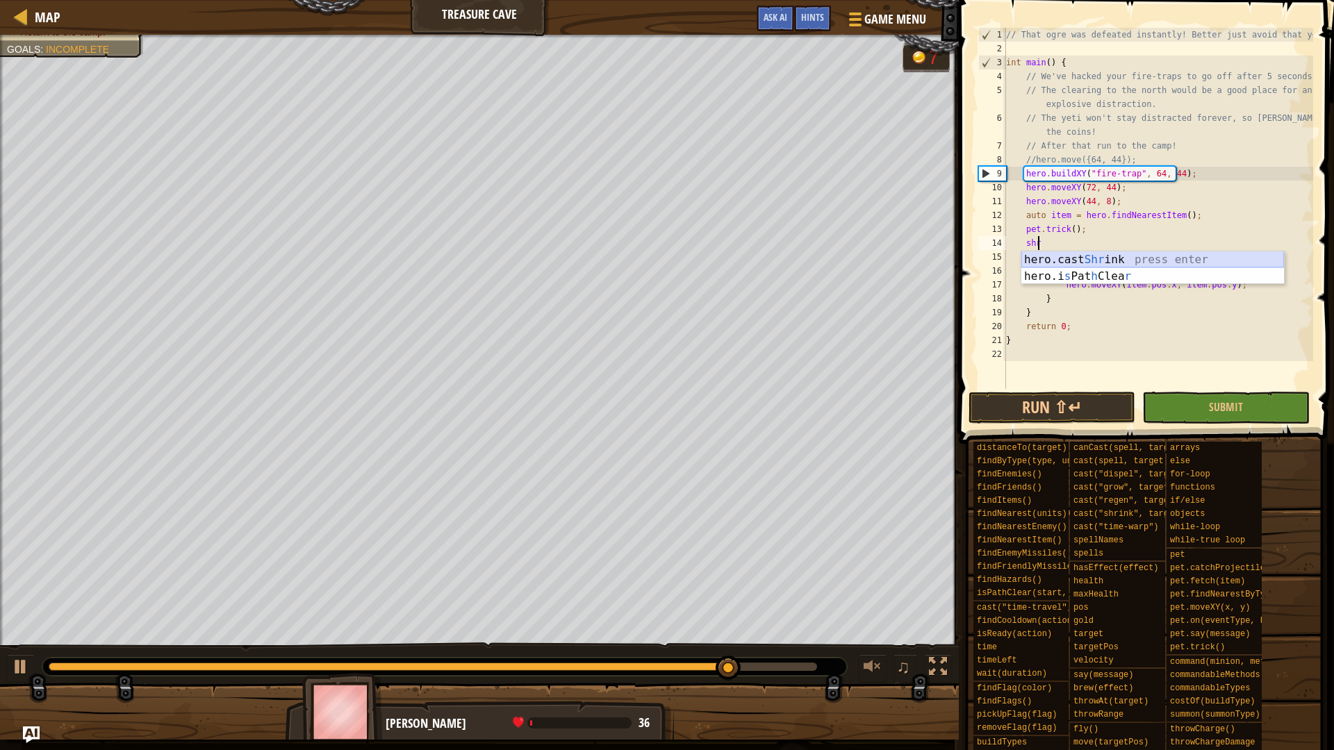
click at [1094, 256] on div "hero.cast Shr ink press enter hero.i s [PERSON_NAME] r press enter" at bounding box center [1152, 285] width 263 height 67
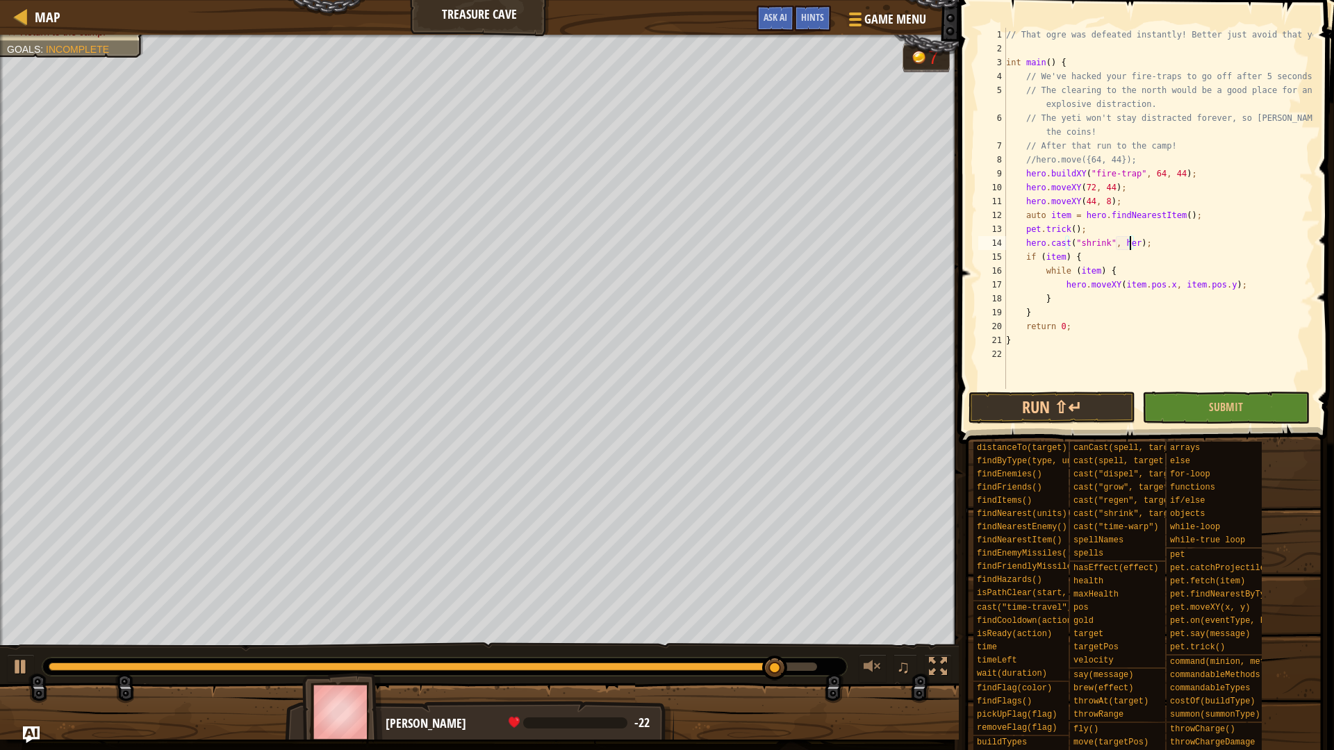
scroll to position [6, 10]
click at [1071, 407] on button "Run ⇧↵" at bounding box center [1052, 408] width 167 height 32
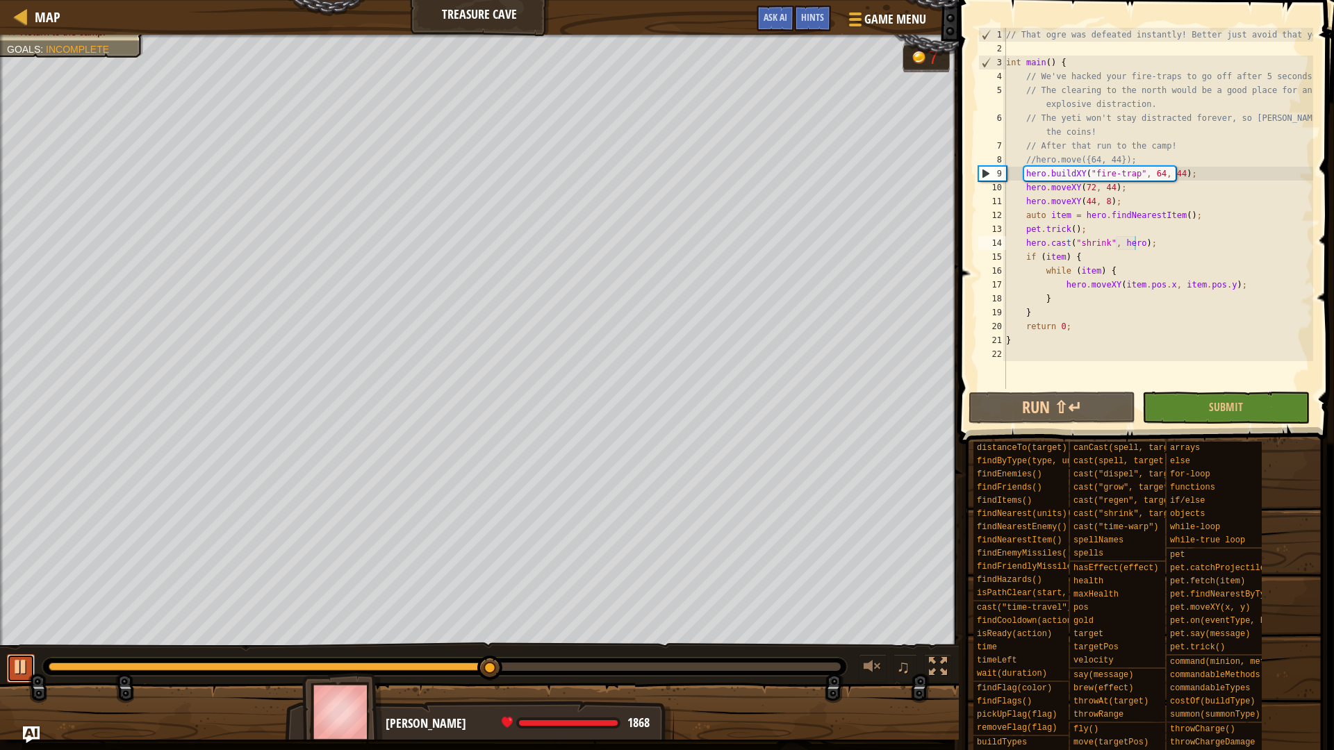
click at [22, 659] on div at bounding box center [21, 667] width 18 height 18
click at [1088, 252] on div "// That ogre was defeated instantly! Better just avoid that yeti. int main ( ) …" at bounding box center [1158, 222] width 310 height 389
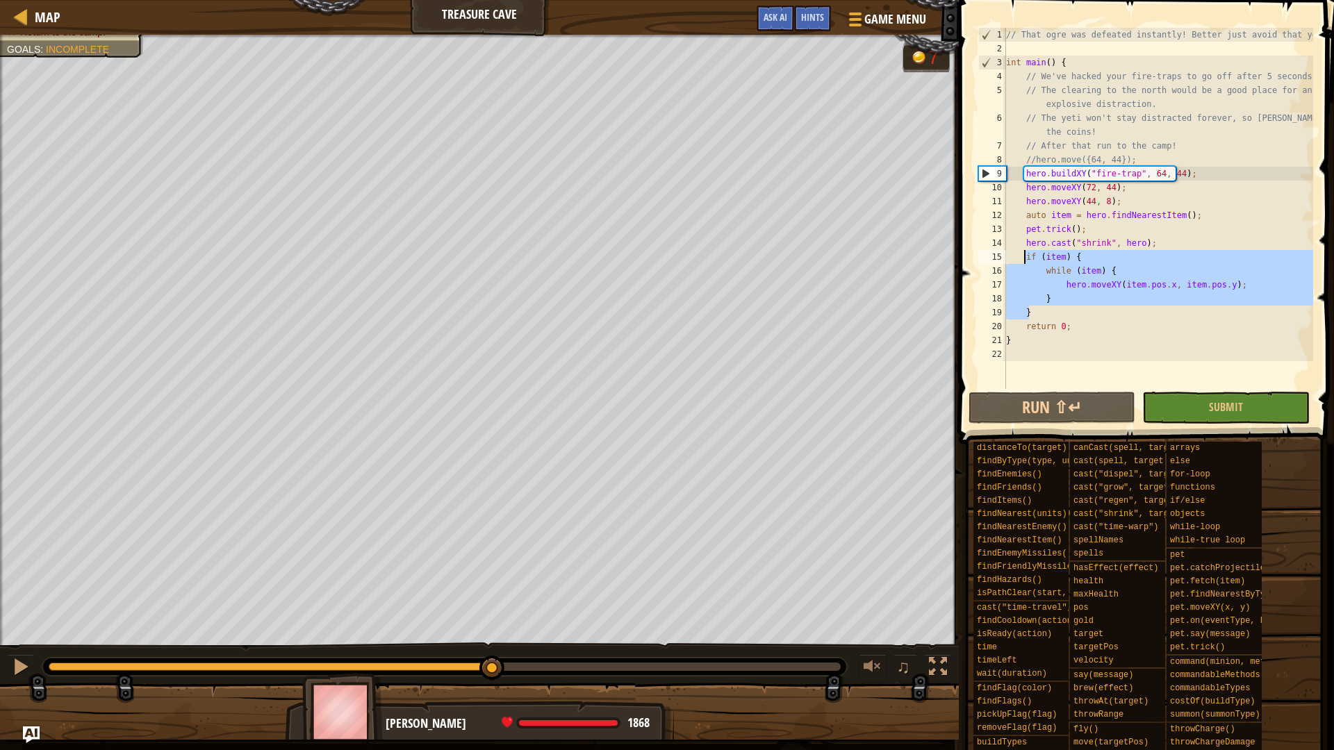
drag, startPoint x: 1037, startPoint y: 310, endPoint x: 1025, endPoint y: 254, distance: 57.5
click at [1025, 254] on div "// That ogre was defeated instantly! Better just avoid that yeti. int main ( ) …" at bounding box center [1158, 222] width 310 height 389
type textarea "if (item) { while (item) {"
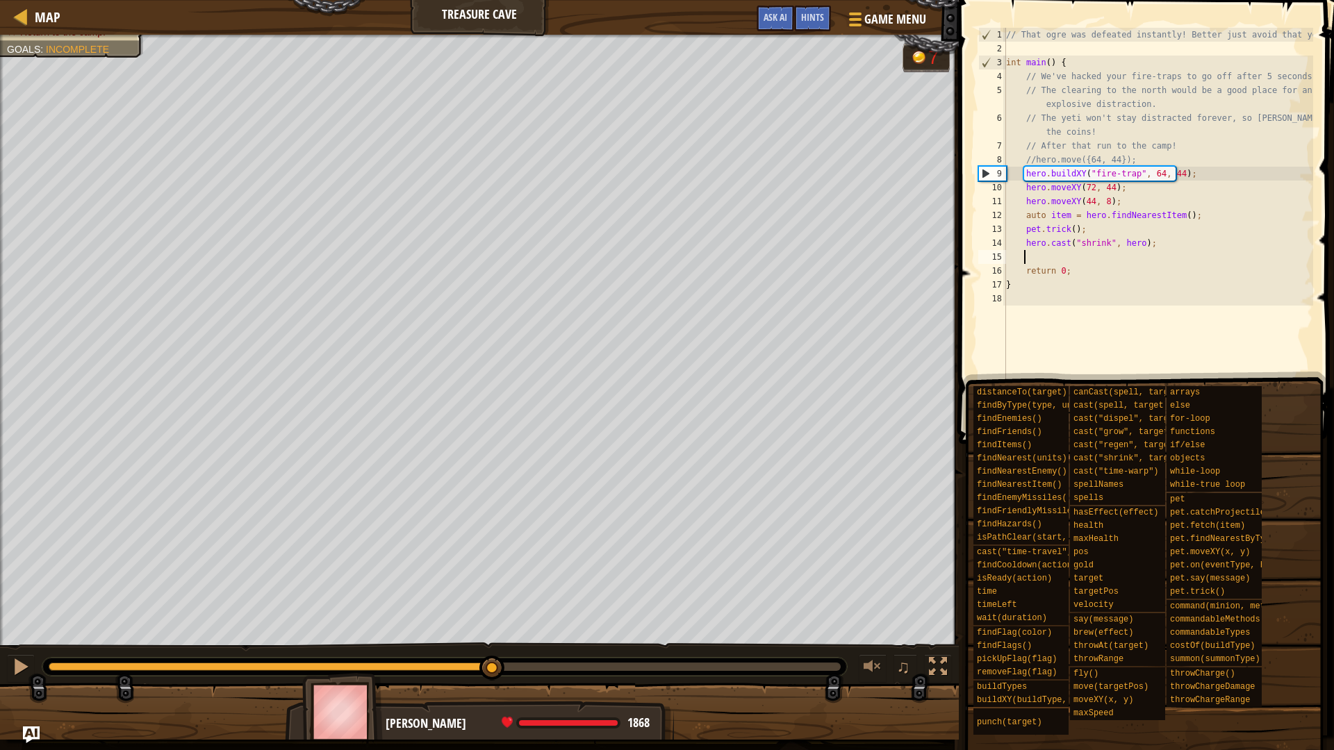
scroll to position [6, 1]
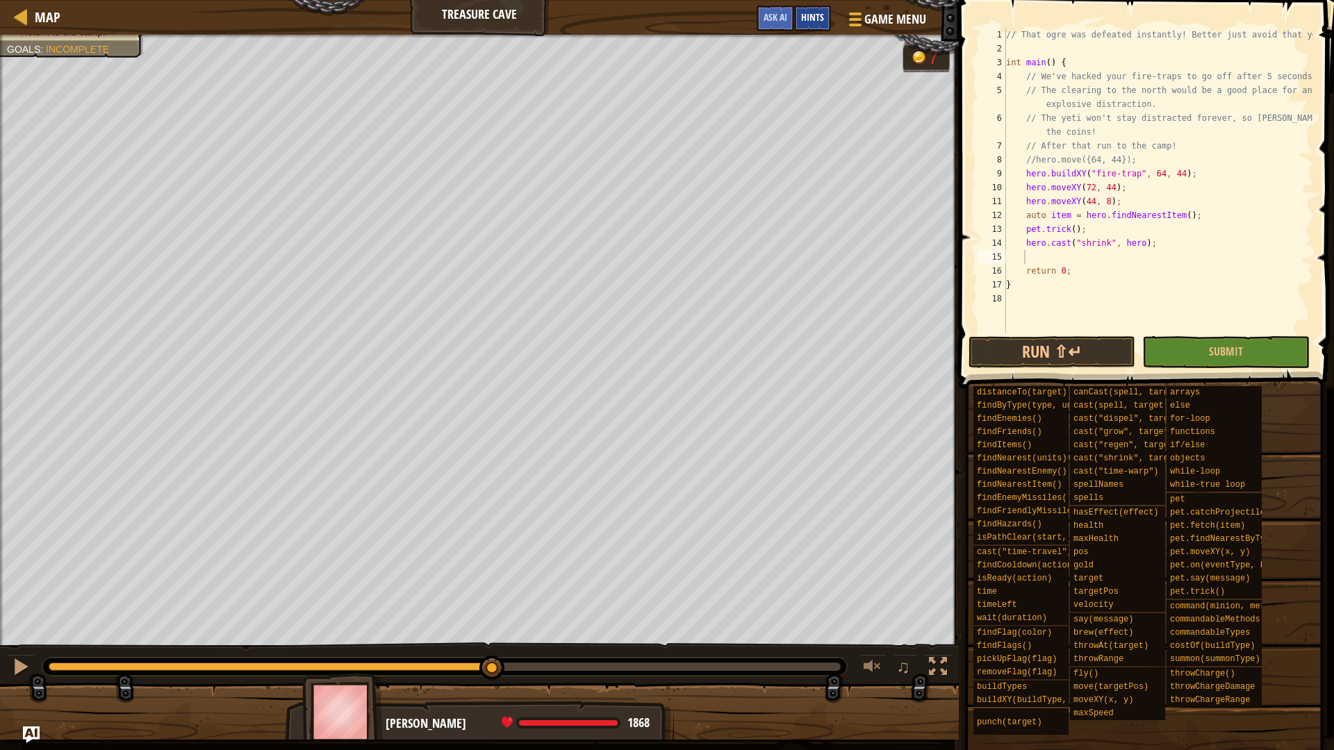
click at [810, 16] on span "Hints" at bounding box center [812, 16] width 23 height 13
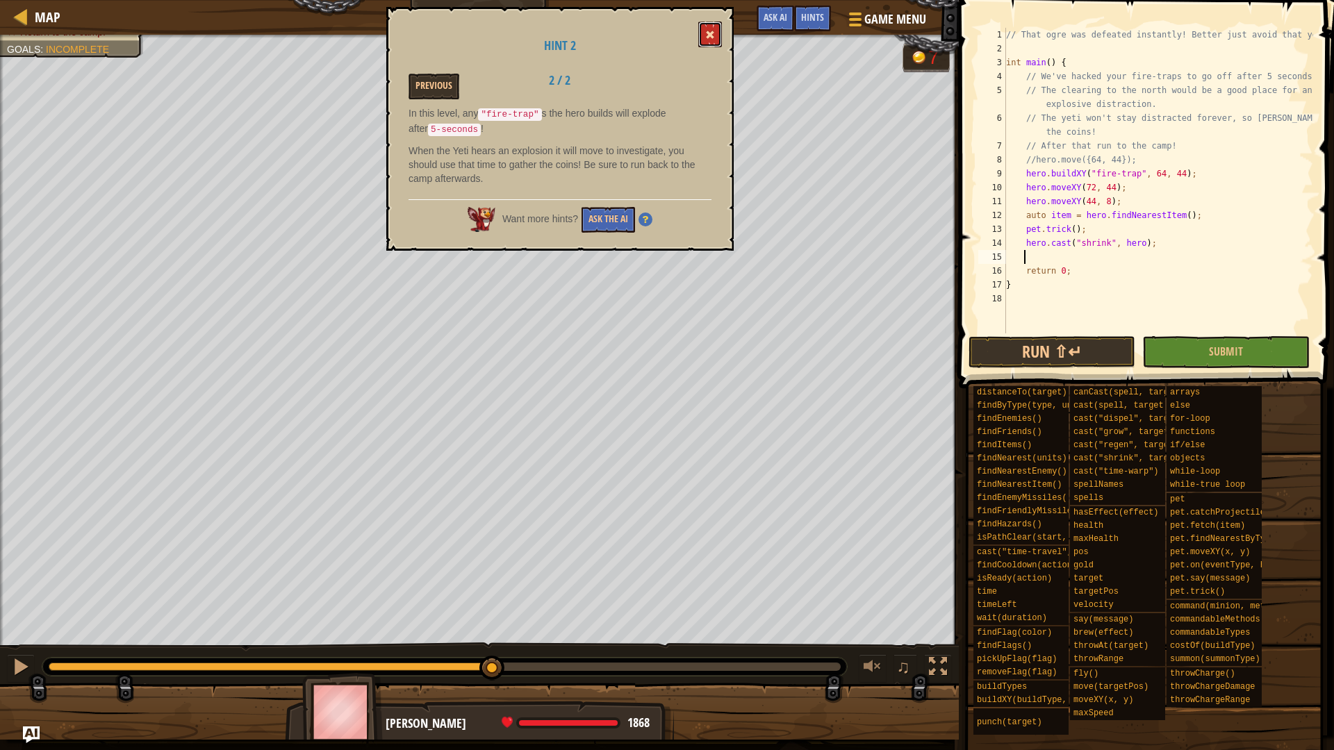
click at [712, 36] on span at bounding box center [710, 35] width 10 height 10
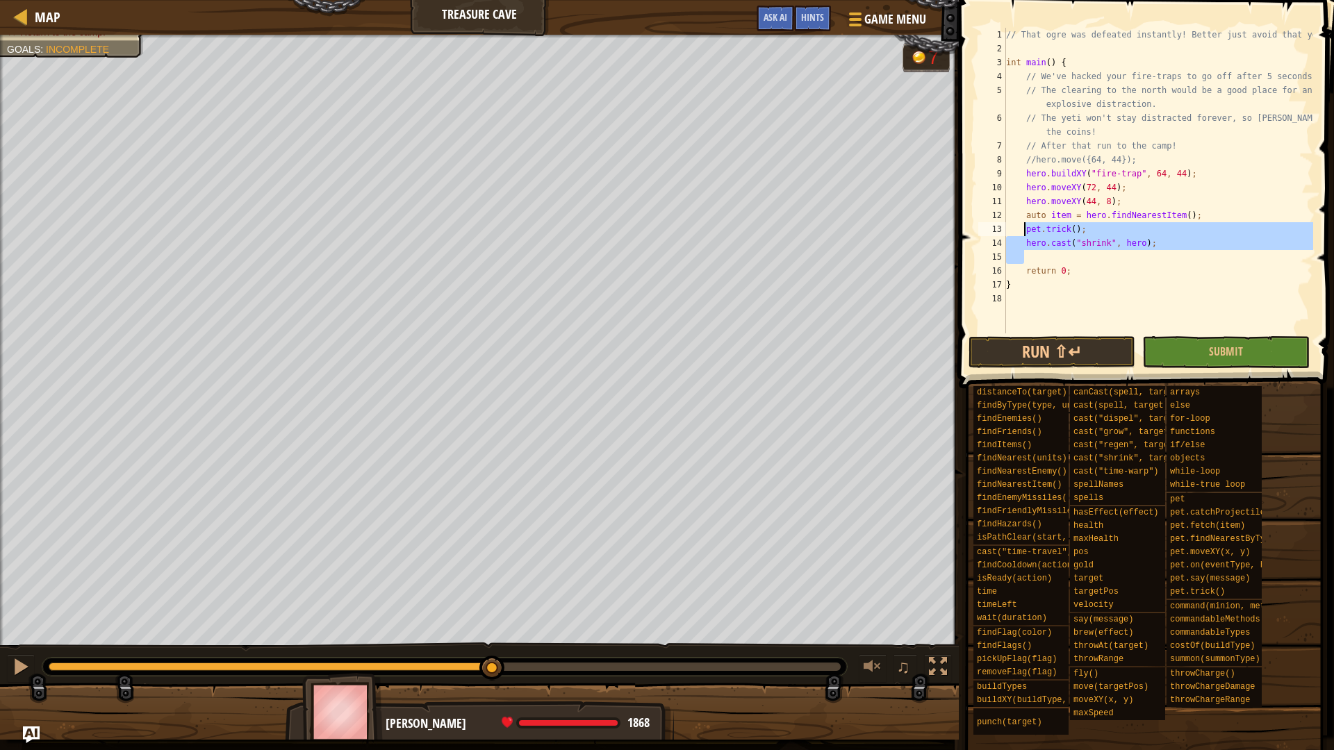
drag, startPoint x: 1046, startPoint y: 256, endPoint x: 1024, endPoint y: 228, distance: 35.6
click at [1024, 228] on div "// That ogre was defeated instantly! Better just avoid that yeti. int main ( ) …" at bounding box center [1158, 195] width 310 height 334
type textarea "pet.trick(); hero.cast("shrink", hero);"
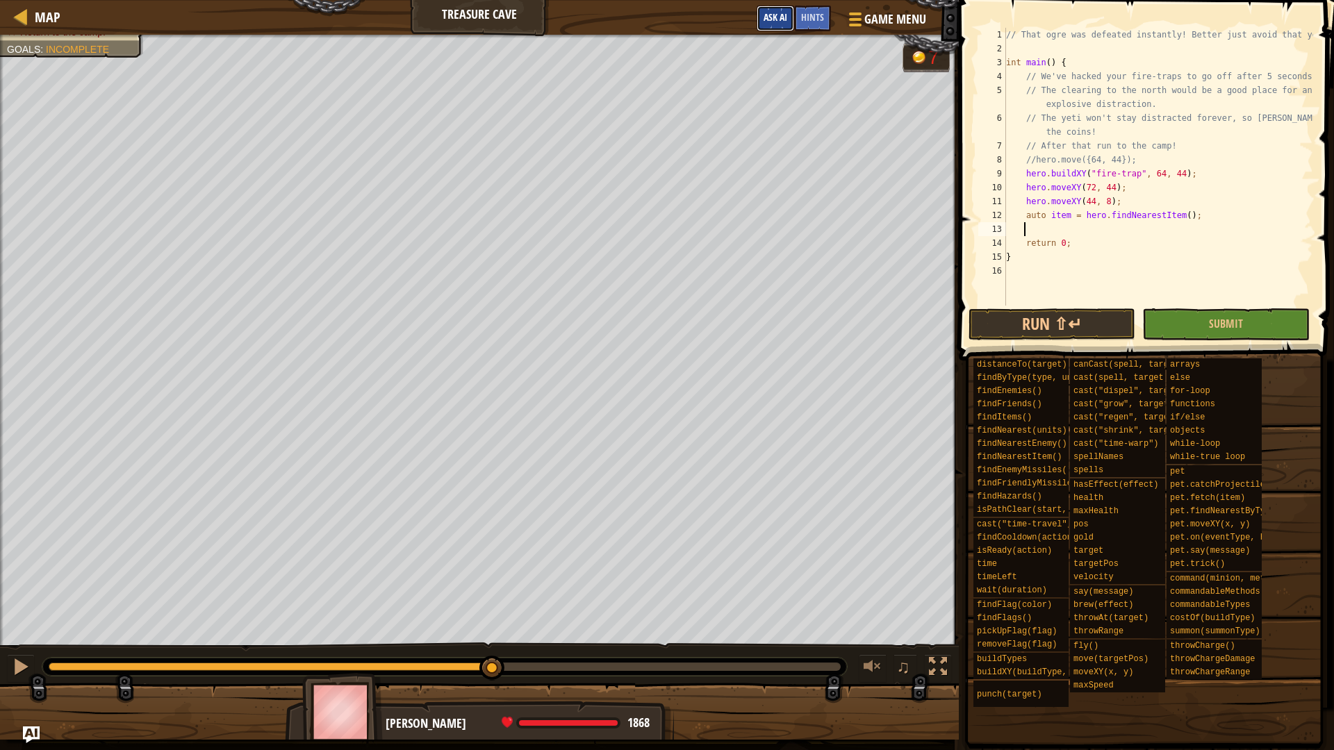
click at [770, 25] on button "Ask AI" at bounding box center [776, 19] width 38 height 26
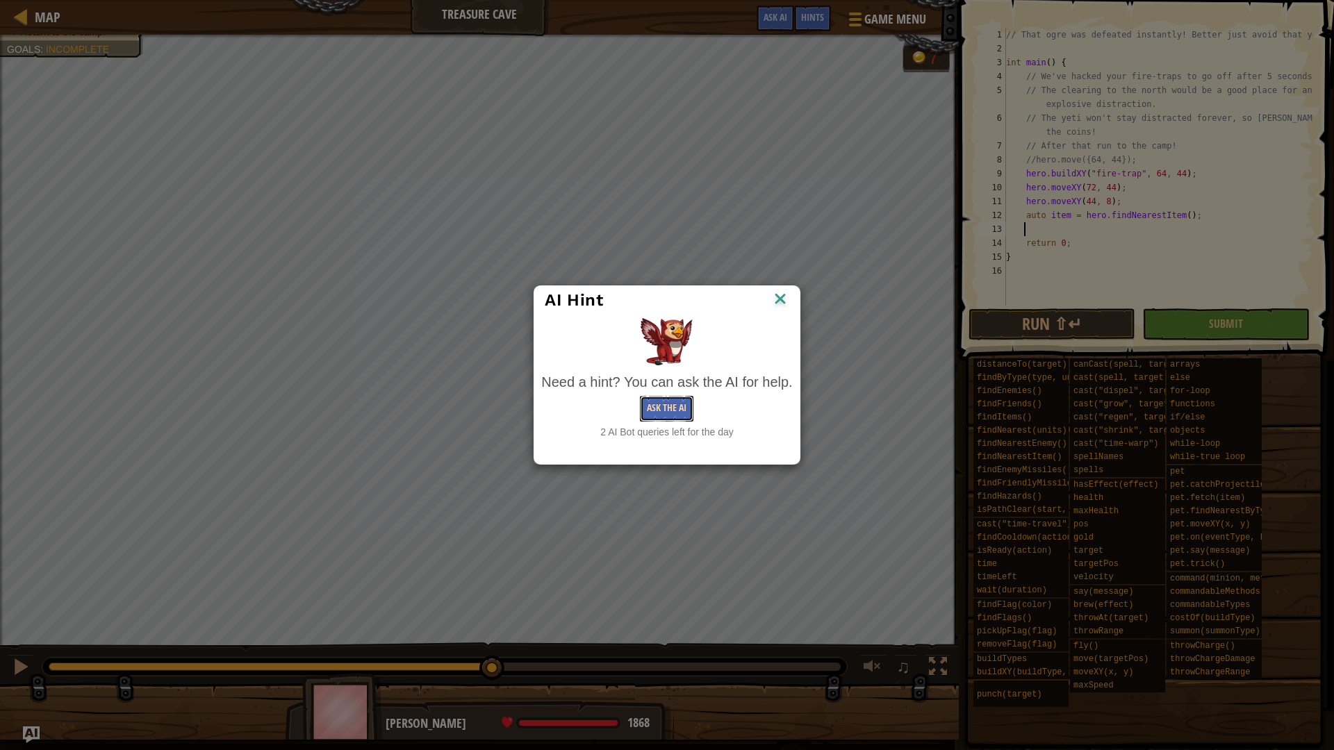
click at [680, 402] on button "Ask the AI" at bounding box center [667, 409] width 54 height 26
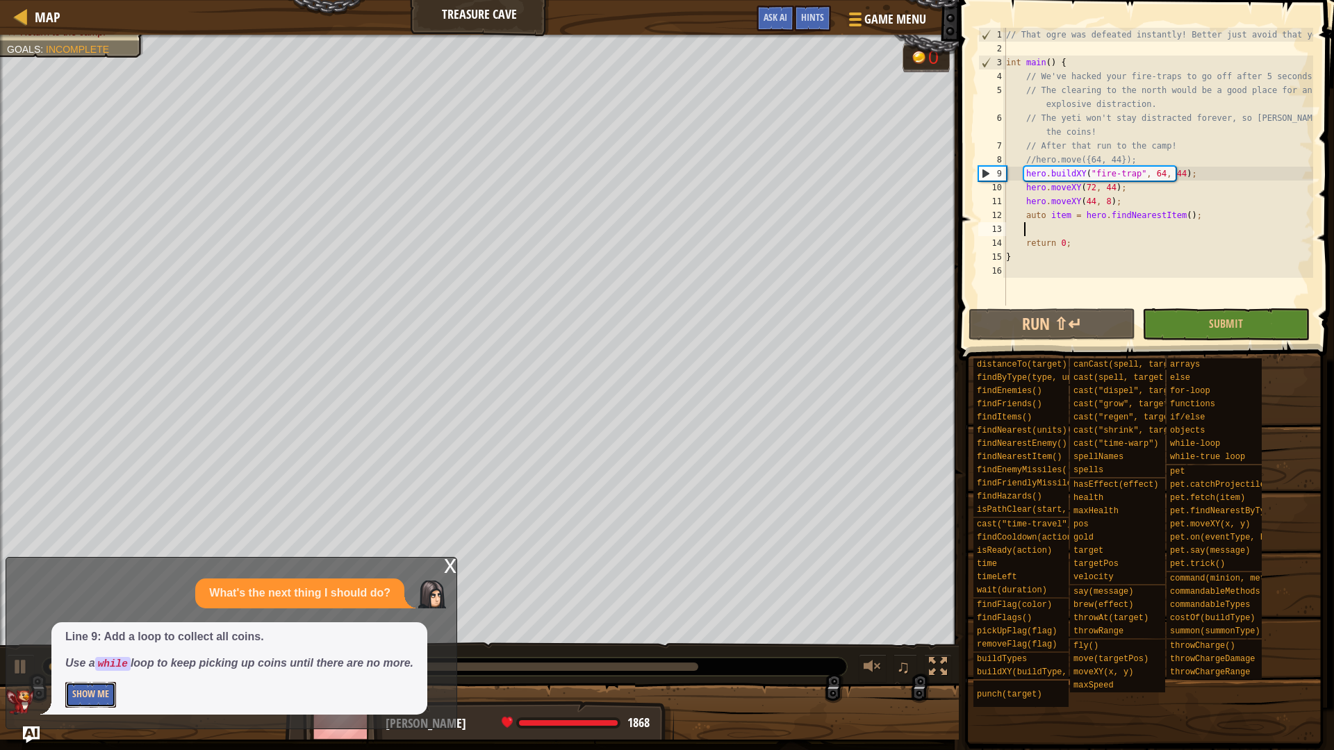
click at [86, 702] on button "Show Me" at bounding box center [90, 695] width 51 height 26
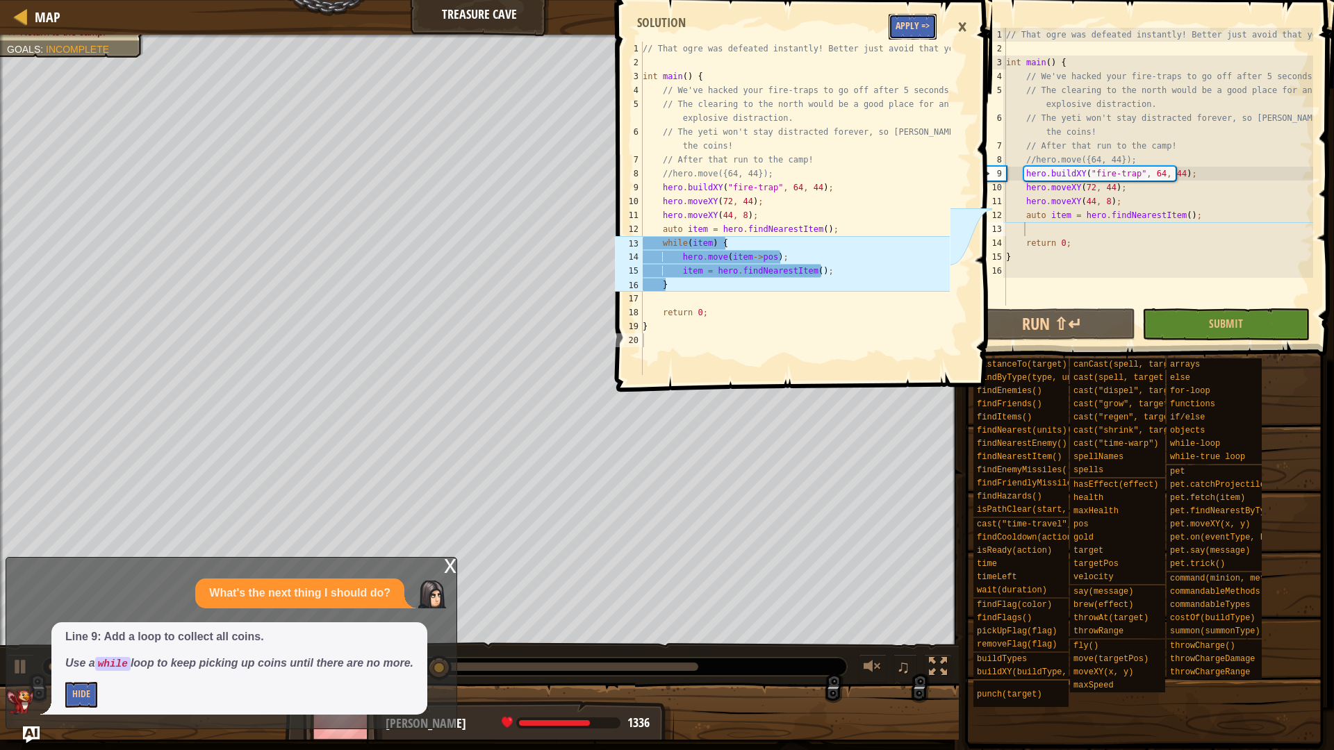
click at [913, 19] on button "Apply =>" at bounding box center [913, 27] width 48 height 26
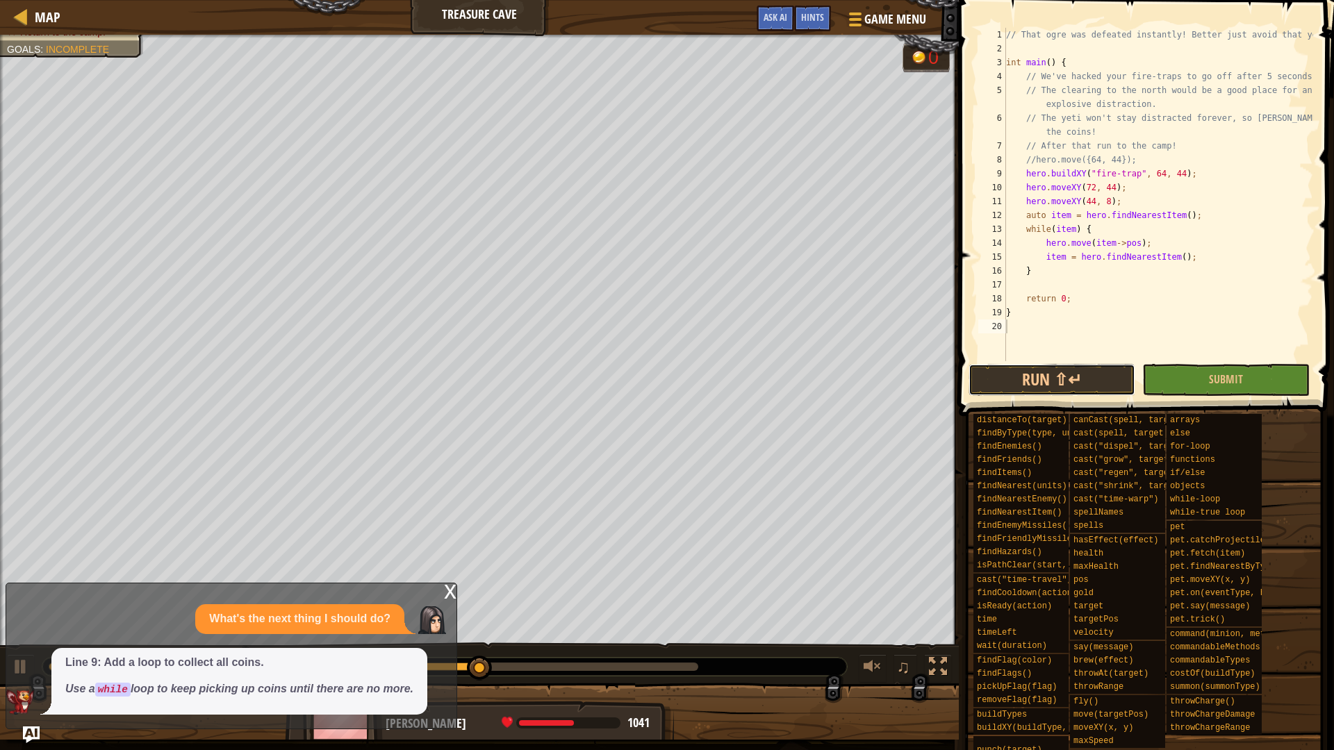
drag, startPoint x: 1069, startPoint y: 377, endPoint x: 1092, endPoint y: 334, distance: 48.2
click at [1069, 376] on button "Run ⇧↵" at bounding box center [1052, 380] width 167 height 32
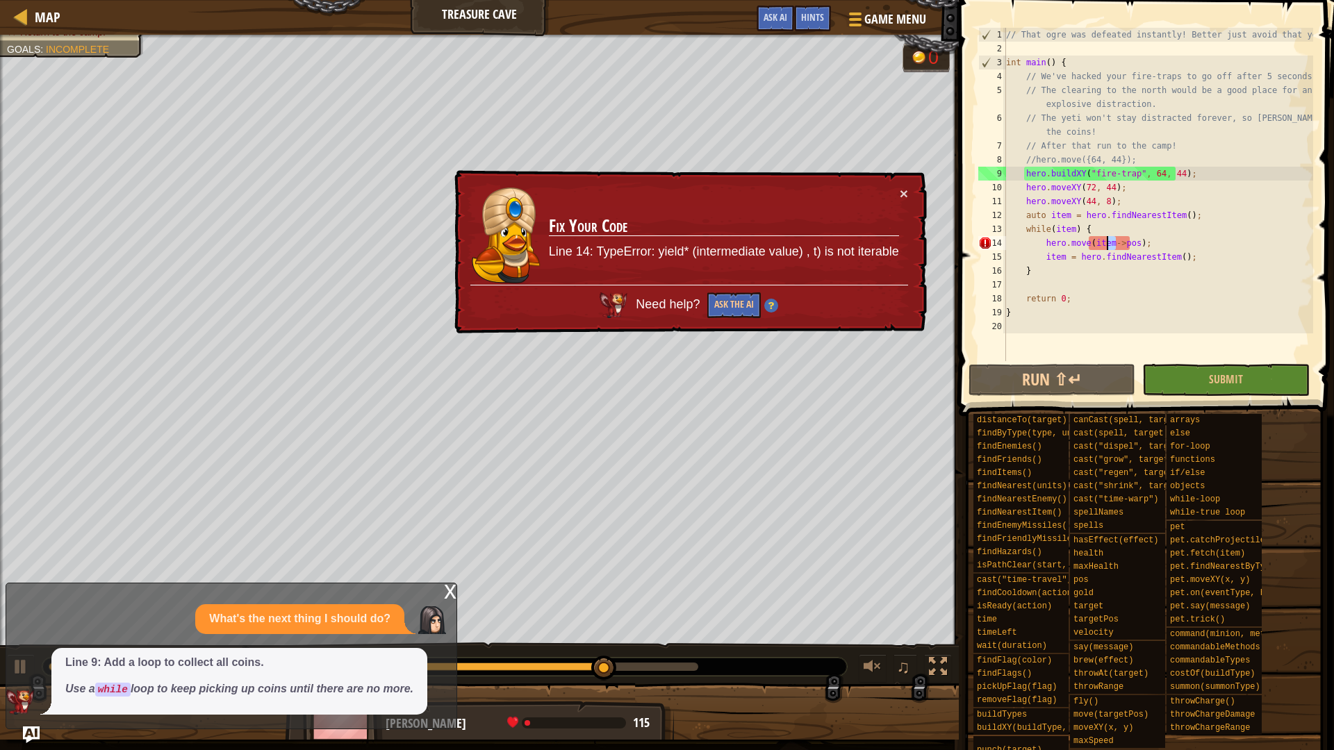
drag, startPoint x: 1116, startPoint y: 240, endPoint x: 1105, endPoint y: 240, distance: 11.1
click at [1105, 240] on div "// That ogre was defeated instantly! Better just avoid that yeti. int main ( ) …" at bounding box center [1158, 208] width 310 height 361
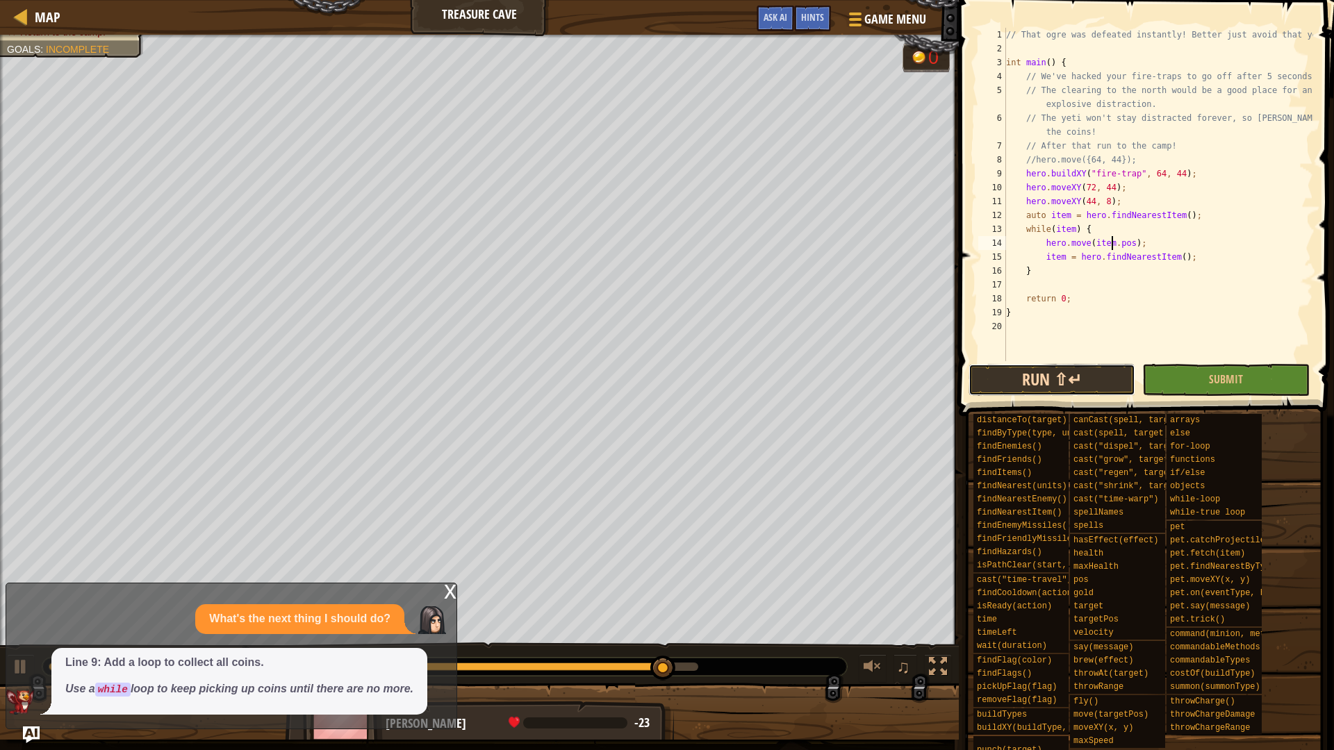
click at [1078, 387] on button "Run ⇧↵" at bounding box center [1052, 380] width 167 height 32
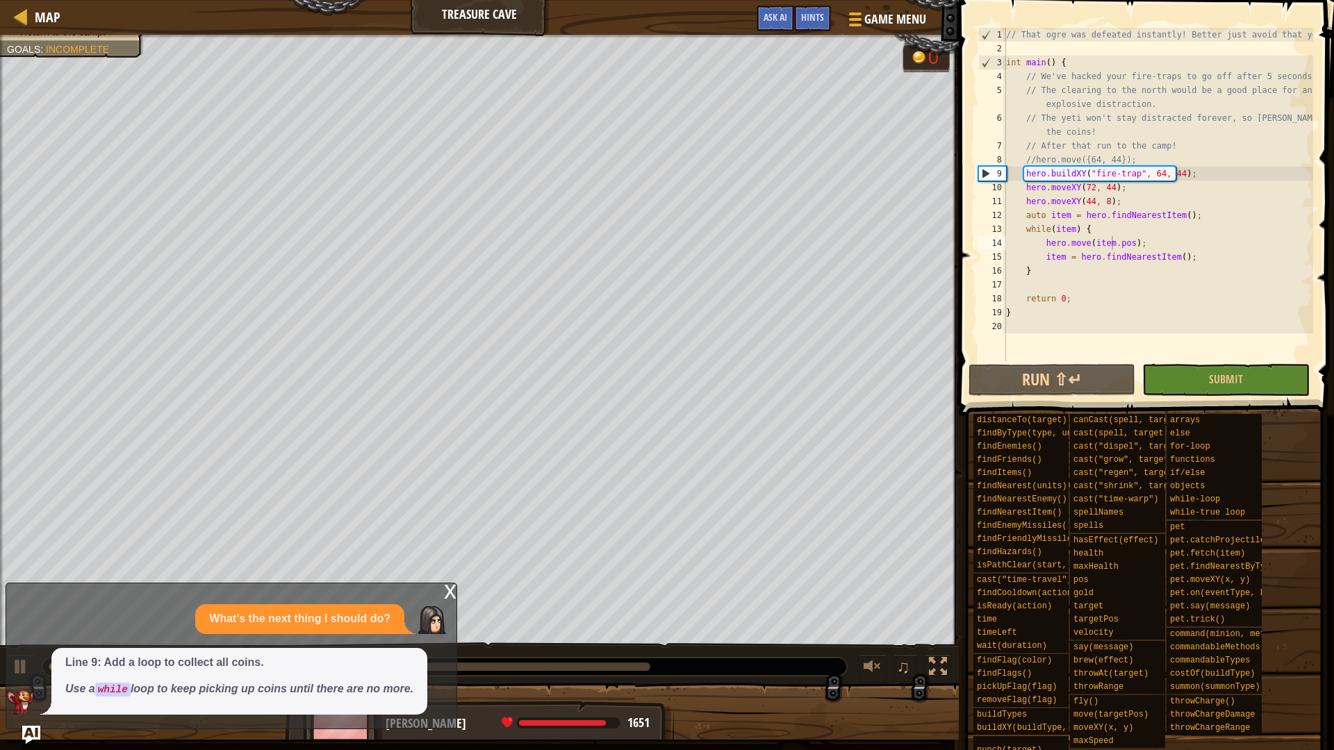
click at [34, 730] on img "Ask AI" at bounding box center [31, 735] width 18 height 18
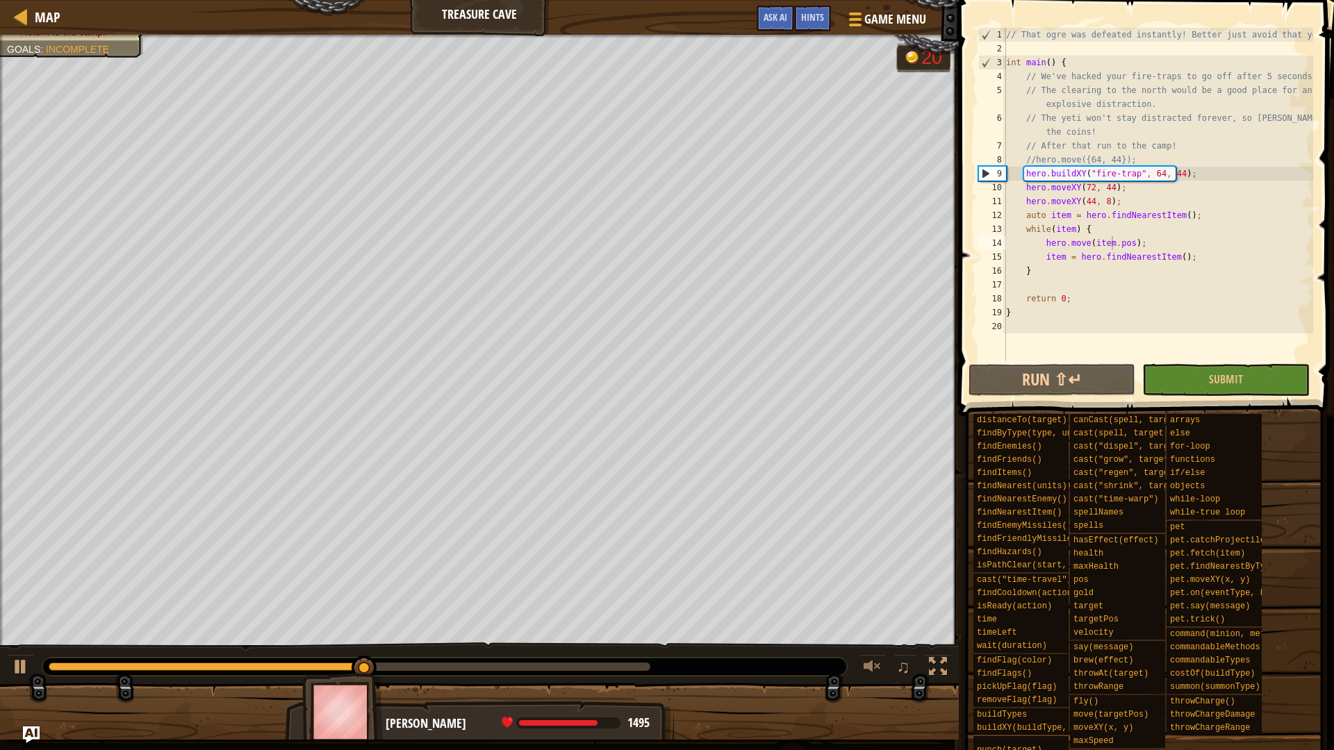
type textarea "auto item = hero.findNearestItem();"
click at [1208, 208] on div "// That ogre was defeated instantly! Better just avoid that yeti. int main ( ) …" at bounding box center [1158, 208] width 310 height 361
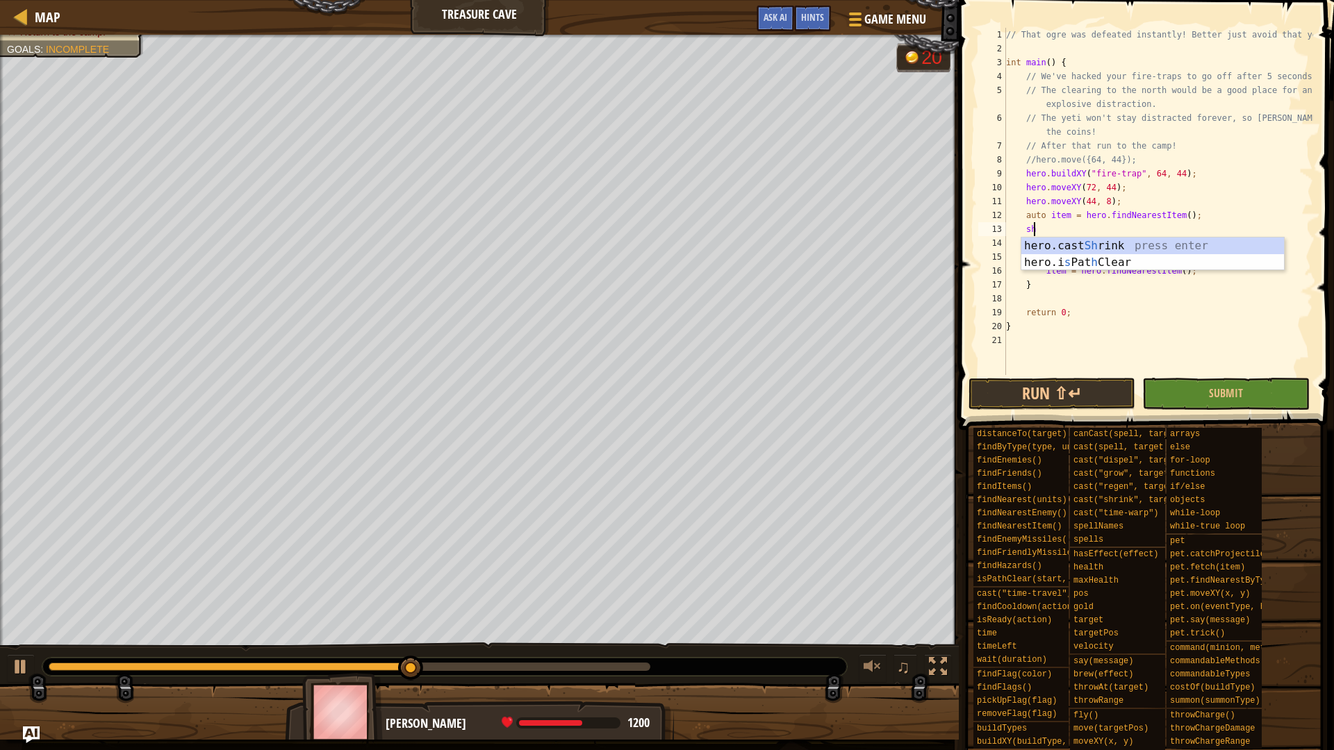
scroll to position [6, 1]
click at [1108, 248] on div "hero.cast Shr ink press enter hero.i s [PERSON_NAME] r press enter" at bounding box center [1152, 271] width 263 height 67
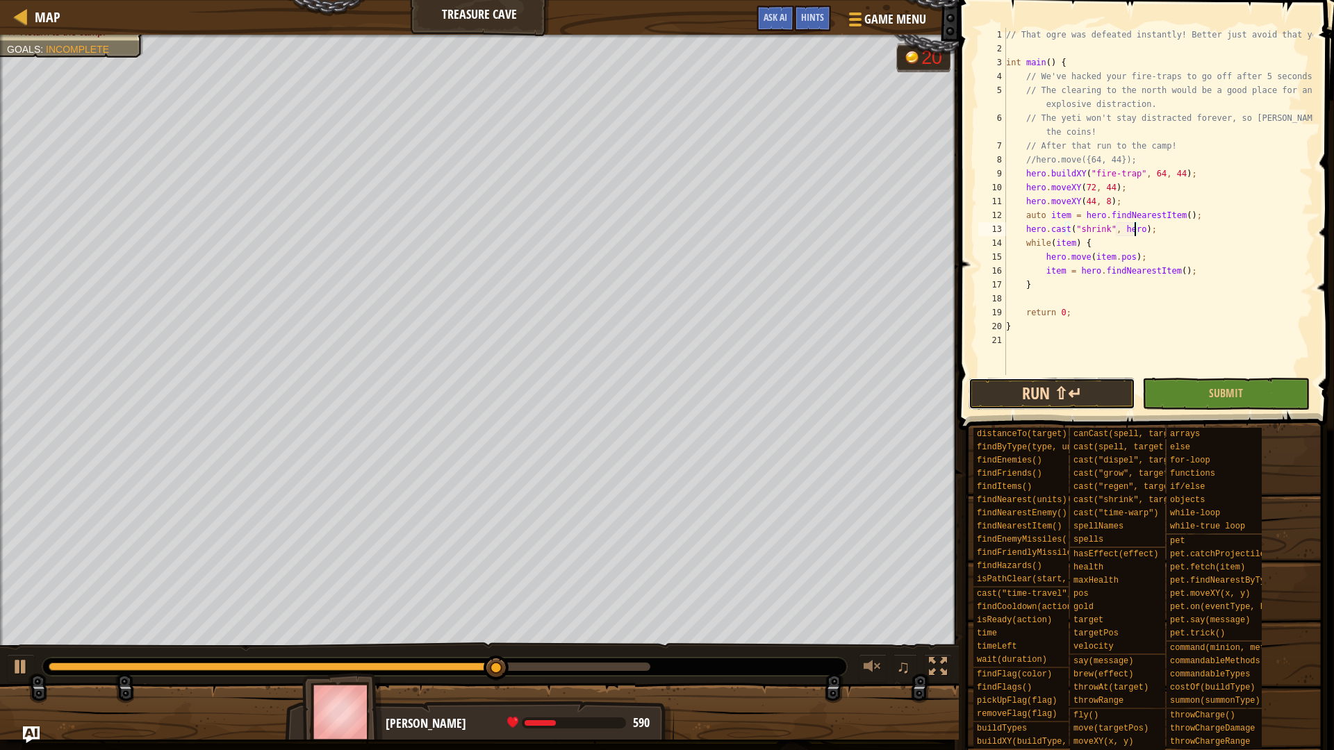
click at [1064, 384] on button "Run ⇧↵" at bounding box center [1052, 394] width 167 height 32
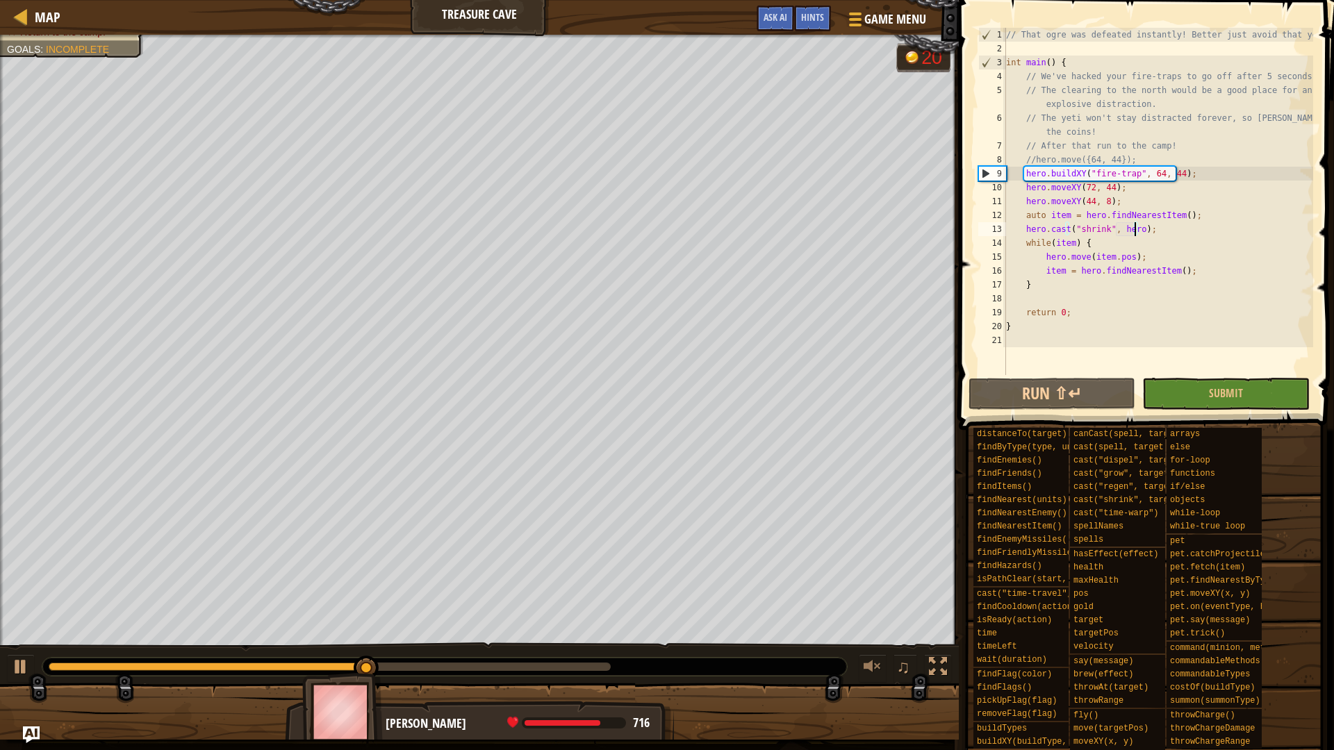
click at [6, 665] on div "♫" at bounding box center [479, 664] width 959 height 42
click at [20, 661] on div at bounding box center [21, 667] width 18 height 18
drag, startPoint x: 400, startPoint y: 668, endPoint x: 334, endPoint y: 664, distance: 66.1
click at [334, 664] on div at bounding box center [332, 668] width 25 height 25
drag, startPoint x: 18, startPoint y: 668, endPoint x: 33, endPoint y: 655, distance: 19.7
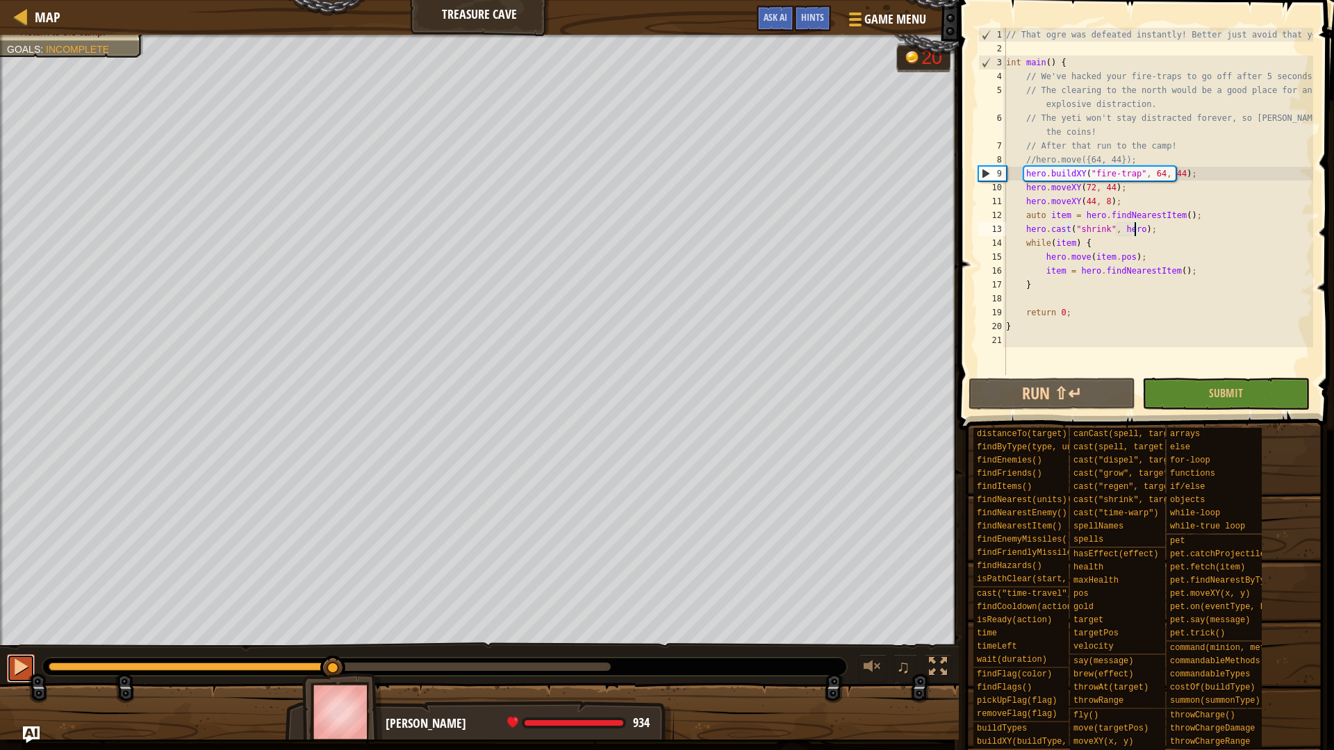
click at [19, 668] on div at bounding box center [21, 667] width 18 height 18
click at [1197, 269] on div "// That ogre was defeated instantly! Better just avoid that yeti. int main ( ) …" at bounding box center [1158, 215] width 310 height 375
type textarea "item = hero.findNearestItem();"
click at [1108, 294] on div "// That ogre was defeated instantly! Better just avoid that yeti. int main ( ) …" at bounding box center [1158, 215] width 310 height 375
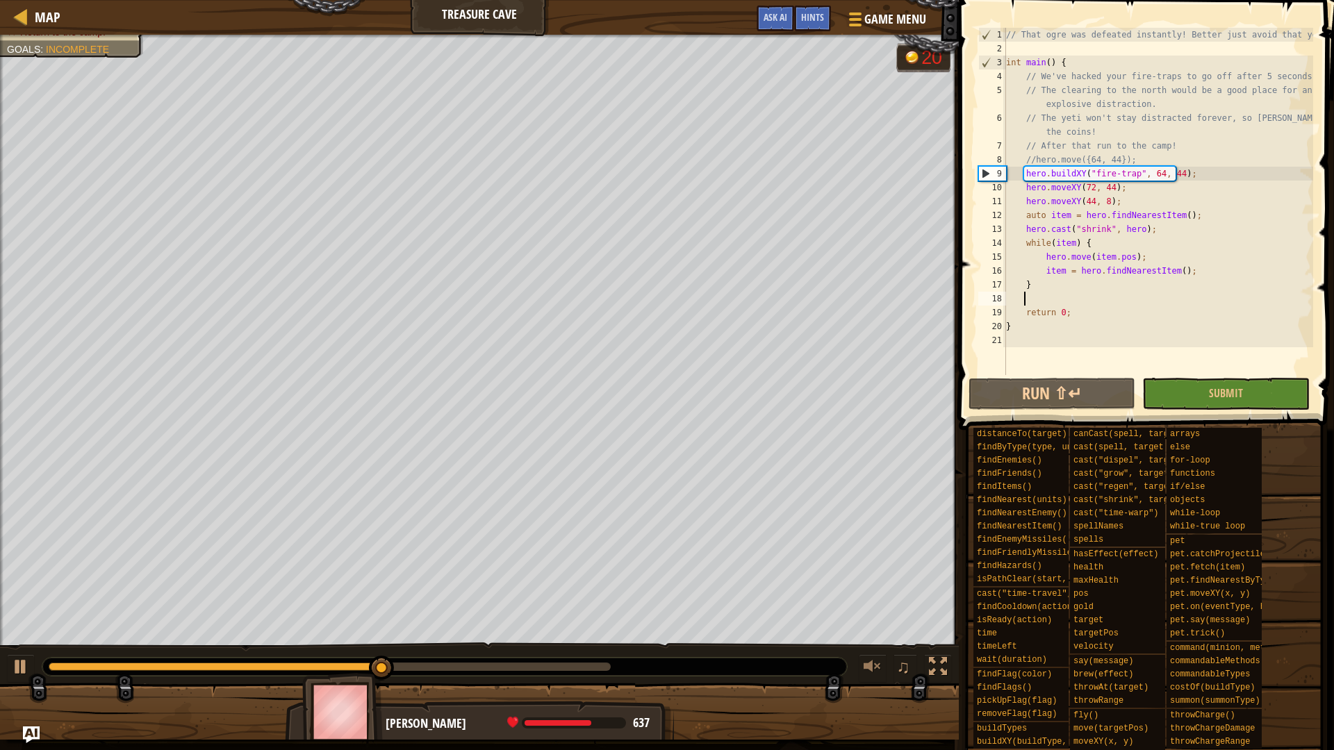
click at [1103, 285] on div "// That ogre was defeated instantly! Better just avoid that yeti. int main ( ) …" at bounding box center [1158, 215] width 310 height 375
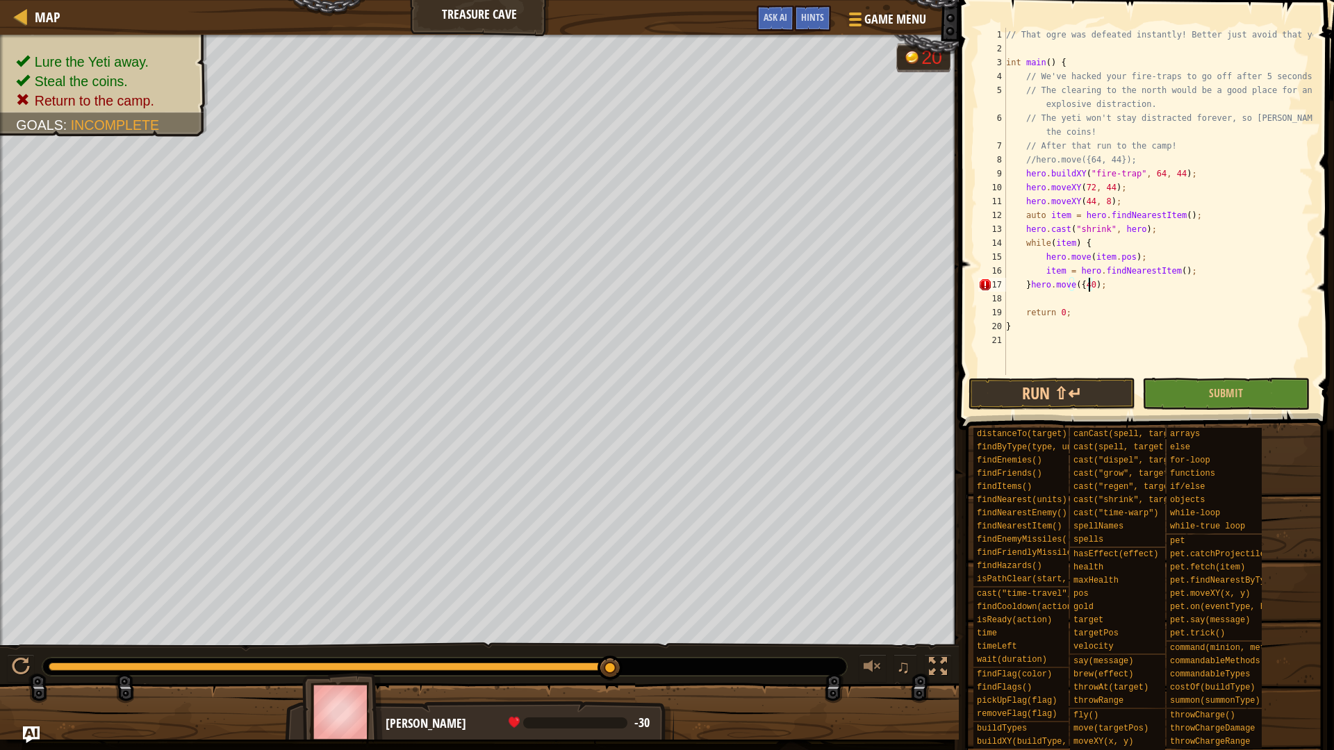
scroll to position [6, 7]
type textarea "}hero.move({40, 20});"
type textarea "hero.move({44, 8});"
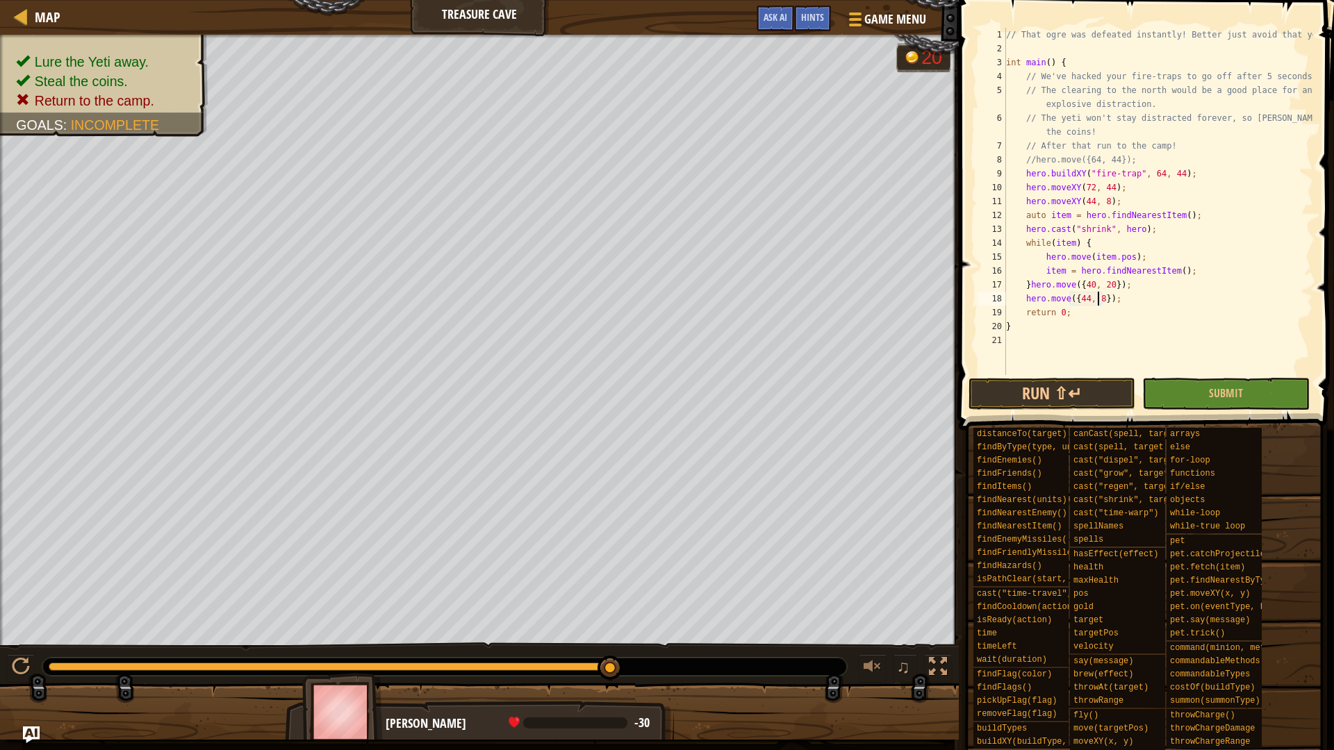
click at [1140, 297] on div "// That ogre was defeated instantly! Better just avoid that yeti. int main ( ) …" at bounding box center [1158, 215] width 310 height 375
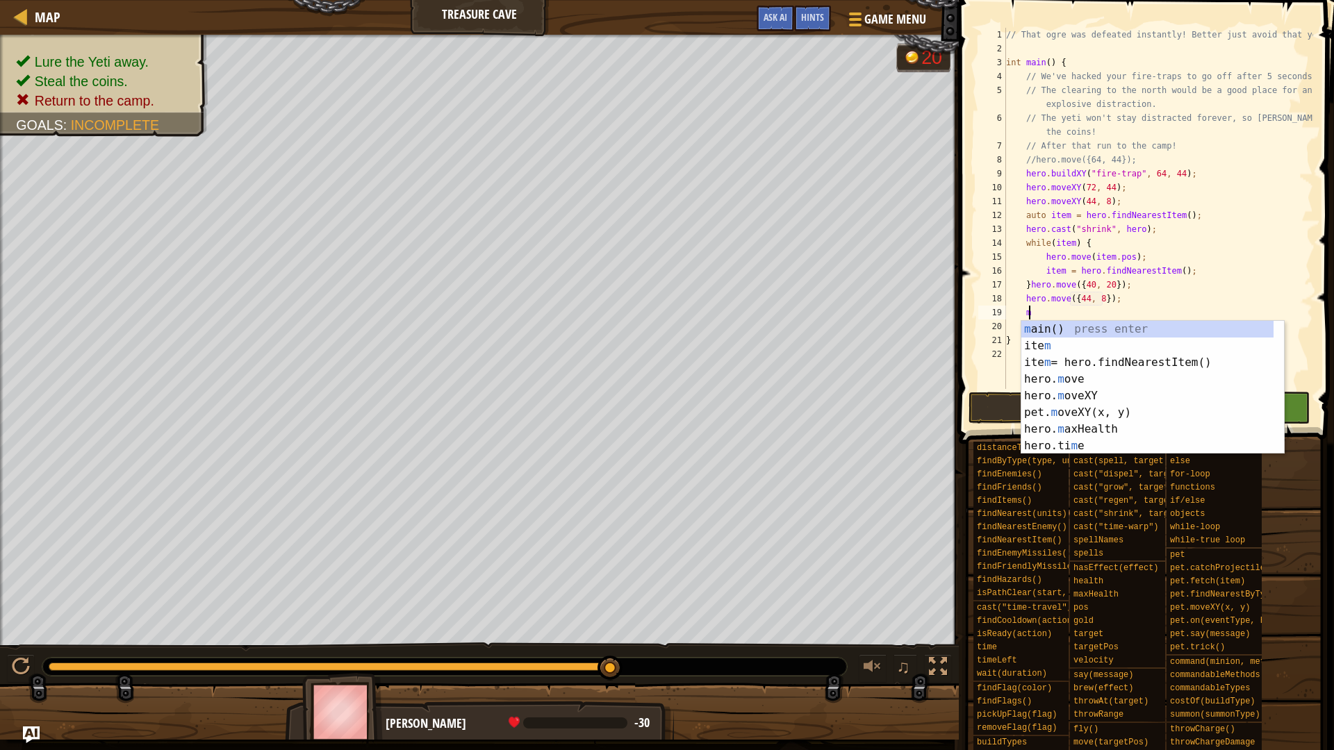
scroll to position [6, 1]
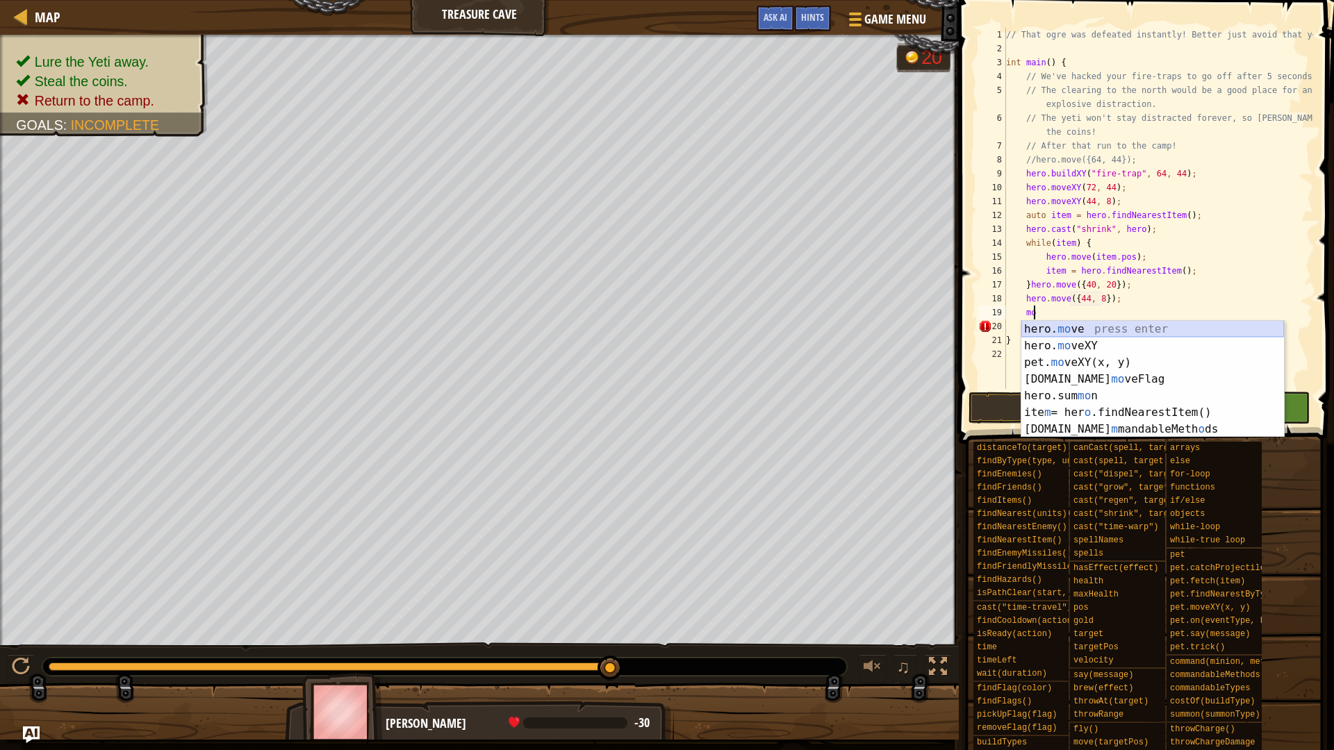
click at [1092, 331] on div "hero. mo ve press enter hero. mo veXY press enter pet. mo veXY(x, y) press ente…" at bounding box center [1152, 396] width 263 height 150
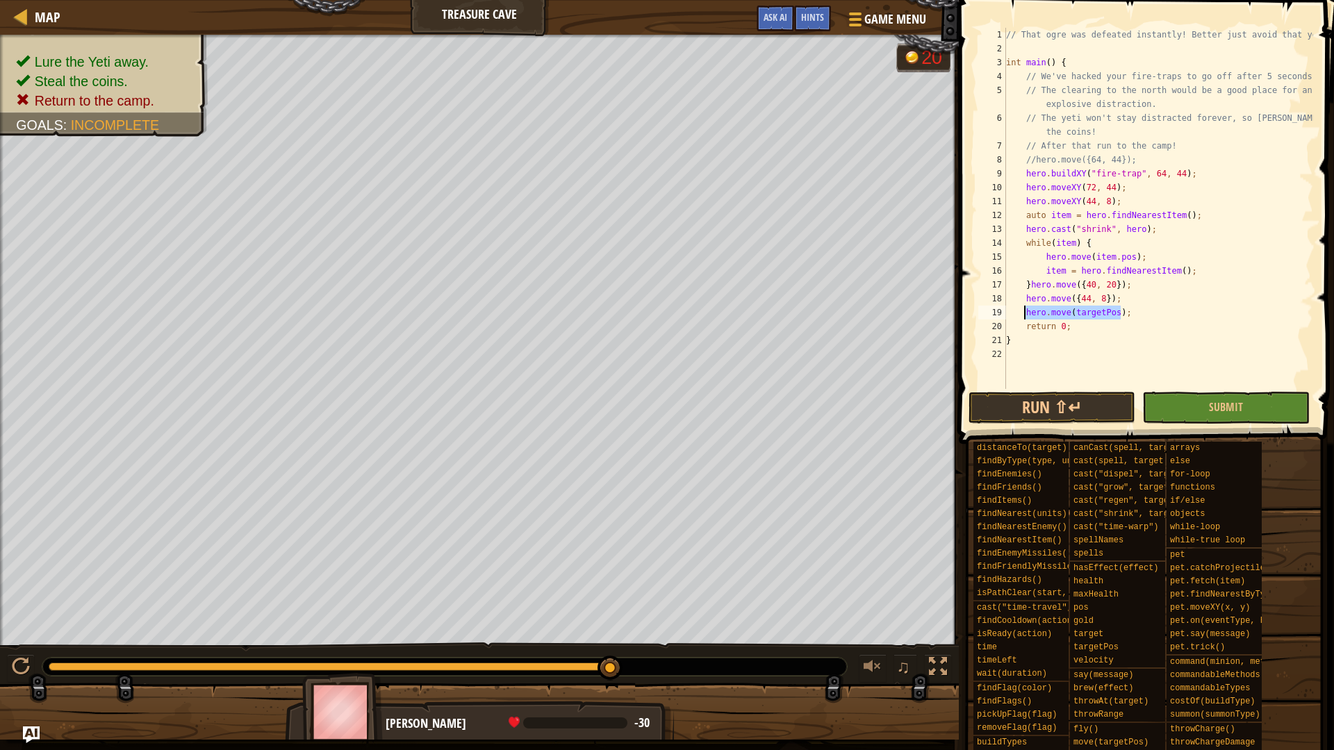
drag, startPoint x: 1125, startPoint y: 311, endPoint x: 1024, endPoint y: 308, distance: 101.5
click at [1024, 308] on div "// That ogre was defeated instantly! Better just avoid that yeti. int main ( ) …" at bounding box center [1158, 222] width 310 height 389
type textarea "v"
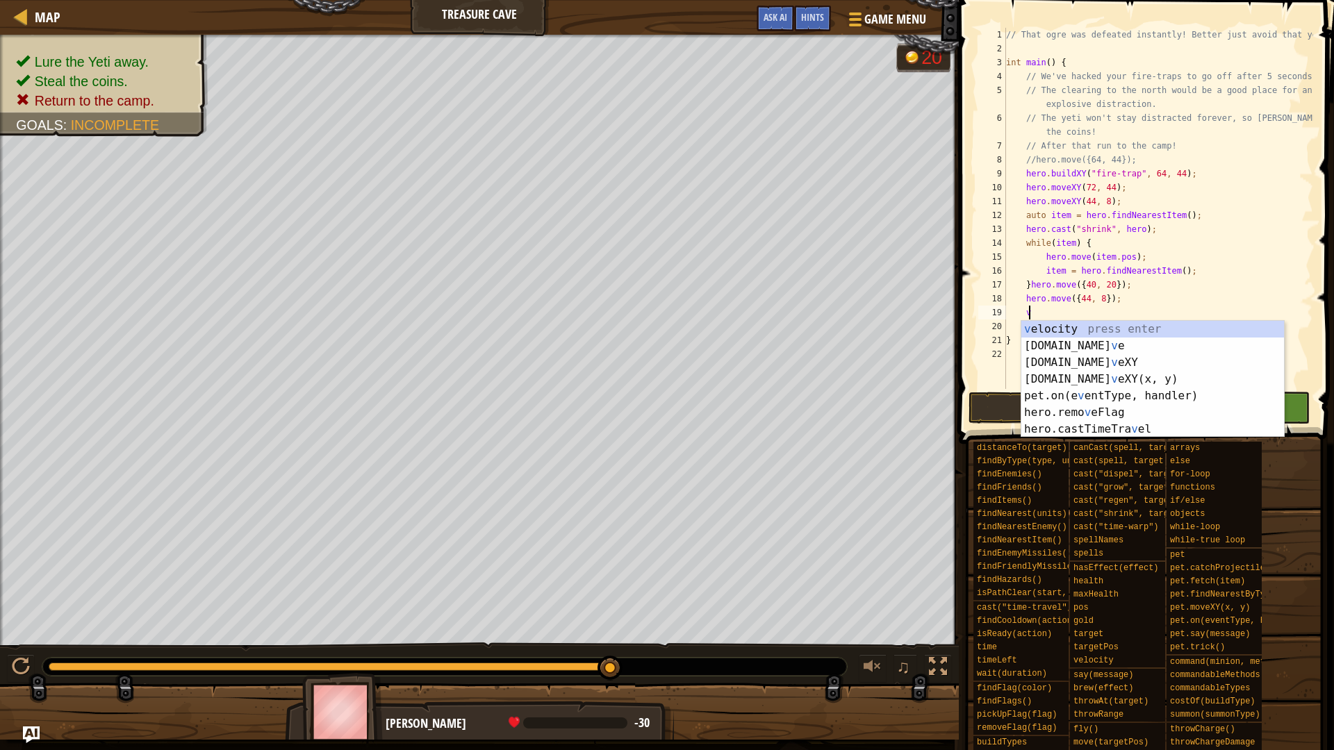
scroll to position [6, 1]
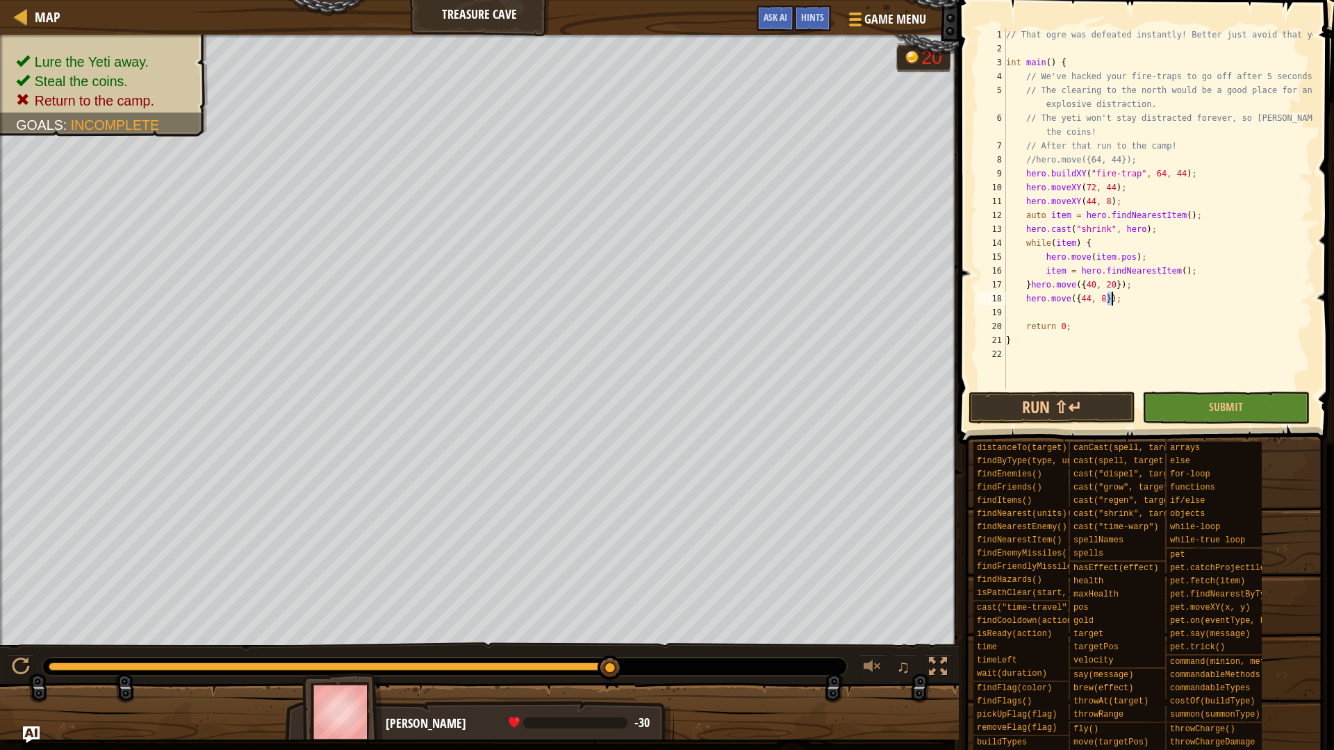
drag, startPoint x: 1109, startPoint y: 296, endPoint x: 1122, endPoint y: 301, distance: 14.1
click at [1122, 301] on div "// That ogre was defeated instantly! Better just avoid that yeti. int main ( ) …" at bounding box center [1158, 222] width 310 height 389
type textarea "hero.move({44, 8});"
click at [1067, 315] on div "// That ogre was defeated instantly! Better just avoid that yeti. int main ( ) …" at bounding box center [1158, 222] width 310 height 389
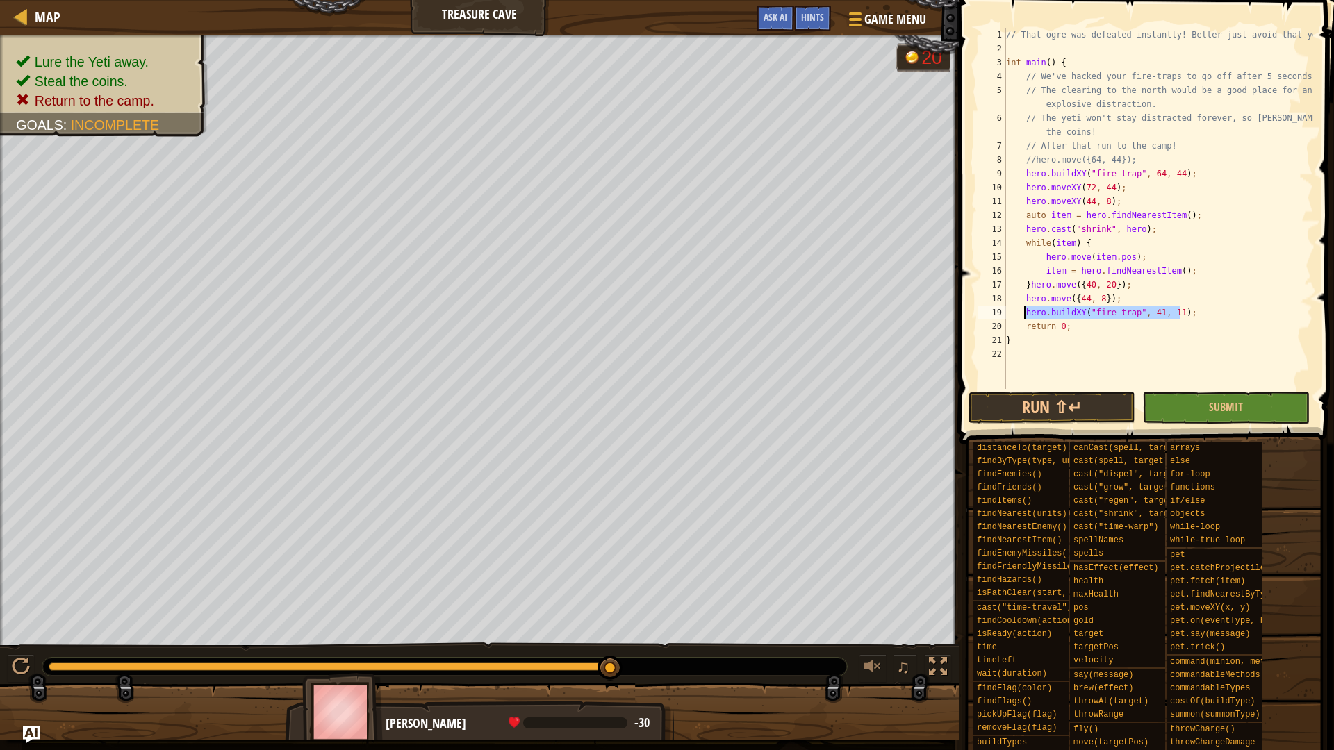
drag, startPoint x: 1188, startPoint y: 313, endPoint x: 1025, endPoint y: 311, distance: 163.3
click at [1025, 311] on div "// That ogre was defeated instantly! Better just avoid that yeti. int main ( ) …" at bounding box center [1158, 222] width 310 height 389
type textarea "hero.buildXY("fire-trap", 41, 11);"
click at [1192, 308] on div "// That ogre was defeated instantly! Better just avoid that yeti. int main ( ) …" at bounding box center [1158, 208] width 310 height 361
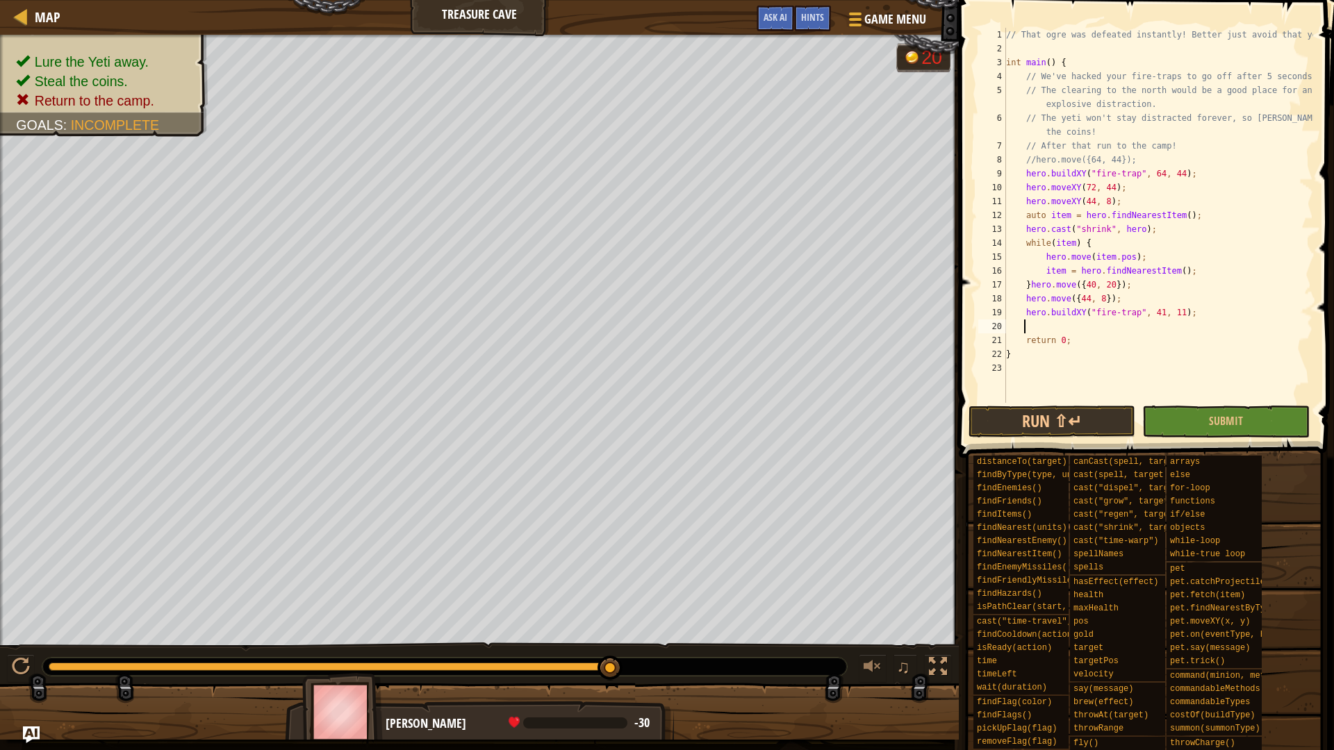
scroll to position [6, 1]
paste textarea "hero.buildXY("fire-trap", 41, 11);"
type textarea "hero.buildXY("fire-trap", 41, 11);"
paste textarea "hero.buildXY("fire-trap", 41, 11);"
type textarea "hero.buildXY("fire-trap", 41, 11);"
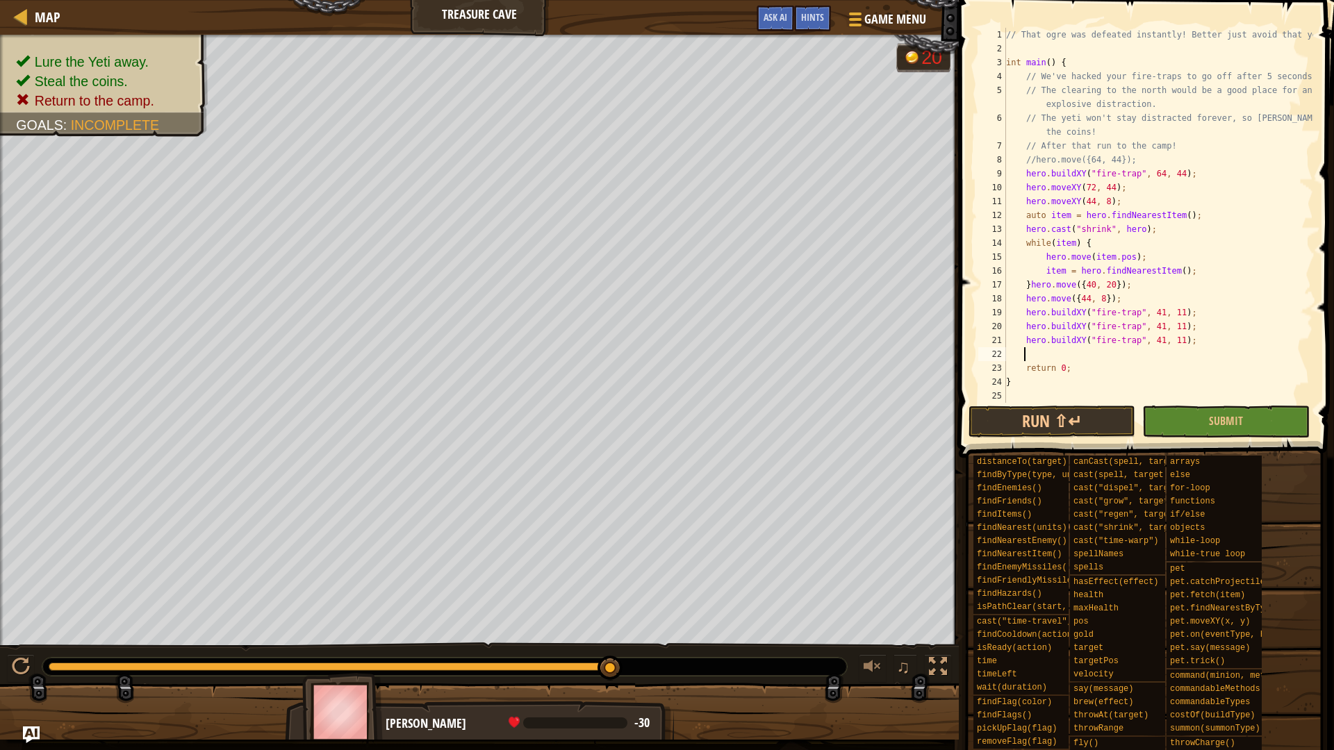
paste textarea "hero.buildXY("fire-trap", 41, 11);"
type textarea "hero.buildXY("fire-trap", 41, 11);"
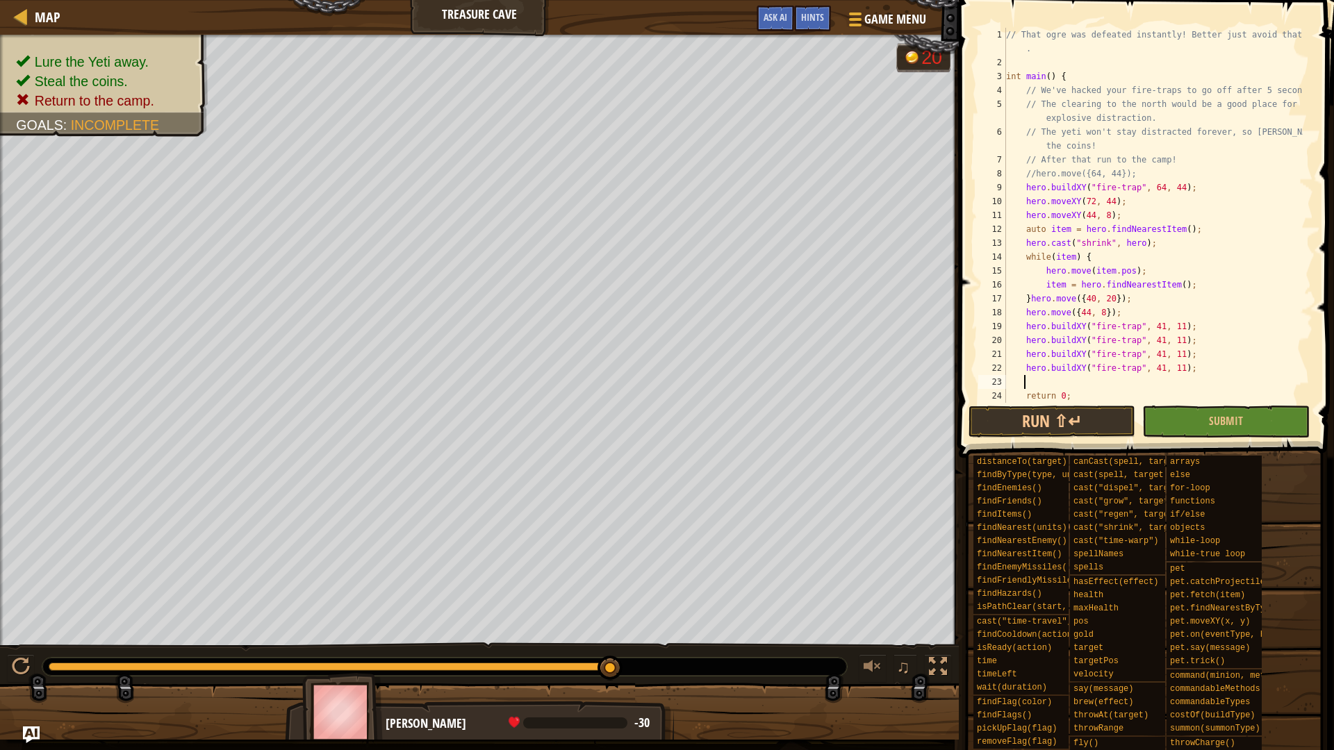
paste textarea "hero.buildXY("fire-trap", 41, 11);"
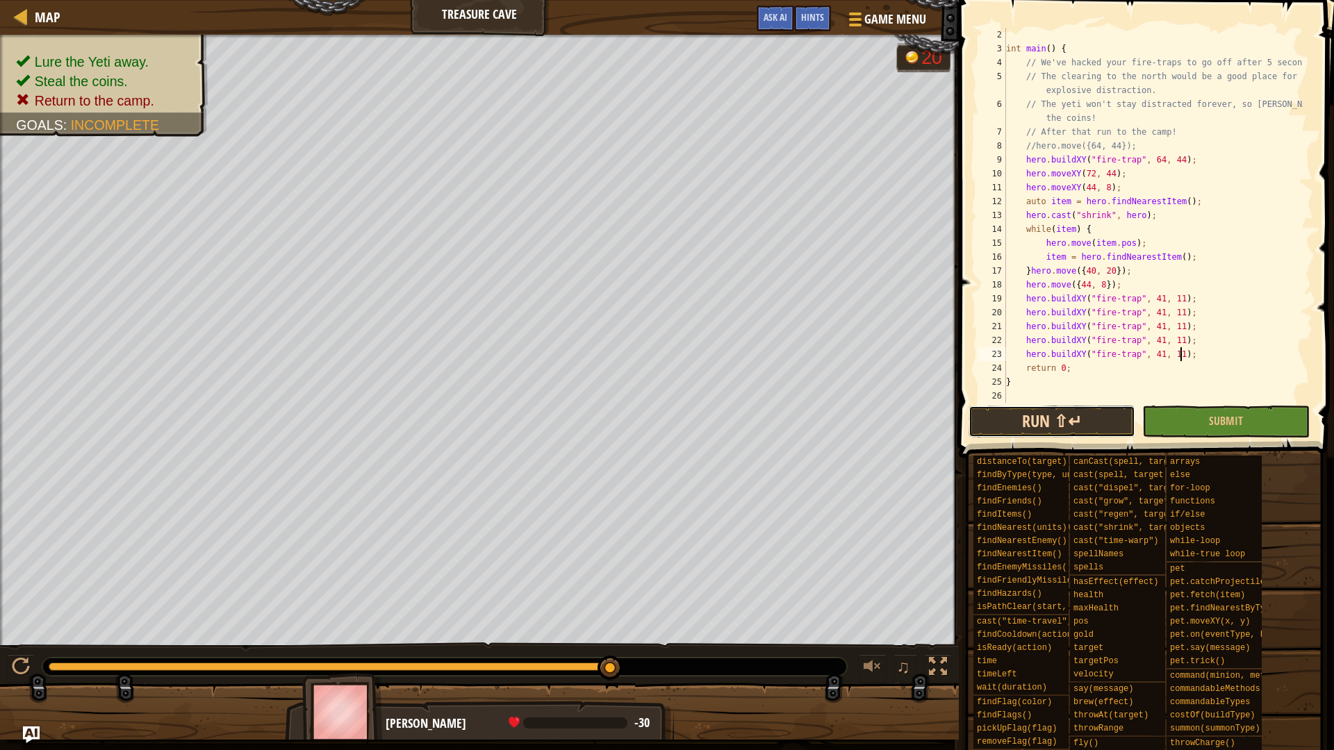
click at [1058, 424] on button "Run ⇧↵" at bounding box center [1052, 422] width 167 height 32
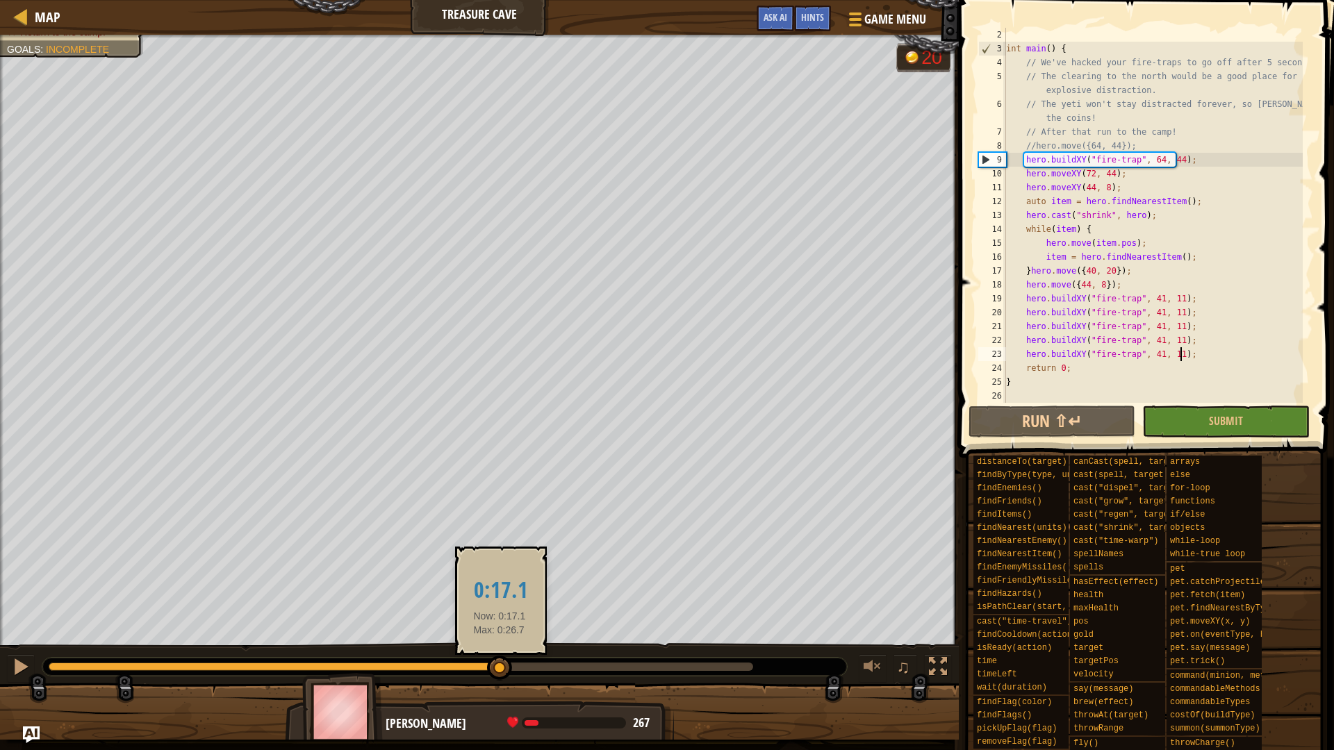
drag, startPoint x: 390, startPoint y: 666, endPoint x: 491, endPoint y: 670, distance: 101.5
click at [495, 670] on div at bounding box center [499, 668] width 25 height 25
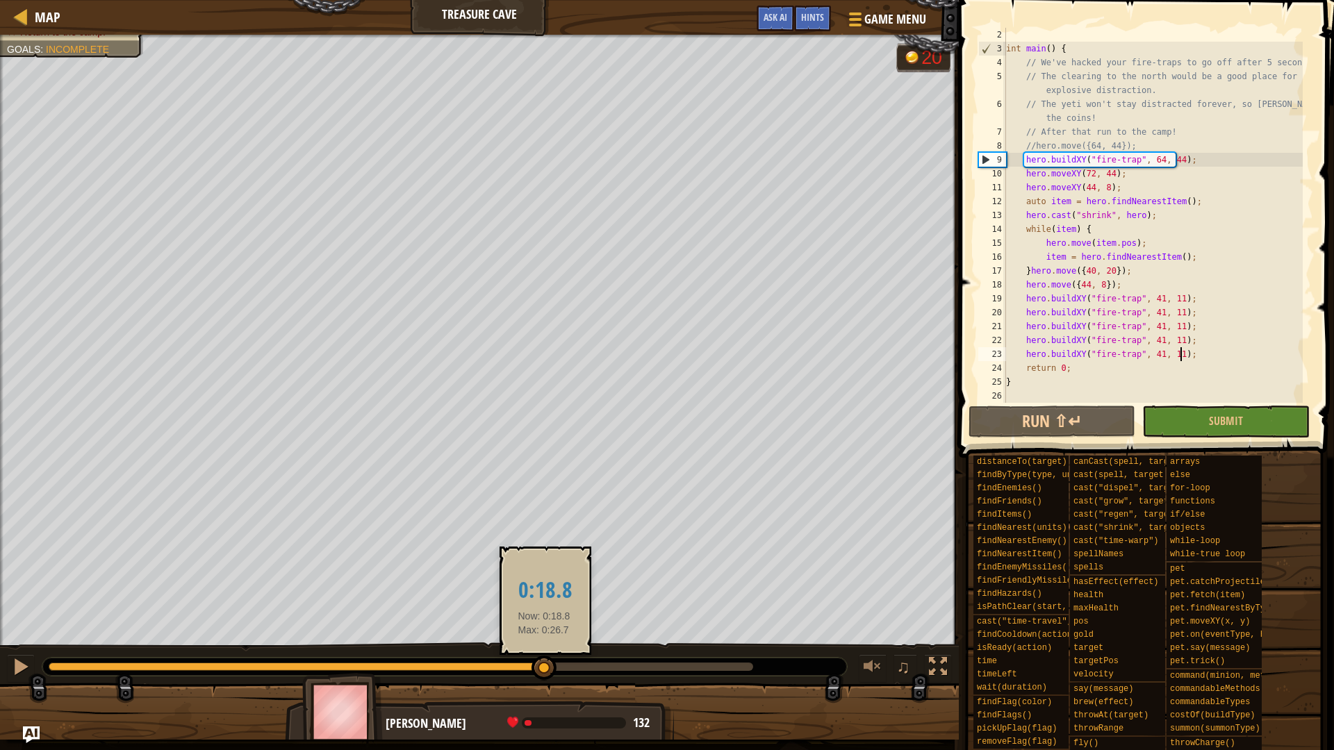
drag, startPoint x: 491, startPoint y: 670, endPoint x: 560, endPoint y: 675, distance: 69.0
click at [556, 674] on div at bounding box center [544, 668] width 25 height 25
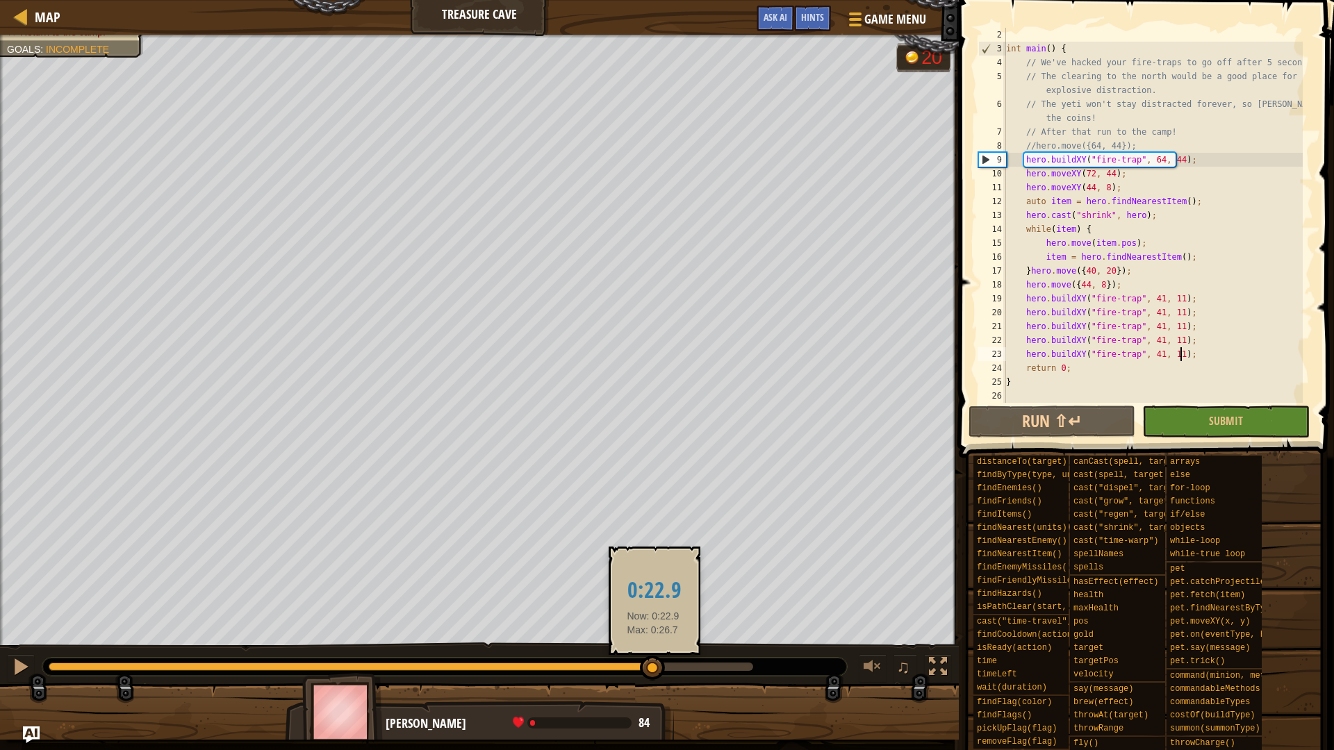
drag, startPoint x: 584, startPoint y: 668, endPoint x: 653, endPoint y: 656, distance: 70.5
click at [653, 656] on div at bounding box center [652, 668] width 25 height 25
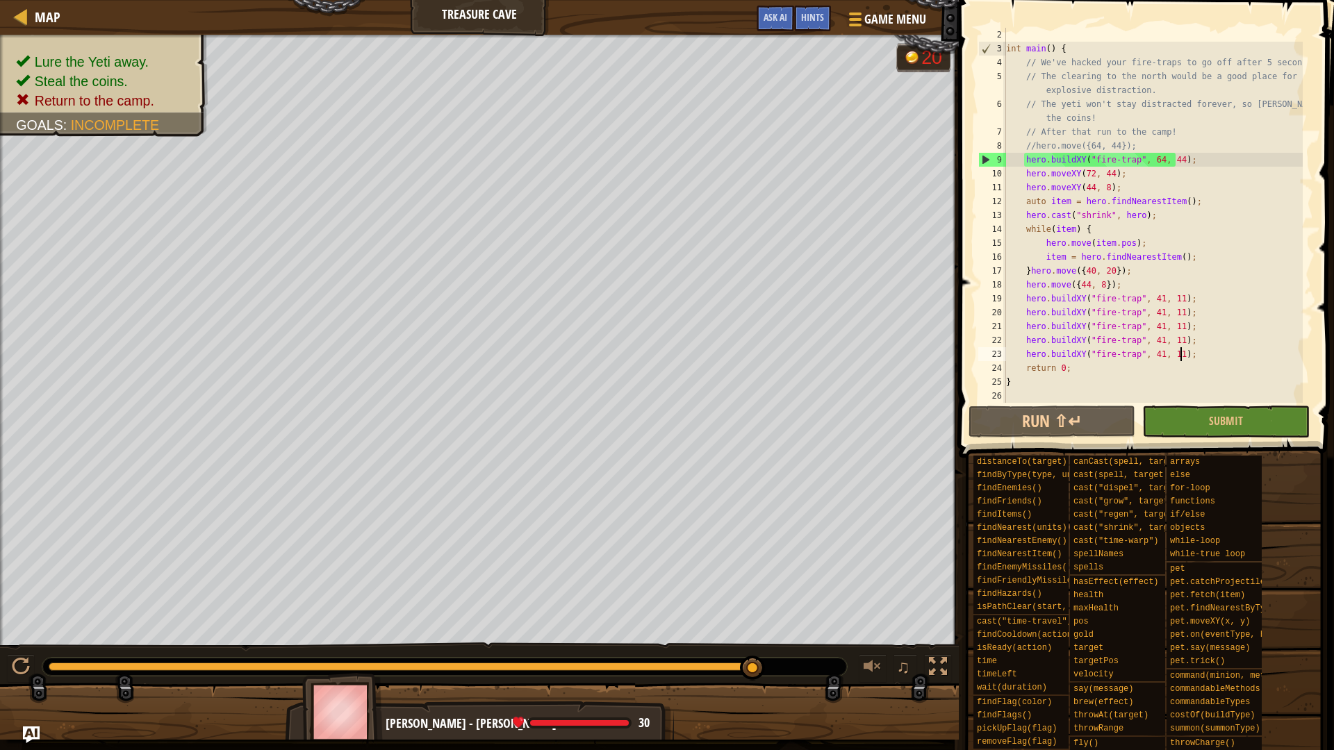
click at [1172, 215] on div "int main ( ) { // We've hacked your fire-traps to go off after 5 seconds. // Th…" at bounding box center [1152, 229] width 299 height 403
type textarea "auto item = hero.findNearestItem();"
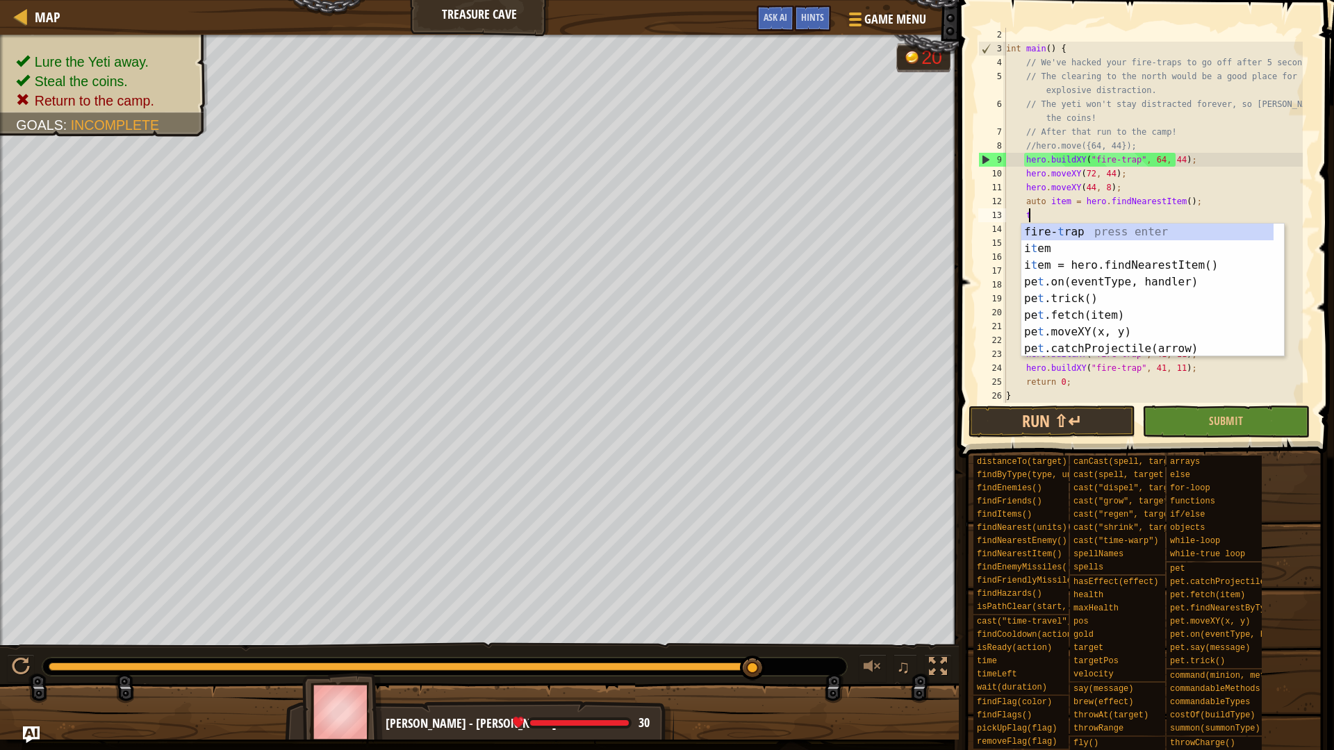
type textarea "tr"
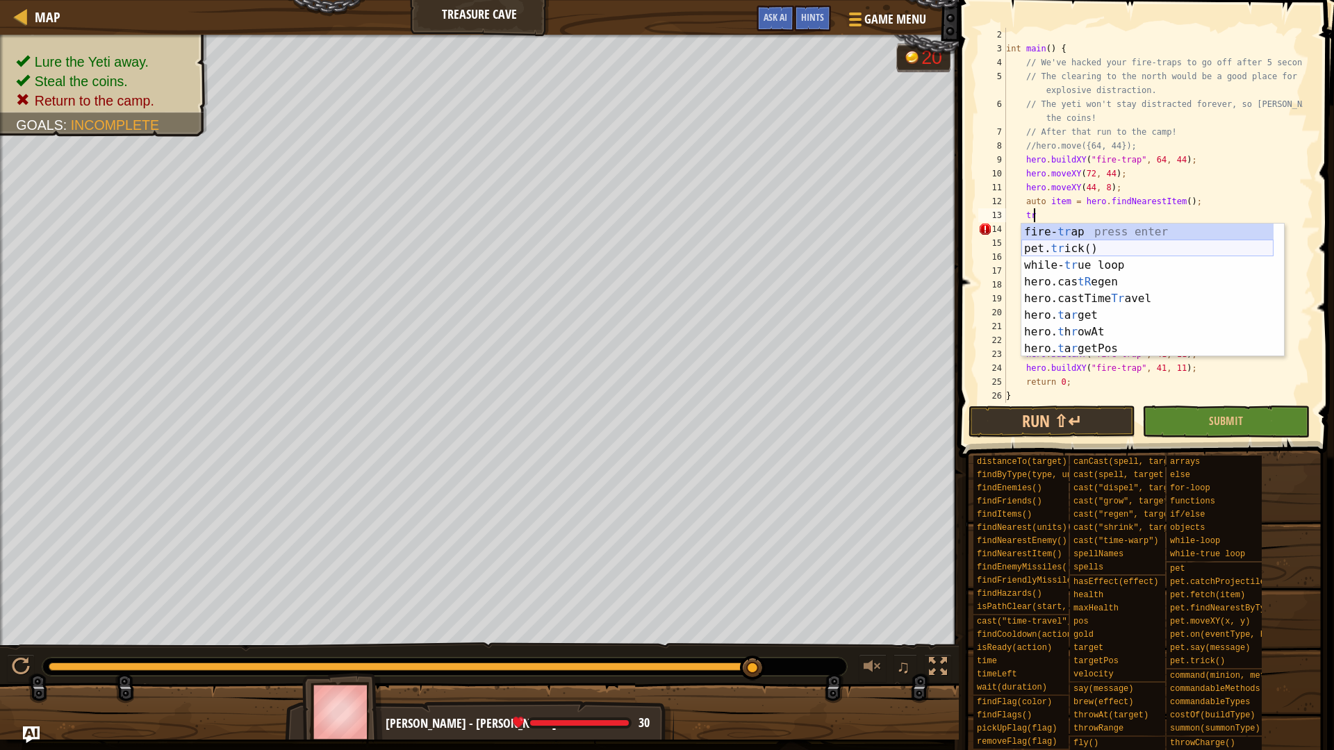
click at [1091, 248] on div "fire- tr ap press enter pet. tr ick() press enter while- tr ue loop press enter…" at bounding box center [1147, 307] width 252 height 167
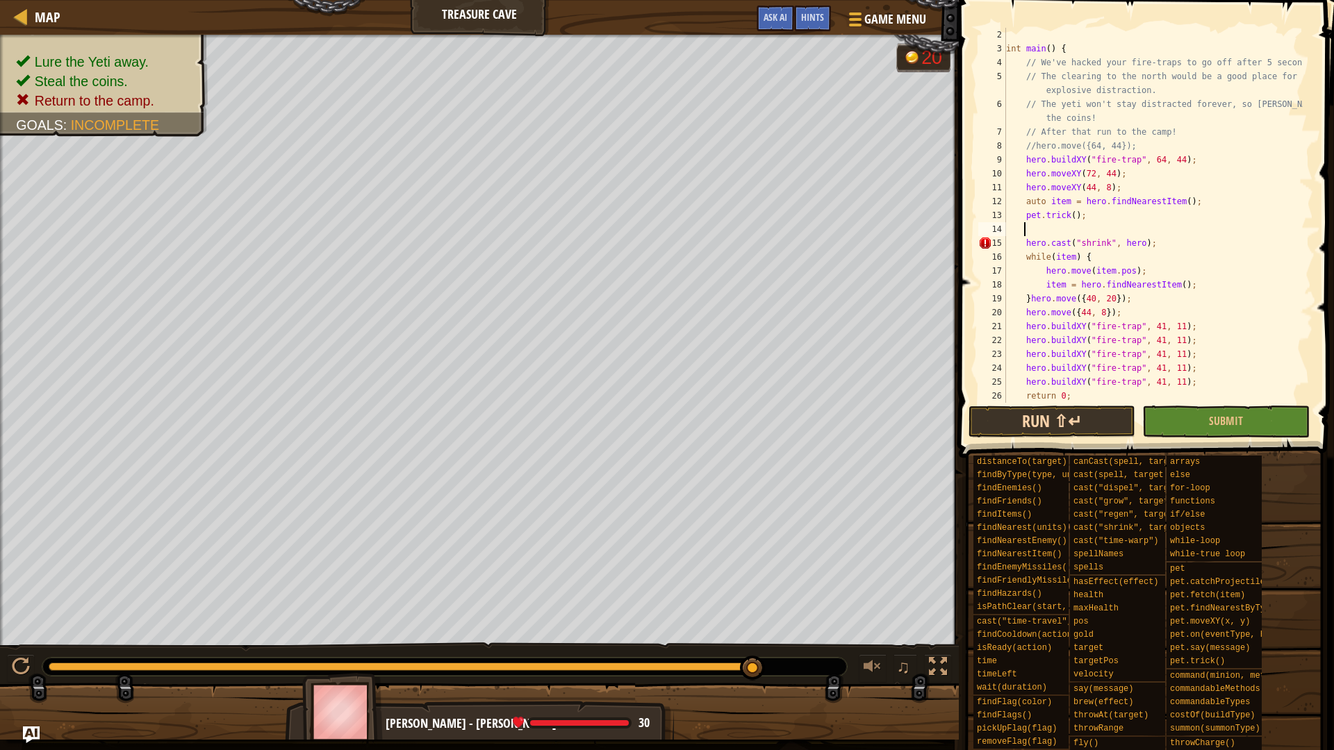
scroll to position [6, 0]
click at [1043, 408] on button "Run ⇧↵" at bounding box center [1052, 422] width 167 height 32
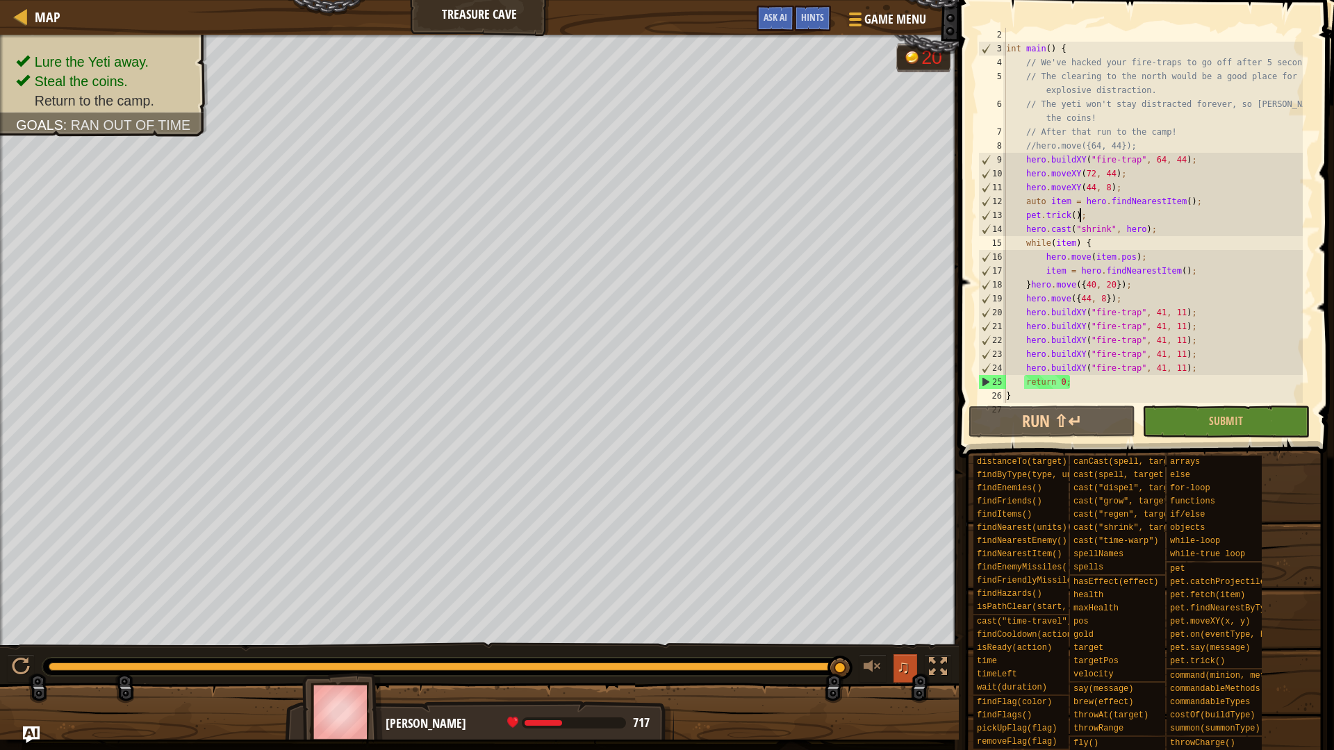
drag, startPoint x: 816, startPoint y: 669, endPoint x: 908, endPoint y: 674, distance: 91.9
click at [908, 674] on div "♫" at bounding box center [479, 664] width 959 height 42
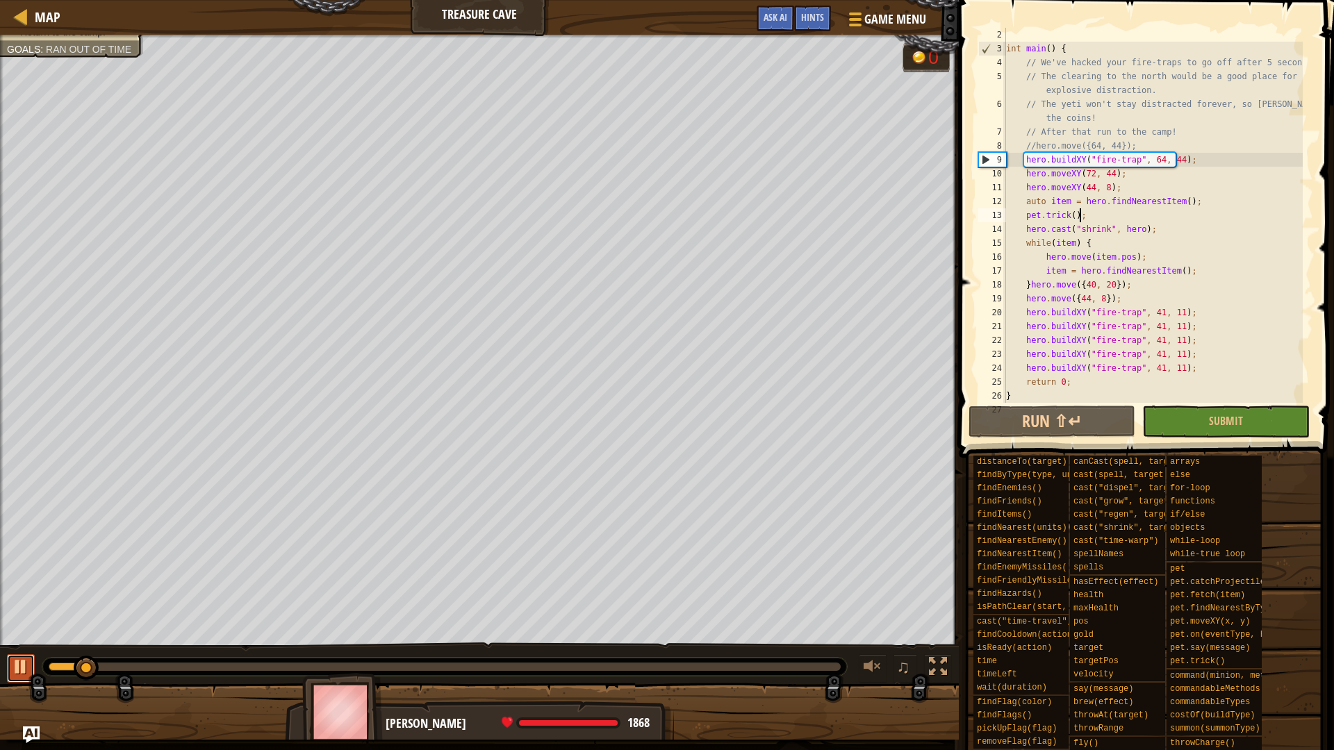
click at [22, 666] on div at bounding box center [21, 667] width 18 height 18
click at [804, 24] on div "Hints" at bounding box center [812, 19] width 37 height 26
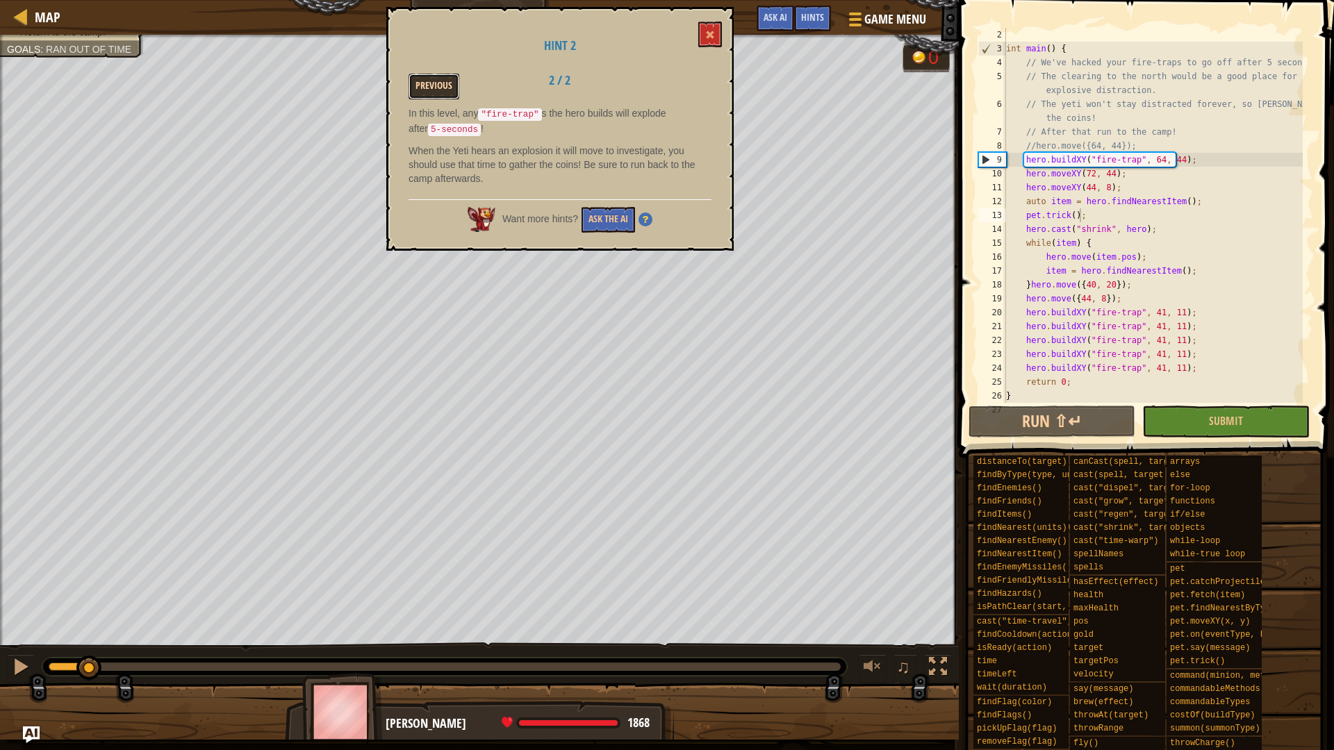
click at [436, 81] on button "Previous" at bounding box center [434, 87] width 51 height 26
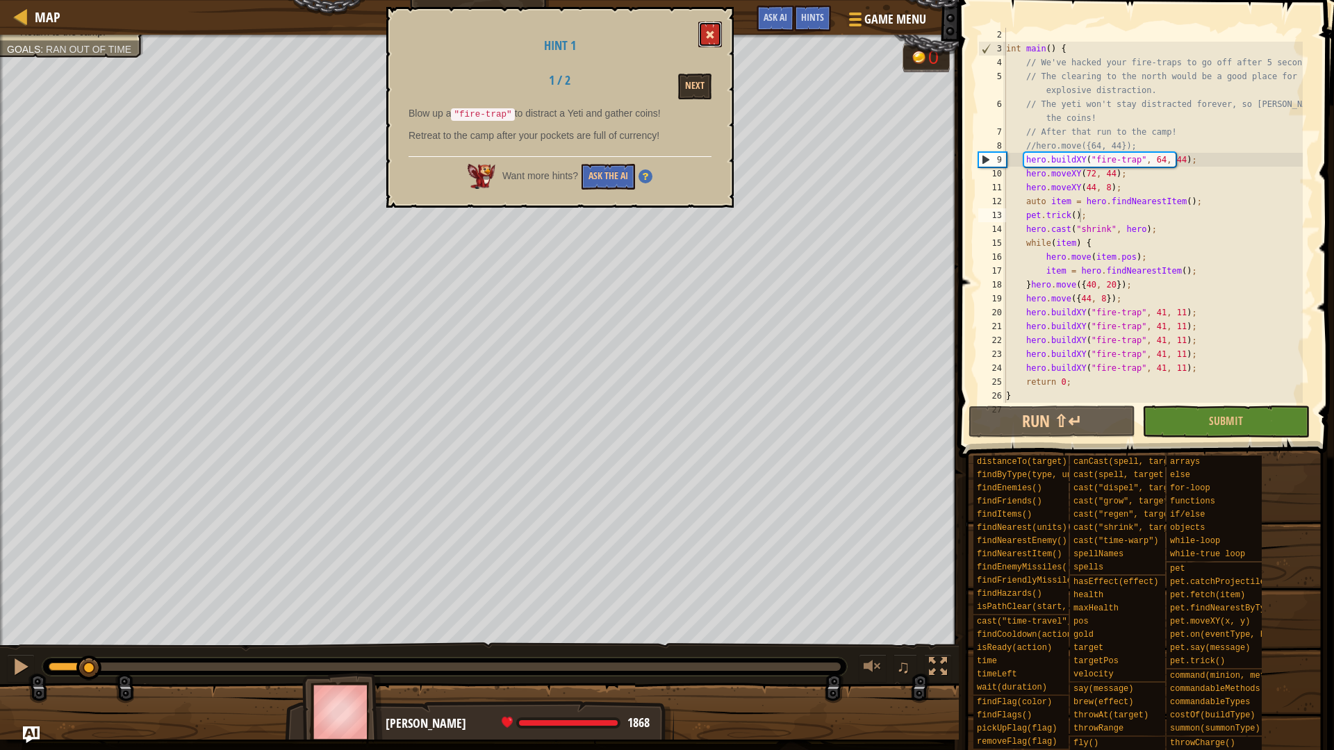
click at [703, 34] on button at bounding box center [710, 35] width 24 height 26
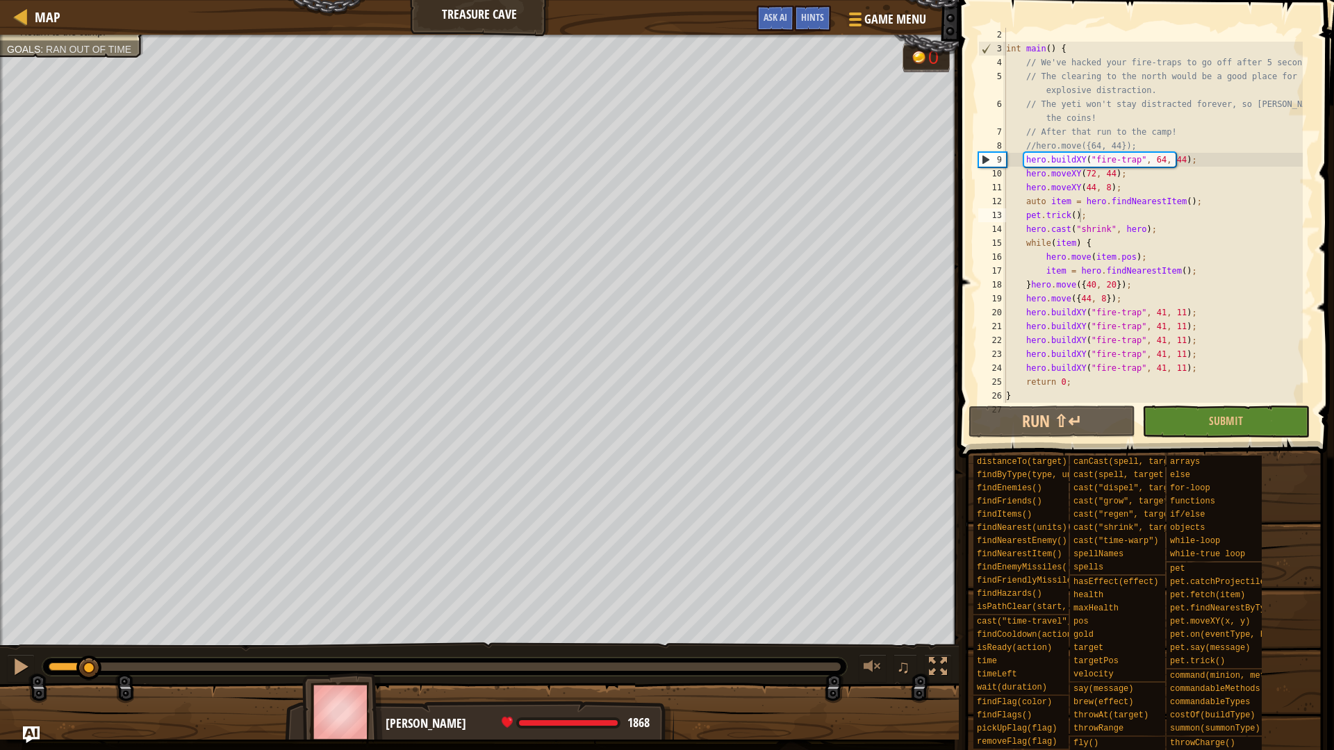
click at [1118, 299] on div "int main ( ) { // We've hacked your fire-traps to go off after 5 seconds. // Th…" at bounding box center [1152, 229] width 299 height 403
click at [1208, 370] on div "int main ( ) { // We've hacked your fire-traps to go off after 5 seconds. // Th…" at bounding box center [1152, 229] width 299 height 403
type textarea "hero.buildXY("fire-trap", 41, 11);"
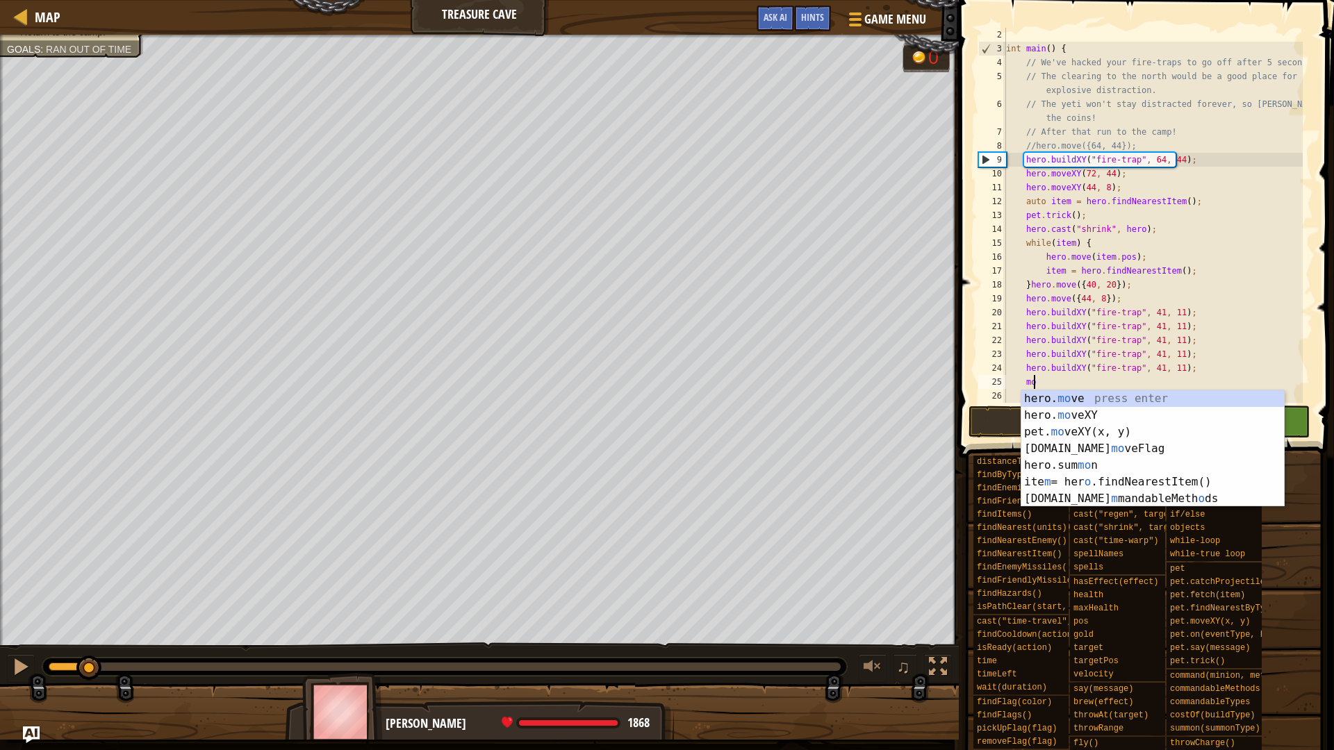
scroll to position [6, 1]
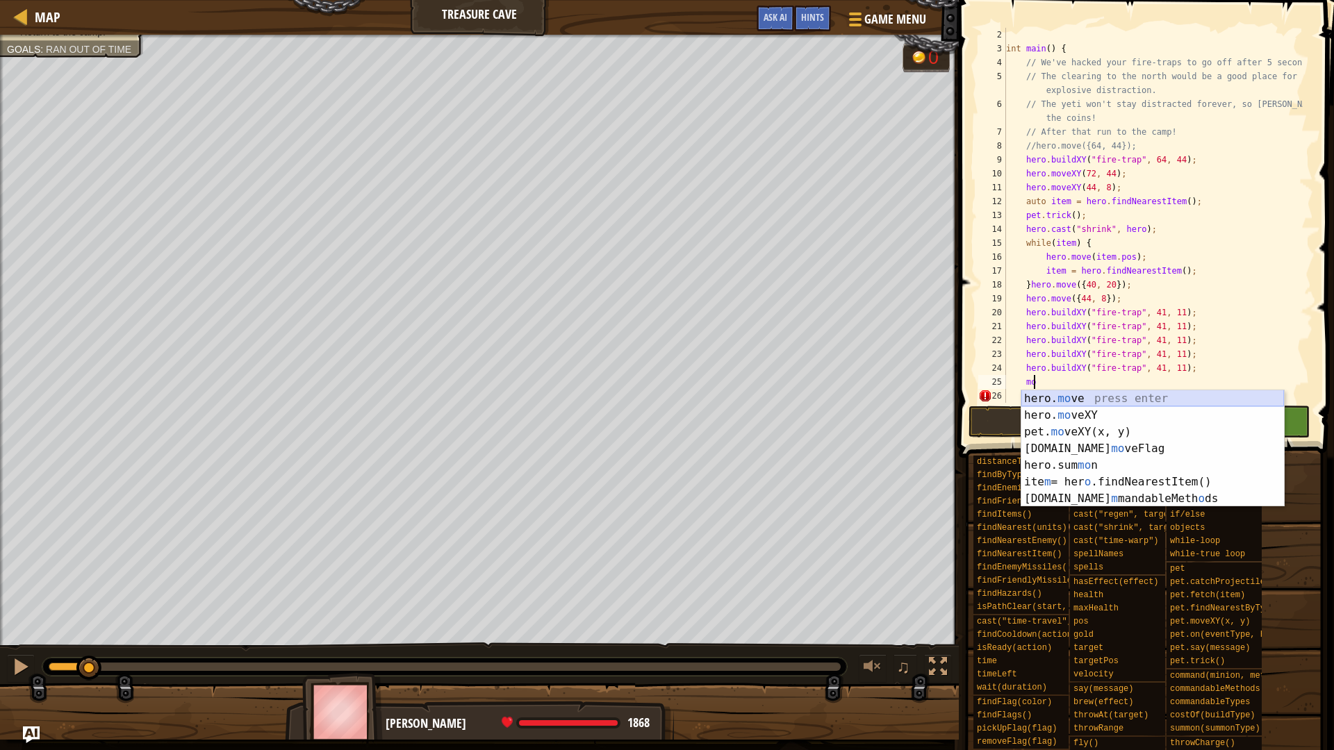
click at [1090, 402] on div "hero. mo ve press enter hero. mo veXY press enter pet. mo veXY(x, y) press ente…" at bounding box center [1152, 466] width 263 height 150
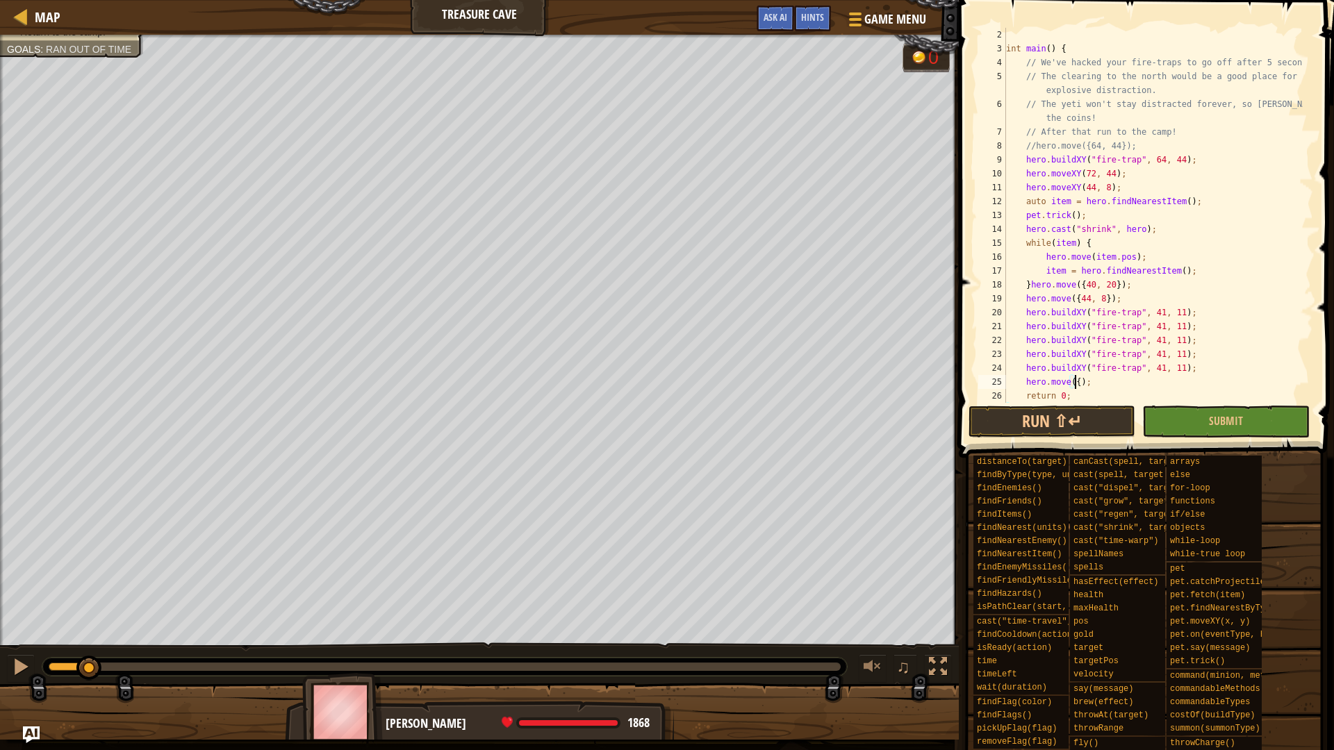
scroll to position [6, 6]
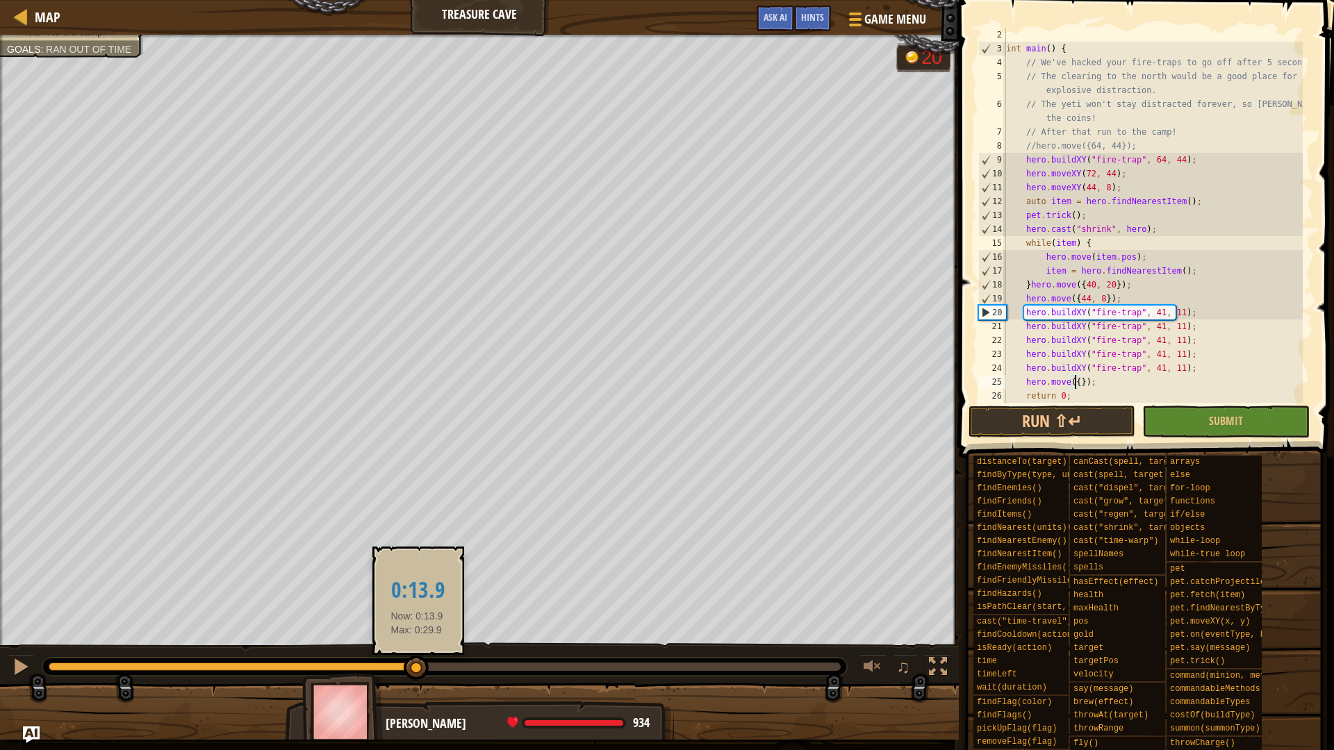
drag, startPoint x: 88, startPoint y: 669, endPoint x: 417, endPoint y: 669, distance: 328.7
click at [417, 669] on div at bounding box center [416, 668] width 25 height 25
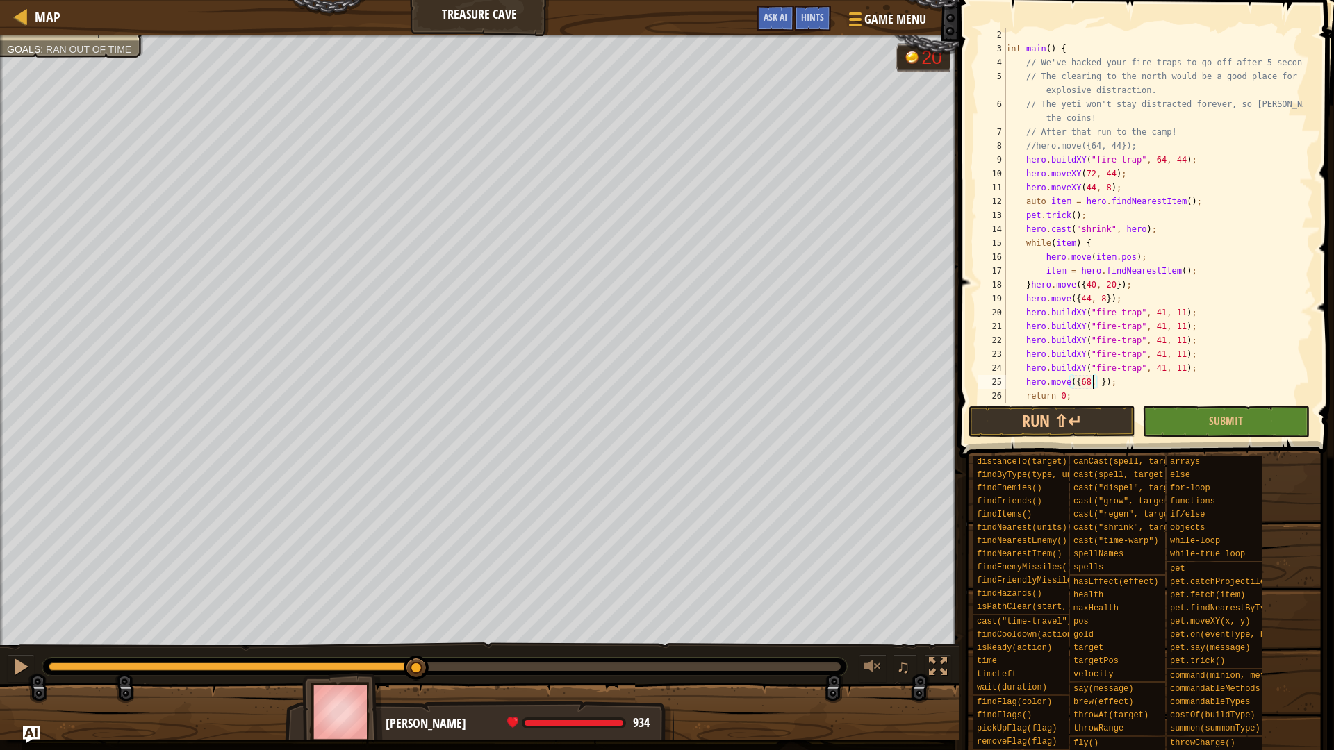
scroll to position [6, 8]
click at [1126, 420] on button "Run ⇧↵" at bounding box center [1052, 422] width 167 height 32
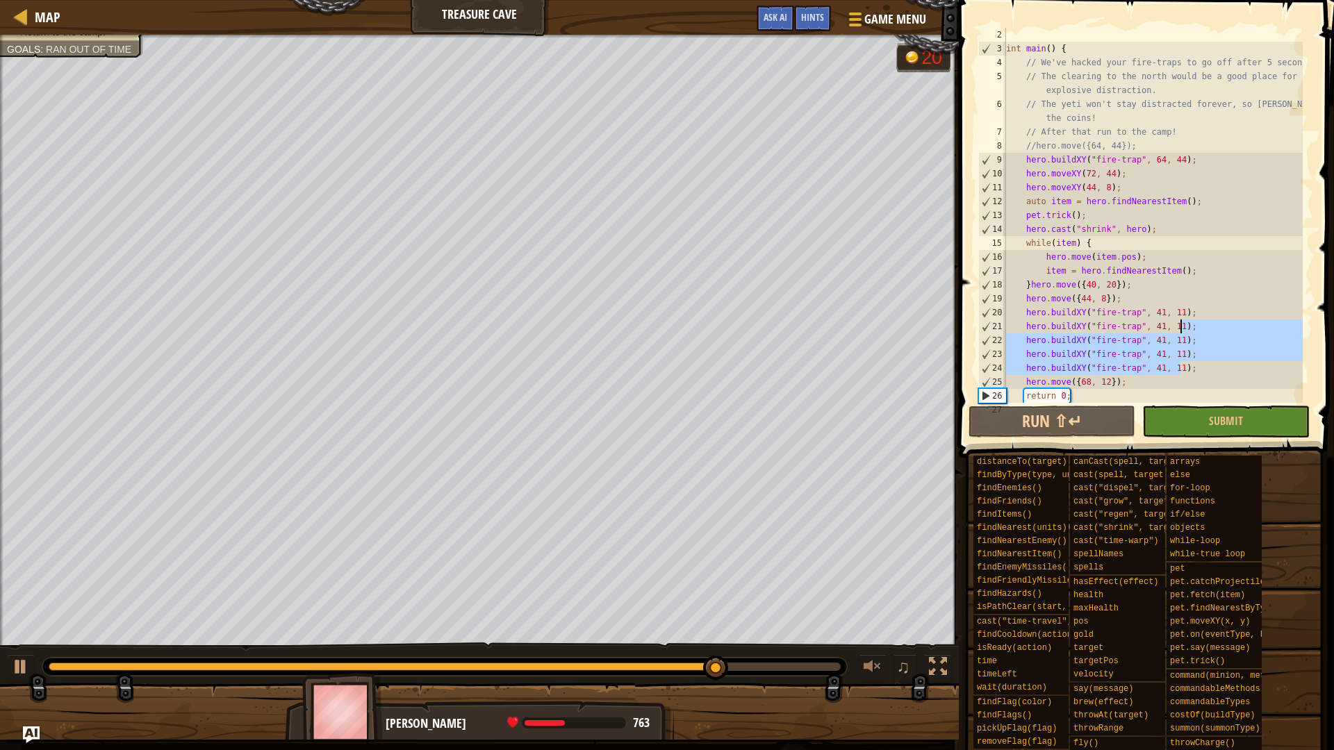
drag, startPoint x: 1186, startPoint y: 365, endPoint x: 1190, endPoint y: 333, distance: 32.2
click at [1190, 333] on div "int main ( ) { // We've hacked your fire-traps to go off after 5 seconds. // Th…" at bounding box center [1152, 229] width 299 height 403
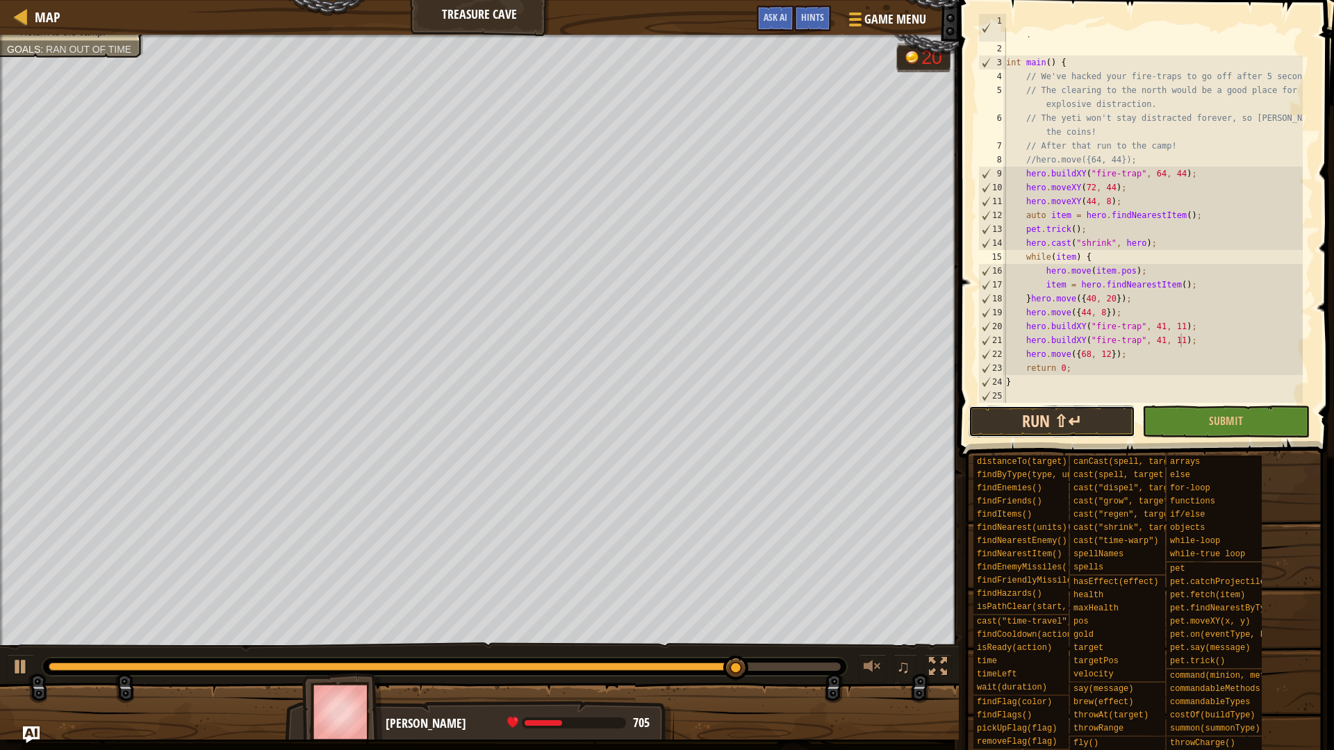
click at [1093, 431] on button "Run ⇧↵" at bounding box center [1052, 422] width 167 height 32
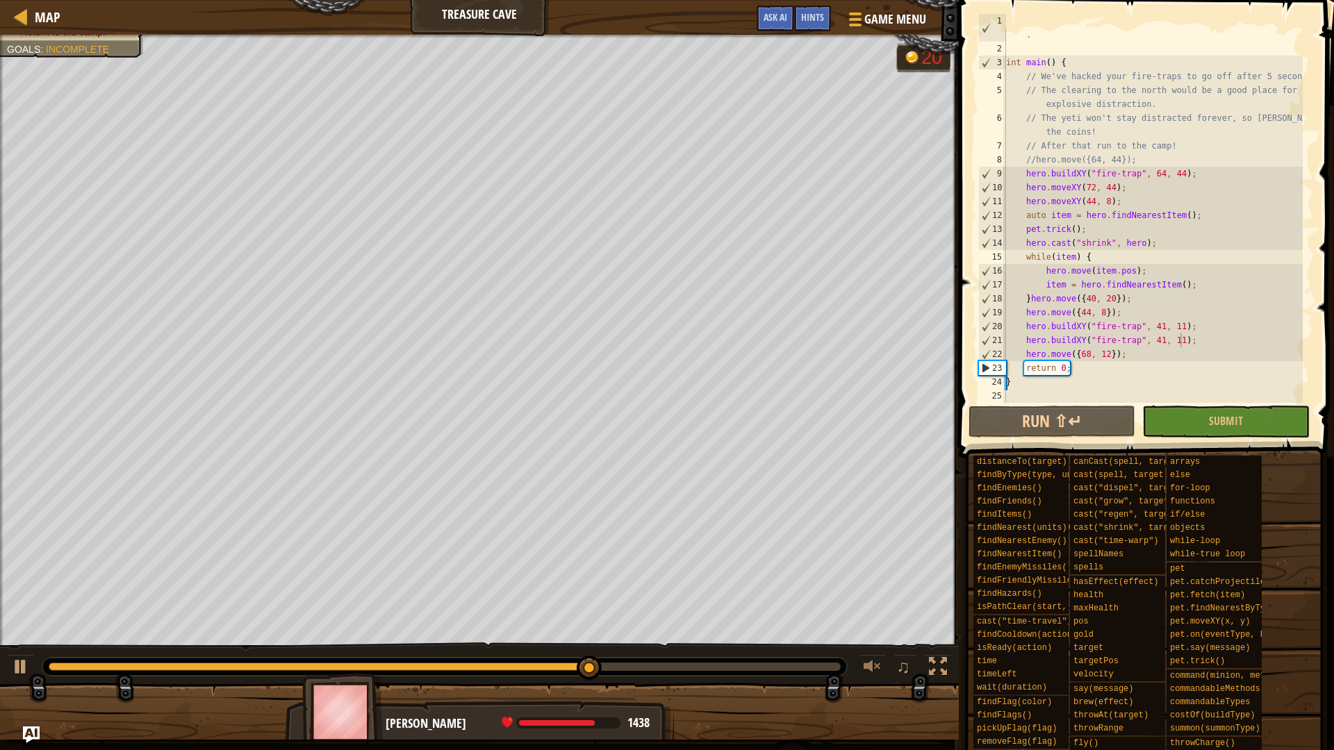
drag, startPoint x: 552, startPoint y: 673, endPoint x: 630, endPoint y: 669, distance: 78.6
click at [630, 669] on div at bounding box center [444, 667] width 805 height 18
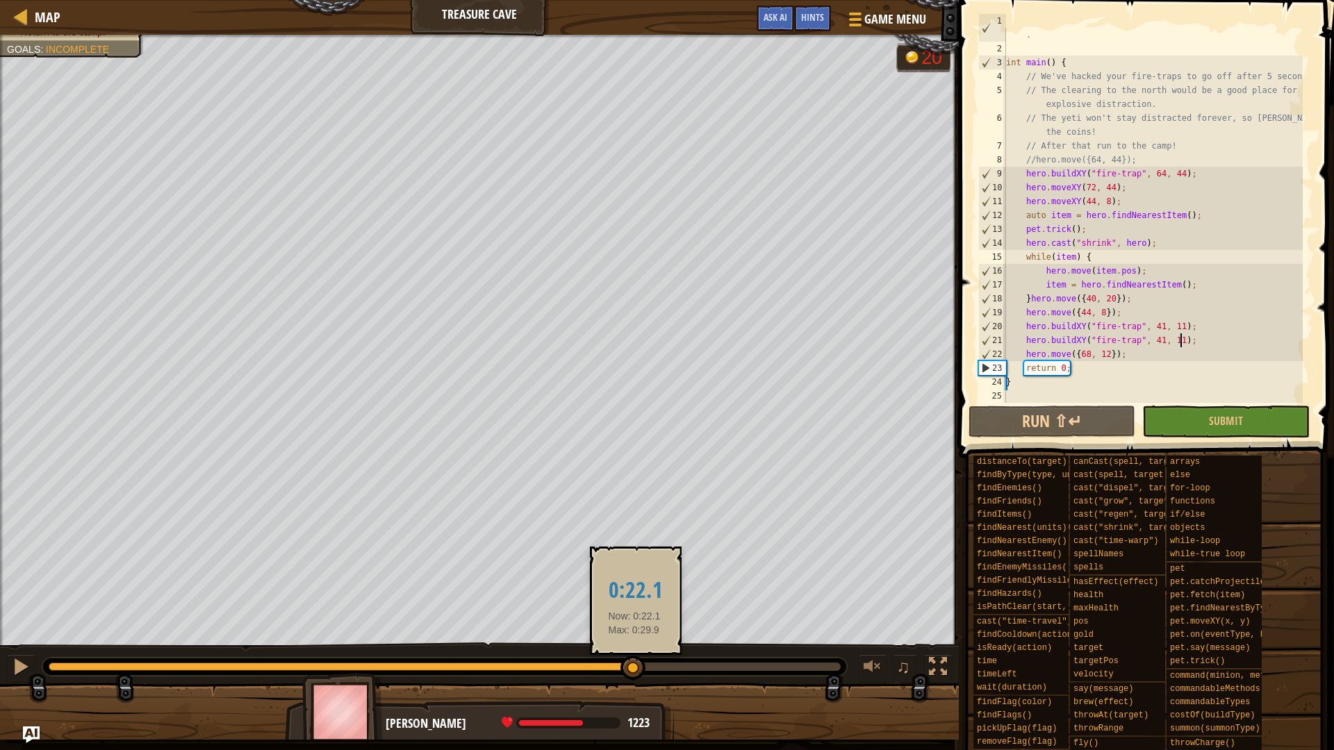
drag, startPoint x: 604, startPoint y: 668, endPoint x: 634, endPoint y: 675, distance: 31.4
click at [634, 675] on div at bounding box center [633, 668] width 25 height 25
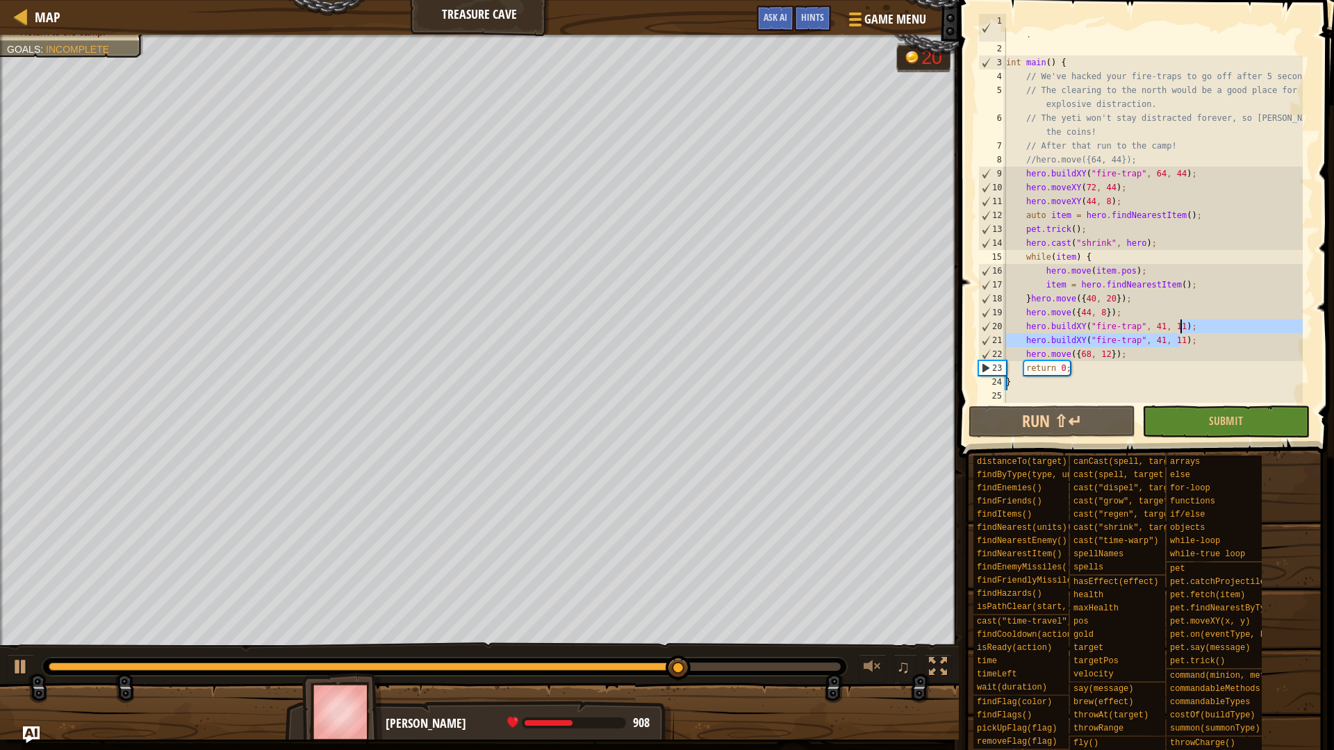
drag, startPoint x: 1191, startPoint y: 341, endPoint x: 1188, endPoint y: 331, distance: 10.8
click at [1188, 331] on div "// That ogre was defeated instantly! Better just avoid that yeti . int main ( )…" at bounding box center [1152, 222] width 299 height 417
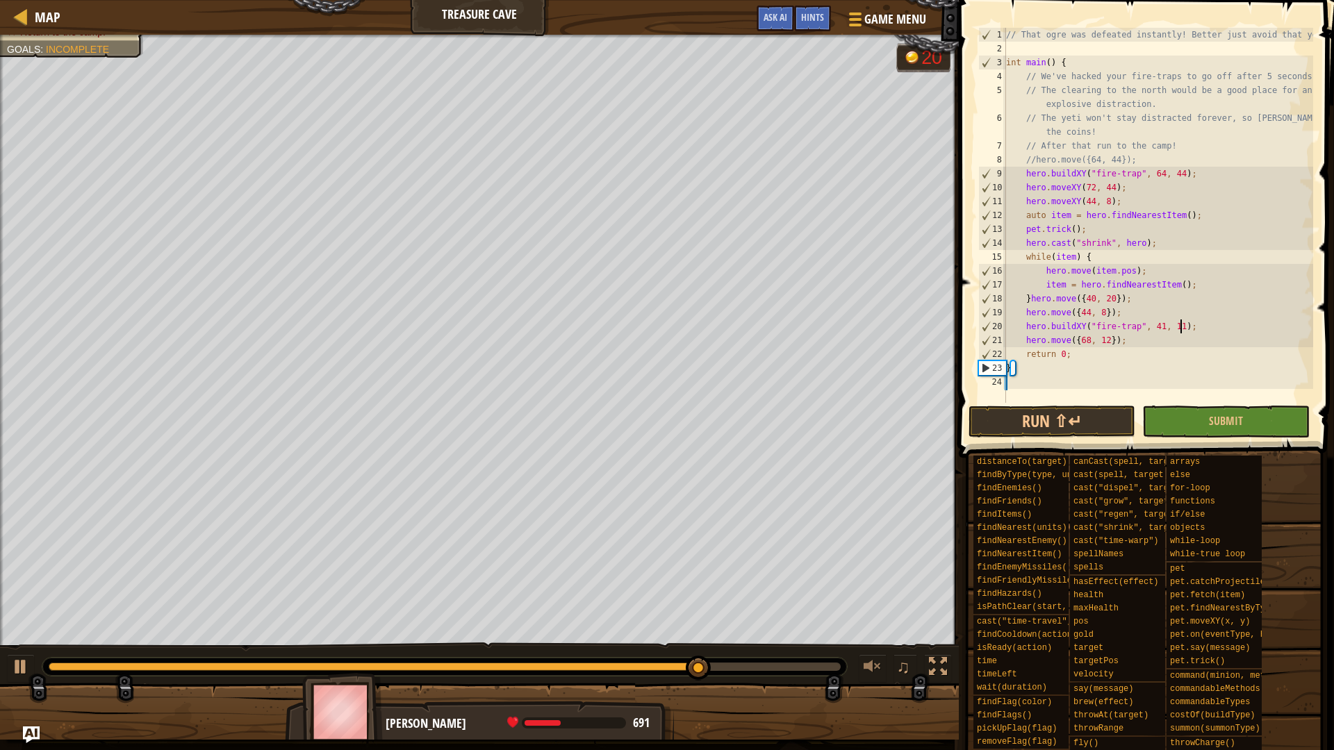
click at [1083, 438] on span at bounding box center [1148, 209] width 386 height 499
click at [1084, 425] on button "Run ⇧↵" at bounding box center [1052, 422] width 167 height 32
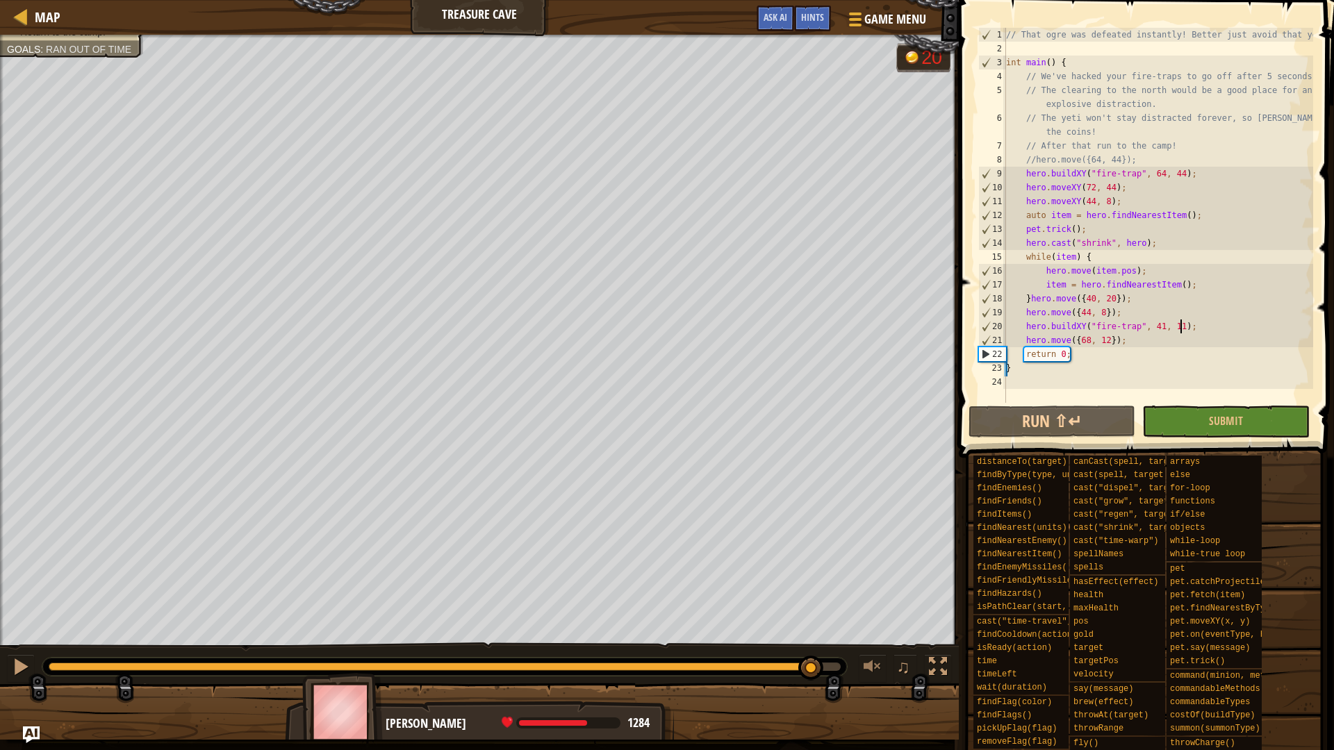
click at [813, 622] on div "Lure the Yeti away. Steal the coins. Return to the camp. Goals : Ran out of tim…" at bounding box center [667, 387] width 1334 height 705
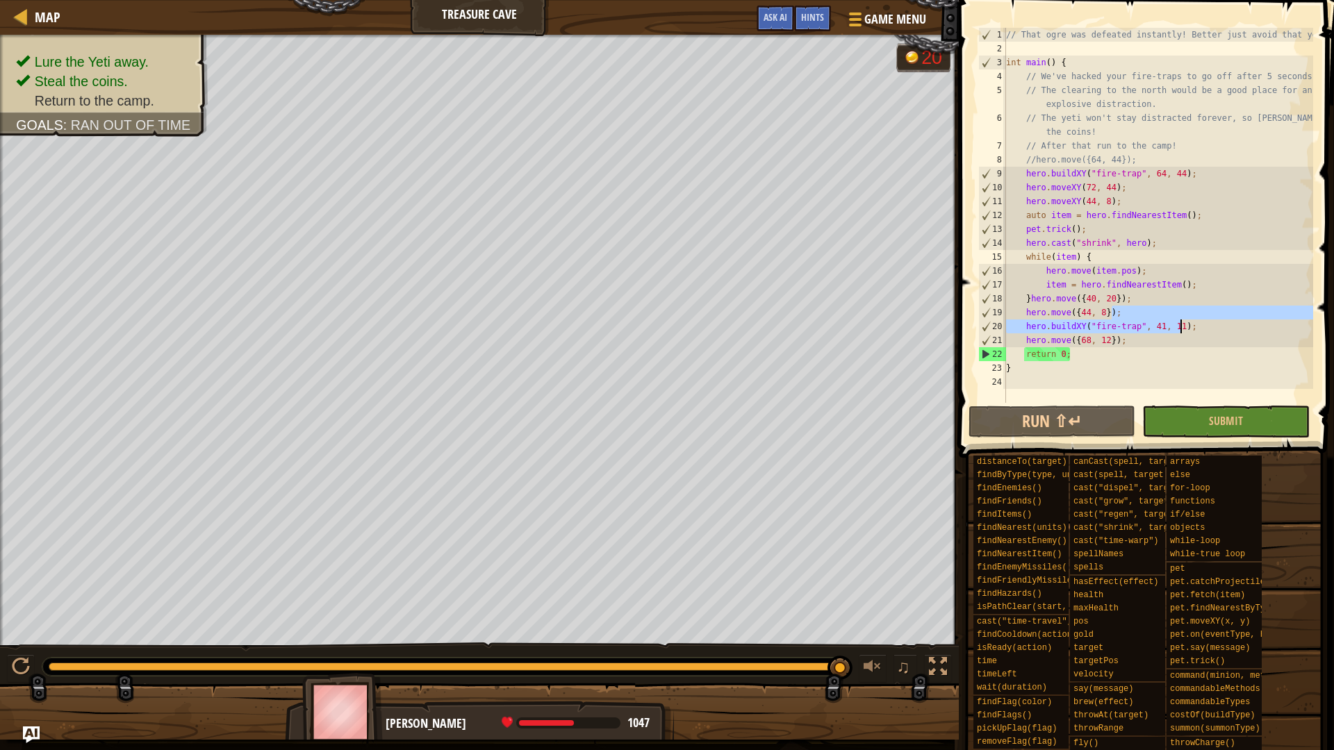
click at [1199, 321] on div "// That ogre was defeated instantly! Better just avoid that yeti. int main ( ) …" at bounding box center [1158, 229] width 310 height 403
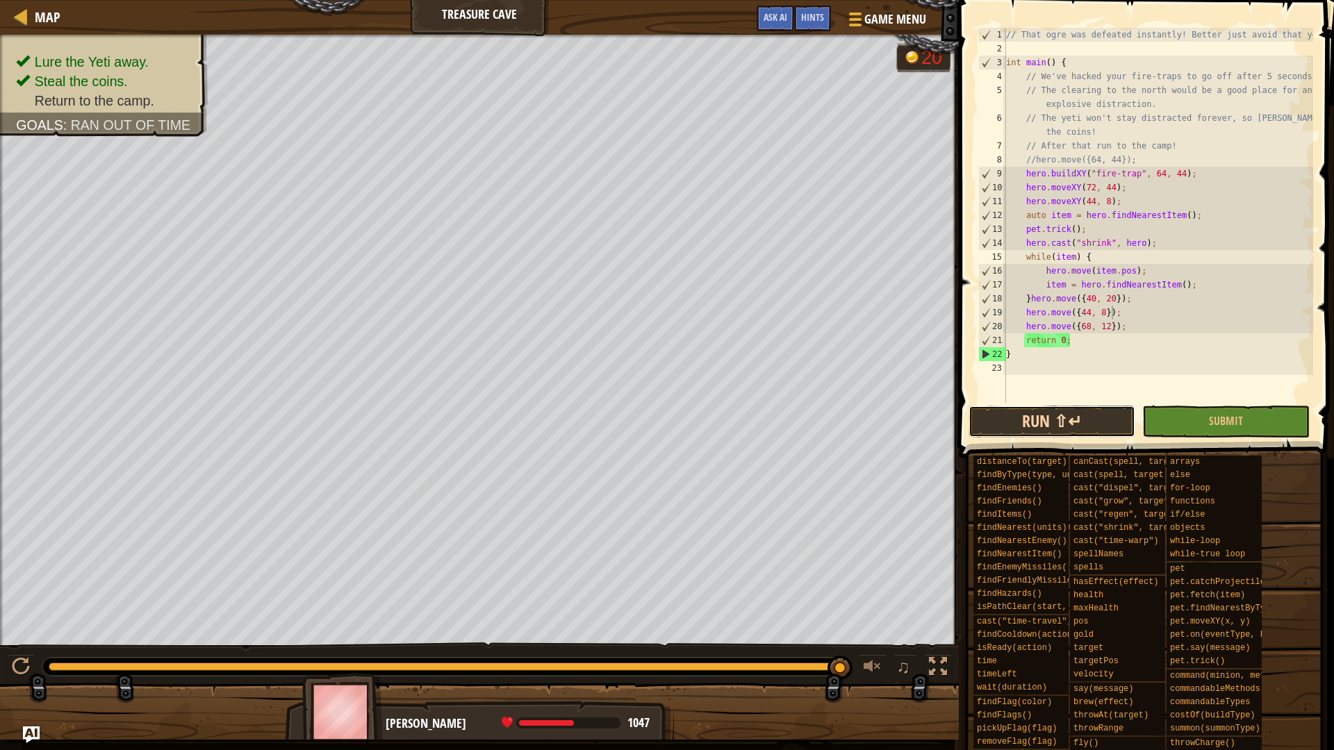
click at [1049, 417] on button "Run ⇧↵" at bounding box center [1052, 422] width 167 height 32
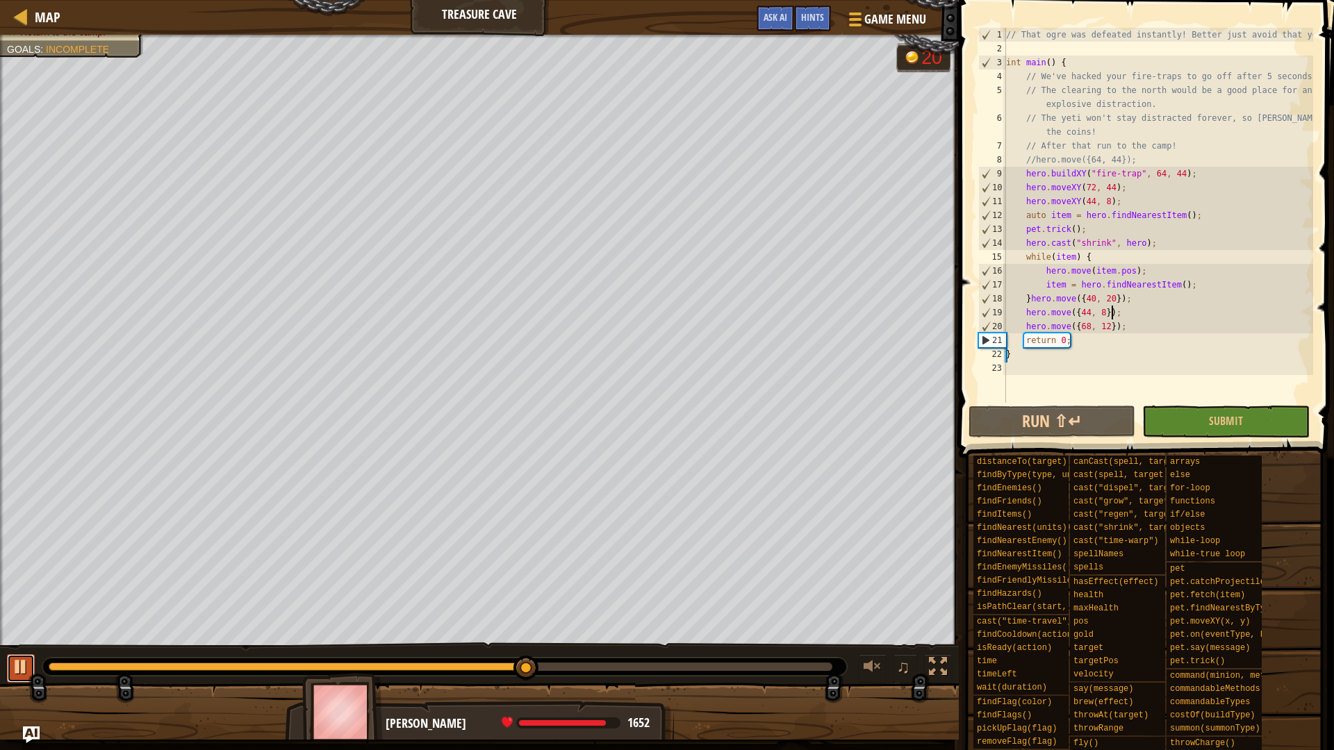
click at [14, 666] on div at bounding box center [21, 667] width 18 height 18
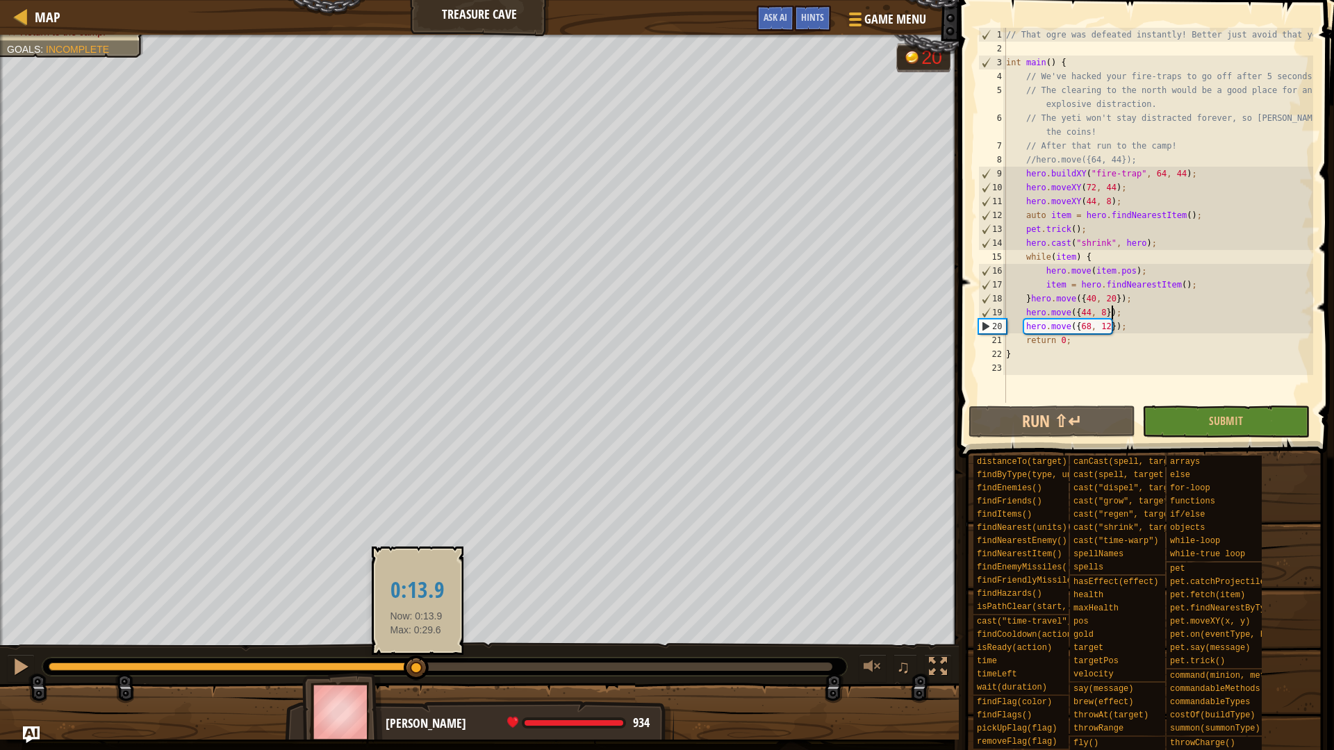
drag, startPoint x: 526, startPoint y: 671, endPoint x: 416, endPoint y: 673, distance: 109.8
click at [416, 673] on div at bounding box center [416, 668] width 25 height 25
click at [1066, 325] on div "// That ogre was defeated instantly! Better just avoid that yeti. int main ( ) …" at bounding box center [1158, 229] width 310 height 403
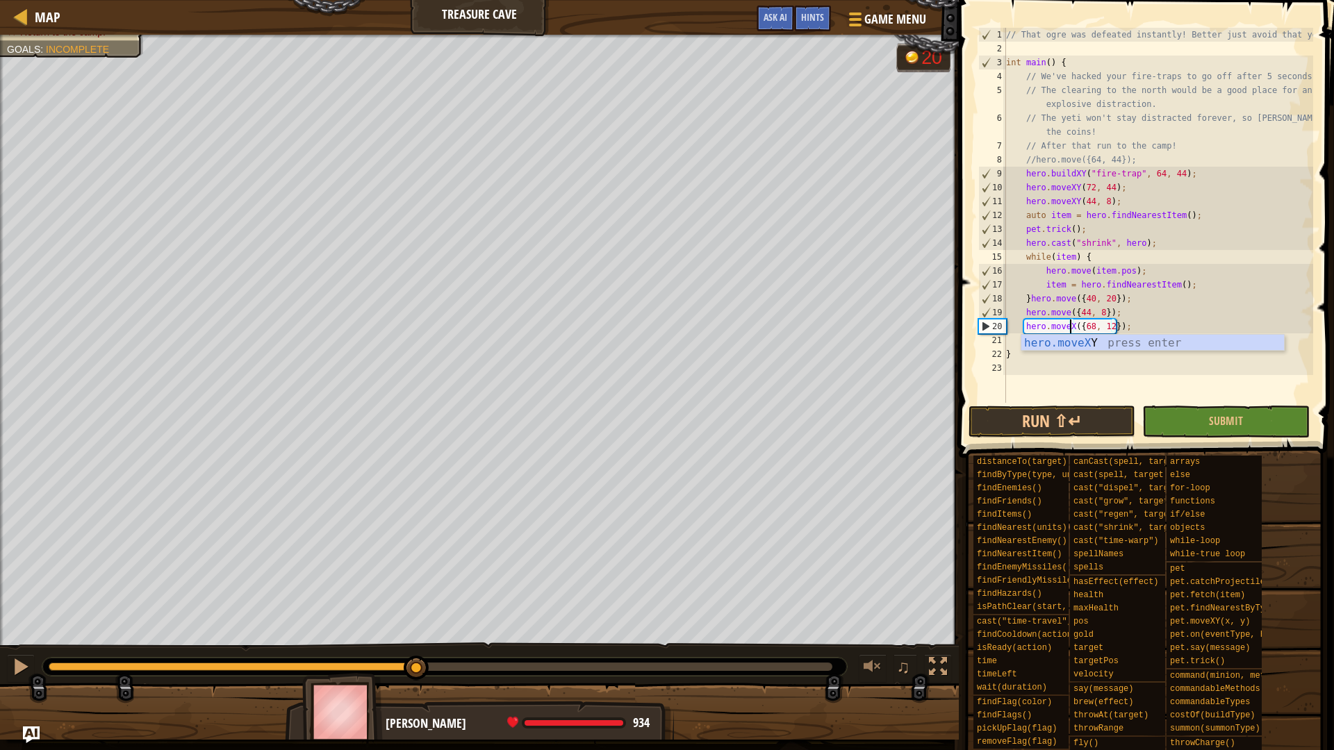
scroll to position [6, 6]
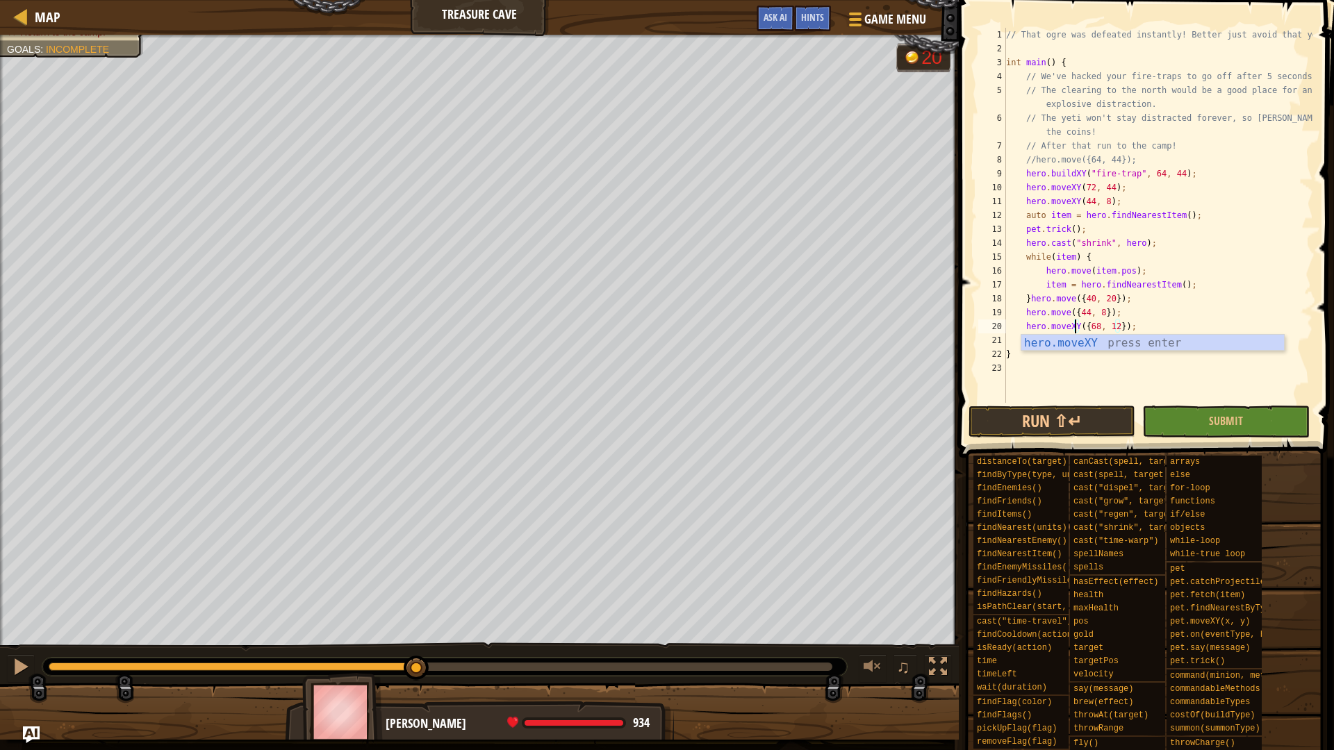
click at [1117, 326] on div "// That ogre was defeated instantly! Better just avoid that yeti. int main ( ) …" at bounding box center [1158, 229] width 310 height 403
click at [1085, 324] on div "// That ogre was defeated instantly! Better just avoid that yeti. int main ( ) …" at bounding box center [1158, 229] width 310 height 403
click at [1074, 311] on div "// That ogre was defeated instantly! Better just avoid that yeti. int main ( ) …" at bounding box center [1158, 229] width 310 height 403
click at [1097, 311] on div "// That ogre was defeated instantly! Better just avoid that yeti. int main ( ) …" at bounding box center [1158, 229] width 310 height 403
click at [1118, 296] on div "// That ogre was defeated instantly! Better just avoid that yeti. int main ( ) …" at bounding box center [1158, 229] width 310 height 403
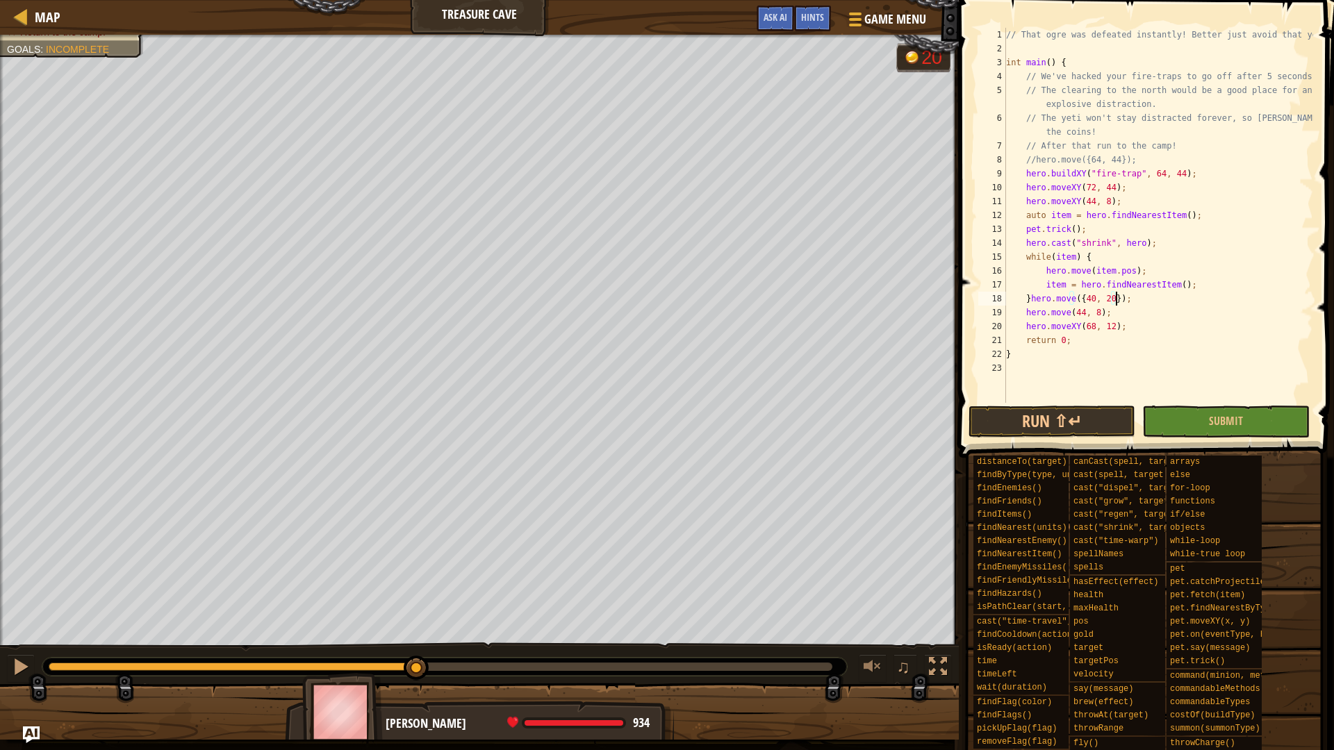
click at [1114, 300] on div "// That ogre was defeated instantly! Better just avoid that yeti. int main ( ) …" at bounding box center [1158, 229] width 310 height 403
click at [1110, 300] on div "// That ogre was defeated instantly! Better just avoid that yeti. int main ( ) …" at bounding box center [1158, 229] width 310 height 403
click at [1079, 300] on div "// That ogre was defeated instantly! Better just avoid that yeti. int main ( ) …" at bounding box center [1158, 229] width 310 height 403
click at [1066, 311] on div "// That ogre was defeated instantly! Better just avoid that yeti. int main ( ) …" at bounding box center [1158, 229] width 310 height 403
click at [1070, 295] on div "// That ogre was defeated instantly! Better just avoid that yeti. int main ( ) …" at bounding box center [1158, 229] width 310 height 403
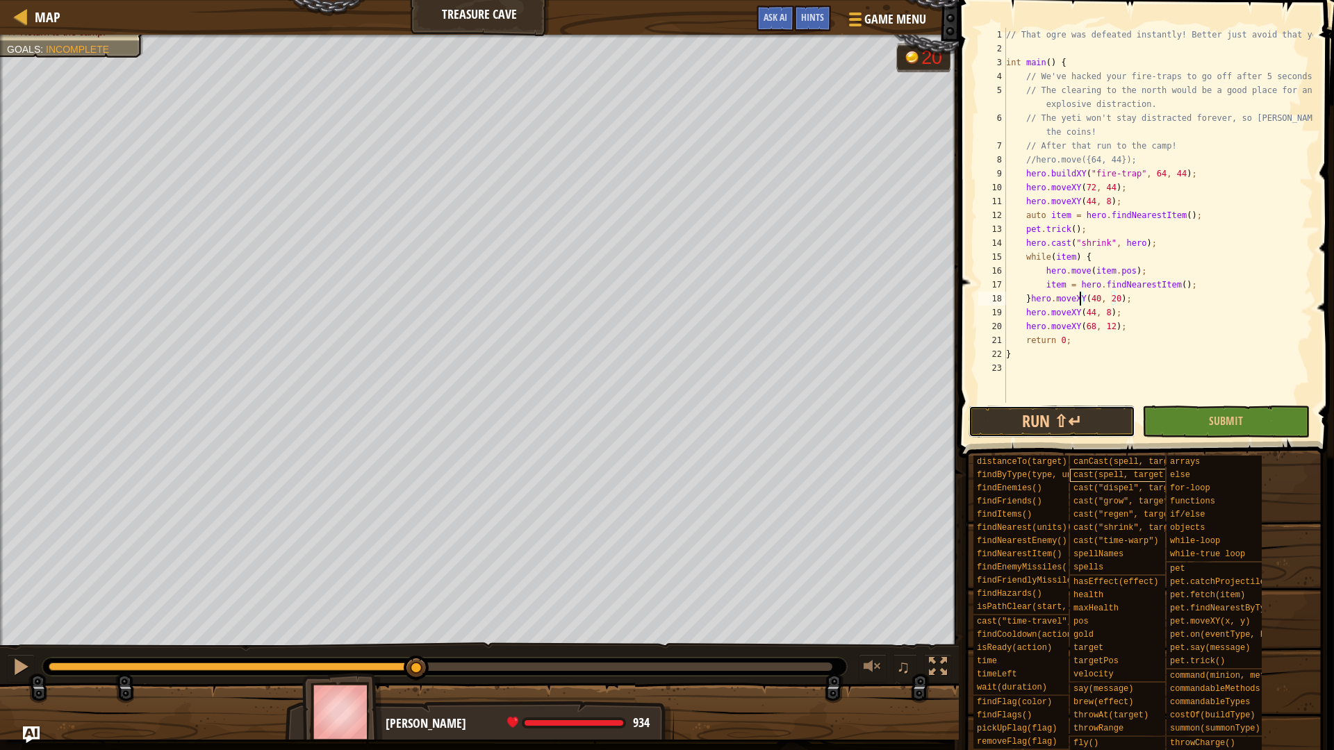
drag, startPoint x: 1061, startPoint y: 424, endPoint x: 1150, endPoint y: 475, distance: 102.7
click at [1062, 424] on button "Run ⇧↵" at bounding box center [1052, 422] width 167 height 32
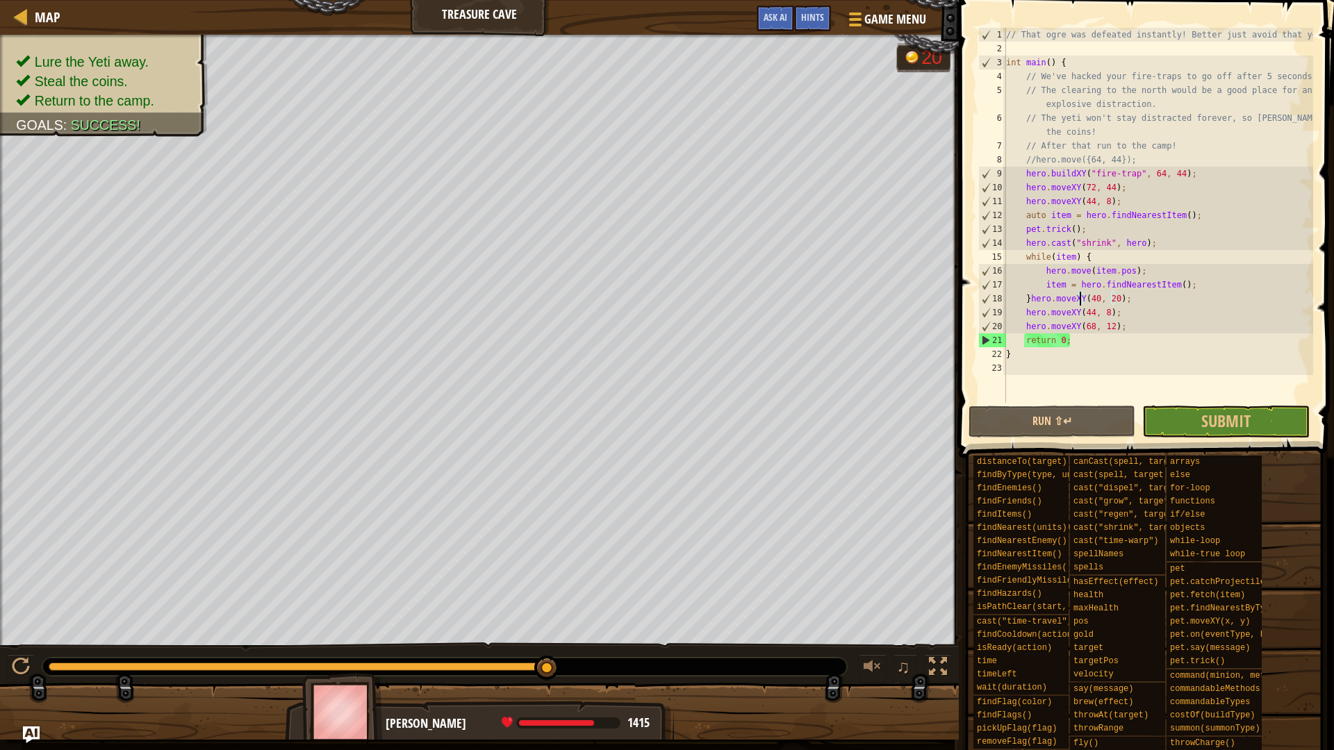
click at [1150, 309] on div "// That ogre was defeated instantly! Better just avoid that yeti. int main ( ) …" at bounding box center [1158, 229] width 310 height 403
type textarea "hero.moveXY(44, 8);"
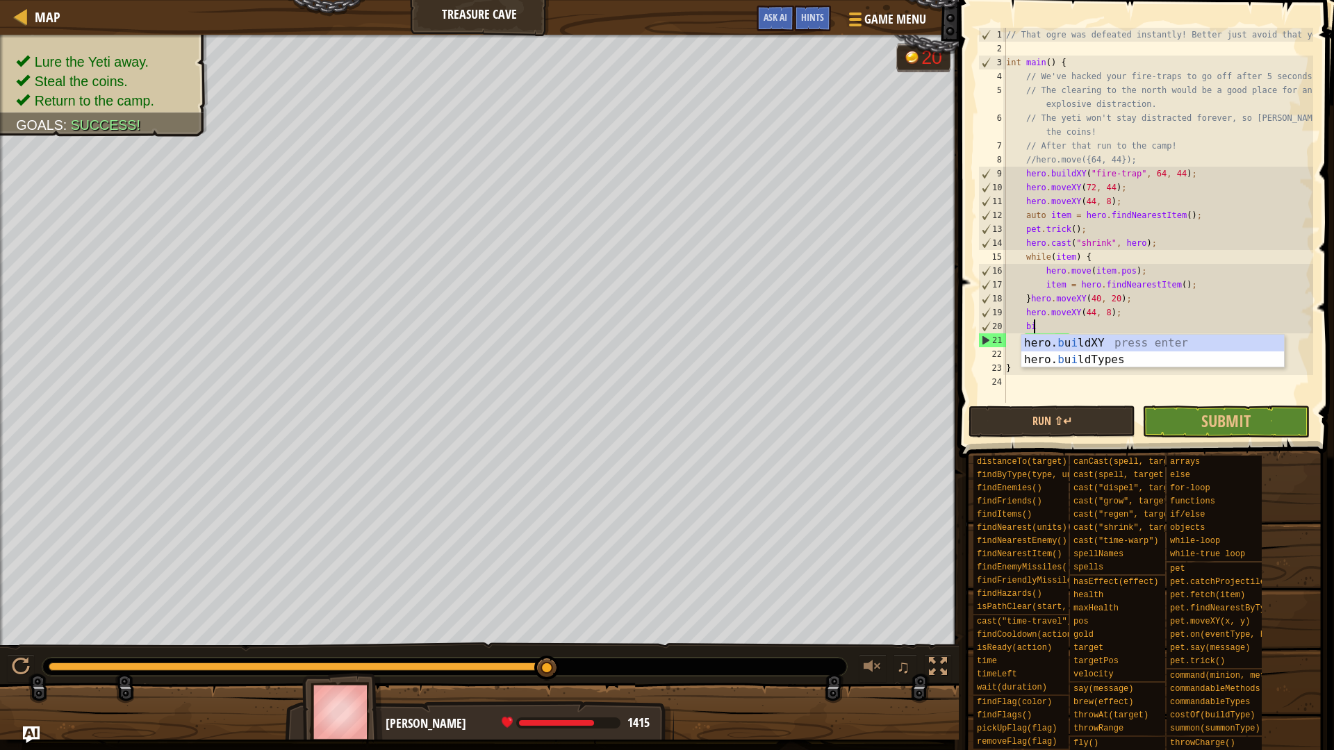
scroll to position [6, 1]
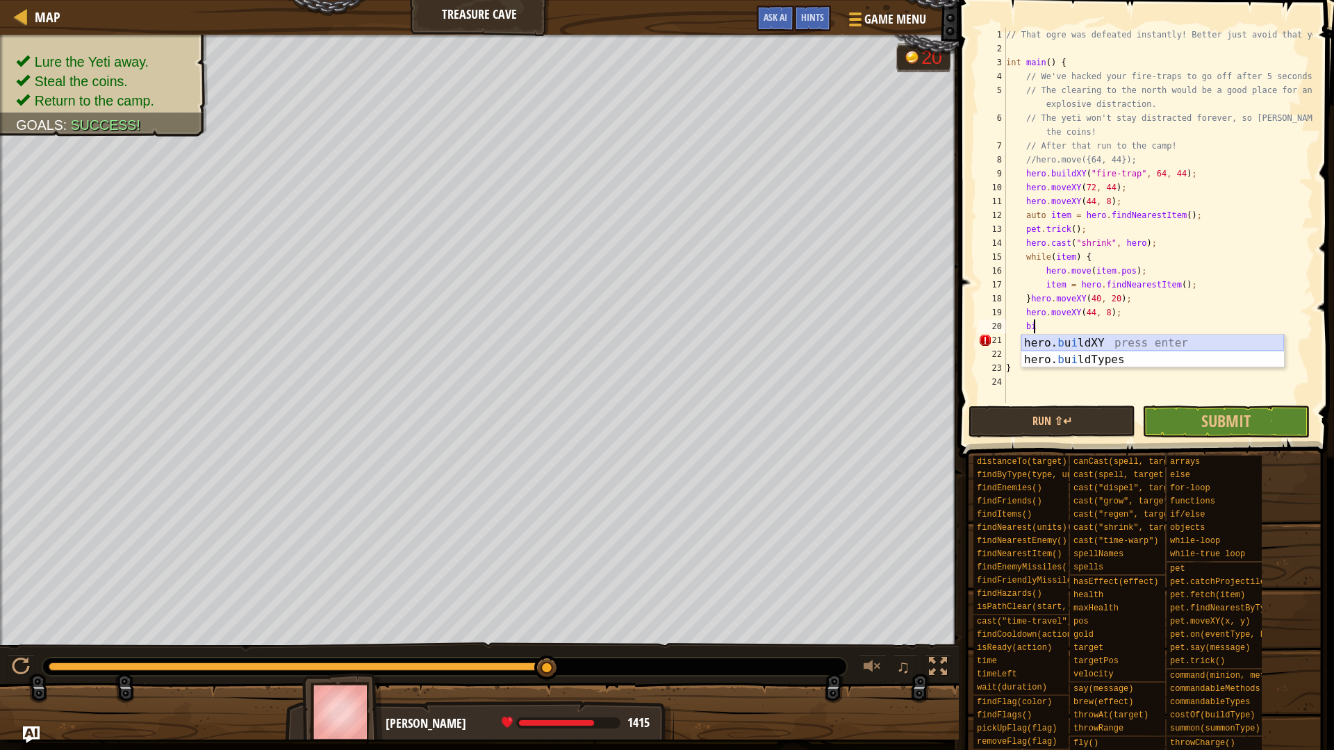
click at [1076, 344] on div "hero. [PERSON_NAME] ldXY press enter hero. [PERSON_NAME] ldTypes press enter" at bounding box center [1152, 368] width 263 height 67
click at [1106, 325] on div "// That ogre was defeated instantly! Better just avoid that yeti. int main ( ) …" at bounding box center [1158, 215] width 310 height 375
click at [1112, 324] on div "// That ogre was defeated instantly! Better just avoid that yeti. int main ( ) …" at bounding box center [1158, 229] width 310 height 403
drag, startPoint x: 1153, startPoint y: 322, endPoint x: 1144, endPoint y: 325, distance: 9.5
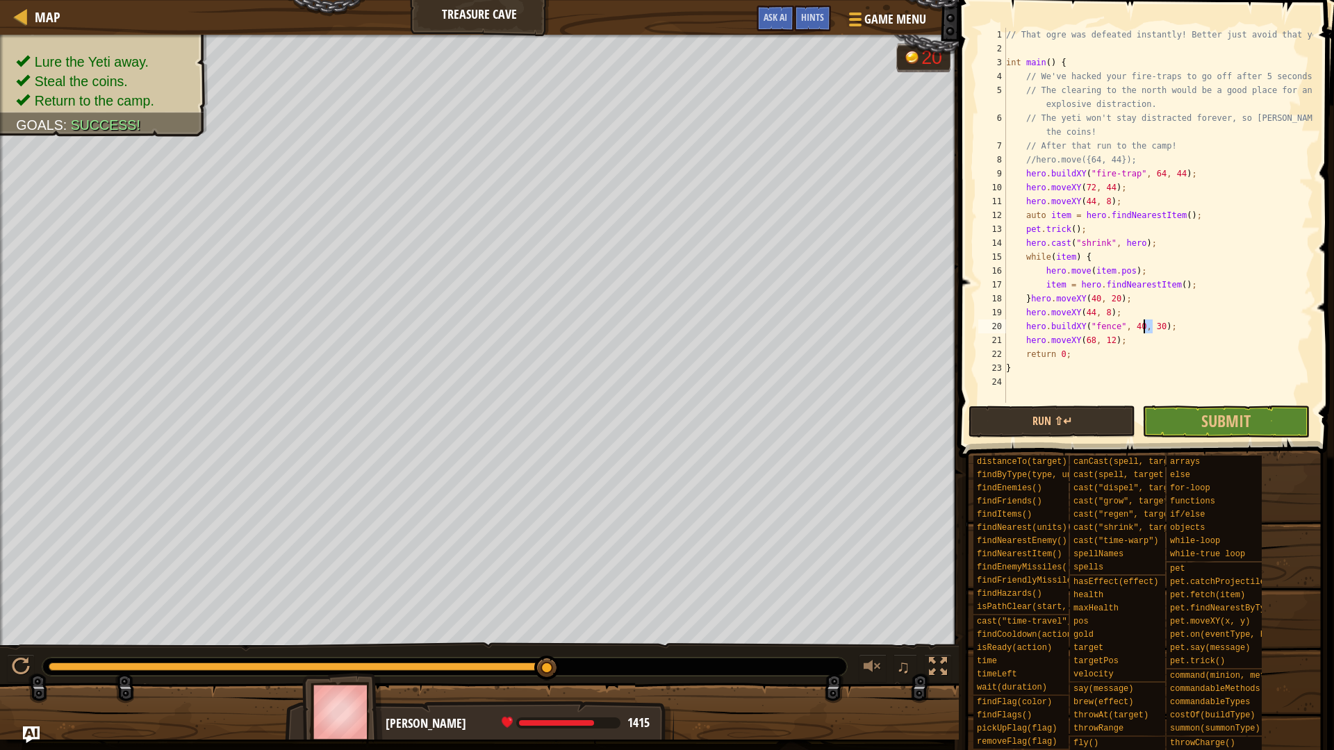
click at [1144, 325] on div "// That ogre was defeated instantly! Better just avoid that yeti. int main ( ) …" at bounding box center [1158, 229] width 310 height 403
type textarea "hero.buildXY("fence", 40, 16);"
click at [1056, 412] on button "Run ⇧↵" at bounding box center [1052, 422] width 167 height 32
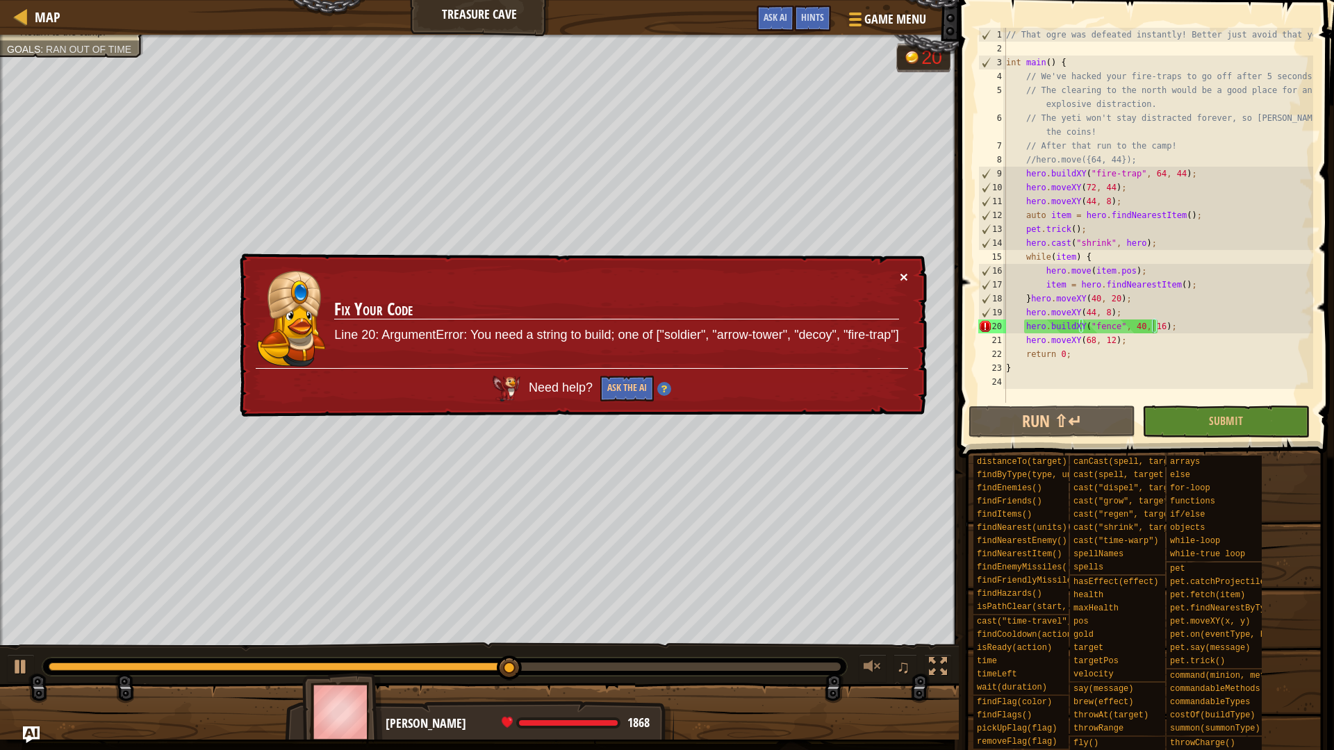
click at [900, 274] on div "× Fix Your Code Line 20: ArgumentError: You need a string to build; one of ["so…" at bounding box center [582, 335] width 692 height 175
click at [903, 278] on button "×" at bounding box center [905, 280] width 9 height 15
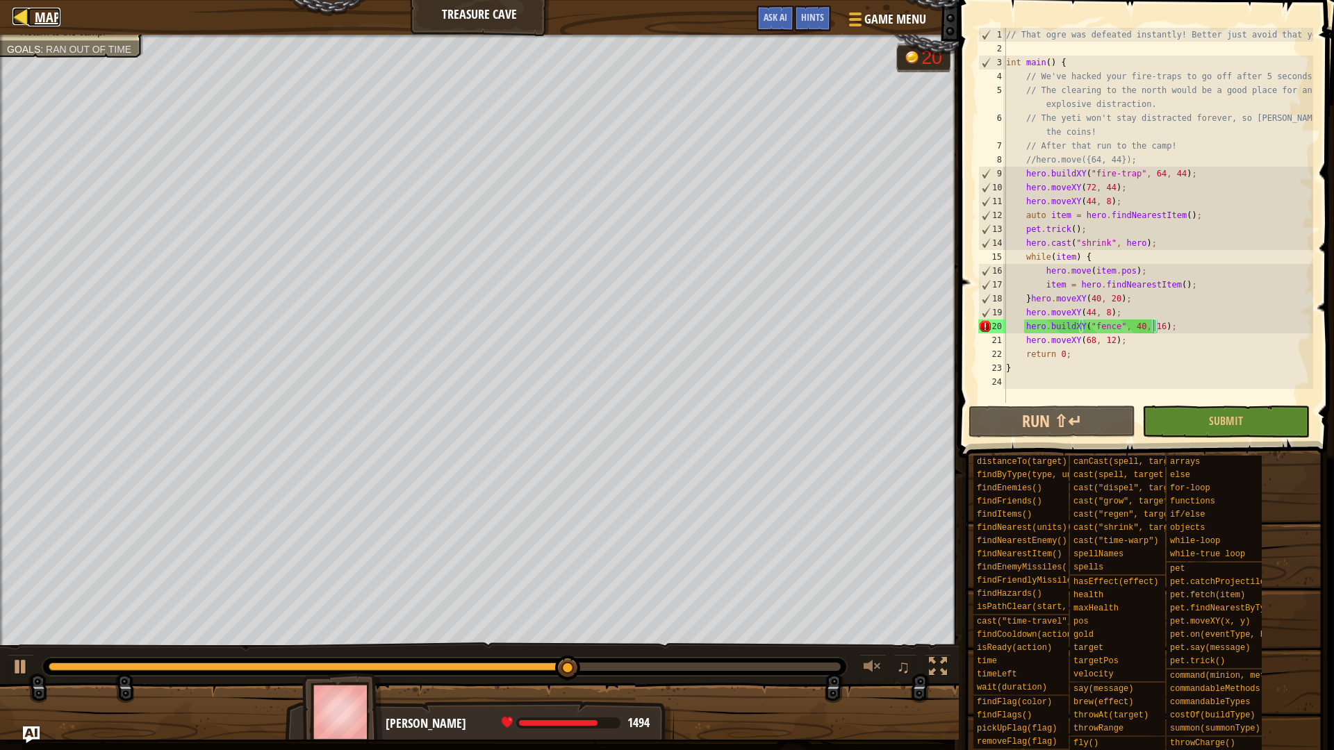
click at [38, 17] on span "Map" at bounding box center [48, 17] width 26 height 19
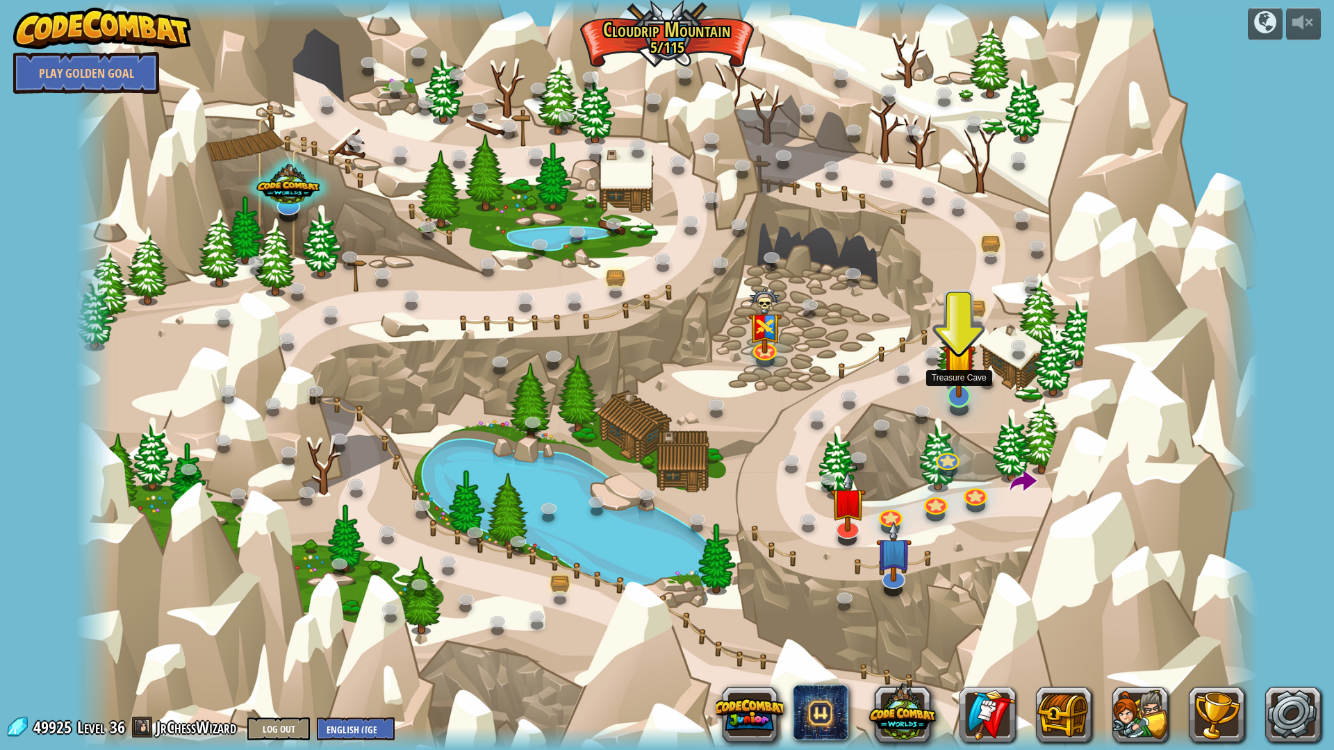
click at [959, 394] on img at bounding box center [959, 360] width 33 height 76
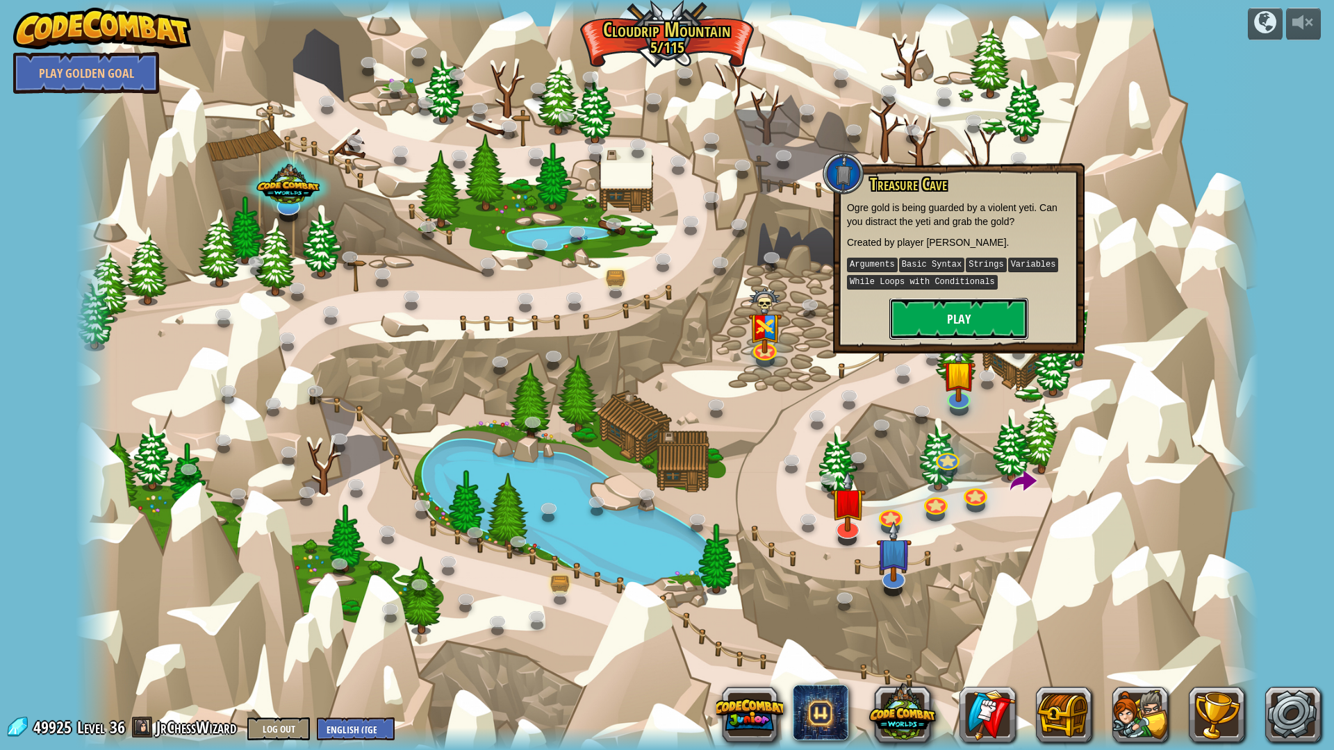
click at [943, 312] on button "Play" at bounding box center [958, 319] width 139 height 42
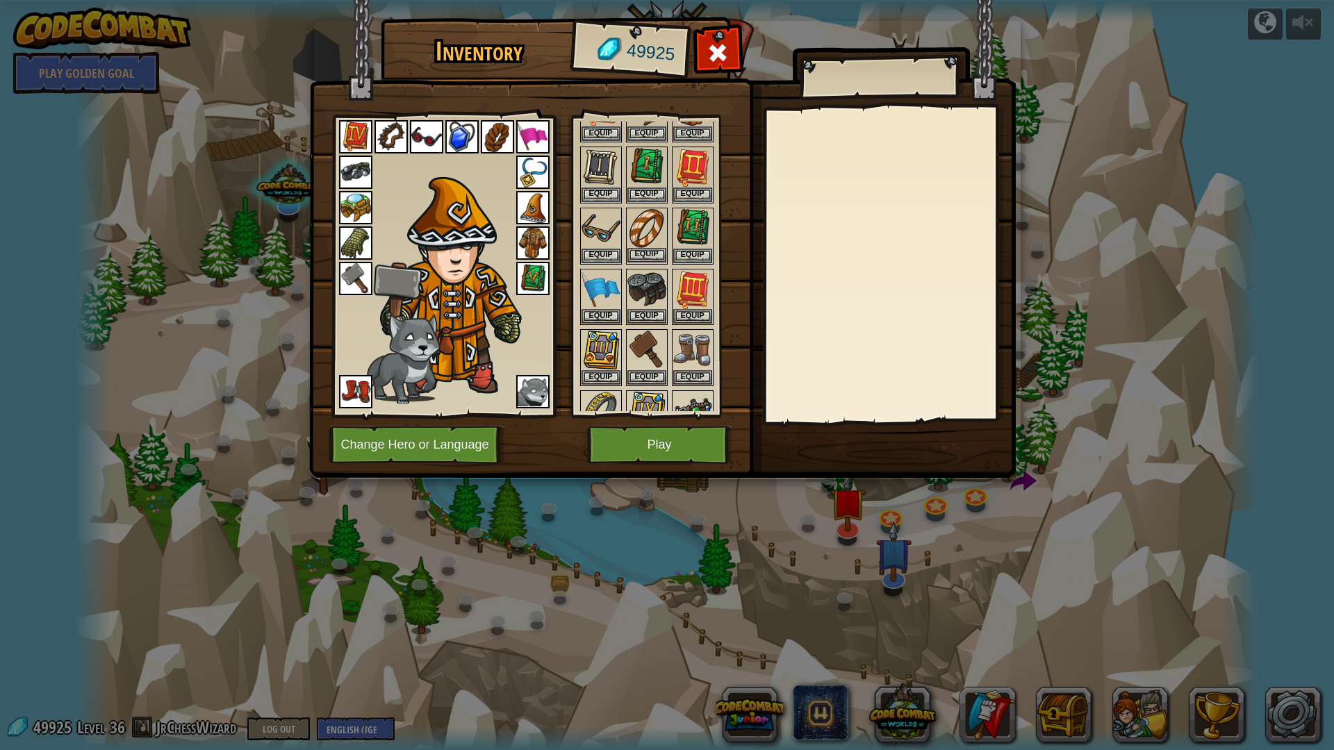
scroll to position [139, 0]
click at [595, 209] on img at bounding box center [601, 227] width 39 height 39
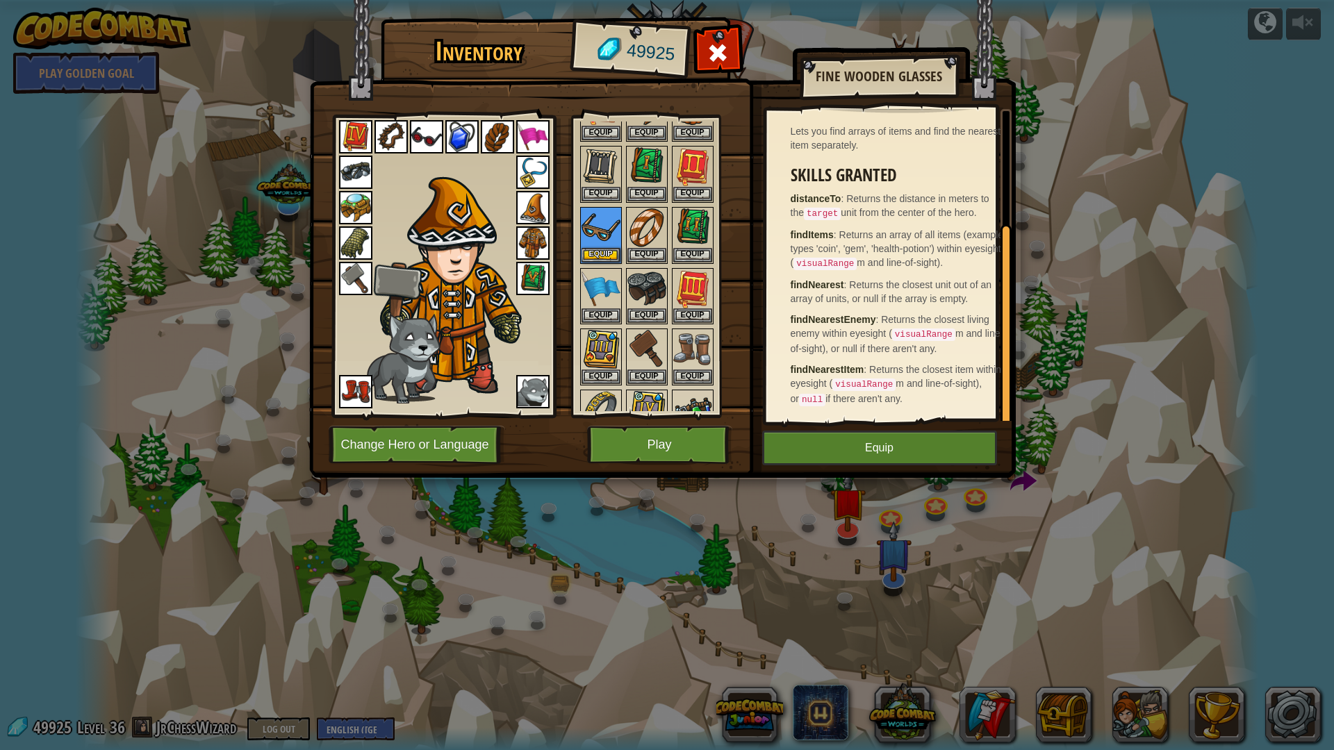
scroll to position [167, 0]
click at [643, 372] on button "Equip" at bounding box center [646, 376] width 39 height 15
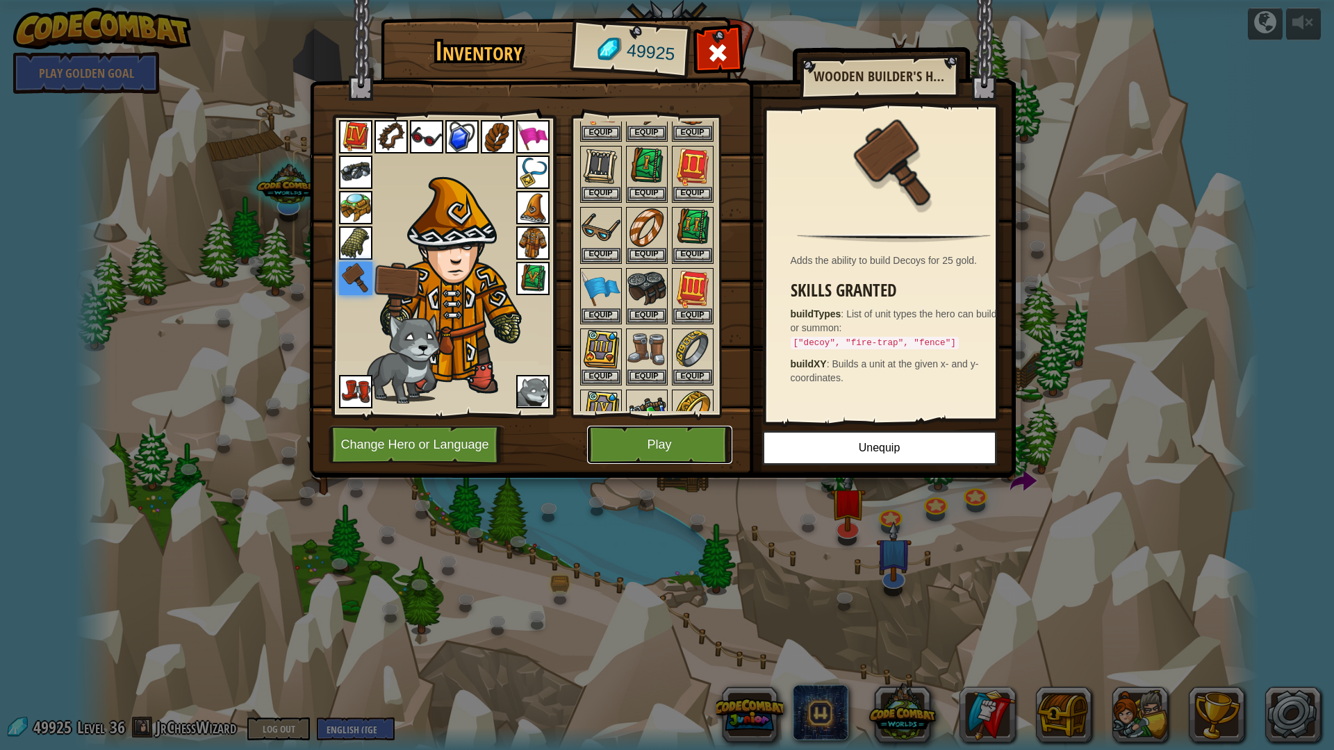
click at [664, 444] on button "Play" at bounding box center [659, 445] width 145 height 38
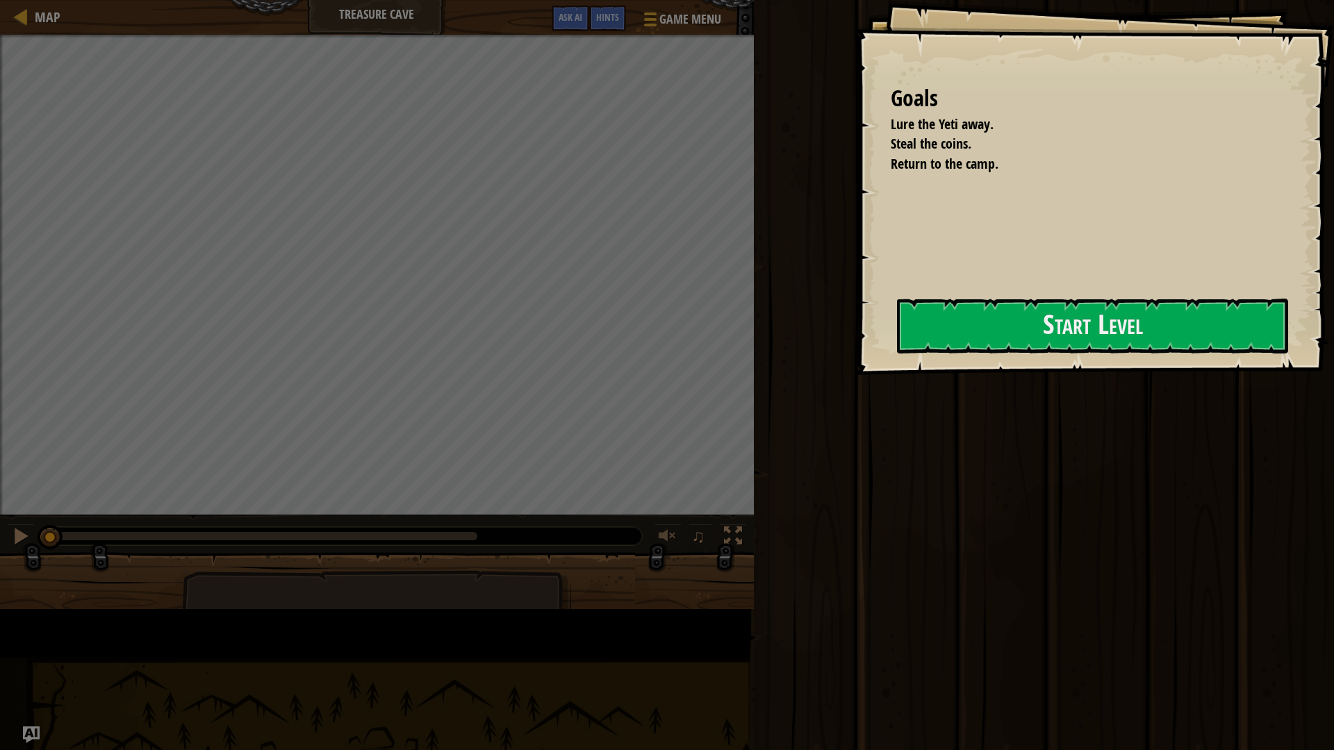
click at [856, 329] on div "Goals Lure the Yeti away. Steal the coins. Return to the camp. Start Level Erro…" at bounding box center [1095, 187] width 478 height 375
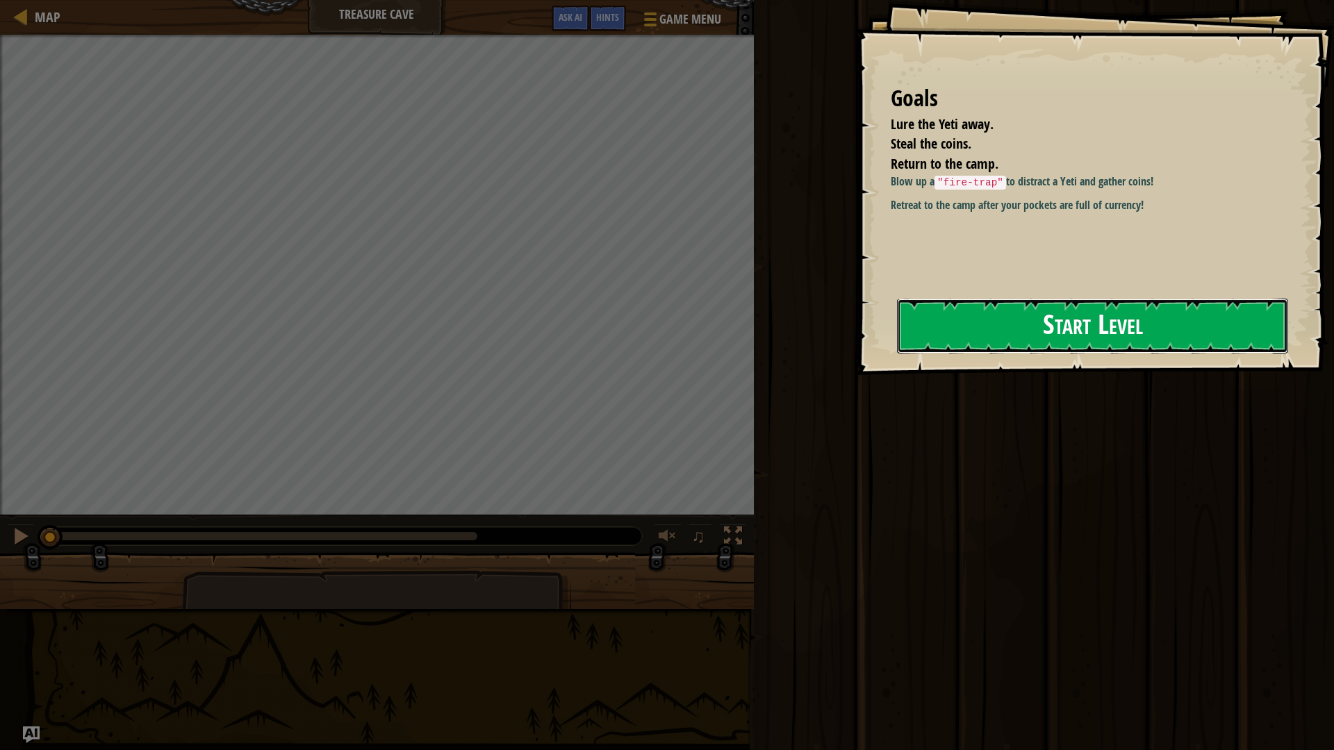
click at [973, 317] on button "Start Level" at bounding box center [1092, 326] width 391 height 55
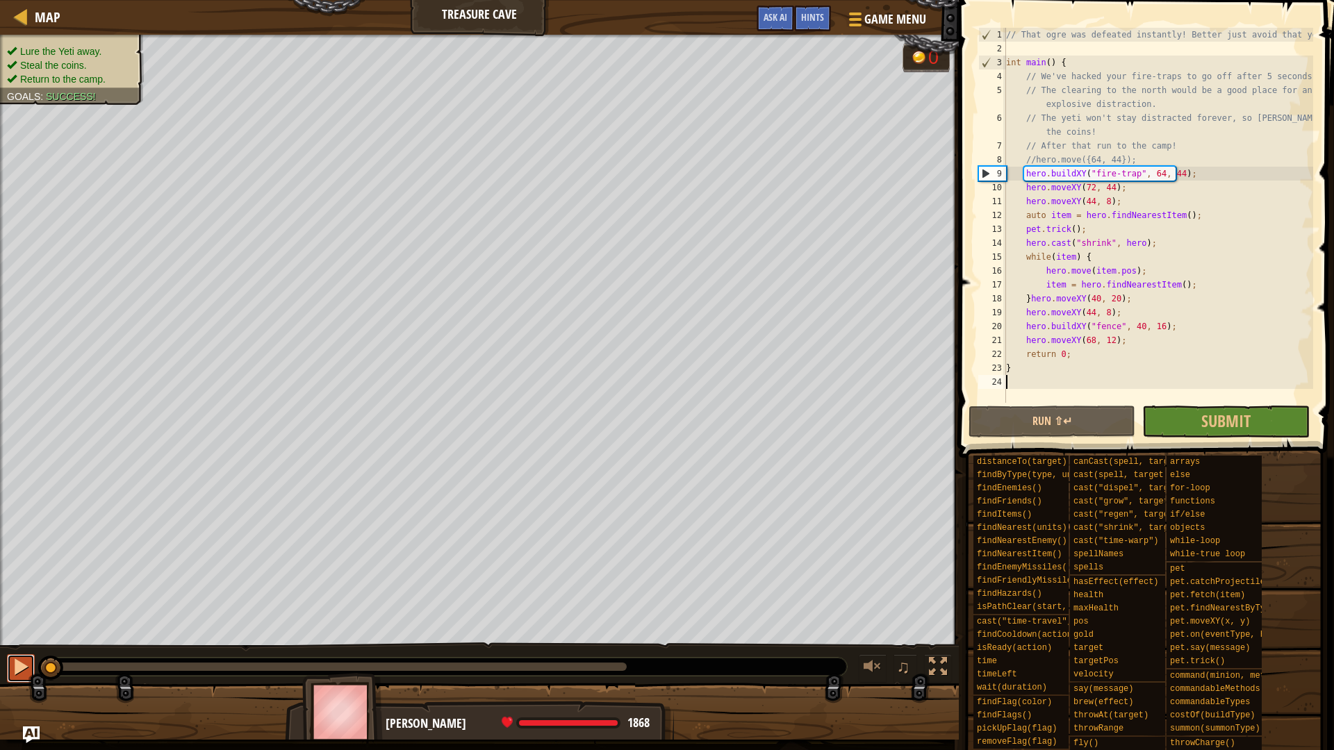
click at [24, 666] on div at bounding box center [21, 667] width 18 height 18
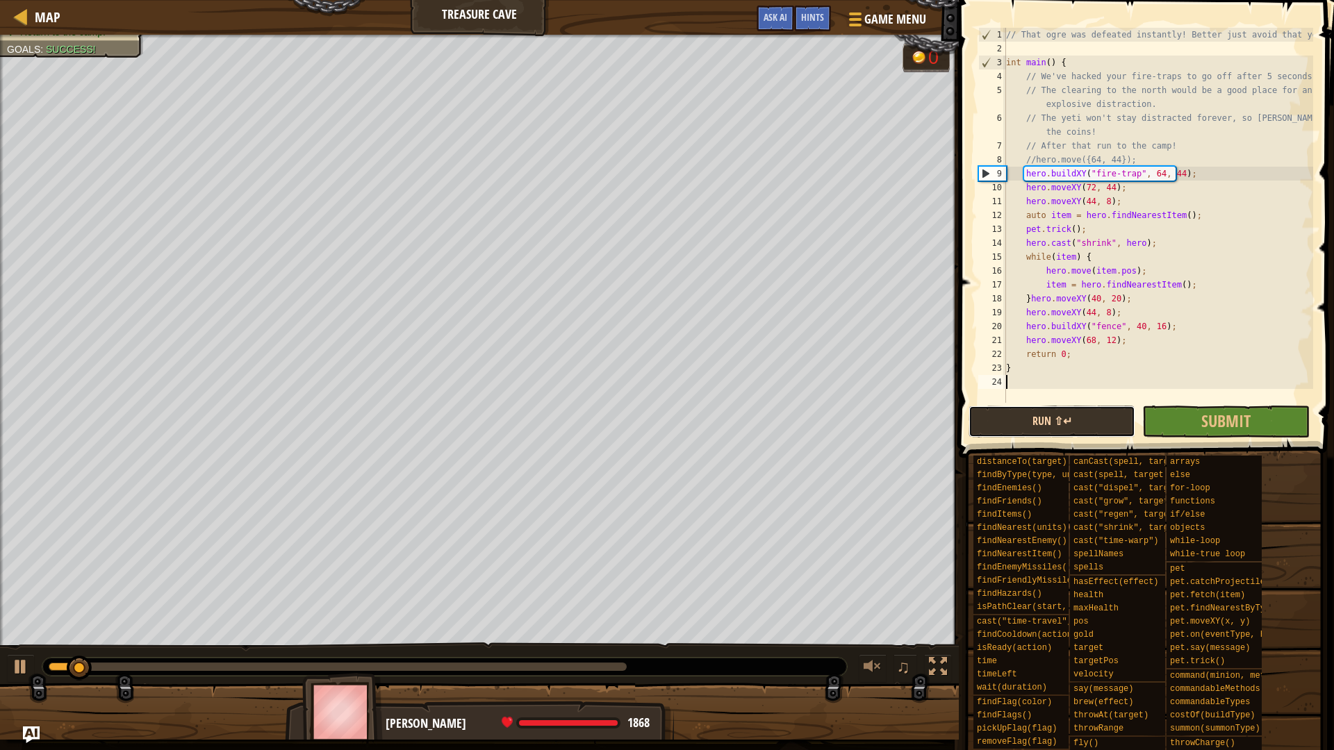
click at [1022, 421] on button "Run ⇧↵" at bounding box center [1052, 422] width 167 height 32
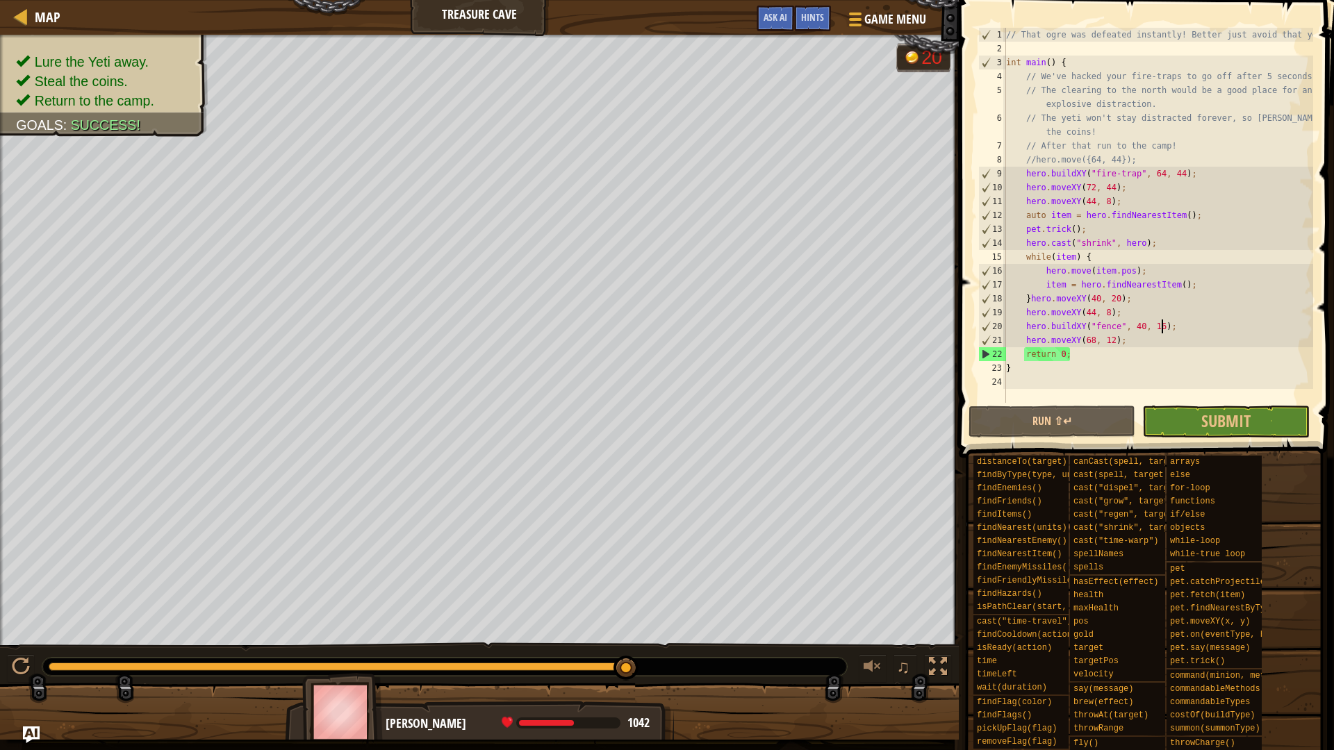
click at [1179, 324] on div "// That ogre was defeated instantly! Better just avoid that yeti. int main ( ) …" at bounding box center [1158, 229] width 310 height 403
type textarea "hero.buildXY("fence", 40, 16);"
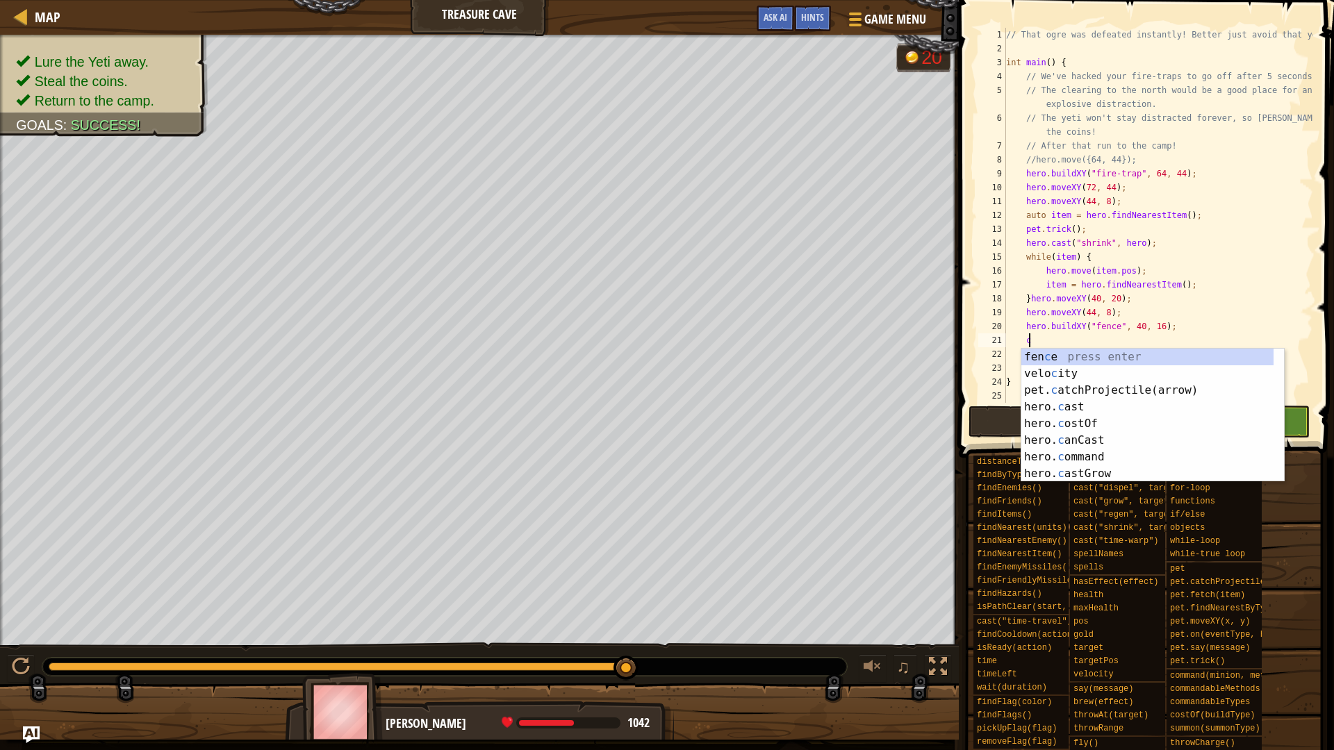
scroll to position [6, 1]
click at [1131, 357] on div "hero. c ast R egen press enter hero. c astG r ow press enter pet. c atchP r oje…" at bounding box center [1152, 432] width 263 height 167
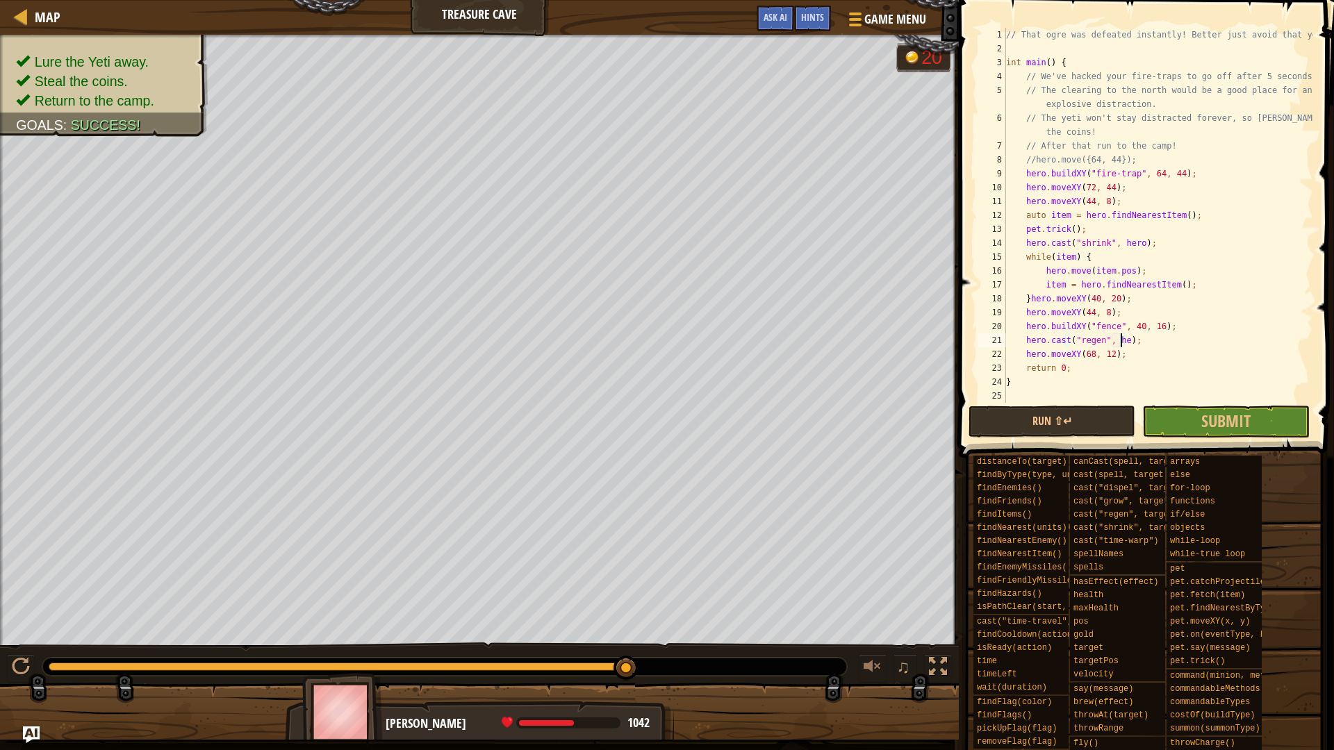
scroll to position [6, 10]
drag, startPoint x: 1108, startPoint y: 418, endPoint x: 1173, endPoint y: 444, distance: 70.2
click at [1107, 418] on button "Run ⇧↵" at bounding box center [1052, 422] width 167 height 32
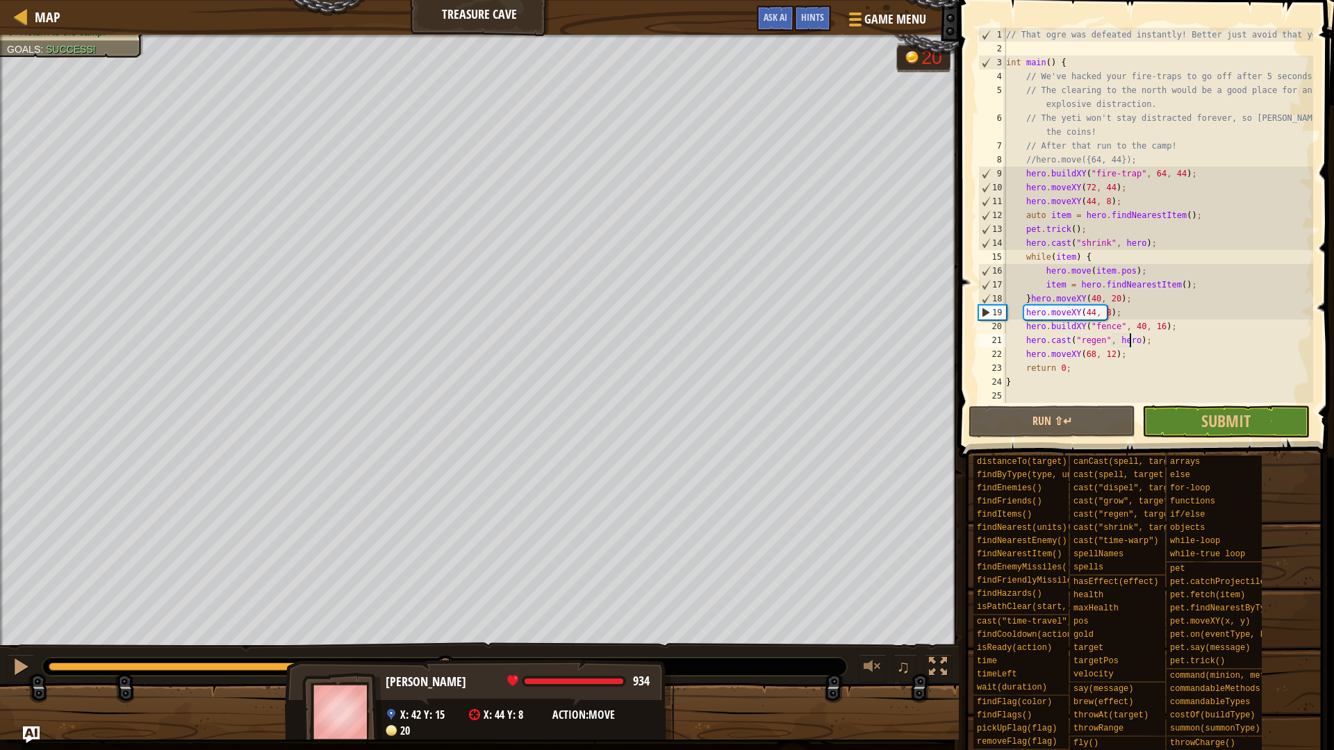
drag, startPoint x: 601, startPoint y: 666, endPoint x: 404, endPoint y: 704, distance: 201.0
click at [451, 699] on div "Lure the Yeti away. Steal the coins. Return to the camp. Goals : Success! G ree…" at bounding box center [667, 387] width 1334 height 705
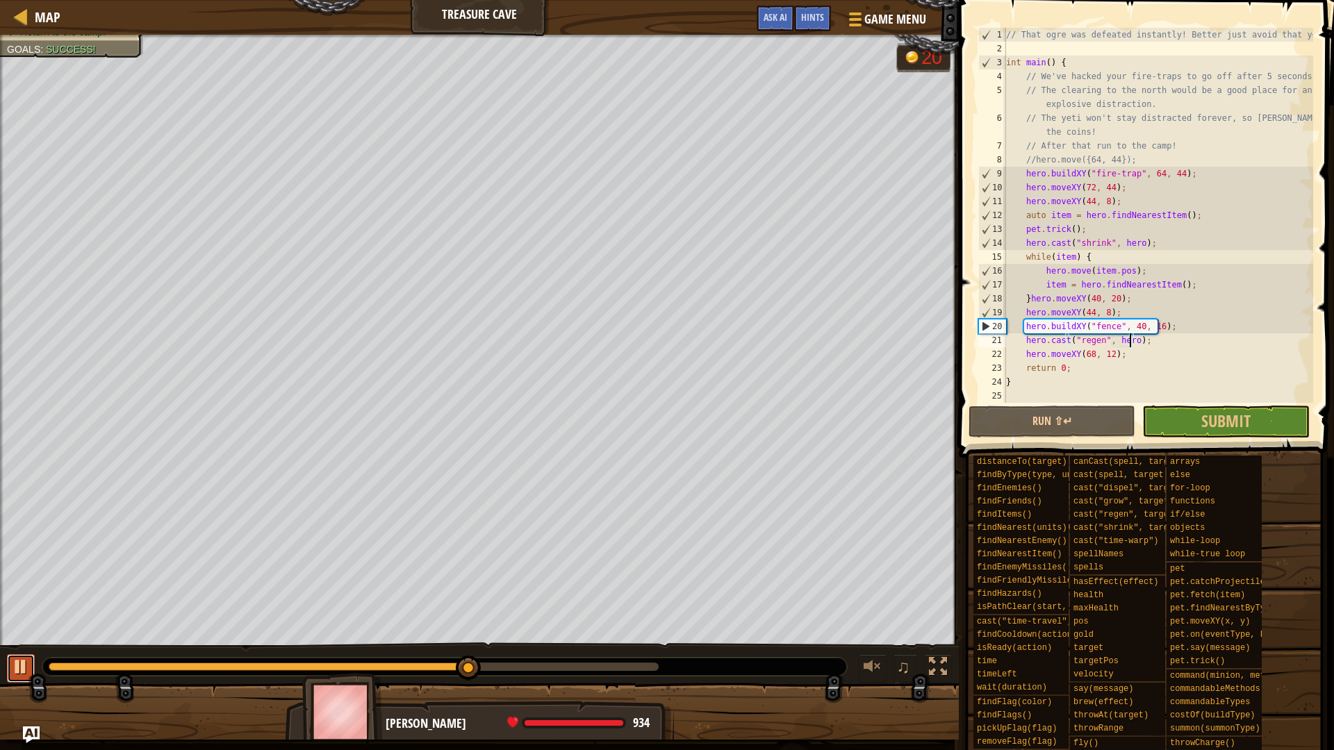
click at [20, 673] on div at bounding box center [21, 667] width 18 height 18
click at [1085, 311] on div "// That ogre was defeated instantly! Better just avoid that yeti. int main ( ) …" at bounding box center [1158, 229] width 310 height 403
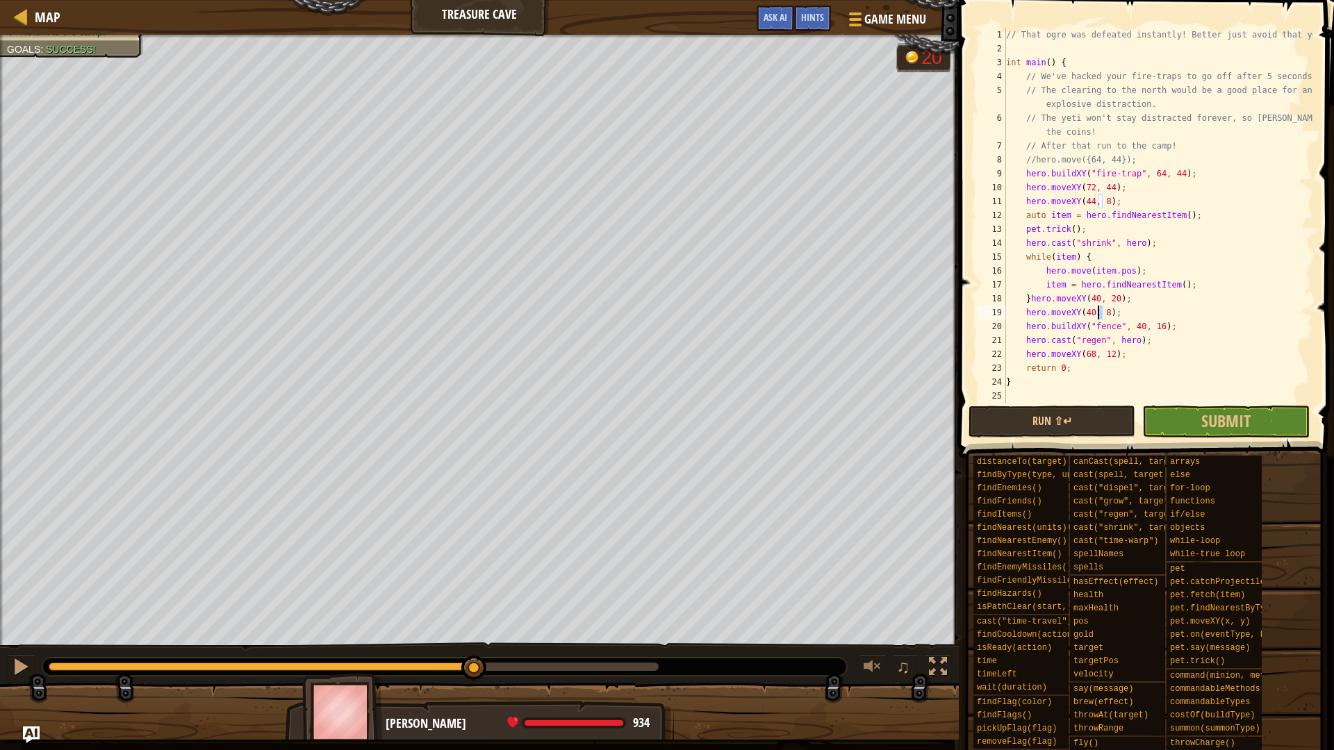
click at [1099, 309] on div "// That ogre was defeated instantly! Better just avoid that yeti. int main ( ) …" at bounding box center [1158, 229] width 310 height 403
drag, startPoint x: 1127, startPoint y: 309, endPoint x: 1136, endPoint y: 296, distance: 15.4
click at [1136, 296] on div "// That ogre was defeated instantly! Better just avoid that yeti. int main ( ) …" at bounding box center [1158, 229] width 310 height 403
type textarea "}hero.moveXY(40, 20);"
click at [1075, 421] on button "Run ⇧↵" at bounding box center [1052, 422] width 167 height 32
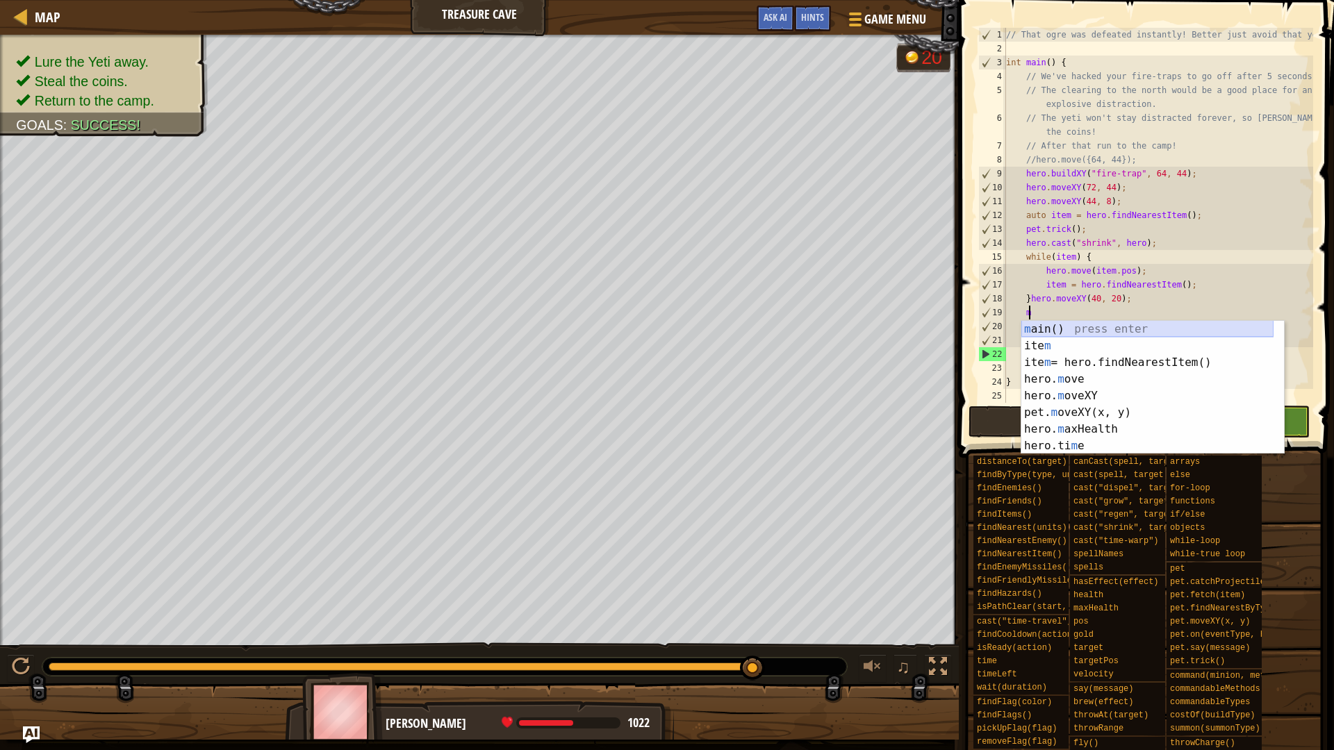
scroll to position [6, 1]
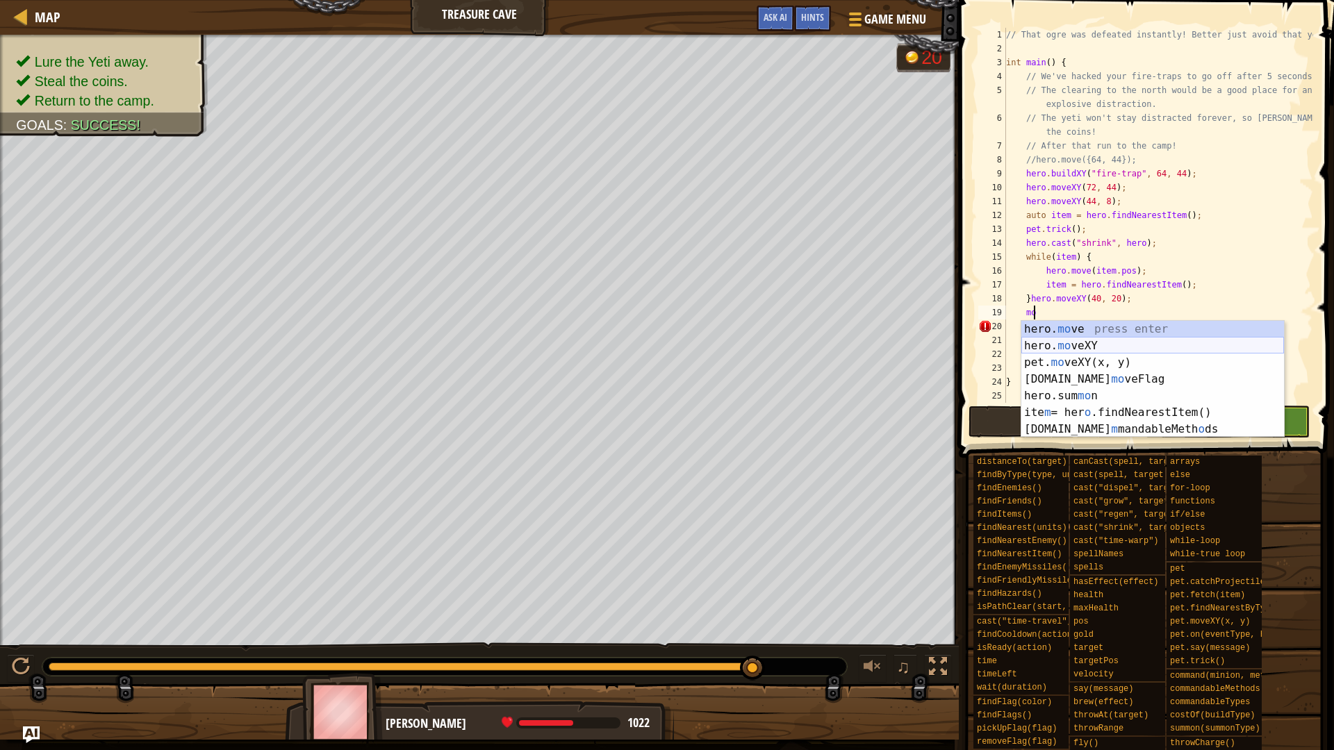
click at [1073, 346] on div "hero. mo ve press enter hero. mo veXY press enter pet. mo veXY(x, y) press ente…" at bounding box center [1152, 396] width 263 height 150
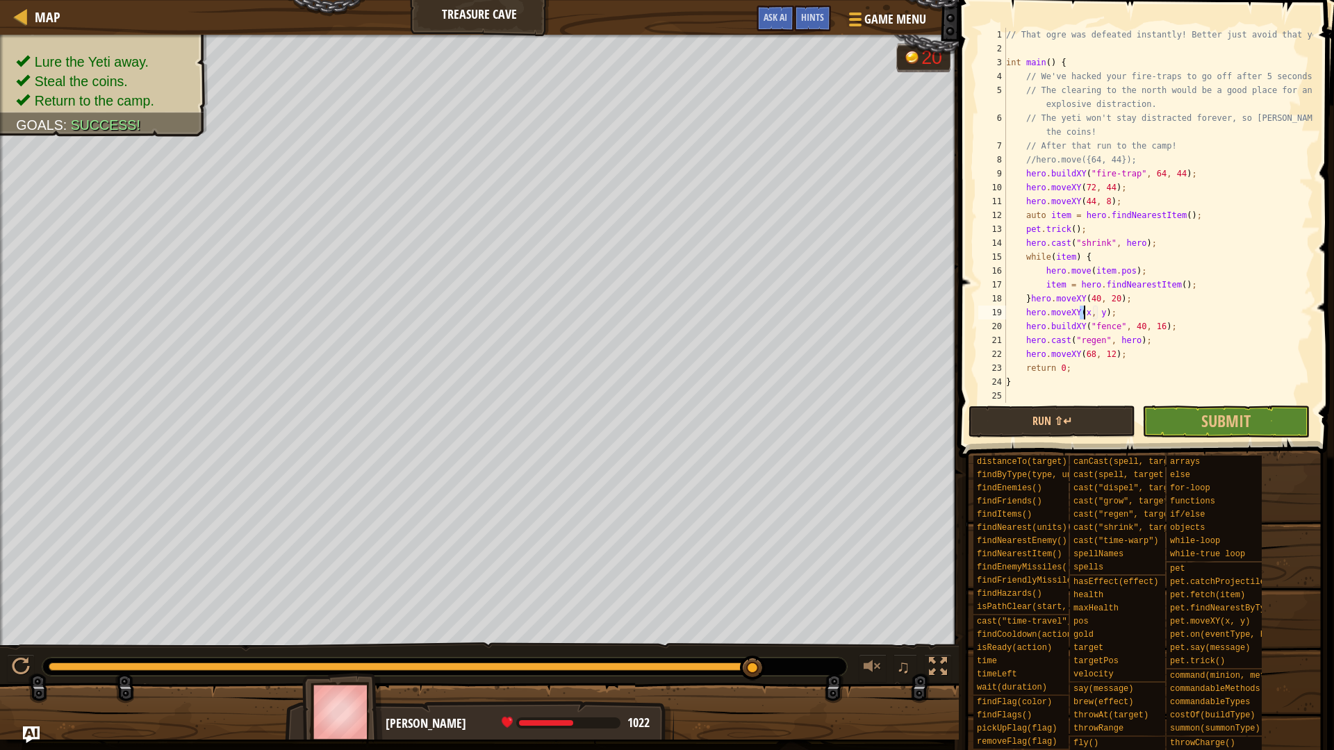
scroll to position [6, 6]
click at [1101, 316] on div "// That ogre was defeated instantly! Better just avoid that yeti. int main ( ) …" at bounding box center [1158, 229] width 310 height 403
type textarea "hero.moveXY(40, 14);"
click at [1094, 424] on button "Run ⇧↵" at bounding box center [1052, 422] width 167 height 32
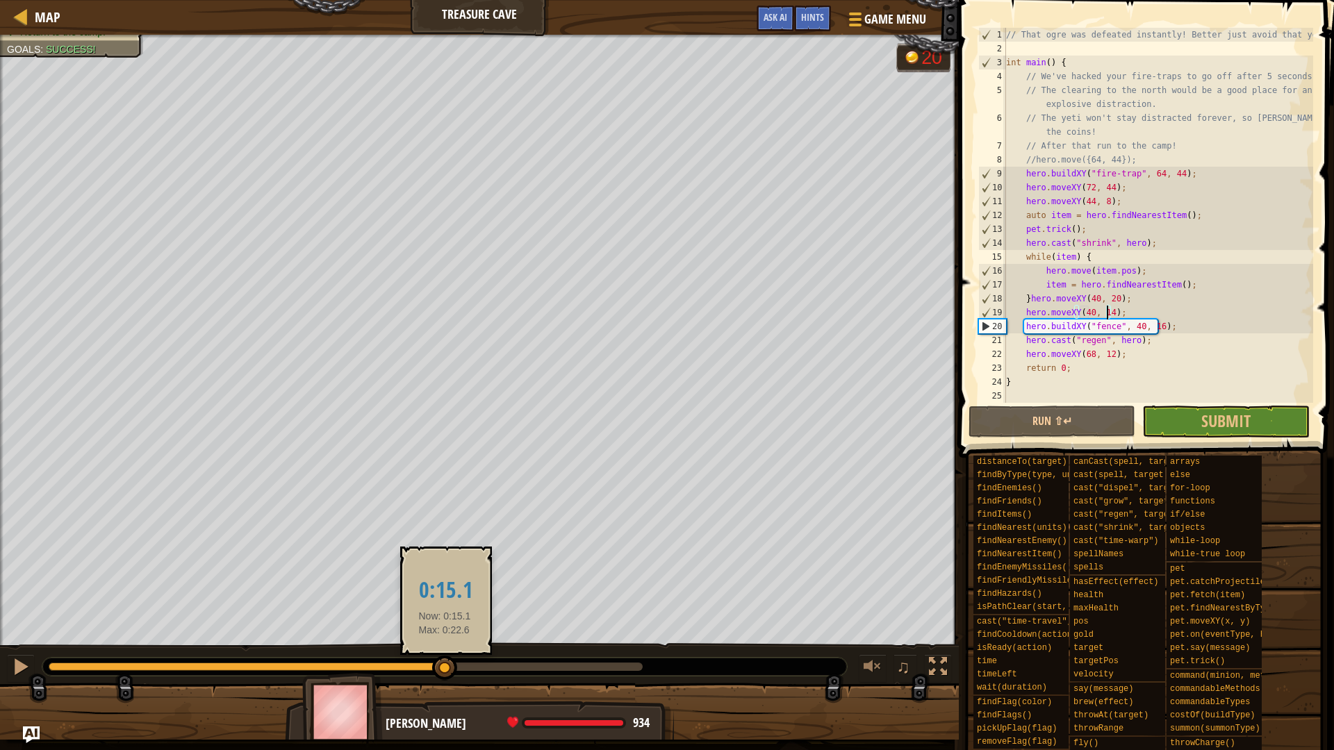
drag, startPoint x: 641, startPoint y: 668, endPoint x: 445, endPoint y: 674, distance: 196.0
click at [445, 674] on div at bounding box center [444, 668] width 25 height 25
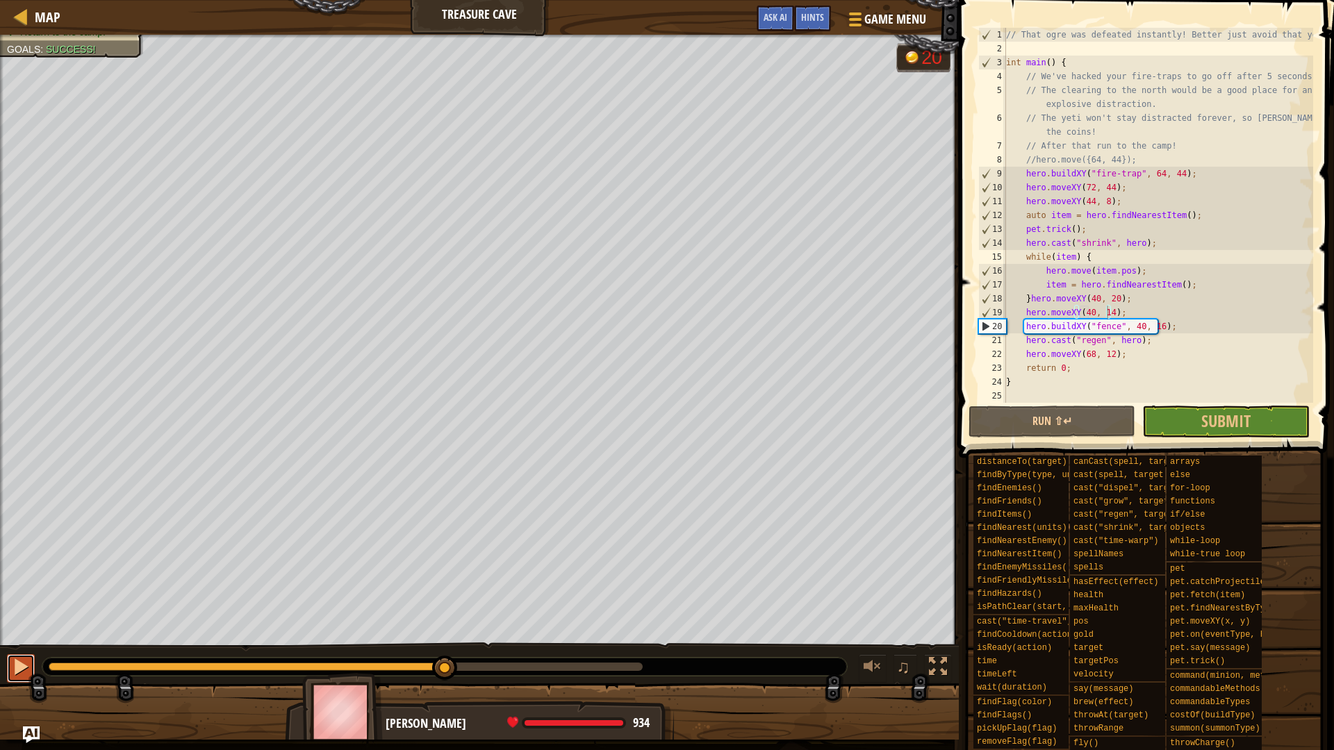
click at [13, 676] on div at bounding box center [21, 667] width 18 height 18
click at [0, 0] on div at bounding box center [0, 0] width 0 height 0
click at [13, 676] on div at bounding box center [21, 667] width 18 height 18
click at [1158, 313] on div "// That ogre was defeated instantly! Better just avoid that yeti. int main ( ) …" at bounding box center [1158, 229] width 310 height 403
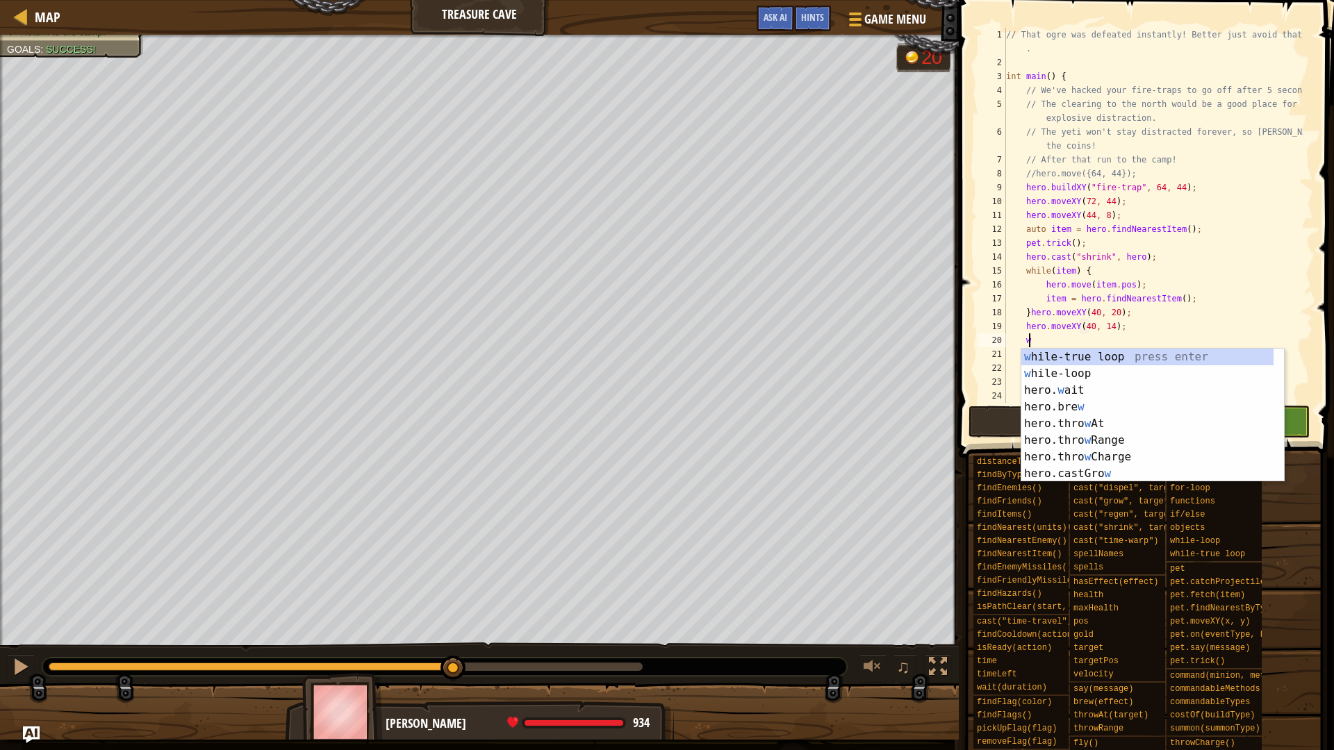
scroll to position [6, 1]
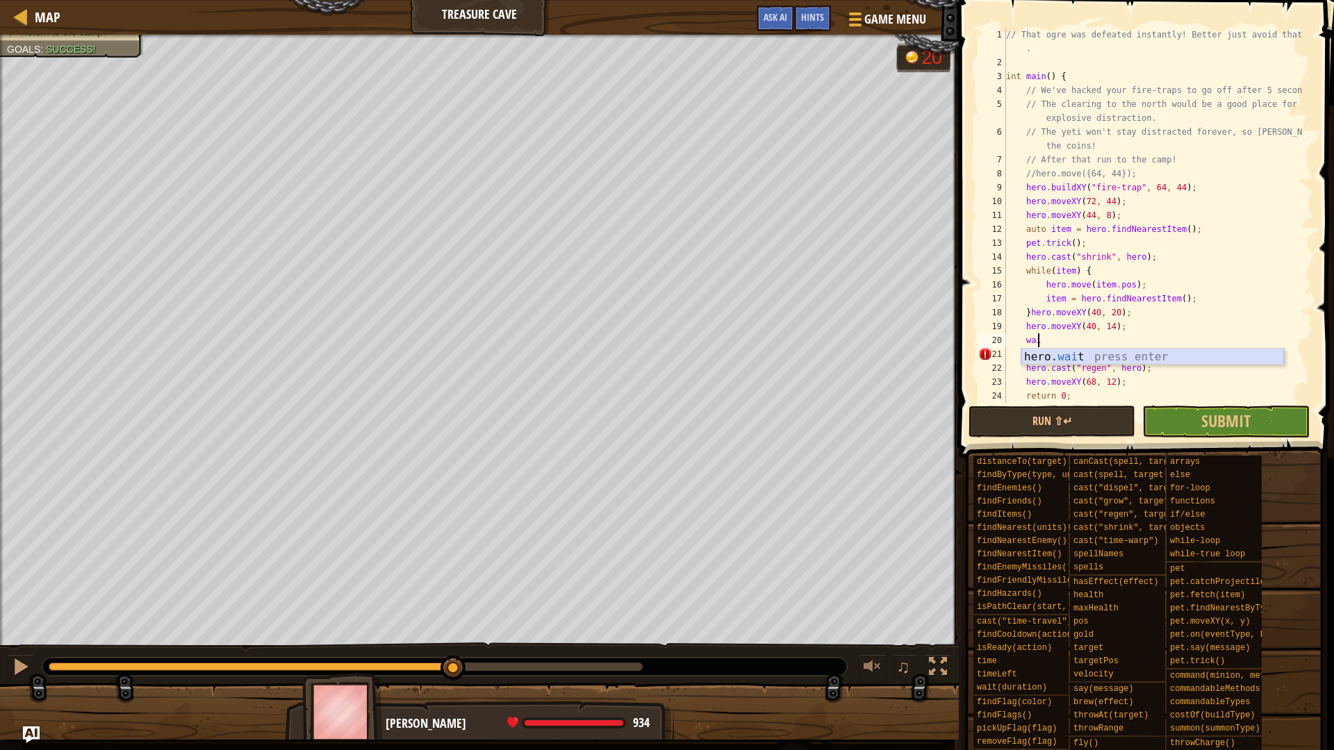
click at [1062, 357] on div "hero. wai t press enter" at bounding box center [1152, 374] width 263 height 50
type textarea "hero.wait(2);"
click at [1111, 338] on div "// That ogre was defeated instantly! Better just avoid that yeti . int main ( )…" at bounding box center [1152, 236] width 299 height 417
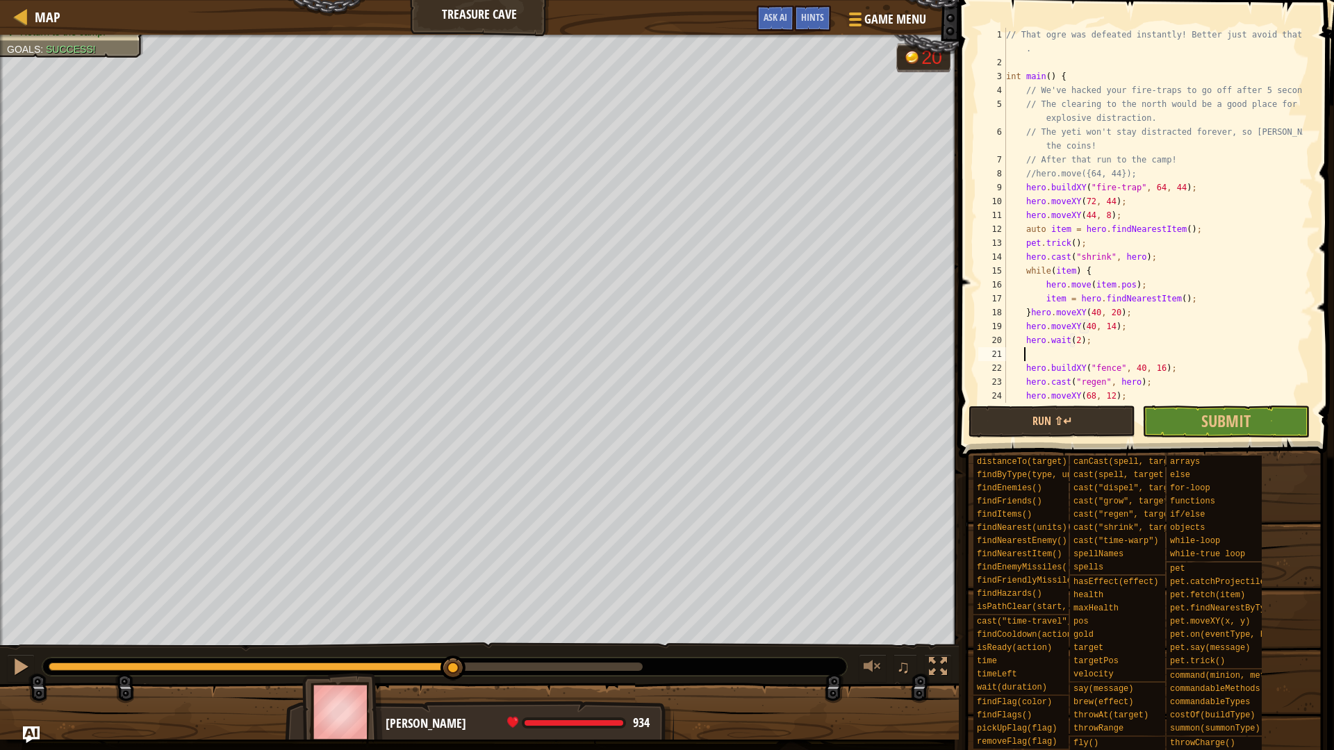
type textarea "g"
click at [1096, 367] on div "hero.cast Grow press enter" at bounding box center [1152, 388] width 263 height 50
click at [1161, 355] on div "// That ogre was defeated instantly! Better just avoid that yeti . int main ( )…" at bounding box center [1152, 236] width 299 height 417
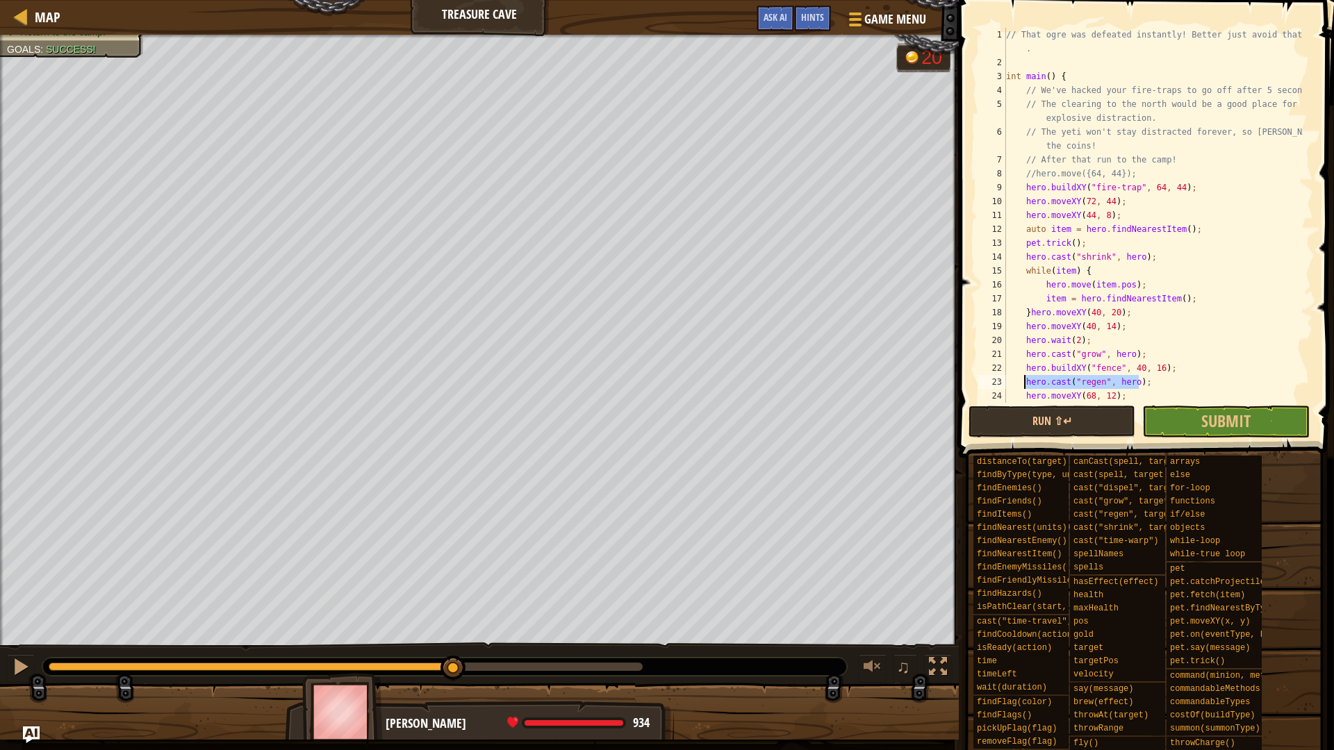
drag, startPoint x: 1137, startPoint y: 382, endPoint x: 1022, endPoint y: 386, distance: 114.7
click at [1022, 386] on div "// That ogre was defeated instantly! Better just avoid that yeti . int main ( )…" at bounding box center [1152, 236] width 299 height 417
click at [1134, 352] on div "// That ogre was defeated instantly! Better just avoid that yeti . int main ( )…" at bounding box center [1152, 215] width 299 height 375
drag, startPoint x: 1074, startPoint y: 369, endPoint x: 1160, endPoint y: 347, distance: 88.8
click at [1160, 347] on div "// That ogre was defeated instantly! Better just avoid that yeti . int main ( )…" at bounding box center [1152, 236] width 299 height 417
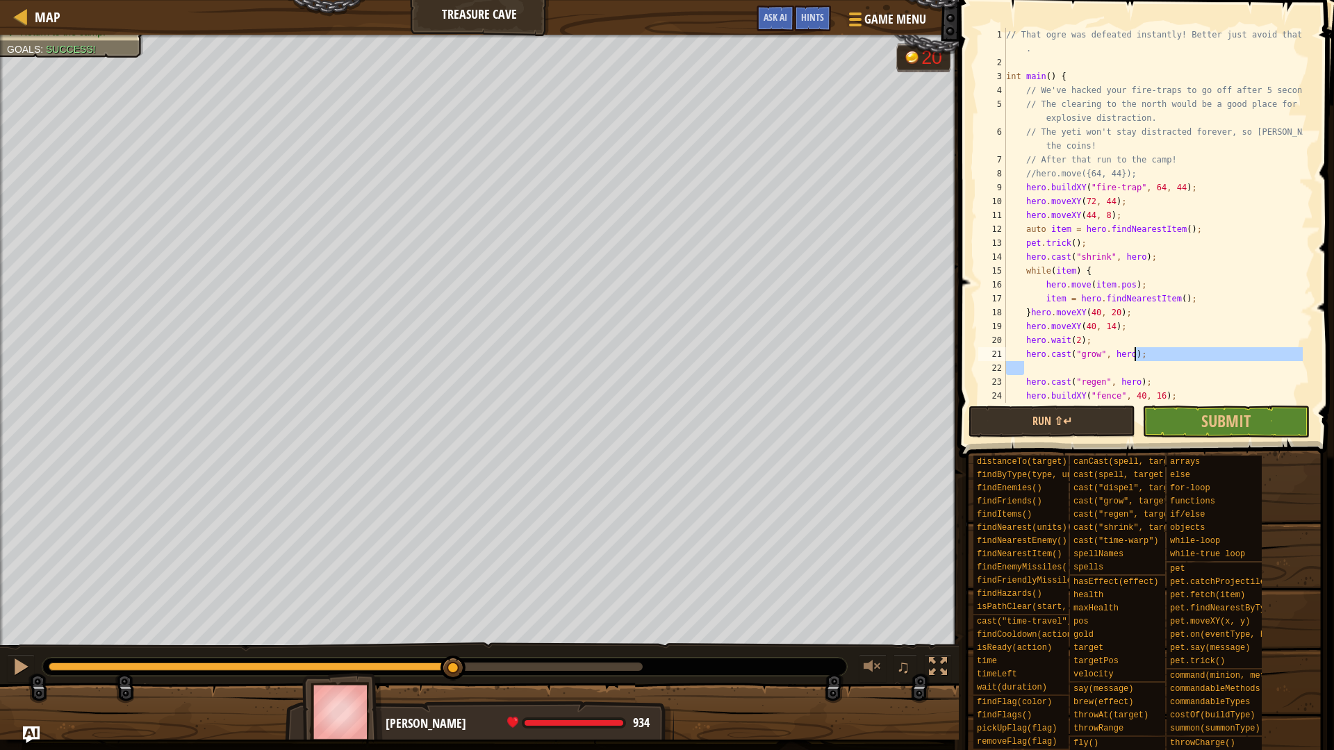
scroll to position [69, 0]
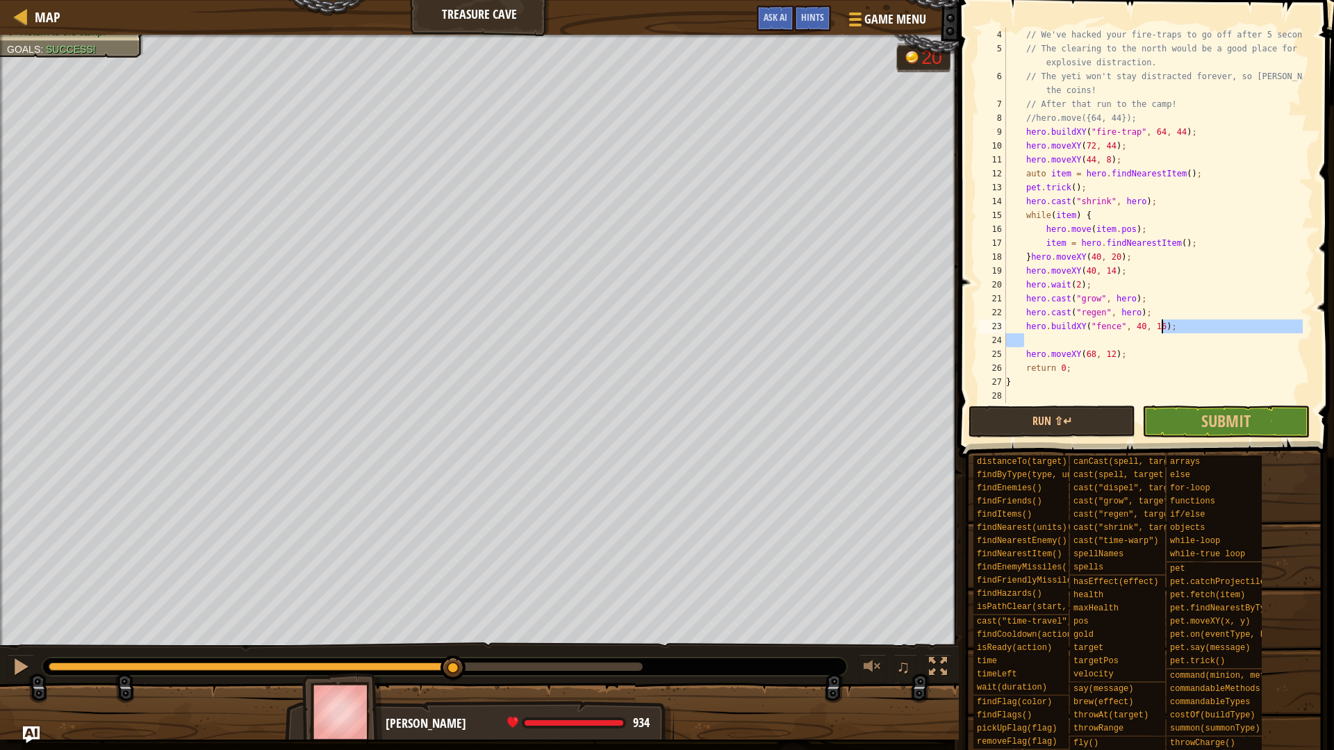
drag, startPoint x: 1081, startPoint y: 342, endPoint x: 1188, endPoint y: 322, distance: 108.8
click at [1188, 322] on div "// We've hacked your fire-traps to go off after 5 seconds. // The clearing to t…" at bounding box center [1152, 229] width 299 height 403
type textarea "hero.buildXY("fence", 40, 16);"
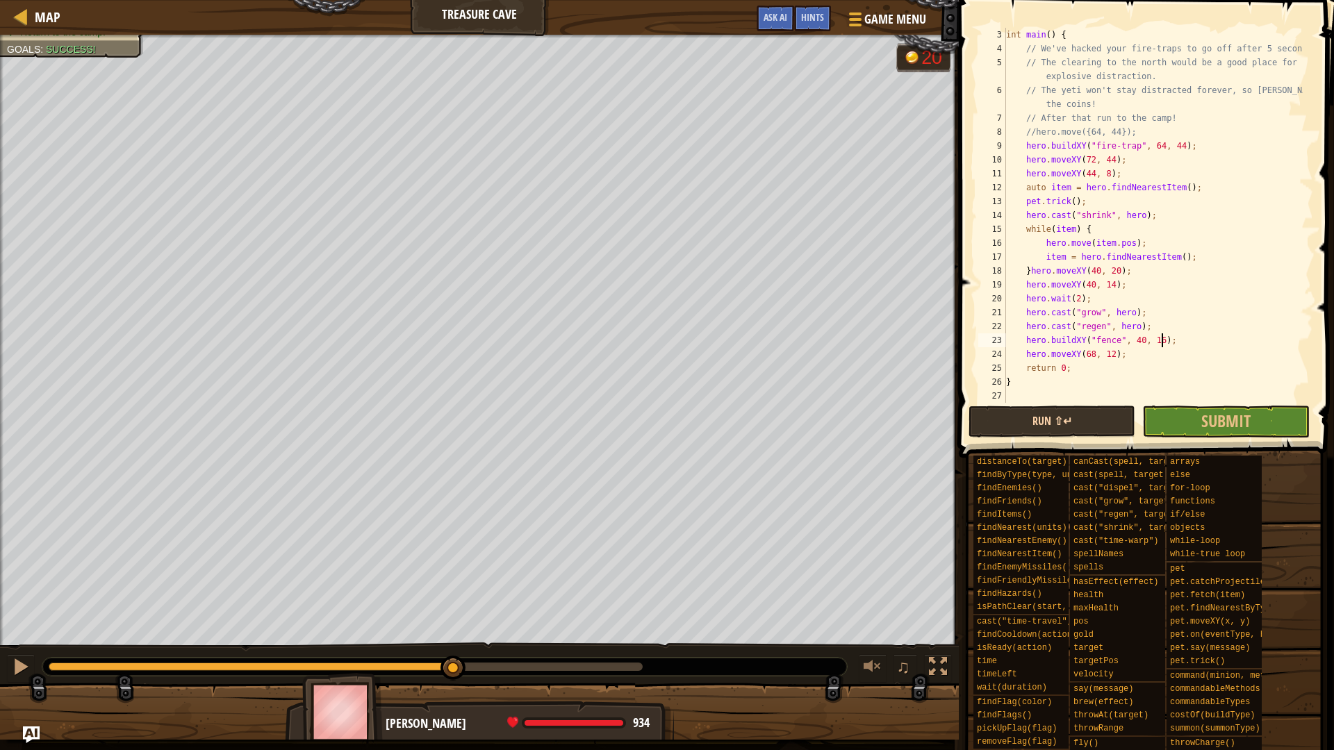
scroll to position [42, 0]
click at [1055, 415] on button "Run ⇧↵" at bounding box center [1052, 422] width 167 height 32
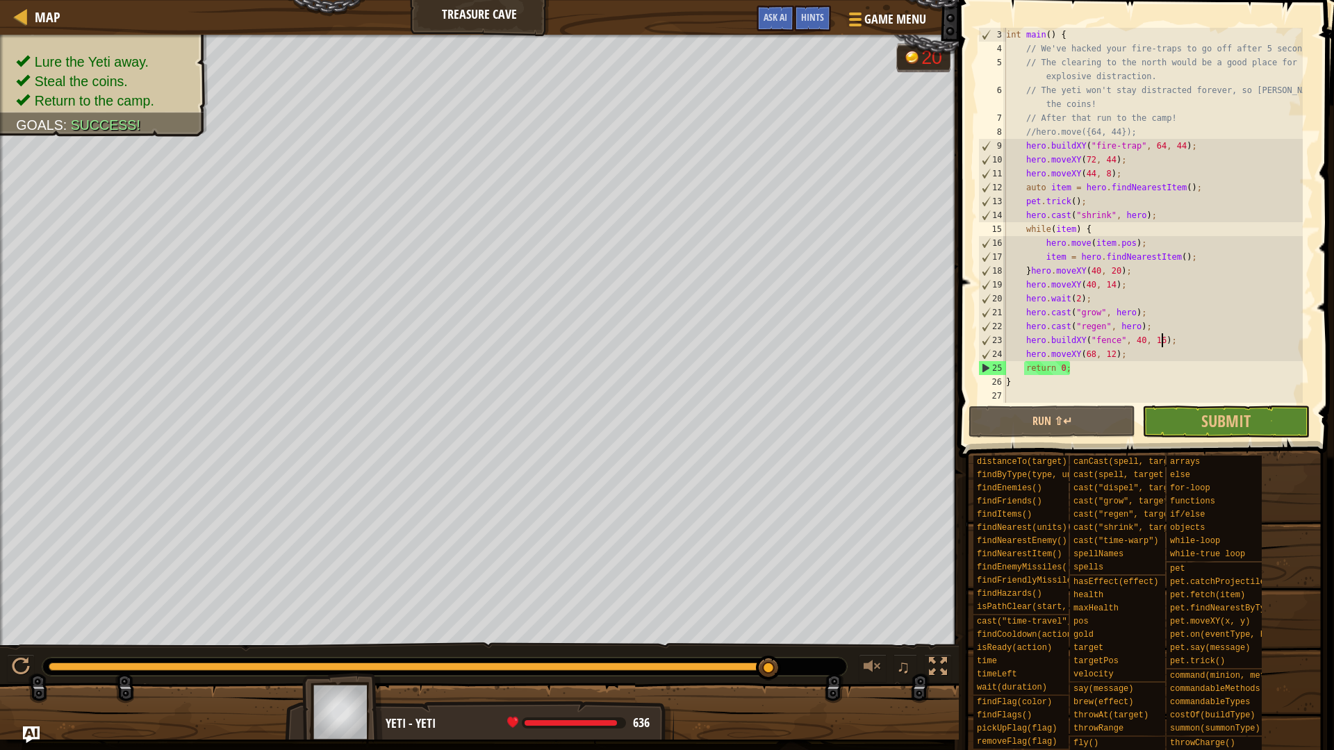
drag, startPoint x: 757, startPoint y: 669, endPoint x: 854, endPoint y: 673, distance: 96.6
click at [854, 673] on div "♫" at bounding box center [479, 664] width 959 height 42
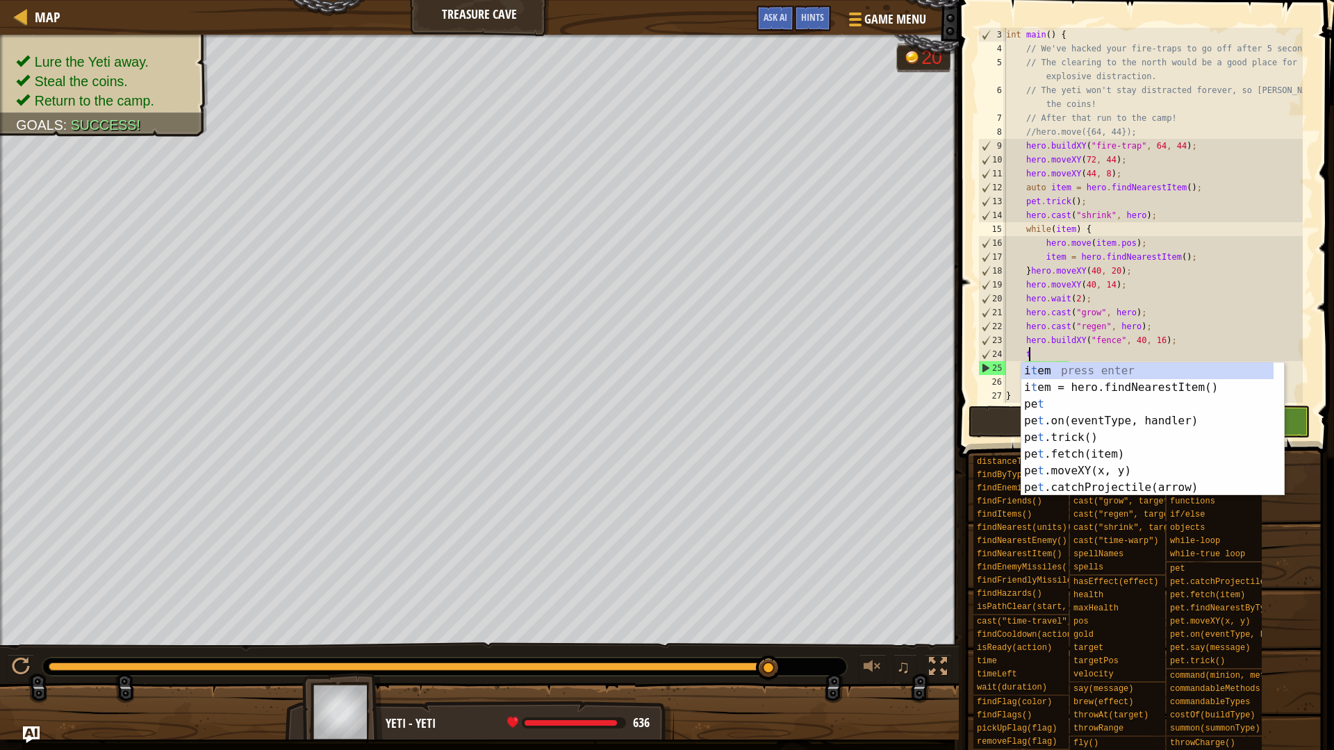
scroll to position [6, 1]
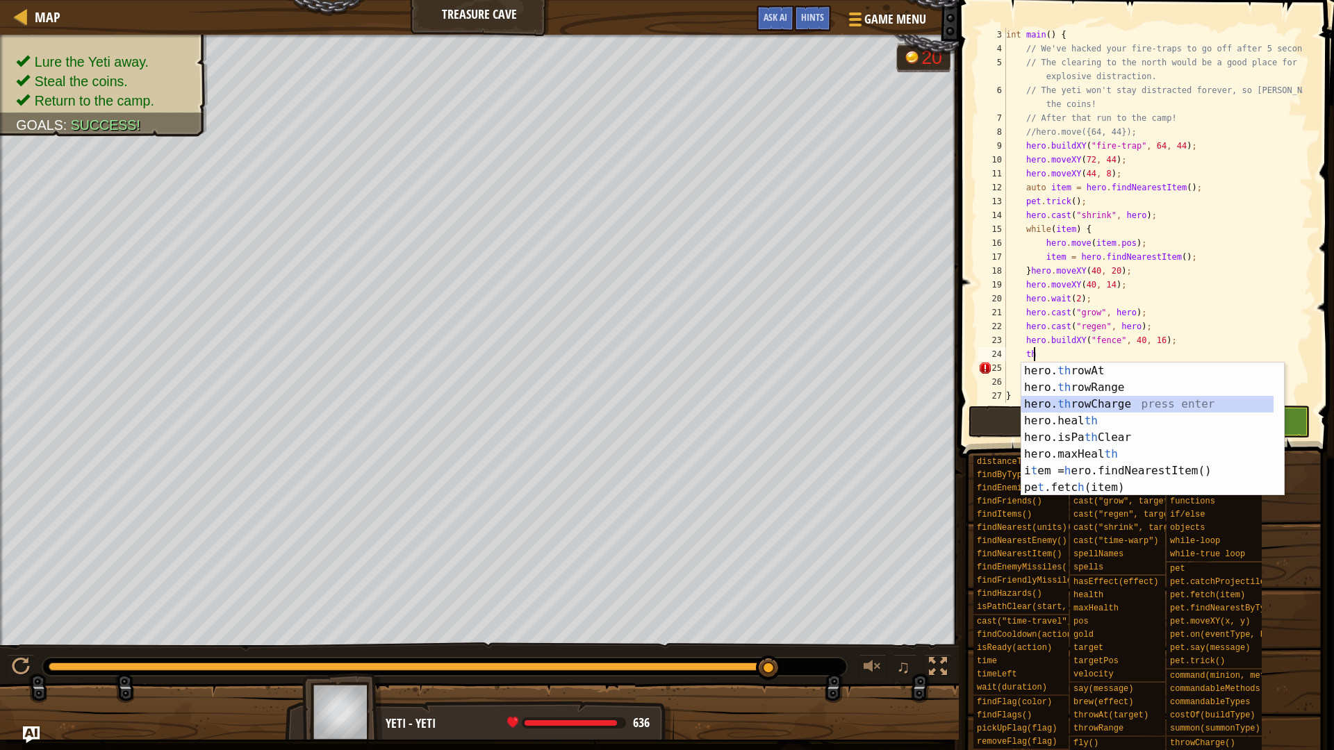
click at [1108, 408] on div "hero. th rowAt press enter hero. th rowRange press enter hero. th rowCharge pre…" at bounding box center [1147, 446] width 252 height 167
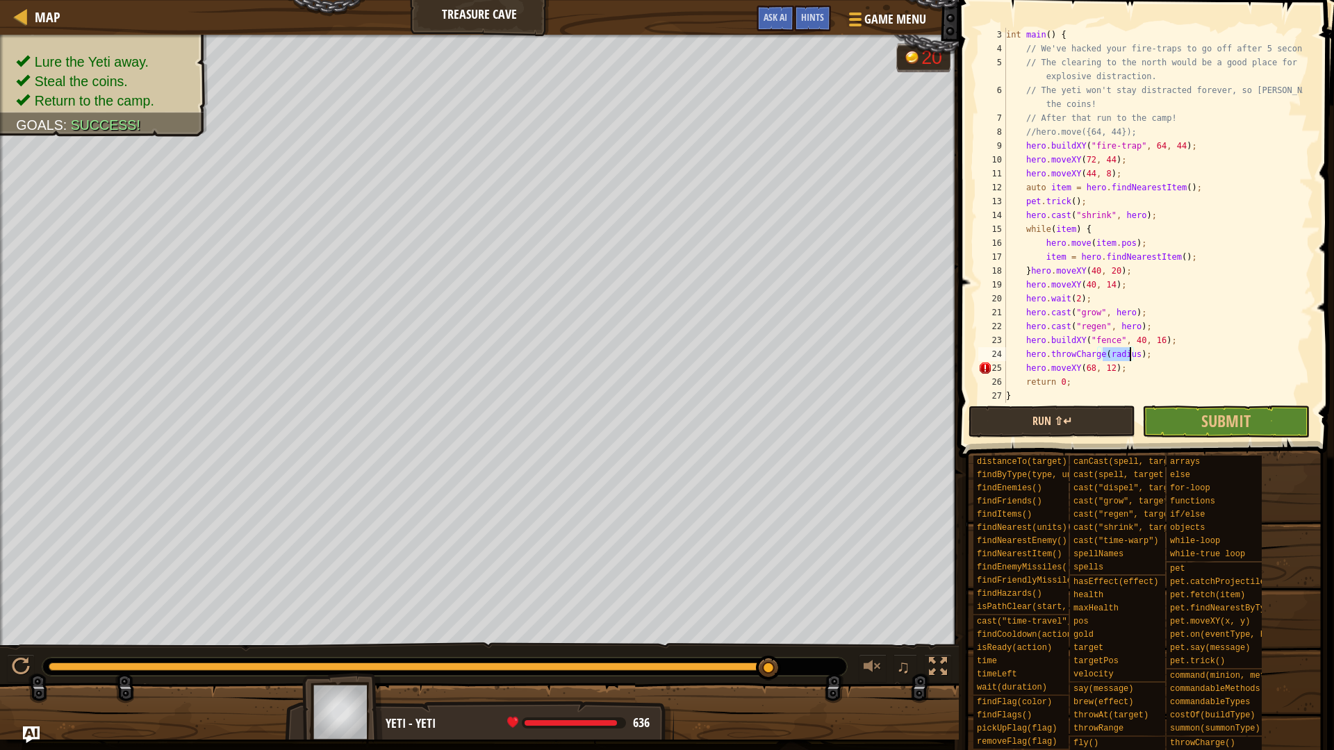
scroll to position [6, 8]
click at [1078, 420] on button "Run ⇧↵" at bounding box center [1052, 422] width 167 height 32
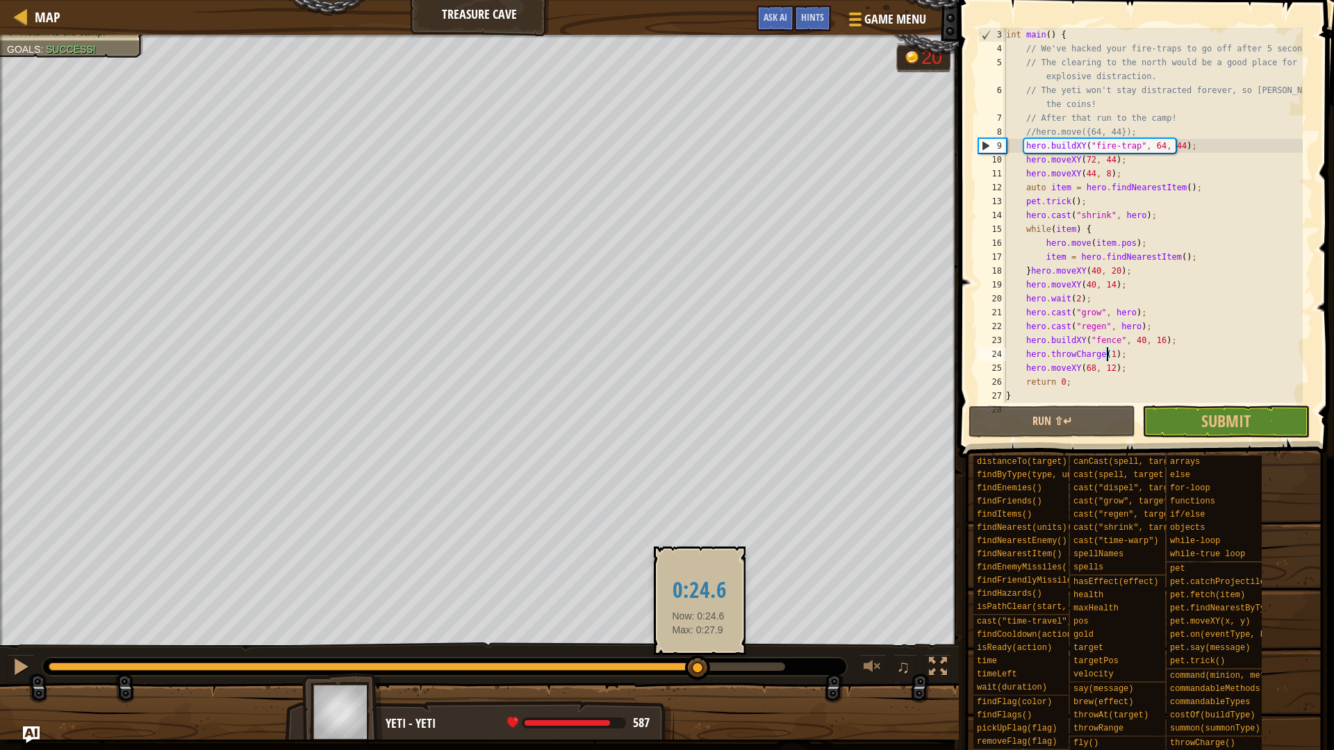
drag, startPoint x: 669, startPoint y: 668, endPoint x: 698, endPoint y: 677, distance: 30.6
click at [698, 677] on div at bounding box center [697, 668] width 25 height 25
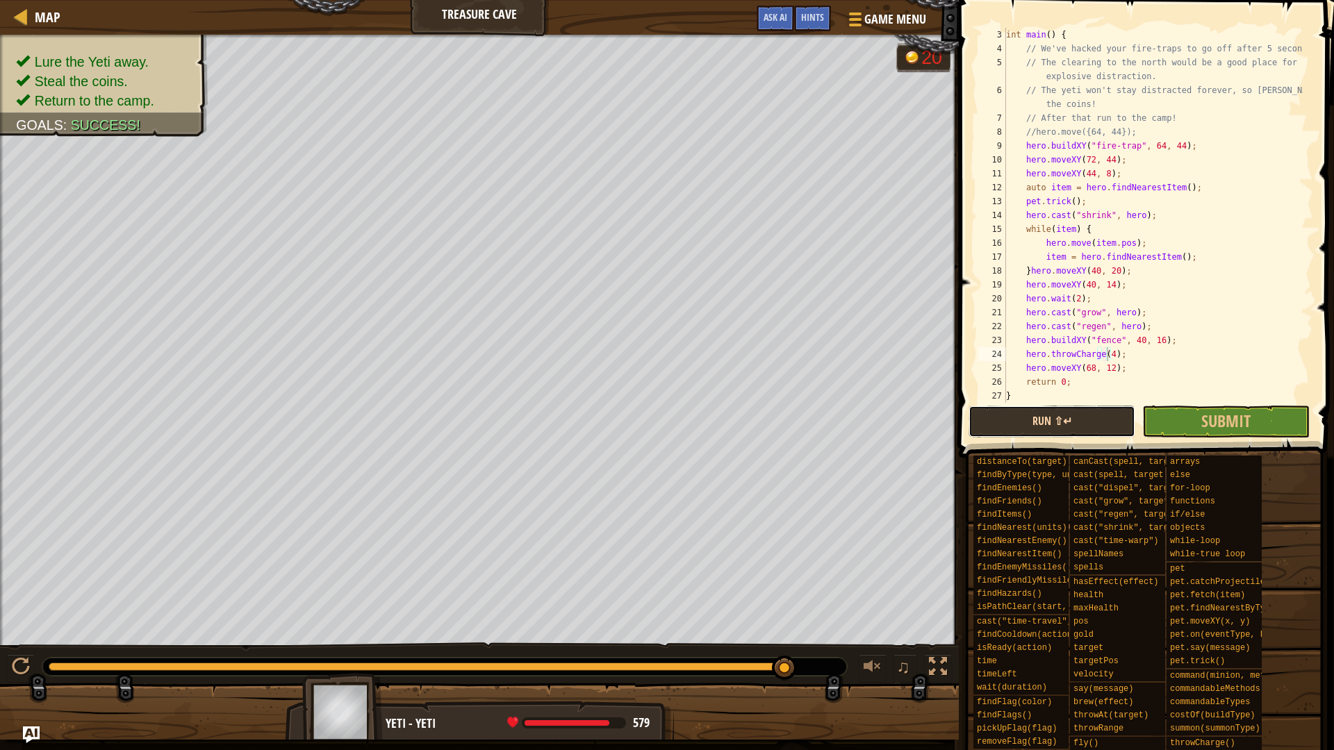
click at [1098, 410] on button "Run ⇧↵" at bounding box center [1052, 422] width 167 height 32
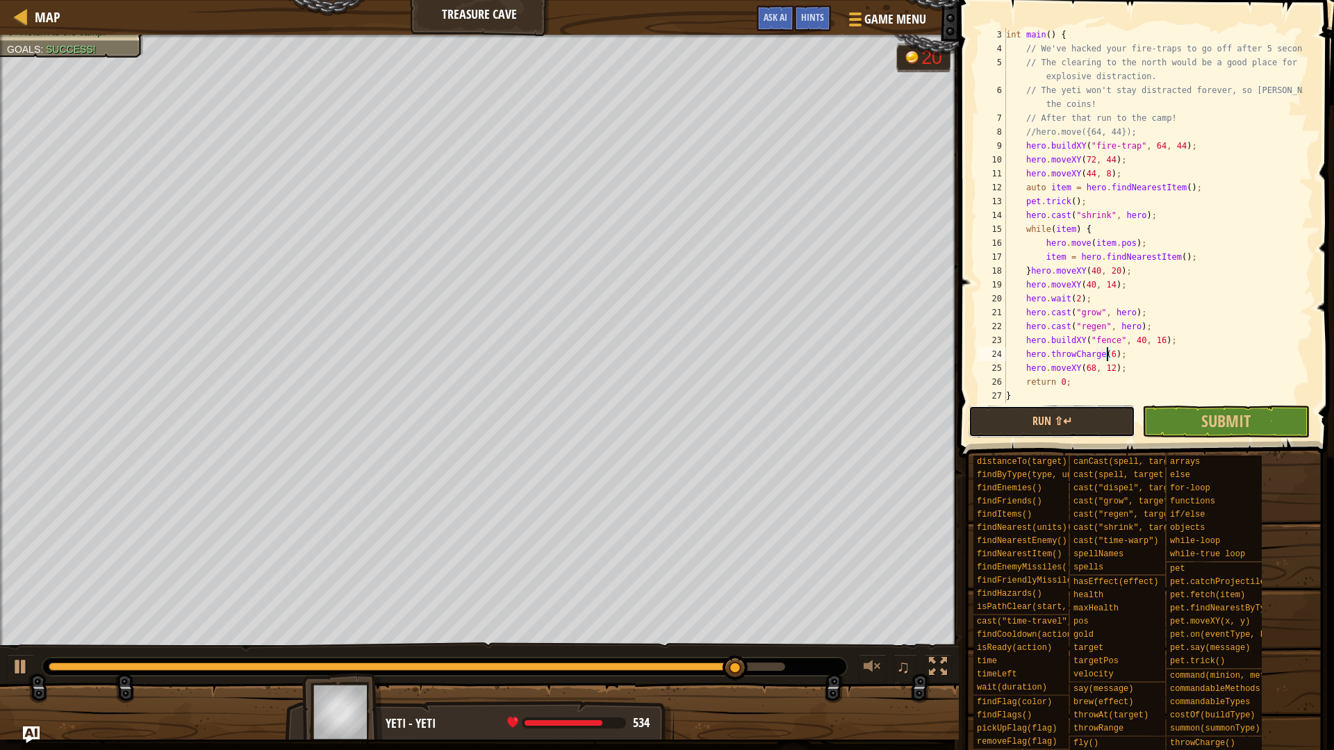
drag, startPoint x: 1030, startPoint y: 411, endPoint x: 1149, endPoint y: 455, distance: 126.6
click at [1031, 412] on button "Run ⇧↵" at bounding box center [1052, 422] width 167 height 32
click at [1075, 413] on button "Run ⇧↵" at bounding box center [1052, 422] width 167 height 32
click at [1087, 424] on button "Run ⇧↵" at bounding box center [1052, 422] width 167 height 32
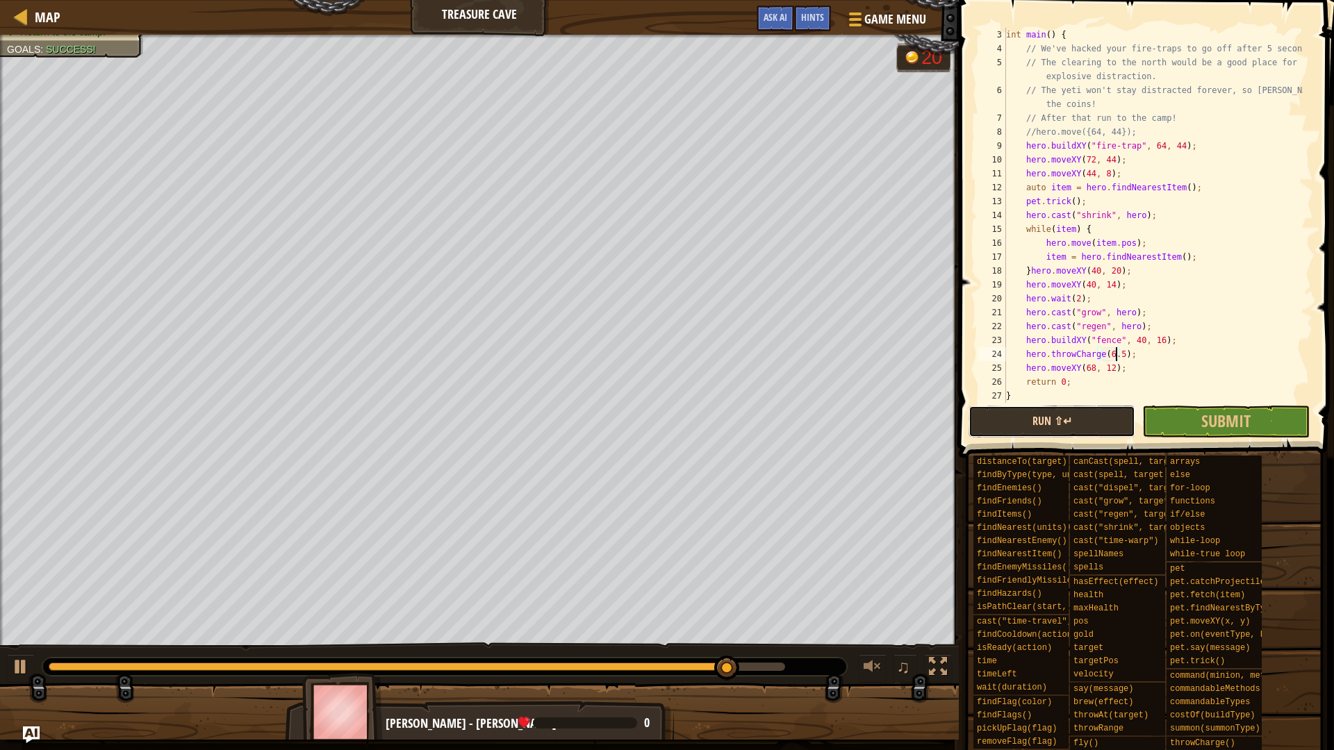
click at [1090, 425] on button "Run ⇧↵" at bounding box center [1052, 422] width 167 height 32
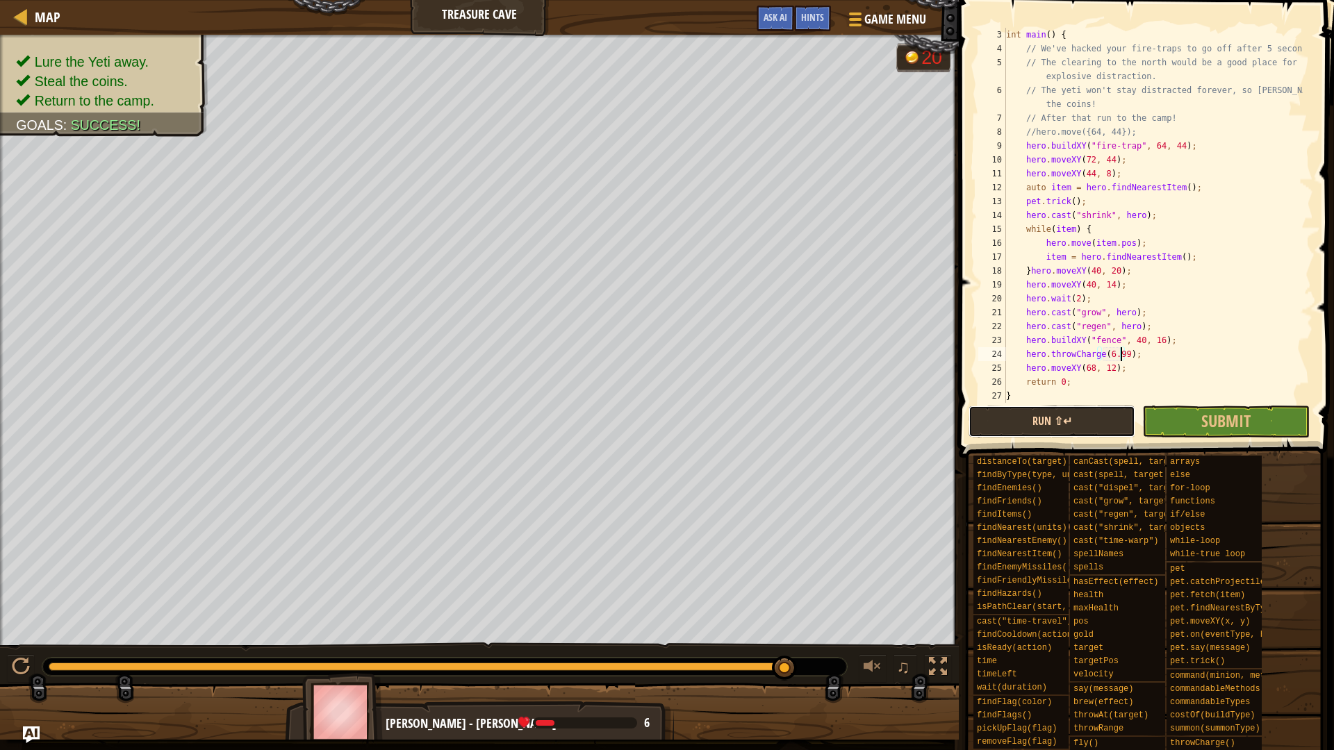
click at [1108, 418] on button "Run ⇧↵" at bounding box center [1052, 422] width 167 height 32
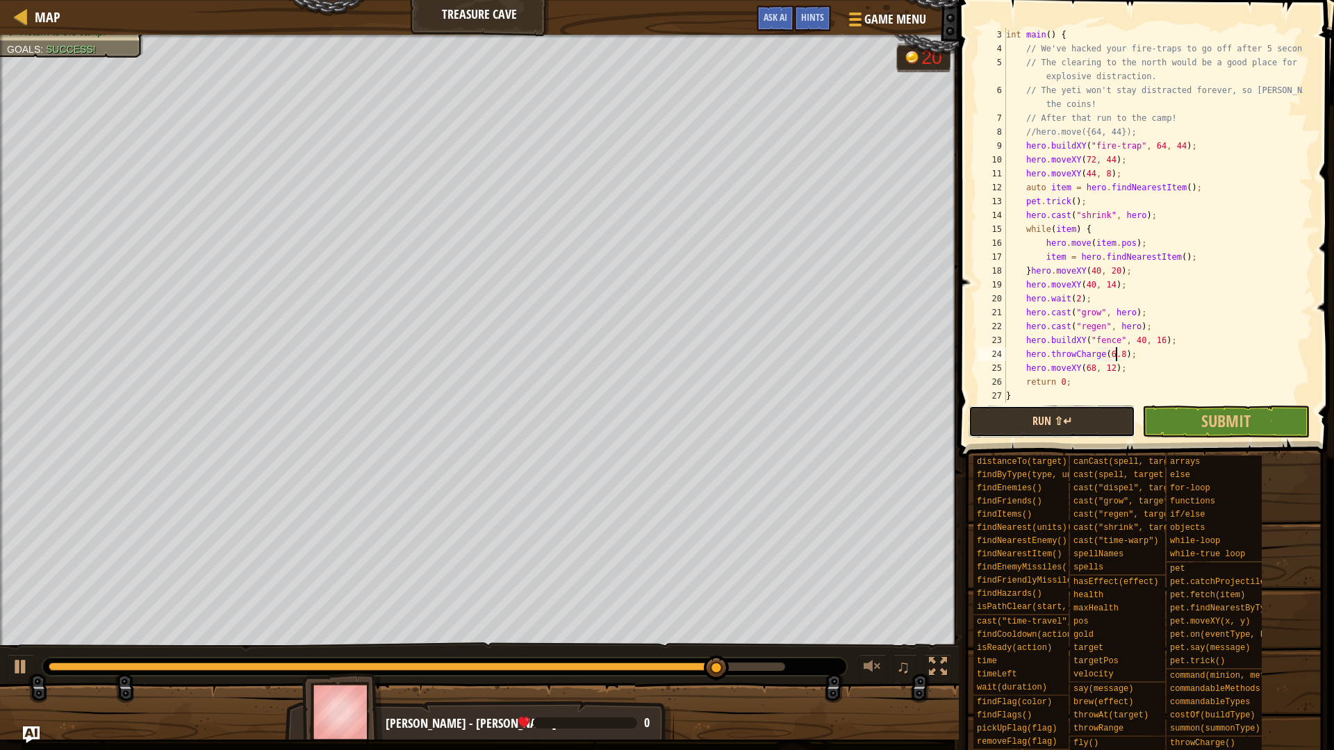
click at [1038, 422] on button "Run ⇧↵" at bounding box center [1052, 422] width 167 height 32
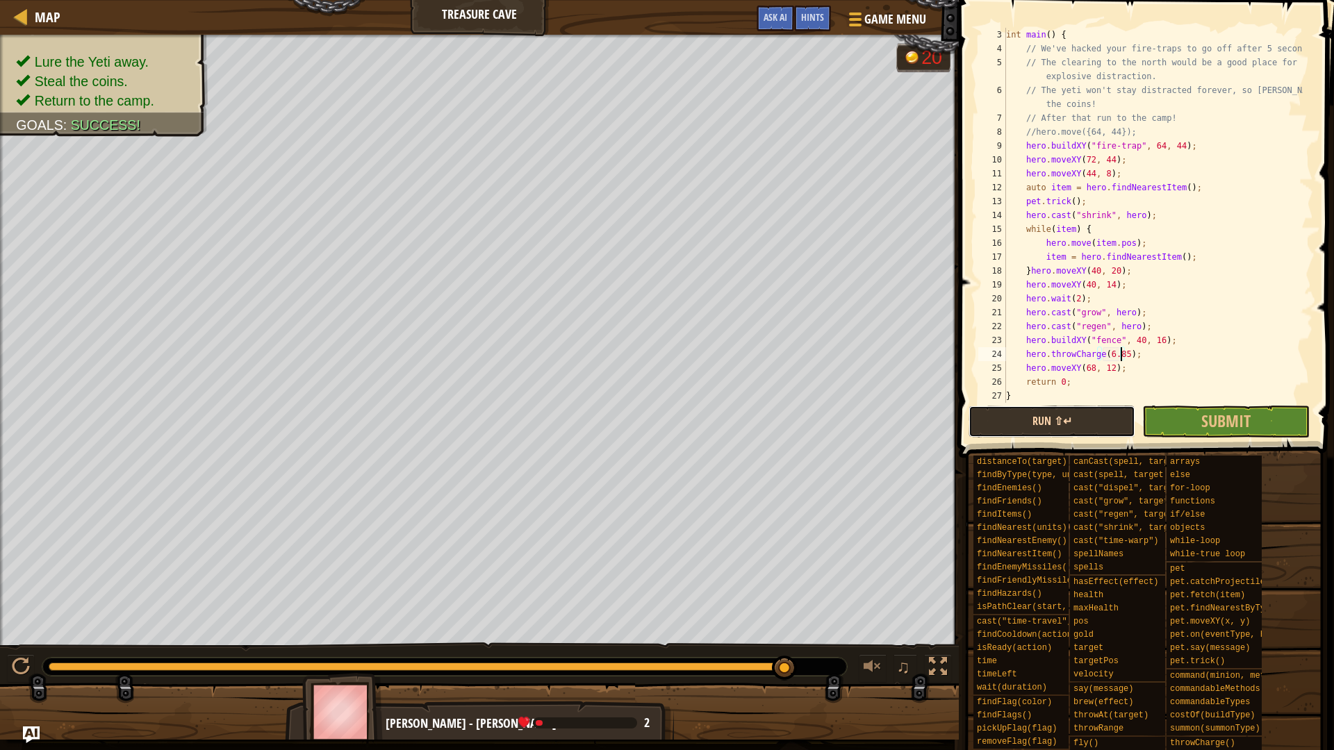
click at [1100, 413] on button "Run ⇧↵" at bounding box center [1052, 422] width 167 height 32
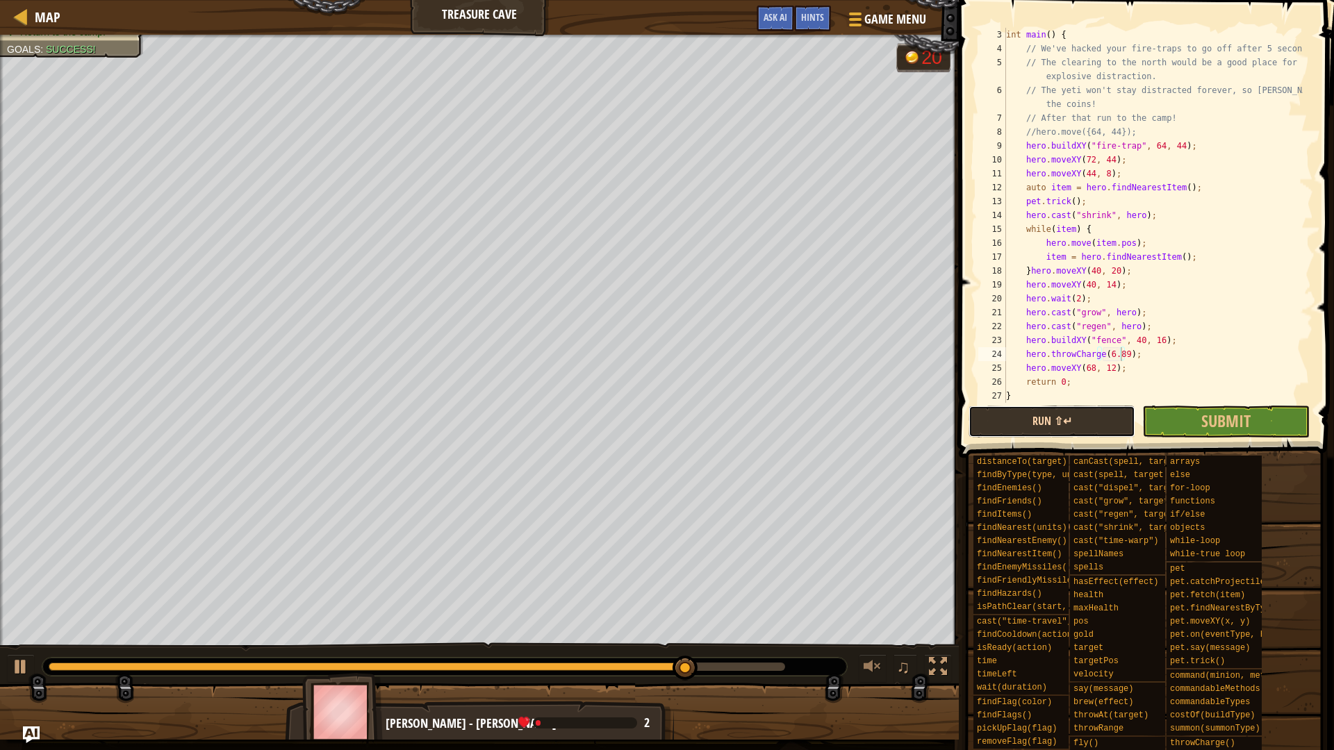
click at [1007, 419] on button "Run ⇧↵" at bounding box center [1052, 422] width 167 height 32
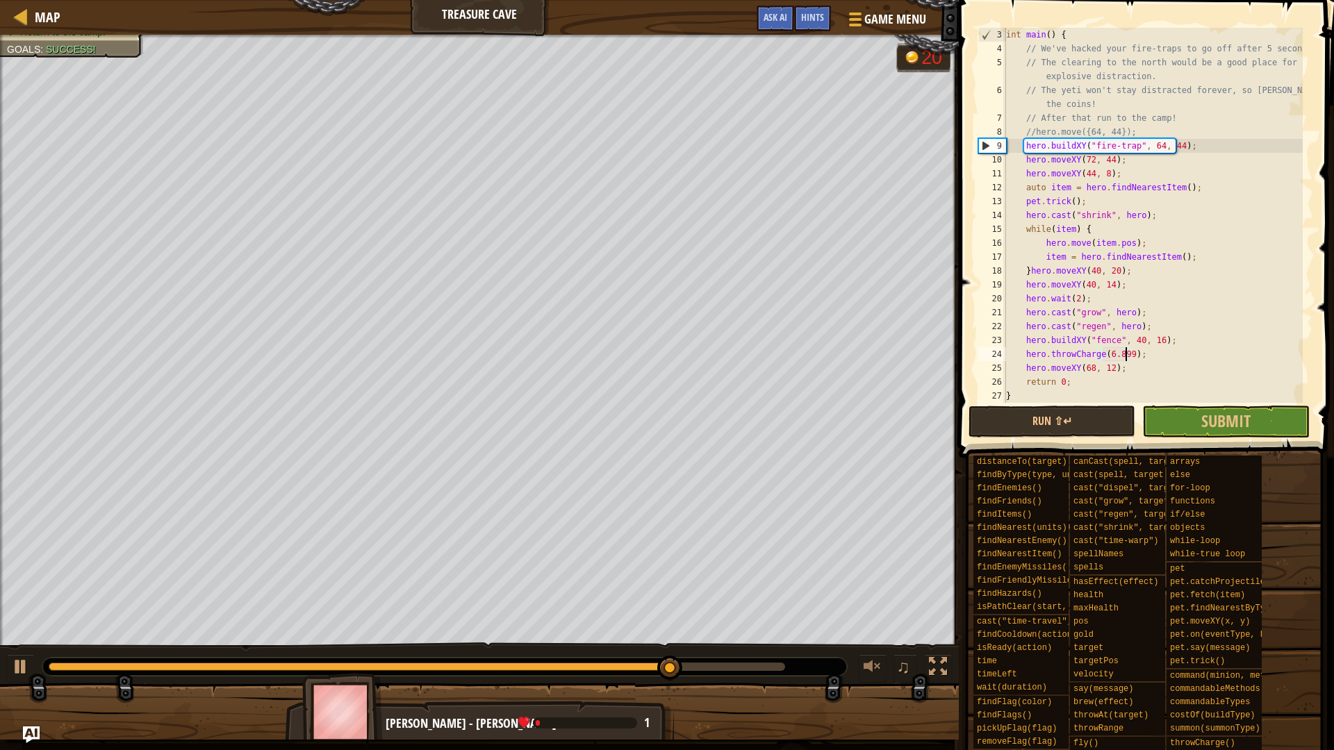
scroll to position [6, 10]
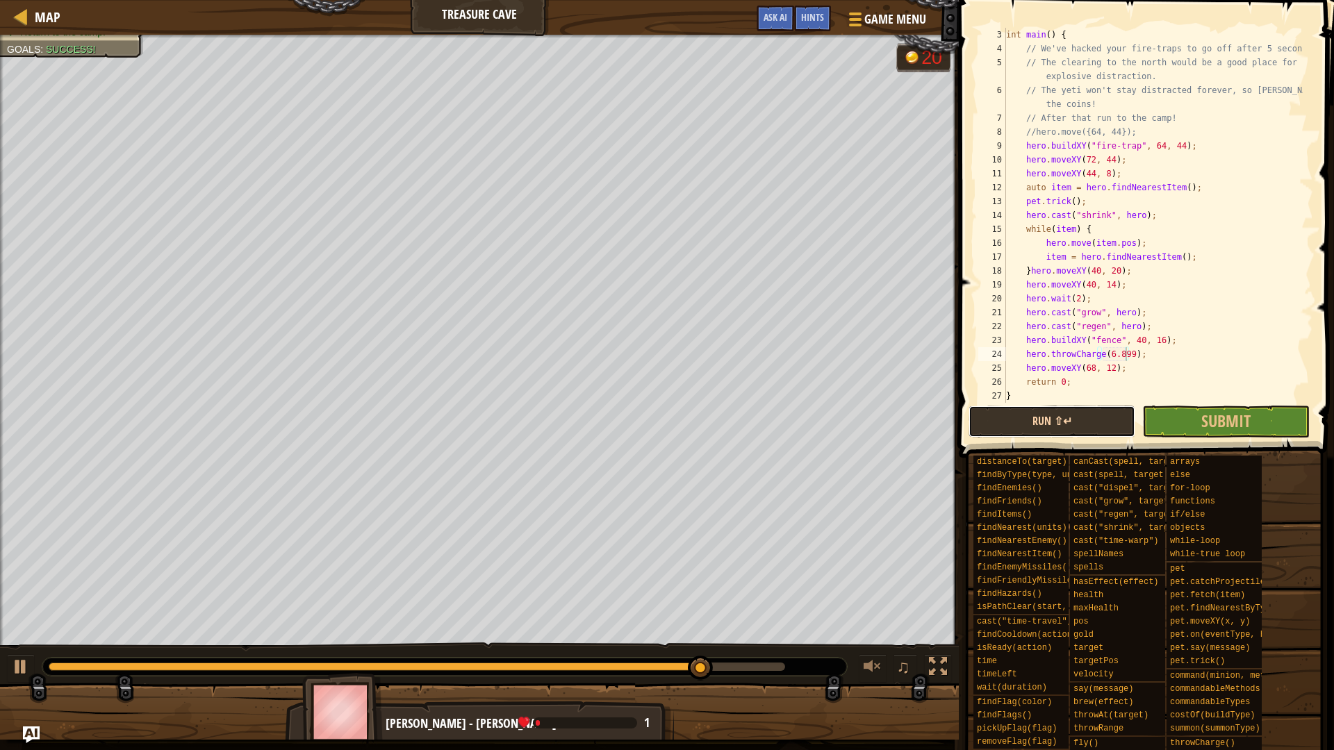
click at [1106, 418] on button "Run ⇧↵" at bounding box center [1052, 422] width 167 height 32
click at [1139, 356] on div "int main ( ) { // We've hacked your fire-traps to go off after 5 seconds. // Th…" at bounding box center [1152, 229] width 299 height 403
click at [1227, 353] on div "int main ( ) { // We've hacked your fire-traps to go off after 5 seconds. // Th…" at bounding box center [1152, 229] width 299 height 403
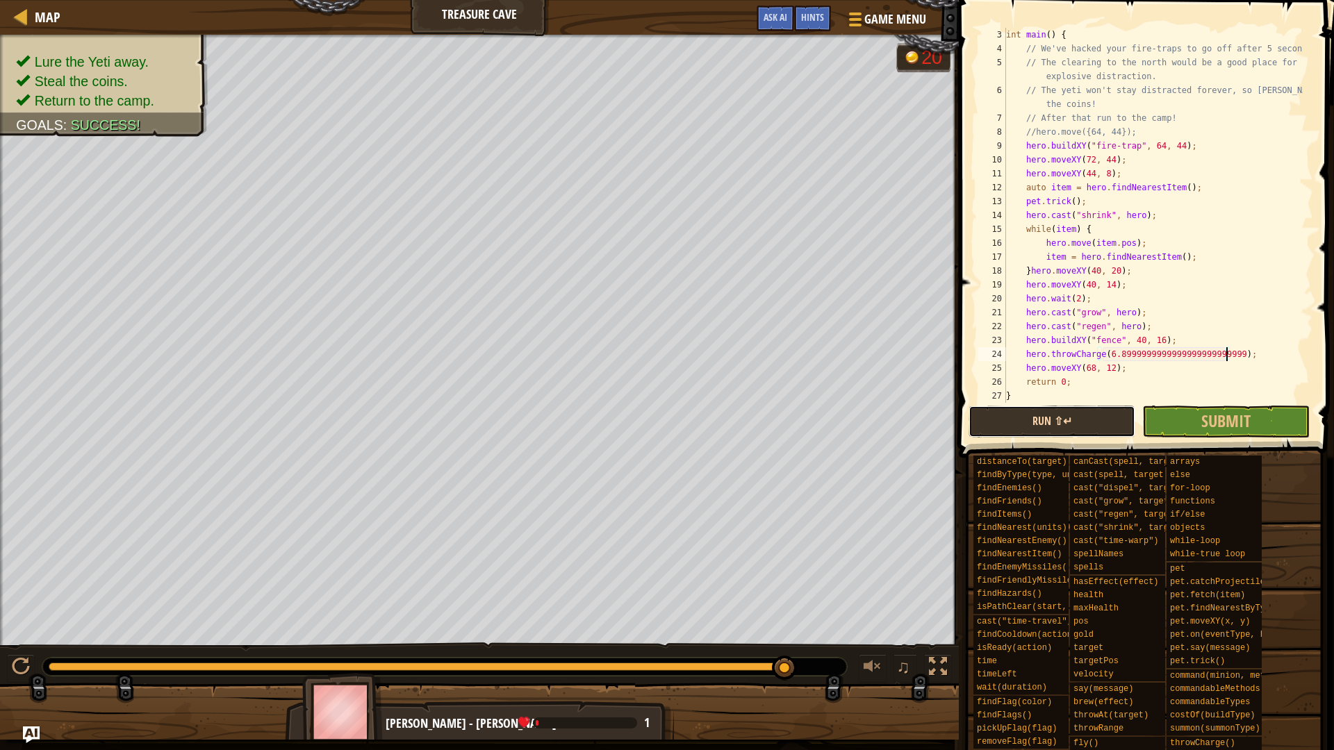
click at [1111, 428] on button "Run ⇧↵" at bounding box center [1052, 422] width 167 height 32
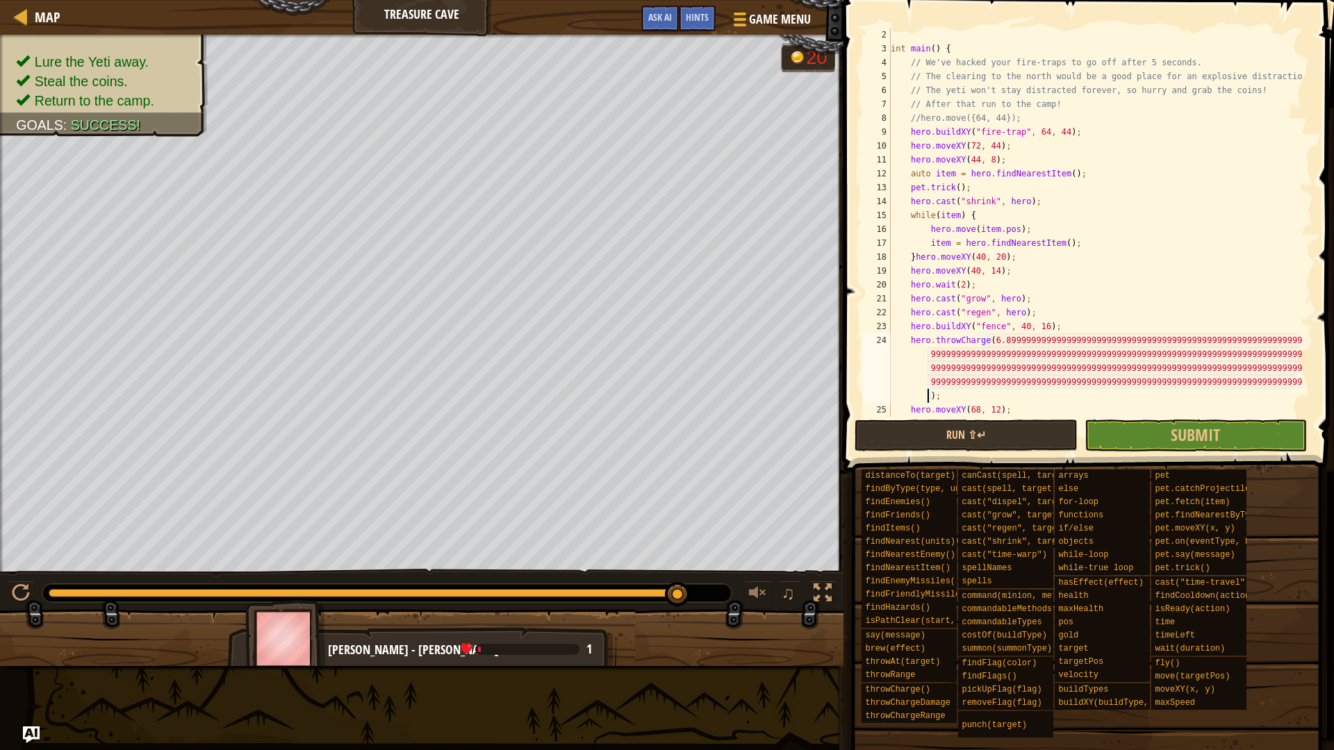
scroll to position [6, 127]
drag, startPoint x: 1041, startPoint y: 436, endPoint x: 1183, endPoint y: 519, distance: 164.1
click at [1044, 436] on button "Run ⇧↵" at bounding box center [966, 436] width 223 height 32
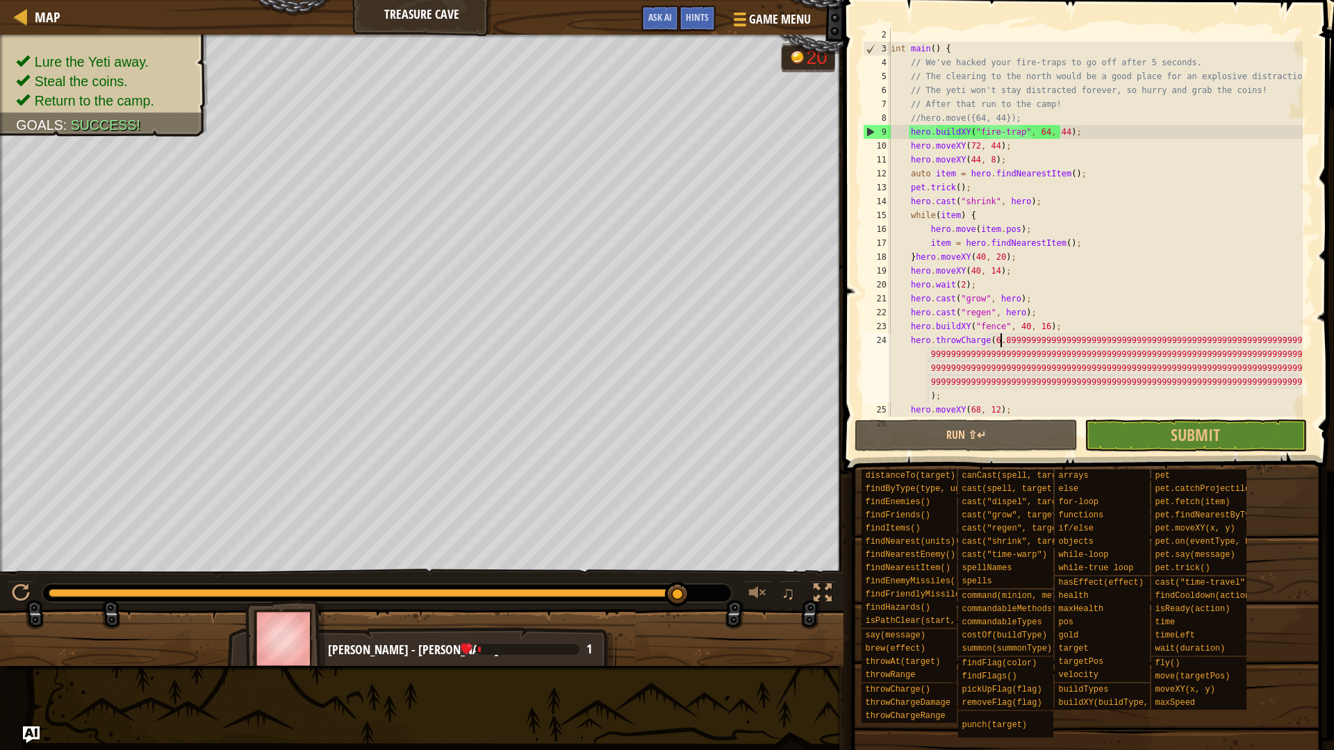
click at [999, 343] on div "int main ( ) { // We've hacked your fire-traps to go off after 5 seconds. // Th…" at bounding box center [1095, 236] width 415 height 417
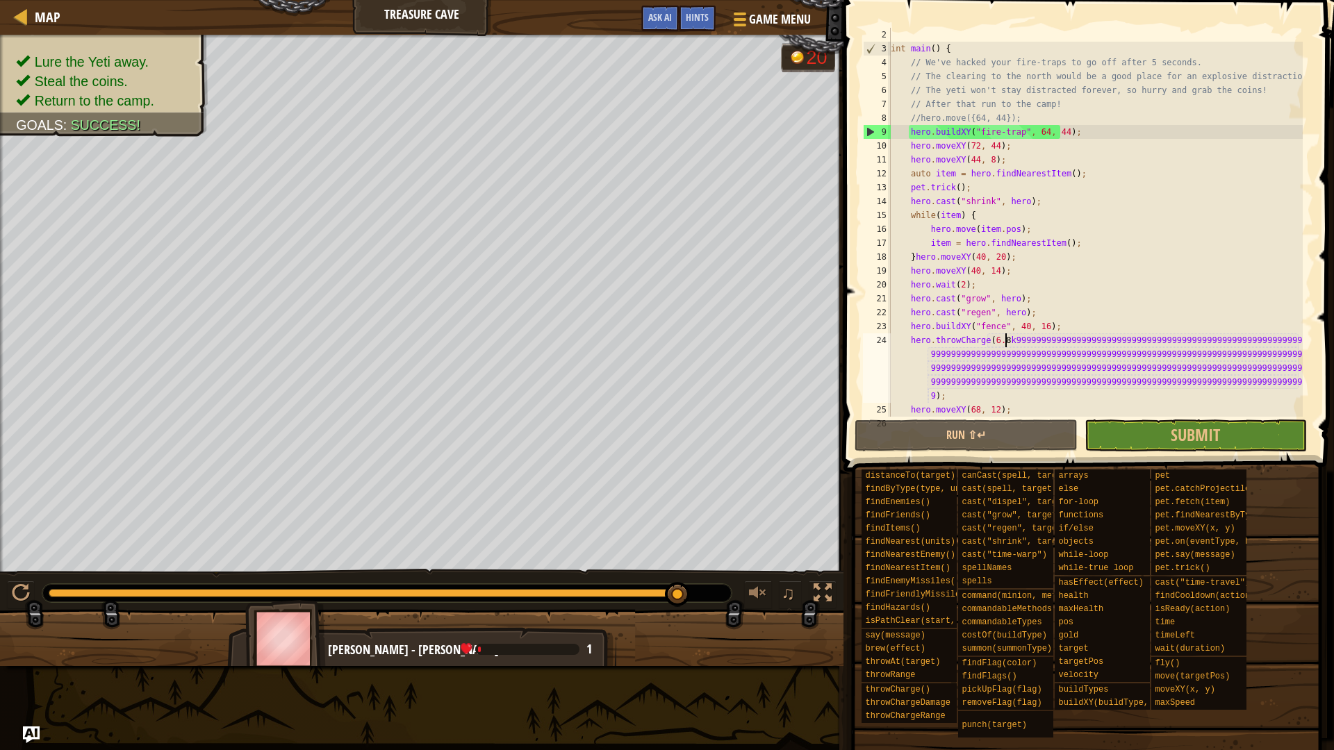
scroll to position [6, 10]
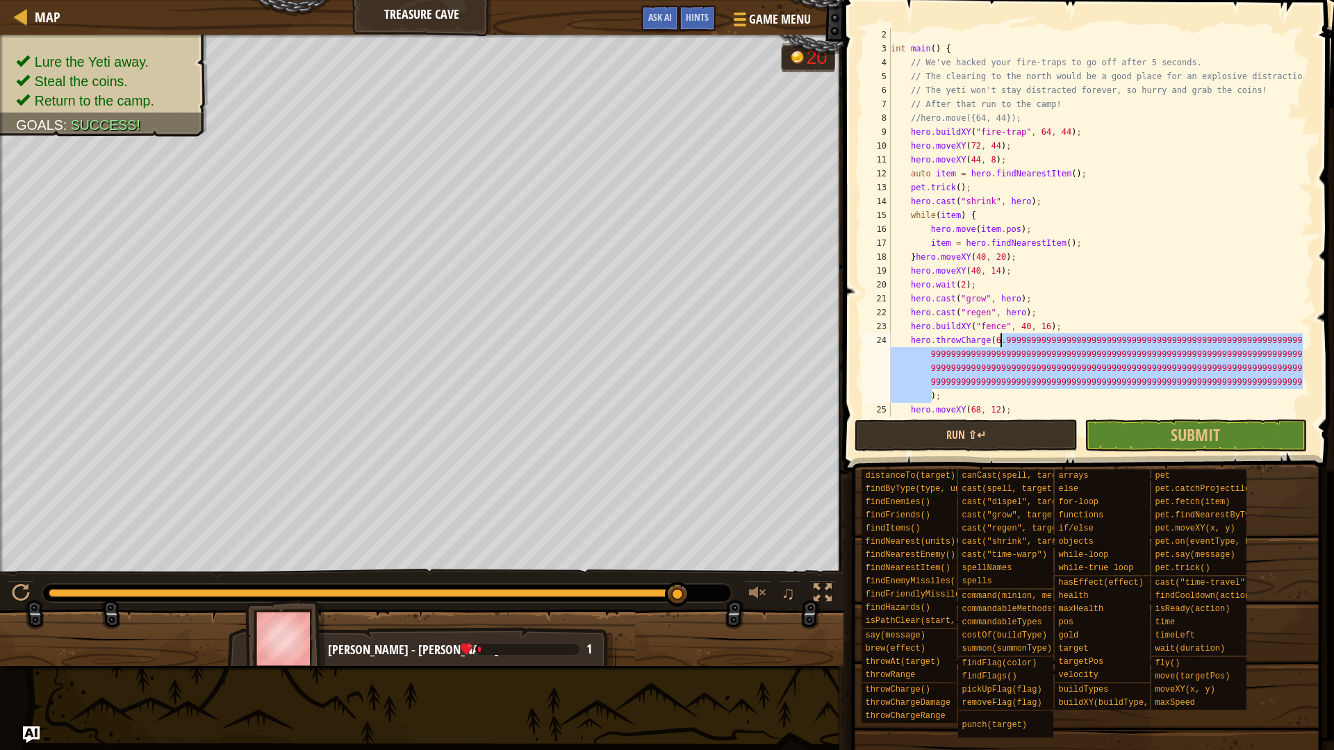
drag, startPoint x: 930, startPoint y: 395, endPoint x: 1001, endPoint y: 339, distance: 90.0
click at [1001, 339] on div "int main ( ) { // We've hacked your fire-traps to go off after 5 seconds. // Th…" at bounding box center [1095, 236] width 415 height 417
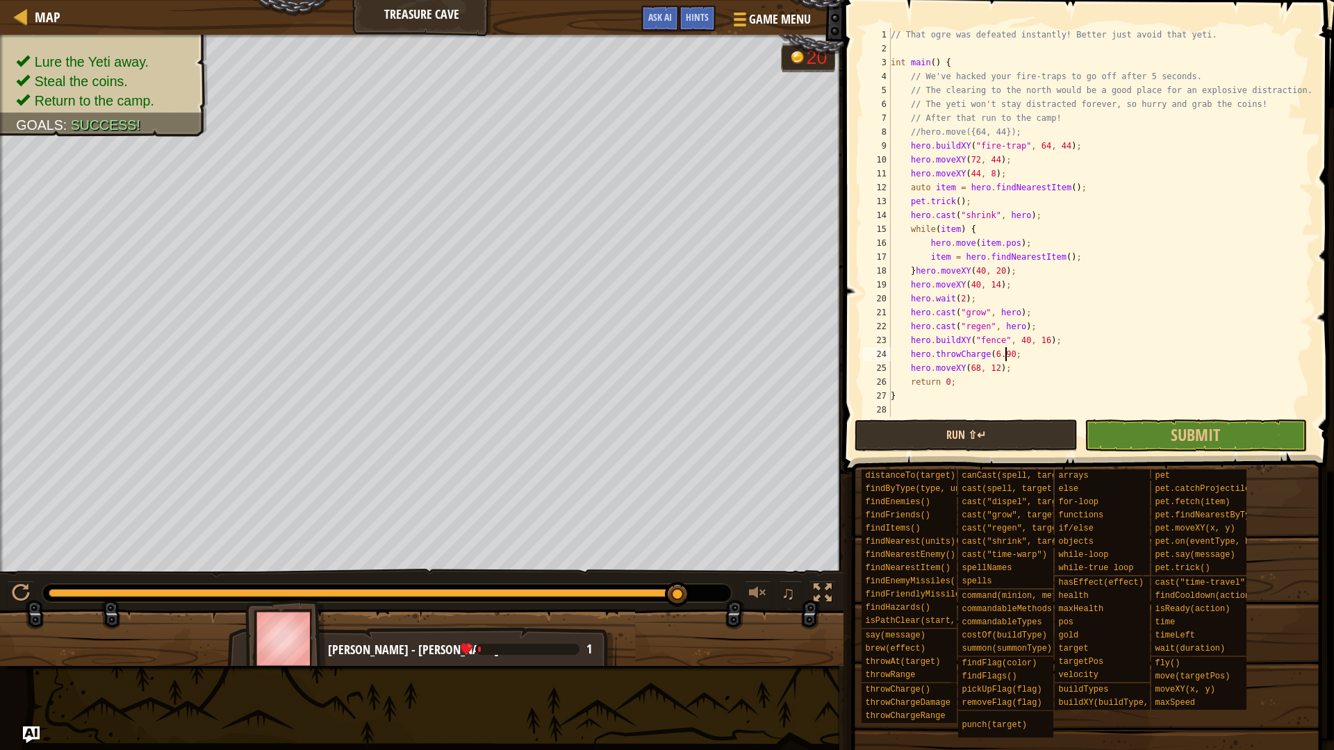
scroll to position [6, 9]
click at [985, 434] on button "Run ⇧↵" at bounding box center [966, 436] width 223 height 32
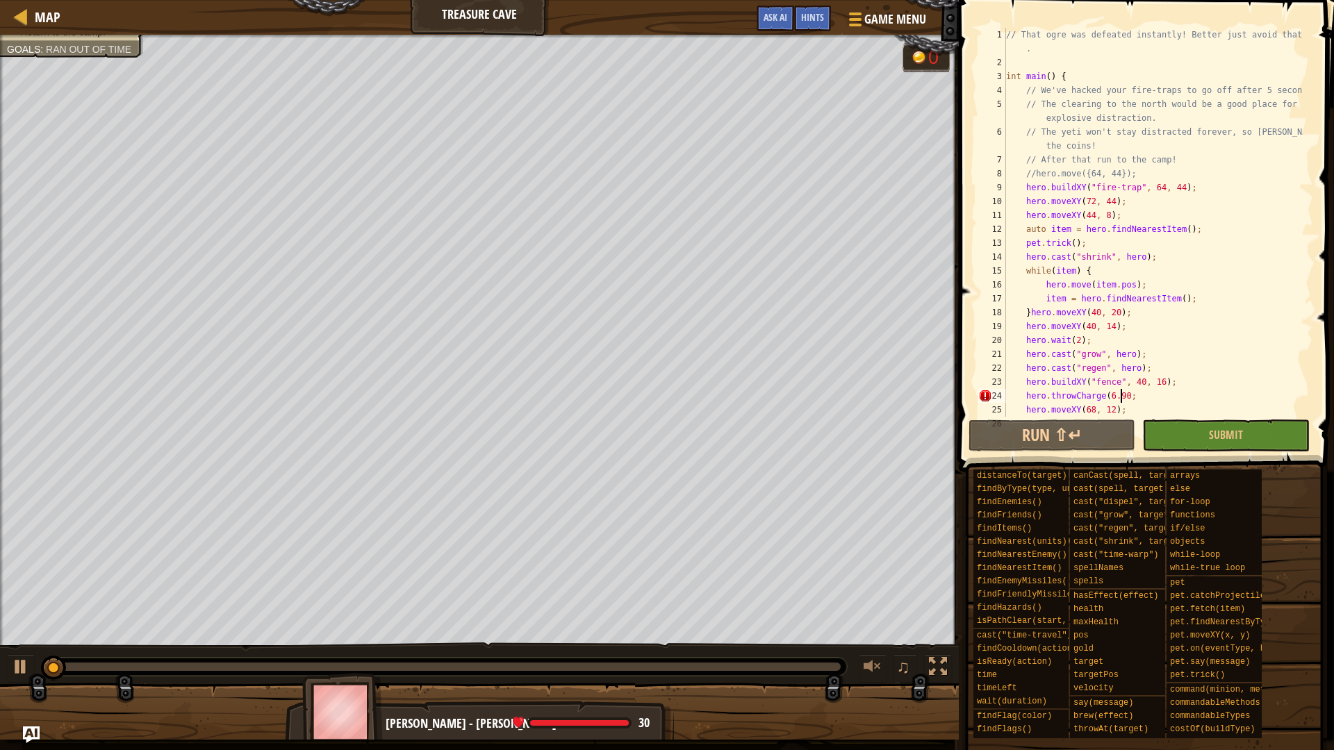
scroll to position [0, 0]
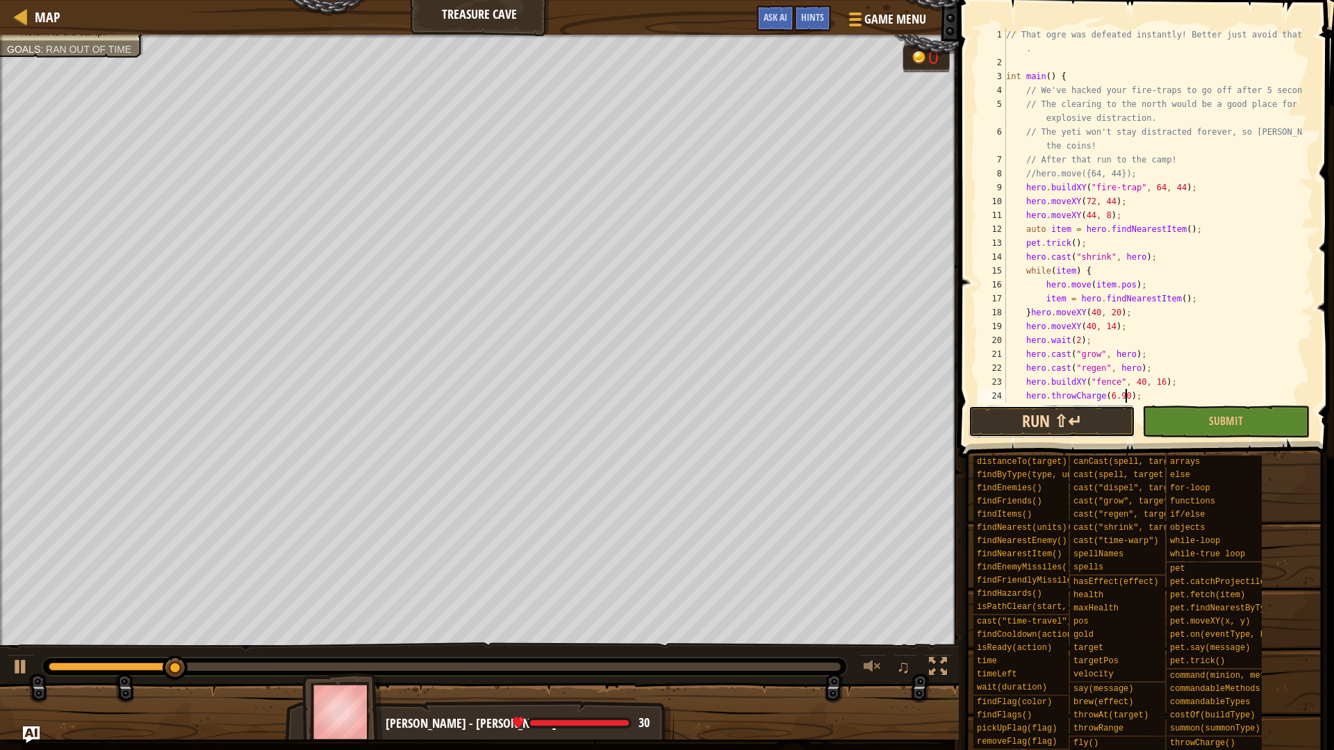
click at [1068, 424] on button "Run ⇧↵" at bounding box center [1052, 422] width 167 height 32
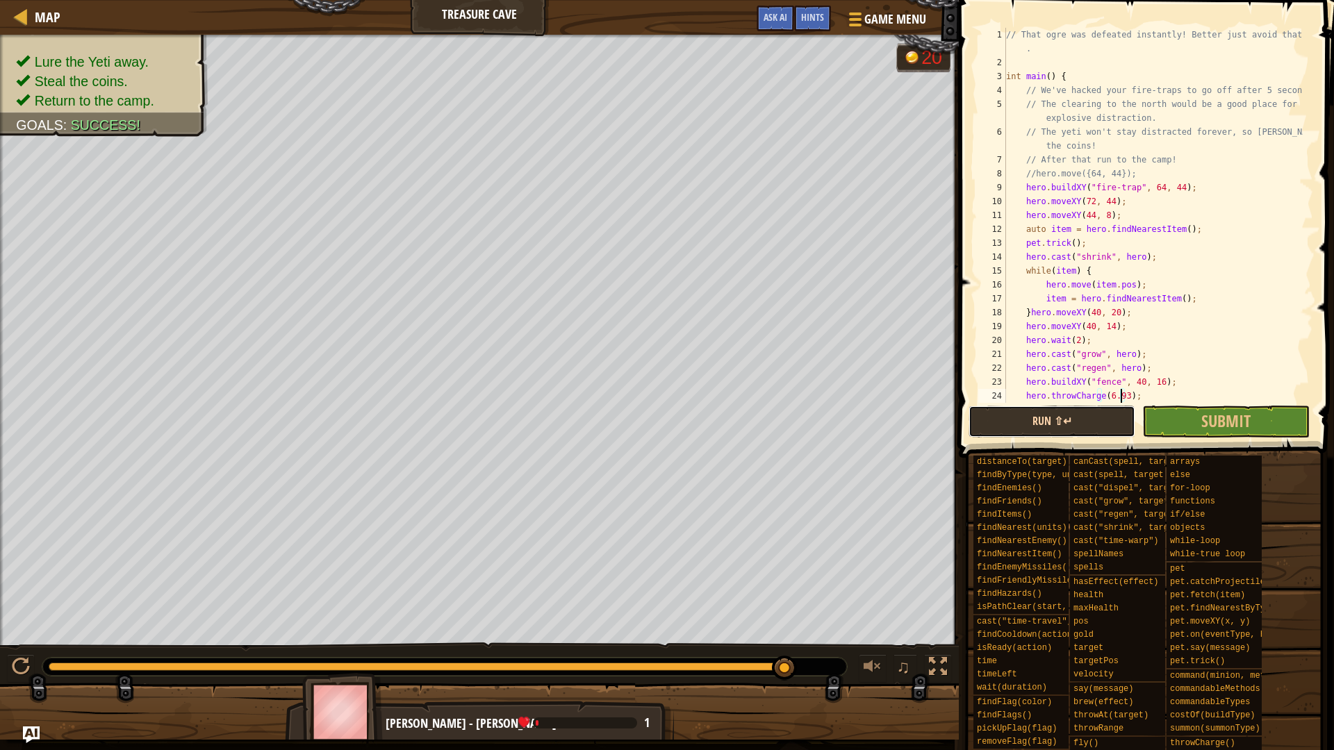
click at [1078, 413] on button "Run ⇧↵" at bounding box center [1052, 422] width 167 height 32
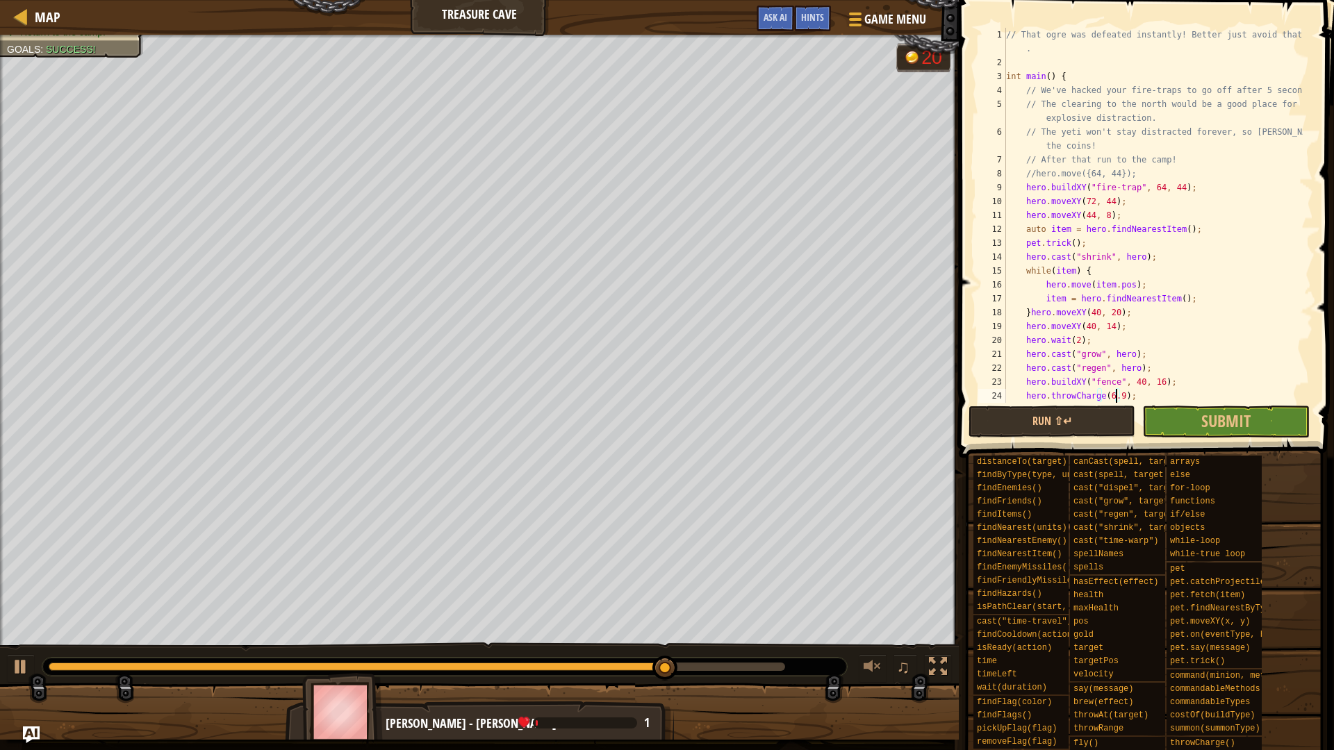
type textarea "hero.throwCharge(6.95);"
drag, startPoint x: 1094, startPoint y: 416, endPoint x: 1107, endPoint y: 416, distance: 12.5
click at [1096, 416] on button "Run ⇧↵" at bounding box center [1052, 422] width 167 height 32
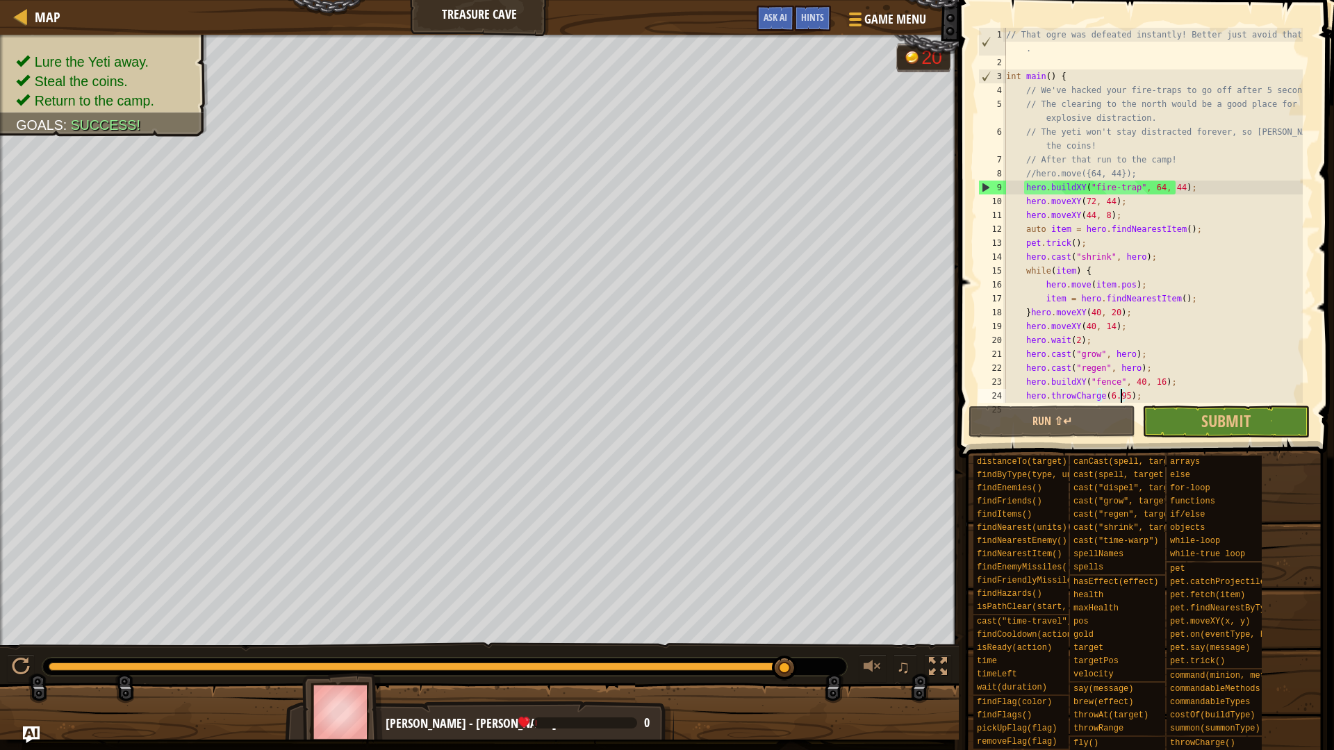
scroll to position [56, 0]
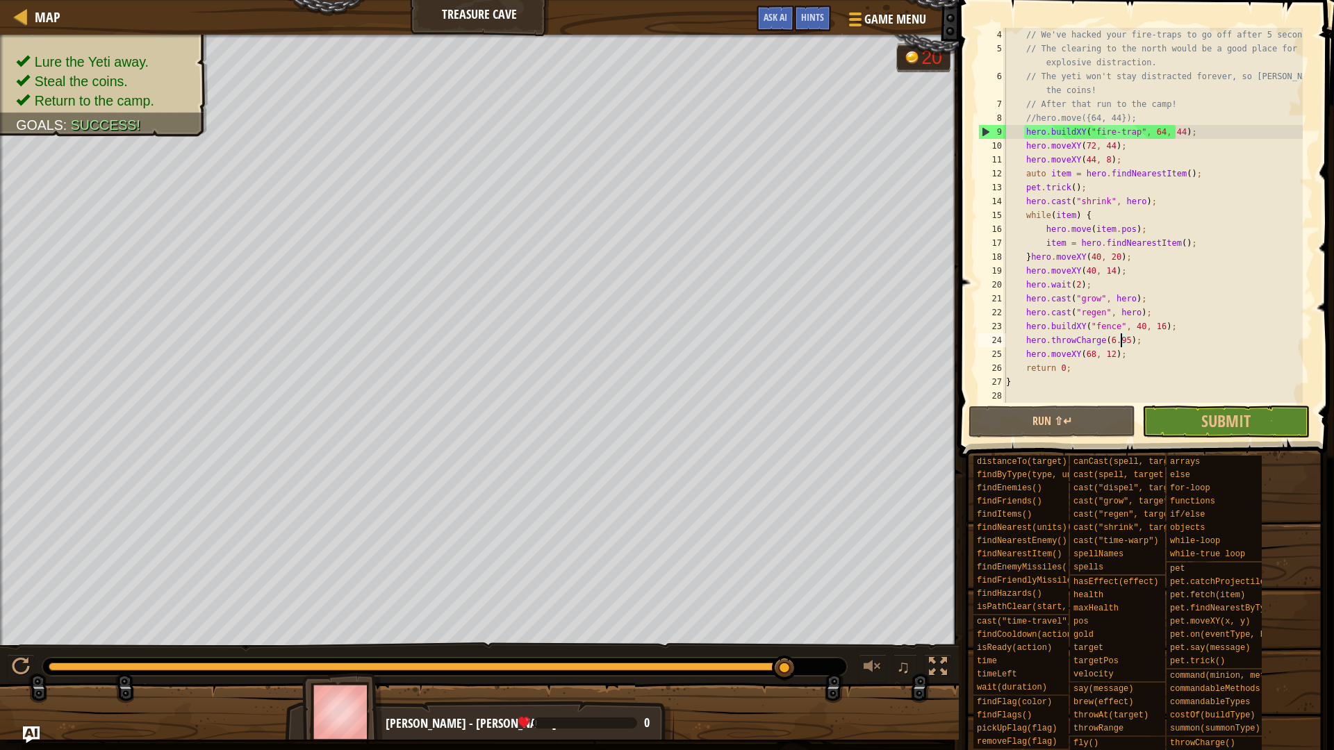
click at [1153, 340] on div "// We've hacked your fire-traps to go off after 5 seconds. // The clearing to t…" at bounding box center [1152, 229] width 299 height 403
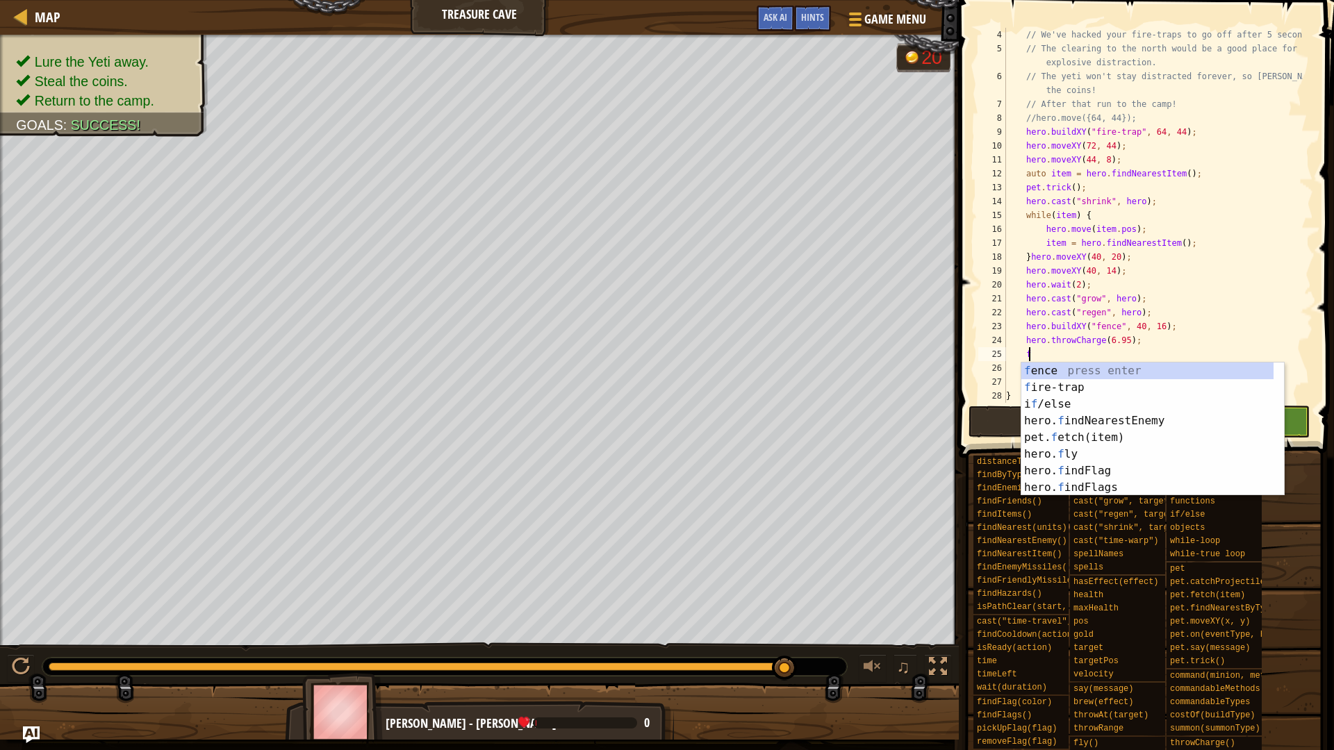
scroll to position [6, 1]
click at [770, 703] on div at bounding box center [479, 717] width 959 height 69
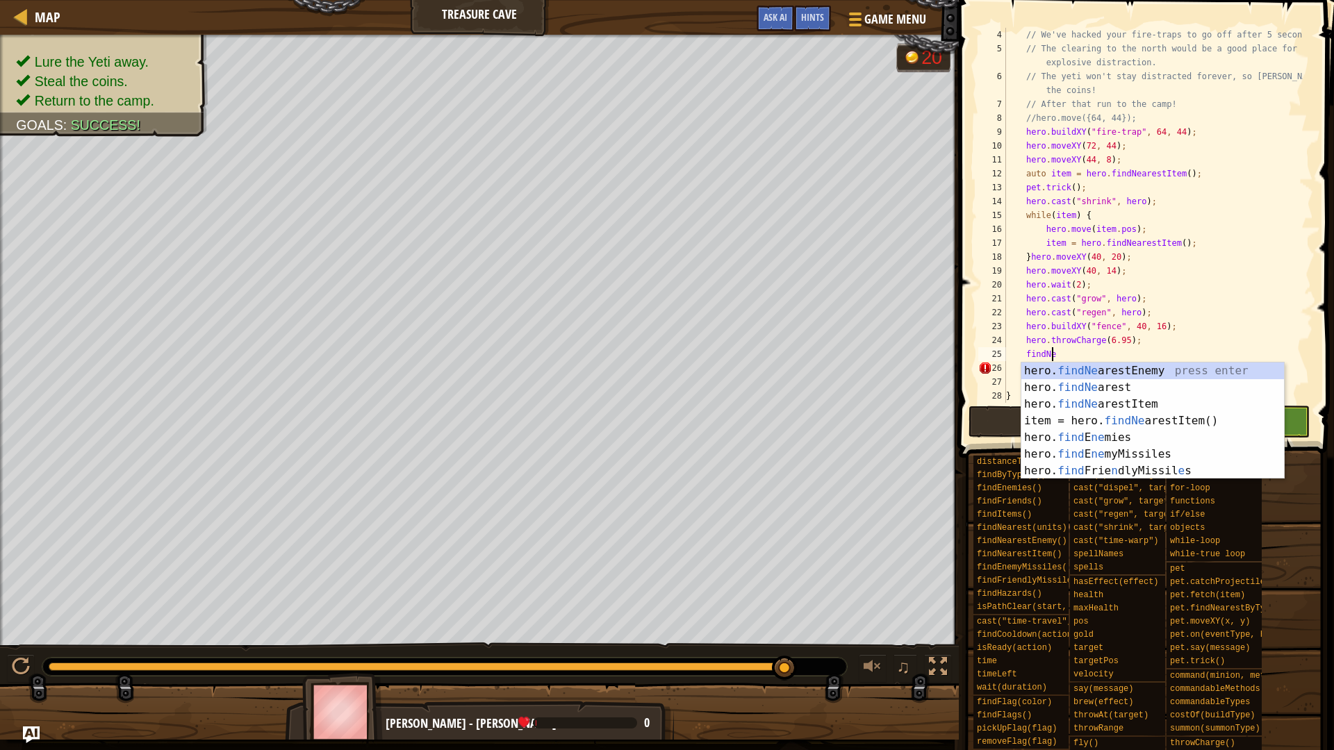
scroll to position [6, 3]
type textarea "findN"
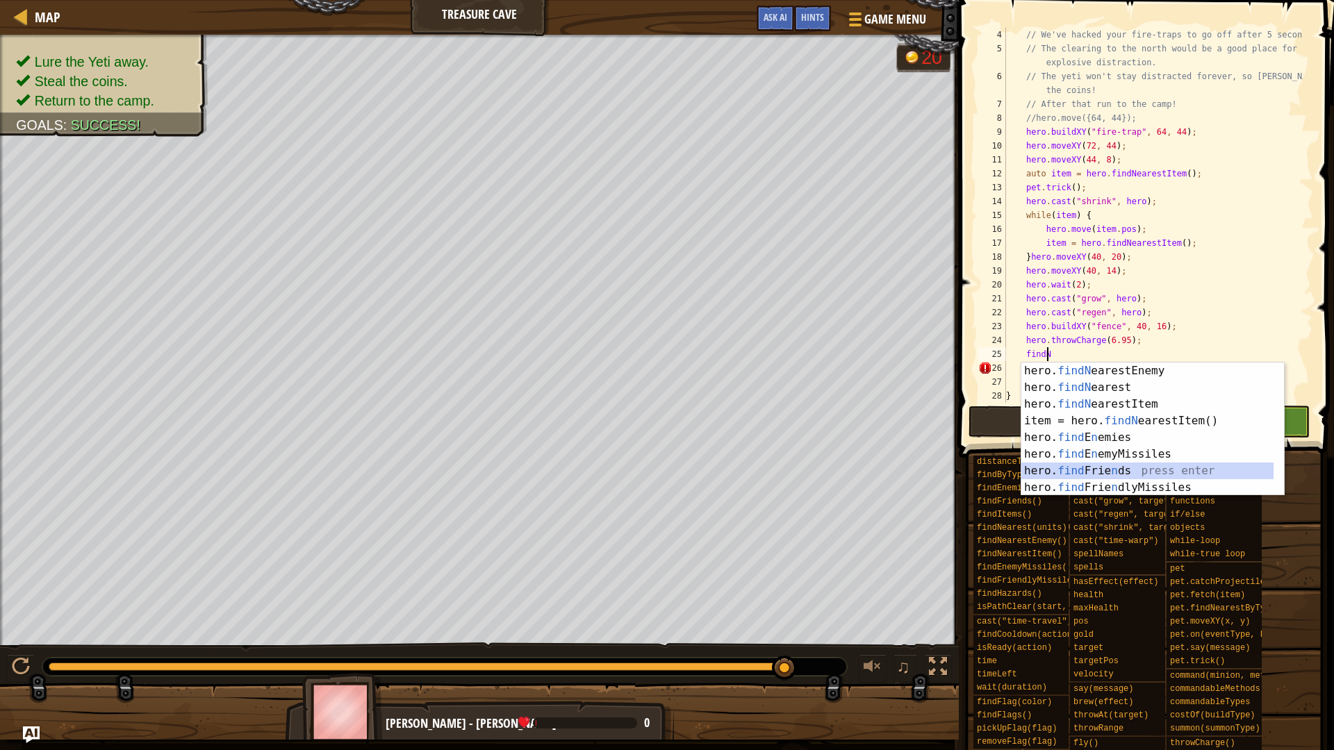
click at [1122, 475] on div "hero. findN earestEnemy press enter hero. findN earest press enter hero. findN …" at bounding box center [1147, 446] width 252 height 167
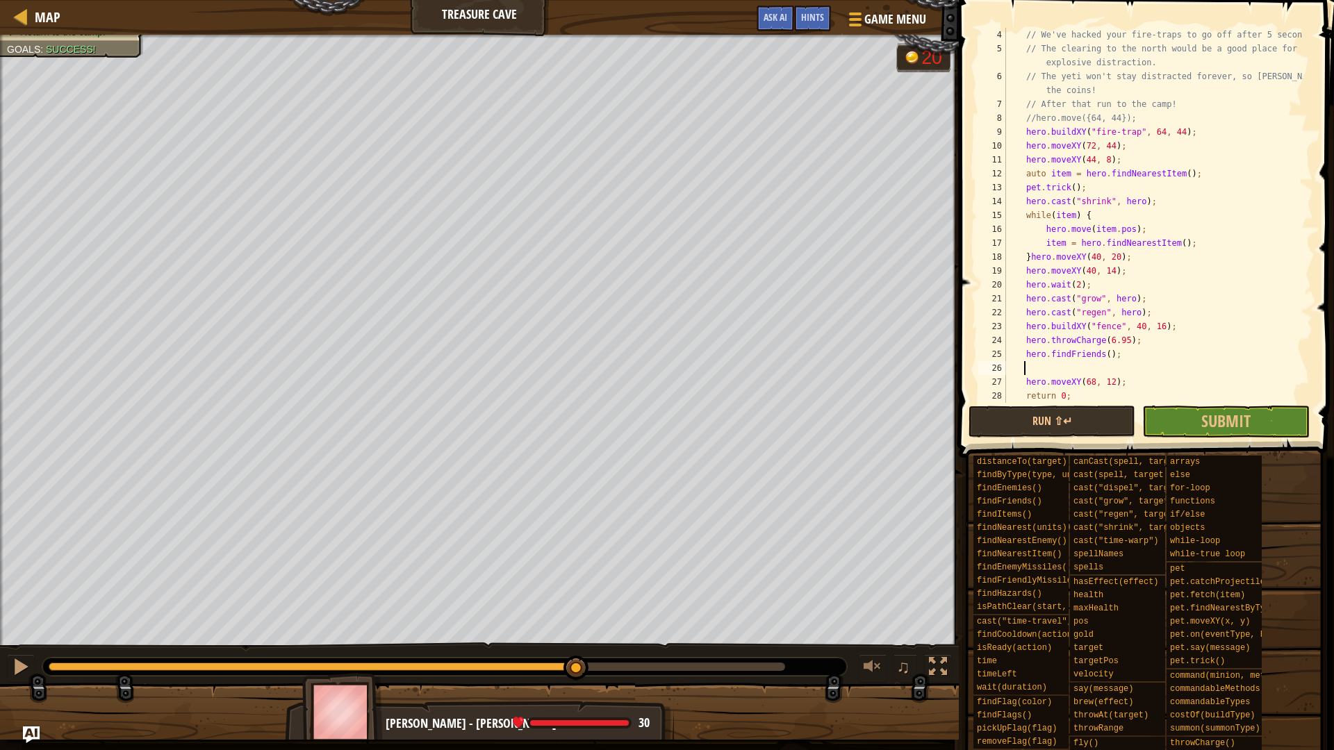
drag, startPoint x: 786, startPoint y: 672, endPoint x: 726, endPoint y: 658, distance: 61.4
click at [589, 660] on div at bounding box center [576, 668] width 25 height 25
click at [1058, 422] on button "Run ⇧↵" at bounding box center [1052, 422] width 167 height 32
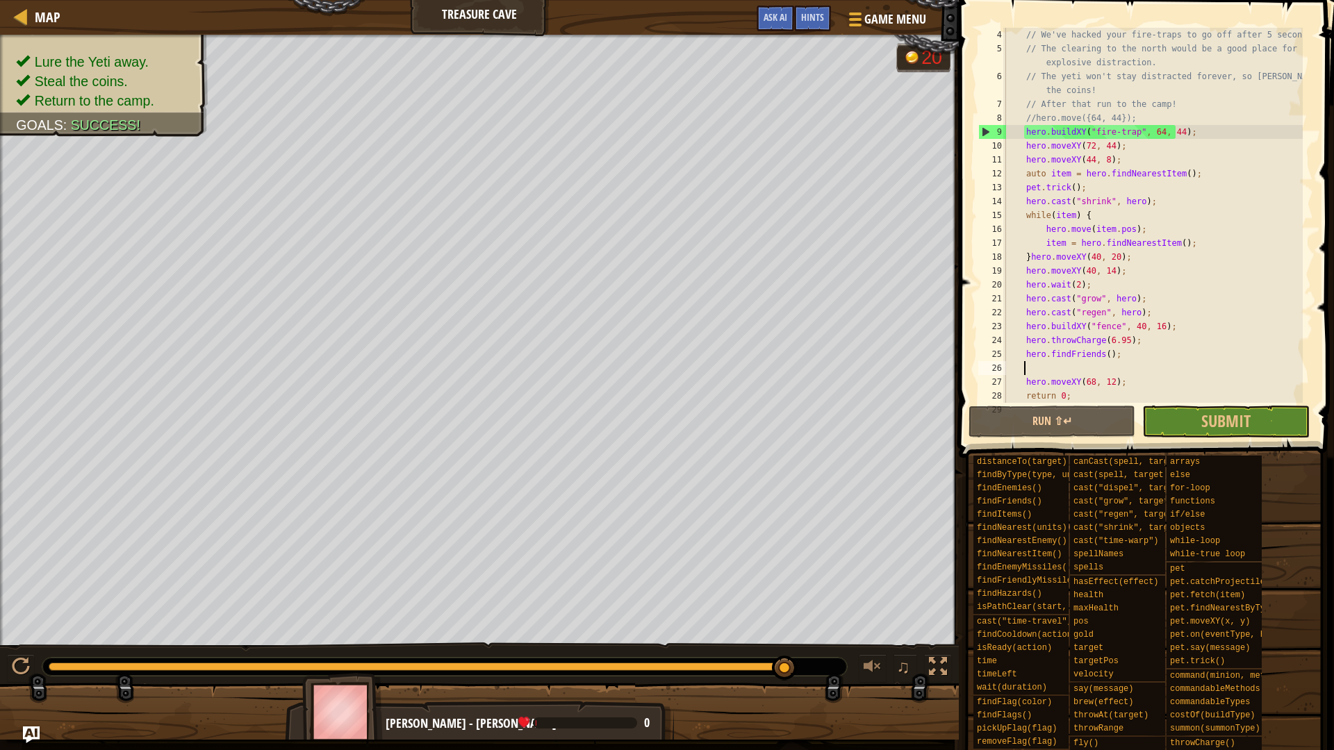
click at [1024, 356] on div "// We've hacked your fire-traps to go off after 5 seconds. // The clearing to t…" at bounding box center [1152, 229] width 299 height 403
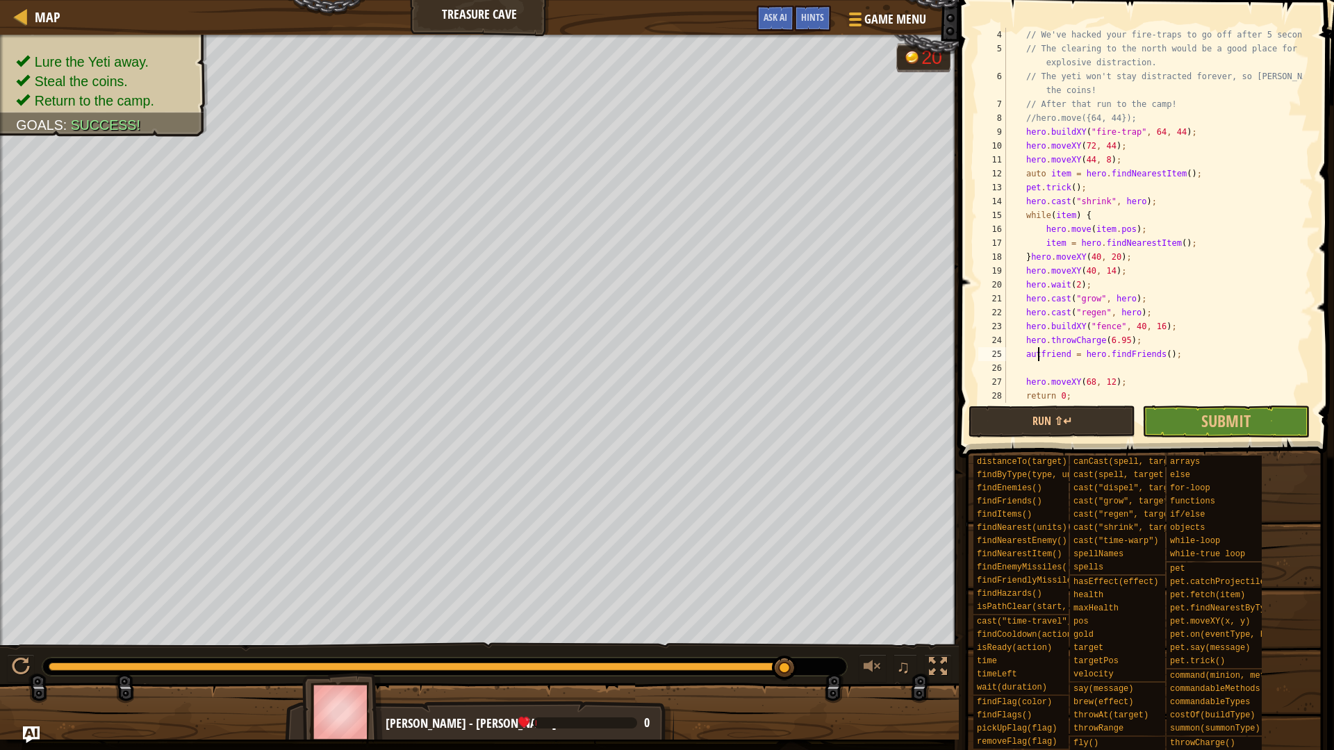
scroll to position [6, 3]
type textarea "auto friend = hero.findFriends();"
click at [1073, 356] on div "// We've hacked your fire-traps to go off after 5 seconds. // The clearing to t…" at bounding box center [1152, 229] width 299 height 403
click at [1067, 367] on div "// We've hacked your fire-traps to go off after 5 seconds. // The clearing to t…" at bounding box center [1152, 229] width 299 height 403
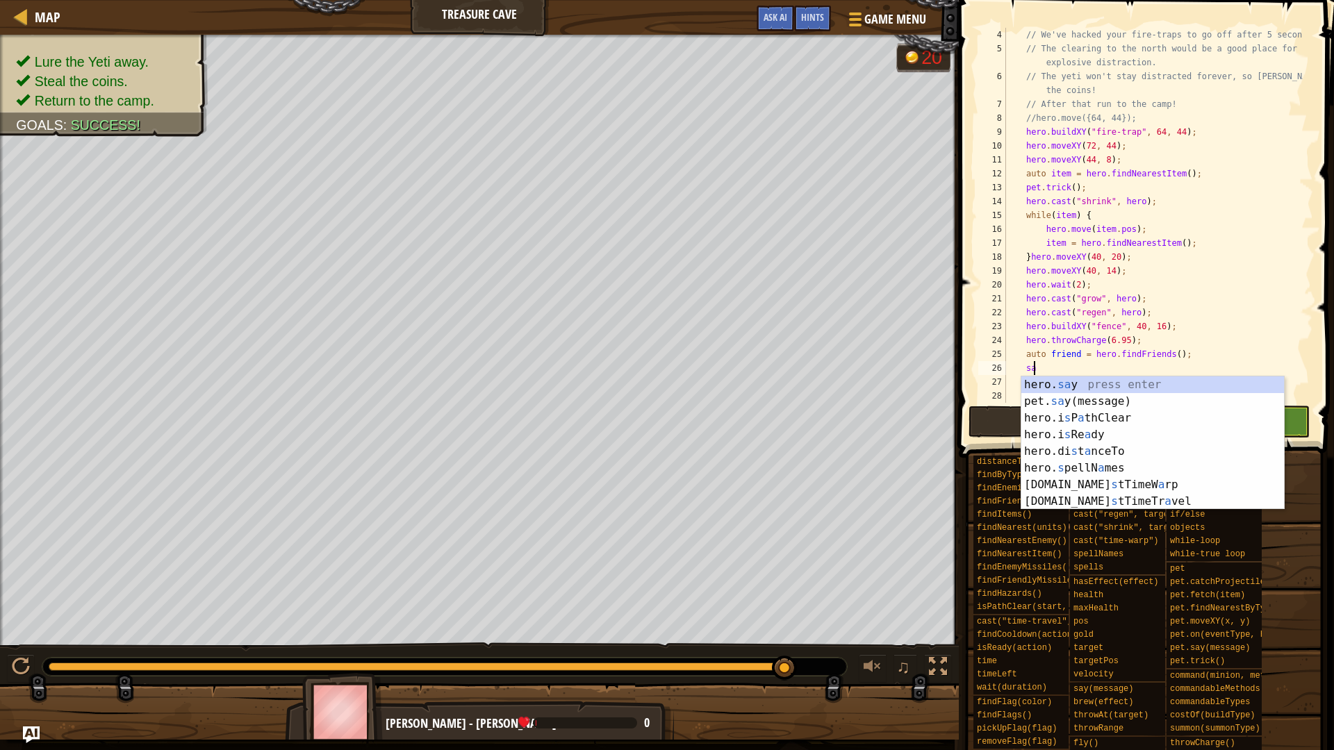
scroll to position [6, 1]
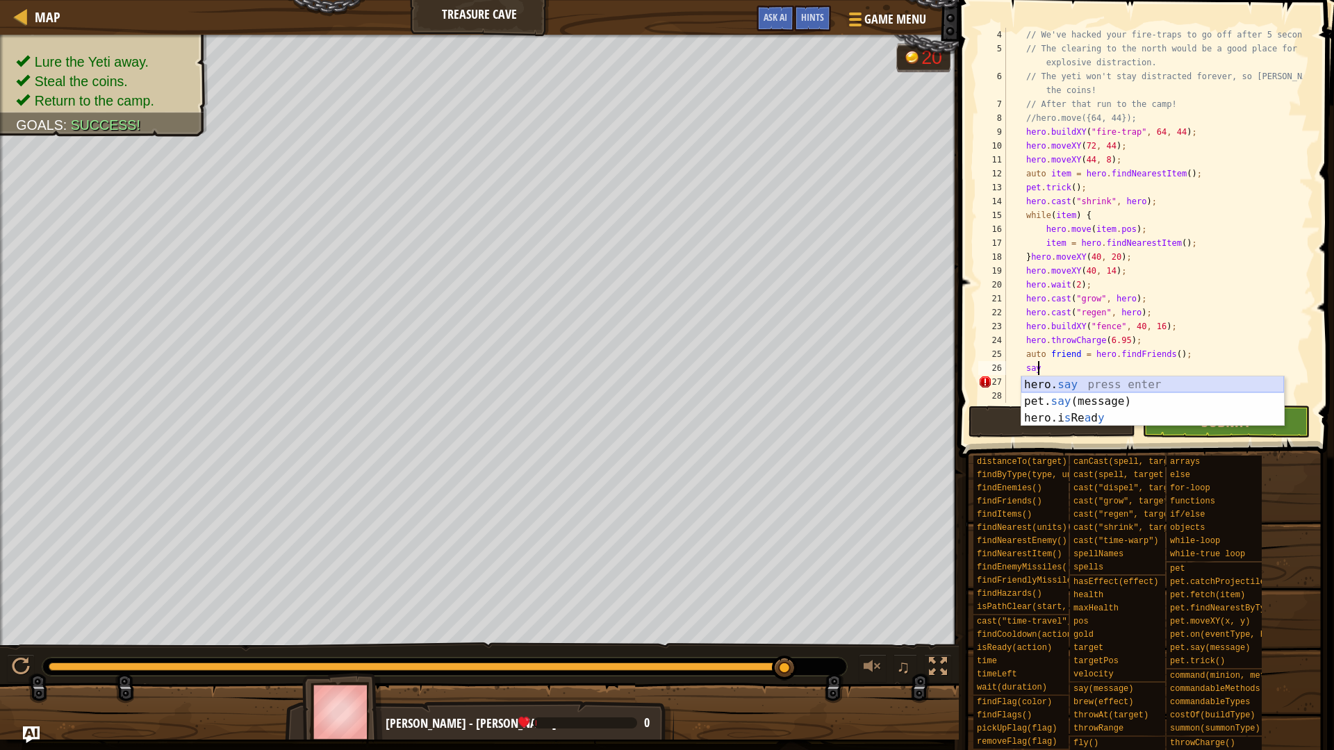
click at [1078, 382] on div "hero. say press enter pet. say (message) press enter hero.i s Re a d y press en…" at bounding box center [1152, 418] width 263 height 83
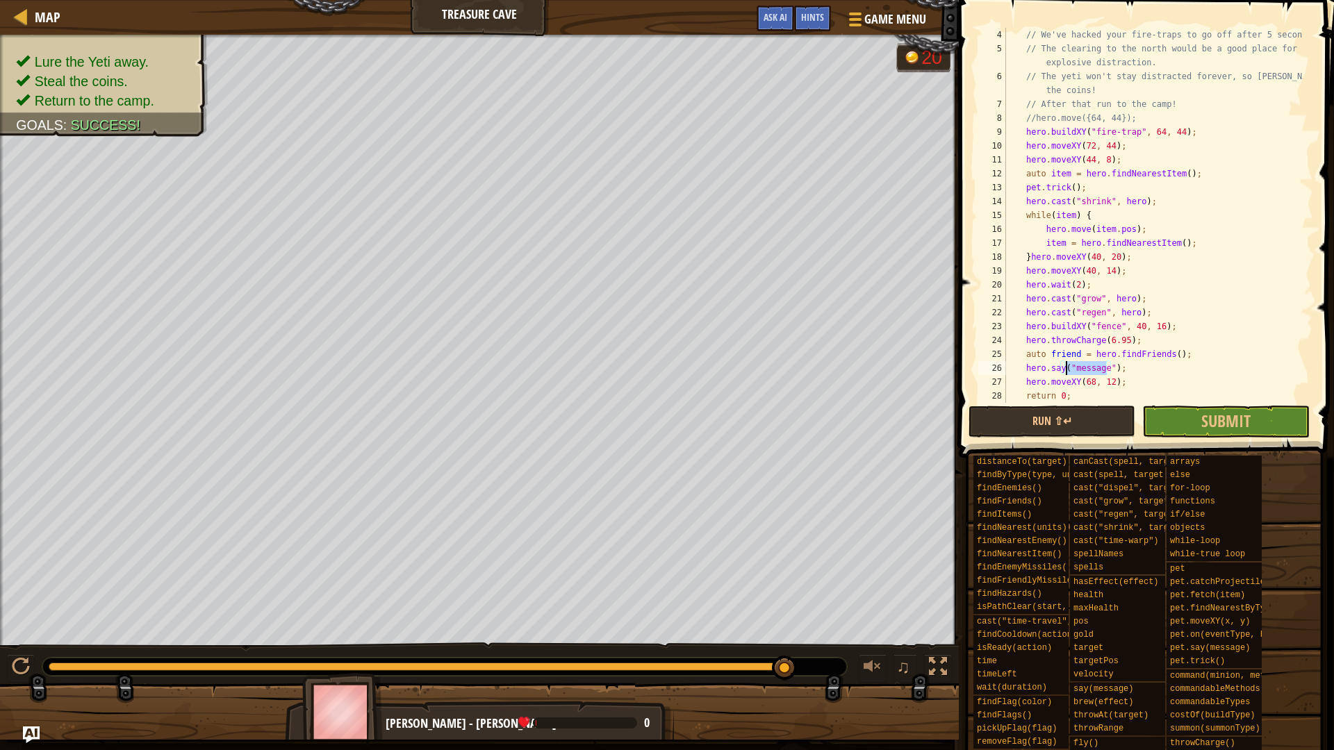
drag, startPoint x: 1107, startPoint y: 368, endPoint x: 1065, endPoint y: 369, distance: 41.7
click at [1065, 369] on div "// We've hacked your fire-traps to go off after 5 seconds. // The clearing to t…" at bounding box center [1152, 229] width 299 height 403
click at [1091, 366] on div "// We've hacked your fire-traps to go off after 5 seconds. // The clearing to t…" at bounding box center [1152, 229] width 299 height 403
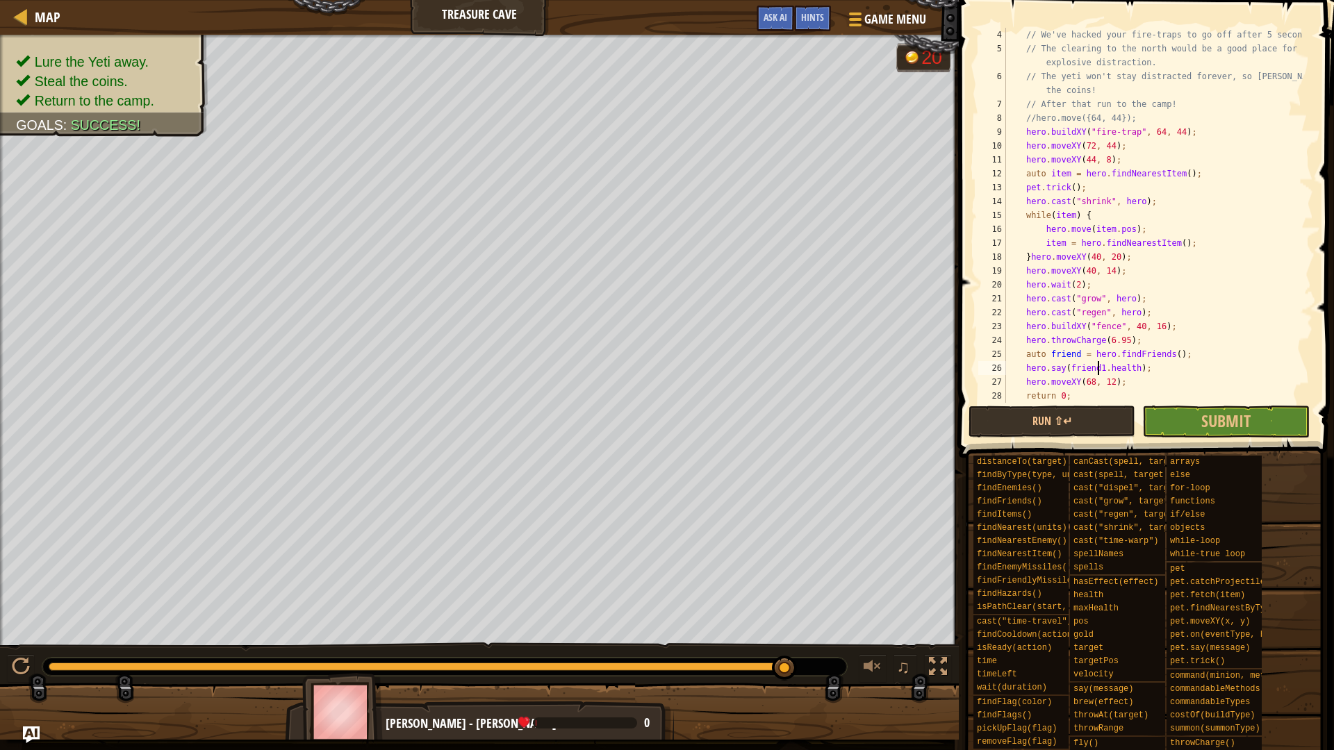
click at [1191, 351] on div "// We've hacked your fire-traps to go off after 5 seconds. // The clearing to t…" at bounding box center [1152, 229] width 299 height 403
type textarea "auto friend = hero.findFriends();"
click at [1096, 378] on div "// We've hacked your fire-traps to go off after 5 seconds. // The clearing to t…" at bounding box center [1152, 229] width 299 height 403
click at [1091, 370] on div "// We've hacked your fire-traps to go off after 5 seconds. // The clearing to t…" at bounding box center [1152, 229] width 299 height 403
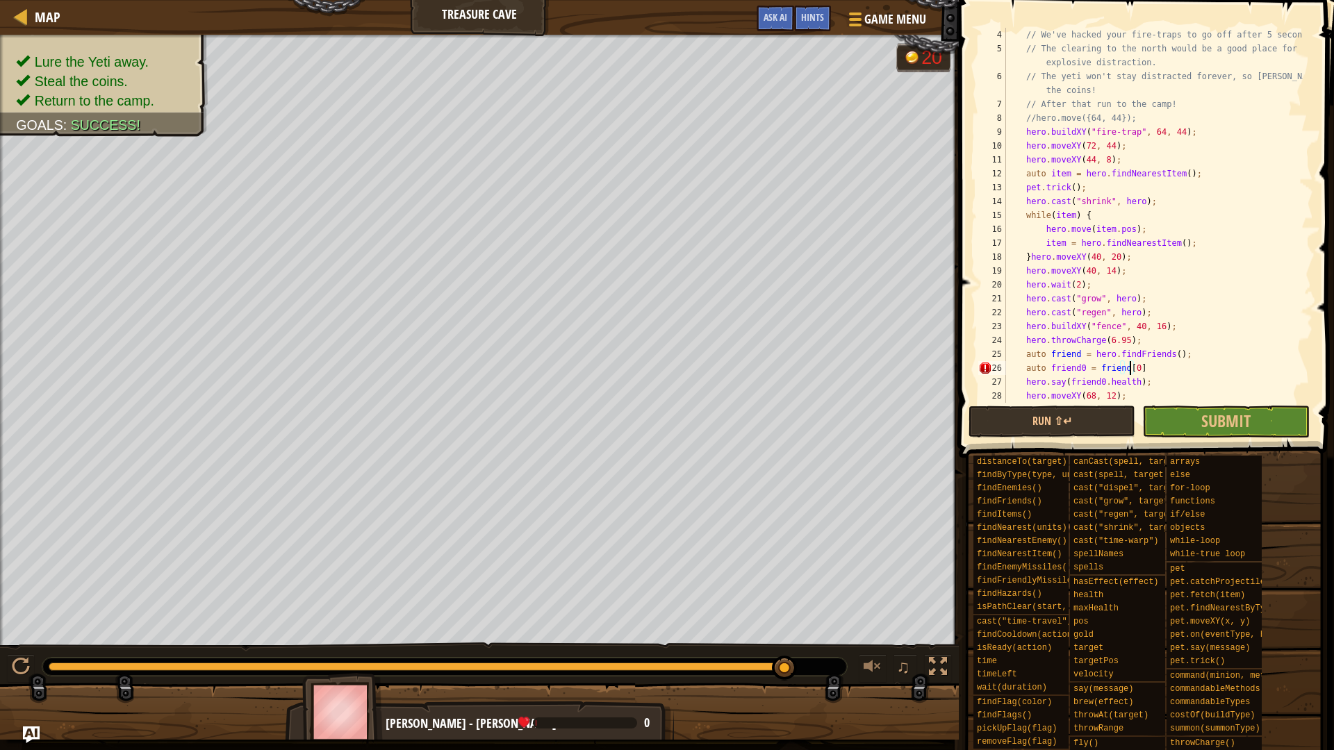
scroll to position [6, 10]
click at [1121, 367] on div "// We've hacked your fire-traps to go off after 5 seconds. // The clearing to t…" at bounding box center [1152, 229] width 299 height 403
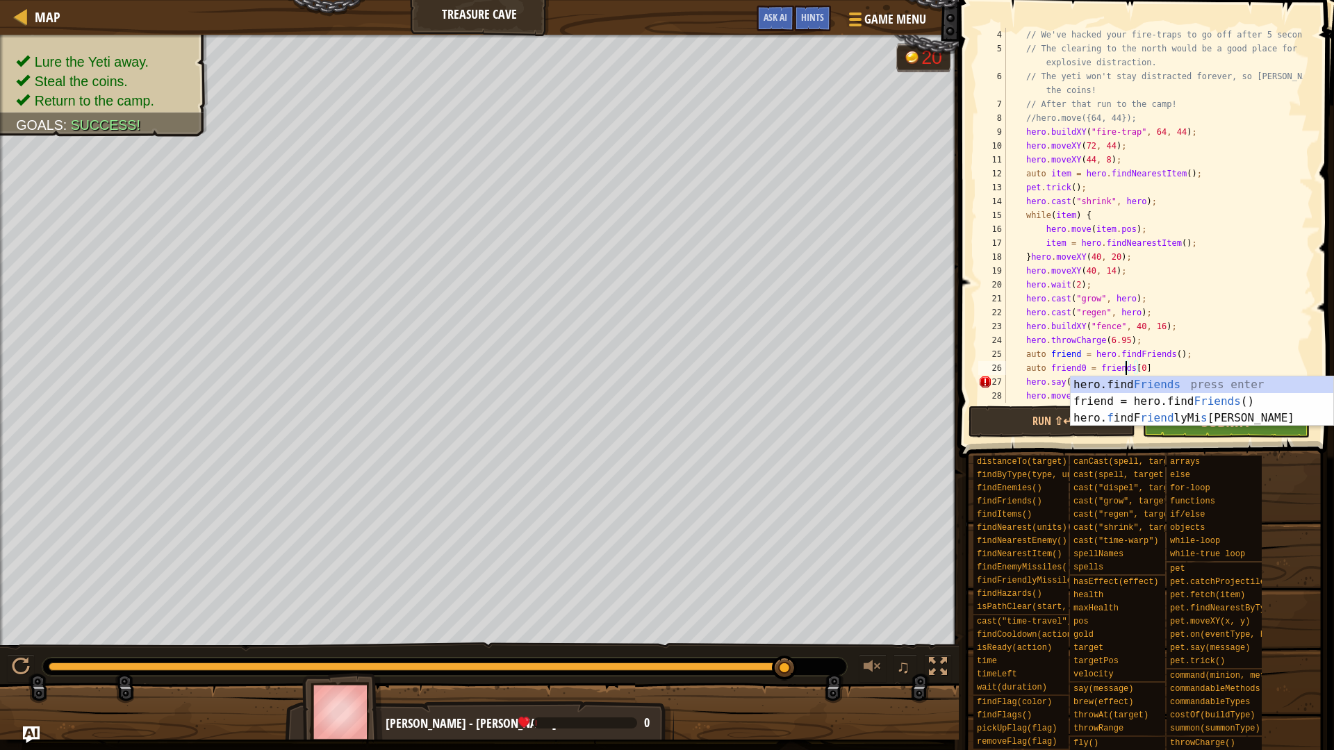
click at [1074, 353] on div "// We've hacked your fire-traps to go off after 5 seconds. // The clearing to t…" at bounding box center [1152, 229] width 299 height 403
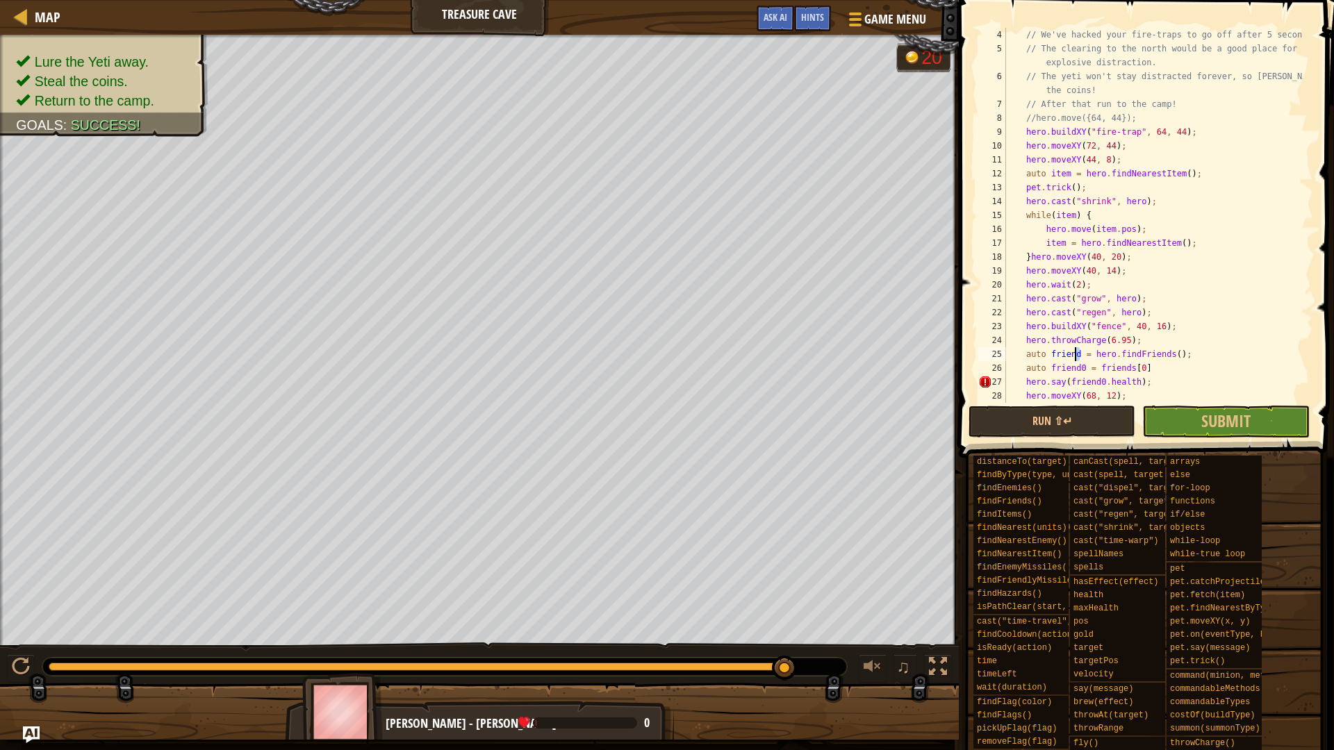
click at [1075, 354] on div "// We've hacked your fire-traps to go off after 5 seconds. // The clearing to t…" at bounding box center [1152, 215] width 299 height 375
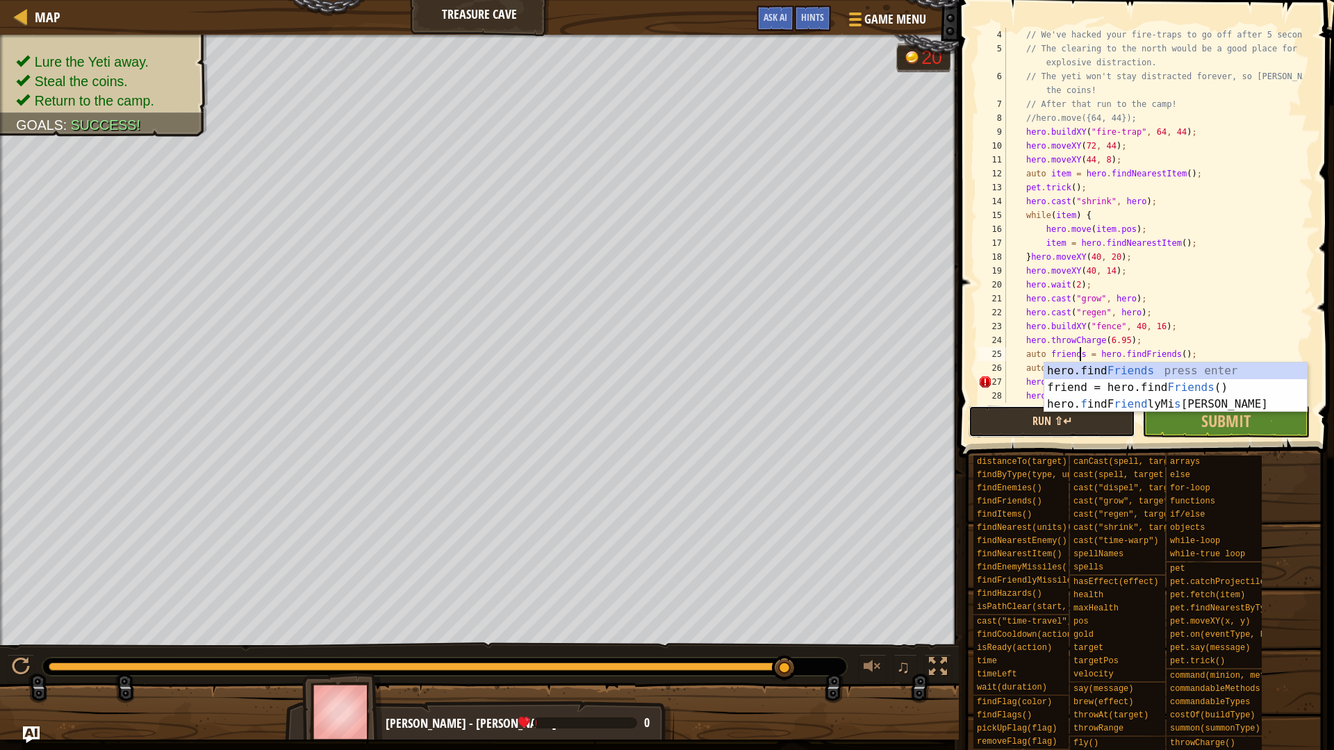
drag, startPoint x: 1061, startPoint y: 430, endPoint x: 1087, endPoint y: 407, distance: 34.5
click at [1061, 429] on button "Run ⇧↵" at bounding box center [1052, 422] width 167 height 32
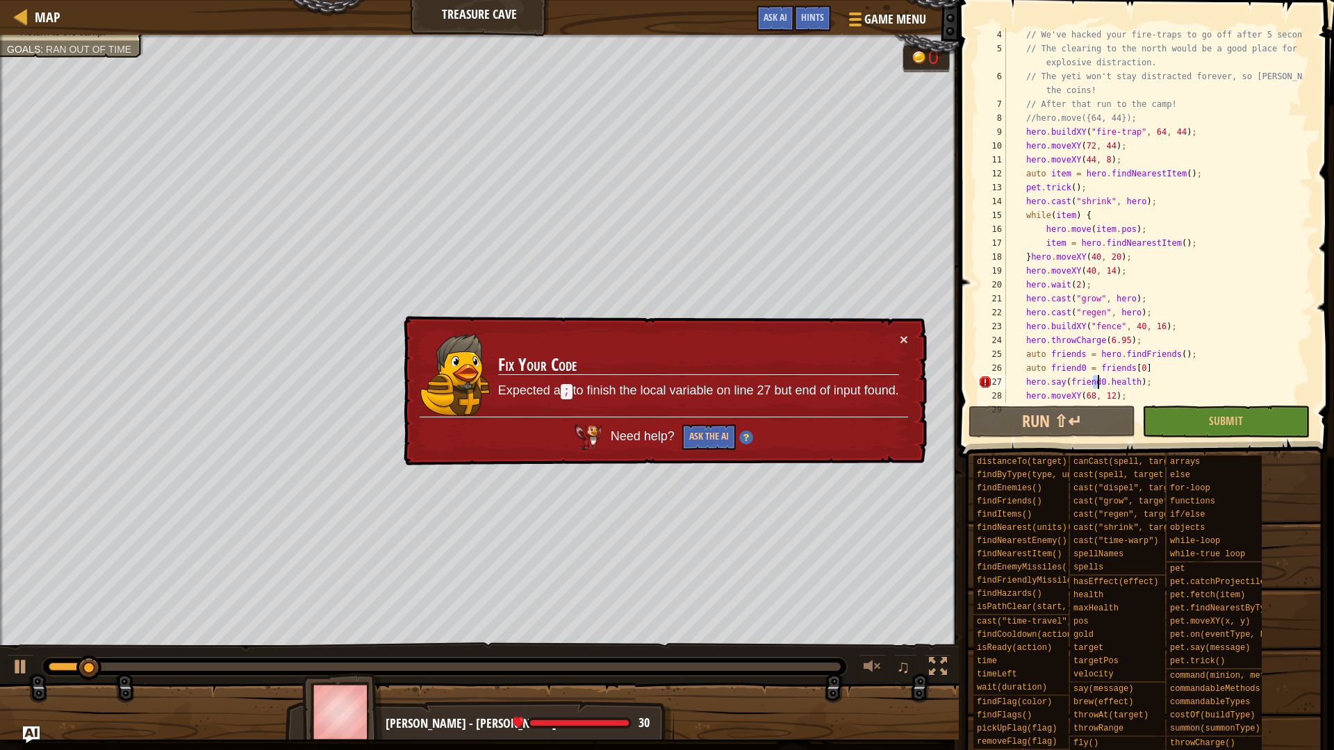
click at [1097, 380] on div "// We've hacked your fire-traps to go off after 5 seconds. // The clearing to t…" at bounding box center [1152, 229] width 299 height 403
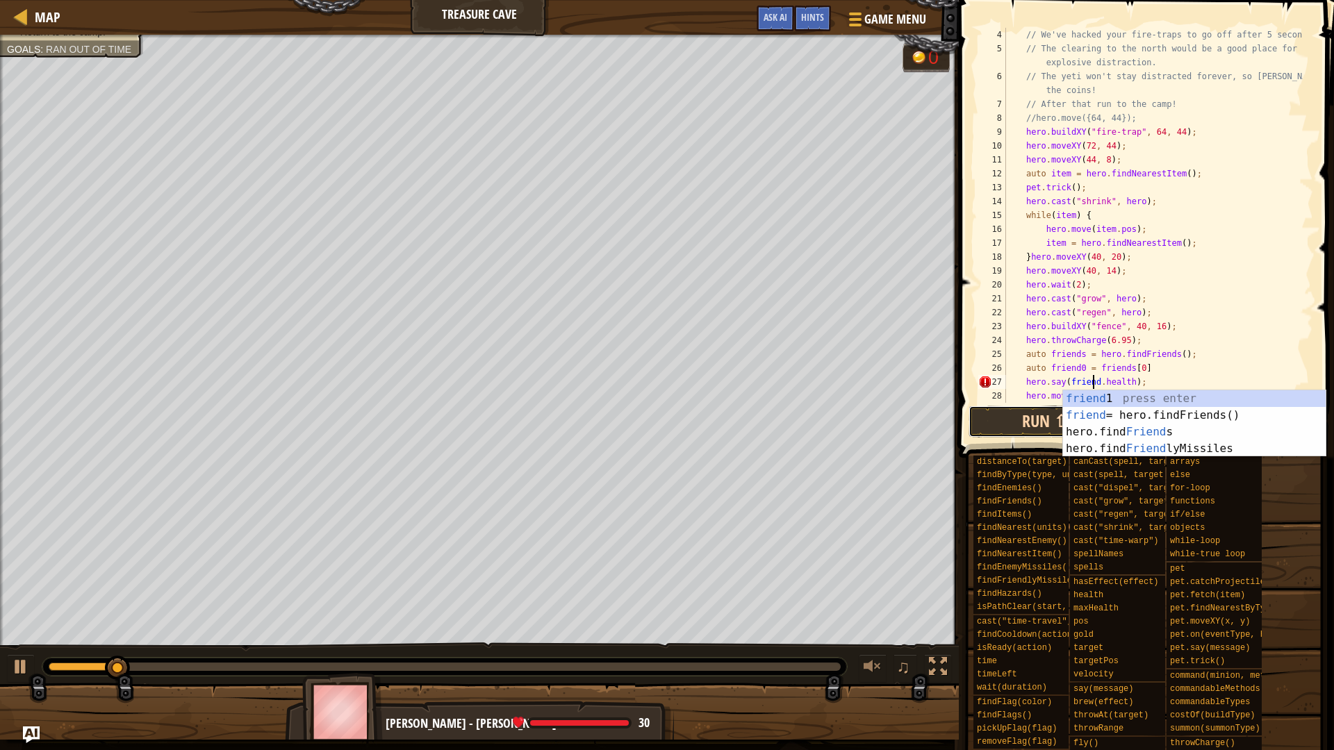
click at [1039, 427] on button "Run ⇧↵" at bounding box center [1052, 422] width 167 height 32
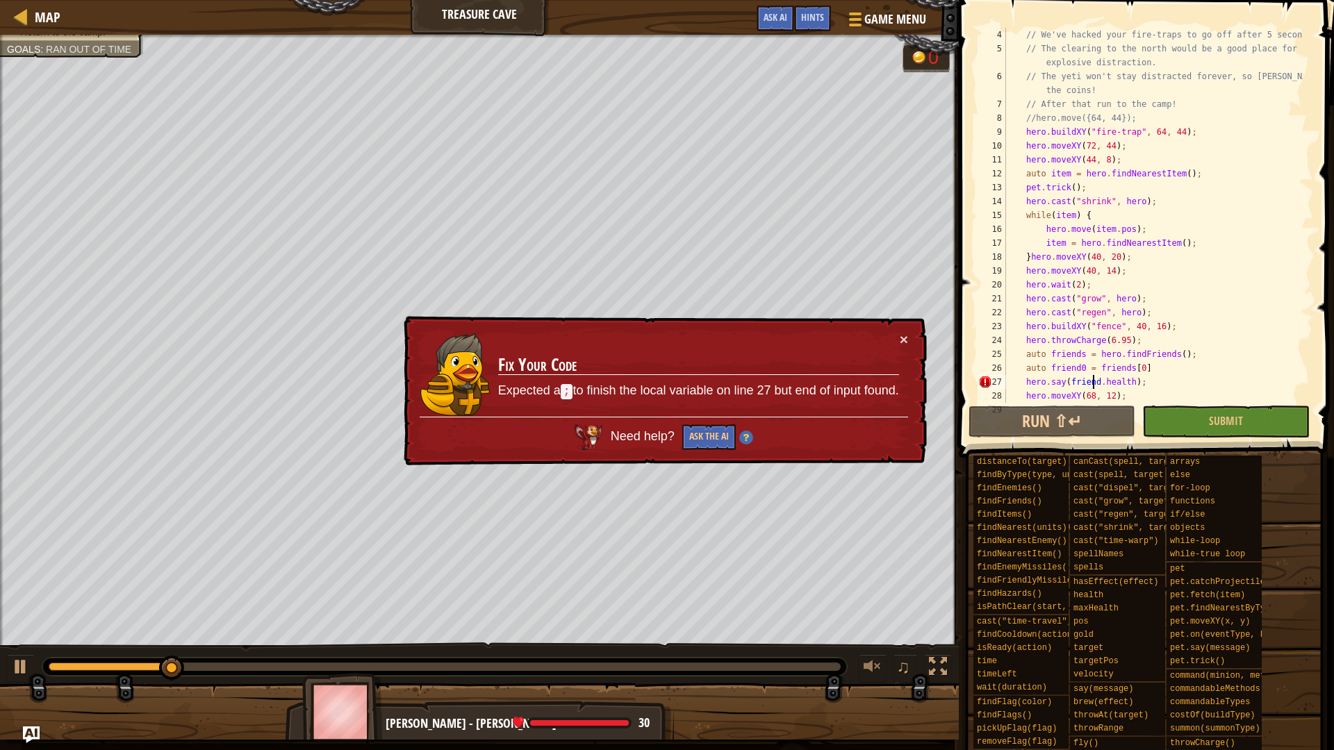
click at [1149, 369] on div "// We've hacked your fire-traps to go off after 5 seconds. // The clearing to t…" at bounding box center [1152, 229] width 299 height 403
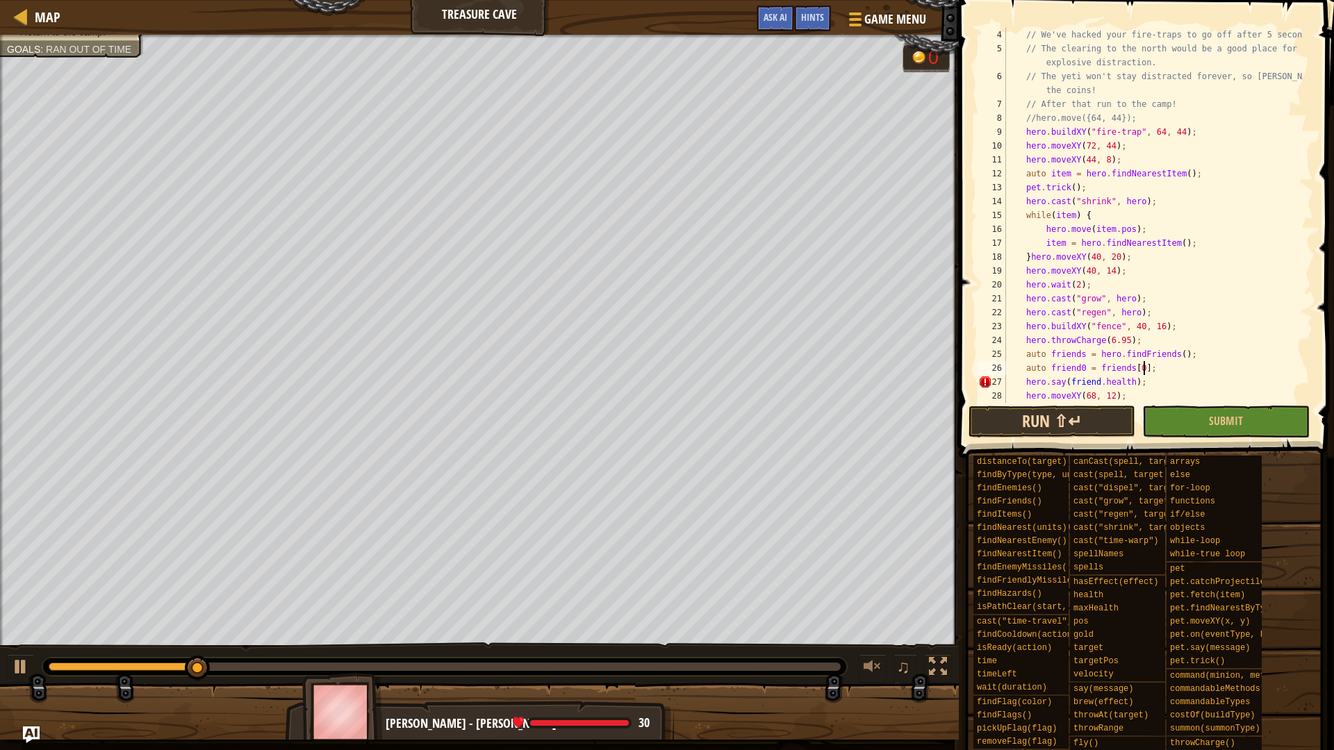
scroll to position [6, 10]
click at [1094, 429] on button "Run ⇧↵" at bounding box center [1052, 422] width 167 height 32
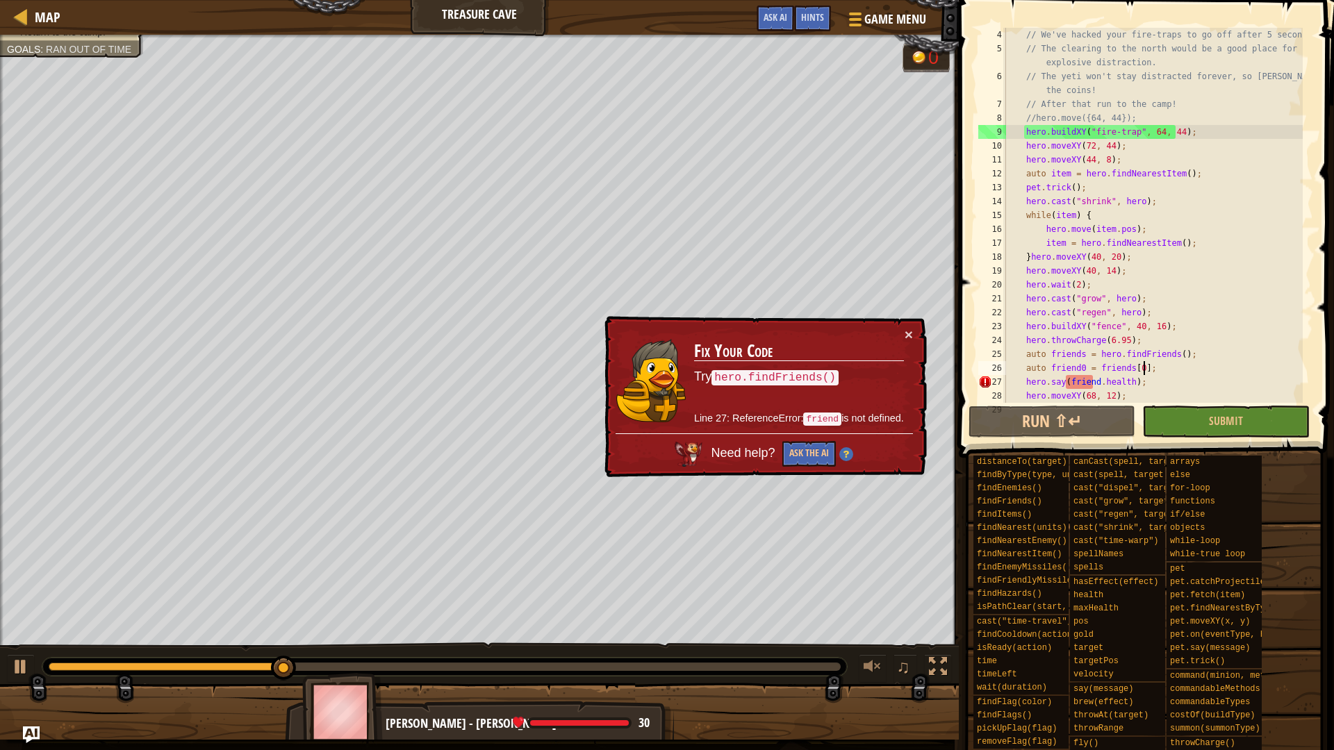
click at [1078, 368] on div "// We've hacked your fire-traps to go off after 5 seconds. // The clearing to t…" at bounding box center [1152, 229] width 299 height 403
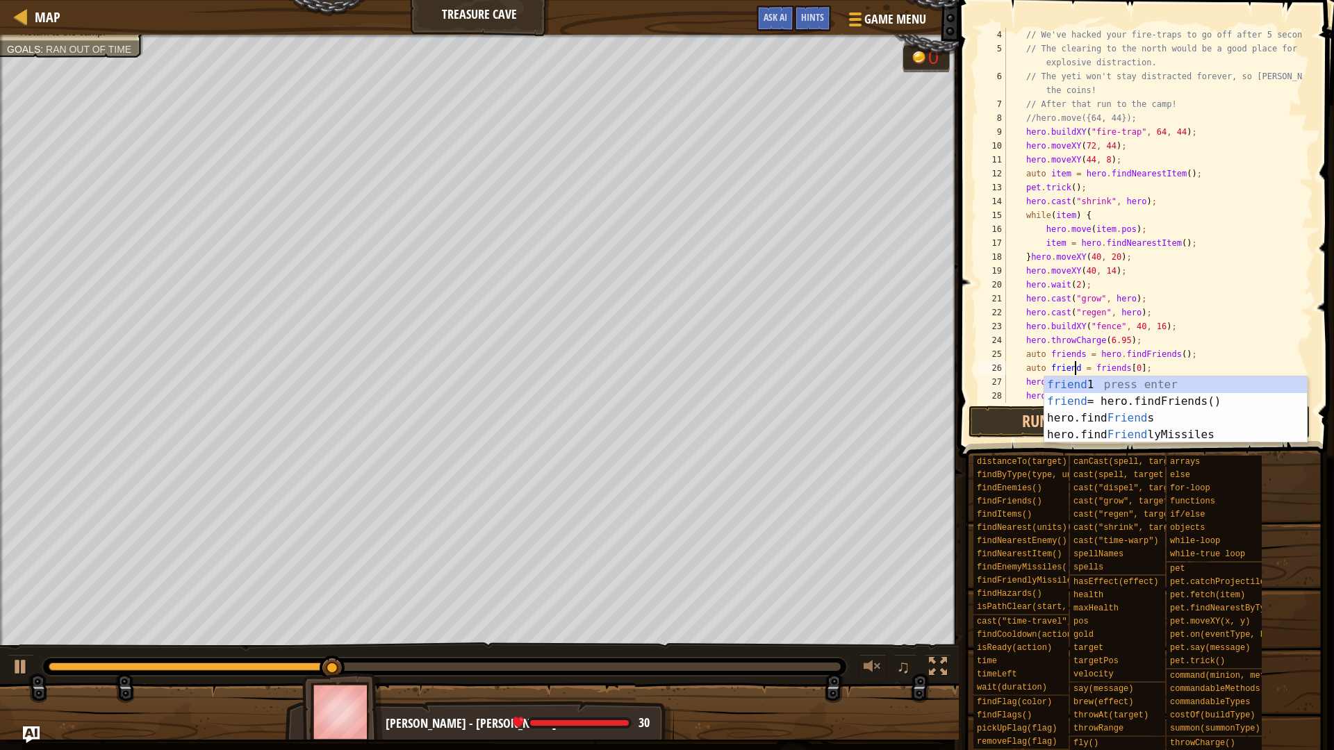
click at [1111, 360] on div "// We've hacked your fire-traps to go off after 5 seconds. // The clearing to t…" at bounding box center [1152, 229] width 299 height 403
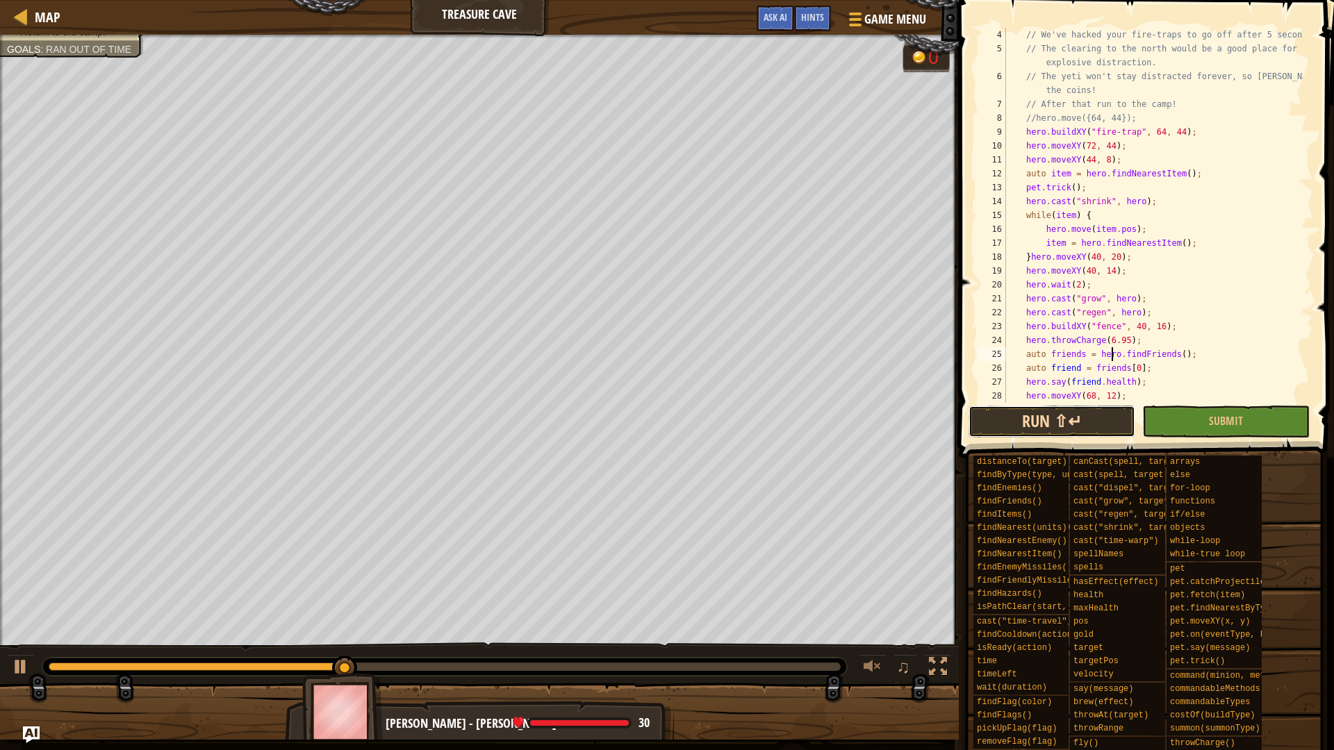
click at [1046, 422] on button "Run ⇧↵" at bounding box center [1052, 422] width 167 height 32
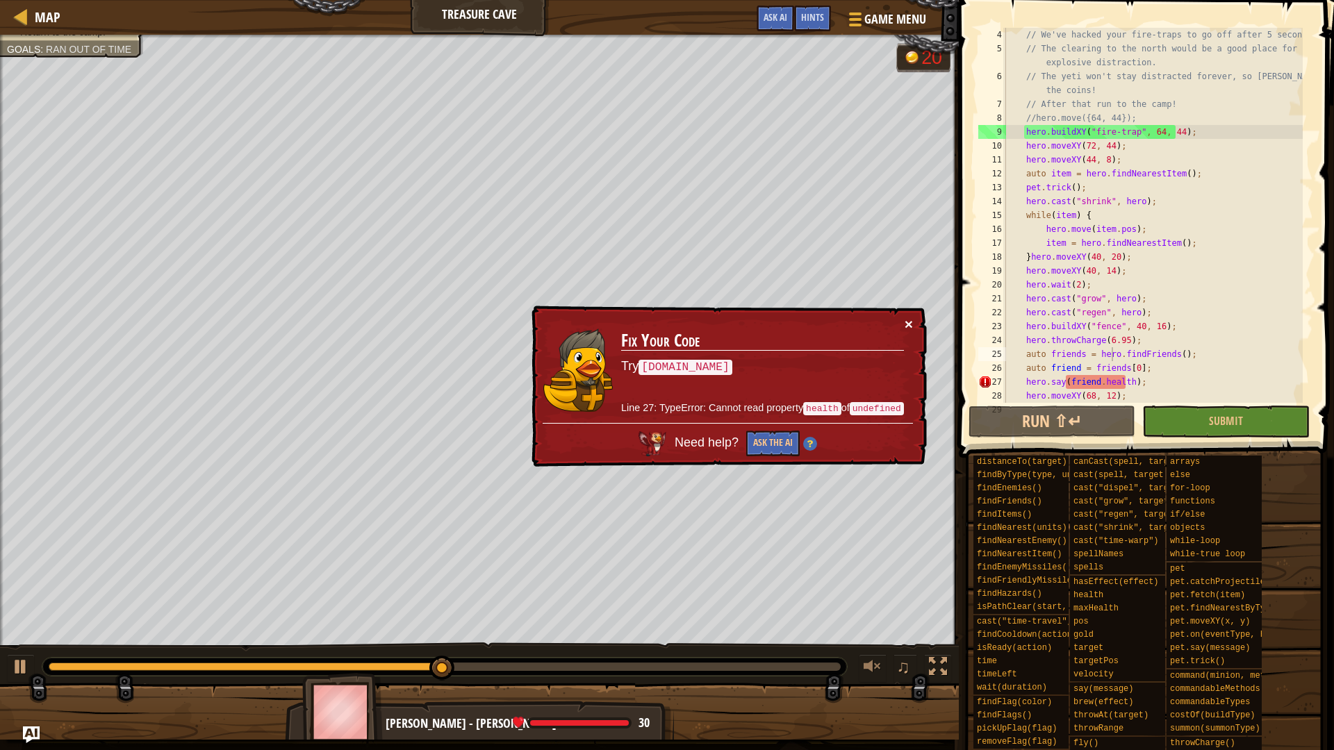
click at [910, 322] on button "×" at bounding box center [909, 324] width 8 height 15
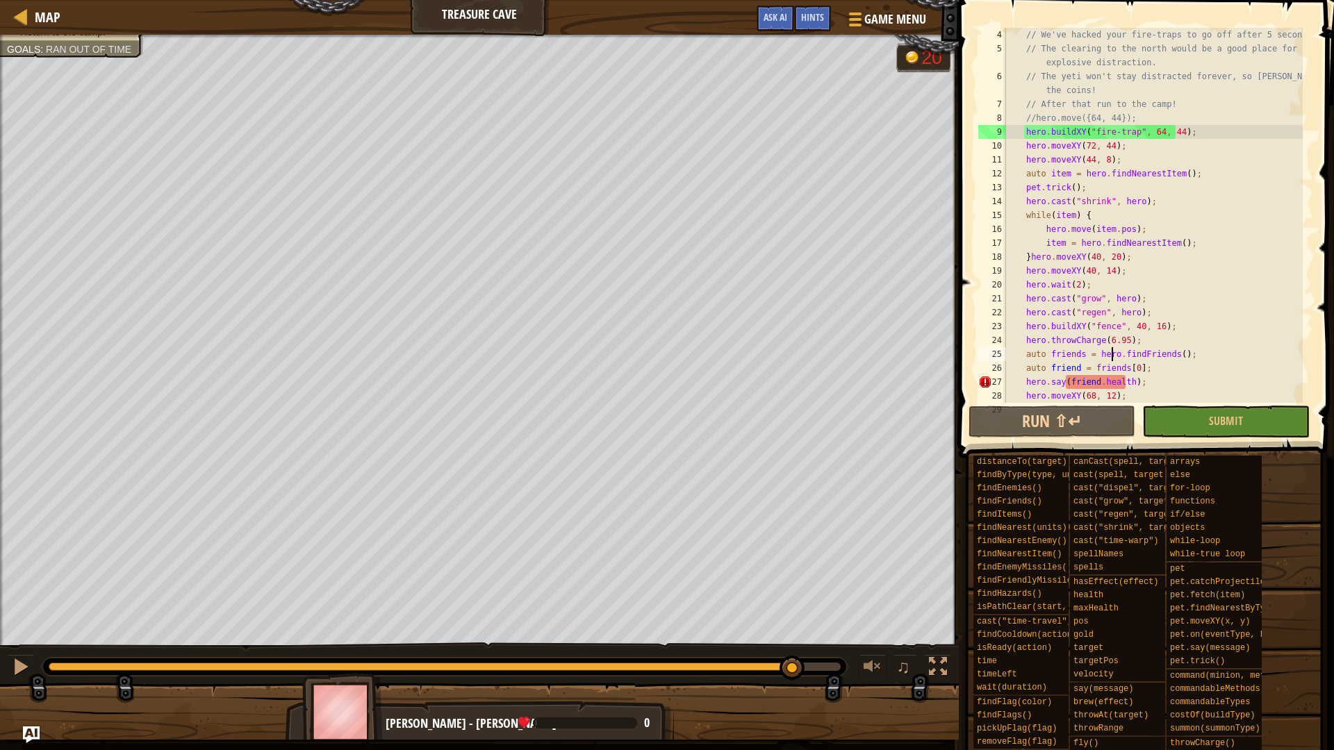
drag, startPoint x: 480, startPoint y: 672, endPoint x: 793, endPoint y: 654, distance: 313.2
click at [793, 654] on div "♫" at bounding box center [479, 664] width 959 height 42
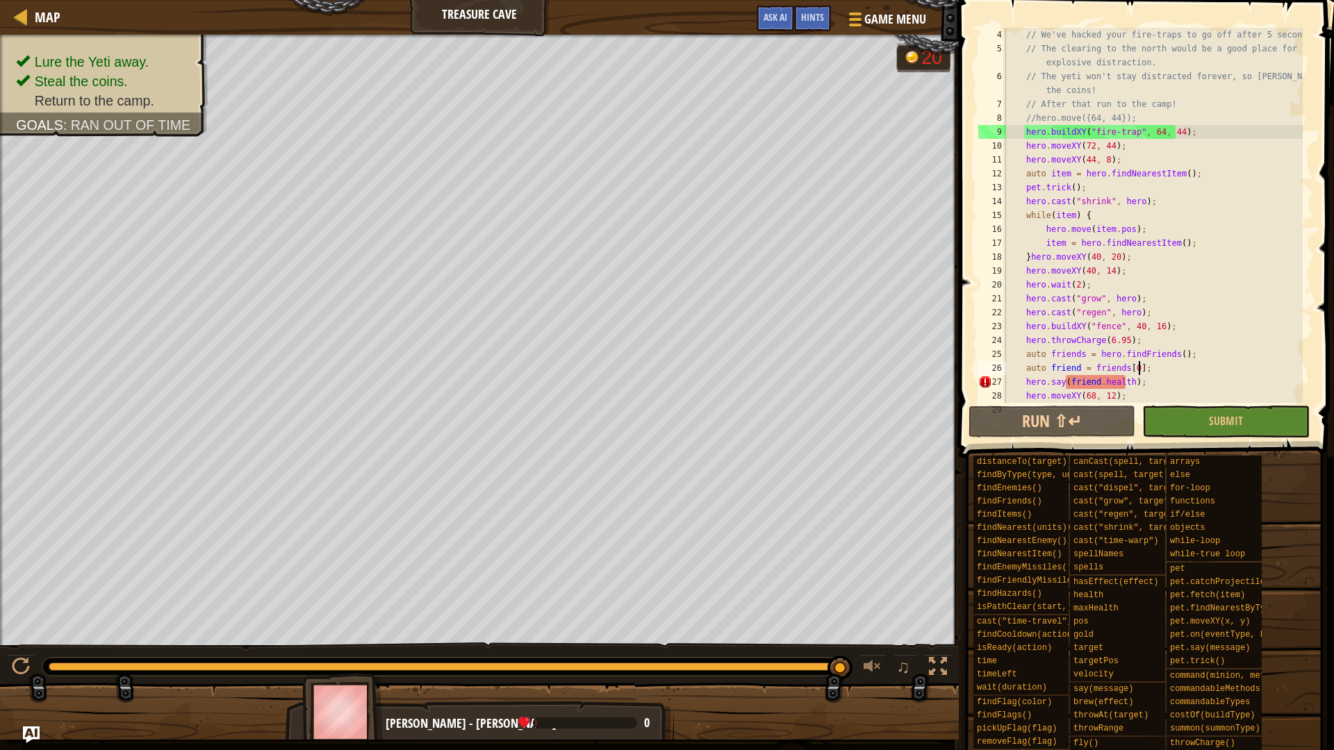
click at [1156, 368] on div "// We've hacked your fire-traps to go off after 5 seconds. // The clearing to t…" at bounding box center [1152, 229] width 299 height 403
type textarea "auto friend = friends[0];"
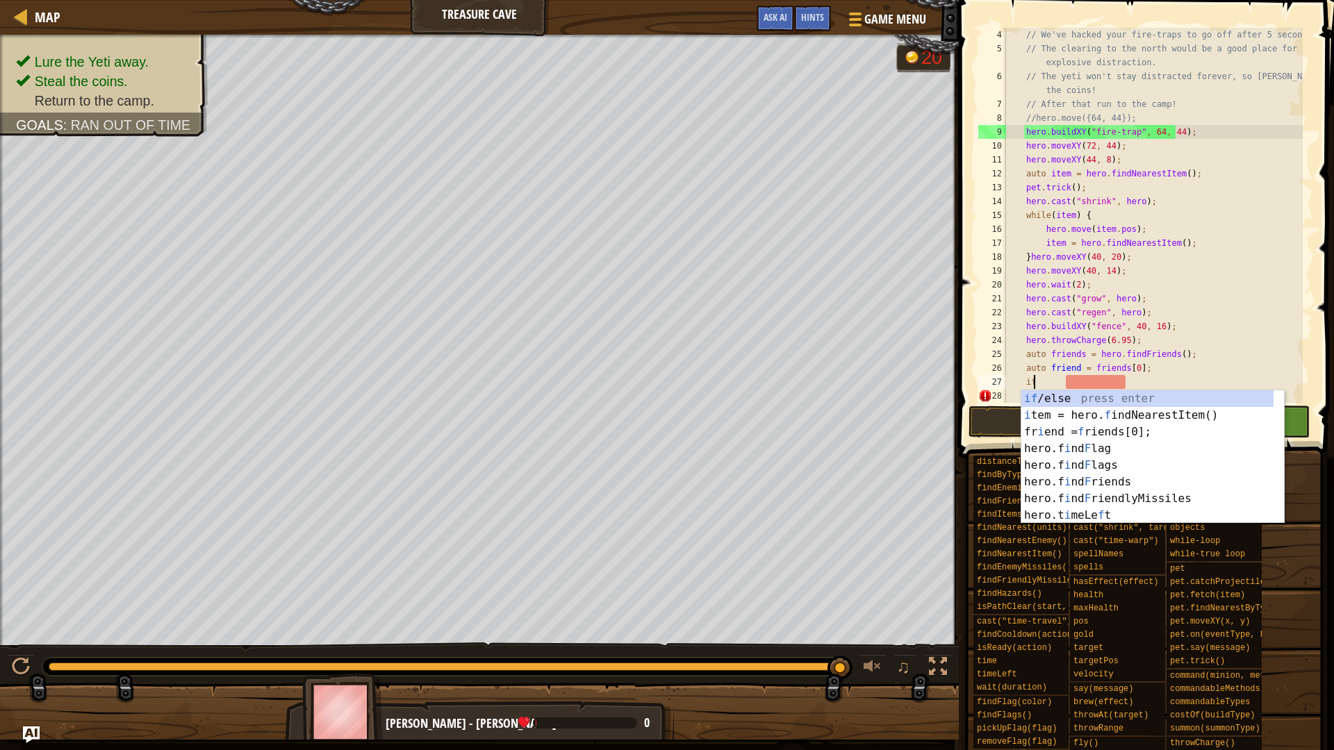
scroll to position [6, 1]
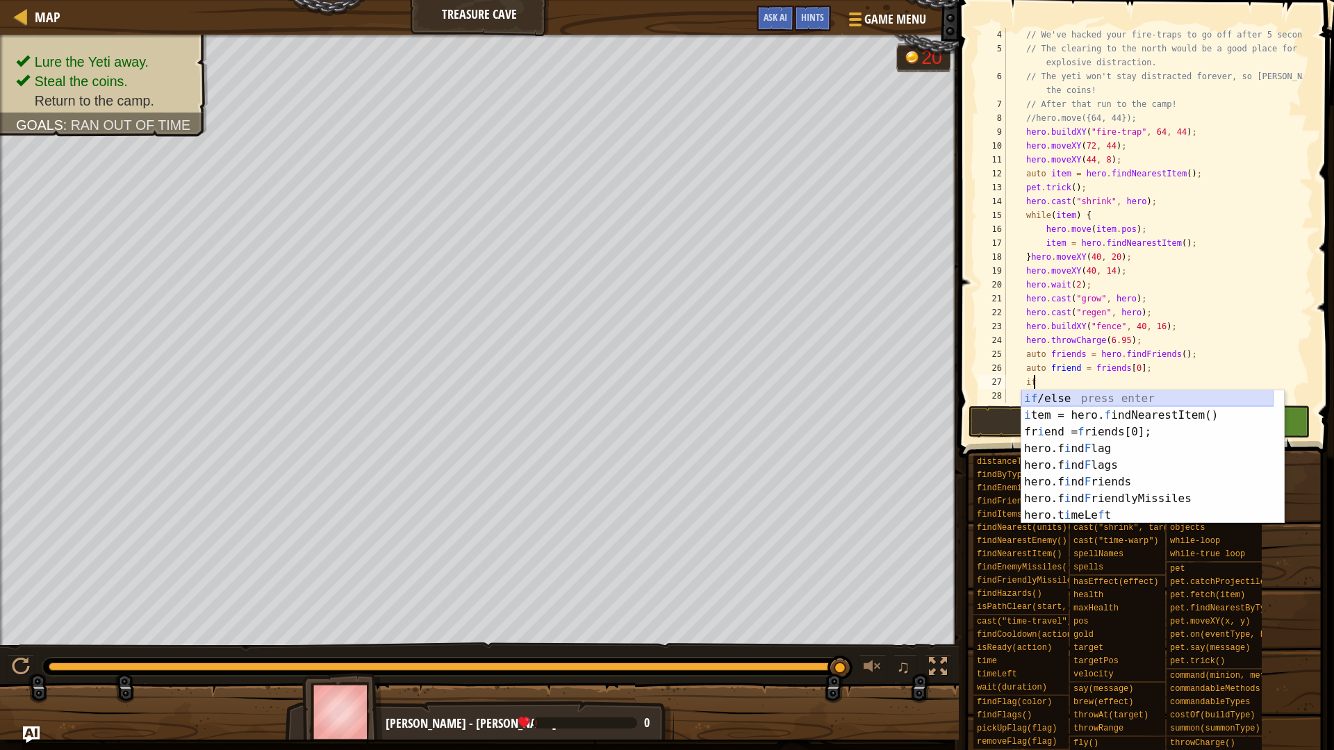
click at [1095, 399] on div "if /else press enter i tem = hero. f indNearestItem() press enter fr i end = f …" at bounding box center [1147, 474] width 252 height 167
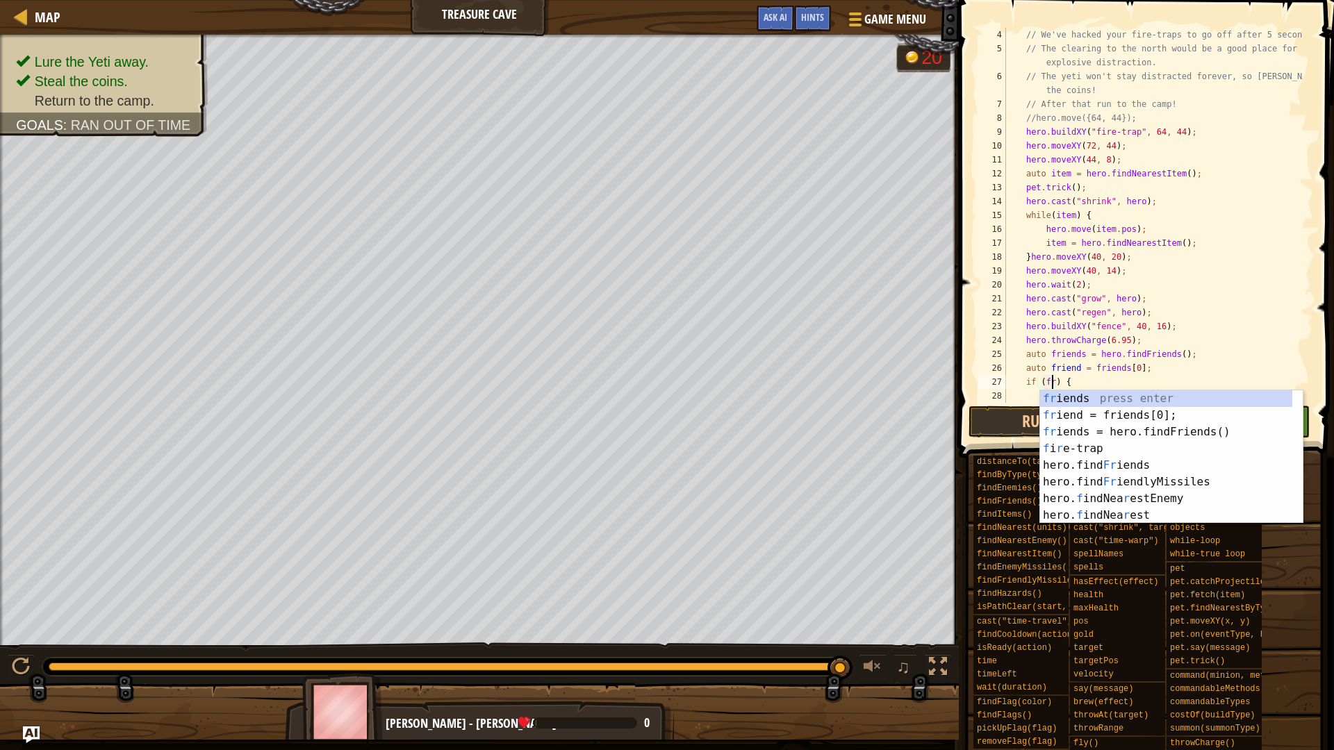
scroll to position [6, 4]
click at [1140, 413] on div "fri ends press enter fri end = friends[0]; press enter fri ends = hero.findFrie…" at bounding box center [1171, 466] width 263 height 150
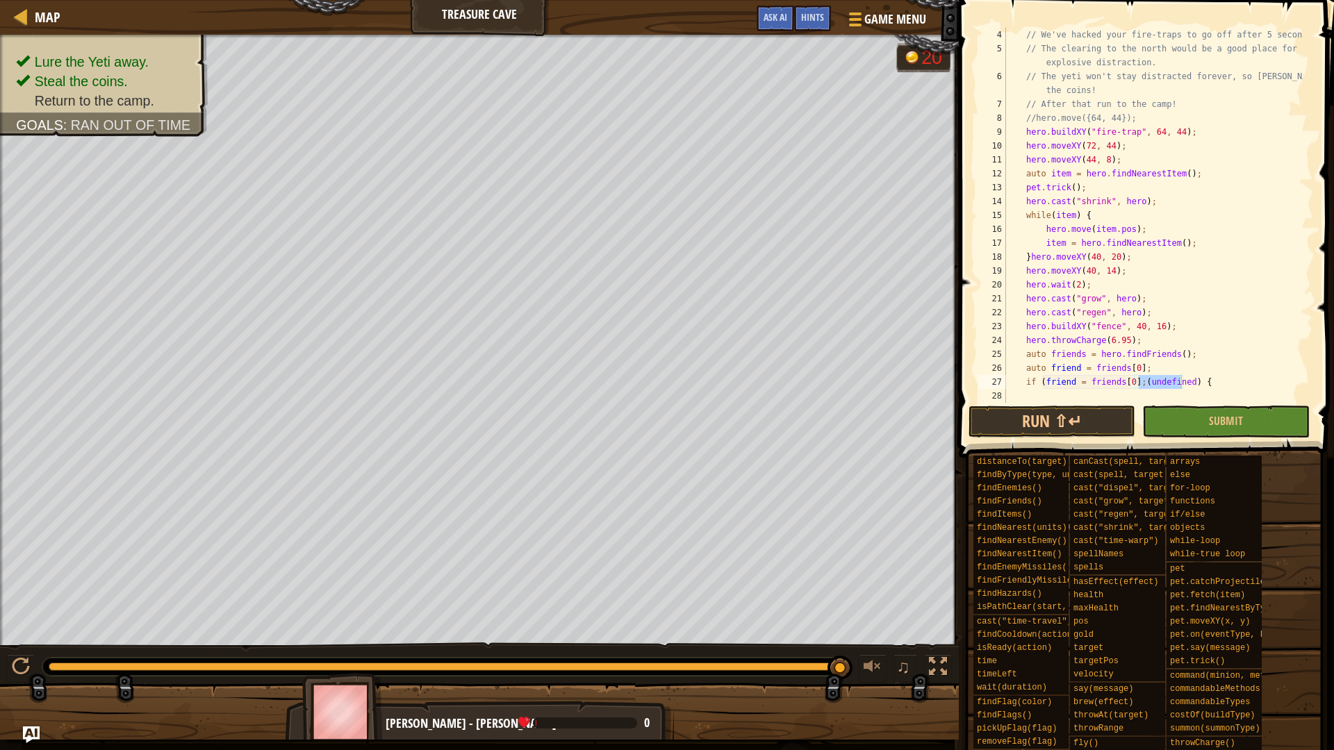
click at [1179, 380] on div "// We've hacked your fire-traps to go off after 5 seconds. // The clearing to t…" at bounding box center [1152, 215] width 299 height 375
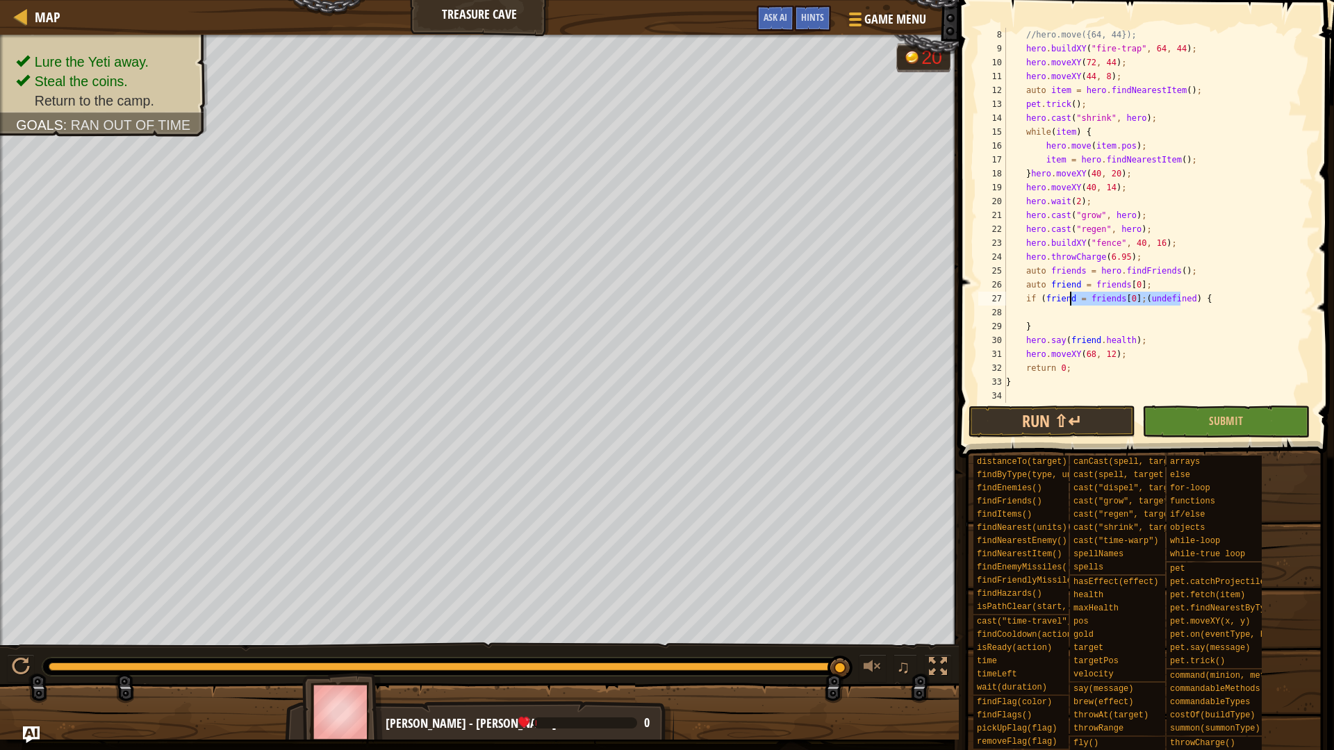
drag, startPoint x: 1181, startPoint y: 379, endPoint x: 1071, endPoint y: 292, distance: 139.4
click at [1071, 292] on div "//hero.move({64, 44}); hero . buildXY ( " fire-trap " , 64 , 44 ) ; hero . move…" at bounding box center [1152, 229] width 299 height 403
click at [1135, 295] on div "//hero.move({64, 44}); hero . buildXY ( " fire-trap " , 64 , 44 ) ; hero . move…" at bounding box center [1152, 229] width 299 height 403
drag, startPoint x: 1138, startPoint y: 337, endPoint x: 1024, endPoint y: 336, distance: 114.0
click at [1024, 336] on div "//hero.move({64, 44}); hero . buildXY ( " fire-trap " , 64 , 44 ) ; hero . move…" at bounding box center [1152, 229] width 299 height 403
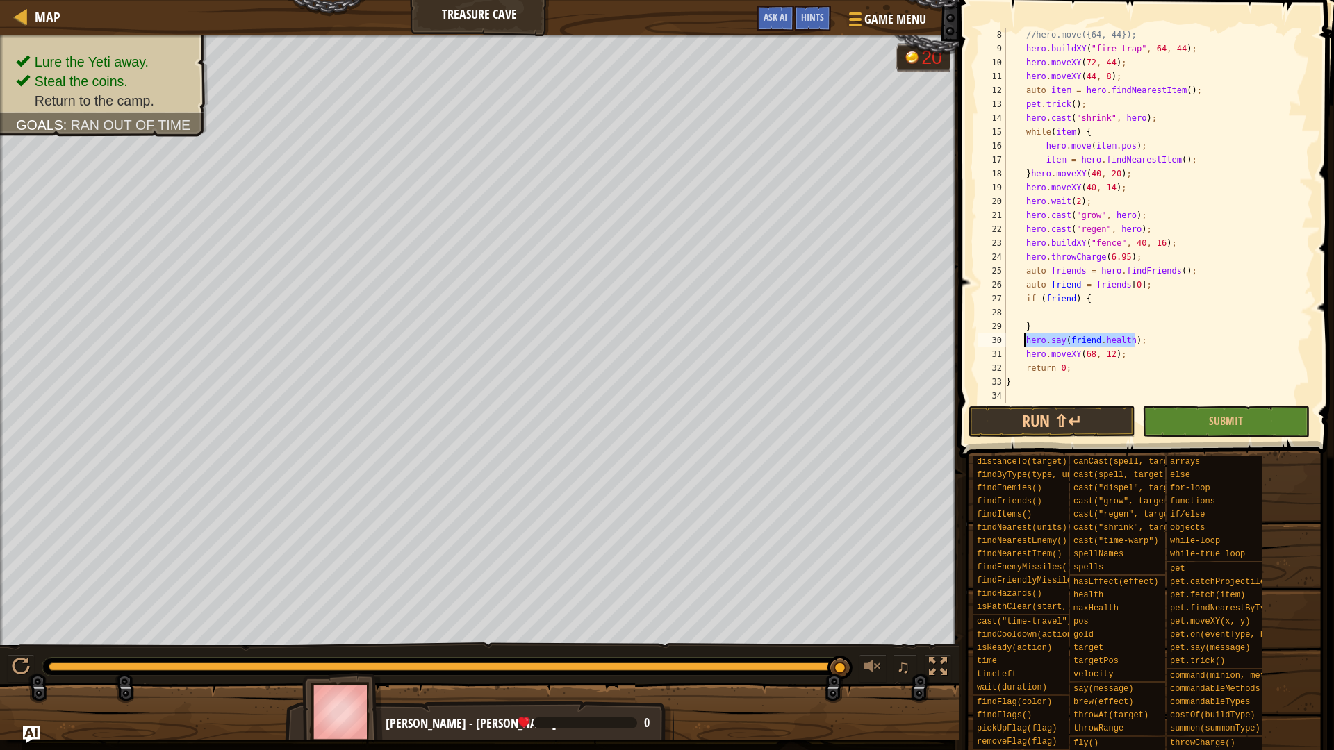
type textarea "}"
drag, startPoint x: 1030, startPoint y: 343, endPoint x: 1092, endPoint y: 330, distance: 63.1
click at [1092, 330] on div "//hero.move({64, 44}); hero . buildXY ( " fire-trap " , 64 , 44 ) ; hero . move…" at bounding box center [1152, 229] width 299 height 403
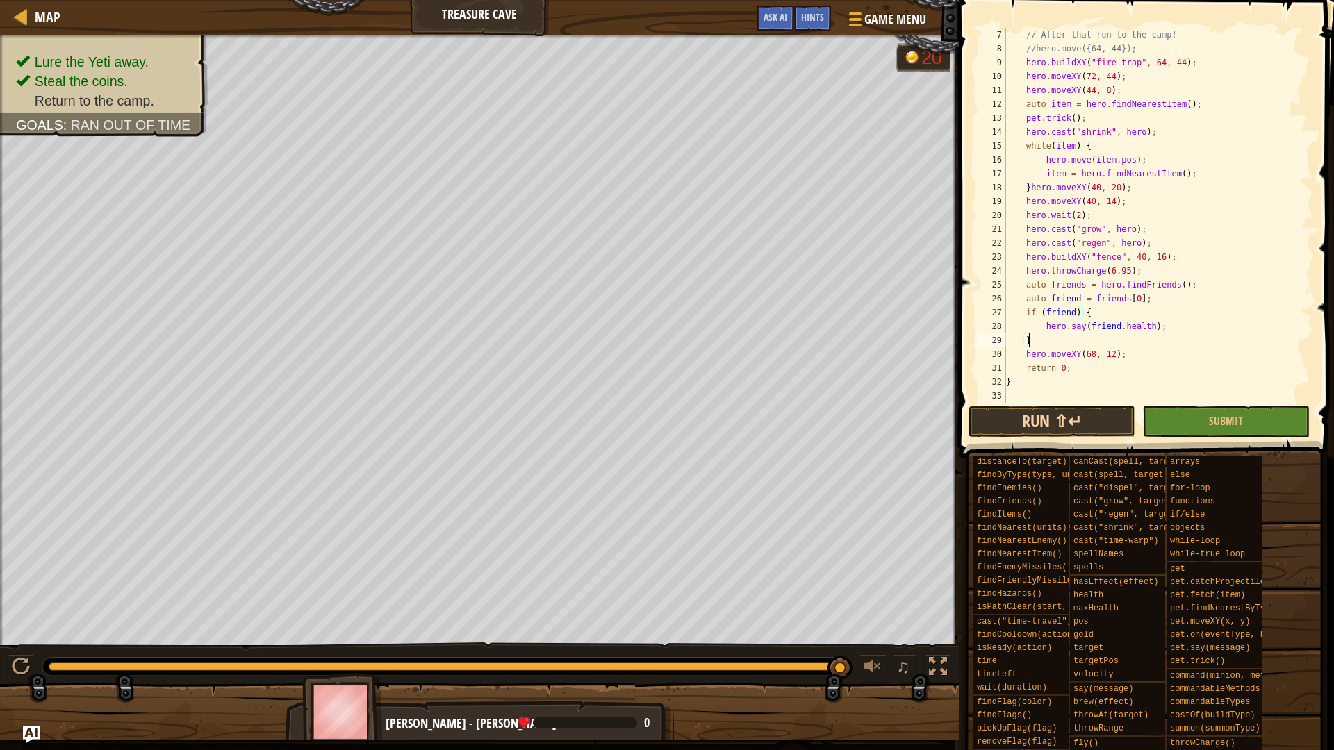
scroll to position [125, 0]
click at [1030, 422] on button "Run ⇧↵" at bounding box center [1052, 422] width 167 height 32
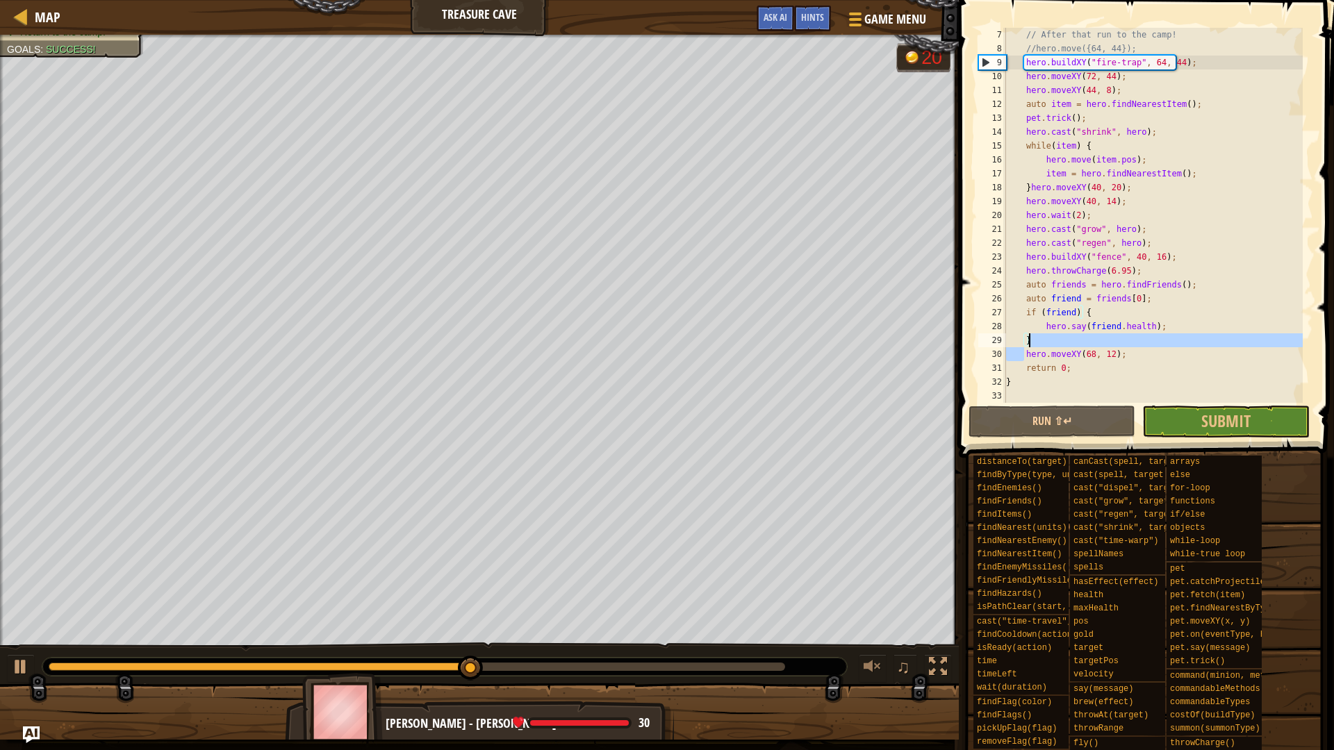
drag, startPoint x: 1023, startPoint y: 354, endPoint x: 1035, endPoint y: 340, distance: 18.7
click at [1035, 340] on div "// After that run to the camp! //hero.move({64, 44}); hero . buildXY ( " fire-t…" at bounding box center [1152, 229] width 299 height 403
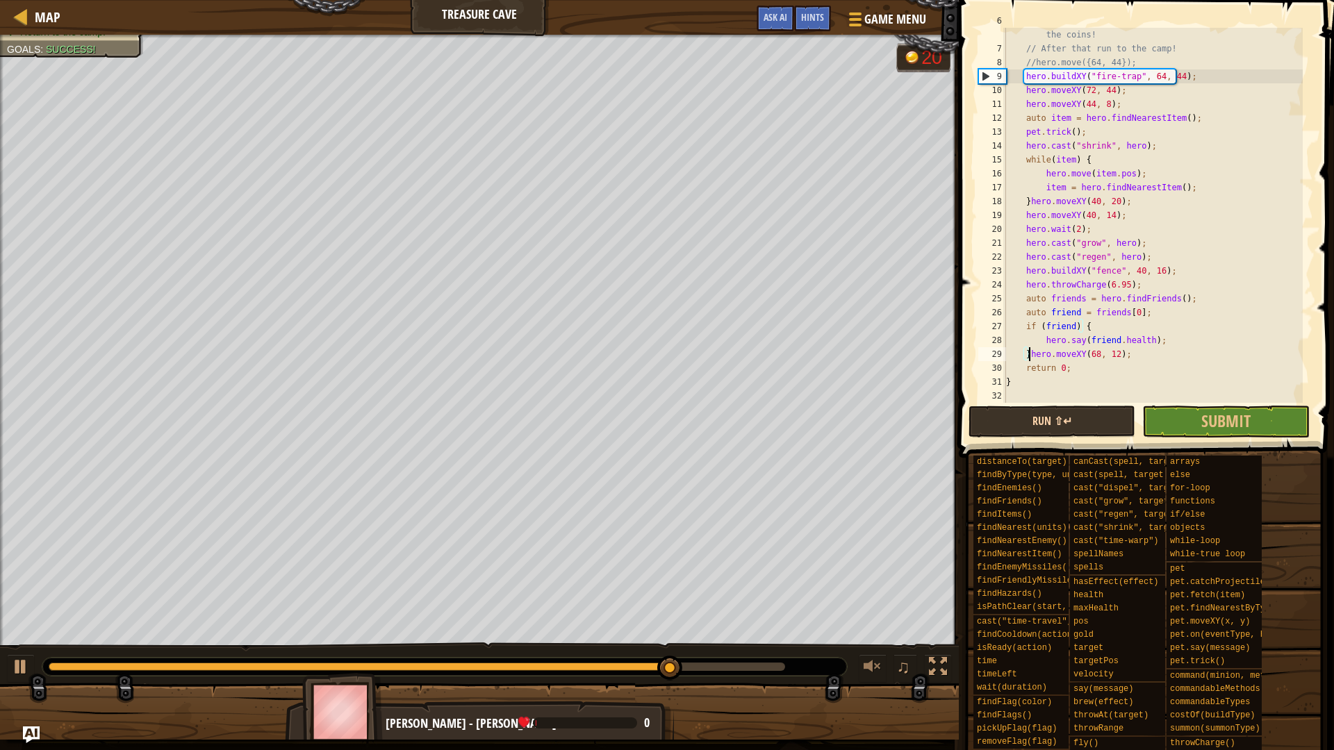
scroll to position [111, 0]
click at [1044, 430] on button "Run ⇧↵" at bounding box center [1052, 422] width 167 height 32
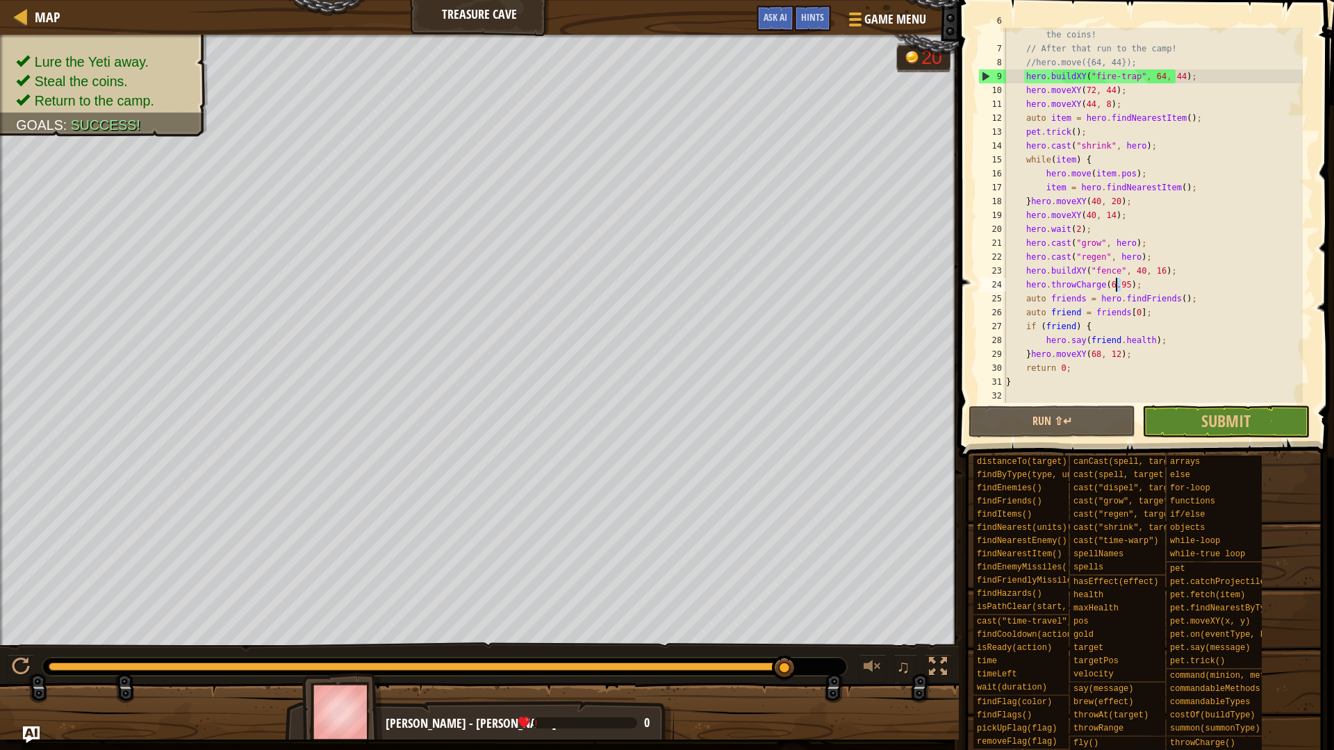
click at [1114, 284] on div "// The yeti won't stay distracted forever, so hurry and grab the coins! // Afte…" at bounding box center [1152, 222] width 299 height 417
click at [1111, 427] on button "Run ⇧↵" at bounding box center [1052, 422] width 167 height 32
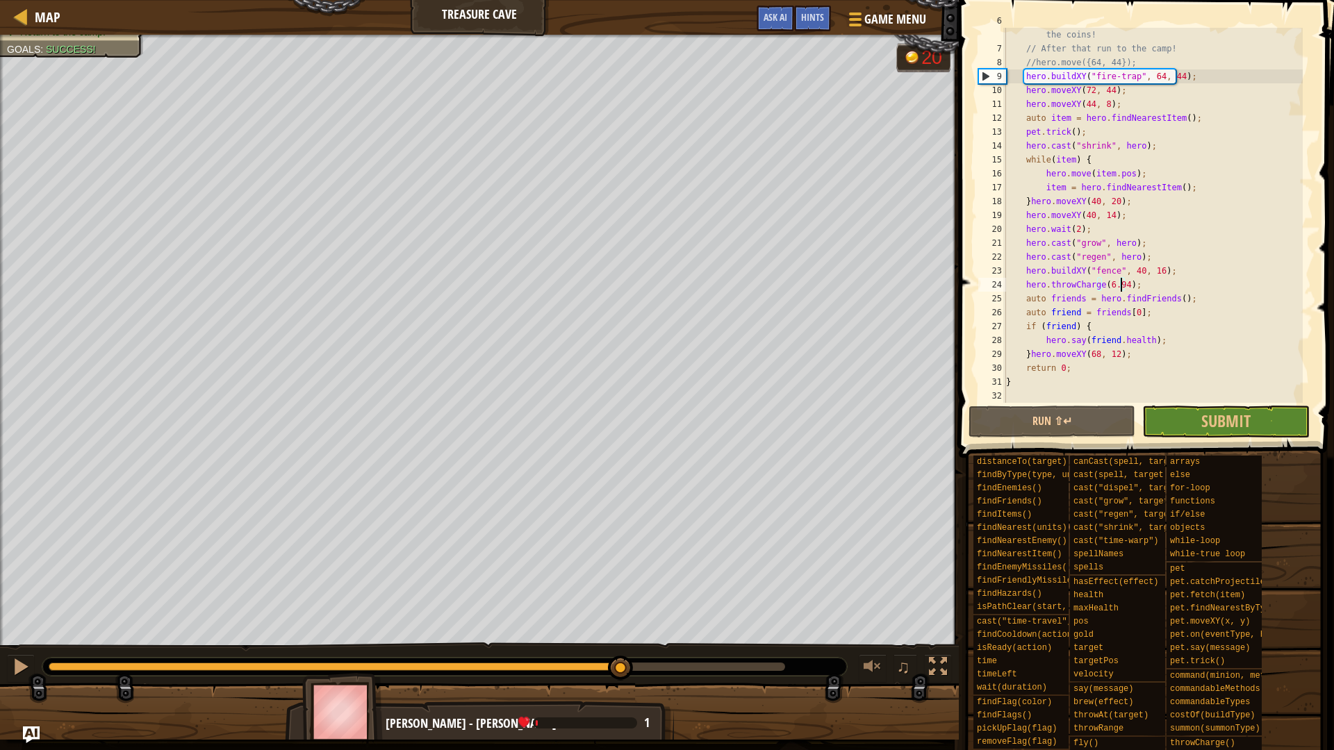
click at [623, 633] on div "Lure the Yeti away. Steal the coins. Return to the camp. Goals : Success! G ree…" at bounding box center [667, 387] width 1334 height 705
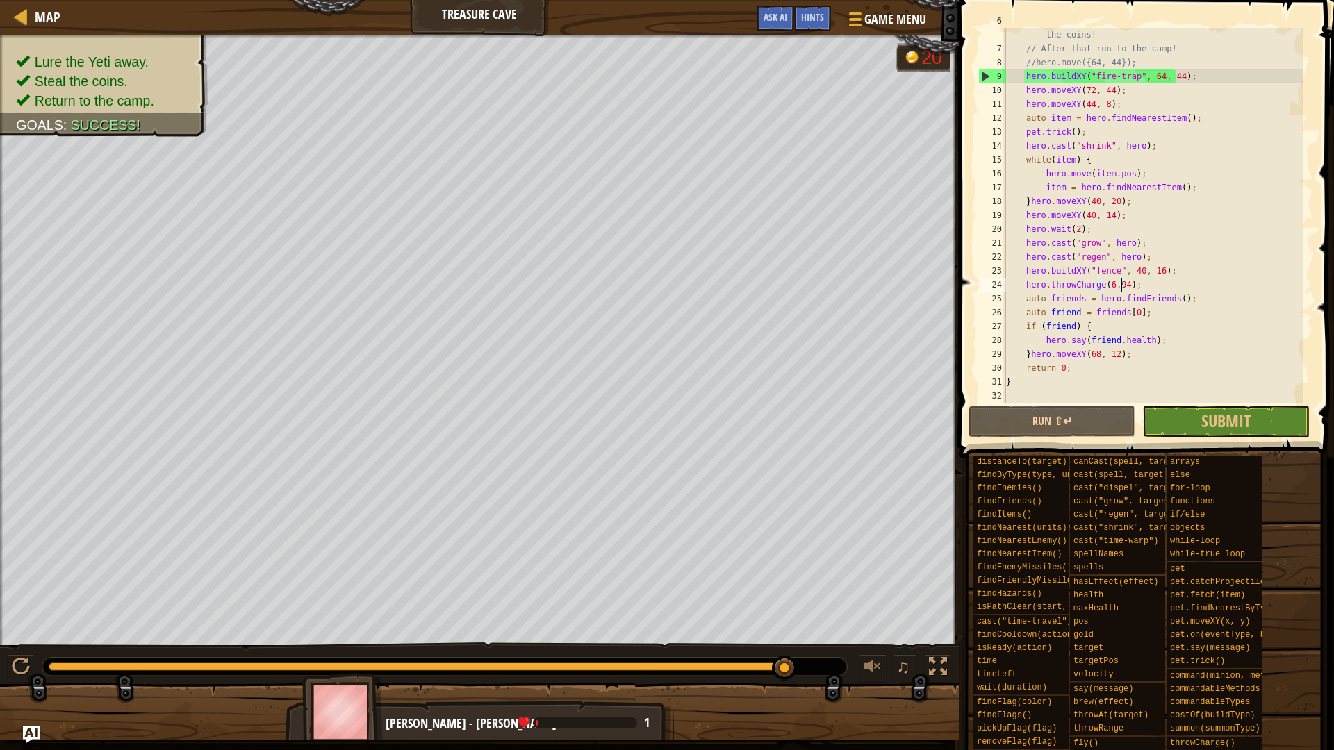
drag, startPoint x: 711, startPoint y: 665, endPoint x: 893, endPoint y: 655, distance: 182.3
click at [889, 659] on div "♫" at bounding box center [479, 664] width 959 height 42
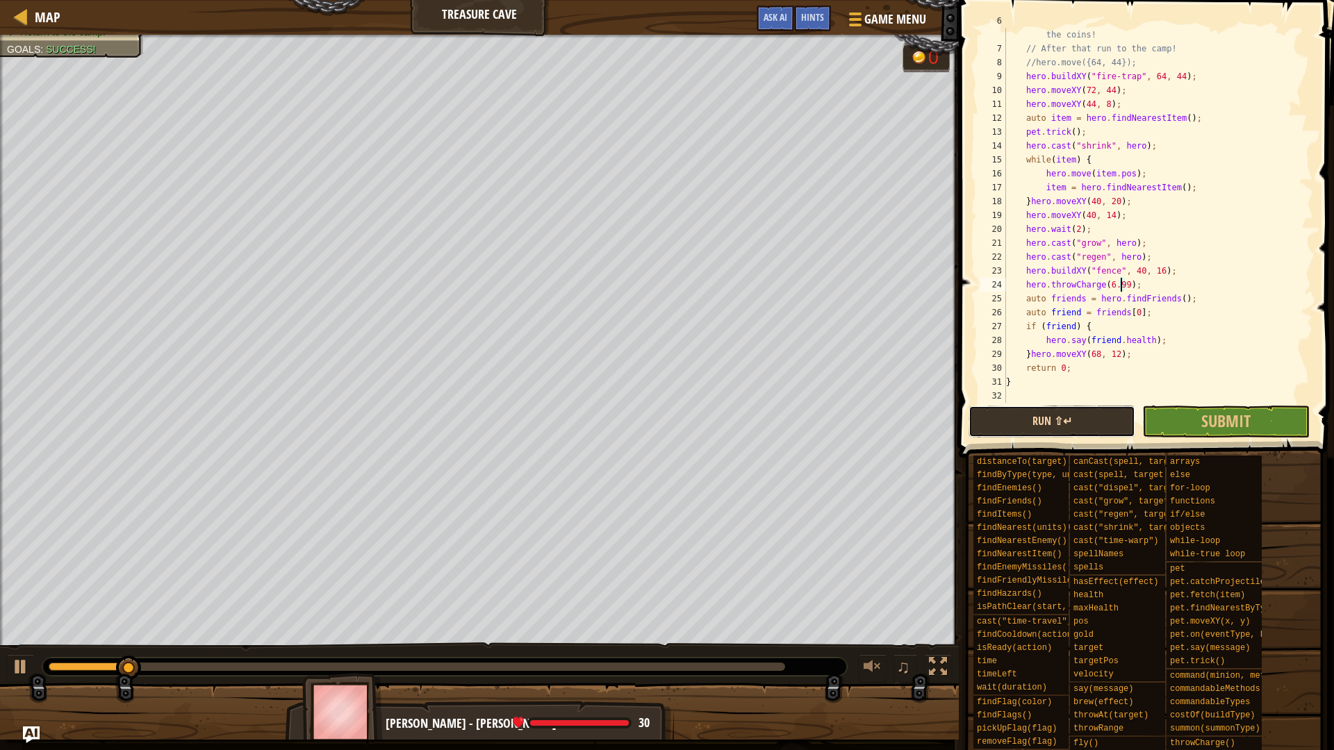
click at [1085, 425] on button "Run ⇧↵" at bounding box center [1052, 422] width 167 height 32
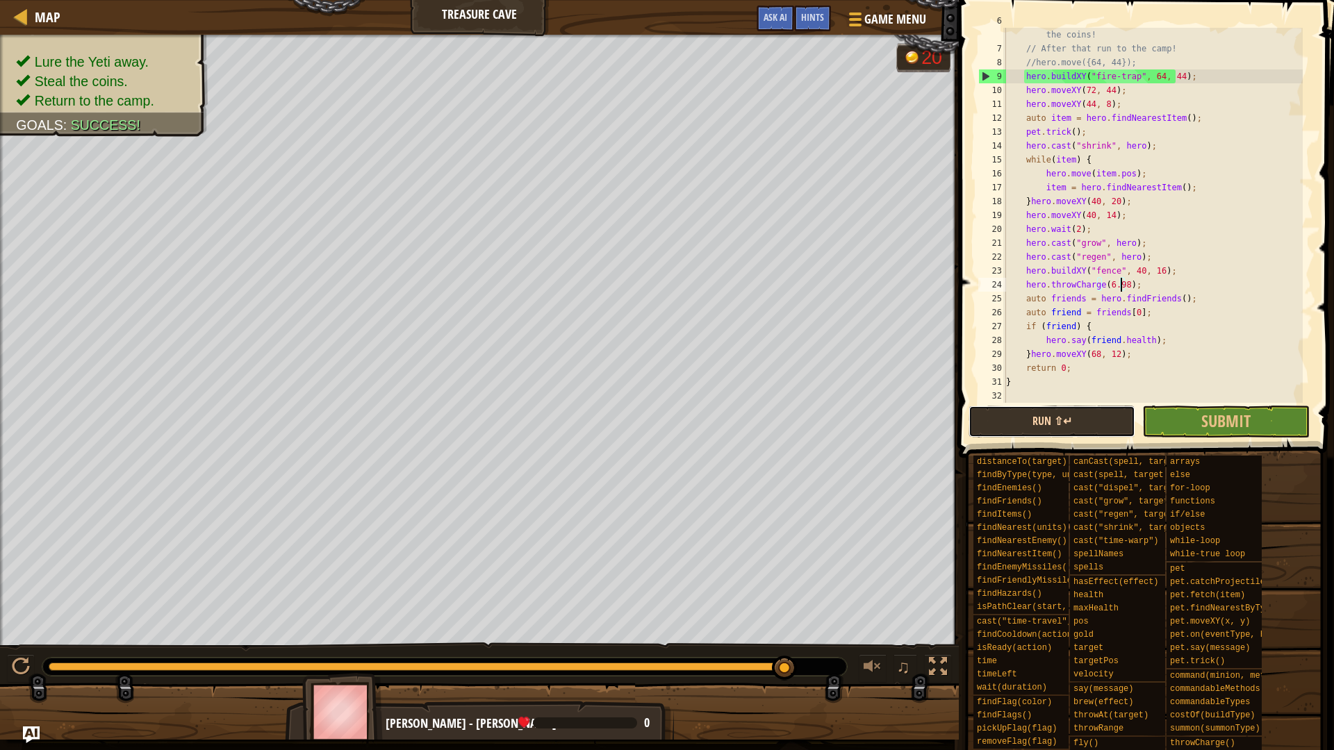
click at [1068, 415] on button "Run ⇧↵" at bounding box center [1052, 422] width 167 height 32
click at [1106, 424] on button "Run ⇧↵" at bounding box center [1052, 422] width 167 height 32
drag, startPoint x: 176, startPoint y: 660, endPoint x: 815, endPoint y: 646, distance: 639.4
click at [815, 646] on div "♫" at bounding box center [479, 664] width 959 height 42
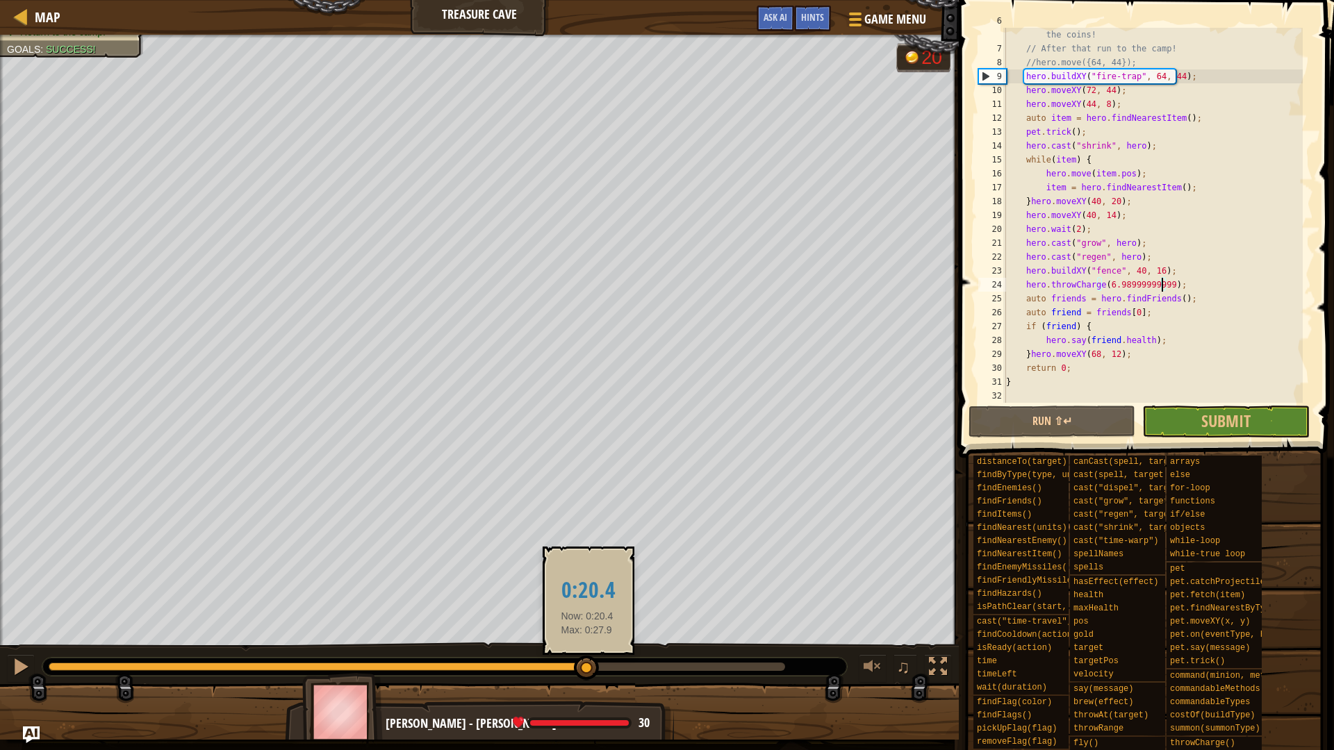
drag, startPoint x: 99, startPoint y: 664, endPoint x: 584, endPoint y: 663, distance: 484.3
click at [584, 664] on div at bounding box center [586, 668] width 25 height 25
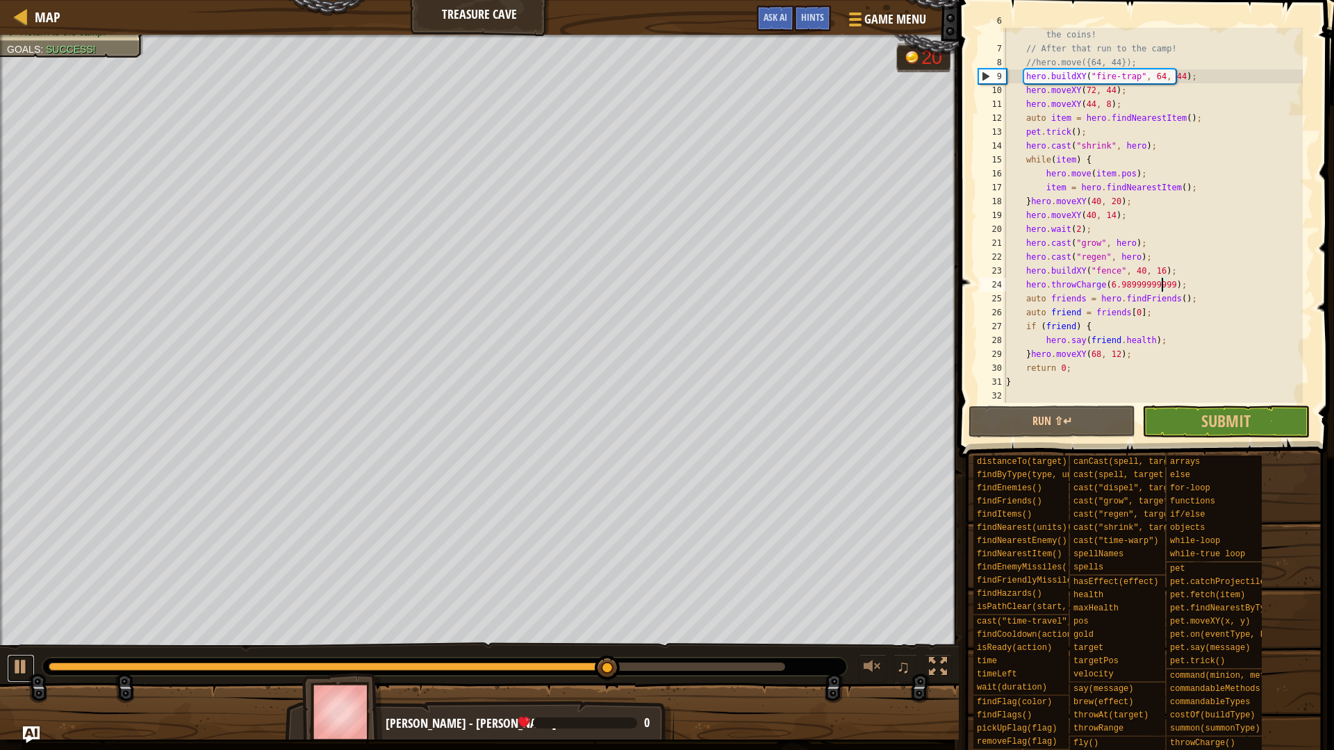
drag, startPoint x: 10, startPoint y: 666, endPoint x: 124, endPoint y: 680, distance: 114.9
click at [11, 666] on button at bounding box center [21, 669] width 28 height 28
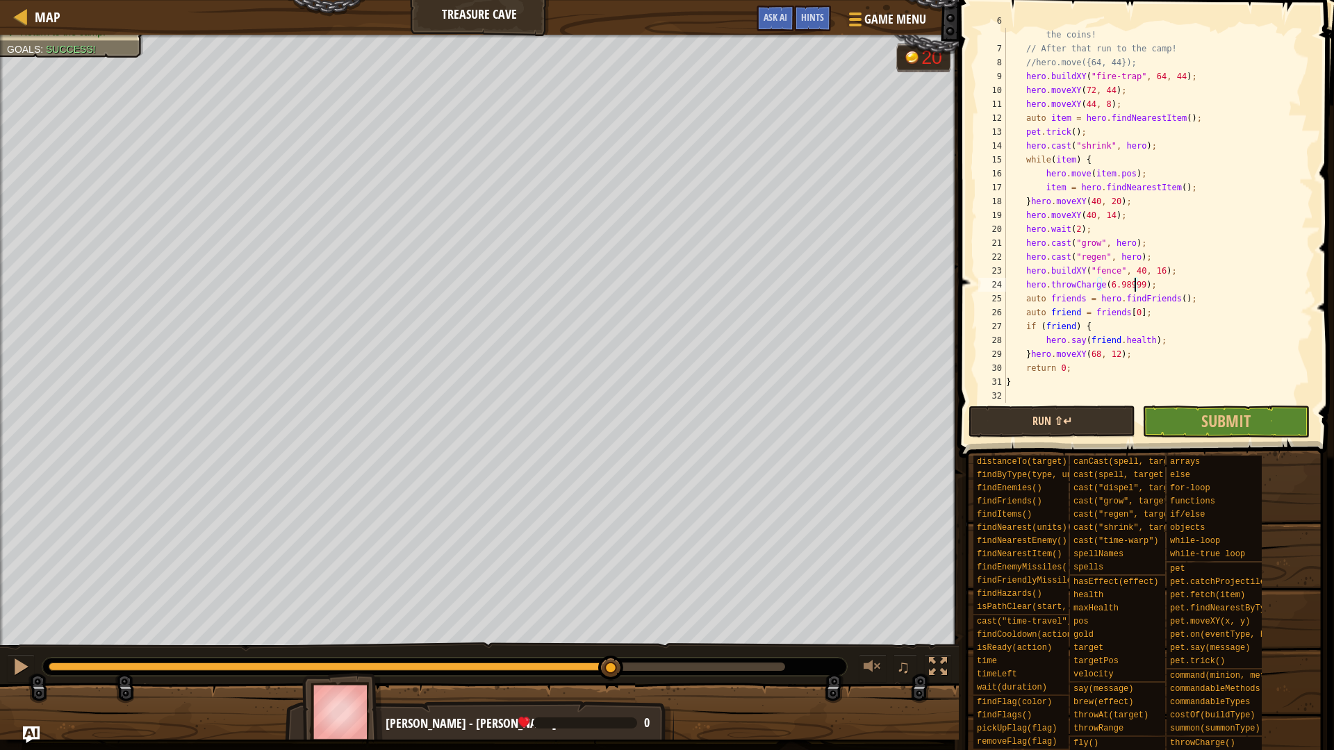
scroll to position [6, 10]
click at [1081, 418] on button "Run ⇧↵" at bounding box center [1052, 422] width 167 height 32
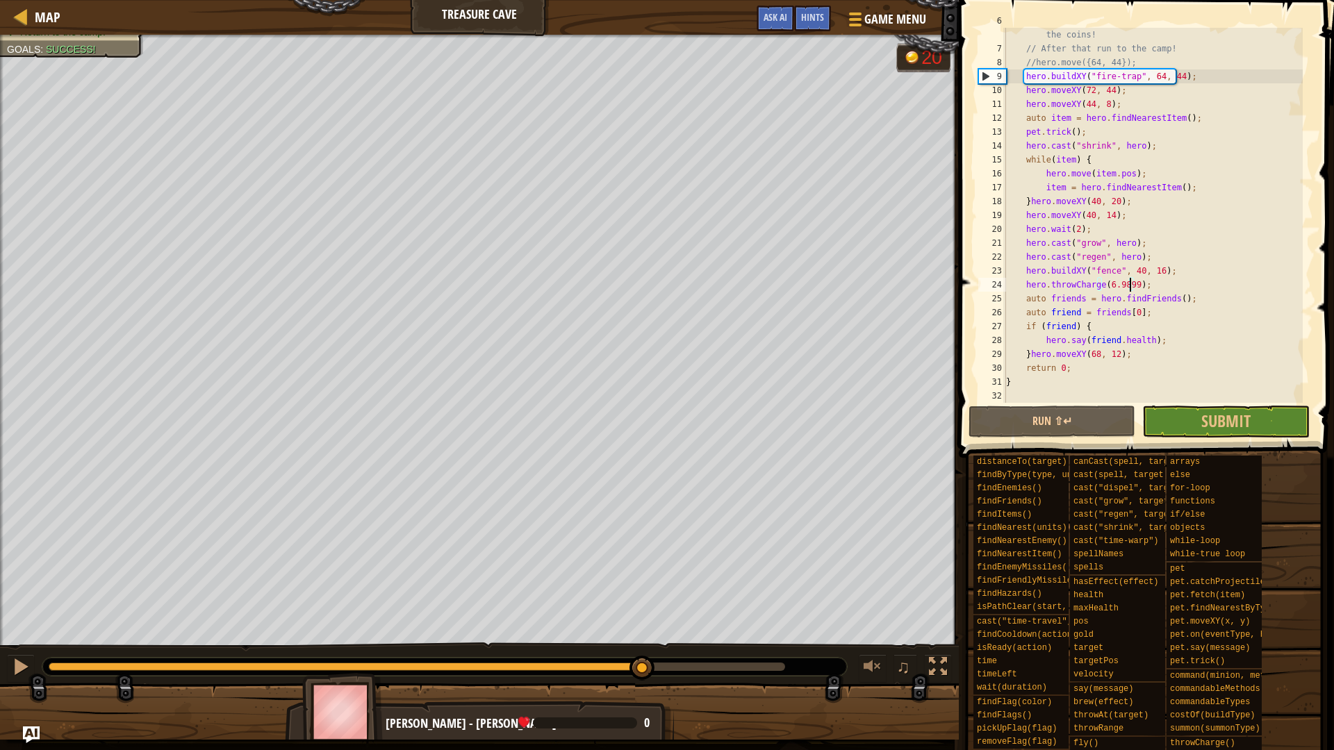
drag, startPoint x: 126, startPoint y: 655, endPoint x: 644, endPoint y: 649, distance: 518.4
click at [644, 649] on div "♫" at bounding box center [479, 664] width 959 height 42
click at [1067, 438] on span at bounding box center [1148, 209] width 386 height 499
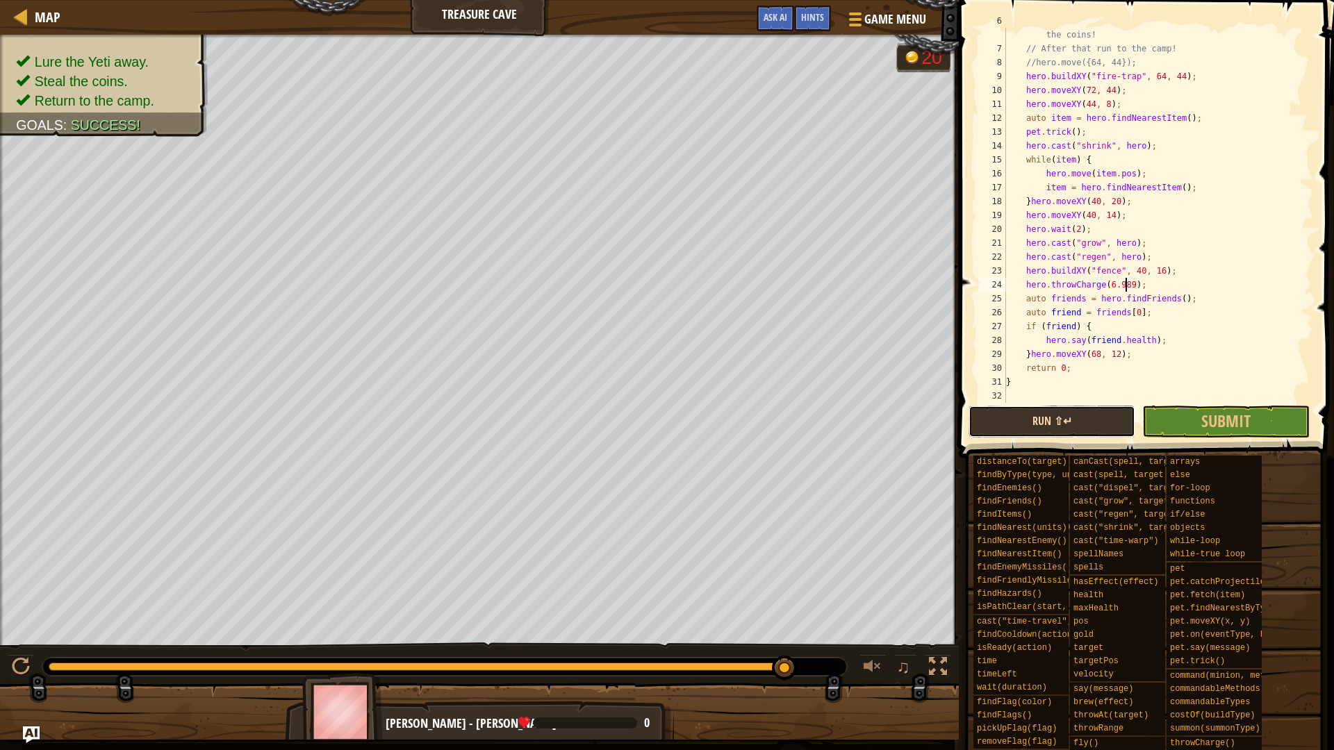
click at [1017, 407] on button "Run ⇧↵" at bounding box center [1052, 422] width 167 height 32
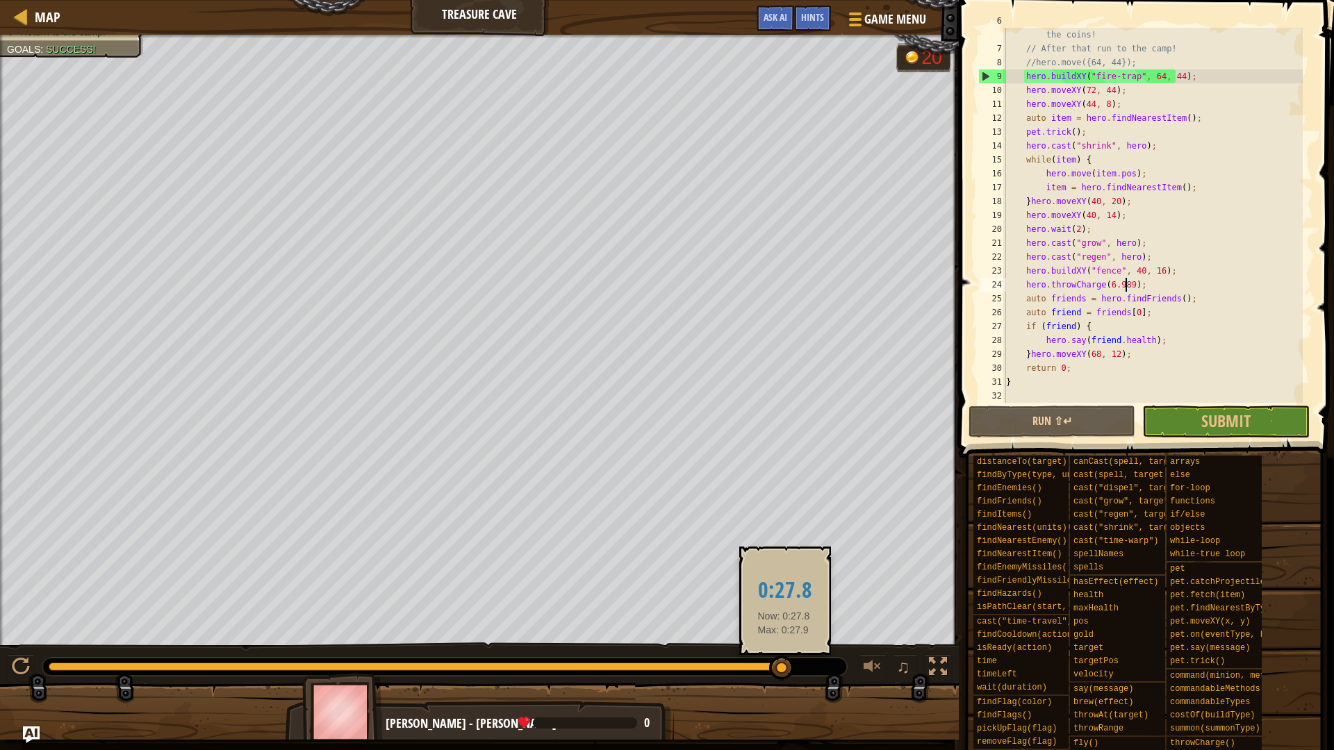
drag, startPoint x: 259, startPoint y: 660, endPoint x: 784, endPoint y: 658, distance: 524.6
click at [784, 658] on div at bounding box center [781, 668] width 25 height 25
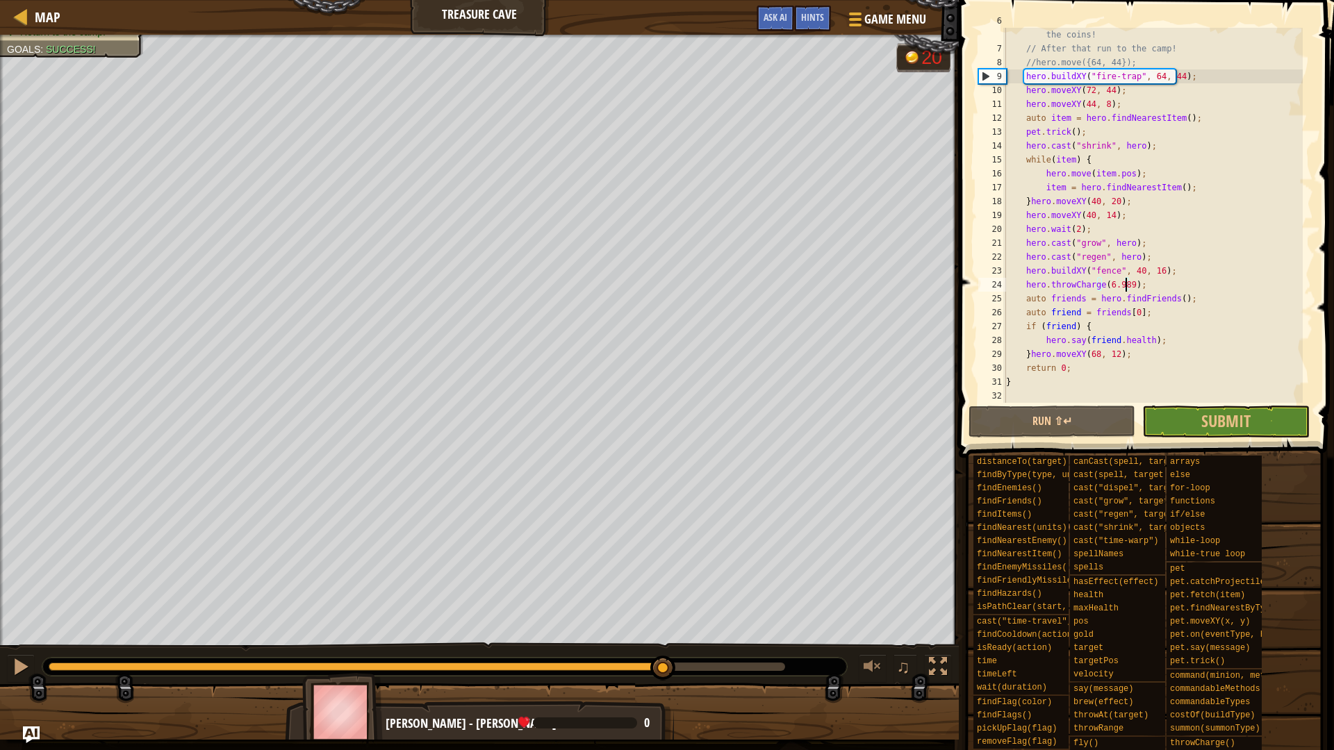
click at [669, 630] on div "Lure the Yeti away. Steal the coins. Return to the camp. Goals : Success! G ree…" at bounding box center [667, 387] width 1334 height 705
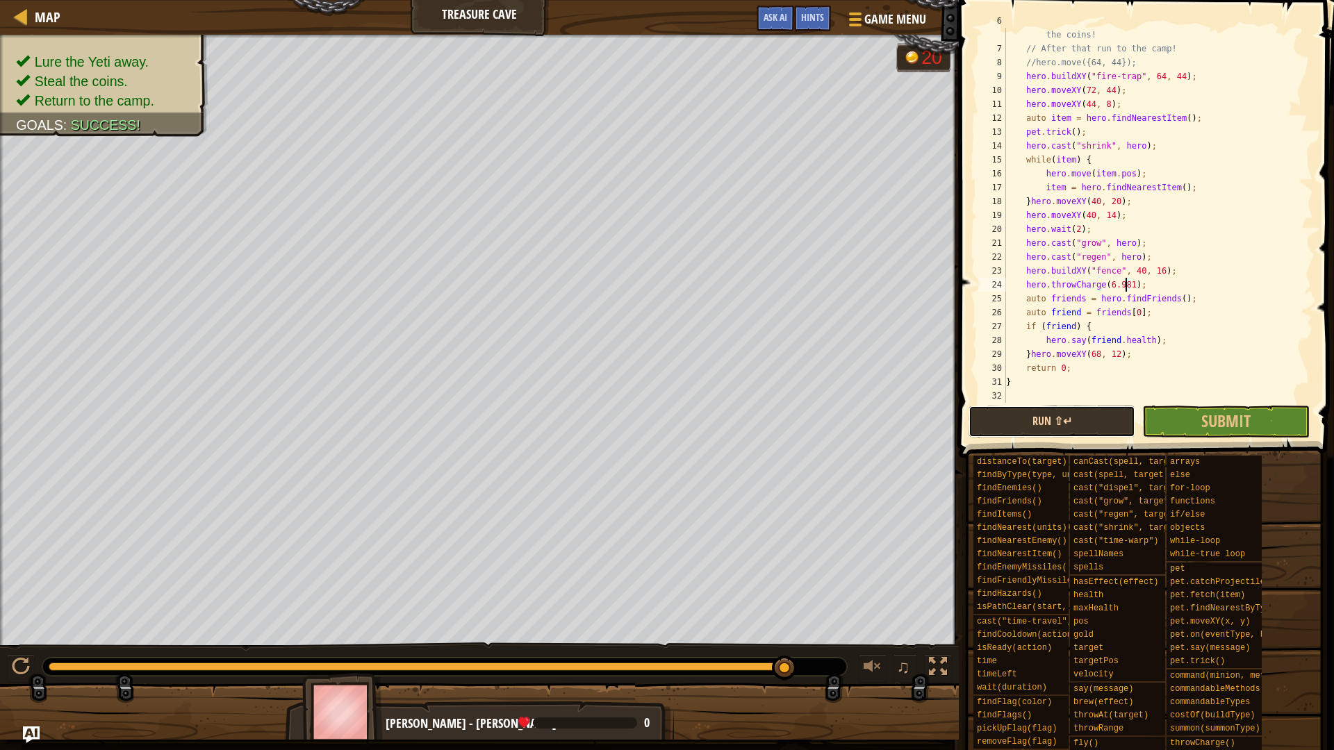
click at [1041, 418] on button "Run ⇧↵" at bounding box center [1052, 422] width 167 height 32
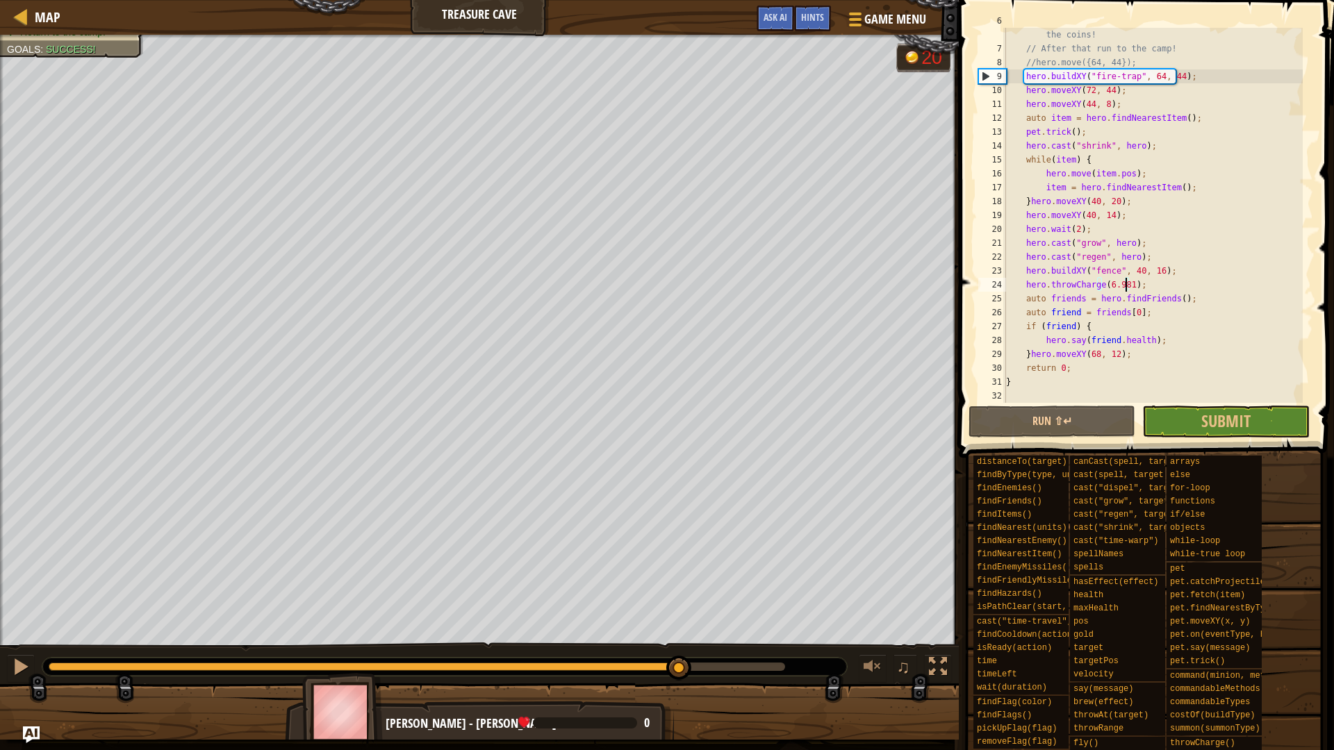
drag, startPoint x: 142, startPoint y: 671, endPoint x: 655, endPoint y: 658, distance: 512.3
click at [688, 648] on div "♫" at bounding box center [479, 664] width 959 height 42
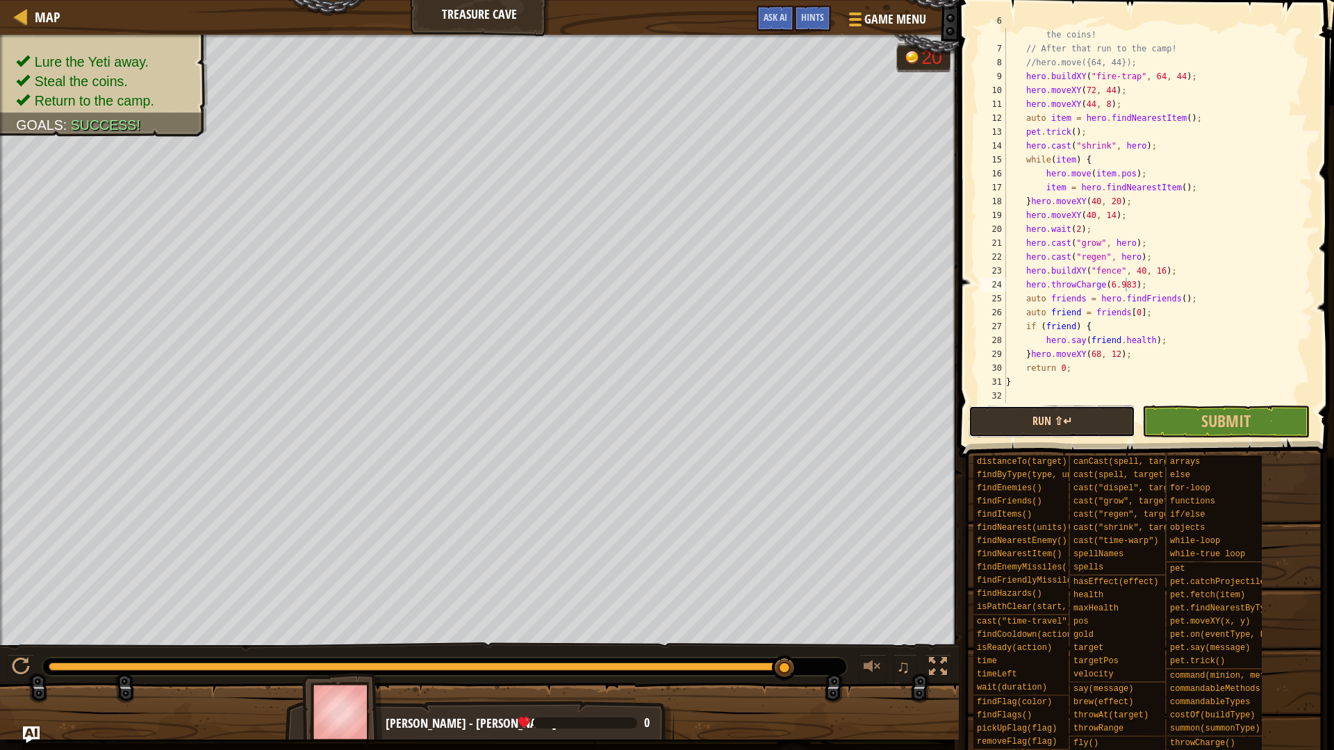
click at [1006, 421] on button "Run ⇧↵" at bounding box center [1052, 422] width 167 height 32
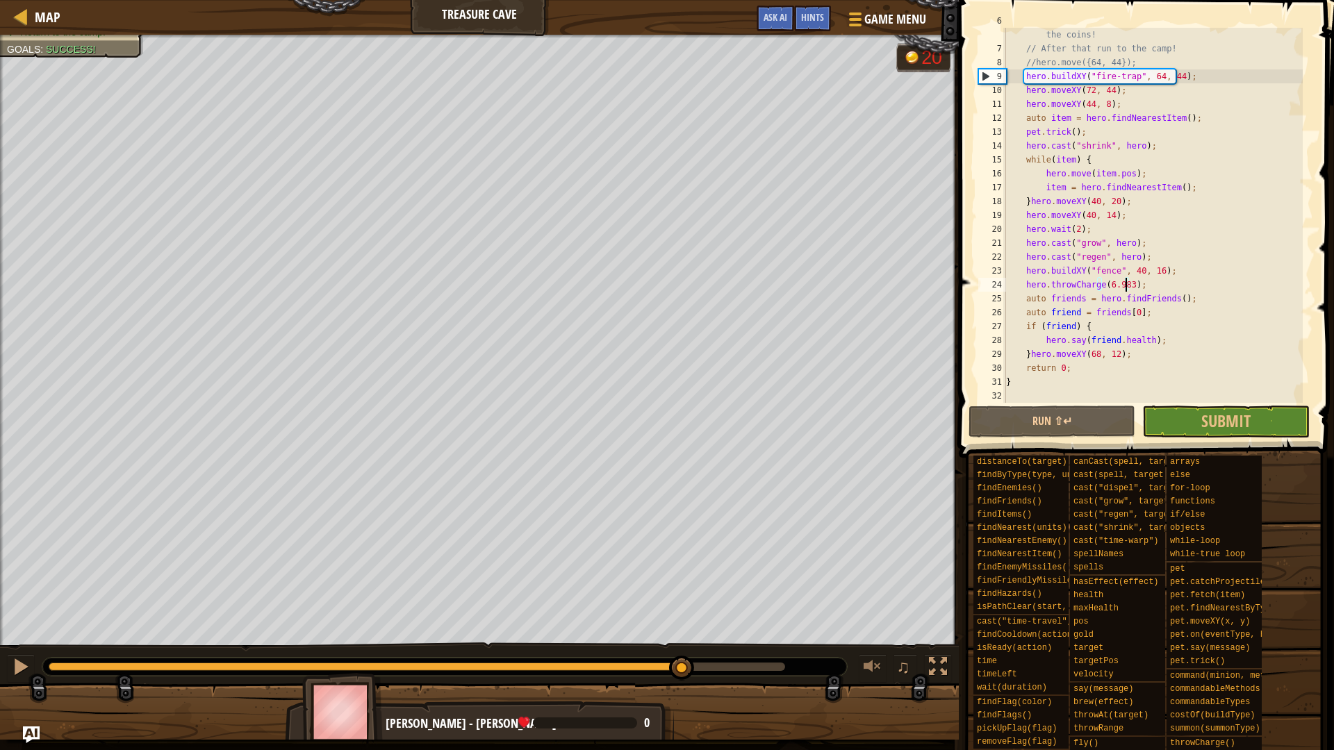
drag, startPoint x: 135, startPoint y: 666, endPoint x: 684, endPoint y: 662, distance: 548.3
click at [684, 662] on div at bounding box center [681, 668] width 25 height 25
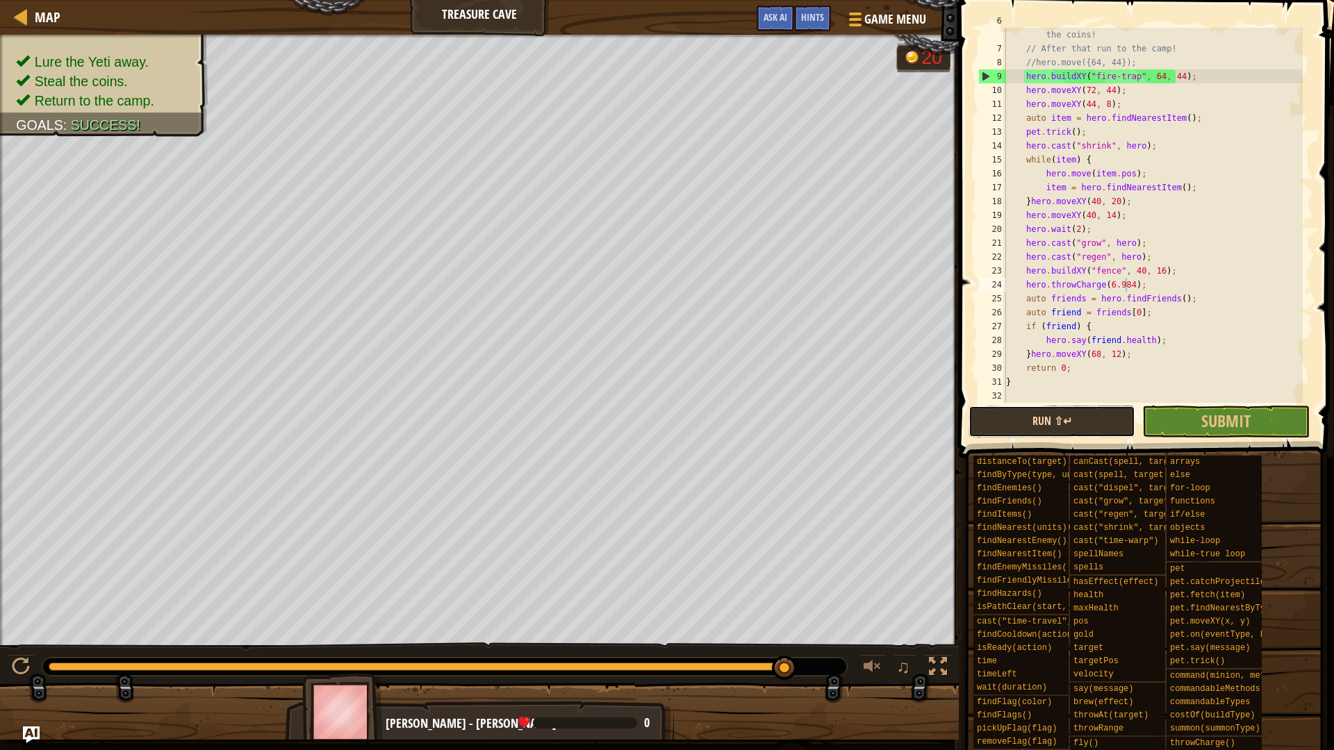
click at [1056, 417] on button "Run ⇧↵" at bounding box center [1052, 422] width 167 height 32
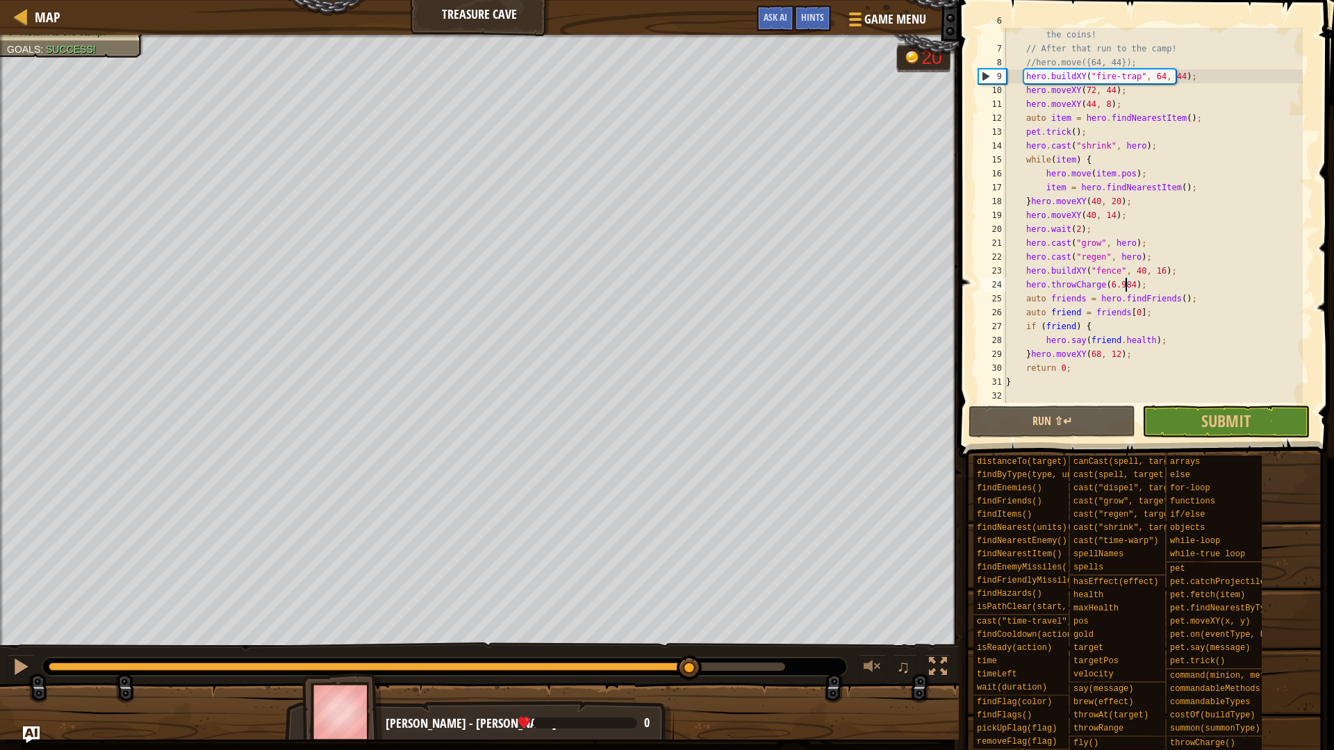
drag, startPoint x: 125, startPoint y: 661, endPoint x: 688, endPoint y: 659, distance: 562.8
click at [690, 659] on div at bounding box center [689, 668] width 25 height 25
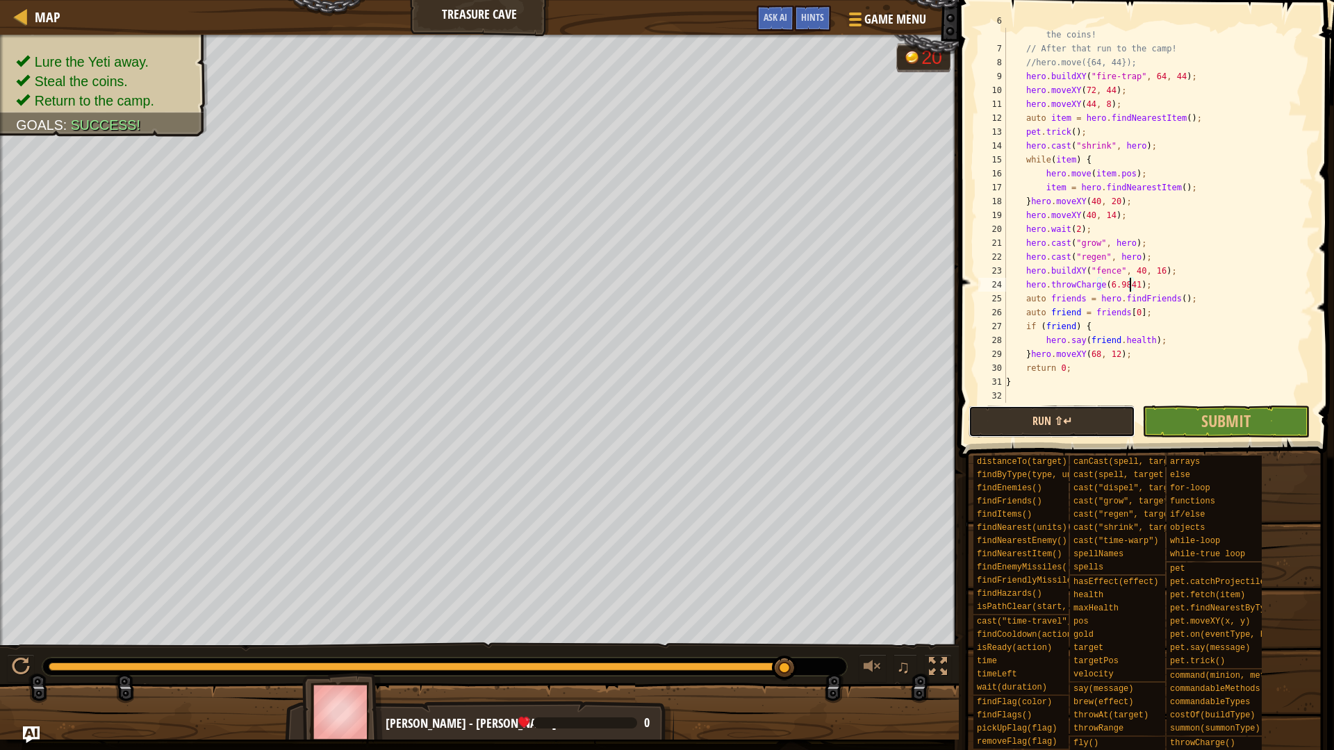
drag, startPoint x: 1042, startPoint y: 421, endPoint x: 999, endPoint y: 436, distance: 46.1
click at [1042, 422] on button "Run ⇧↵" at bounding box center [1052, 422] width 167 height 32
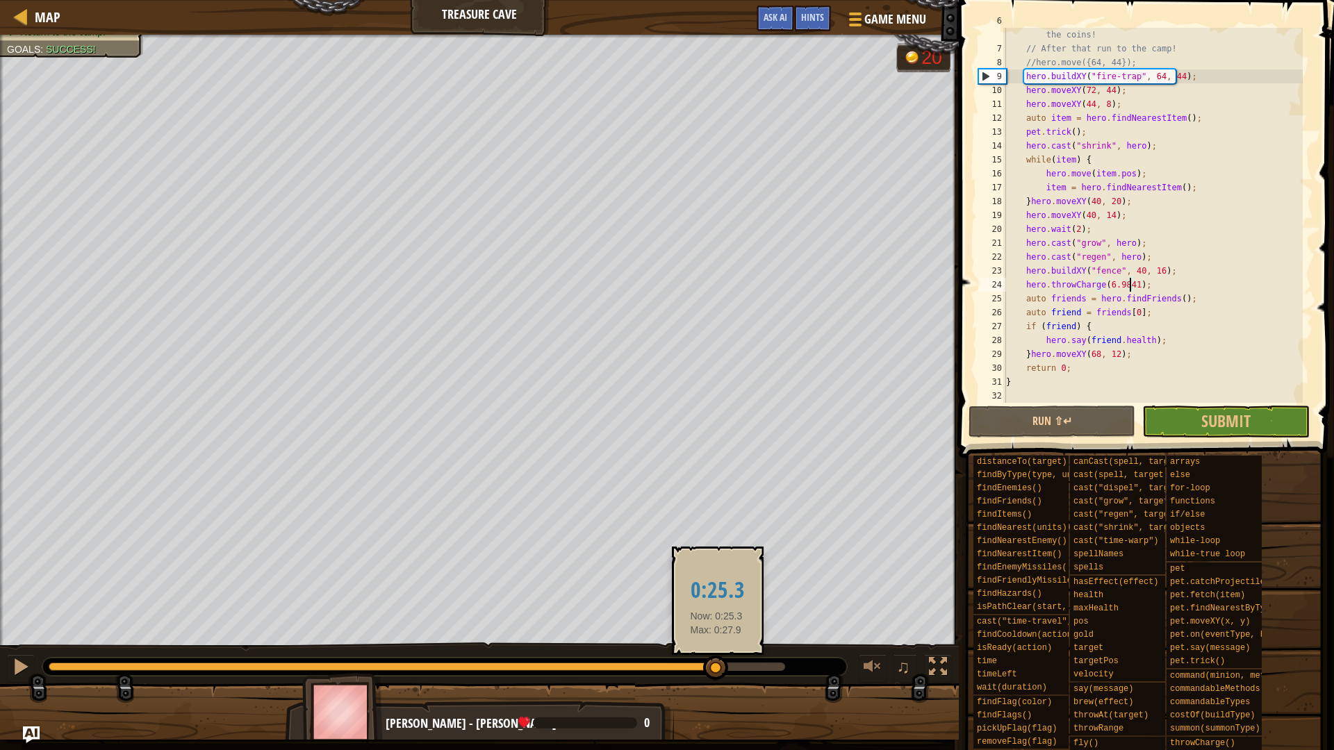
drag, startPoint x: 117, startPoint y: 666, endPoint x: 716, endPoint y: 667, distance: 599.7
click at [716, 667] on div at bounding box center [715, 668] width 25 height 25
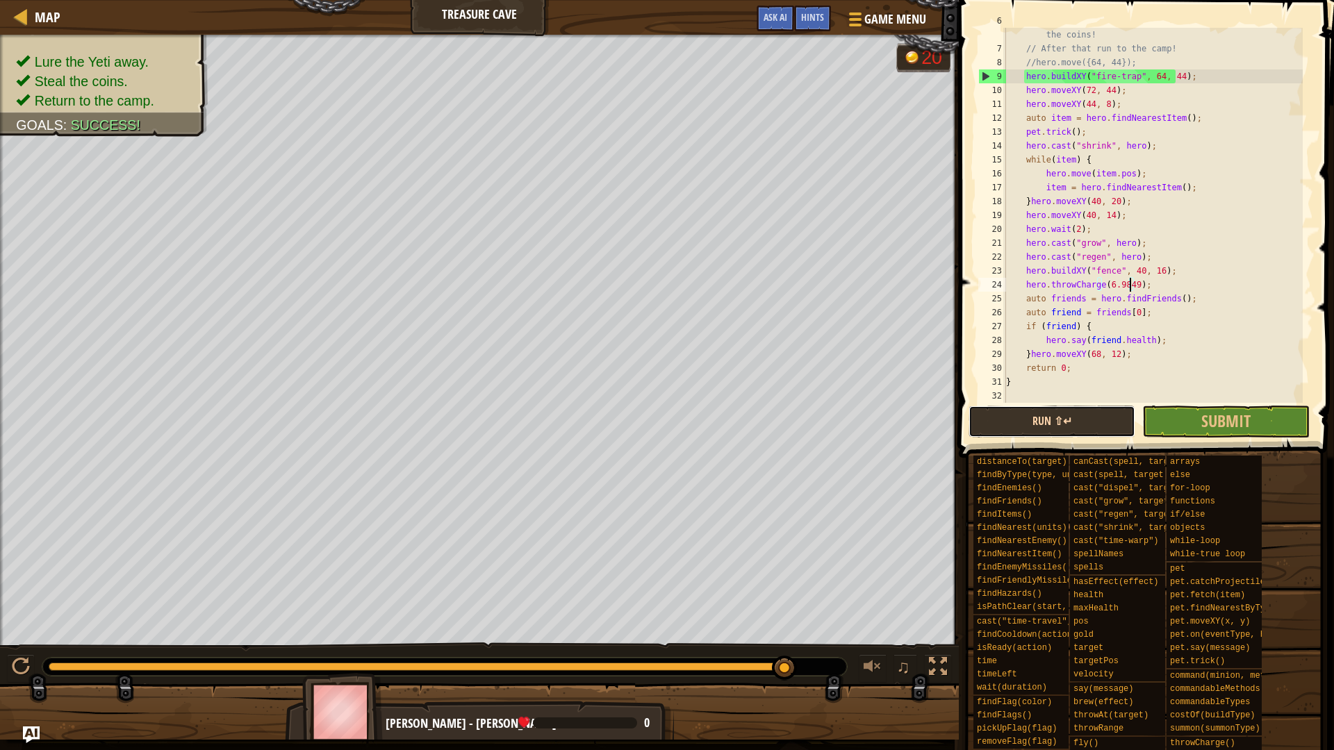
click at [1010, 430] on button "Run ⇧↵" at bounding box center [1052, 422] width 167 height 32
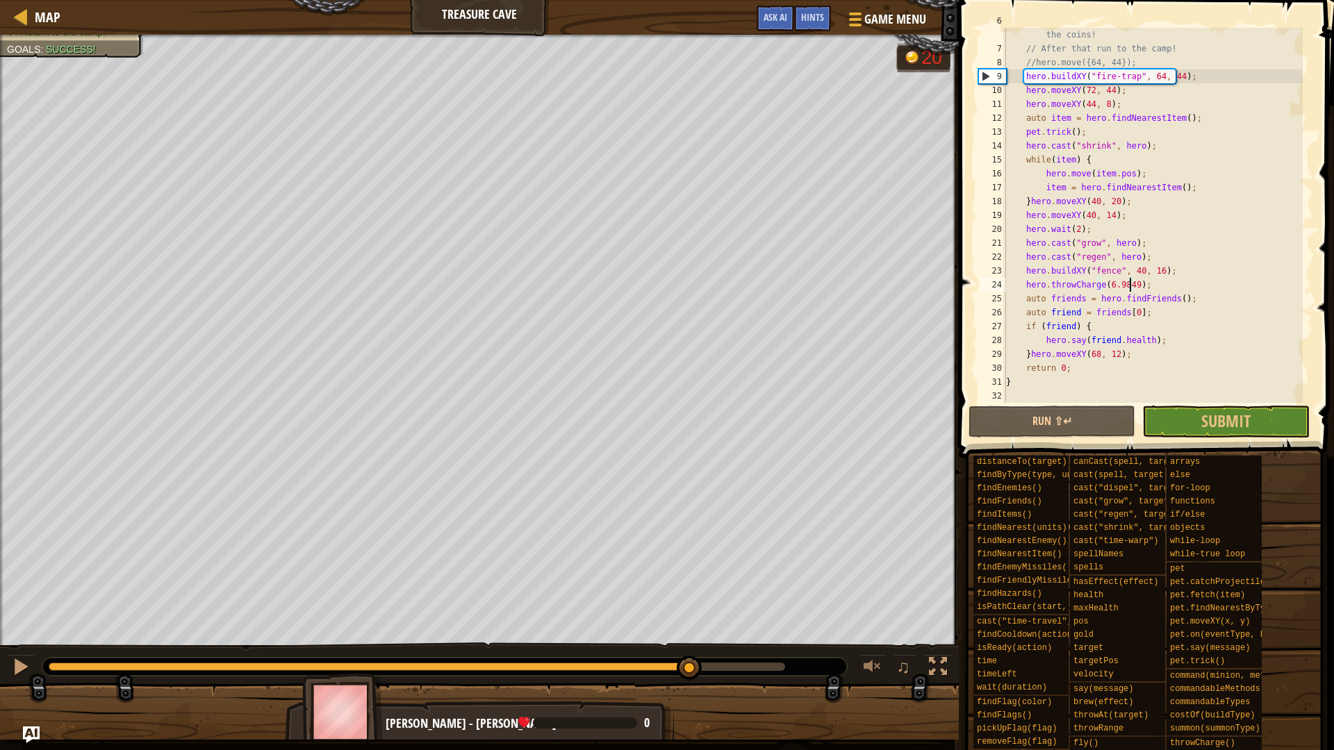
drag, startPoint x: 58, startPoint y: 664, endPoint x: 681, endPoint y: 650, distance: 623.4
click at [688, 646] on div "♫" at bounding box center [479, 664] width 959 height 42
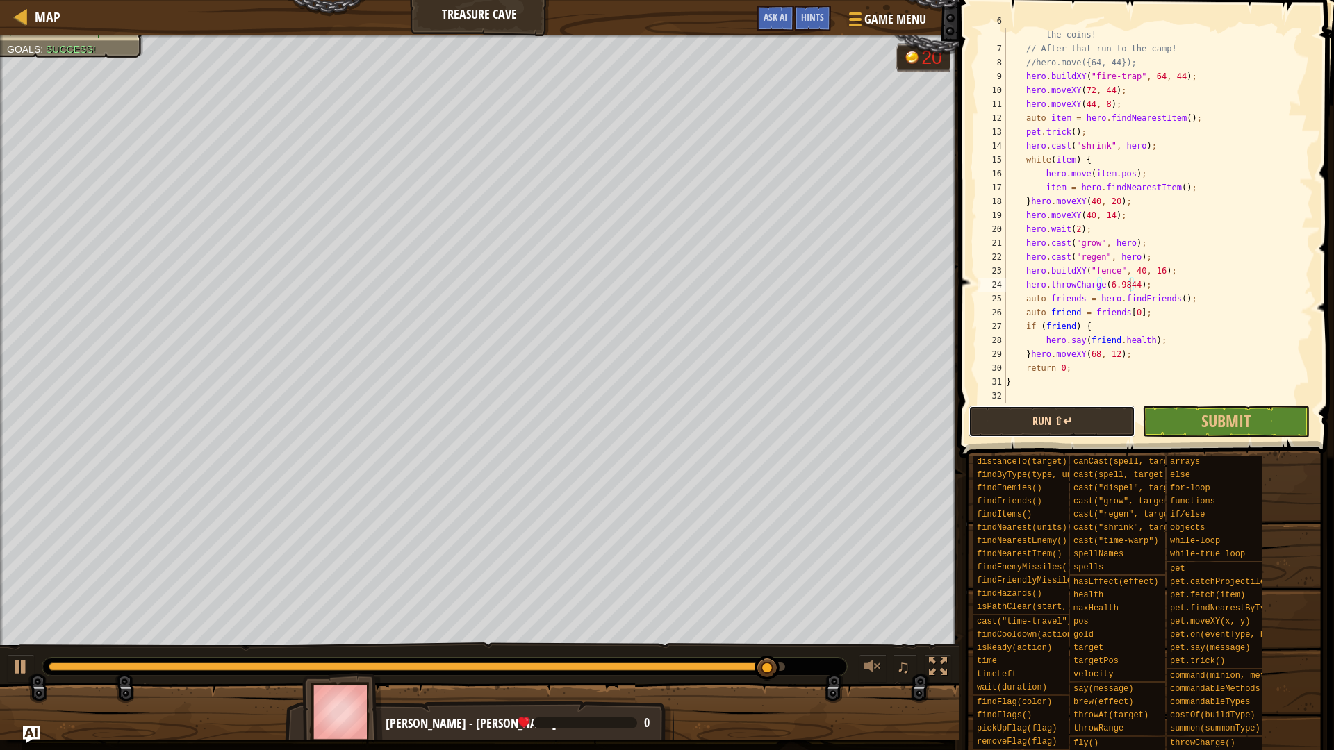
click at [1049, 416] on button "Run ⇧↵" at bounding box center [1052, 422] width 167 height 32
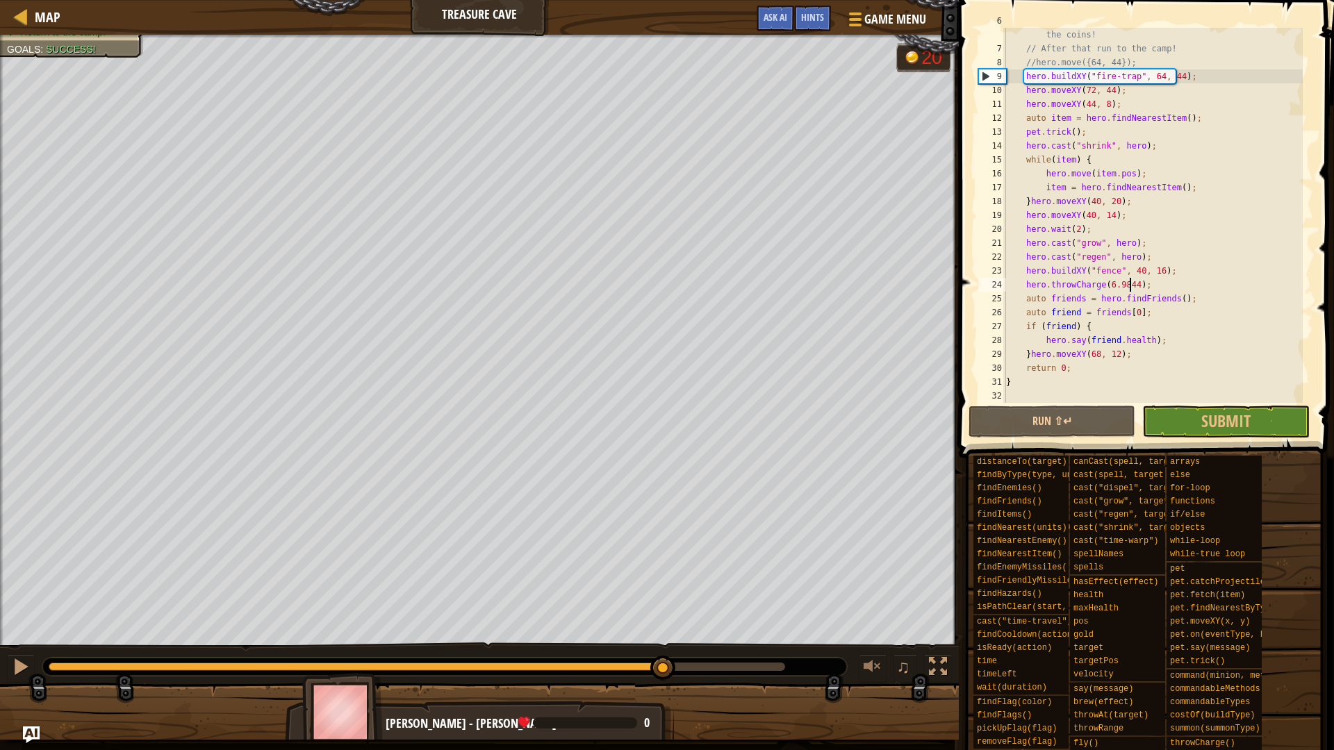
drag, startPoint x: 241, startPoint y: 658, endPoint x: 662, endPoint y: 648, distance: 421.2
click at [662, 648] on div "♫" at bounding box center [479, 664] width 959 height 42
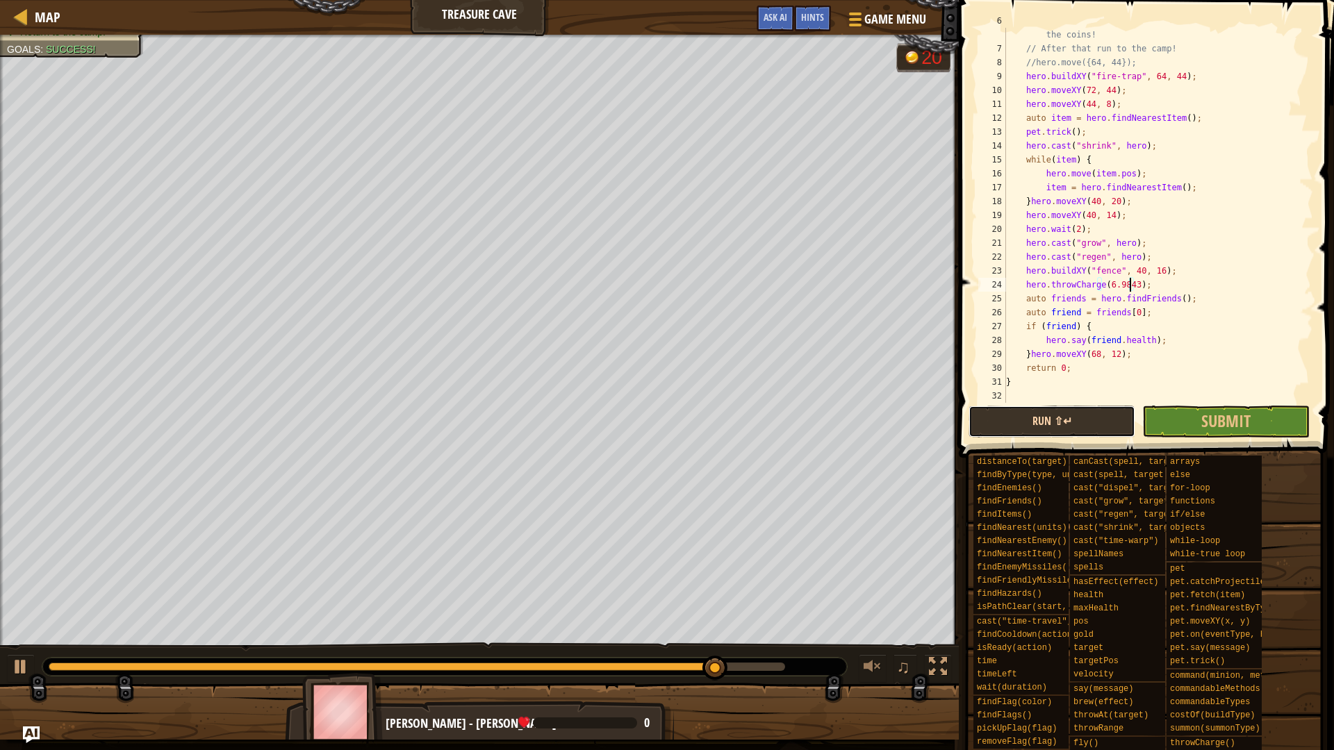
click at [1028, 406] on button "Run ⇧↵" at bounding box center [1052, 422] width 167 height 32
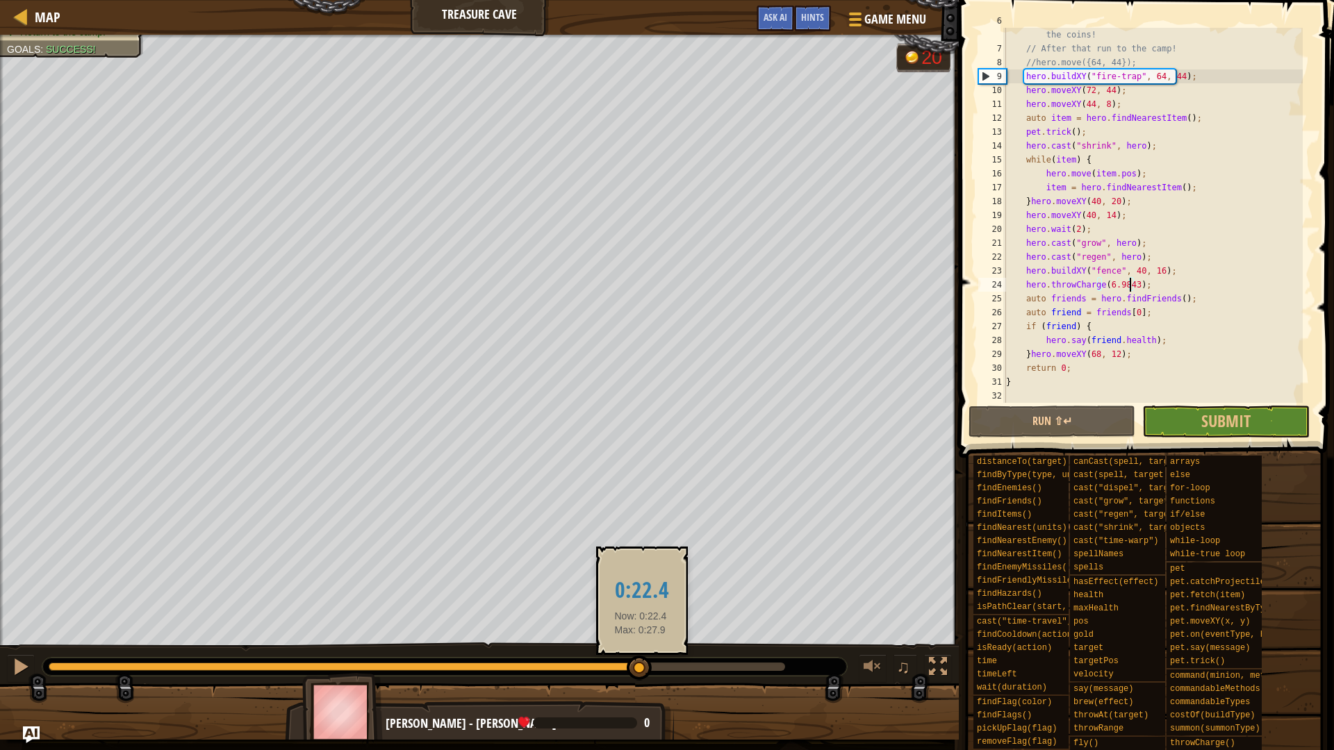
drag, startPoint x: 150, startPoint y: 664, endPoint x: 641, endPoint y: 660, distance: 490.6
click at [641, 660] on div at bounding box center [639, 668] width 25 height 25
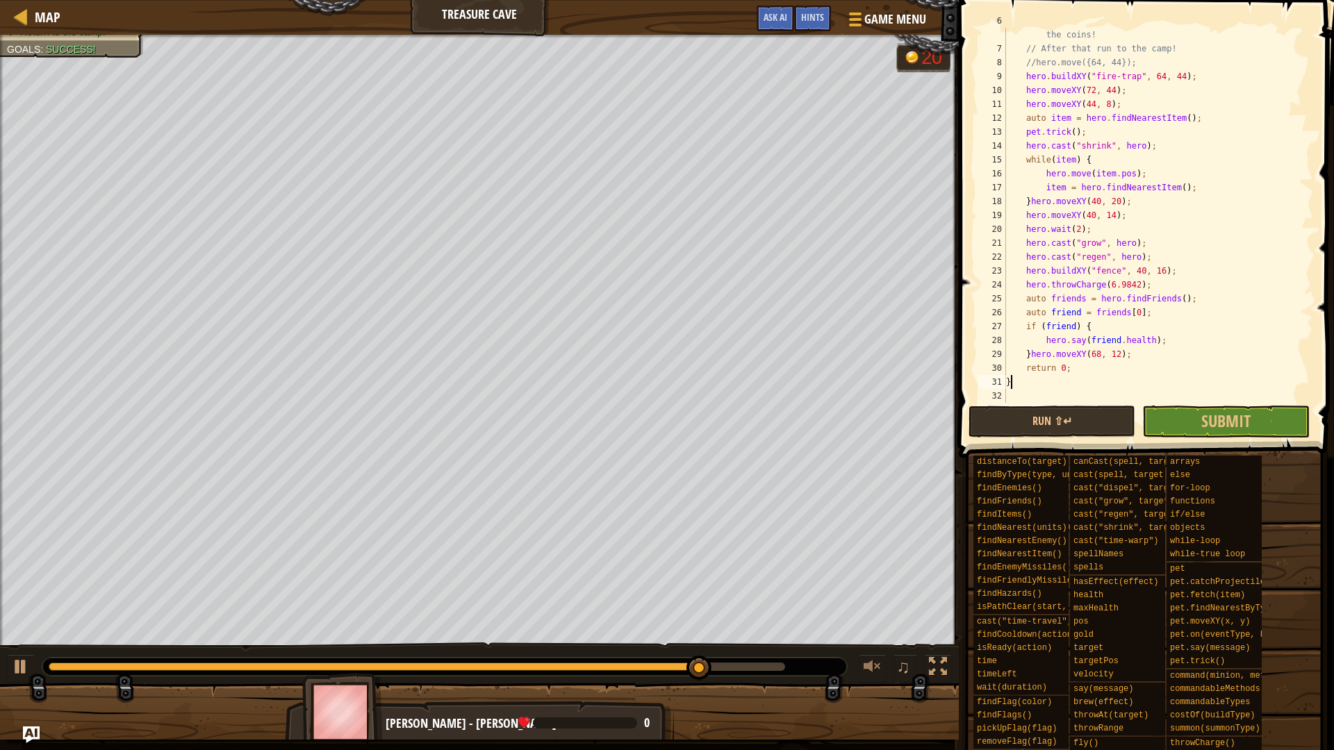
click at [1026, 386] on div "// The yeti won't stay distracted forever, so hurry and grab the coins! // Afte…" at bounding box center [1152, 222] width 299 height 417
type textarea "}"
click at [1025, 404] on span at bounding box center [1148, 209] width 386 height 499
click at [1011, 429] on button "Run ⇧↵" at bounding box center [1052, 422] width 167 height 32
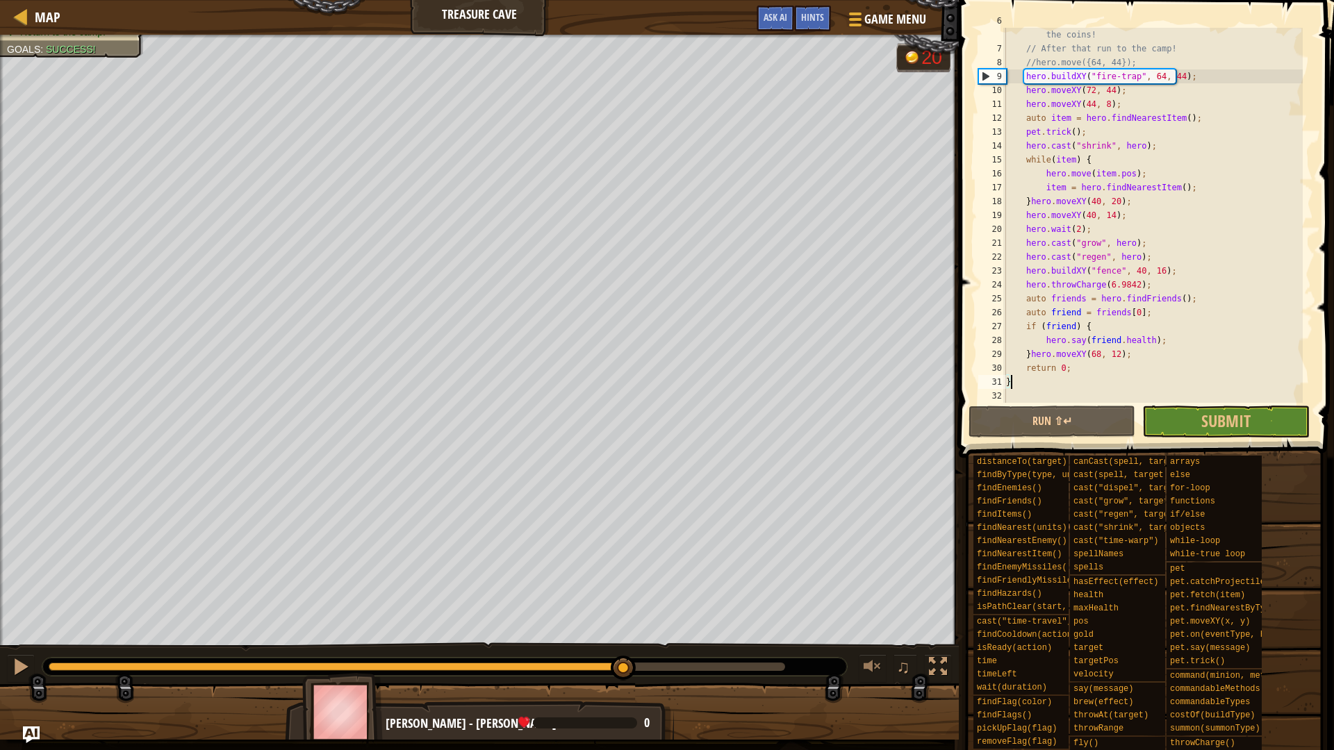
drag, startPoint x: 207, startPoint y: 661, endPoint x: 623, endPoint y: 648, distance: 415.7
click at [623, 648] on div "♫" at bounding box center [479, 664] width 959 height 42
type textarea "1"
click at [1130, 284] on div "// The yeti won't stay distracted forever, so hurry and grab the coins! // Afte…" at bounding box center [1152, 222] width 299 height 417
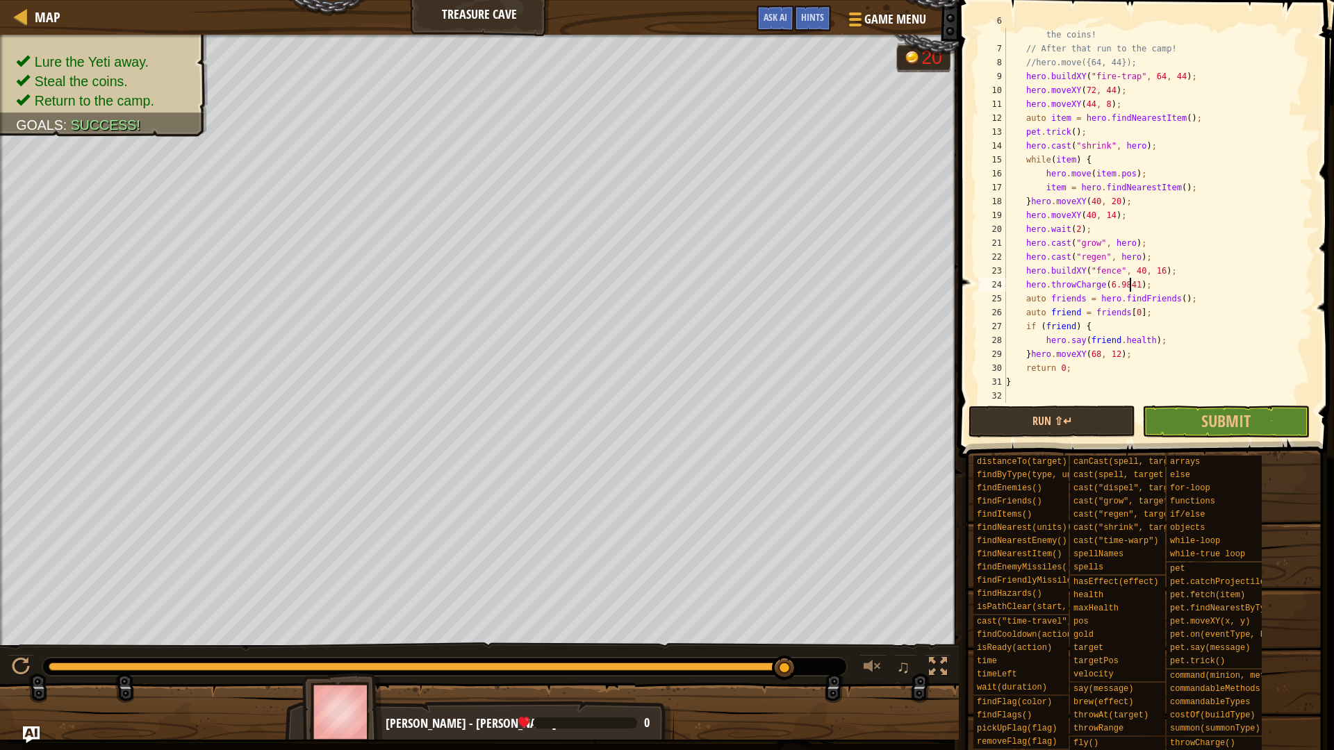
scroll to position [6, 10]
click at [1090, 416] on button "Run ⇧↵" at bounding box center [1052, 422] width 167 height 32
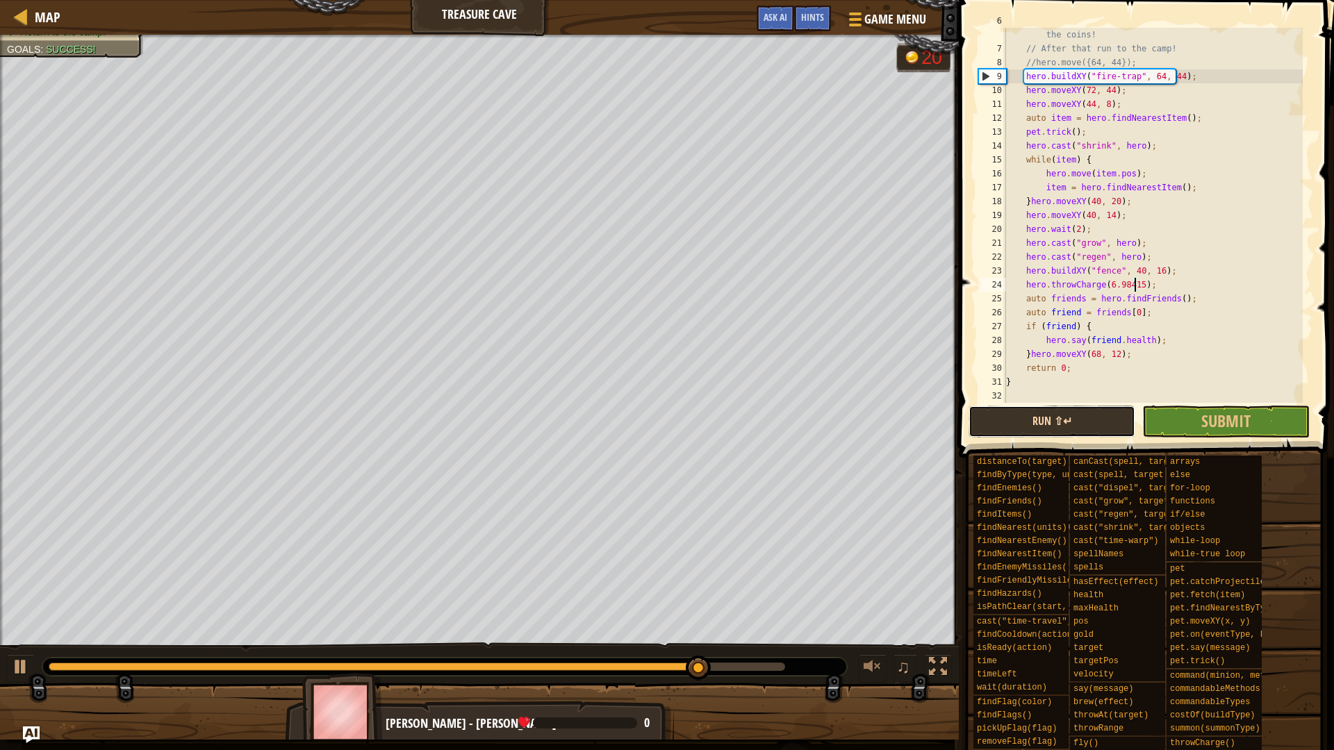
click at [1117, 424] on button "Run ⇧↵" at bounding box center [1052, 422] width 167 height 32
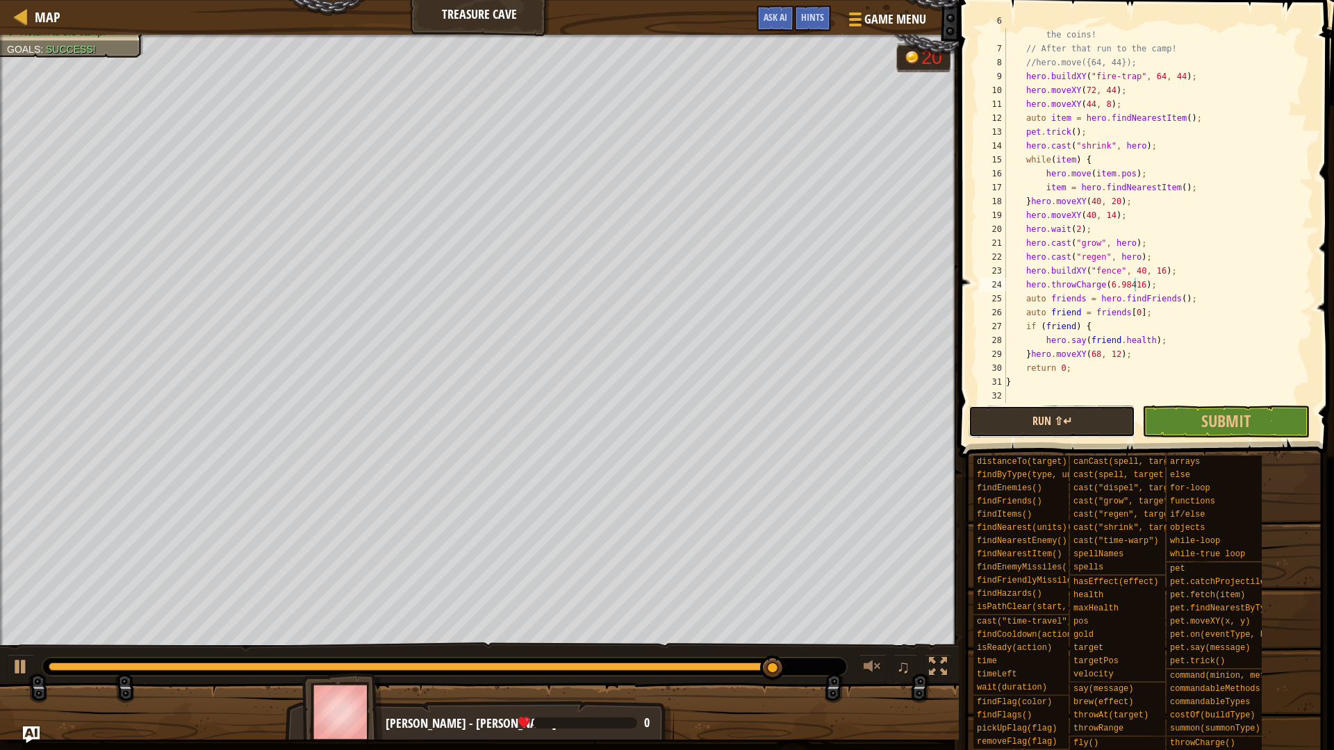
click at [1101, 425] on button "Run ⇧↵" at bounding box center [1052, 422] width 167 height 32
click at [1103, 412] on button "Run ⇧↵" at bounding box center [1052, 422] width 167 height 32
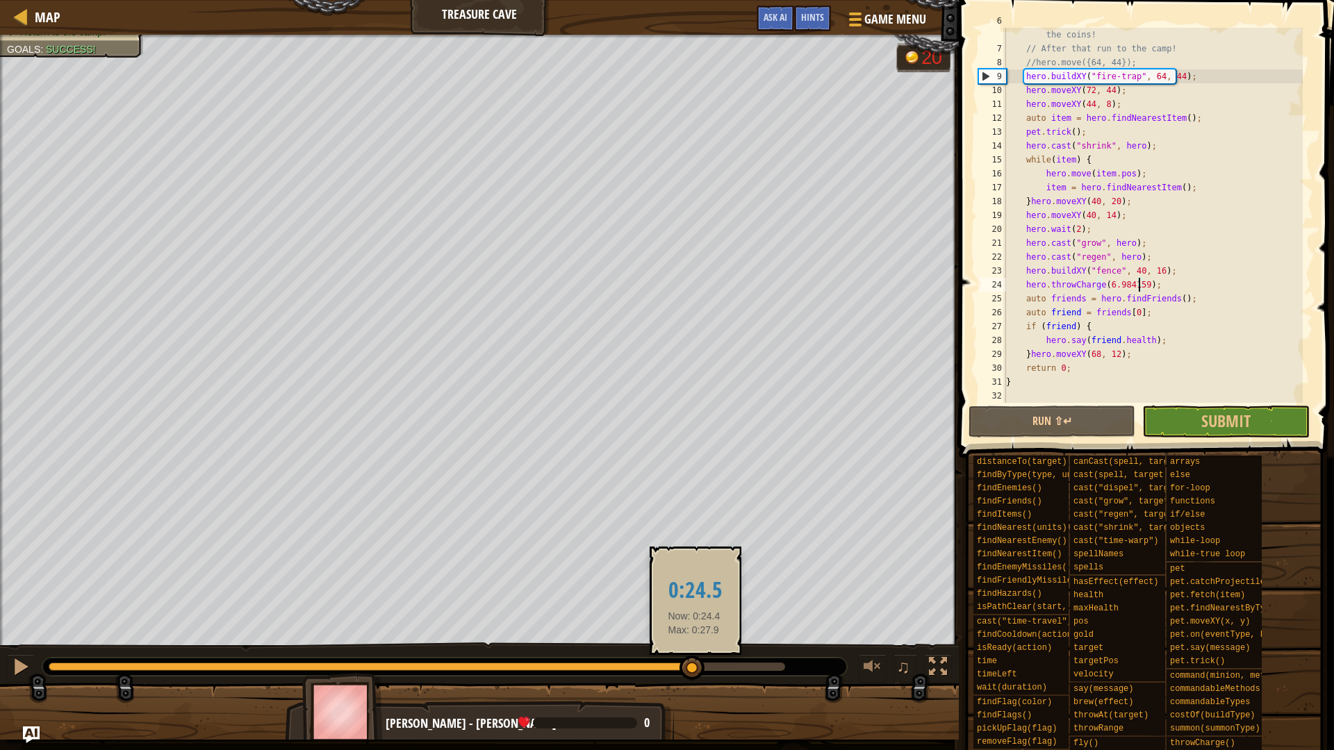
drag, startPoint x: 204, startPoint y: 664, endPoint x: 694, endPoint y: 666, distance: 489.9
click at [693, 666] on div at bounding box center [371, 667] width 644 height 8
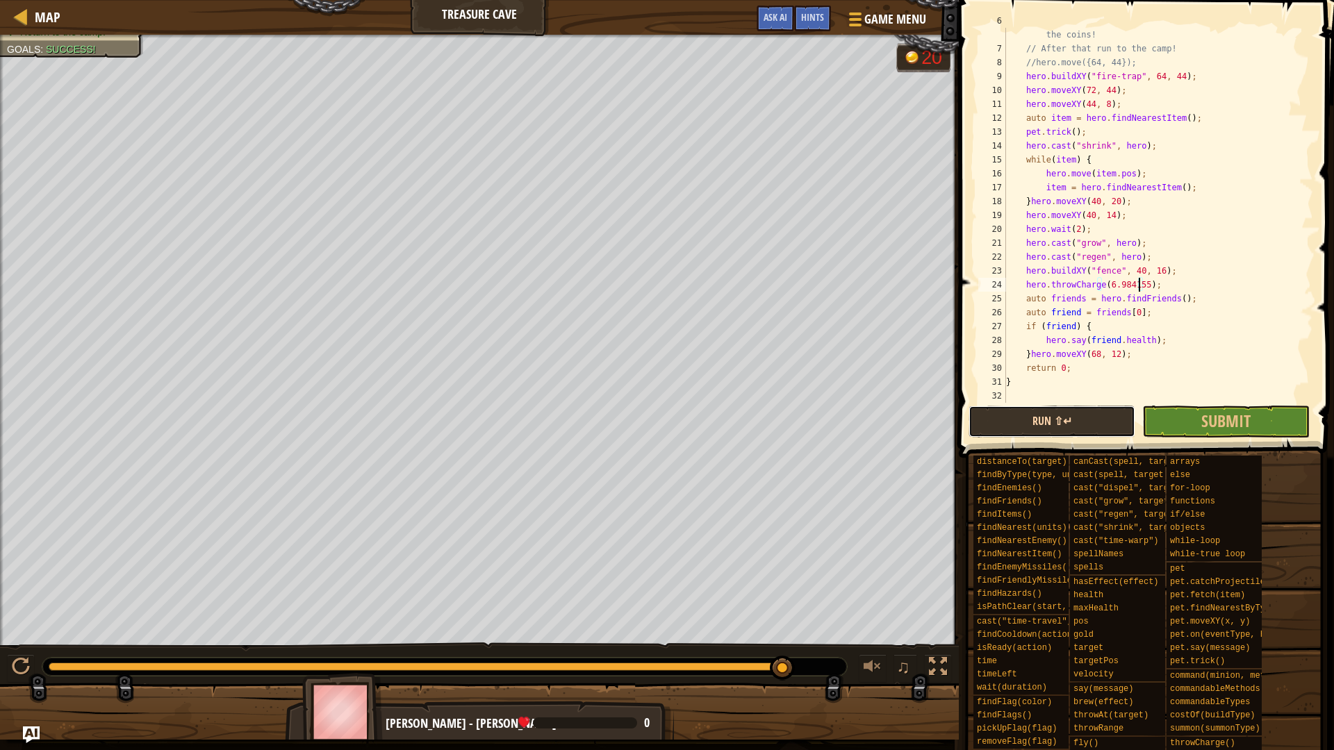
click at [1008, 424] on button "Run ⇧↵" at bounding box center [1052, 422] width 167 height 32
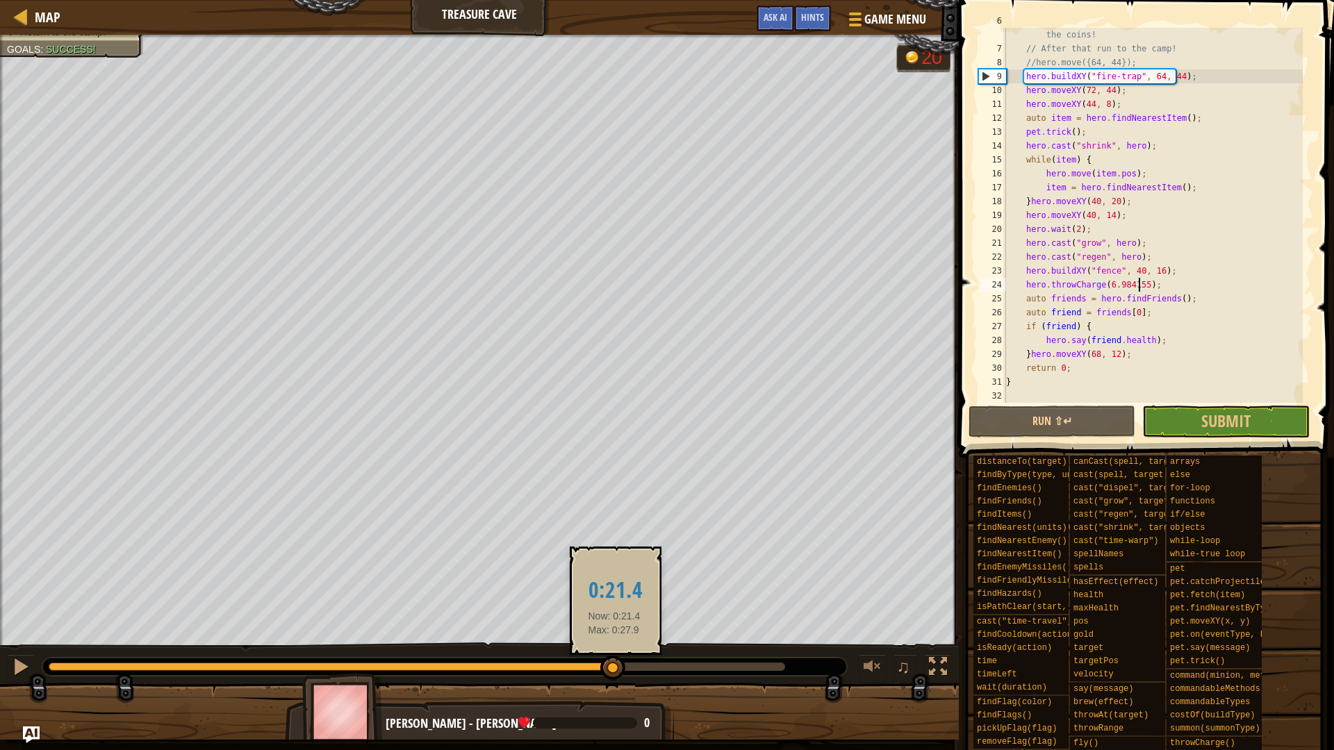
drag, startPoint x: 144, startPoint y: 666, endPoint x: 614, endPoint y: 672, distance: 470.5
click at [614, 672] on div at bounding box center [612, 668] width 25 height 25
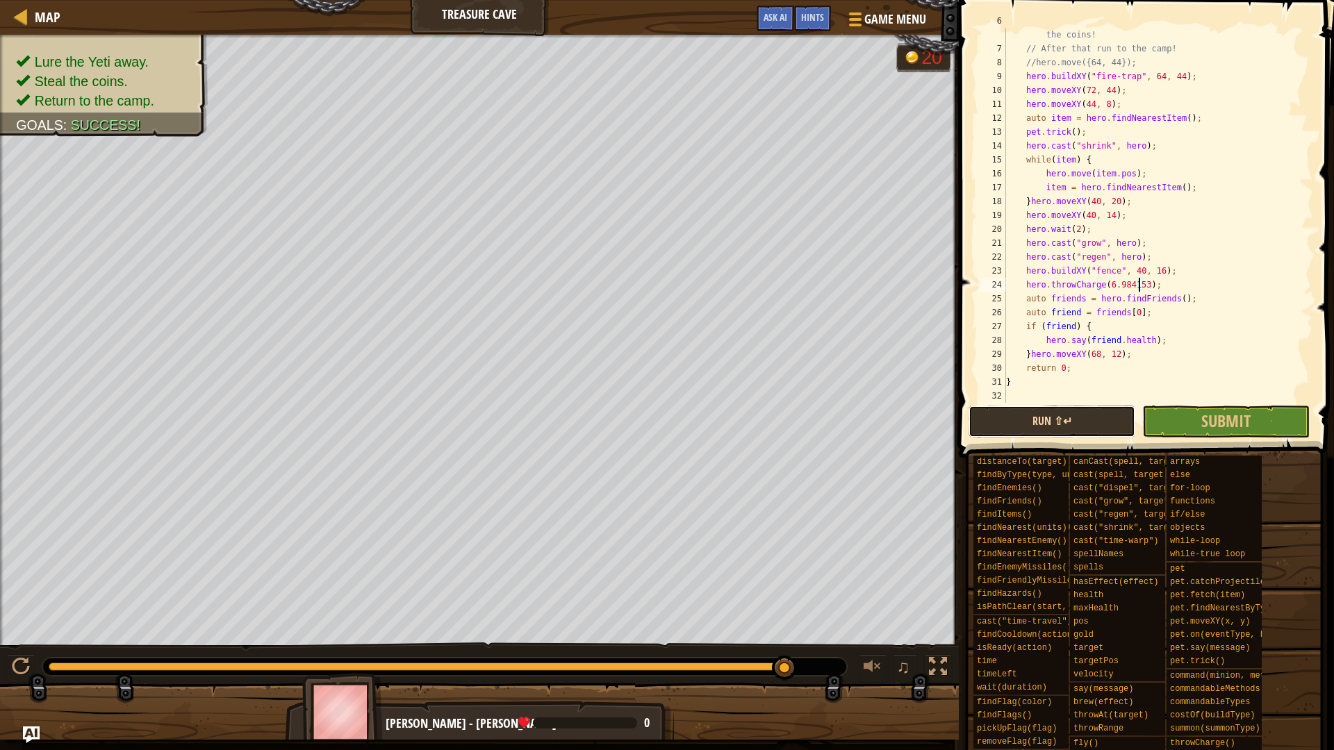
click at [1055, 416] on button "Run ⇧↵" at bounding box center [1052, 422] width 167 height 32
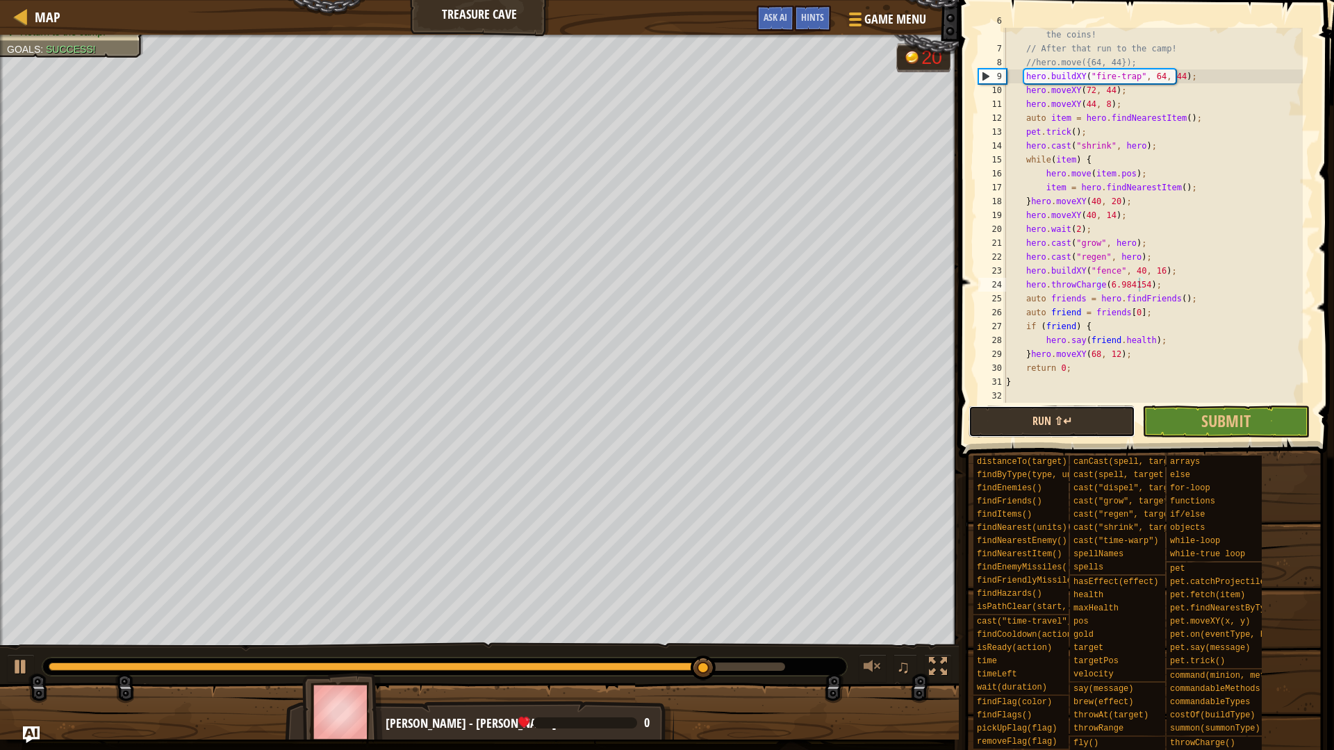
click at [1060, 422] on button "Run ⇧↵" at bounding box center [1052, 422] width 167 height 32
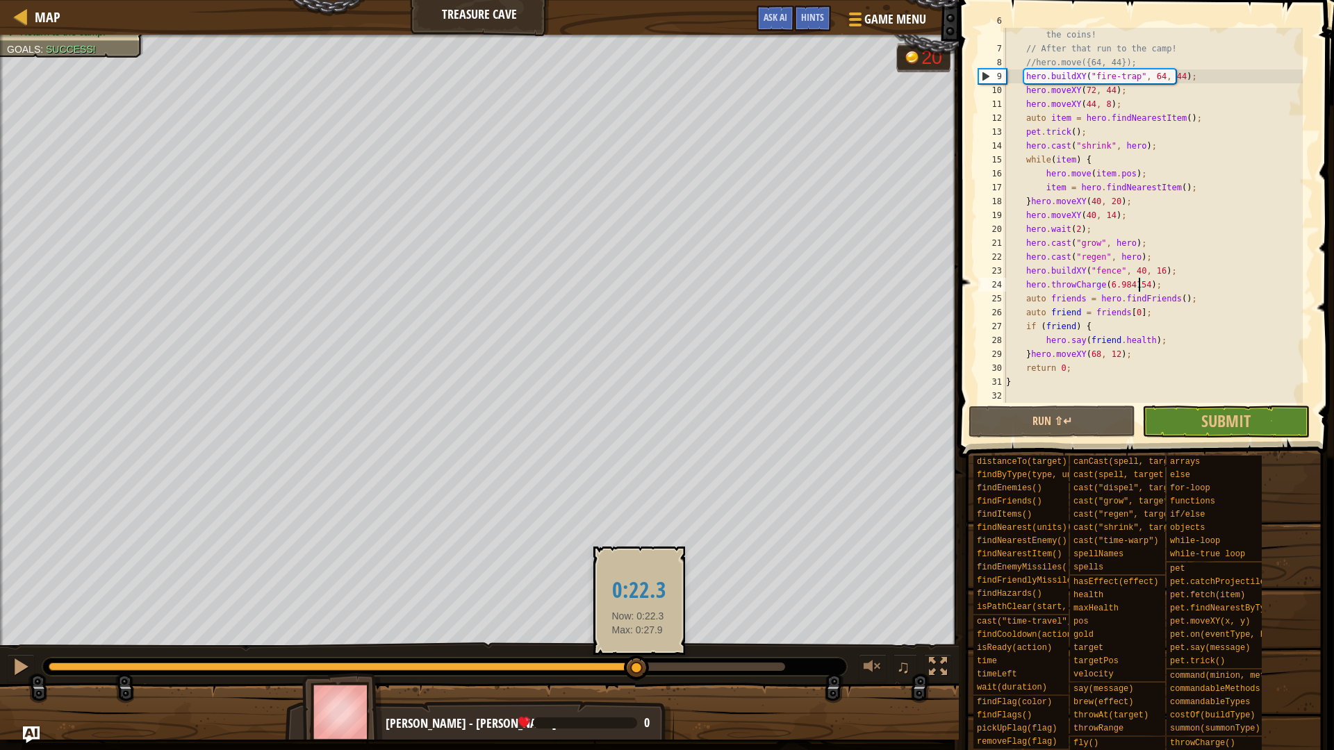
drag, startPoint x: 104, startPoint y: 659, endPoint x: 638, endPoint y: 677, distance: 534.0
click at [638, 677] on div at bounding box center [636, 668] width 25 height 25
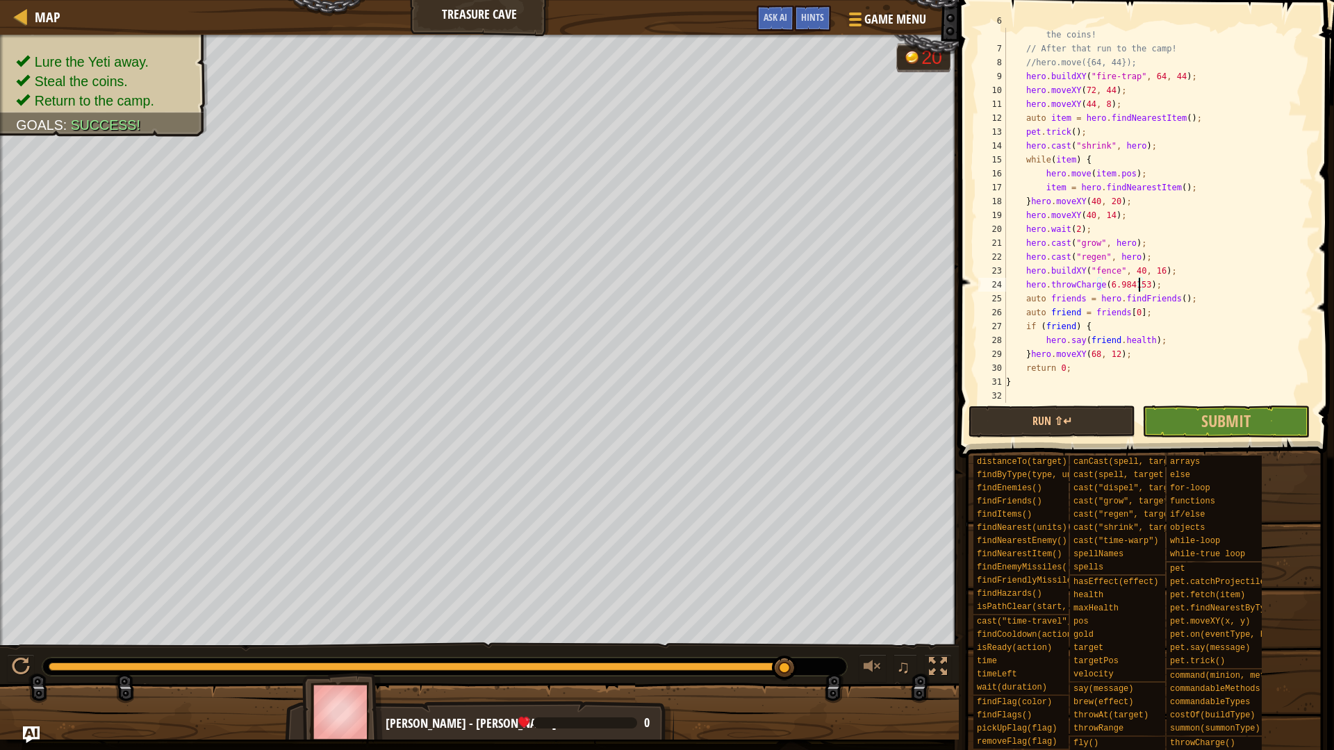
scroll to position [6, 11]
click at [1106, 414] on button "Run ⇧↵" at bounding box center [1052, 422] width 167 height 32
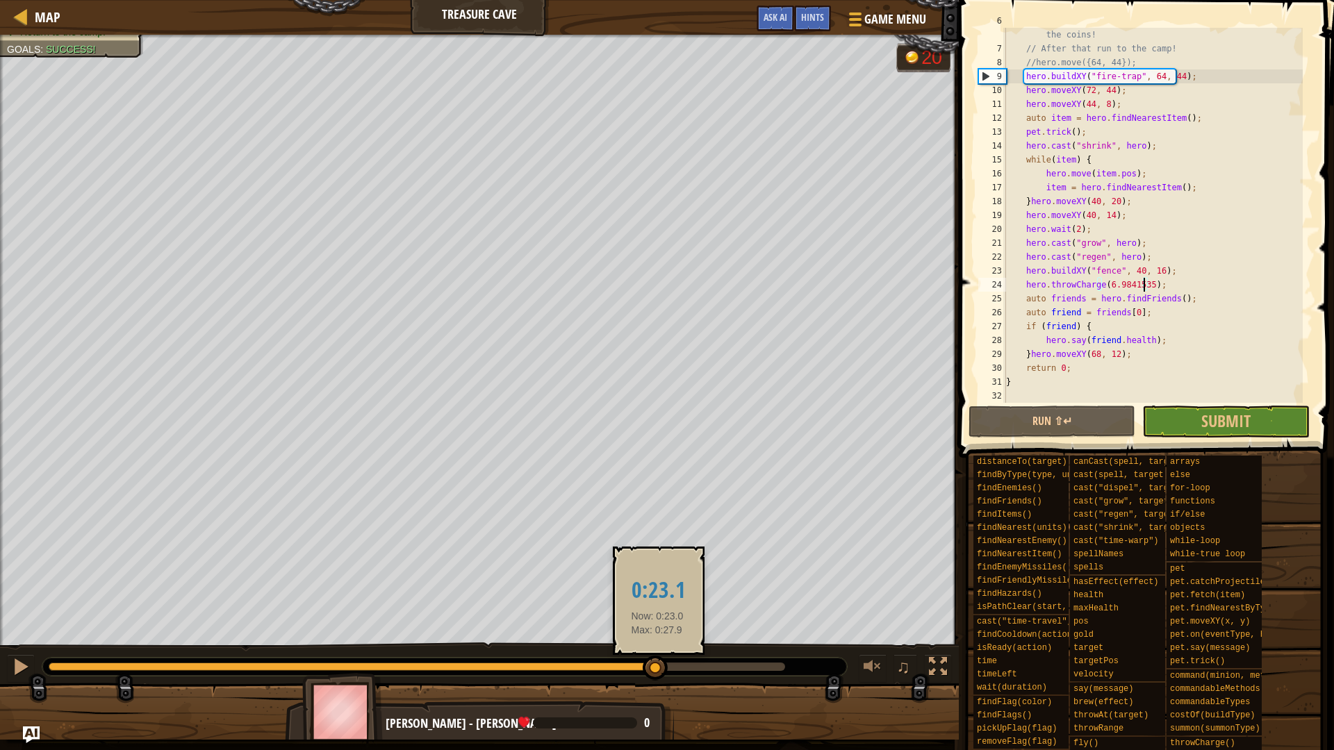
drag, startPoint x: 142, startPoint y: 673, endPoint x: 657, endPoint y: 664, distance: 515.7
click at [657, 664] on div at bounding box center [655, 668] width 25 height 25
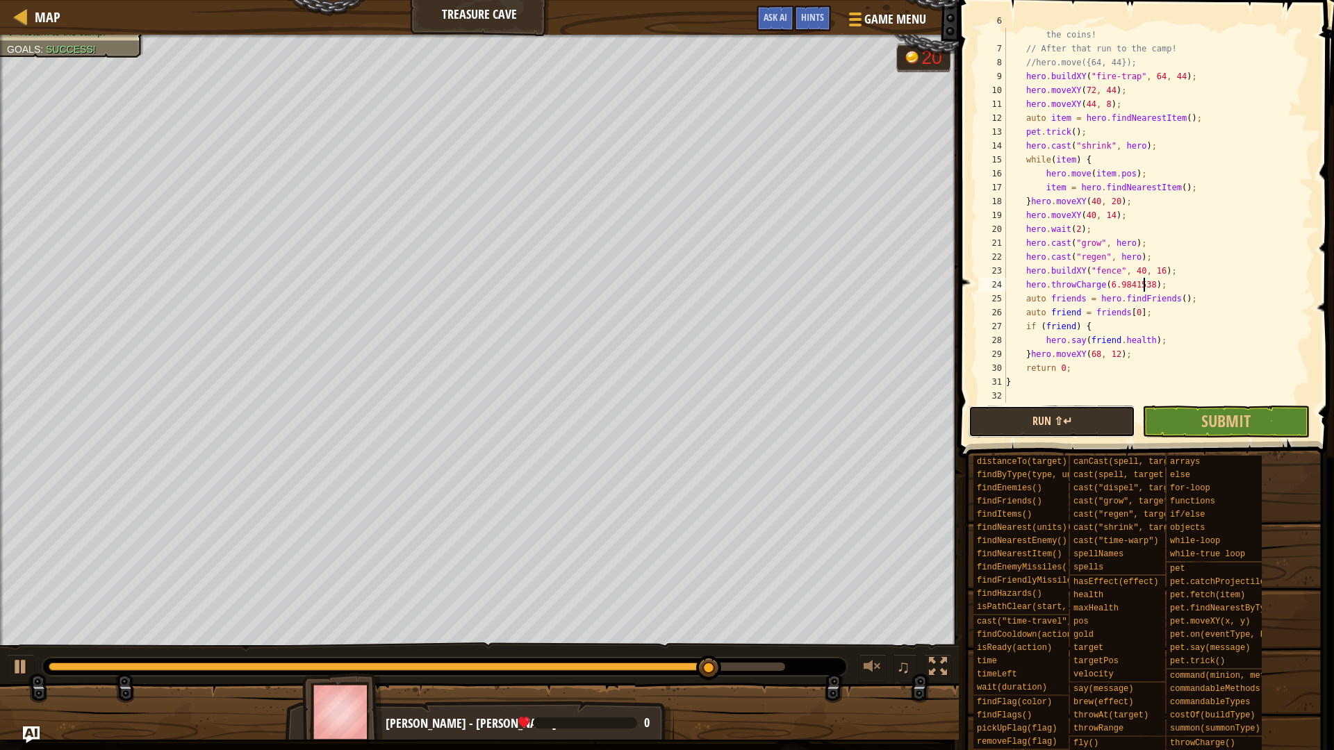
click at [999, 427] on button "Run ⇧↵" at bounding box center [1052, 422] width 167 height 32
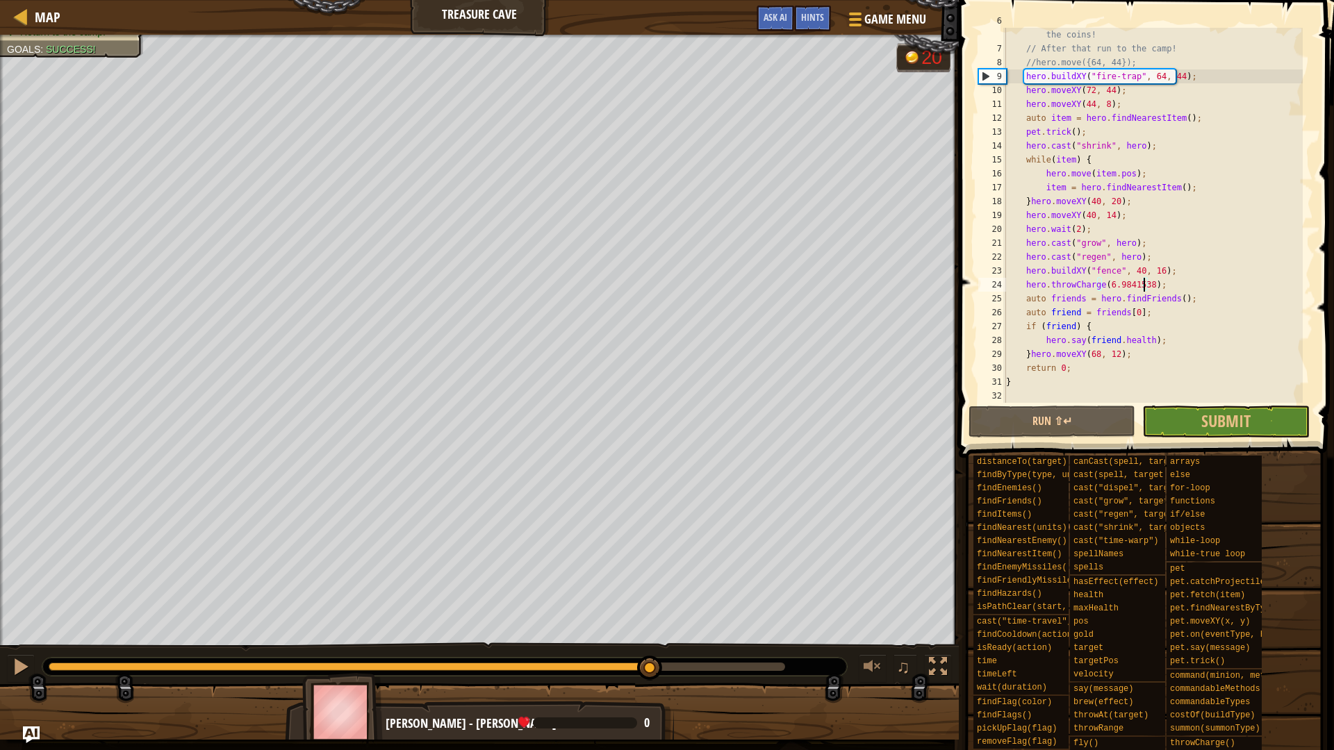
drag, startPoint x: 117, startPoint y: 666, endPoint x: 650, endPoint y: 677, distance: 532.4
click at [650, 677] on div at bounding box center [649, 668] width 25 height 25
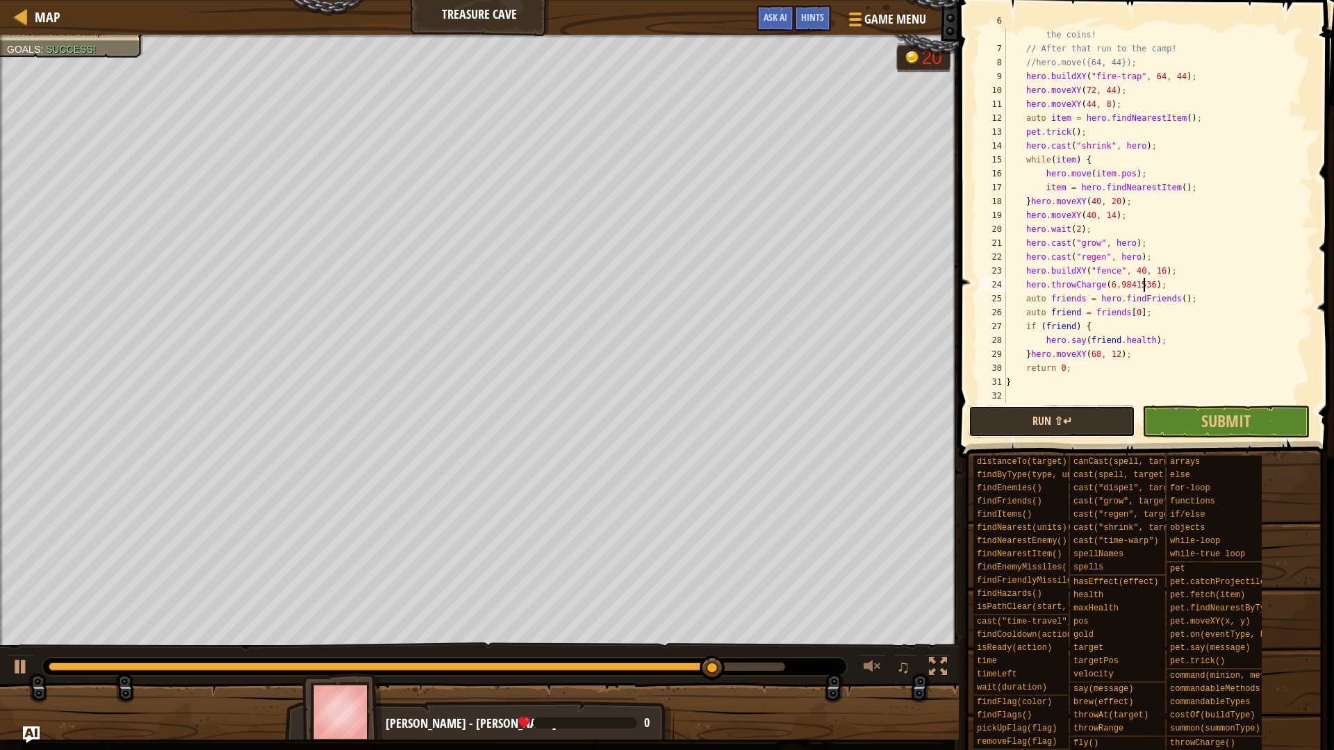
click at [1045, 425] on button "Run ⇧↵" at bounding box center [1052, 422] width 167 height 32
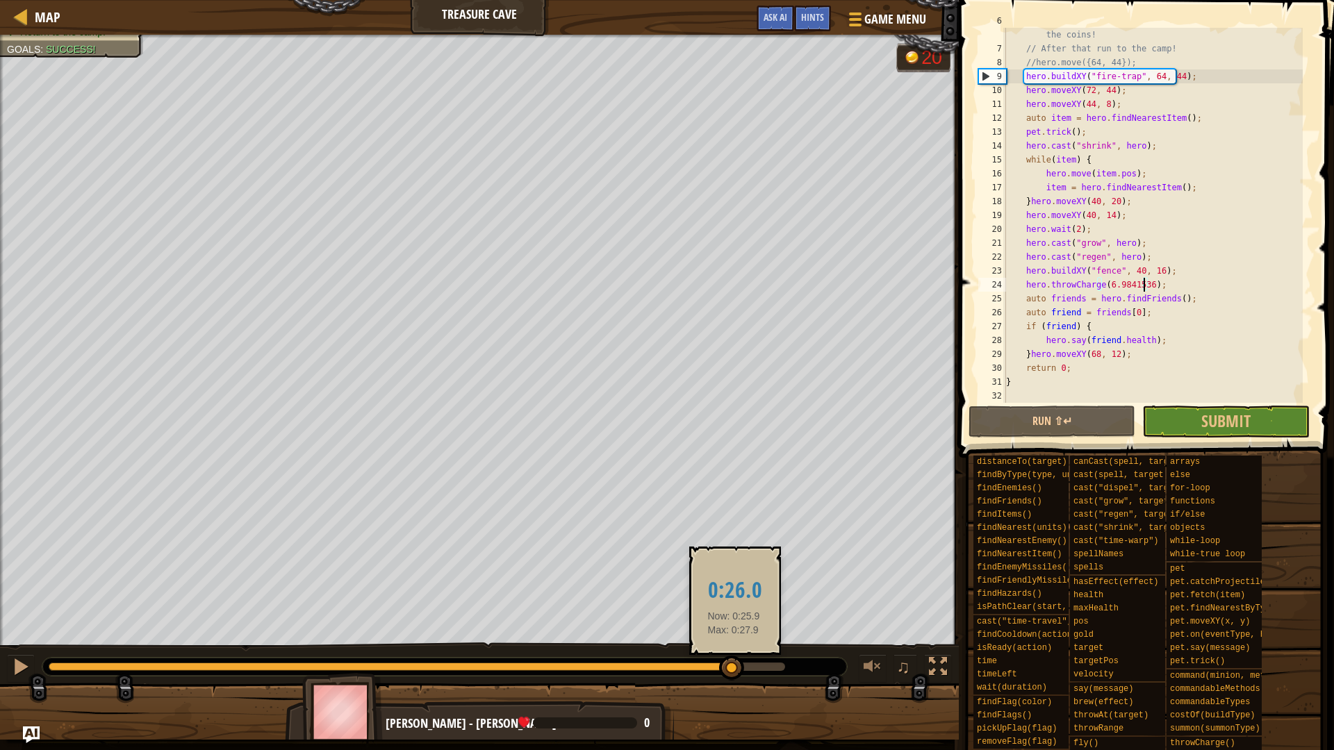
drag, startPoint x: 87, startPoint y: 668, endPoint x: 734, endPoint y: 659, distance: 647.0
click at [734, 659] on div at bounding box center [731, 668] width 25 height 25
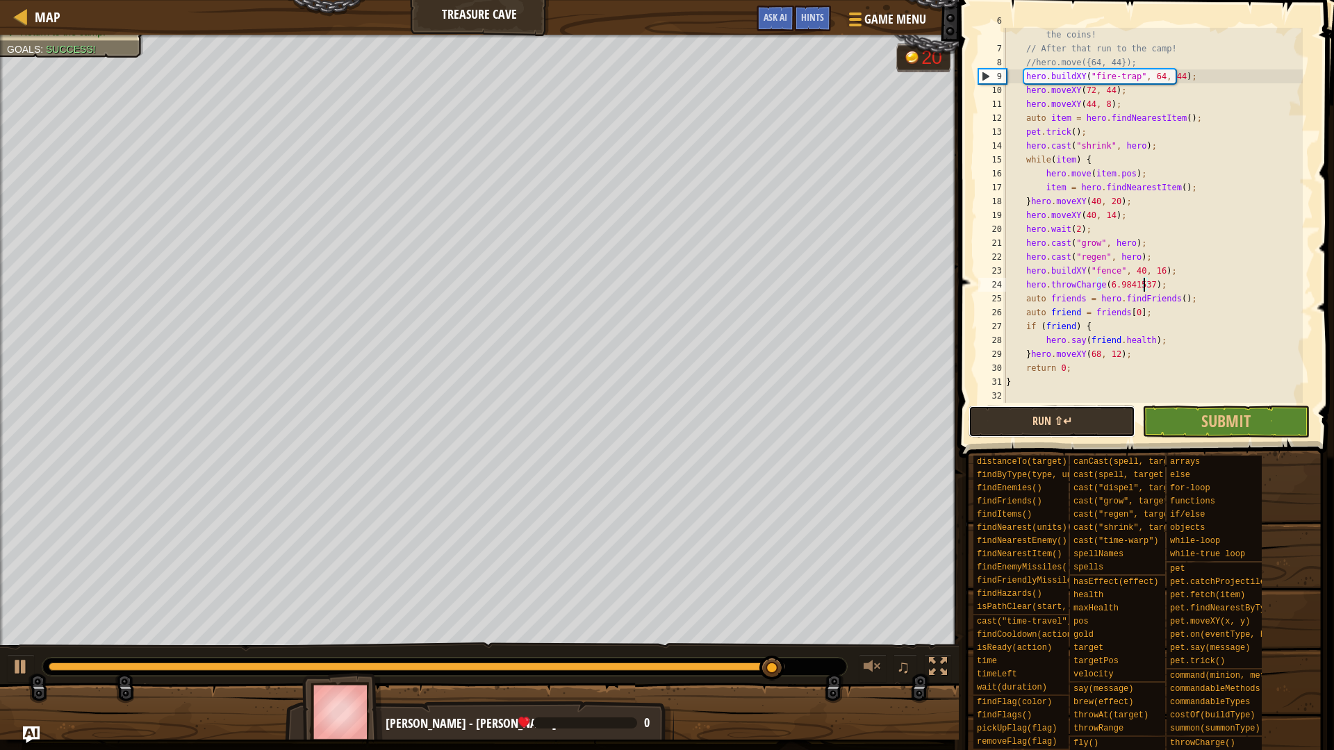
click at [1096, 418] on button "Run ⇧↵" at bounding box center [1052, 422] width 167 height 32
drag, startPoint x: 185, startPoint y: 669, endPoint x: 657, endPoint y: 661, distance: 471.9
click at [657, 661] on div at bounding box center [649, 668] width 25 height 25
click at [689, 716] on div at bounding box center [479, 717] width 959 height 69
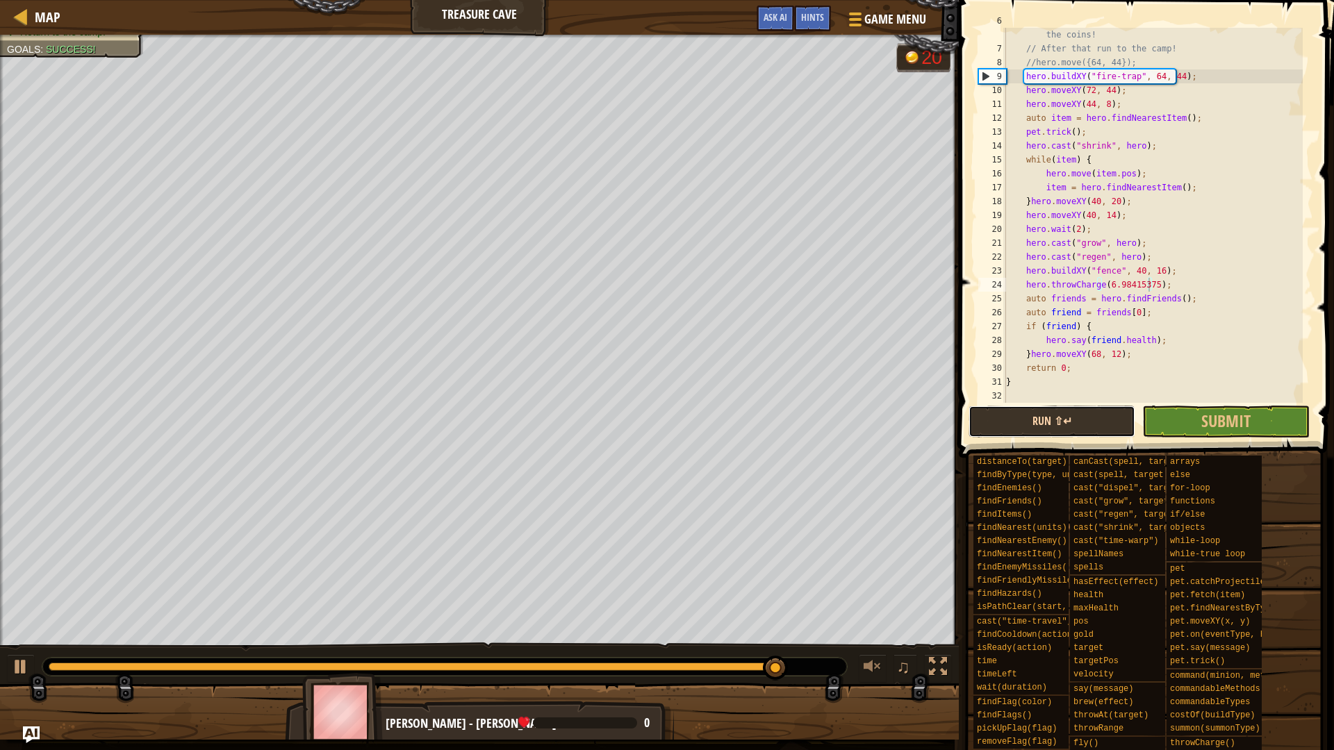
click at [1041, 416] on button "Run ⇧↵" at bounding box center [1052, 422] width 167 height 32
drag, startPoint x: 87, startPoint y: 675, endPoint x: 690, endPoint y: 650, distance: 603.6
click at [690, 650] on div "♫" at bounding box center [479, 664] width 959 height 42
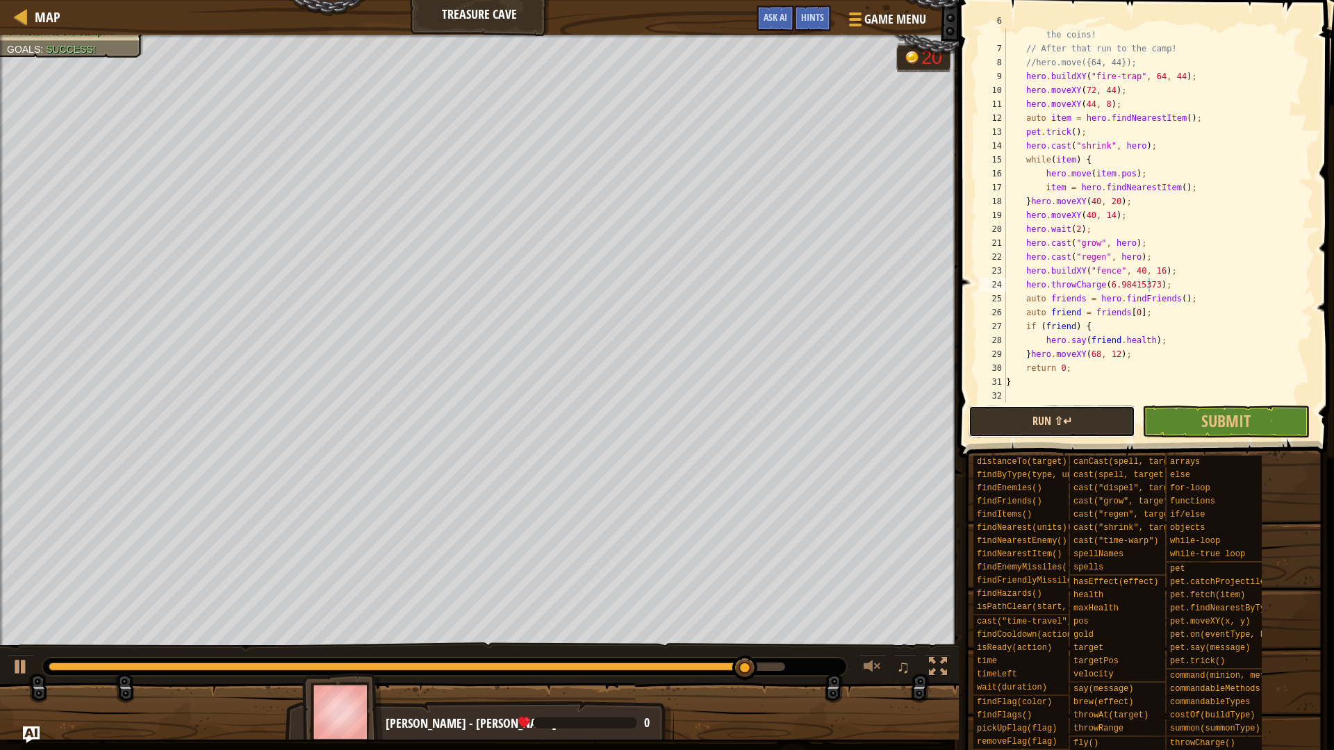
click at [1040, 425] on button "Run ⇧↵" at bounding box center [1052, 422] width 167 height 32
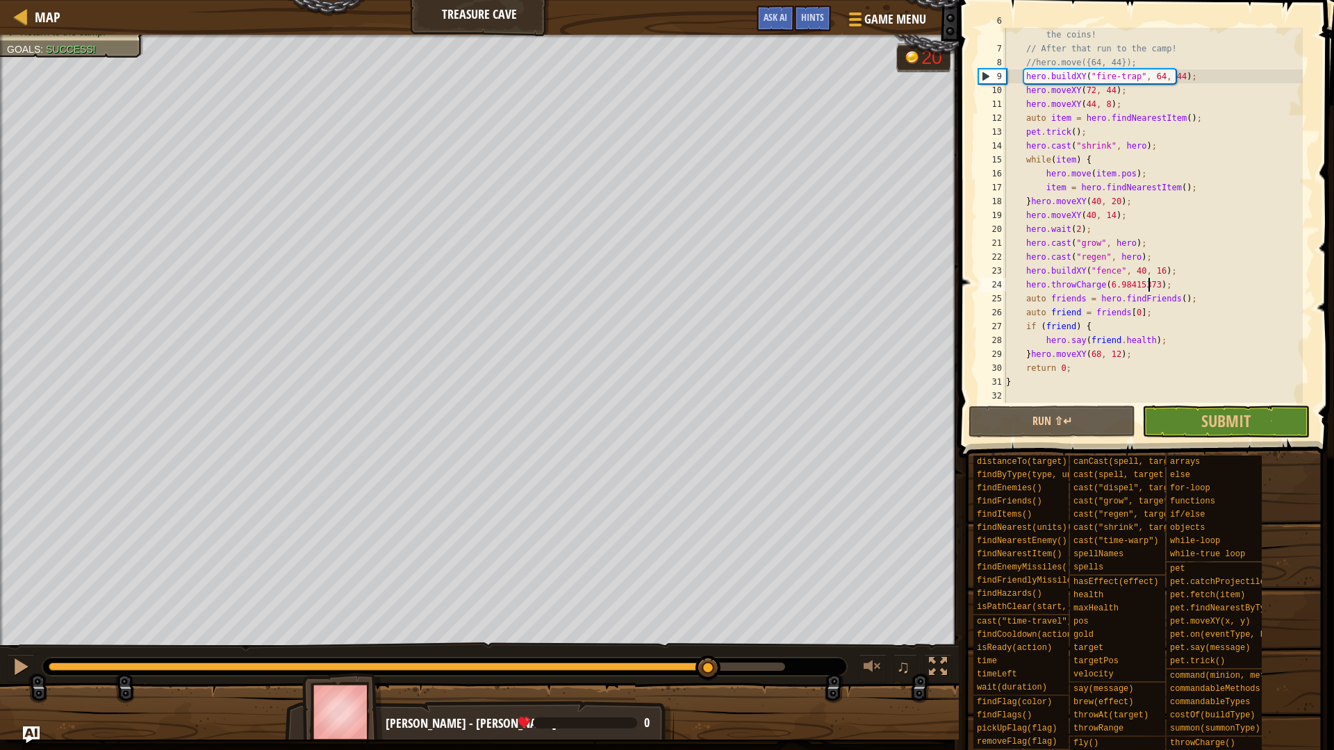
drag, startPoint x: 99, startPoint y: 668, endPoint x: 709, endPoint y: 646, distance: 610.5
click at [709, 646] on div "♫" at bounding box center [479, 664] width 959 height 42
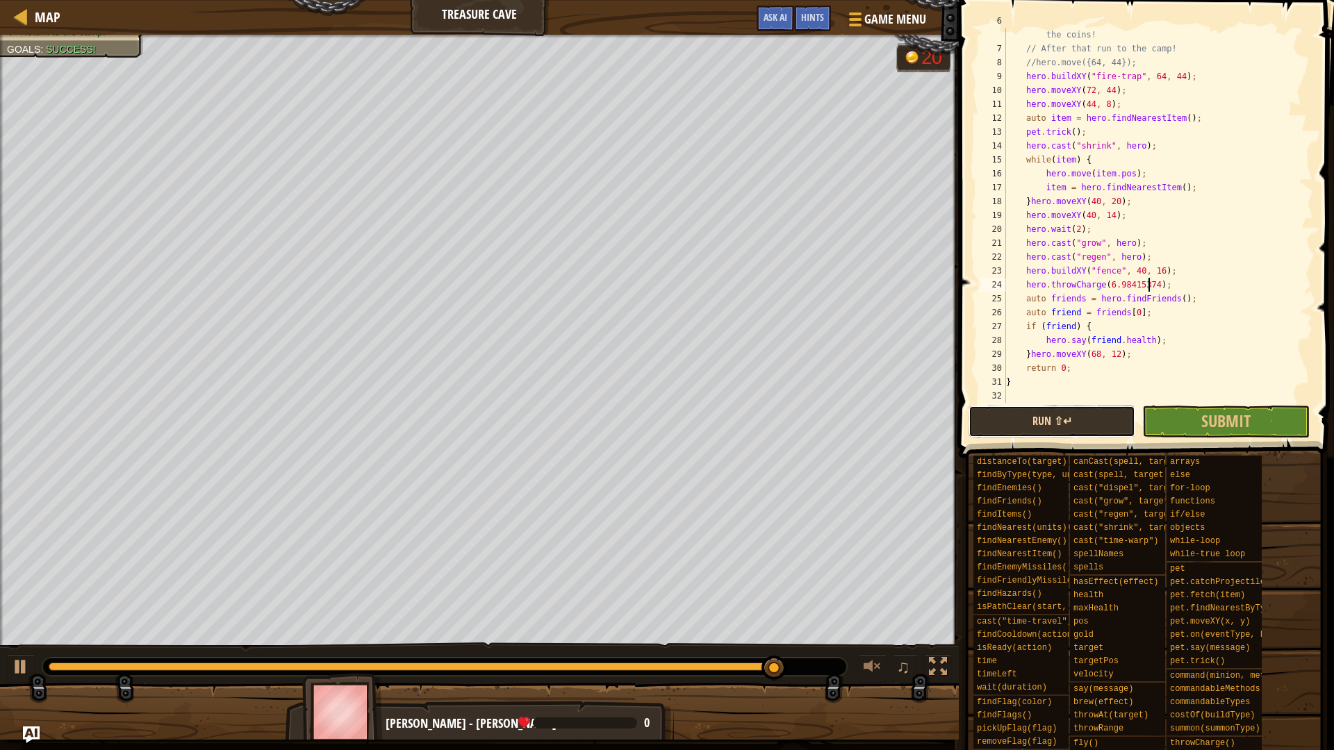
click at [1030, 420] on button "Run ⇧↵" at bounding box center [1052, 422] width 167 height 32
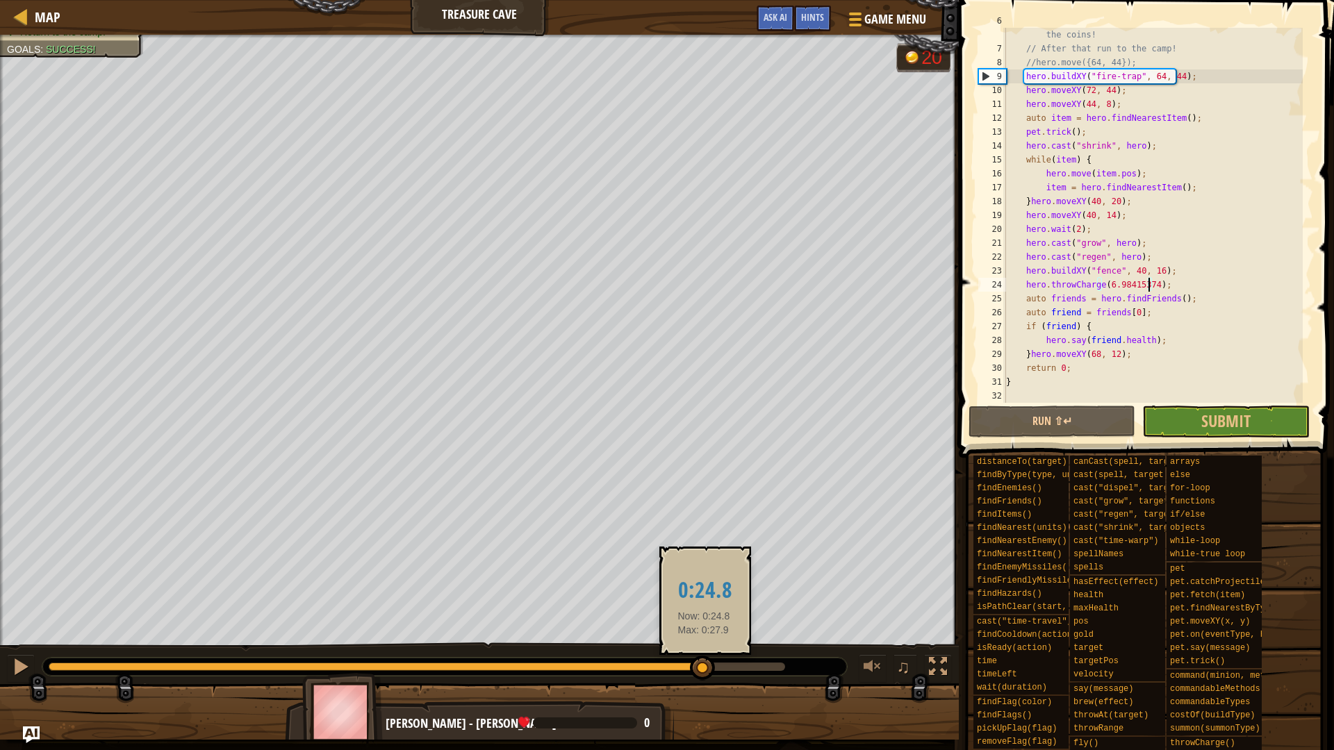
drag, startPoint x: 55, startPoint y: 661, endPoint x: 704, endPoint y: 666, distance: 649.0
click at [704, 666] on div at bounding box center [702, 668] width 25 height 25
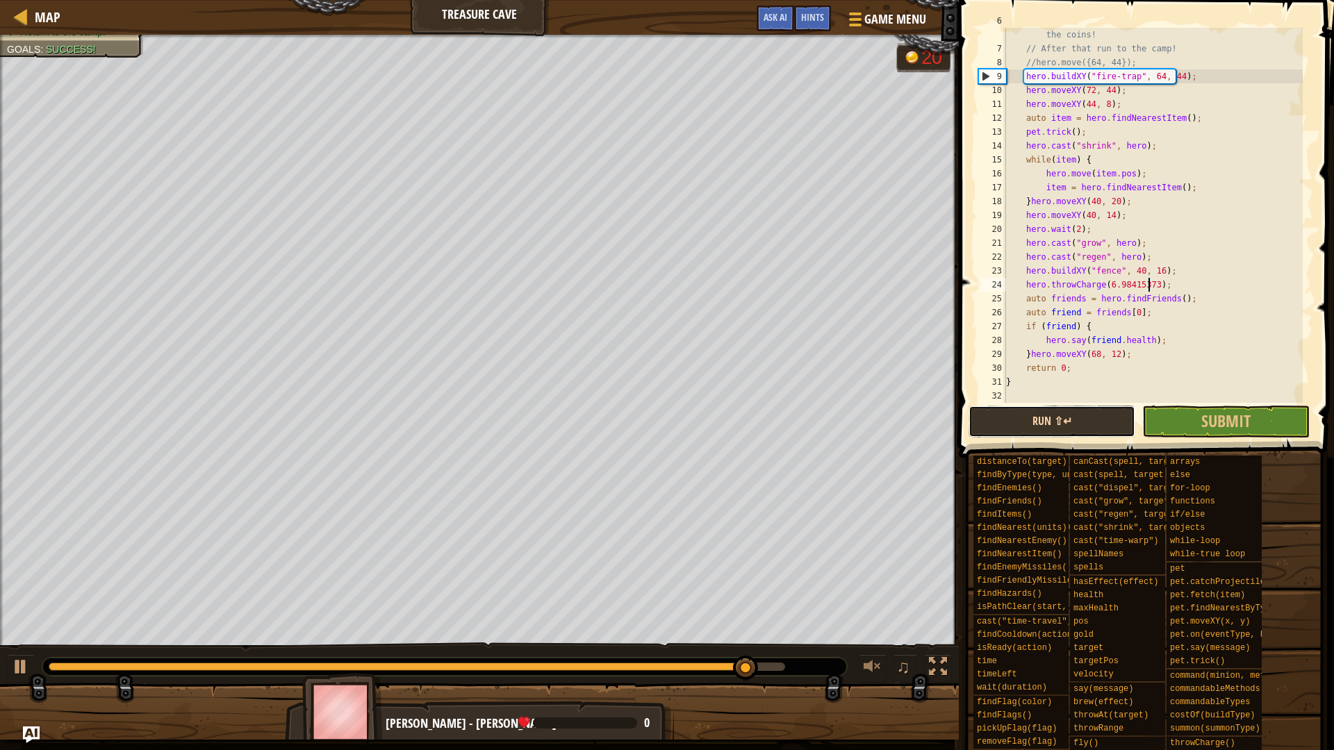
click at [1030, 406] on button "Run ⇧↵" at bounding box center [1052, 422] width 167 height 32
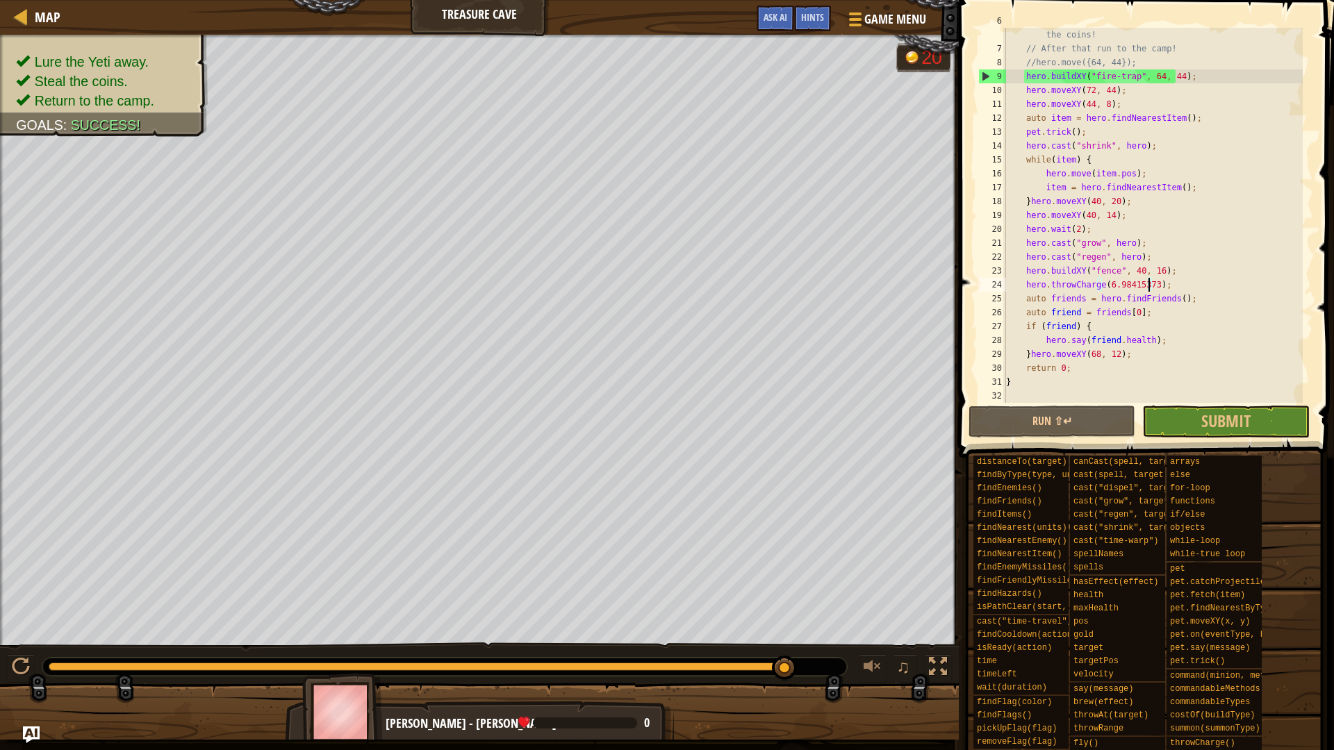
drag, startPoint x: 101, startPoint y: 660, endPoint x: 801, endPoint y: 665, distance: 699.7
click at [801, 665] on div at bounding box center [444, 667] width 805 height 18
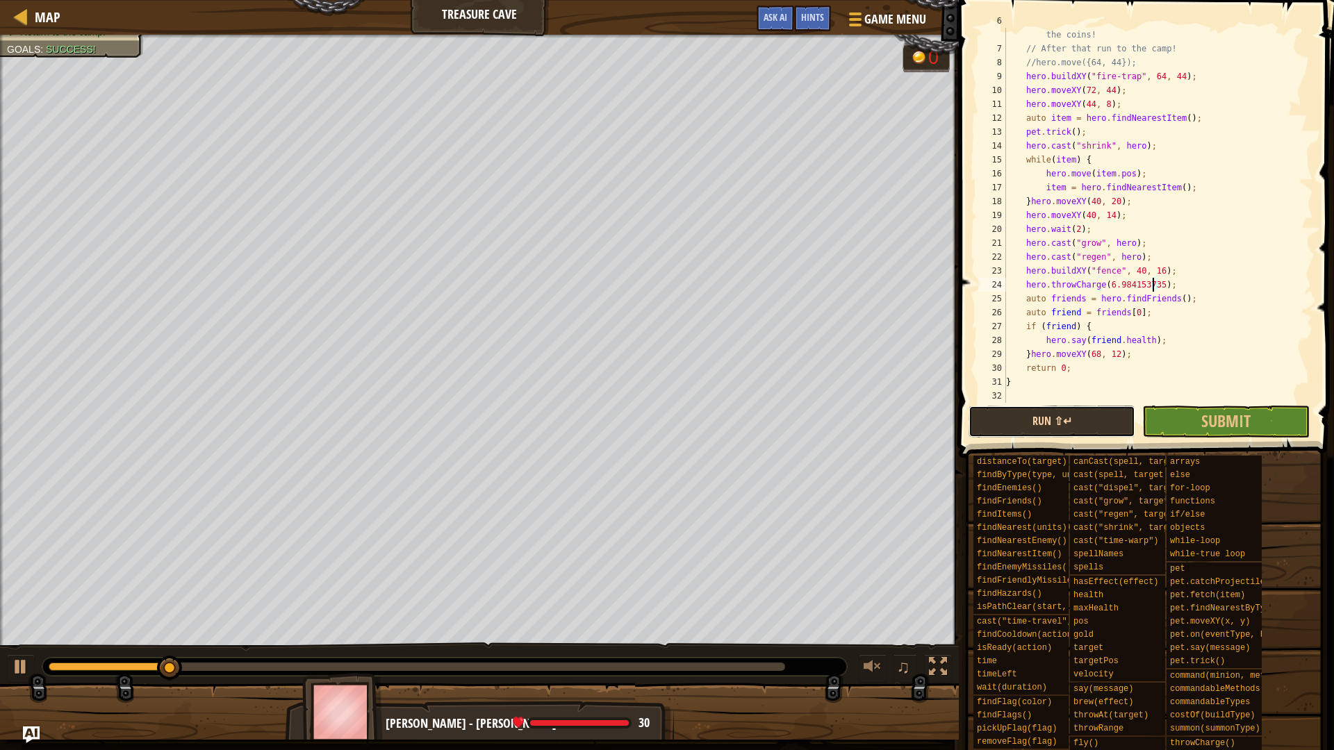
click at [1076, 421] on button "Run ⇧↵" at bounding box center [1052, 422] width 167 height 32
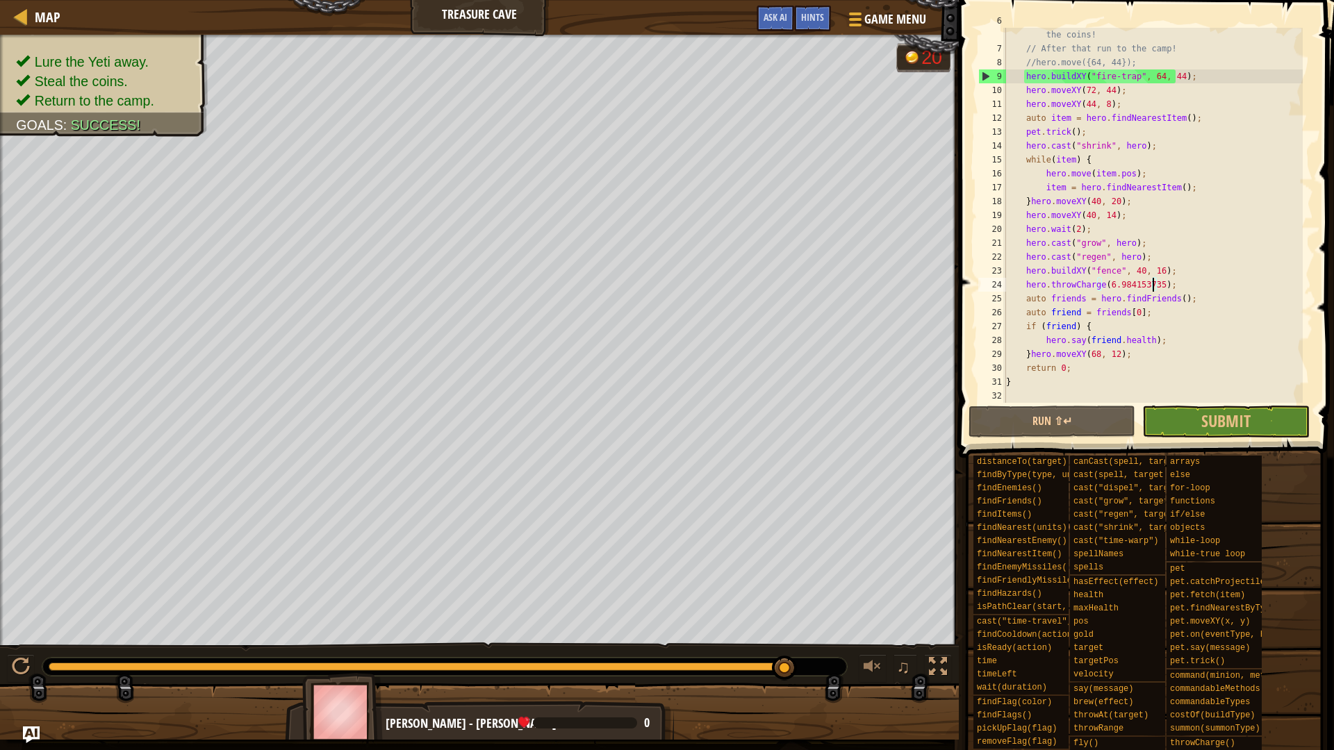
drag, startPoint x: 208, startPoint y: 666, endPoint x: 785, endPoint y: 651, distance: 577.6
click at [785, 651] on div "♫" at bounding box center [479, 664] width 959 height 42
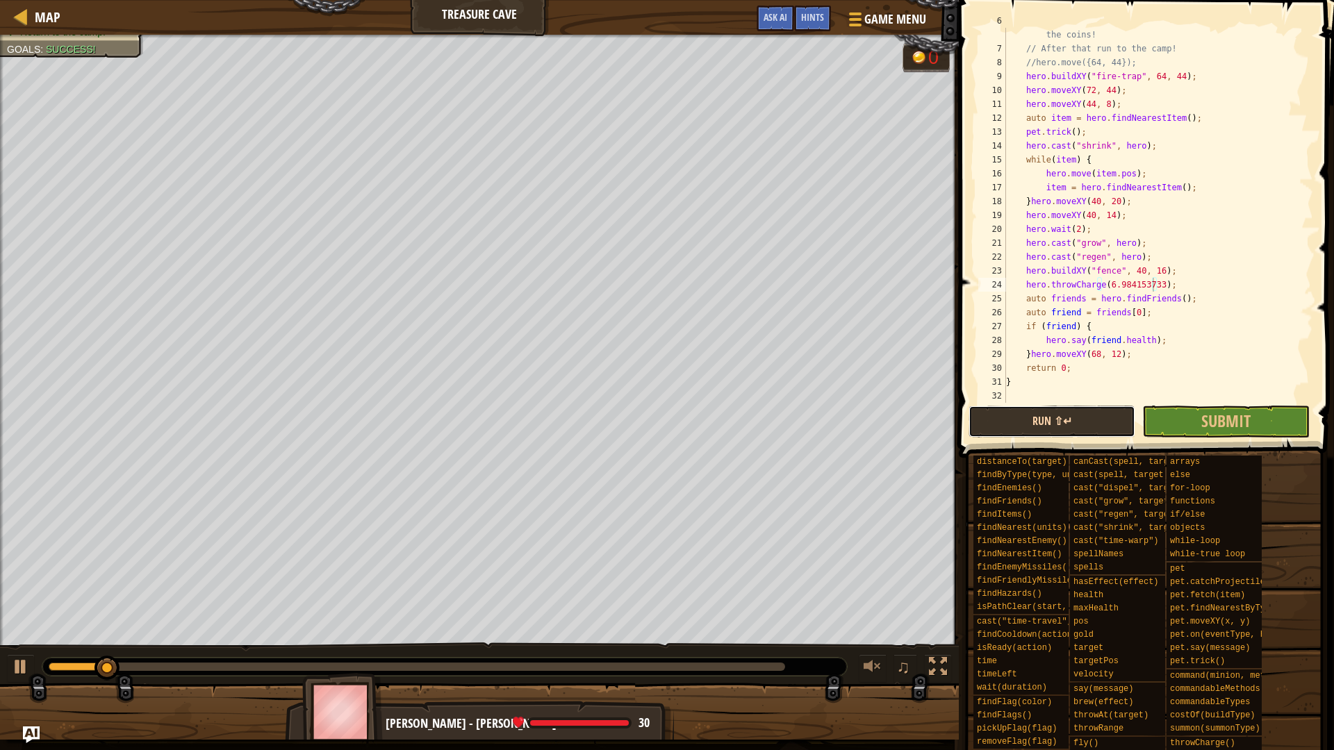
click at [1026, 416] on button "Run ⇧↵" at bounding box center [1052, 422] width 167 height 32
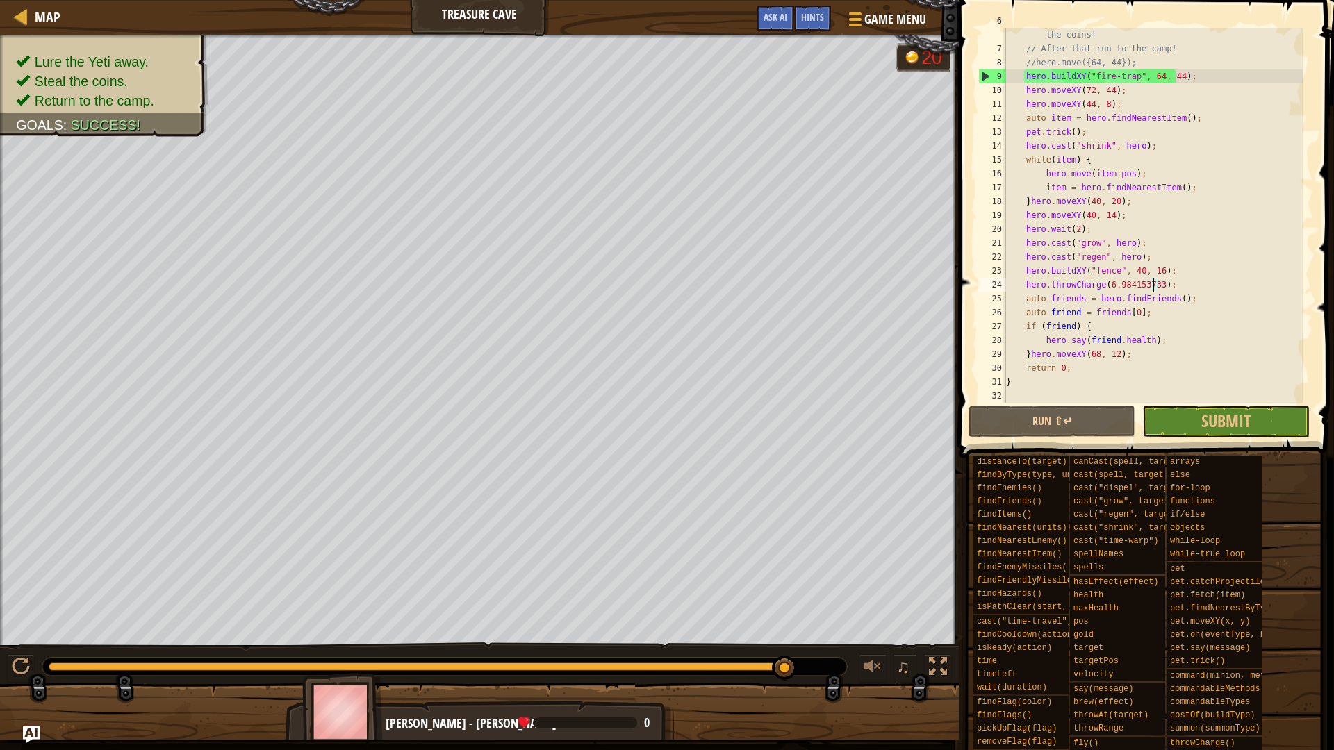
drag, startPoint x: 108, startPoint y: 671, endPoint x: 826, endPoint y: 680, distance: 718.5
click at [826, 680] on div "♫" at bounding box center [479, 664] width 959 height 42
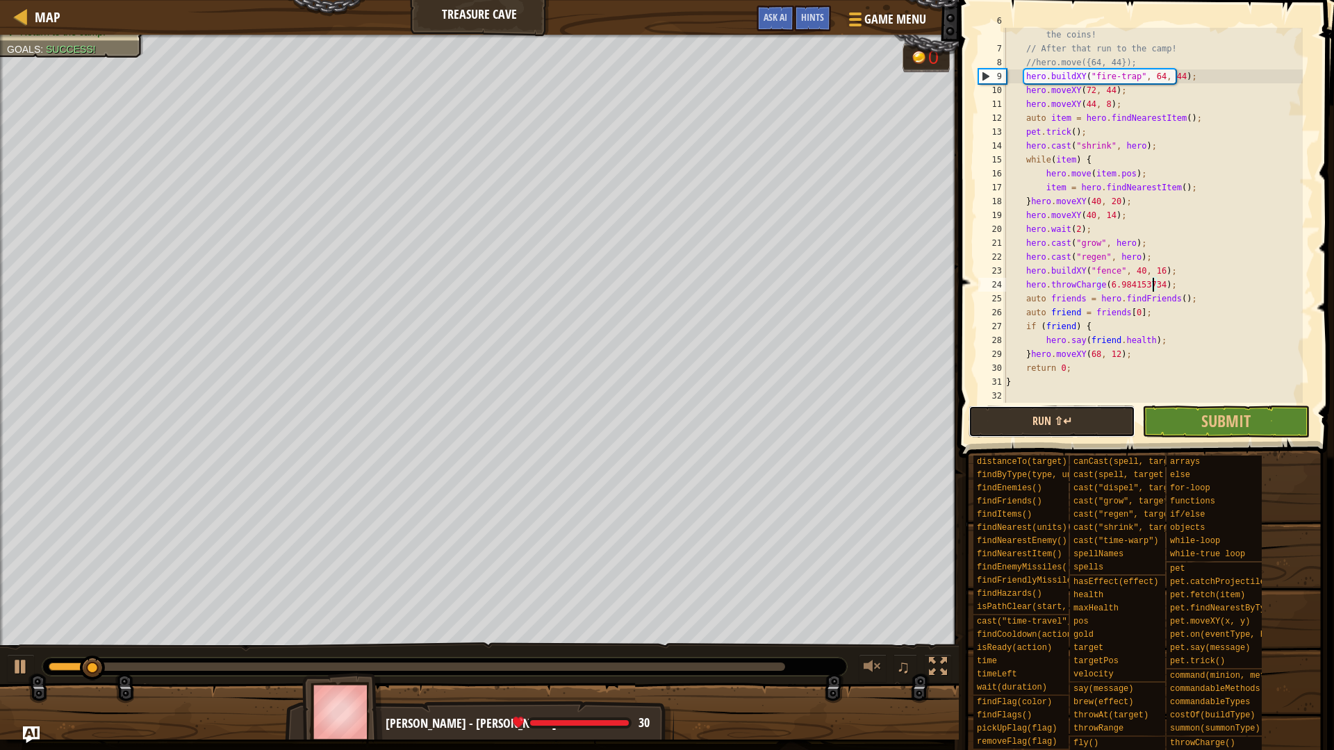
click at [1010, 420] on button "Run ⇧↵" at bounding box center [1052, 422] width 167 height 32
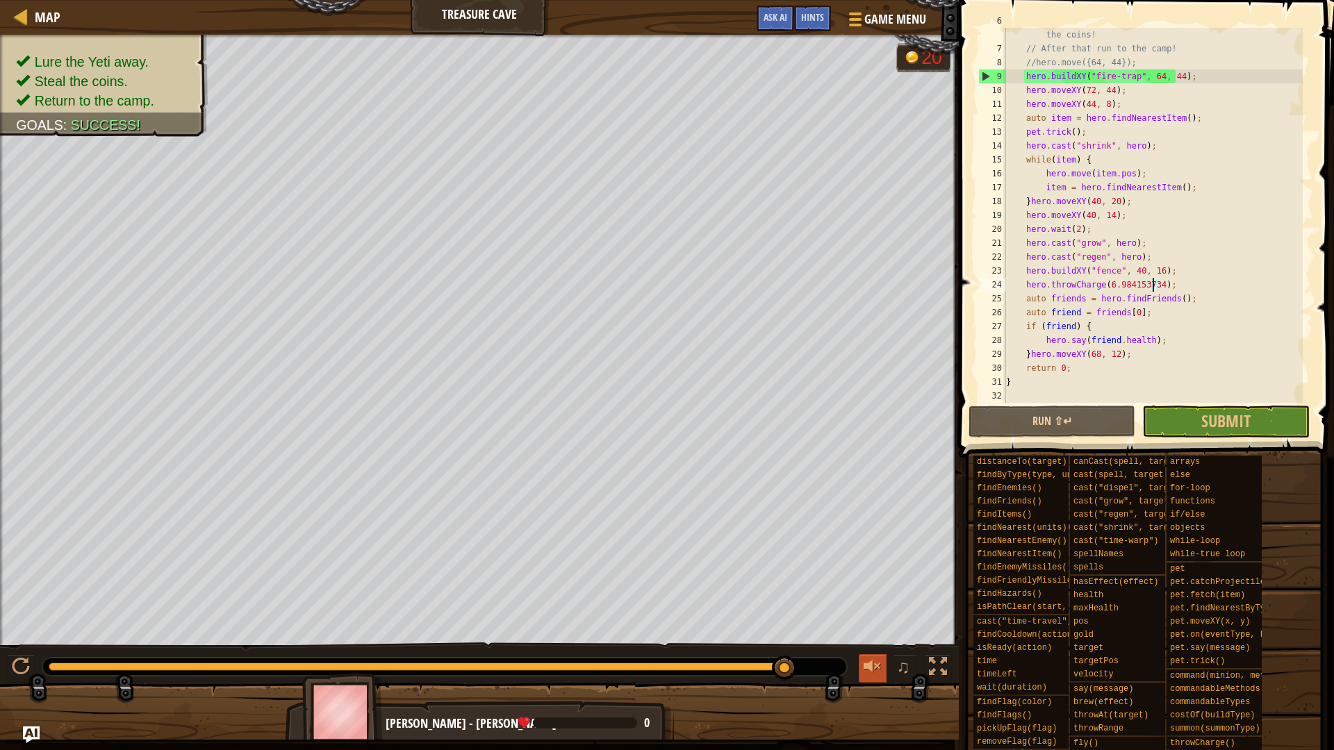
drag, startPoint x: 89, startPoint y: 673, endPoint x: 862, endPoint y: 664, distance: 773.4
click at [862, 664] on div "♫" at bounding box center [479, 664] width 959 height 42
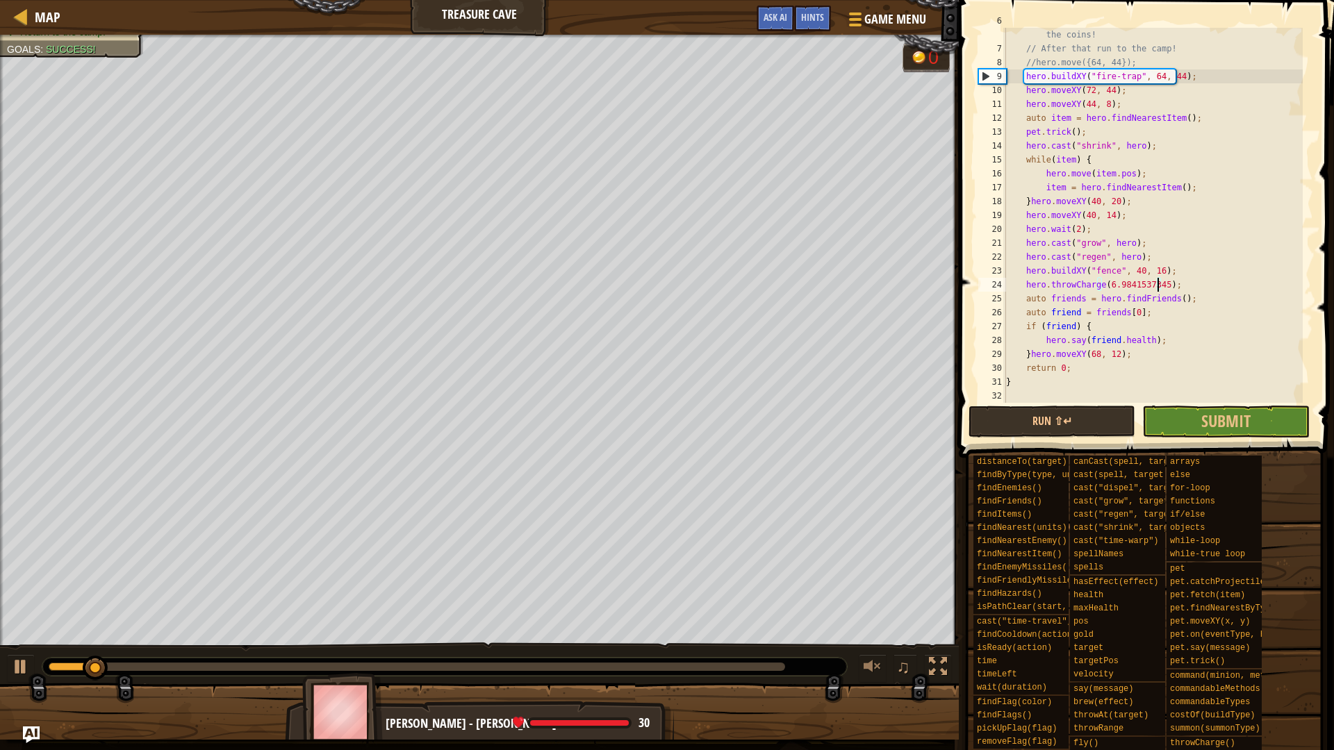
scroll to position [6, 13]
click at [1033, 426] on button "Run ⇧↵" at bounding box center [1052, 422] width 167 height 32
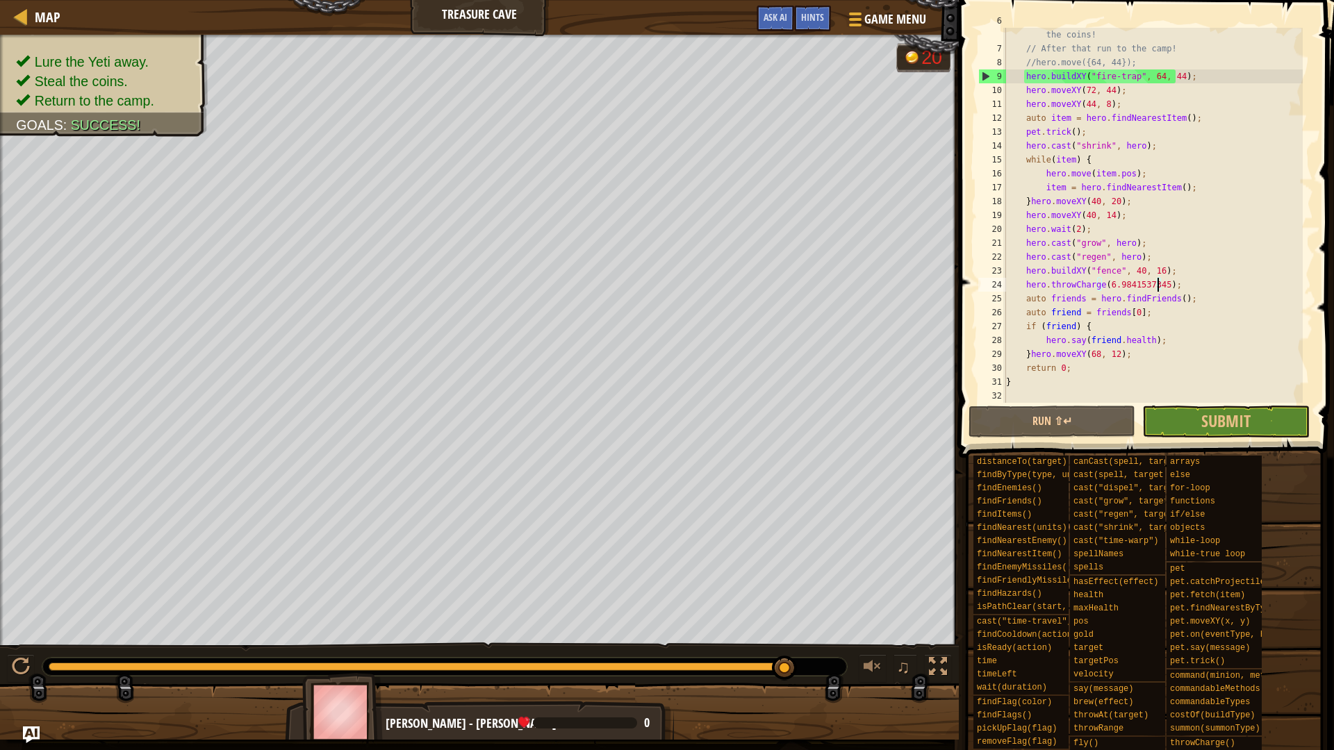
drag, startPoint x: 101, startPoint y: 667, endPoint x: 840, endPoint y: 662, distance: 738.7
click at [840, 662] on div at bounding box center [444, 667] width 805 height 18
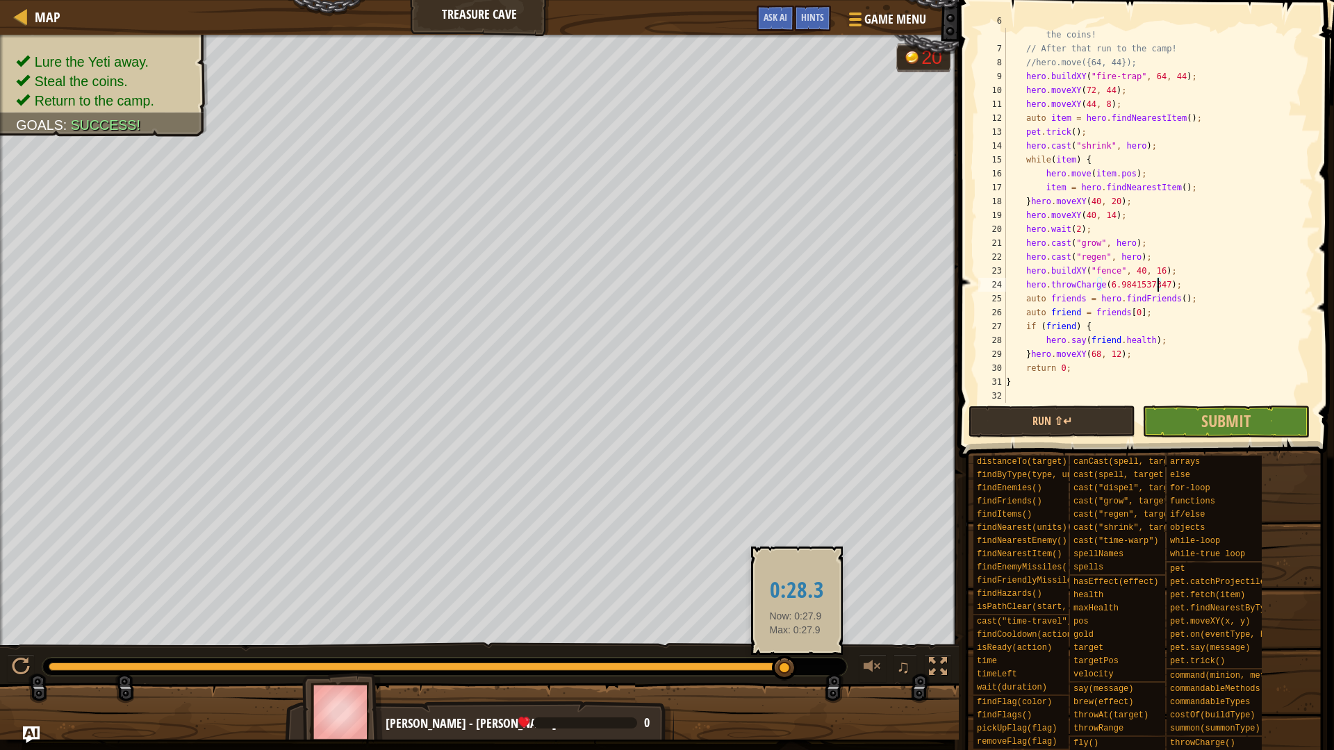
drag, startPoint x: 109, startPoint y: 667, endPoint x: 796, endPoint y: 666, distance: 686.5
click at [796, 666] on div at bounding box center [784, 668] width 25 height 25
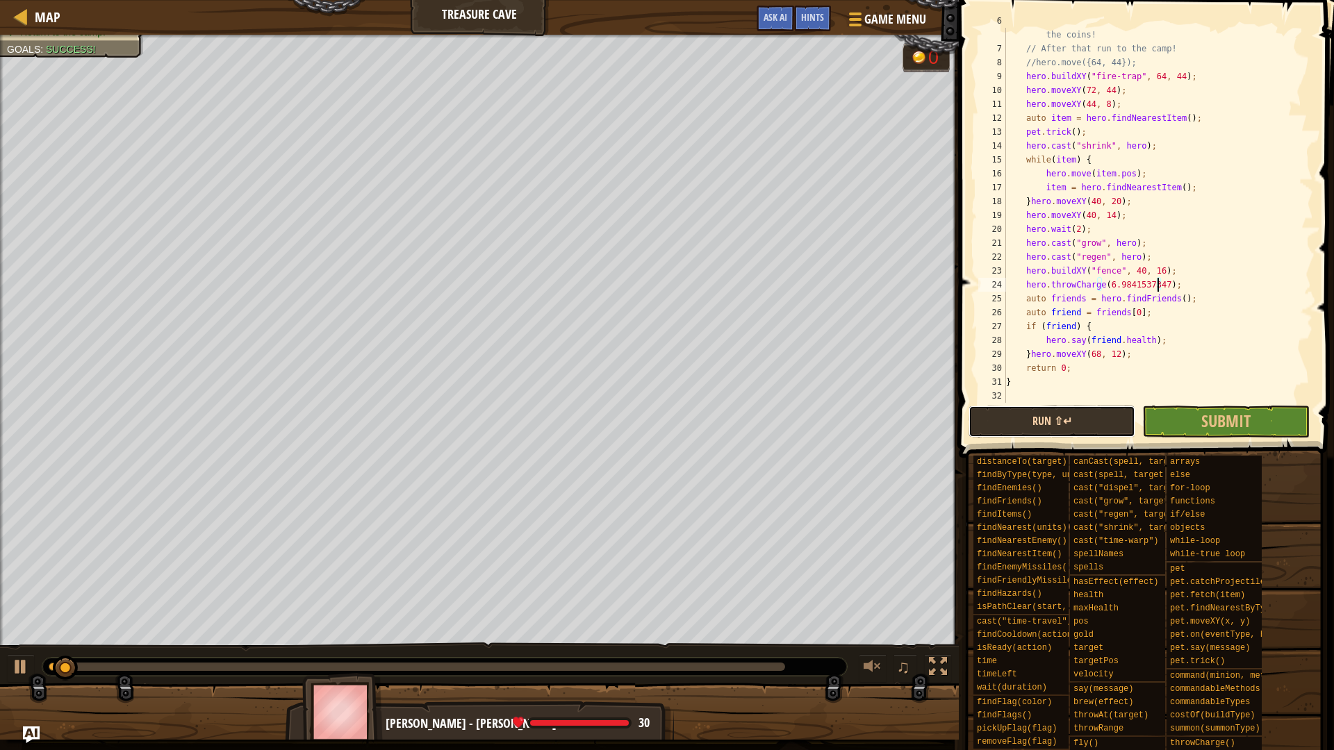
click at [1102, 413] on button "Run ⇧↵" at bounding box center [1052, 422] width 167 height 32
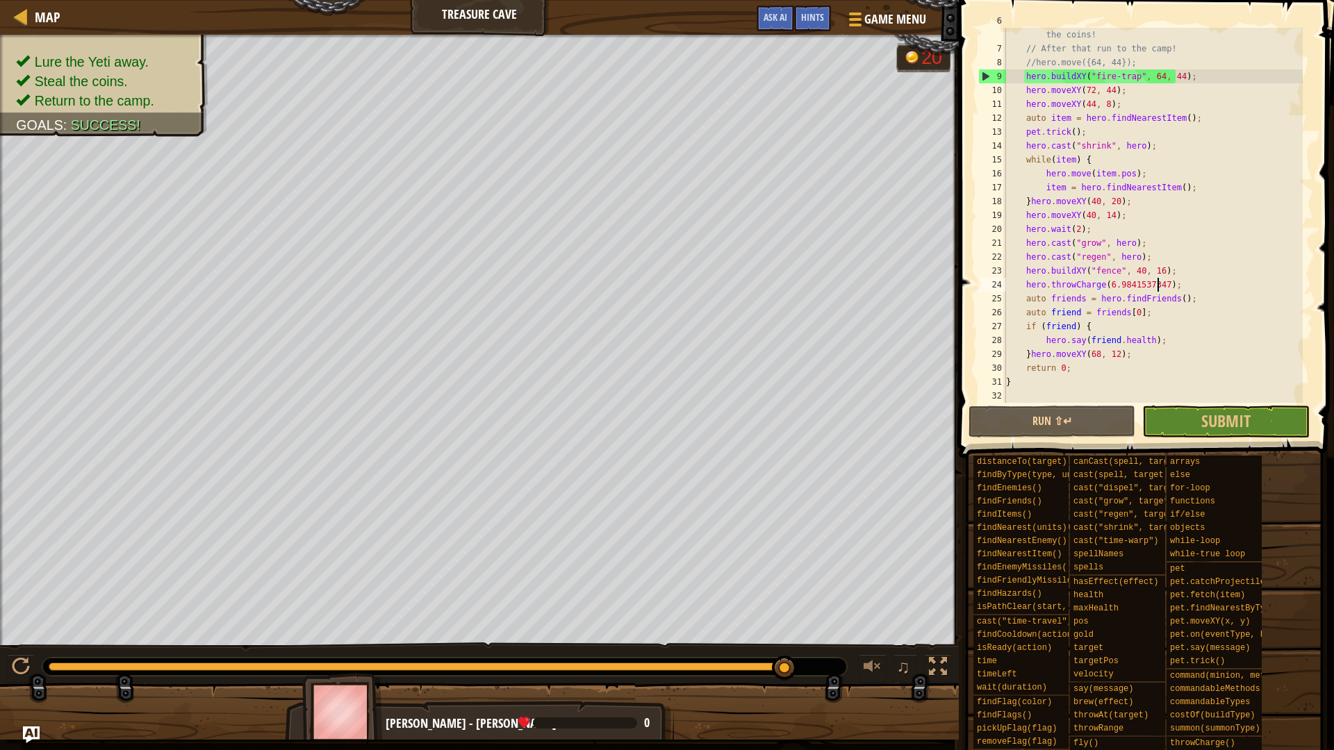
drag, startPoint x: 58, startPoint y: 666, endPoint x: 828, endPoint y: 662, distance: 770.6
click at [828, 662] on div at bounding box center [444, 667] width 805 height 18
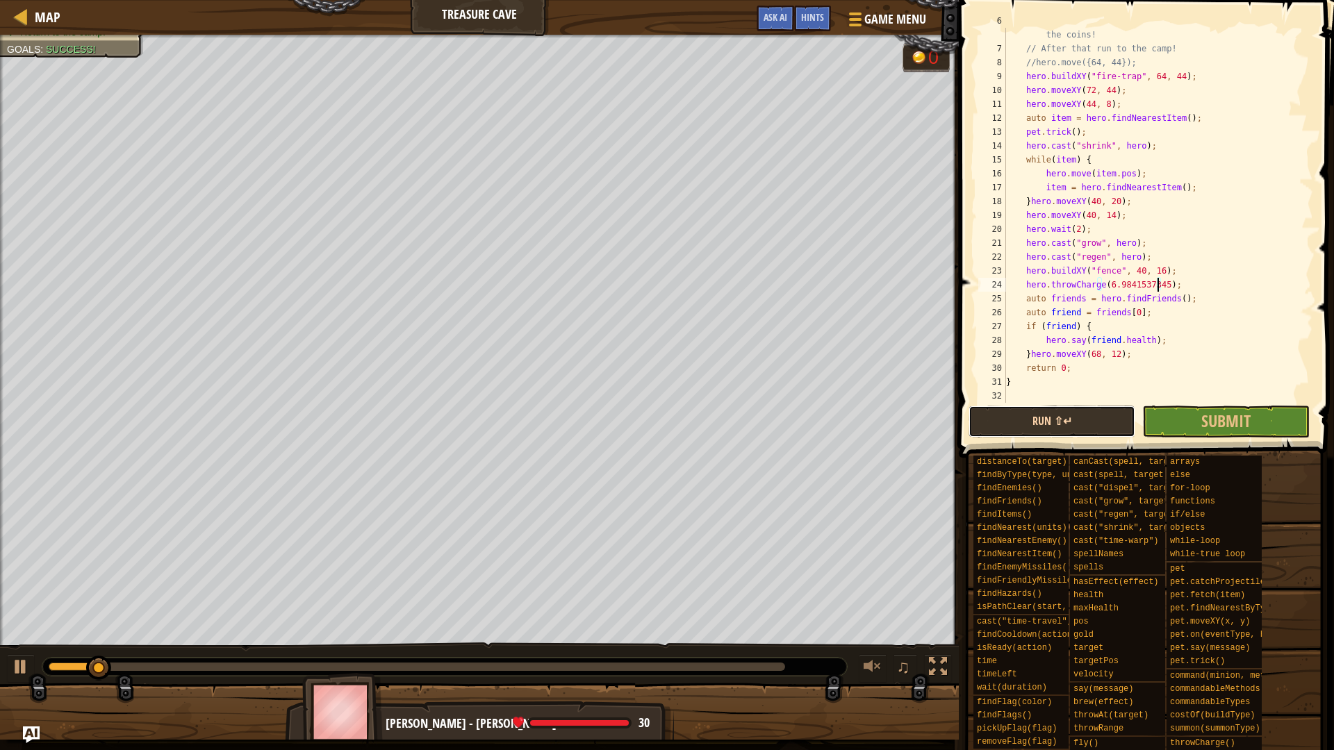
click at [1023, 416] on button "Run ⇧↵" at bounding box center [1052, 422] width 167 height 32
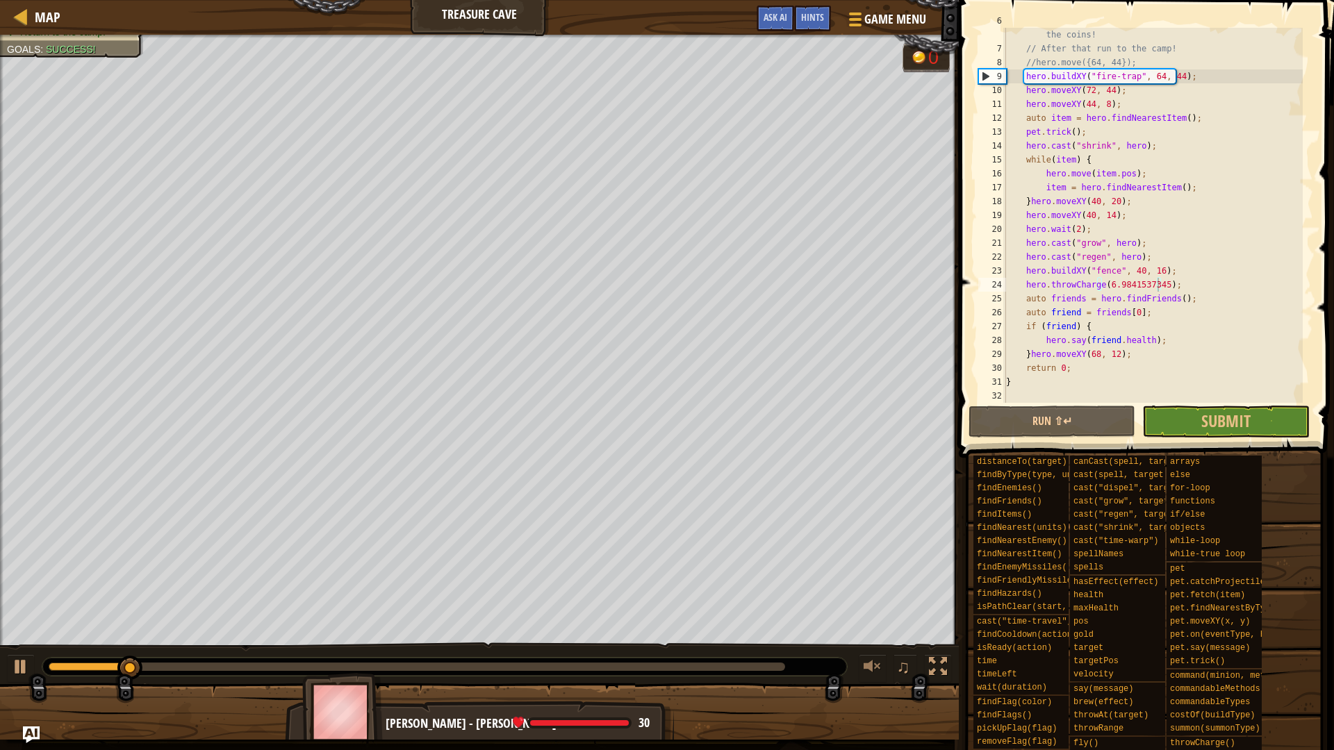
drag, startPoint x: 175, startPoint y: 655, endPoint x: 400, endPoint y: 684, distance: 226.3
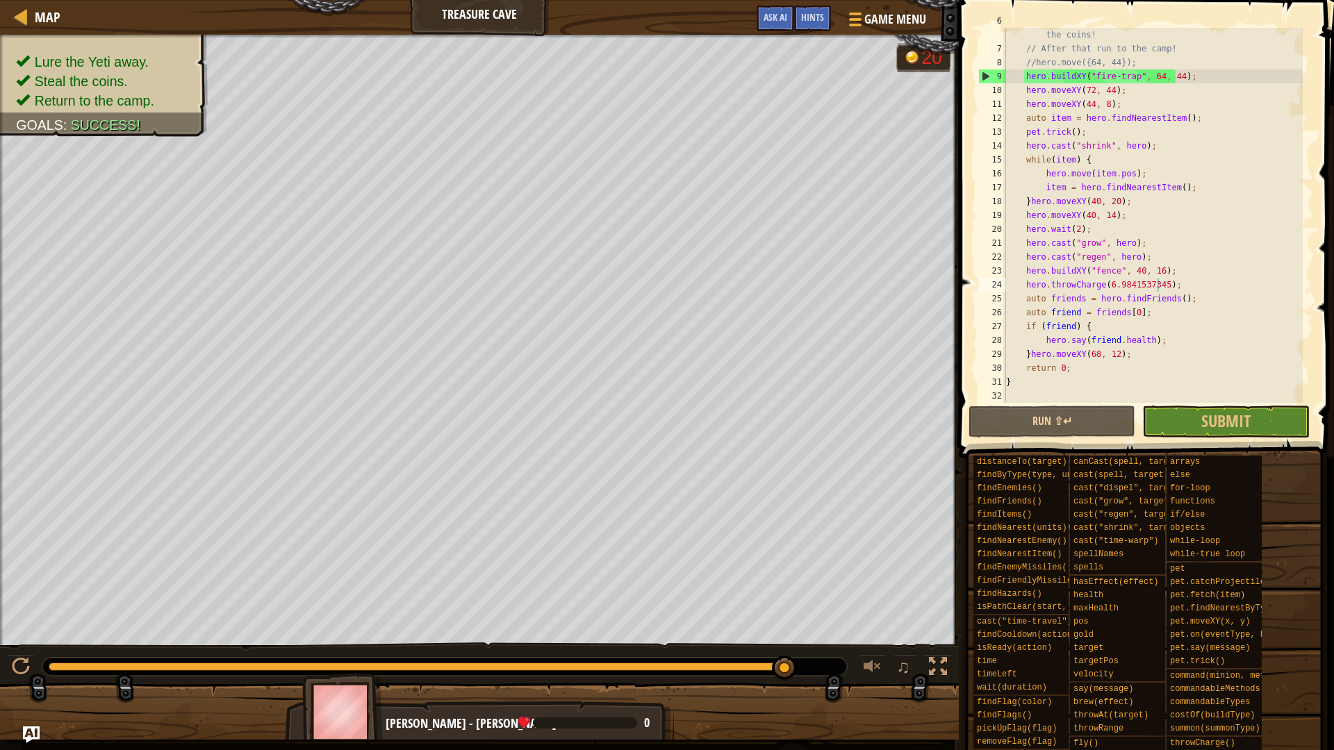
drag, startPoint x: 146, startPoint y: 665, endPoint x: 824, endPoint y: 669, distance: 678.2
click at [824, 669] on div at bounding box center [444, 667] width 805 height 18
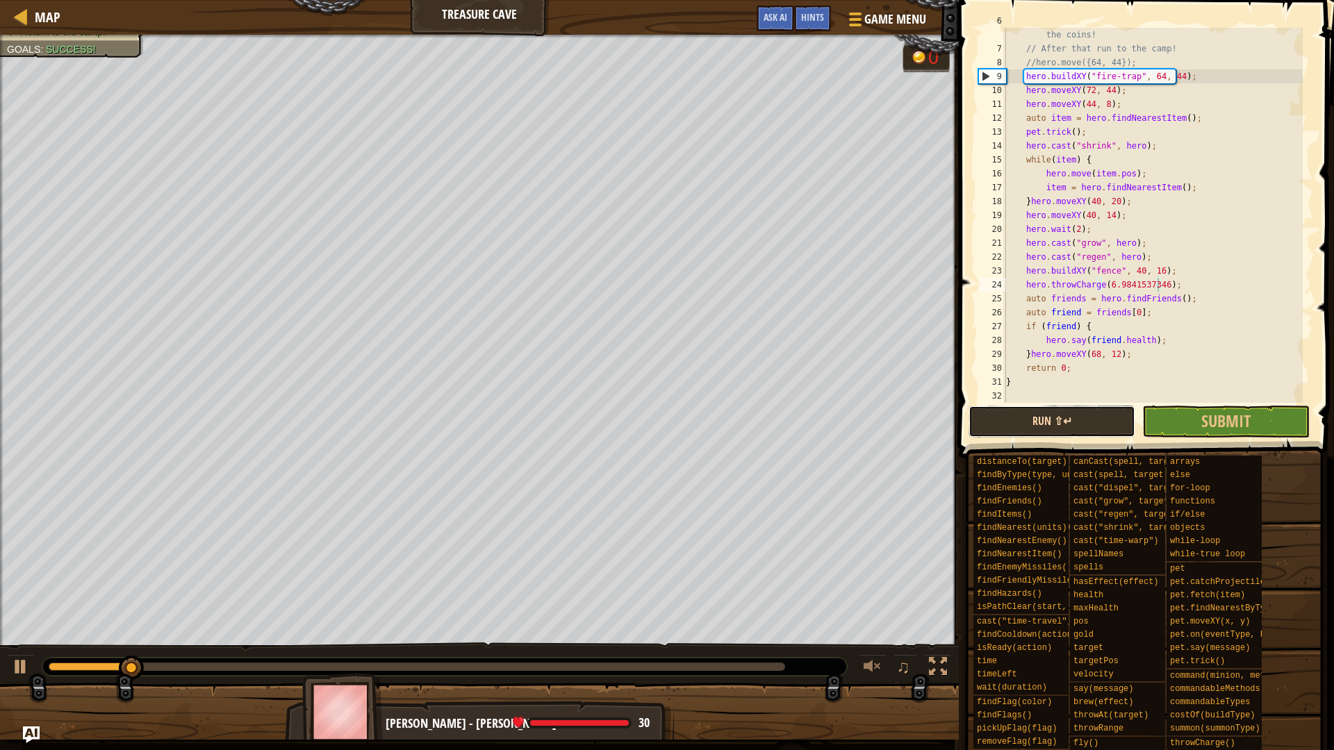
click at [1055, 422] on button "Run ⇧↵" at bounding box center [1052, 422] width 167 height 32
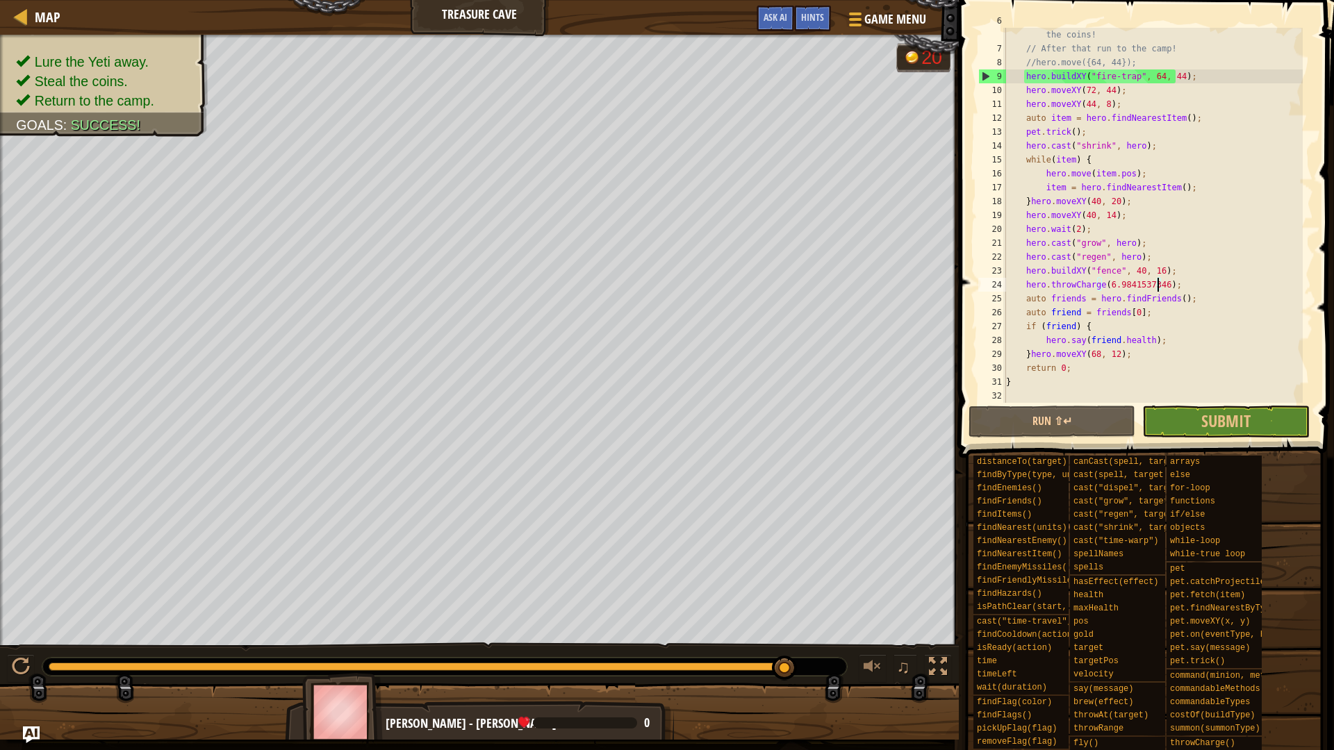
click at [858, 641] on div "Lure the Yeti away. Steal the coins. Return to the camp. Goals : Success! G ree…" at bounding box center [667, 387] width 1334 height 705
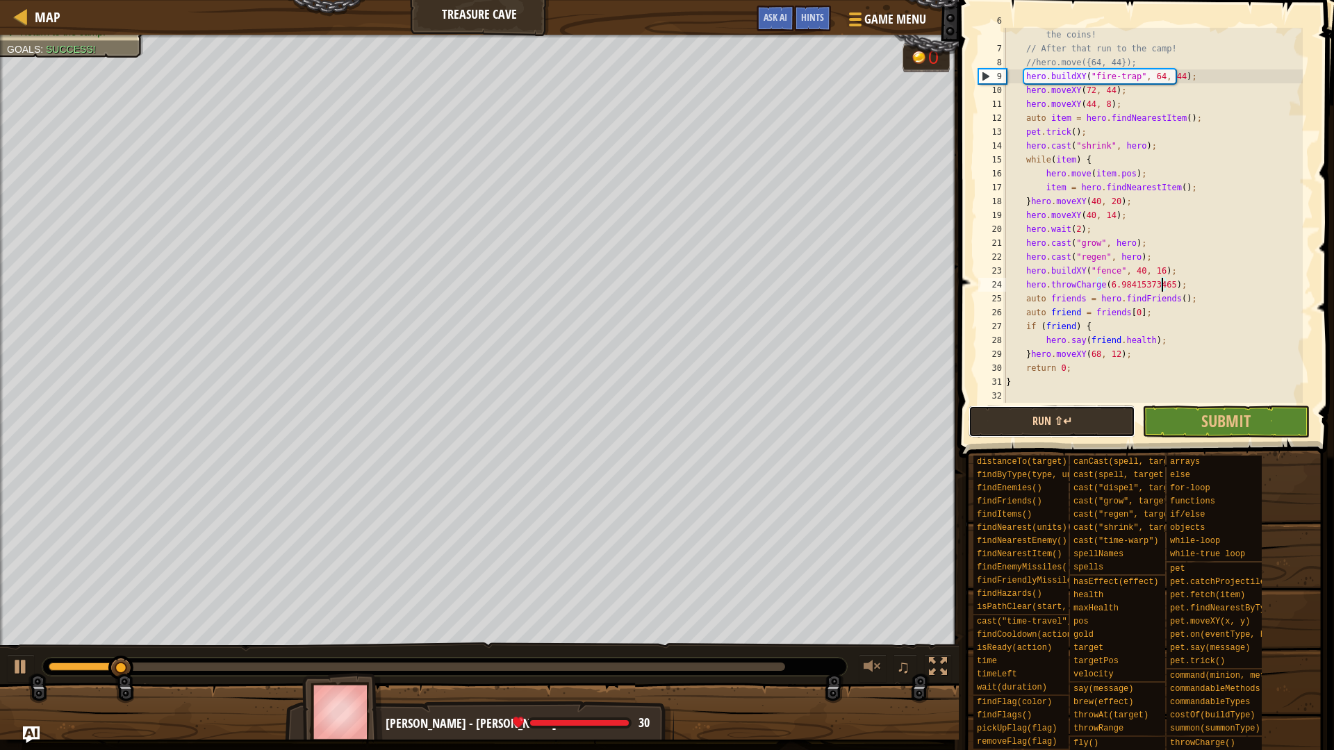
click at [1025, 428] on button "Run ⇧↵" at bounding box center [1052, 422] width 167 height 32
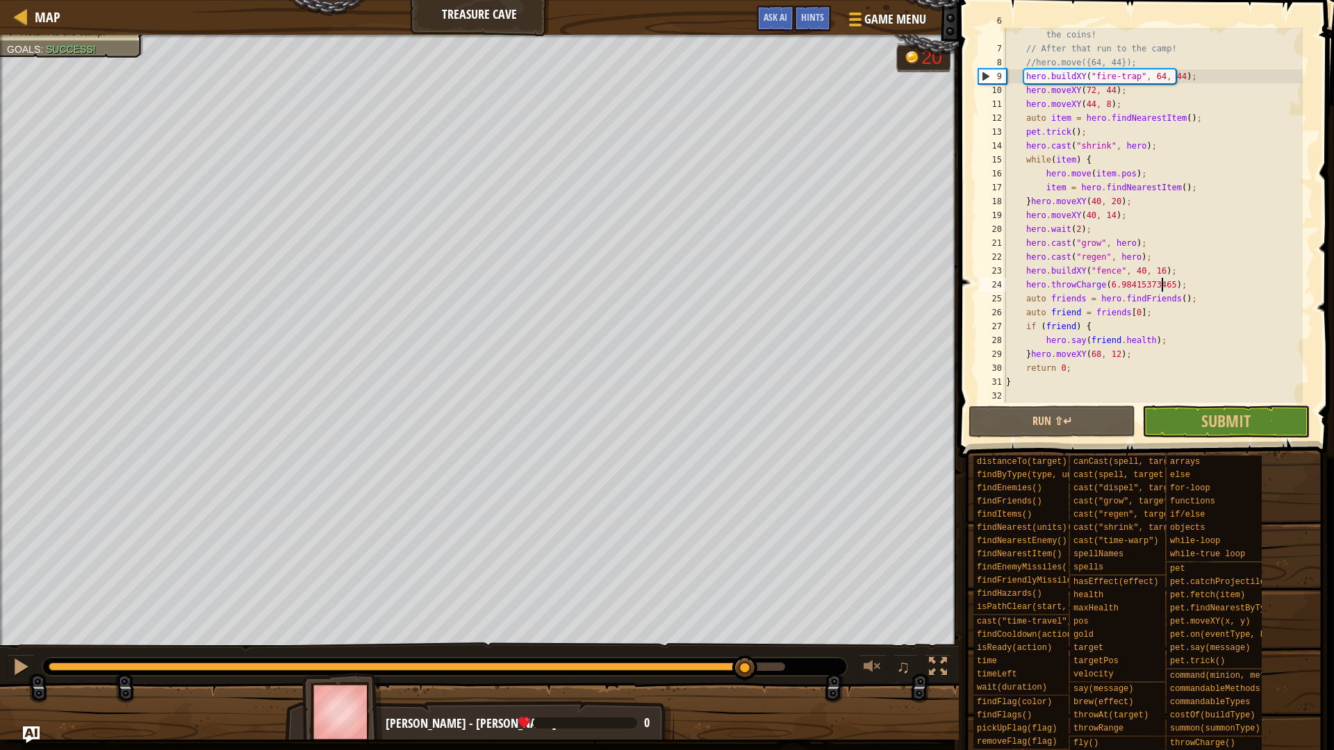
drag, startPoint x: 200, startPoint y: 652, endPoint x: 745, endPoint y: 648, distance: 544.8
click at [745, 648] on div "♫" at bounding box center [479, 664] width 959 height 42
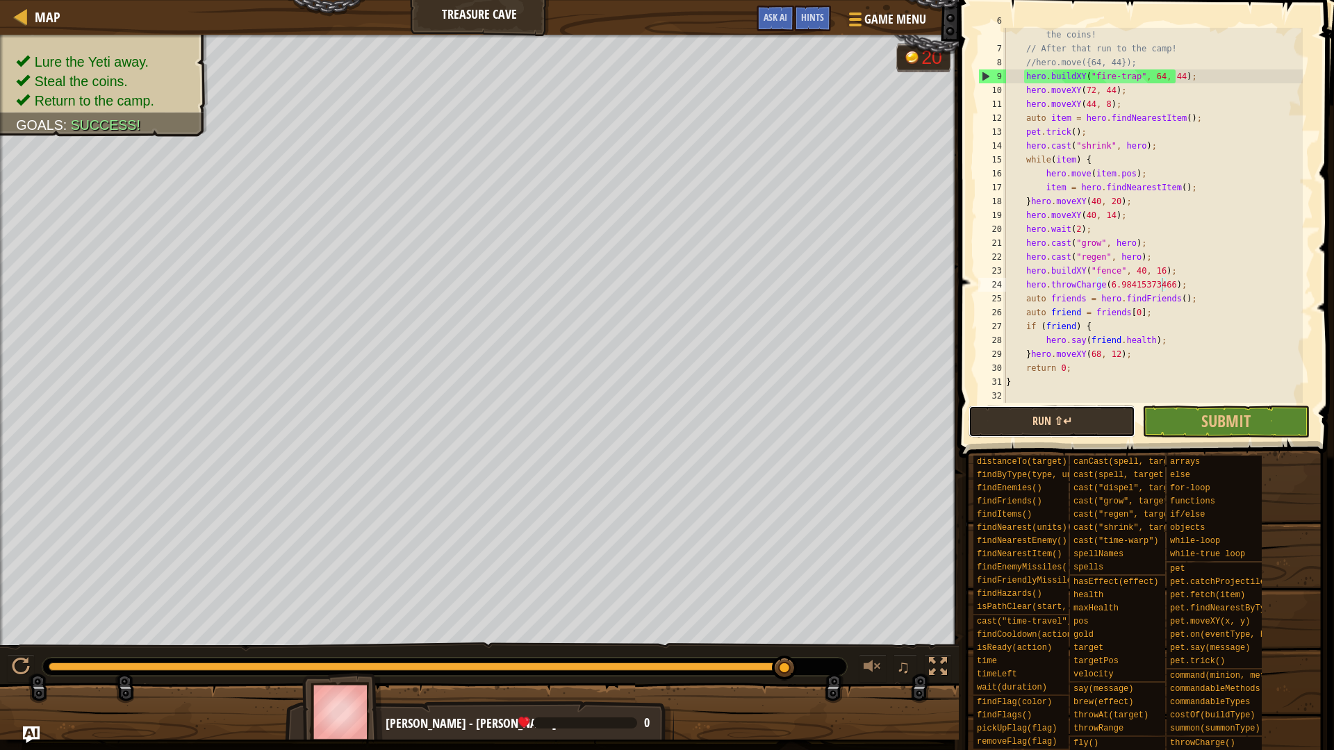
click at [1050, 417] on button "Run ⇧↵" at bounding box center [1052, 422] width 167 height 32
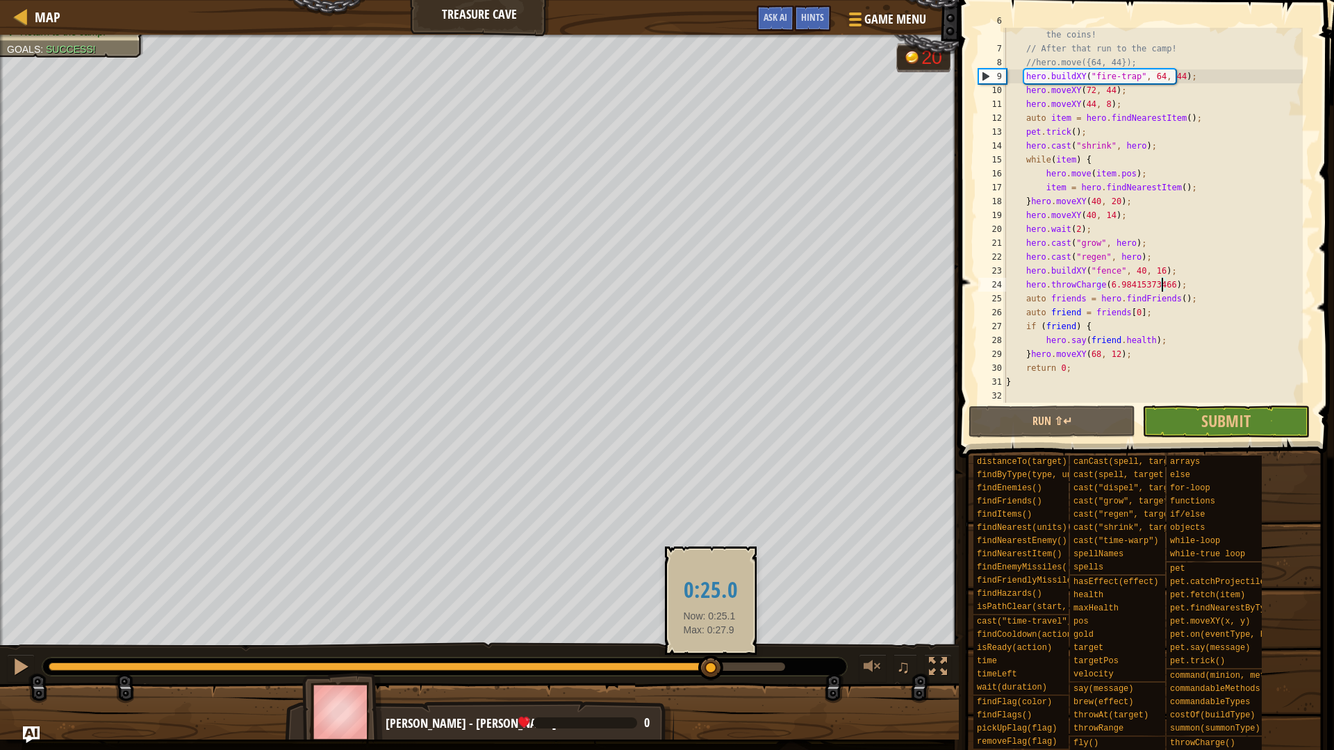
drag, startPoint x: 101, startPoint y: 664, endPoint x: 710, endPoint y: 664, distance: 609.4
click at [710, 664] on div at bounding box center [710, 668] width 25 height 25
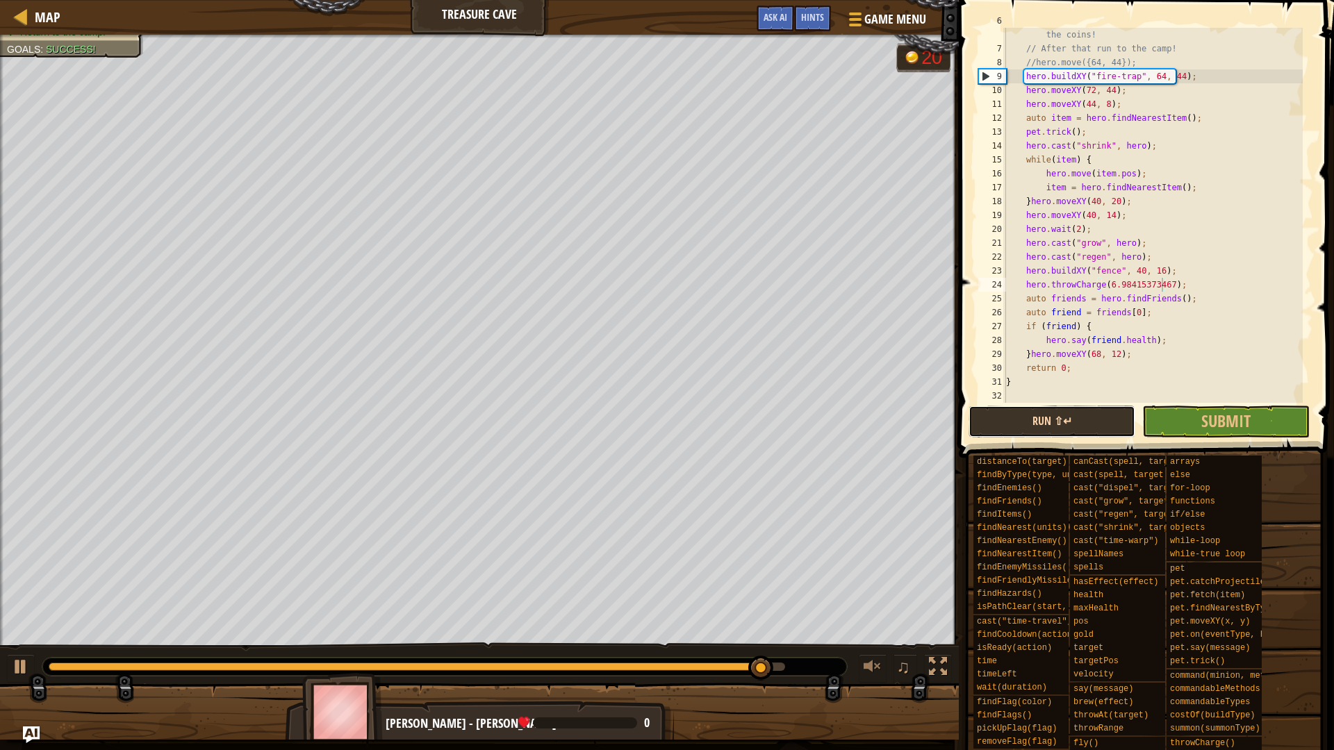
click at [1017, 420] on button "Run ⇧↵" at bounding box center [1052, 422] width 167 height 32
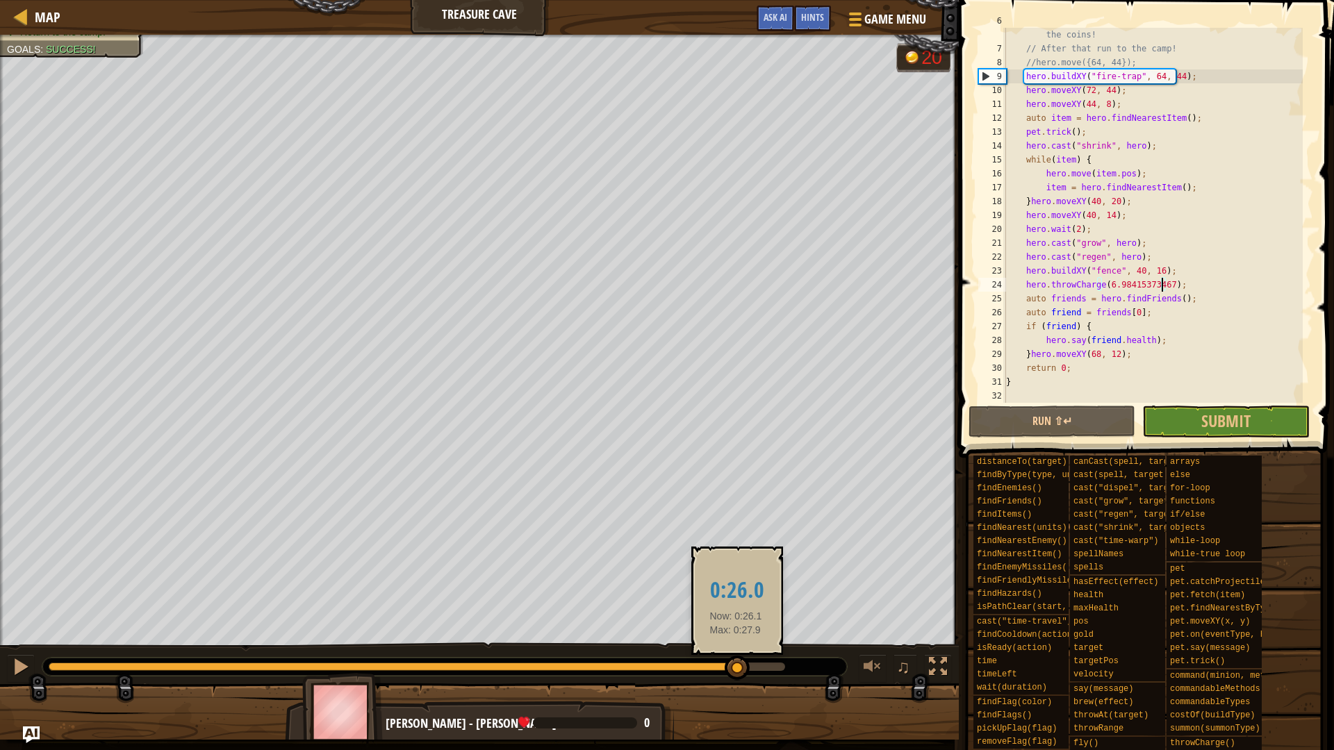
drag, startPoint x: 115, startPoint y: 674, endPoint x: 736, endPoint y: 664, distance: 621.3
click at [736, 664] on div at bounding box center [737, 668] width 25 height 25
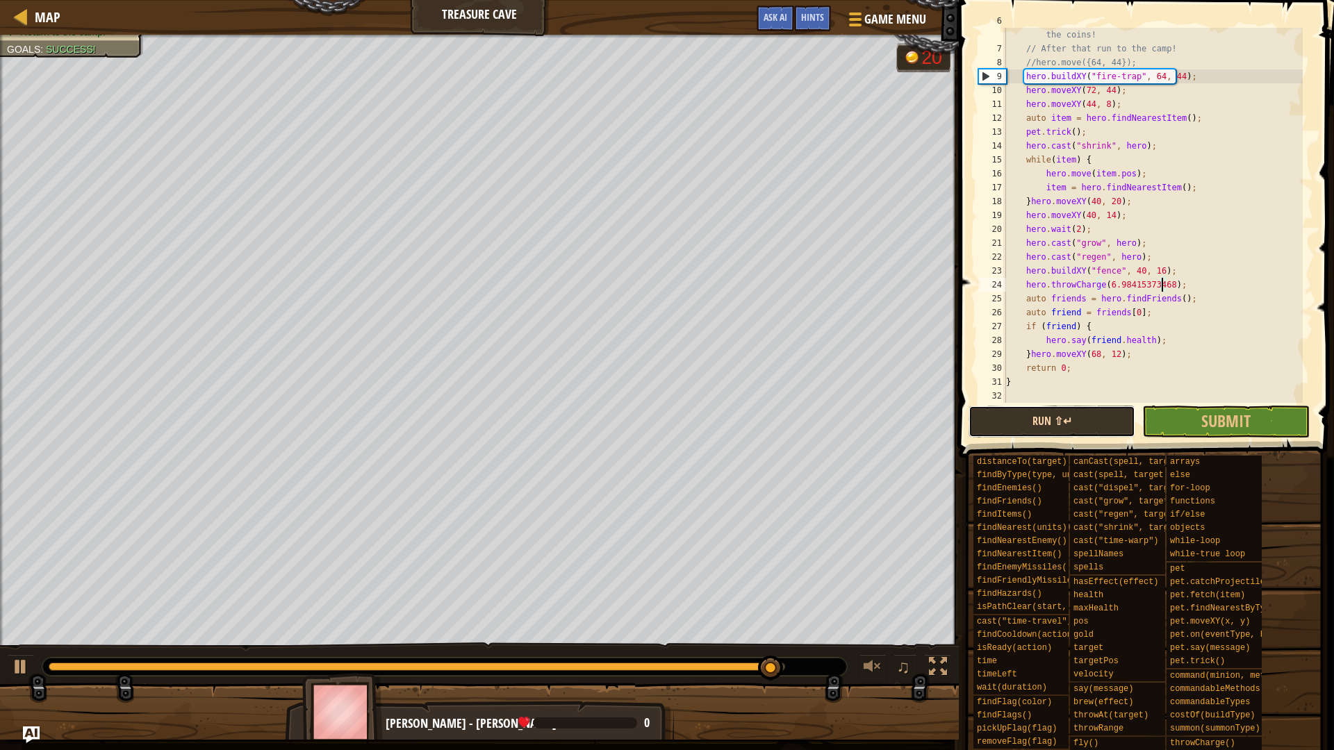
click at [1033, 416] on button "Run ⇧↵" at bounding box center [1052, 422] width 167 height 32
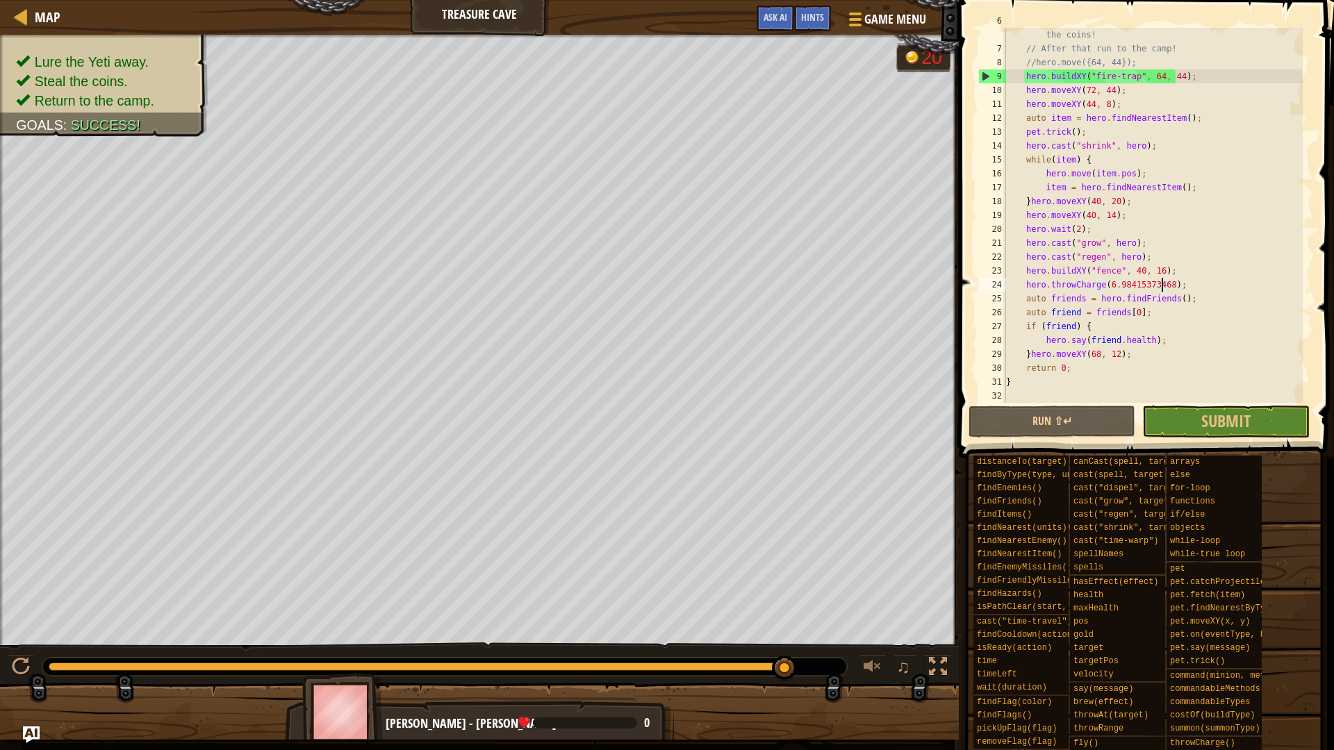
drag, startPoint x: 131, startPoint y: 666, endPoint x: 797, endPoint y: 675, distance: 665.7
click at [797, 675] on div at bounding box center [444, 667] width 805 height 18
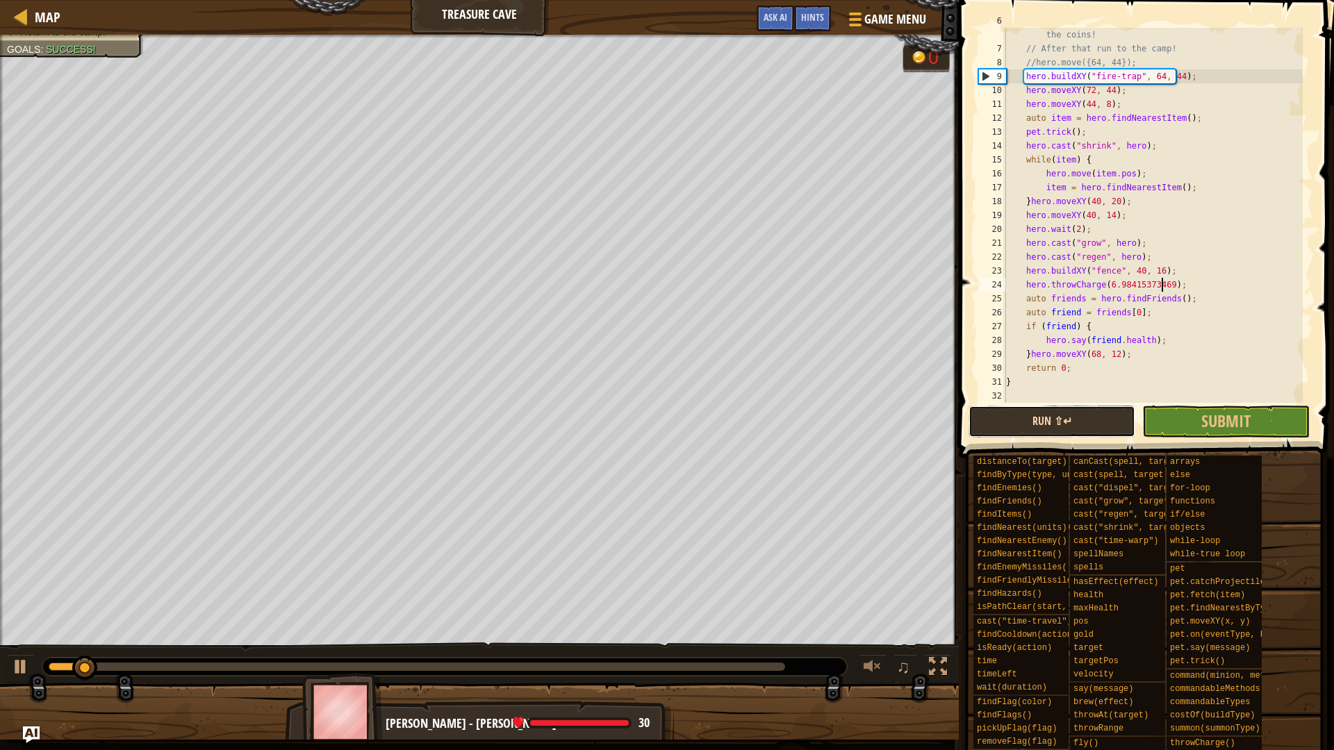
click at [1004, 420] on button "Run ⇧↵" at bounding box center [1052, 422] width 167 height 32
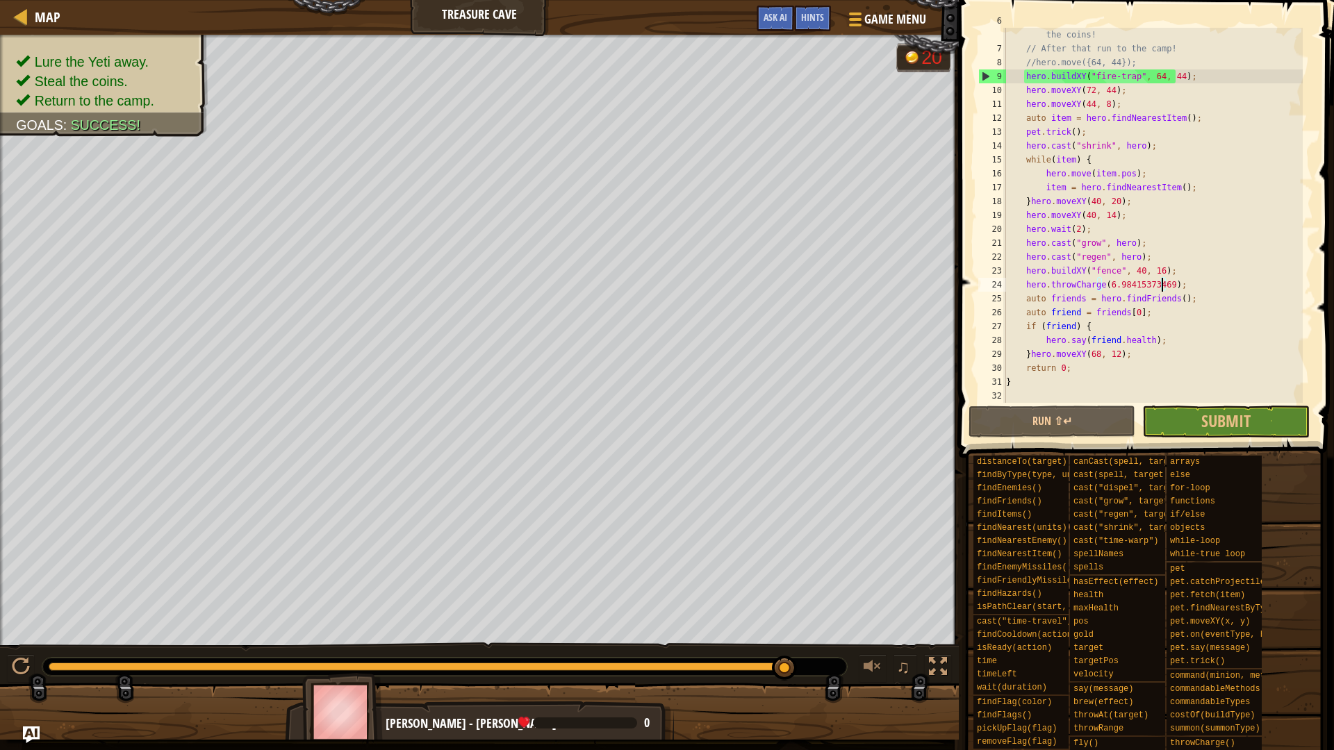
drag, startPoint x: 73, startPoint y: 668, endPoint x: 840, endPoint y: 700, distance: 767.8
click at [840, 700] on div "Lure the Yeti away. Steal the coins. Return to the camp. Goals : Success! G ree…" at bounding box center [667, 387] width 1334 height 705
click at [1105, 213] on div "// The yeti won't stay distracted forever, so hurry and grab the coins! // Afte…" at bounding box center [1152, 222] width 299 height 417
click at [1099, 212] on div "// The yeti won't stay distracted forever, so hurry and grab the coins! // Afte…" at bounding box center [1152, 222] width 299 height 417
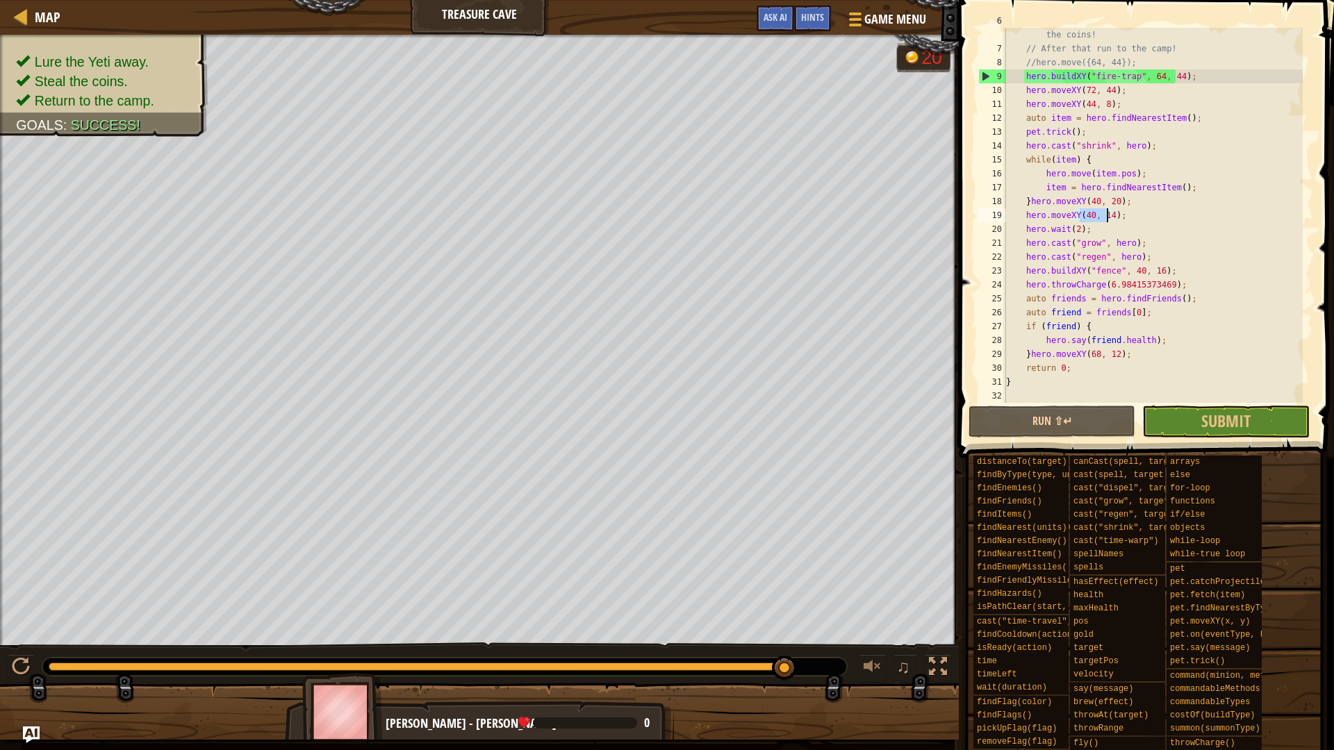
click at [1102, 213] on div "// The yeti won't stay distracted forever, so hurry and grab the coins! // Afte…" at bounding box center [1152, 215] width 299 height 375
drag, startPoint x: 1097, startPoint y: 214, endPoint x: 1107, endPoint y: 215, distance: 9.8
click at [1107, 215] on div "// The yeti won't stay distracted forever, so hurry and grab the coins! // Afte…" at bounding box center [1152, 222] width 299 height 417
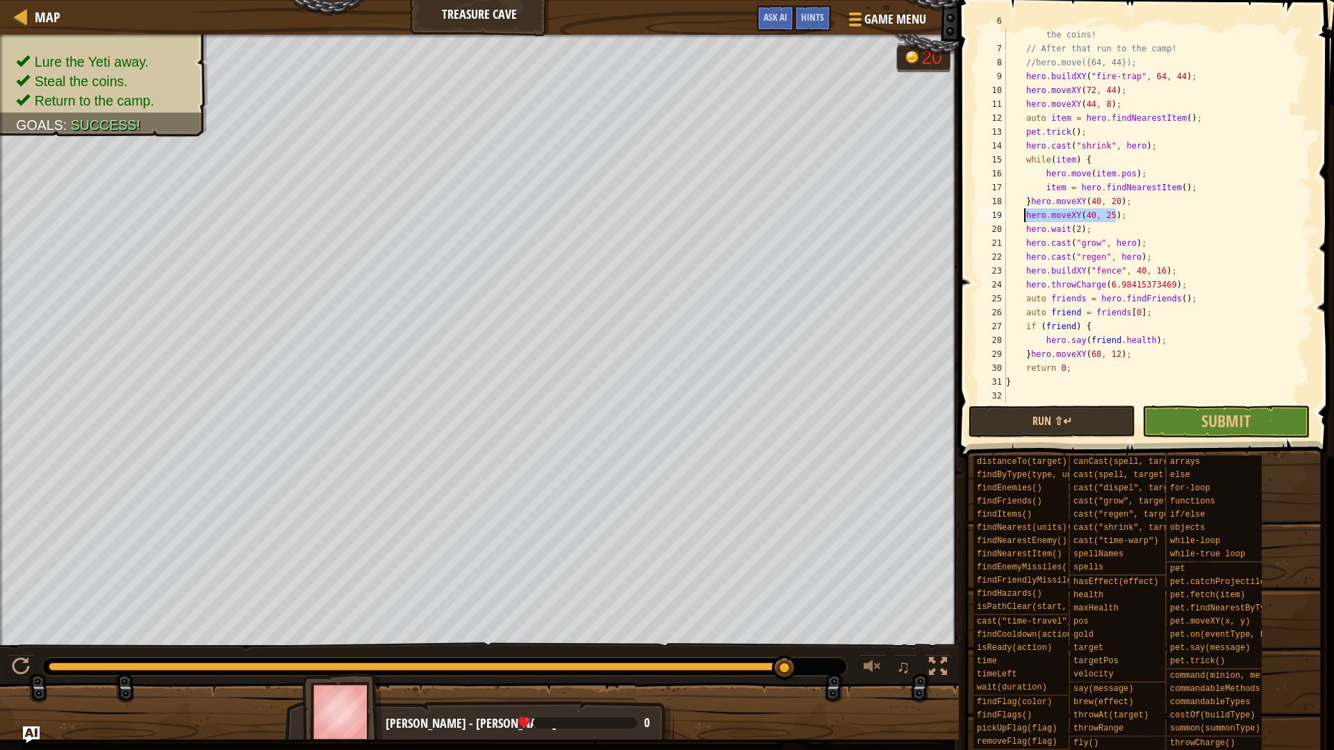
drag, startPoint x: 1120, startPoint y: 212, endPoint x: 1023, endPoint y: 212, distance: 97.3
click at [1023, 212] on div "// The yeti won't stay distracted forever, so hurry and grab the coins! // Afte…" at bounding box center [1152, 222] width 299 height 417
click at [1149, 258] on div "// The yeti won't stay distracted forever, so hurry and grab the coins! // Afte…" at bounding box center [1152, 222] width 299 height 417
type textarea "hero.cast("regen", hero);"
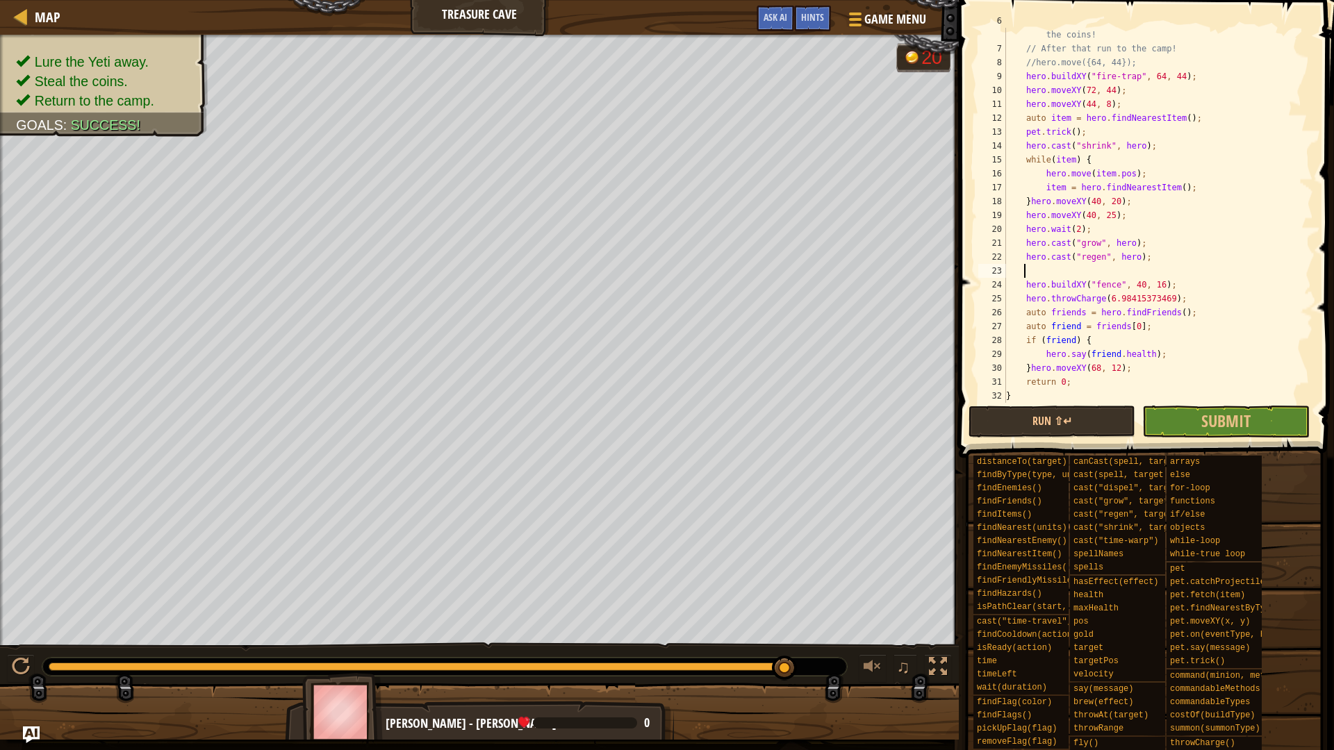
paste textarea "hero.moveXY(40, 25);"
click at [1103, 271] on div "// The yeti won't stay distracted forever, so hurry and grab the coins! // Afte…" at bounding box center [1152, 222] width 299 height 417
drag, startPoint x: 1107, startPoint y: 269, endPoint x: 1099, endPoint y: 268, distance: 8.4
click at [1099, 268] on div "// The yeti won't stay distracted forever, so hurry and grab the coins! // Afte…" at bounding box center [1152, 222] width 299 height 417
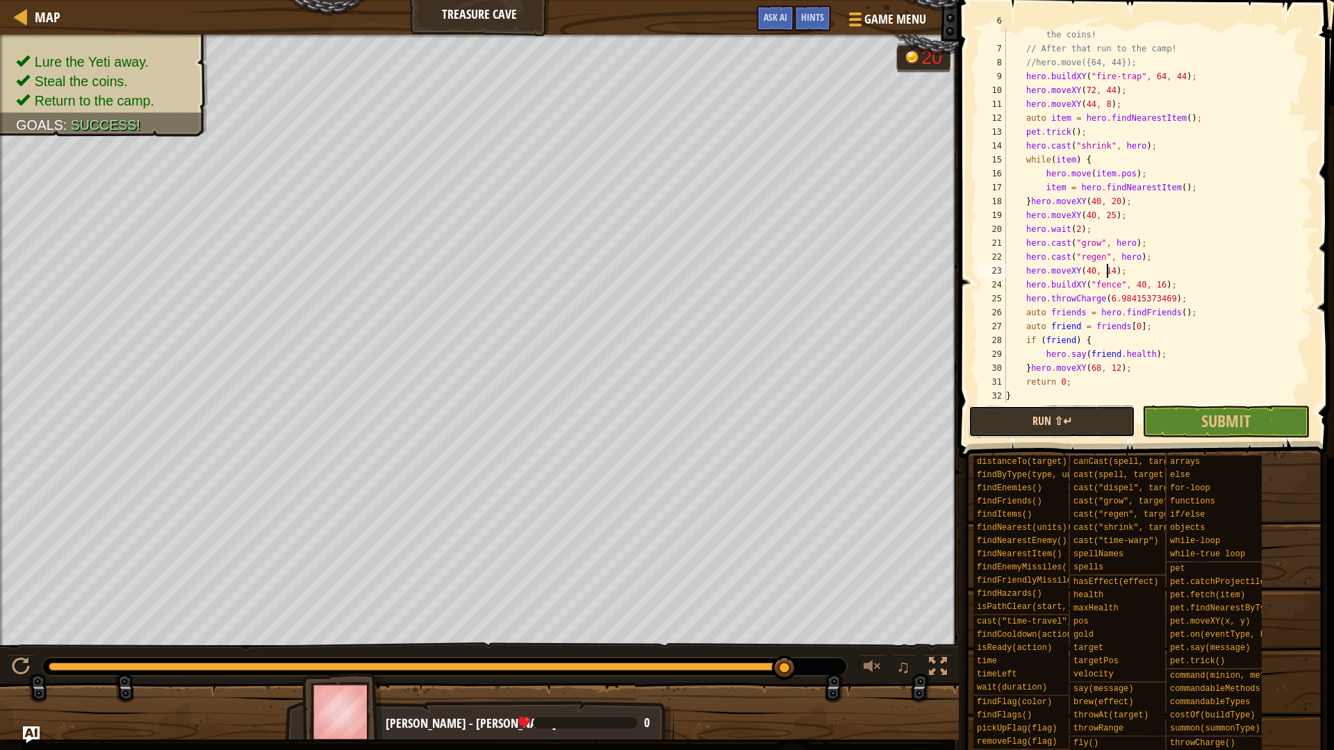
drag, startPoint x: 1104, startPoint y: 415, endPoint x: 1108, endPoint y: 425, distance: 10.6
click at [1103, 416] on button "Run ⇧↵" at bounding box center [1052, 422] width 167 height 32
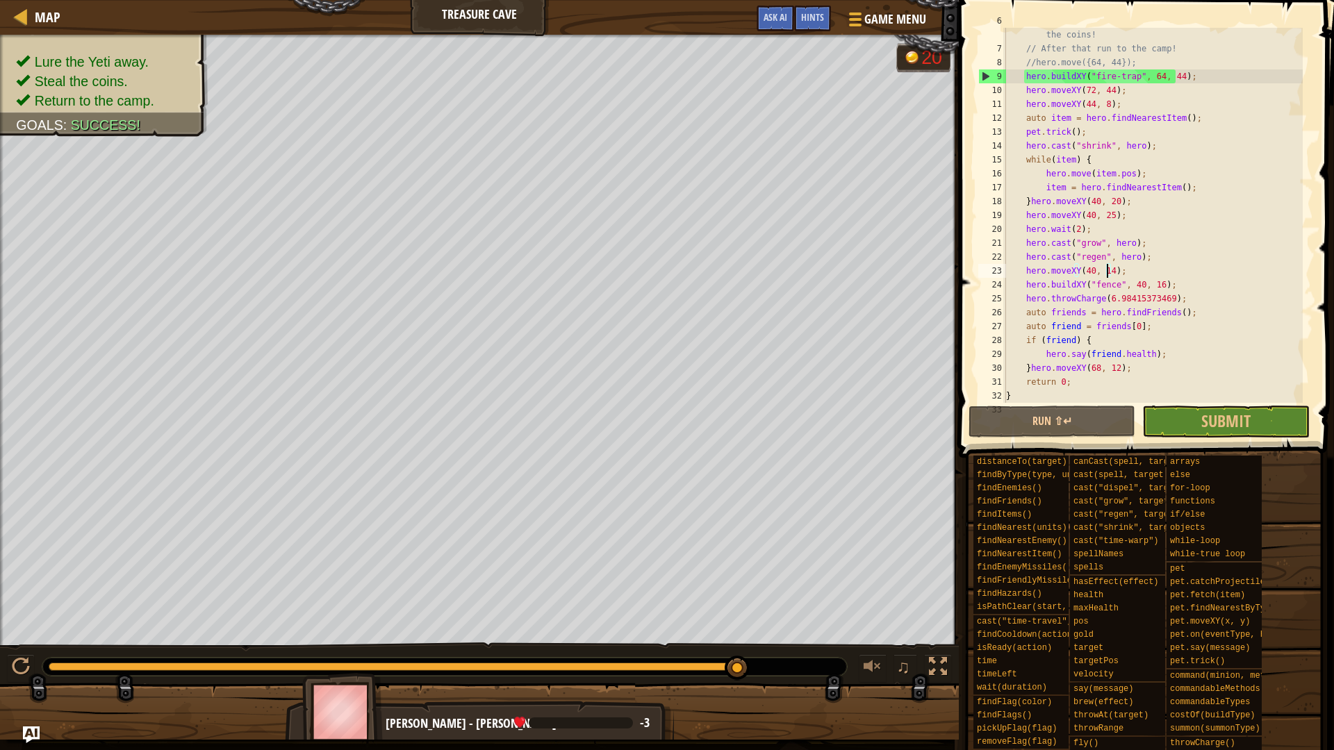
scroll to position [0, 0]
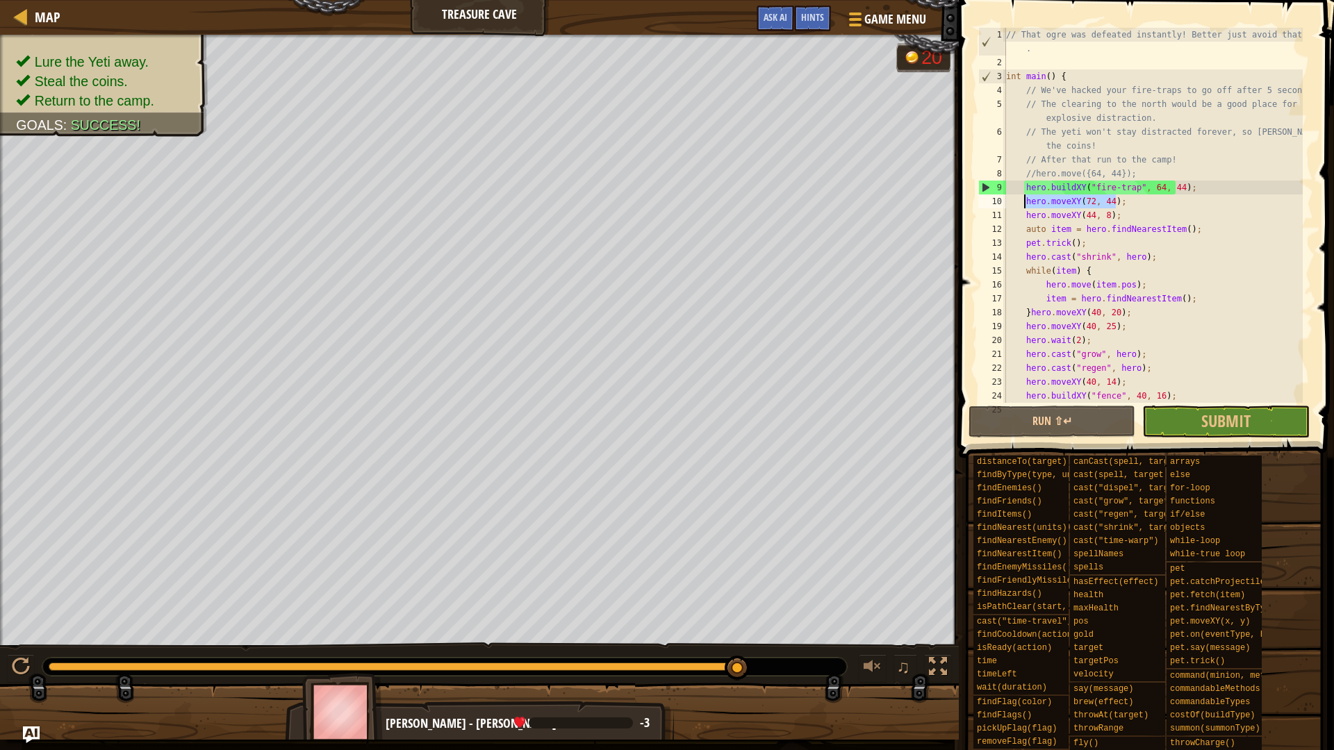
drag, startPoint x: 1121, startPoint y: 200, endPoint x: 1024, endPoint y: 202, distance: 97.3
click at [1024, 202] on div "// That ogre was defeated instantly! Better just avoid that yeti . int main ( )…" at bounding box center [1152, 236] width 299 height 417
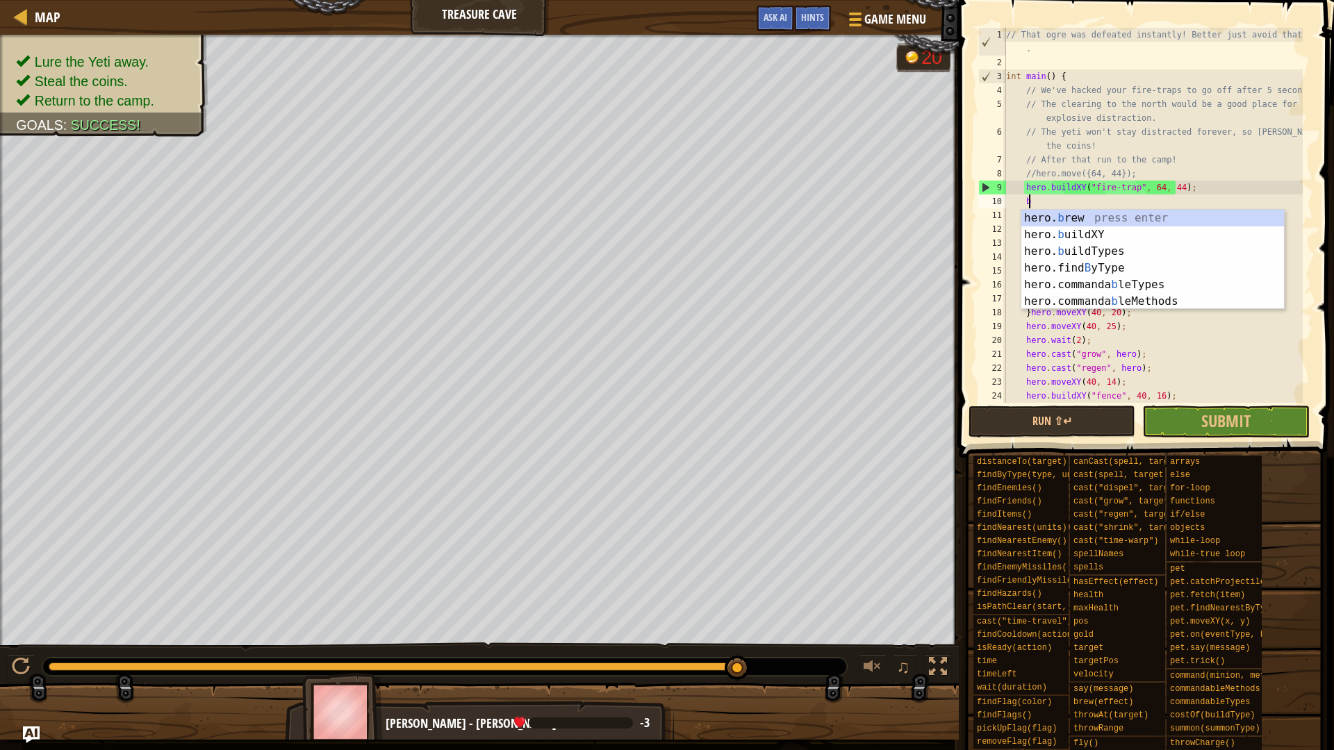
scroll to position [6, 1]
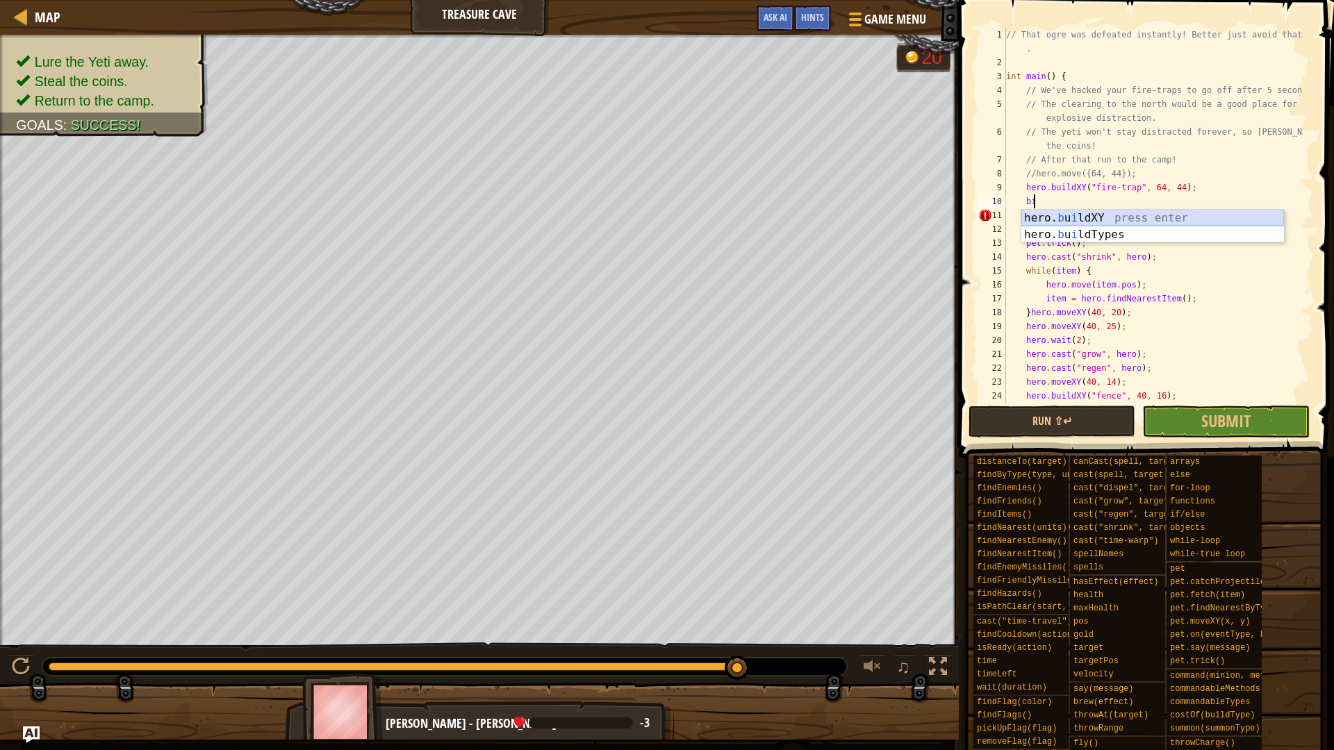
click at [1113, 216] on div "hero. [PERSON_NAME] ldXY press enter hero. [PERSON_NAME] ldTypes press enter" at bounding box center [1152, 243] width 263 height 67
click at [1141, 198] on div "// That ogre was defeated instantly! Better just avoid that yeti . int main ( )…" at bounding box center [1152, 236] width 299 height 417
drag, startPoint x: 1133, startPoint y: 199, endPoint x: 1126, endPoint y: 202, distance: 7.8
click at [1126, 202] on div "// That ogre was defeated instantly! Better just avoid that yeti . int main ( )…" at bounding box center [1152, 236] width 299 height 417
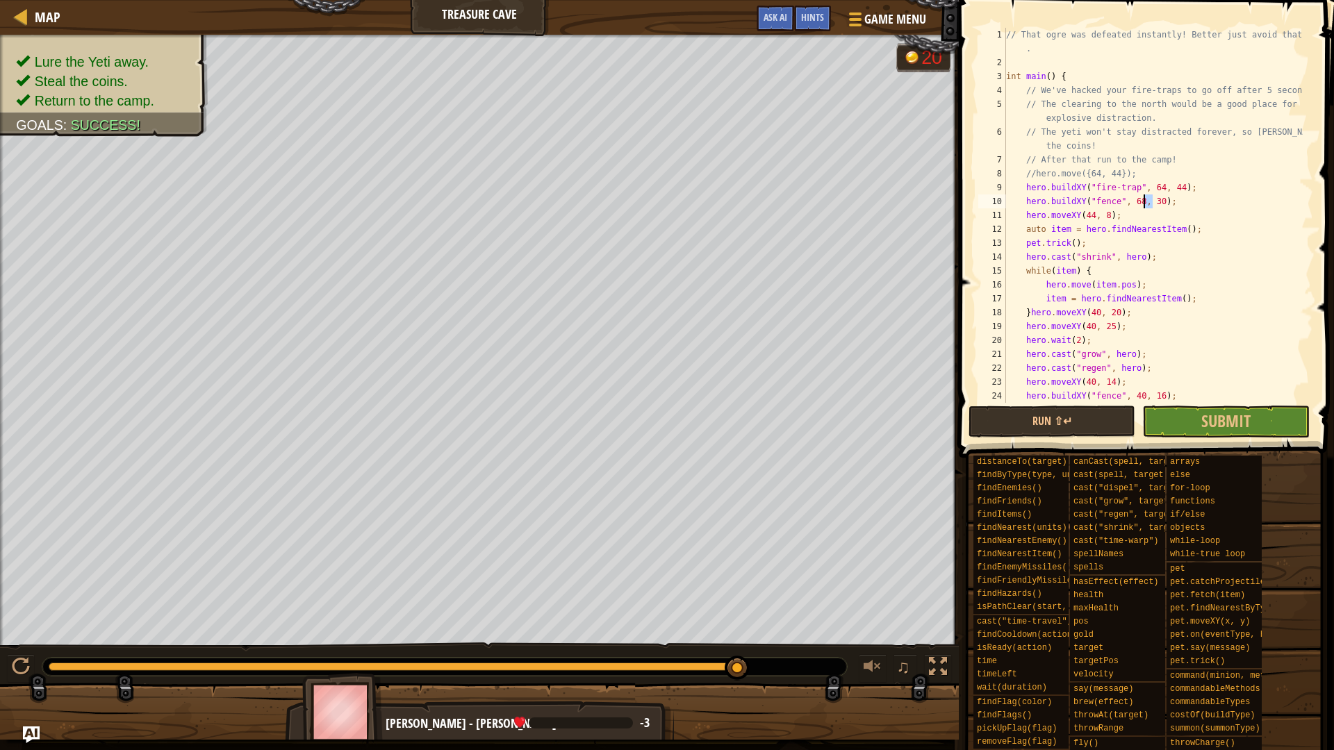
drag, startPoint x: 1154, startPoint y: 202, endPoint x: 1145, endPoint y: 202, distance: 9.0
click at [1145, 202] on div "// That ogre was defeated instantly! Better just avoid that yeti . int main ( )…" at bounding box center [1152, 236] width 299 height 417
click at [1077, 413] on button "Run ⇧↵" at bounding box center [1052, 422] width 167 height 32
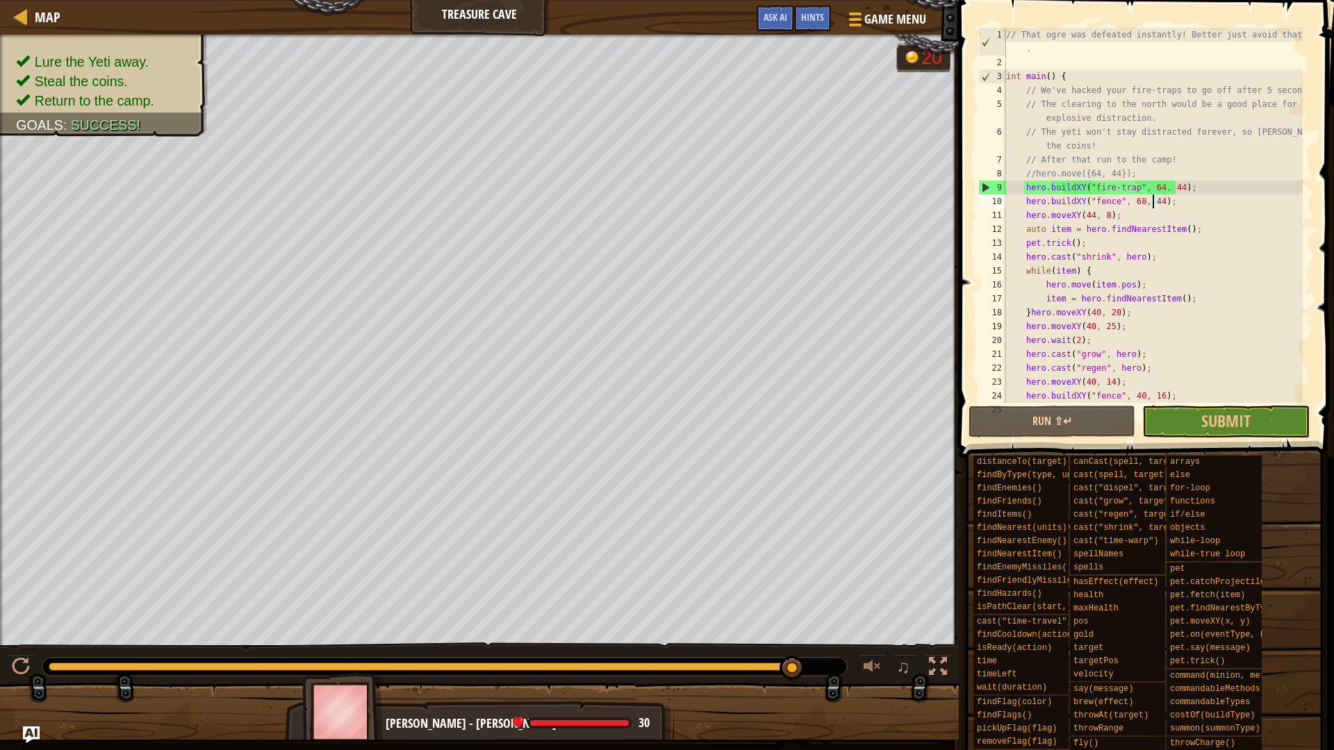
drag, startPoint x: 150, startPoint y: 650, endPoint x: 846, endPoint y: 668, distance: 695.8
click at [846, 668] on div at bounding box center [444, 667] width 805 height 18
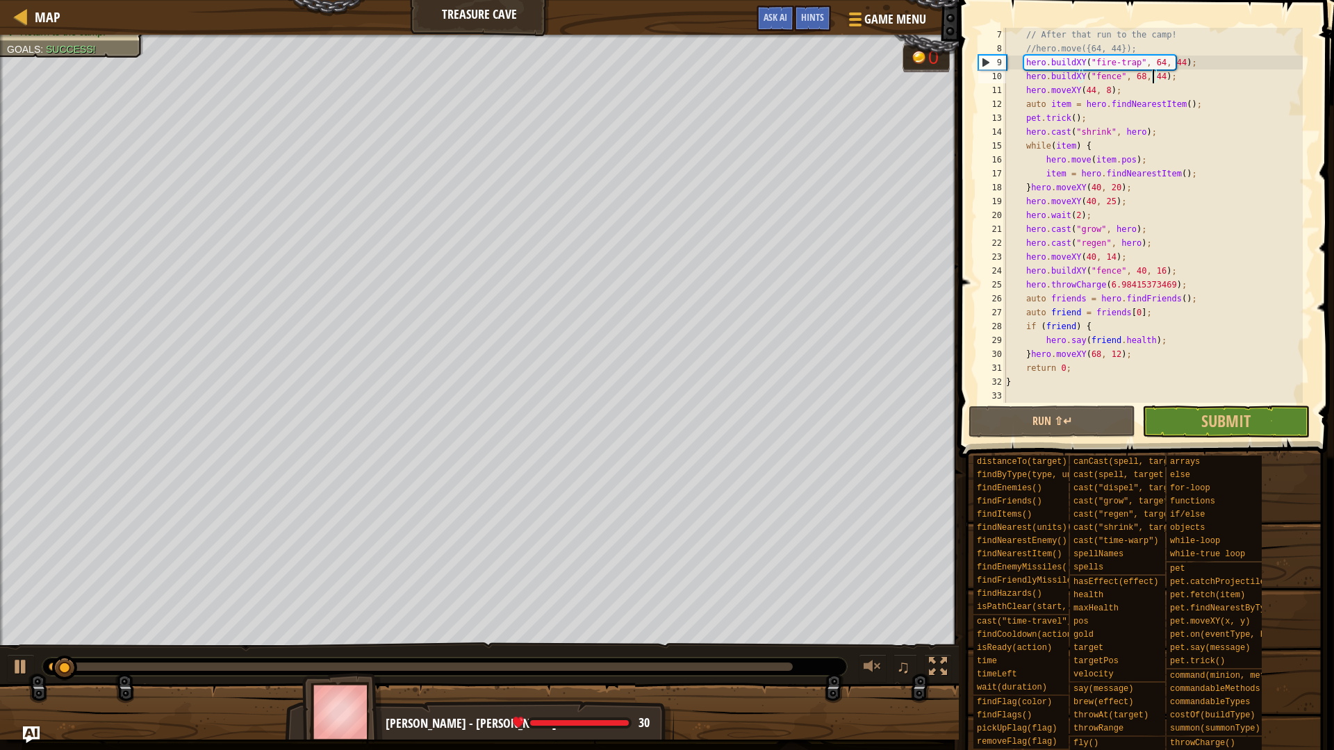
scroll to position [125, 0]
drag, startPoint x: 1174, startPoint y: 284, endPoint x: 1172, endPoint y: 274, distance: 10.5
click at [1172, 274] on div "// After that run to the camp! //hero.move({64, 44}); hero . buildXY ( " fire-t…" at bounding box center [1152, 229] width 299 height 403
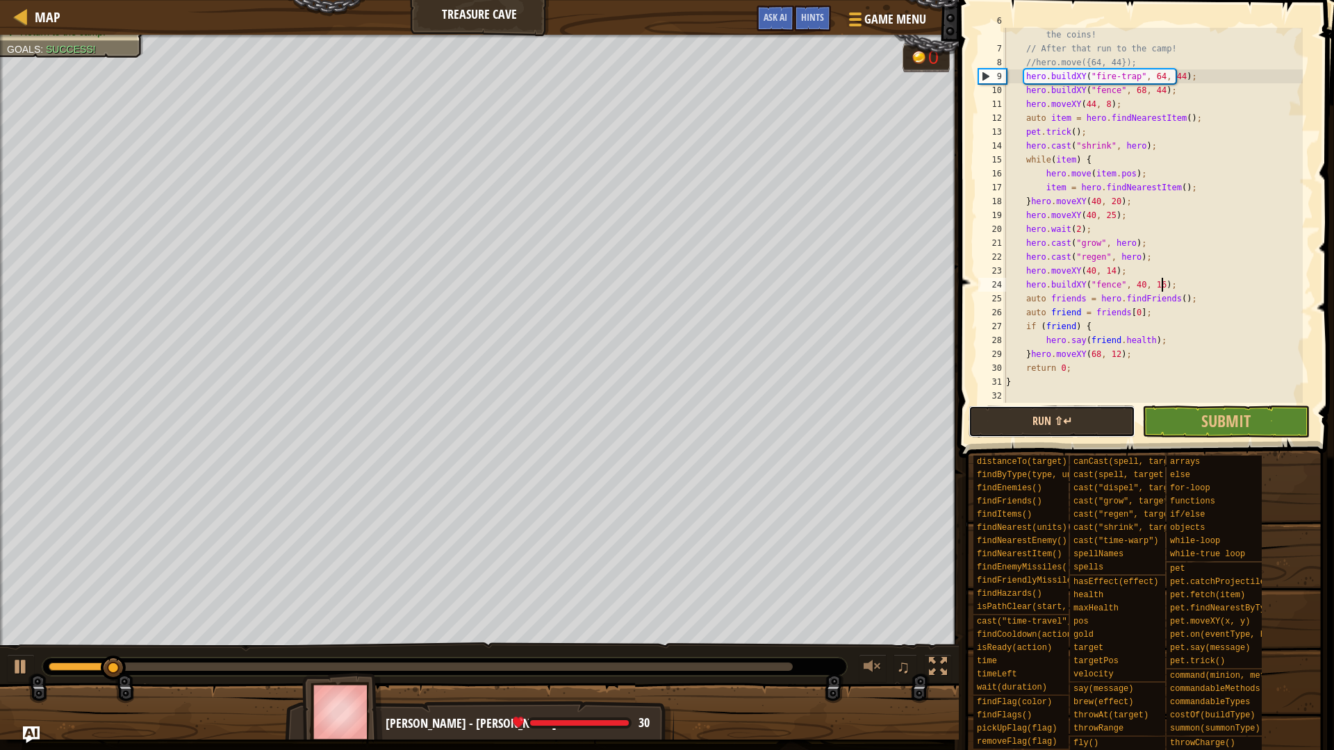
click at [1110, 419] on button "Run ⇧↵" at bounding box center [1052, 422] width 167 height 32
click at [1157, 258] on div "// The yeti won't stay distracted forever, so hurry and grab the coins! // Afte…" at bounding box center [1152, 222] width 299 height 417
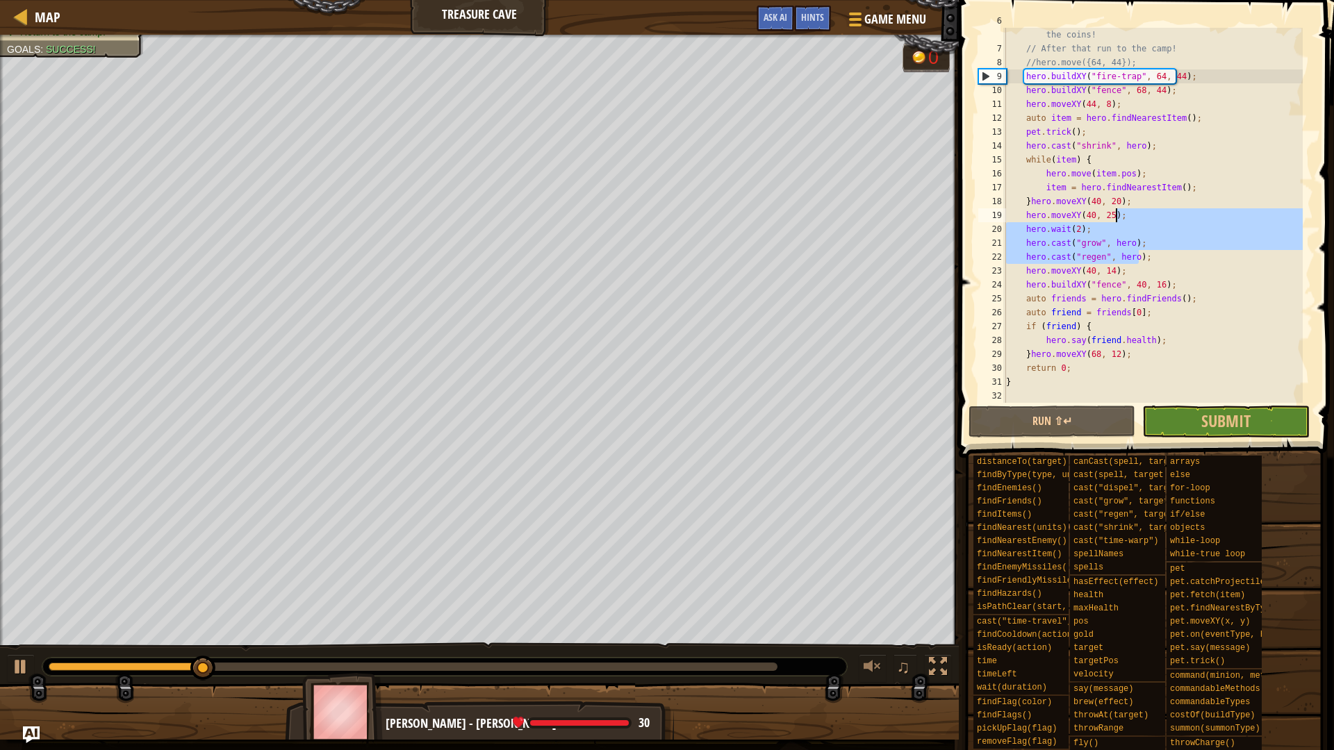
drag, startPoint x: 1157, startPoint y: 258, endPoint x: 1153, endPoint y: 217, distance: 41.1
click at [1153, 217] on div "// The yeti won't stay distracted forever, so hurry and grab the coins! // Afte…" at bounding box center [1152, 222] width 299 height 417
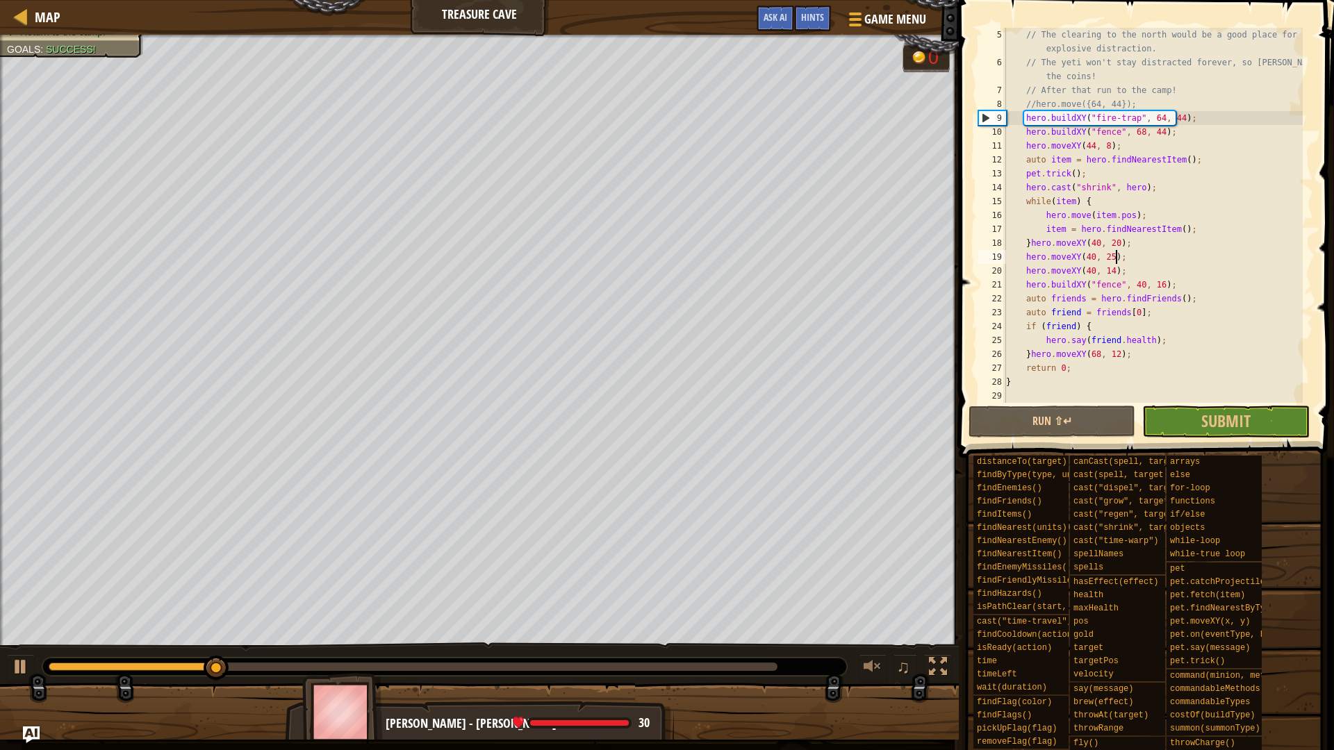
scroll to position [69, 0]
click at [1063, 427] on button "Run ⇧↵" at bounding box center [1052, 422] width 167 height 32
drag, startPoint x: 1126, startPoint y: 254, endPoint x: 1130, endPoint y: 241, distance: 13.8
click at [1130, 241] on div "// The clearing to the north would be a good place for an explosive distraction…" at bounding box center [1152, 236] width 299 height 417
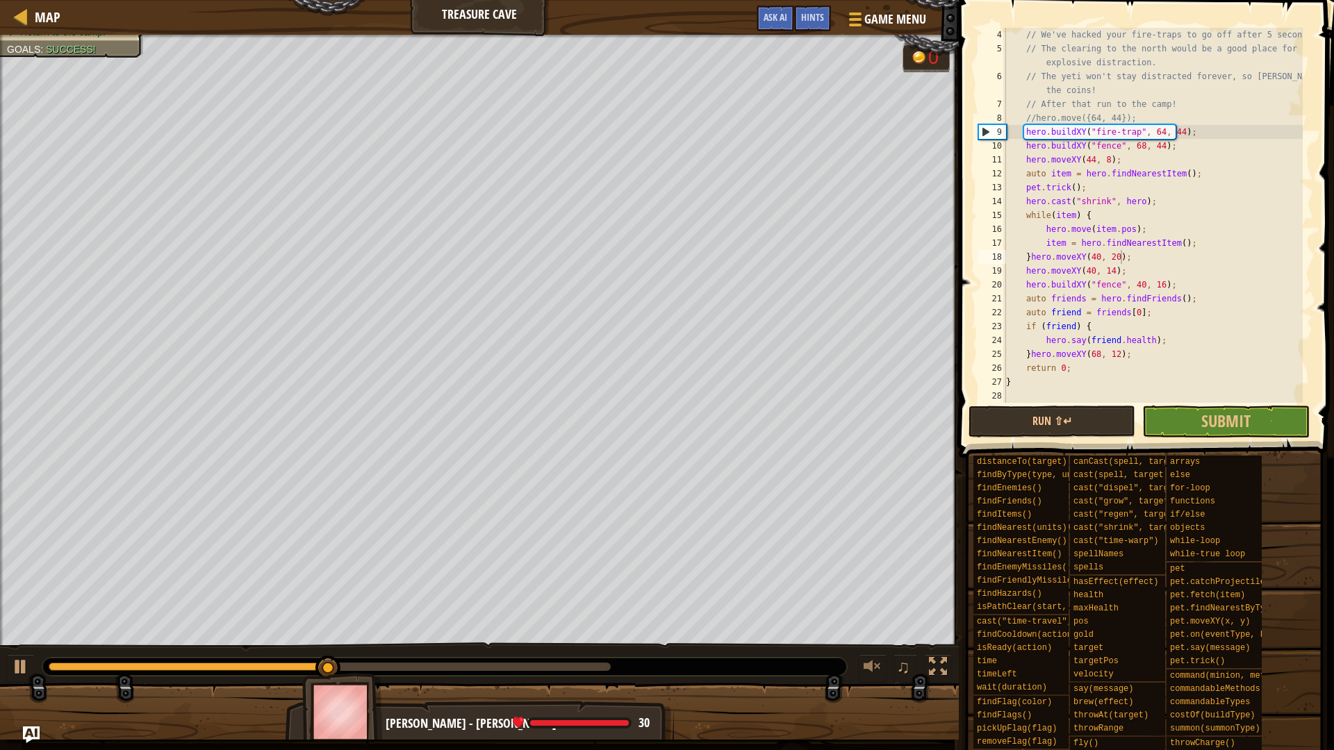
click at [1063, 438] on span at bounding box center [1148, 209] width 386 height 499
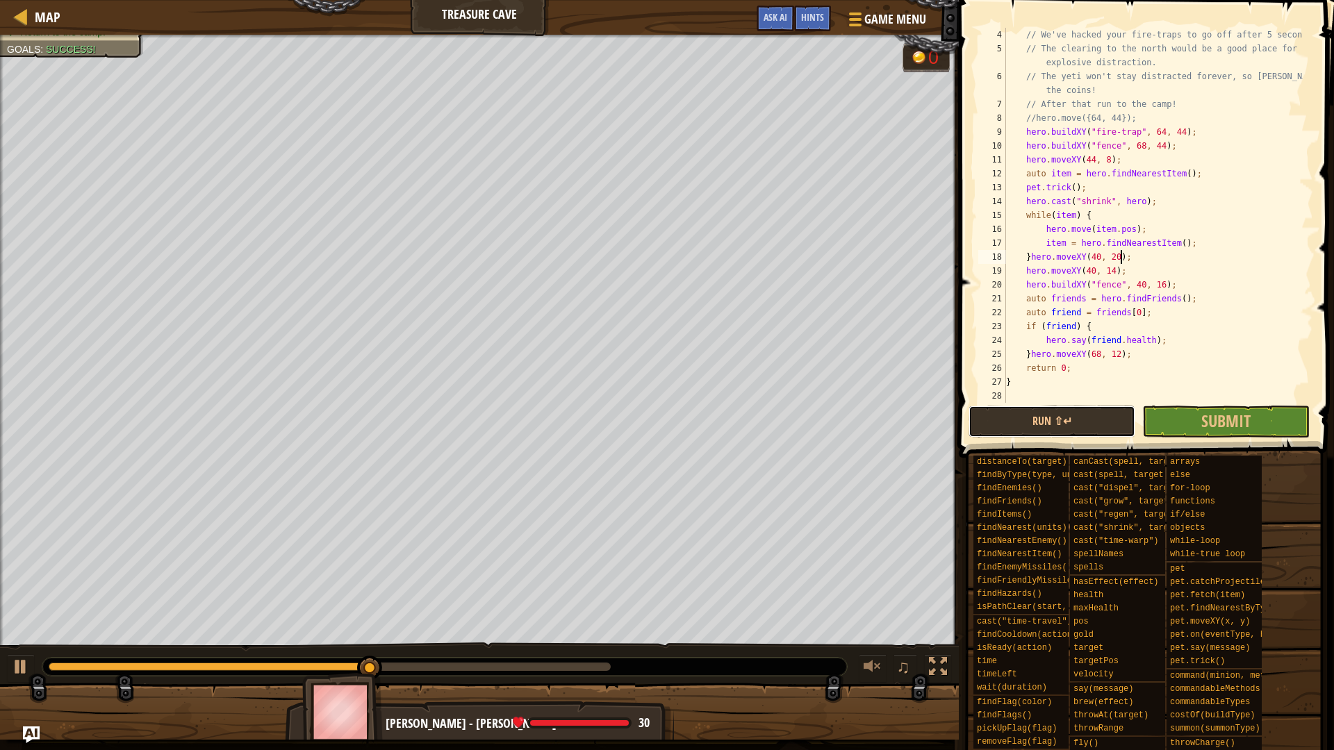
drag, startPoint x: 1051, startPoint y: 411, endPoint x: 1112, endPoint y: 448, distance: 71.2
click at [1053, 411] on button "Run ⇧↵" at bounding box center [1052, 422] width 167 height 32
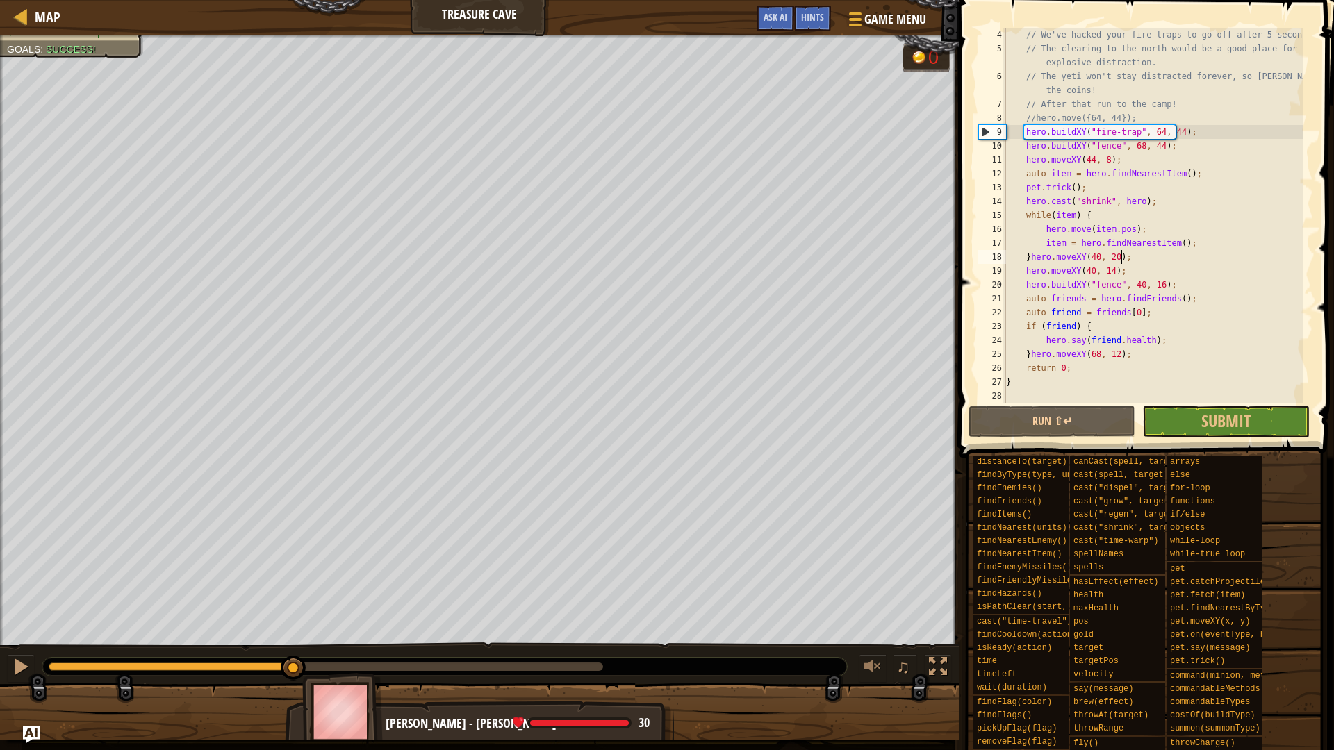
drag, startPoint x: 196, startPoint y: 658, endPoint x: 269, endPoint y: 672, distance: 74.3
click at [281, 672] on div at bounding box center [293, 668] width 25 height 25
click at [1096, 179] on div "// We've hacked your fire-traps to go off after 5 seconds. // The clearing to t…" at bounding box center [1152, 229] width 299 height 403
drag, startPoint x: 1094, startPoint y: 188, endPoint x: 1235, endPoint y: 174, distance: 141.8
click at [1235, 174] on div "// We've hacked your fire-traps to go off after 5 seconds. // The clearing to t…" at bounding box center [1152, 229] width 299 height 403
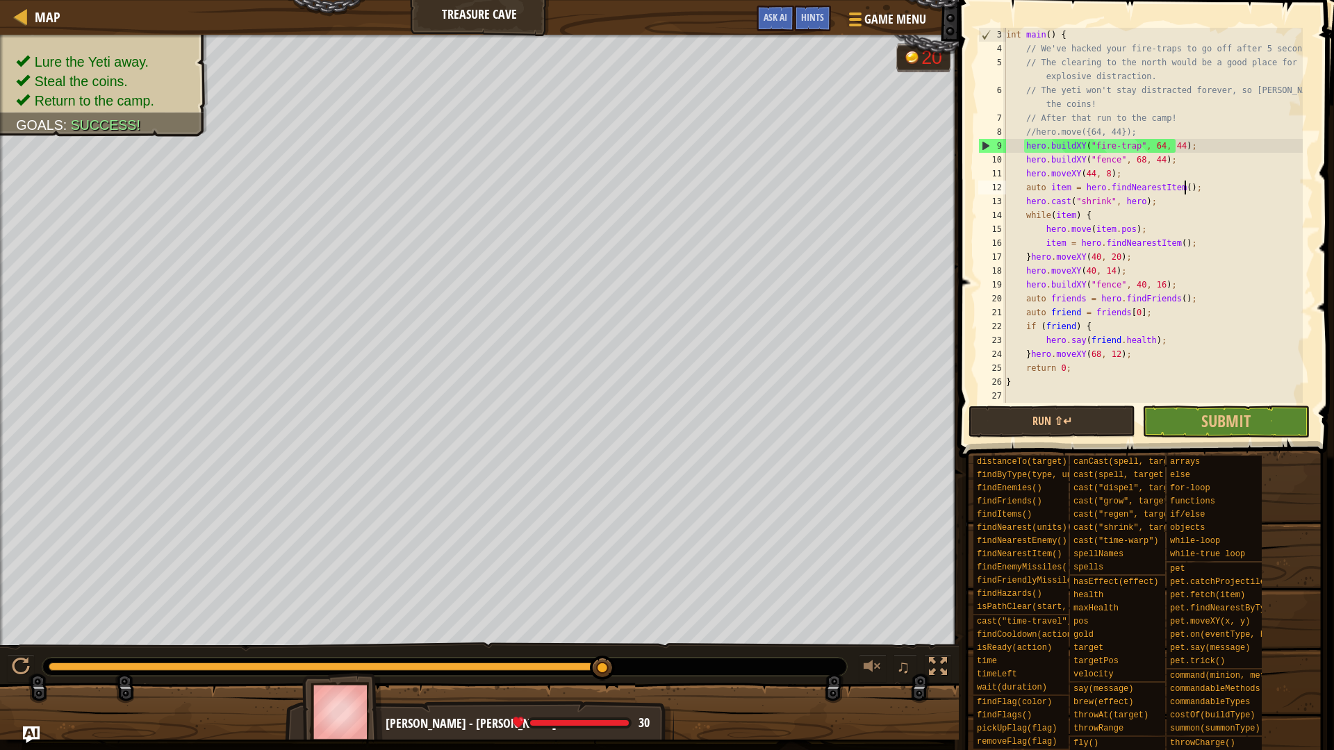
scroll to position [42, 0]
click at [1076, 420] on button "Run ⇧↵" at bounding box center [1052, 422] width 167 height 32
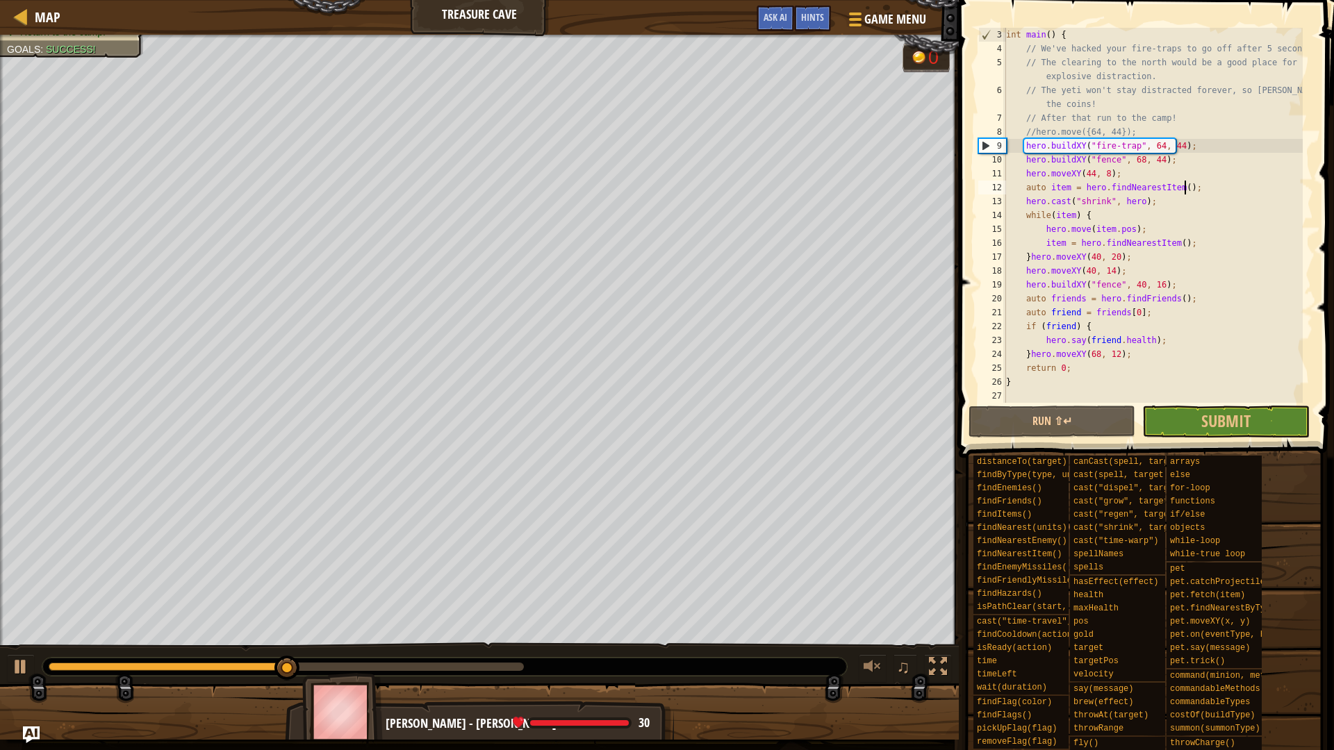
click at [1024, 203] on div "int main ( ) { // We've hacked your fire-traps to go off after 5 seconds. // Th…" at bounding box center [1152, 229] width 299 height 403
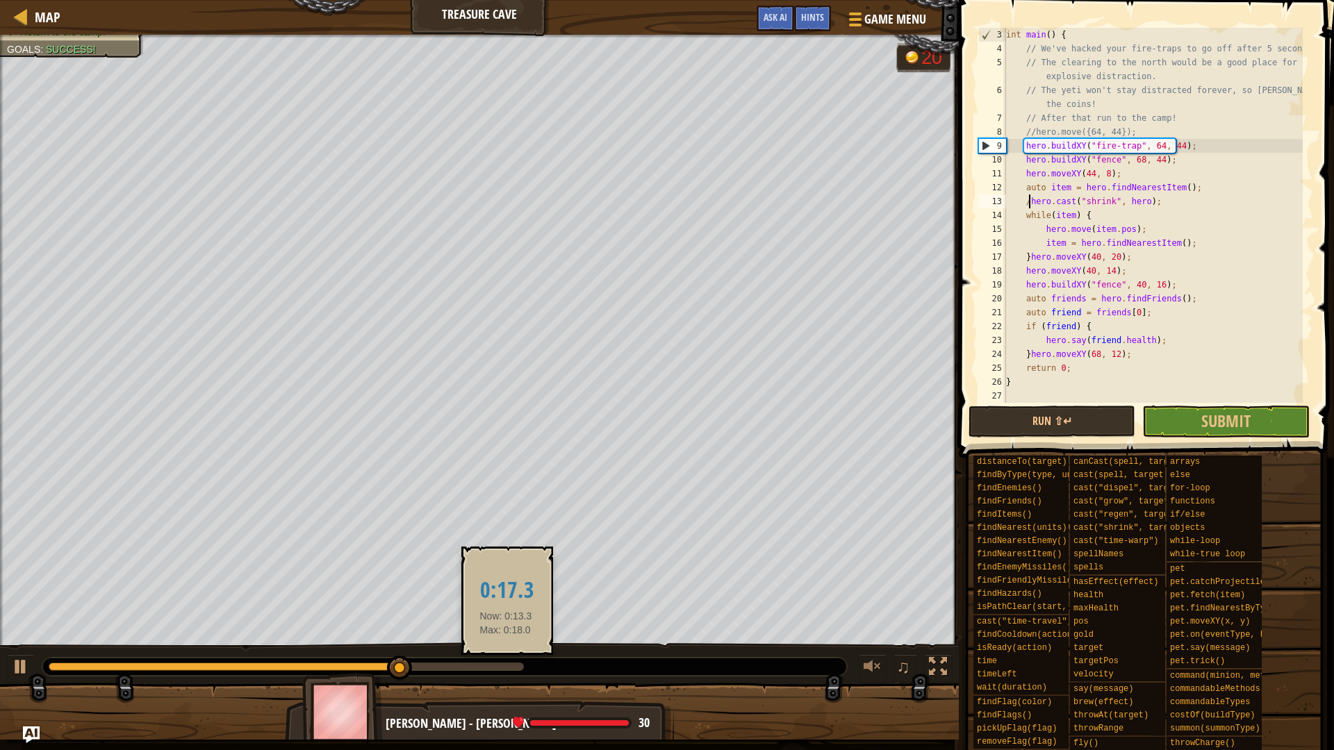
scroll to position [6, 2]
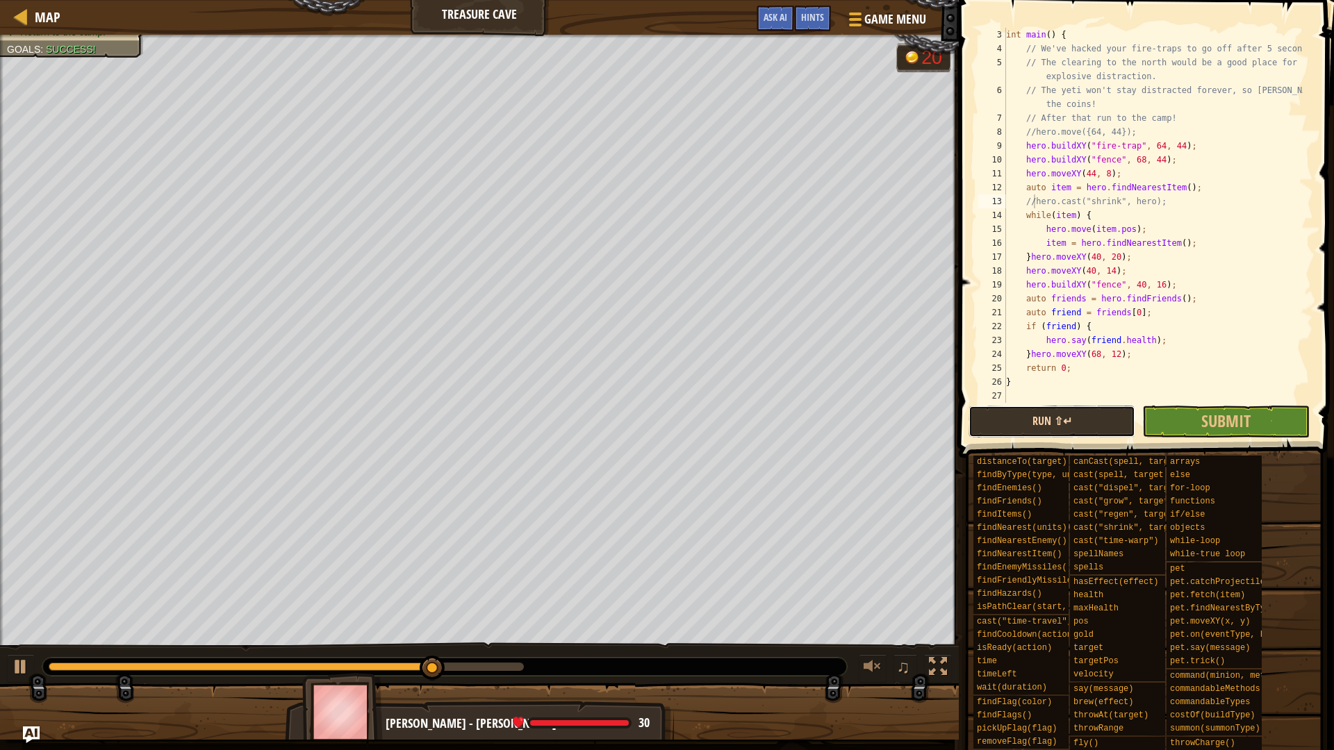
click at [1083, 422] on button "Run ⇧↵" at bounding box center [1052, 422] width 167 height 32
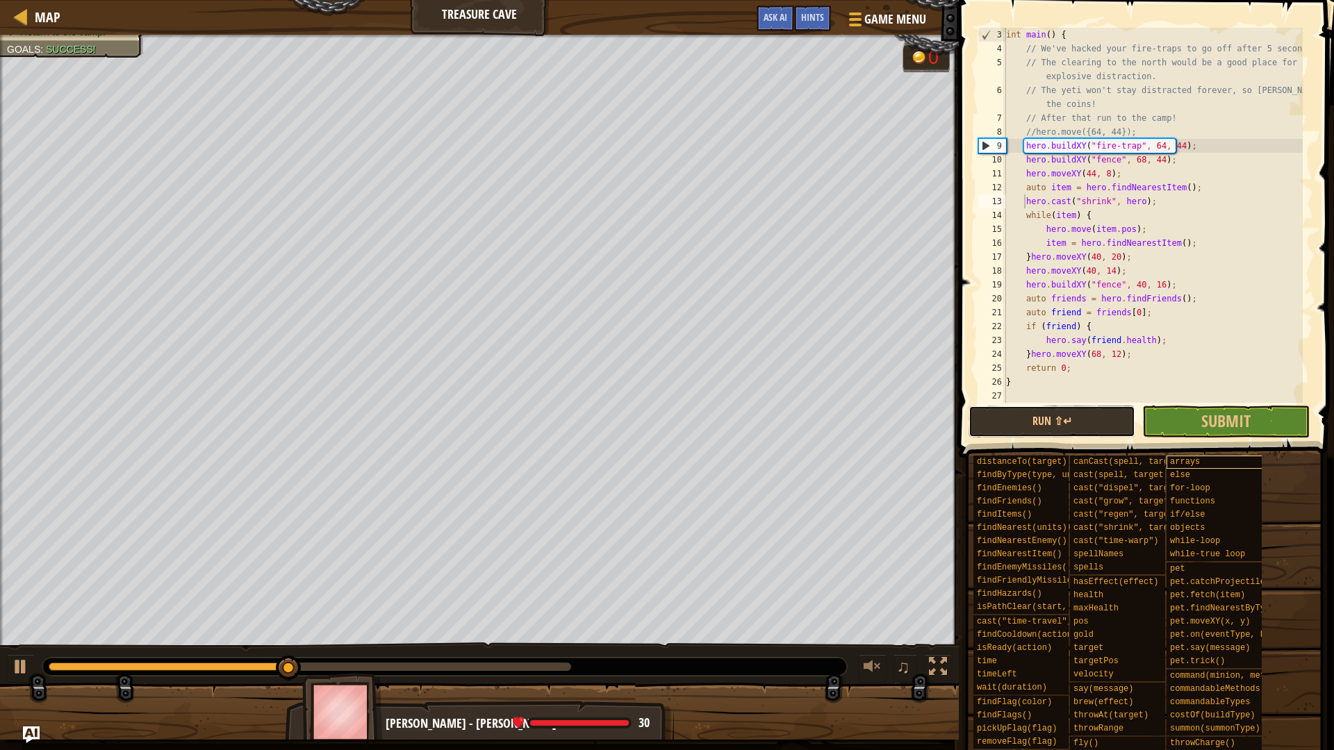
drag, startPoint x: 1065, startPoint y: 427, endPoint x: 1173, endPoint y: 463, distance: 113.6
click at [1067, 425] on button "Run ⇧↵" at bounding box center [1052, 422] width 167 height 32
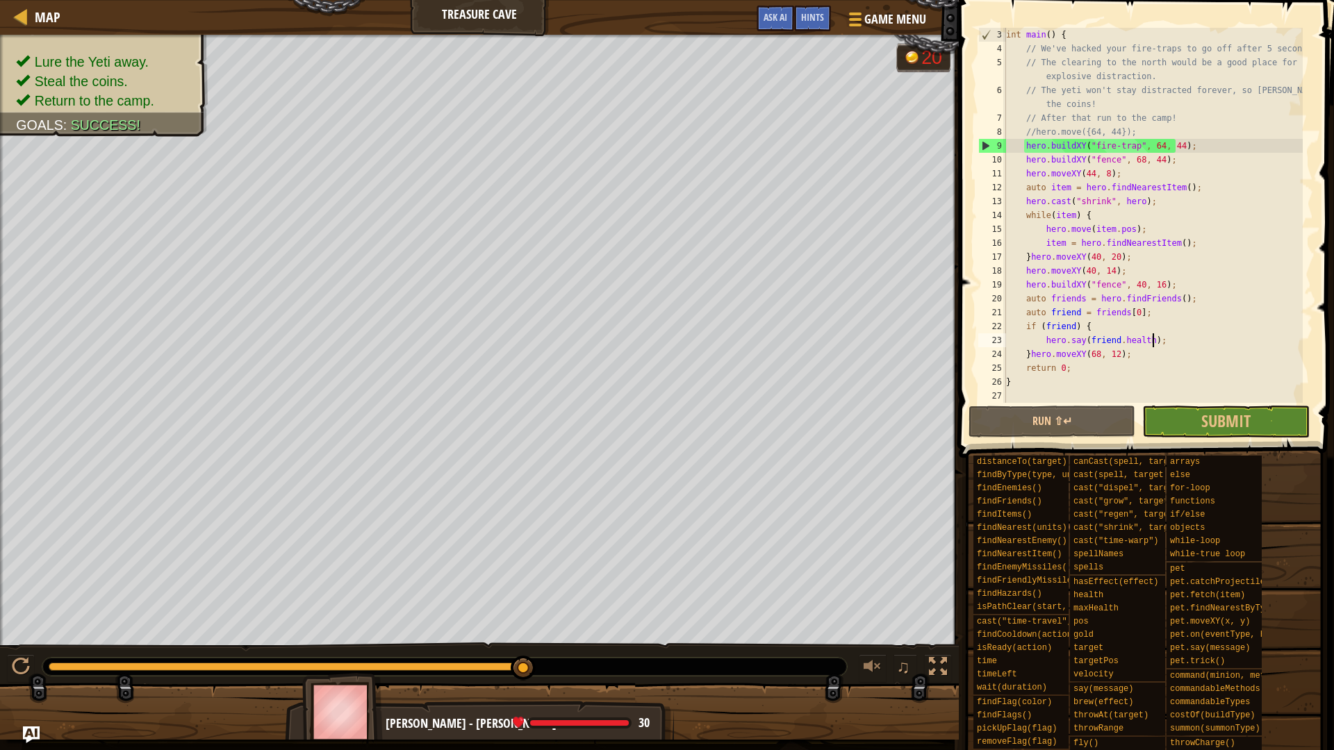
click at [1181, 335] on div "int main ( ) { // We've hacked your fire-traps to go off after 5 seconds. // Th…" at bounding box center [1152, 229] width 299 height 403
click at [1028, 354] on div "int main ( ) { // We've hacked your fire-traps to go off after 5 seconds. // Th…" at bounding box center [1152, 229] width 299 height 403
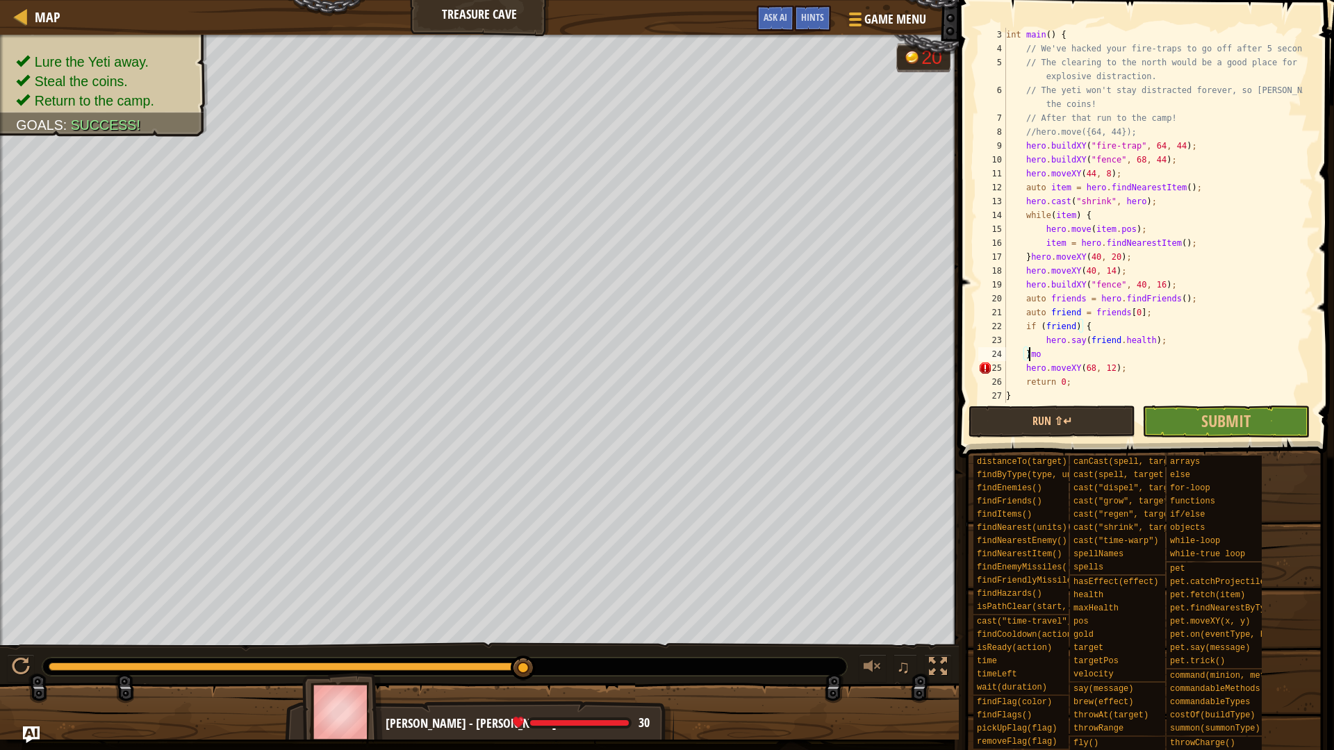
click at [1029, 355] on div "int main ( ) { // We've hacked your fire-traps to go off after 5 seconds. // Th…" at bounding box center [1152, 229] width 299 height 403
click at [1089, 352] on div "int main ( ) { // We've hacked your fire-traps to go off after 5 seconds. // Th…" at bounding box center [1152, 229] width 299 height 403
click at [1040, 425] on button "Run ⇧↵" at bounding box center [1052, 422] width 167 height 32
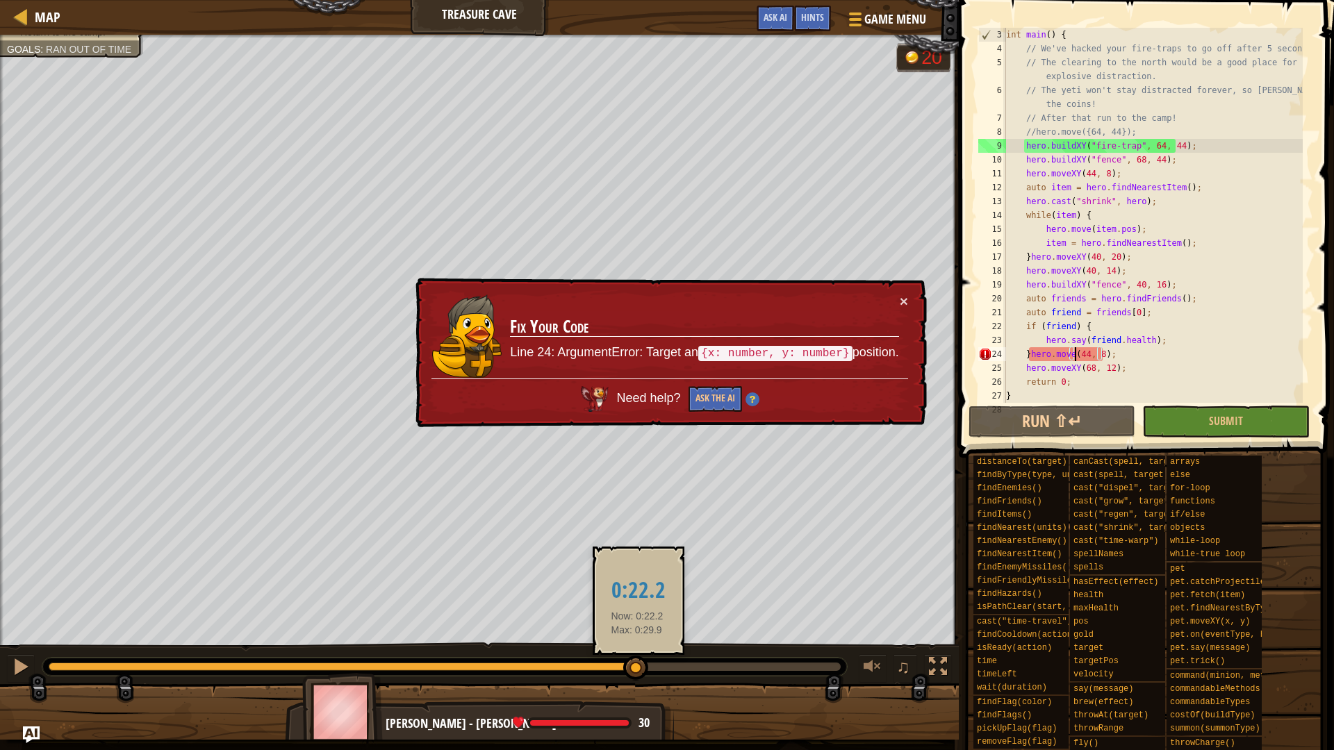
drag, startPoint x: 138, startPoint y: 664, endPoint x: 668, endPoint y: 638, distance: 531.5
click at [649, 0] on body "Map Treasure Cave Game Menu Done Hints Ask AI 1 ההההההההההההההההההההההההההההההה…" at bounding box center [667, 0] width 1334 height 0
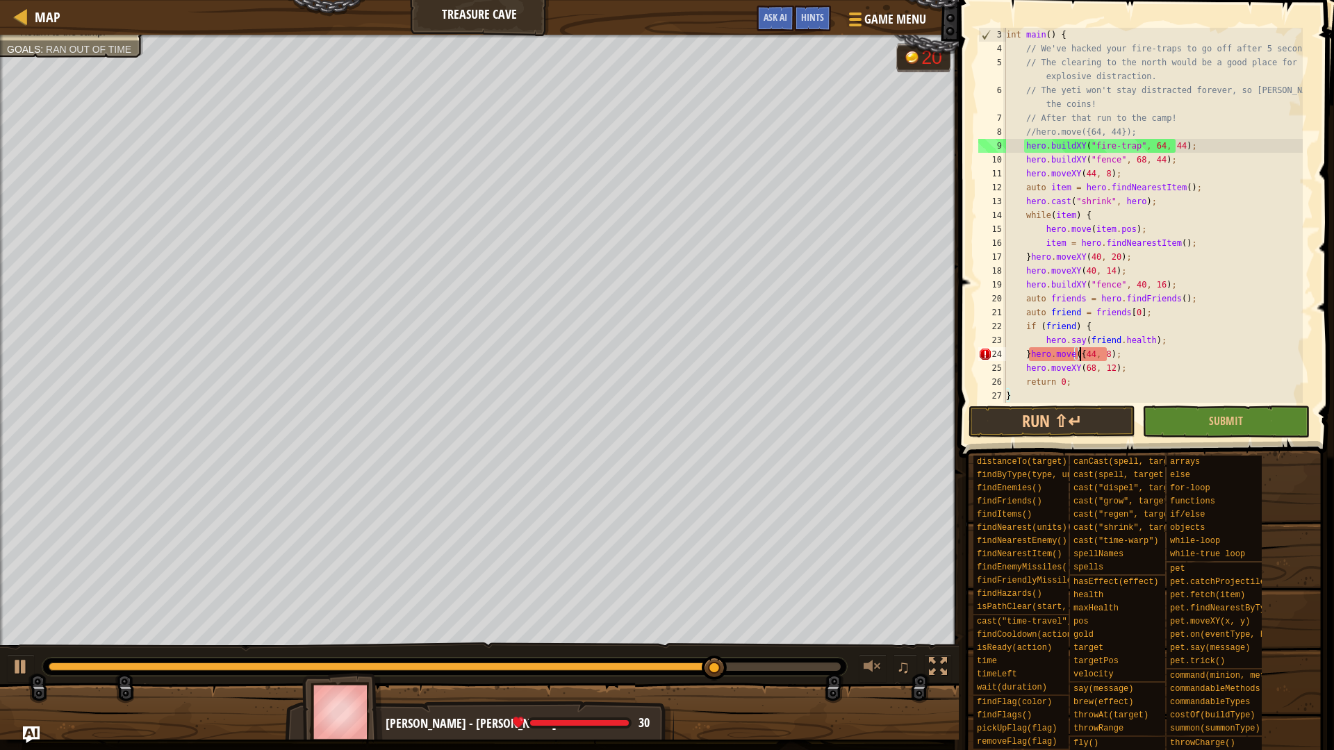
click at [1103, 352] on div "int main ( ) { // We've hacked your fire-traps to go off after 5 seconds. // Th…" at bounding box center [1152, 229] width 299 height 403
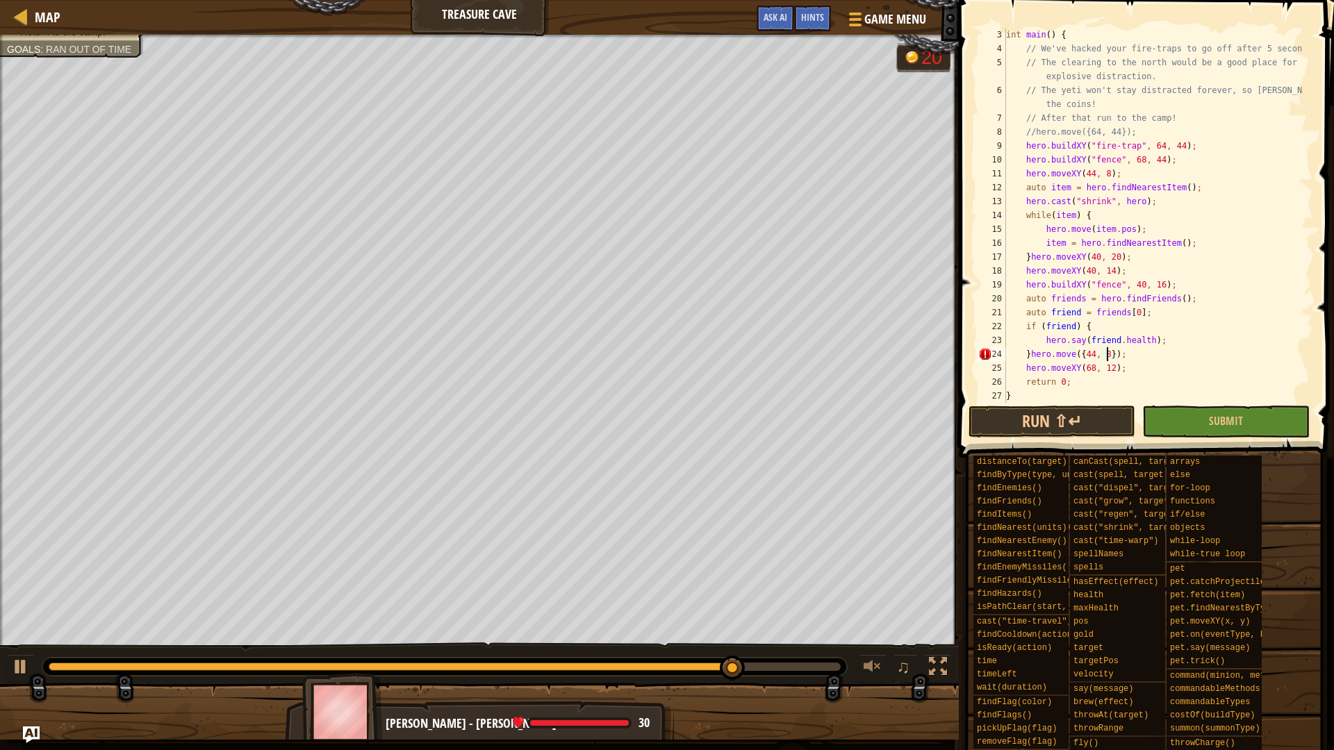
scroll to position [6, 8]
click at [1072, 423] on button "Run ⇧↵" at bounding box center [1052, 422] width 167 height 32
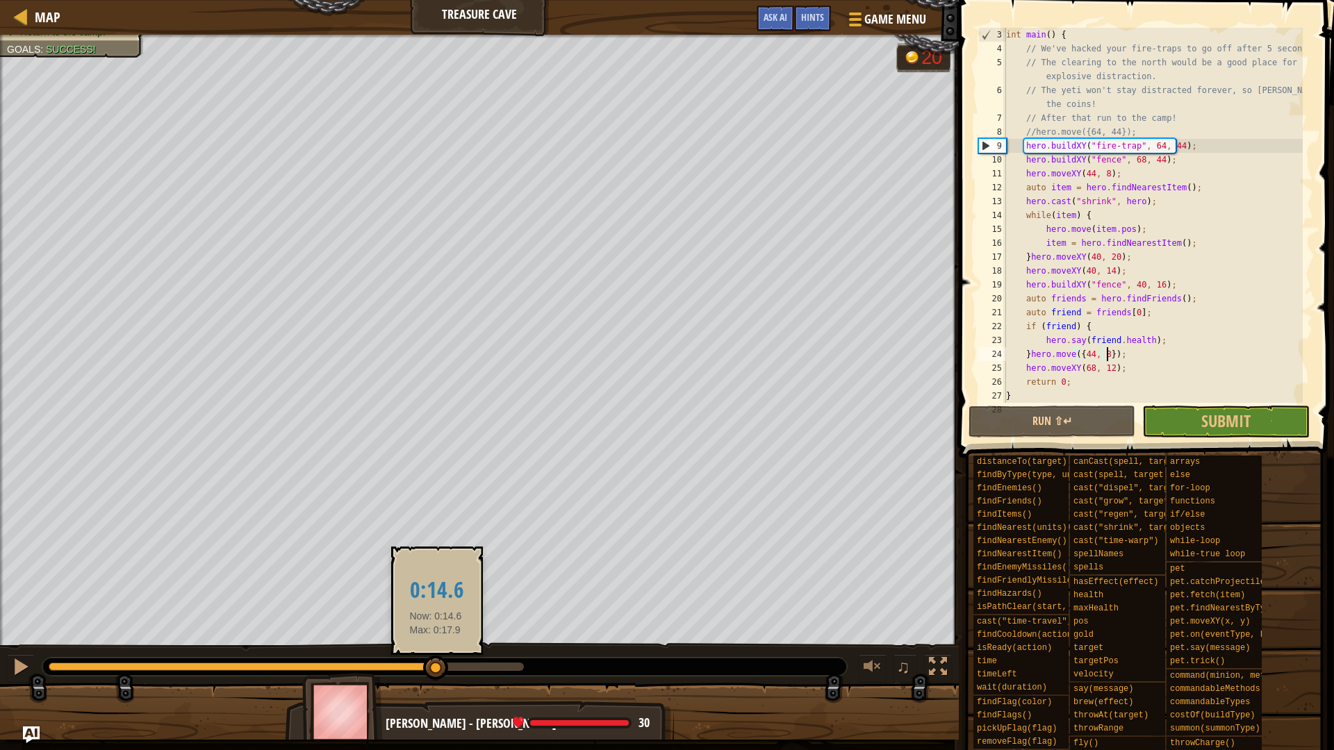
drag, startPoint x: 516, startPoint y: 659, endPoint x: 436, endPoint y: 675, distance: 81.5
click at [436, 675] on div at bounding box center [435, 668] width 25 height 25
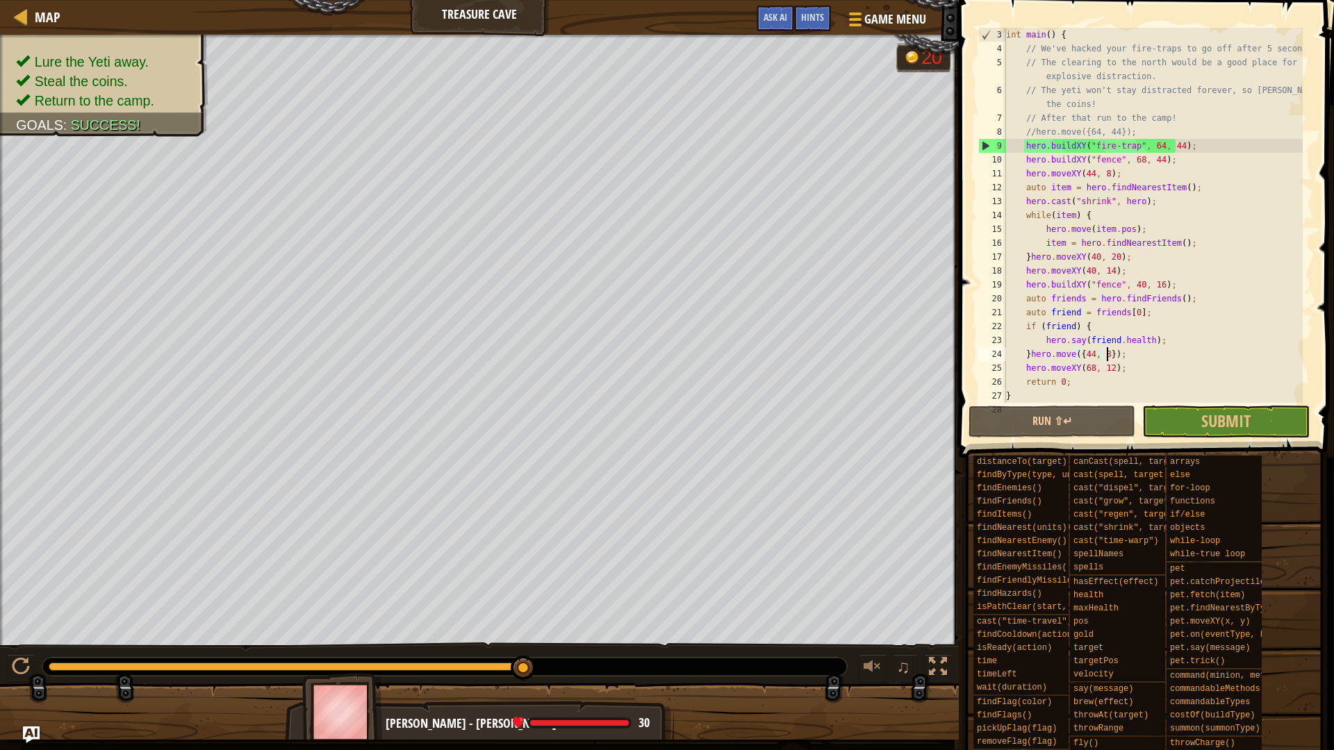
drag, startPoint x: 435, startPoint y: 667, endPoint x: 598, endPoint y: 699, distance: 165.7
click at [555, 685] on div "Lure the Yeti away. Steal the coins. Return to the camp. Goals : Success! G ree…" at bounding box center [667, 387] width 1334 height 705
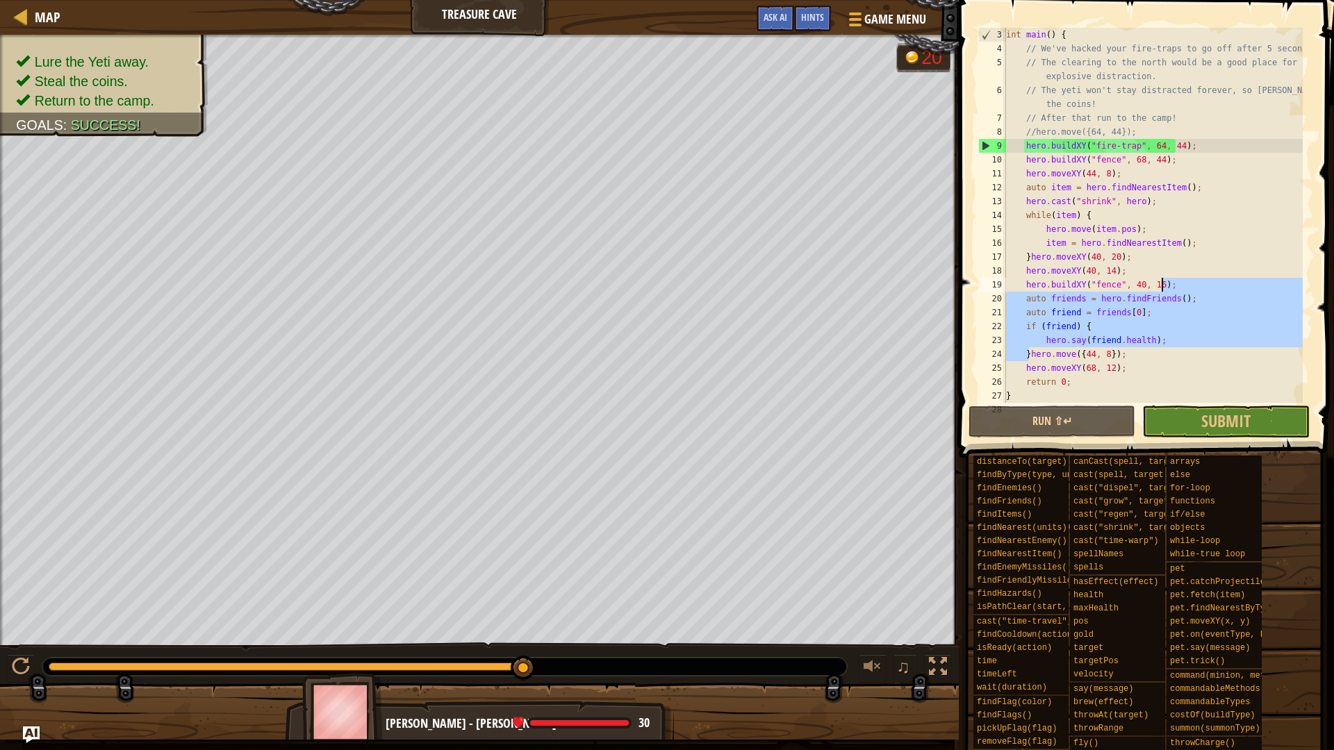
drag, startPoint x: 1027, startPoint y: 354, endPoint x: 1199, endPoint y: 281, distance: 186.9
click at [1199, 281] on div "int main ( ) { // We've hacked your fire-traps to go off after 5 seconds. // Th…" at bounding box center [1152, 229] width 299 height 403
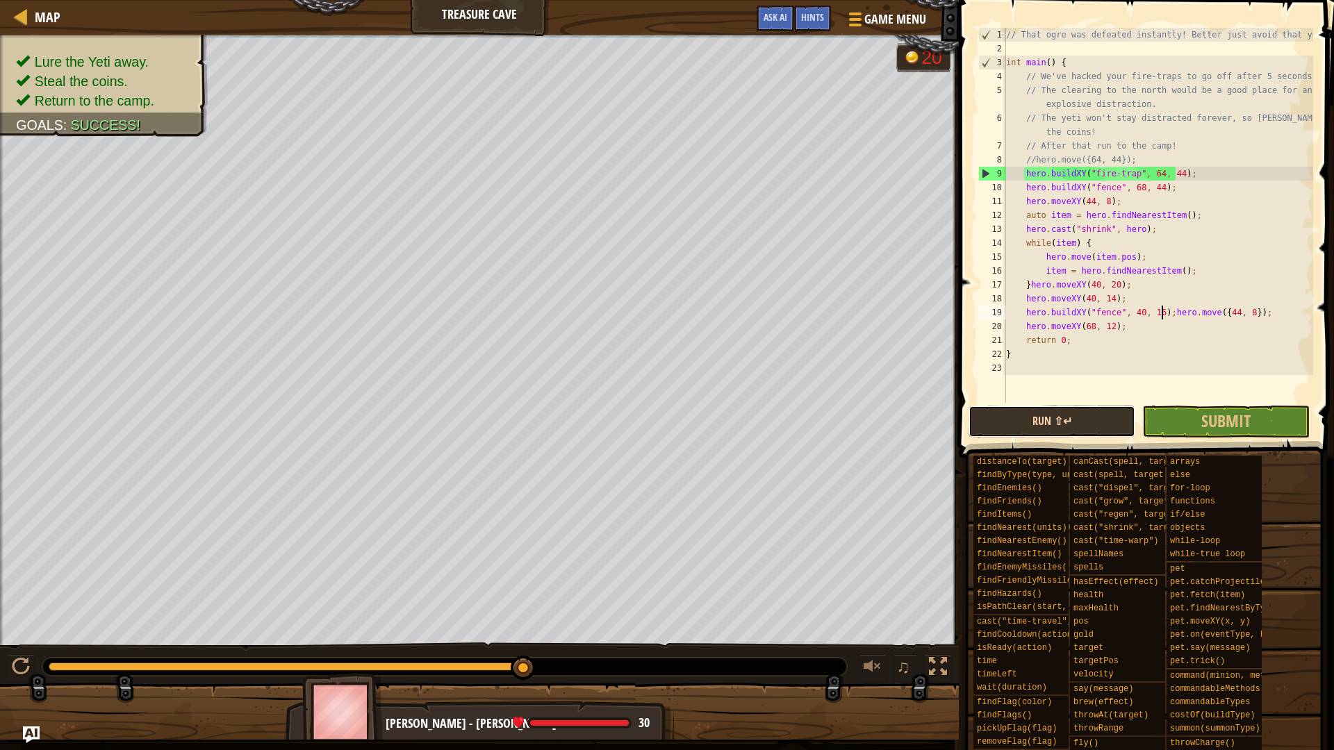
click at [1058, 419] on button "Run ⇧↵" at bounding box center [1052, 422] width 167 height 32
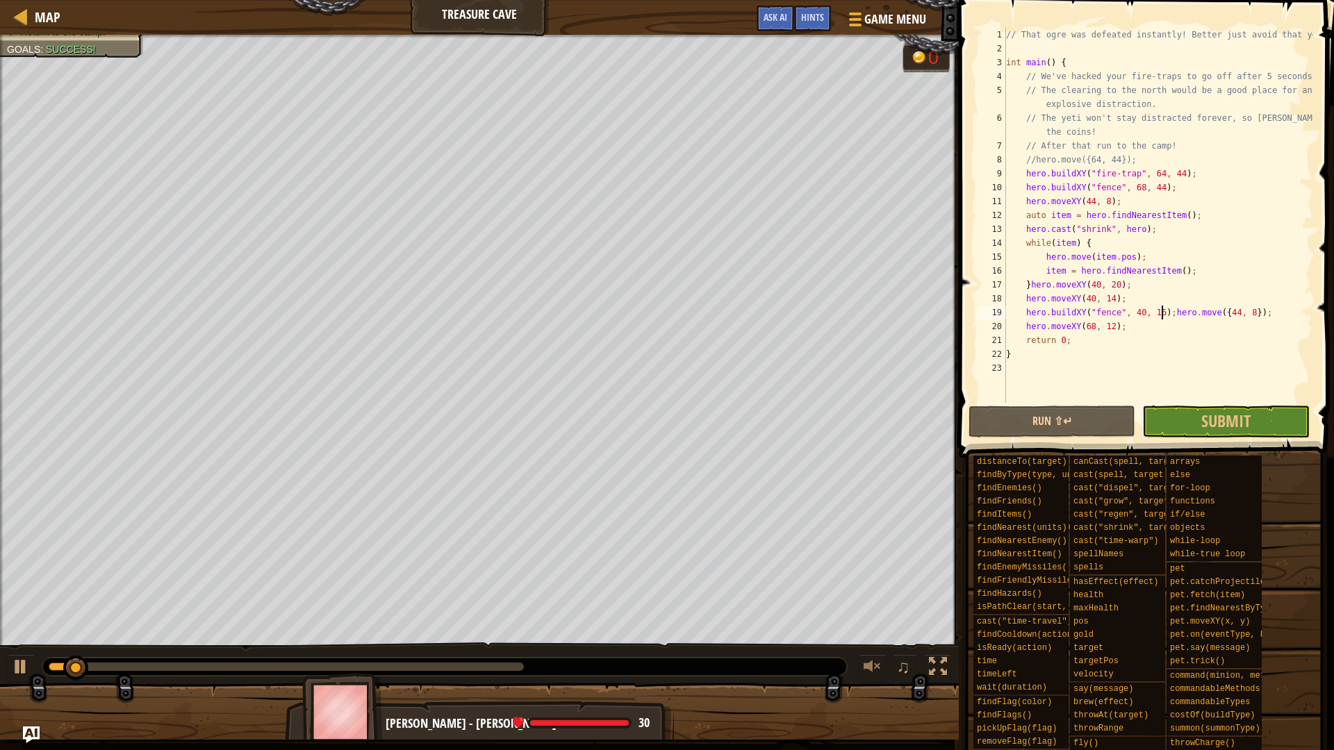
type textarea "hero.move({44, 8});"
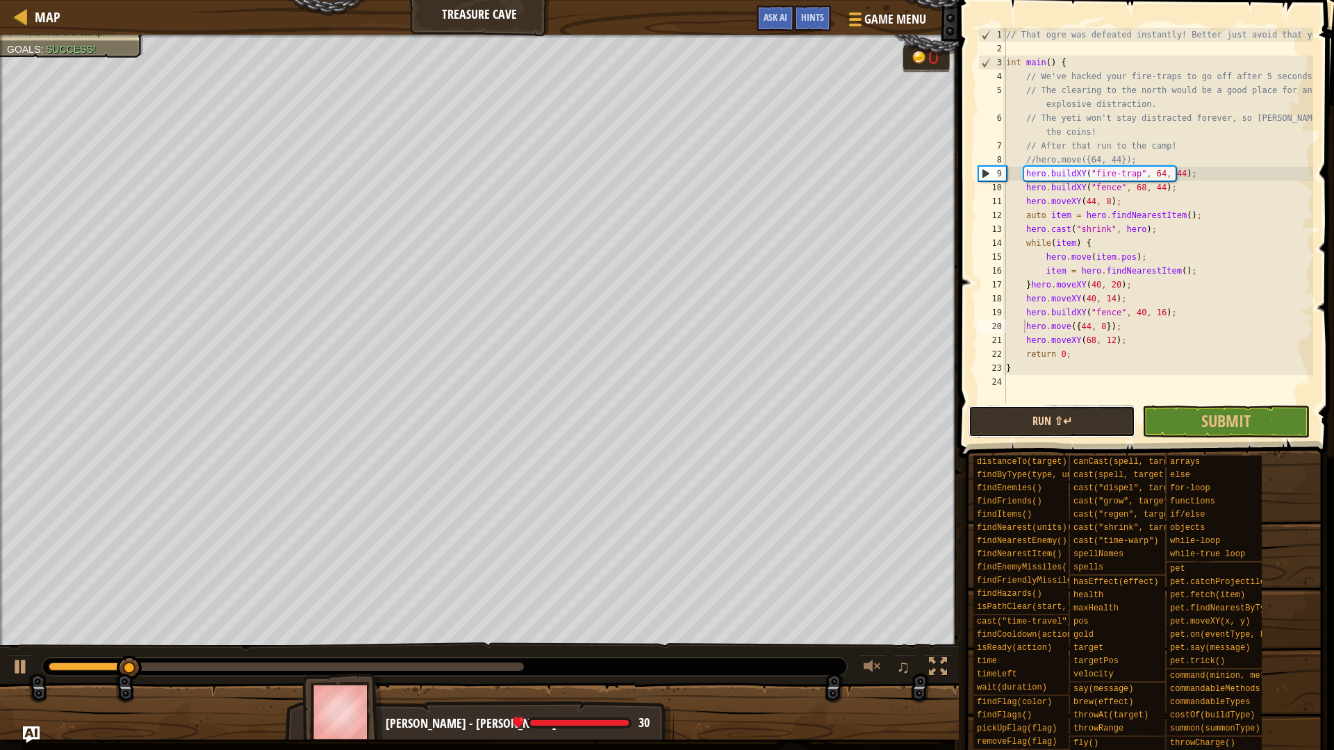
click at [1109, 421] on button "Run ⇧↵" at bounding box center [1052, 422] width 167 height 32
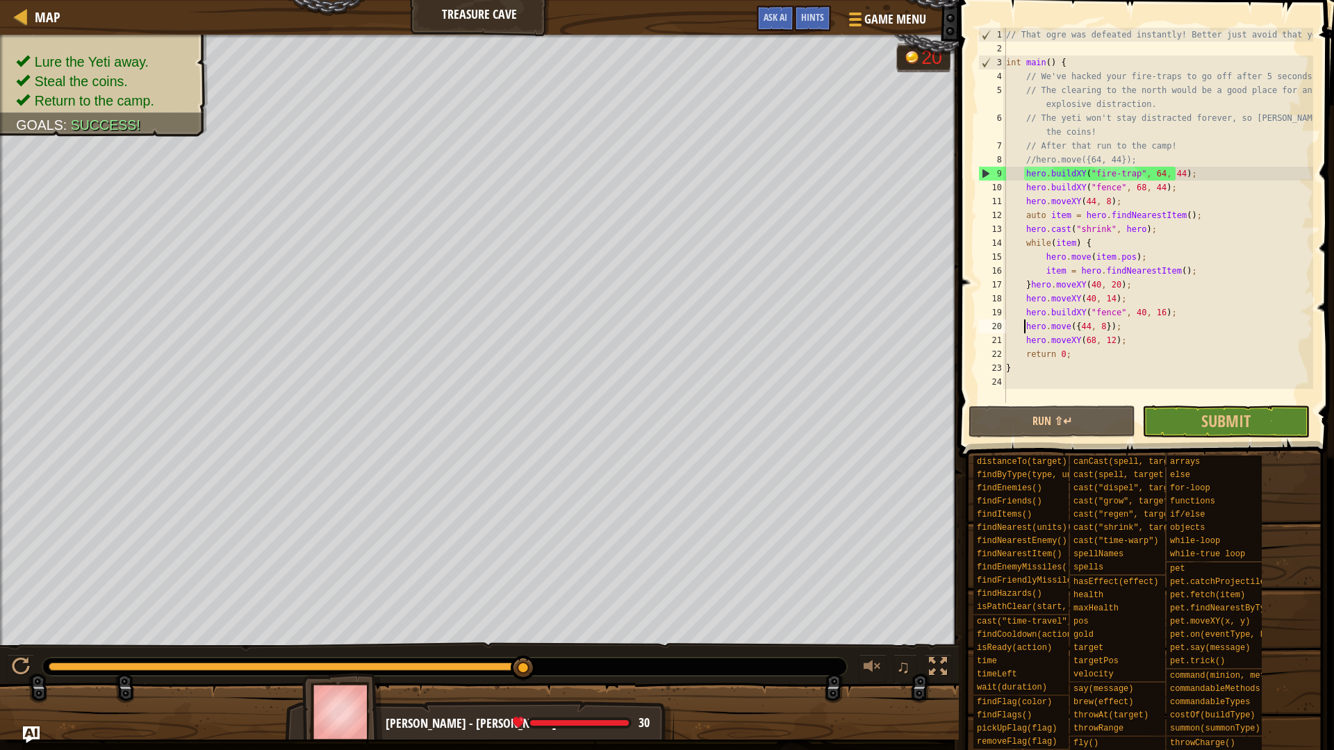
drag, startPoint x: 520, startPoint y: 667, endPoint x: 534, endPoint y: 662, distance: 14.1
click at [535, 662] on div at bounding box center [523, 668] width 25 height 25
click at [525, 662] on div at bounding box center [523, 660] width 25 height 25
click at [525, 662] on div at bounding box center [523, 667] width 25 height 25
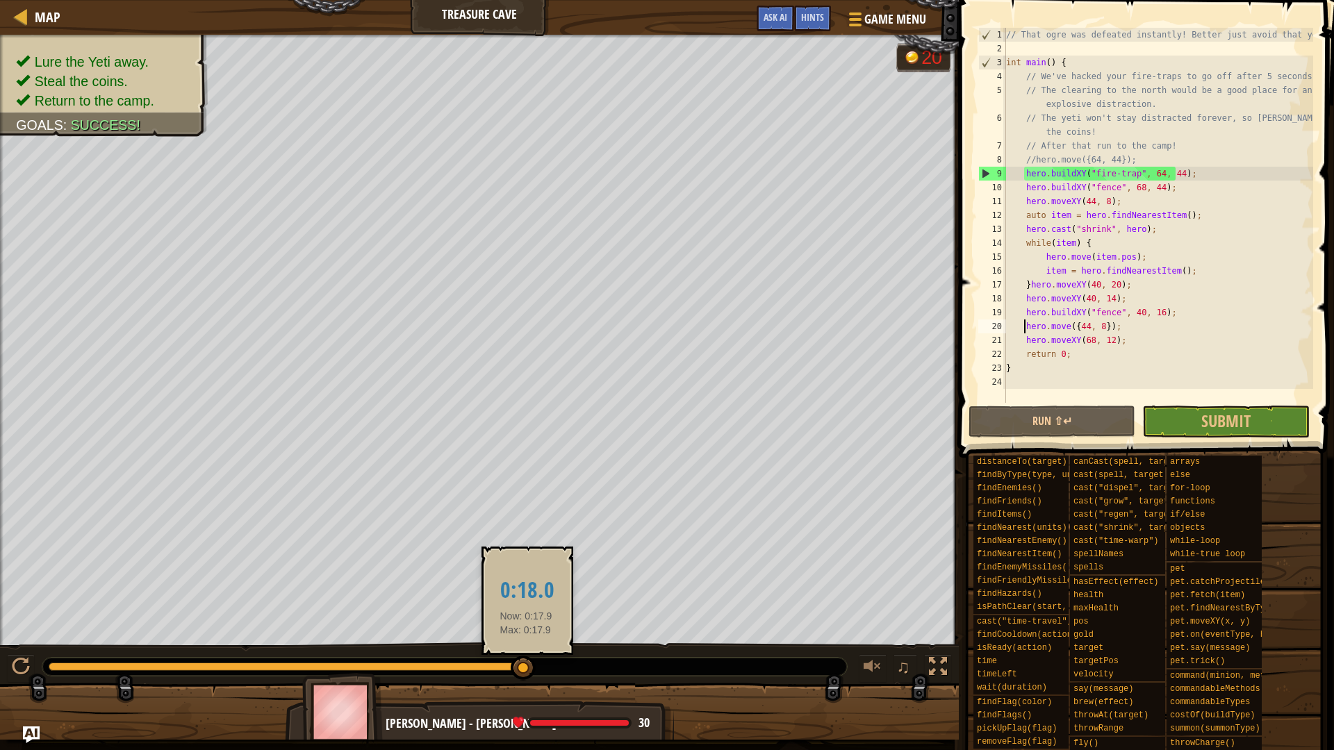
click at [526, 662] on div at bounding box center [523, 668] width 25 height 25
click at [527, 662] on div at bounding box center [523, 660] width 25 height 25
click at [529, 662] on div at bounding box center [523, 667] width 25 height 25
click at [530, 662] on div at bounding box center [523, 663] width 25 height 25
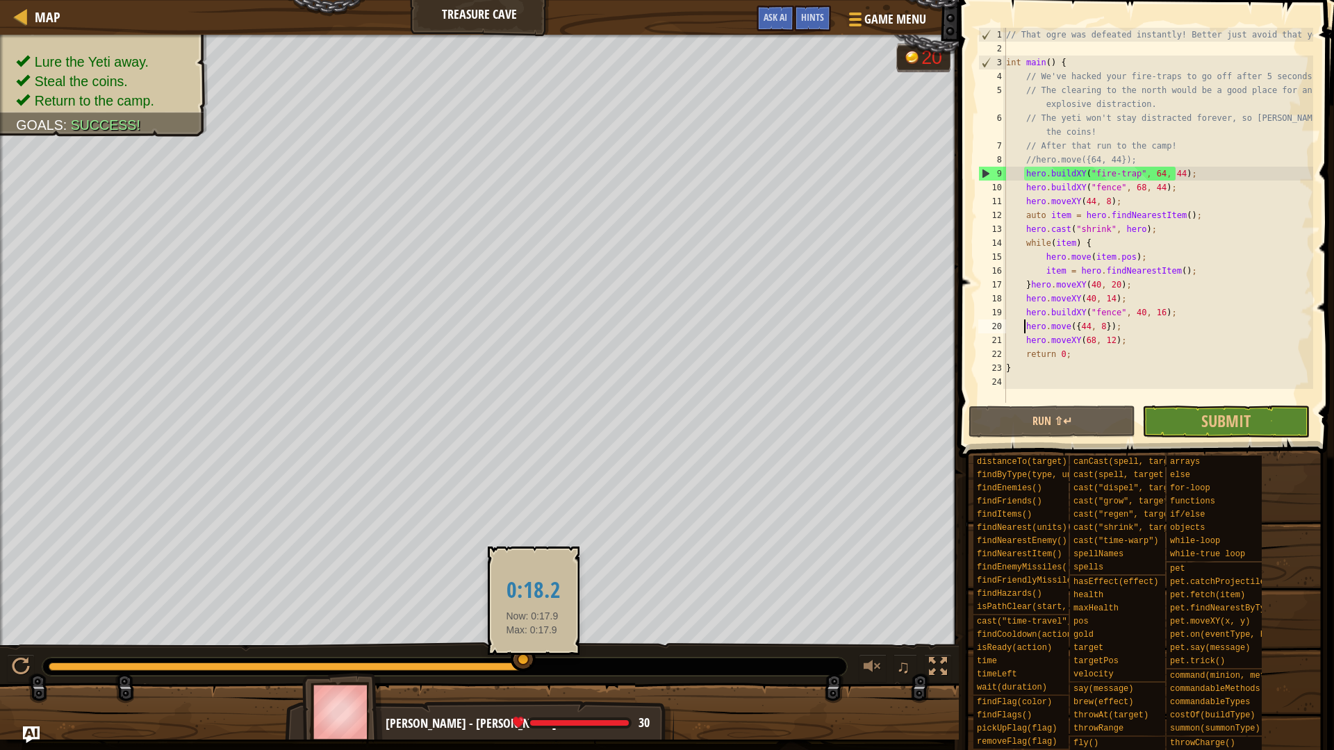
click at [532, 662] on div at bounding box center [523, 660] width 25 height 25
click at [534, 662] on div at bounding box center [523, 667] width 25 height 25
click at [537, 662] on div at bounding box center [444, 667] width 805 height 18
click at [533, 662] on div at bounding box center [523, 667] width 25 height 25
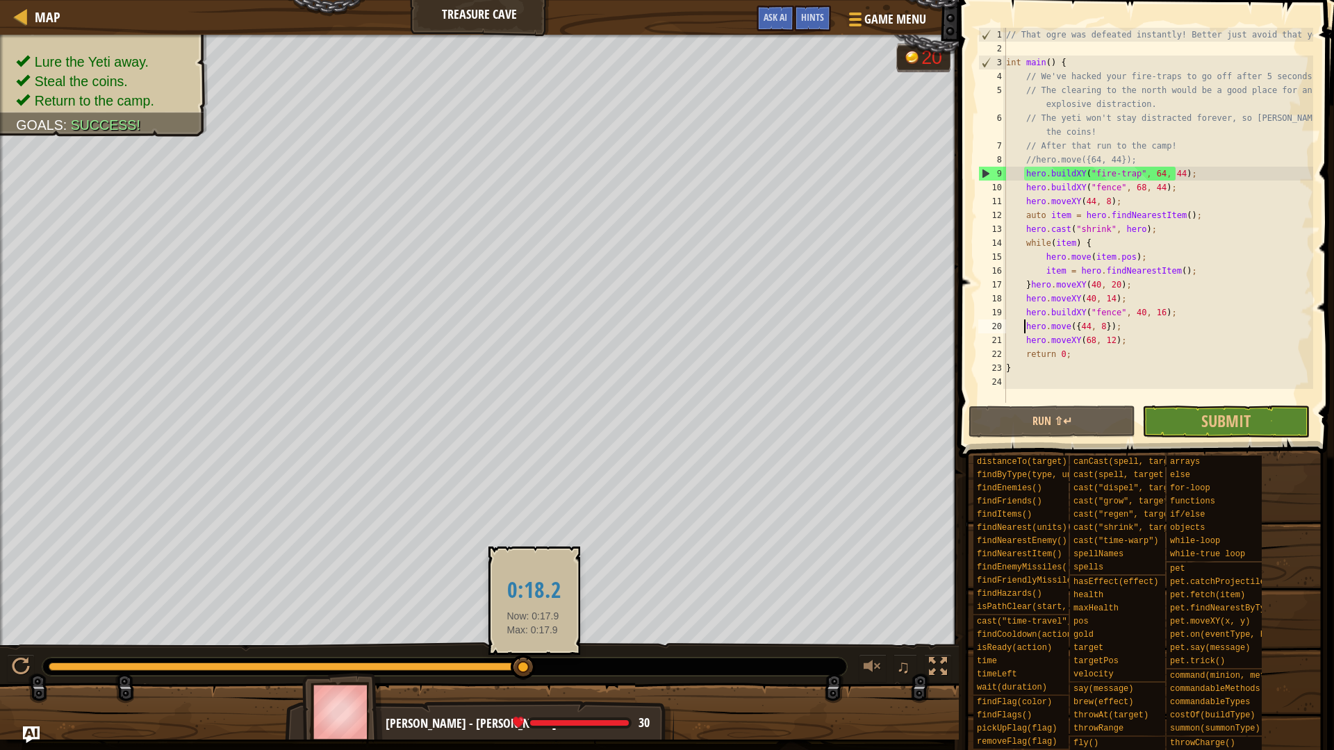
click at [533, 662] on div at bounding box center [523, 667] width 25 height 25
click at [533, 662] on div at bounding box center [523, 665] width 25 height 25
click at [533, 662] on div at bounding box center [523, 660] width 25 height 25
click at [533, 662] on div at bounding box center [523, 665] width 25 height 25
click at [534, 662] on div at bounding box center [523, 667] width 25 height 25
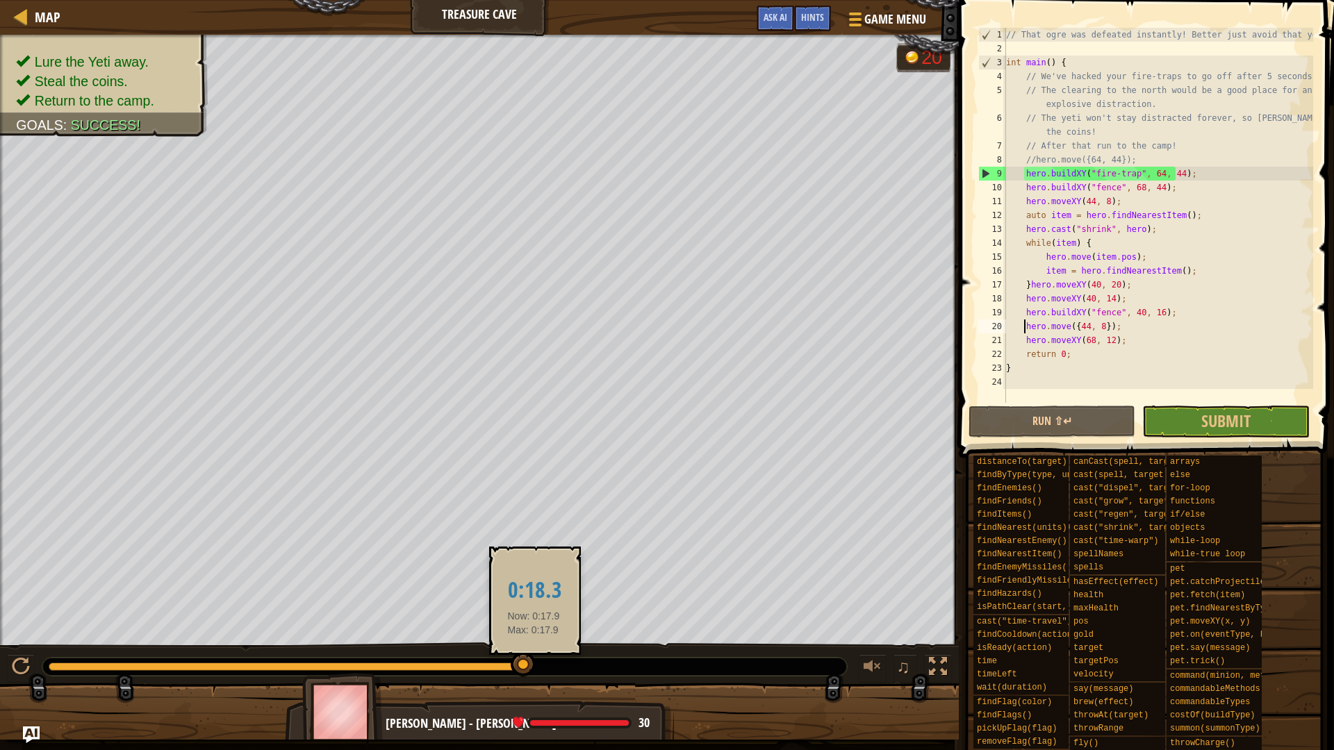
click at [534, 662] on div at bounding box center [523, 664] width 25 height 25
click at [534, 662] on div at bounding box center [523, 660] width 25 height 25
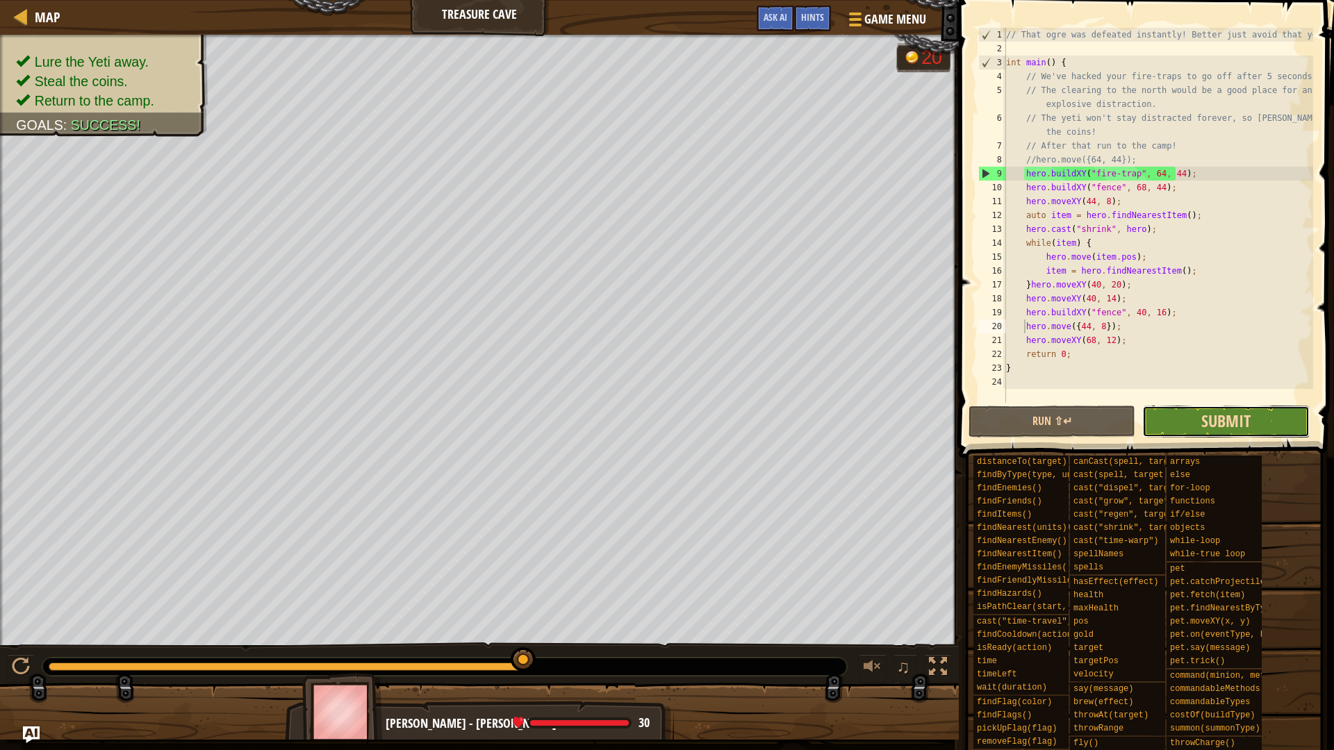
click at [1217, 424] on span "Submit" at bounding box center [1225, 421] width 49 height 22
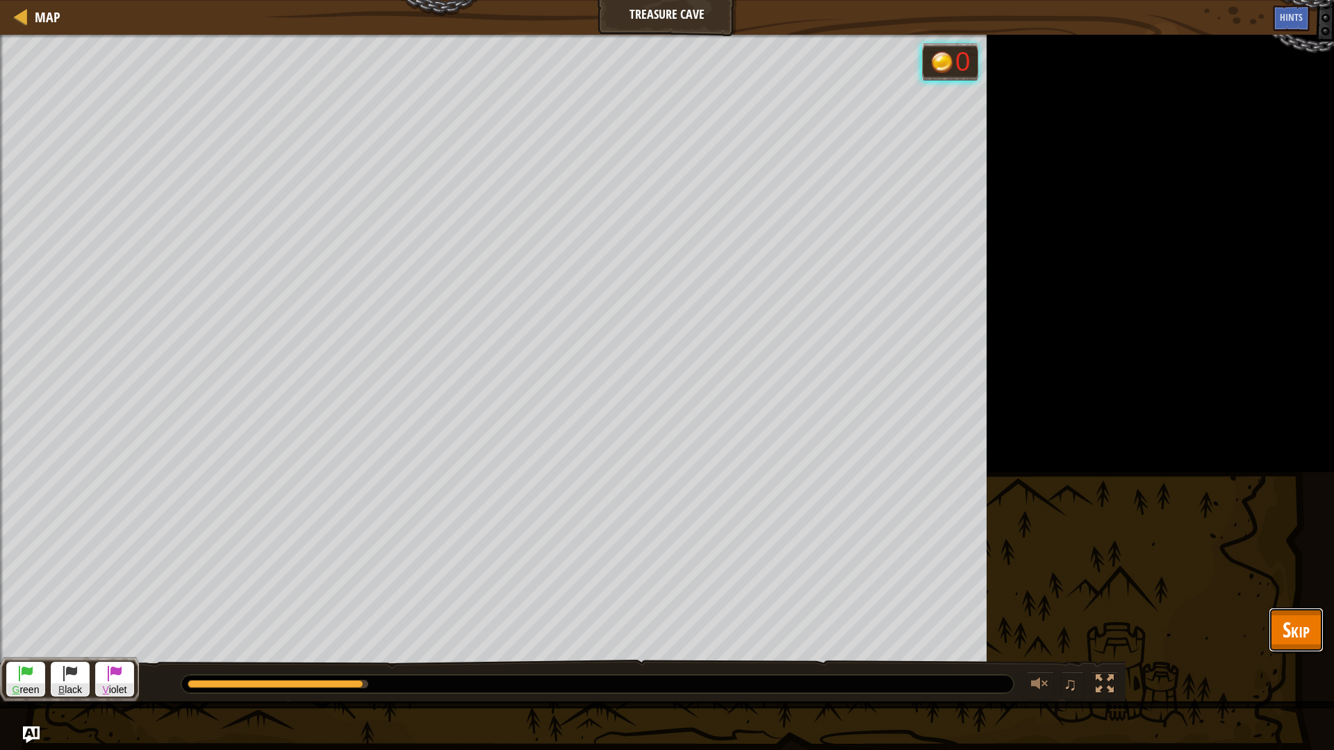
click at [1279, 618] on button "Skip" at bounding box center [1296, 630] width 55 height 44
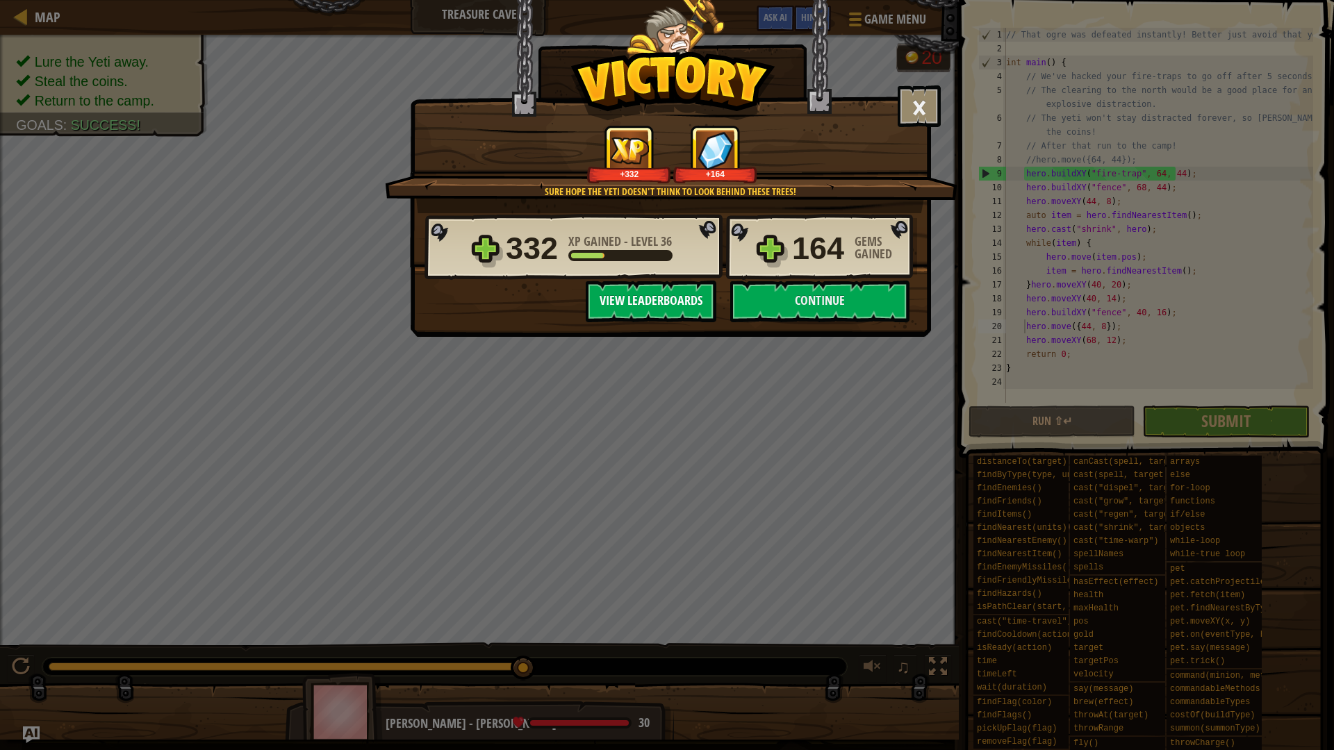
click at [675, 304] on button "View Leaderboards" at bounding box center [651, 302] width 131 height 42
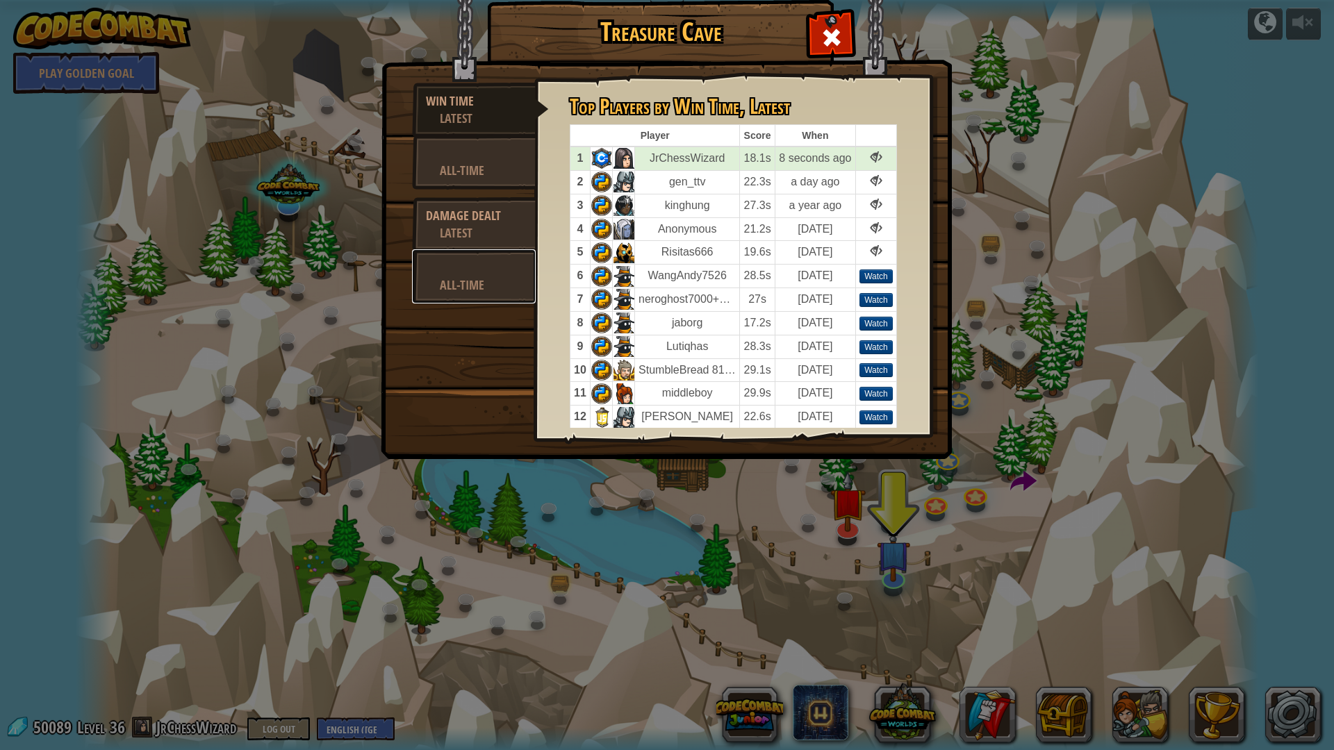
click at [462, 288] on div "All-Time" at bounding box center [481, 285] width 82 height 17
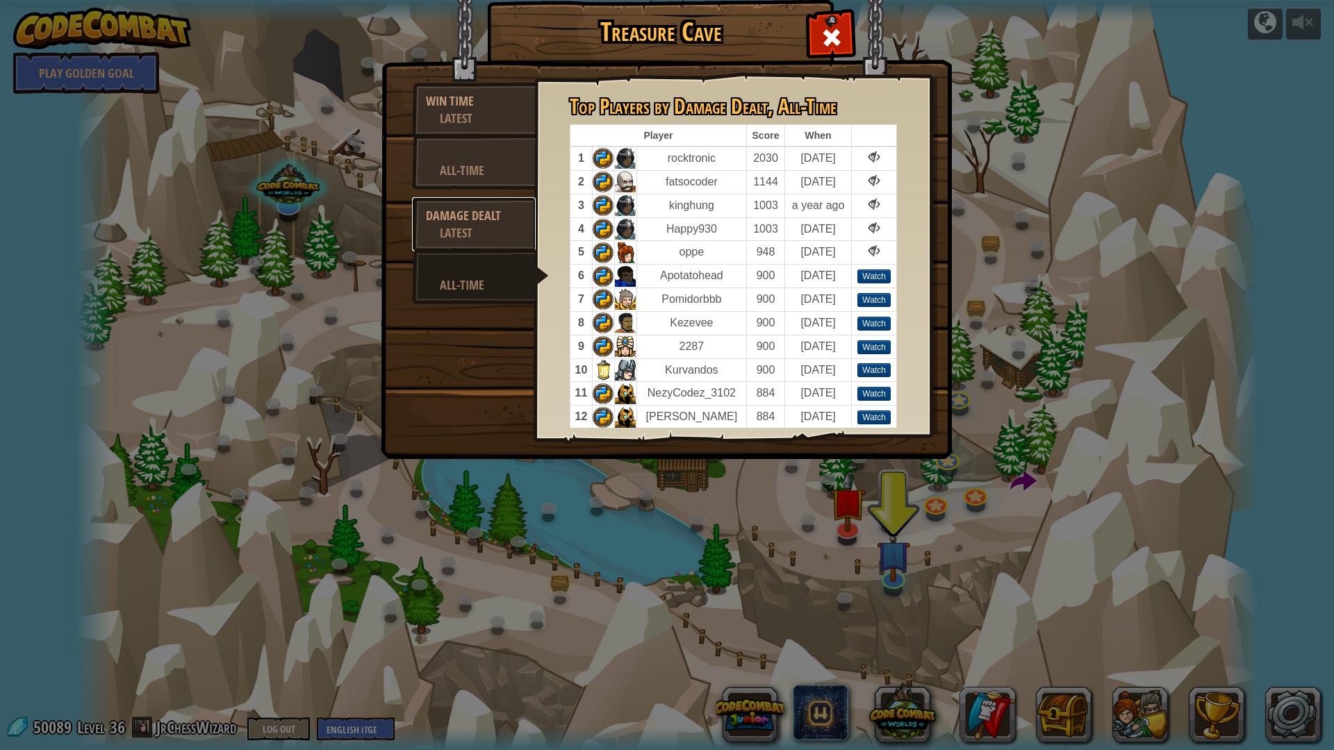
click at [469, 223] on div "Damage Dealt" at bounding box center [474, 215] width 96 height 17
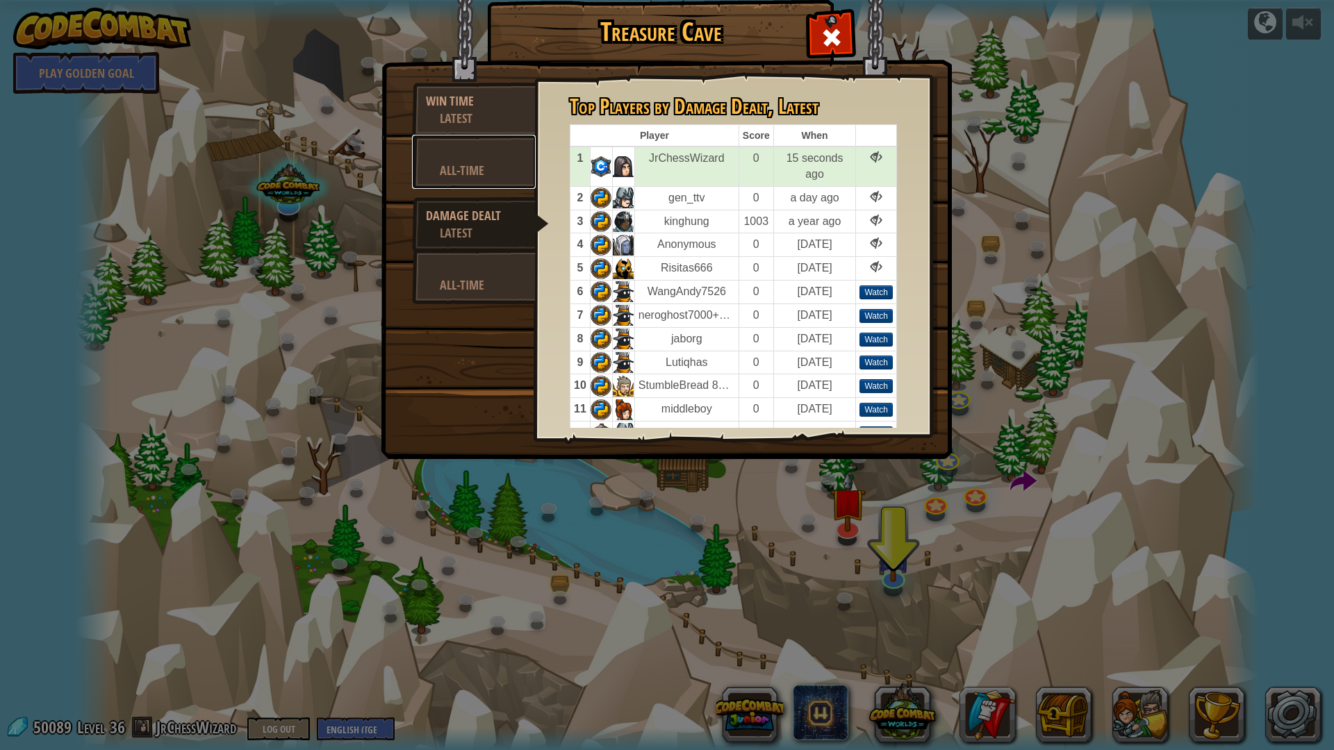
click at [488, 169] on div "All-Time" at bounding box center [481, 170] width 82 height 17
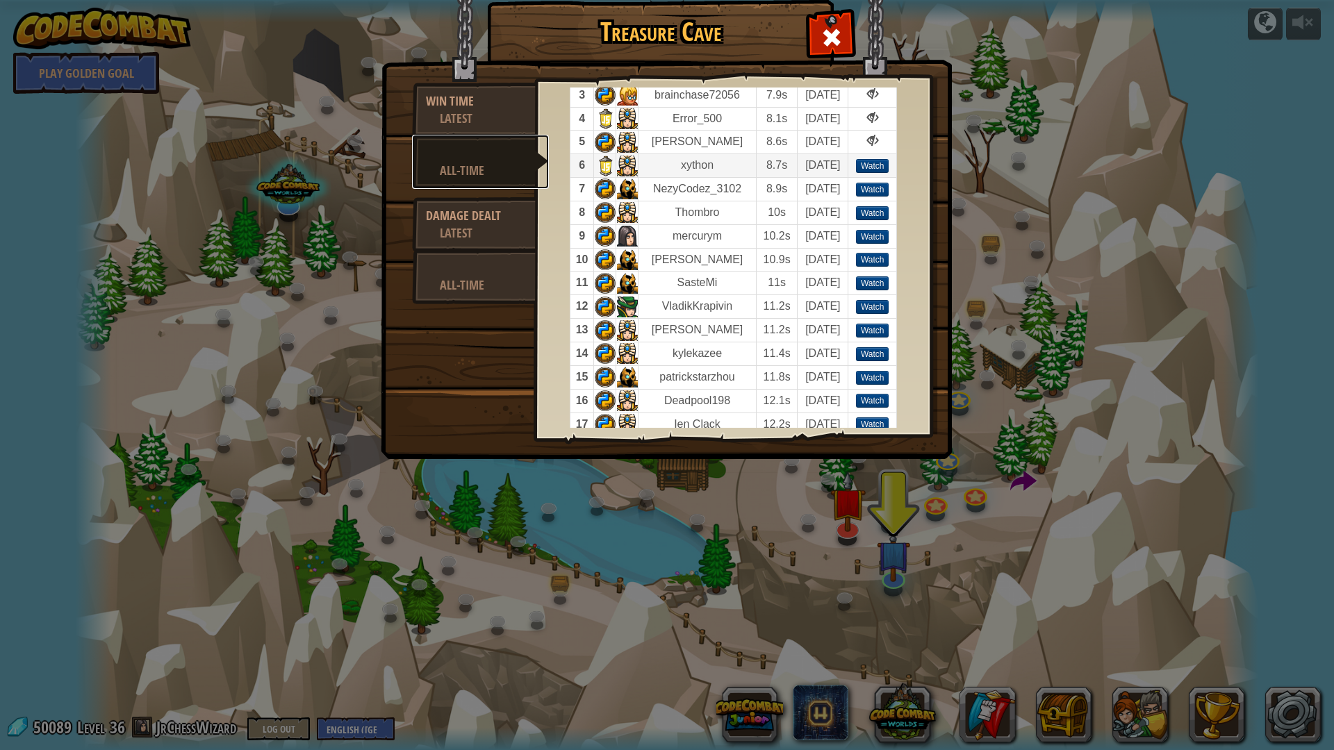
scroll to position [30, 0]
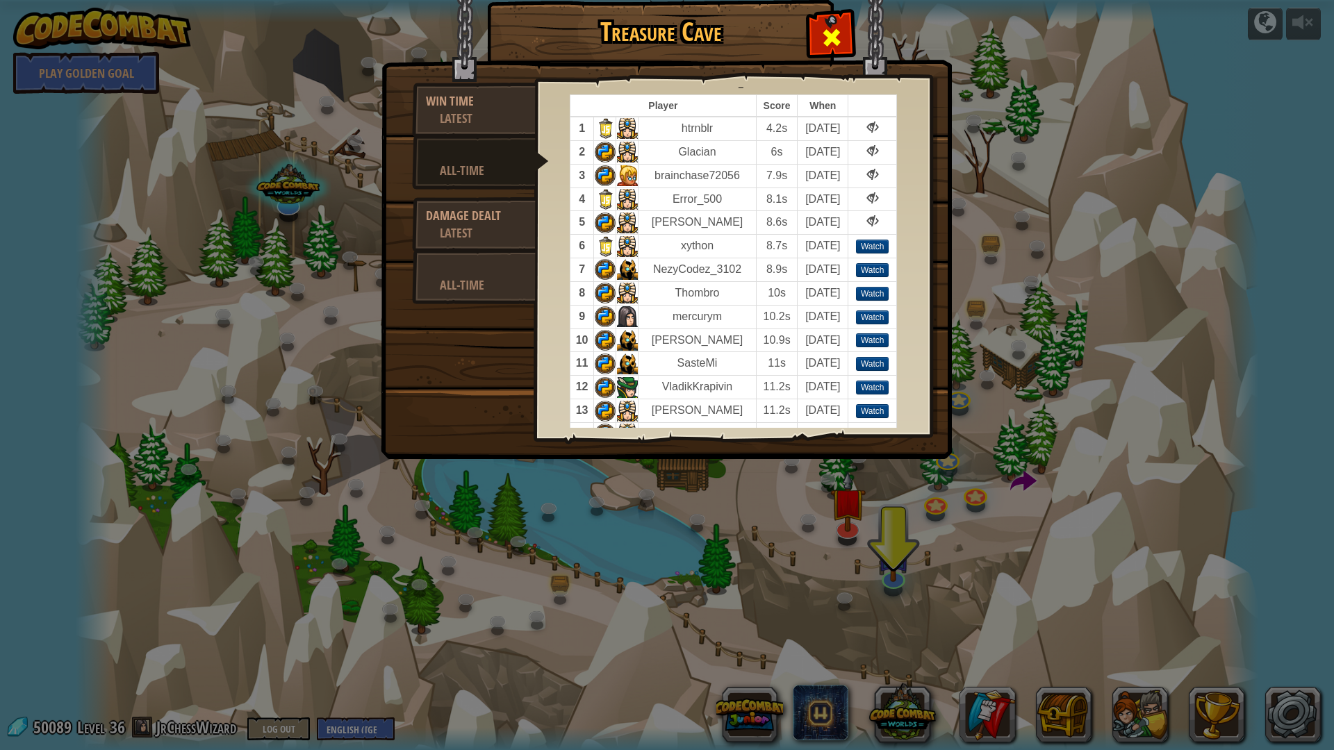
click at [821, 47] on span at bounding box center [832, 37] width 22 height 22
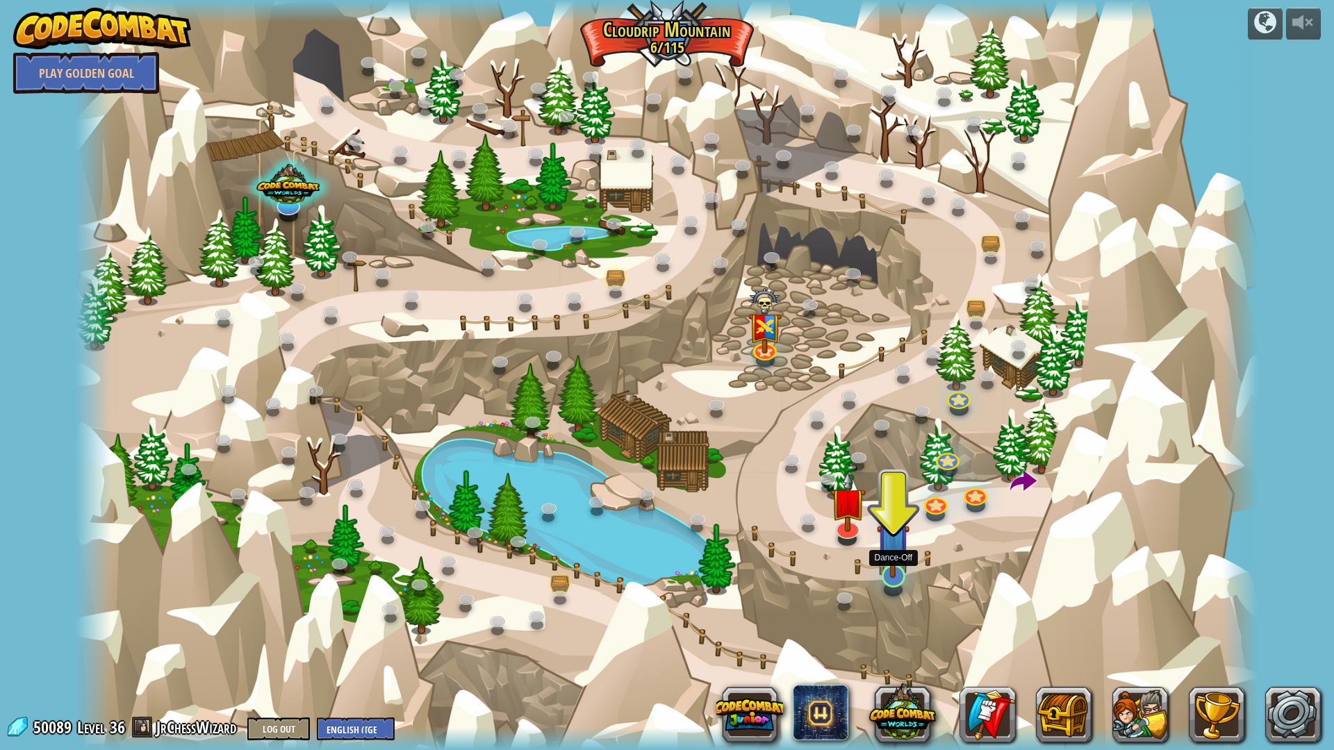
click at [886, 565] on img at bounding box center [893, 540] width 33 height 76
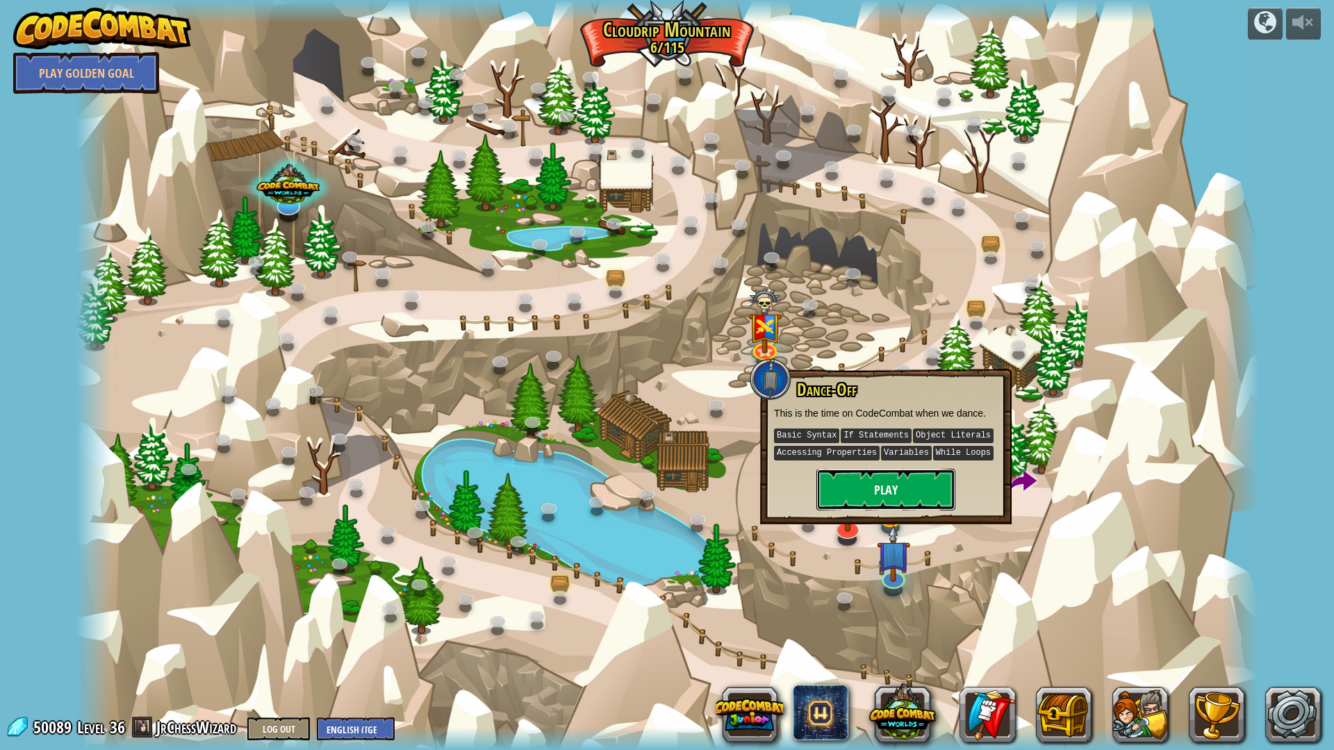
click at [933, 491] on button "Play" at bounding box center [885, 490] width 139 height 42
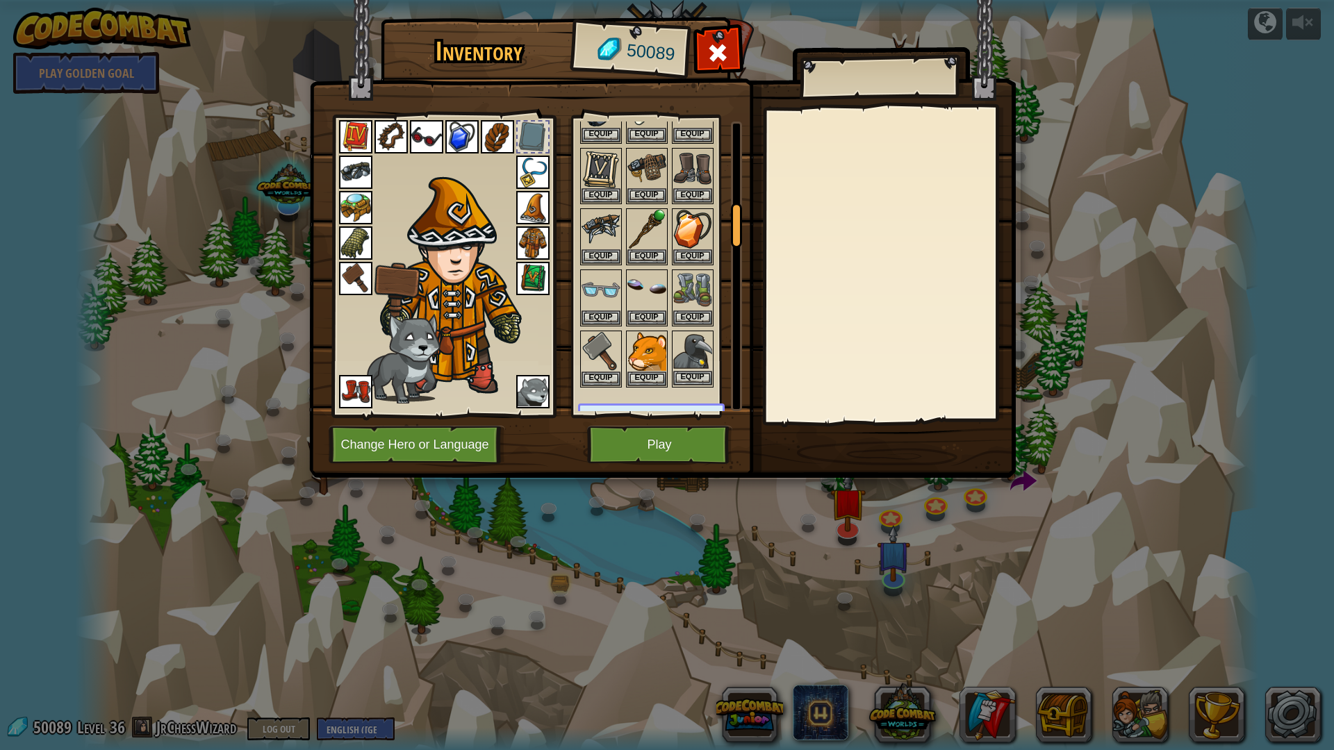
scroll to position [556, 0]
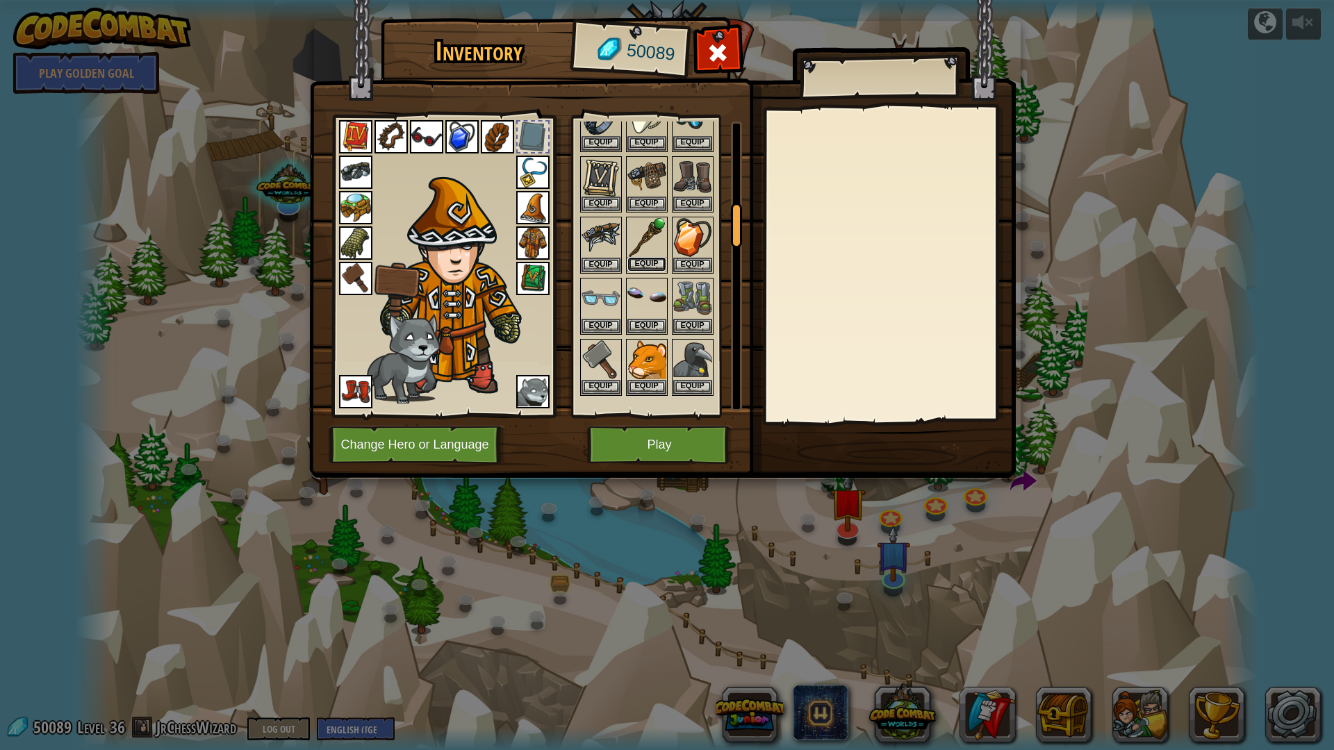
click at [649, 265] on button "Equip" at bounding box center [646, 264] width 39 height 15
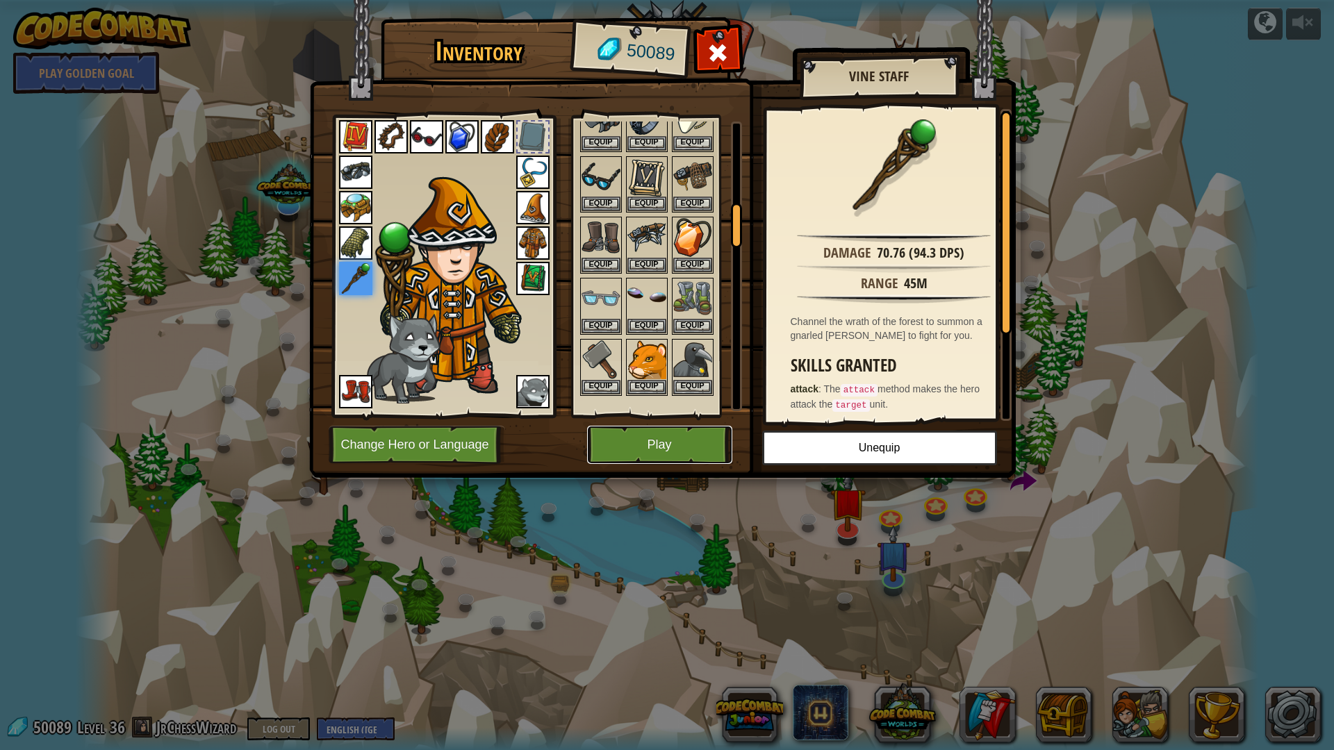
click at [659, 448] on button "Play" at bounding box center [659, 445] width 145 height 38
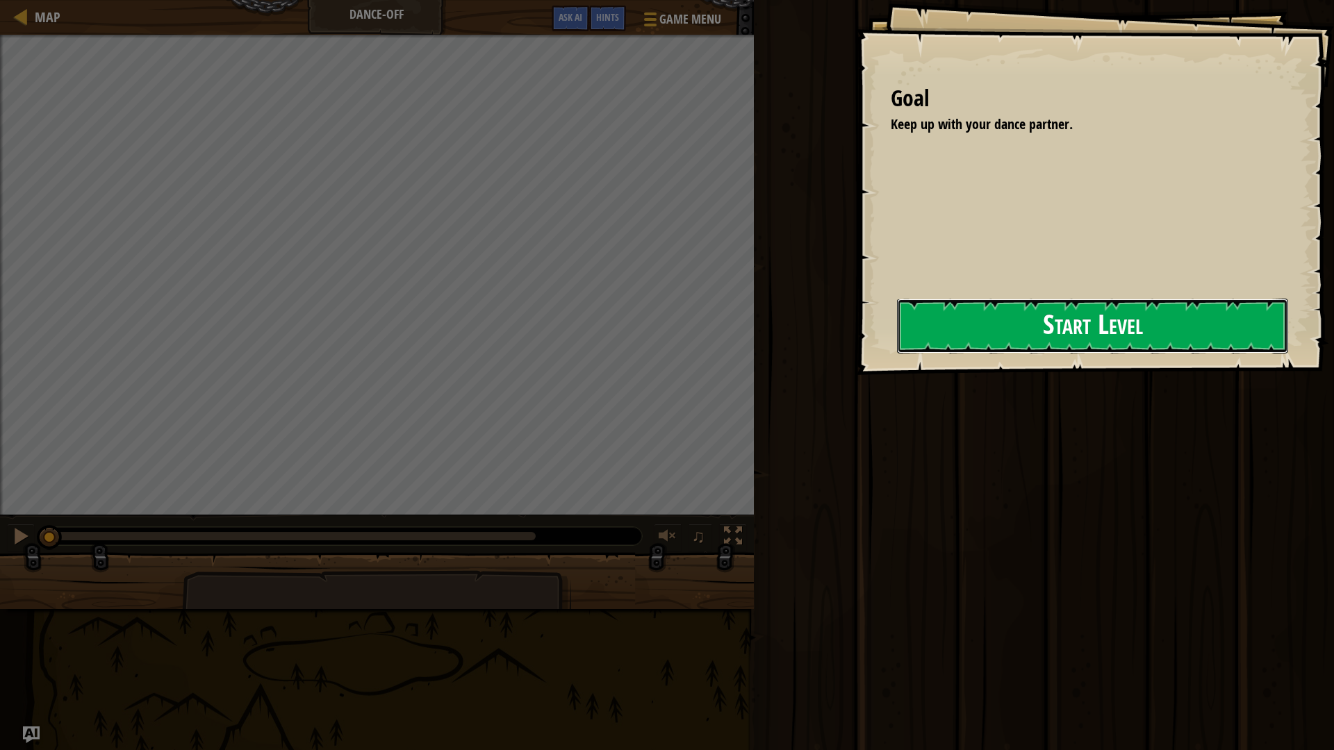
click at [897, 331] on button "Start Level" at bounding box center [1092, 326] width 391 height 55
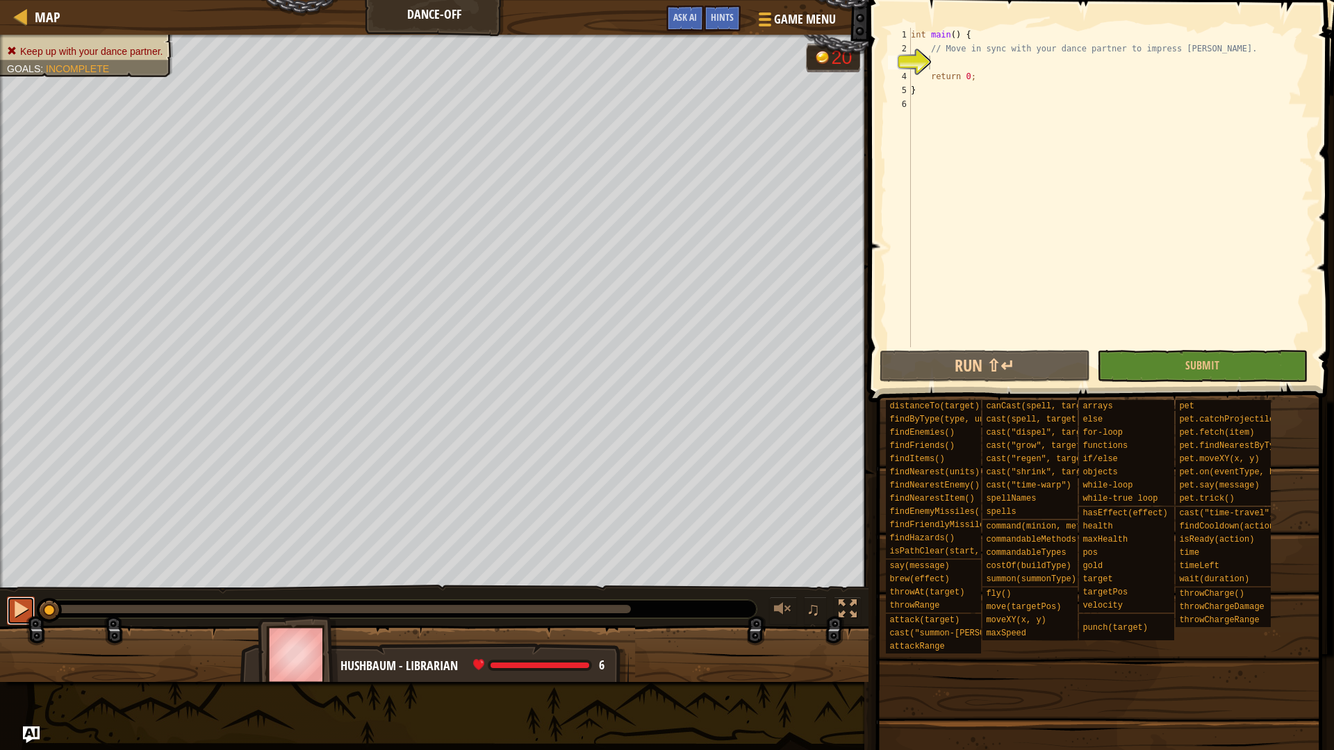
click at [11, 602] on button at bounding box center [21, 611] width 28 height 28
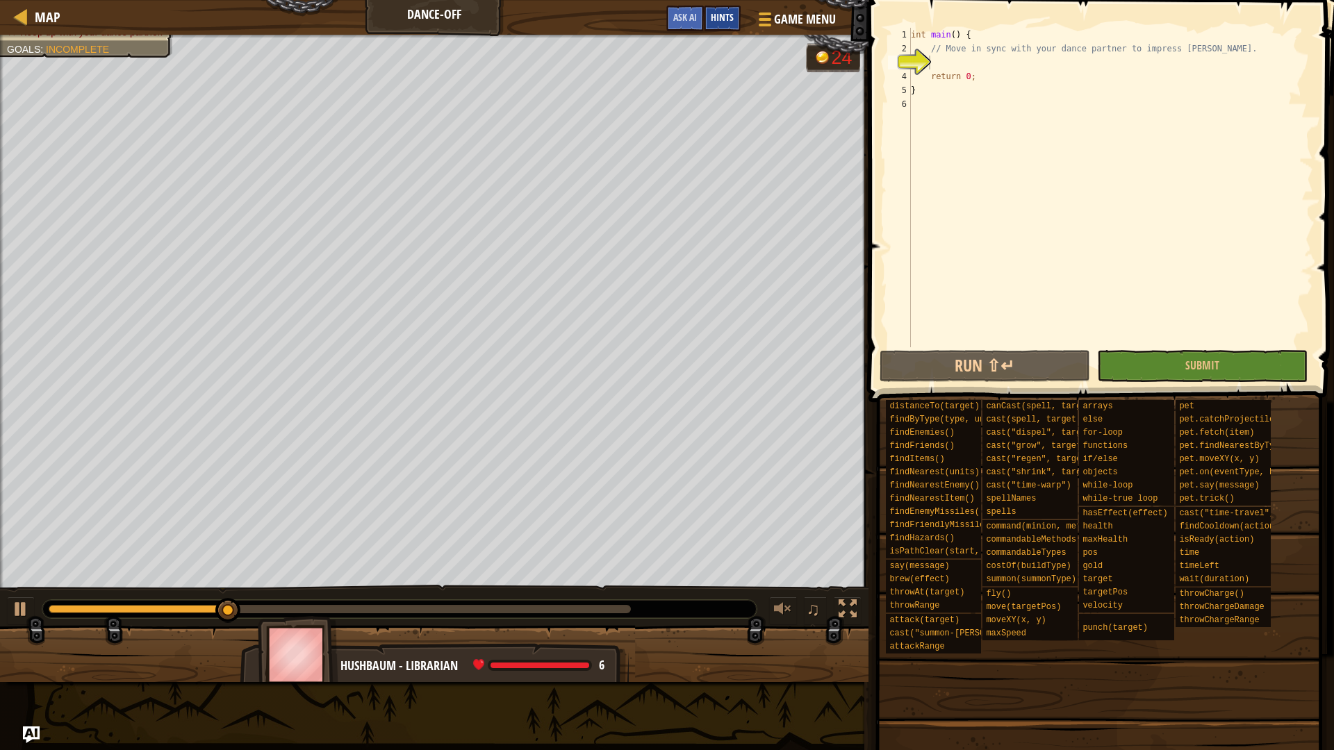
click at [732, 19] on span "Hints" at bounding box center [722, 16] width 23 height 13
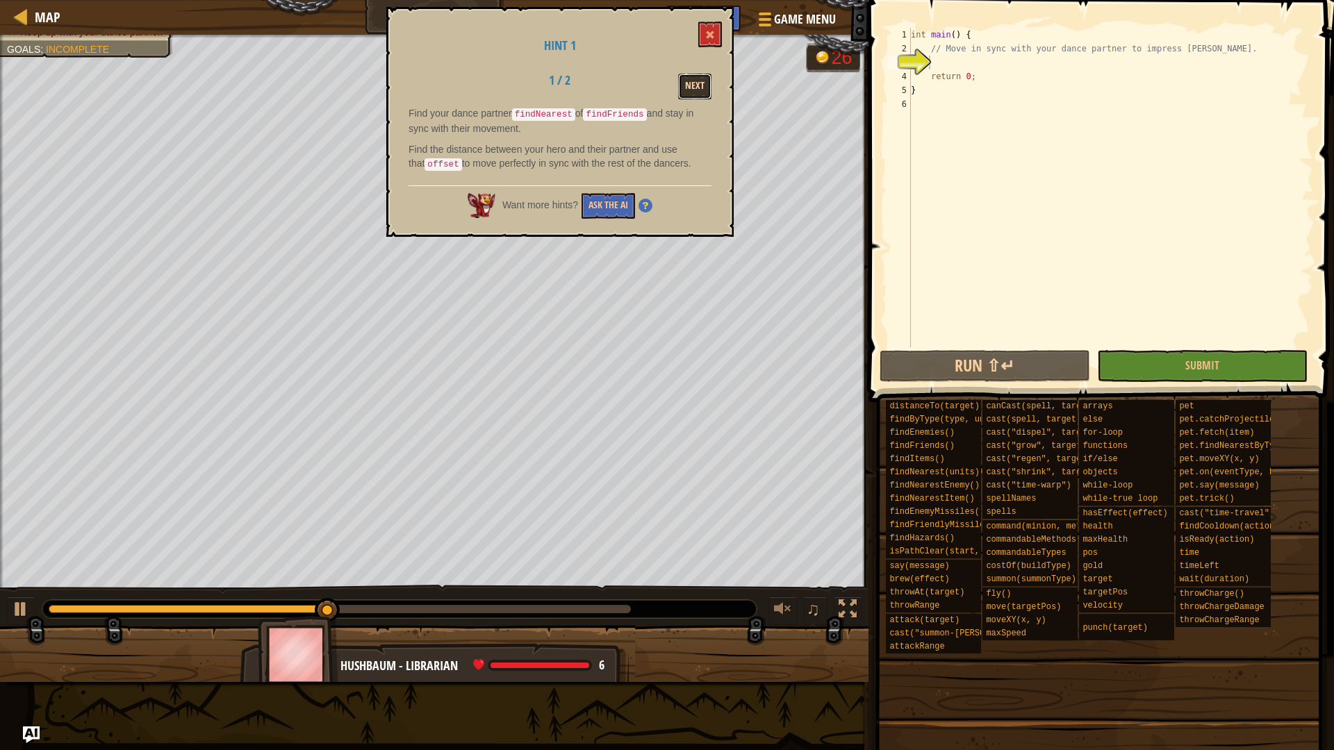
click at [702, 85] on button "Next" at bounding box center [694, 87] width 33 height 26
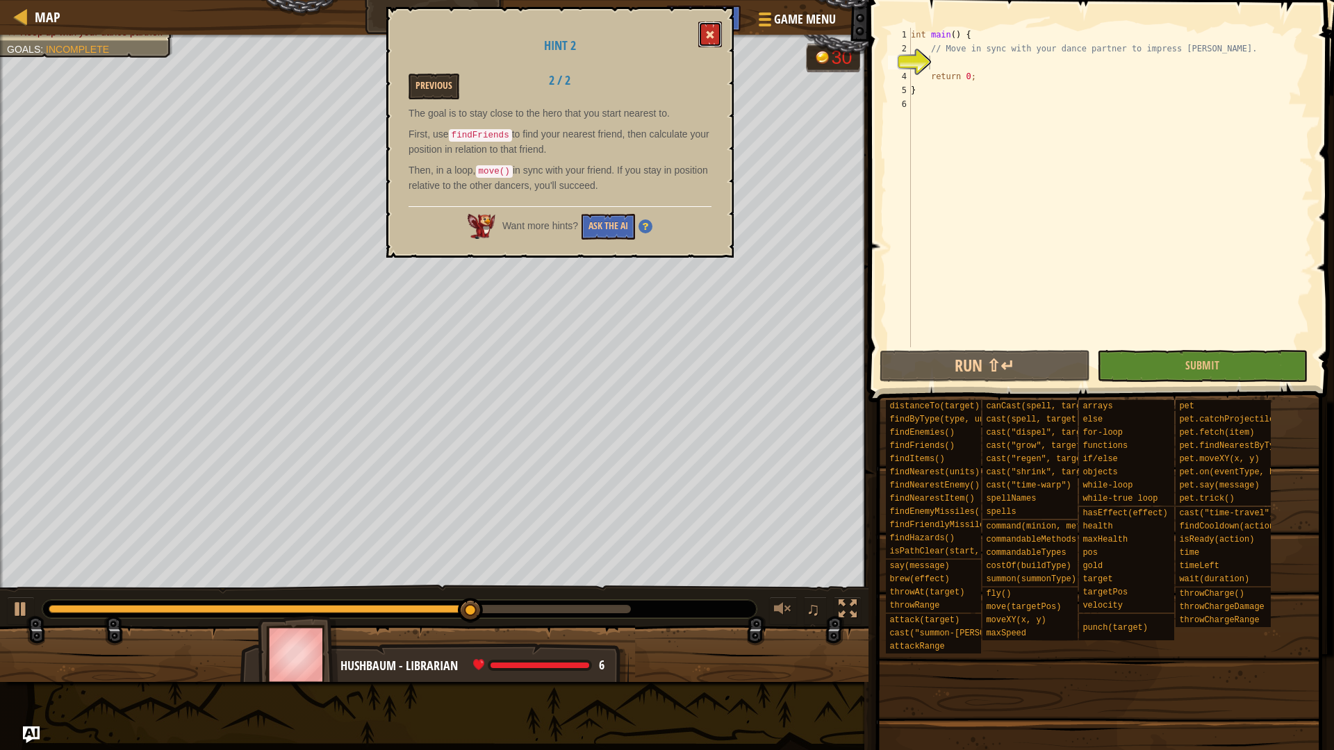
click at [719, 36] on button at bounding box center [710, 35] width 24 height 26
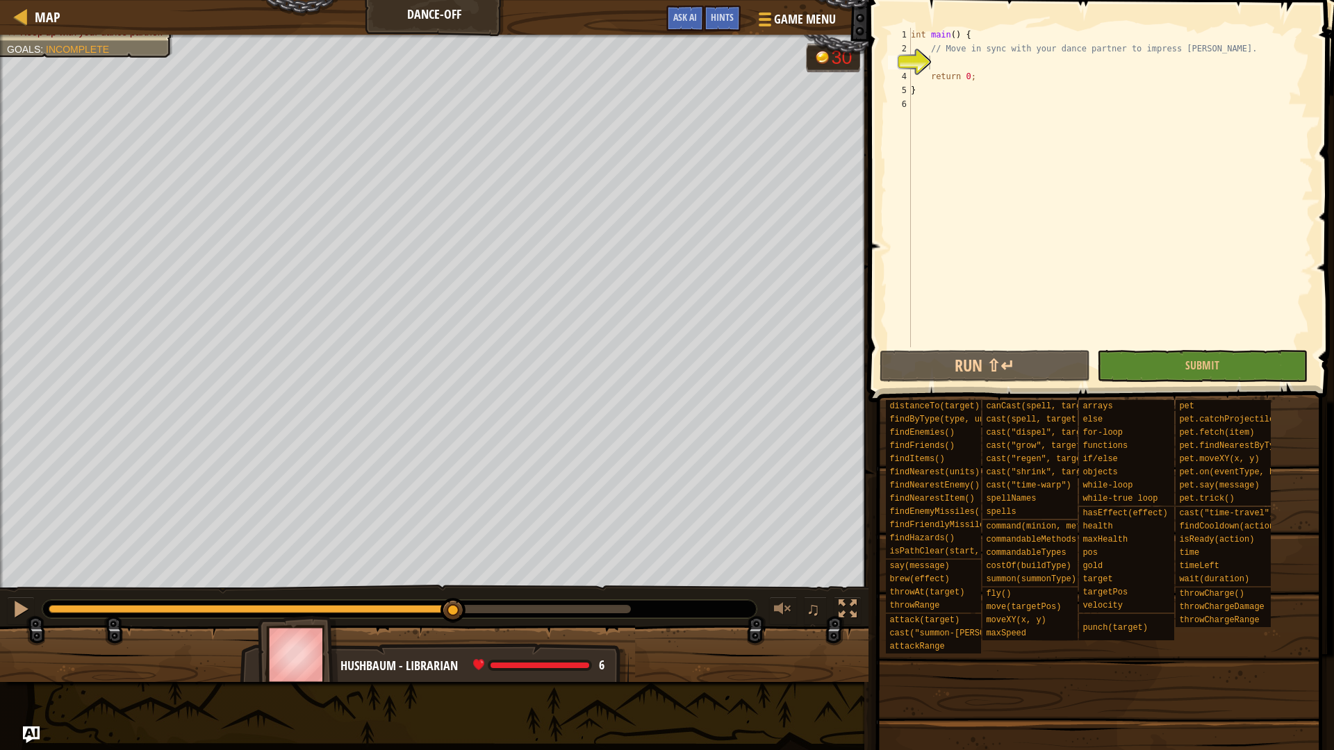
click at [454, 575] on div "Keep up with your dance partner. Goals : Incomplete 30 ♫ Hushbaum - librarian 6…" at bounding box center [667, 359] width 1334 height 648
click at [28, 8] on div at bounding box center [21, 16] width 17 height 17
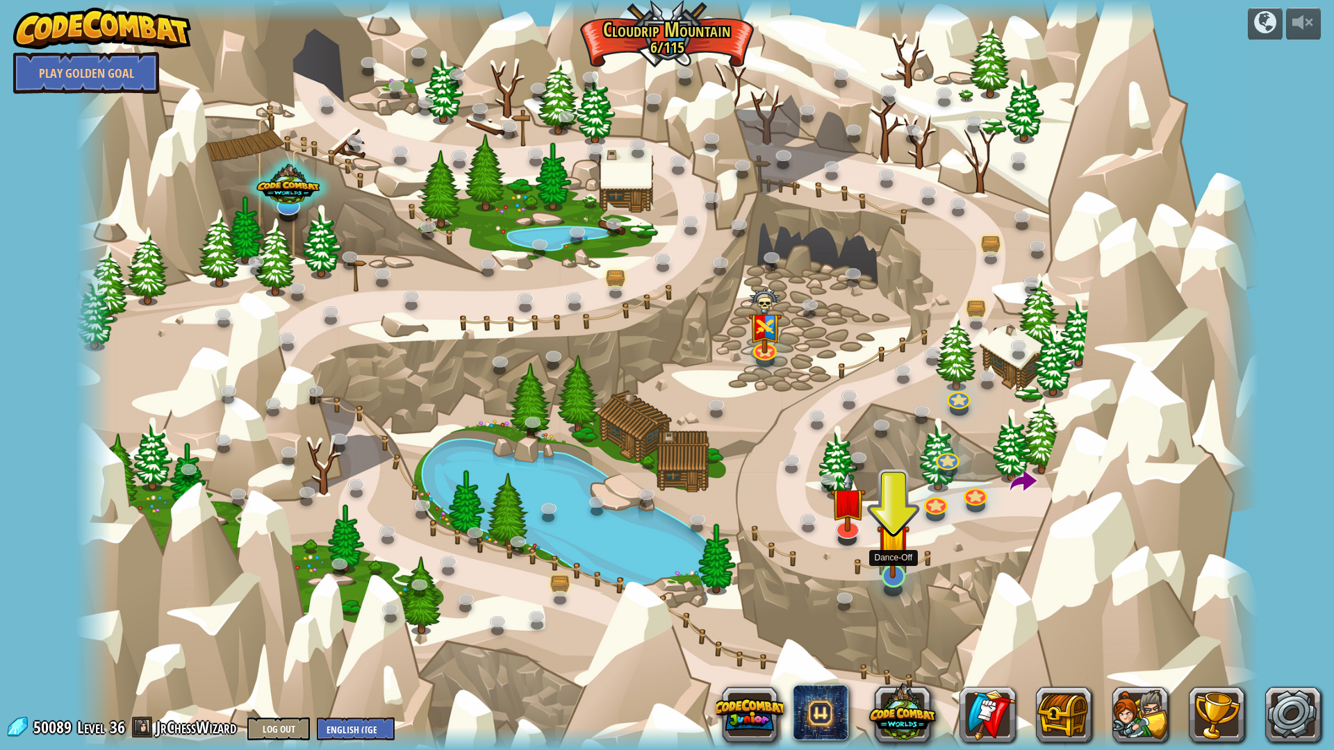
click at [884, 570] on img at bounding box center [893, 540] width 33 height 76
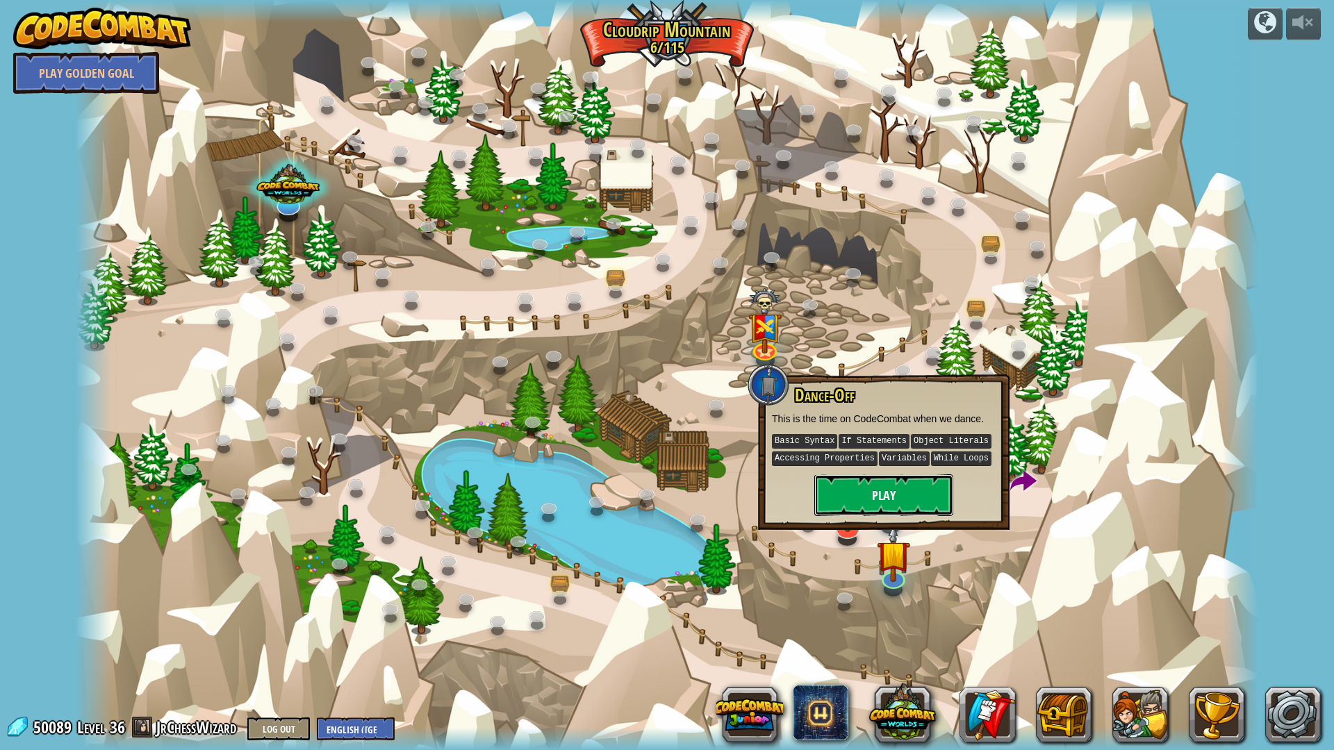
click at [876, 494] on button "Play" at bounding box center [883, 496] width 139 height 42
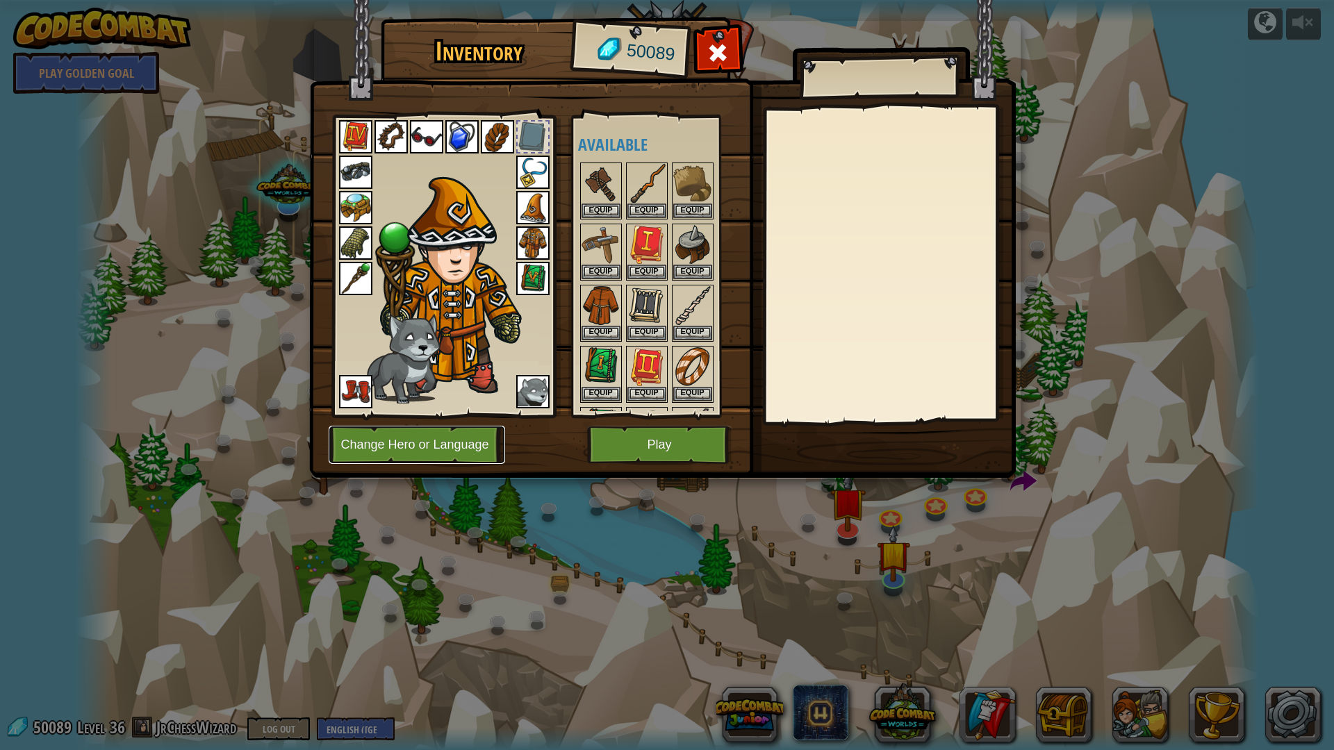
click at [464, 439] on button "Change Hero or Language" at bounding box center [417, 445] width 176 height 38
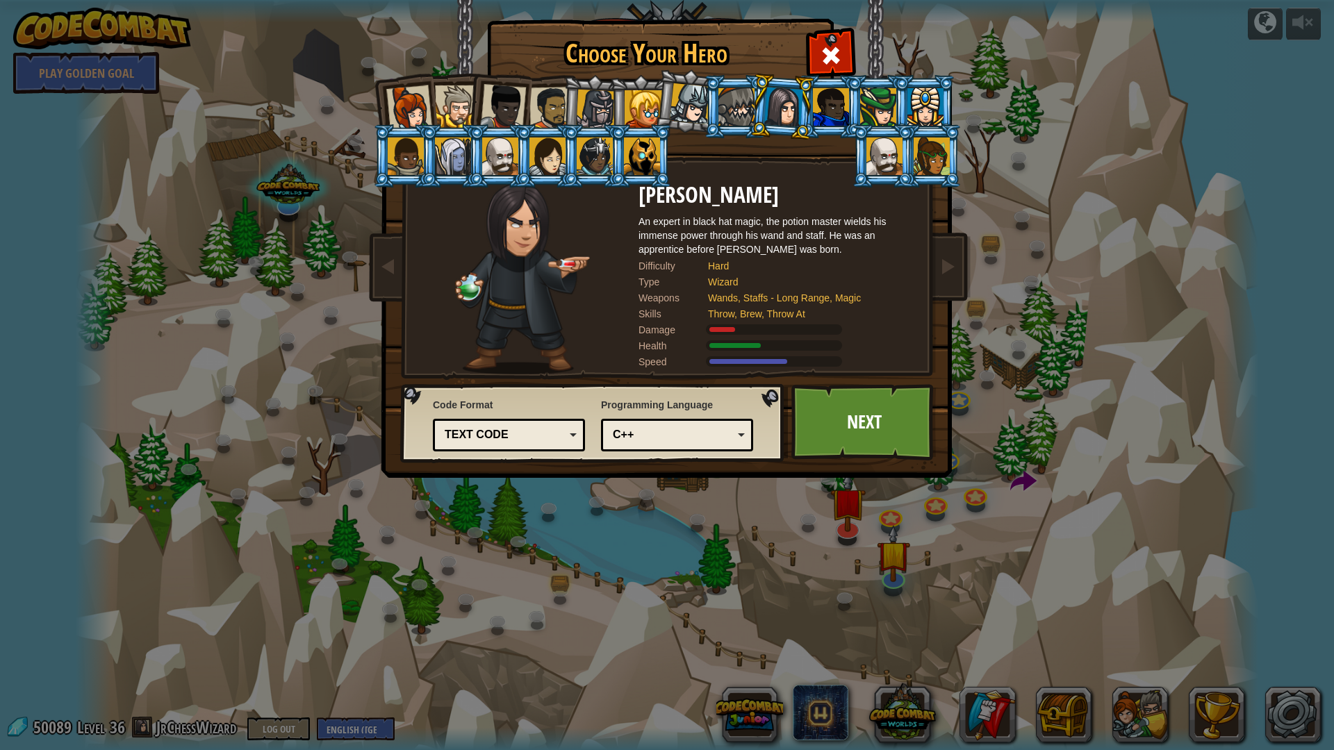
click at [639, 113] on div at bounding box center [644, 109] width 38 height 38
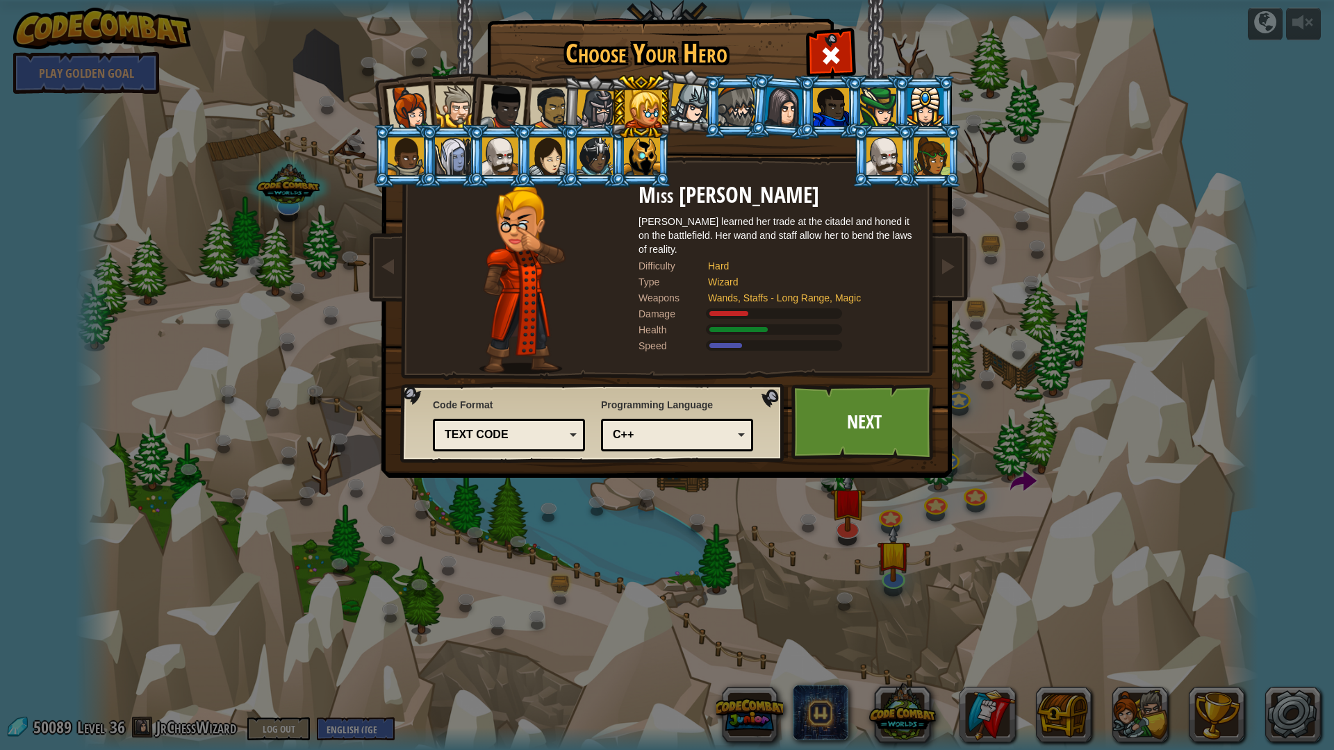
click at [942, 93] on div at bounding box center [925, 107] width 36 height 38
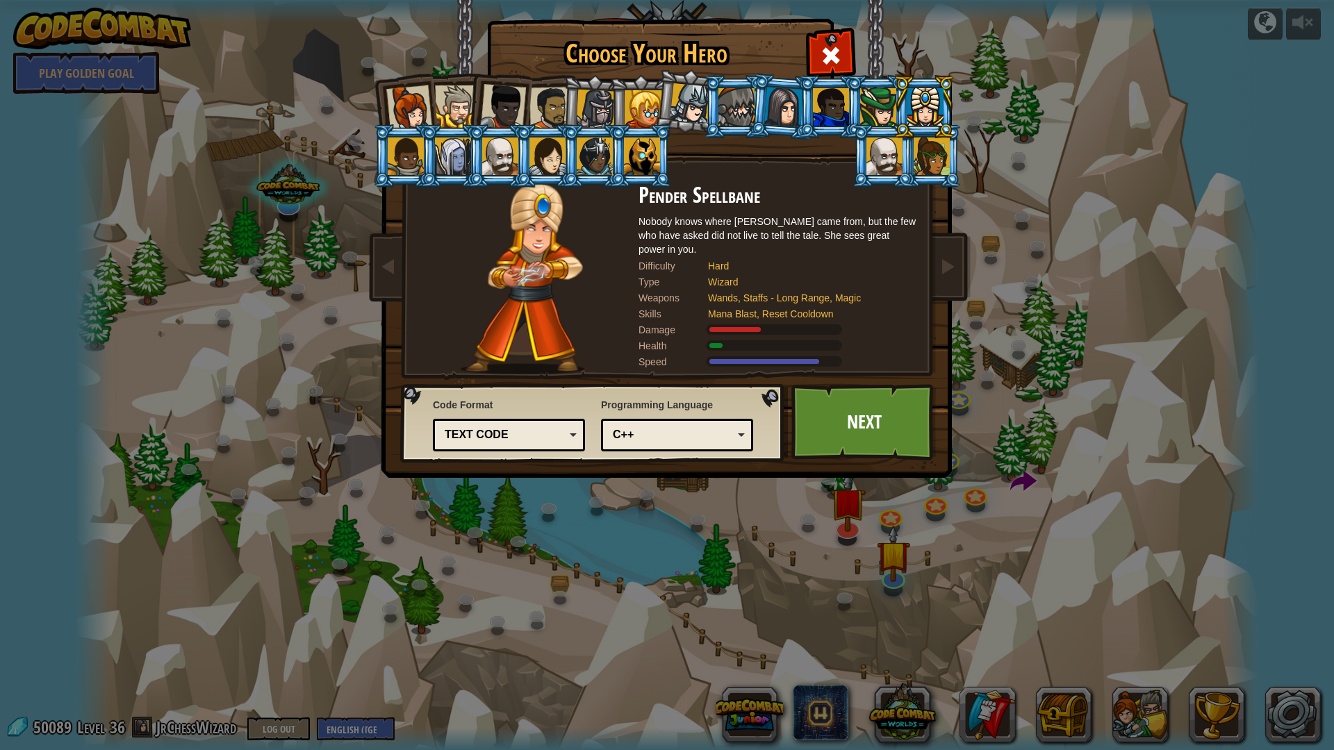
click at [656, 109] on li at bounding box center [687, 101] width 69 height 69
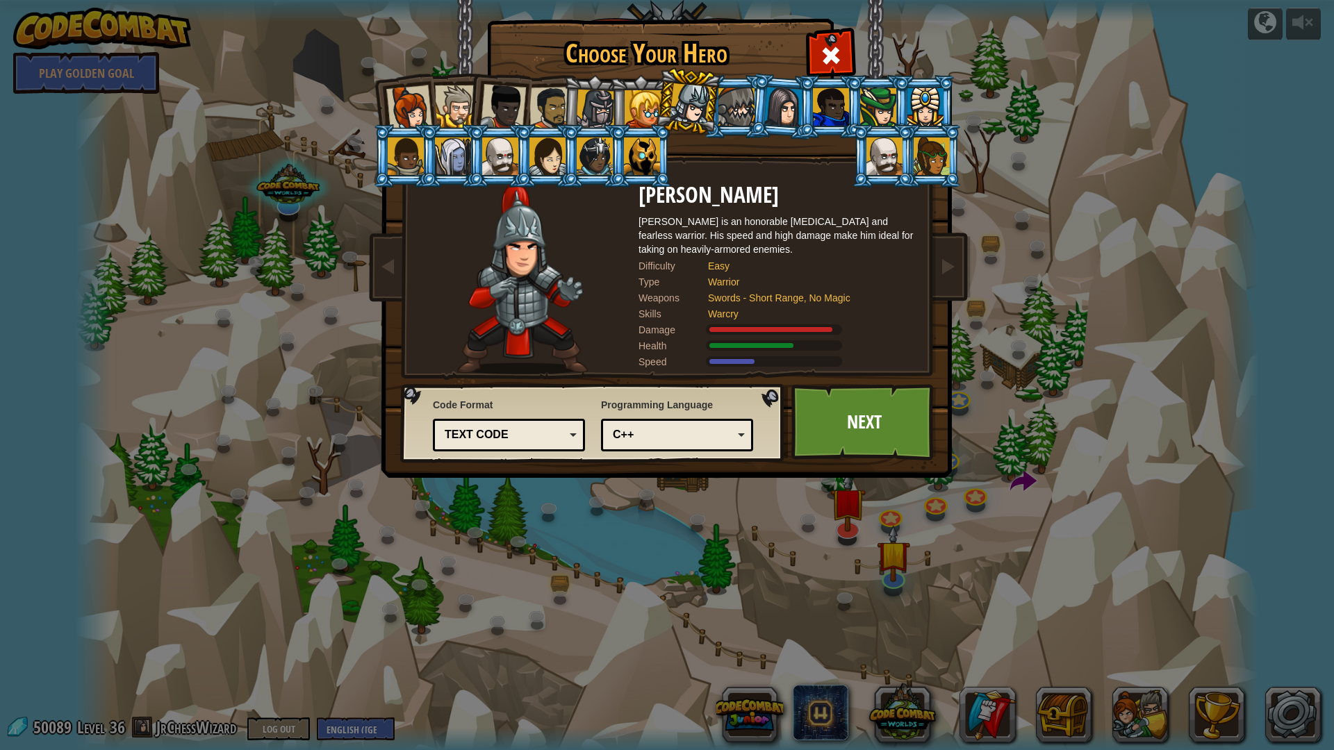
click at [655, 104] on div at bounding box center [644, 109] width 38 height 38
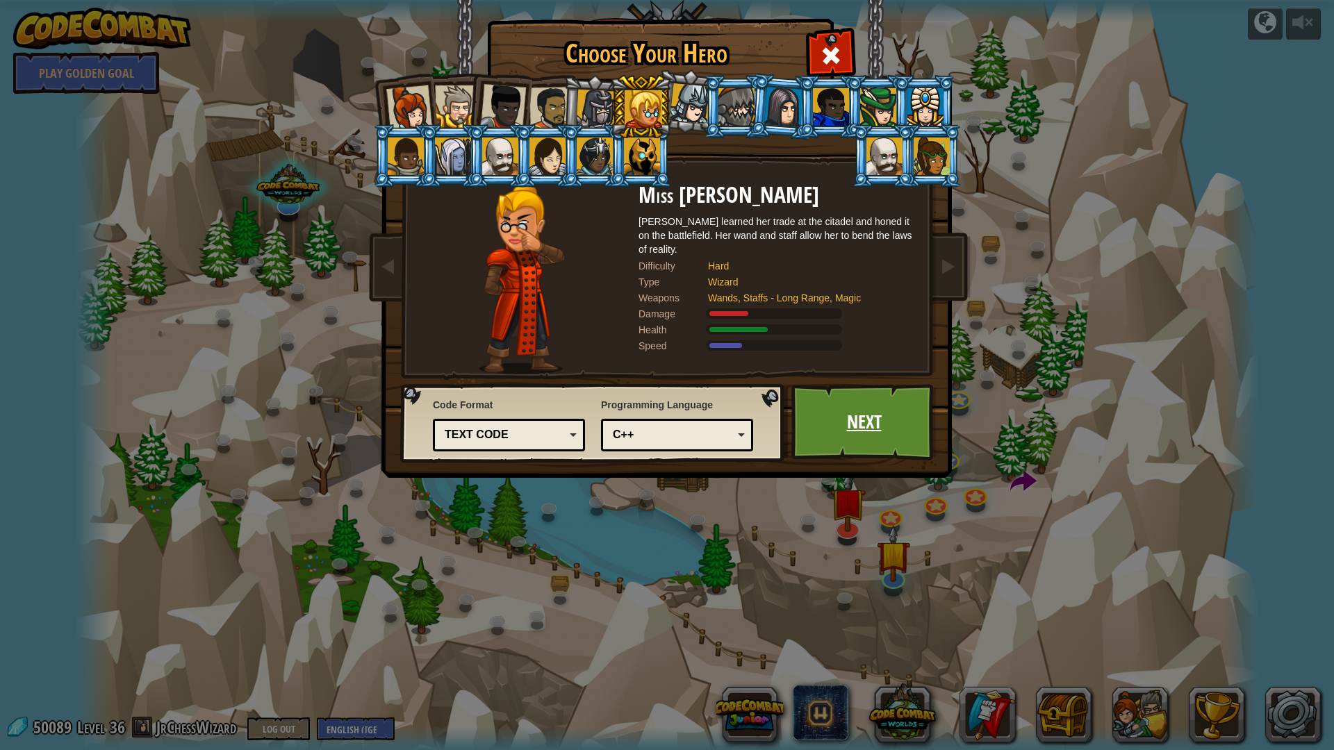
click at [837, 424] on link "Next" at bounding box center [863, 422] width 145 height 76
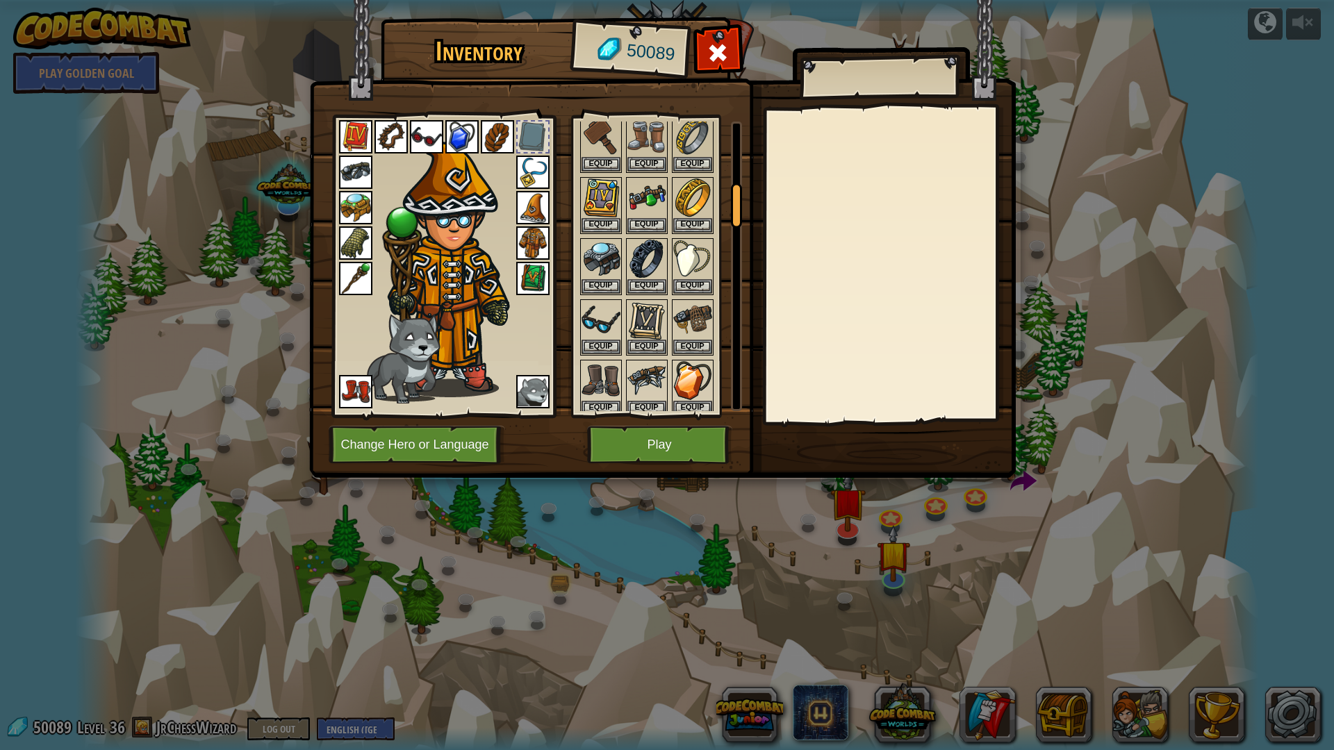
scroll to position [417, 0]
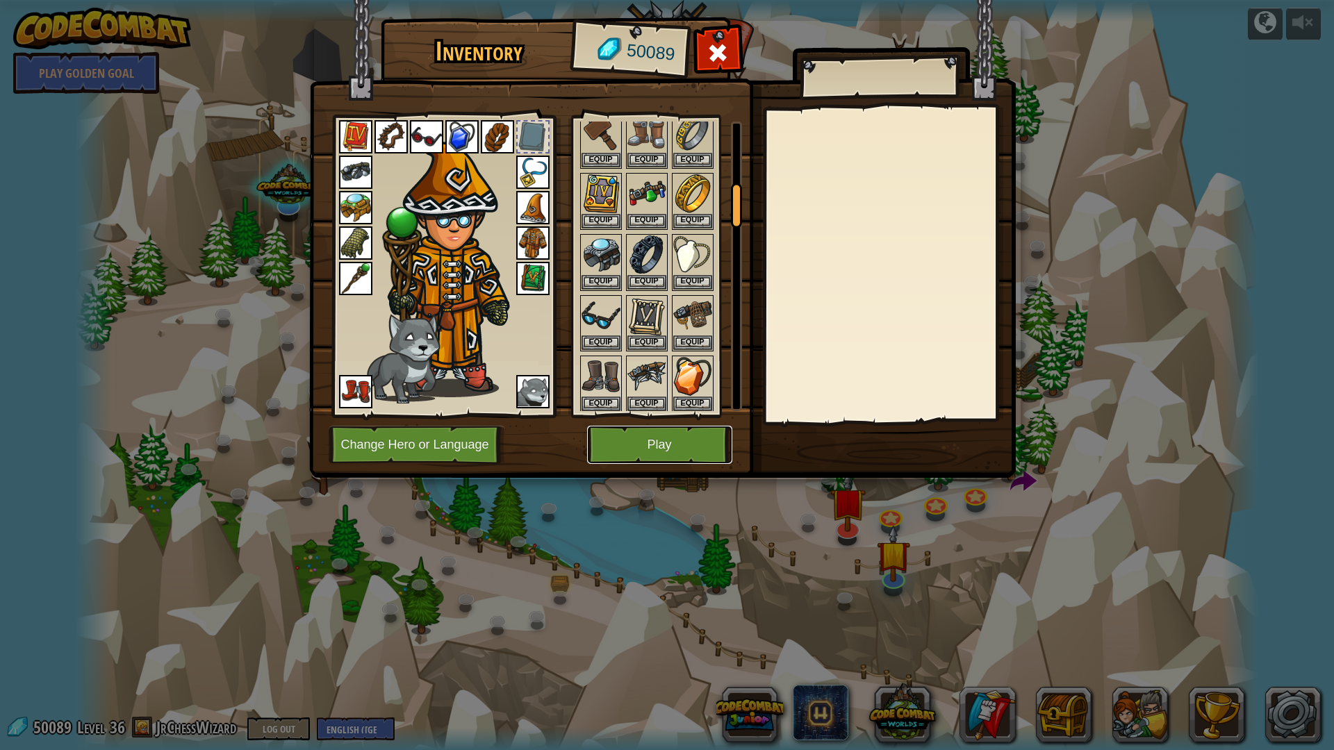
click at [701, 440] on button "Play" at bounding box center [659, 445] width 145 height 38
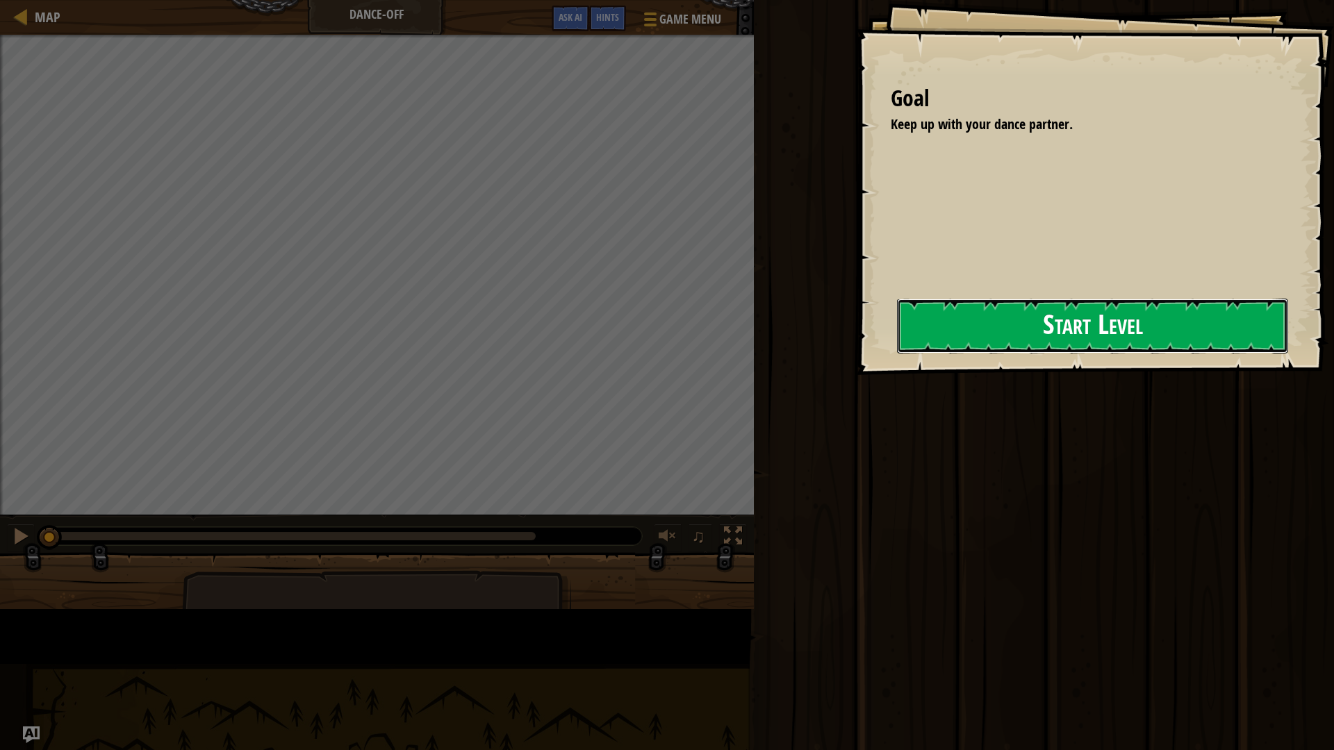
click at [897, 318] on button "Start Level" at bounding box center [1092, 326] width 391 height 55
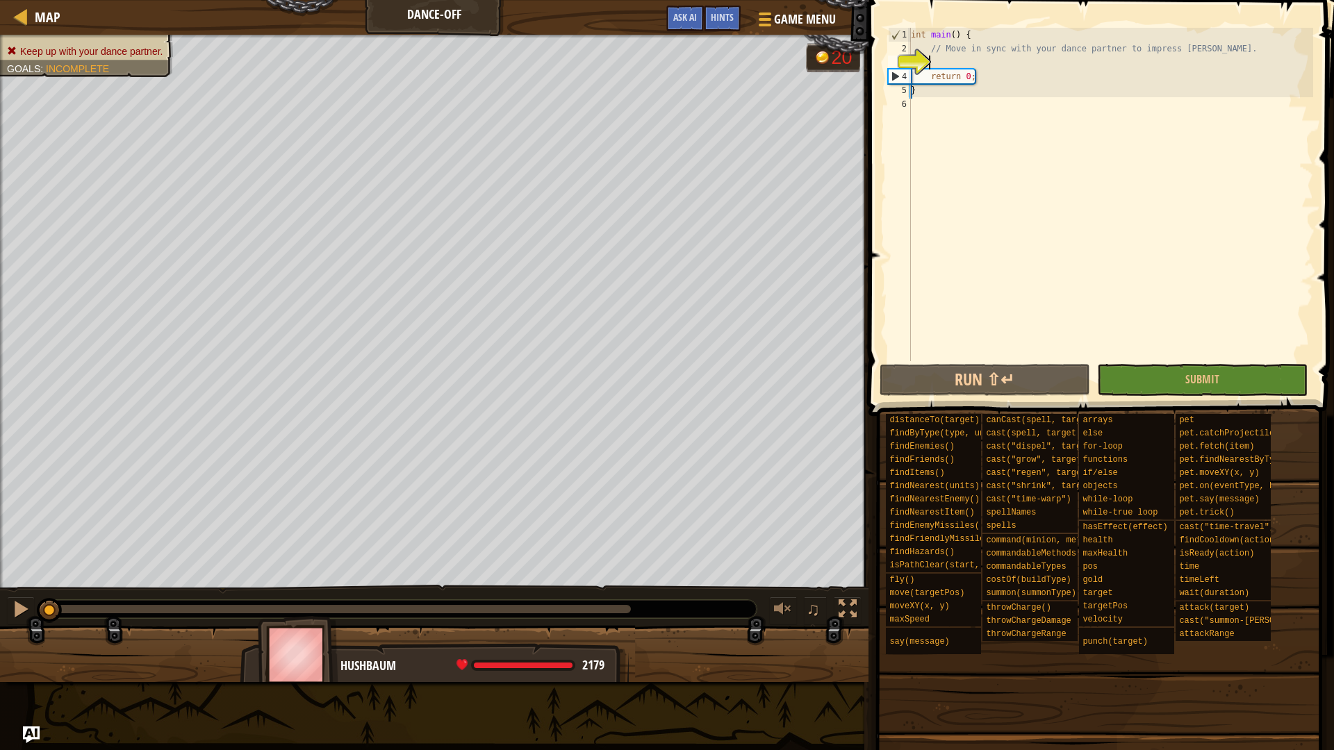
drag, startPoint x: 46, startPoint y: 611, endPoint x: 8, endPoint y: 638, distance: 46.5
click at [8, 638] on div "Keep up with your dance partner. Goals : Incomplete 20 ♫ Hushbaum 2179 x: 57 y:…" at bounding box center [667, 359] width 1334 height 648
click at [50, 10] on span "Map" at bounding box center [48, 17] width 26 height 19
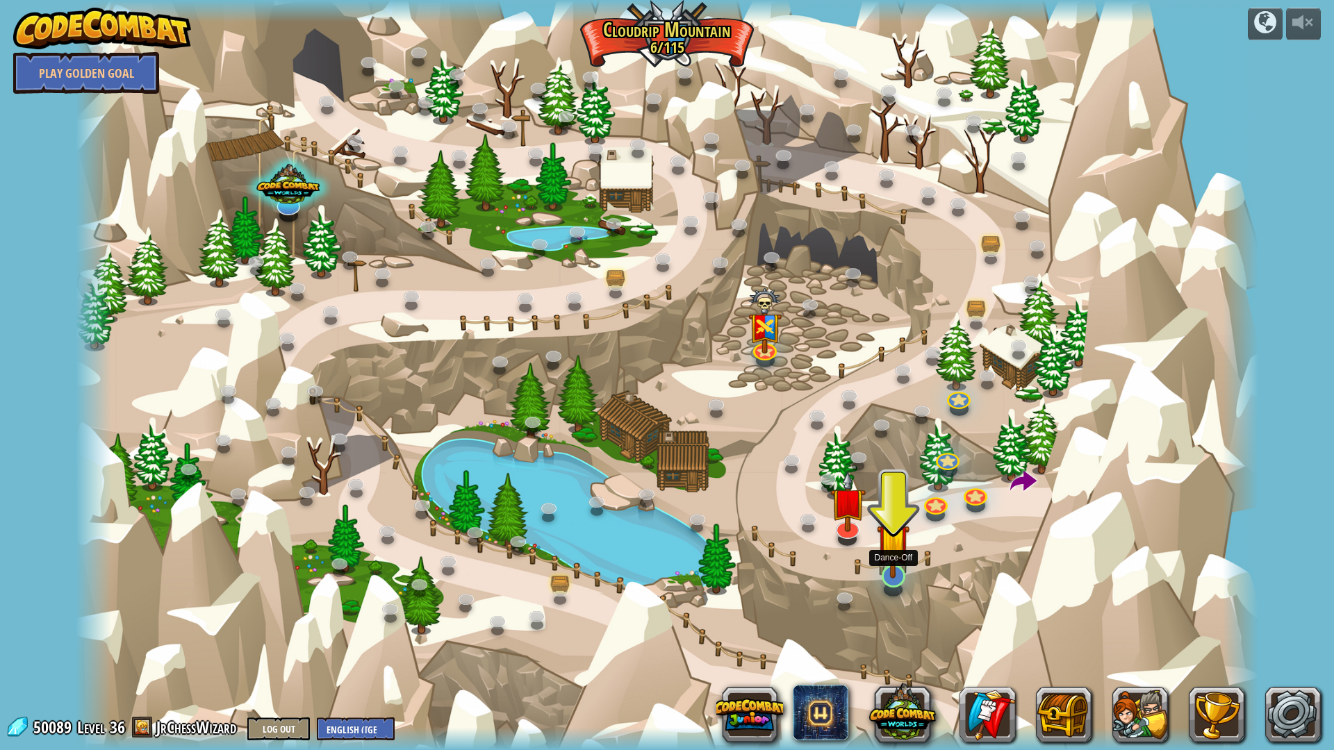
click at [894, 568] on img at bounding box center [893, 540] width 33 height 76
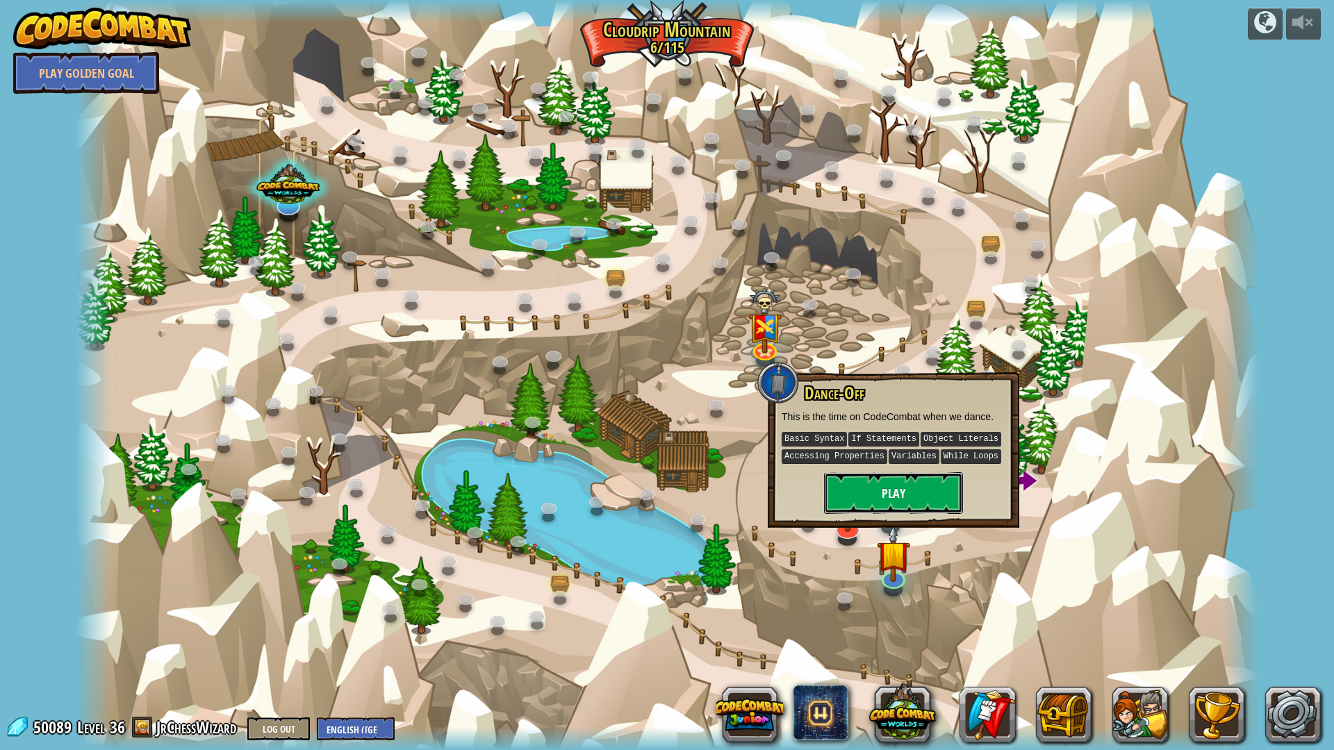
click at [882, 480] on button "Play" at bounding box center [893, 494] width 139 height 42
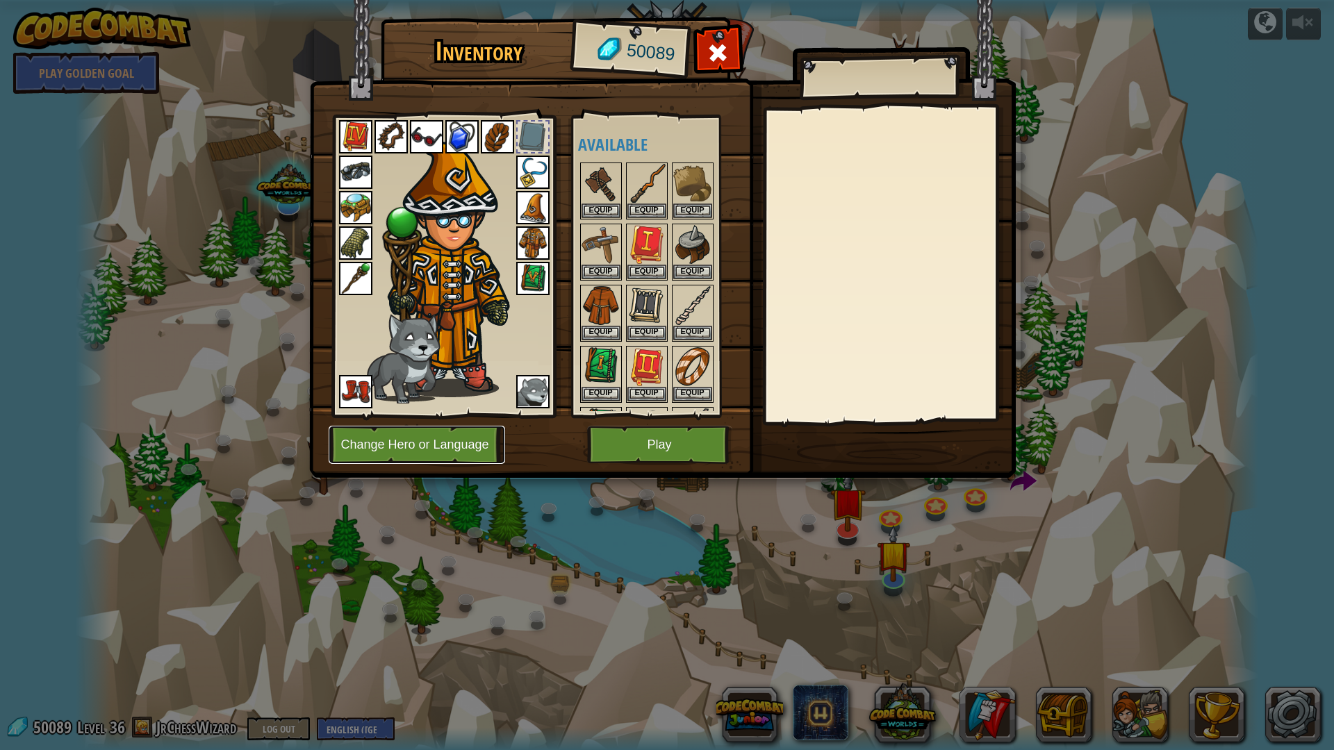
click at [472, 448] on button "Change Hero or Language" at bounding box center [417, 445] width 176 height 38
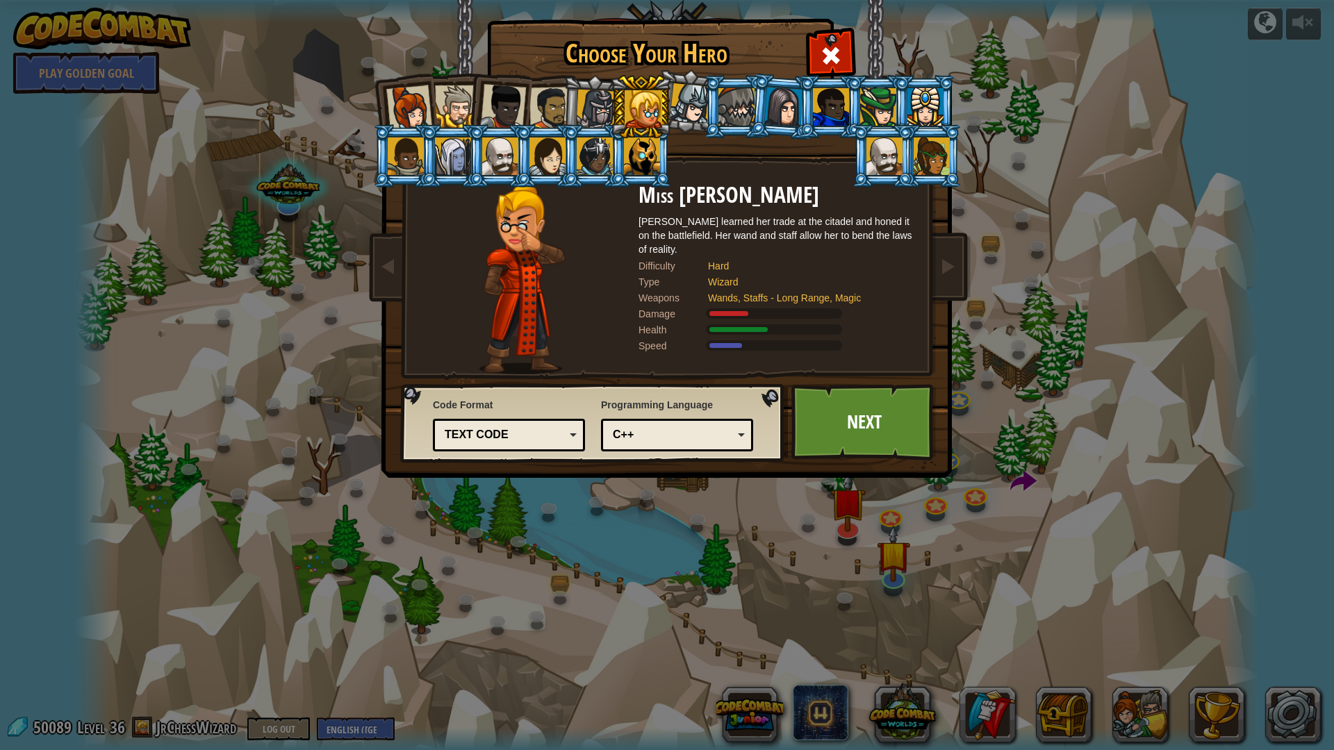
click at [779, 102] on div at bounding box center [783, 107] width 39 height 40
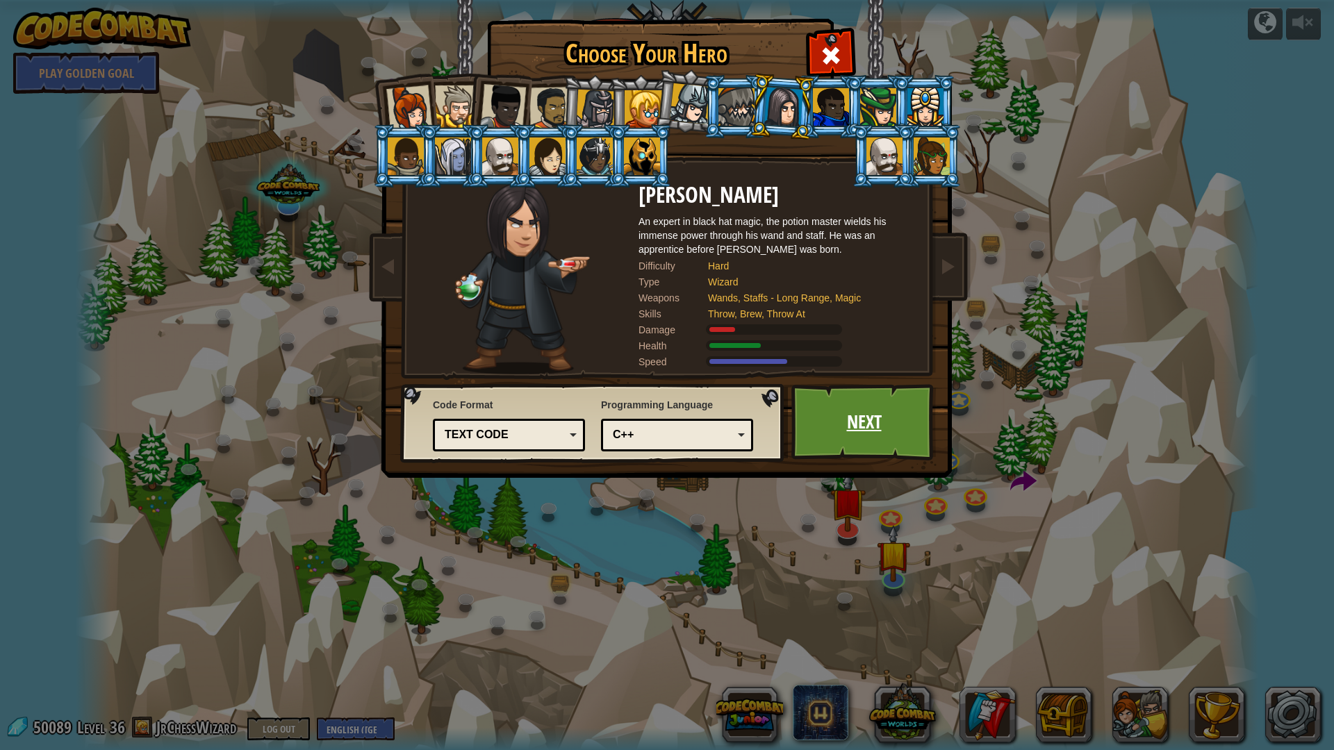
click at [830, 412] on link "Next" at bounding box center [863, 422] width 145 height 76
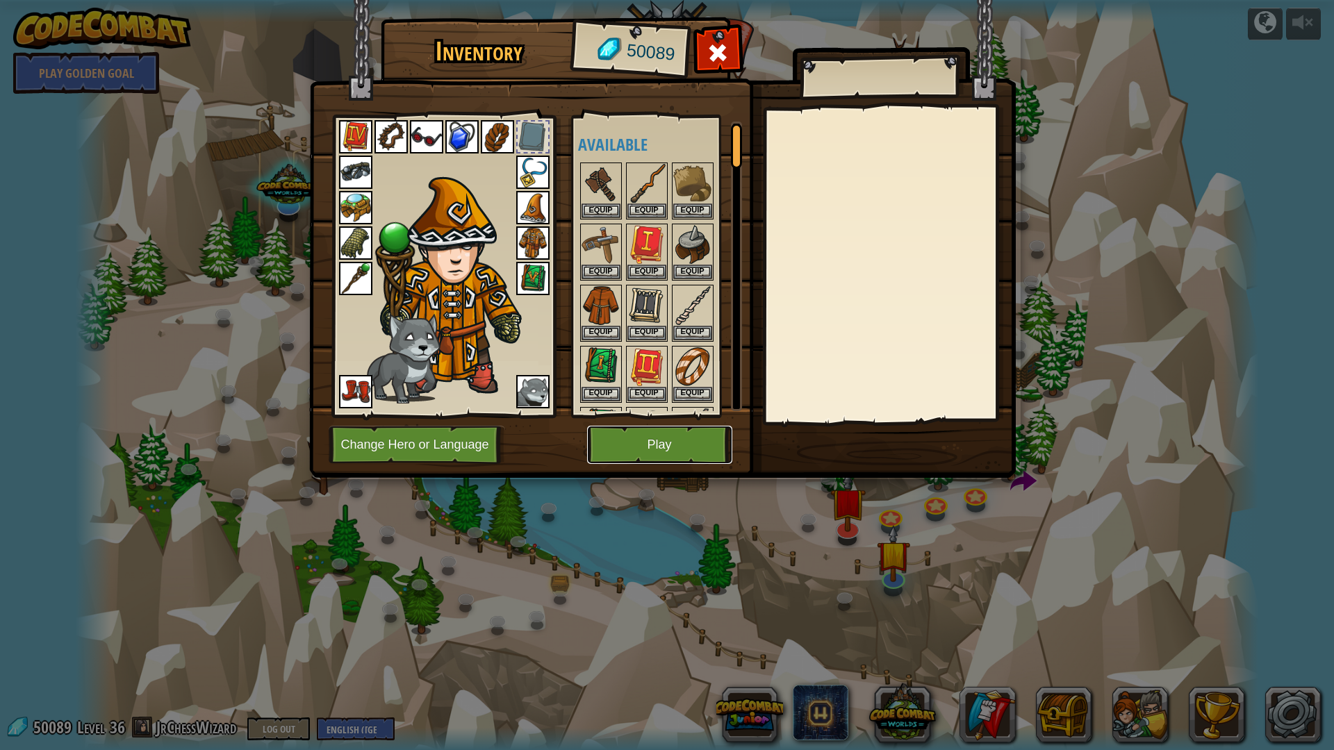
click at [662, 449] on button "Play" at bounding box center [659, 445] width 145 height 38
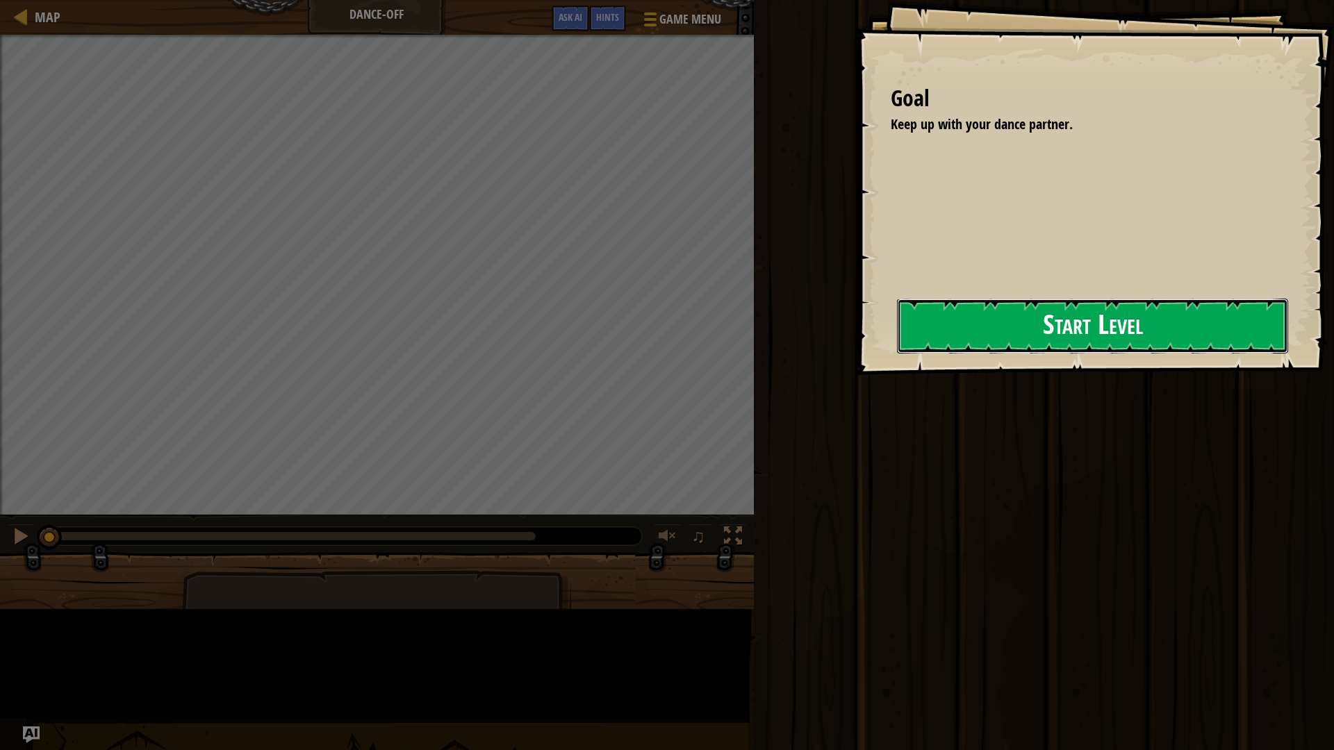
click at [897, 344] on button "Start Level" at bounding box center [1092, 326] width 391 height 55
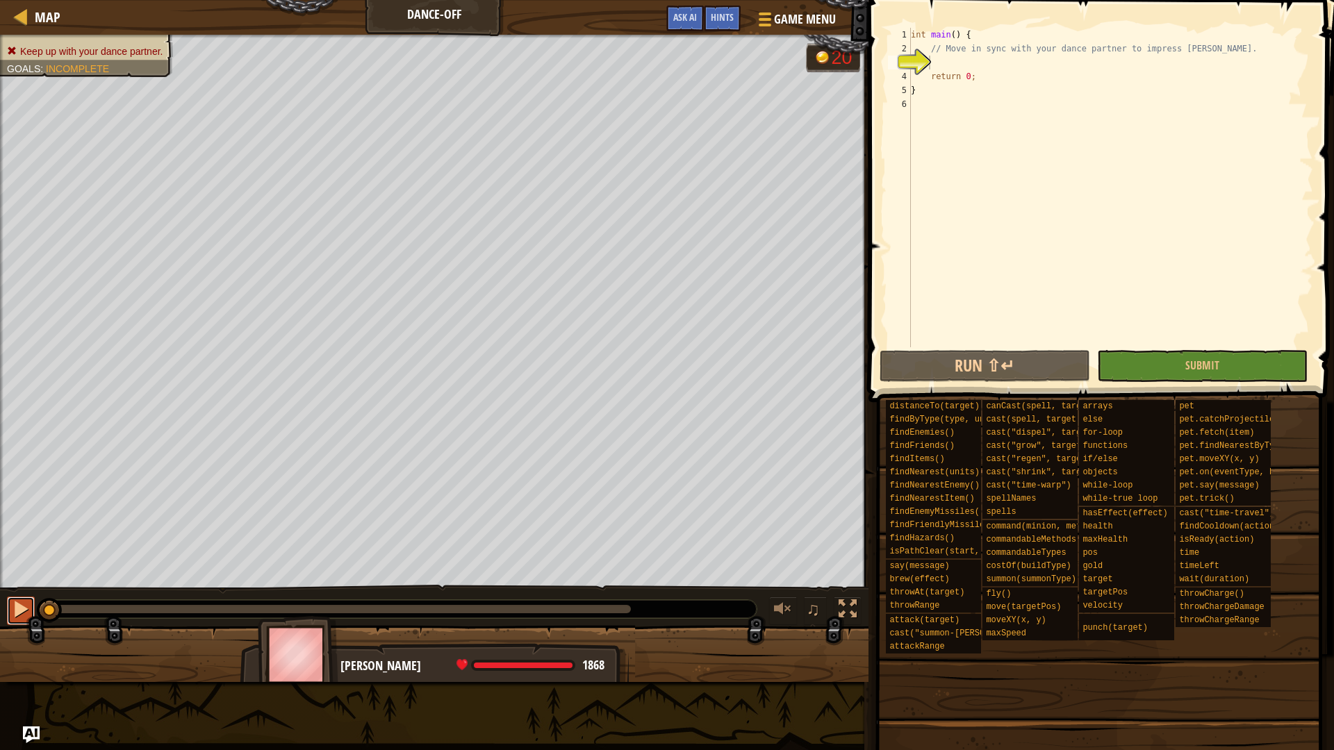
click at [18, 603] on div at bounding box center [21, 609] width 18 height 18
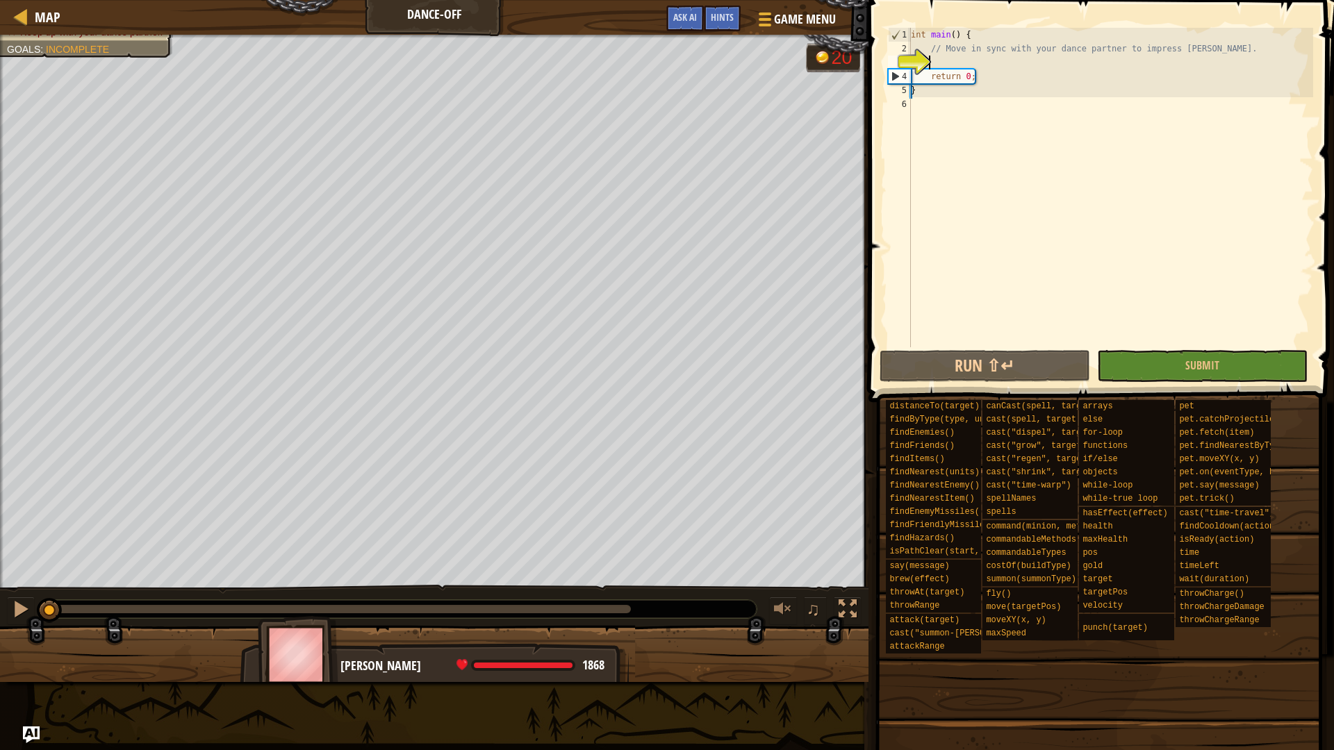
drag, startPoint x: 167, startPoint y: 608, endPoint x: 16, endPoint y: 643, distance: 155.6
click at [16, 643] on div "Keep up with your dance partner. Goals : Incomplete 20 ♫ Omarn 1868 x: 57 y: 42…" at bounding box center [667, 359] width 1334 height 648
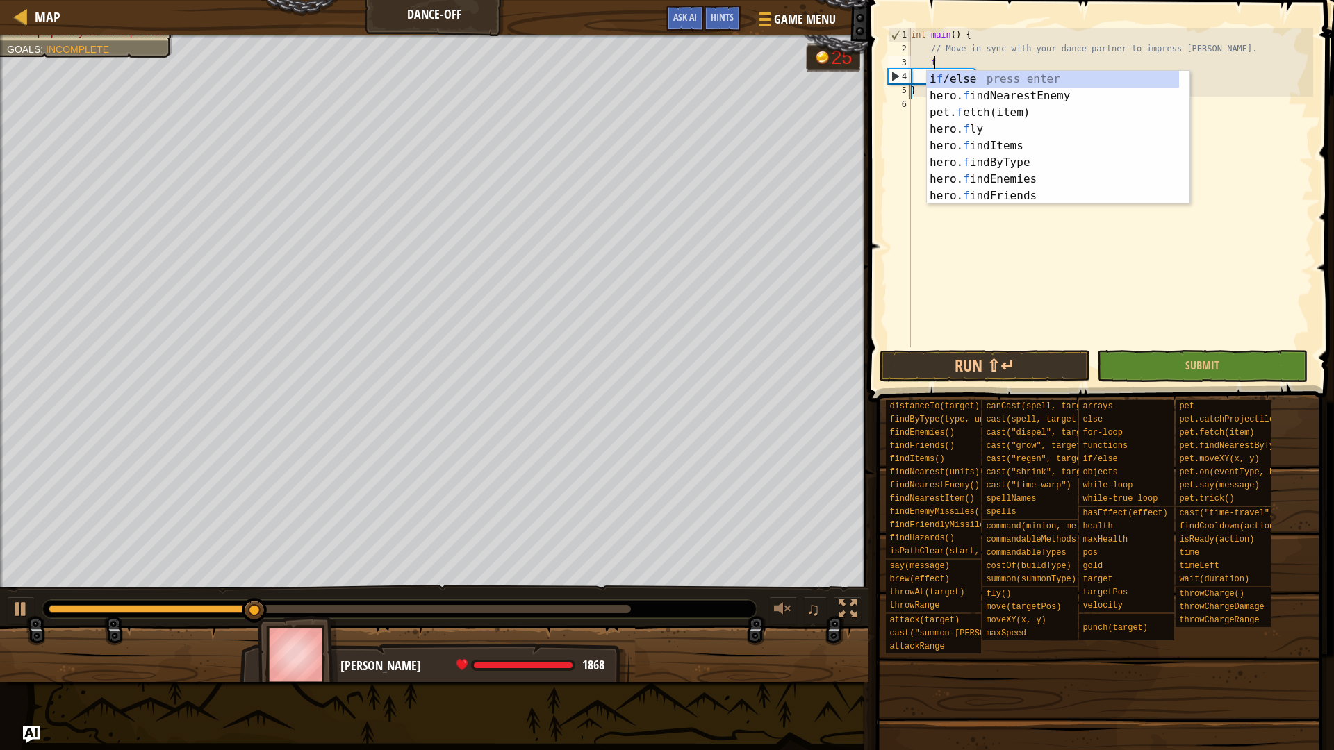
scroll to position [6, 1]
type textarea "f"
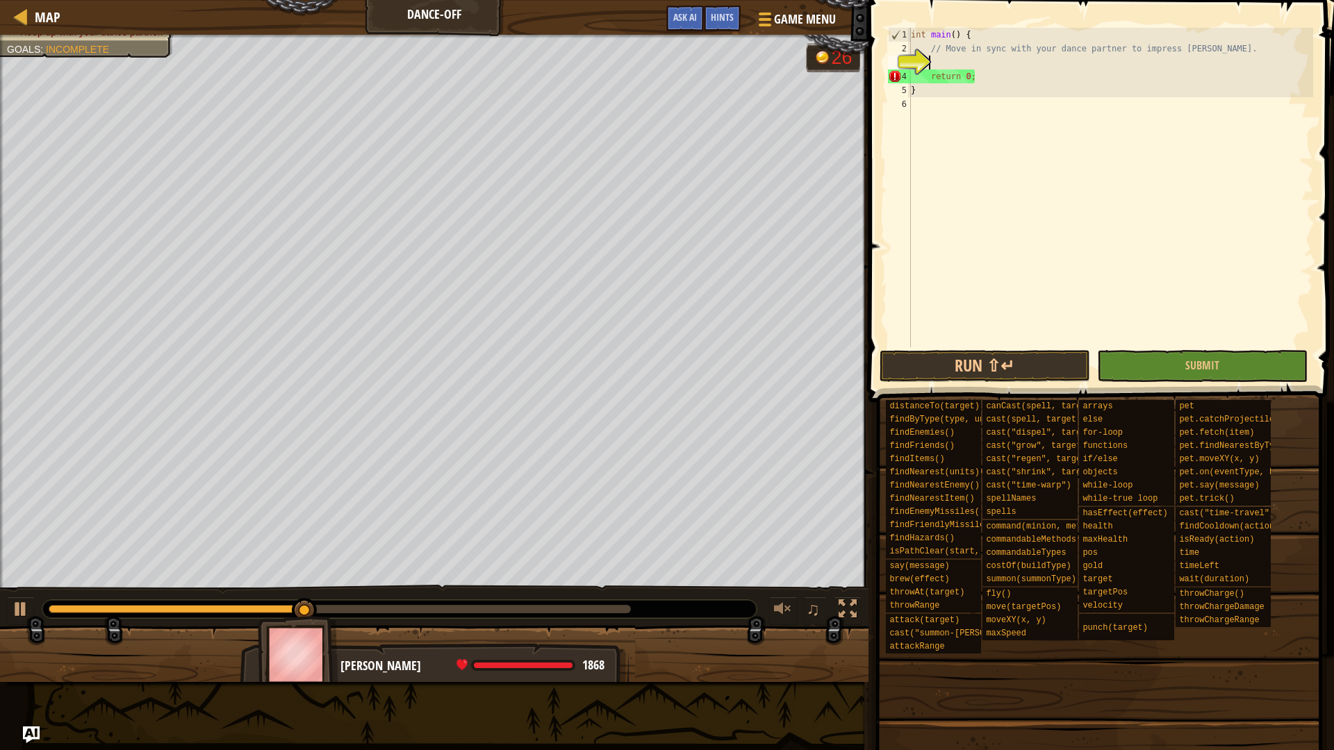
scroll to position [6, 1]
click at [727, 19] on span "Hints" at bounding box center [722, 16] width 23 height 13
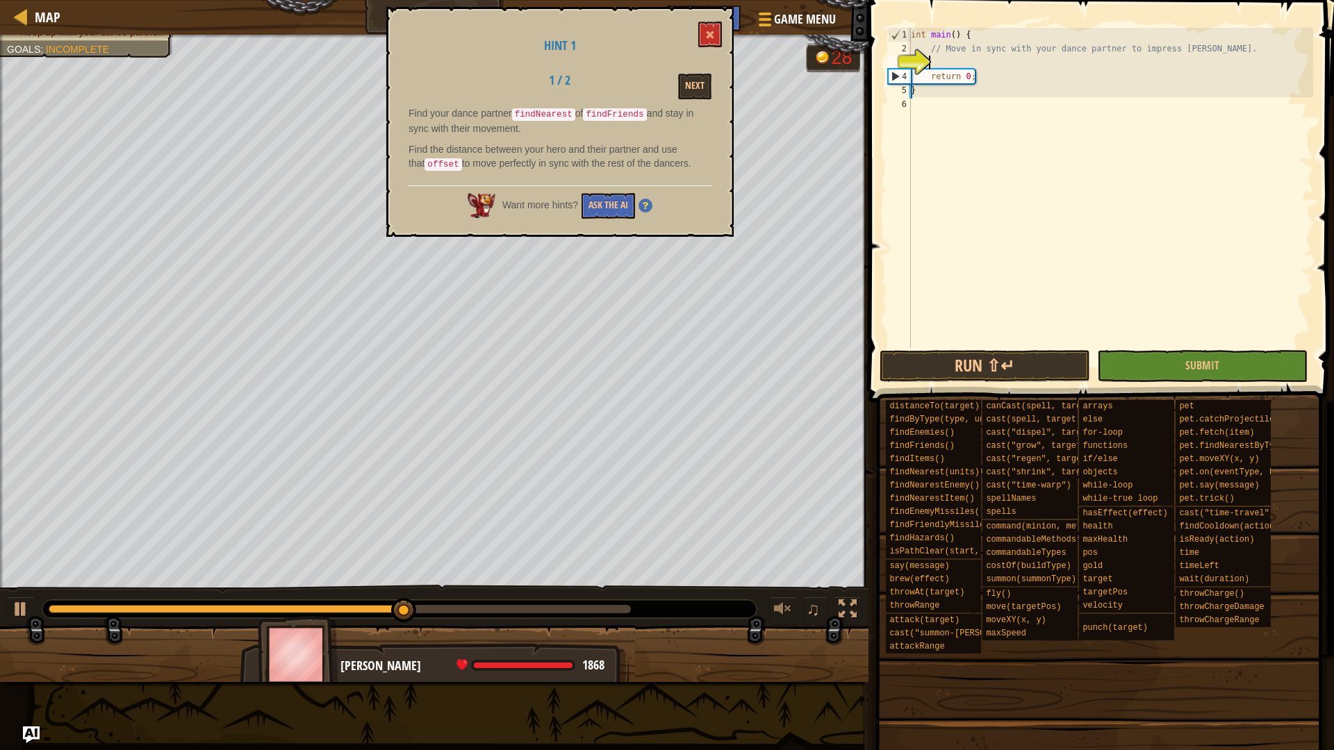
scroll to position [6, 1]
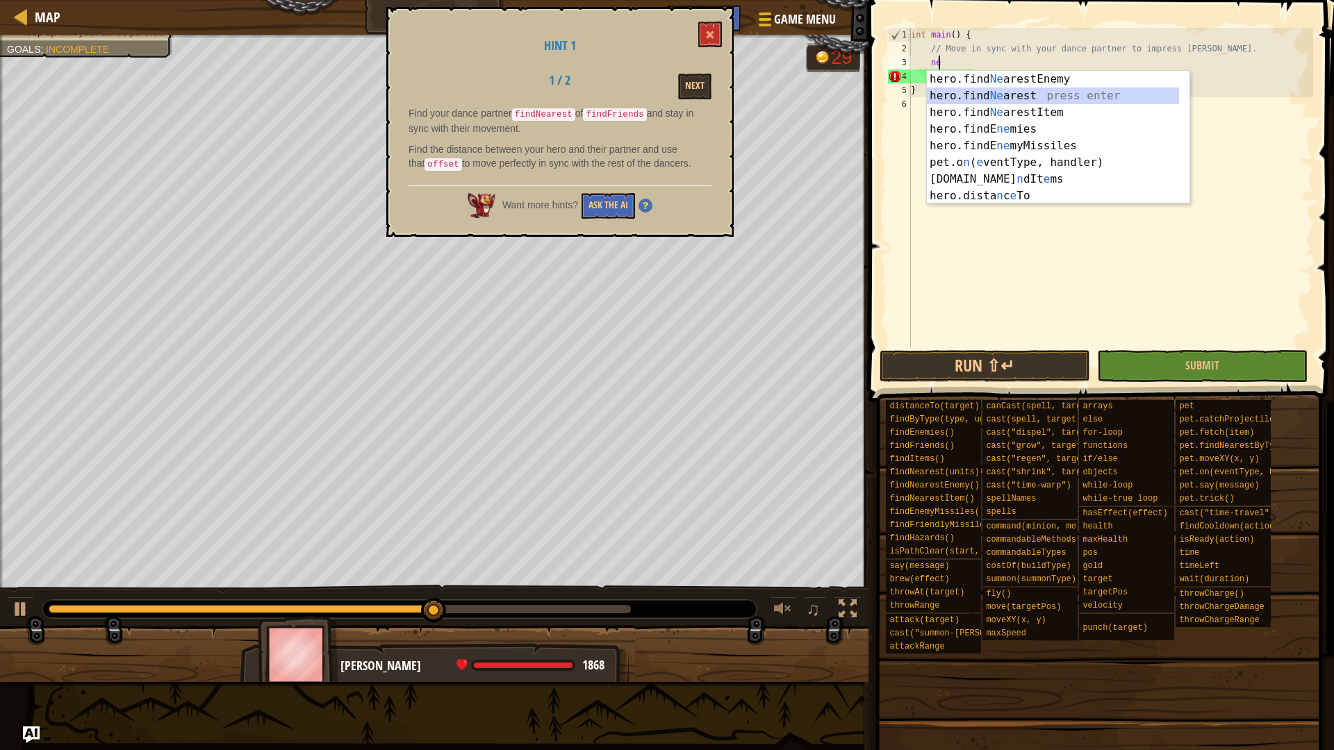
click at [1034, 97] on div "hero.find Ne arestEnemy press enter hero.find Ne arest press enter hero.find Ne…" at bounding box center [1053, 154] width 252 height 167
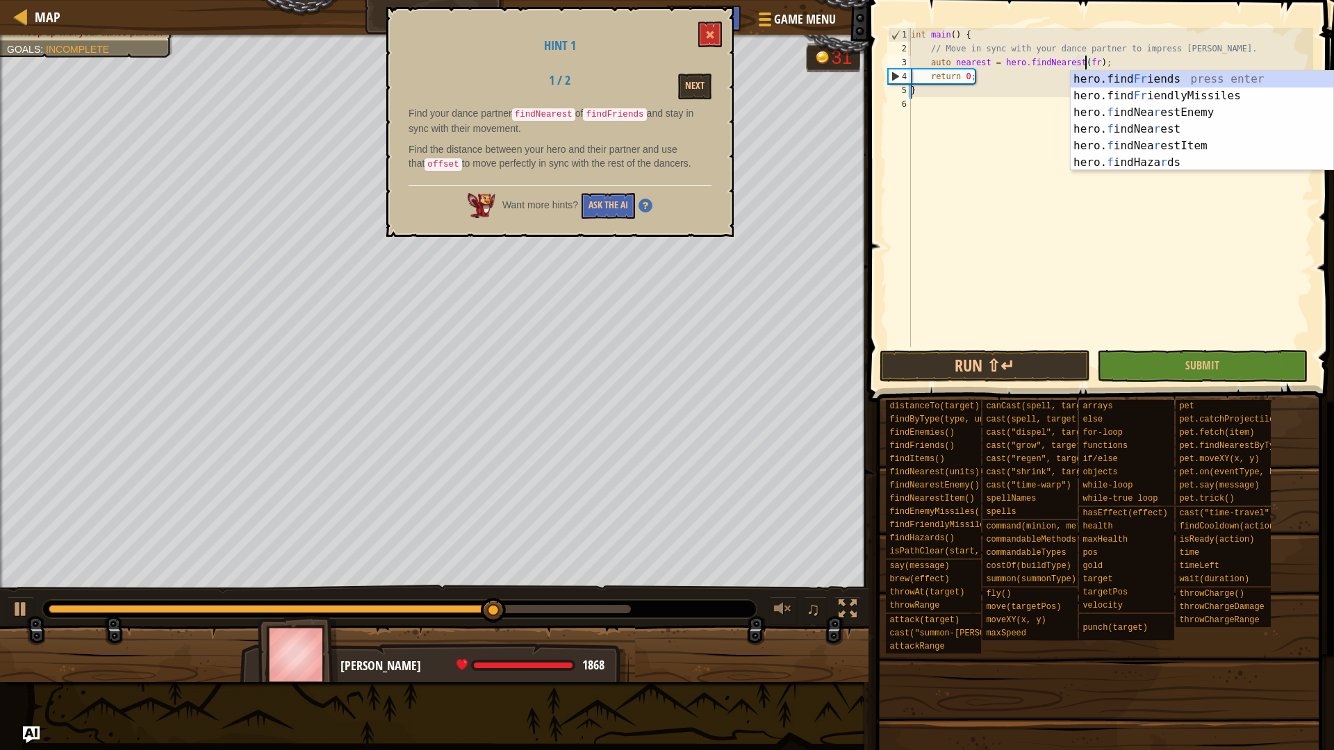
scroll to position [6, 15]
click at [1216, 79] on div "hero.find Fr iends press enter hero.find Fr iendlyMissiles press enter hero. f …" at bounding box center [1202, 137] width 263 height 133
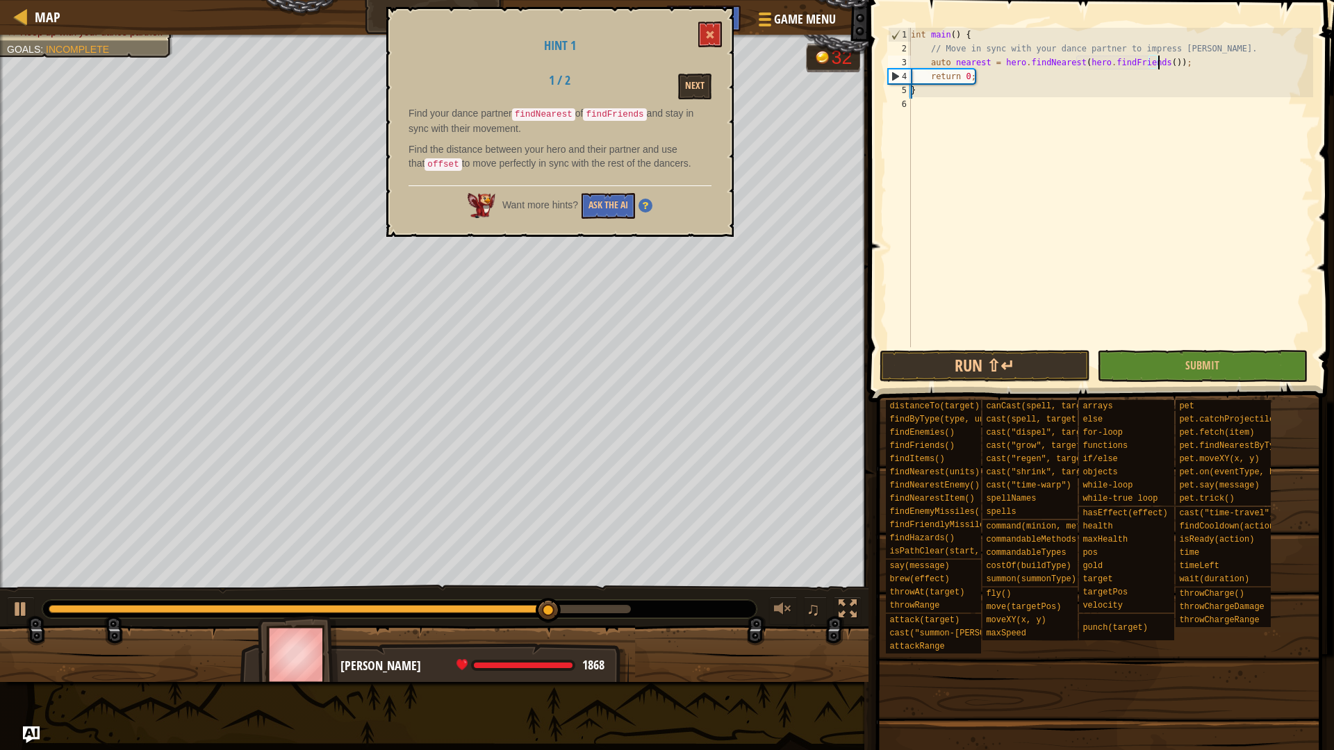
click at [1224, 68] on div "int main ( ) { // Move in sync with your dance partner to impress Pender Spellb…" at bounding box center [1110, 201] width 405 height 347
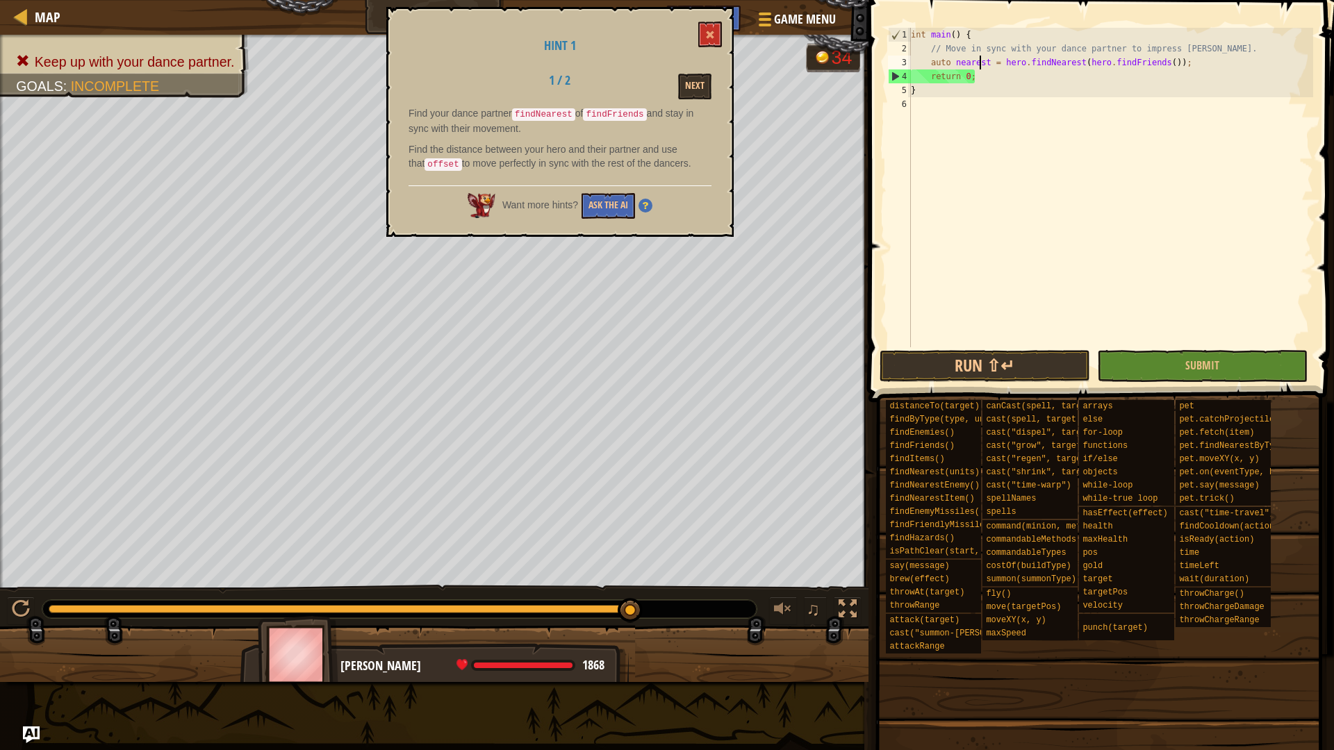
click at [978, 60] on div "int main ( ) { // Move in sync with your dance partner to impress Pender Spellb…" at bounding box center [1110, 201] width 405 height 347
drag, startPoint x: 982, startPoint y: 60, endPoint x: 955, endPoint y: 63, distance: 27.2
click at [955, 63] on div "int main ( ) { // Move in sync with your dance partner to impress Pender Spellb…" at bounding box center [1110, 201] width 405 height 347
click at [981, 60] on div "int main ( ) { // Move in sync with your dance partner to impress Pender Spellb…" at bounding box center [1110, 188] width 405 height 320
drag, startPoint x: 986, startPoint y: 60, endPoint x: 951, endPoint y: 60, distance: 34.7
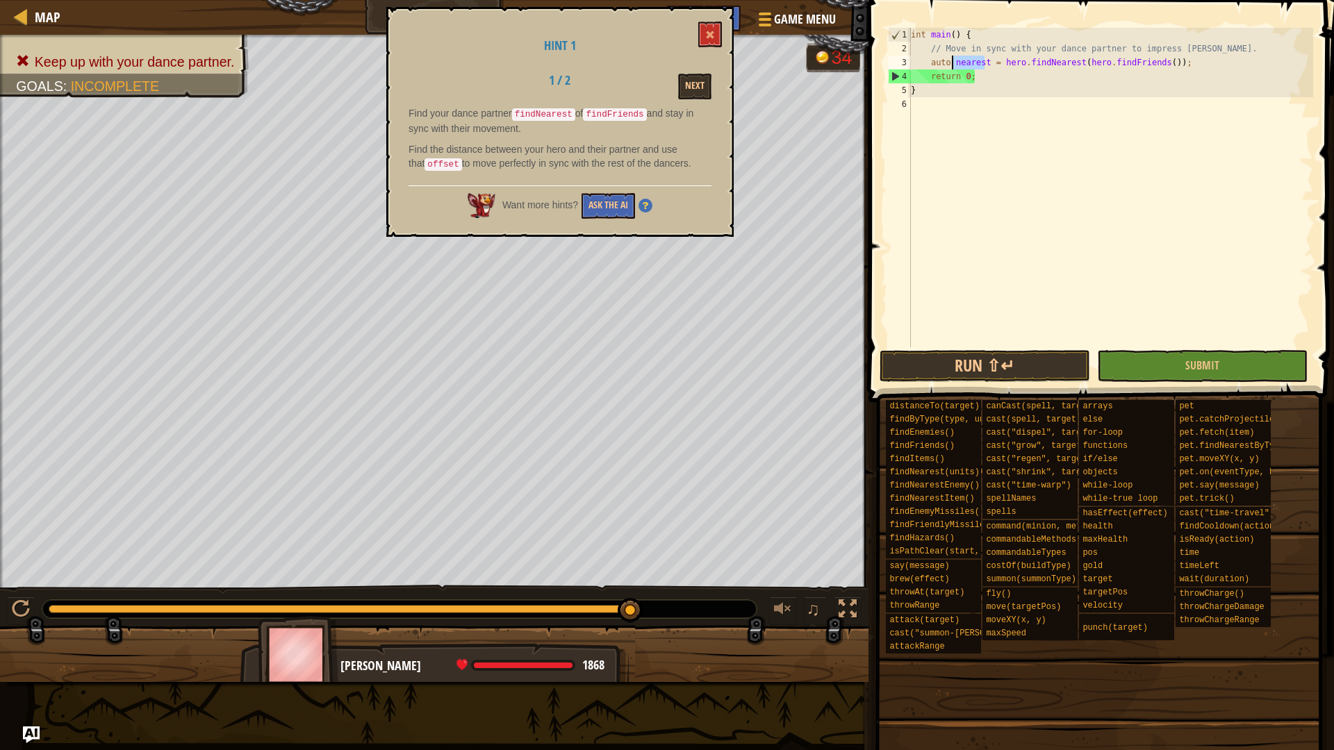
click at [951, 60] on div "int main ( ) { // Move in sync with your dance partner to impress Pender Spellb…" at bounding box center [1110, 201] width 405 height 347
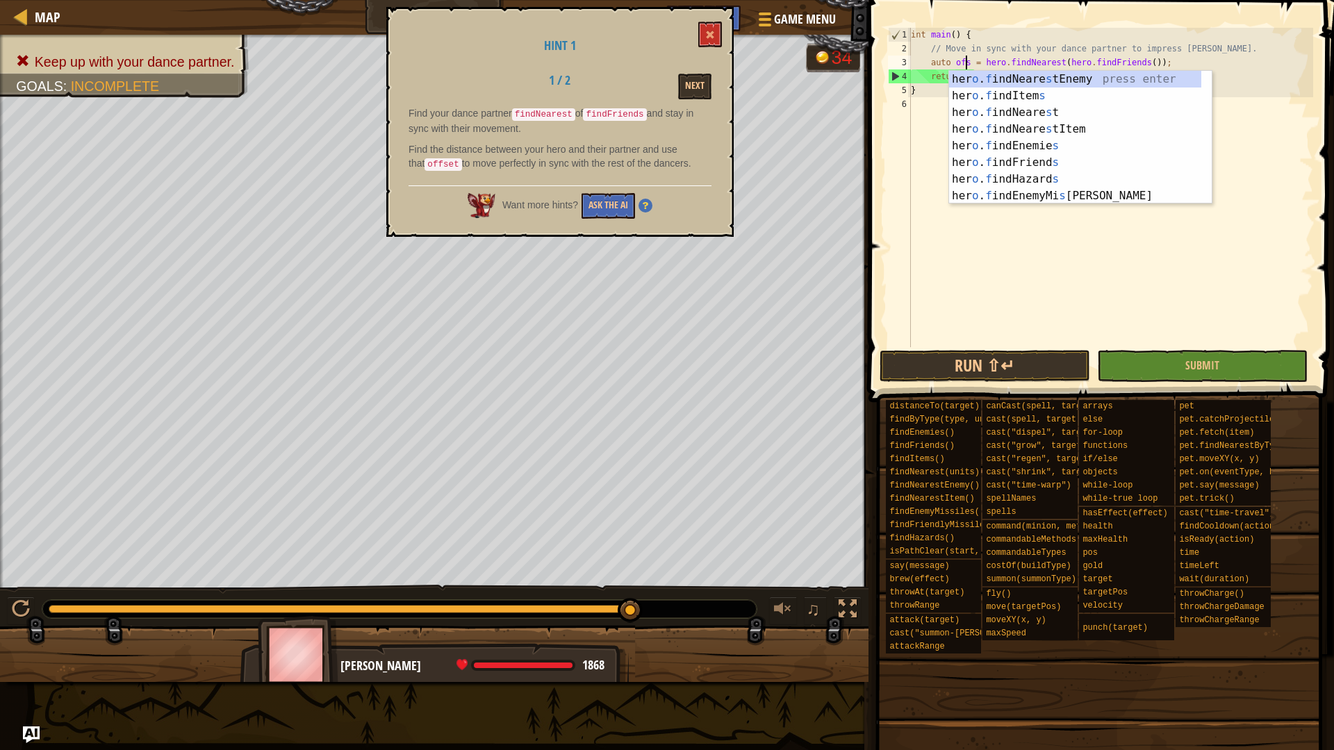
scroll to position [6, 6]
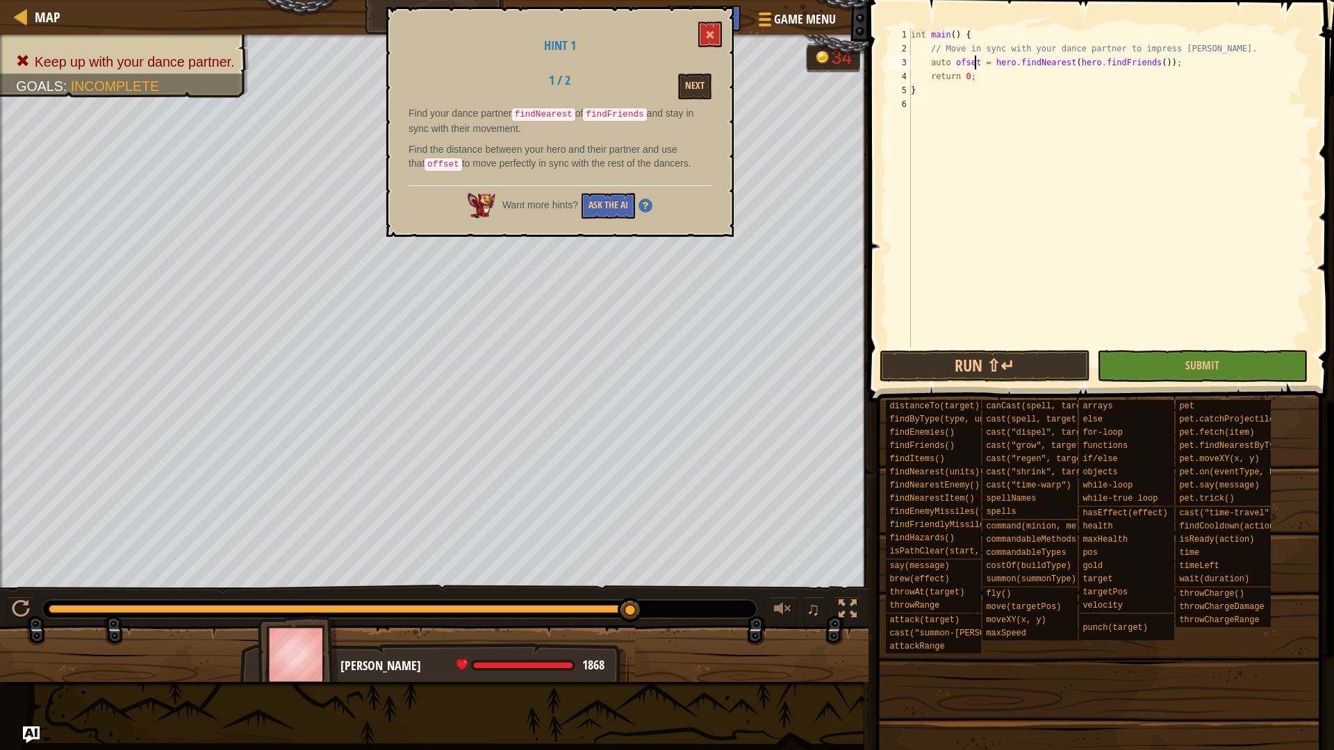
click at [958, 60] on div "int main ( ) { // Move in sync with your dance partner to impress Pender Spellb…" at bounding box center [1110, 201] width 405 height 347
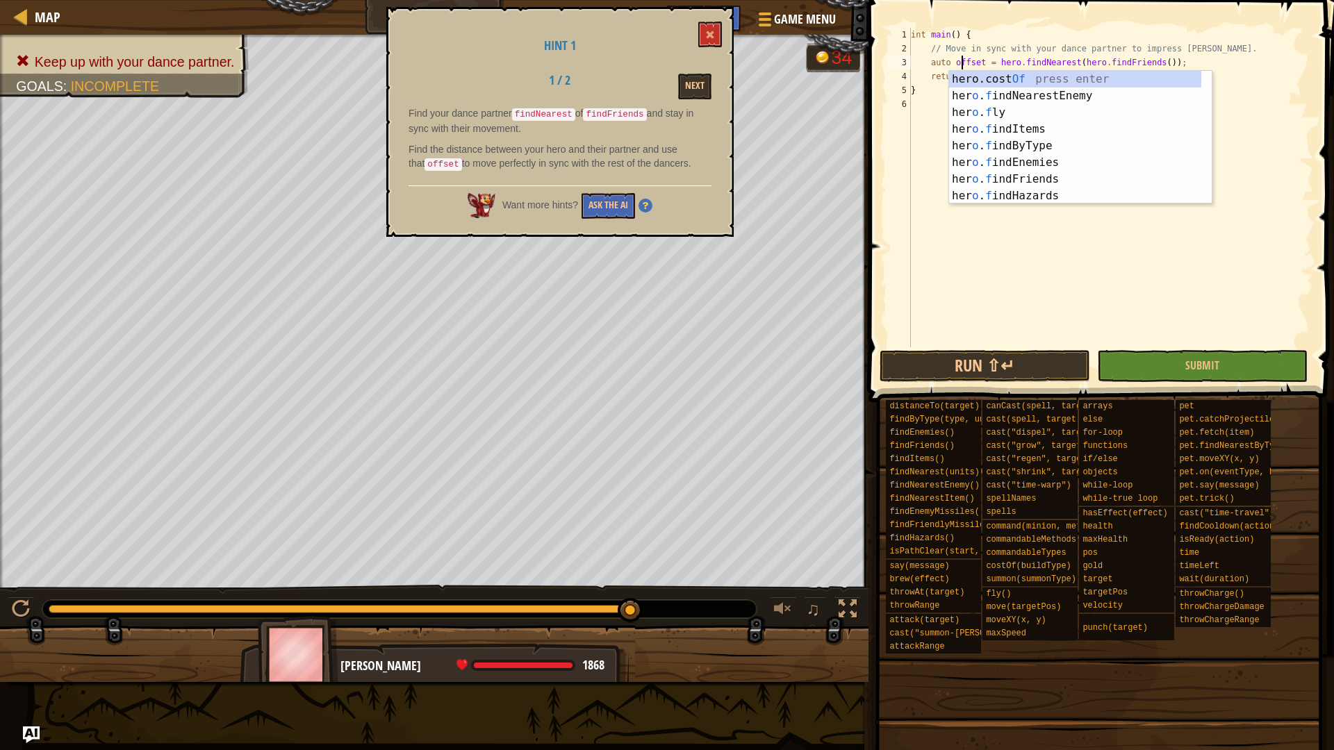
scroll to position [6, 5]
type textarea "auto offset = hero.findNearest(hero.findFriends());"
click at [689, 76] on button "Next" at bounding box center [694, 87] width 33 height 26
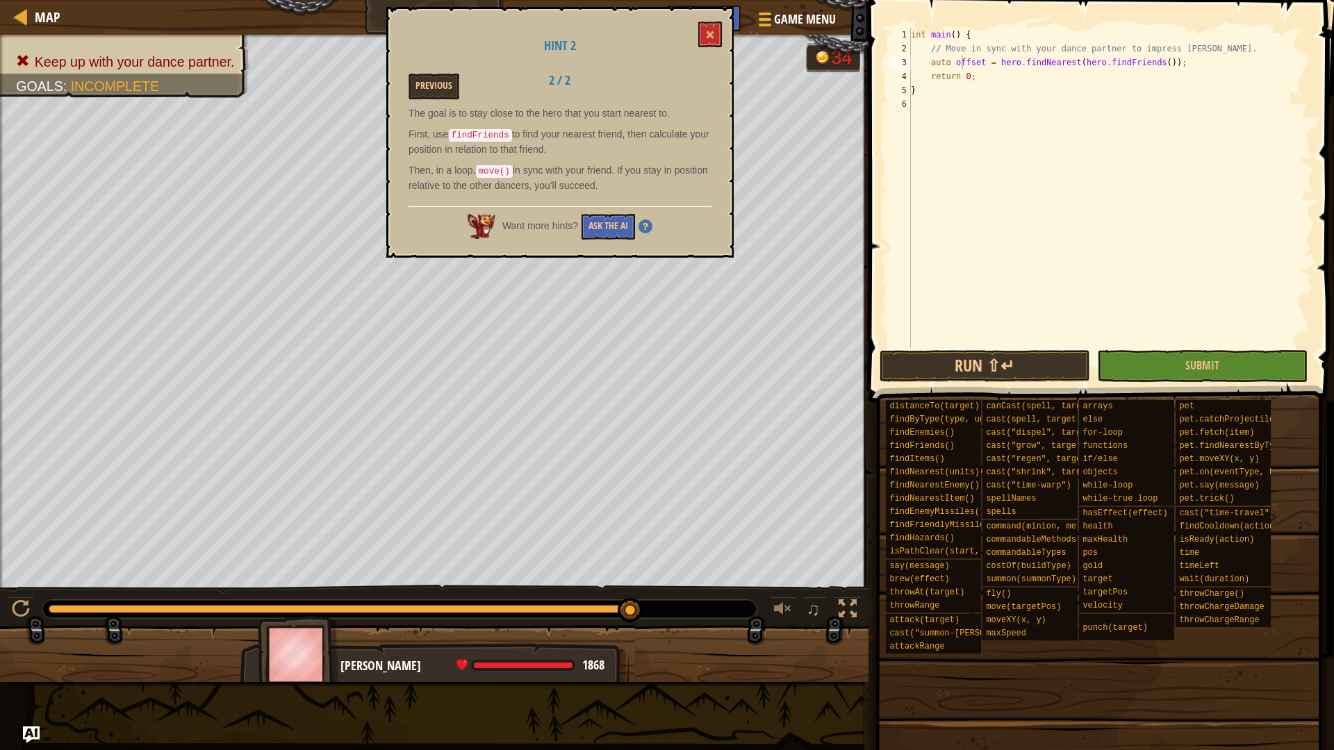
click at [1207, 56] on div "int main ( ) { // Move in sync with your dance partner to impress Pender Spellb…" at bounding box center [1110, 201] width 405 height 347
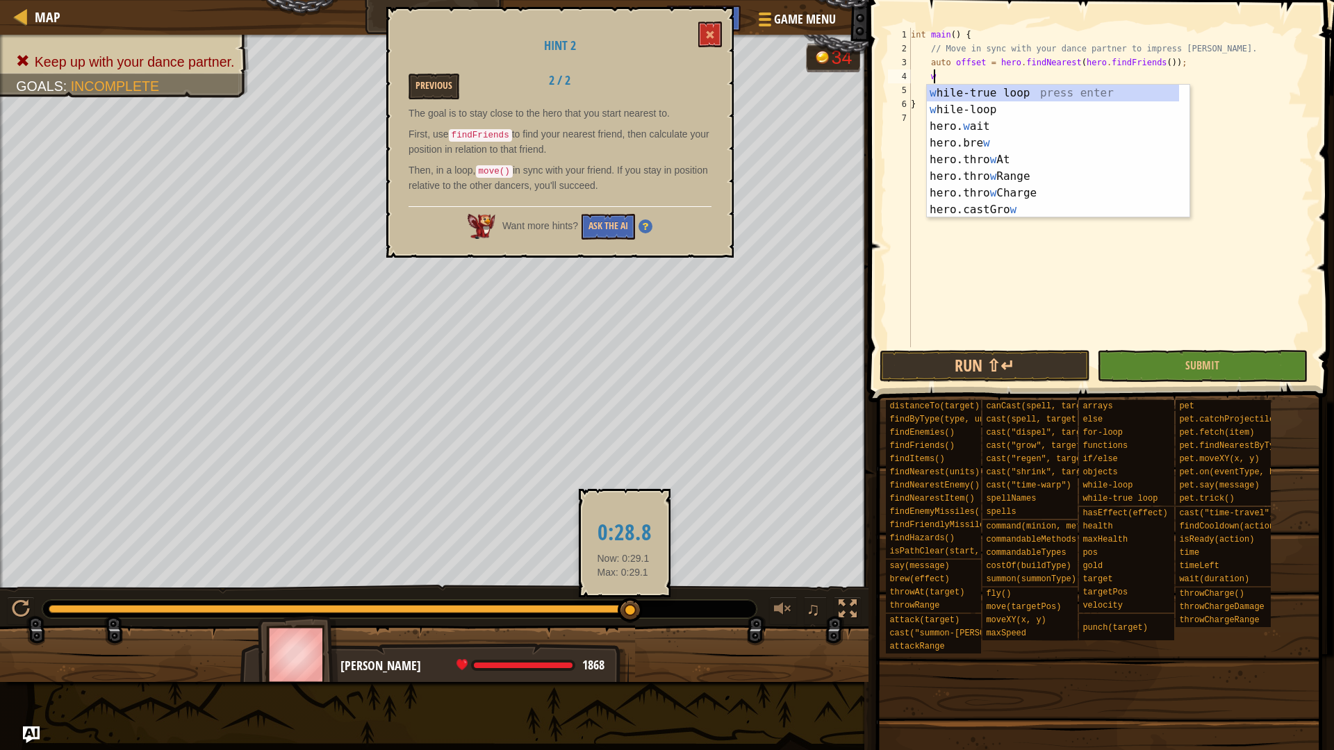
scroll to position [6, 1]
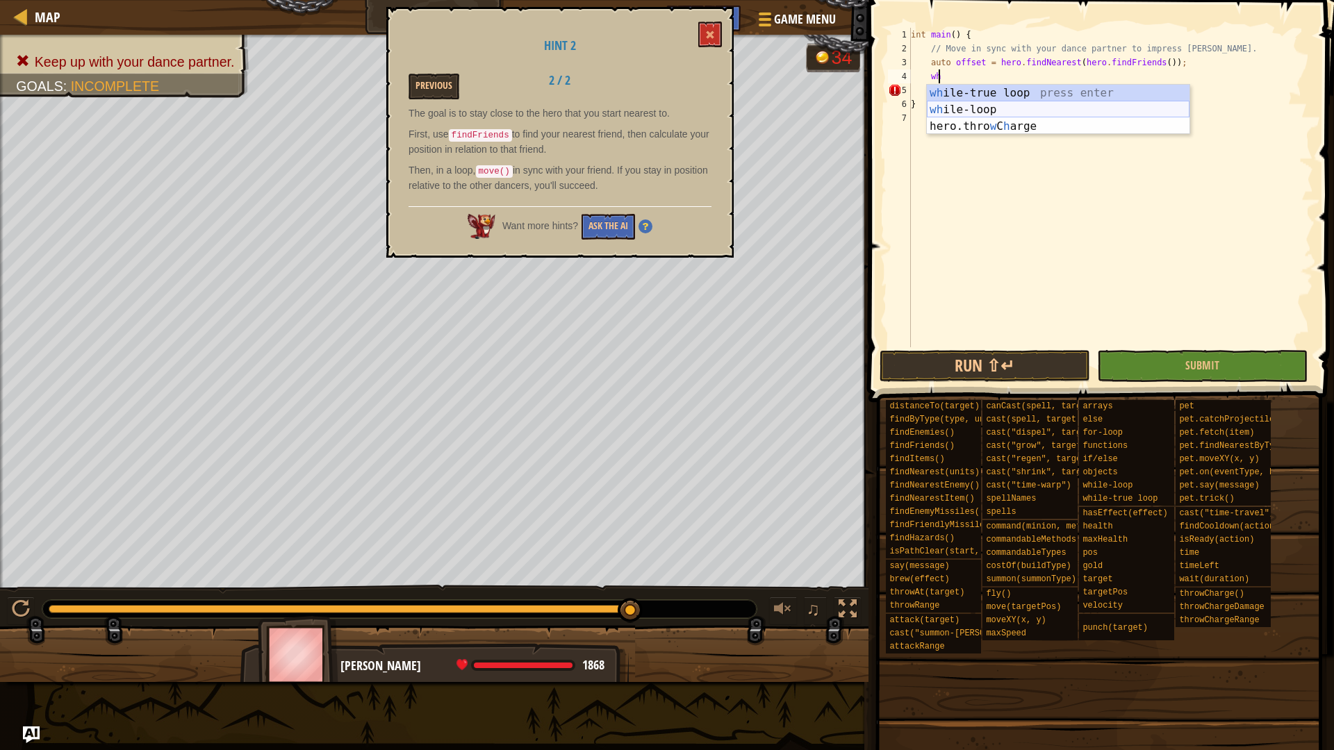
click at [1007, 111] on div "wh ile-true loop press enter wh ile-loop press enter hero.thro w C h arge press…" at bounding box center [1058, 126] width 263 height 83
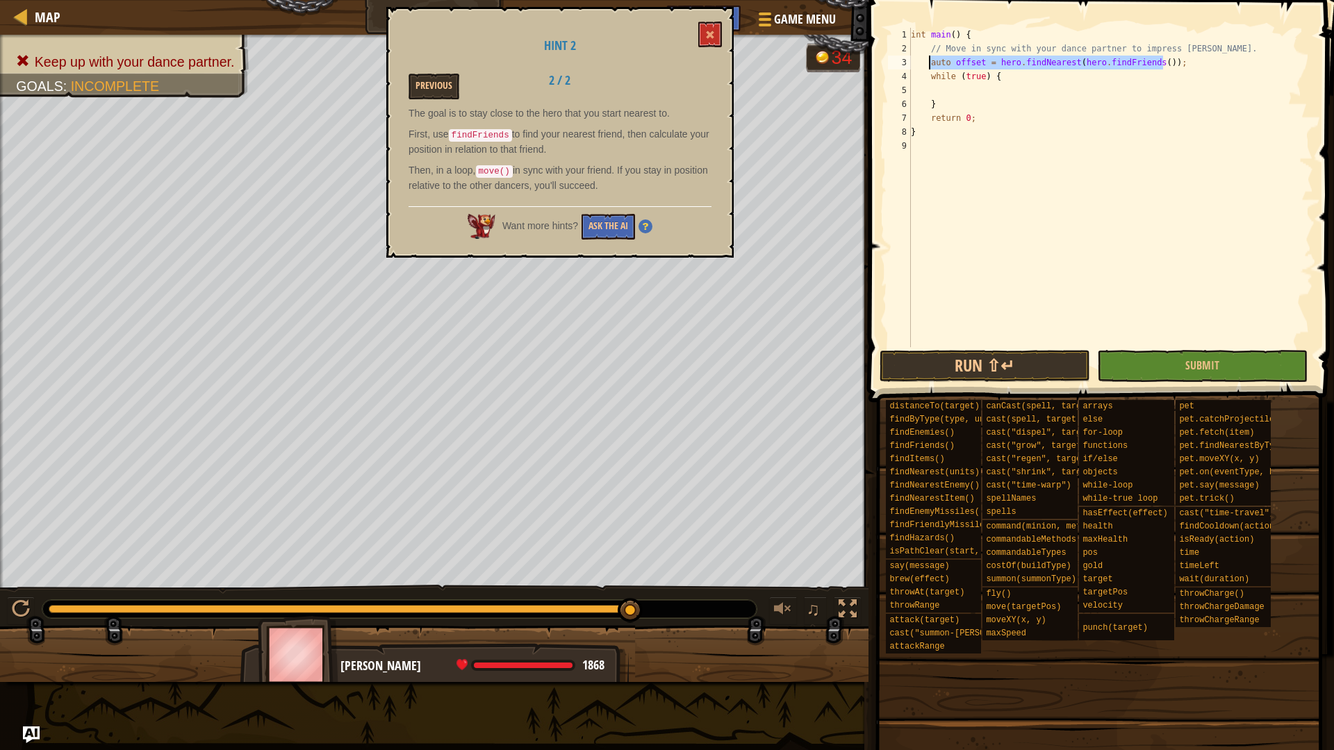
drag, startPoint x: 1188, startPoint y: 61, endPoint x: 931, endPoint y: 60, distance: 257.1
click at [931, 60] on div "int main ( ) { // Move in sync with your dance partner to impress Pender Spellb…" at bounding box center [1110, 201] width 405 height 347
type textarea "while (true) {"
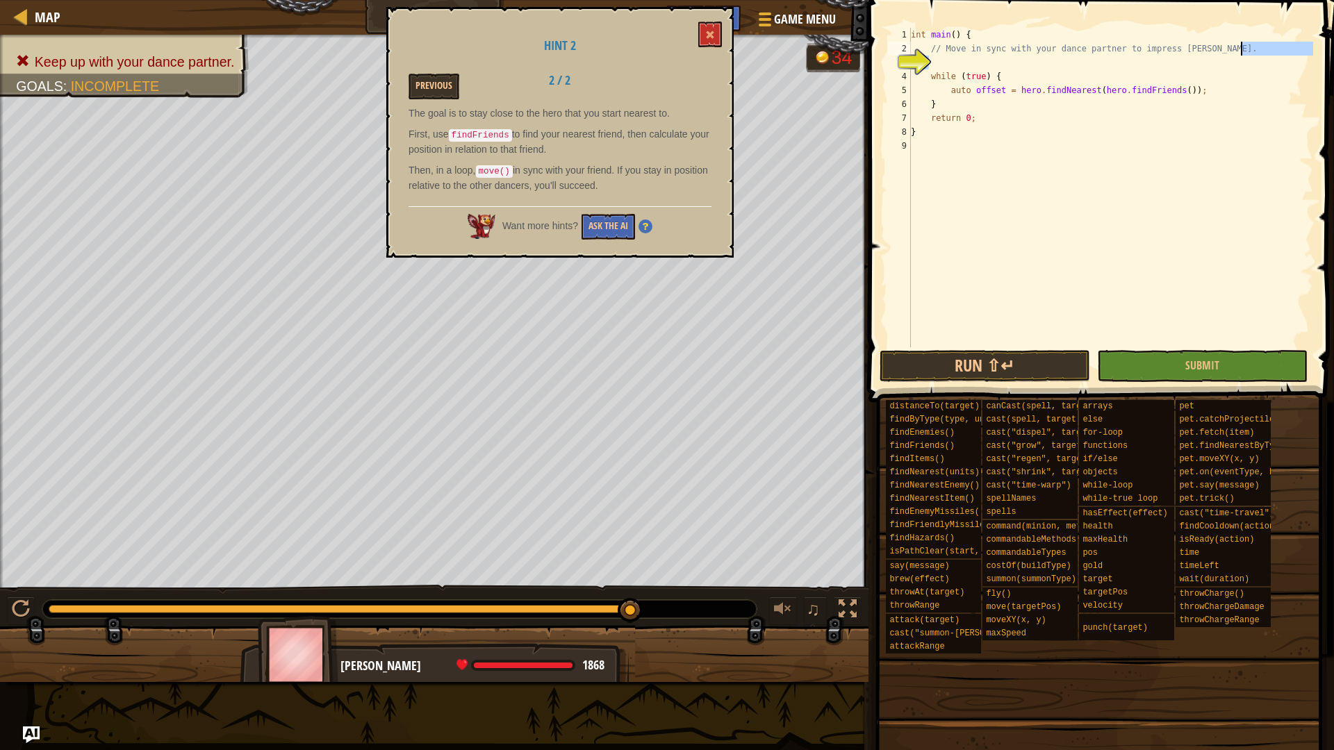
drag, startPoint x: 1006, startPoint y: 69, endPoint x: 1251, endPoint y: 50, distance: 246.0
click at [1251, 50] on div "int main ( ) { // Move in sync with your dance partner to impress Pender Spellb…" at bounding box center [1110, 201] width 405 height 347
drag, startPoint x: 980, startPoint y: 62, endPoint x: 960, endPoint y: 62, distance: 20.2
click at [960, 62] on div "int main ( ) { // Move in sync with your dance partner to impress Pender Spellb…" at bounding box center [1110, 201] width 405 height 347
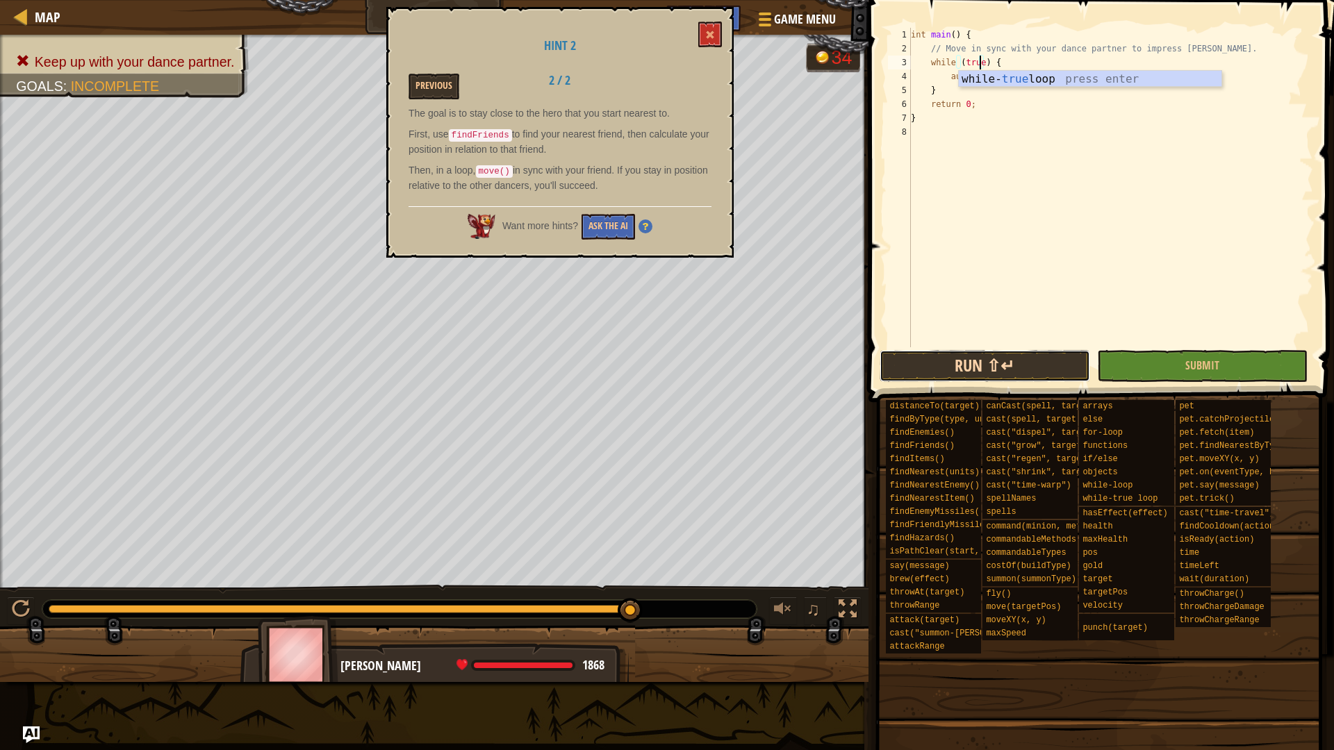
click at [978, 367] on button "Run ⇧↵" at bounding box center [985, 366] width 211 height 32
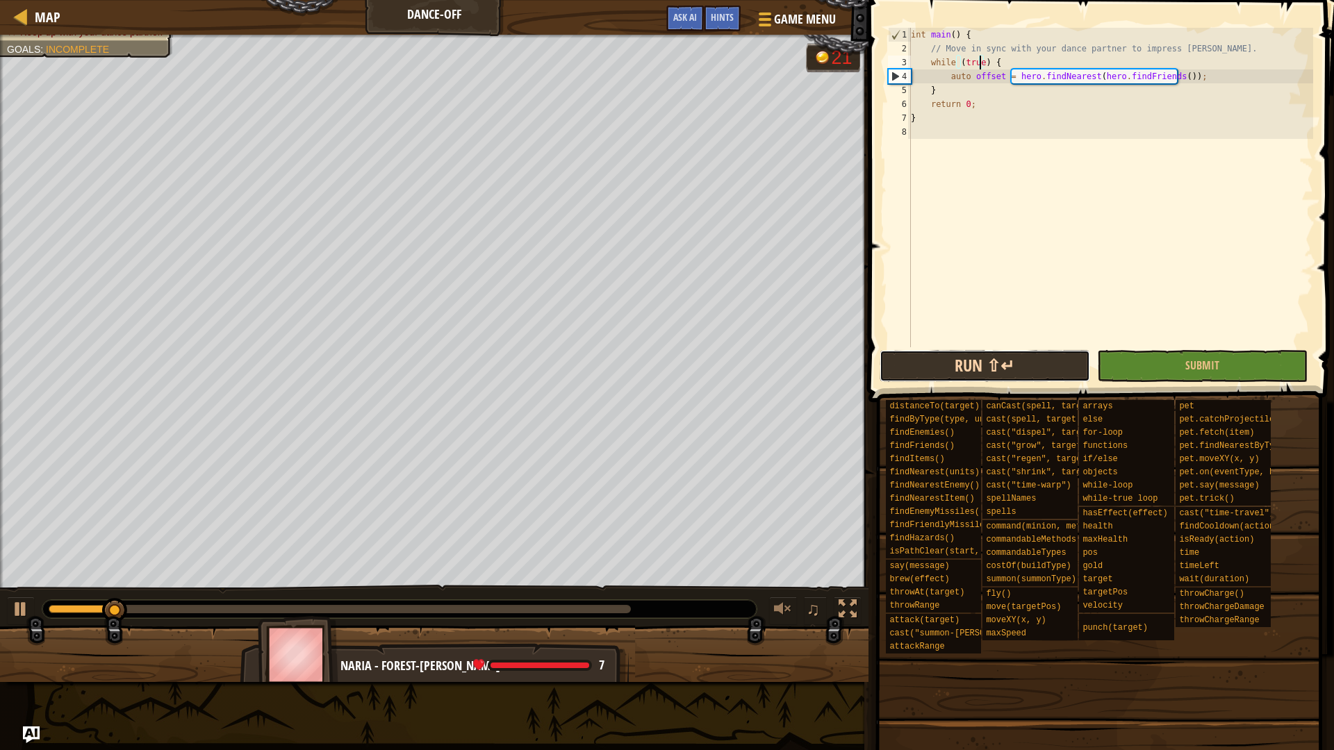
click at [991, 372] on button "Run ⇧↵" at bounding box center [985, 366] width 211 height 32
click at [913, 361] on button "Run ⇧↵" at bounding box center [985, 366] width 211 height 32
click at [718, 12] on span "Hints" at bounding box center [722, 16] width 23 height 13
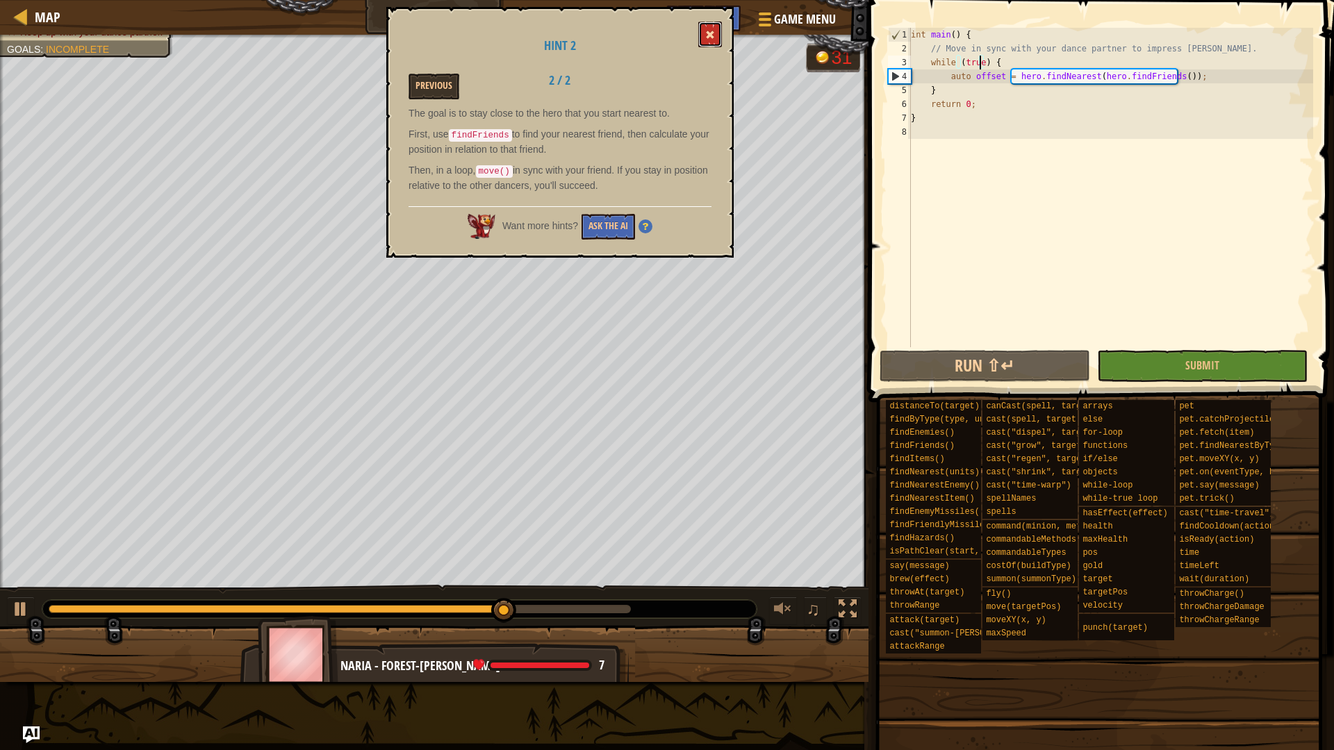
click at [711, 38] on span at bounding box center [710, 35] width 10 height 10
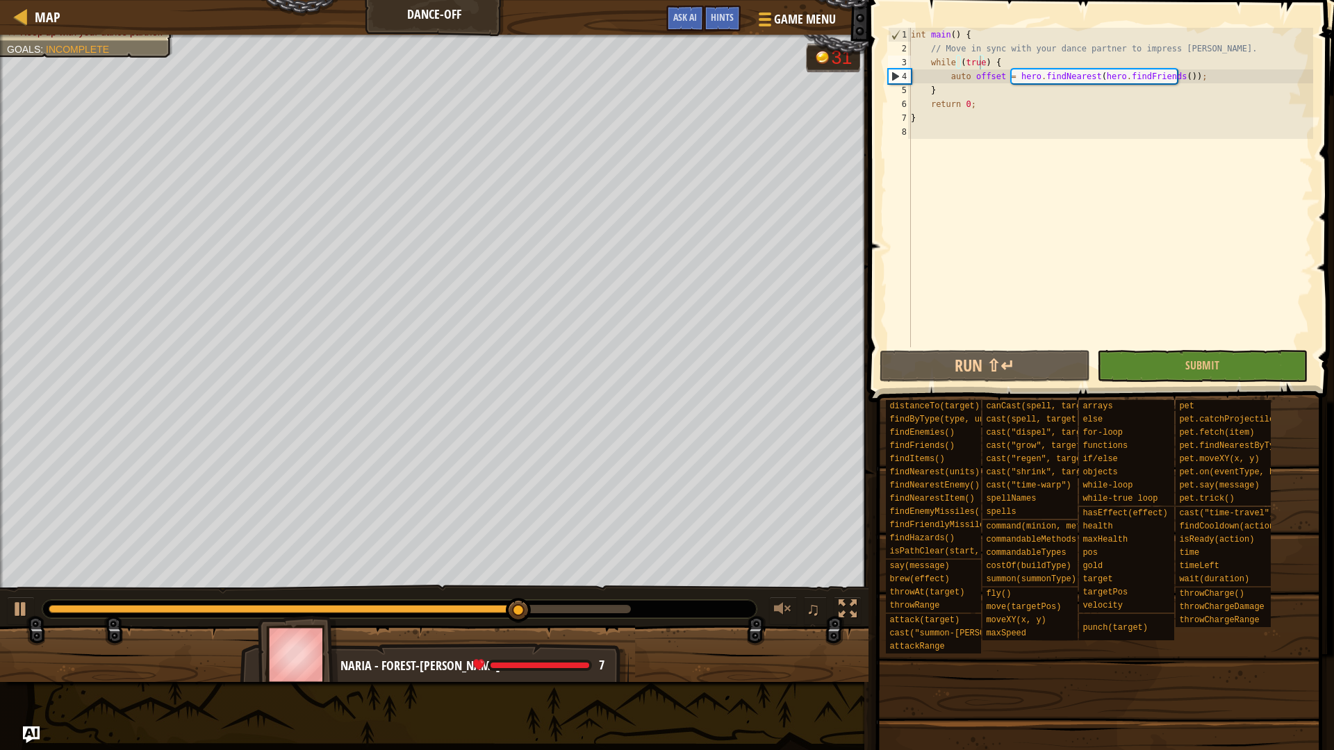
type textarea "auto offset = hero.findNearest(hero.findFriends());"
click at [1199, 82] on div "int main ( ) { // Move in sync with your dance partner to impress Pender Spellb…" at bounding box center [1110, 201] width 405 height 347
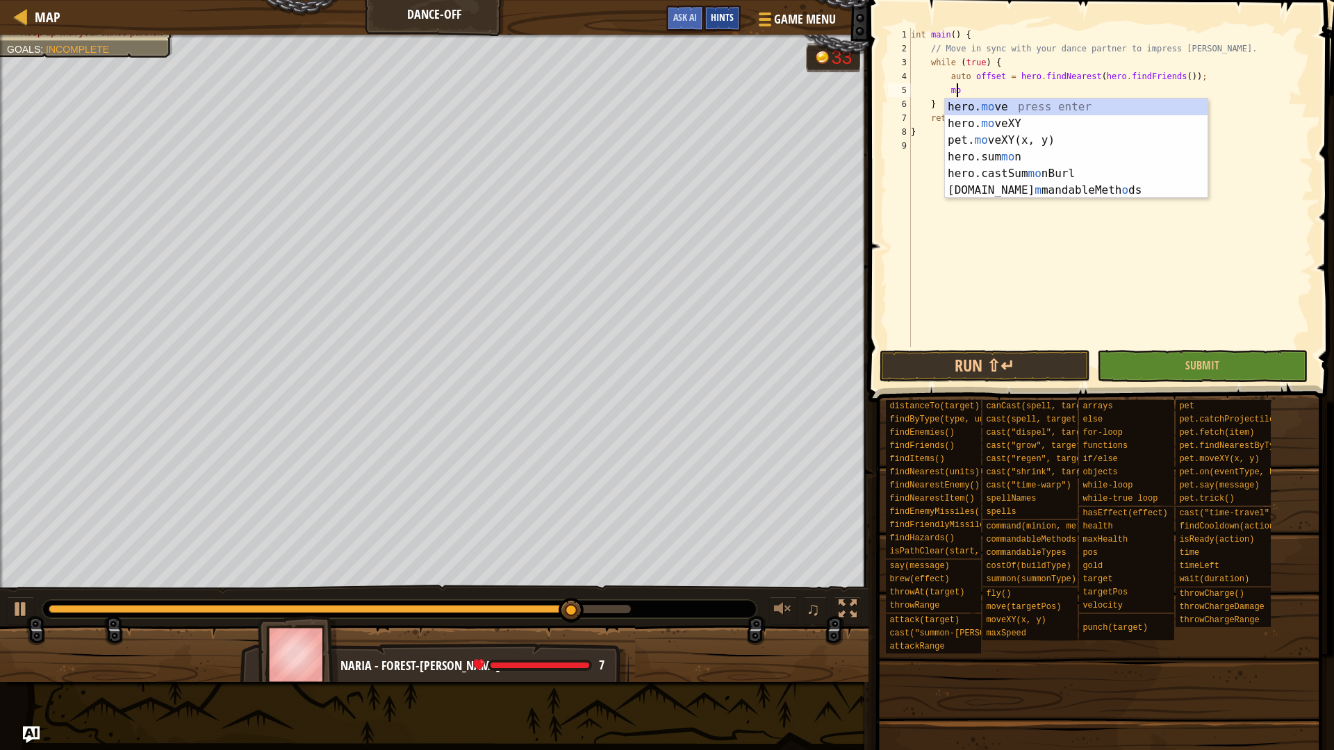
scroll to position [6, 3]
click at [985, 105] on div "hero. mo ve press enter hero. mo veXY press enter pet. mo veXY(x, y) press ente…" at bounding box center [1076, 165] width 263 height 133
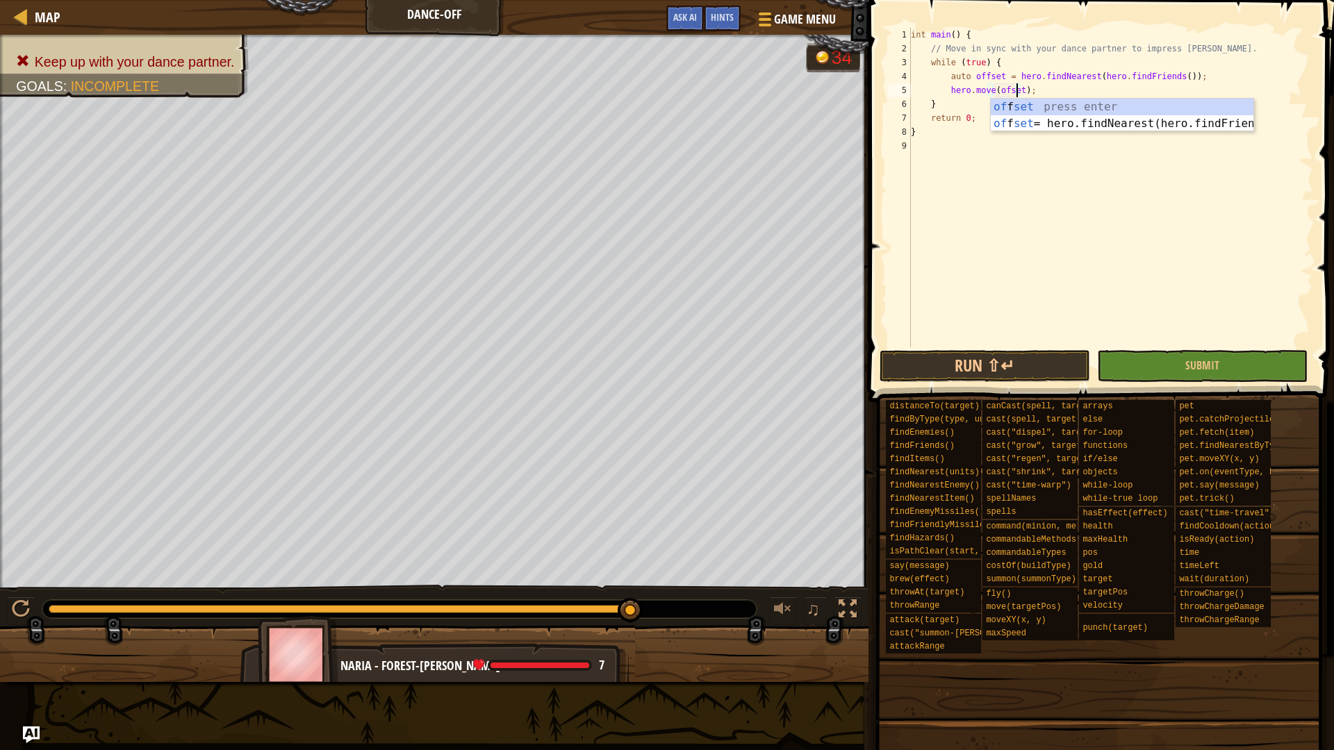
scroll to position [6, 9]
click at [1003, 87] on div "int main ( ) { // Move in sync with your dance partner to impress Pender Spellb…" at bounding box center [1110, 201] width 405 height 347
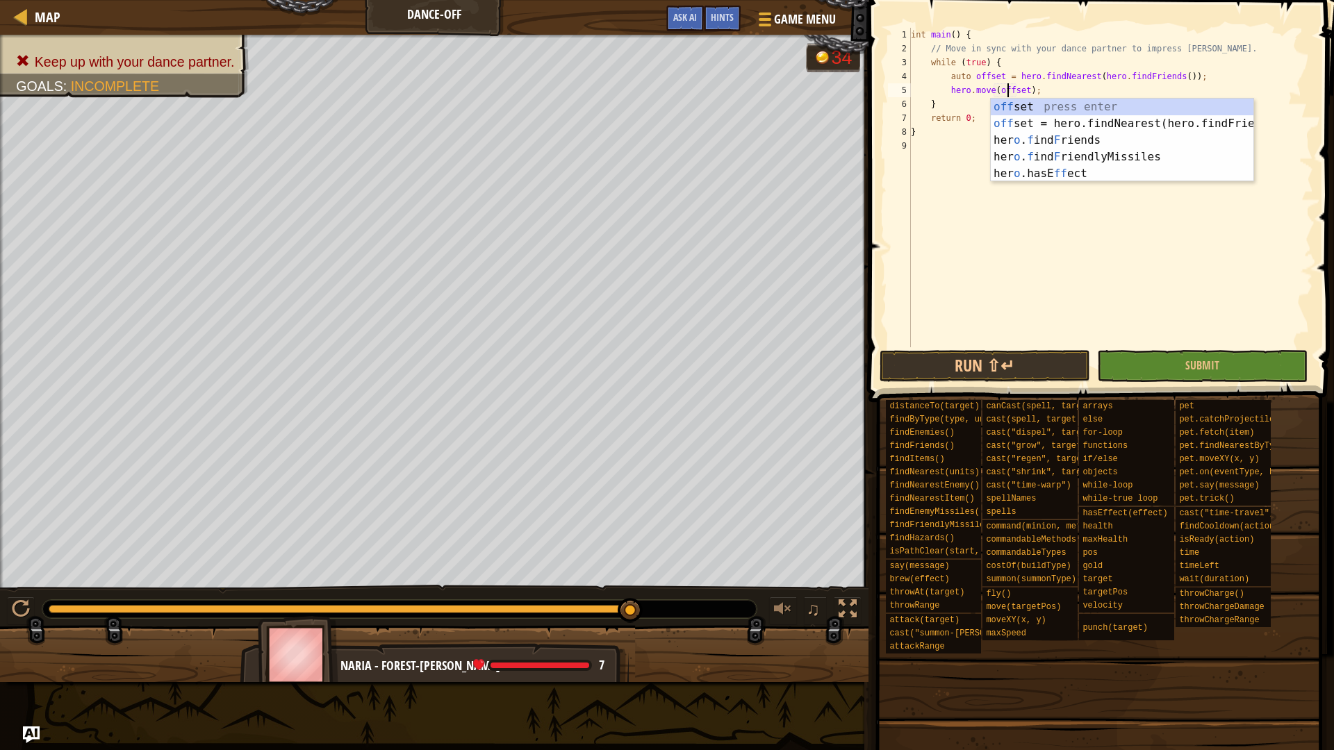
click at [991, 92] on div "int main ( ) { // Move in sync with your dance partner to impress Pender Spellb…" at bounding box center [1110, 201] width 405 height 347
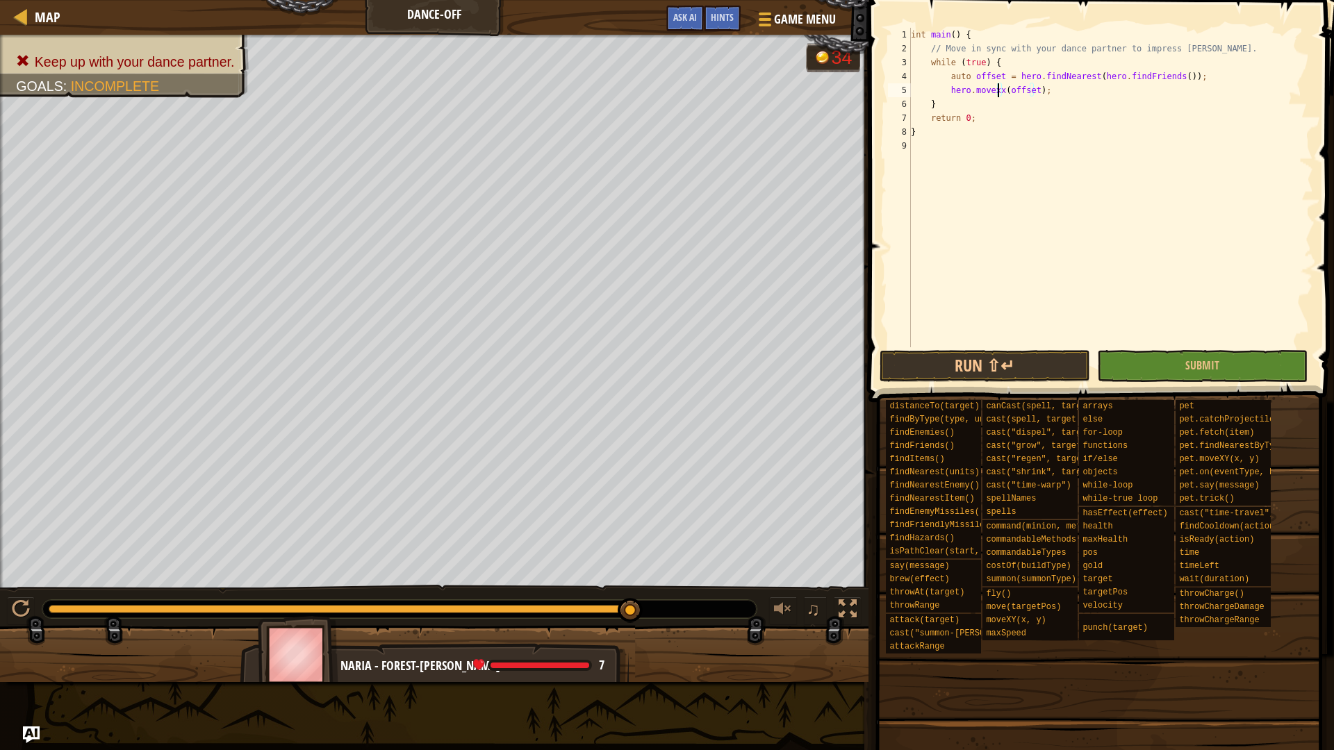
scroll to position [6, 8]
drag, startPoint x: 999, startPoint y: 74, endPoint x: 971, endPoint y: 77, distance: 28.6
click at [971, 77] on div "int main ( ) { // Move in sync with your dance partner to impress Pender Spellb…" at bounding box center [1110, 201] width 405 height 347
type textarea "auto distance = hero.findNearest(hero.findFriends());"
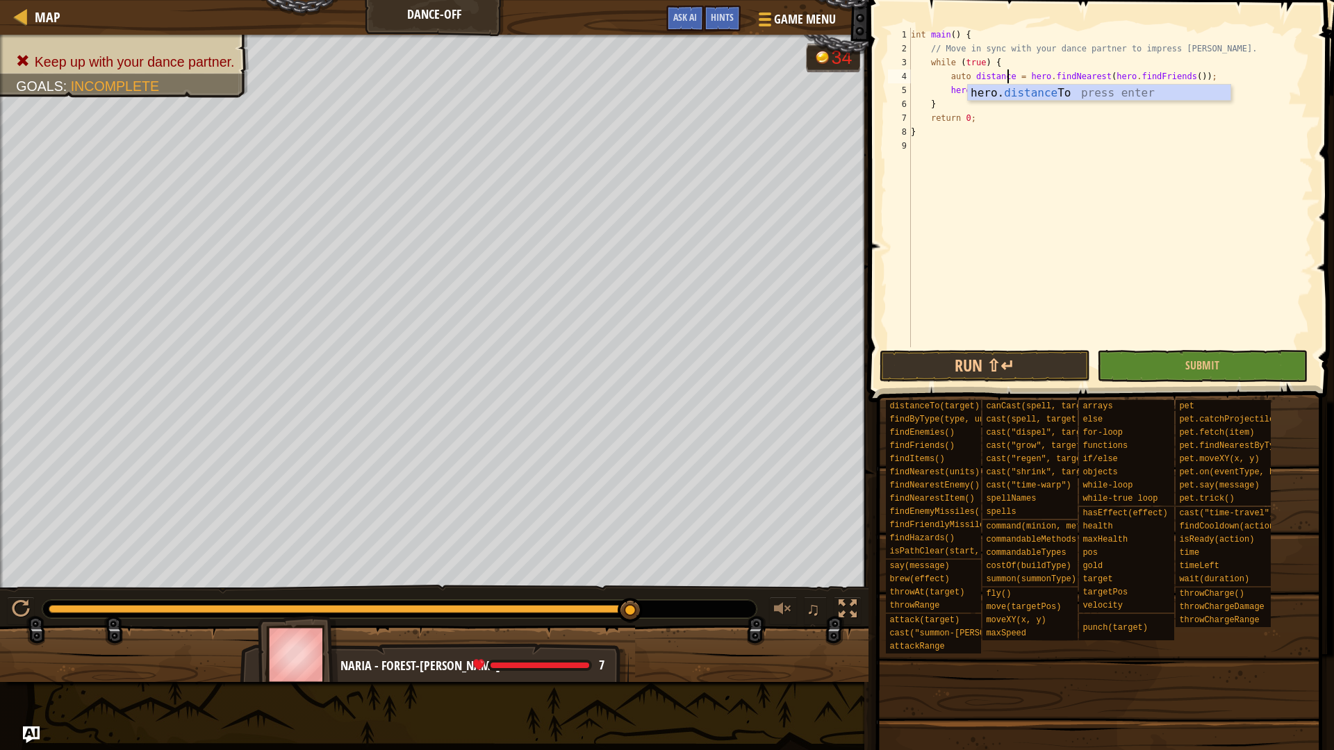
click at [1143, 79] on div "int main ( ) { // Move in sync with your dance partner to impress Pender Spellb…" at bounding box center [1110, 201] width 405 height 347
click at [1204, 76] on div "int main ( ) { // Move in sync with your dance partner to impress Pender Spellb…" at bounding box center [1110, 201] width 405 height 347
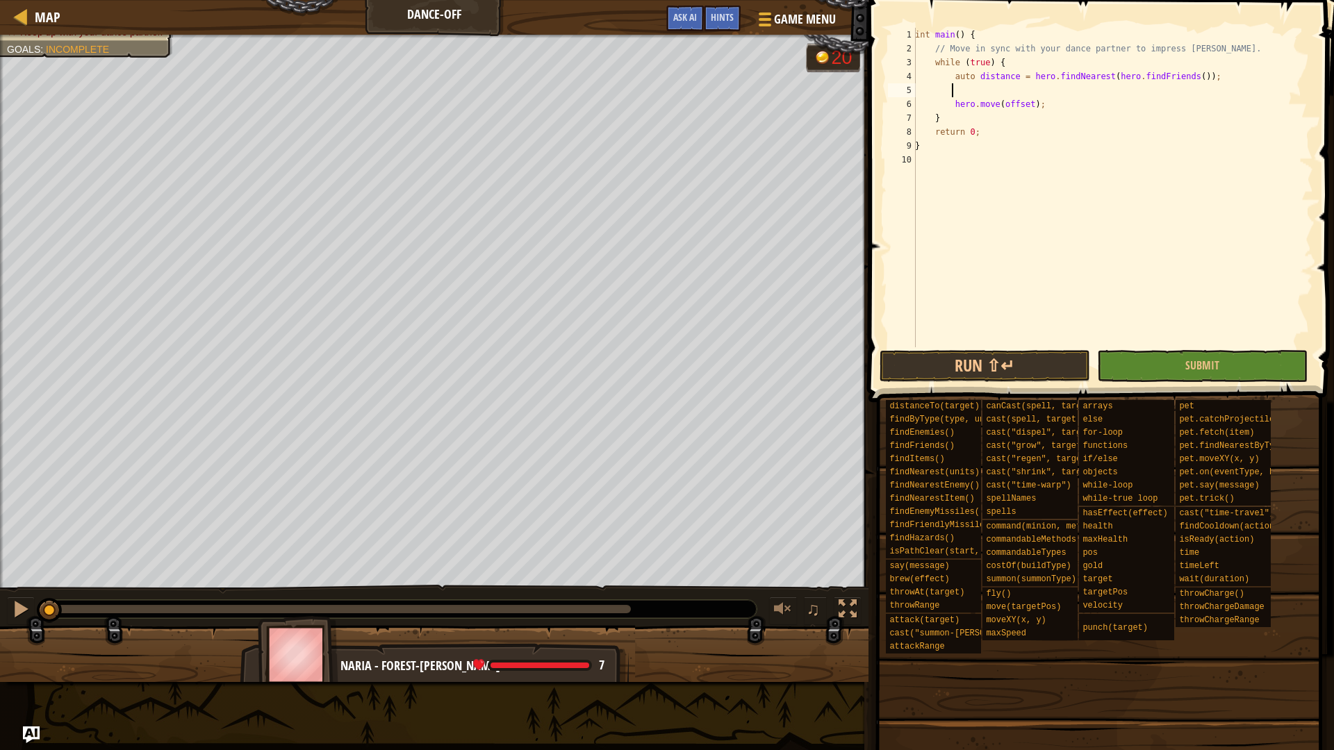
drag, startPoint x: 630, startPoint y: 612, endPoint x: 0, endPoint y: 637, distance: 630.0
click at [0, 637] on div "Keep up with your dance partner. Goals : Incomplete 20 ♫ Naria - forest-archer …" at bounding box center [667, 359] width 1334 height 648
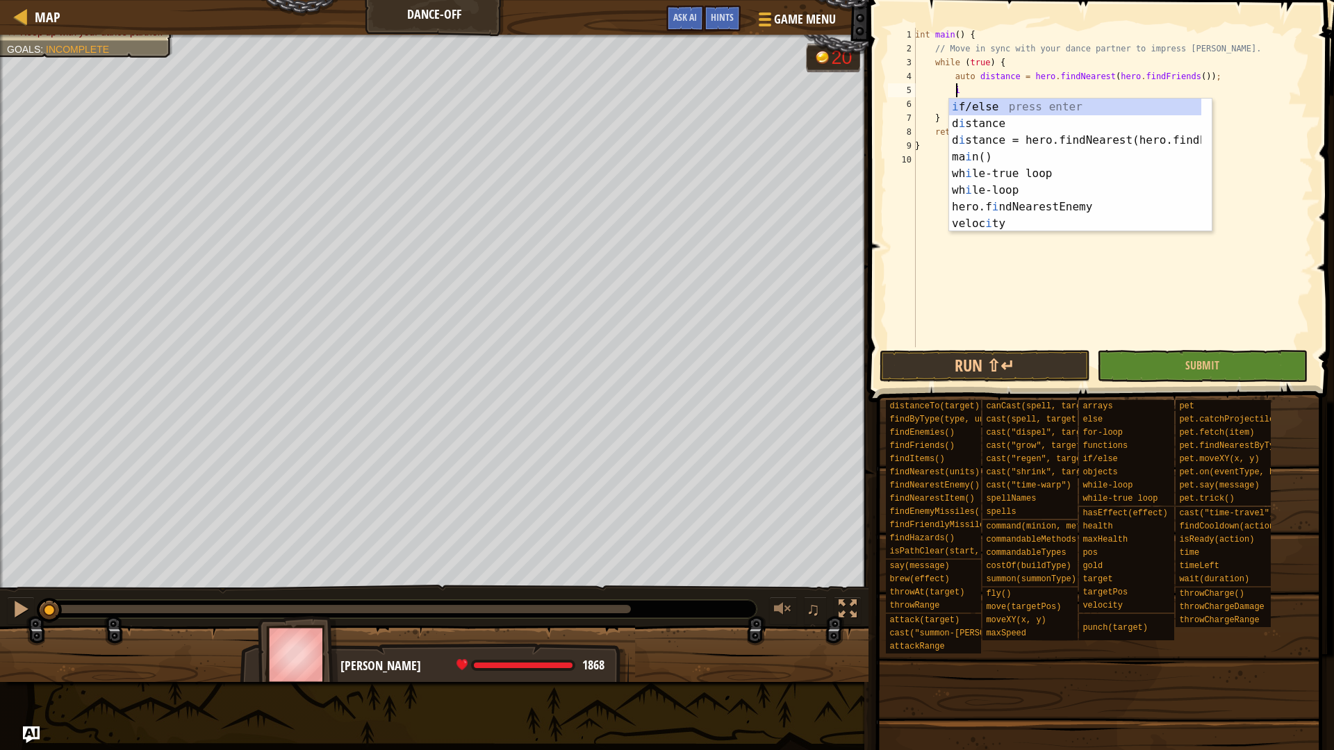
scroll to position [6, 3]
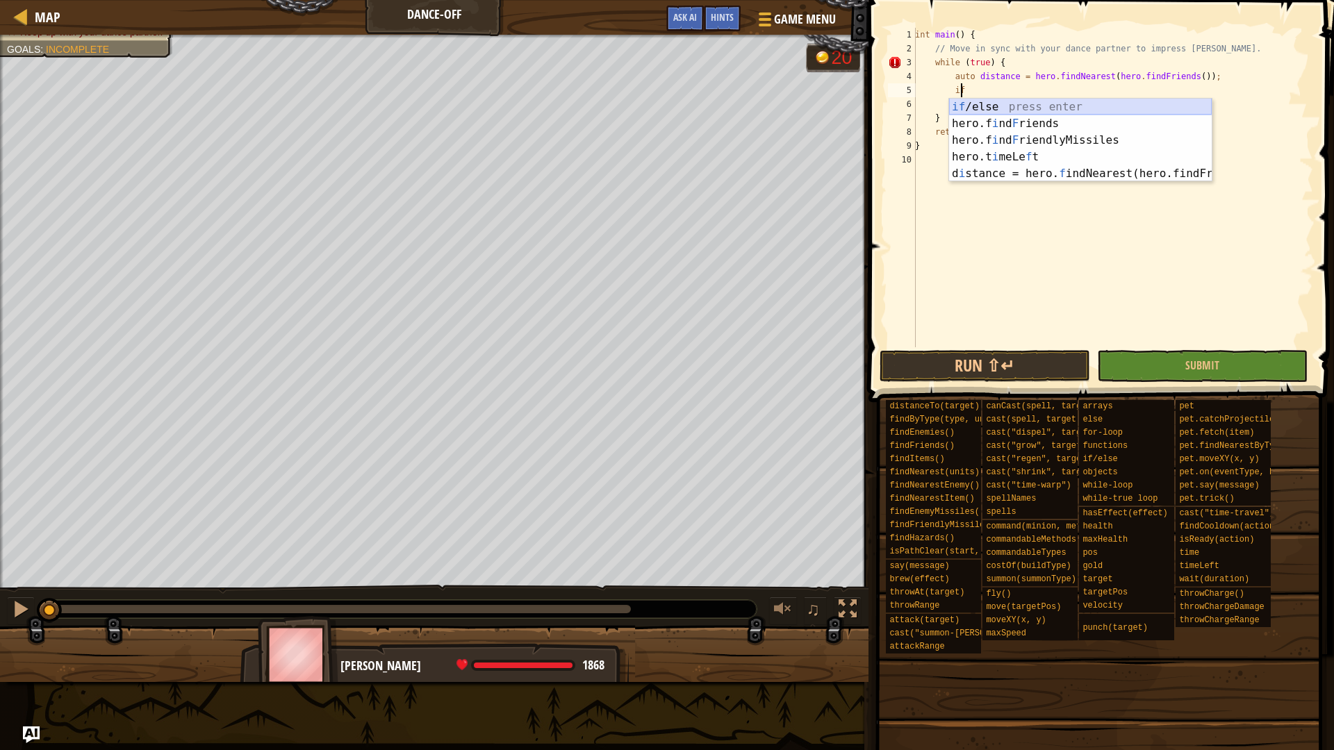
click at [1058, 106] on div "if /else press enter hero.f i nd F riends press enter hero.f i nd F riendlyMiss…" at bounding box center [1080, 157] width 263 height 117
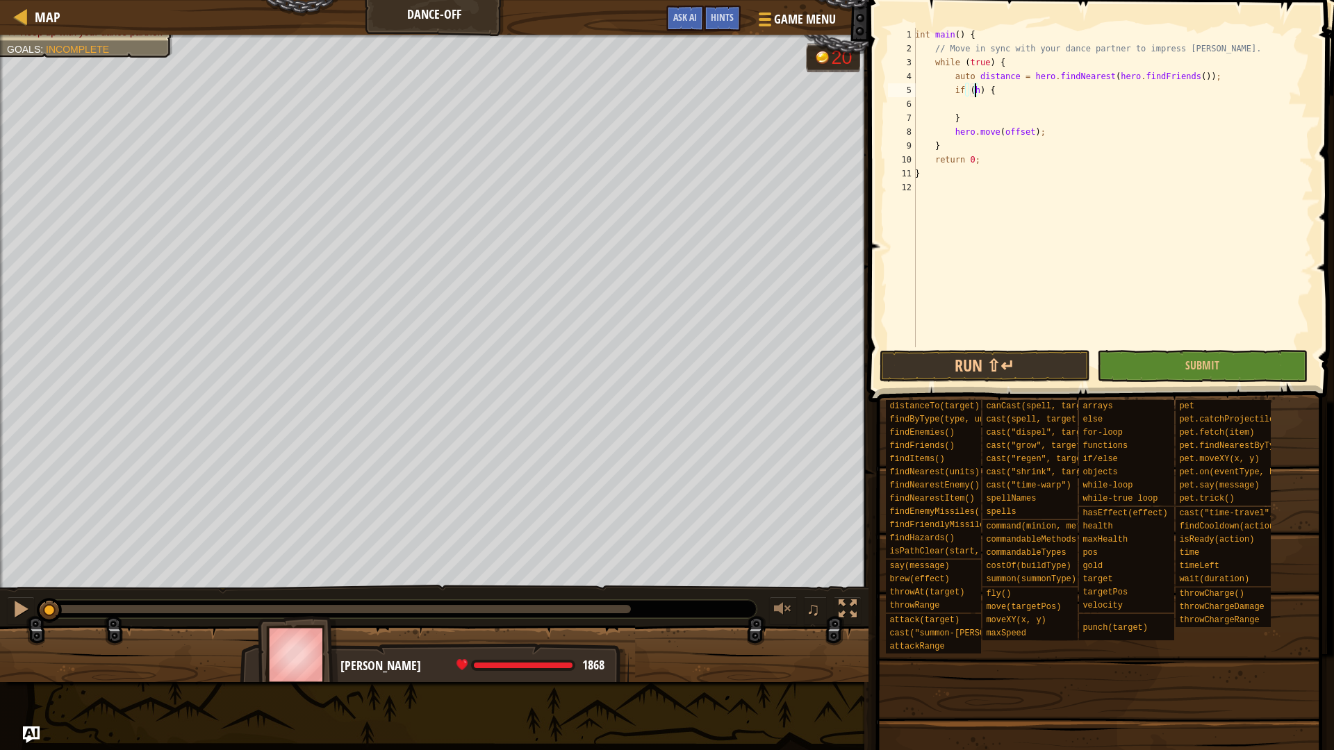
scroll to position [6, 5]
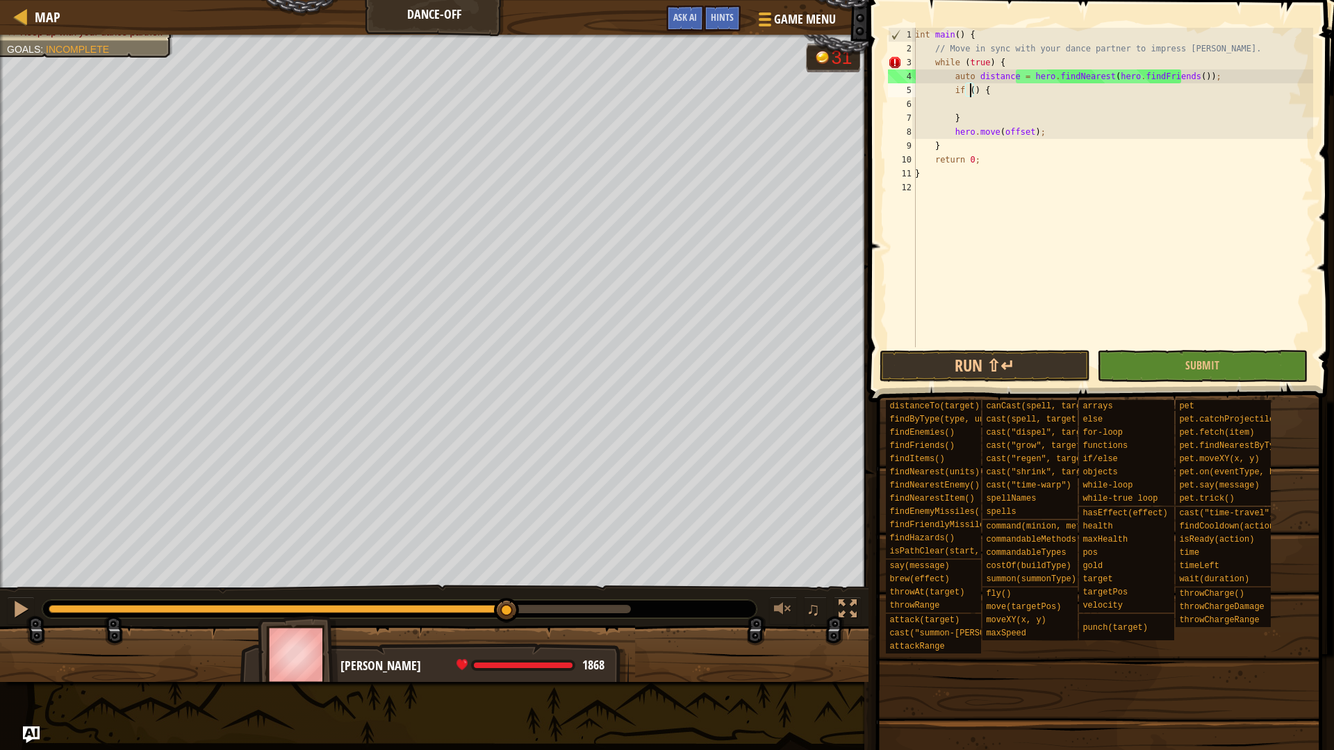
drag, startPoint x: 60, startPoint y: 608, endPoint x: 508, endPoint y: 600, distance: 447.6
click at [508, 600] on div at bounding box center [506, 610] width 25 height 25
click at [1015, 56] on div "int main ( ) { // Move in sync with your dance partner to impress Pender Spellb…" at bounding box center [1112, 201] width 401 height 347
click at [937, 172] on div "int main ( ) { // Move in sync with your dance partner to impress Pender Spellb…" at bounding box center [1112, 201] width 401 height 347
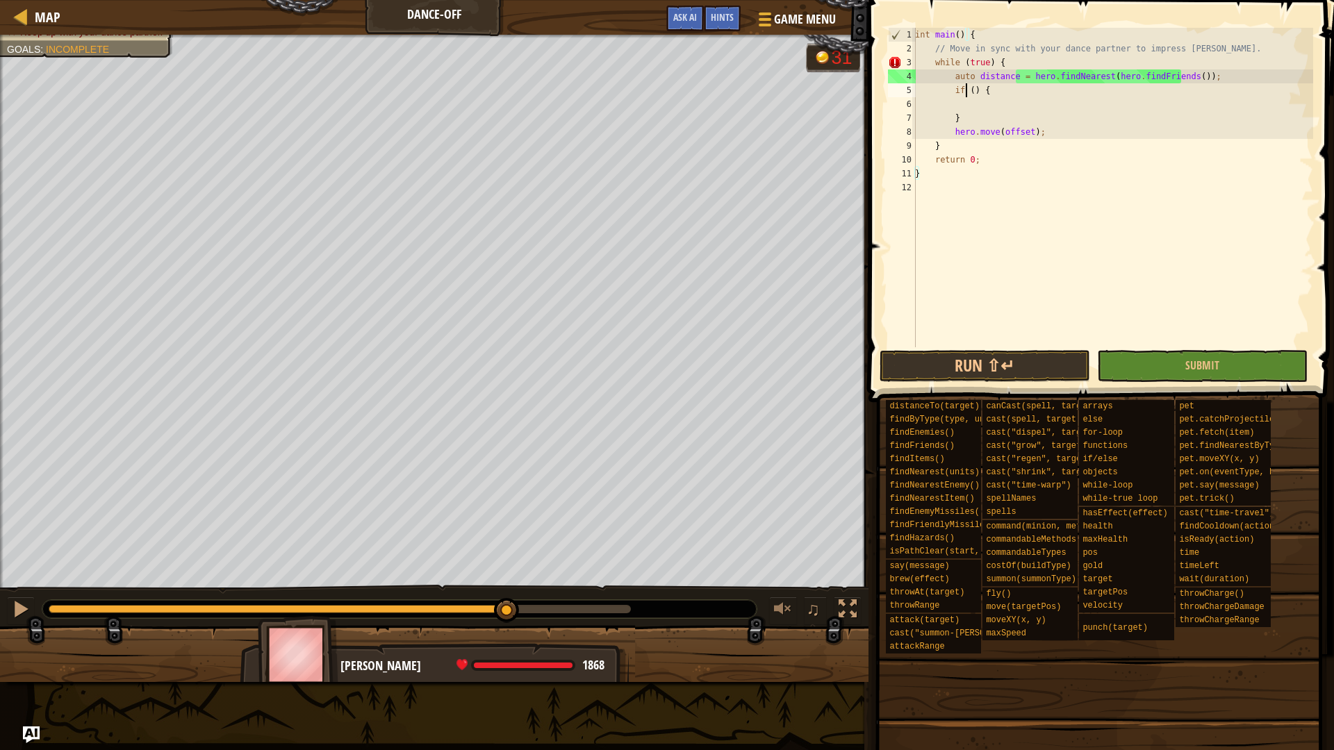
click at [968, 90] on div "int main ( ) { // Move in sync with your dance partner to impress Pender Spellb…" at bounding box center [1112, 201] width 401 height 347
click at [973, 92] on div "int main ( ) { // Move in sync with your dance partner to impress Pender Spellb…" at bounding box center [1112, 201] width 401 height 347
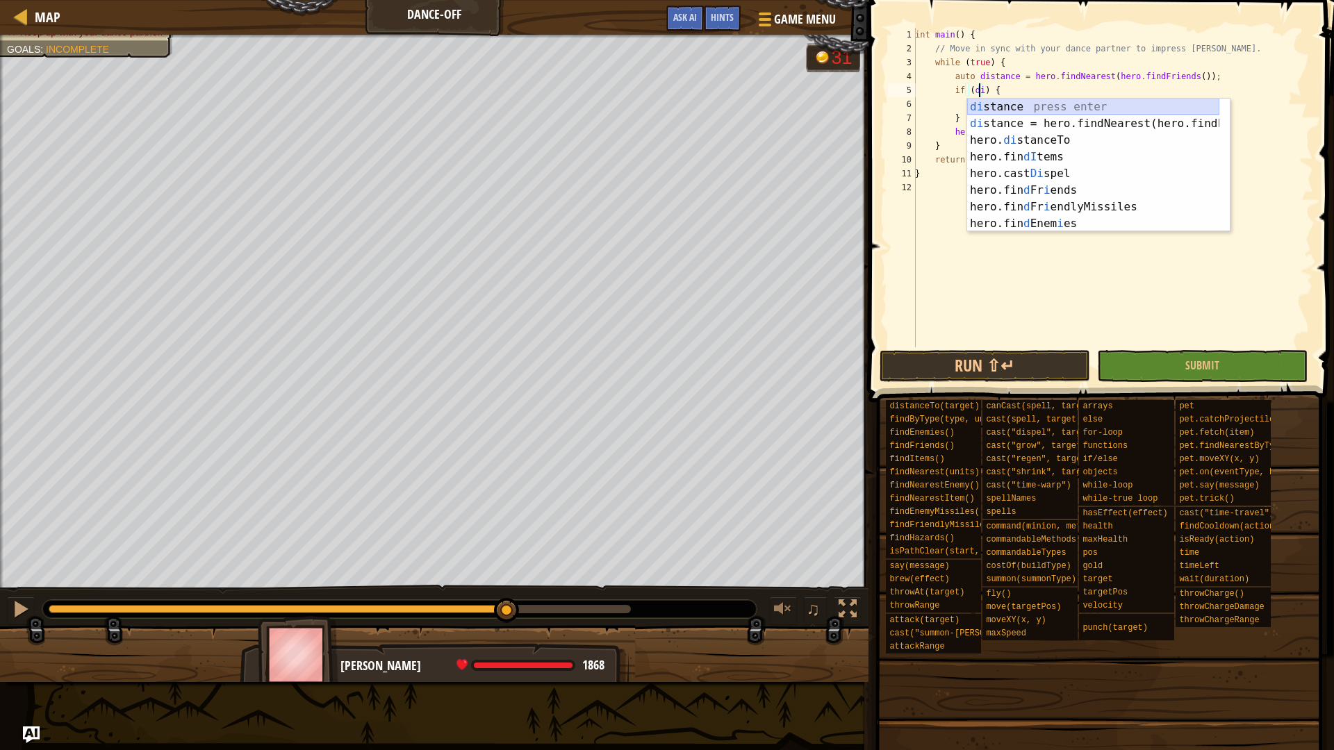
click at [1051, 108] on div "di stance press enter di stance = hero.findNearest(hero.findFriends() press ent…" at bounding box center [1093, 182] width 252 height 167
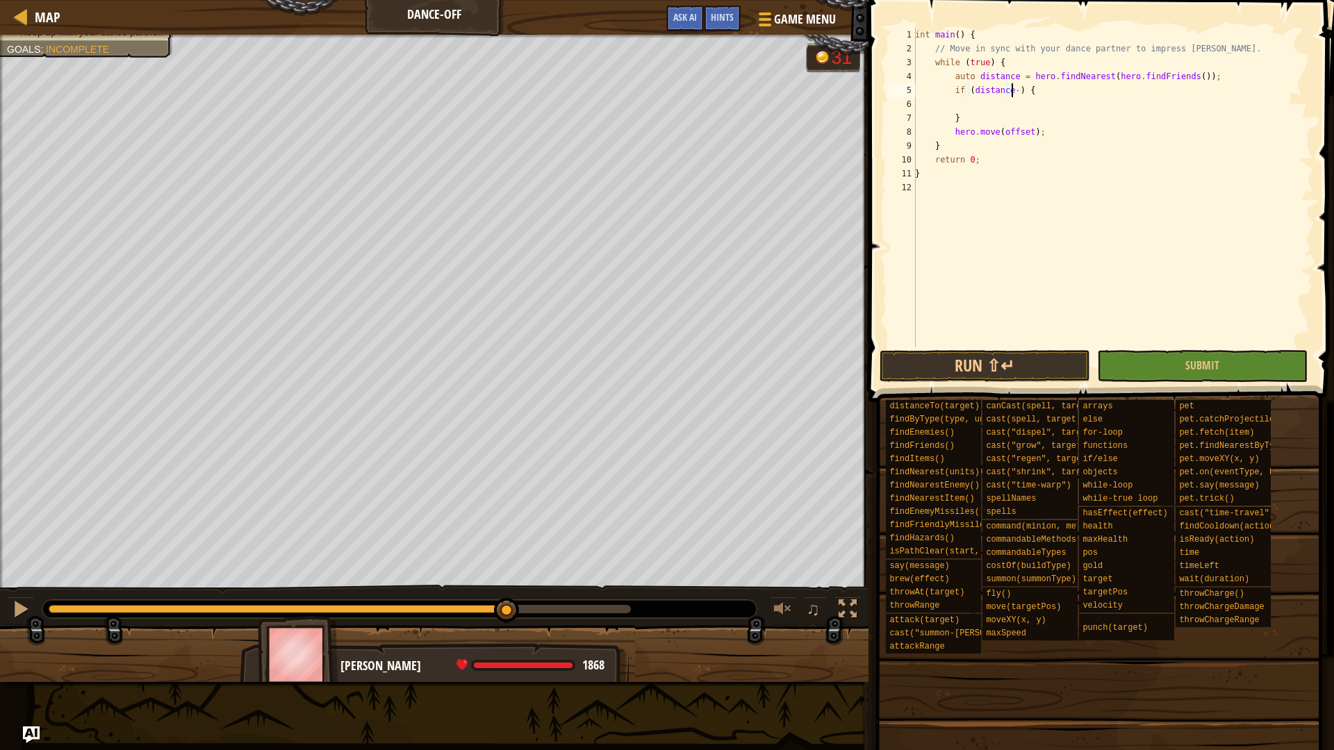
scroll to position [6, 8]
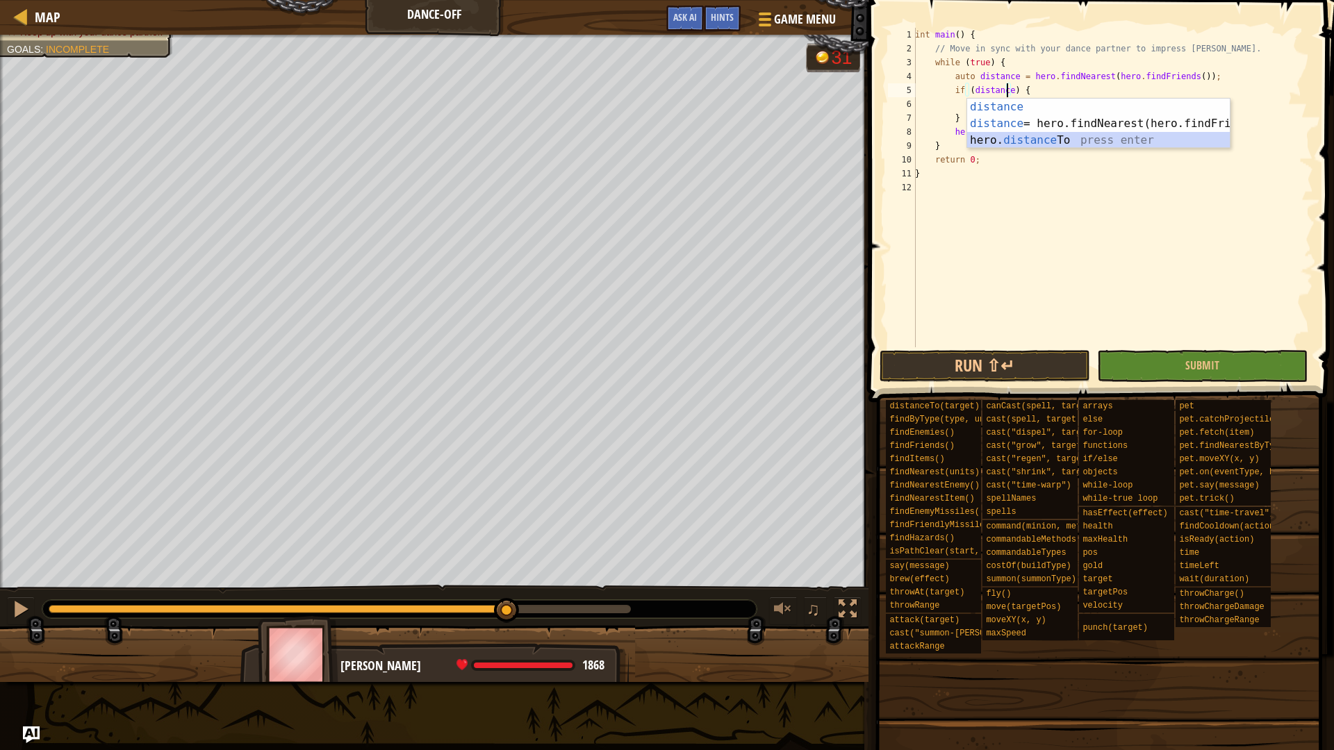
click at [1067, 143] on div "distance press enter distance = hero.findNearest(hero.findFriends() press enter…" at bounding box center [1098, 140] width 263 height 83
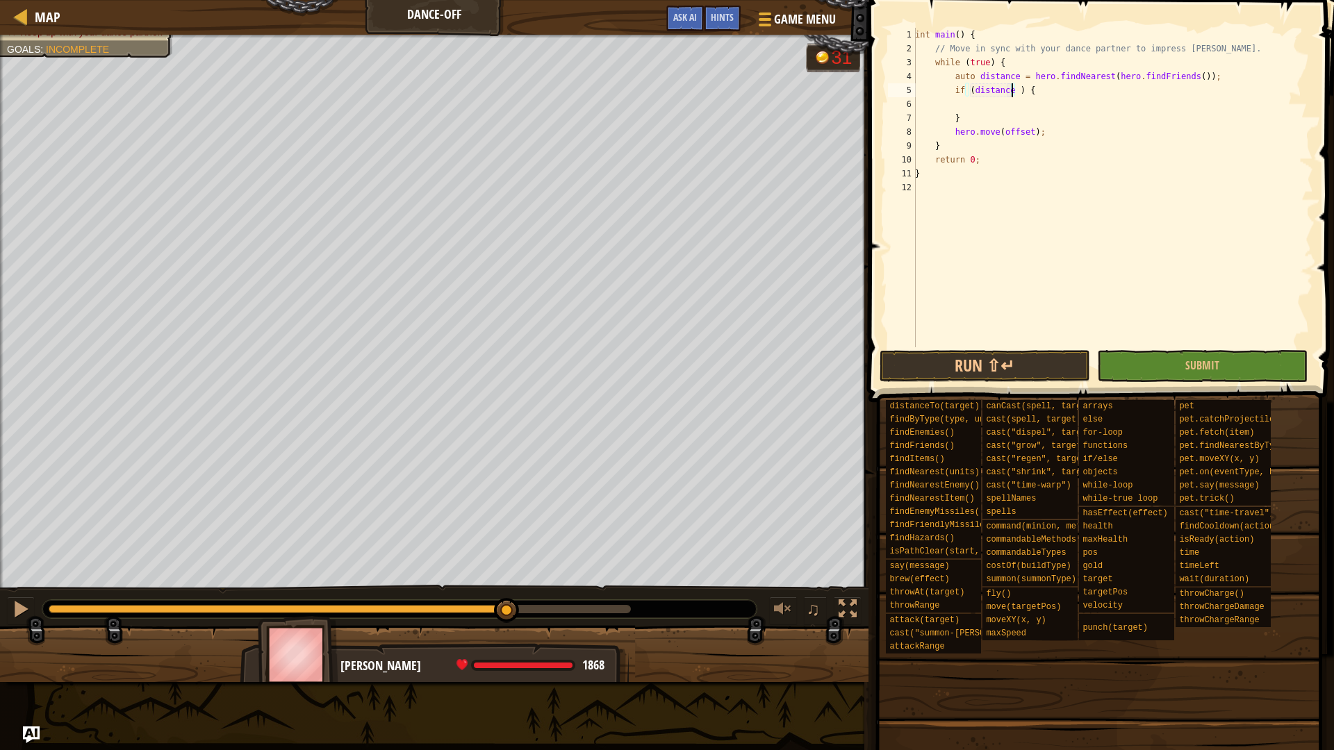
scroll to position [6, 9]
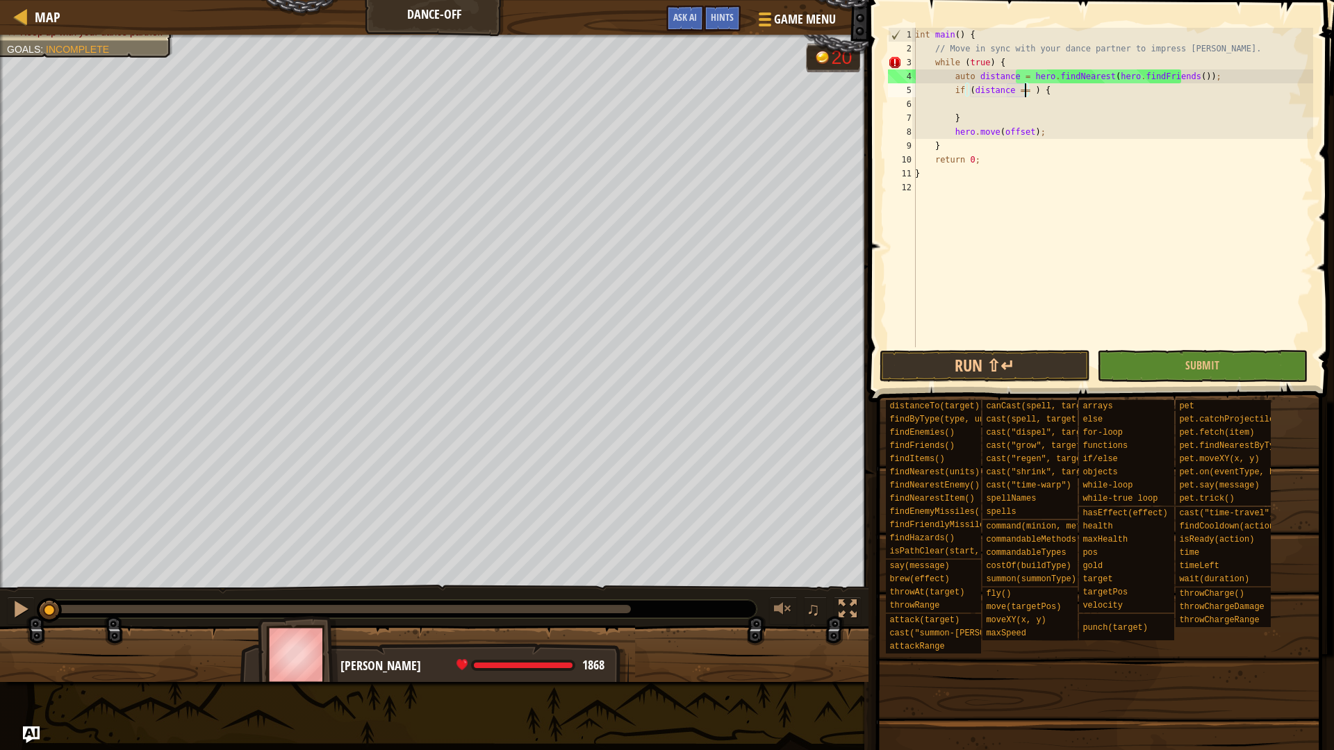
drag, startPoint x: 504, startPoint y: 607, endPoint x: 0, endPoint y: 563, distance: 505.7
click at [0, 563] on div "Keep up with your dance partner. Goals : Incomplete 20 ♫ Omarn 1868 x: 47 y: 36…" at bounding box center [667, 359] width 1334 height 648
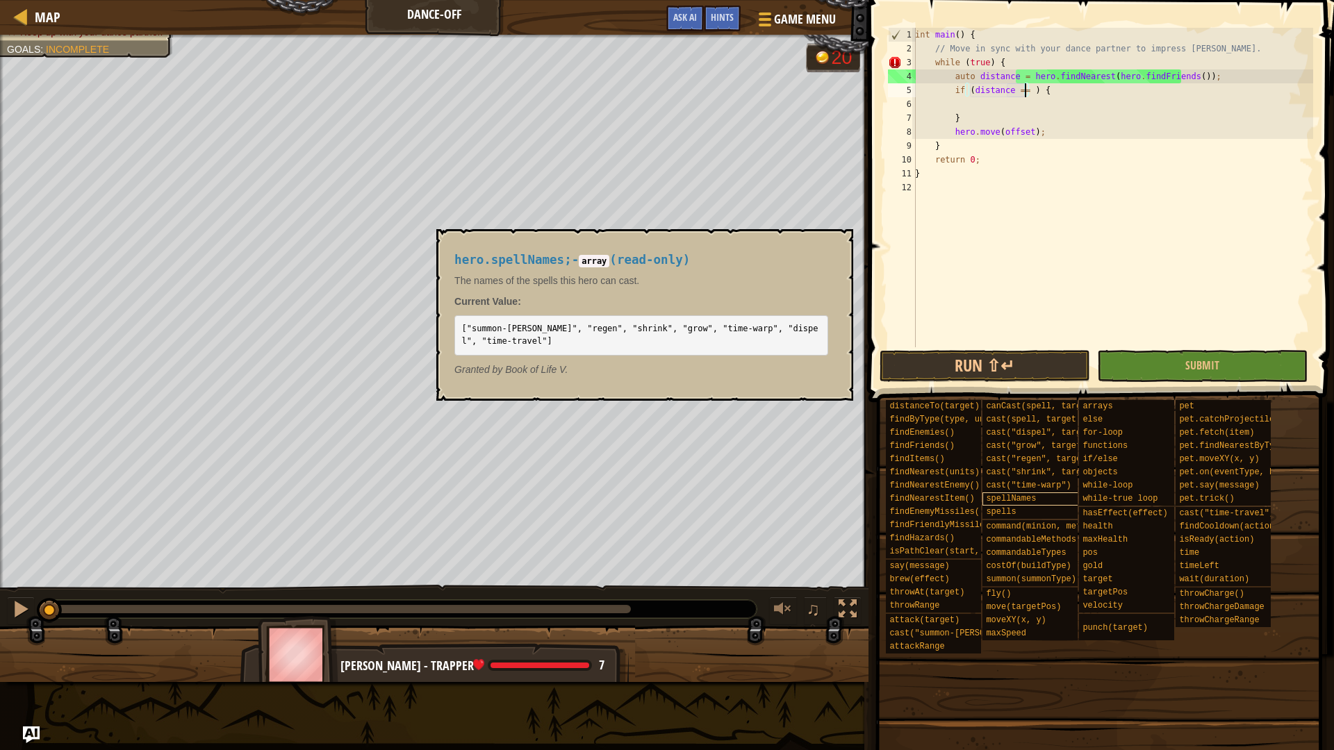
type textarea "if (distance == 8) {"
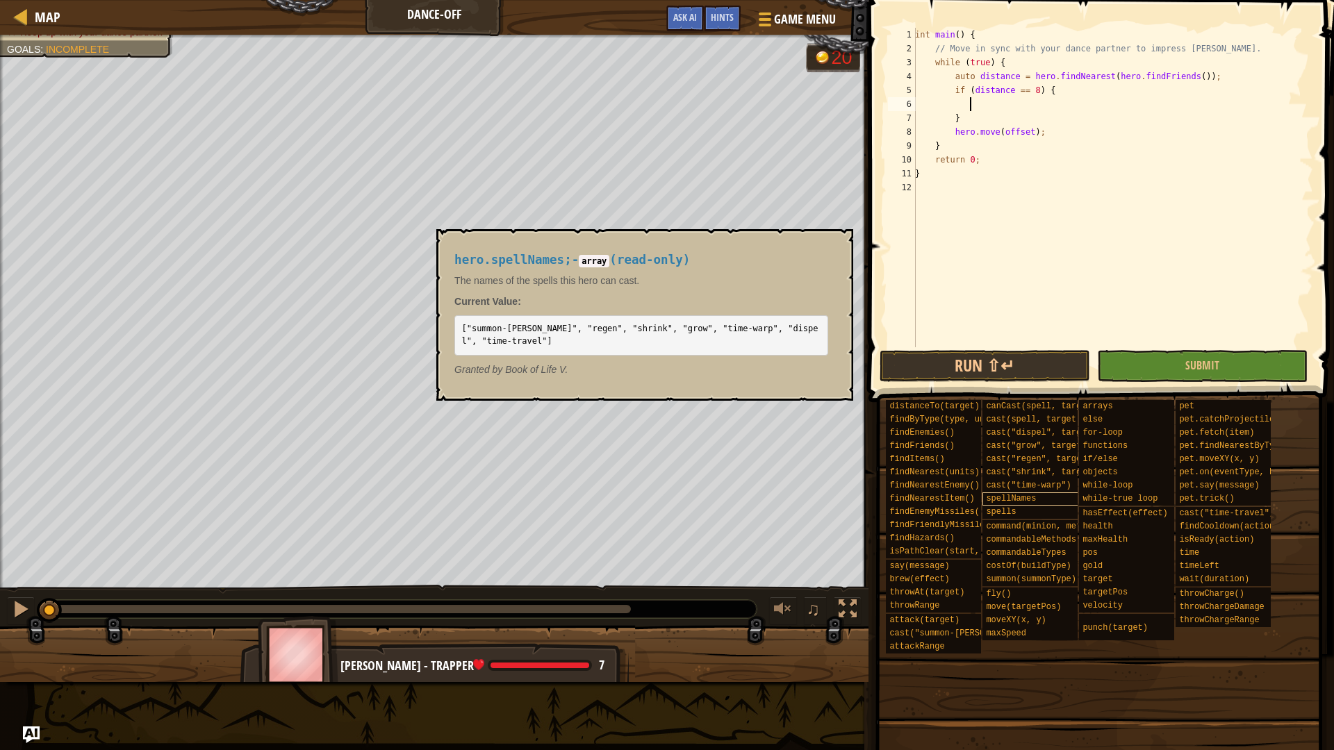
scroll to position [6, 4]
type textarea "if (distance == -8) {"
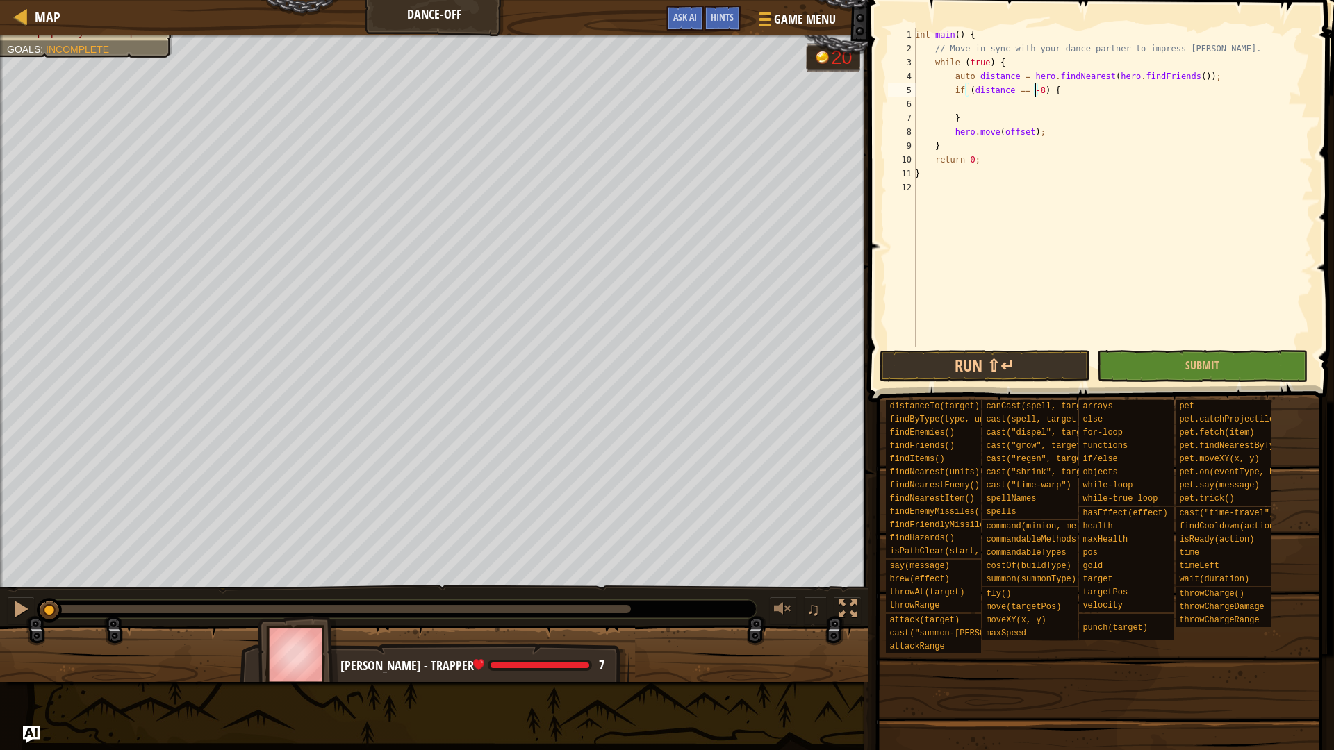
click at [1066, 110] on div "int main ( ) { // Move in sync with your dance partner to impress Pender Spellb…" at bounding box center [1112, 201] width 401 height 347
drag, startPoint x: 1034, startPoint y: 90, endPoint x: 1026, endPoint y: 92, distance: 8.5
click at [1026, 92] on div "int main ( ) { // Move in sync with your dance partner to impress Pender Spellb…" at bounding box center [1112, 201] width 401 height 347
type textarea "if (distance == distance.pos.x, distance.pos.y - 8) {"
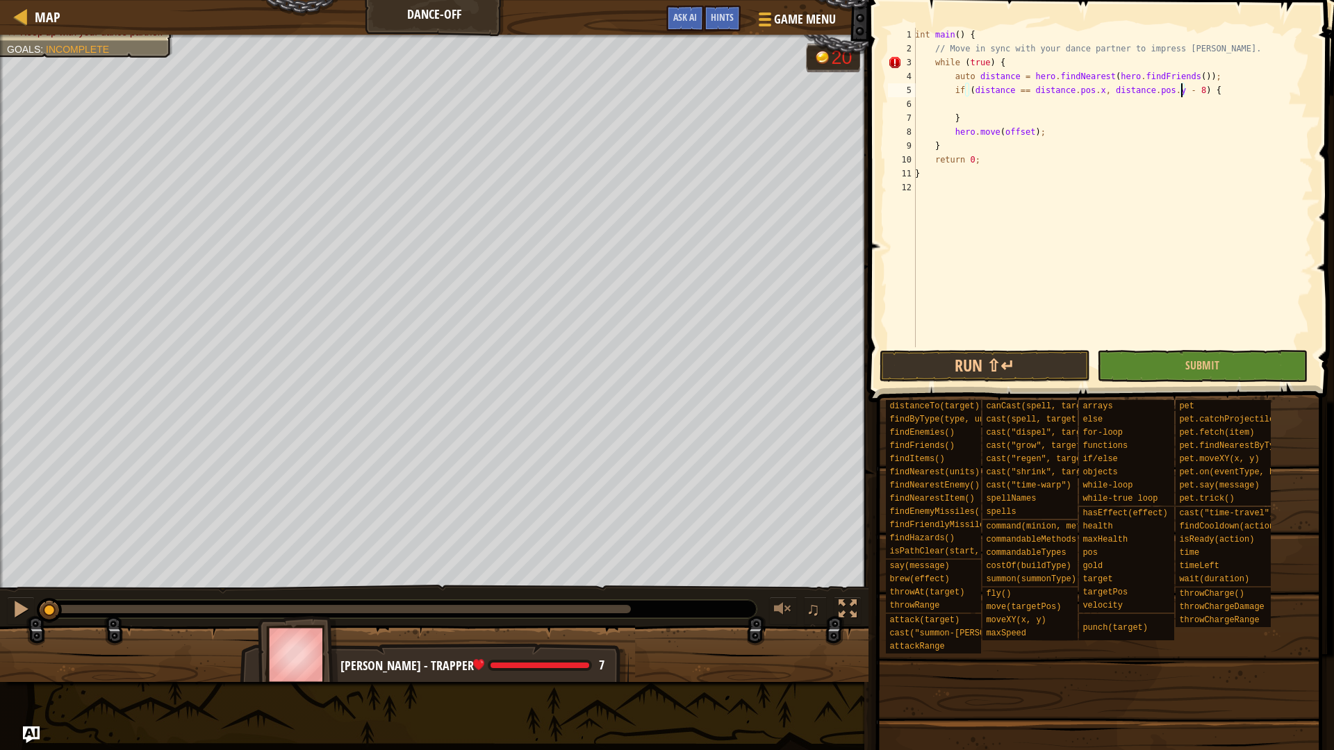
click at [1219, 92] on div "int main ( ) { // Move in sync with your dance partner to impress Pender Spellb…" at bounding box center [1112, 201] width 401 height 347
click at [1128, 109] on div "int main ( ) { // Move in sync with your dance partner to impress Pender Spellb…" at bounding box center [1112, 201] width 401 height 347
click at [1103, 113] on div "int main ( ) { // Move in sync with your dance partner to impress Pender Spellb…" at bounding box center [1112, 201] width 401 height 347
type textarea "}"
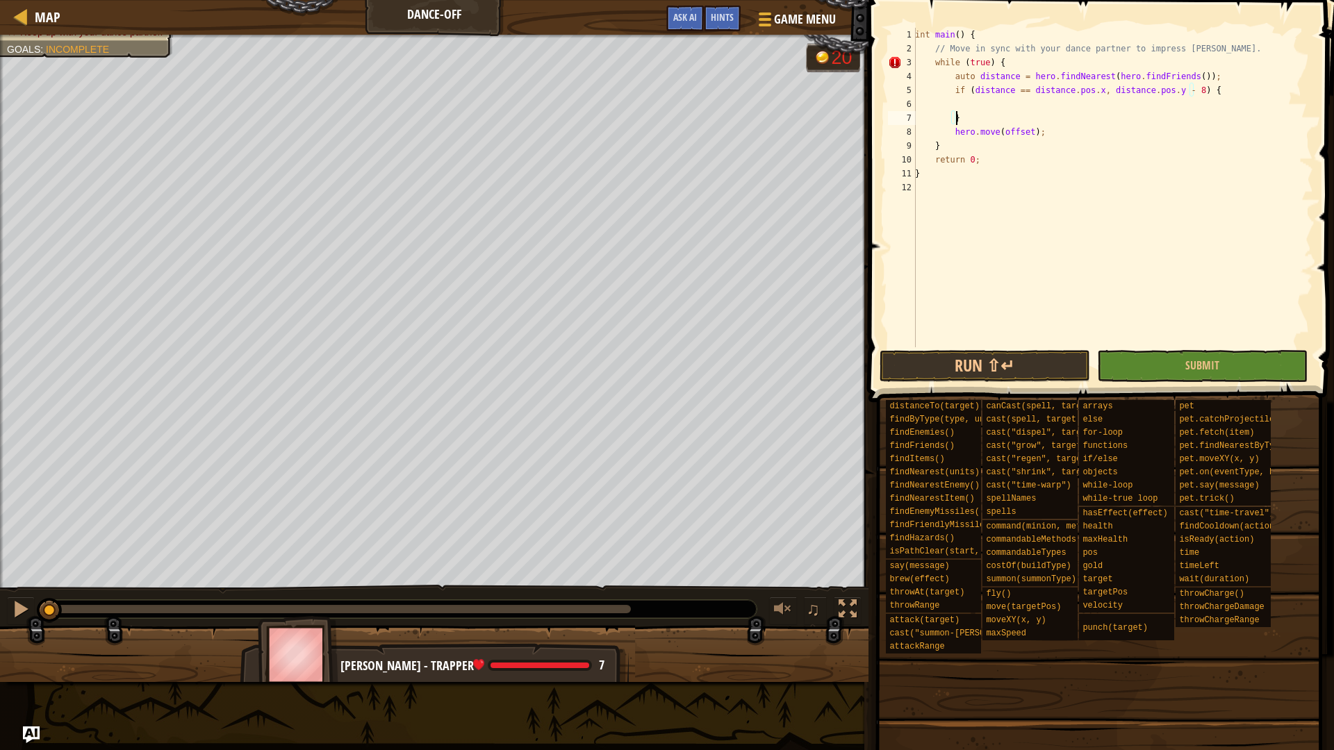
click at [1103, 108] on div "int main ( ) { // Move in sync with your dance partner to impress Pender Spellb…" at bounding box center [1112, 201] width 401 height 347
type textarea "o"
drag, startPoint x: 1036, startPoint y: 133, endPoint x: 951, endPoint y: 129, distance: 84.9
click at [951, 129] on div "int main ( ) { // Move in sync with your dance partner to impress Pender Spellb…" at bounding box center [1112, 201] width 401 height 347
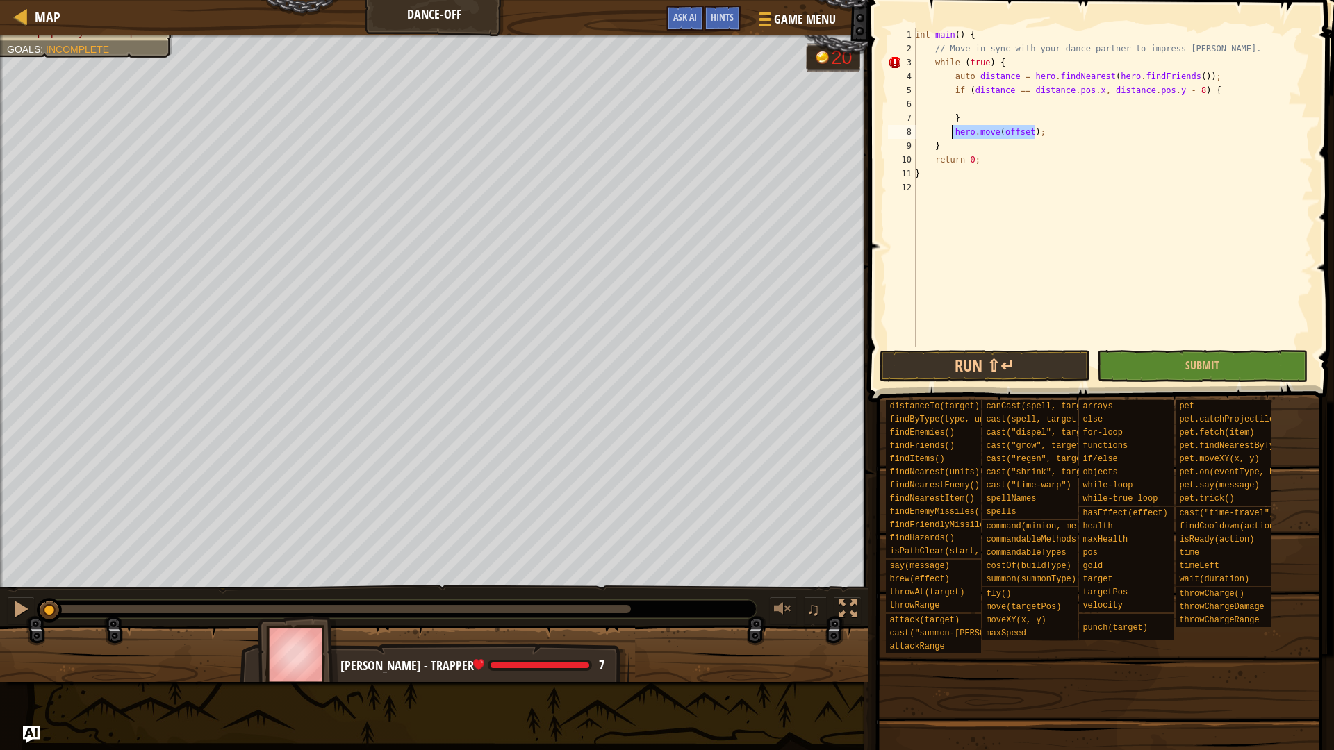
type textarea "}"
drag, startPoint x: 1024, startPoint y: 87, endPoint x: 1181, endPoint y: 96, distance: 157.3
click at [1181, 96] on div "int main ( ) { // Move in sync with your dance partner to impress Pender Spellb…" at bounding box center [1112, 201] width 401 height 347
drag, startPoint x: 1016, startPoint y: 106, endPoint x: 1043, endPoint y: 106, distance: 27.1
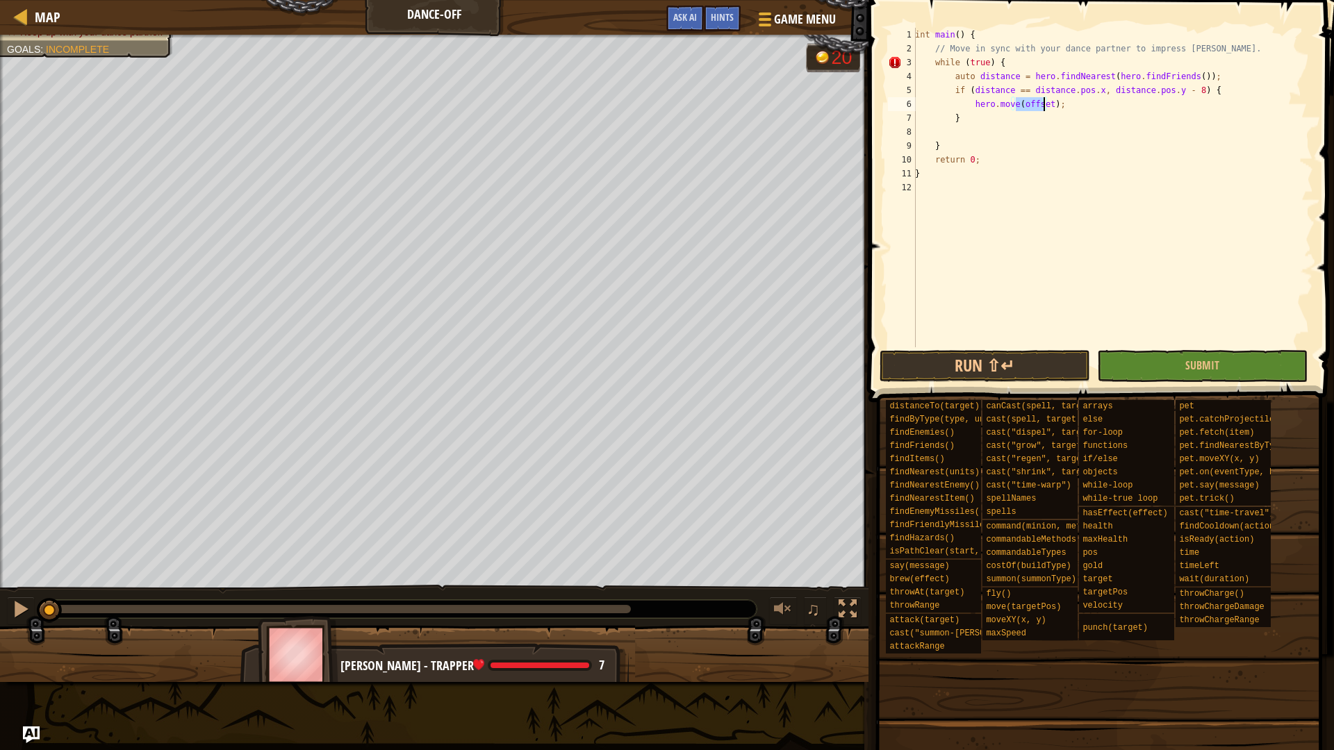
click at [1043, 106] on div "int main ( ) { // Move in sync with your dance partner to impress Pender Spellb…" at bounding box center [1112, 201] width 401 height 347
paste textarea "distance.pos.x, distance.pos.y - 8"
click at [20, 609] on div at bounding box center [21, 609] width 18 height 18
click at [998, 377] on button "Run ⇧↵" at bounding box center [985, 366] width 211 height 32
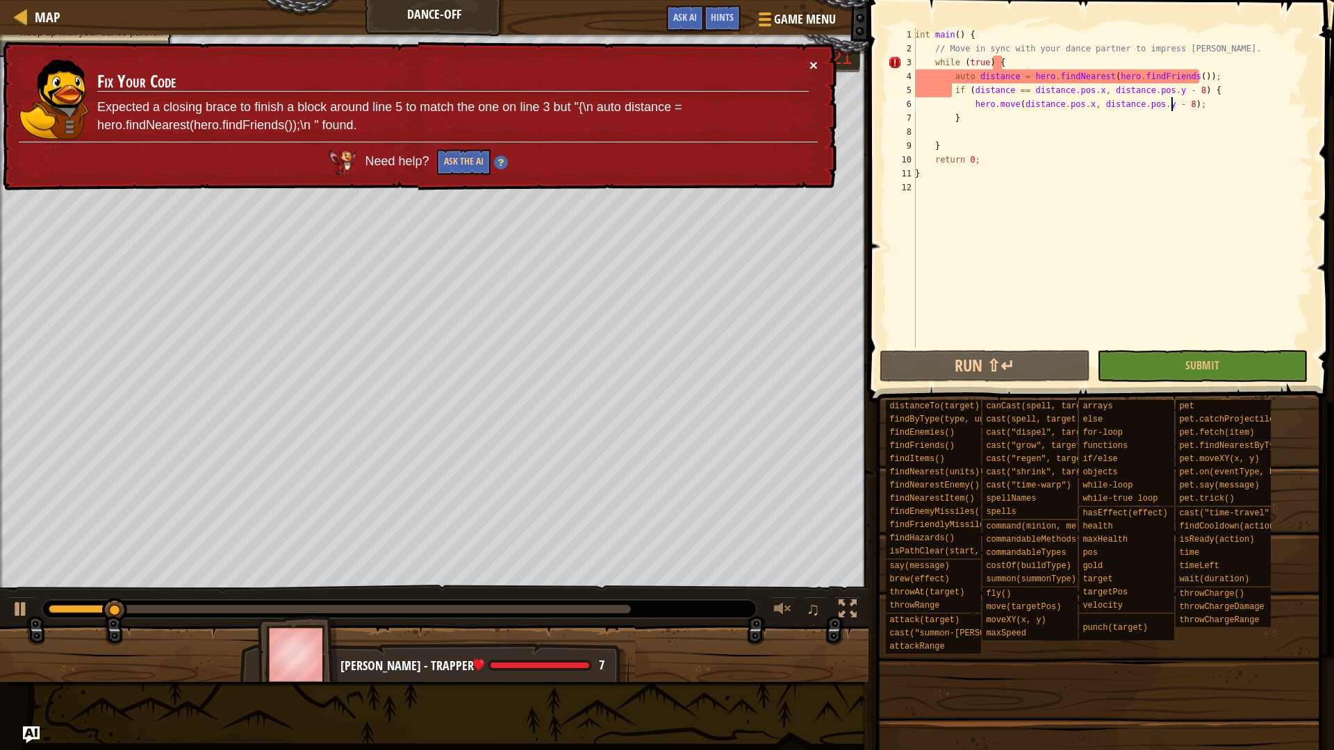
click at [816, 60] on button "×" at bounding box center [814, 65] width 8 height 15
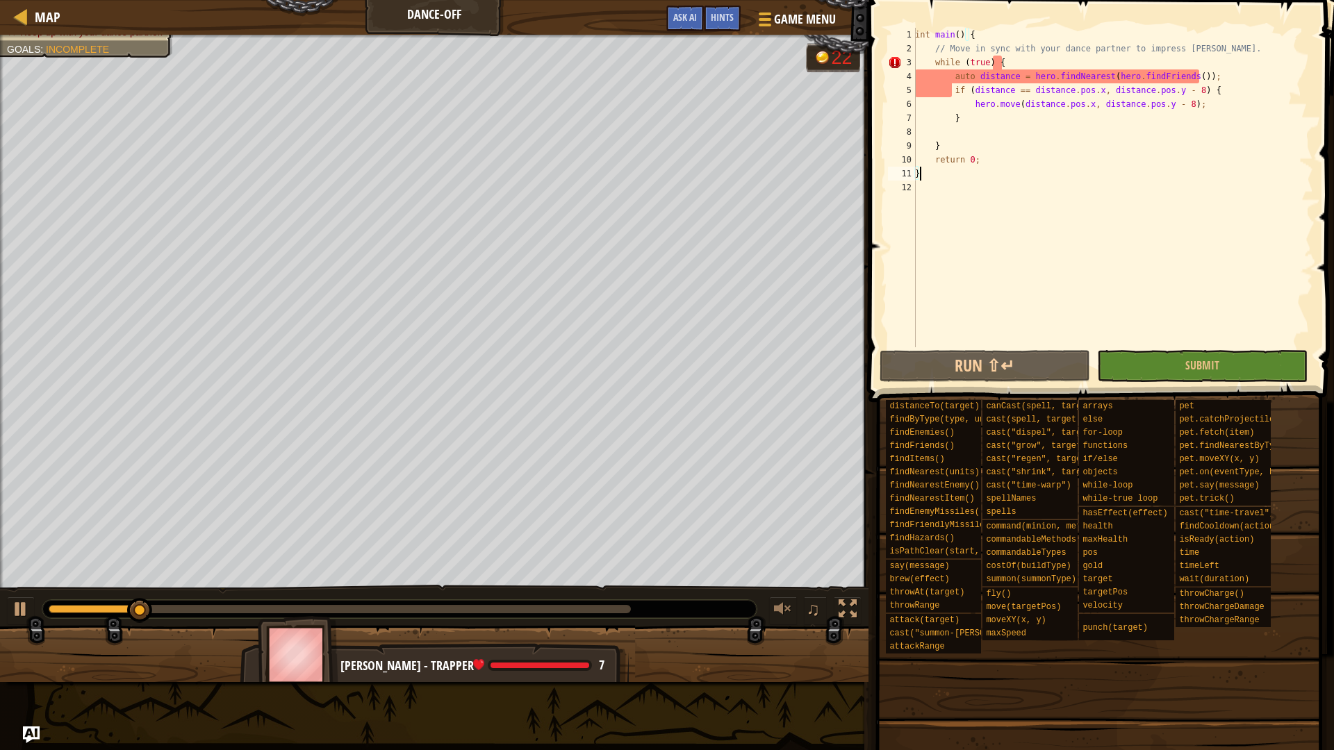
click at [942, 178] on div "int main ( ) { // Move in sync with your dance partner to impress Pender Spellb…" at bounding box center [1112, 201] width 401 height 347
click at [1130, 93] on div "int main ( ) { // Move in sync with your dance partner to impress Pender Spellb…" at bounding box center [1112, 201] width 401 height 347
click at [1190, 95] on div "int main ( ) { // Move in sync with your dance partner to impress Pender Spellb…" at bounding box center [1112, 201] width 401 height 347
click at [980, 90] on div "int main ( ) { // Move in sync with your dance partner to impress Pender Spellb…" at bounding box center [1112, 201] width 401 height 347
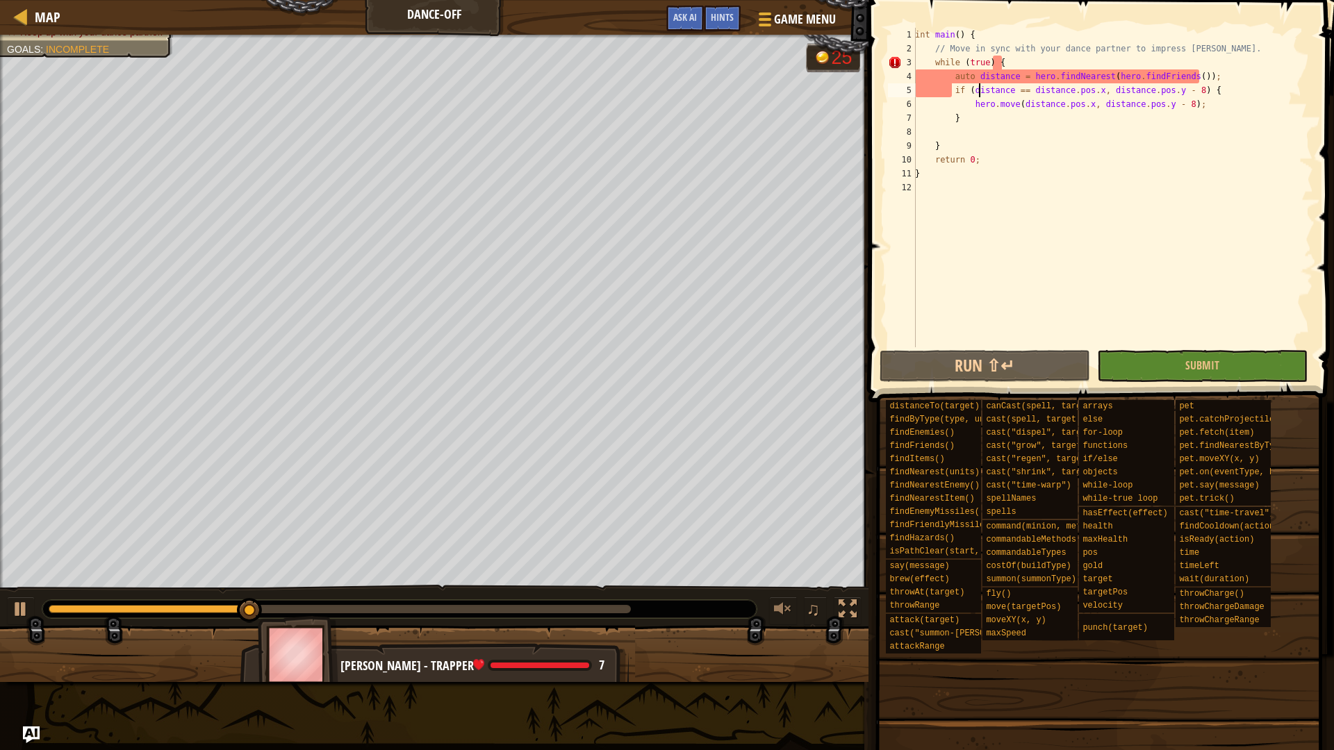
click at [1043, 92] on div "int main ( ) { // Move in sync with your dance partner to impress Pender Spellb…" at bounding box center [1112, 201] width 401 height 347
click at [1023, 90] on div "int main ( ) { // Move in sync with your dance partner to impress Pender Spellb…" at bounding box center [1112, 201] width 401 height 347
click at [1094, 94] on div "int main ( ) { // Move in sync with your dance partner to impress Pender Spellb…" at bounding box center [1112, 201] width 401 height 347
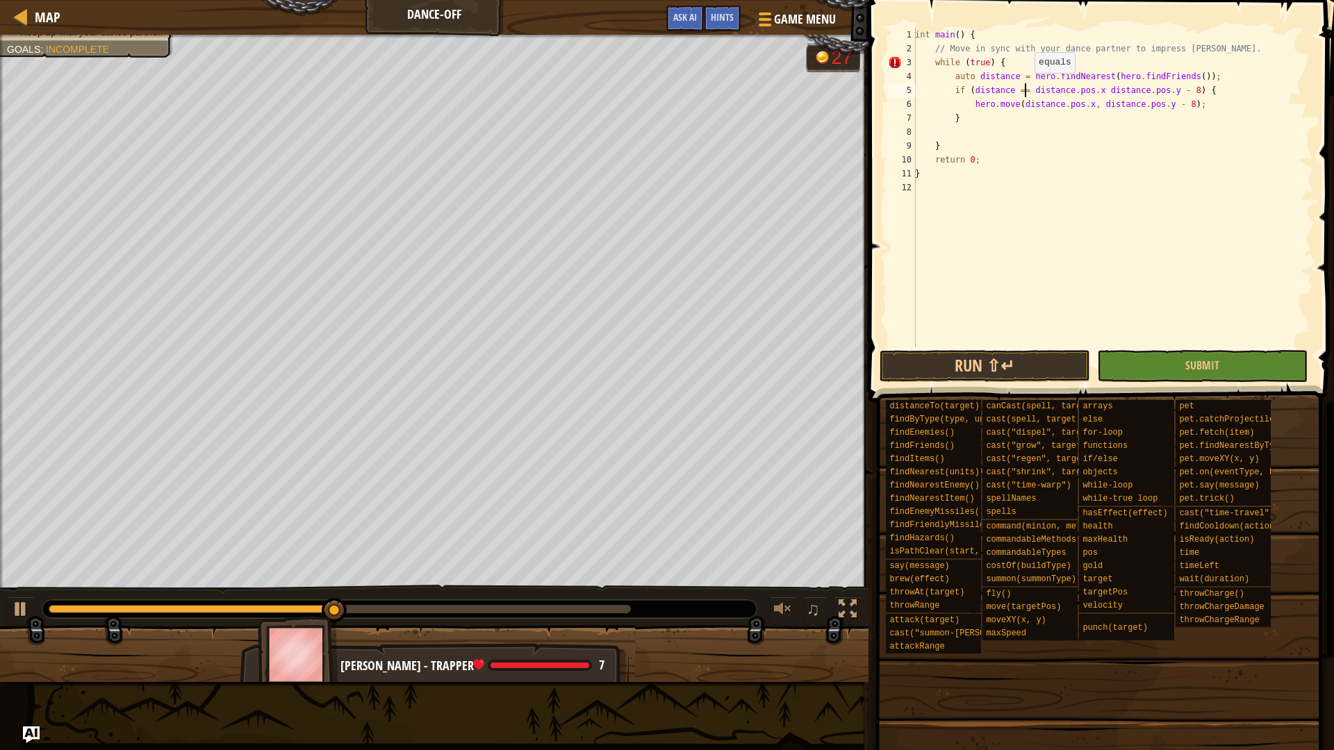
click at [1027, 87] on div "int main ( ) { // Move in sync with your dance partner to impress Pender Spellb…" at bounding box center [1112, 201] width 401 height 347
click at [1093, 90] on div "int main ( ) { // Move in sync with your dance partner to impress Pender Spellb…" at bounding box center [1112, 201] width 401 height 347
click at [1012, 354] on button "Run ⇧↵" at bounding box center [985, 366] width 211 height 32
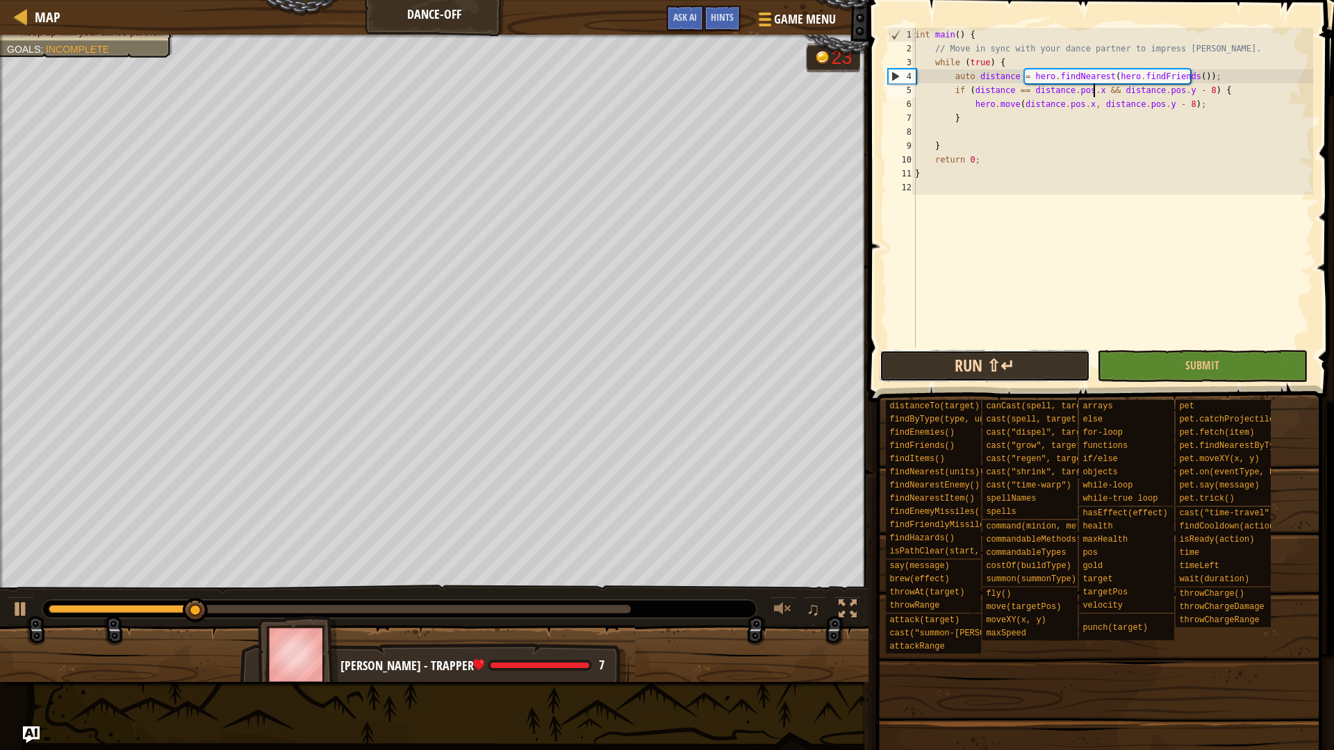
click at [1030, 368] on button "Run ⇧↵" at bounding box center [985, 366] width 211 height 32
click at [974, 359] on button "Run ⇧↵" at bounding box center [985, 366] width 211 height 32
click at [22, 606] on div at bounding box center [21, 609] width 18 height 18
click at [15, 615] on div at bounding box center [21, 609] width 18 height 18
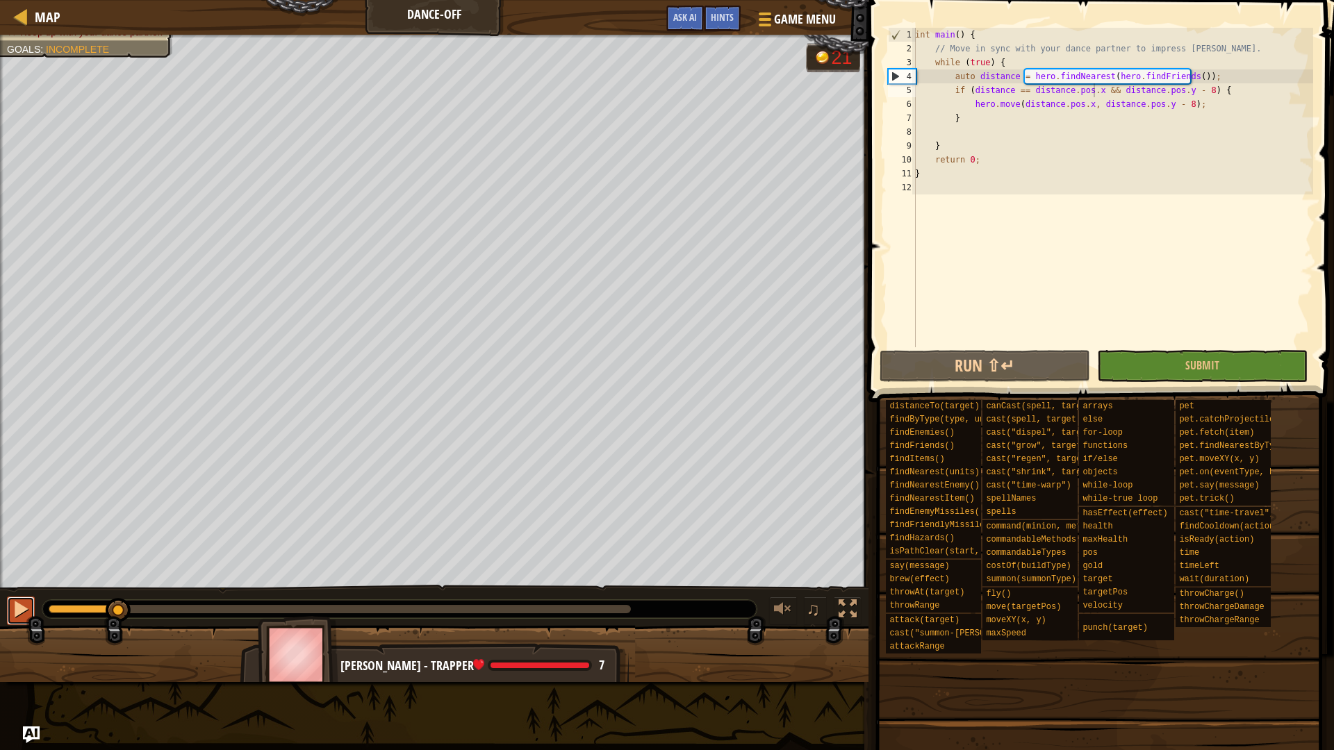
click at [15, 614] on div at bounding box center [21, 609] width 18 height 18
click at [1013, 102] on div "int main ( ) { // Move in sync with your dance partner to impress Pender Spellb…" at bounding box center [1112, 201] width 401 height 347
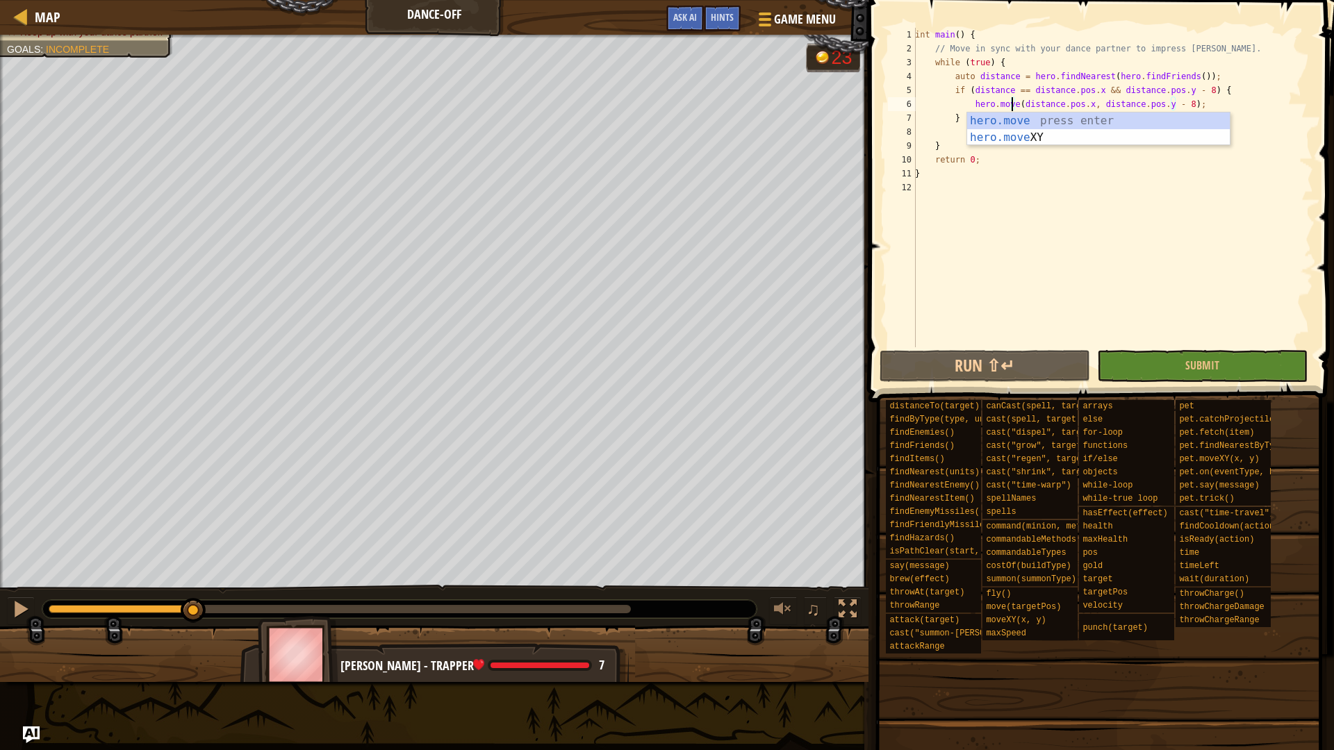
click at [1014, 104] on div "int main ( ) { // Move in sync with your dance partner to impress Pender Spellb…" at bounding box center [1112, 201] width 401 height 347
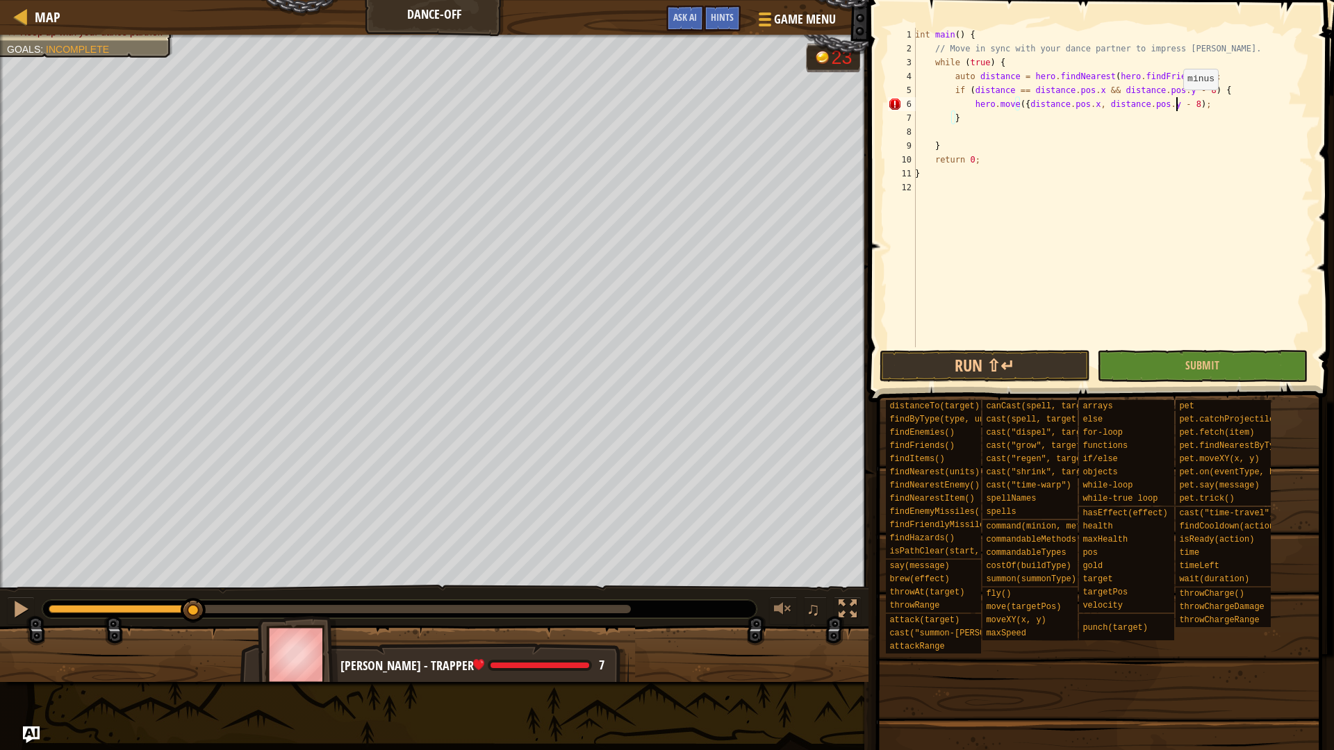
click at [1176, 104] on div "int main ( ) { // Move in sync with your dance partner to impress Pender Spellb…" at bounding box center [1112, 201] width 401 height 347
click at [1027, 369] on button "Run ⇧↵" at bounding box center [985, 366] width 211 height 32
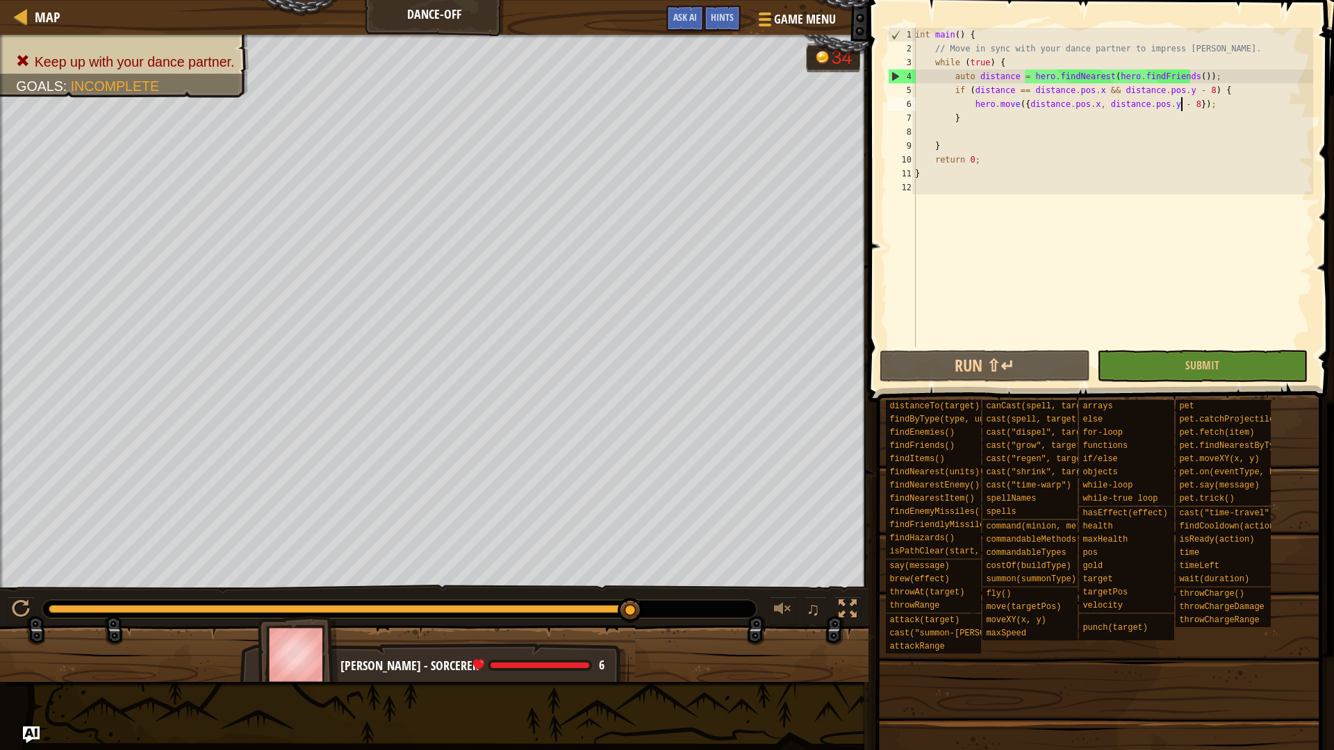
drag, startPoint x: 532, startPoint y: 615, endPoint x: 711, endPoint y: 594, distance: 179.8
click at [711, 594] on div "♫" at bounding box center [434, 606] width 869 height 42
drag, startPoint x: 1099, startPoint y: 74, endPoint x: 1049, endPoint y: 76, distance: 50.0
click at [1049, 76] on div "int main ( ) { // Move in sync with your dance partner to impress Pender Spellb…" at bounding box center [1112, 201] width 401 height 347
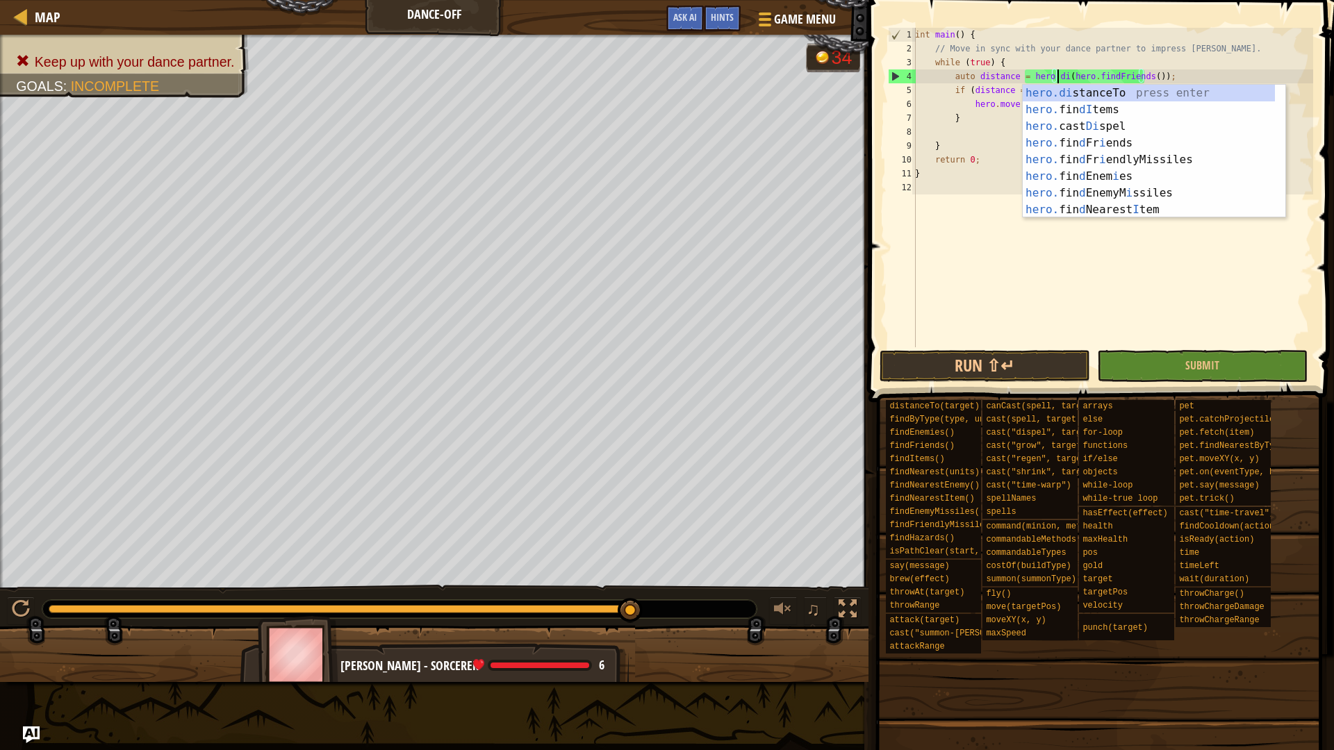
scroll to position [6, 13]
click at [1099, 92] on div "hero.di stanceTo press enter hero. fin dI tems press enter hero. cast Di spel p…" at bounding box center [1149, 168] width 252 height 167
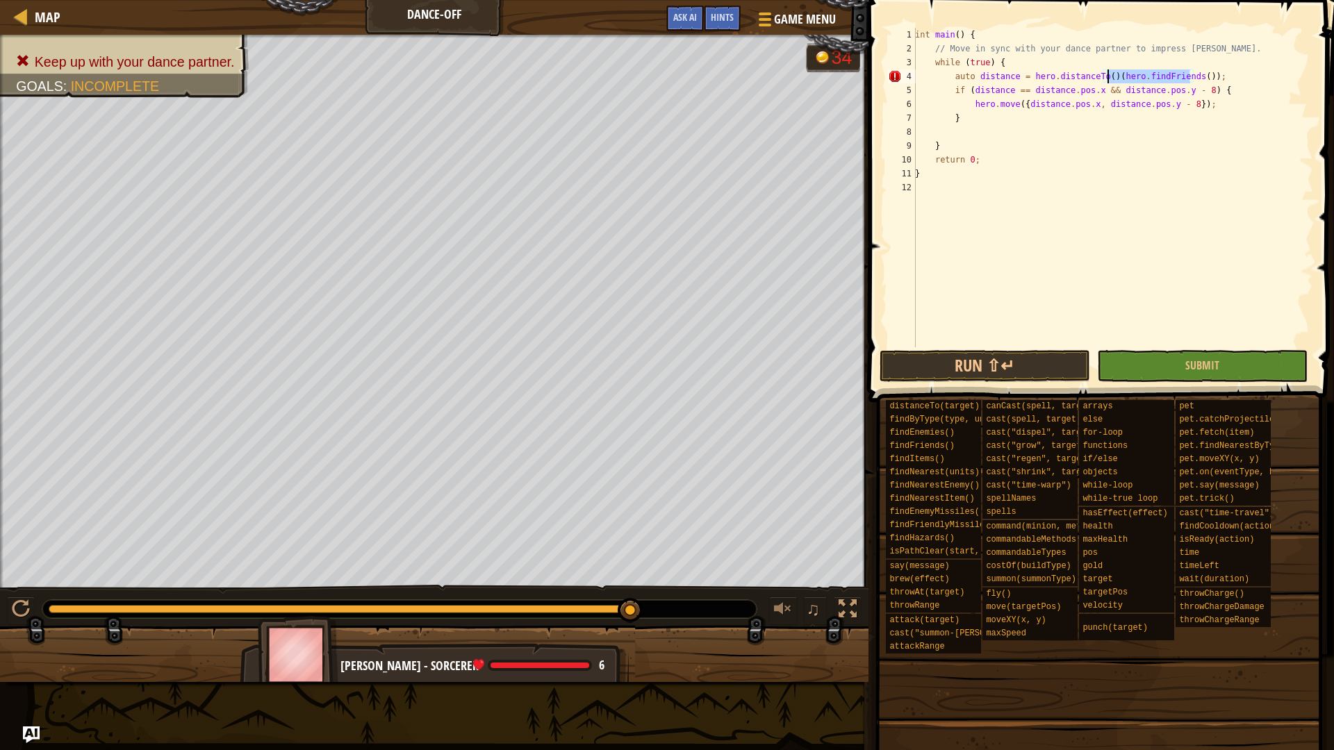
drag, startPoint x: 1190, startPoint y: 76, endPoint x: 1108, endPoint y: 76, distance: 82.7
click at [1108, 76] on div "int main ( ) { // Move in sync with your dance partner to impress Pender Spellb…" at bounding box center [1112, 201] width 401 height 347
drag, startPoint x: 1194, startPoint y: 74, endPoint x: 1183, endPoint y: 74, distance: 11.1
click at [1183, 74] on div "int main ( ) { // Move in sync with your dance partner to impress Pender Spellb…" at bounding box center [1112, 201] width 401 height 347
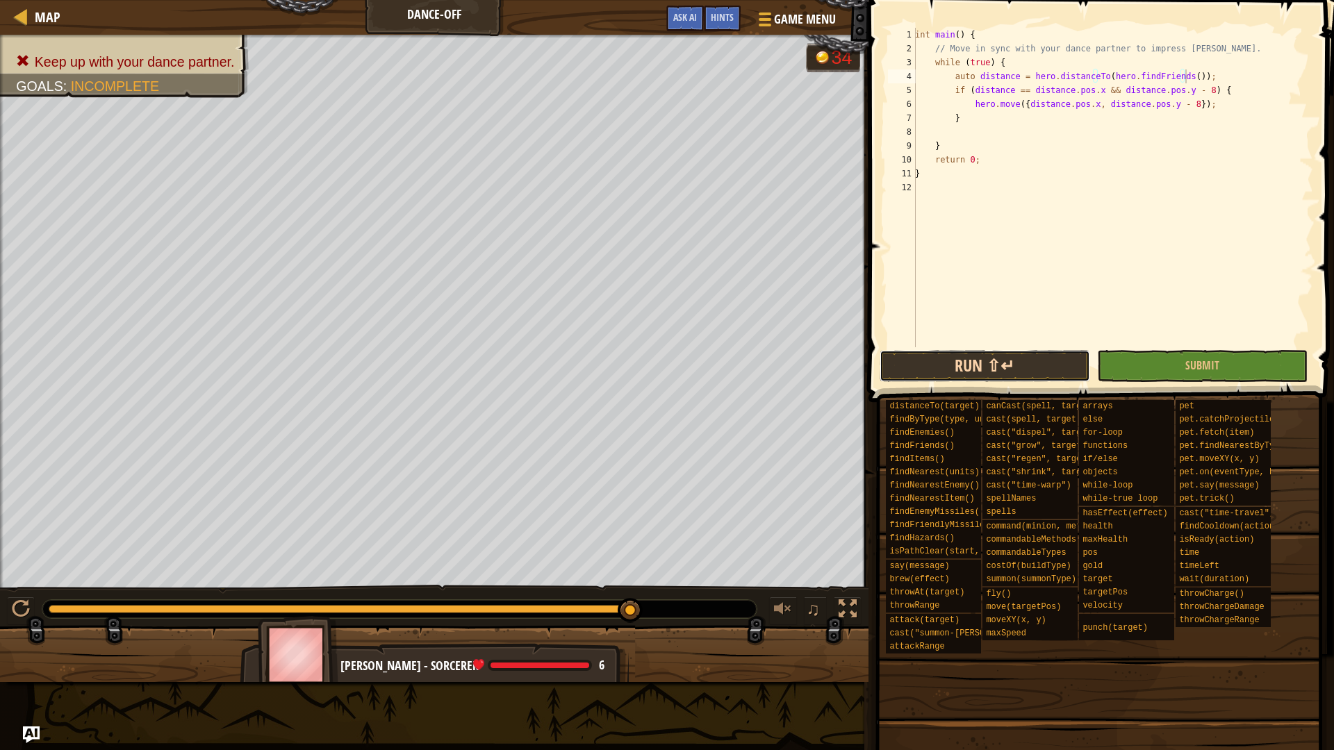
click at [992, 363] on button "Run ⇧↵" at bounding box center [985, 366] width 211 height 32
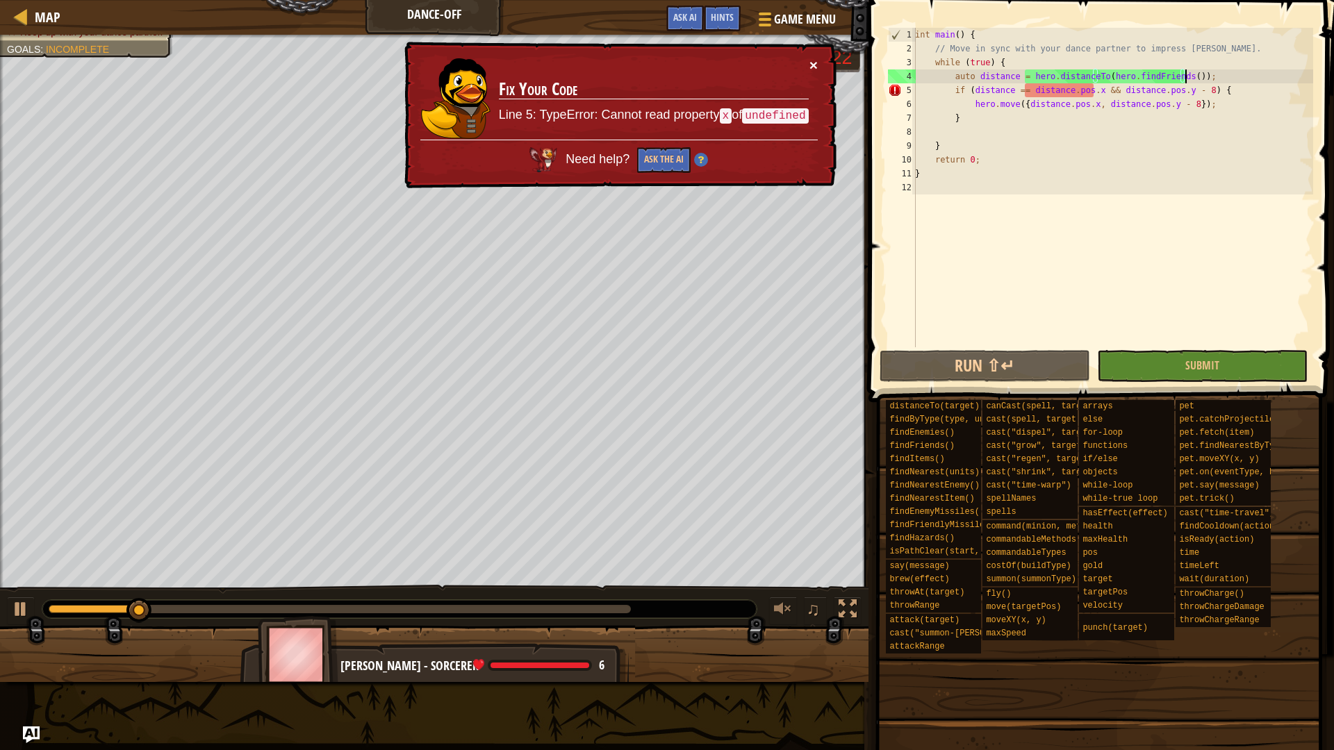
click at [810, 63] on button "×" at bounding box center [814, 65] width 8 height 15
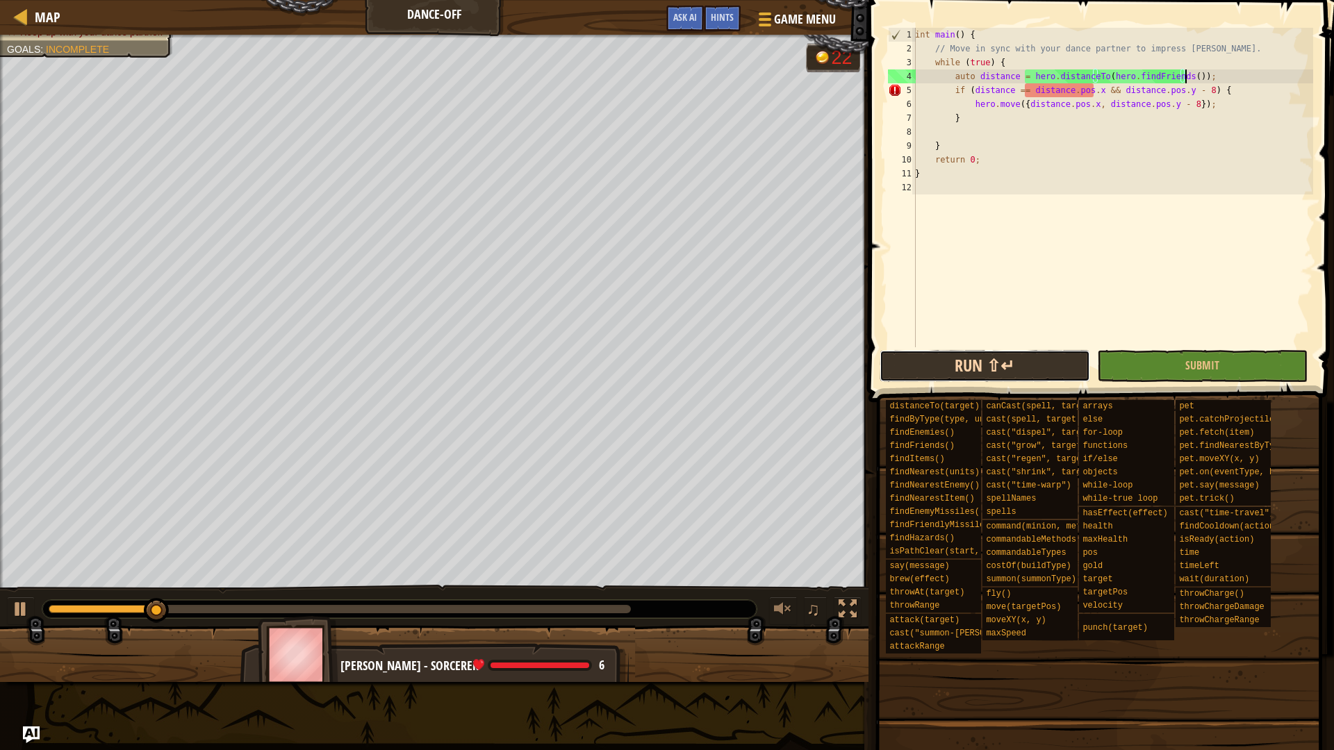
click at [1016, 375] on button "Run ⇧↵" at bounding box center [985, 366] width 211 height 32
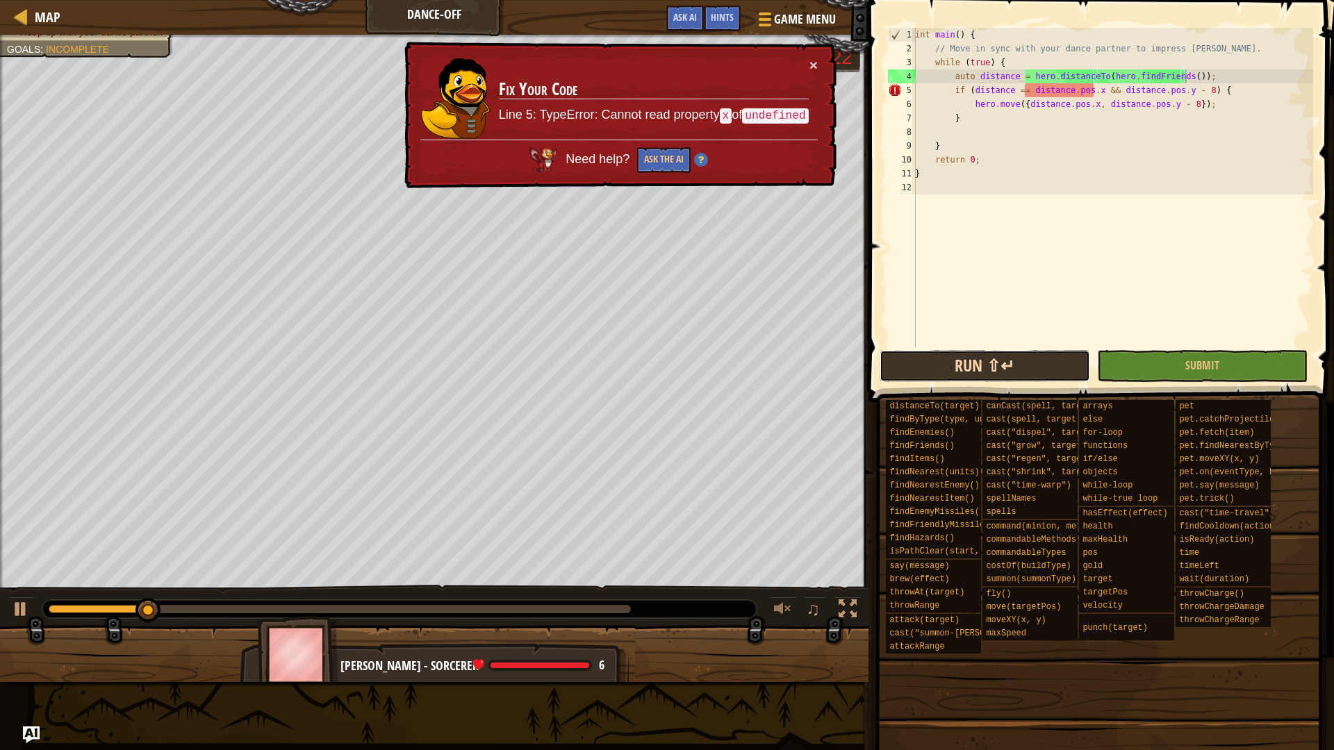
click at [957, 362] on button "Run ⇧↵" at bounding box center [985, 366] width 211 height 32
click at [958, 354] on button "Run ⇧↵" at bounding box center [985, 366] width 211 height 32
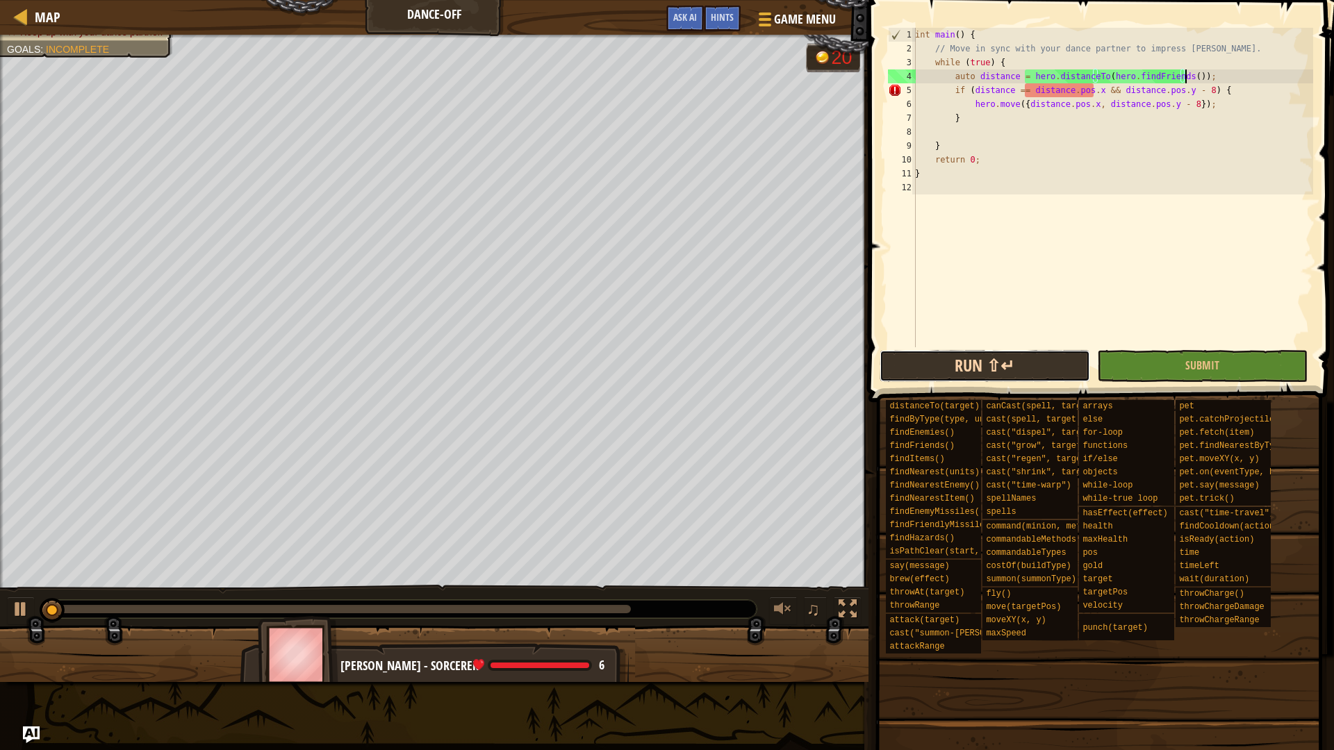
click at [958, 354] on button "Run ⇧↵" at bounding box center [985, 366] width 211 height 32
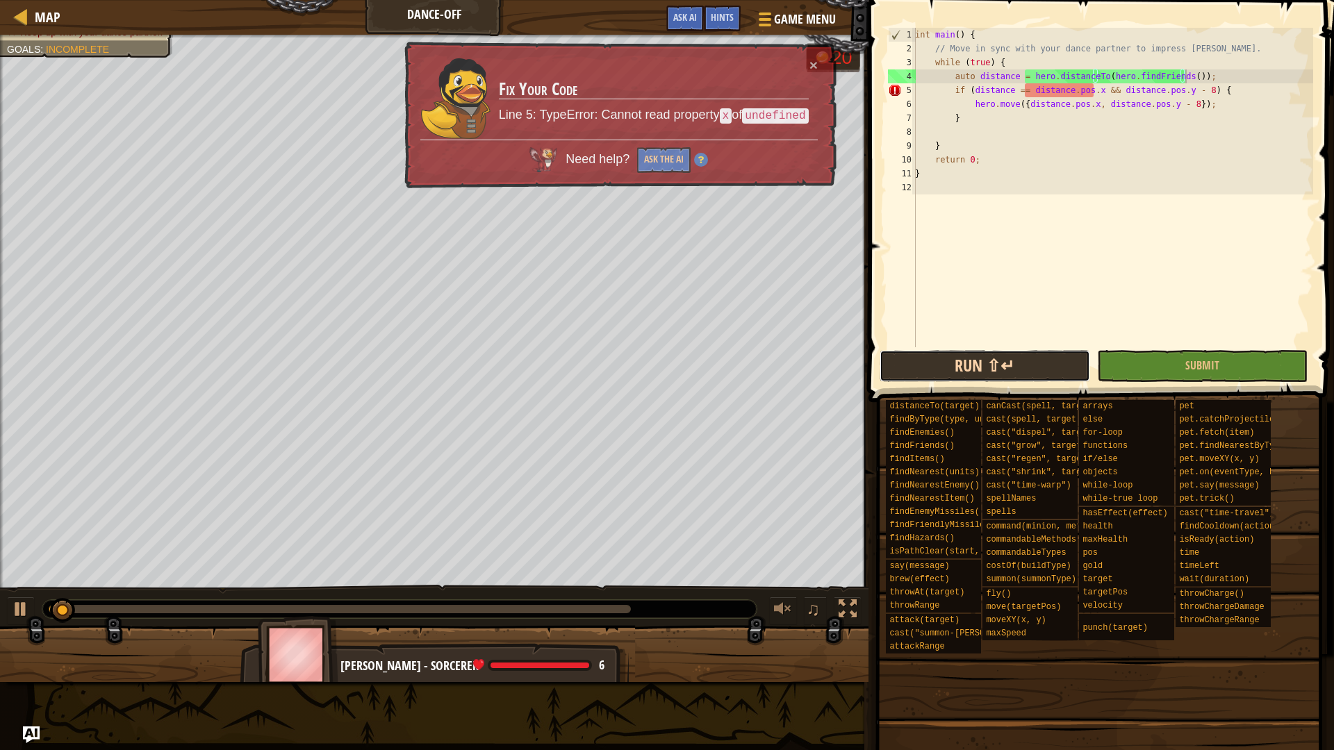
click at [958, 354] on button "Run ⇧↵" at bounding box center [985, 366] width 211 height 32
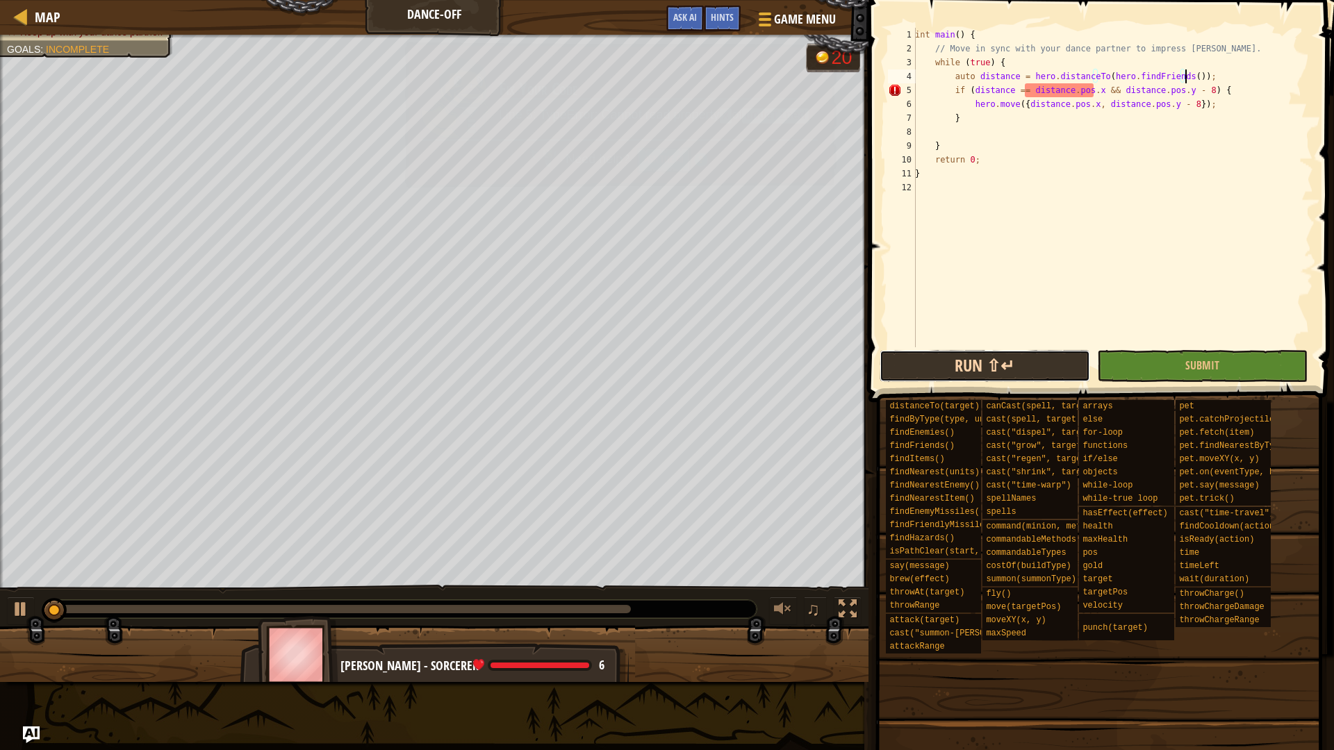
click at [958, 354] on button "Run ⇧↵" at bounding box center [985, 366] width 211 height 32
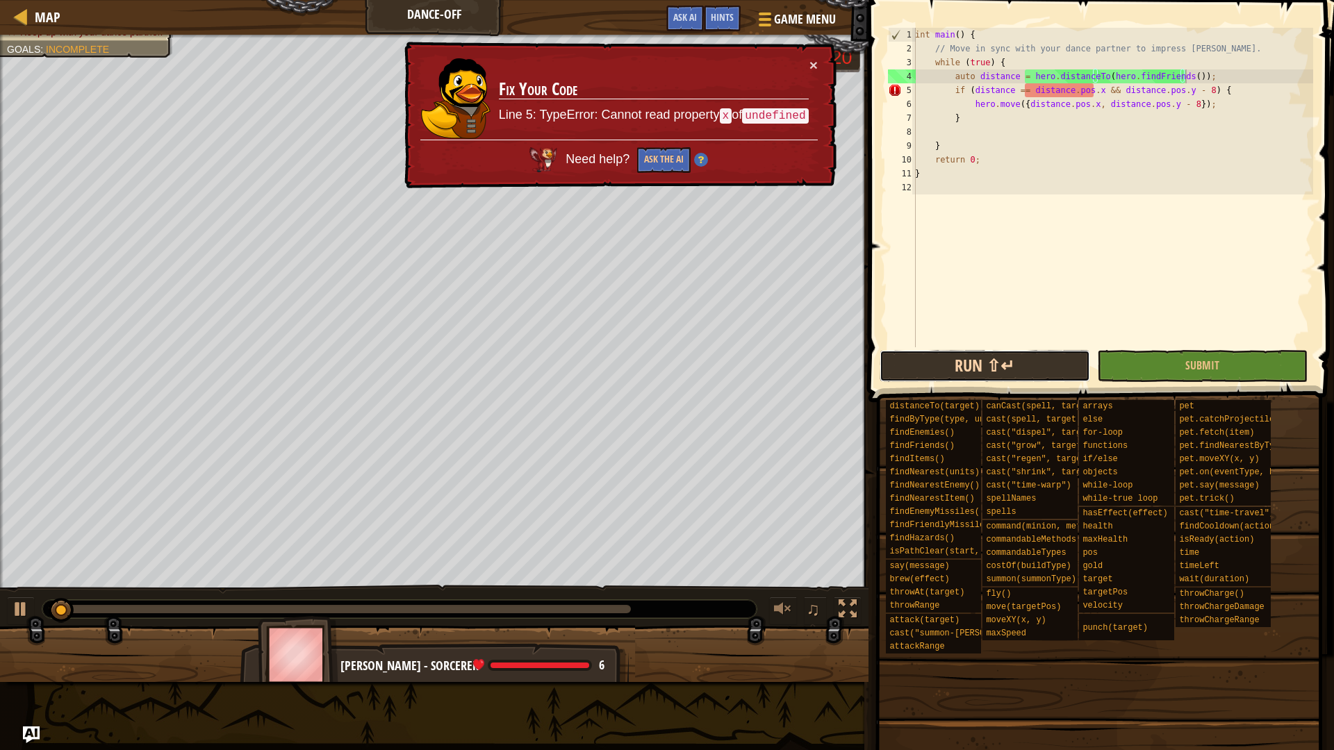
click at [958, 354] on button "Run ⇧↵" at bounding box center [985, 366] width 211 height 32
click at [655, 164] on button "Ask the AI" at bounding box center [663, 160] width 54 height 26
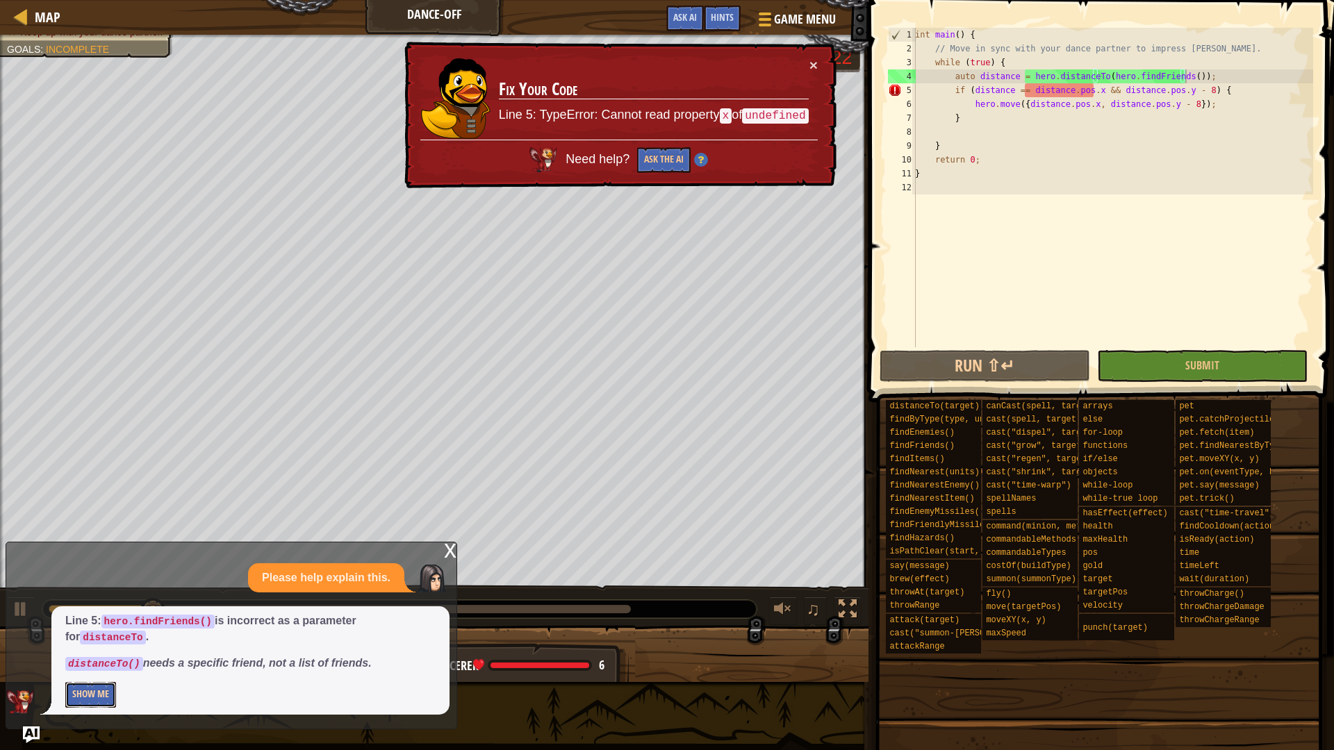
click at [101, 686] on button "Show Me" at bounding box center [90, 695] width 51 height 26
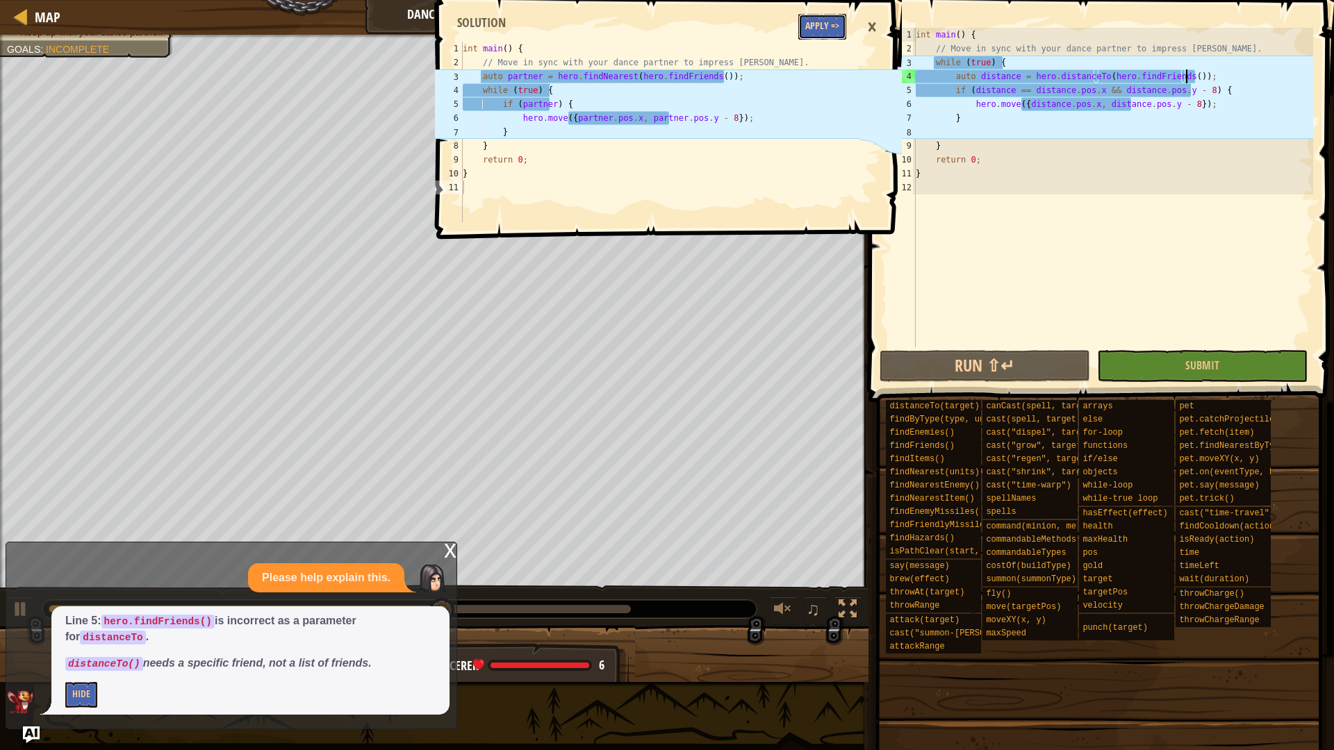
click at [828, 26] on button "Apply =>" at bounding box center [822, 27] width 48 height 26
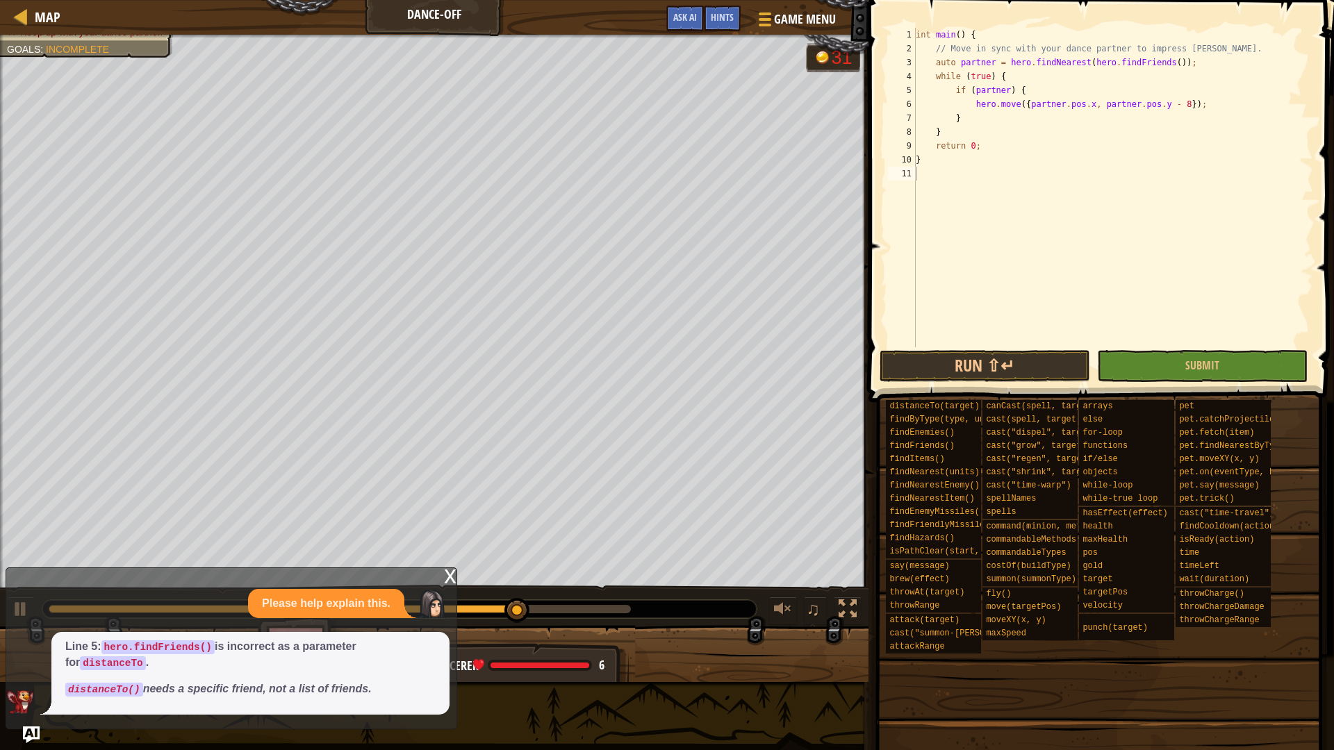
scroll to position [6, 22]
drag, startPoint x: 1053, startPoint y: 104, endPoint x: 1022, endPoint y: 108, distance: 30.9
click at [1022, 108] on div "int main ( ) { // Move in sync with your dance partner to impress Pender Spellb…" at bounding box center [1113, 201] width 400 height 347
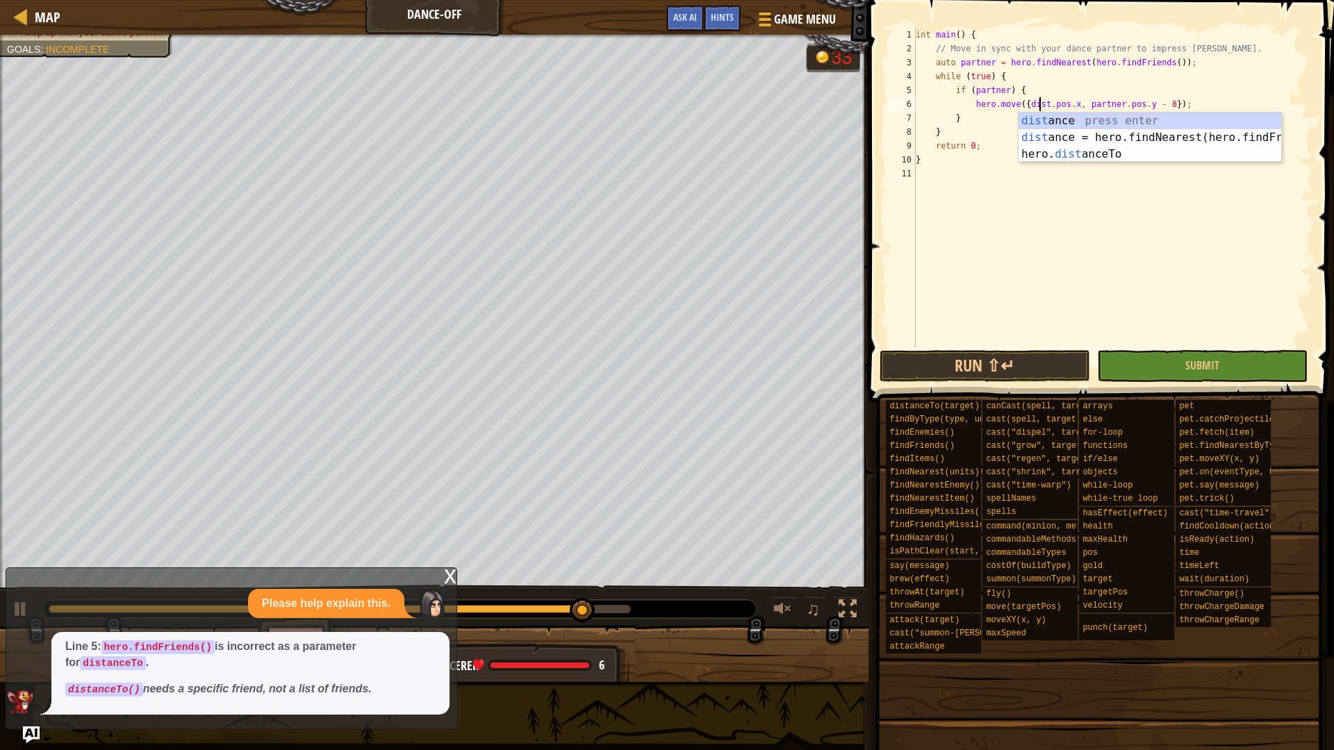
scroll to position [6, 11]
click at [1053, 124] on div "distan ce press enter distan ce = hero.findNearest(hero.findFriends() press ent…" at bounding box center [1150, 154] width 263 height 83
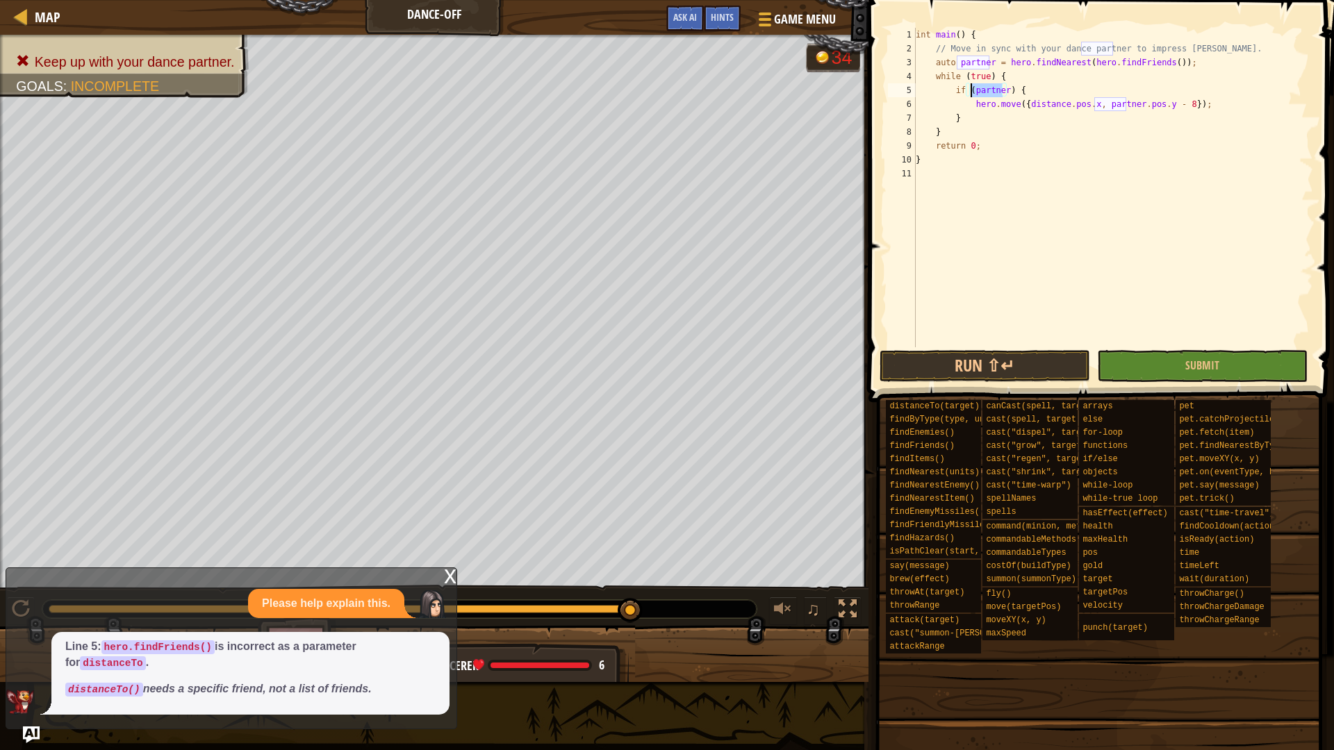
drag, startPoint x: 1002, startPoint y: 86, endPoint x: 973, endPoint y: 86, distance: 29.2
click at [973, 86] on div "int main ( ) { // Move in sync with your dance partner to impress Pender Spellb…" at bounding box center [1113, 201] width 400 height 347
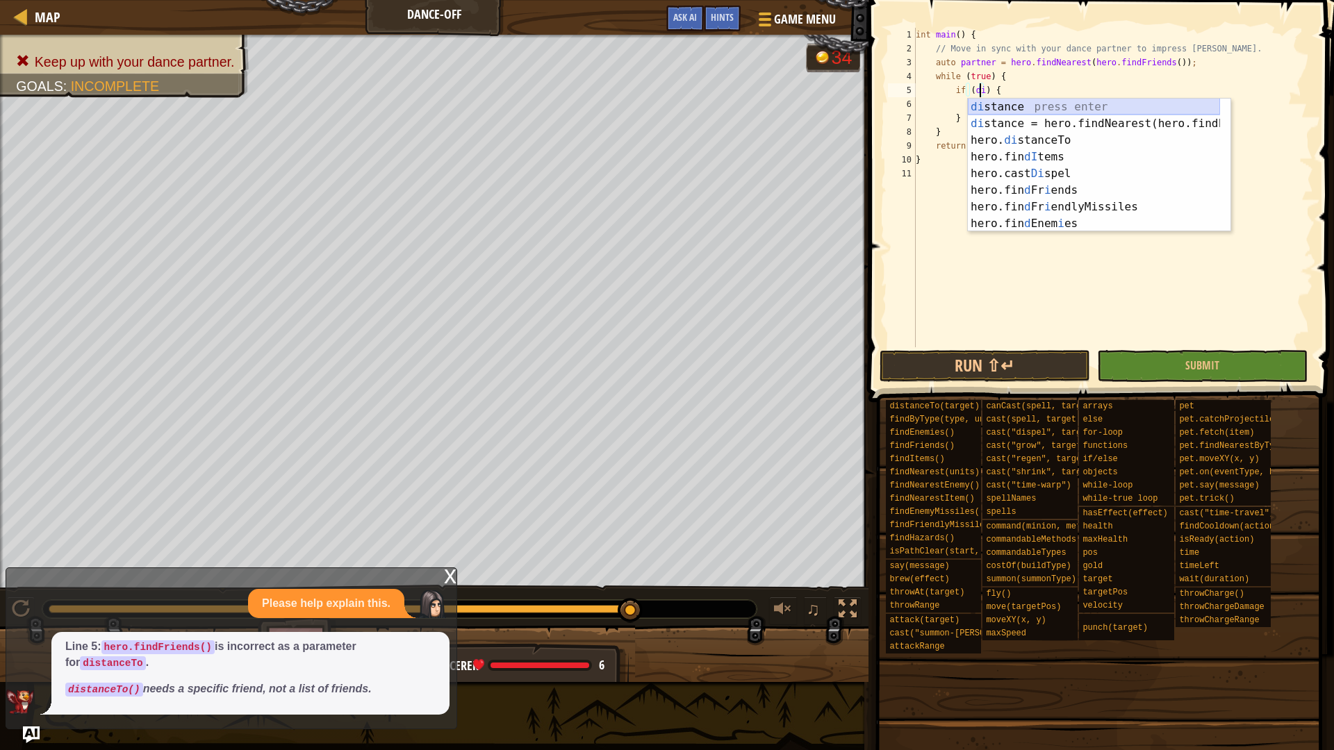
click at [1051, 102] on div "di stance press enter di stance = hero.findNearest(hero.findFriends() press ent…" at bounding box center [1094, 182] width 252 height 167
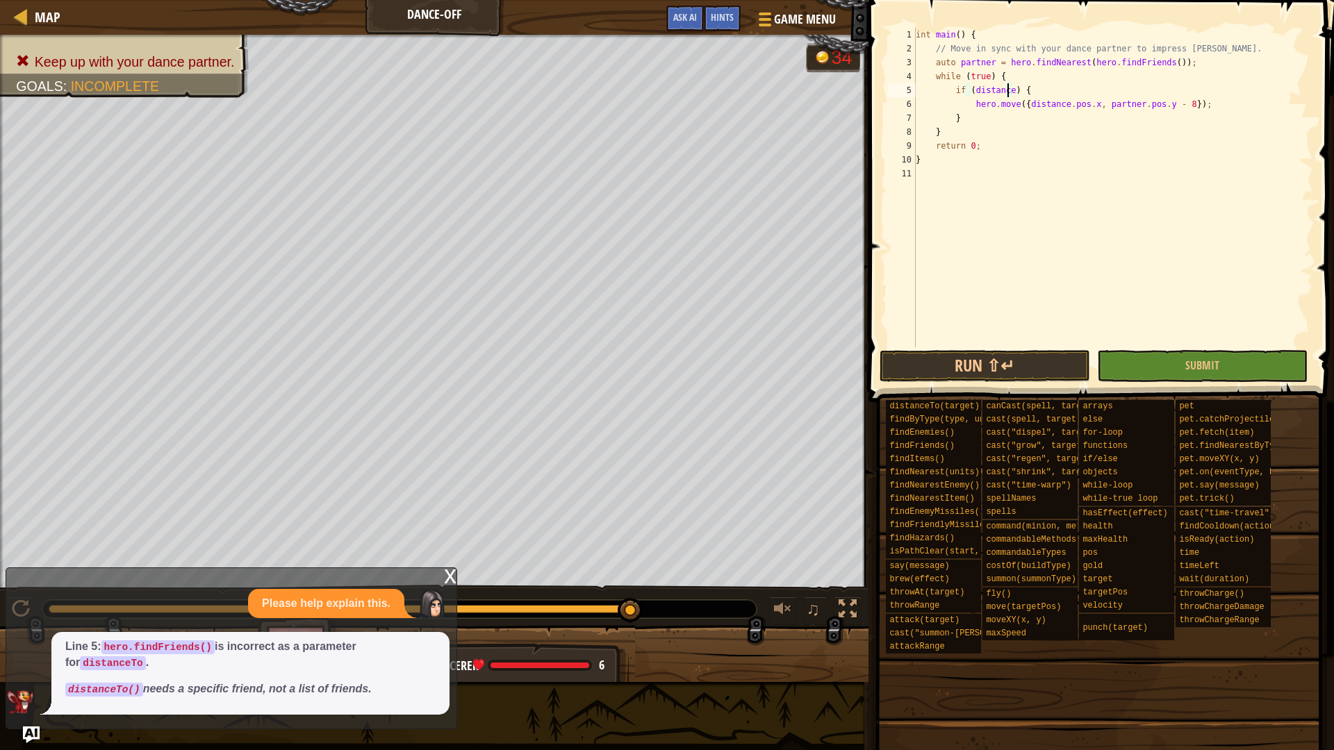
click at [450, 579] on div "x" at bounding box center [450, 575] width 13 height 14
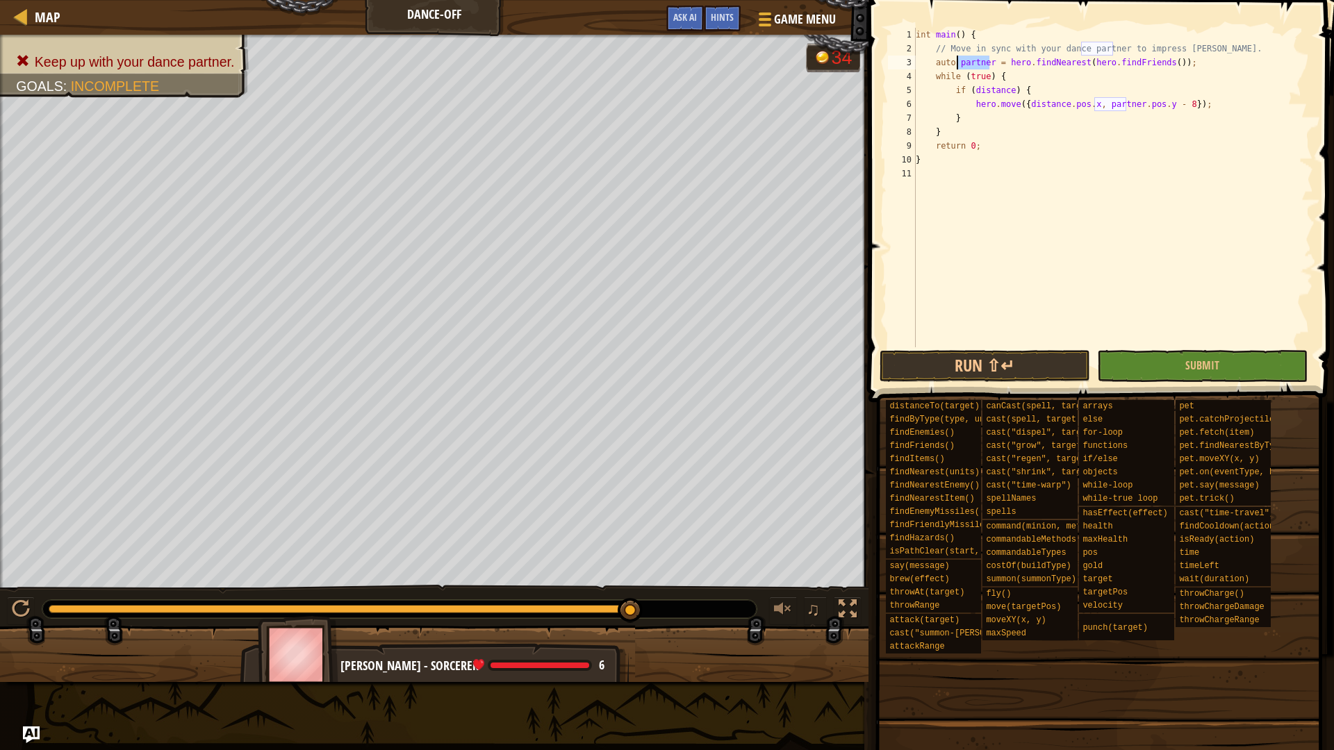
drag, startPoint x: 989, startPoint y: 65, endPoint x: 959, endPoint y: 65, distance: 29.9
click at [959, 65] on div "int main ( ) { // Move in sync with your dance partner to impress Pender Spellb…" at bounding box center [1113, 201] width 400 height 347
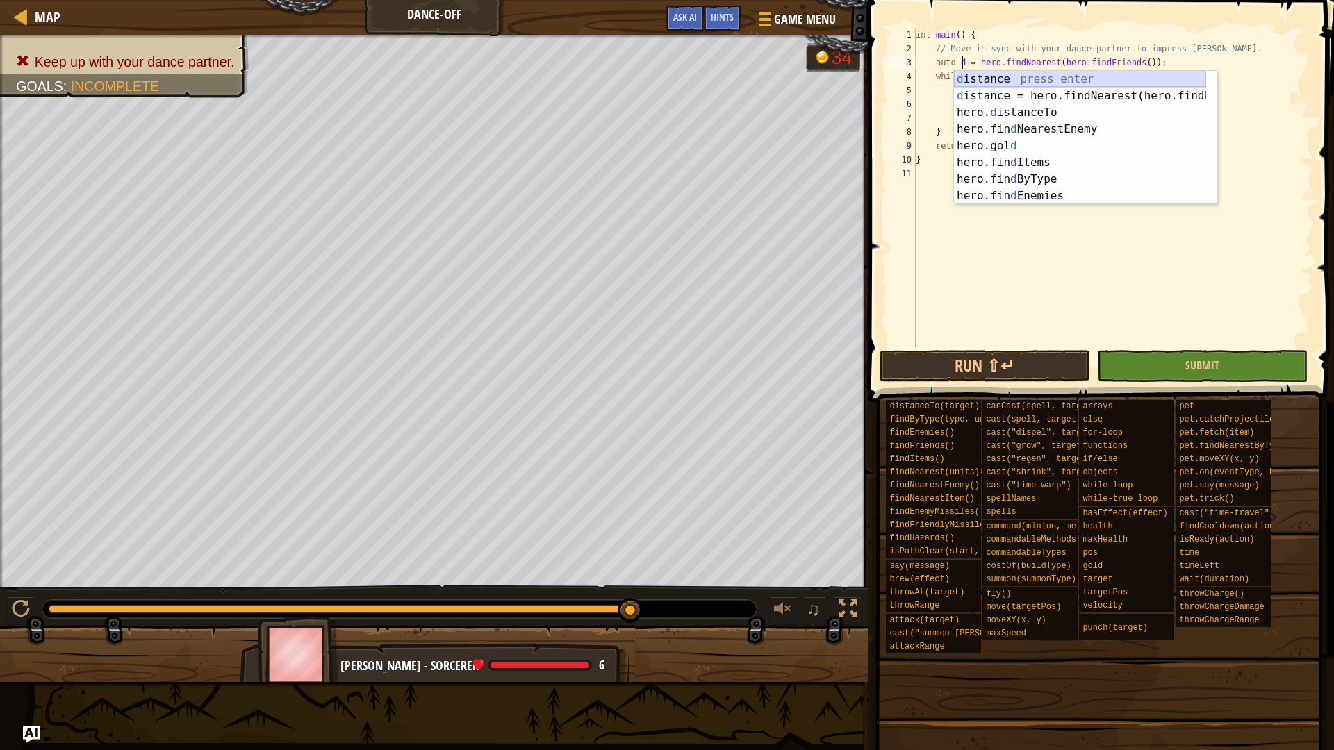
click at [1076, 80] on div "d istance press enter d istance = hero.findNearest(hero.findFriends() press ent…" at bounding box center [1080, 154] width 252 height 167
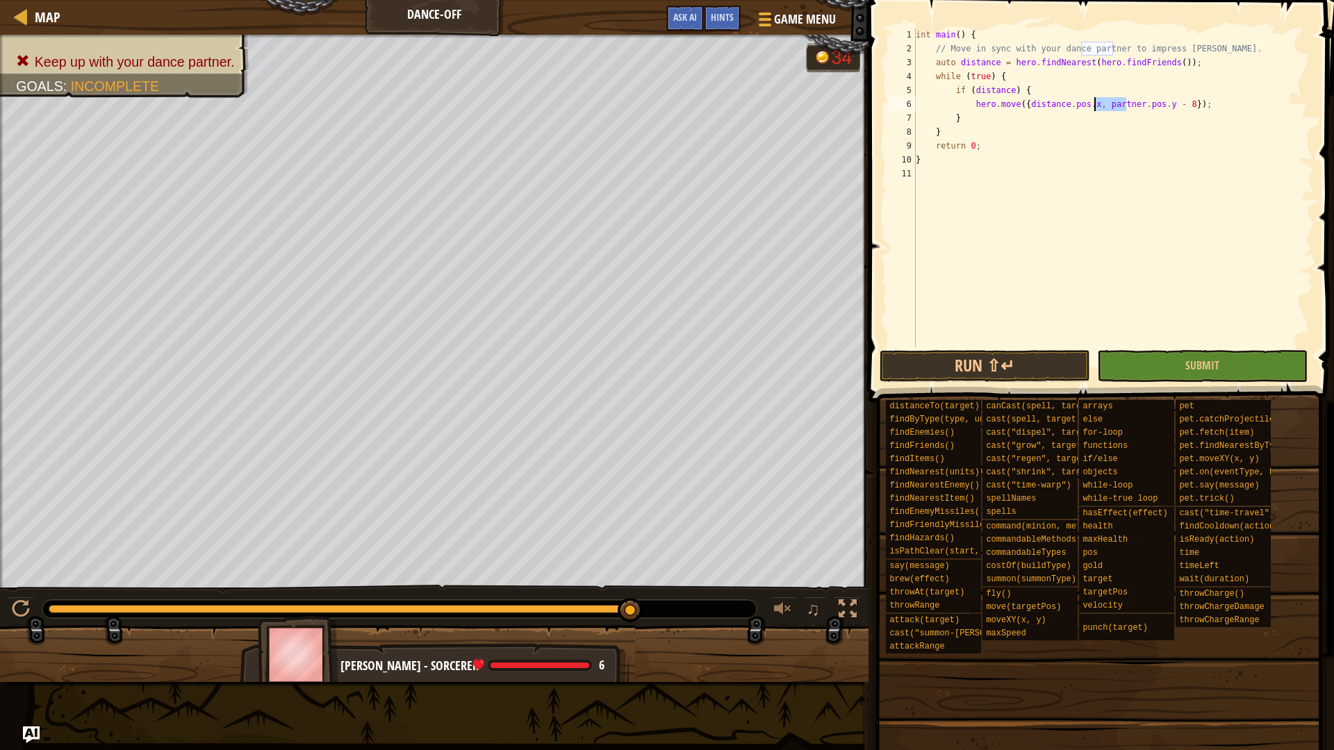
drag, startPoint x: 1126, startPoint y: 101, endPoint x: 1094, endPoint y: 102, distance: 32.0
click at [1094, 102] on div "int main ( ) { // Move in sync with your dance partner to impress Pender Spellb…" at bounding box center [1113, 201] width 400 height 347
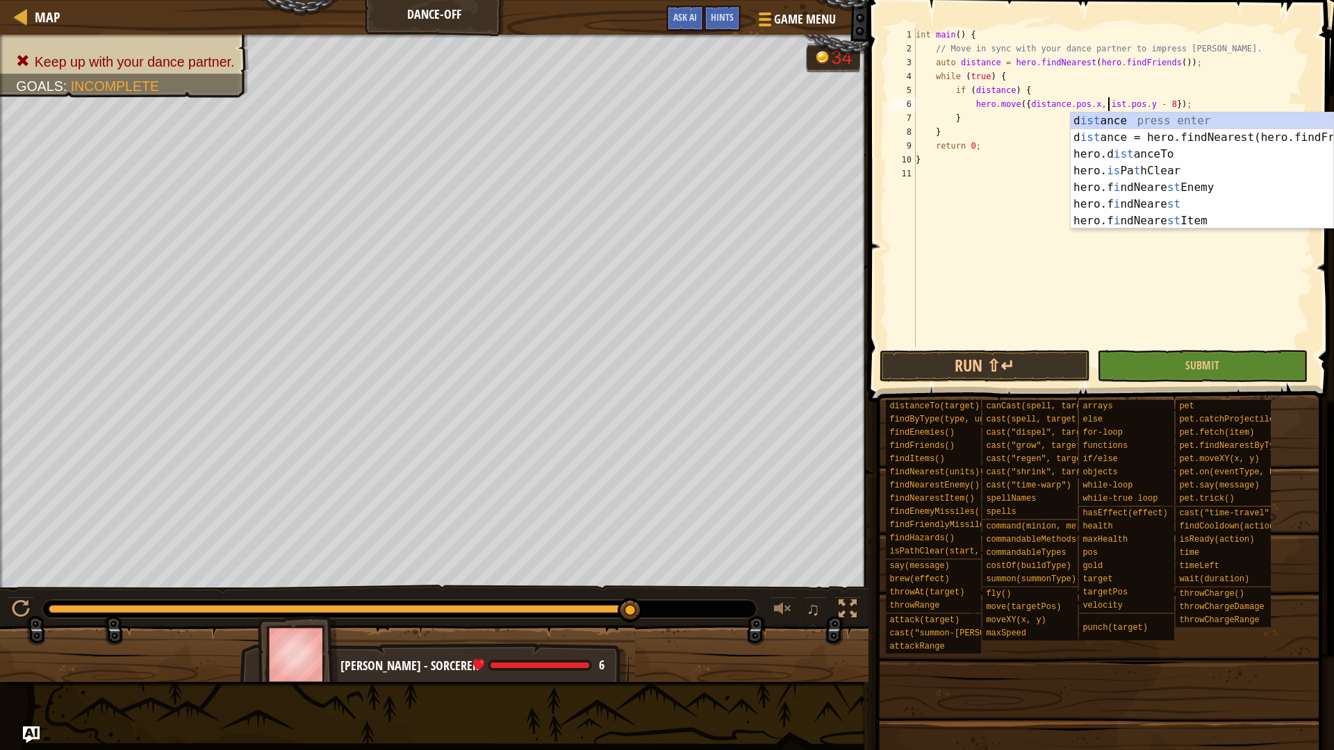
scroll to position [6, 17]
click at [1110, 123] on div "d ist ance press enter d ist ance = hero.findNearest(hero.findFriends() press e…" at bounding box center [1202, 188] width 263 height 150
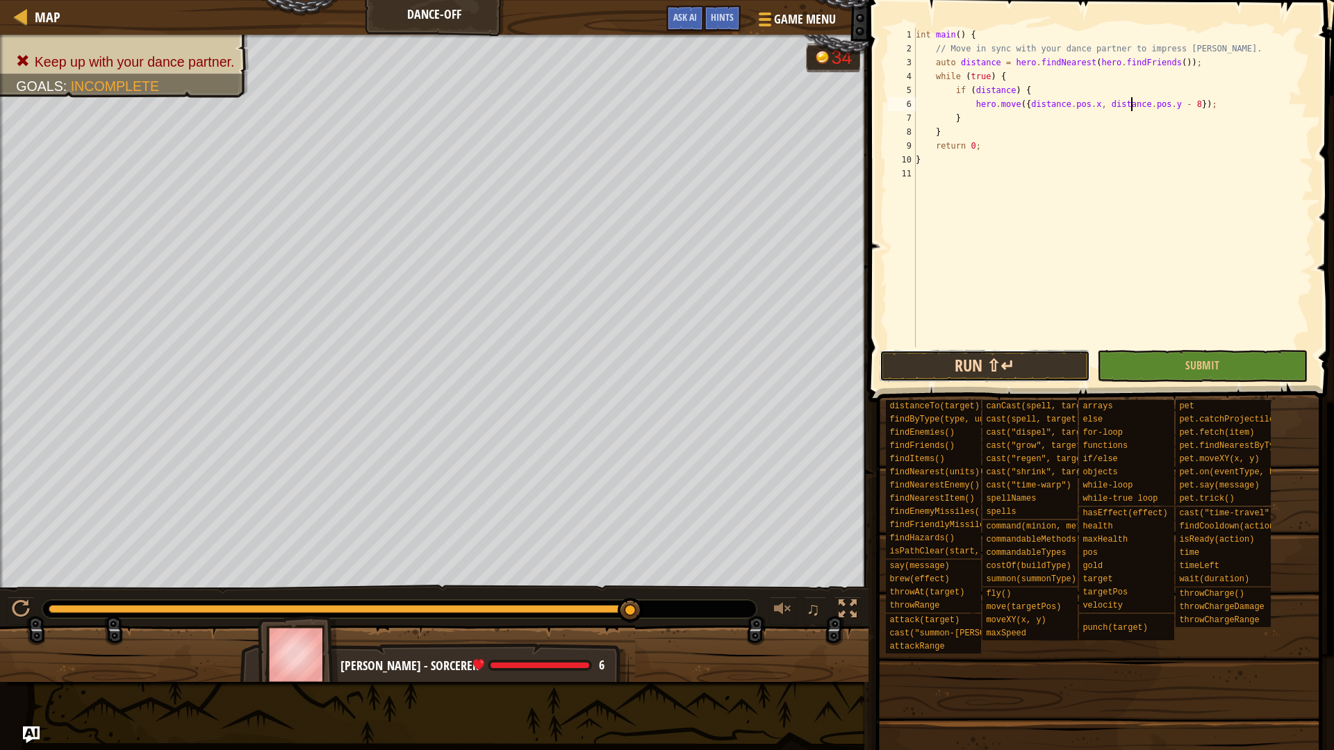
click at [1041, 375] on button "Run ⇧↵" at bounding box center [985, 366] width 211 height 32
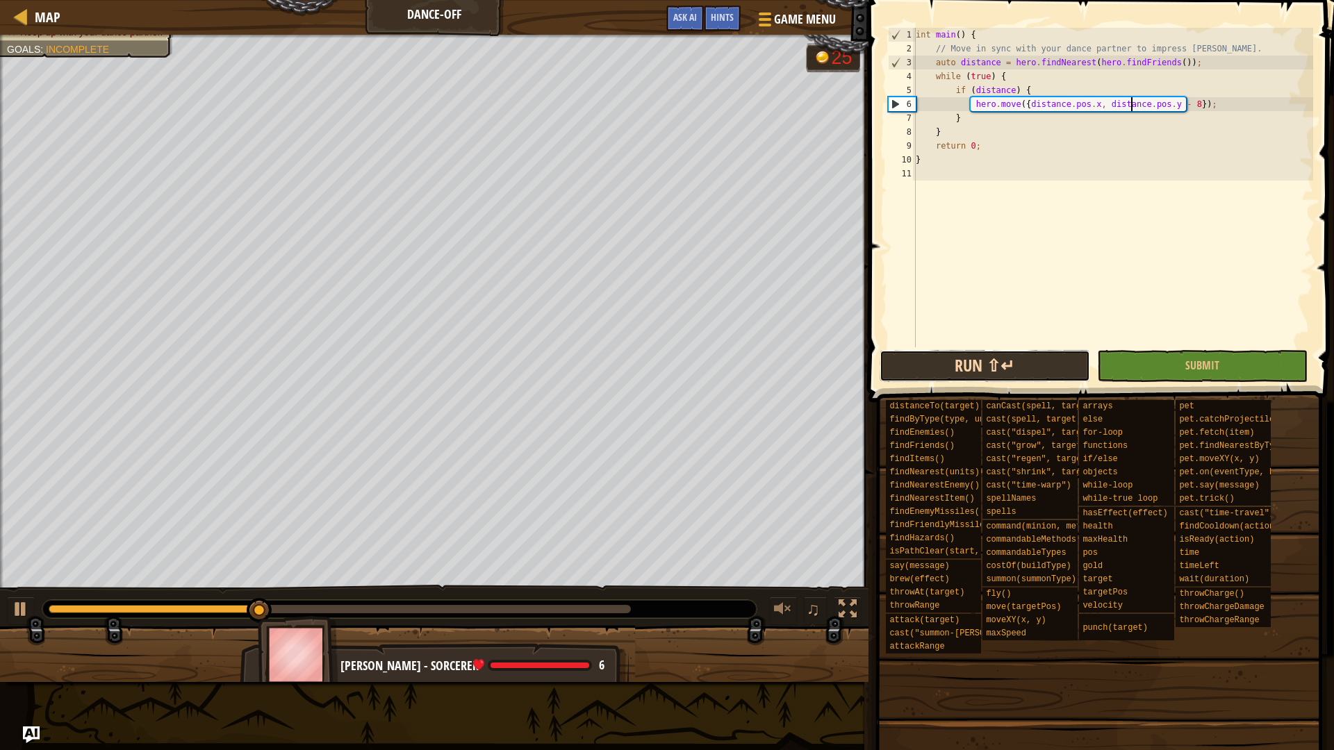
click at [968, 368] on button "Run ⇧↵" at bounding box center [985, 366] width 211 height 32
click at [962, 369] on button "Run ⇧↵" at bounding box center [985, 366] width 211 height 32
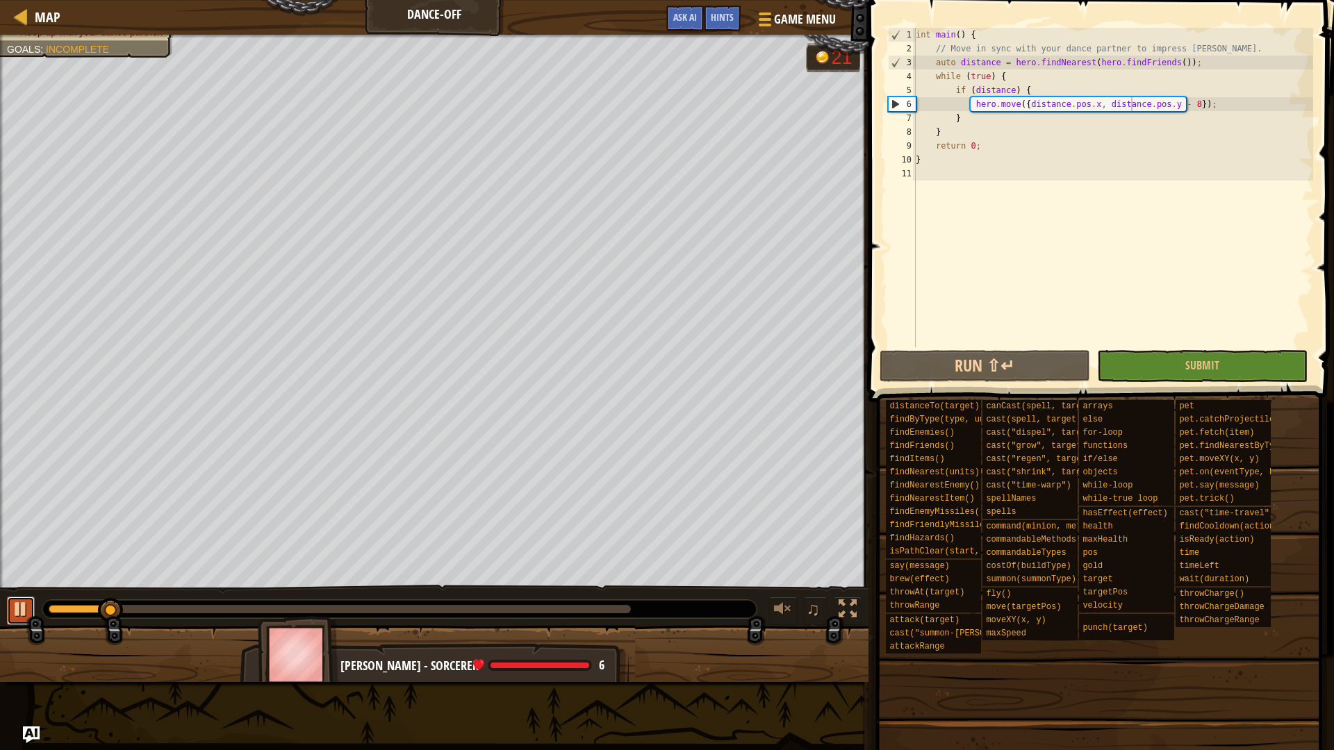
click at [15, 616] on div at bounding box center [21, 609] width 18 height 18
click at [1177, 99] on div "int main ( ) { // Move in sync with your dance partner to impress Pender Spellb…" at bounding box center [1113, 201] width 400 height 347
click at [1048, 359] on button "Run ⇧↵" at bounding box center [985, 366] width 211 height 32
click at [965, 119] on div "int main ( ) { // Move in sync with your dance partner to impress Pender Spellb…" at bounding box center [1113, 201] width 400 height 347
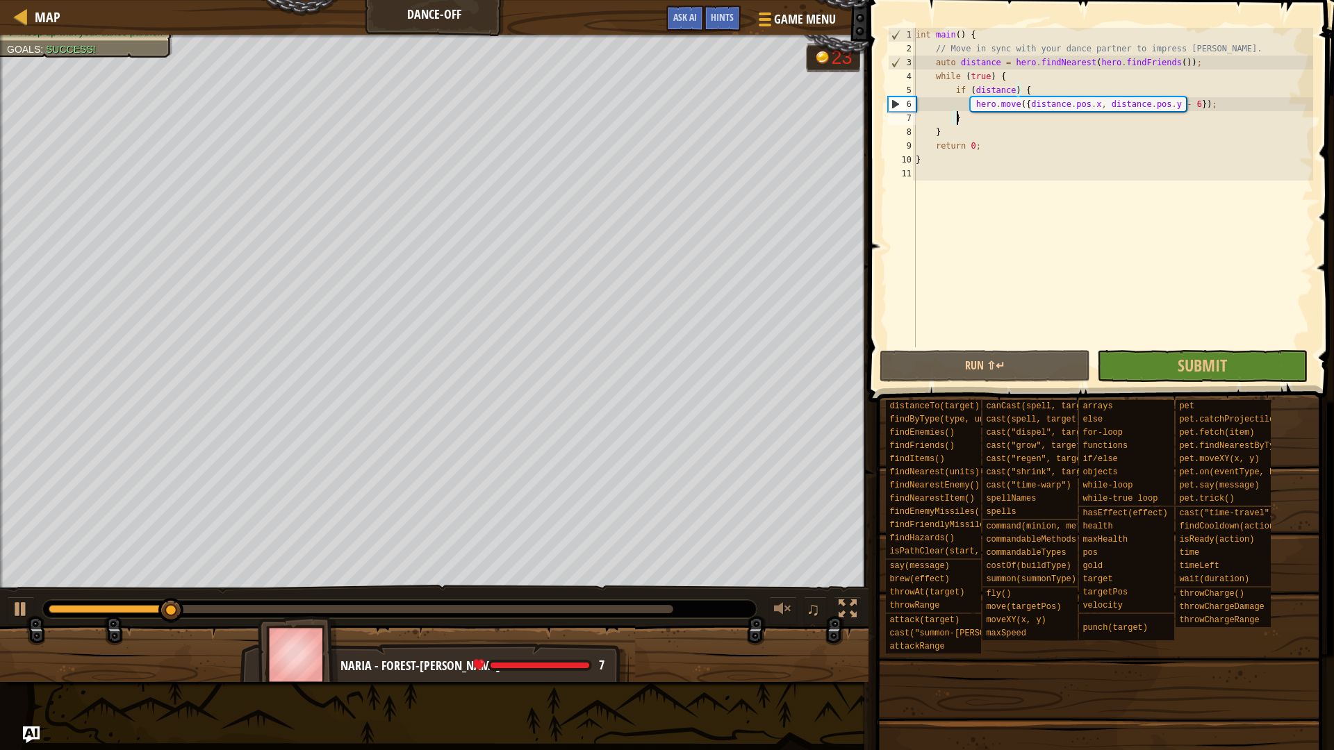
scroll to position [6, 3]
click at [1007, 90] on div "int main ( ) { // Move in sync with your dance partner to impress Pender Spellb…" at bounding box center [1113, 201] width 400 height 347
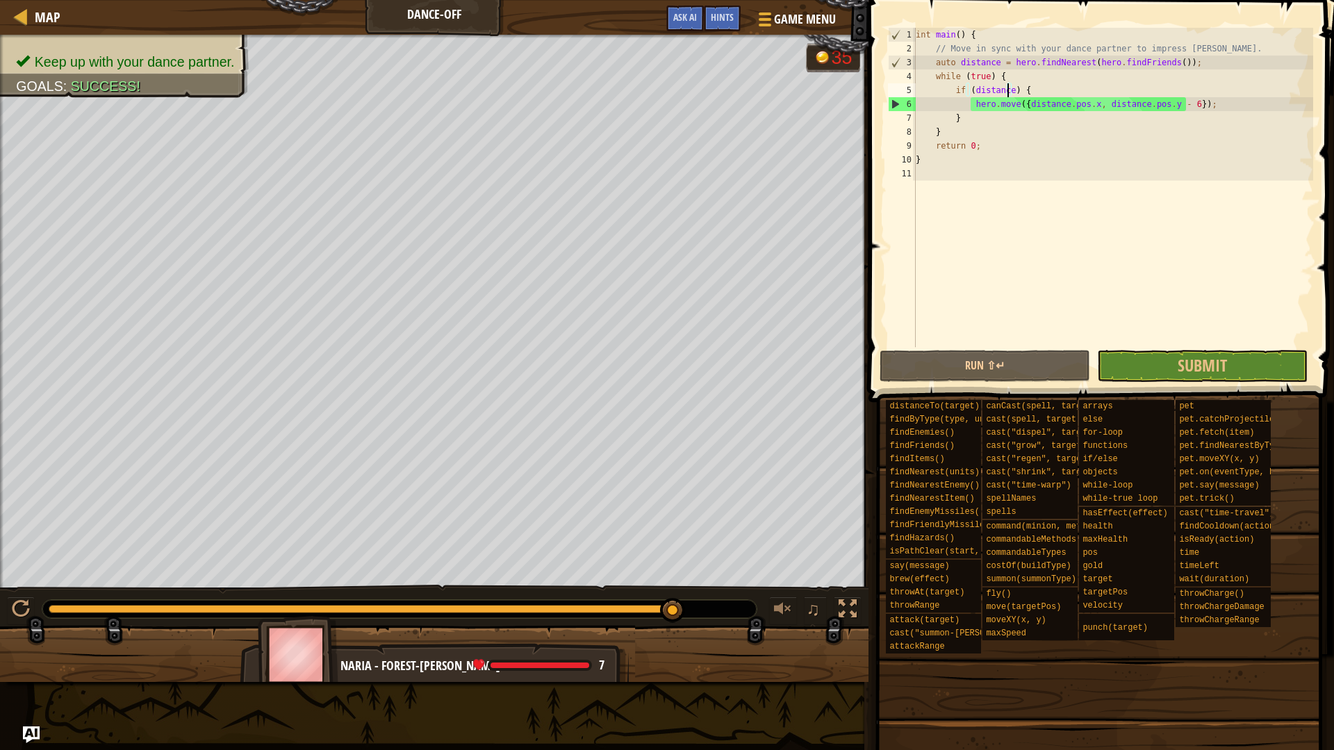
drag, startPoint x: 539, startPoint y: 608, endPoint x: 738, endPoint y: 622, distance: 199.2
click at [738, 622] on div "♫" at bounding box center [434, 606] width 869 height 42
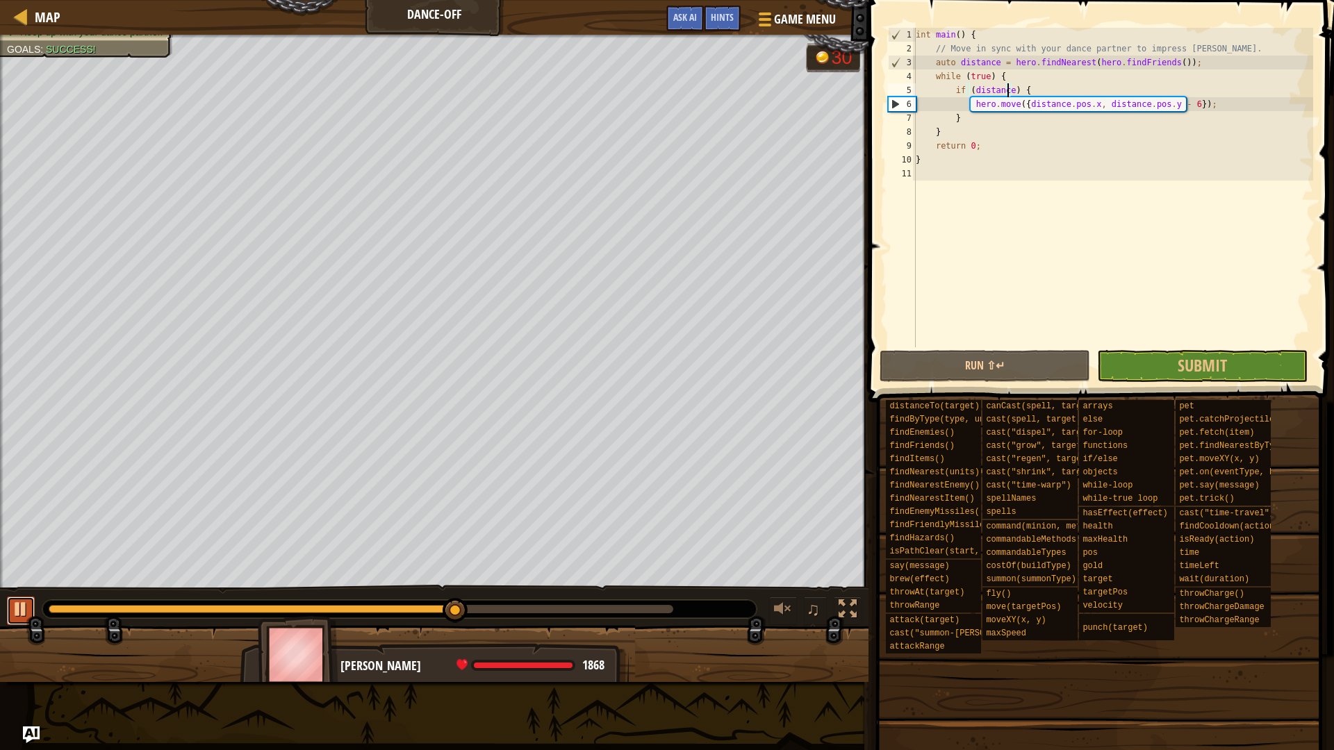
click at [13, 605] on div at bounding box center [21, 609] width 18 height 18
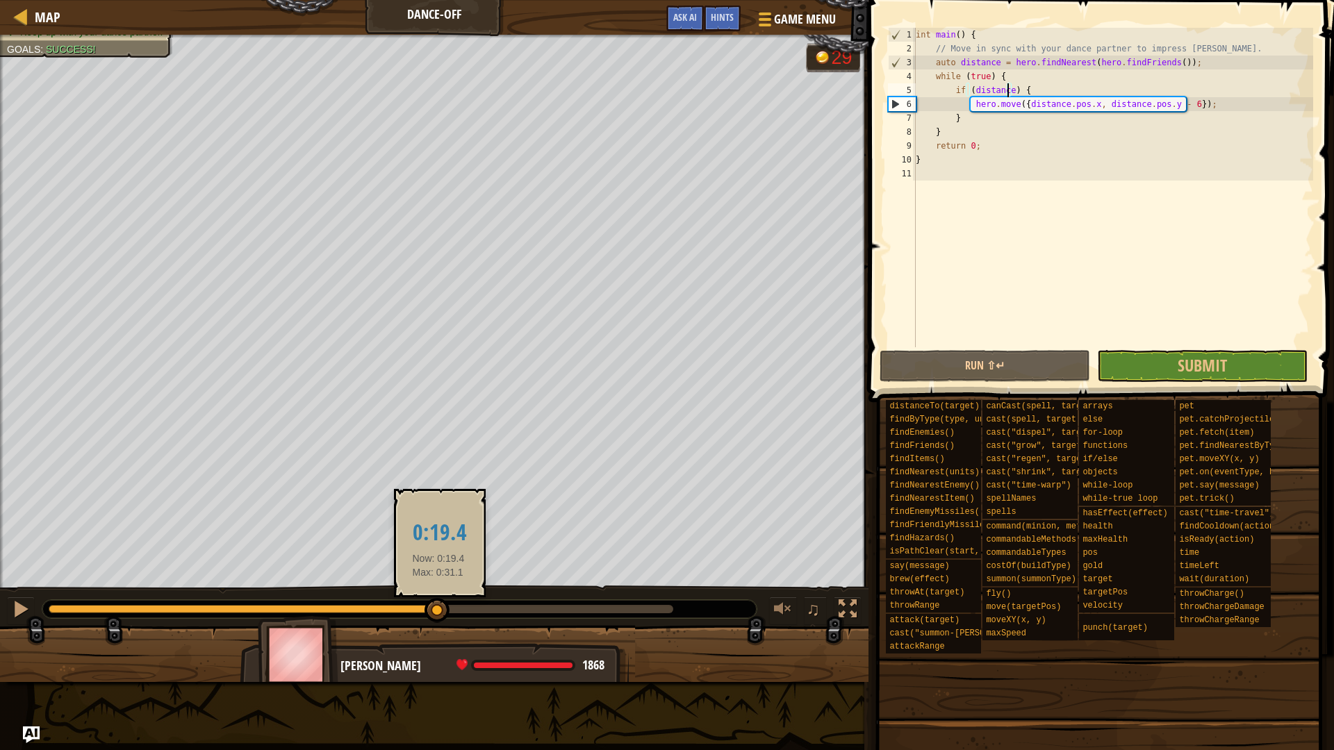
drag, startPoint x: 454, startPoint y: 610, endPoint x: 438, endPoint y: 613, distance: 16.9
click at [438, 613] on div at bounding box center [437, 610] width 25 height 25
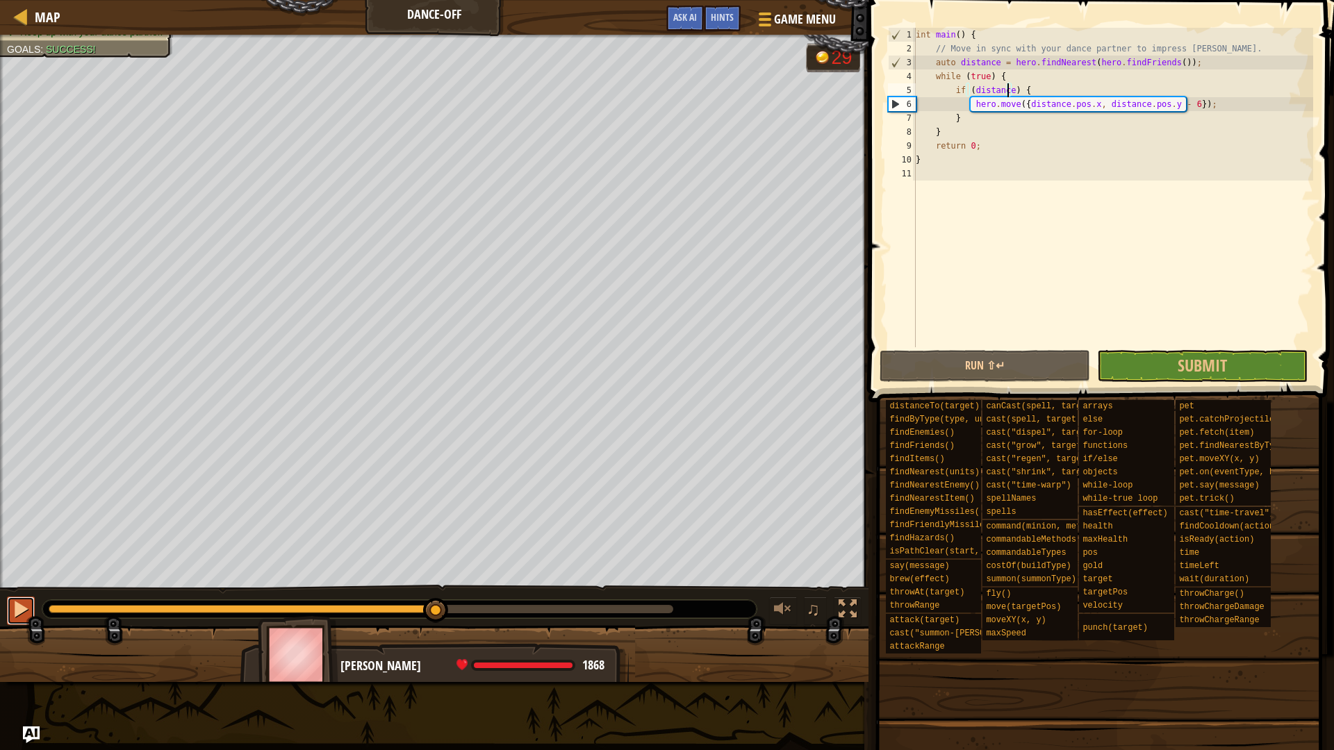
click at [13, 614] on div at bounding box center [21, 609] width 18 height 18
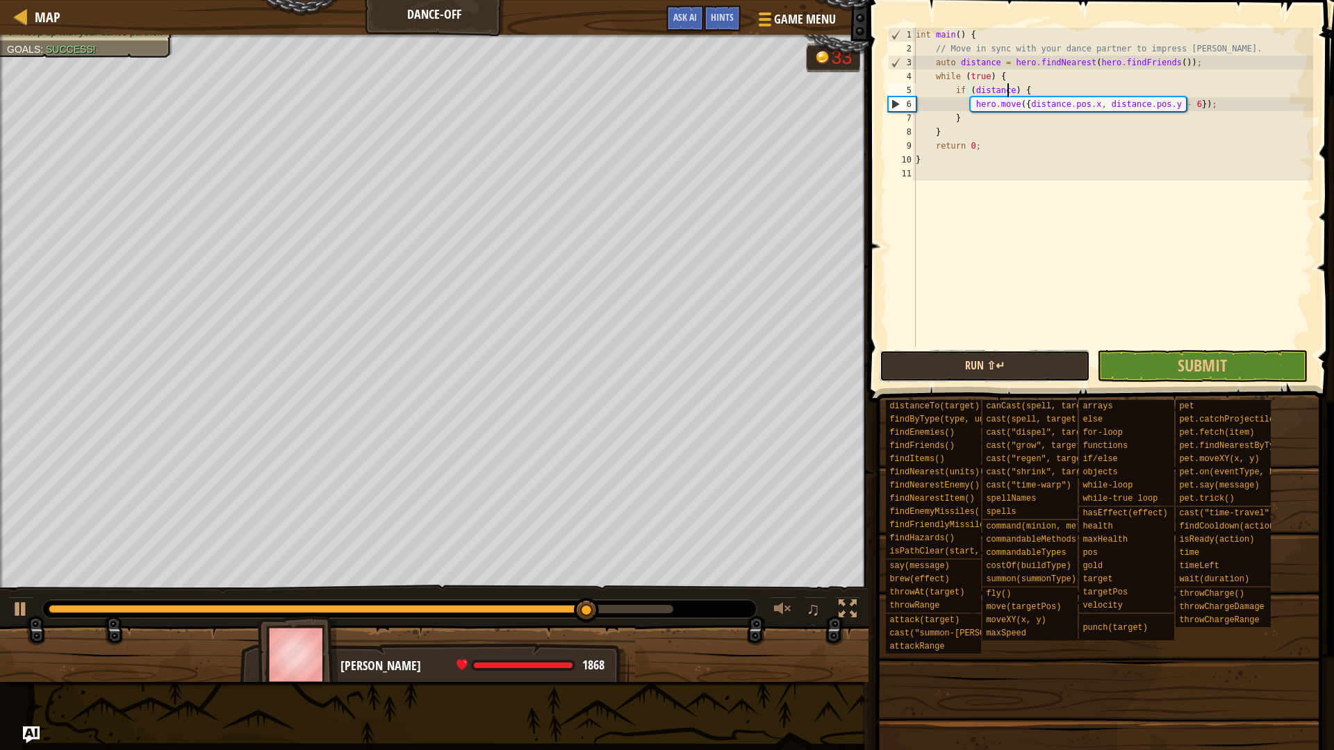
click at [1046, 366] on button "Run ⇧↵" at bounding box center [985, 366] width 211 height 32
drag, startPoint x: 107, startPoint y: 609, endPoint x: 565, endPoint y: 623, distance: 458.1
click at [565, 623] on div "♫" at bounding box center [434, 606] width 869 height 42
drag, startPoint x: 623, startPoint y: 612, endPoint x: 614, endPoint y: 585, distance: 28.6
click at [614, 585] on div "♫" at bounding box center [434, 606] width 869 height 42
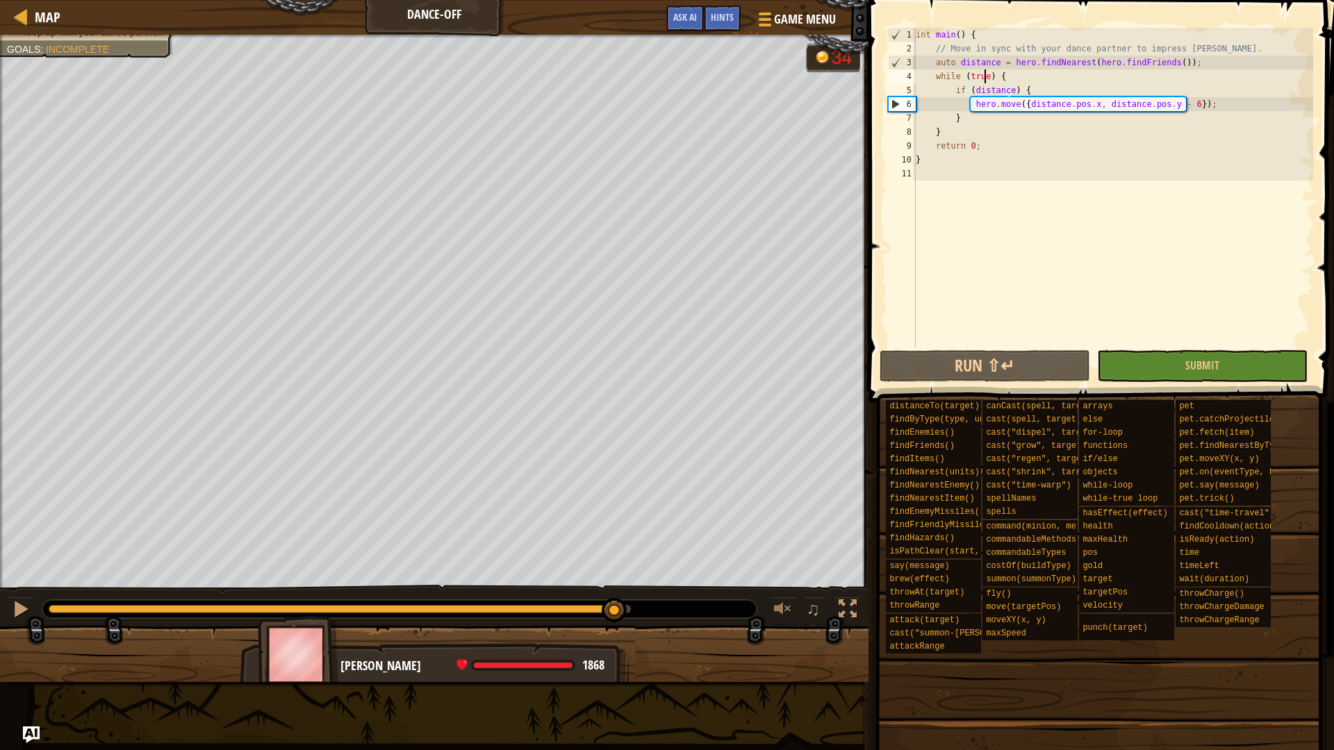
click at [986, 77] on div "int main ( ) { // Move in sync with your dance partner to impress Pender Spellb…" at bounding box center [1113, 201] width 400 height 347
click at [1008, 90] on div "int main ( ) { // Move in sync with your dance partner to impress Pender Spellb…" at bounding box center [1113, 201] width 400 height 347
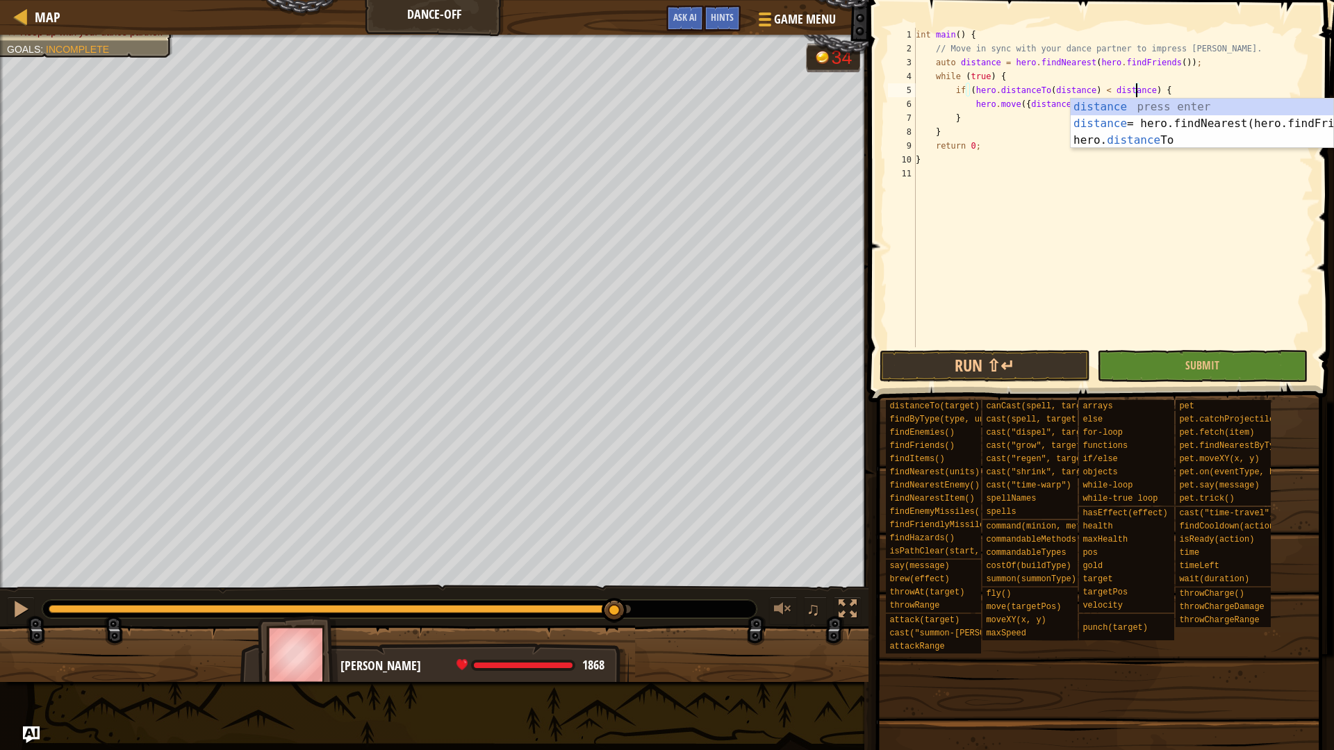
scroll to position [6, 19]
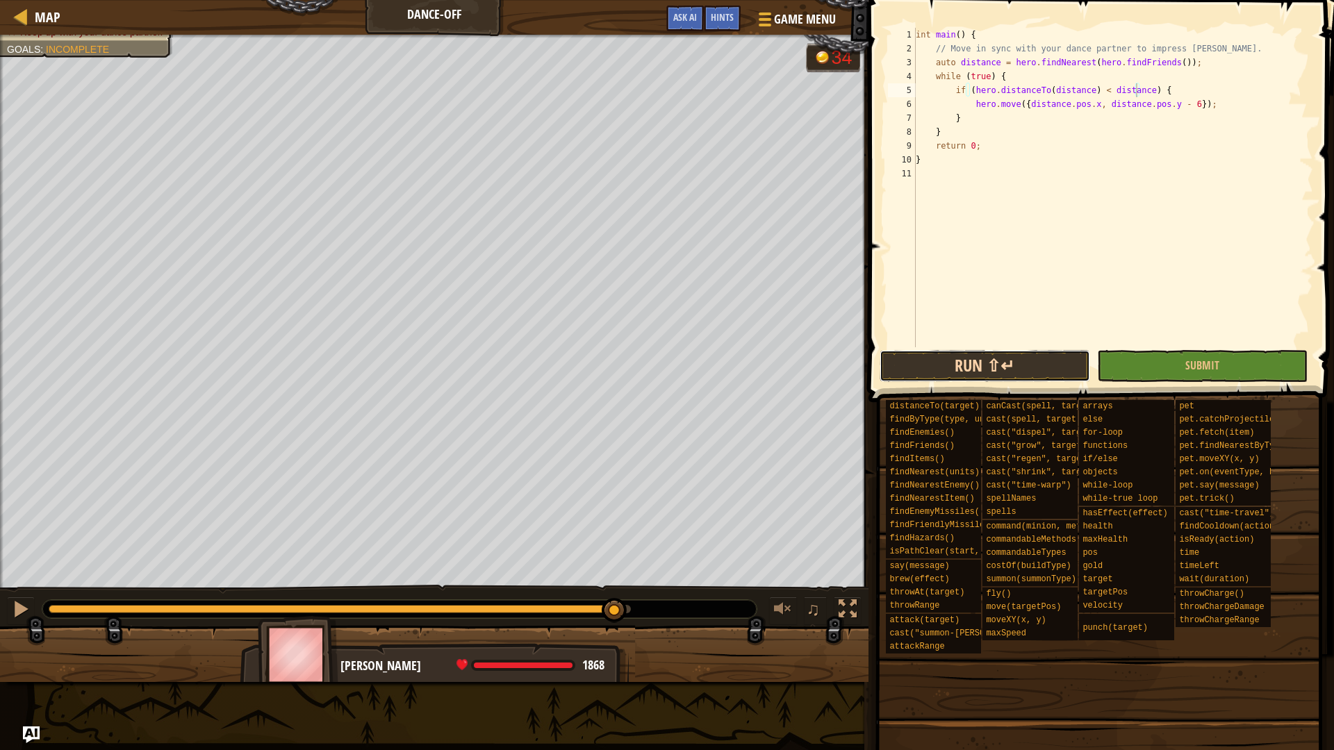
click at [1071, 370] on button "Run ⇧↵" at bounding box center [985, 366] width 211 height 32
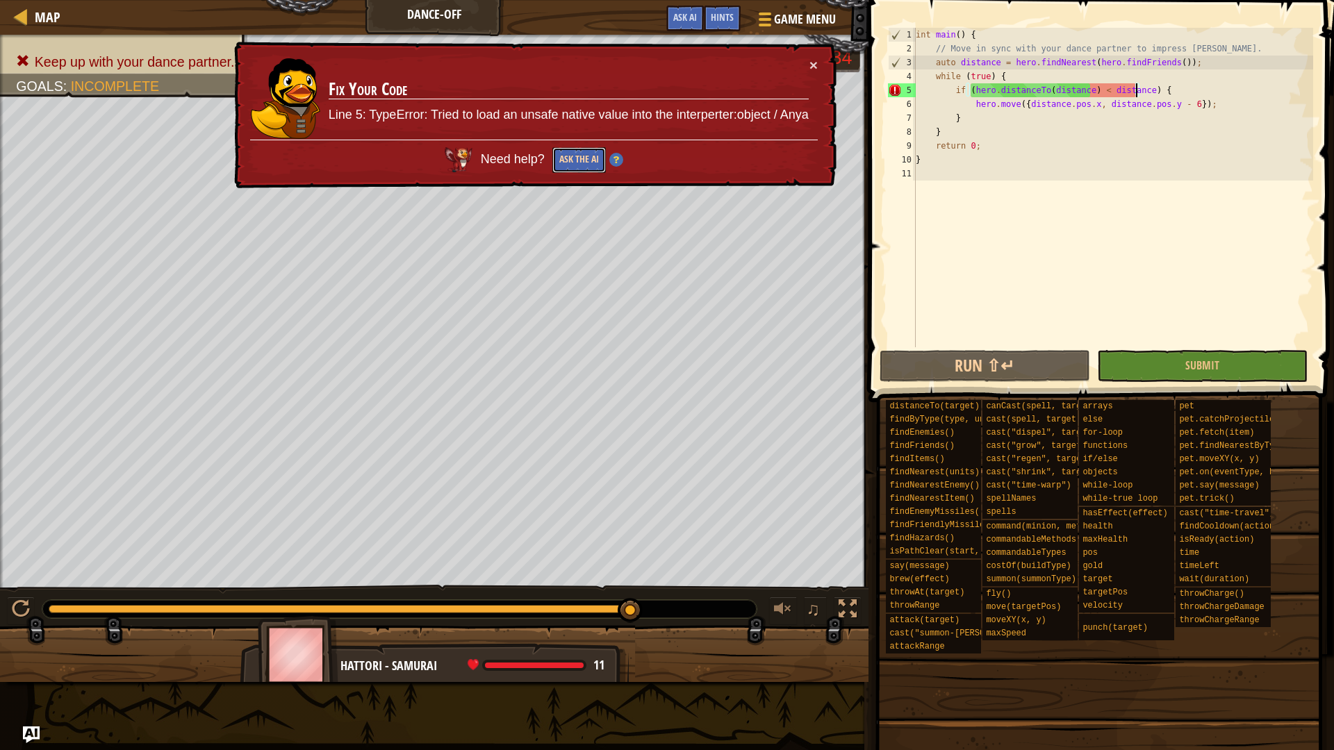
click at [590, 163] on button "Ask the AI" at bounding box center [579, 160] width 54 height 26
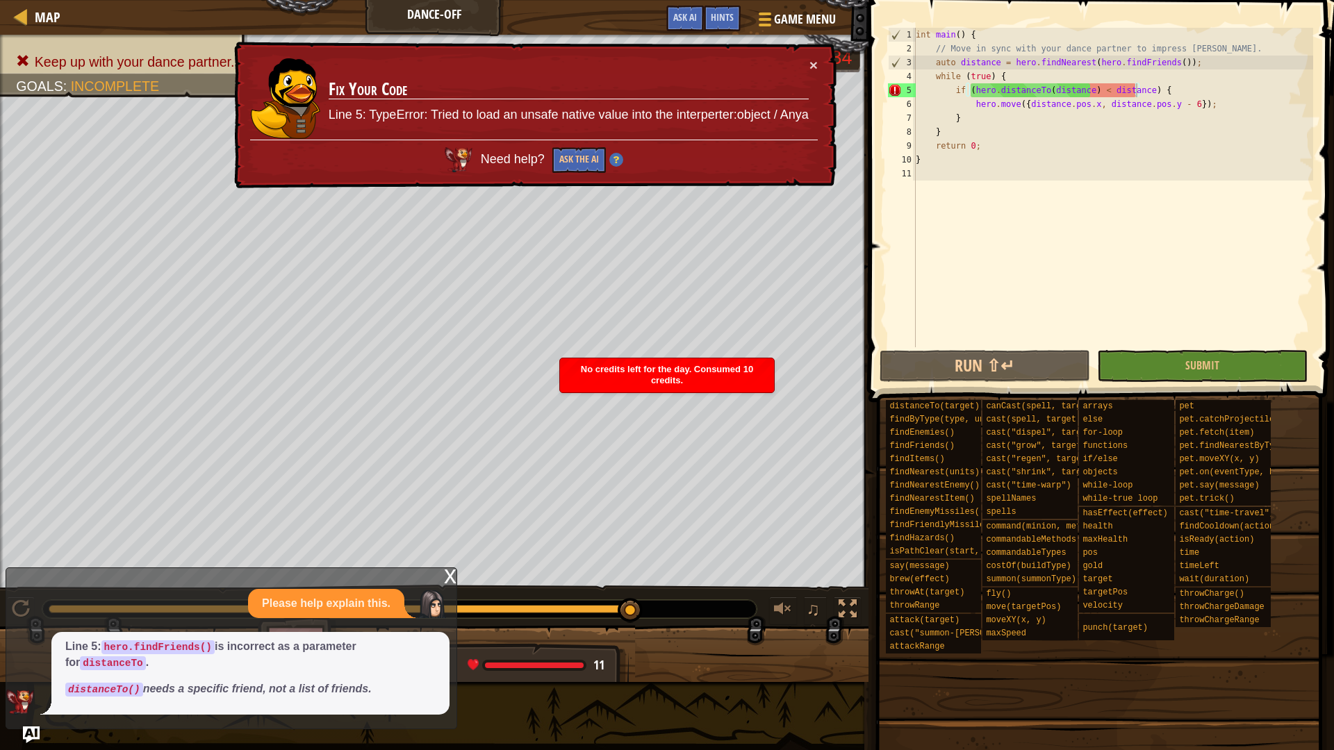
click at [591, 176] on div "× Fix Your Code Line 5: TypeError: Tried to load an unsafe native value into th…" at bounding box center [533, 115] width 607 height 155
click at [592, 164] on button "Ask the AI" at bounding box center [579, 160] width 54 height 26
click at [619, 162] on img at bounding box center [616, 161] width 14 height 14
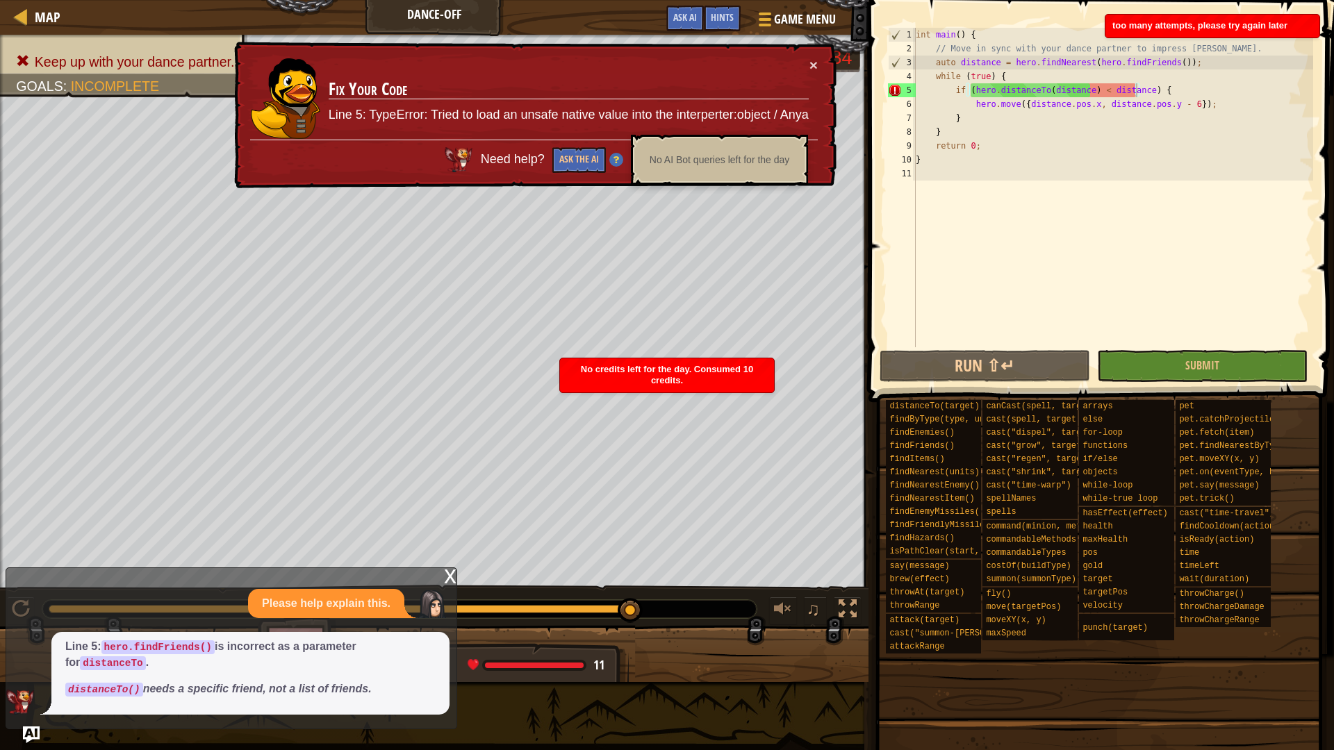
click at [620, 161] on img at bounding box center [616, 161] width 14 height 14
click at [814, 66] on button "×" at bounding box center [814, 66] width 8 height 15
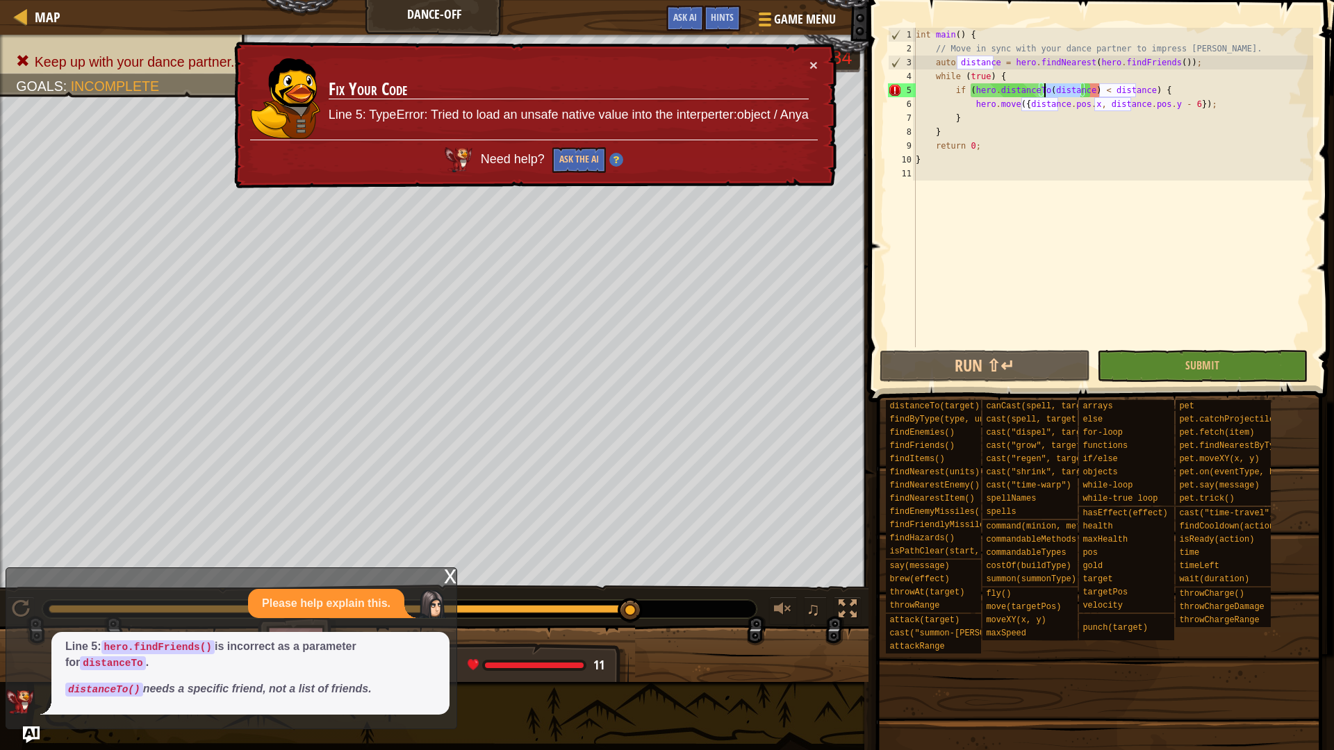
drag, startPoint x: 1081, startPoint y: 88, endPoint x: 1045, endPoint y: 92, distance: 35.7
click at [1045, 92] on div "int main ( ) { // Move in sync with your dance partner to impress Pender Spellb…" at bounding box center [1113, 201] width 400 height 347
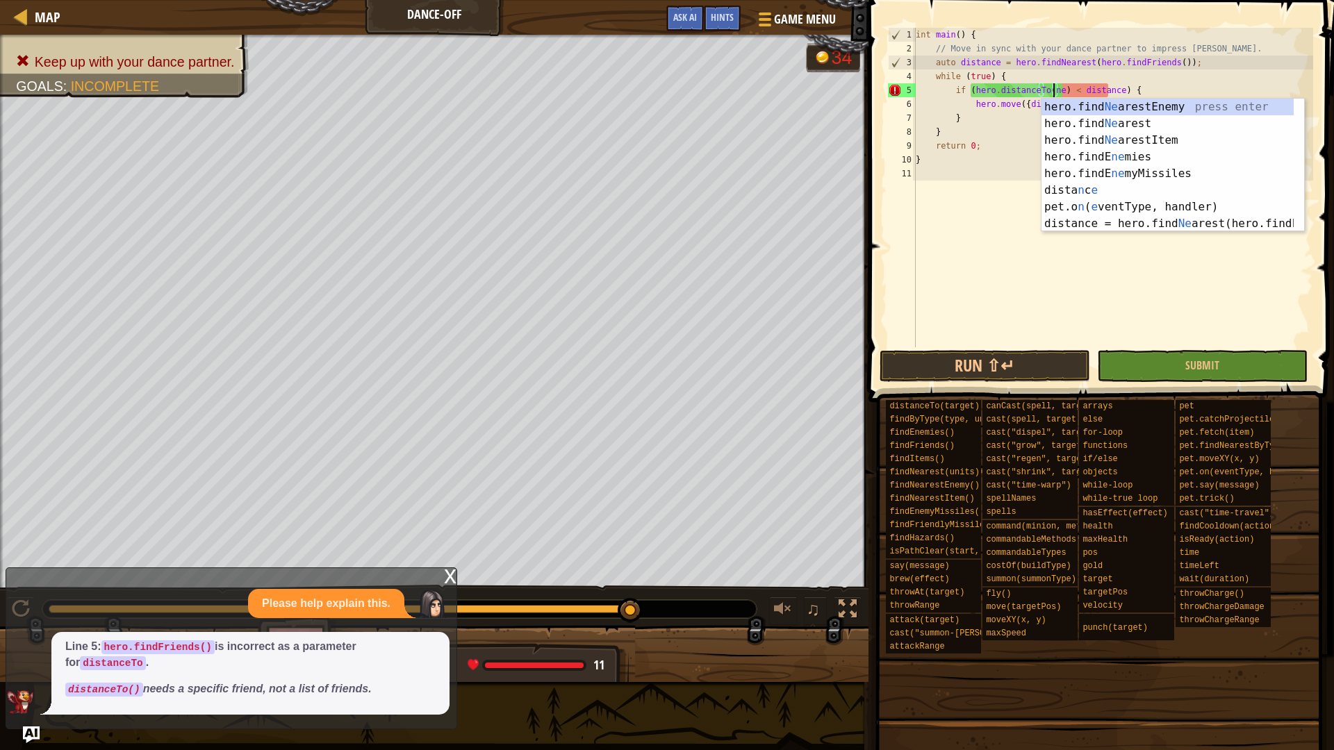
scroll to position [6, 13]
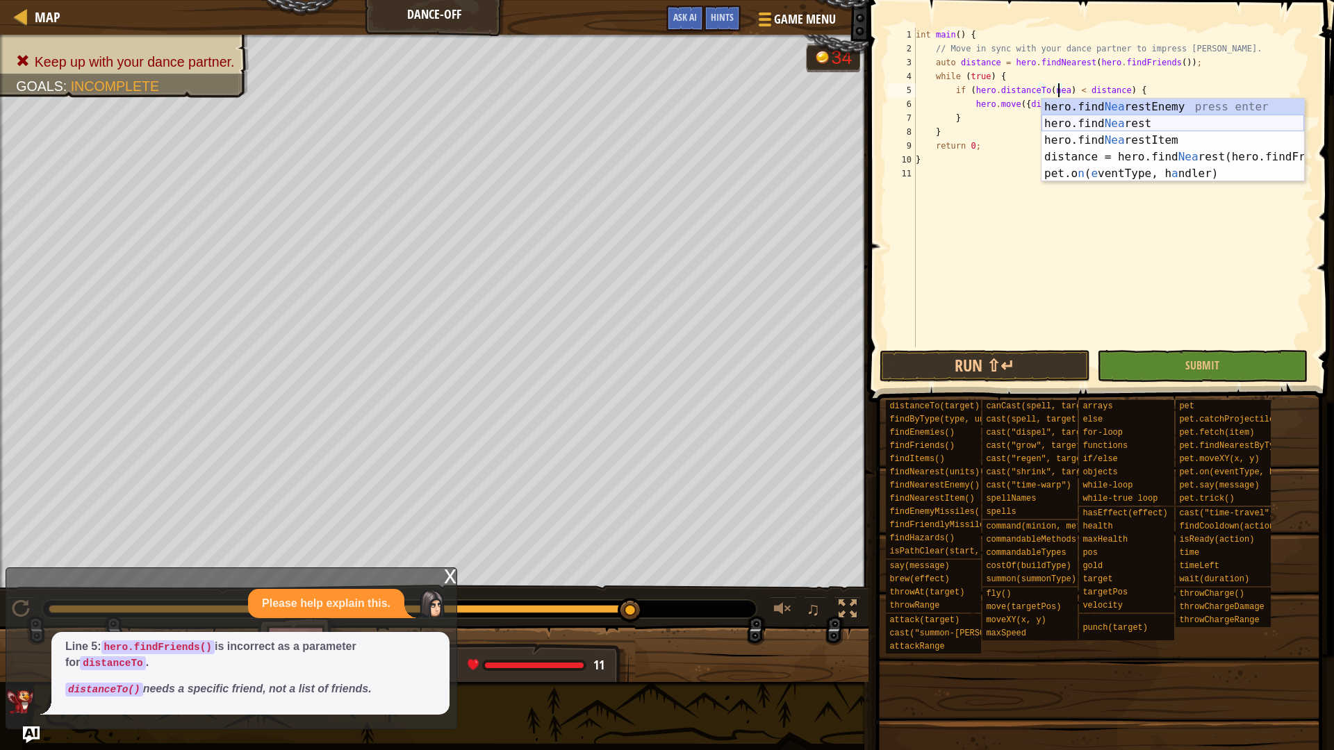
click at [1125, 126] on div "hero.find Nea restEnemy press enter hero.find Nea rest press enter hero.find Ne…" at bounding box center [1173, 157] width 263 height 117
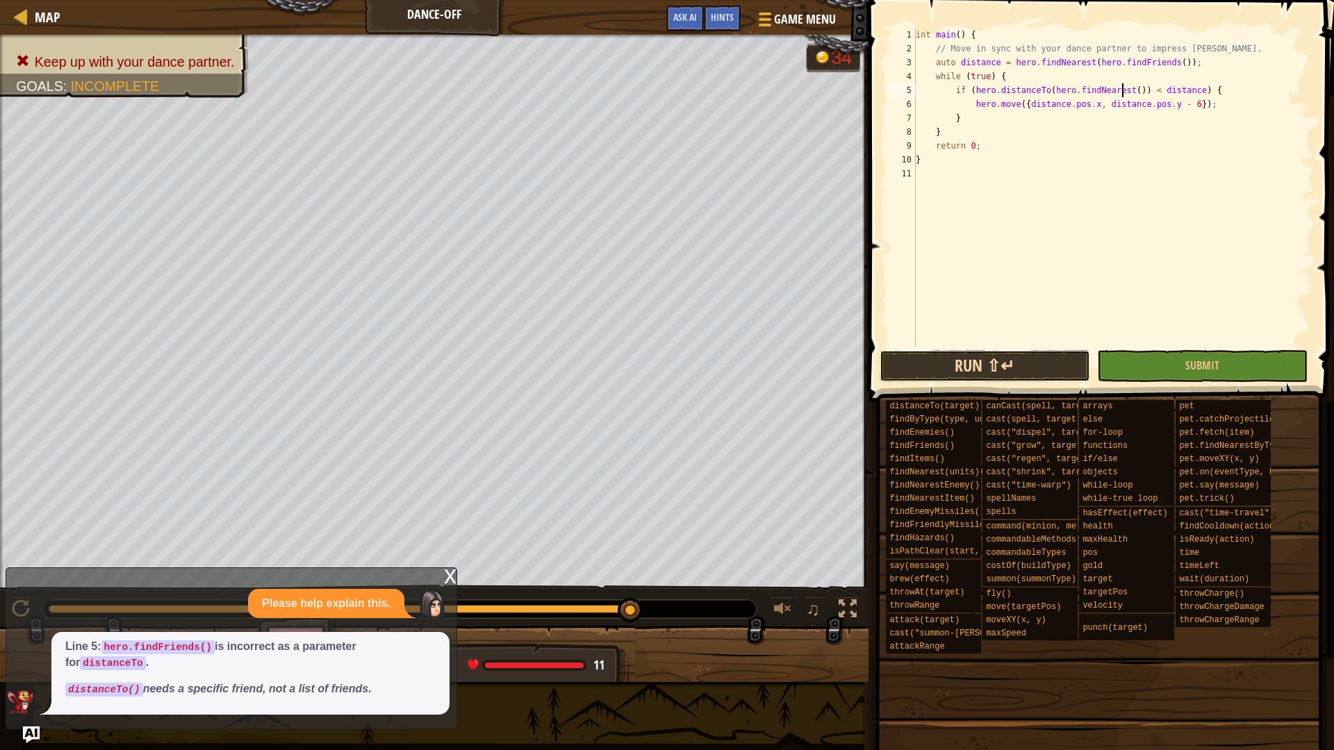
click at [993, 367] on button "Run ⇧↵" at bounding box center [985, 366] width 211 height 32
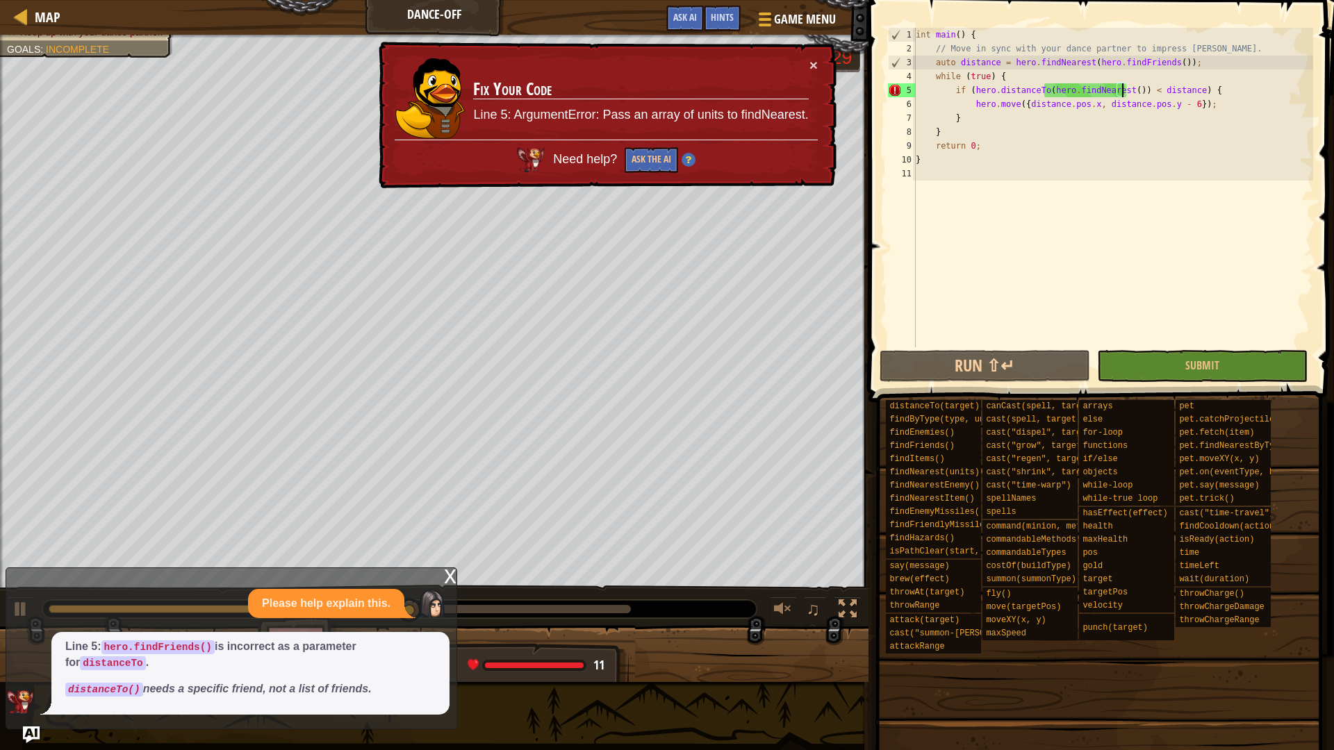
click at [1198, 61] on div "int main ( ) { // Move in sync with your dance partner to impress Pender Spellb…" at bounding box center [1113, 201] width 400 height 347
type textarea "auto distance = hero.findNearest(hero.findFriends());"
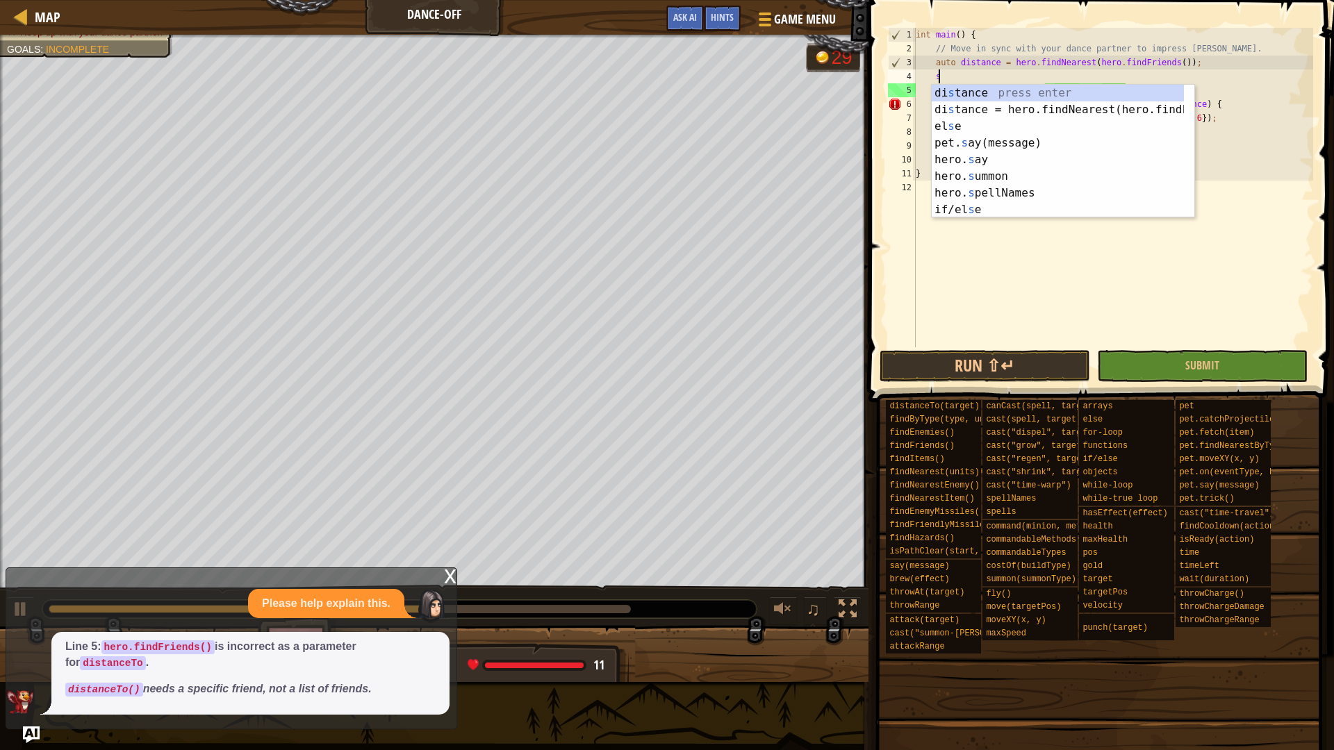
scroll to position [6, 1]
type textarea "su"
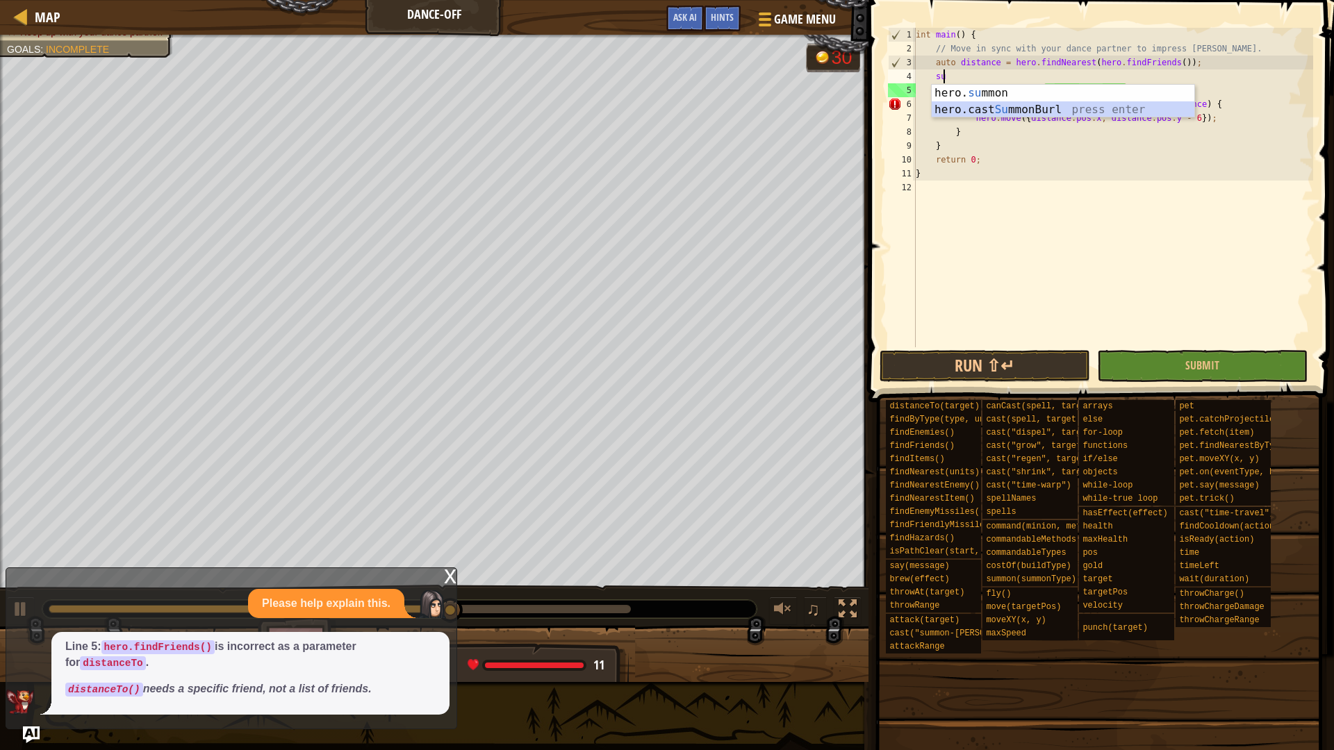
click at [1044, 108] on div "hero. su mmon press enter hero.cast Su mmonBurl press enter" at bounding box center [1063, 118] width 263 height 67
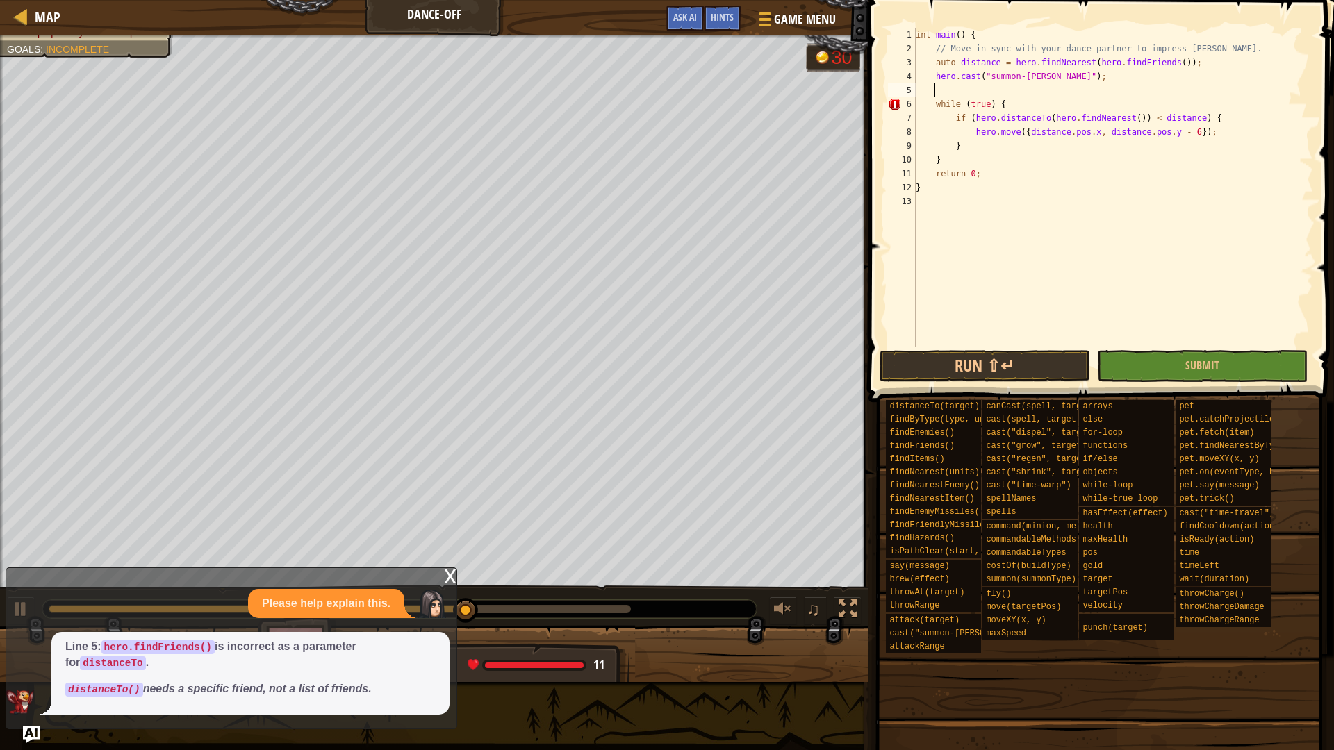
scroll to position [6, 0]
click at [997, 349] on span at bounding box center [1102, 181] width 477 height 443
click at [983, 362] on button "Run ⇧↵" at bounding box center [985, 366] width 211 height 32
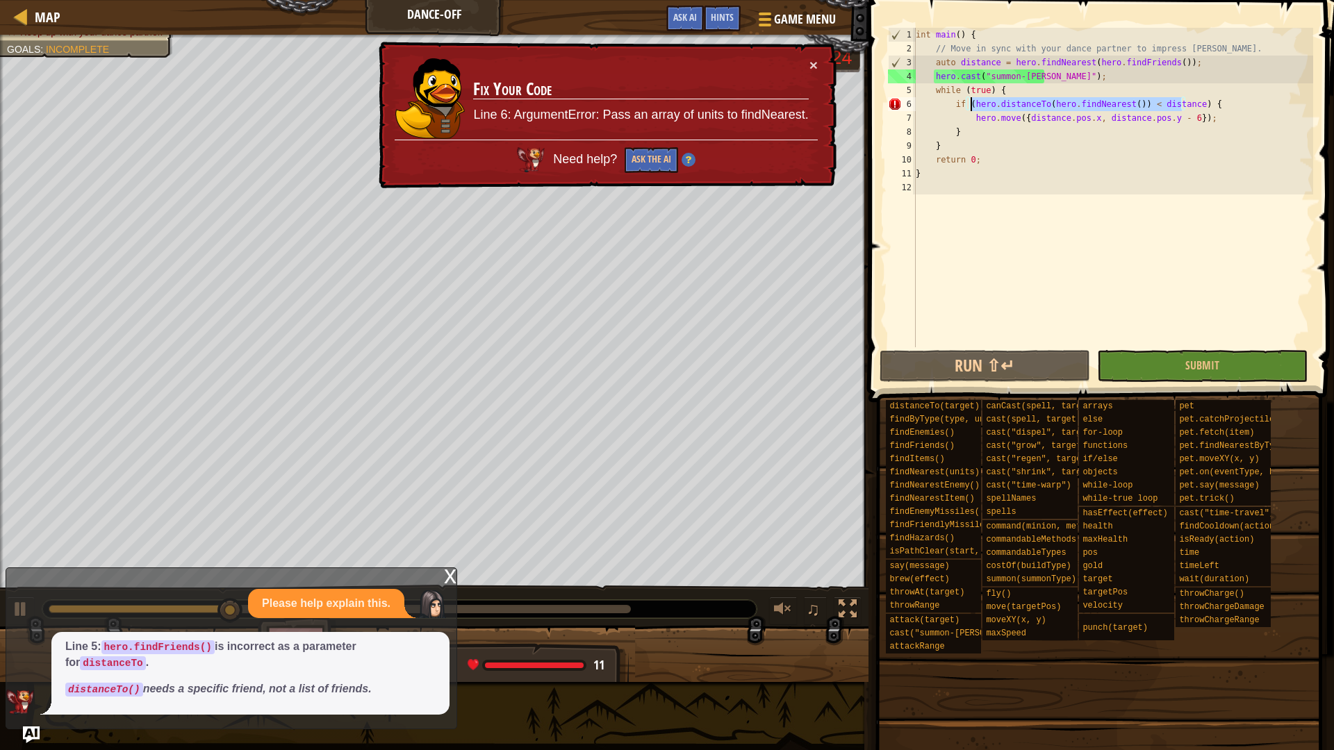
drag, startPoint x: 1182, startPoint y: 104, endPoint x: 969, endPoint y: 103, distance: 212.6
click at [969, 103] on div "int main ( ) { // Move in sync with your dance partner to impress Pender Spellb…" at bounding box center [1113, 201] width 400 height 347
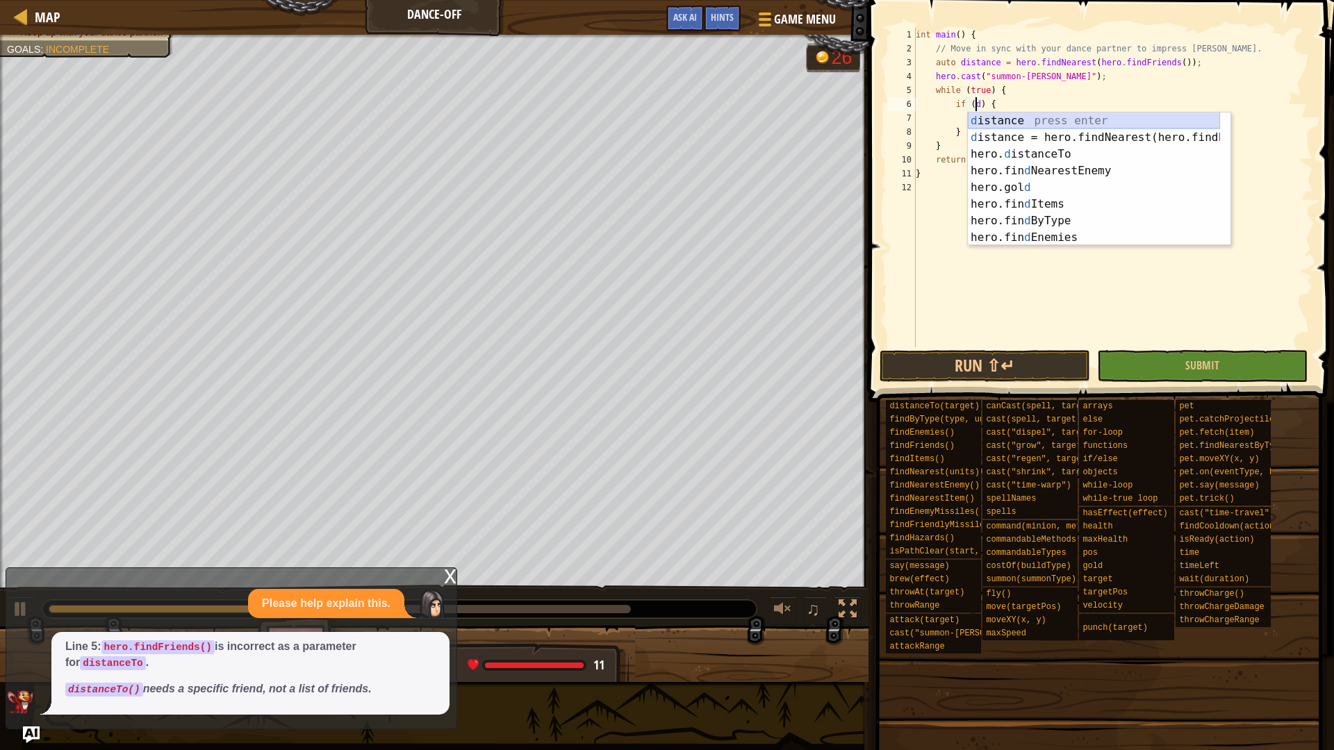
click at [1017, 115] on div "d istance press enter d istance = hero.findNearest(hero.findFriends() press ent…" at bounding box center [1094, 196] width 252 height 167
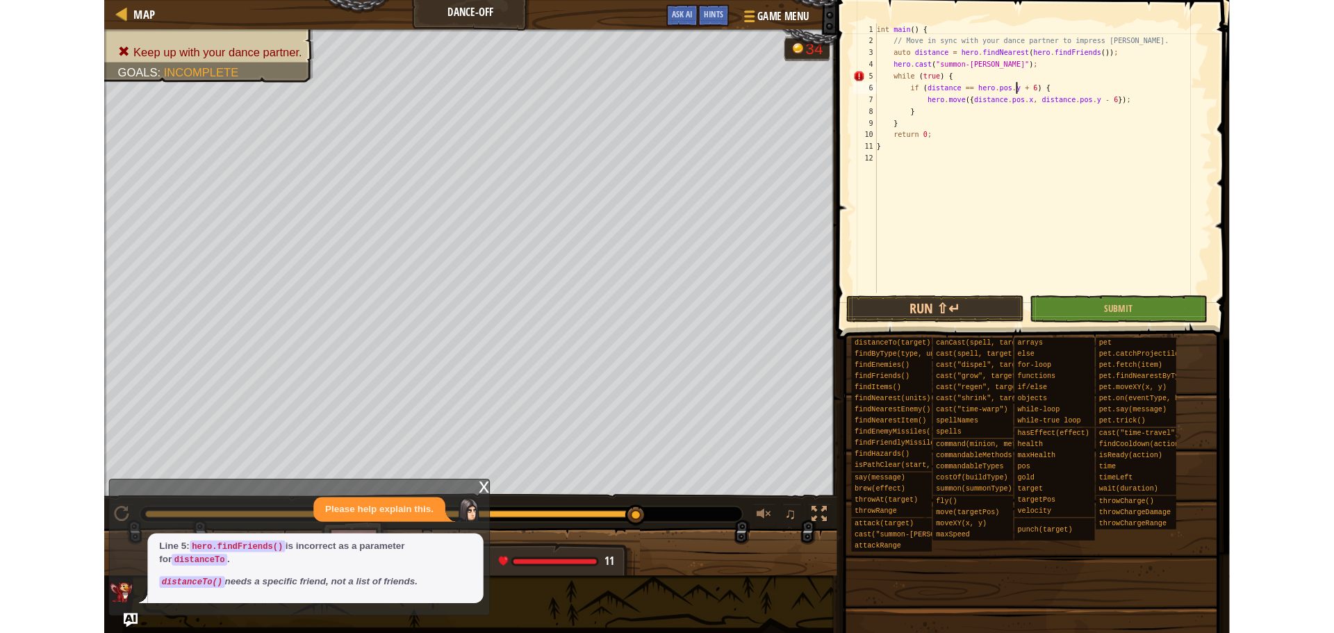
scroll to position [6, 14]
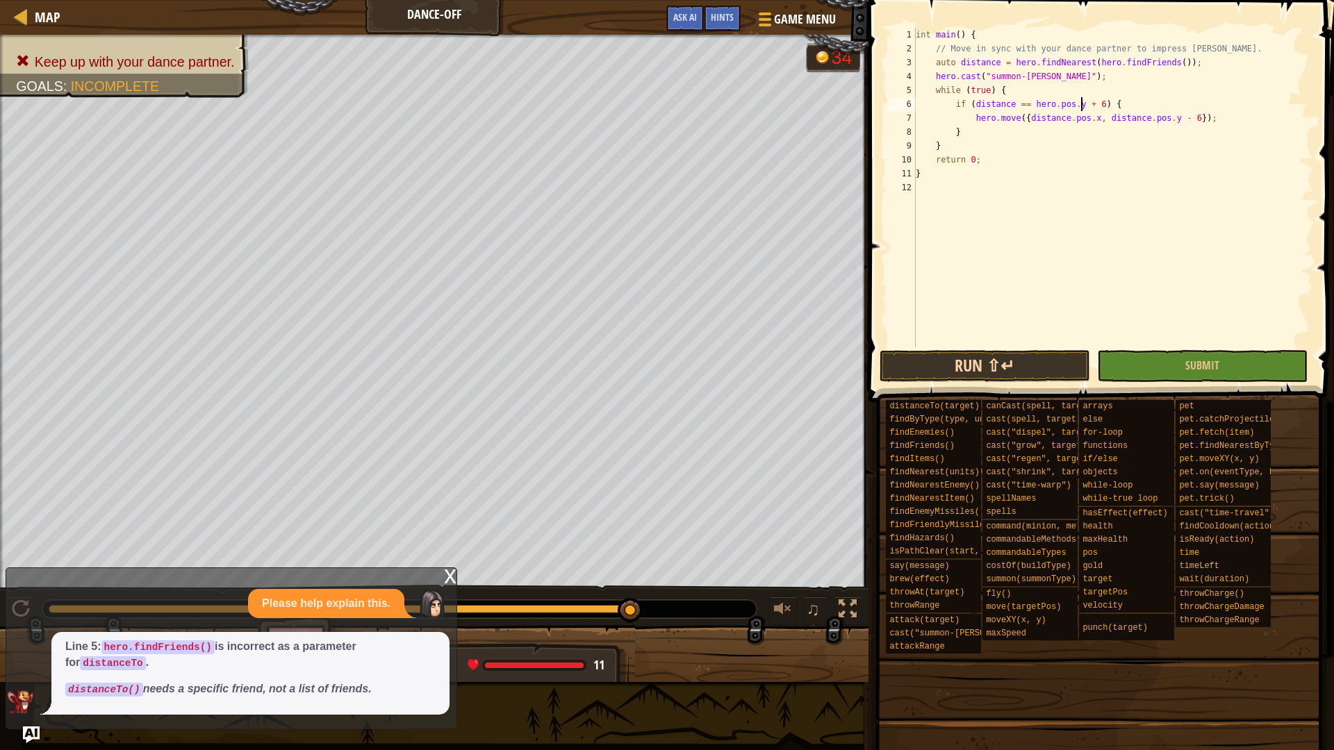
type textarea "if (distance == hero.pos.y + 6) {"
click at [1030, 379] on button "Run ⇧↵" at bounding box center [985, 366] width 211 height 32
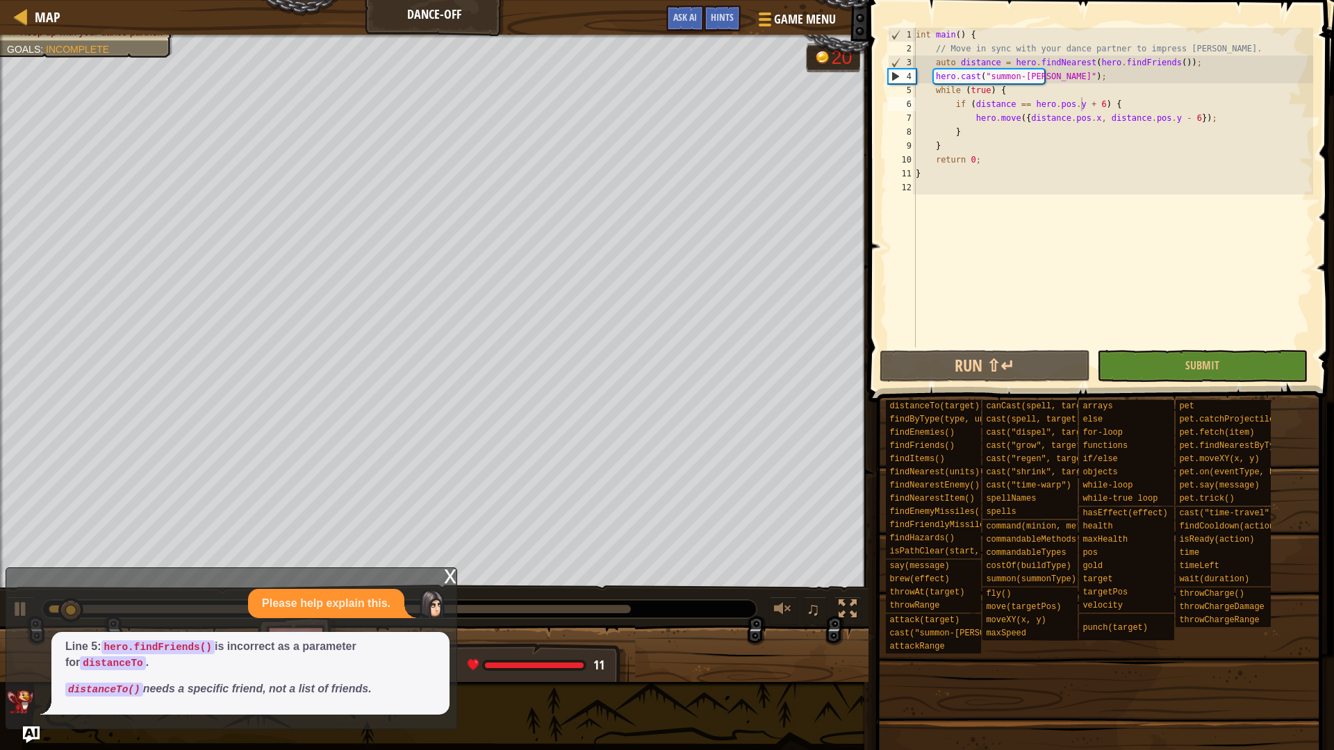
click at [448, 574] on div "x" at bounding box center [450, 575] width 13 height 14
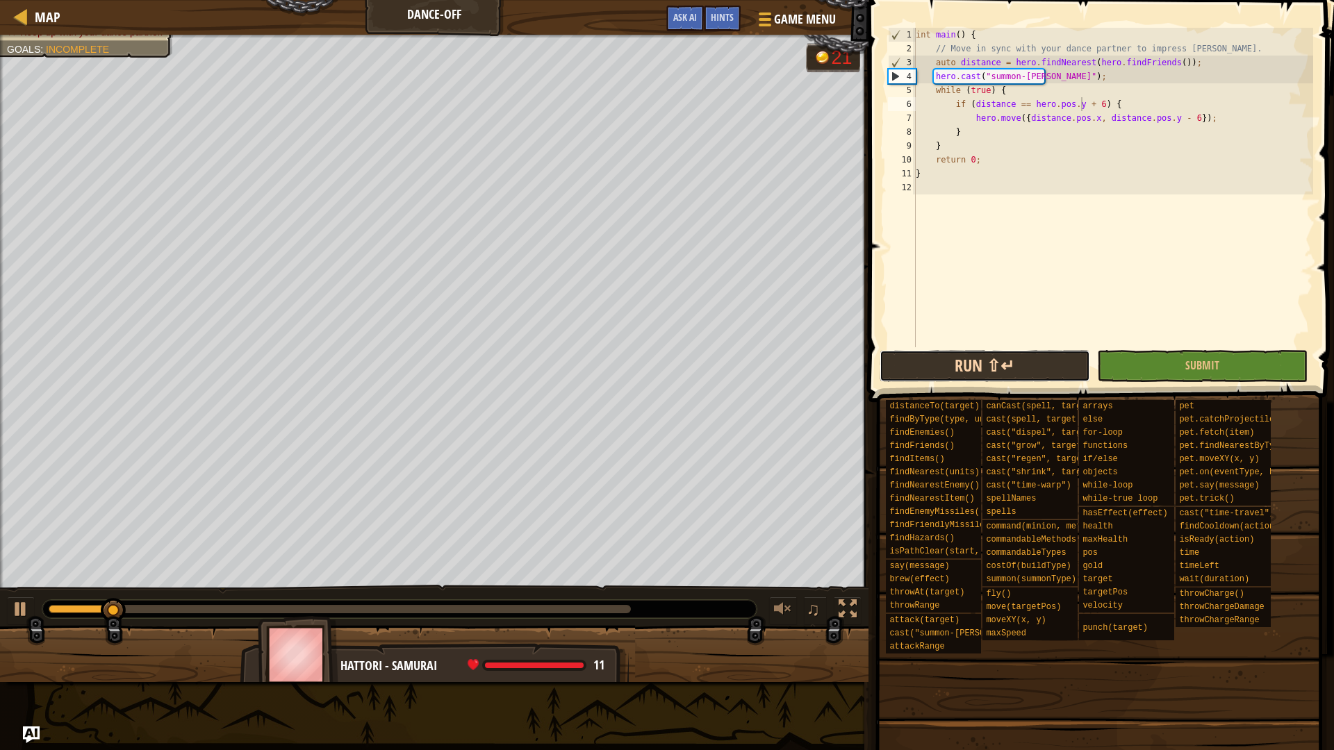
click at [1008, 363] on button "Run ⇧↵" at bounding box center [985, 366] width 211 height 32
click at [929, 371] on button "Run ⇧↵" at bounding box center [985, 366] width 211 height 32
